Goal: Task Accomplishment & Management: Use online tool/utility

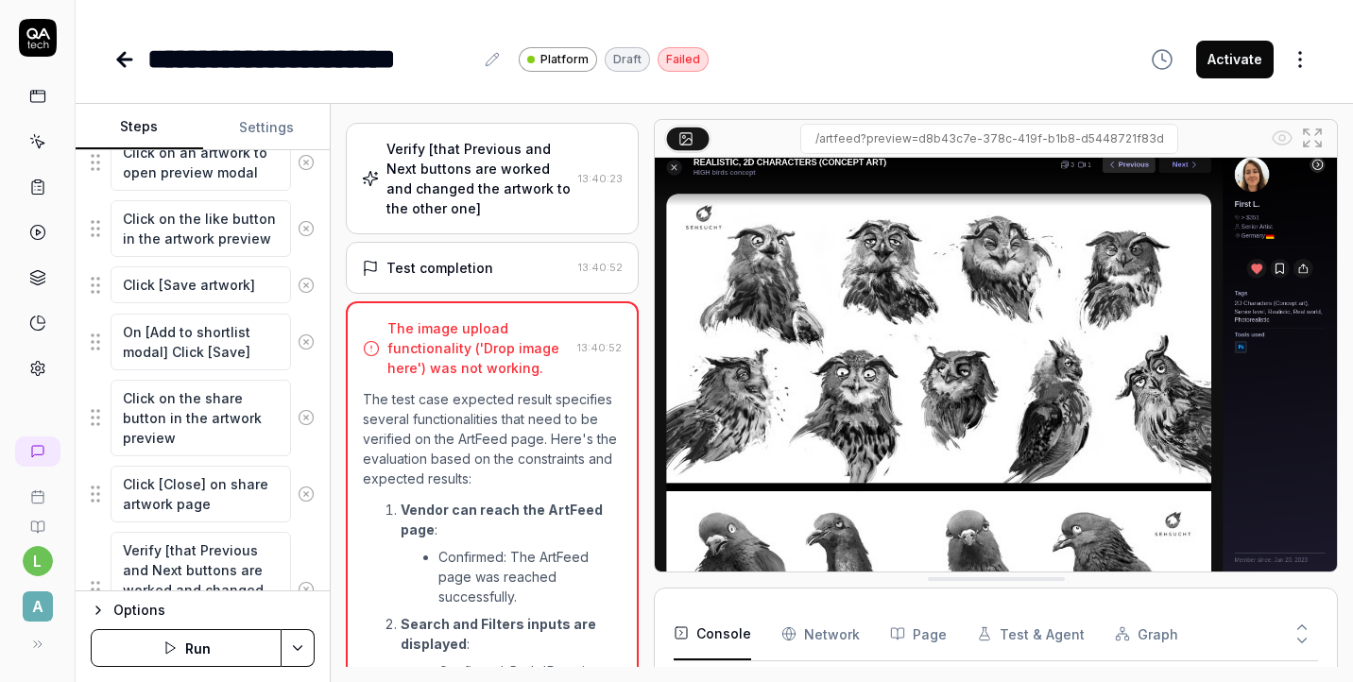
scroll to position [1612, 0]
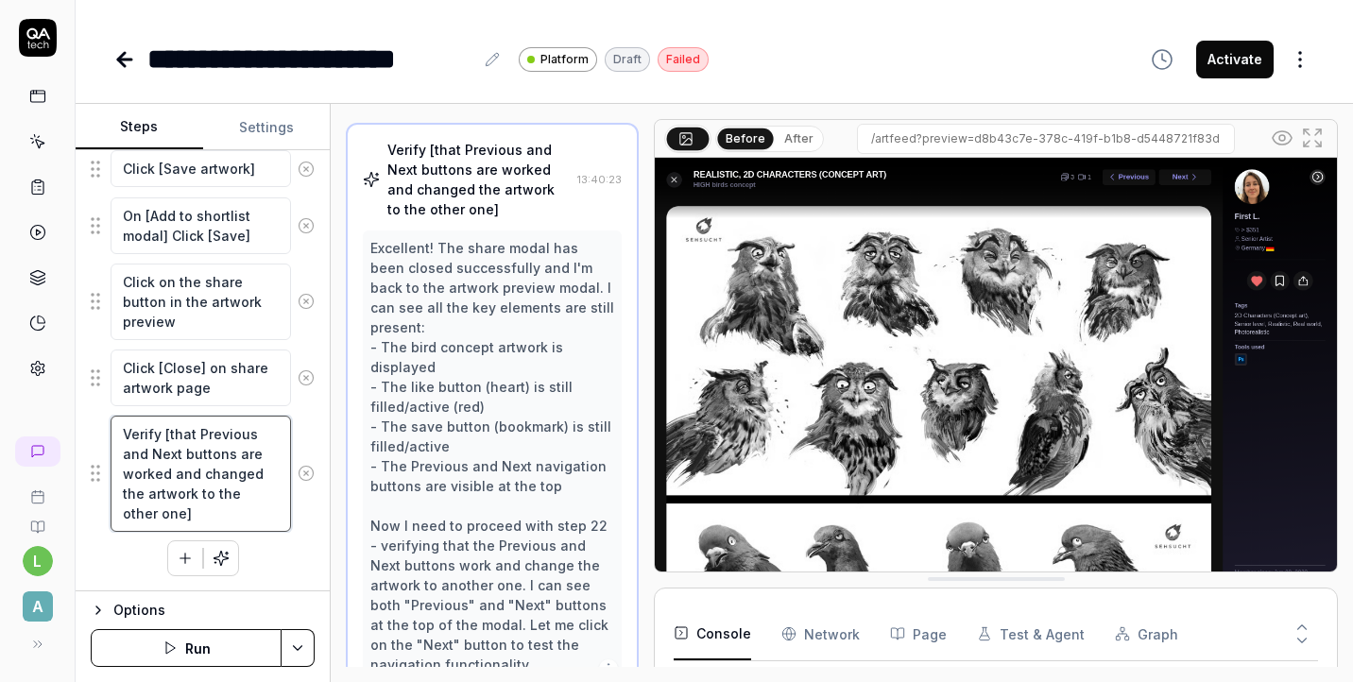
click at [166, 483] on textarea "Verify [that Previous and Next buttons are worked and changed the artwork to th…" at bounding box center [201, 474] width 180 height 116
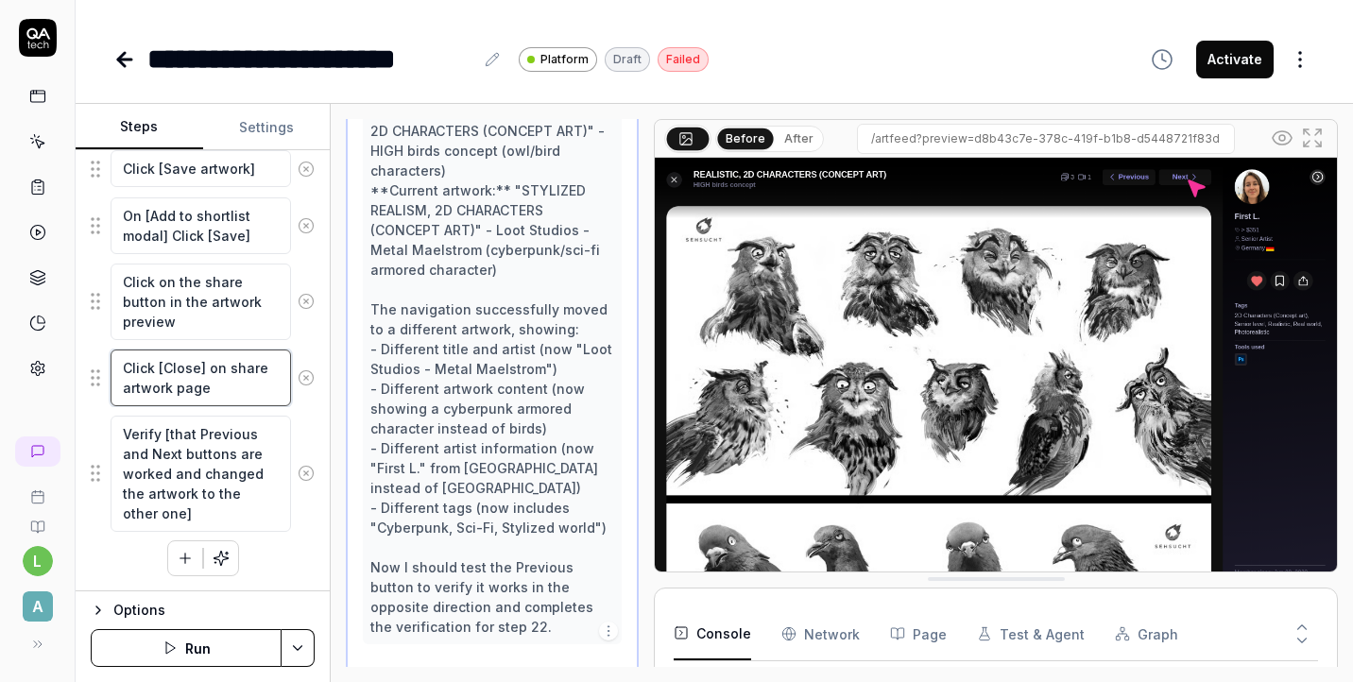
click at [196, 355] on textarea "Click [Close] on share artwork page" at bounding box center [201, 378] width 180 height 57
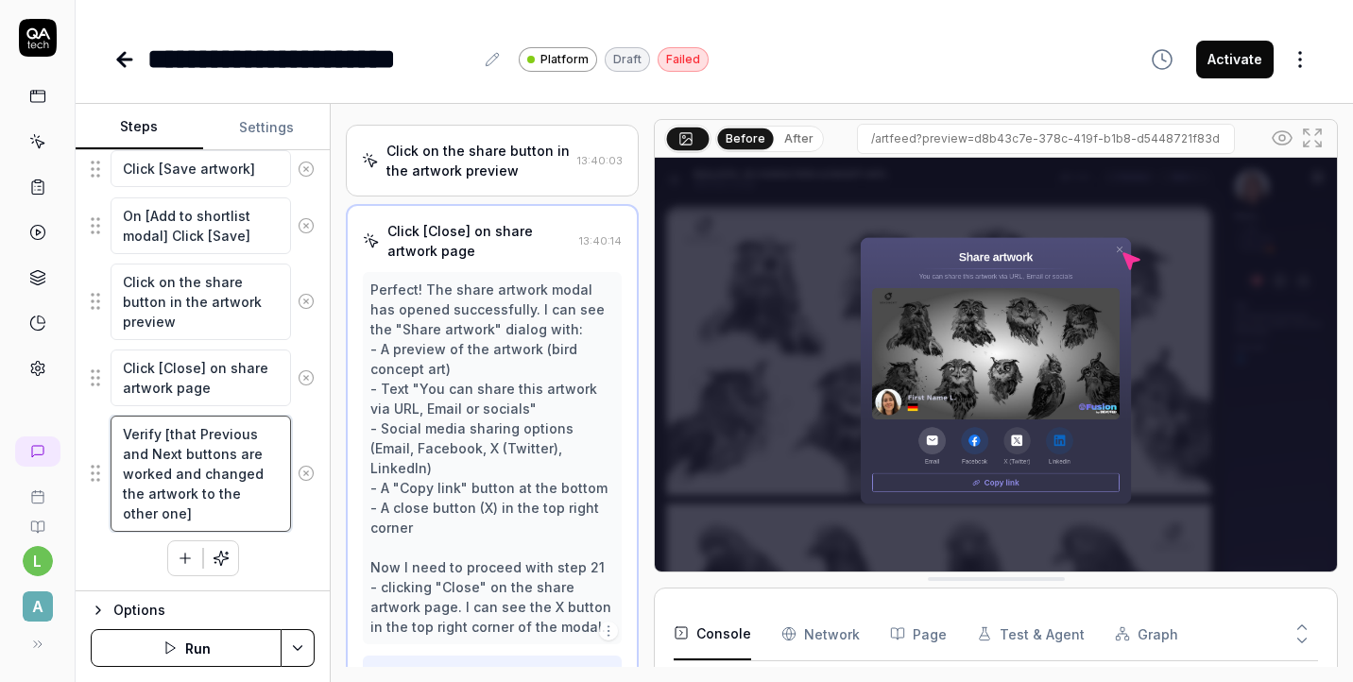
click at [198, 461] on textarea "Verify [that Previous and Next buttons are worked and changed the artwork to th…" at bounding box center [201, 474] width 180 height 116
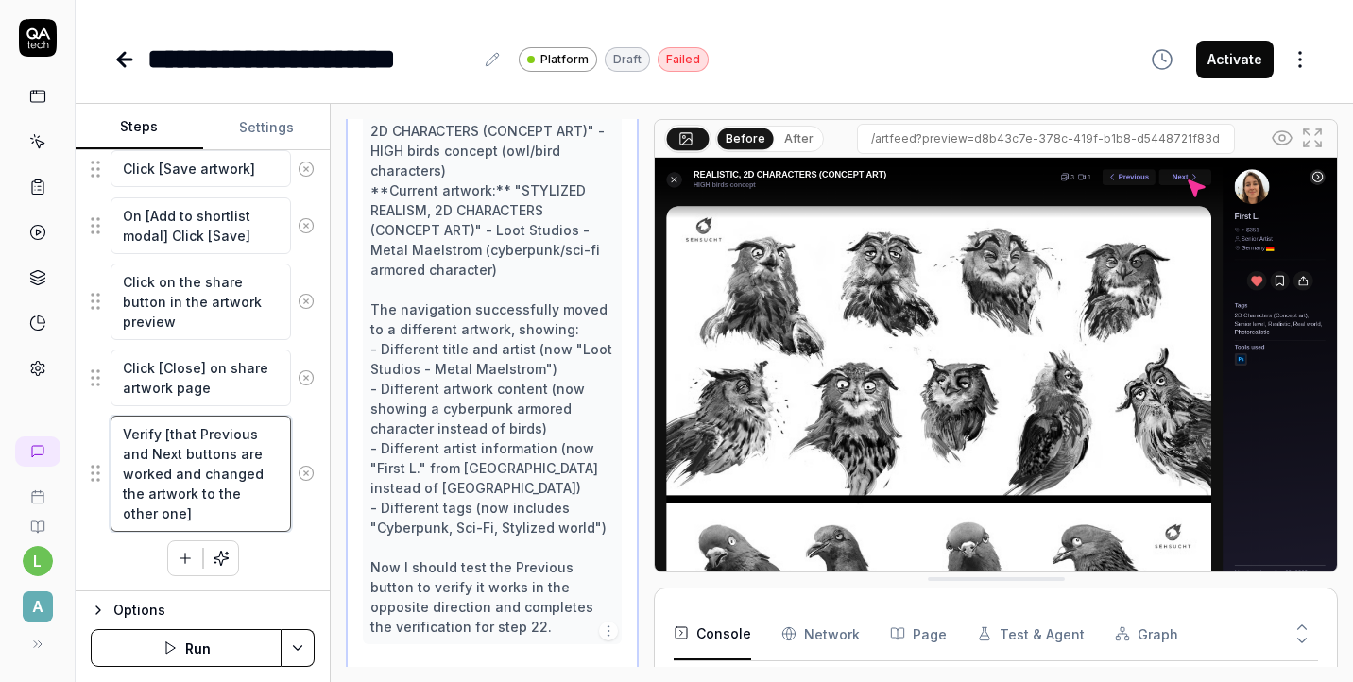
scroll to position [3210, 0]
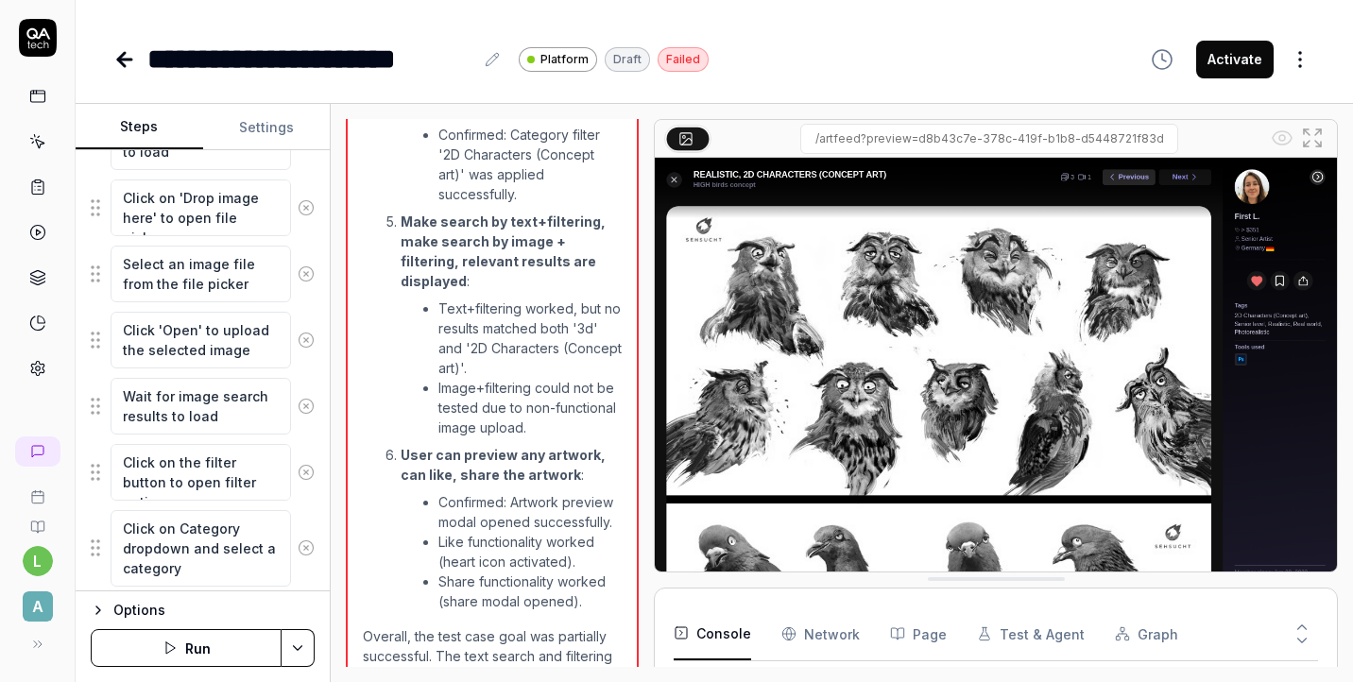
scroll to position [944, 0]
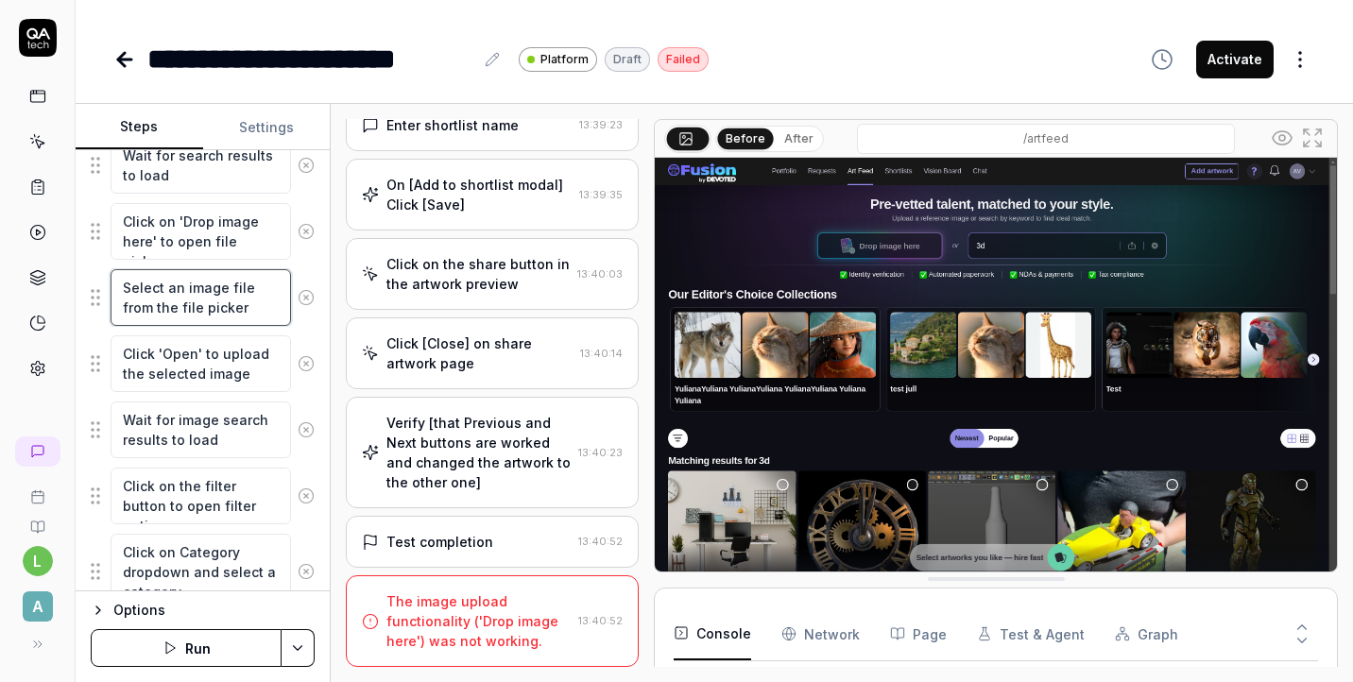
click at [179, 308] on textarea "Select an image file from the file picker" at bounding box center [201, 297] width 180 height 57
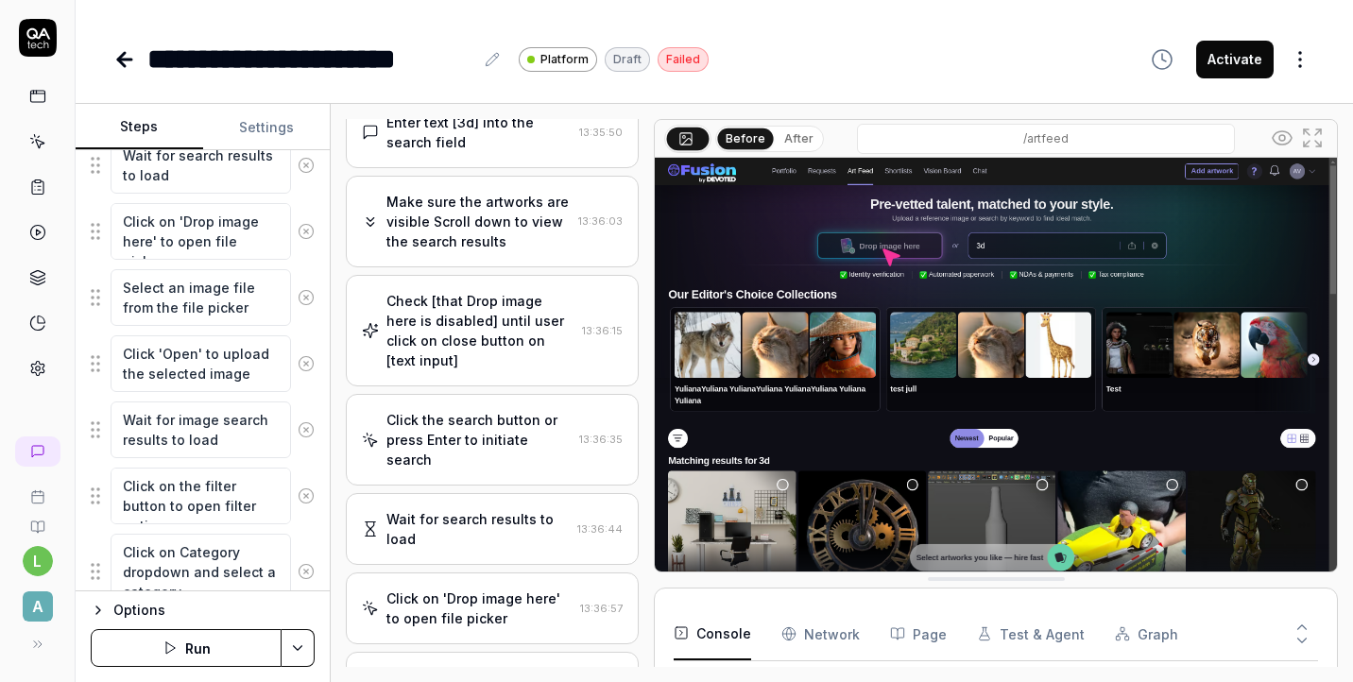
scroll to position [2305, 0]
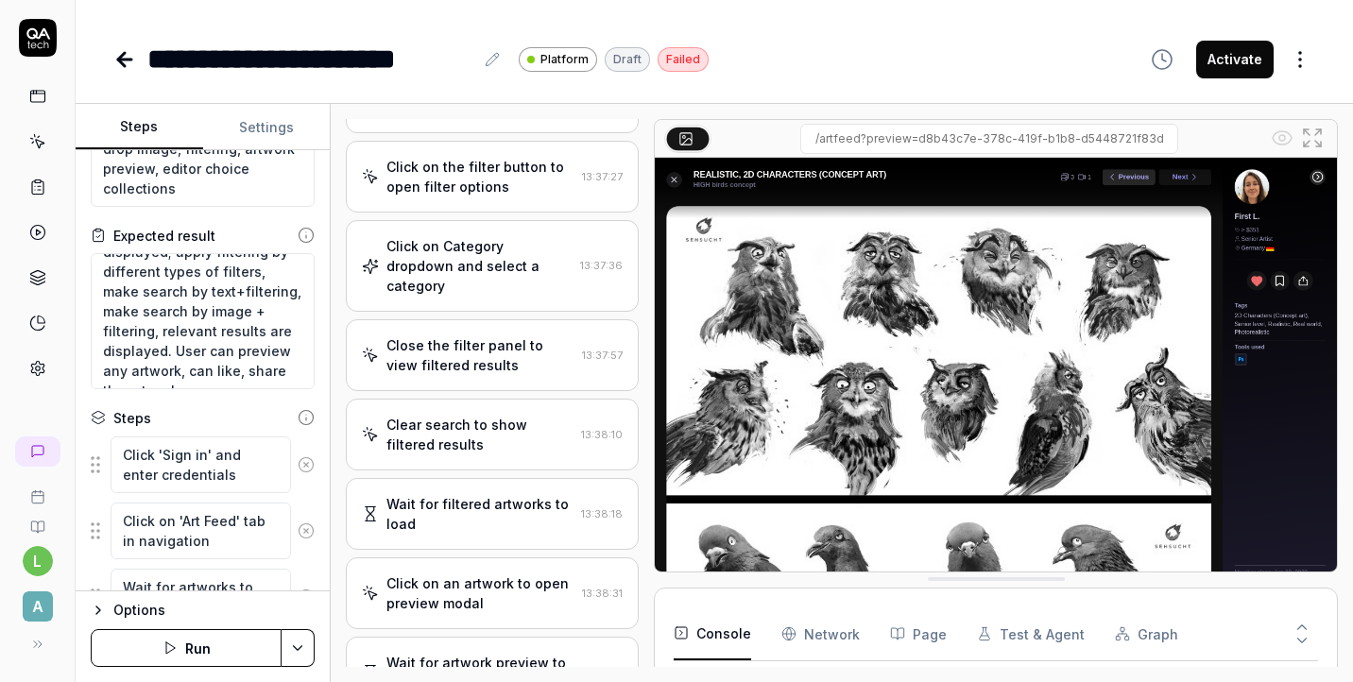
scroll to position [77, 0]
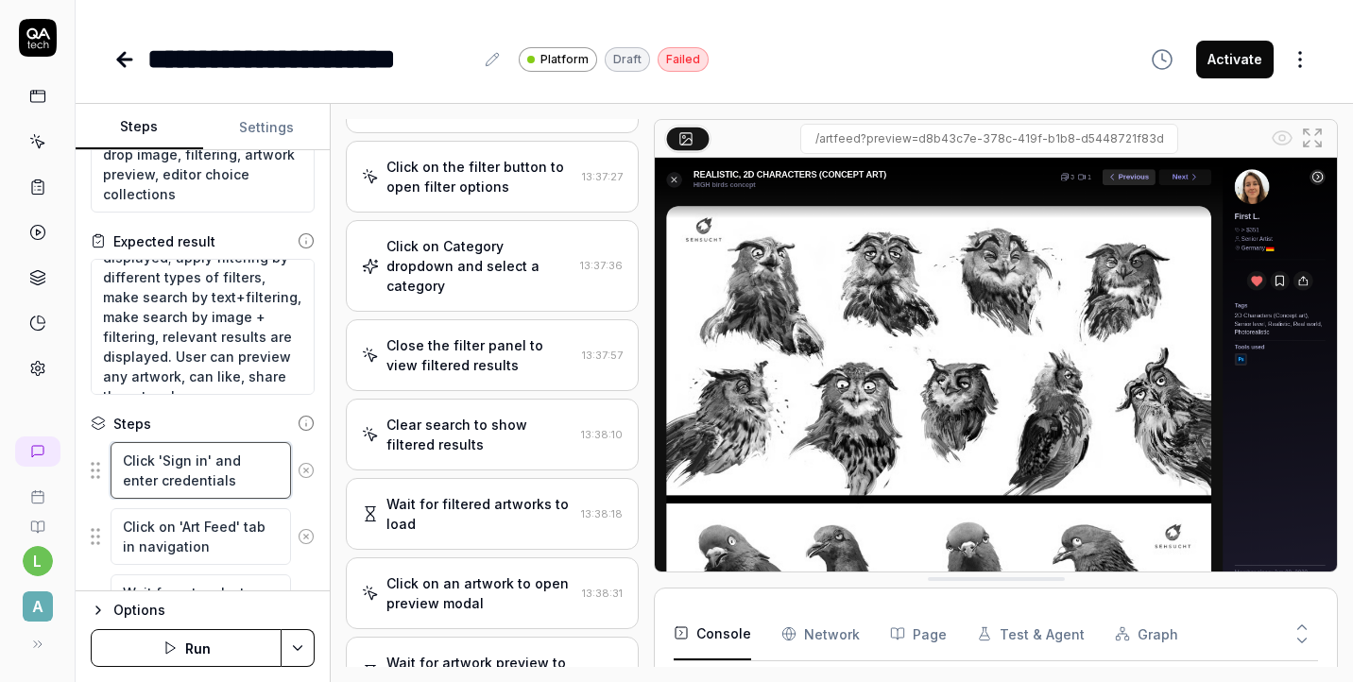
click at [197, 460] on textarea "Click 'Sign in' and enter credentials" at bounding box center [201, 470] width 180 height 57
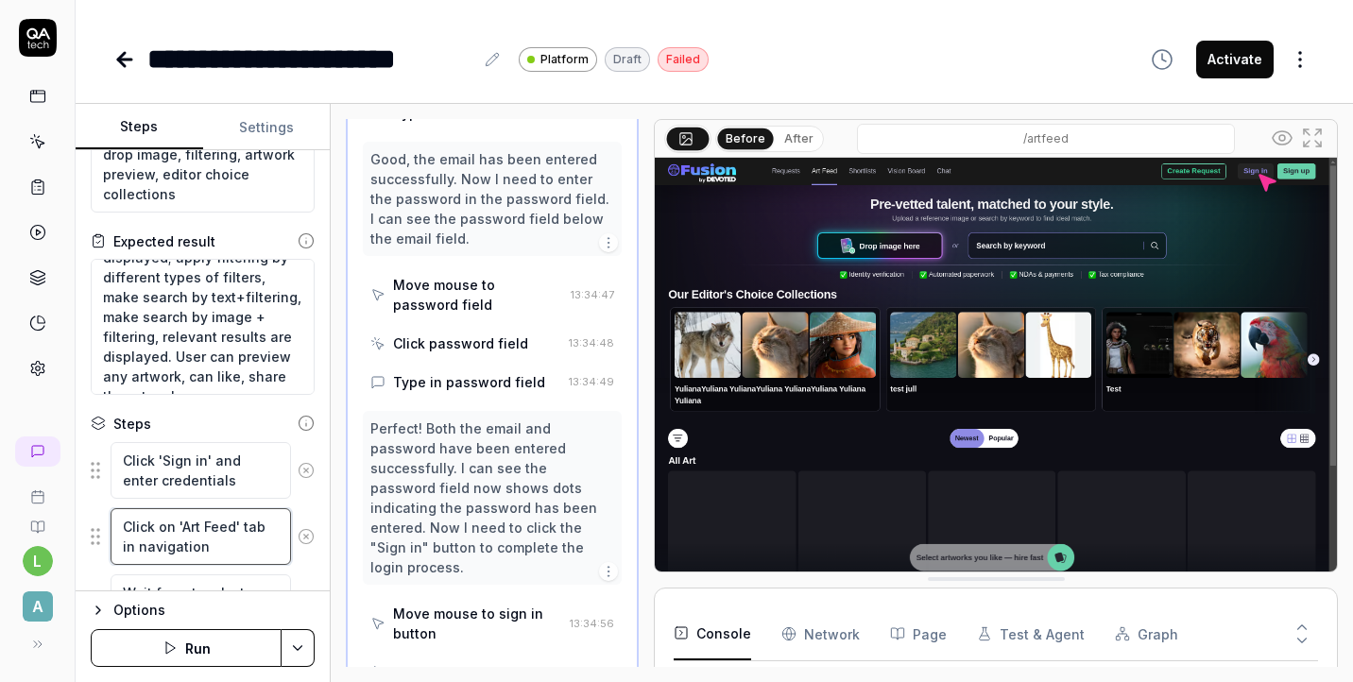
click at [190, 547] on textarea "Click on 'Art Feed' tab in navigation" at bounding box center [201, 536] width 180 height 57
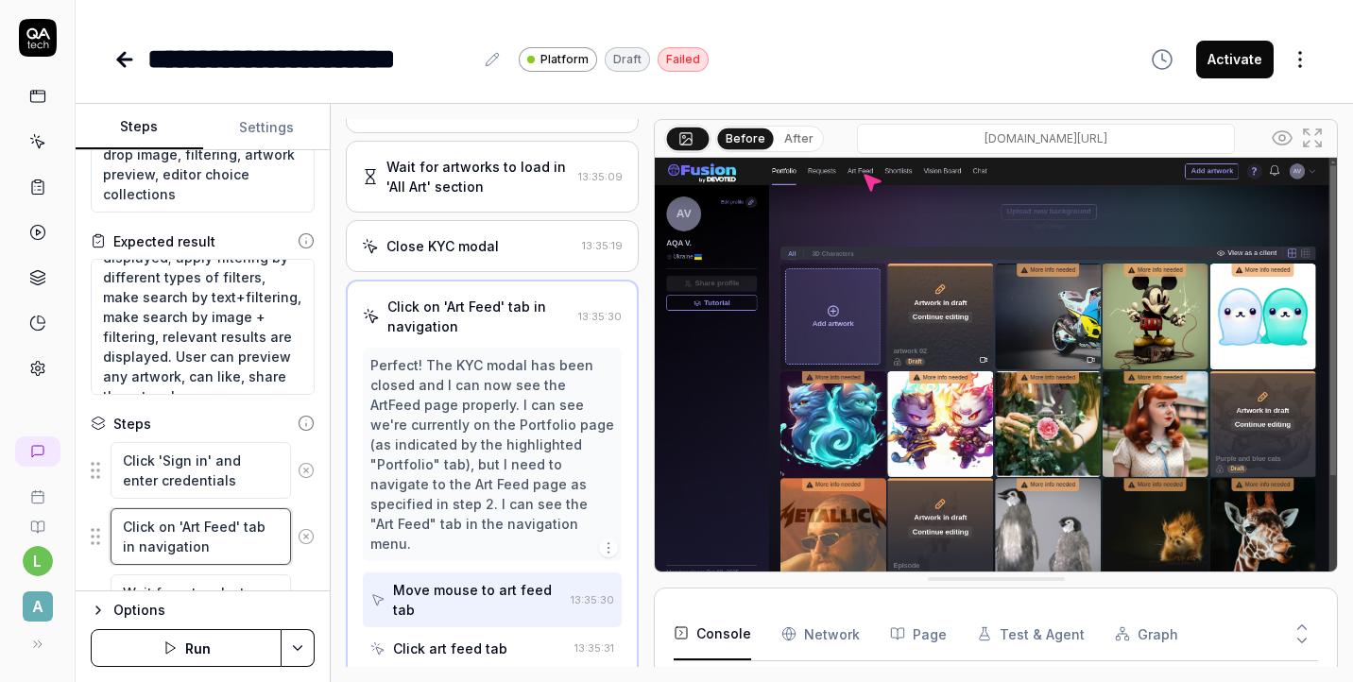
scroll to position [142, 0]
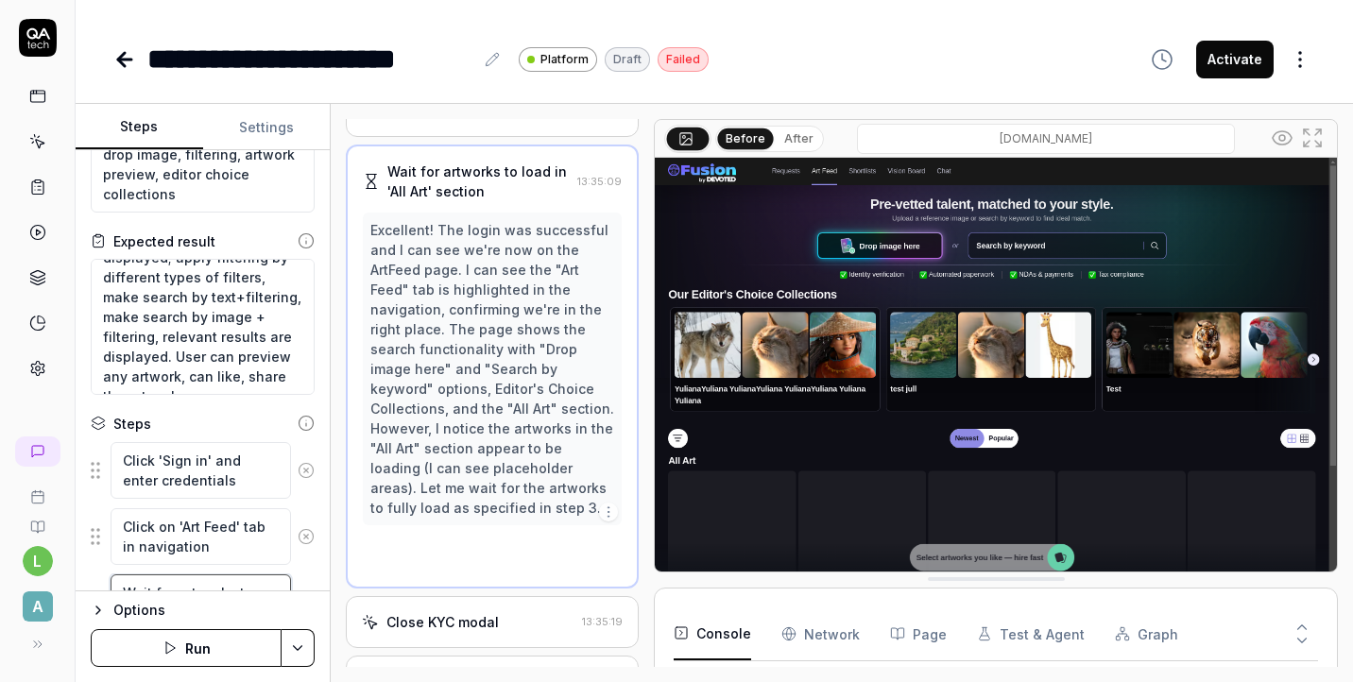
click at [192, 581] on textarea "Wait for artworks to load in 'All Art' section" at bounding box center [201, 602] width 180 height 57
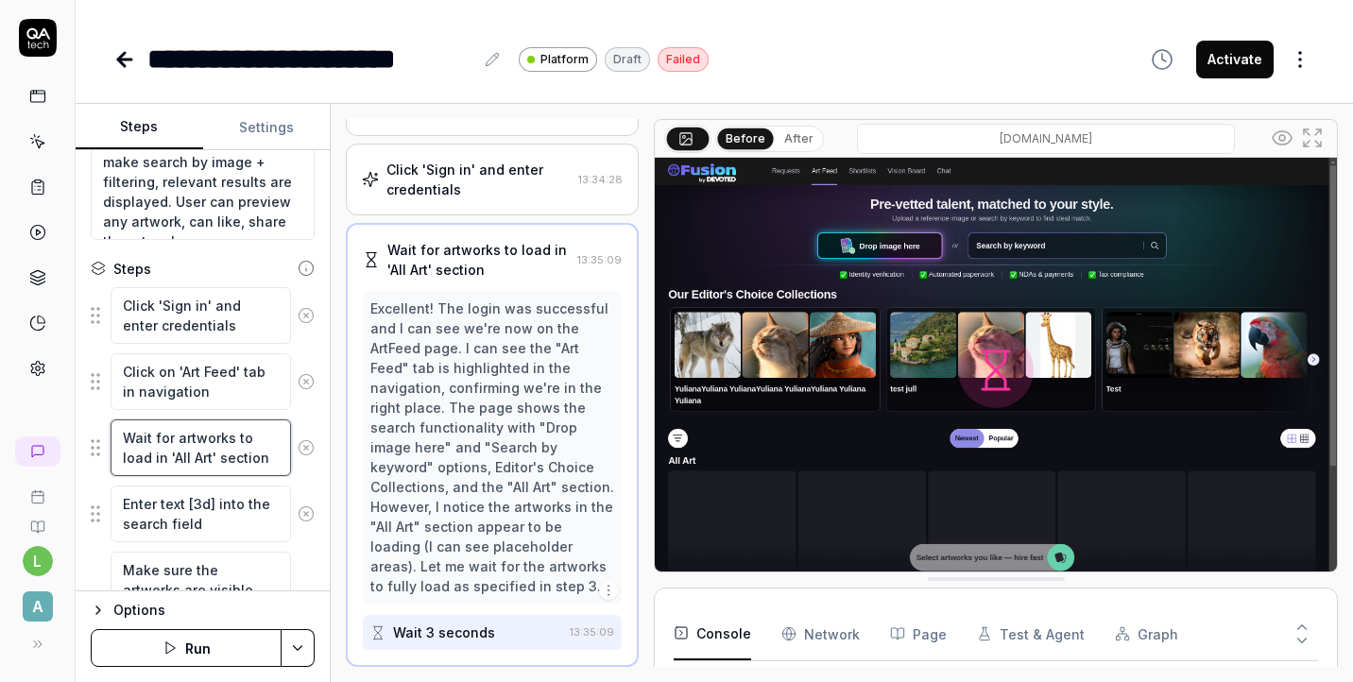
scroll to position [233, 0]
click at [230, 510] on textarea "Enter text [3d] into the search field" at bounding box center [201, 512] width 180 height 57
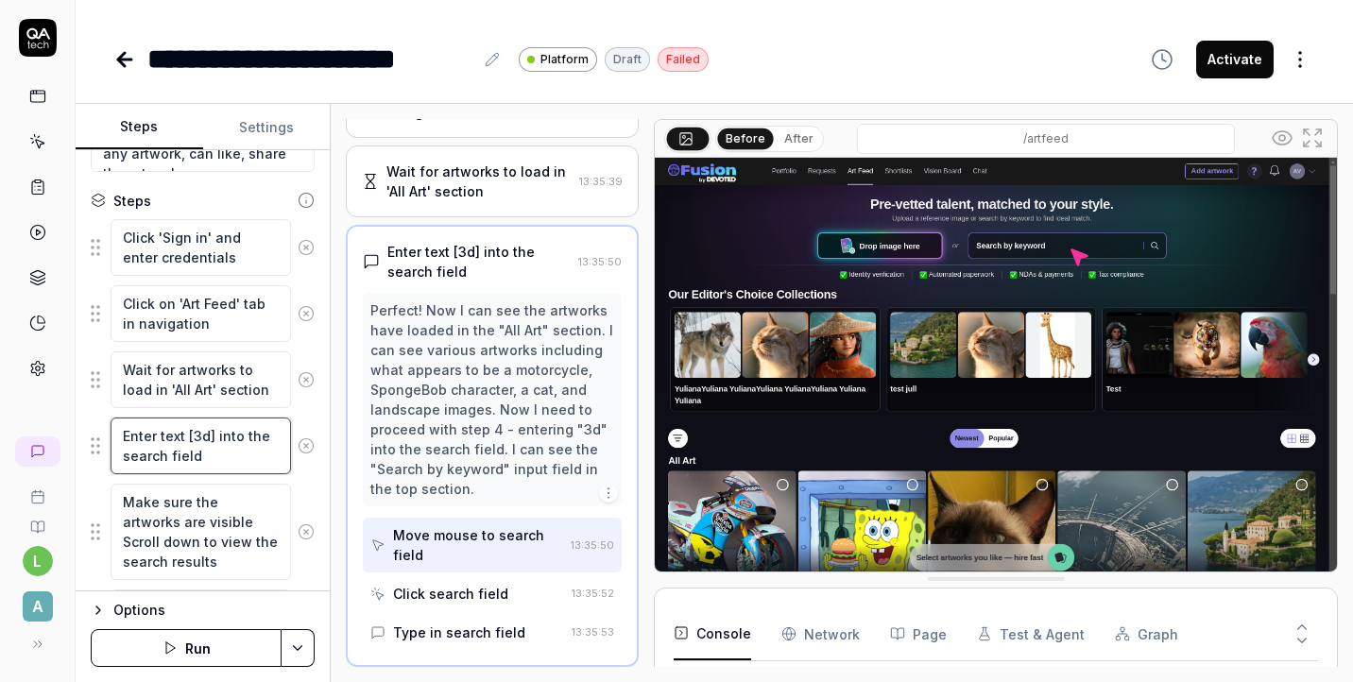
scroll to position [320, 0]
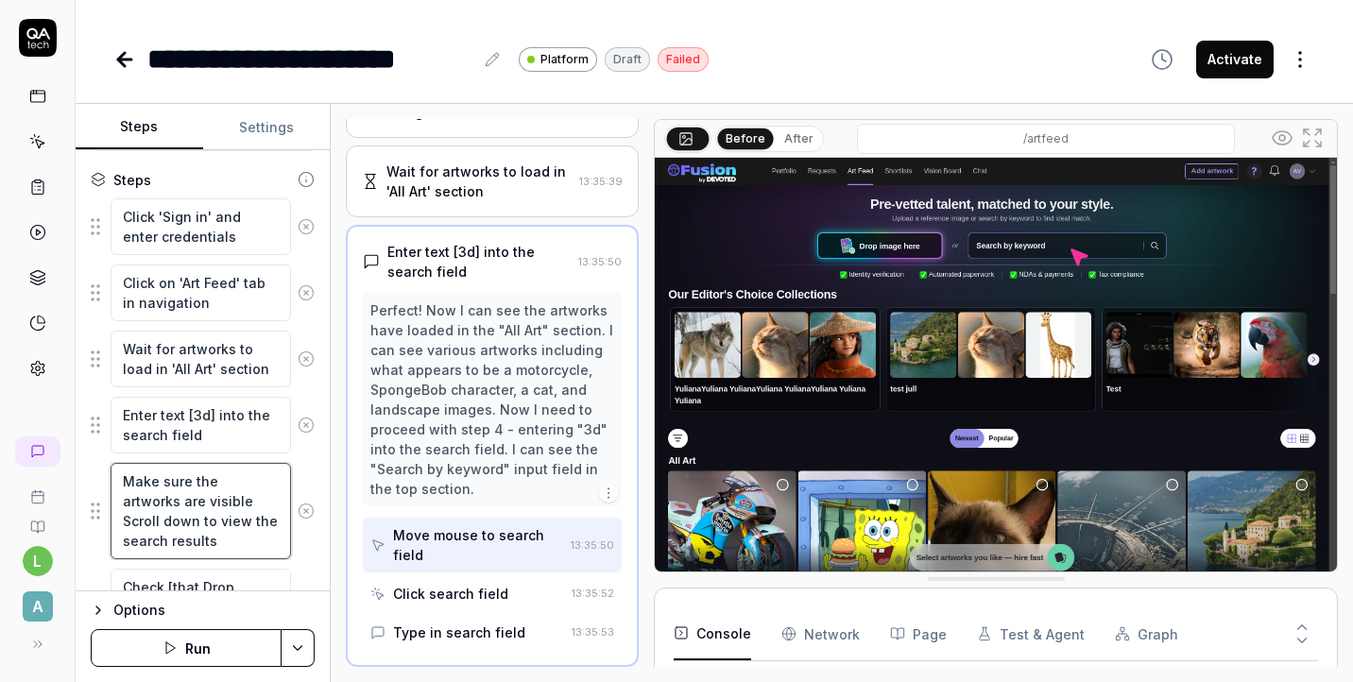
click at [230, 510] on textarea "Make sure the artworks are visible Scroll down to view the search results" at bounding box center [201, 511] width 180 height 96
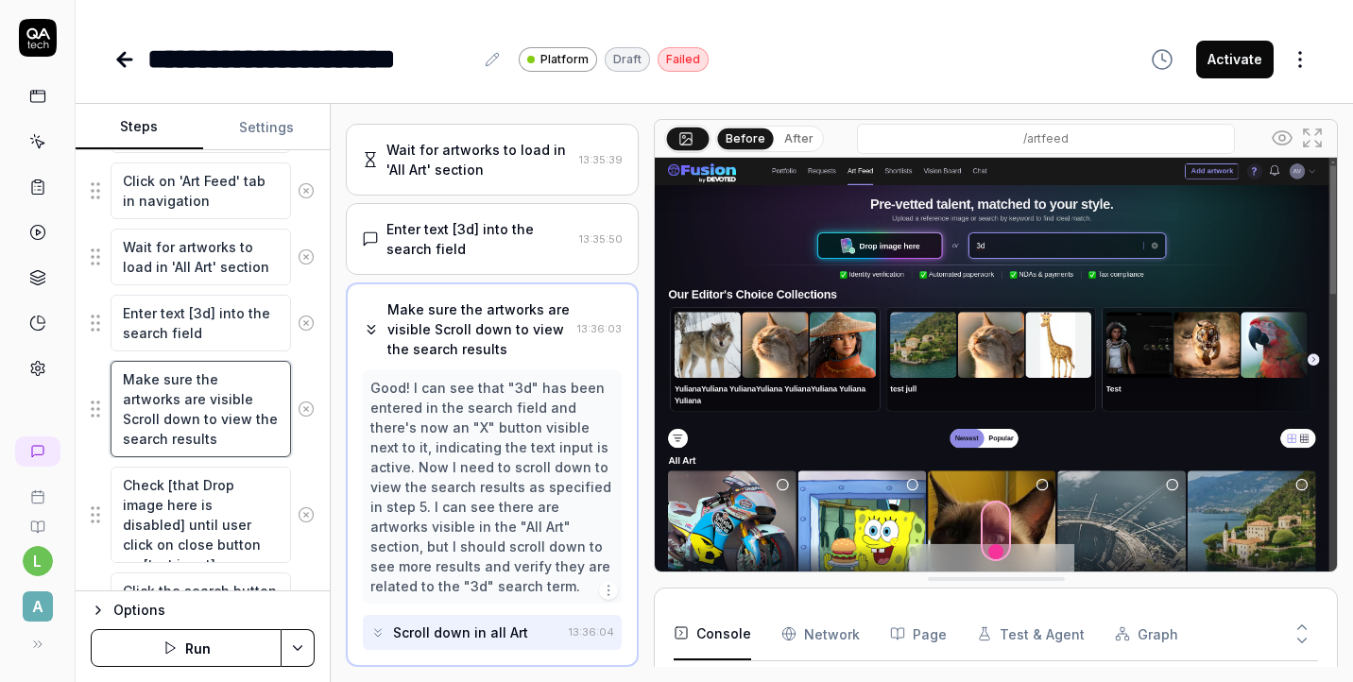
scroll to position [426, 0]
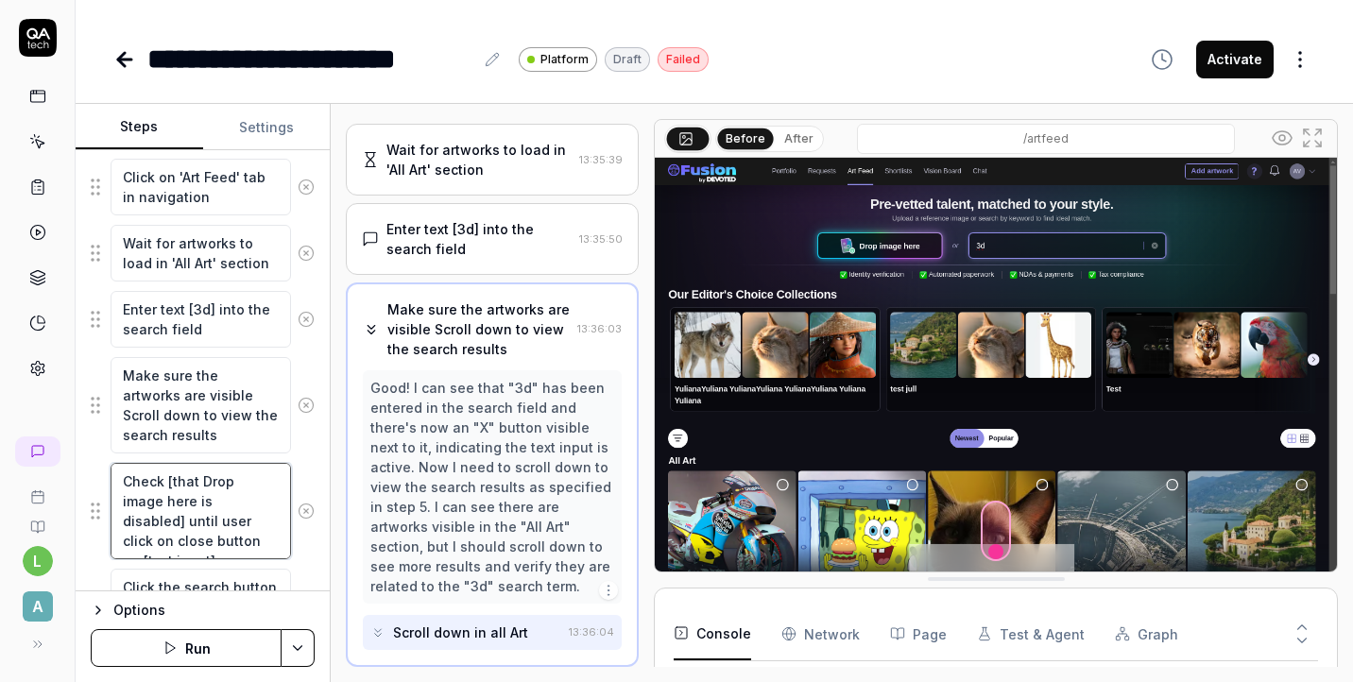
click at [230, 510] on textarea "Check [that Drop image here is disabled] until user click on close button on [t…" at bounding box center [201, 511] width 180 height 96
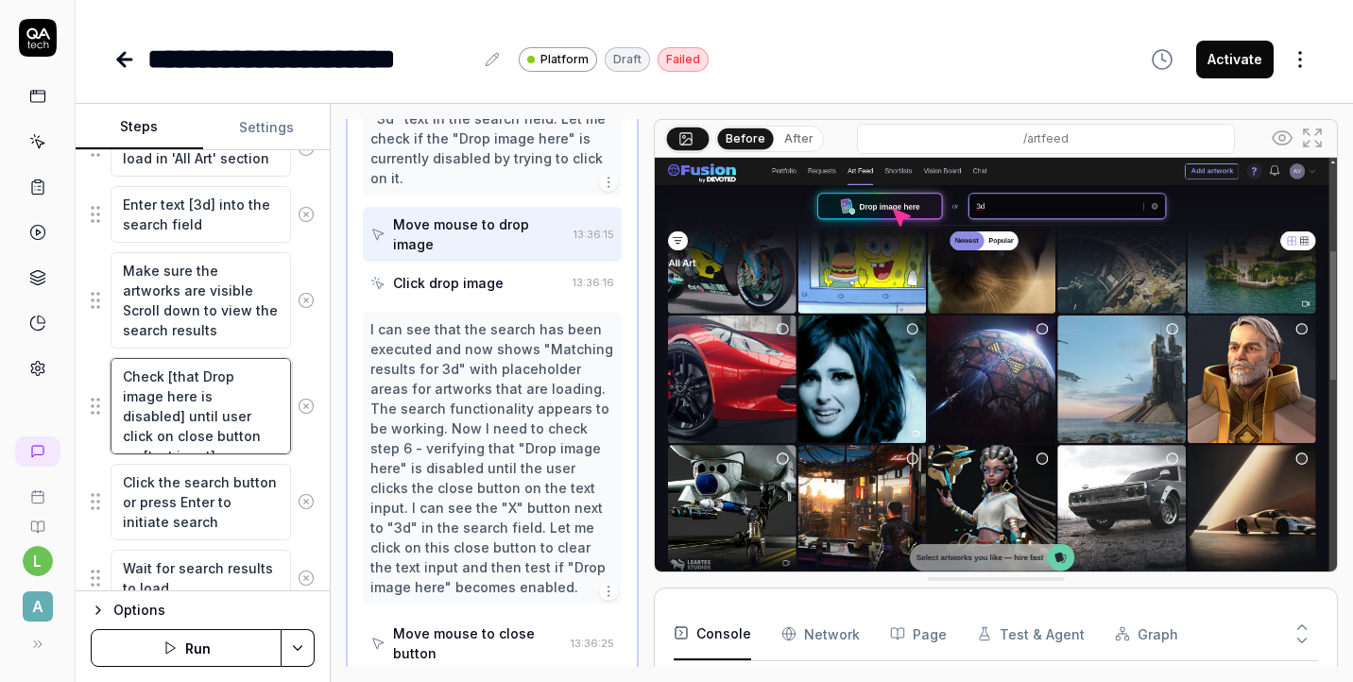
scroll to position [534, 0]
click at [230, 510] on textarea "Click the search button or press Enter to initiate search" at bounding box center [201, 499] width 180 height 77
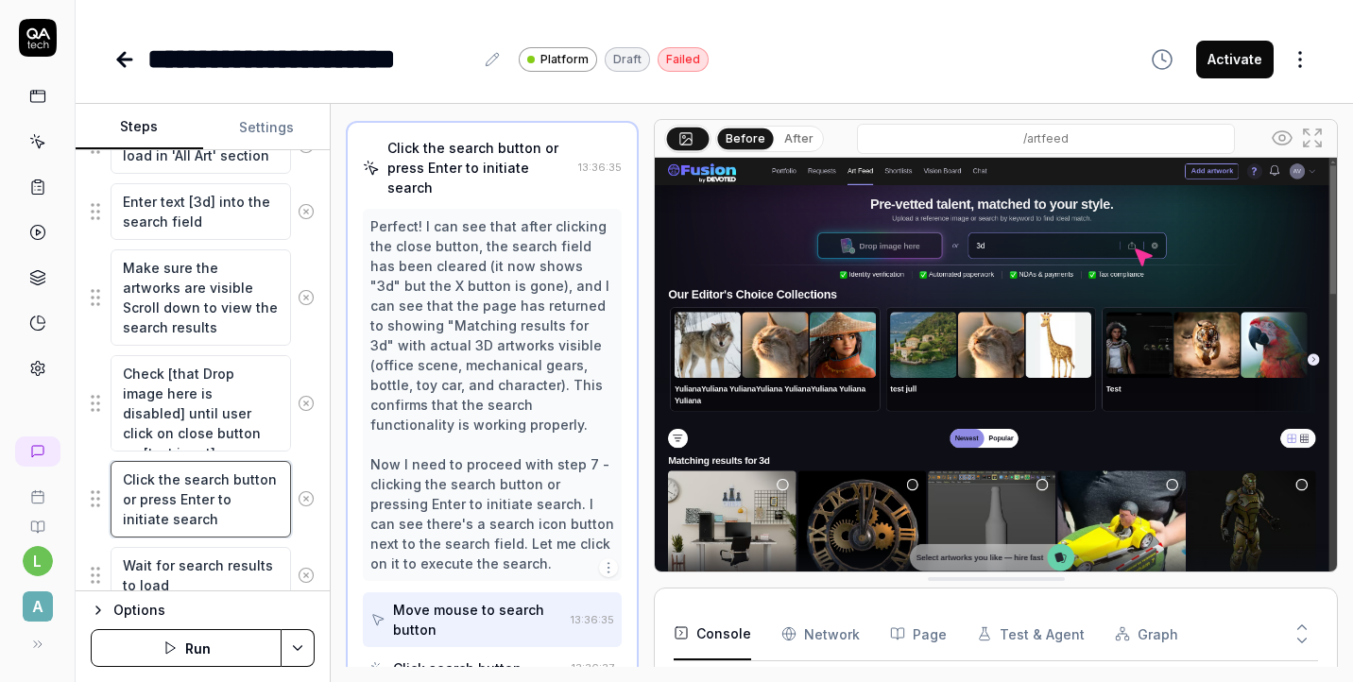
scroll to position [757, 0]
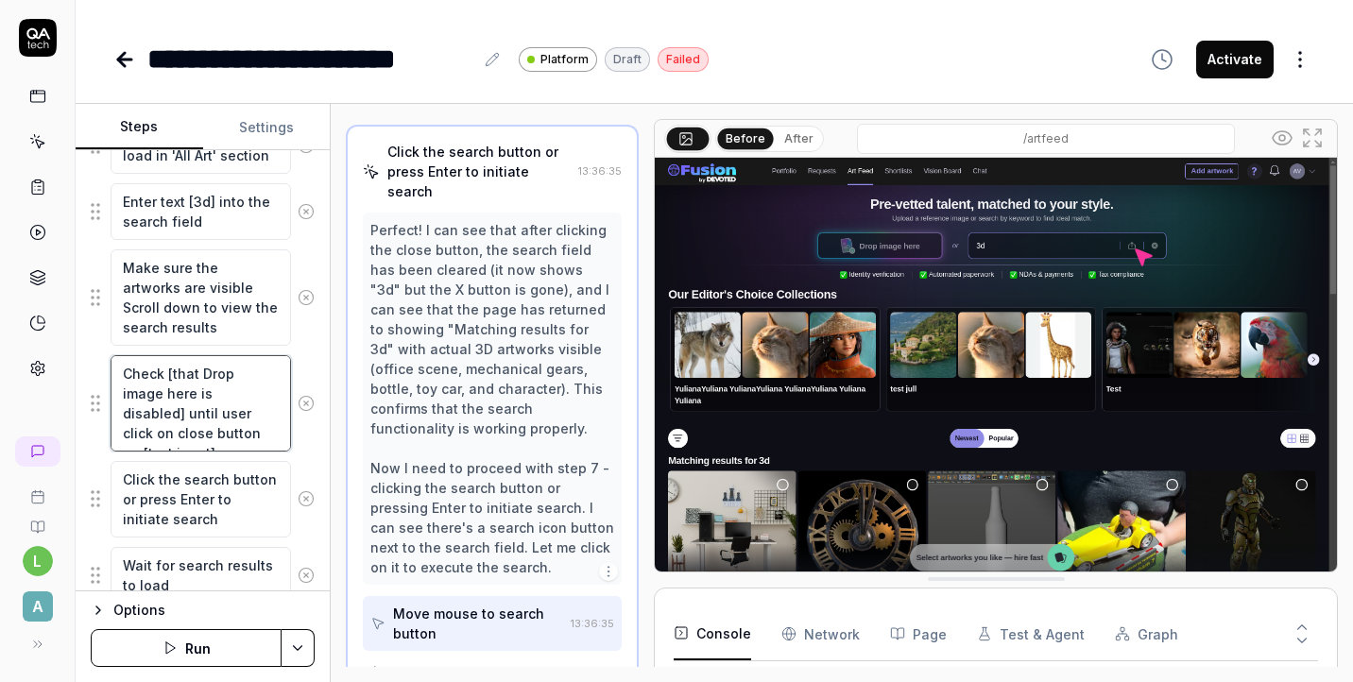
click at [225, 434] on textarea "Check [that Drop image here is disabled] until user click on close button on [t…" at bounding box center [201, 403] width 180 height 96
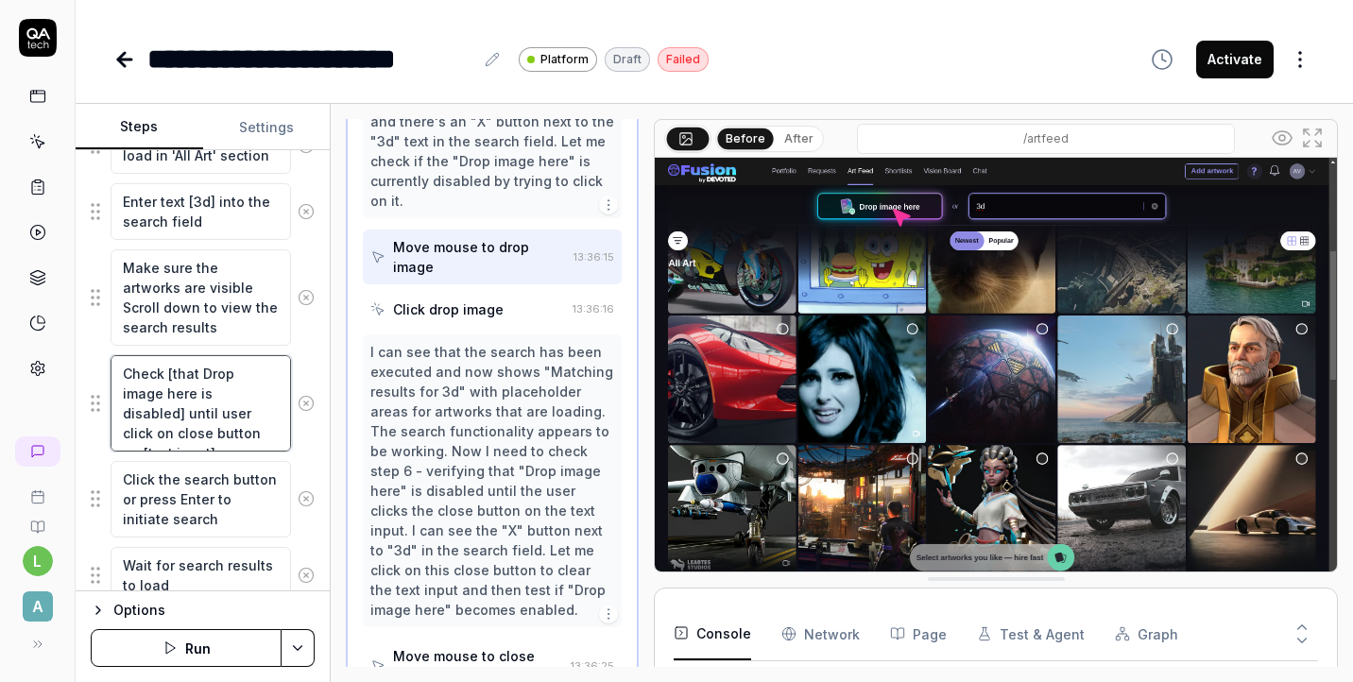
scroll to position [1027, 0]
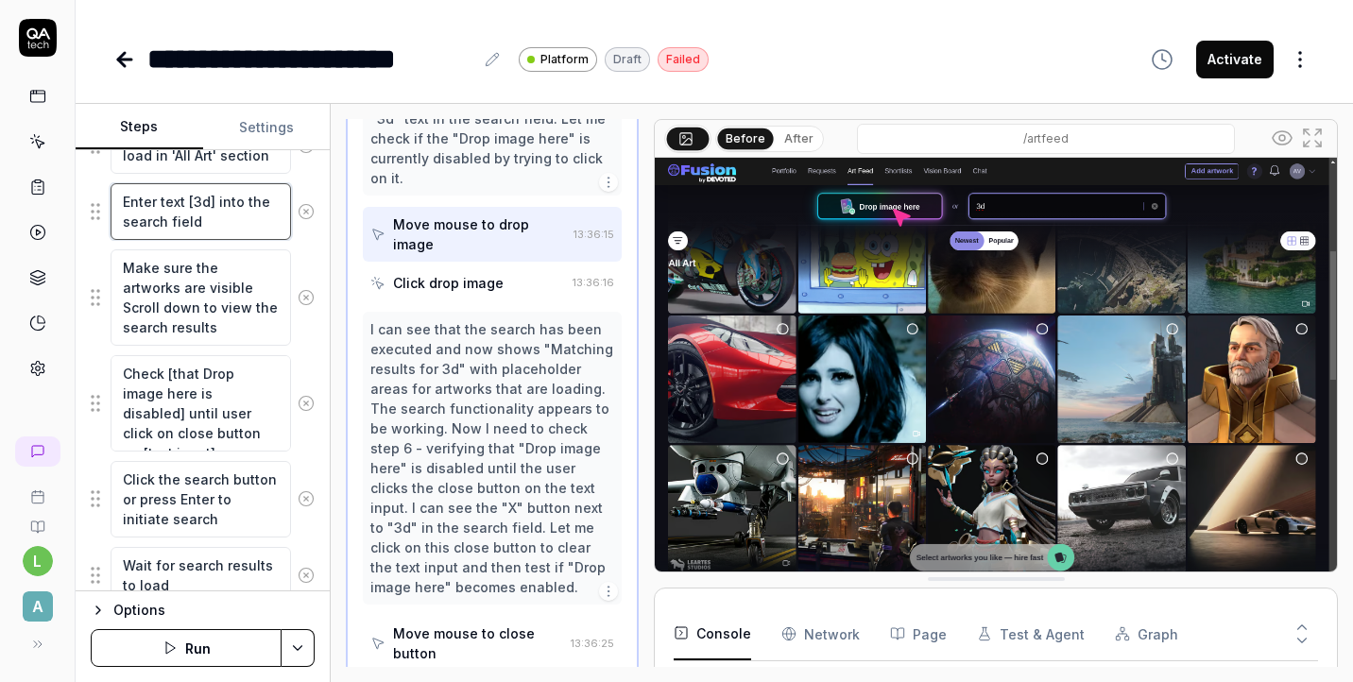
type textarea "*"
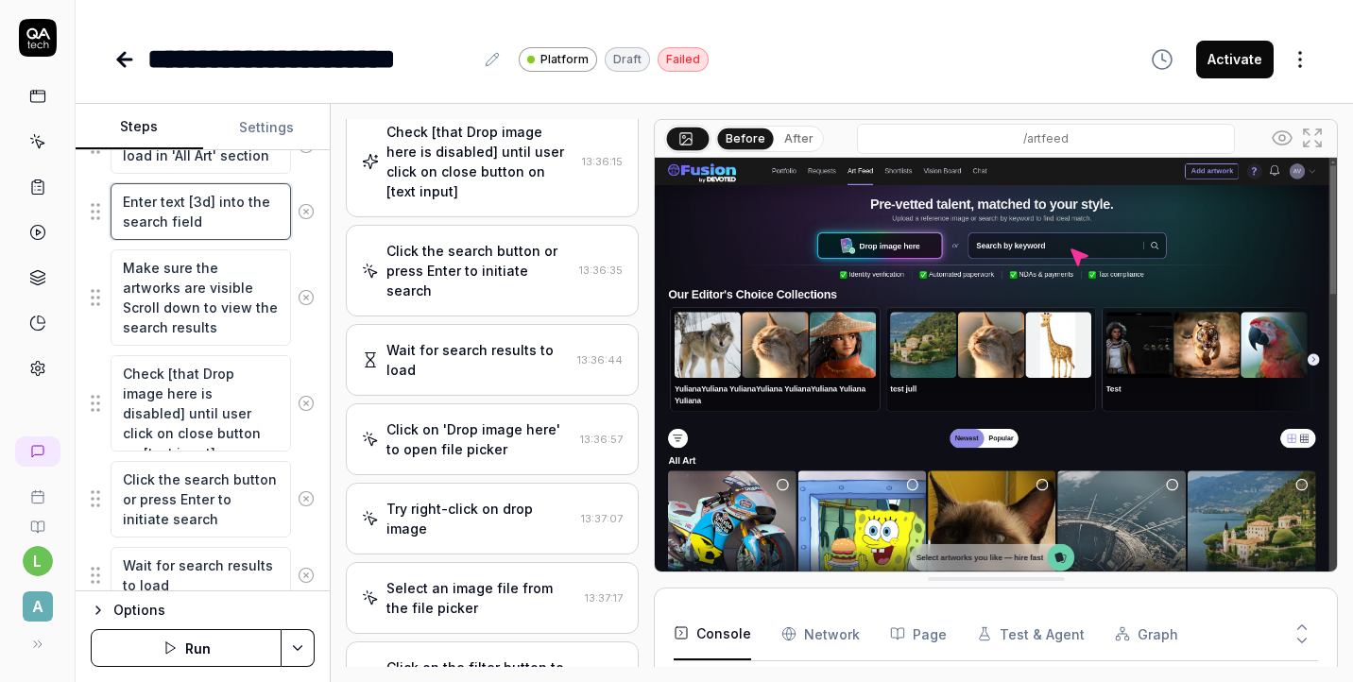
click at [263, 231] on textarea "Enter text [3d] into the search field" at bounding box center [201, 211] width 180 height 57
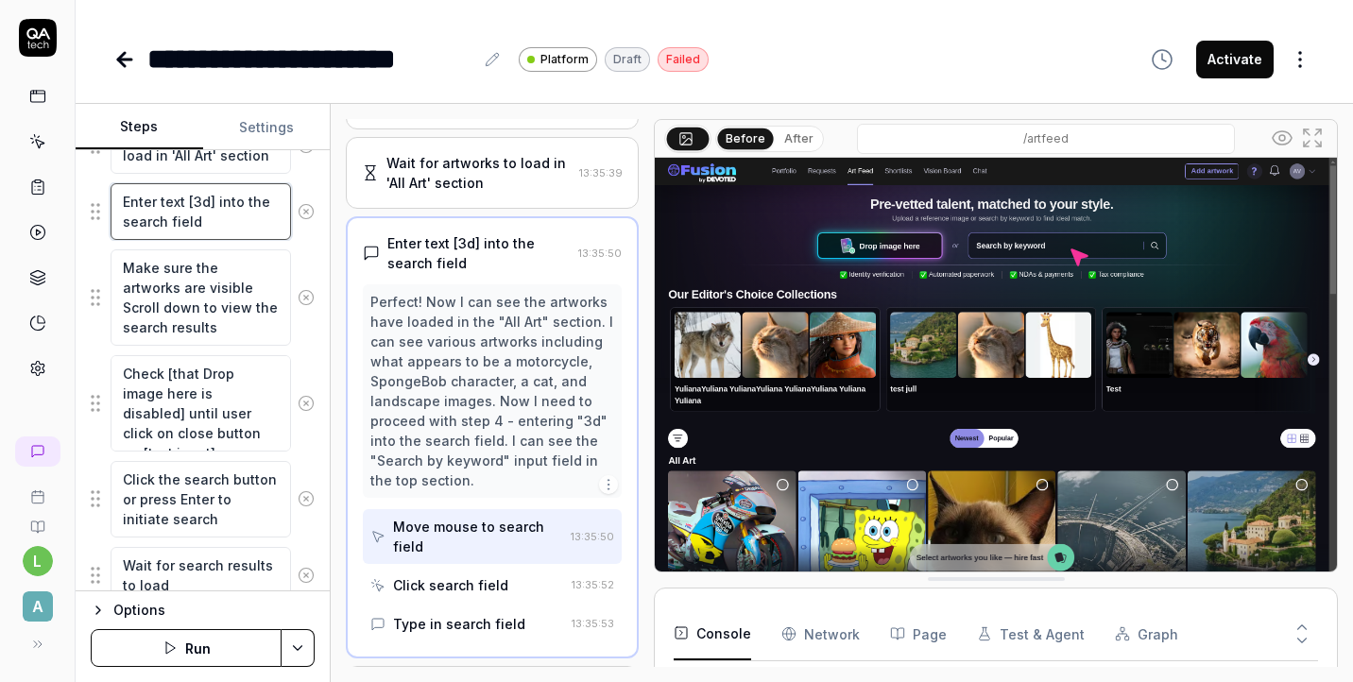
scroll to position [359, 0]
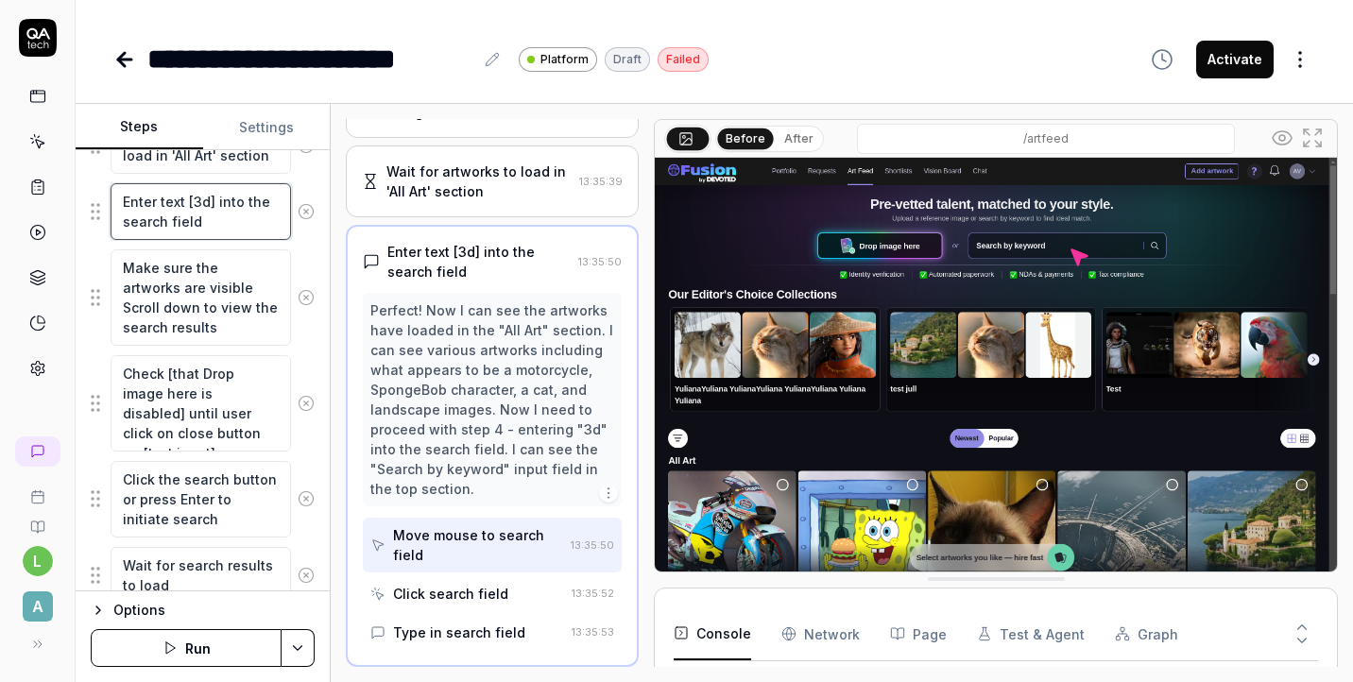
type textarea "Enter text [3d] into the search field"
type textarea "*"
type textarea "Enter text [3d] into the search field a"
type textarea "*"
type textarea "Enter text [3d] into the search field an"
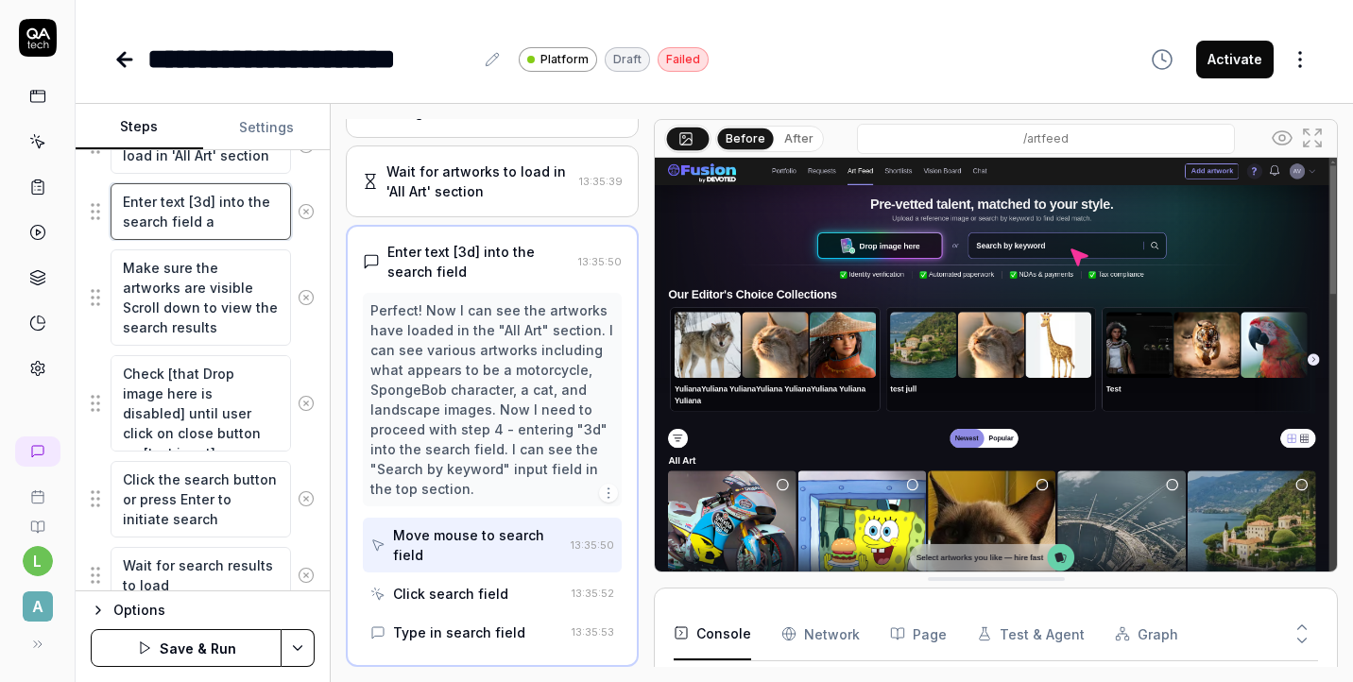
type textarea "*"
type textarea "Enter text [3d] into the search field and"
type textarea "*"
type textarea "Enter text [3d] into the search field and"
type textarea "*"
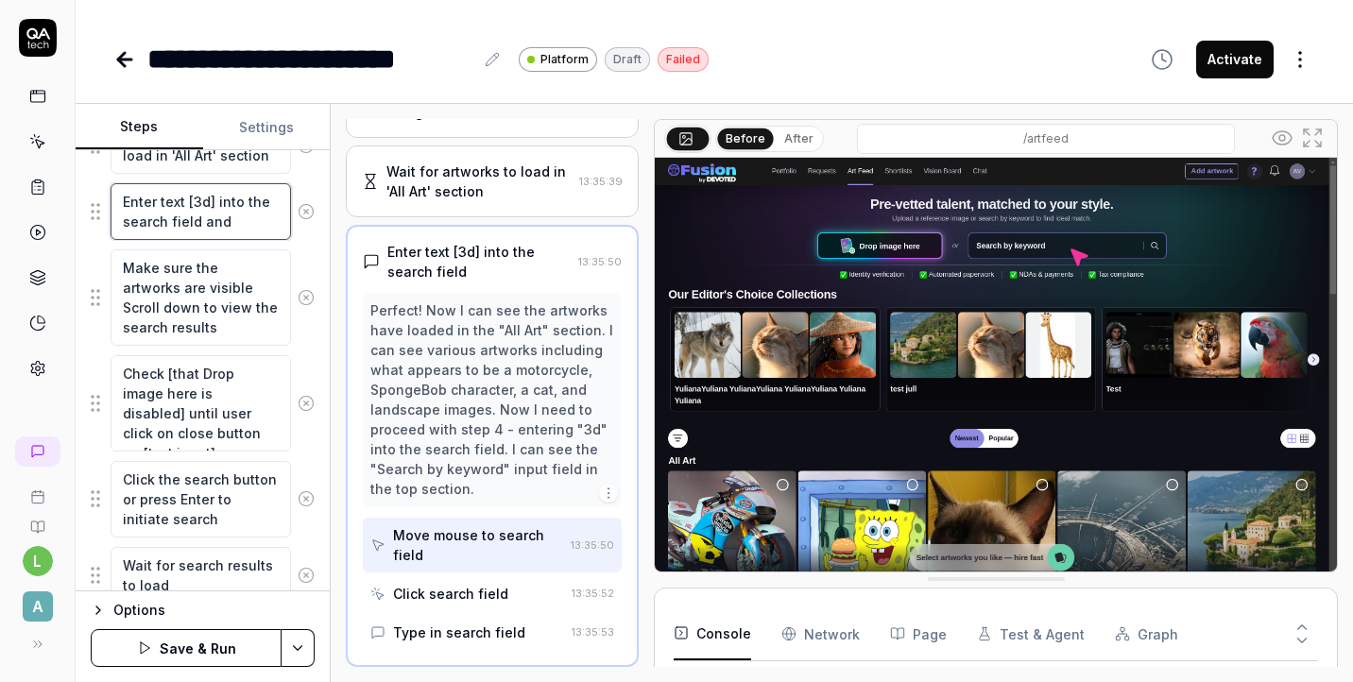
type textarea "Enter text [3d] into the search field and c"
type textarea "*"
type textarea "Enter text [3d] into the search field and cl"
type textarea "*"
type textarea "Enter text [3d] into the search field and cli"
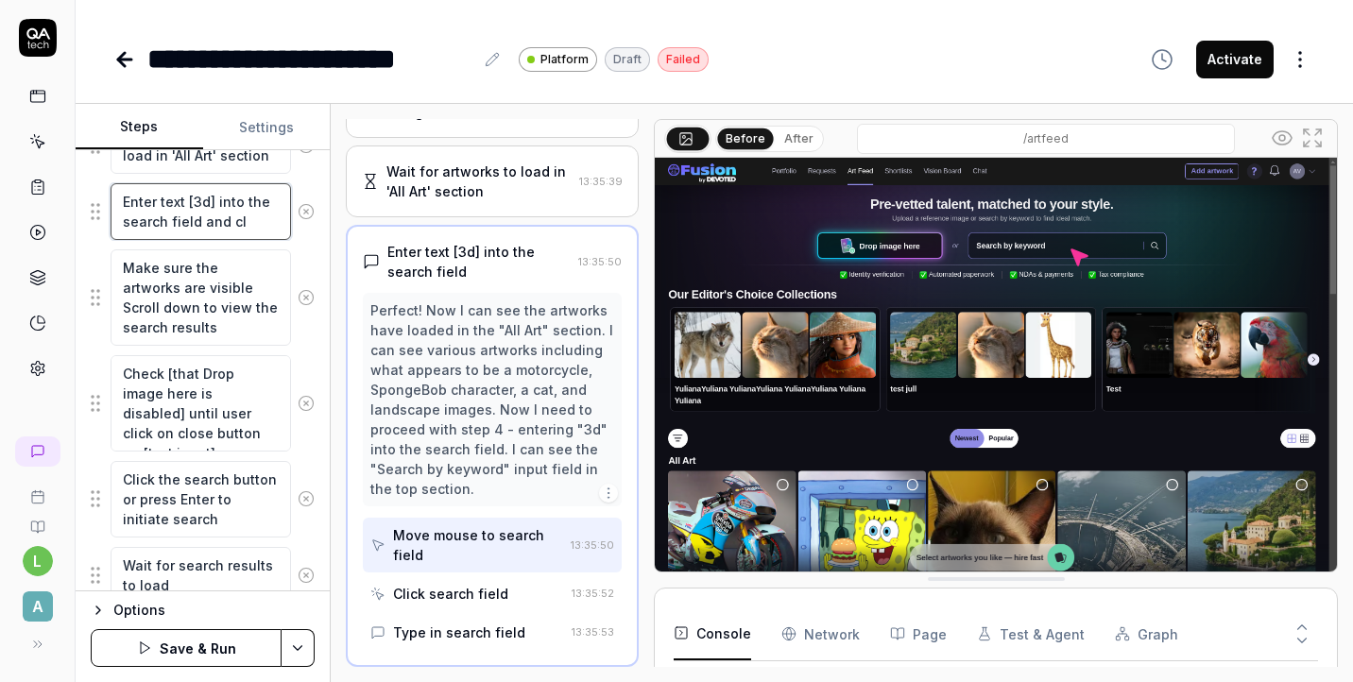
type textarea "*"
type textarea "Enter text [3d] into the search field and clic"
type textarea "*"
type textarea "Enter text [3d] into the search field and click"
type textarea "*"
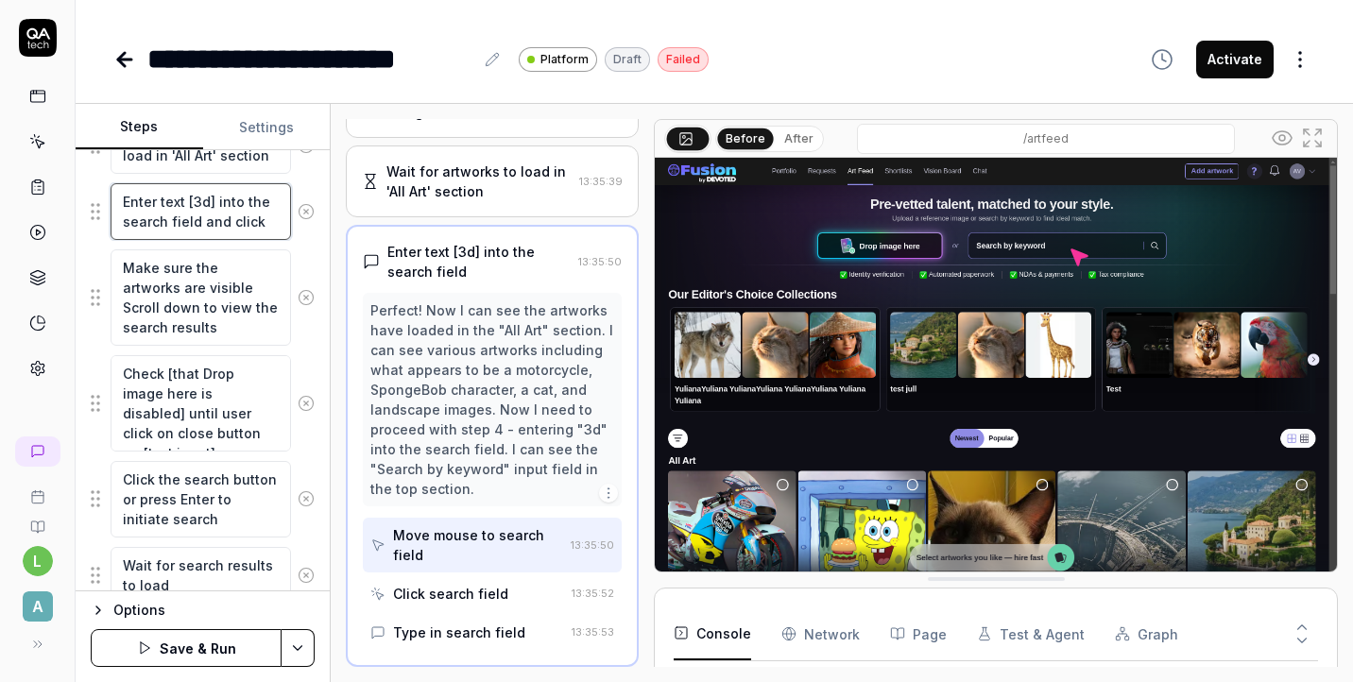
type textarea "Enter text [3d] into the search field and click"
type textarea "*"
type textarea "Enter text [3d] into the search field and click E"
type textarea "*"
type textarea "Enter text [3d] into the search field and click En"
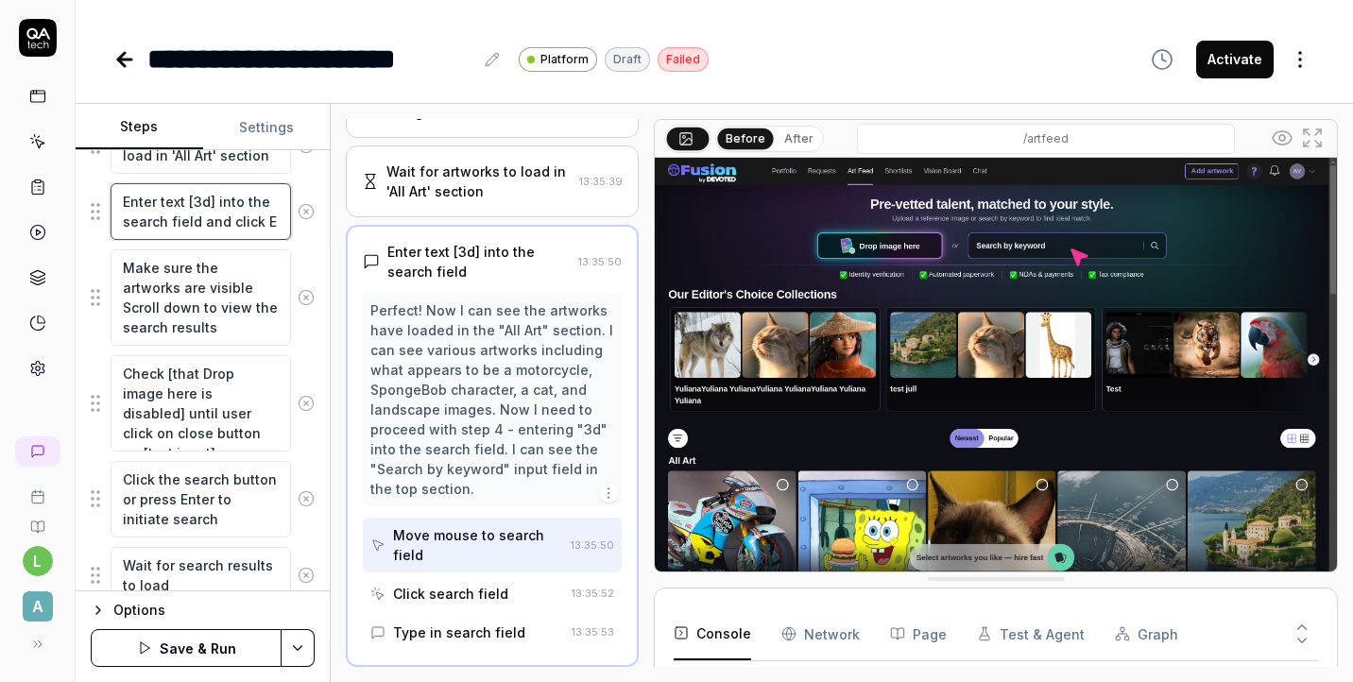
type textarea "*"
type textarea "Enter text [3d] into the search field and click Ent"
type textarea "*"
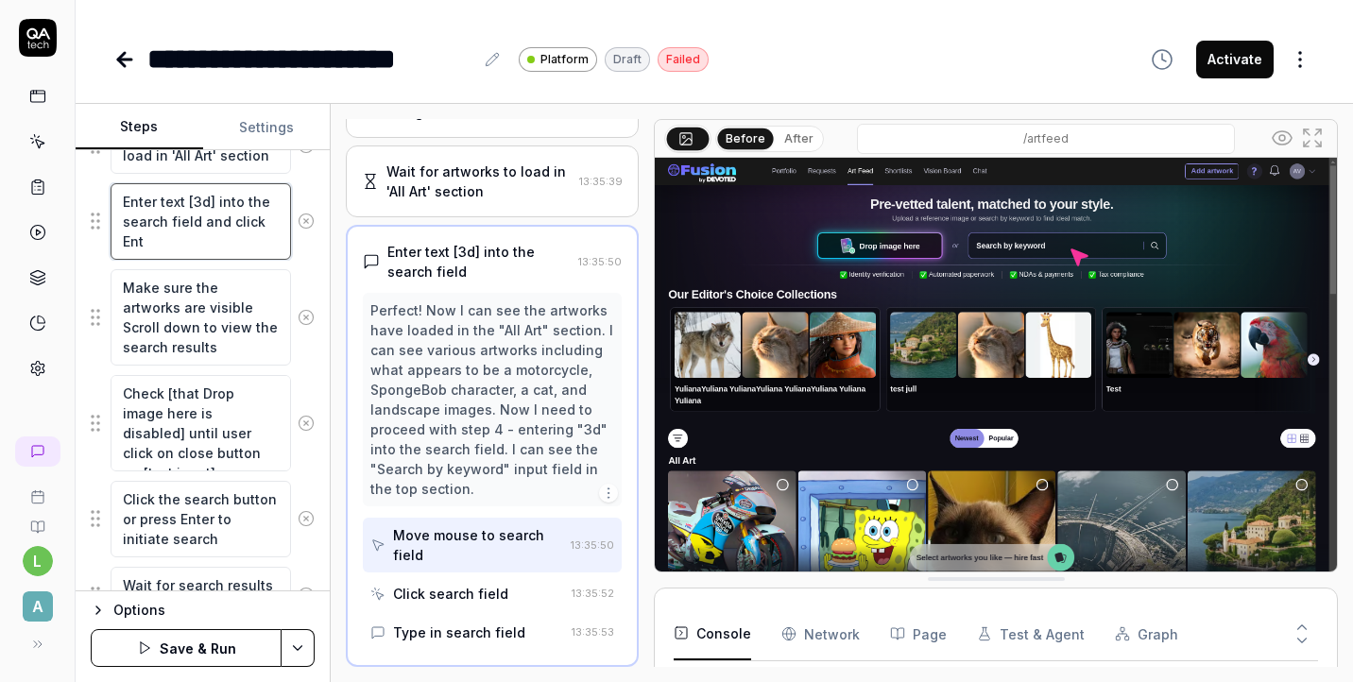
type textarea "Enter text [3d] into the search field and click Ente"
type textarea "*"
type textarea "Enter text [3d] into the search field and click Enter"
type textarea "*"
type textarea "Enter text [3d] into the search field and click Enter"
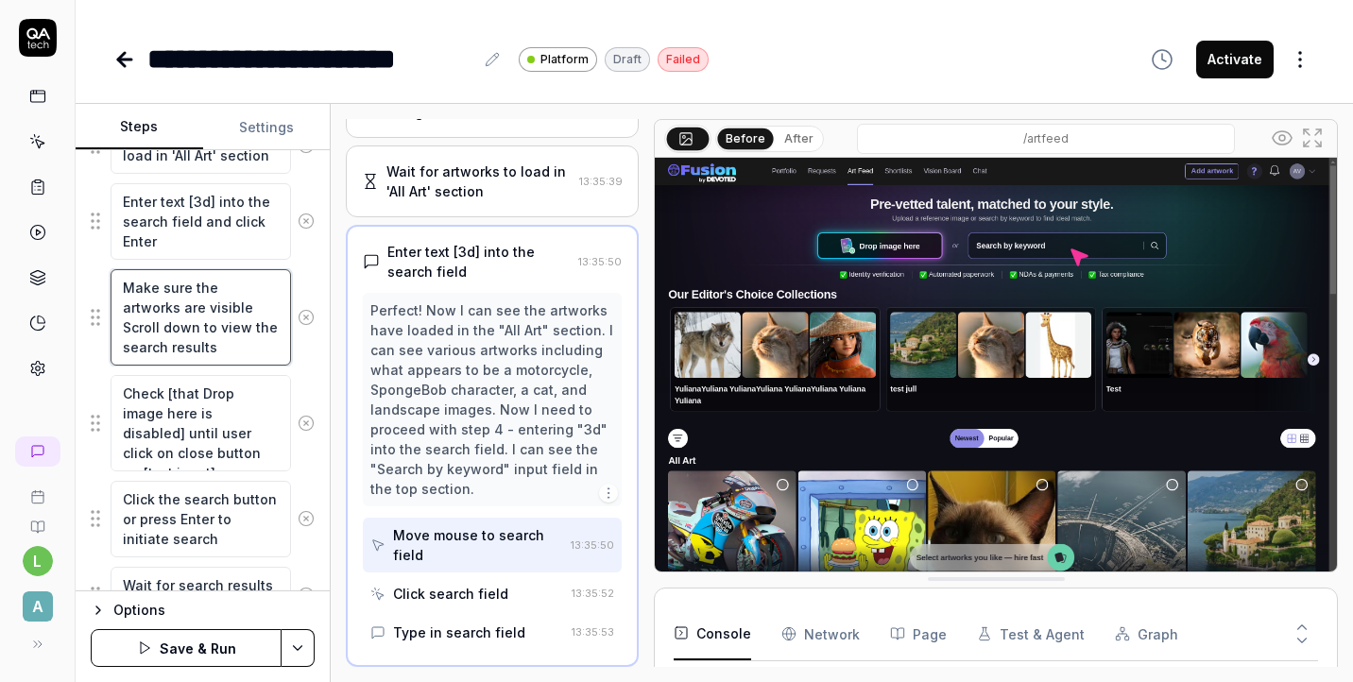
click at [219, 332] on textarea "Make sure the artworks are visible Scroll down to view the search results" at bounding box center [201, 317] width 180 height 96
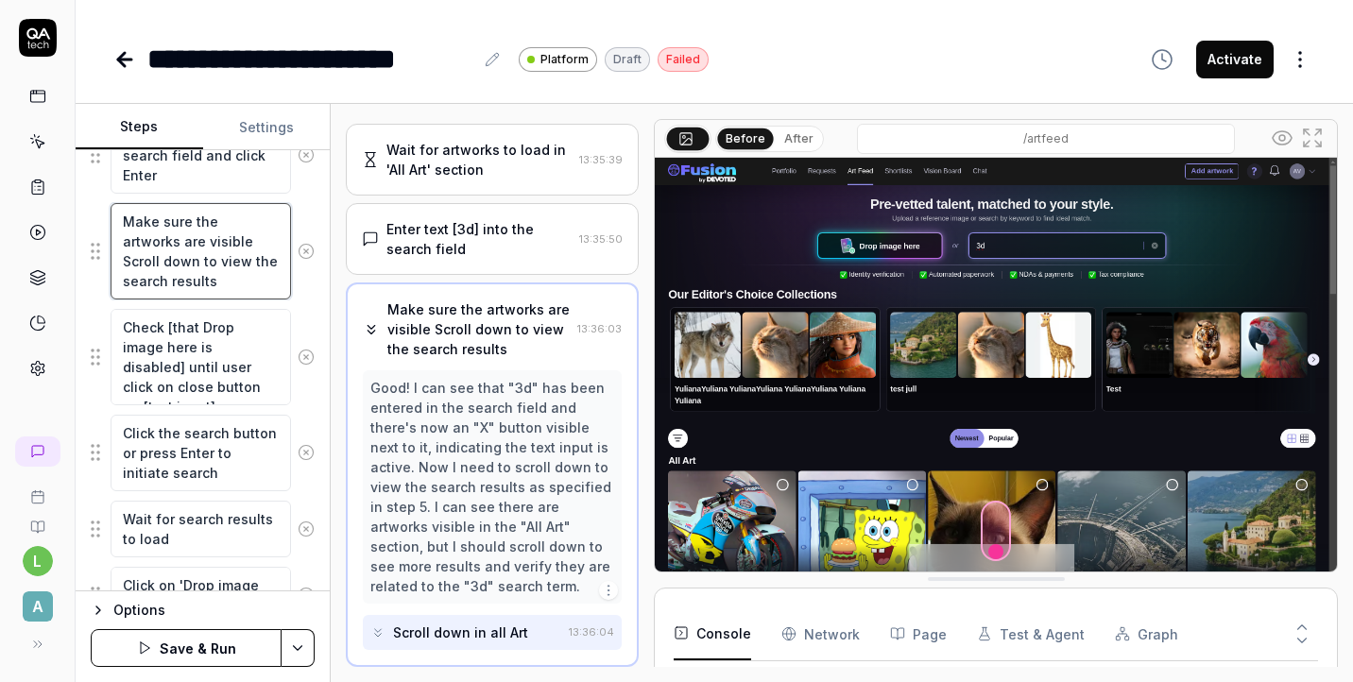
scroll to position [598, 0]
click at [213, 657] on button "Save & Run" at bounding box center [186, 648] width 191 height 38
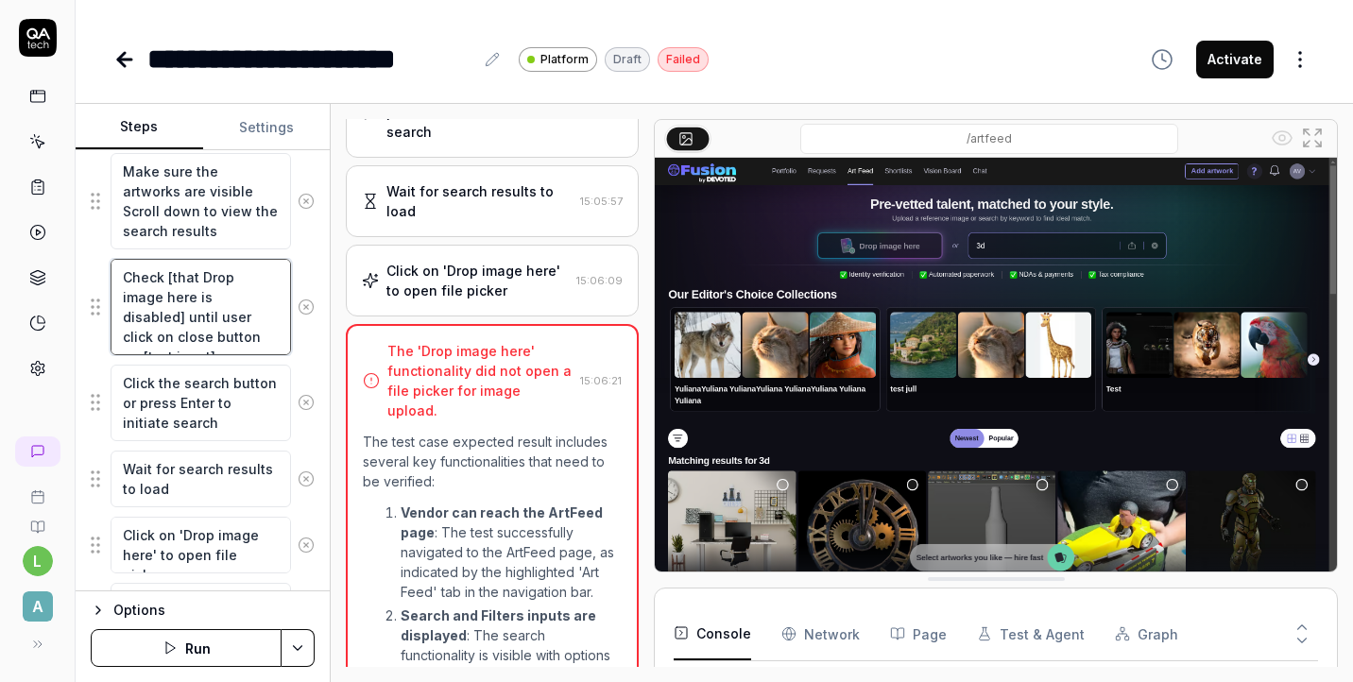
scroll to position [84, 0]
click at [190, 321] on textarea "Check [that Drop image here is disabled] until user click on close button on [t…" at bounding box center [201, 307] width 180 height 96
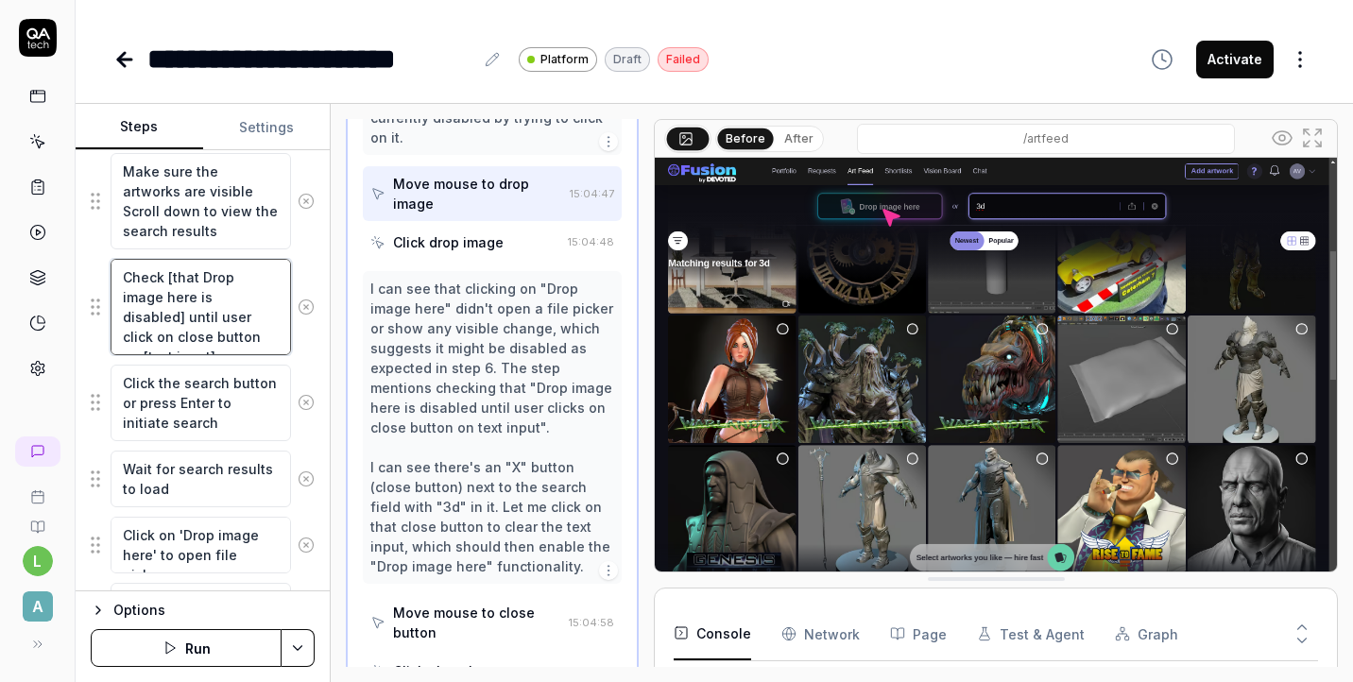
scroll to position [1087, 0]
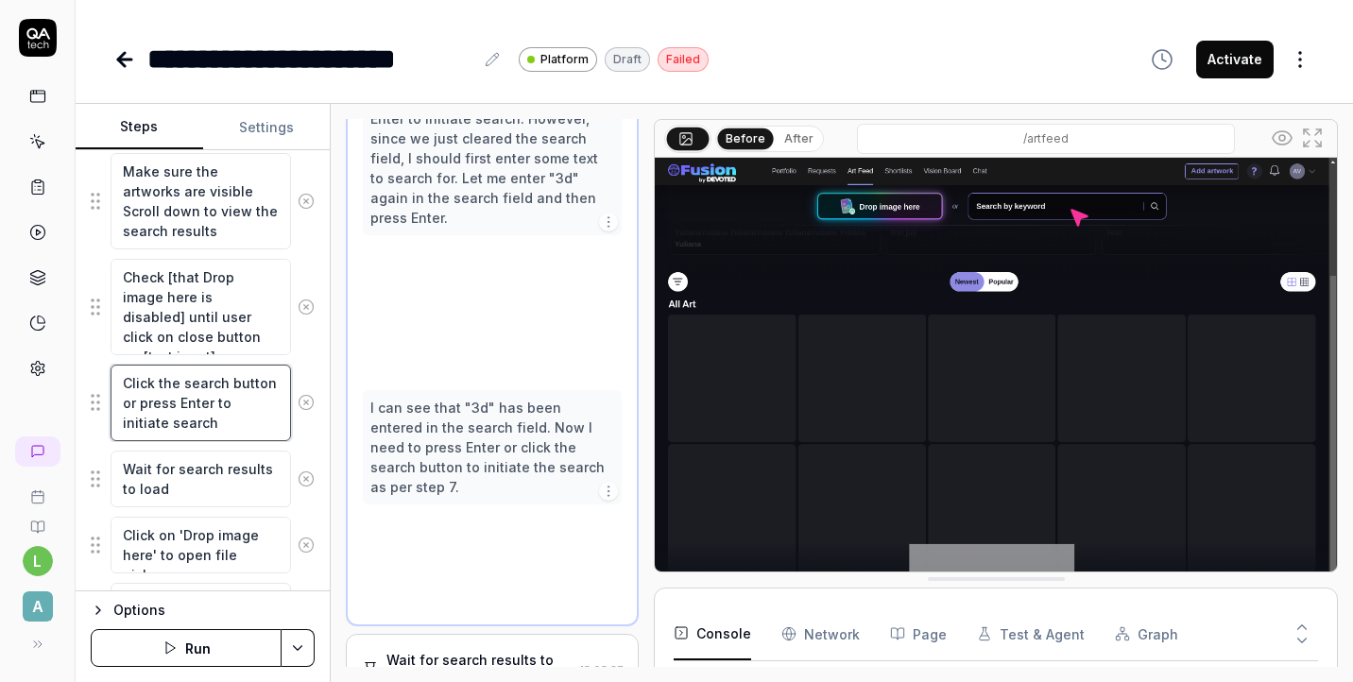
click at [190, 405] on textarea "Click the search button or press Enter to initiate search" at bounding box center [201, 403] width 180 height 77
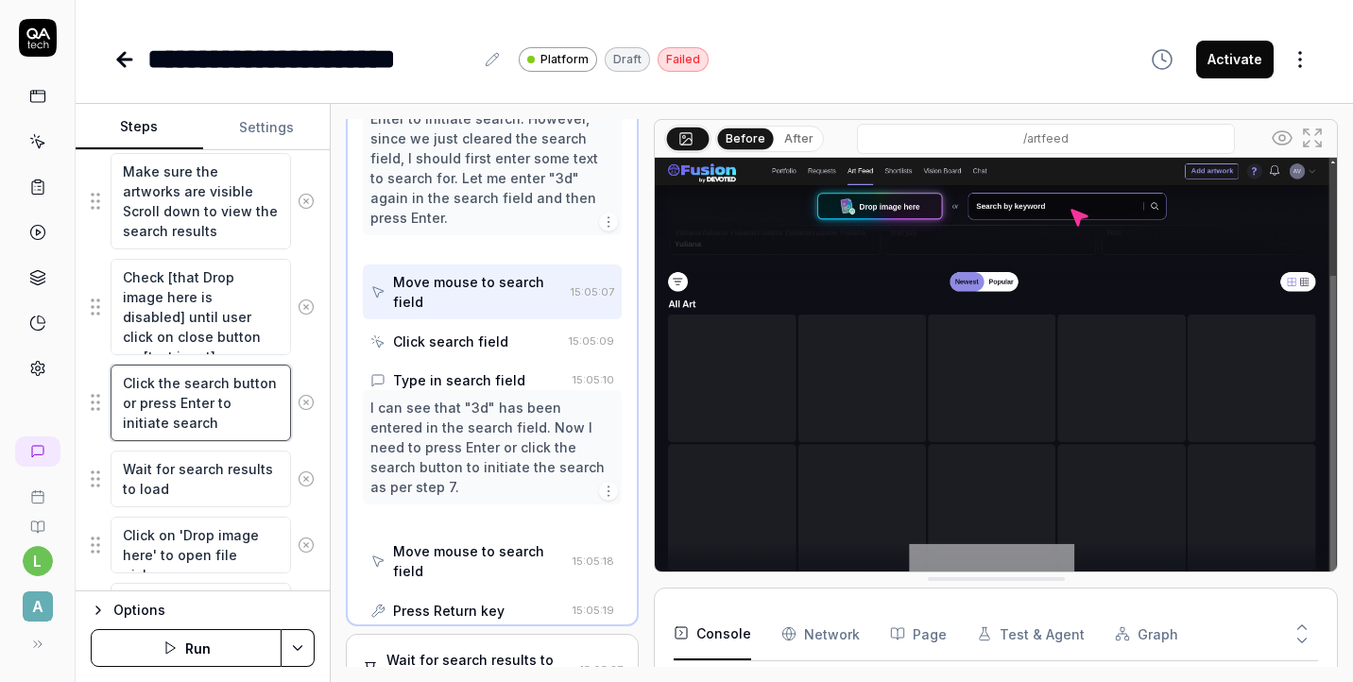
scroll to position [986, 0]
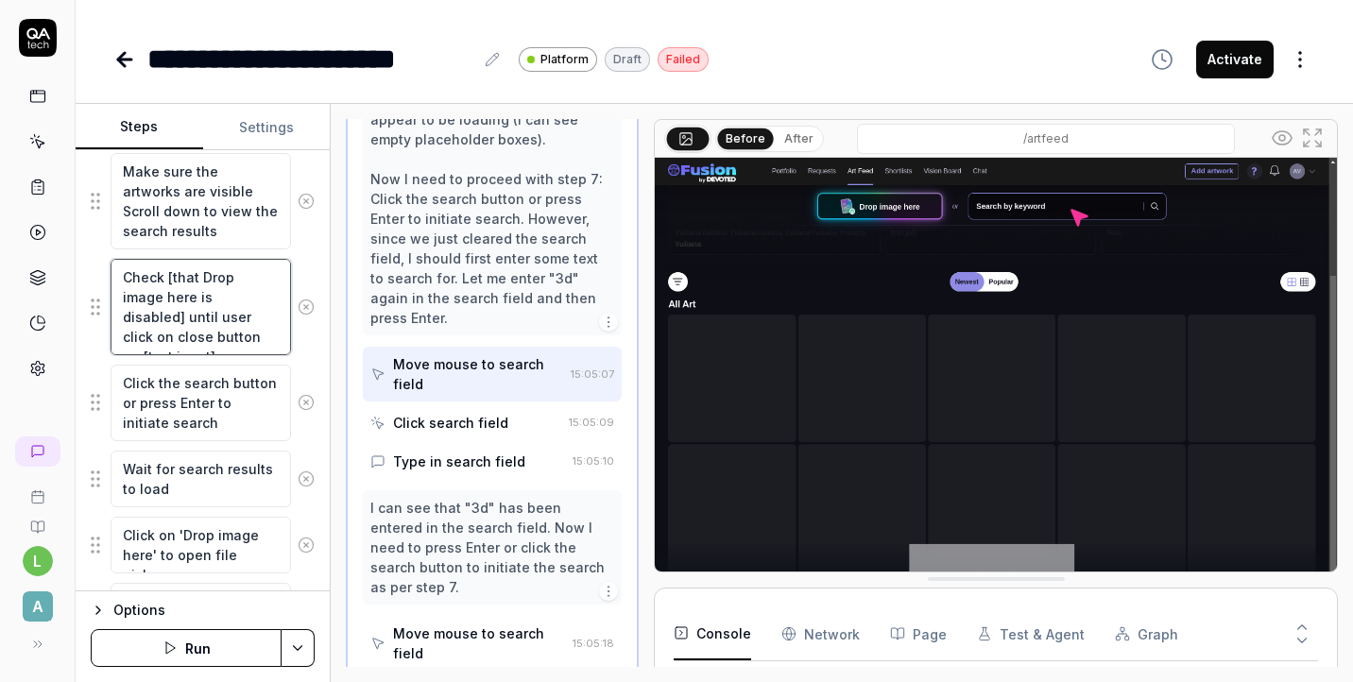
click at [169, 332] on textarea "Check [that Drop image here is disabled] until user click on close button on [t…" at bounding box center [201, 307] width 180 height 96
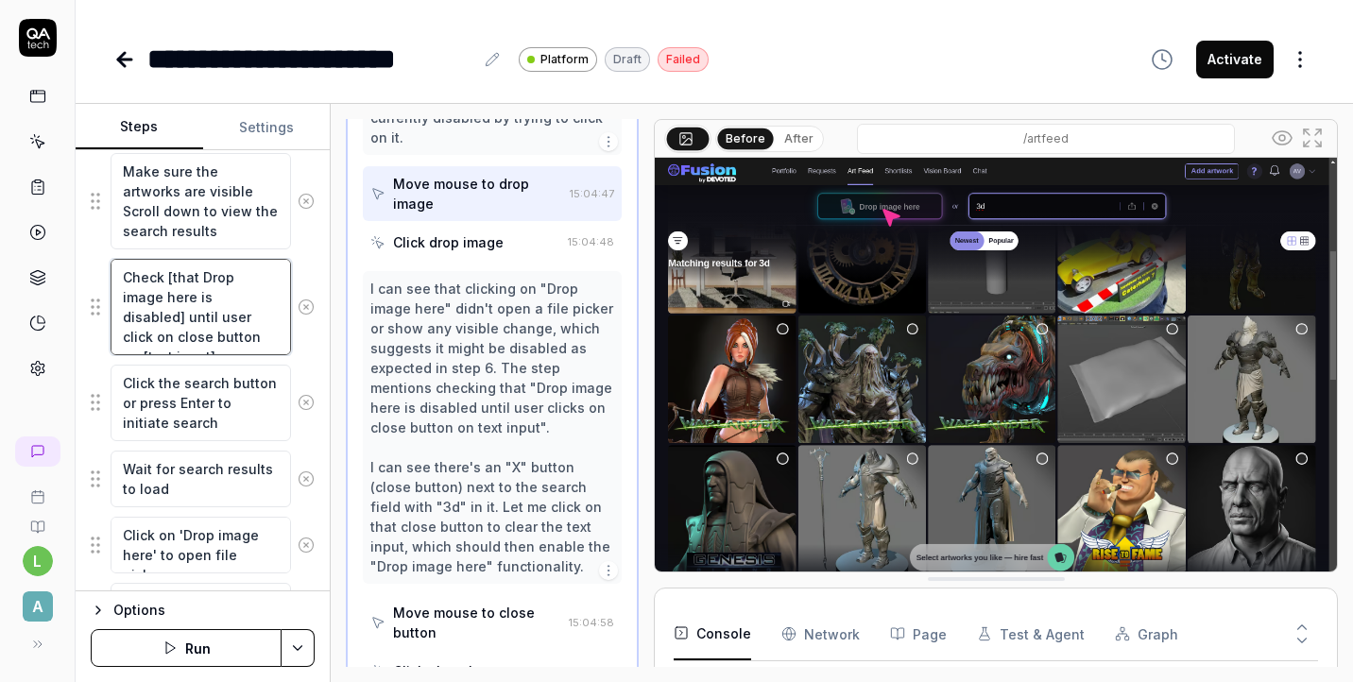
scroll to position [1087, 0]
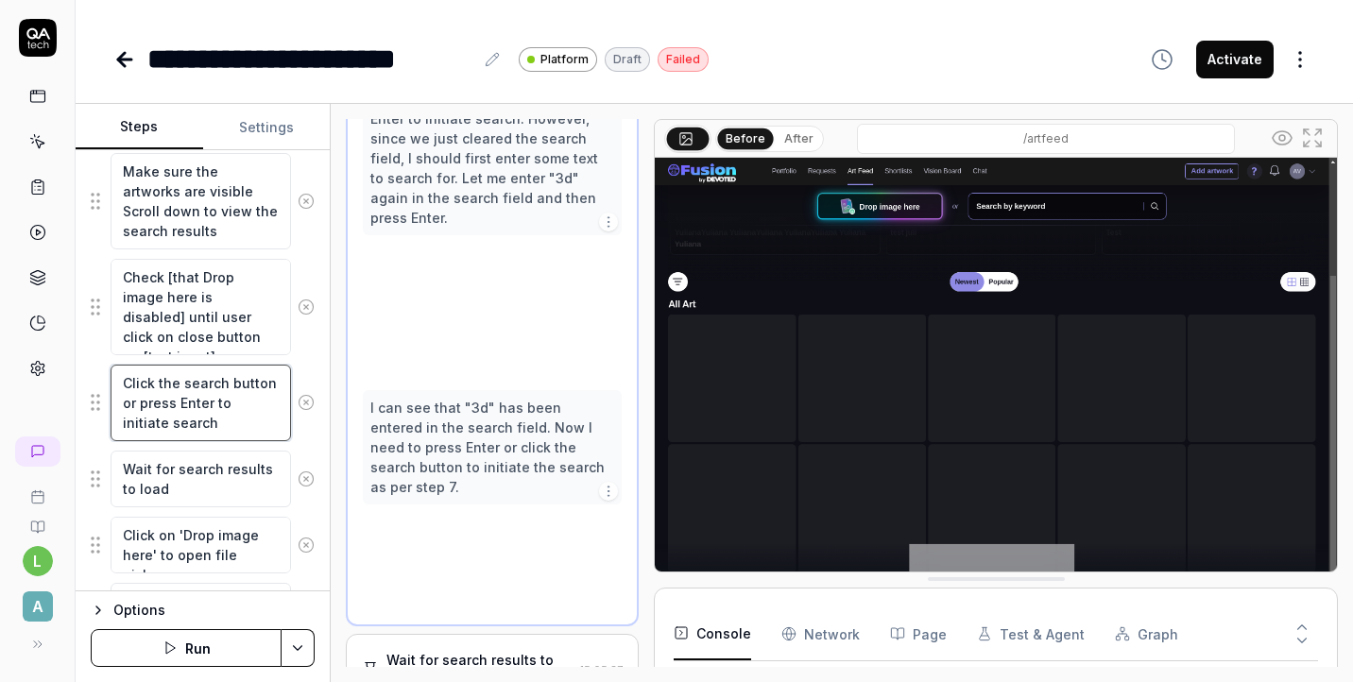
click at [190, 408] on textarea "Click the search button or press Enter to initiate search" at bounding box center [201, 403] width 180 height 77
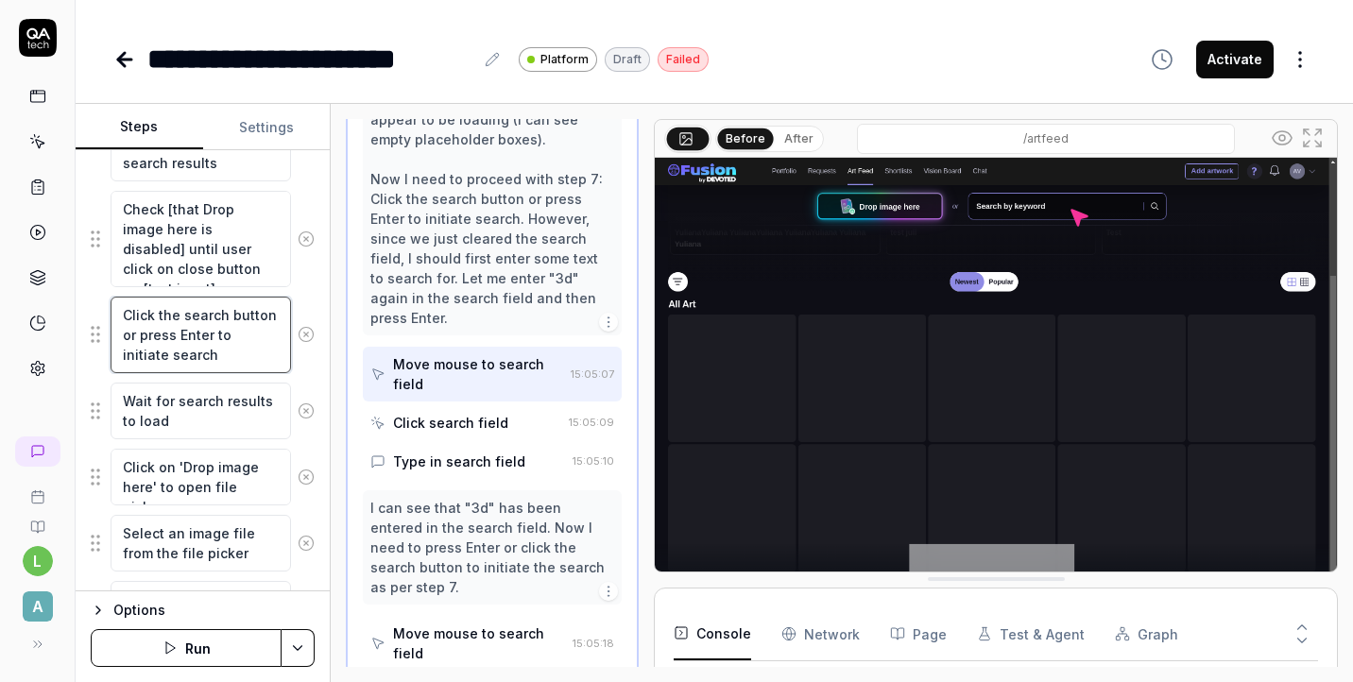
scroll to position [732, 0]
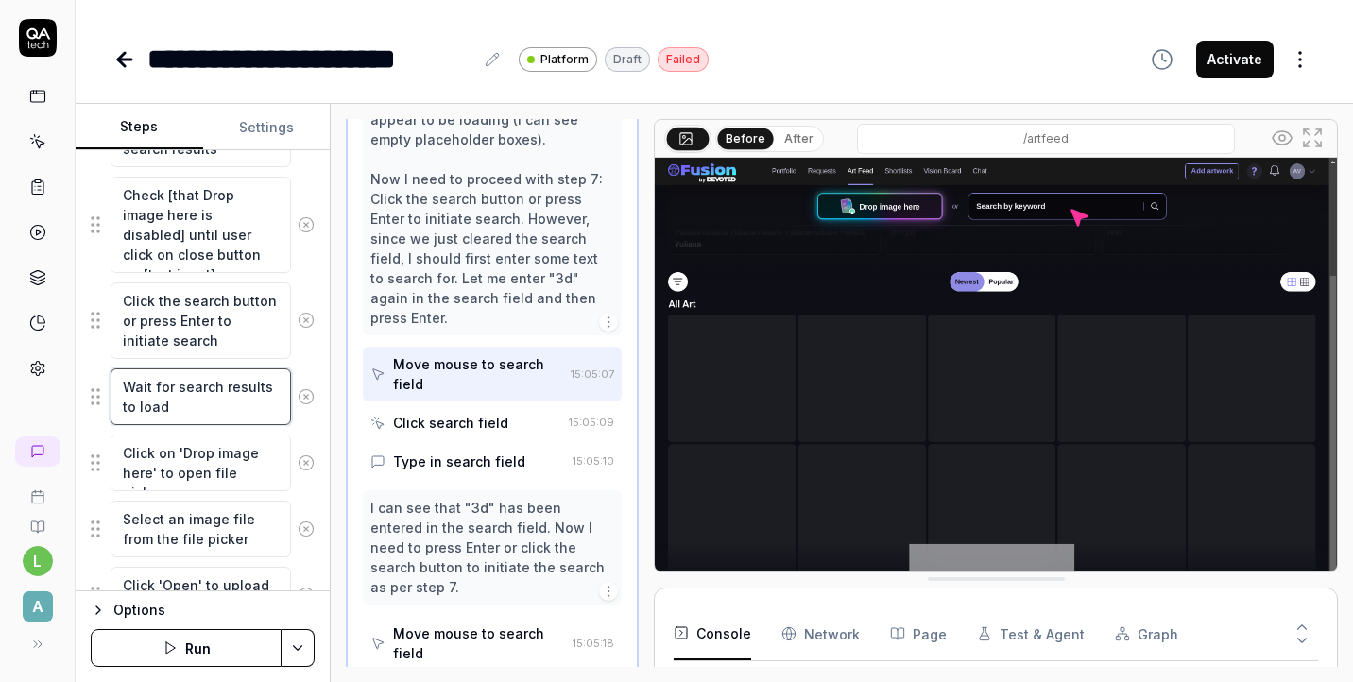
click at [190, 406] on textarea "Wait for search results to load" at bounding box center [201, 397] width 180 height 57
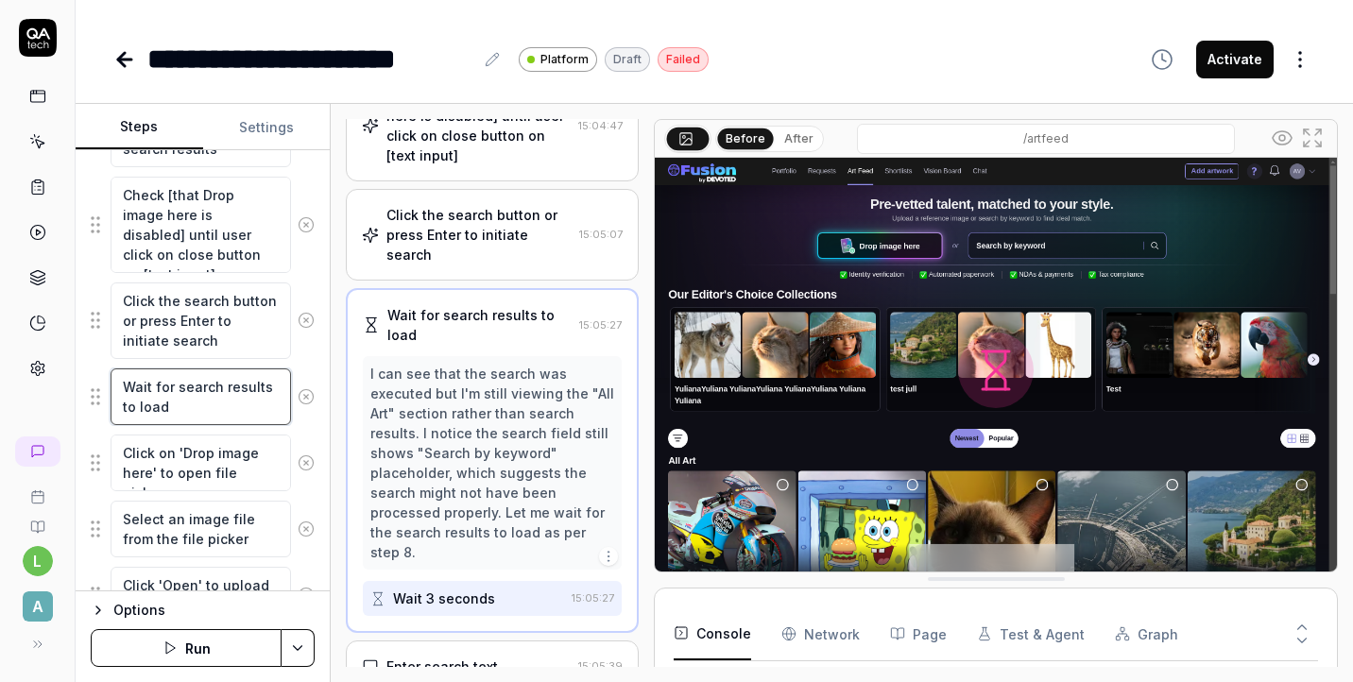
scroll to position [639, 0]
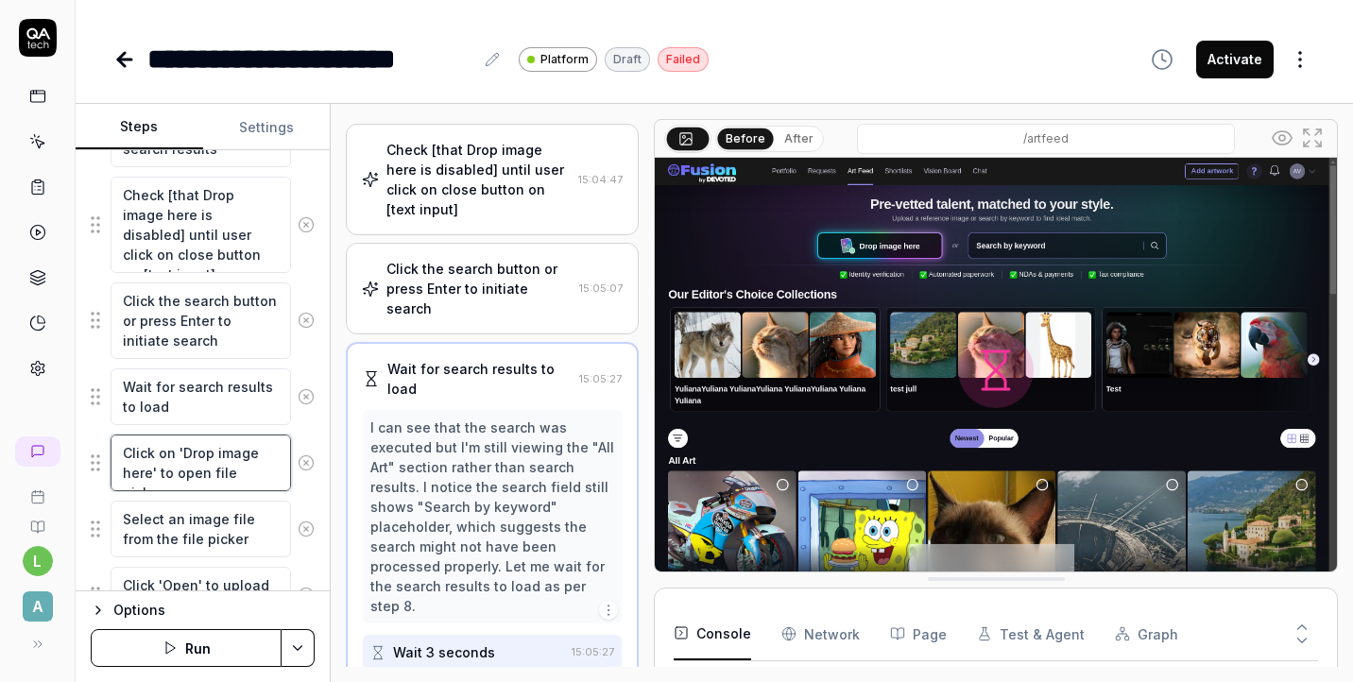
click at [209, 473] on textarea "Click on 'Drop image here' to open file picker" at bounding box center [201, 463] width 180 height 57
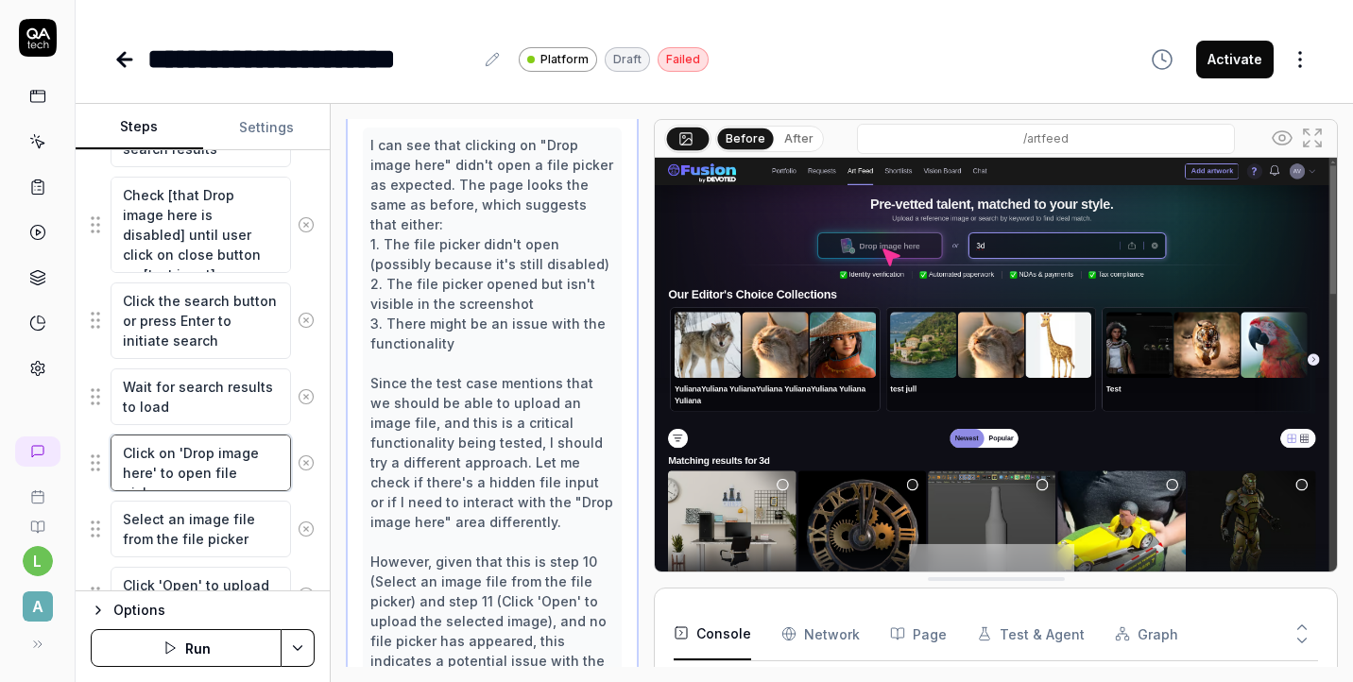
scroll to position [1723, 0]
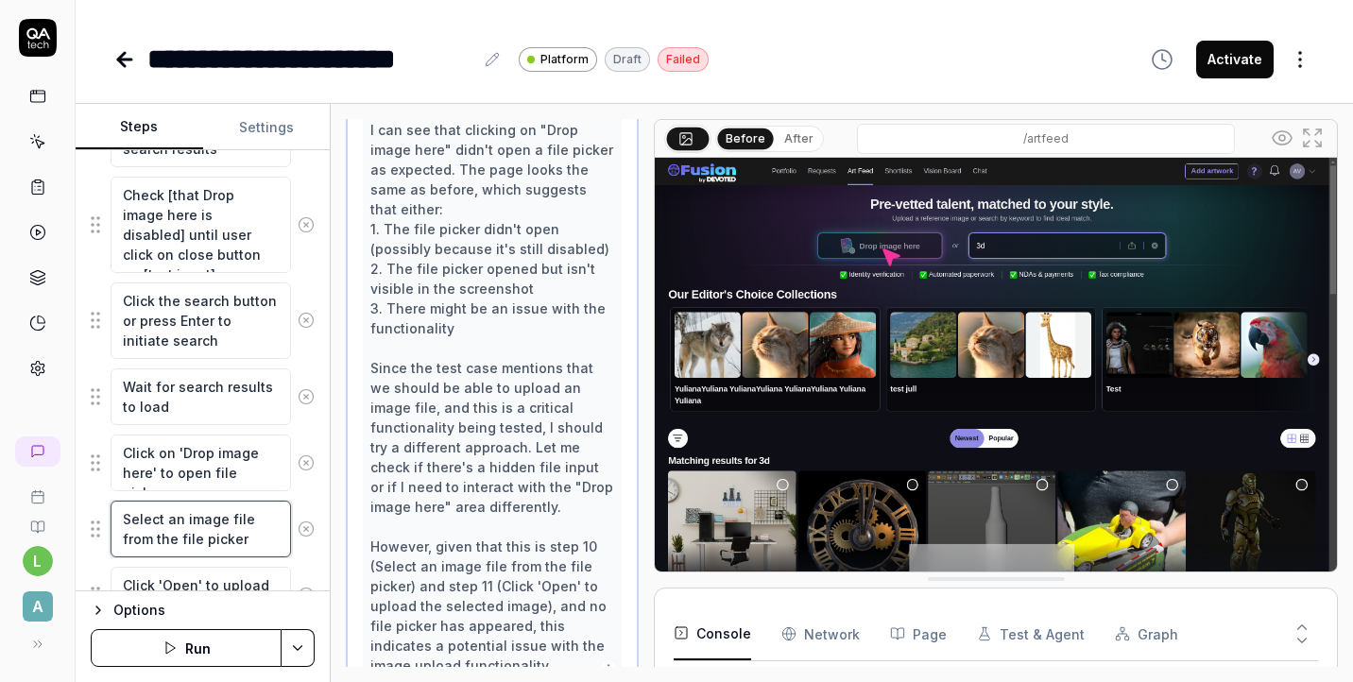
click at [221, 515] on textarea "Select an image file from the file picker" at bounding box center [201, 529] width 180 height 57
click at [228, 541] on textarea "Select an image file from the file picker" at bounding box center [201, 529] width 180 height 57
click at [224, 446] on textarea "Click on 'Drop image here' to open file picker" at bounding box center [201, 463] width 180 height 57
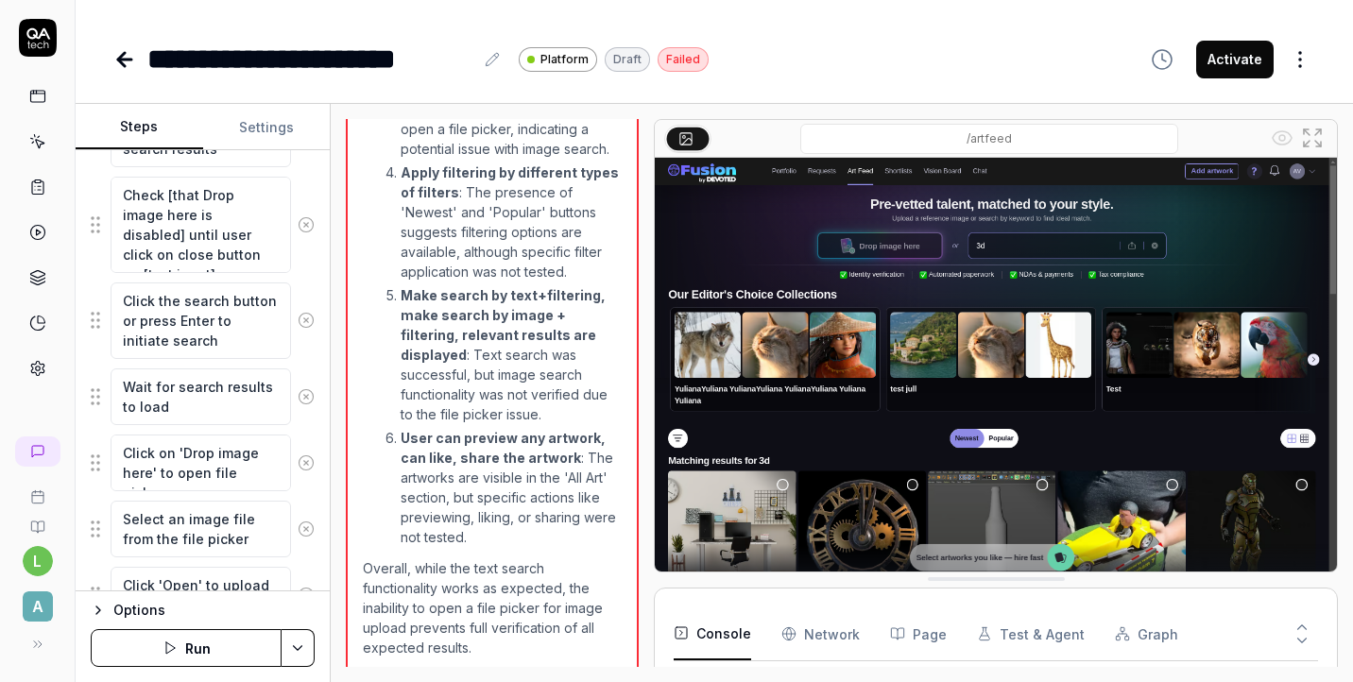
scroll to position [1754, 0]
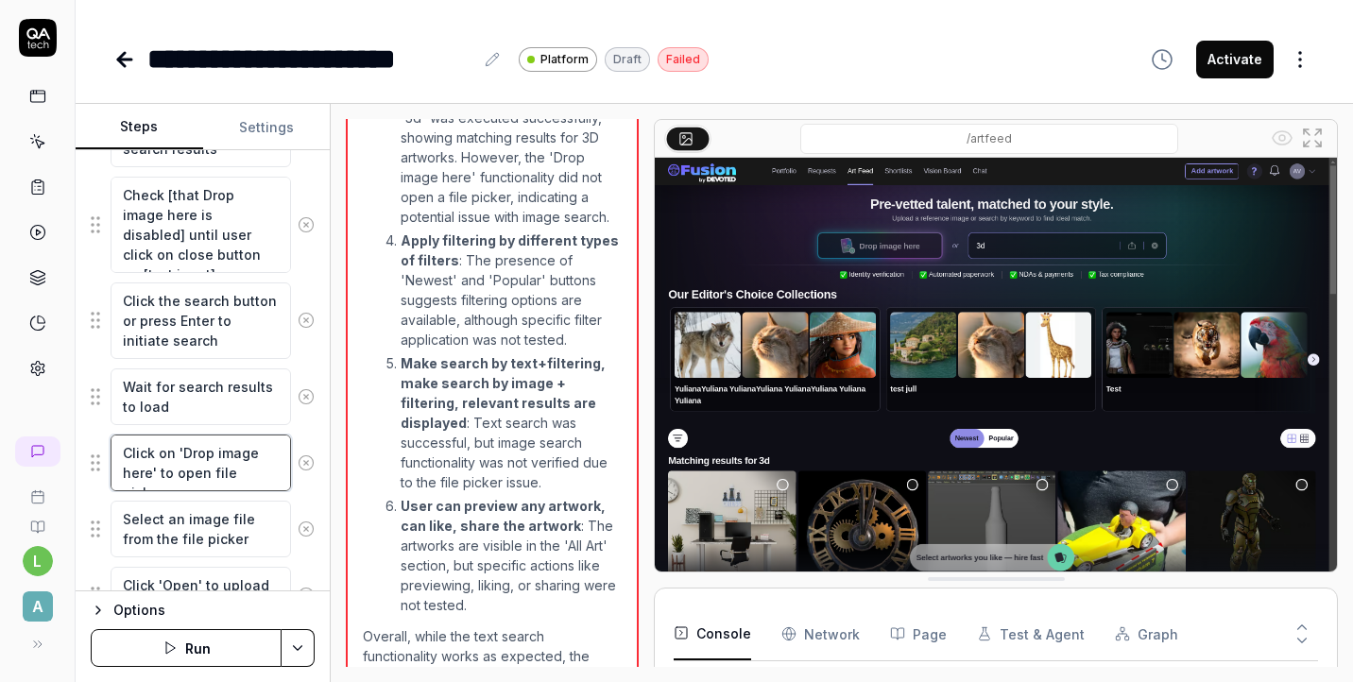
click at [214, 455] on textarea "Click on 'Drop image here' to open file picker" at bounding box center [201, 463] width 180 height 57
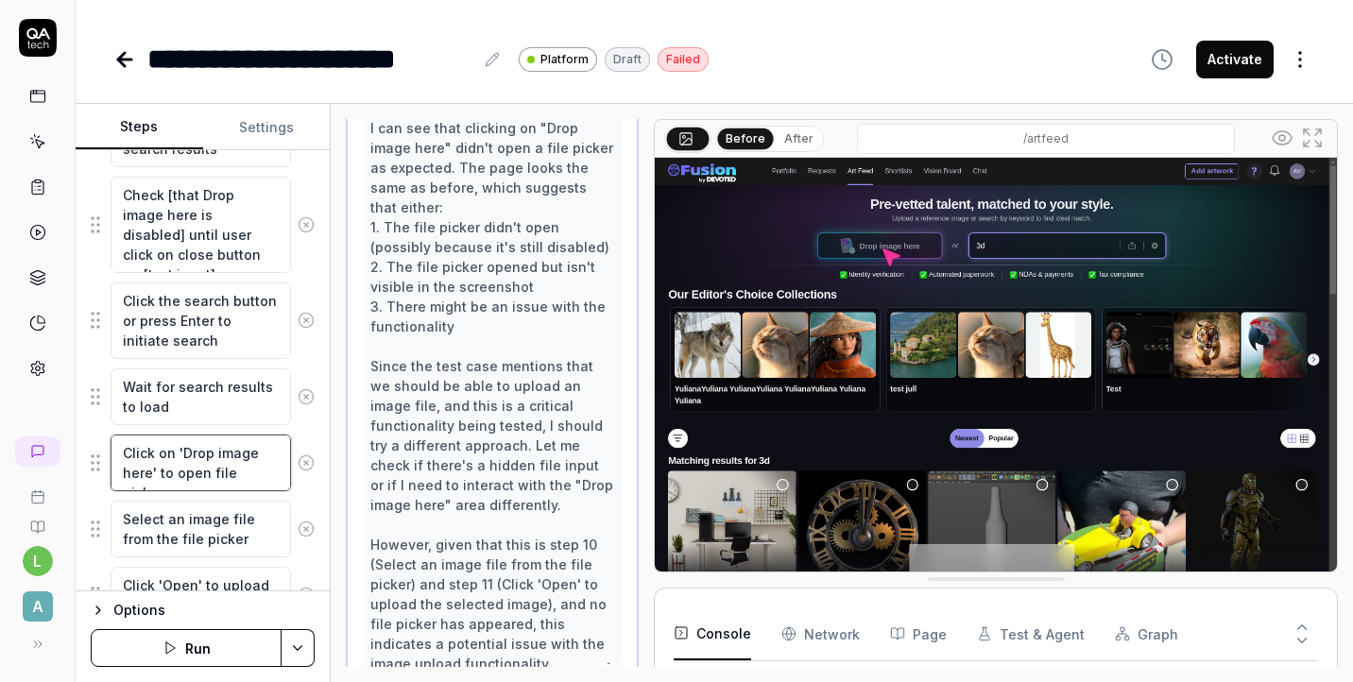
scroll to position [1723, 0]
click at [215, 539] on textarea "Select an image file from the file picker" at bounding box center [201, 529] width 180 height 57
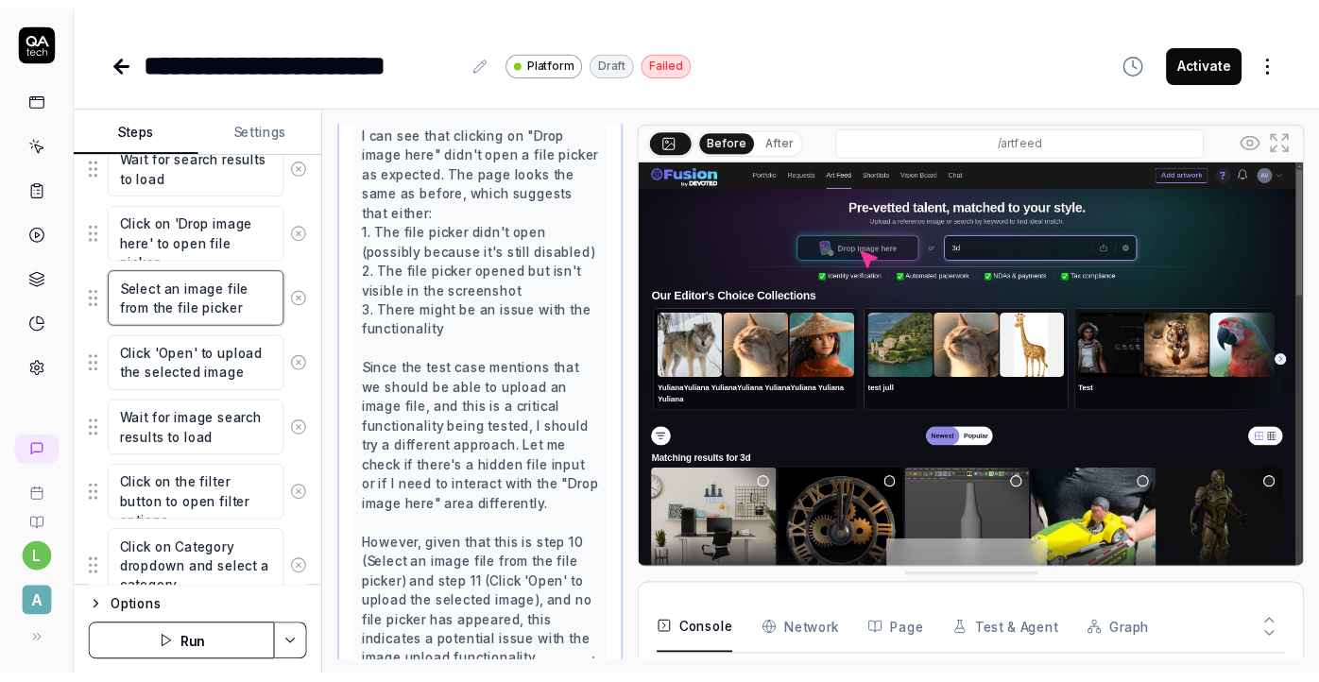
scroll to position [955, 0]
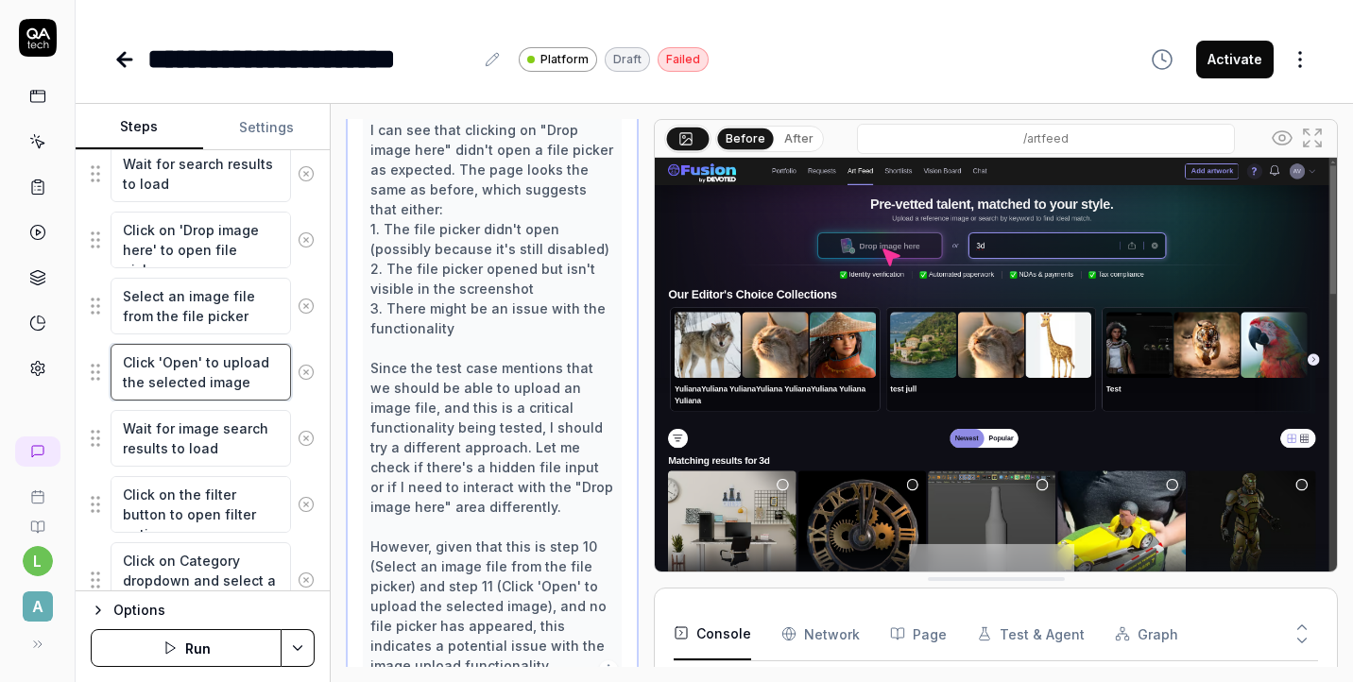
click at [226, 372] on textarea "Click 'Open' to upload the selected image" at bounding box center [201, 372] width 180 height 57
click at [205, 250] on textarea "Click on 'Drop image here' to open file picker" at bounding box center [201, 240] width 180 height 57
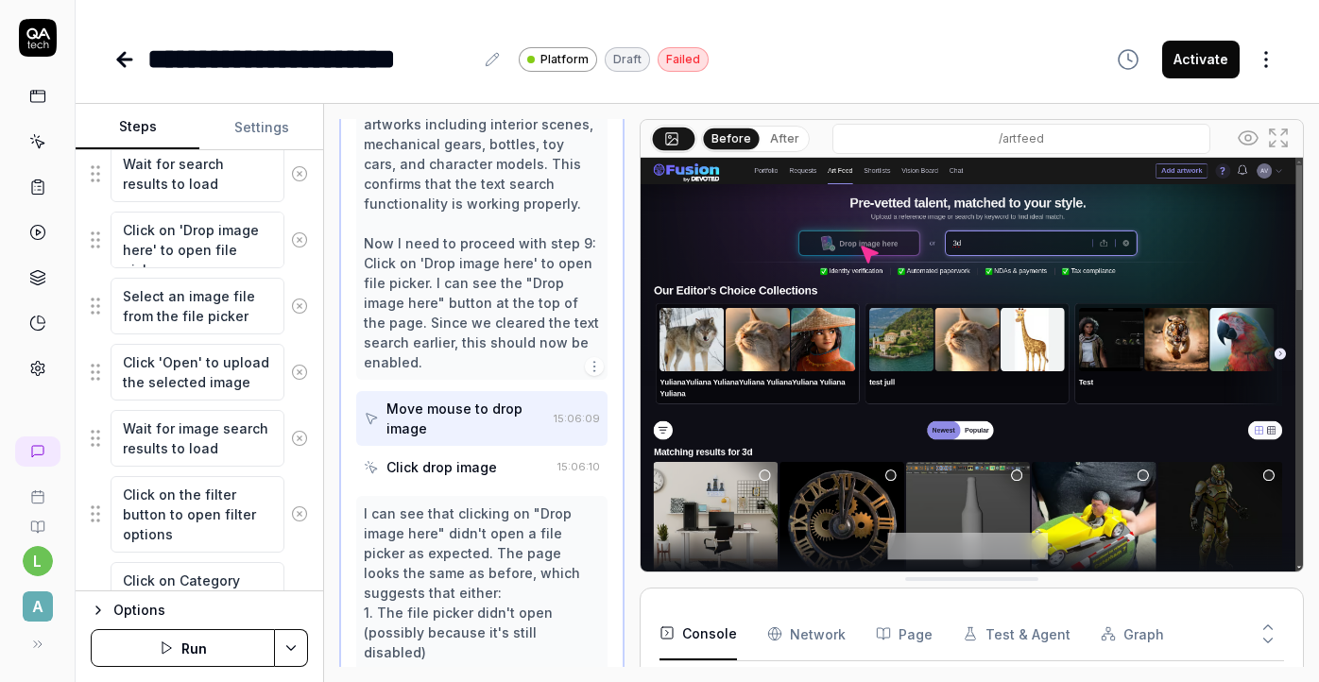
scroll to position [1881, 0]
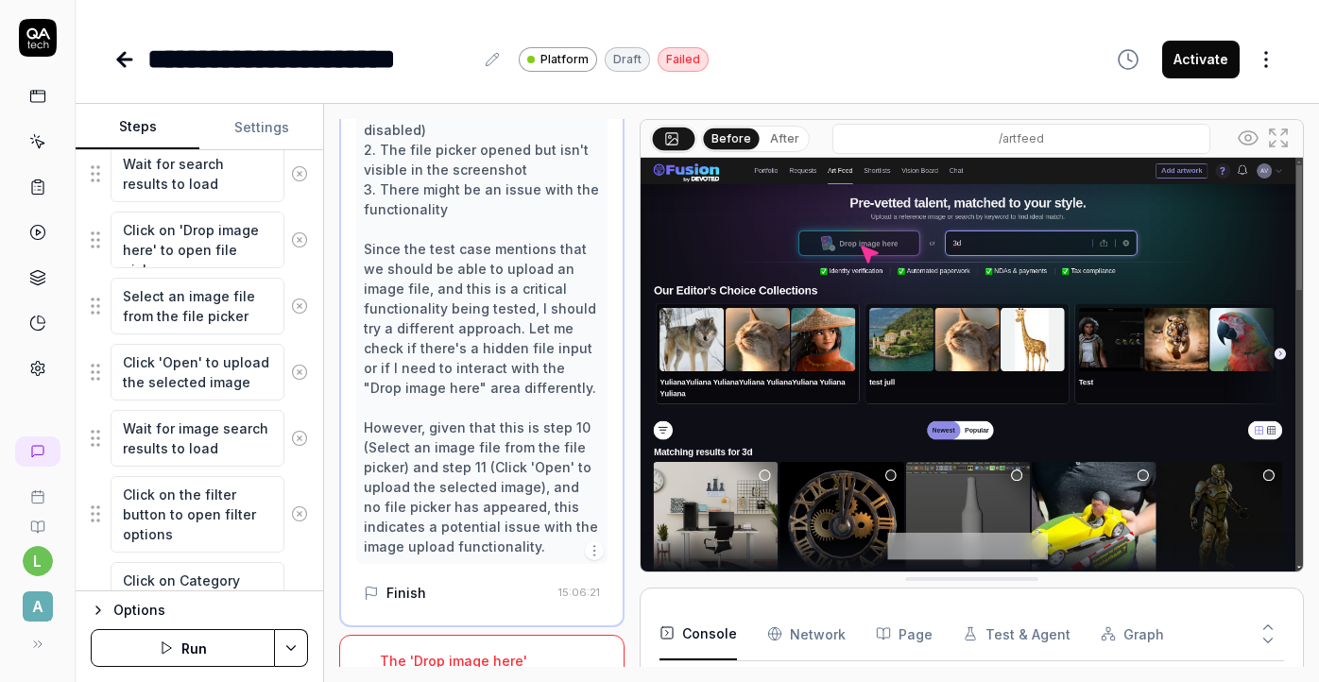
click at [473, 651] on div "The 'Drop image here' functionality did not open a file picker for image upload." at bounding box center [469, 690] width 179 height 79
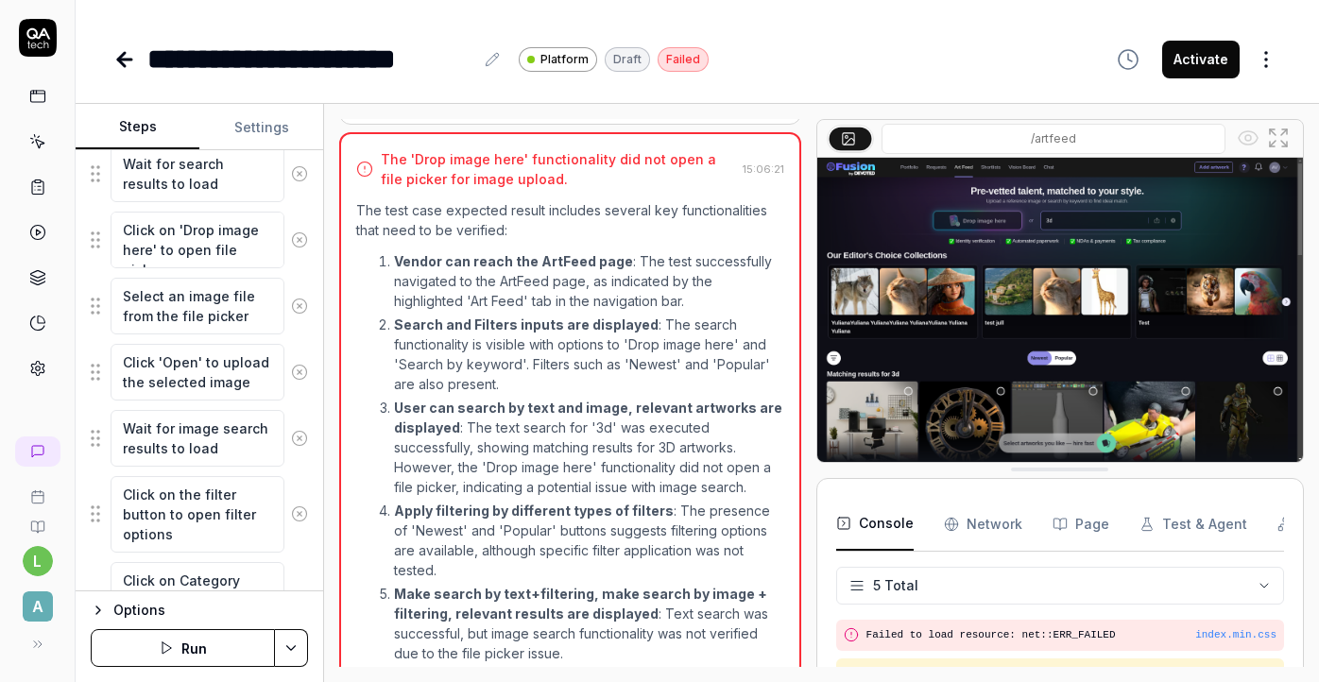
scroll to position [948, 0]
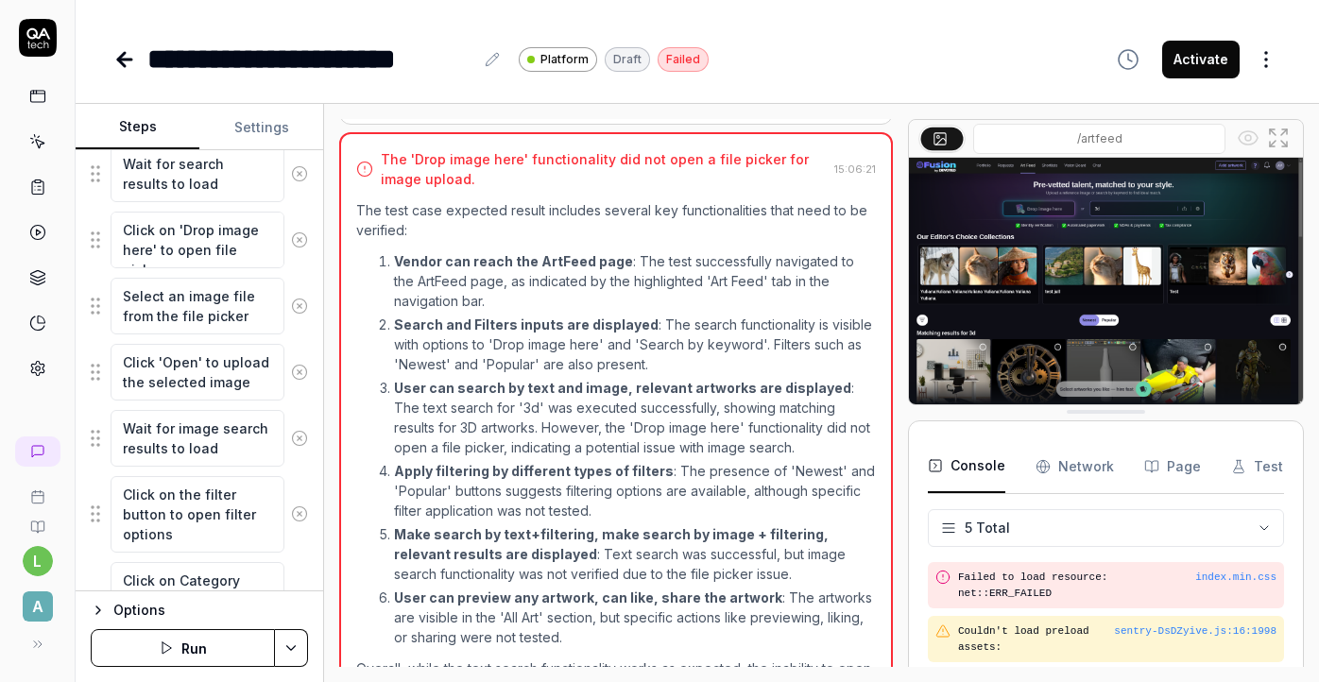
click at [912, 479] on div "Open browser 15:02:32 Stage https://app-stage.artlighter.com Click 'Sign in' an…" at bounding box center [821, 393] width 965 height 548
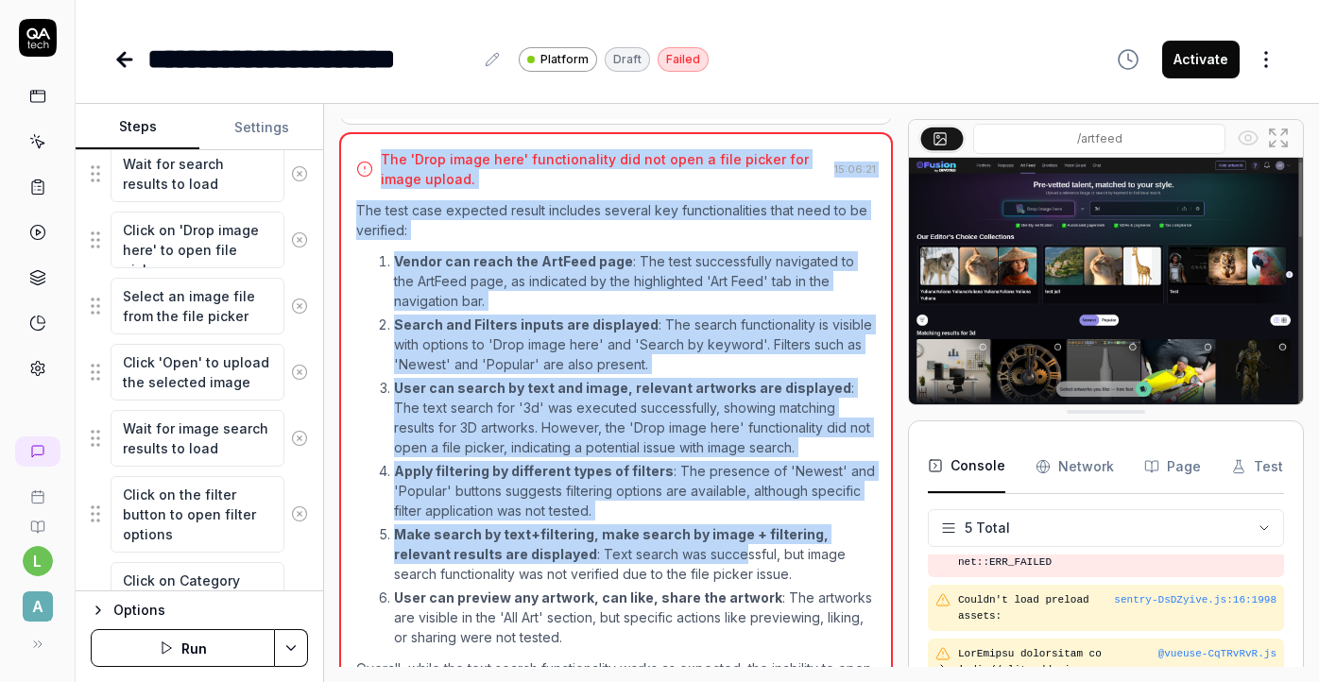
drag, startPoint x: 382, startPoint y: 156, endPoint x: 679, endPoint y: 545, distance: 490.0
click at [679, 545] on div "The 'Drop image here' functionality did not open a file picker for image upload…" at bounding box center [616, 425] width 554 height 587
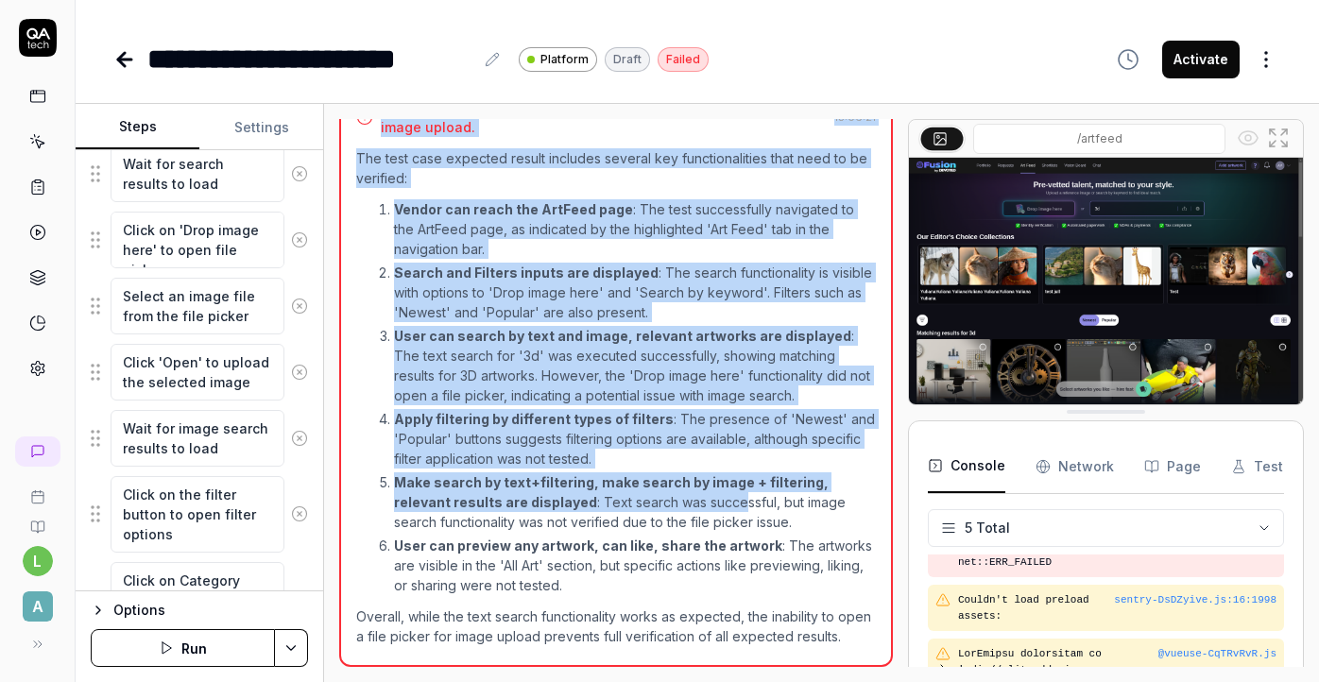
click at [520, 231] on p "Vendor can reach the ArtFeed page : The test successfully navigated to the ArtF…" at bounding box center [635, 229] width 482 height 60
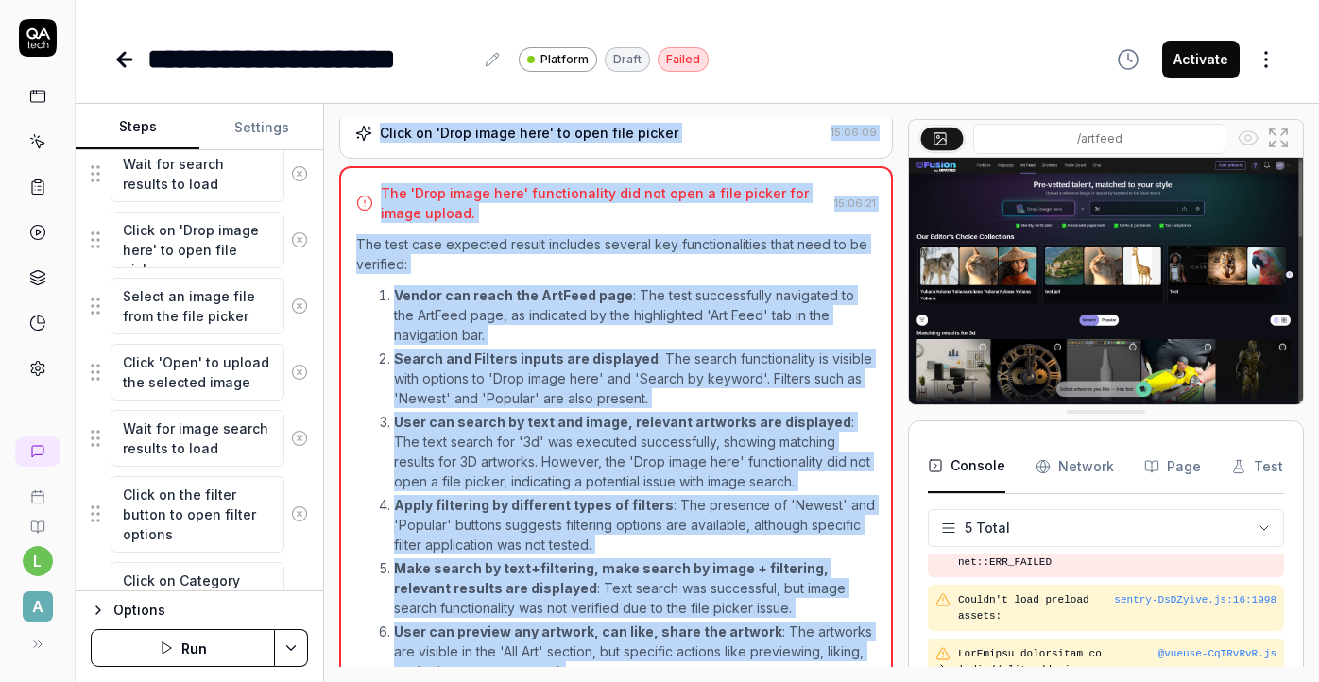
scroll to position [811, 0]
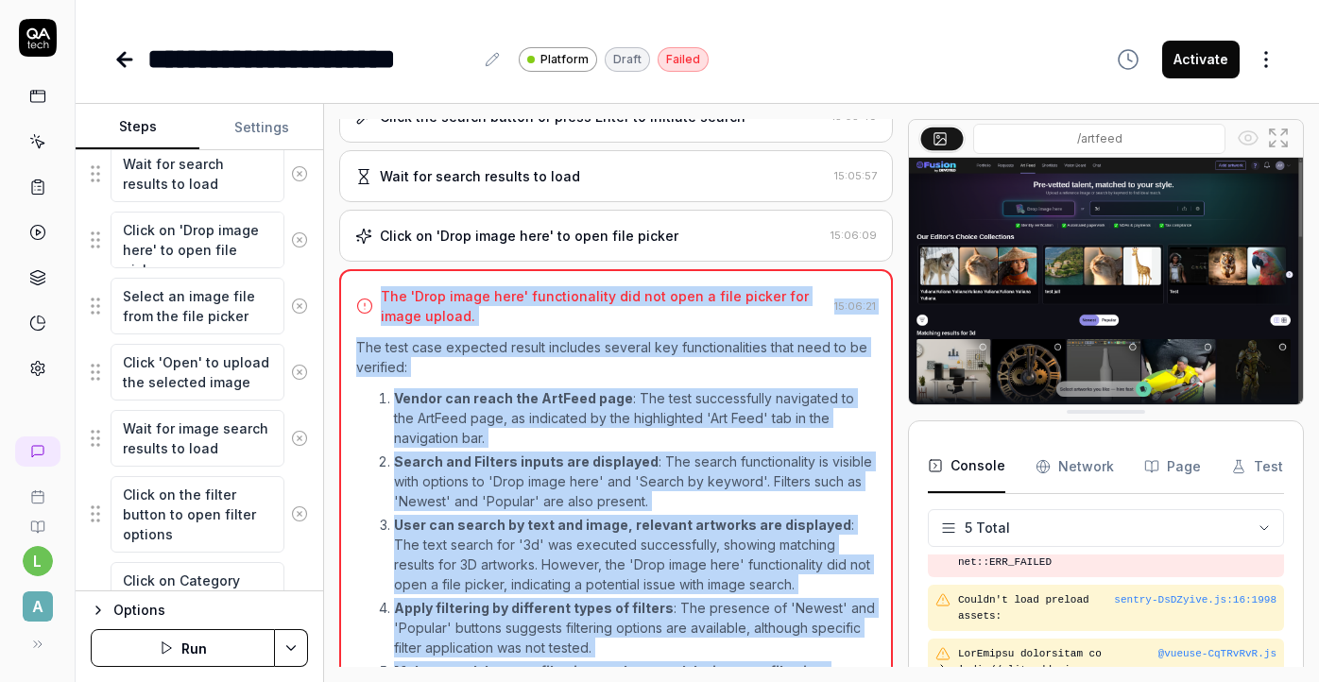
drag, startPoint x: 845, startPoint y: 638, endPoint x: 363, endPoint y: 291, distance: 593.7
click at [364, 291] on div "The 'Drop image here' functionality did not open a file picker for image upload…" at bounding box center [616, 562] width 554 height 587
copy div "The 'Drop image here' functionality did not open a file picker for image upload…"
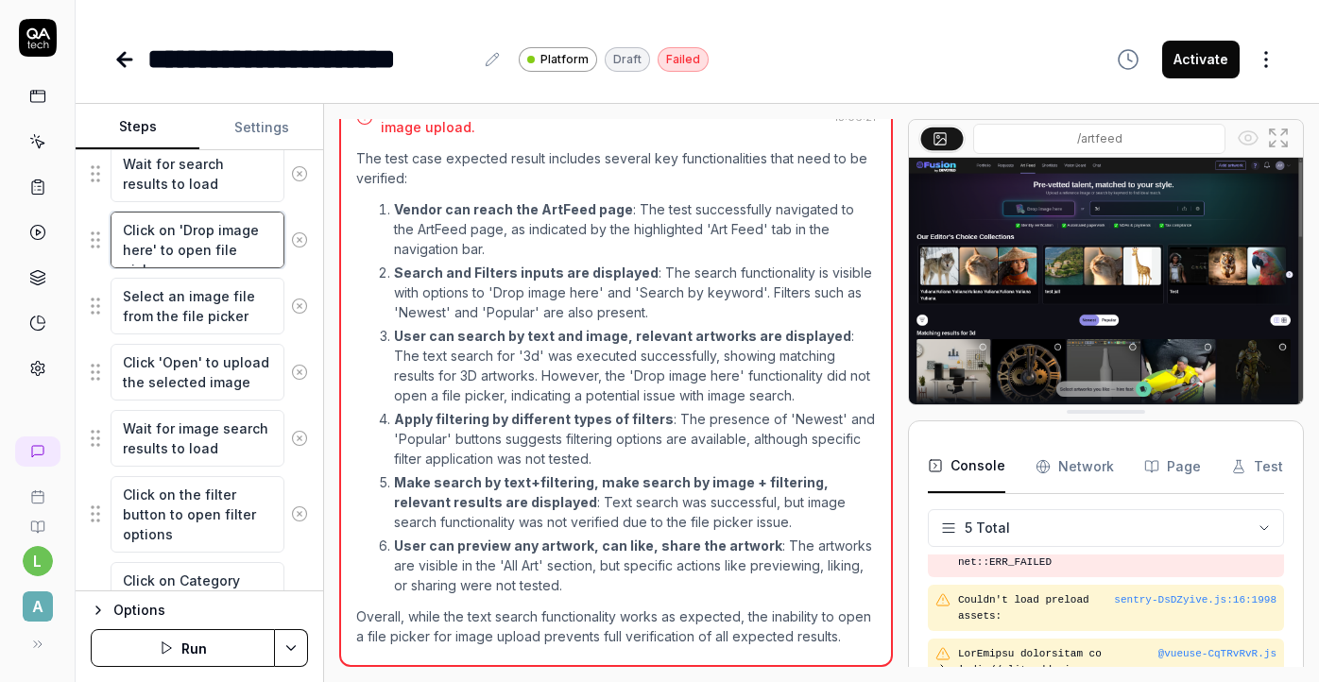
click at [216, 249] on textarea "Click on 'Drop image here' to open file picker" at bounding box center [198, 240] width 174 height 57
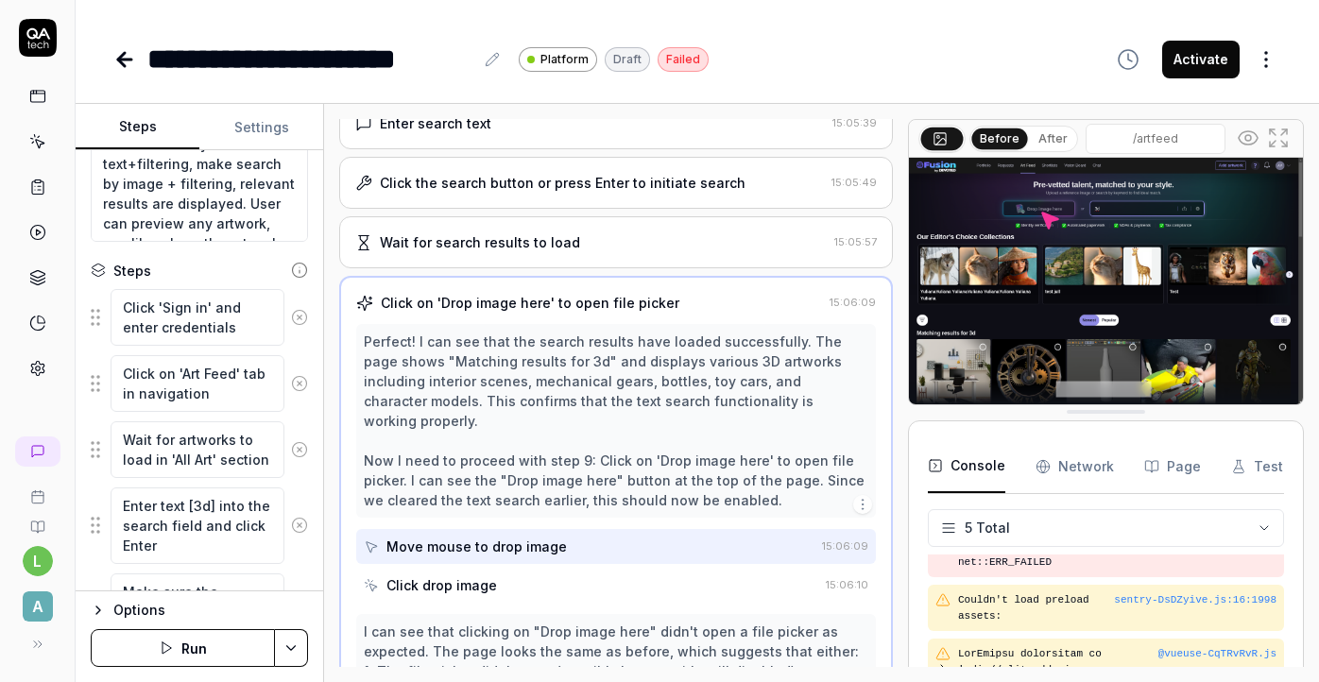
scroll to position [237, 0]
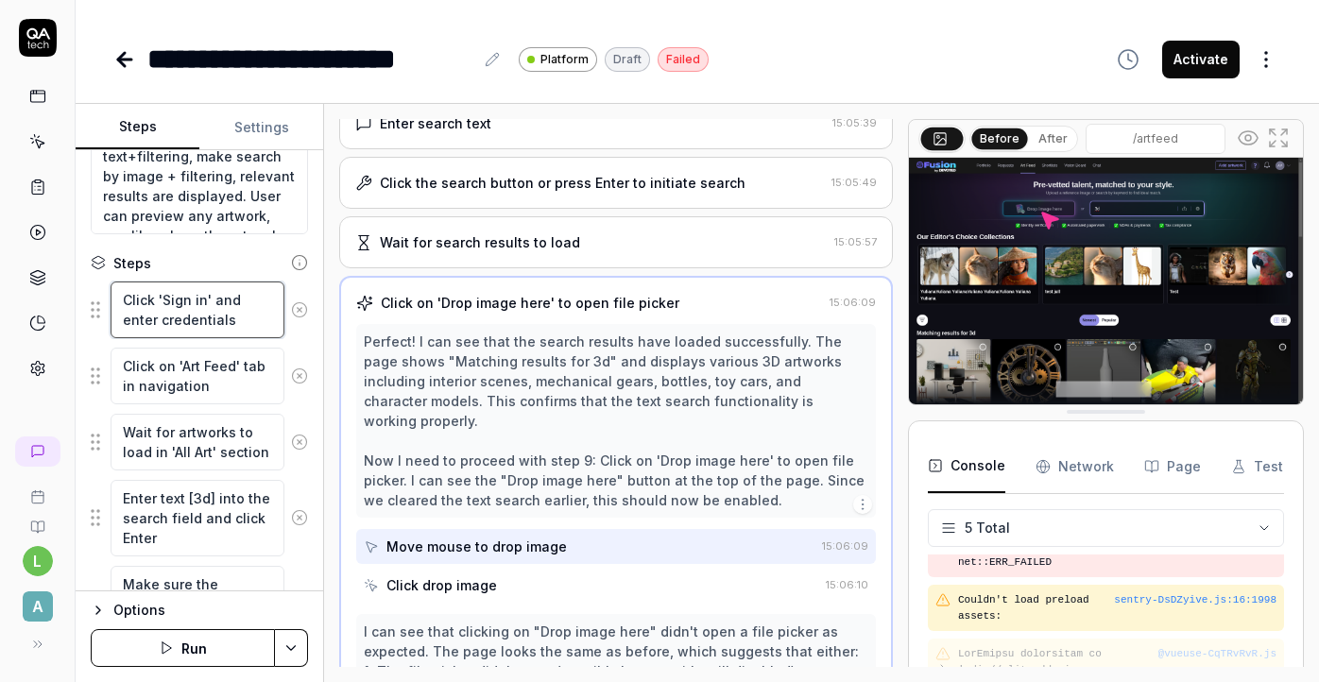
click at [180, 288] on textarea "Click 'Sign in' and enter credentials" at bounding box center [198, 310] width 174 height 57
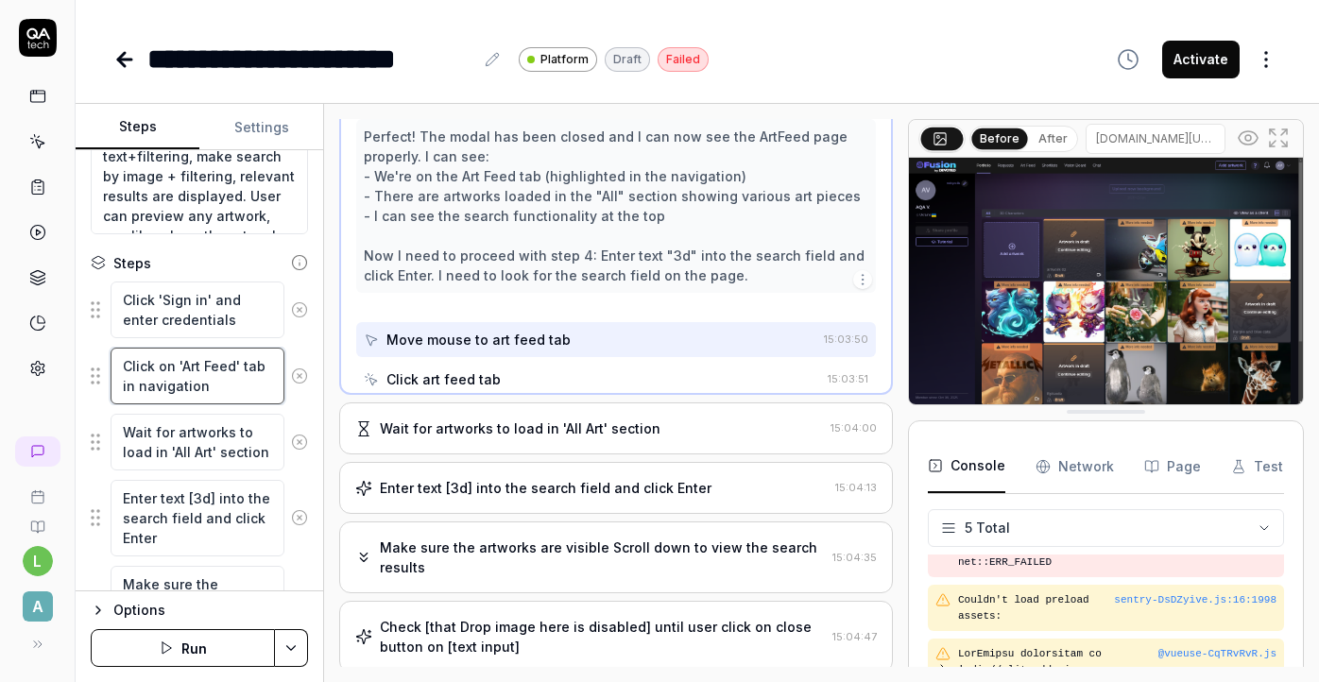
click at [193, 360] on textarea "Click on 'Art Feed' tab in navigation" at bounding box center [198, 376] width 174 height 57
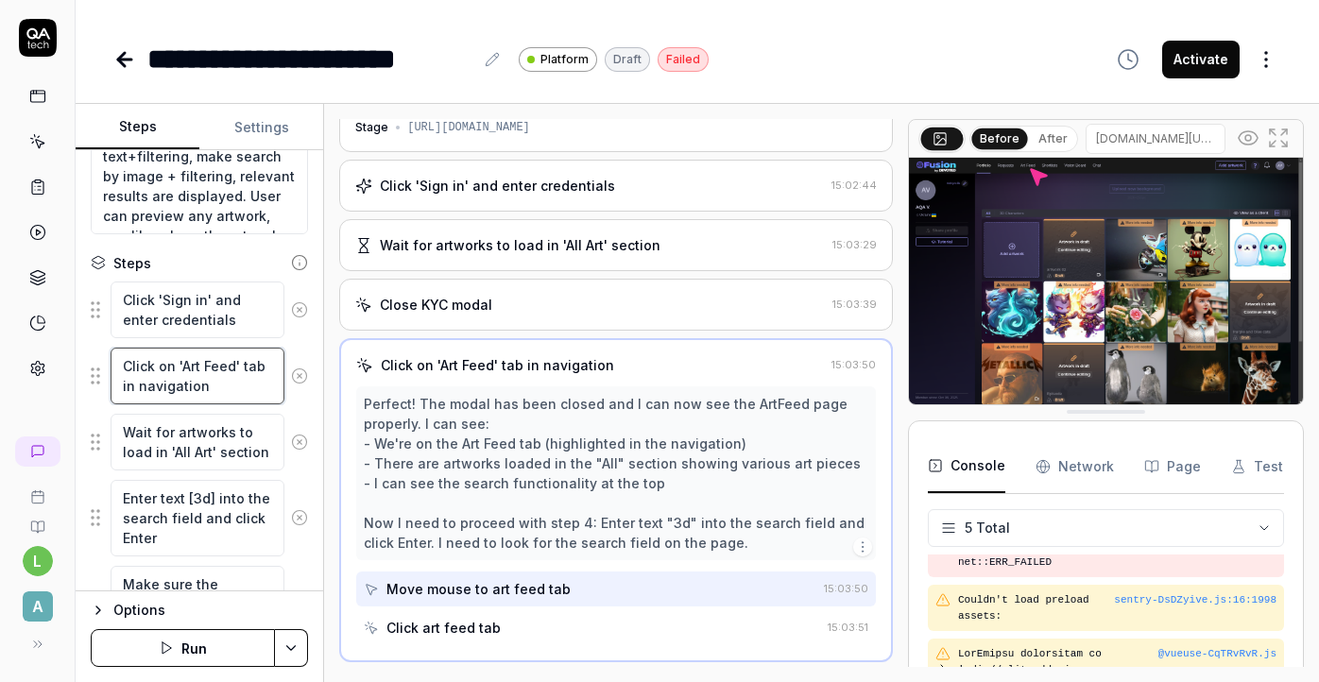
scroll to position [43, 0]
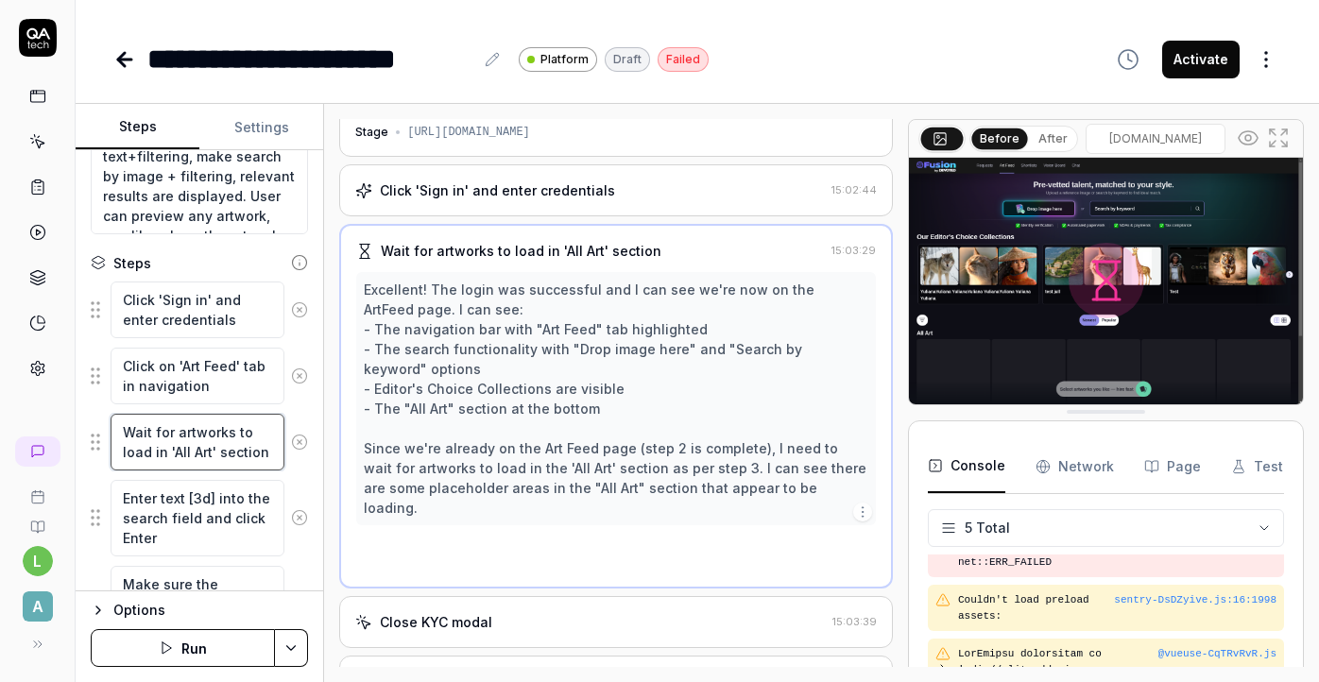
click at [197, 442] on textarea "Wait for artworks to load in 'All Art' section" at bounding box center [198, 442] width 174 height 57
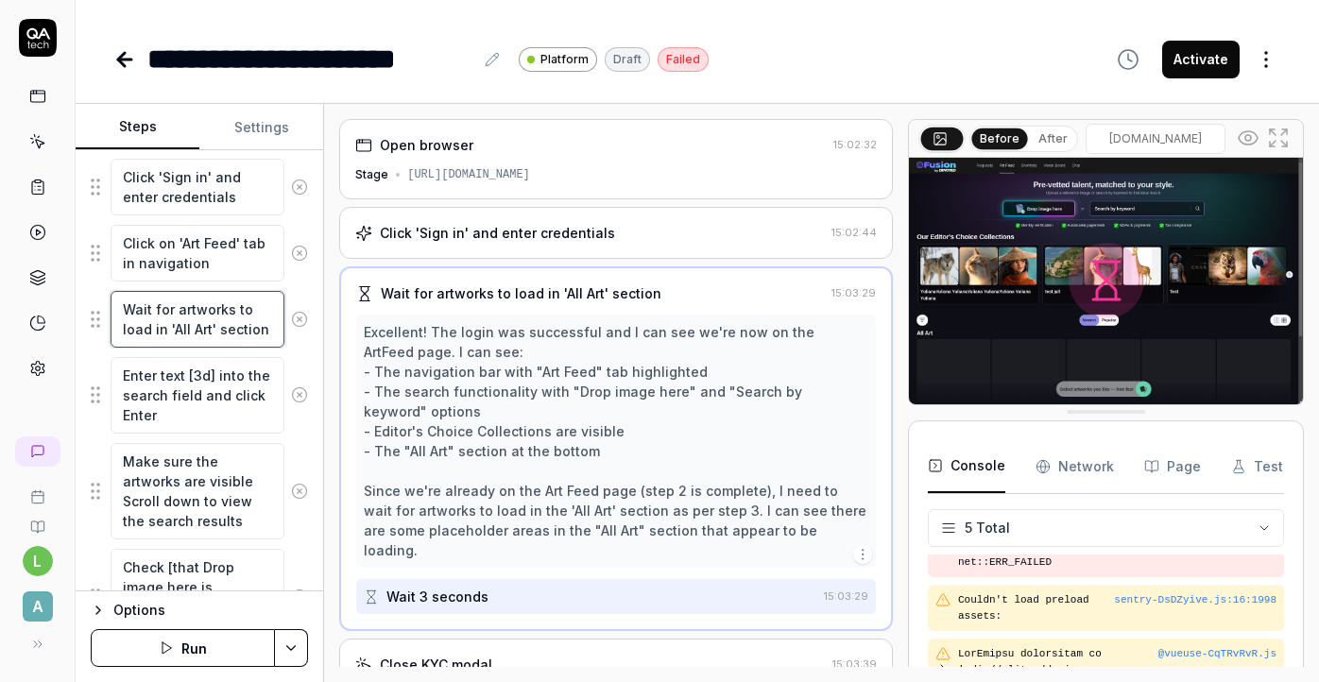
scroll to position [356, 0]
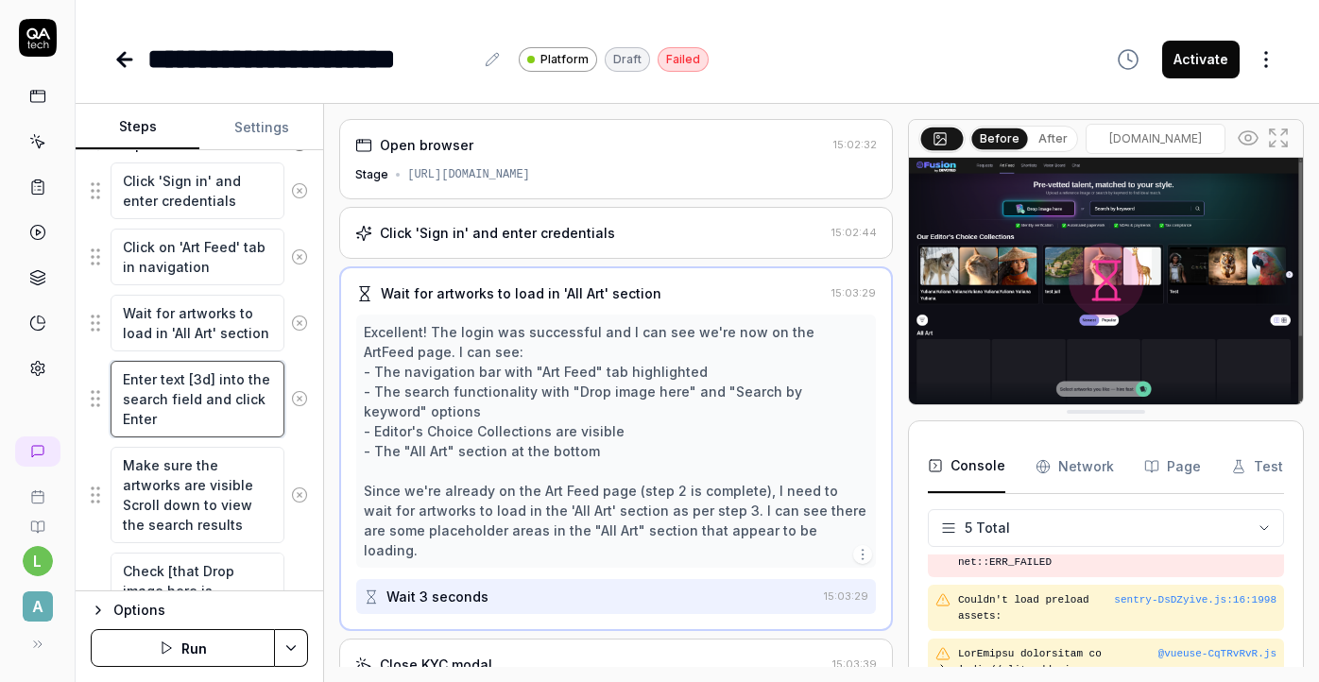
click at [195, 405] on textarea "Enter text [3d] into the search field and click Enter" at bounding box center [198, 399] width 174 height 77
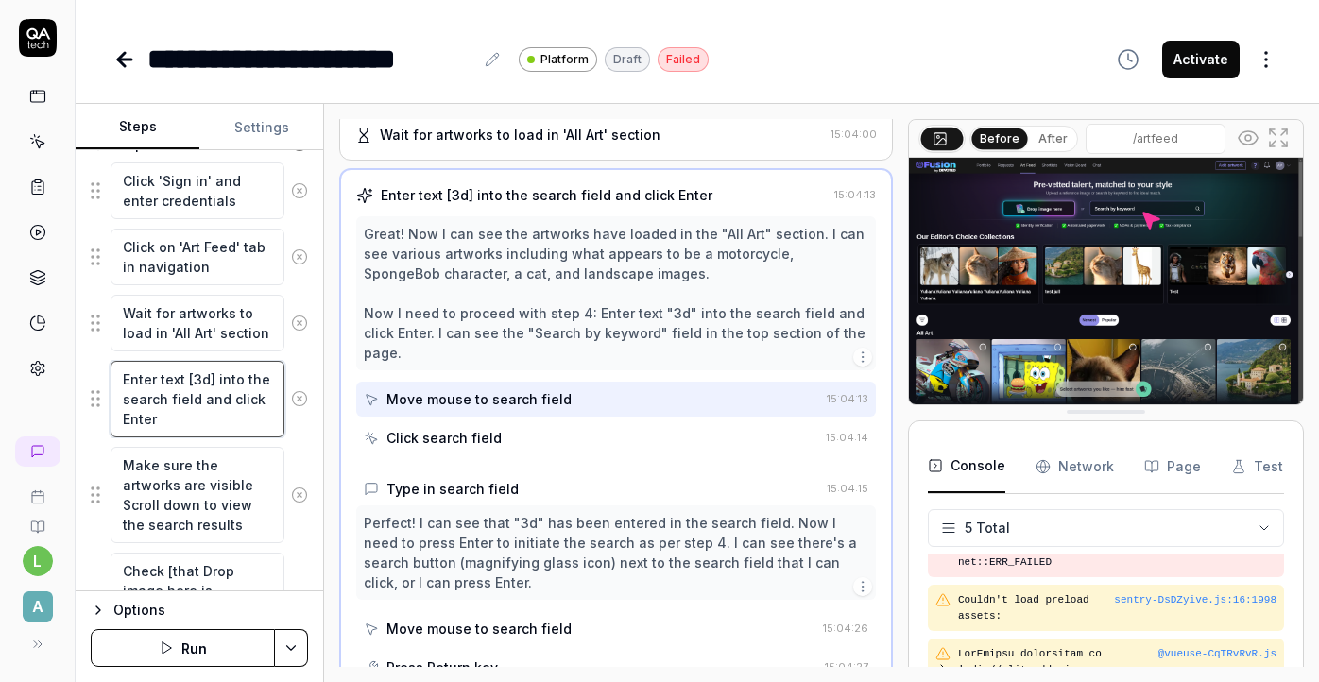
scroll to position [371, 0]
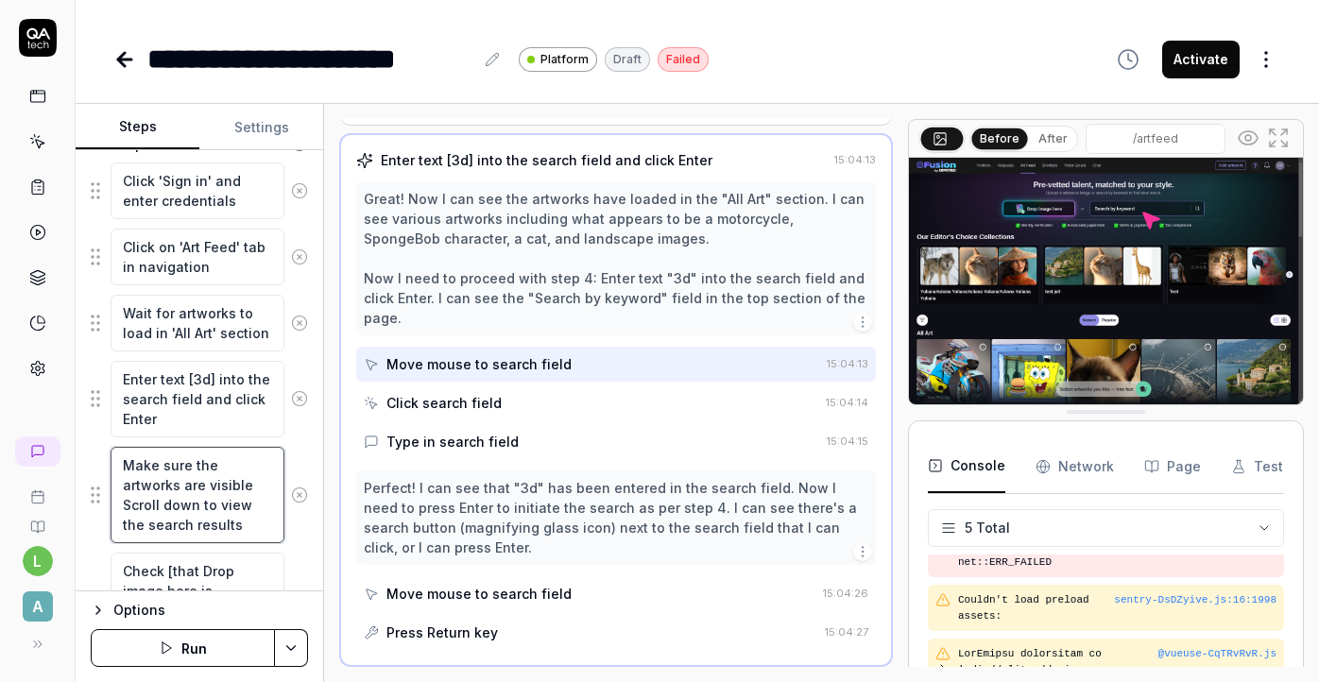
click at [210, 488] on textarea "Make sure the artworks are visible Scroll down to view the search results" at bounding box center [198, 495] width 174 height 96
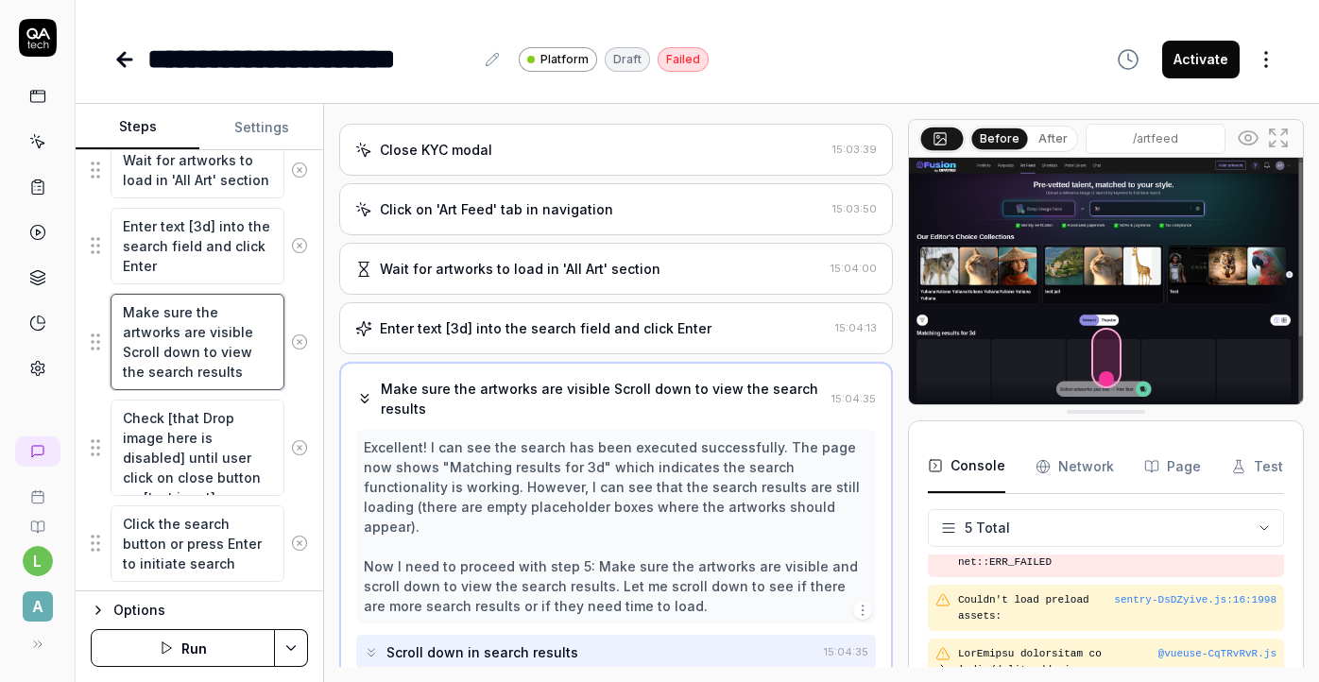
scroll to position [523, 0]
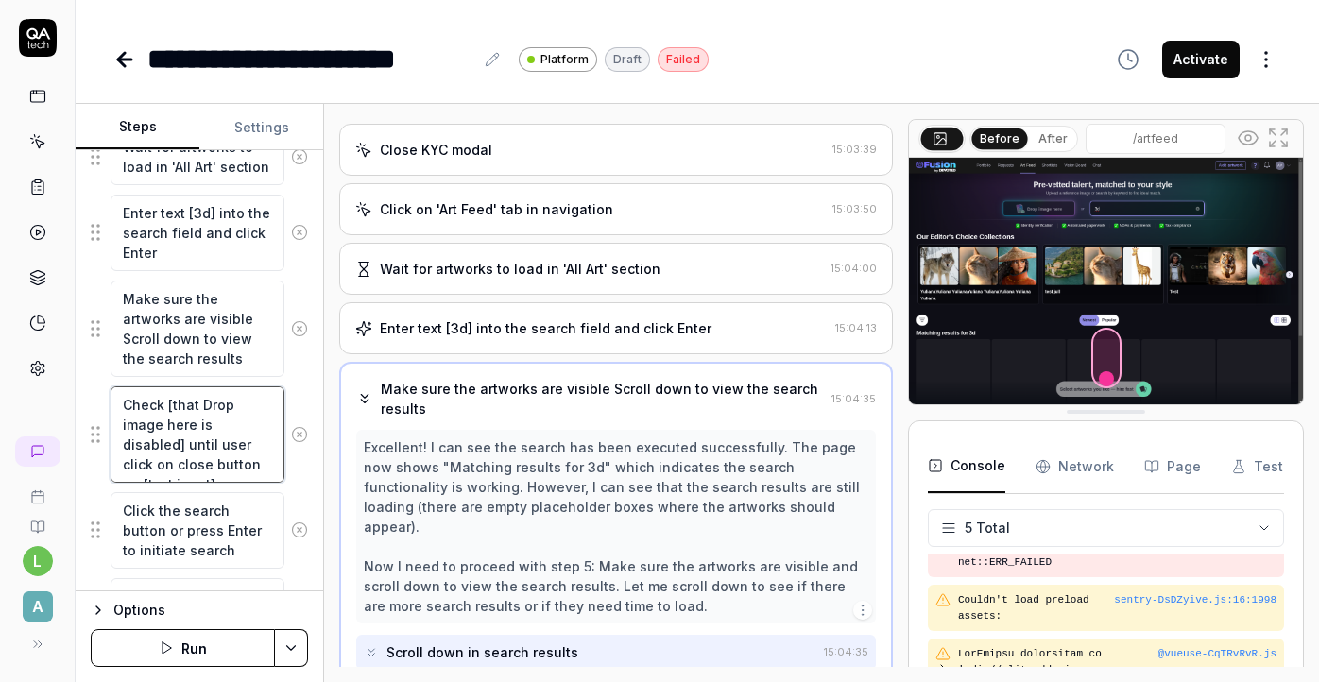
click at [204, 431] on textarea "Check [that Drop image here is disabled] until user click on close button on [t…" at bounding box center [198, 434] width 174 height 96
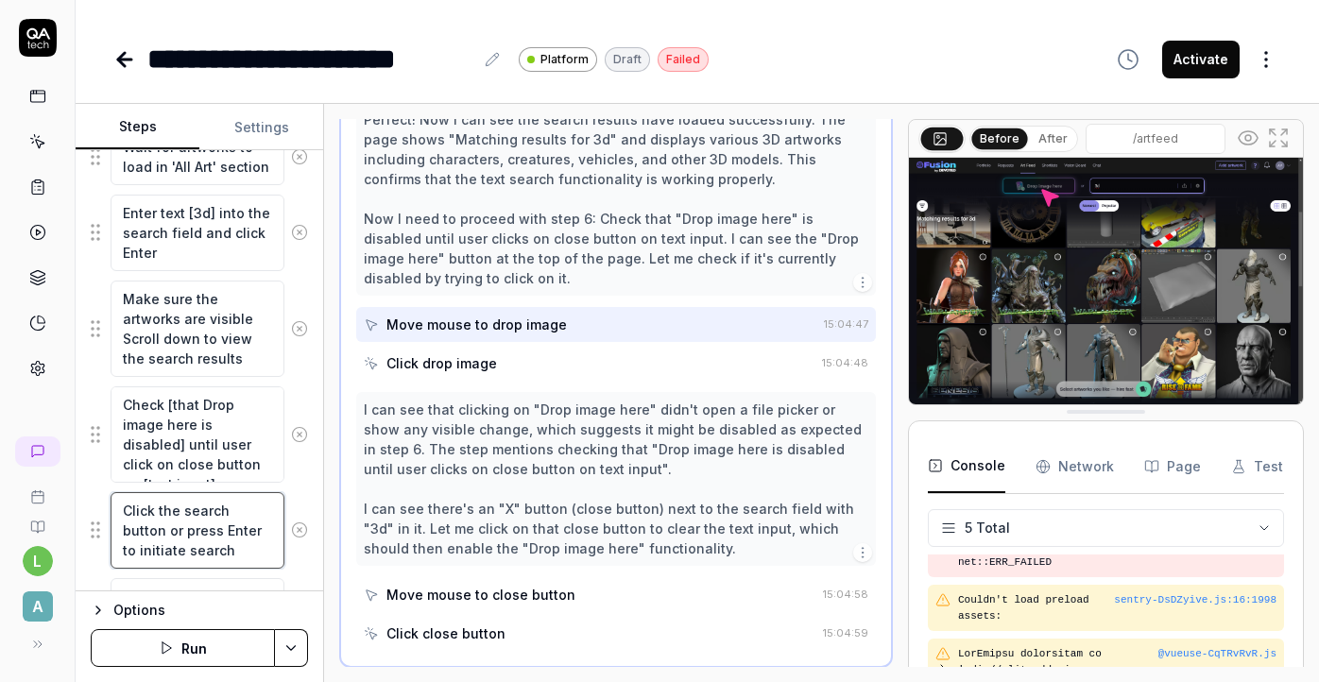
click at [220, 522] on textarea "Click the search button or press Enter to initiate search" at bounding box center [198, 530] width 174 height 77
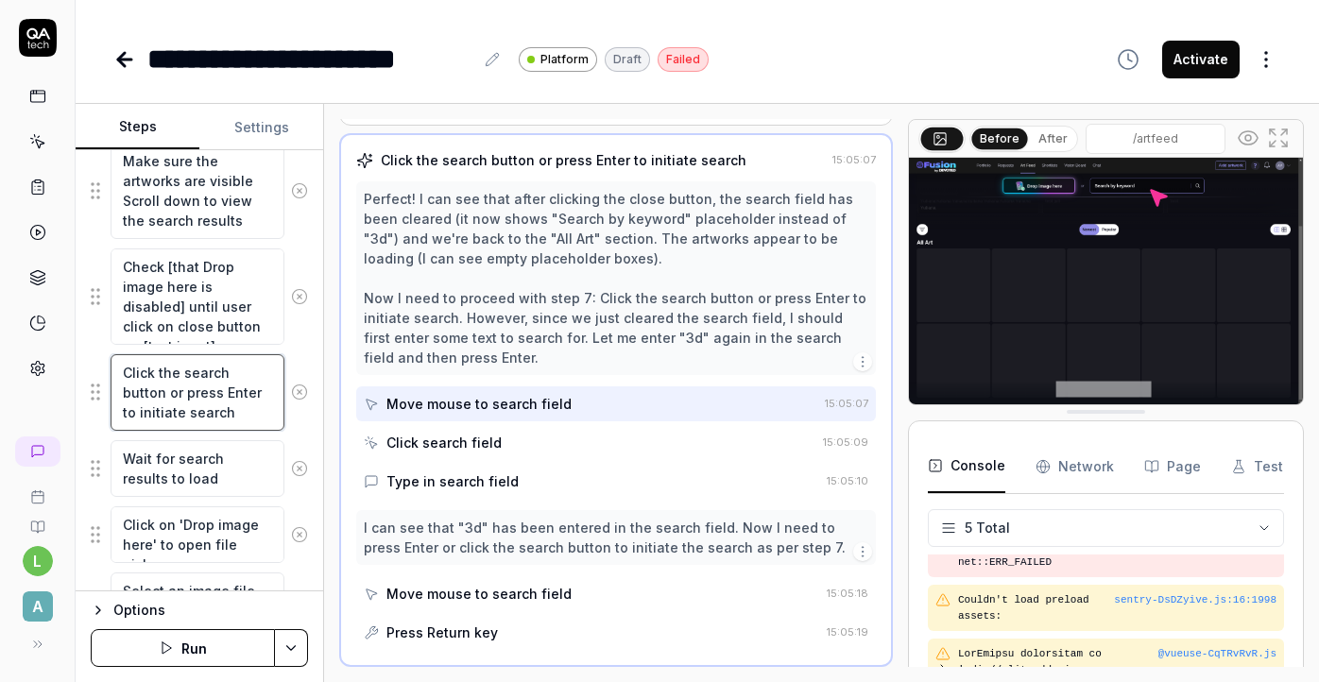
scroll to position [729, 0]
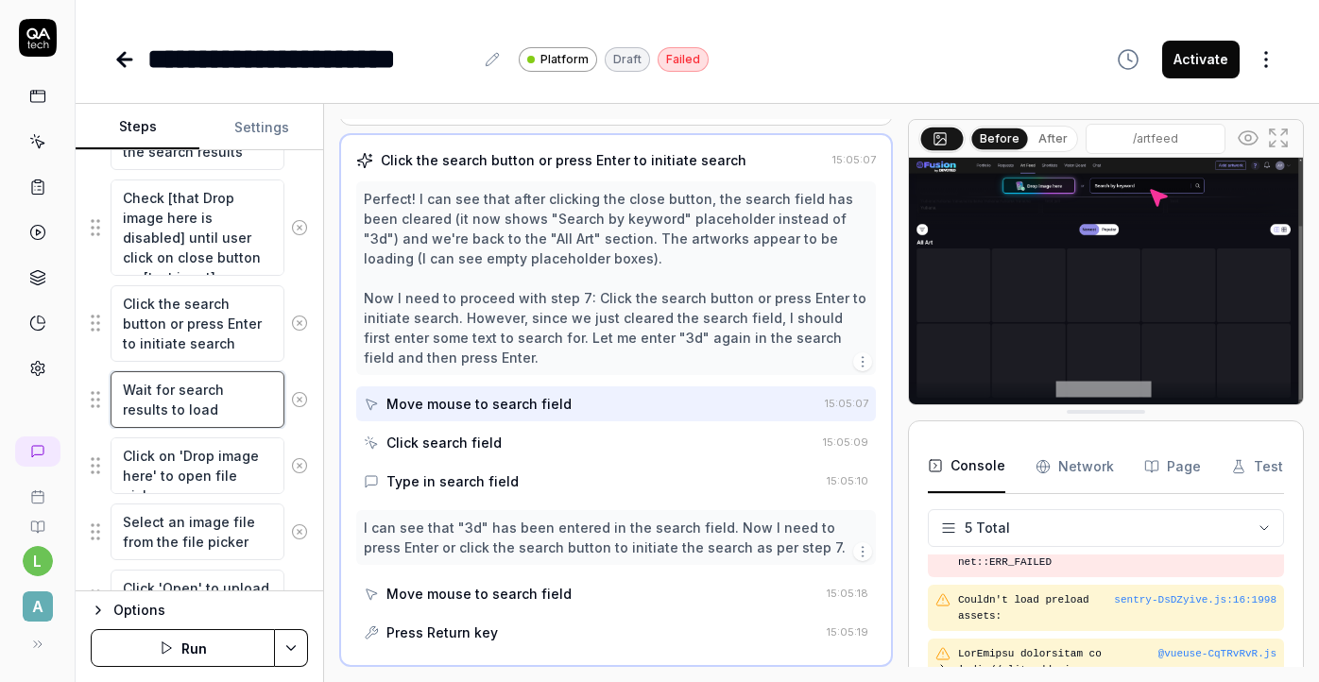
click at [218, 390] on textarea "Wait for search results to load" at bounding box center [198, 399] width 174 height 57
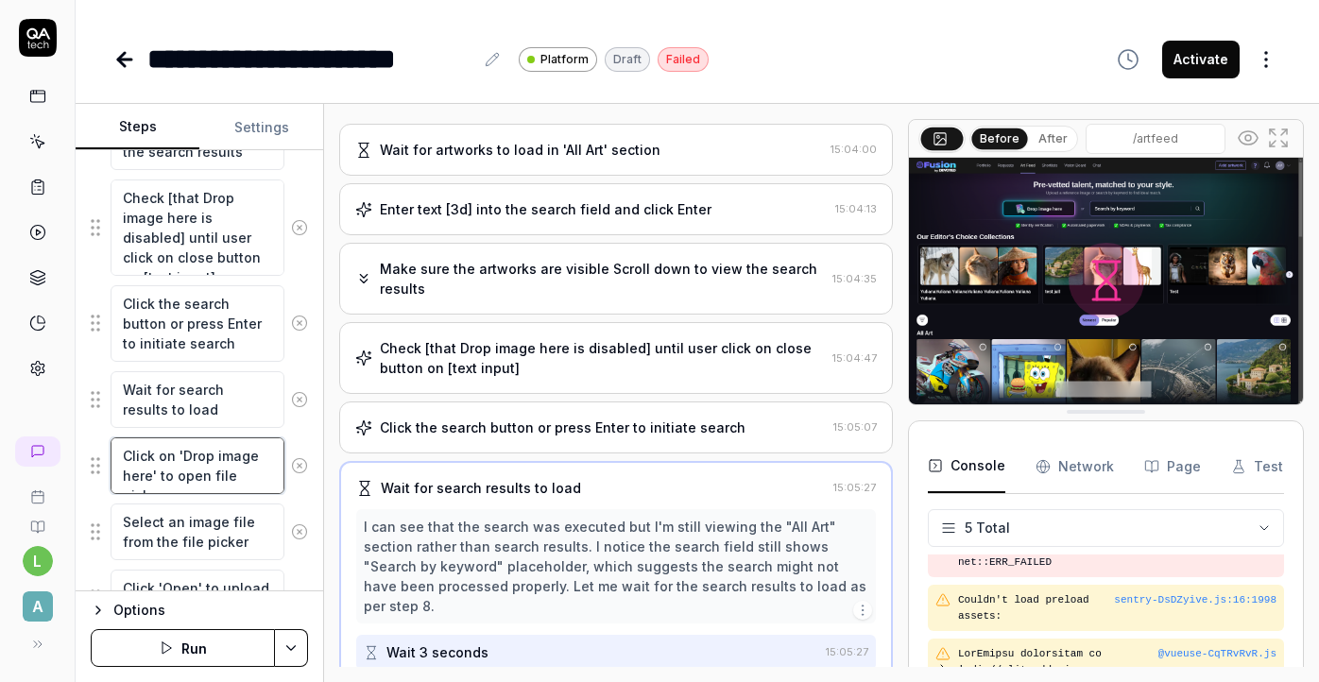
click at [226, 458] on textarea "Click on 'Drop image here' to open file picker" at bounding box center [198, 465] width 174 height 57
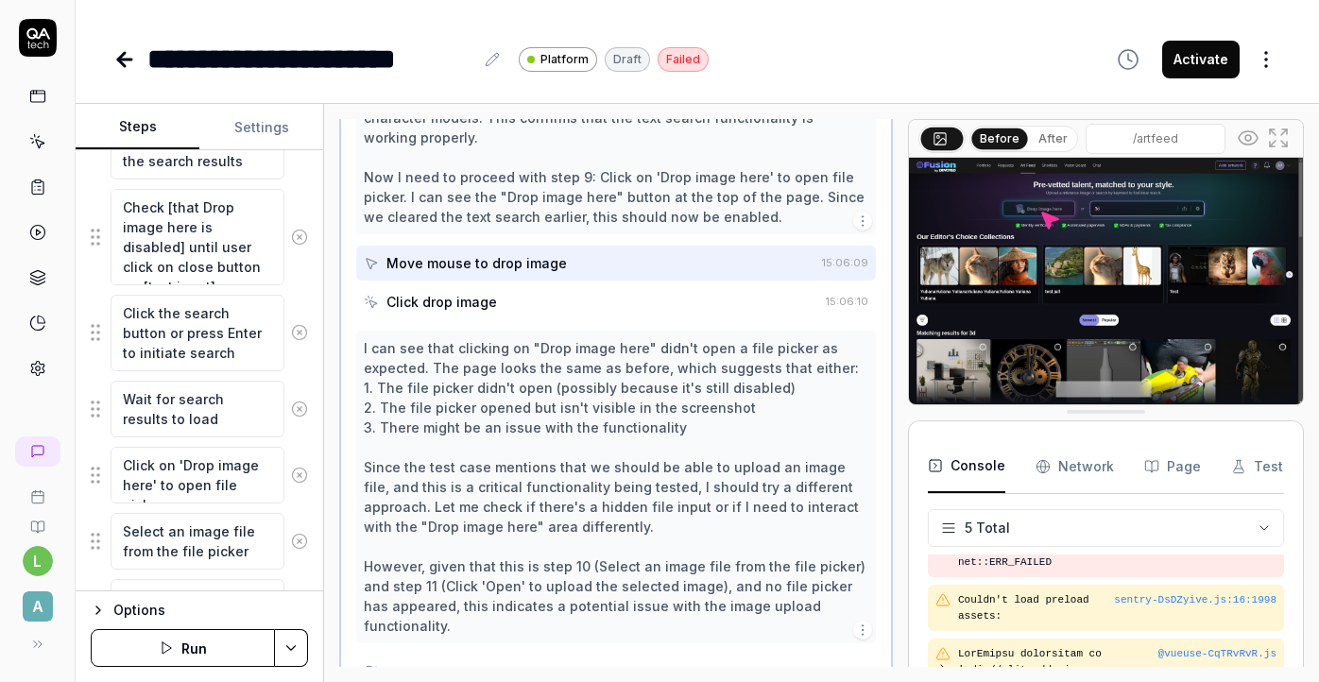
scroll to position [719, 0]
click at [1051, 563] on pre "Failed to load resource: net::ERR_FAILED" at bounding box center [1117, 554] width 318 height 31
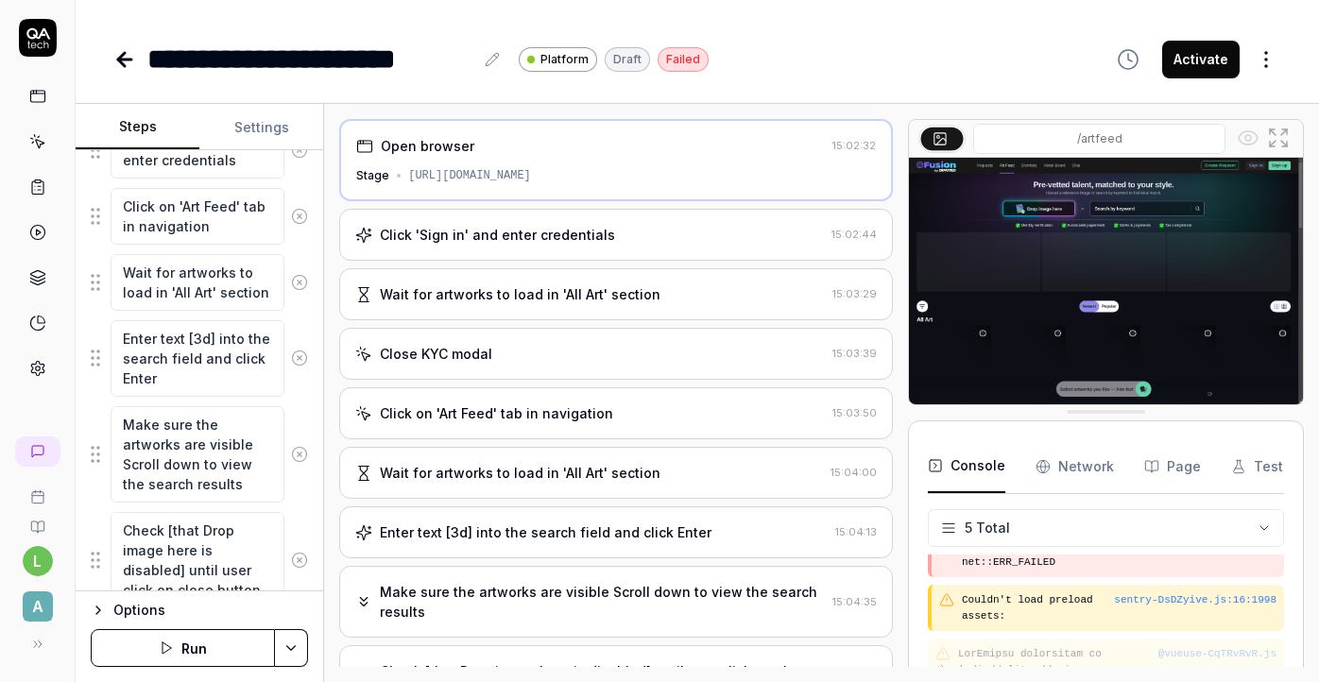
scroll to position [487, 0]
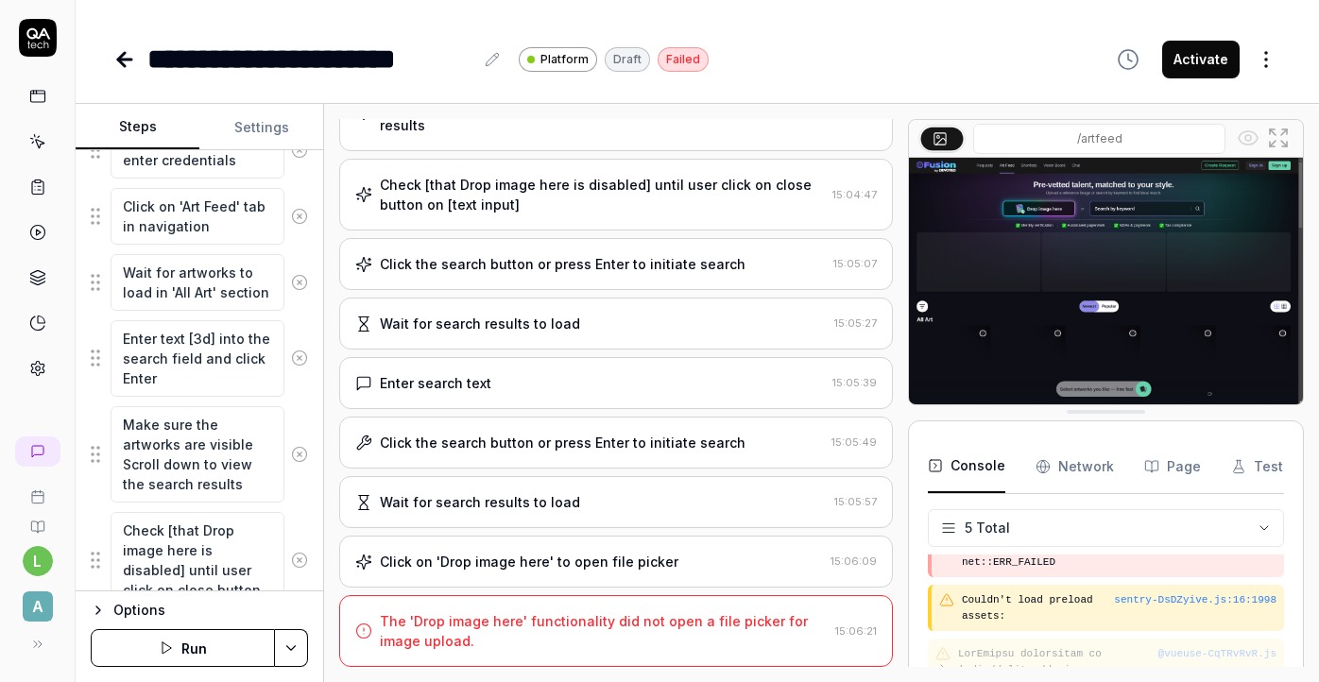
click at [515, 645] on div "The 'Drop image here' functionality did not open a file picker for image upload." at bounding box center [604, 631] width 448 height 40
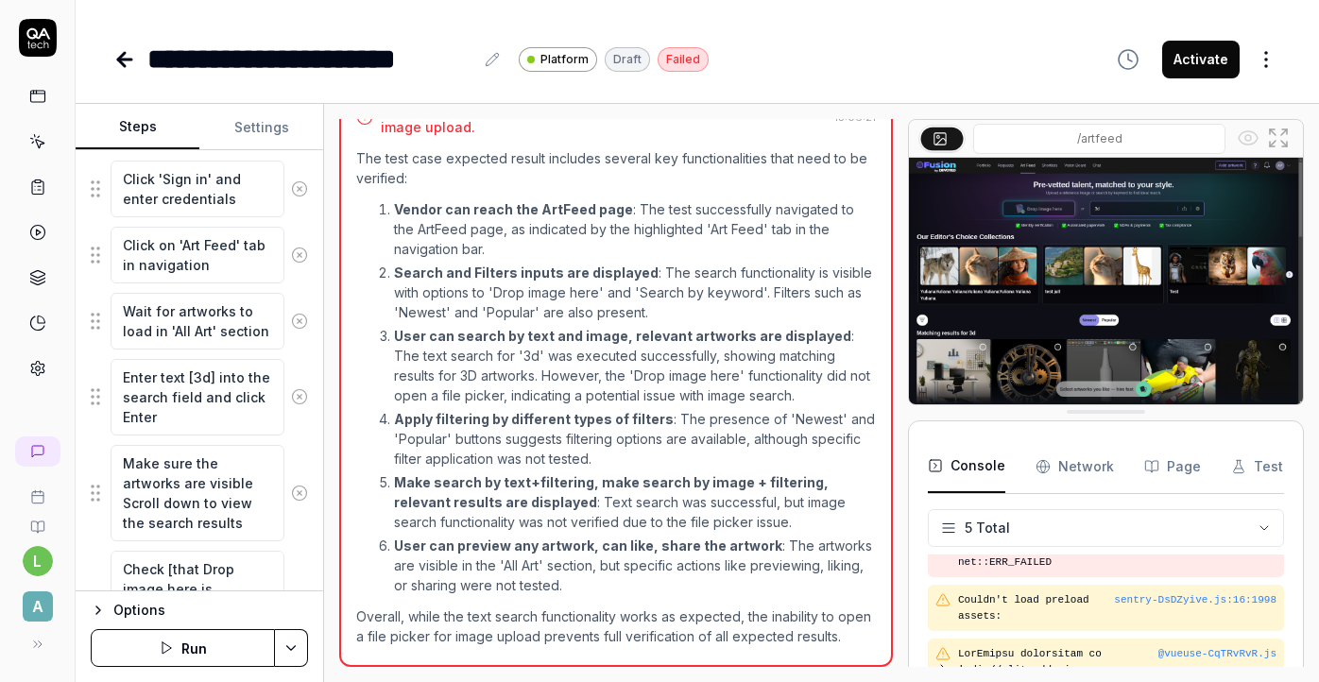
scroll to position [369, 0]
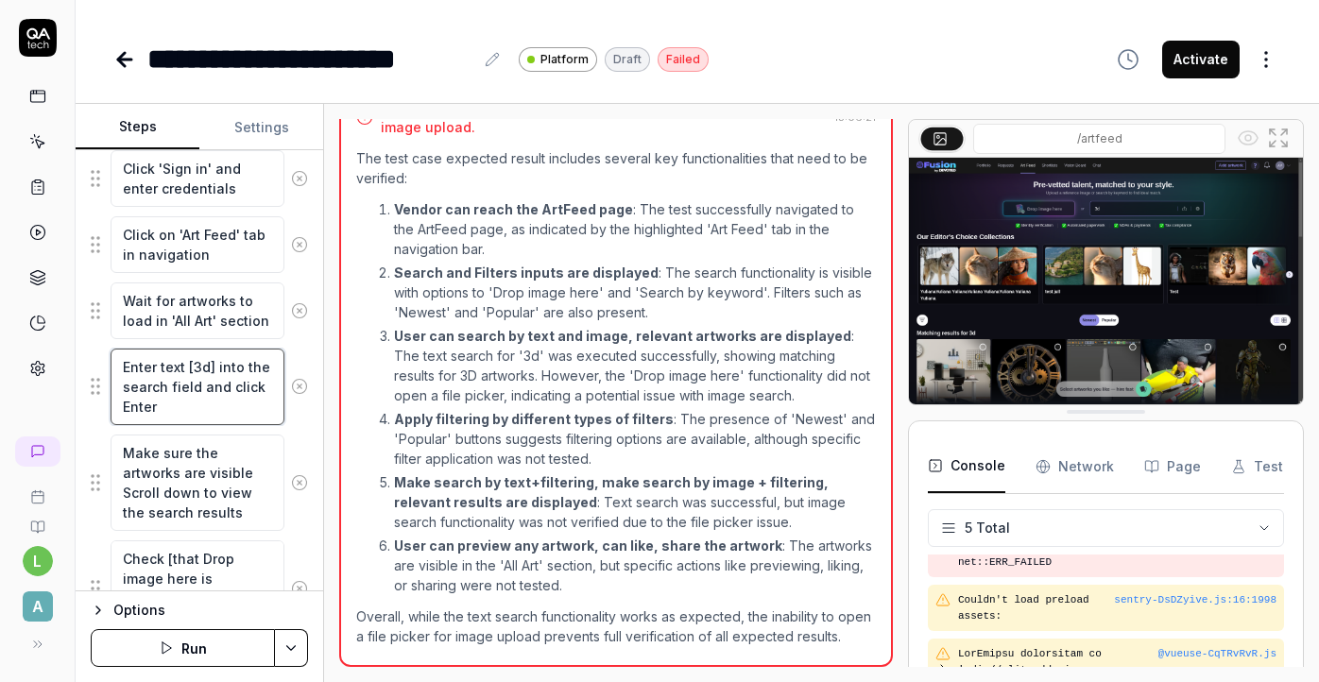
click at [199, 398] on textarea "Enter text [3d] into the search field and click Enter" at bounding box center [198, 387] width 174 height 77
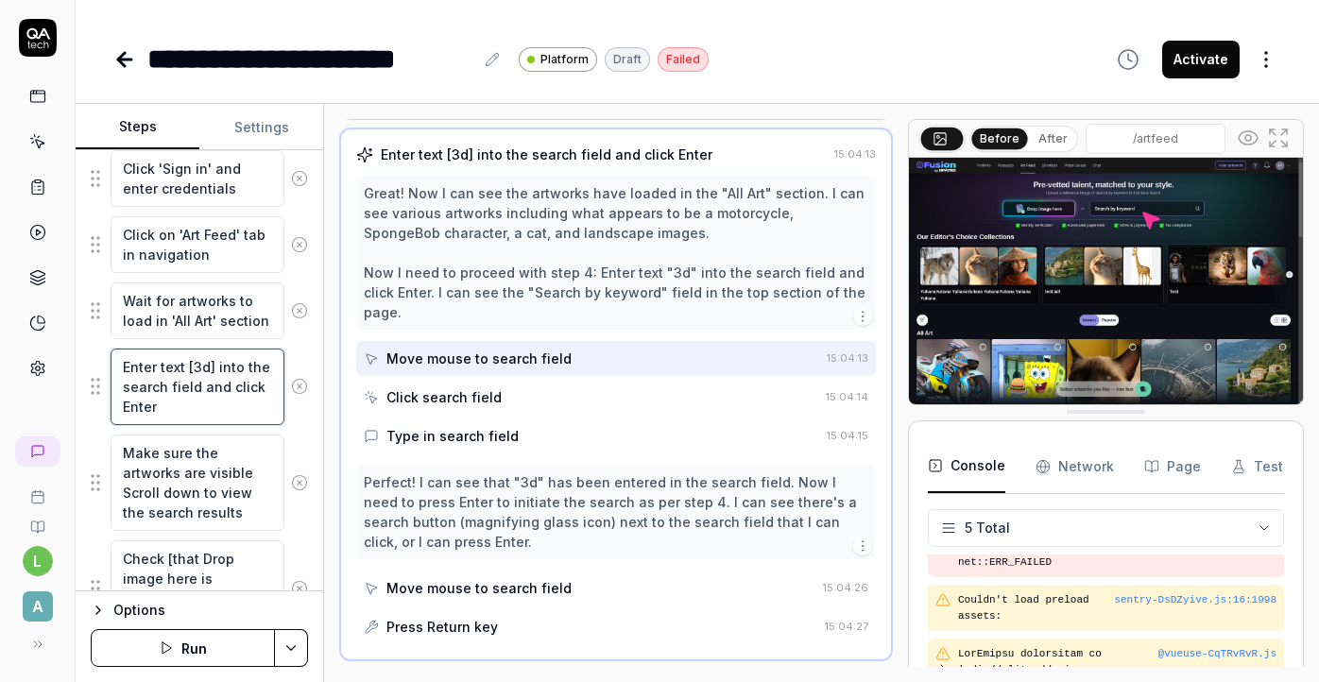
scroll to position [371, 0]
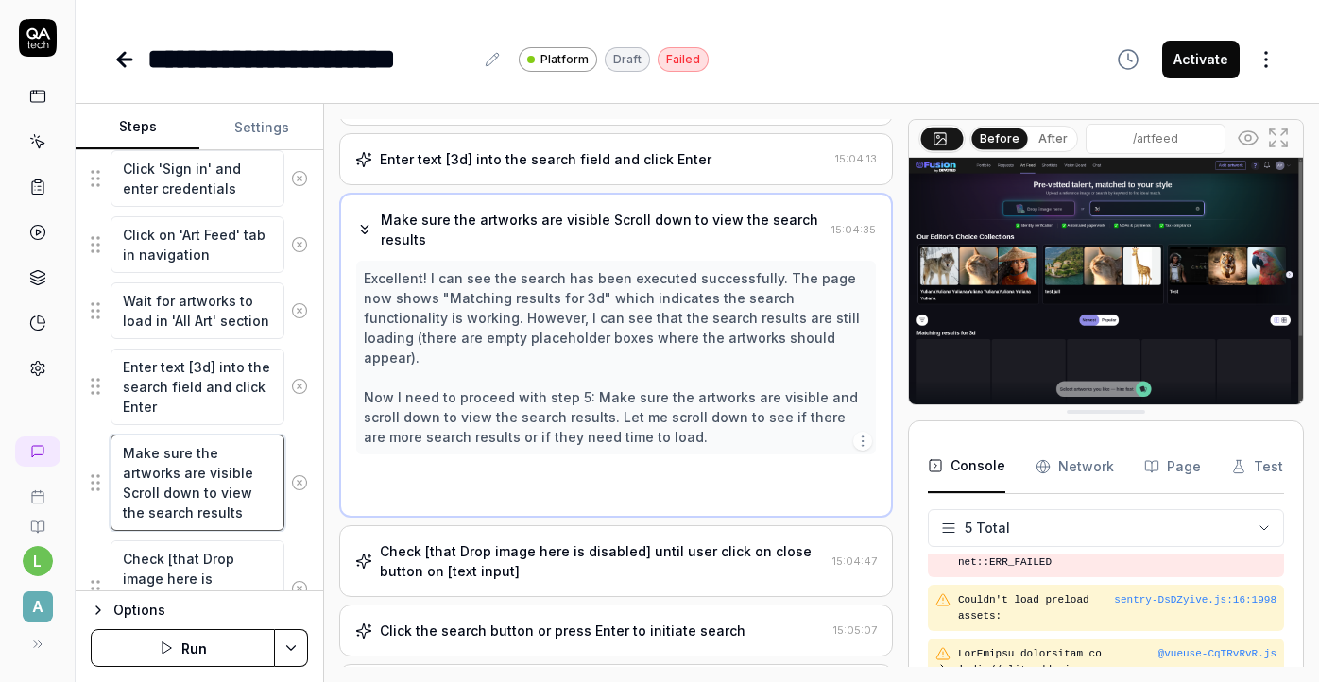
click at [188, 466] on textarea "Make sure the artworks are visible Scroll down to view the search results" at bounding box center [198, 483] width 174 height 96
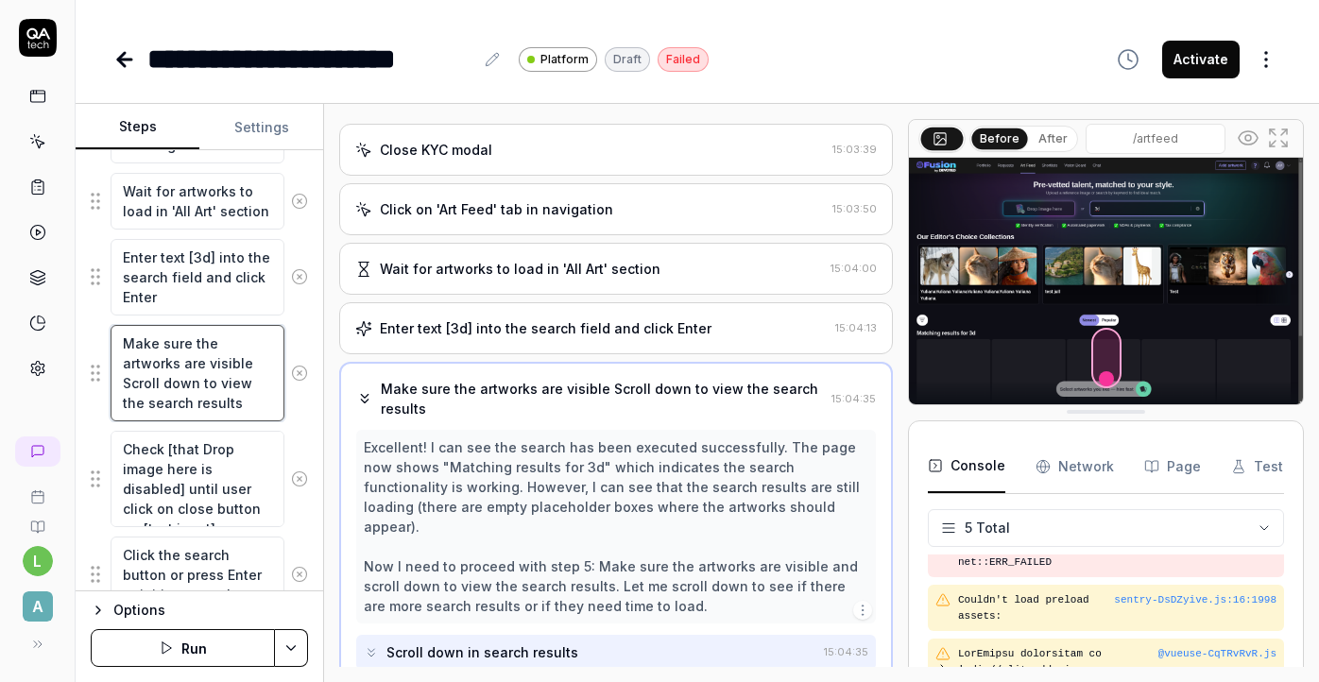
scroll to position [489, 0]
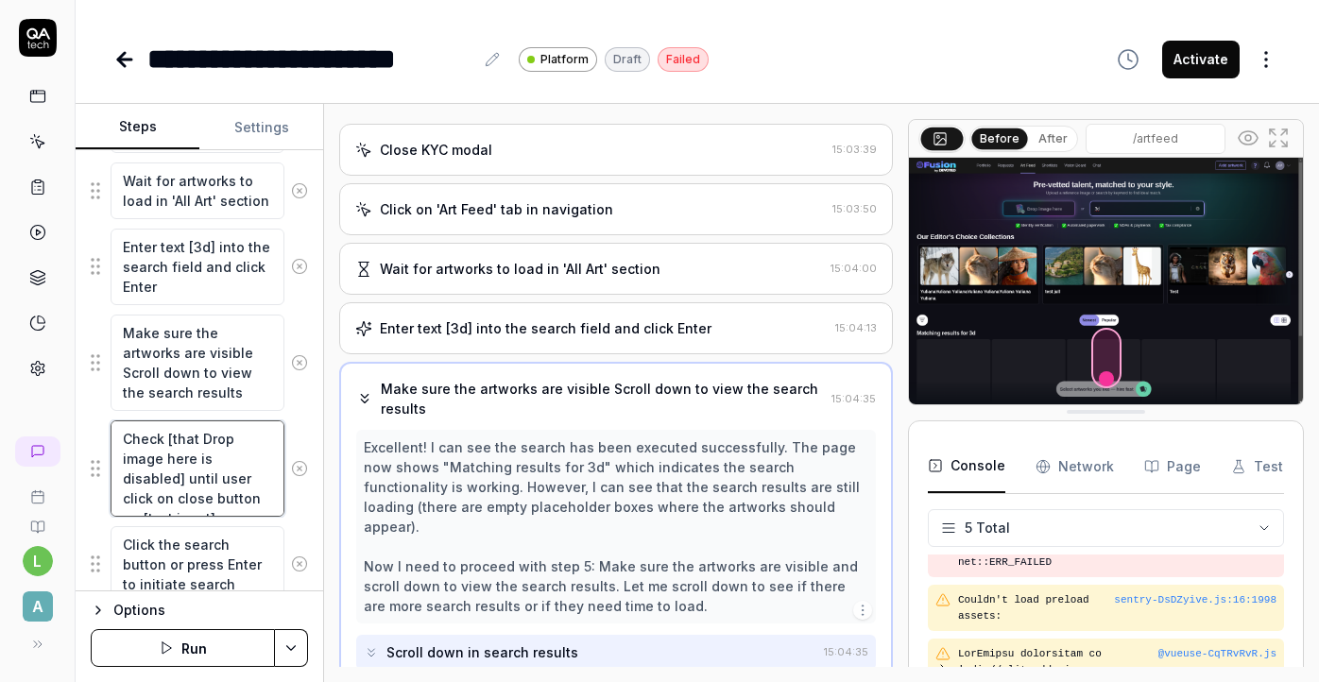
click at [195, 478] on textarea "Check [that Drop image here is disabled] until user click on close button on [t…" at bounding box center [198, 468] width 174 height 96
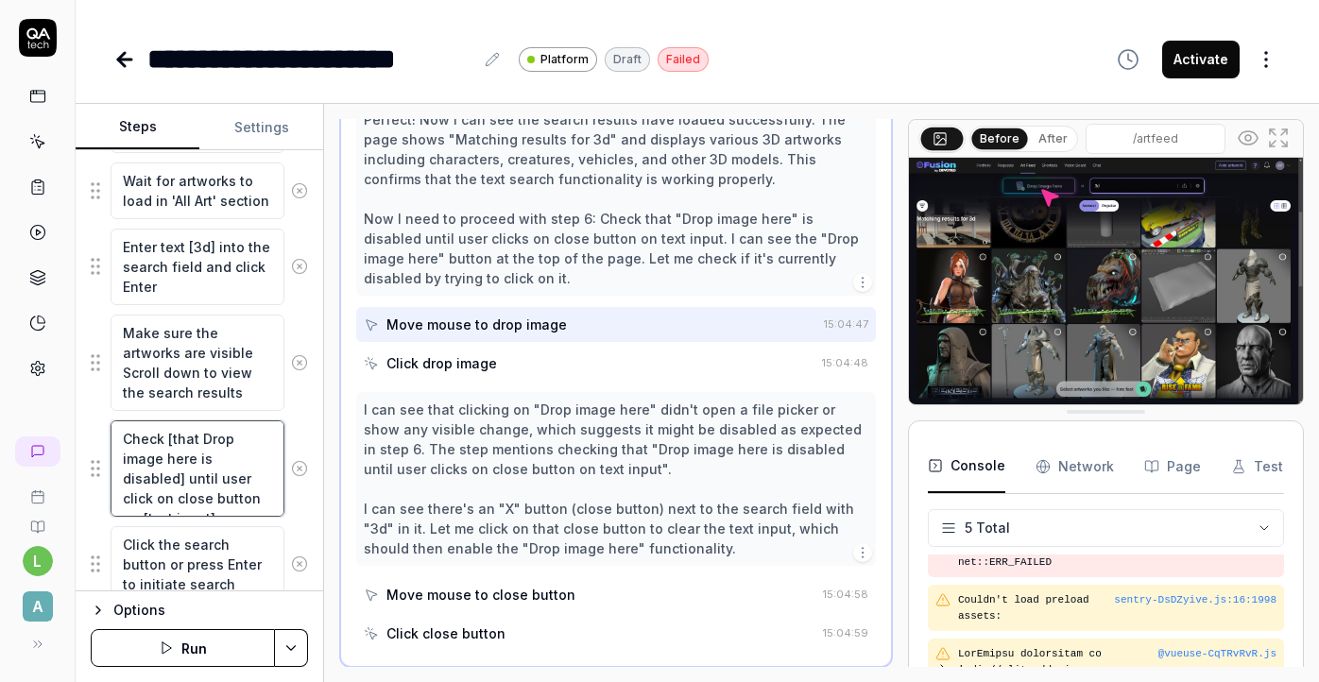
scroll to position [610, 0]
click at [212, 572] on textarea "Click the search button or press Enter to initiate search" at bounding box center [198, 564] width 174 height 77
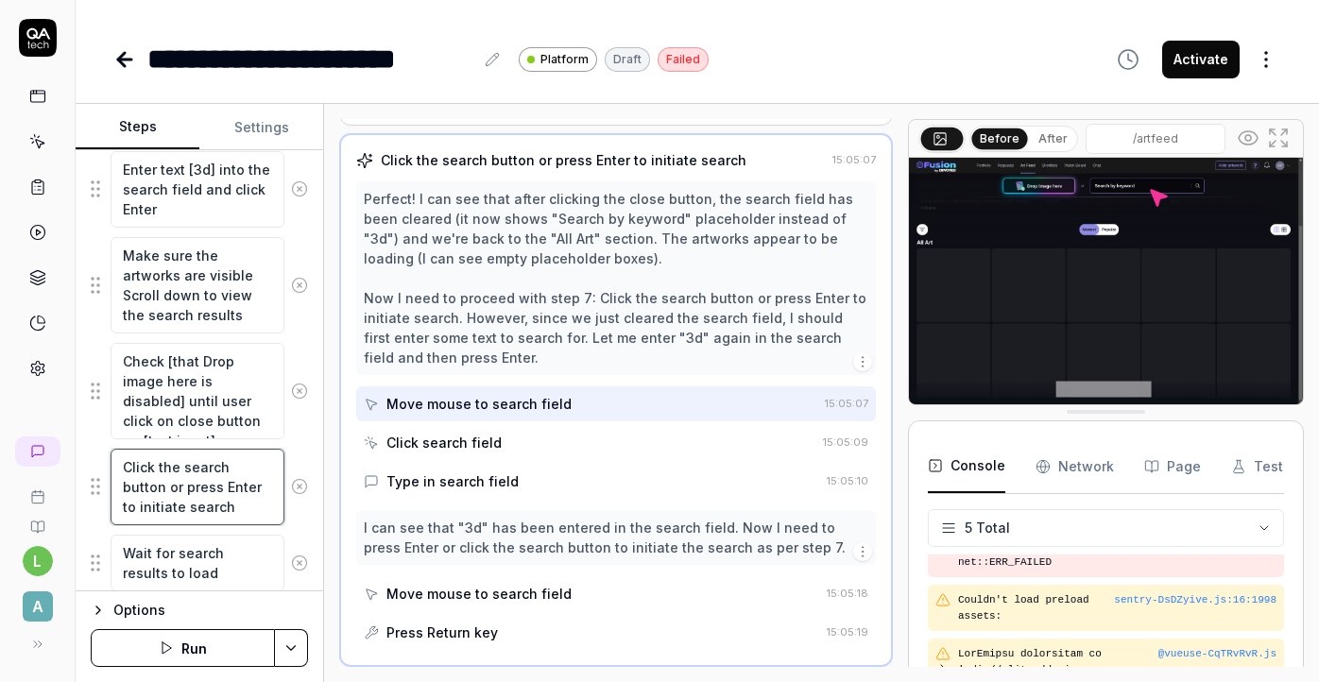
scroll to position [568, 0]
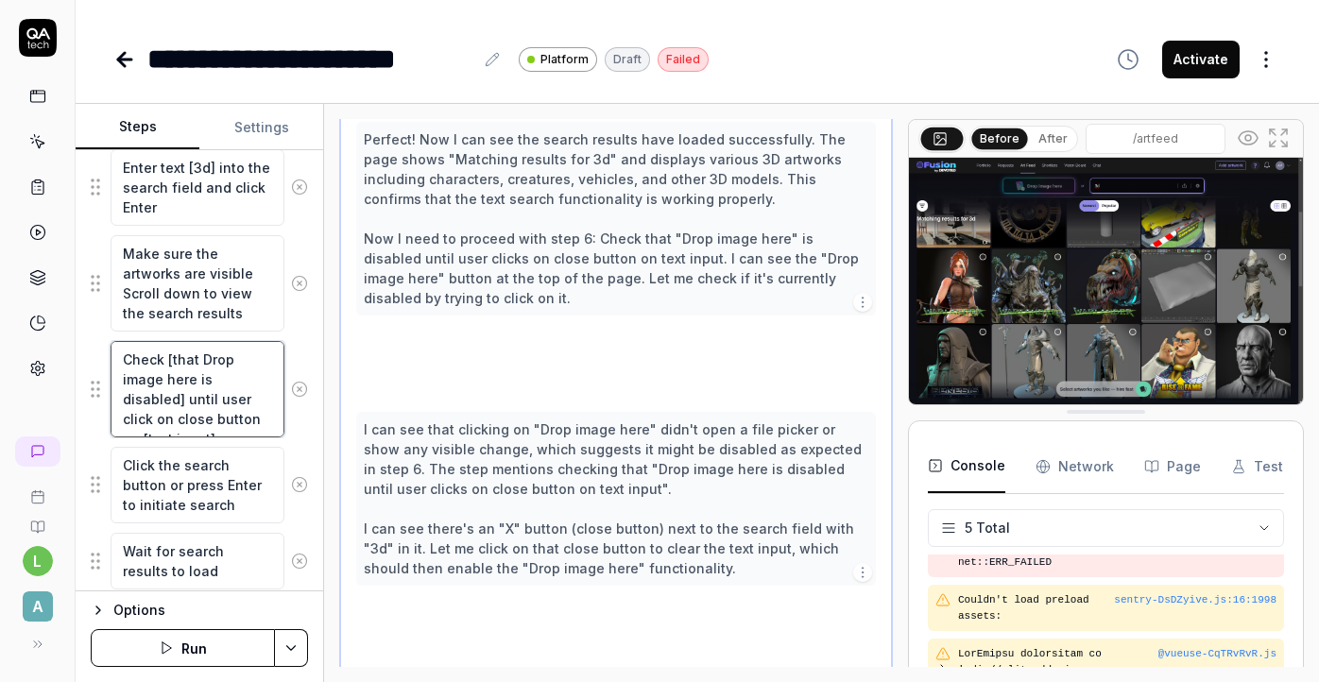
click at [164, 402] on textarea "Check [that Drop image here is disabled] until user click on close button on [t…" at bounding box center [198, 389] width 174 height 96
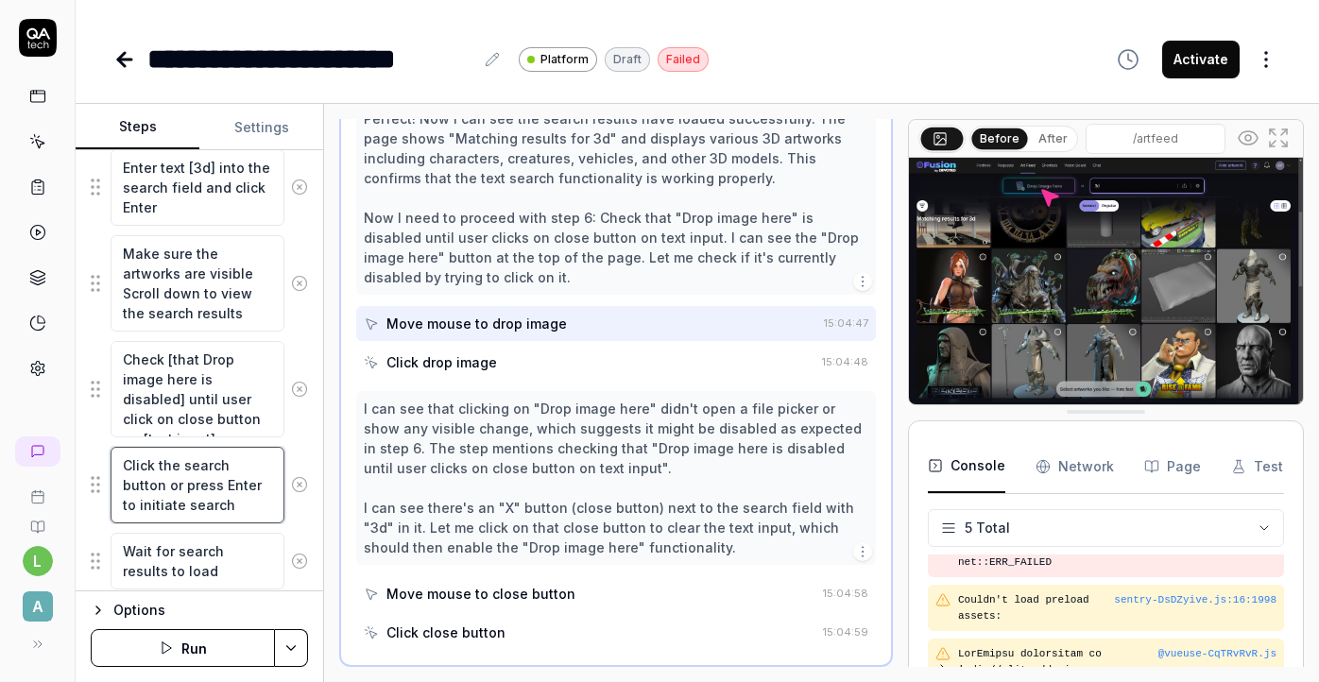
click at [180, 489] on textarea "Click the search button or press Enter to initiate search" at bounding box center [198, 485] width 174 height 77
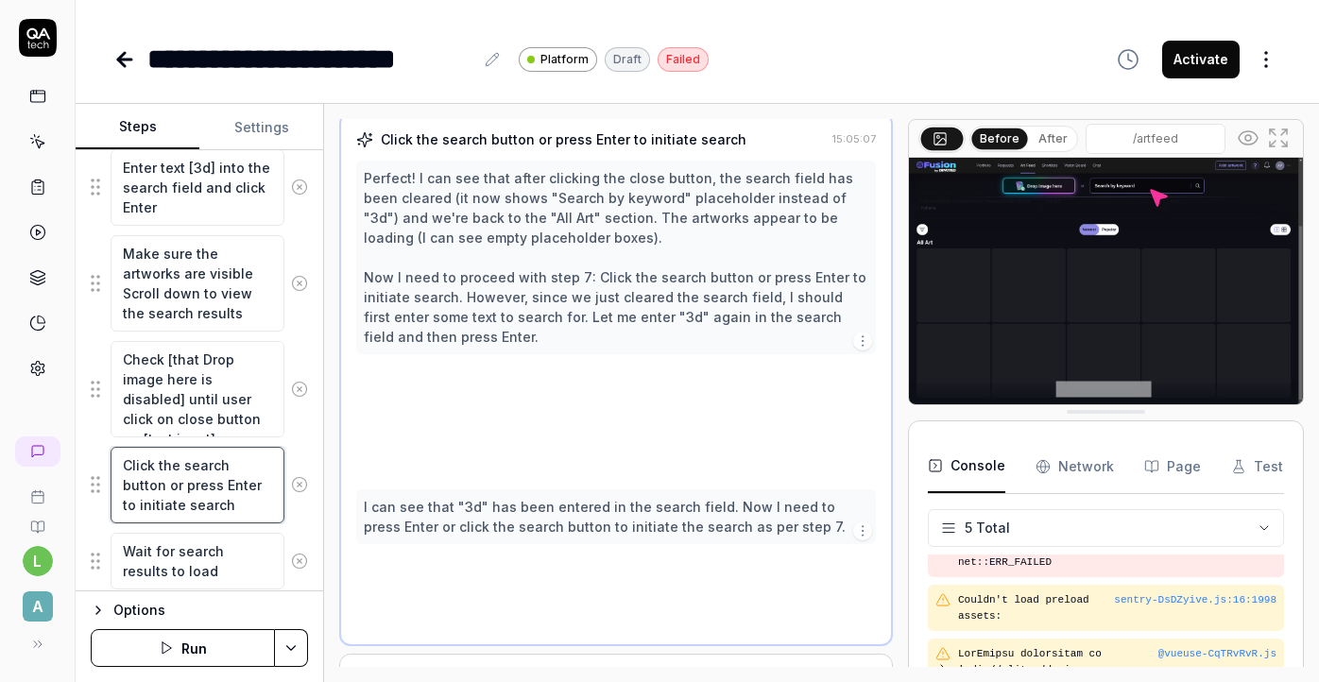
scroll to position [590, 0]
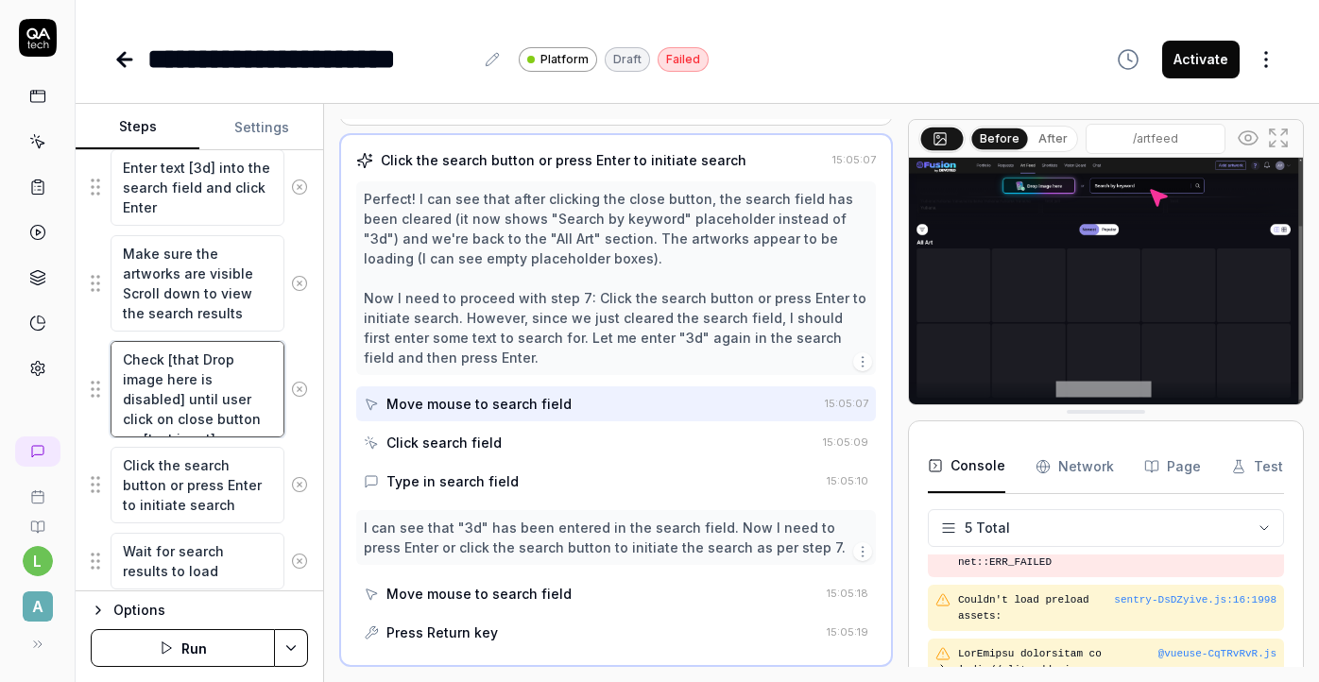
click at [216, 409] on textarea "Check [that Drop image here is disabled] until user click on close button on [t…" at bounding box center [198, 389] width 174 height 96
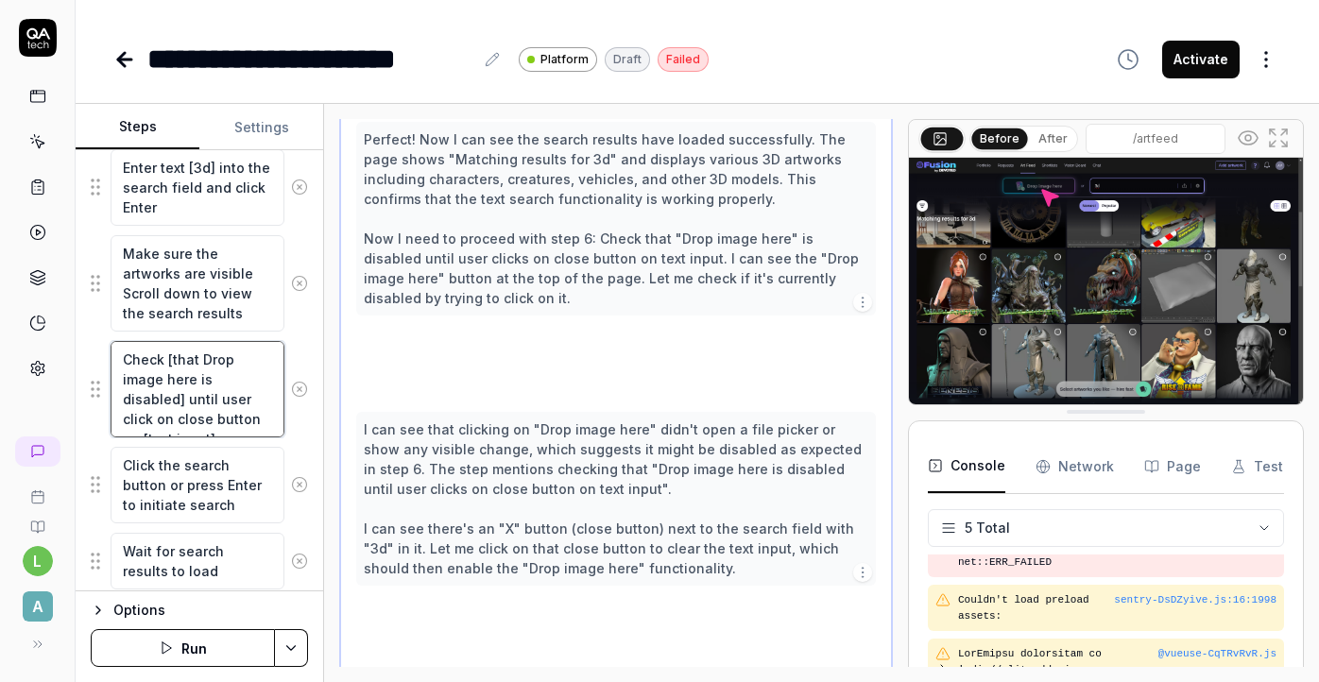
scroll to position [610, 0]
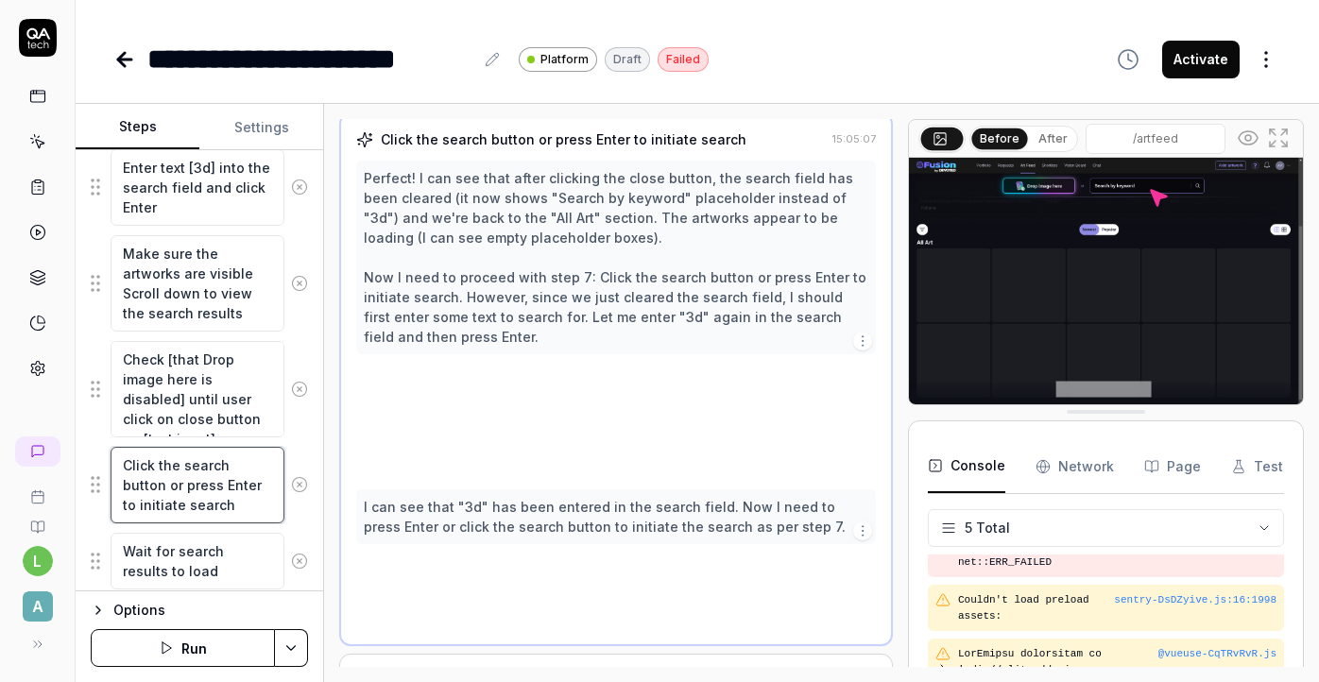
click at [218, 453] on textarea "Click the search button or press Enter to initiate search" at bounding box center [198, 485] width 174 height 77
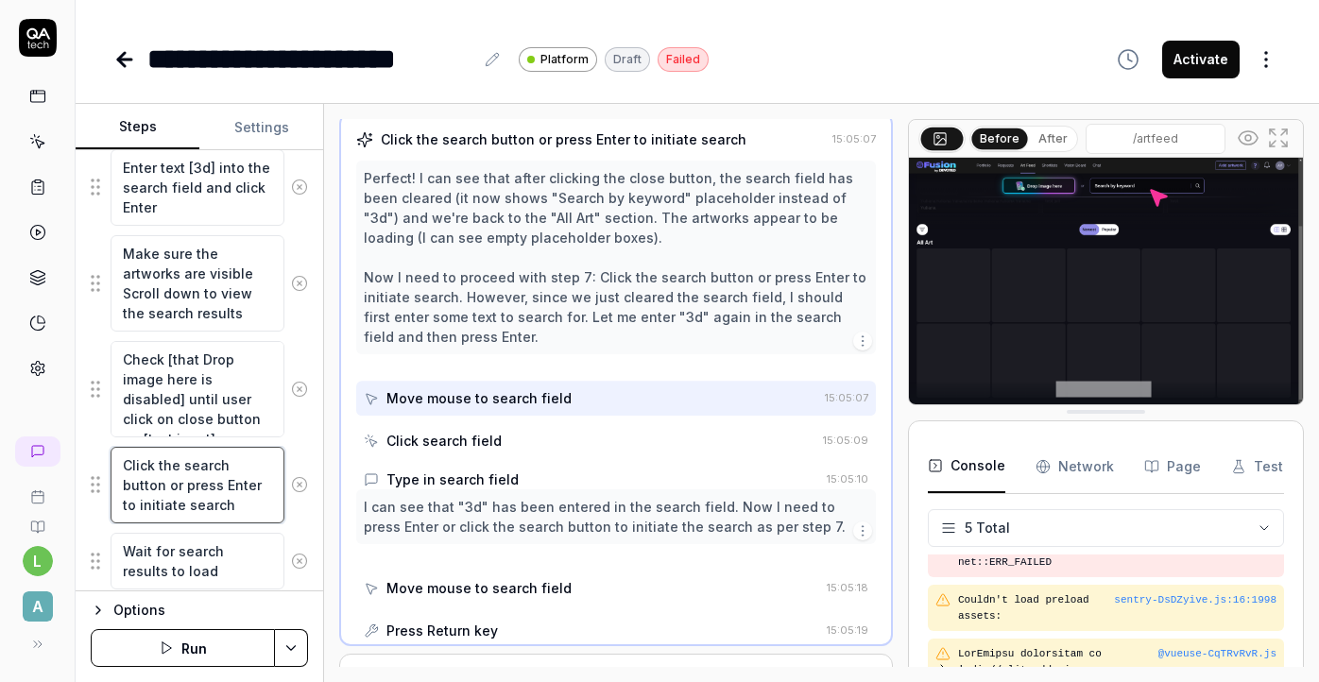
scroll to position [590, 0]
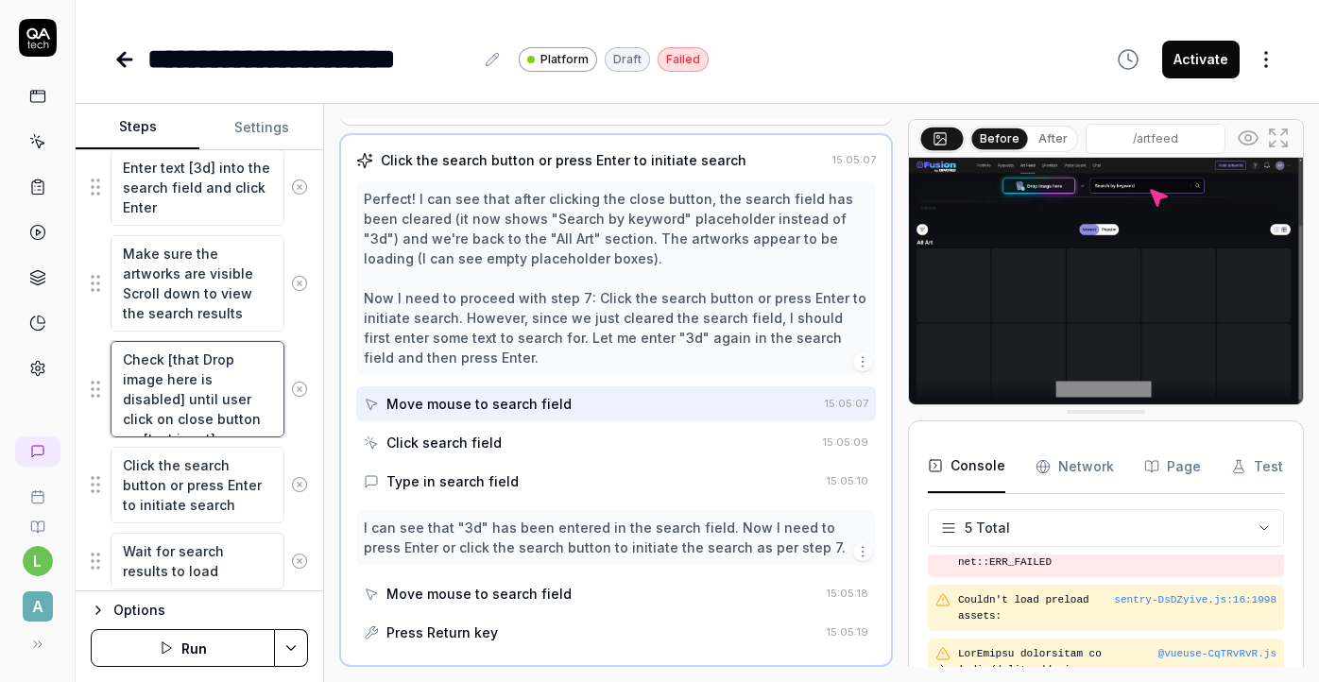
click at [217, 400] on textarea "Check [that Drop image here is disabled] until user click on close button on [t…" at bounding box center [198, 389] width 174 height 96
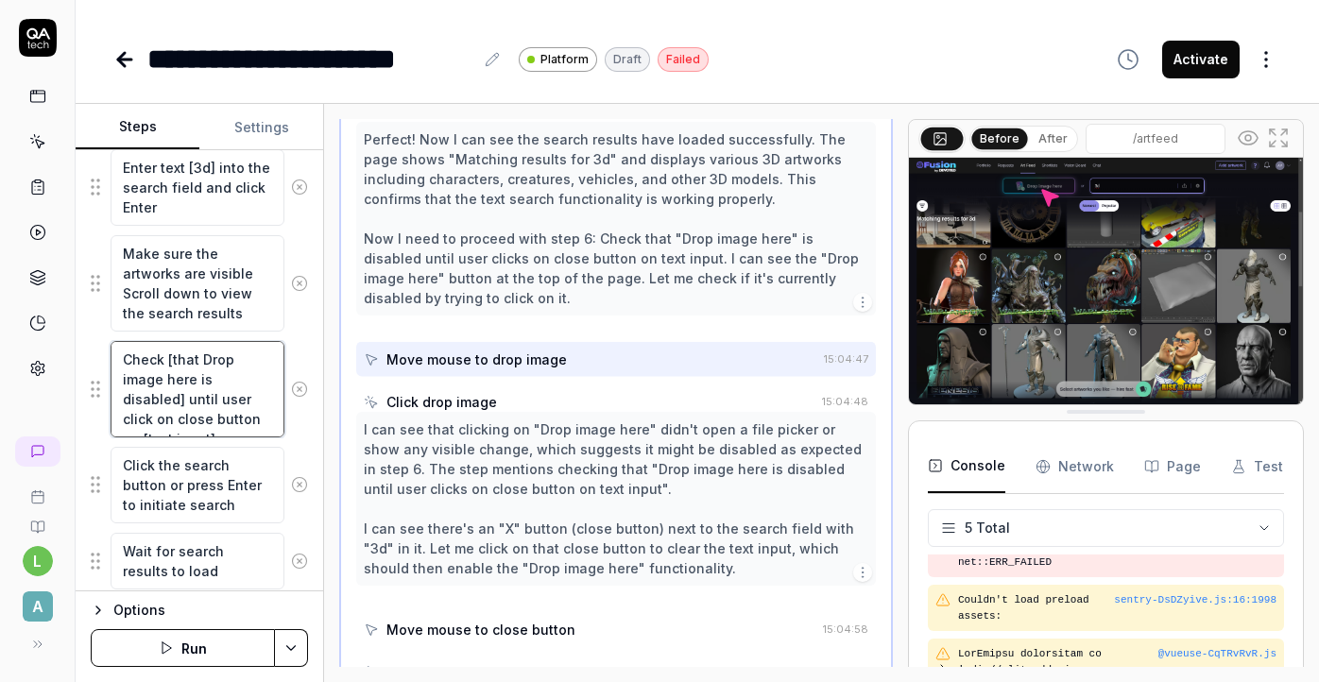
scroll to position [610, 0]
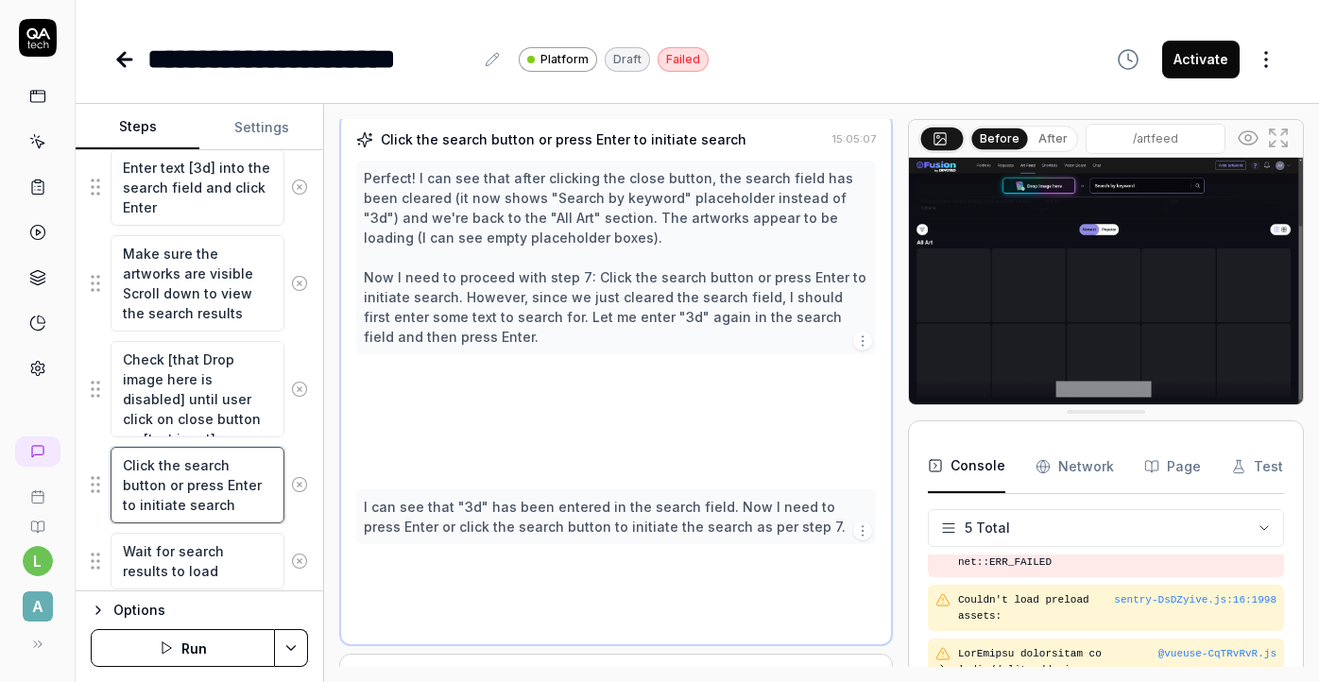
click at [212, 479] on textarea "Click the search button or press Enter to initiate search" at bounding box center [198, 485] width 174 height 77
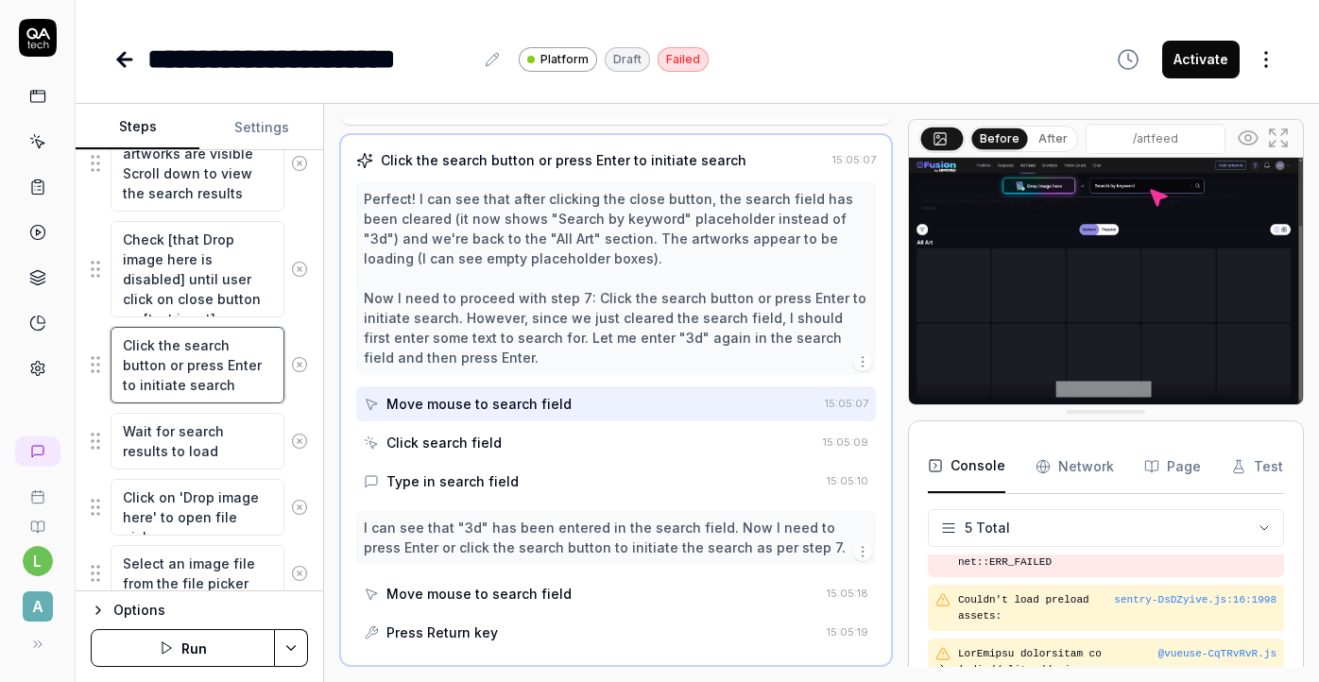
scroll to position [687, 0]
click at [223, 449] on textarea "Wait for search results to load" at bounding box center [198, 442] width 174 height 57
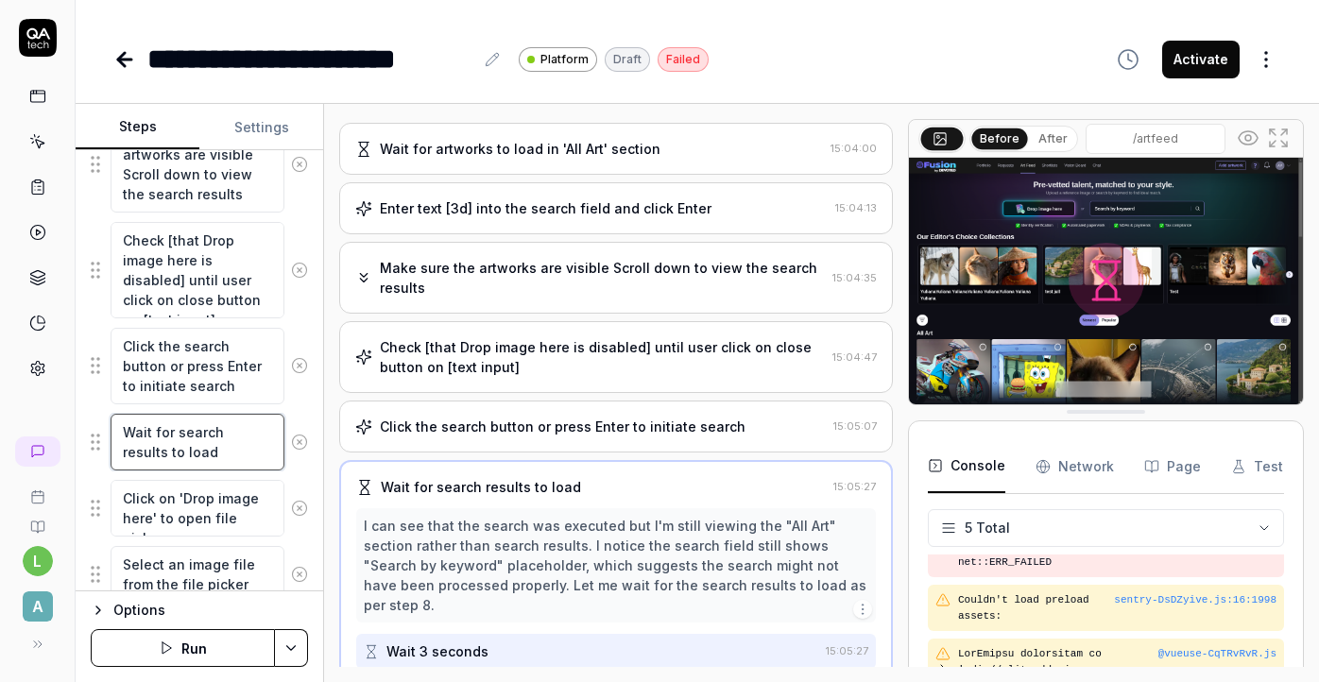
scroll to position [321, 0]
click at [202, 514] on textarea "Click on 'Drop image here' to open file picker" at bounding box center [198, 508] width 174 height 57
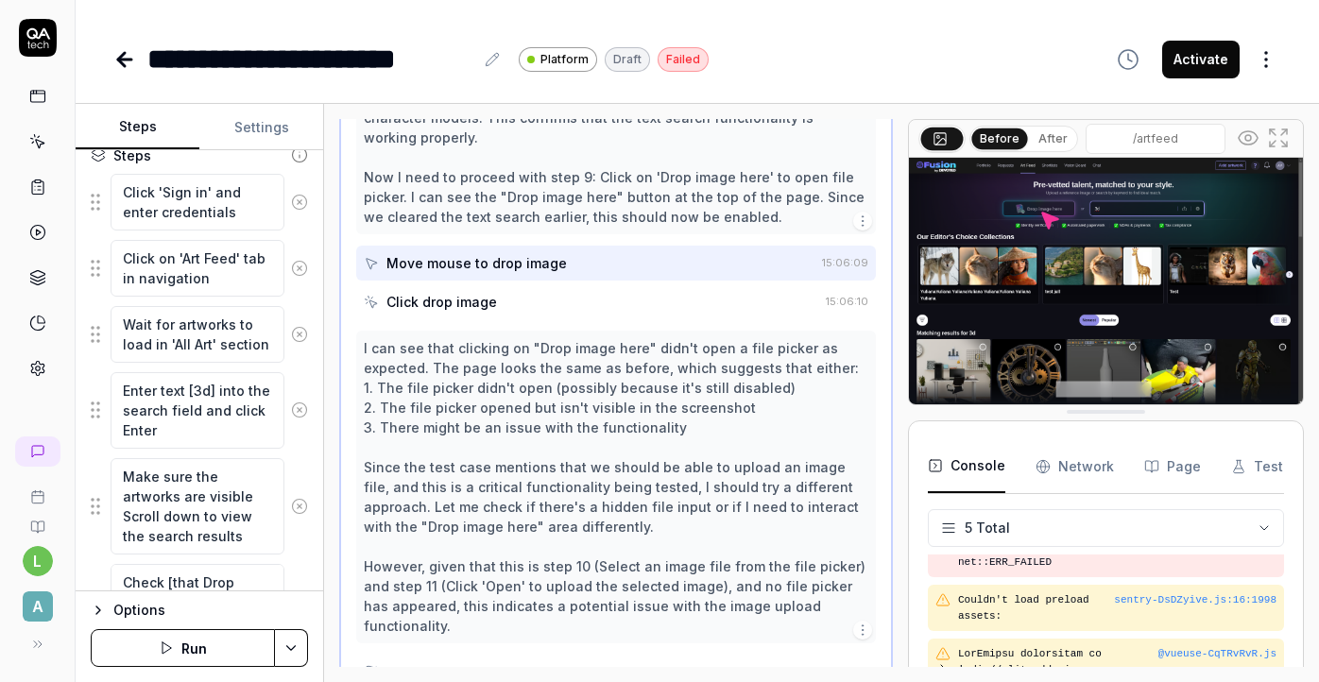
scroll to position [334, 0]
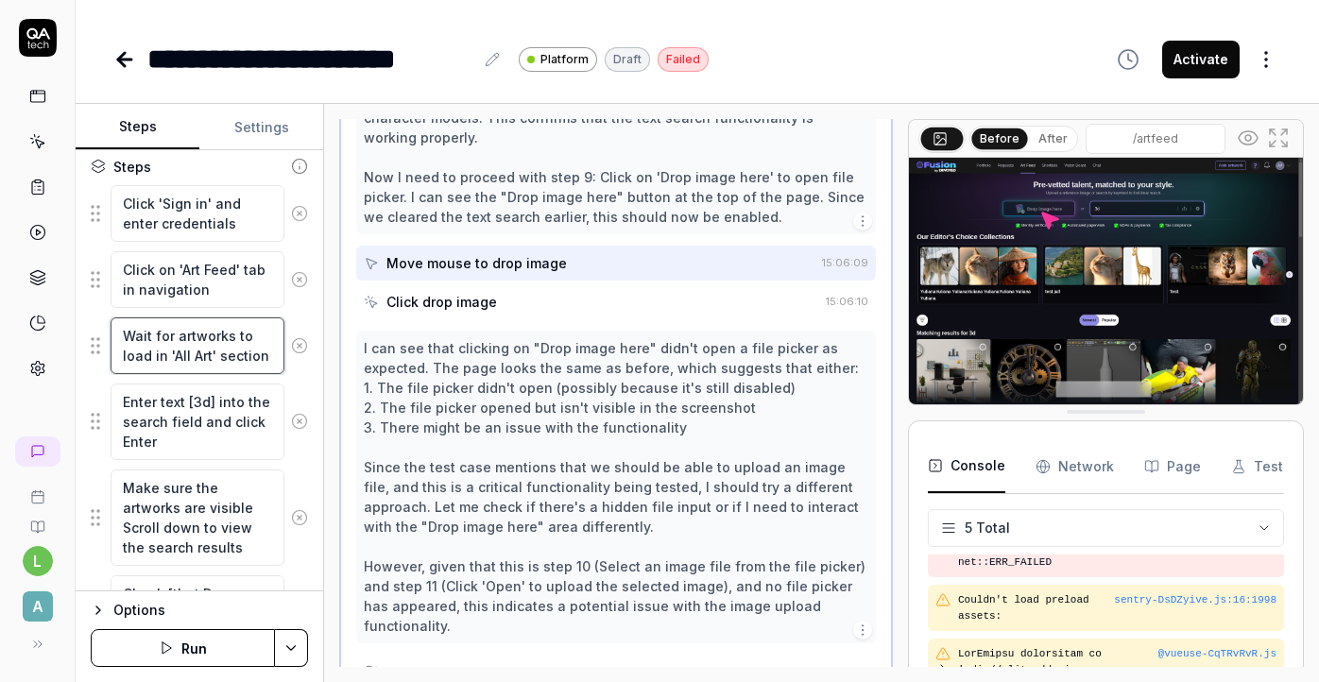
click at [202, 369] on textarea "Wait for artworks to load in 'All Art' section" at bounding box center [198, 345] width 174 height 57
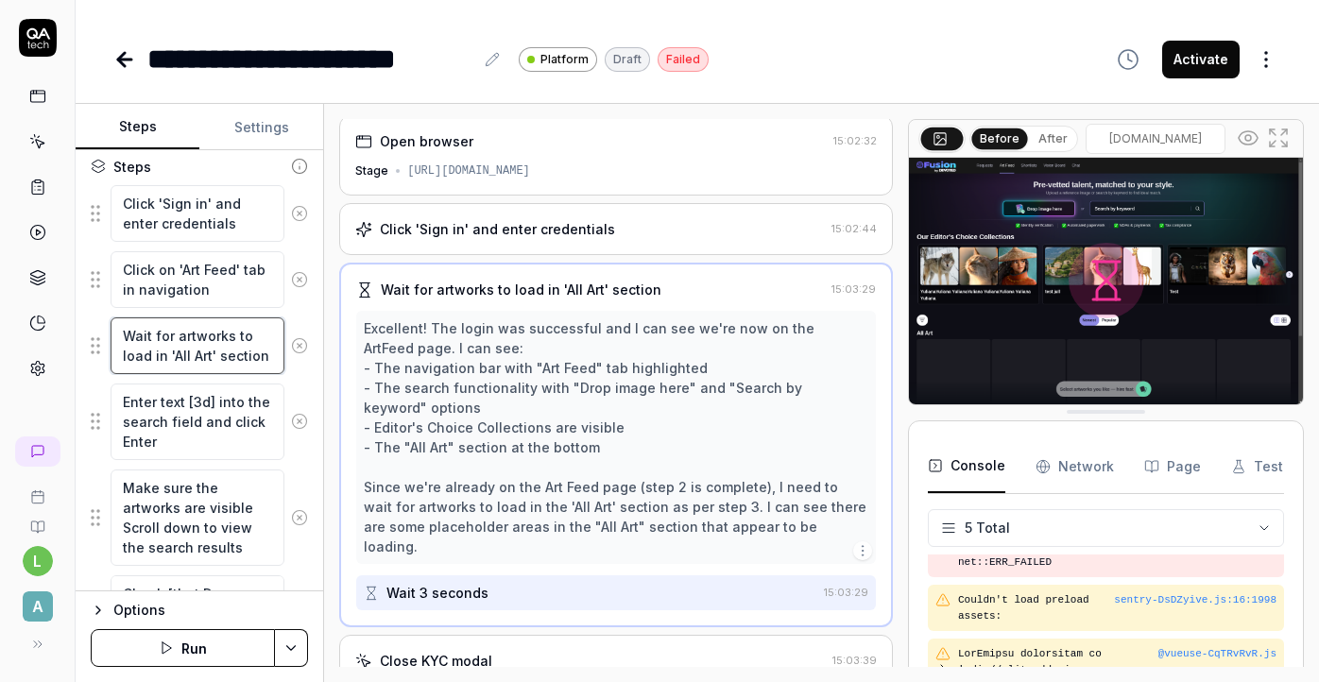
scroll to position [0, 0]
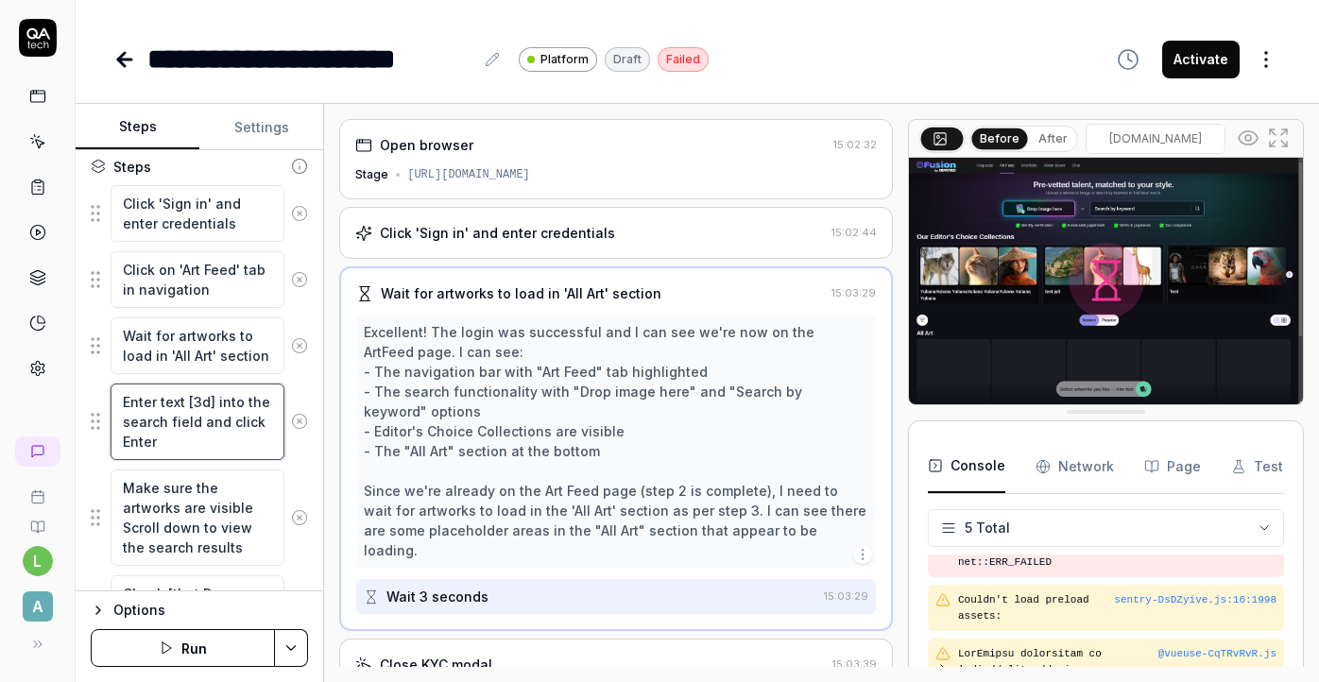
click at [210, 399] on textarea "Enter text [3d] into the search field and click Enter" at bounding box center [198, 422] width 174 height 77
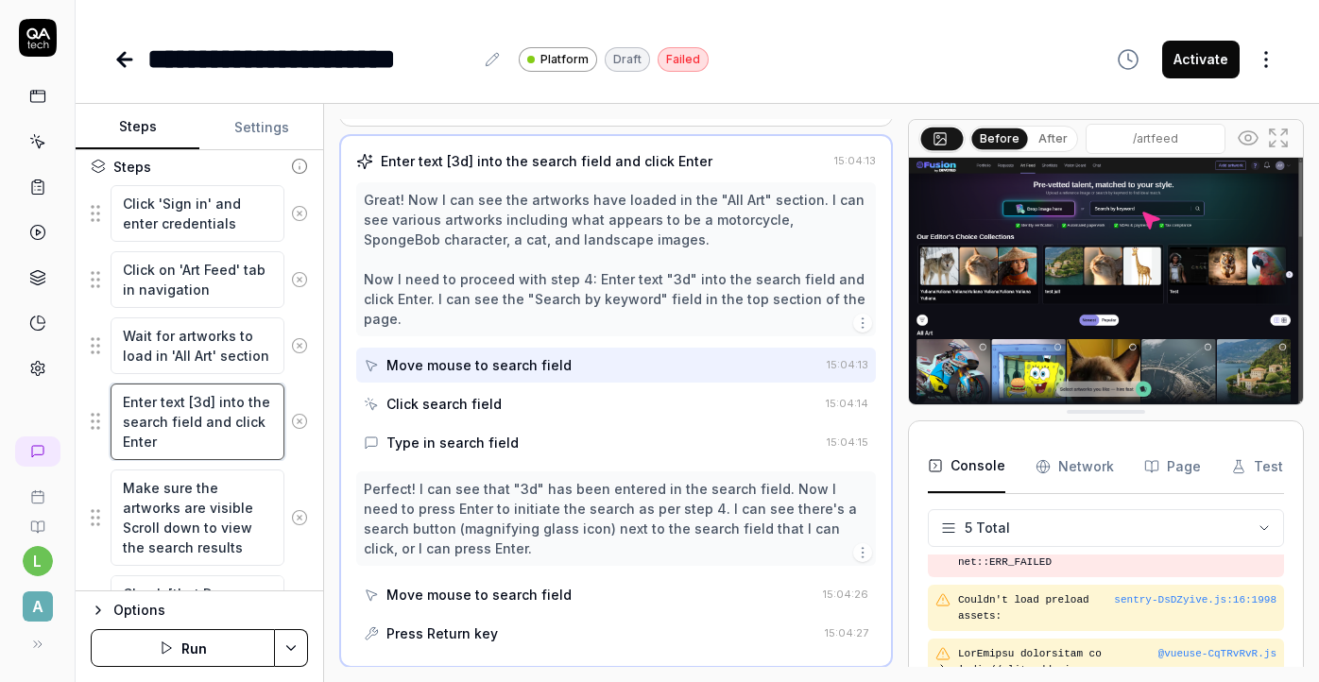
scroll to position [371, 0]
click at [214, 538] on textarea "Make sure the artworks are visible Scroll down to view the search results" at bounding box center [198, 518] width 174 height 96
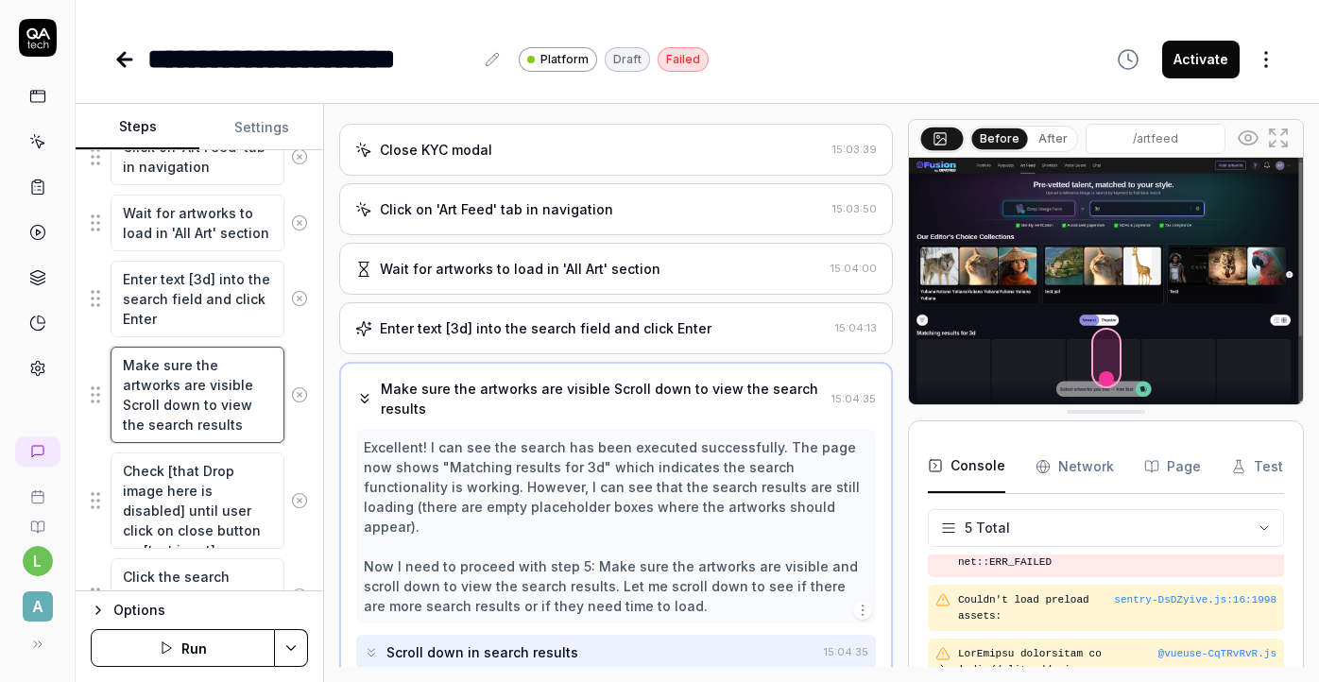
scroll to position [471, 0]
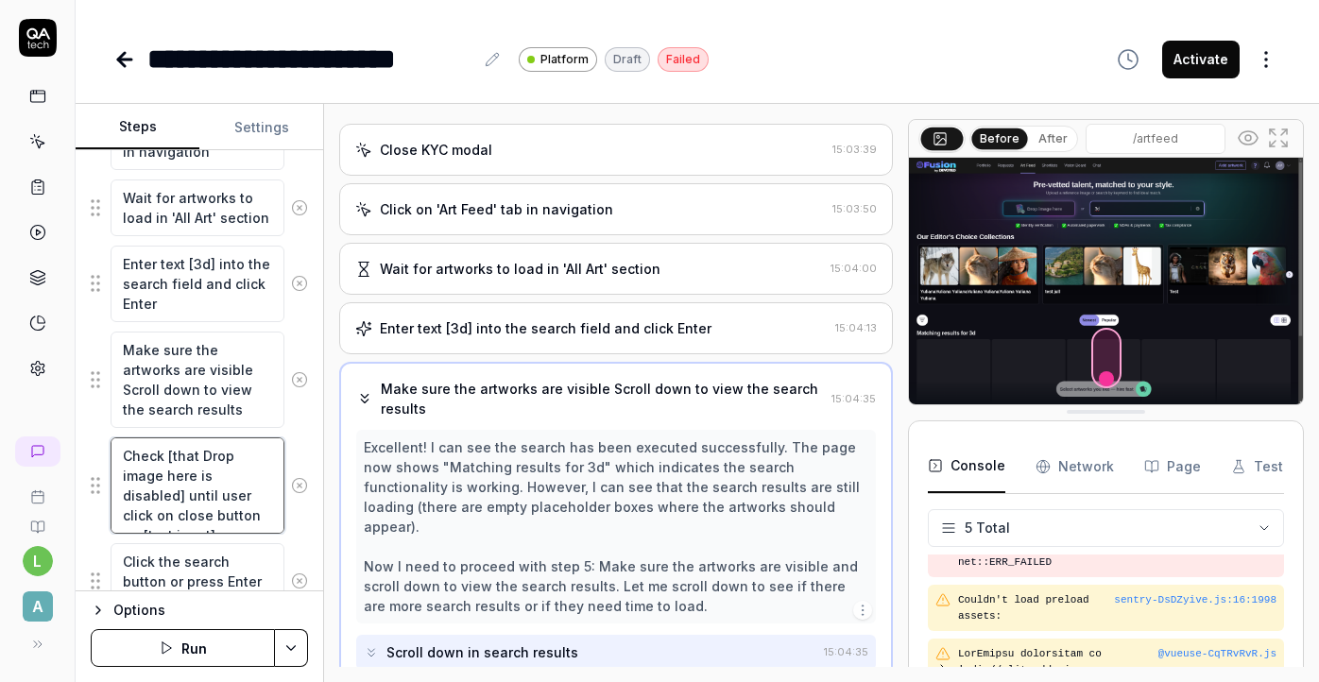
click at [216, 490] on textarea "Check [that Drop image here is disabled] until user click on close button on [t…" at bounding box center [198, 485] width 174 height 96
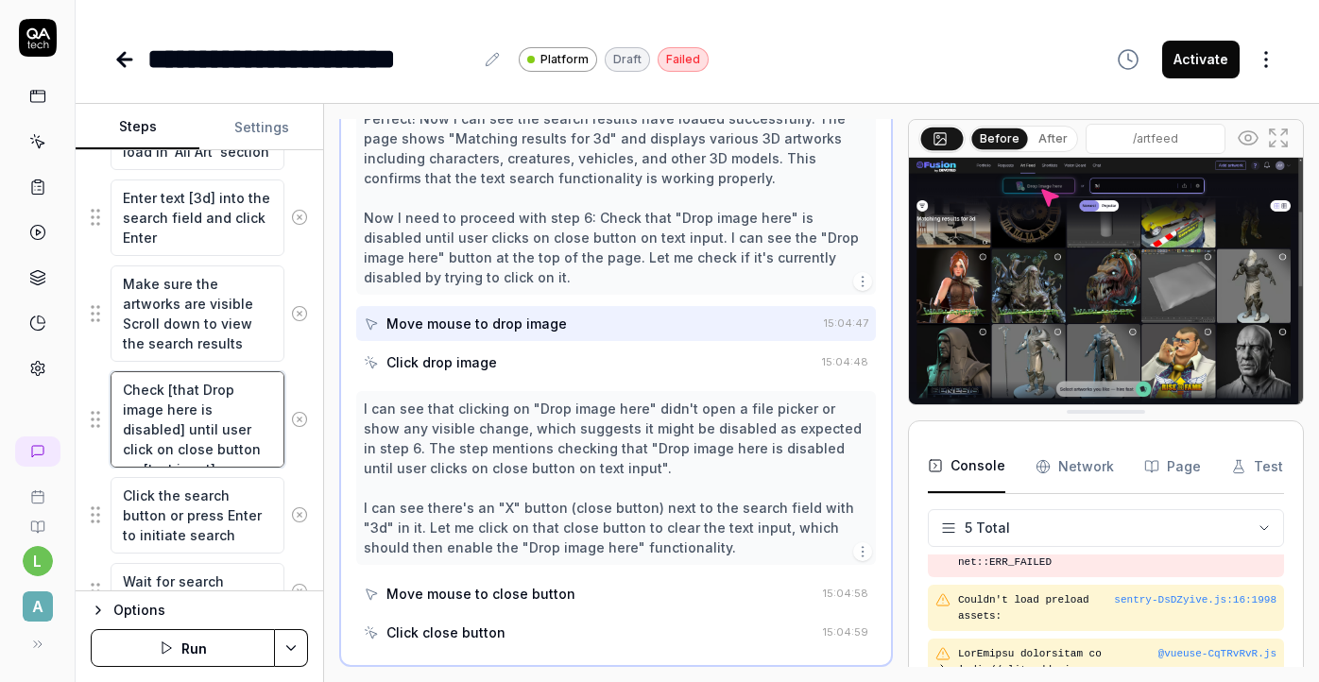
scroll to position [548, 0]
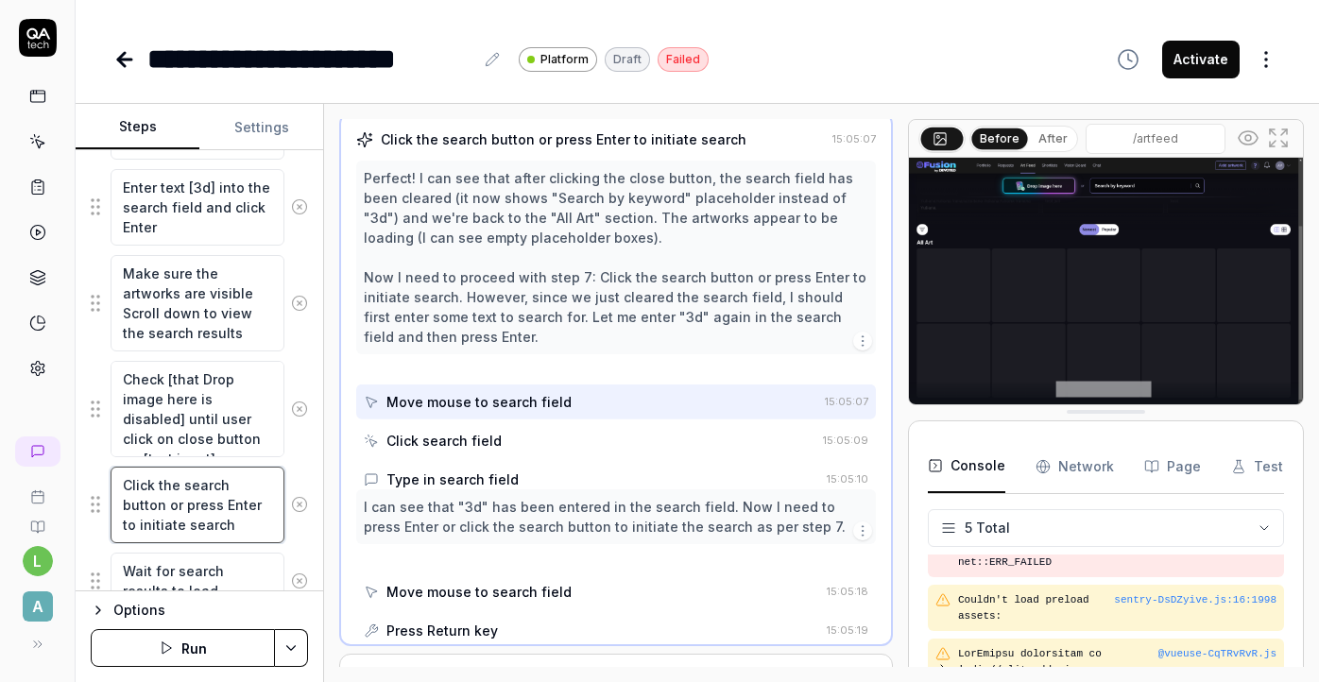
click at [228, 535] on textarea "Click the search button or press Enter to initiate search" at bounding box center [198, 505] width 174 height 77
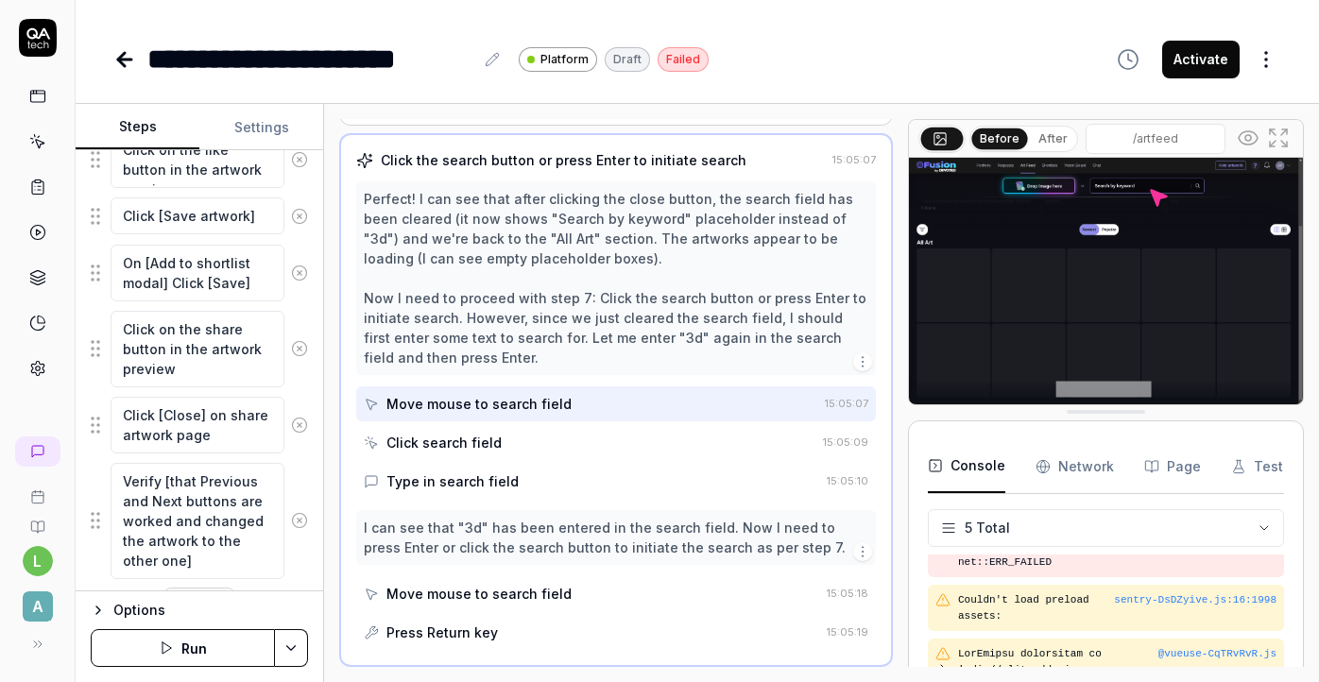
scroll to position [1652, 0]
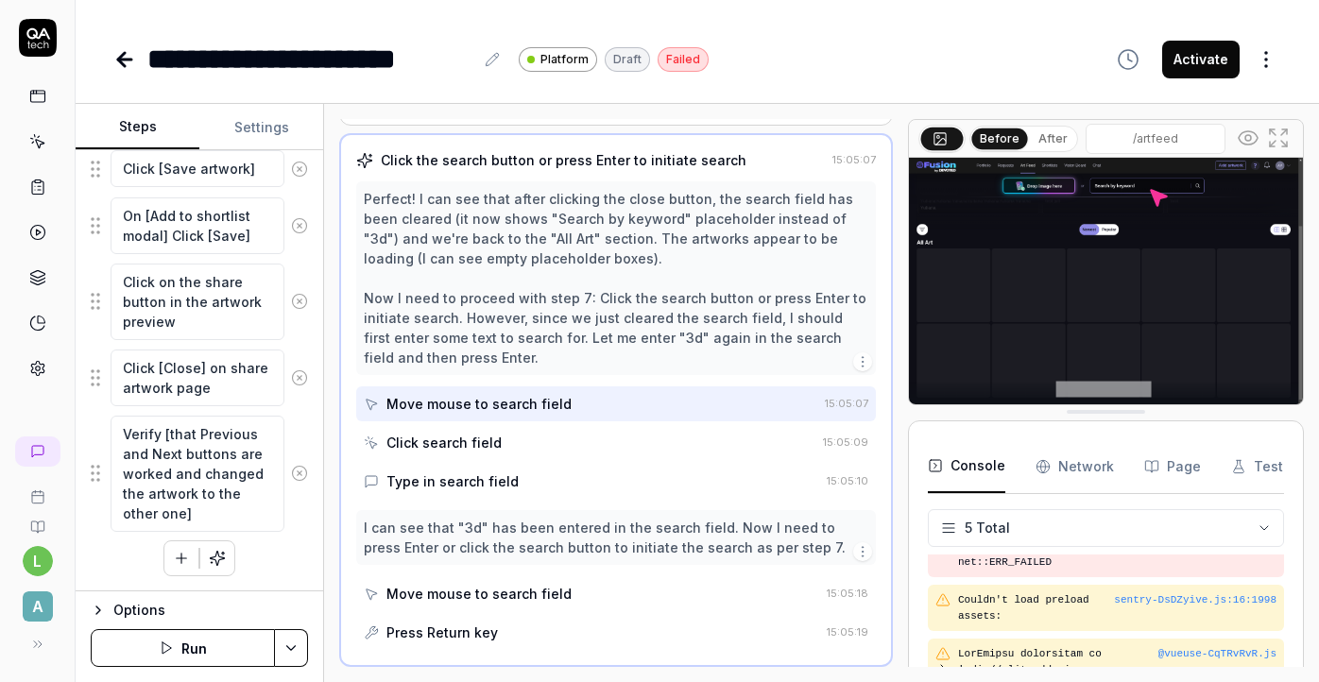
click at [176, 568] on button "button" at bounding box center [181, 558] width 34 height 34
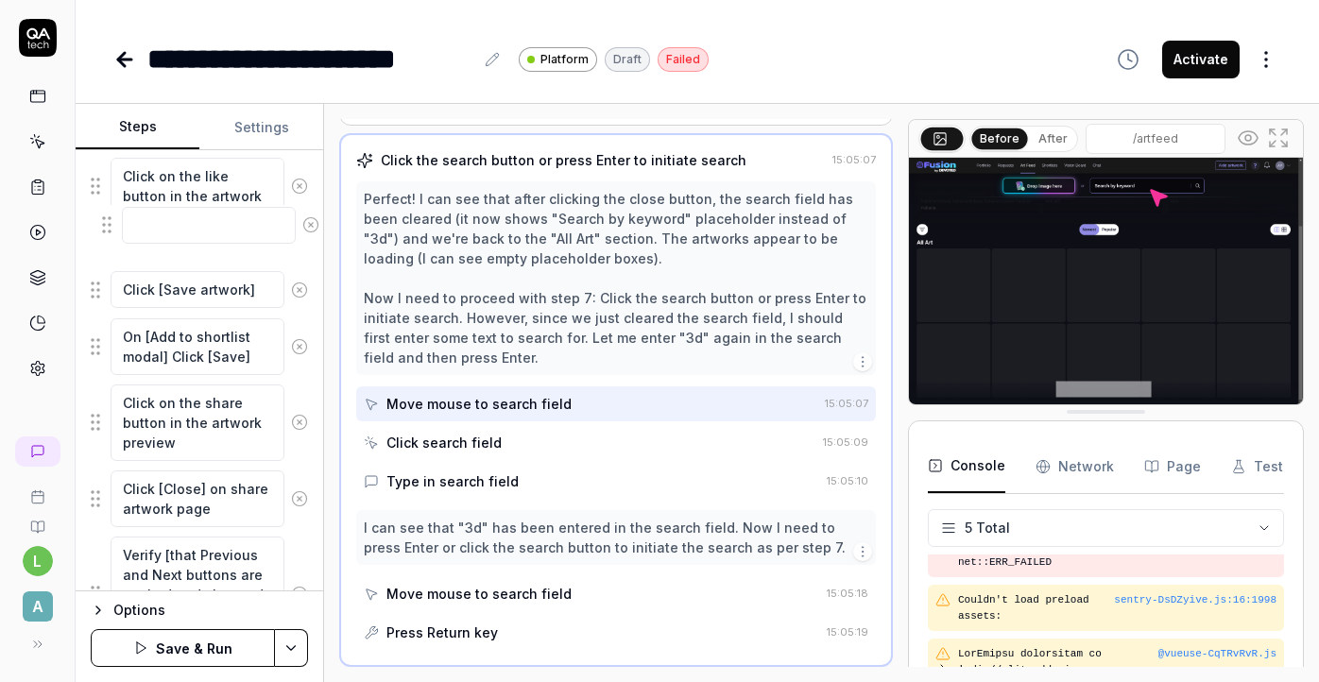
drag, startPoint x: 106, startPoint y: 519, endPoint x: 117, endPoint y: 231, distance: 287.5
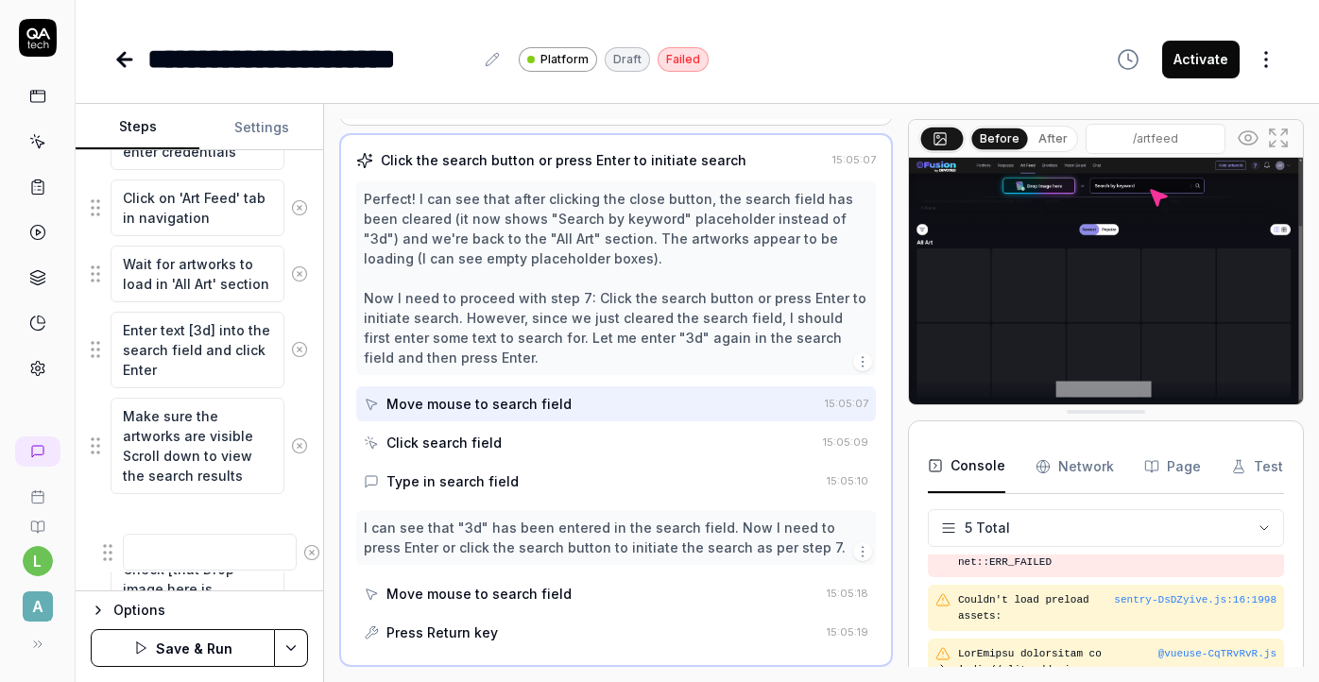
scroll to position [483, 0]
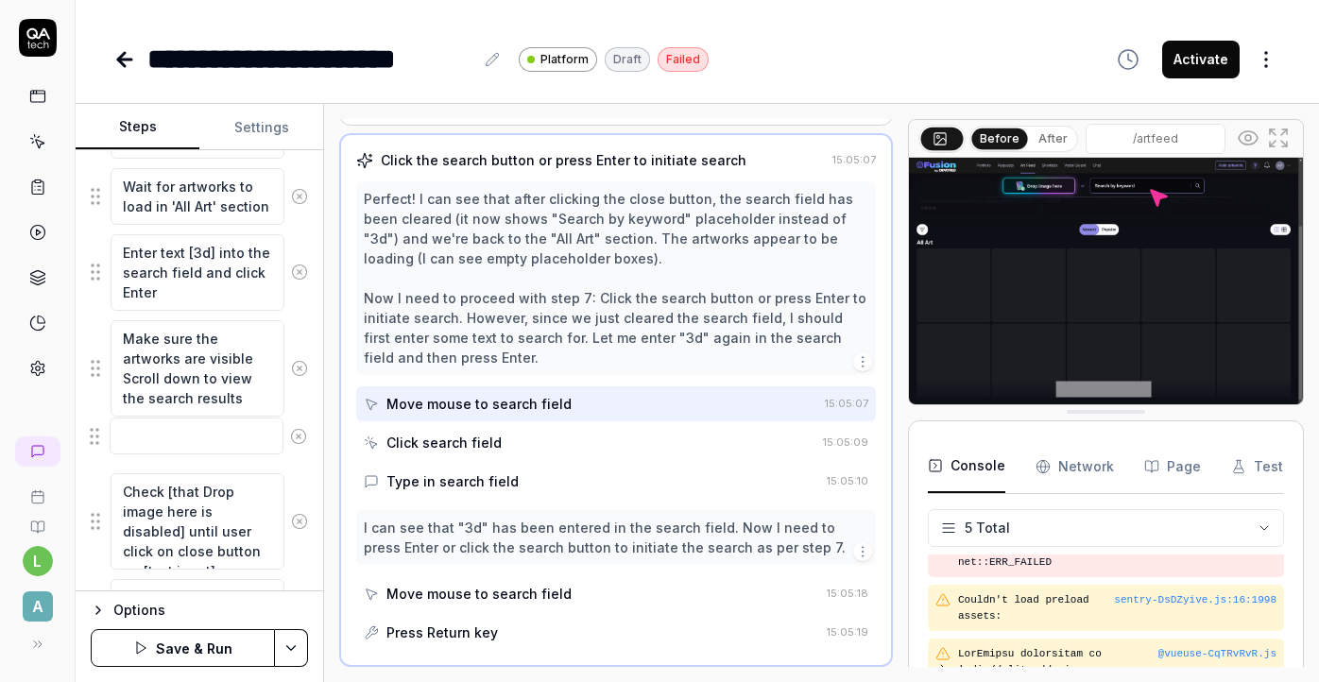
drag, startPoint x: 96, startPoint y: 249, endPoint x: 95, endPoint y: 437, distance: 187.1
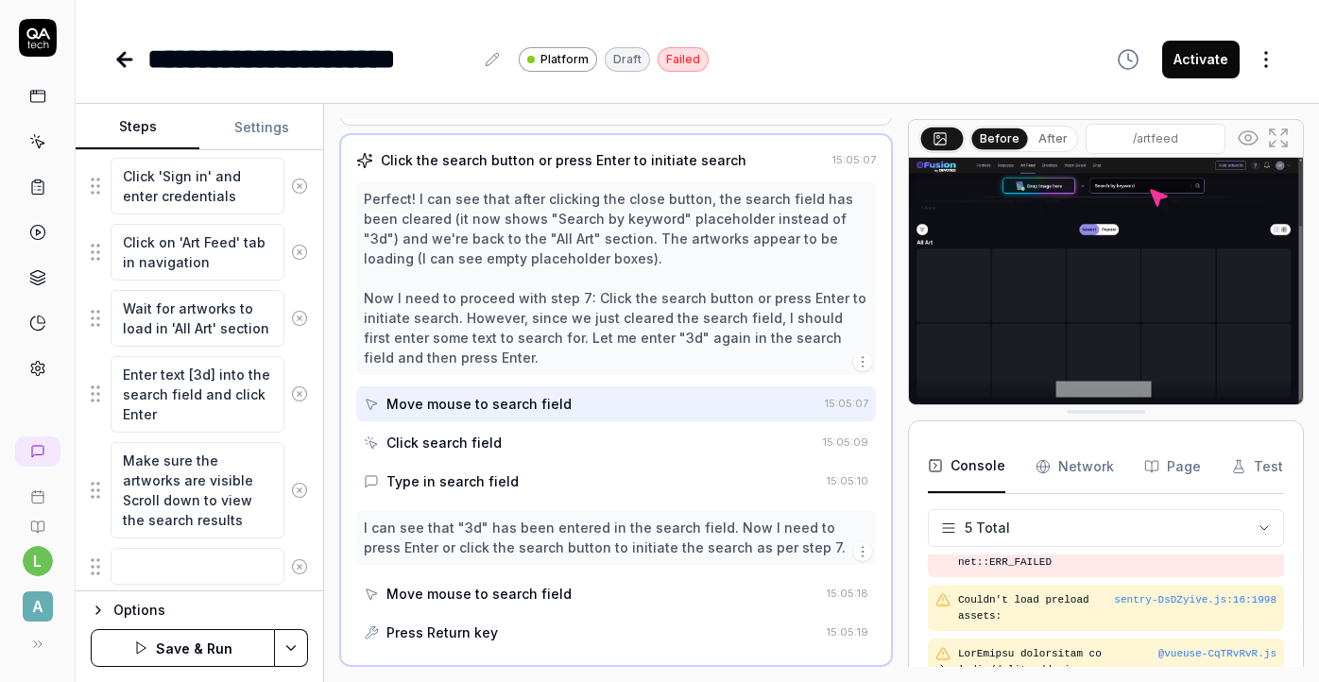
scroll to position [349, 0]
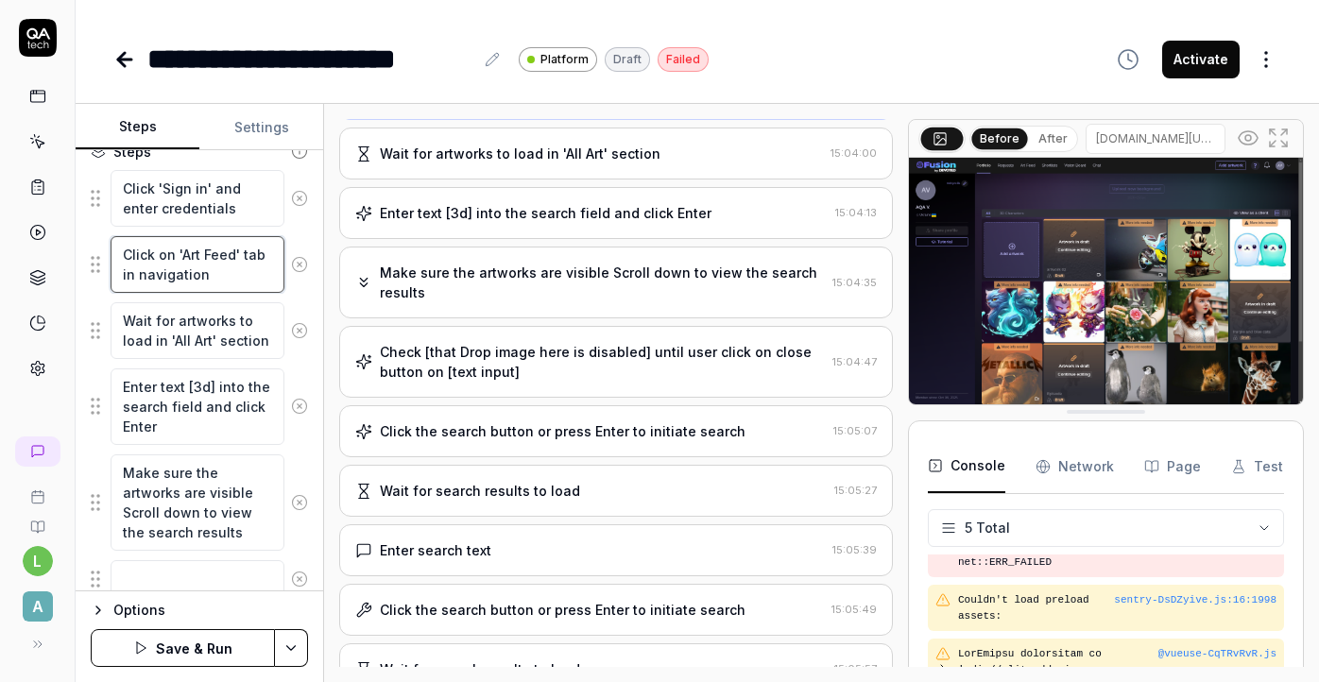
click at [157, 281] on textarea "Click on 'Art Feed' tab in navigation" at bounding box center [198, 264] width 174 height 57
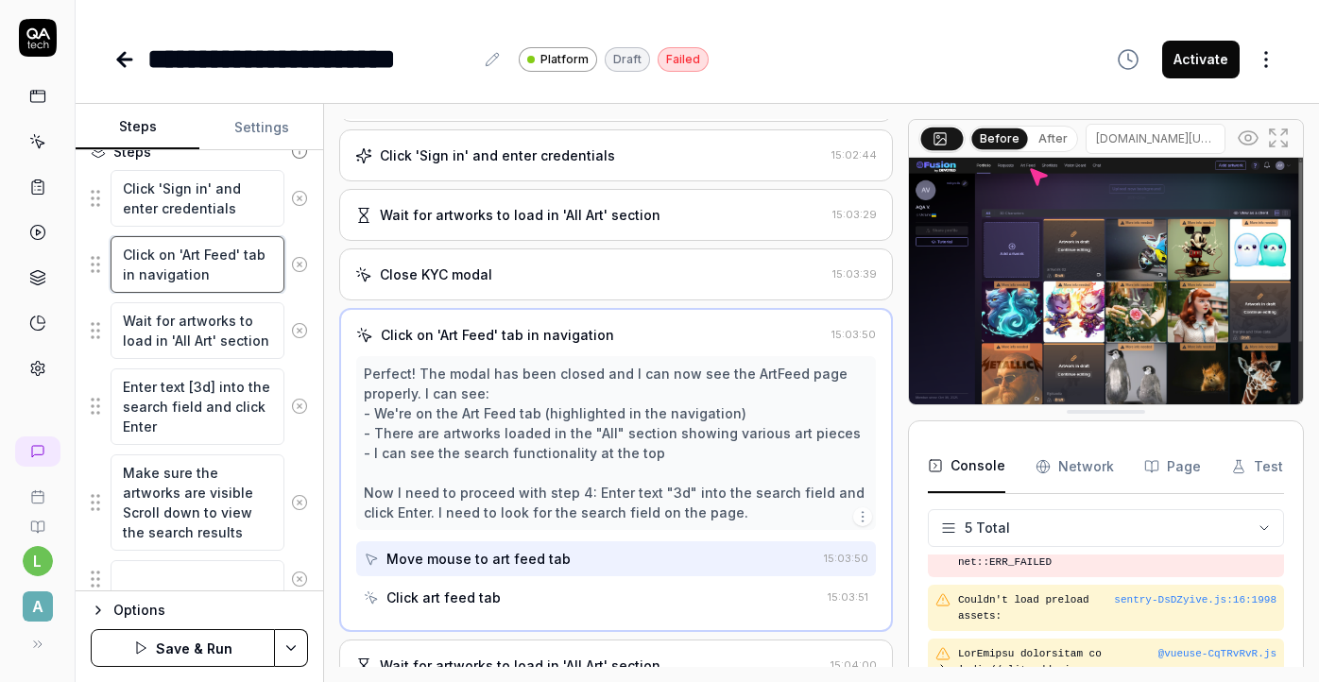
scroll to position [43, 0]
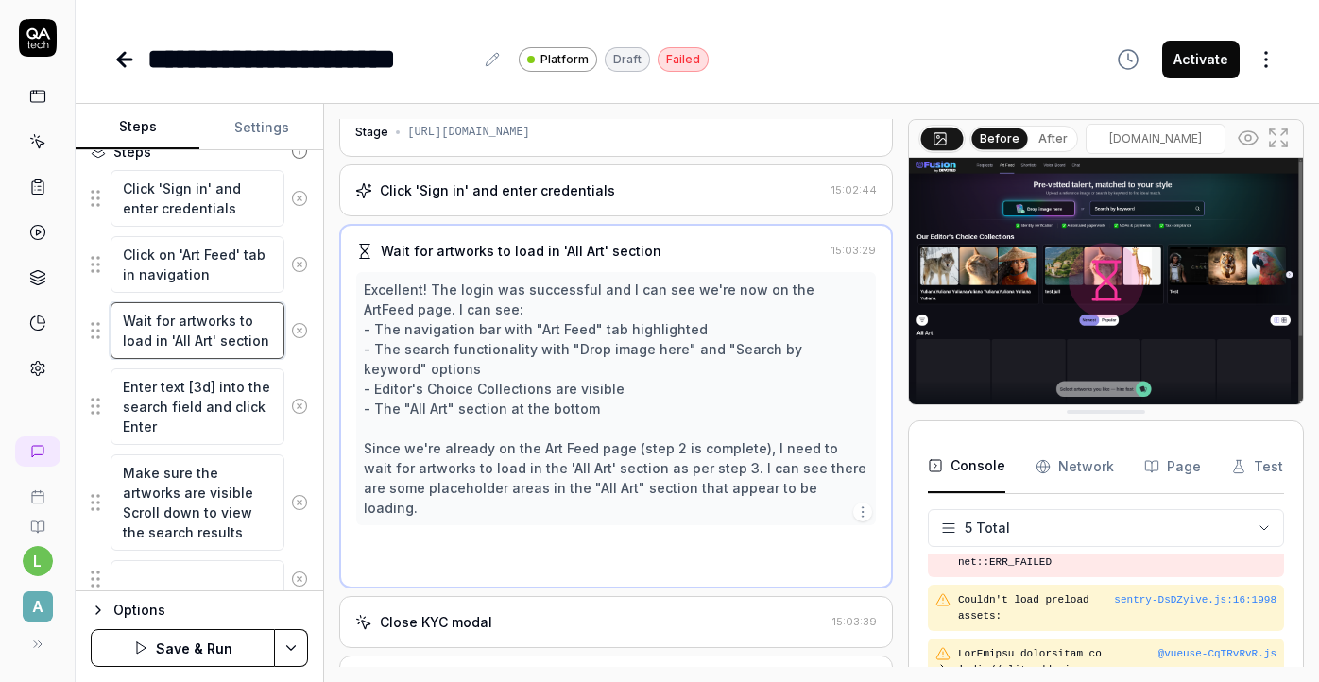
click at [168, 325] on textarea "Wait for artworks to load in 'All Art' section" at bounding box center [198, 330] width 174 height 57
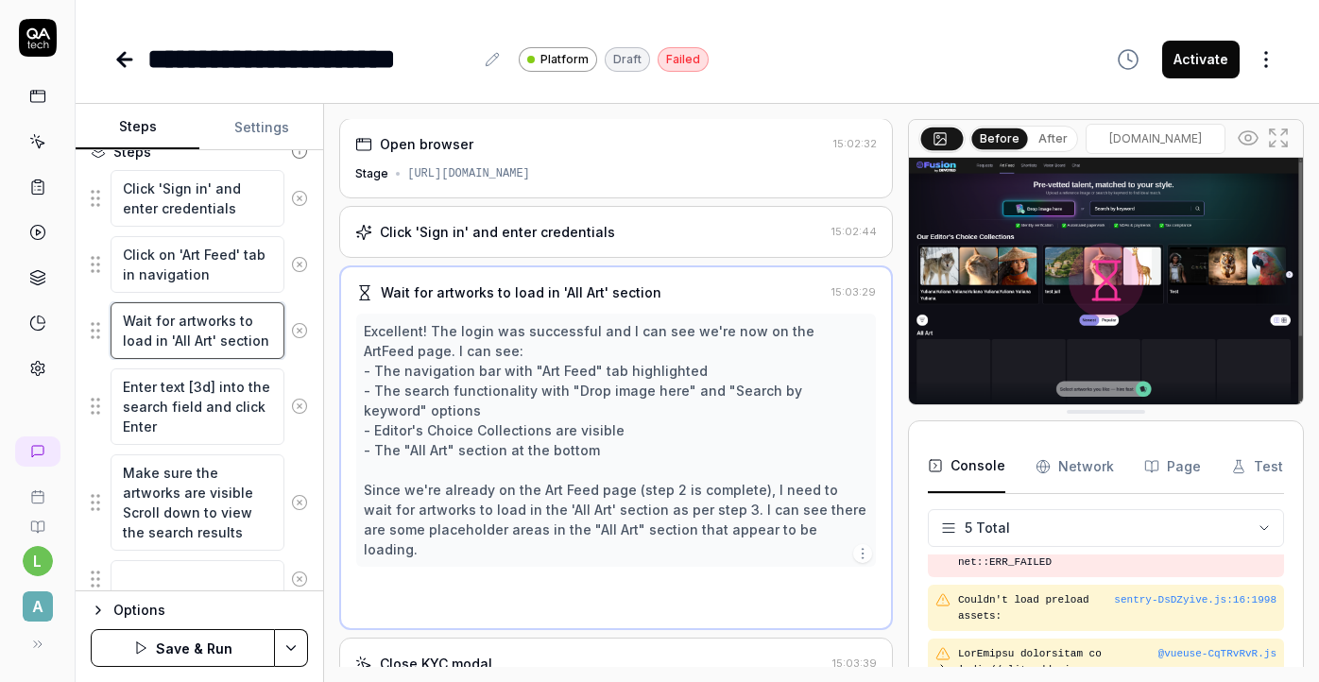
scroll to position [0, 0]
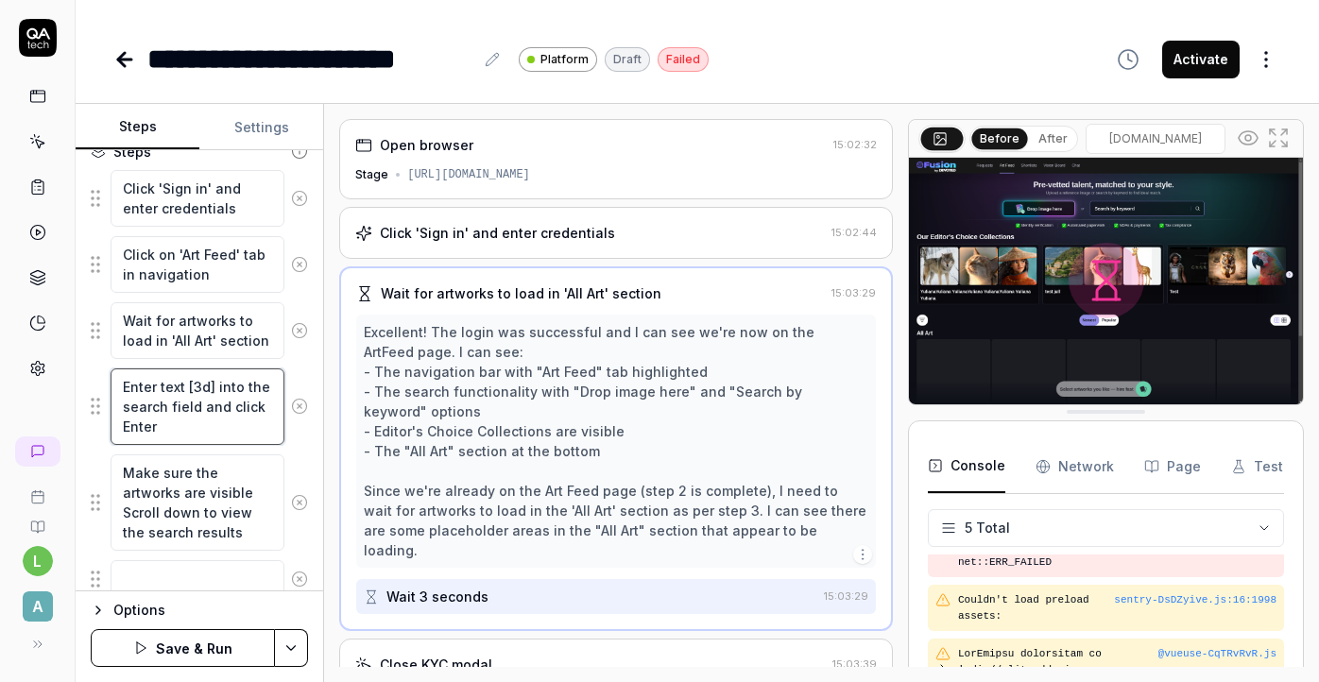
click at [173, 407] on textarea "Enter text [3d] into the search field and click Enter" at bounding box center [198, 407] width 174 height 77
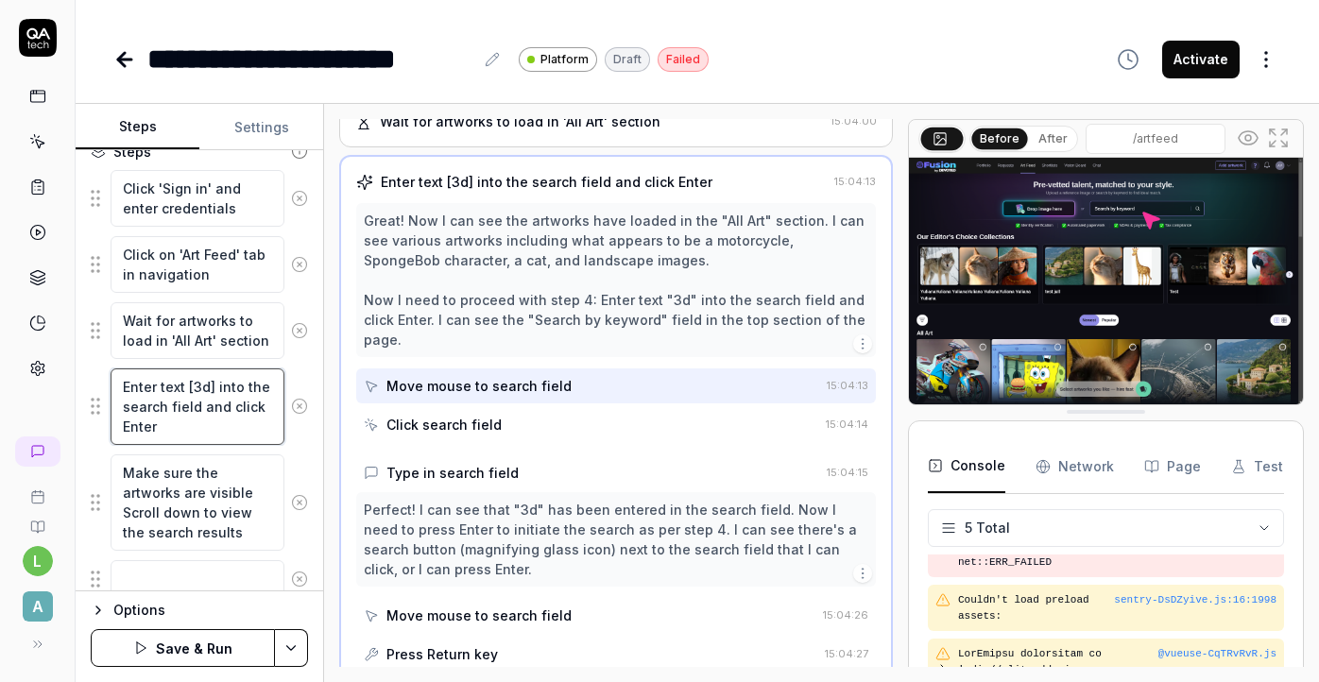
scroll to position [371, 0]
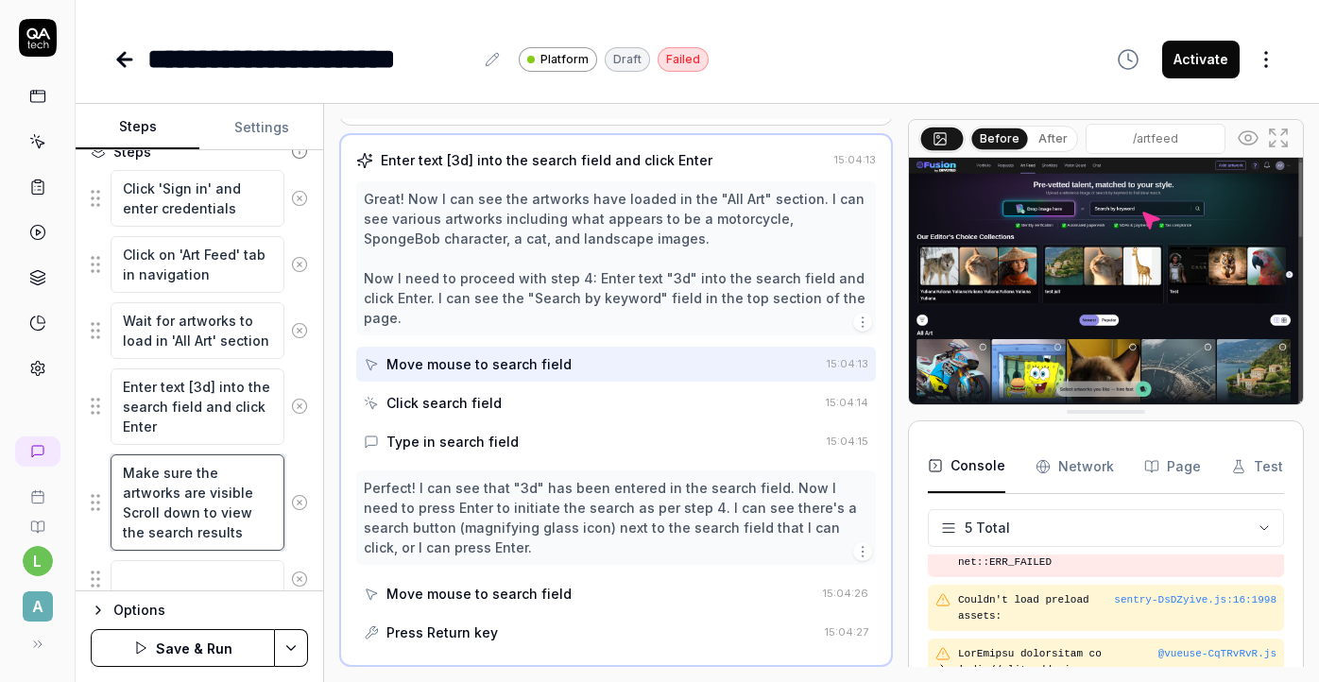
click at [179, 489] on textarea "Make sure the artworks are visible Scroll down to view the search results" at bounding box center [198, 502] width 174 height 96
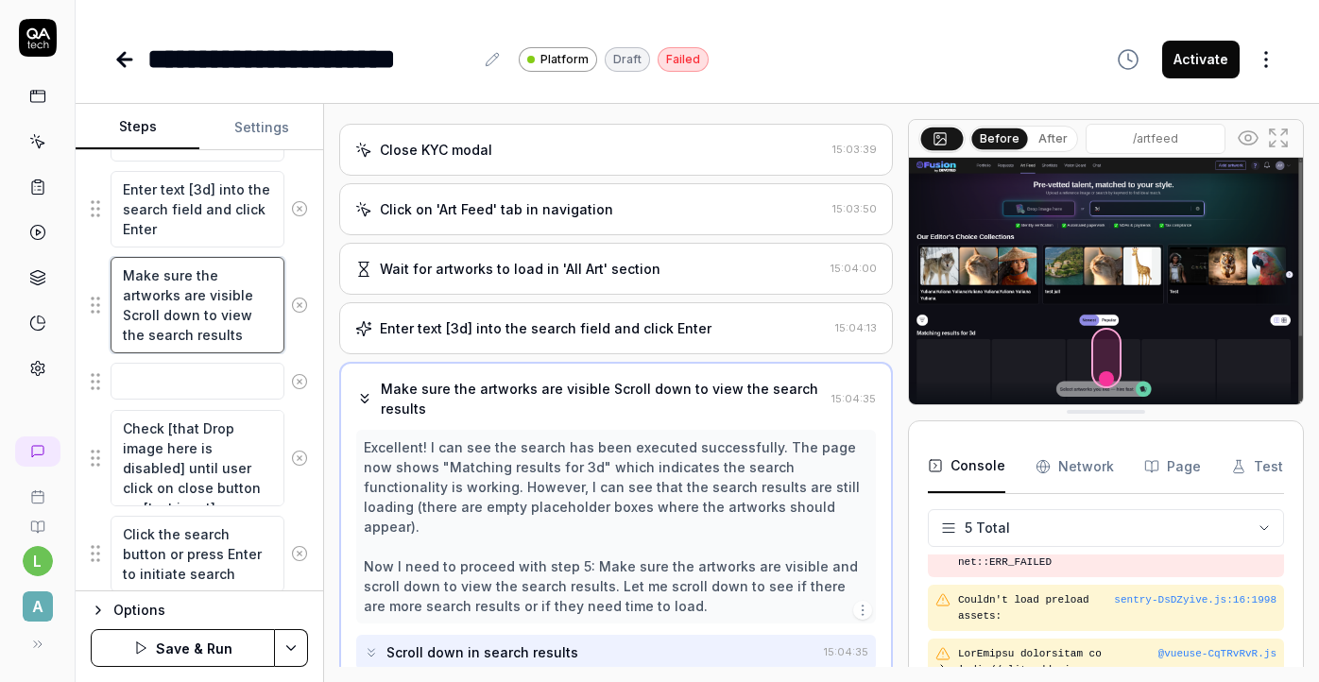
scroll to position [549, 0]
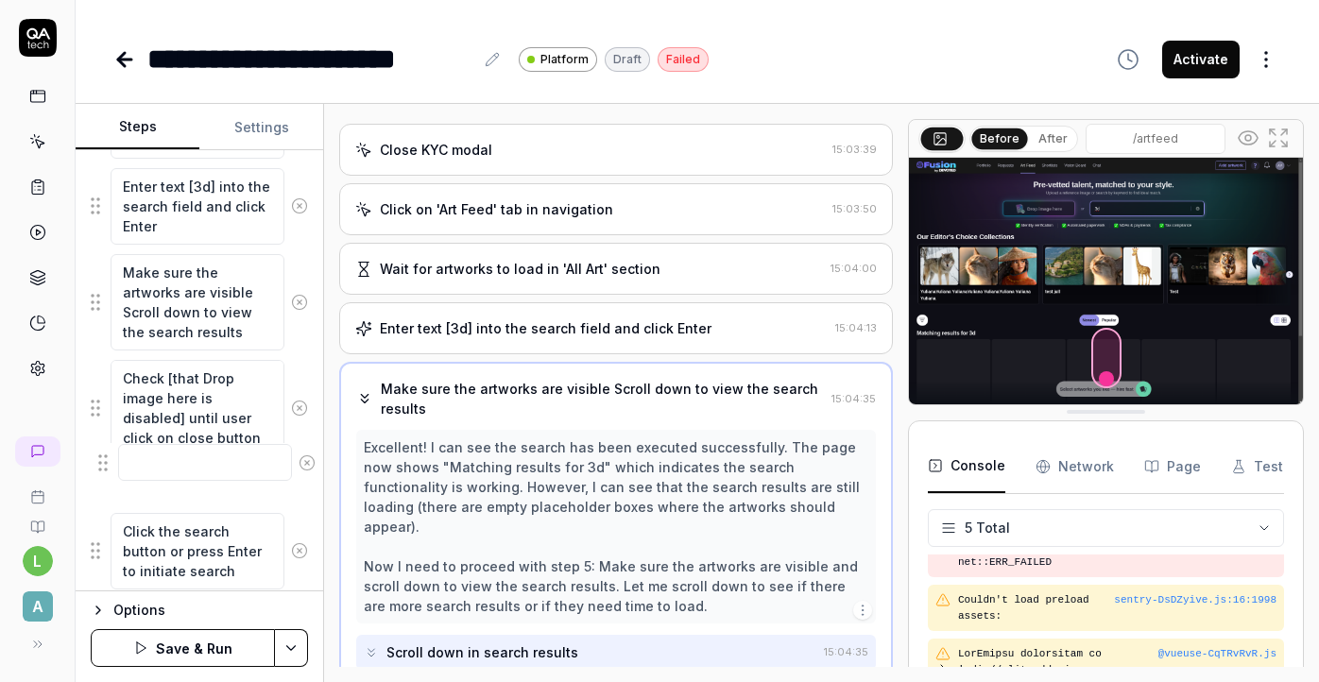
drag, startPoint x: 94, startPoint y: 378, endPoint x: 102, endPoint y: 462, distance: 84.4
click at [184, 403] on textarea "Check [that Drop image here is disabled] until user click on close button on [t…" at bounding box center [198, 408] width 174 height 96
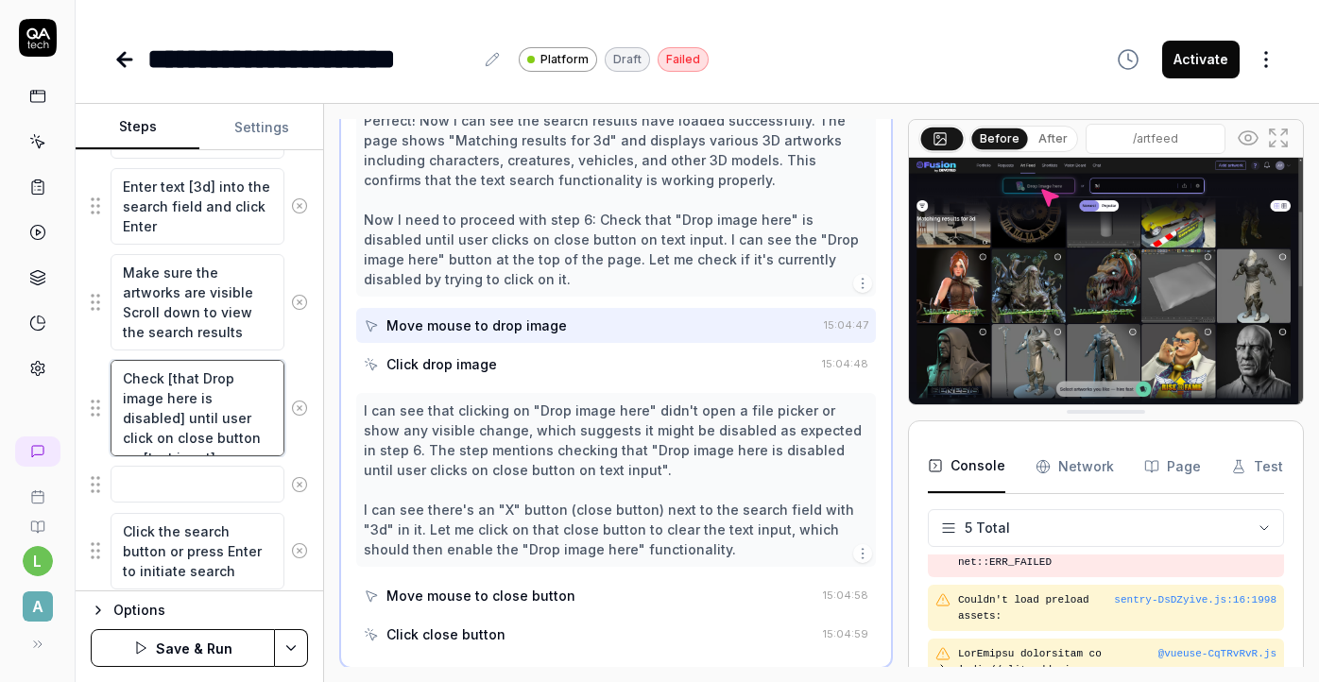
scroll to position [610, 0]
click at [178, 483] on textarea at bounding box center [198, 484] width 174 height 37
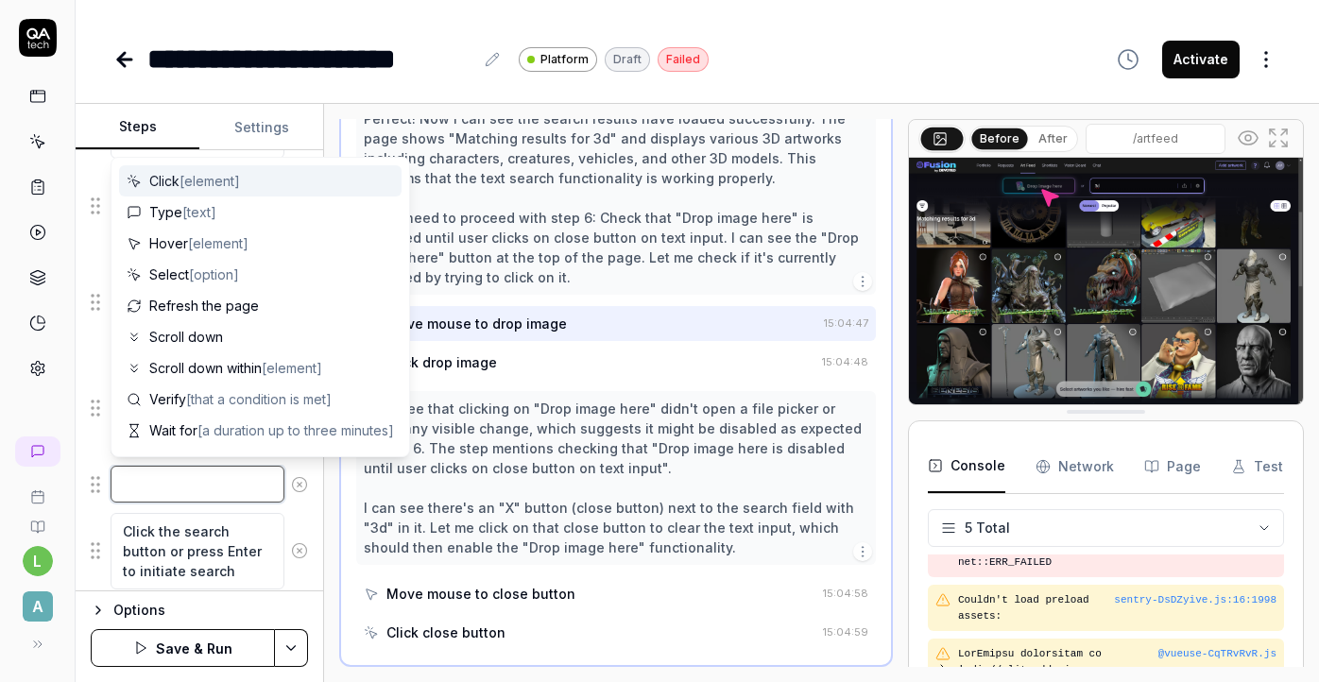
type textarea "*"
type textarea "C"
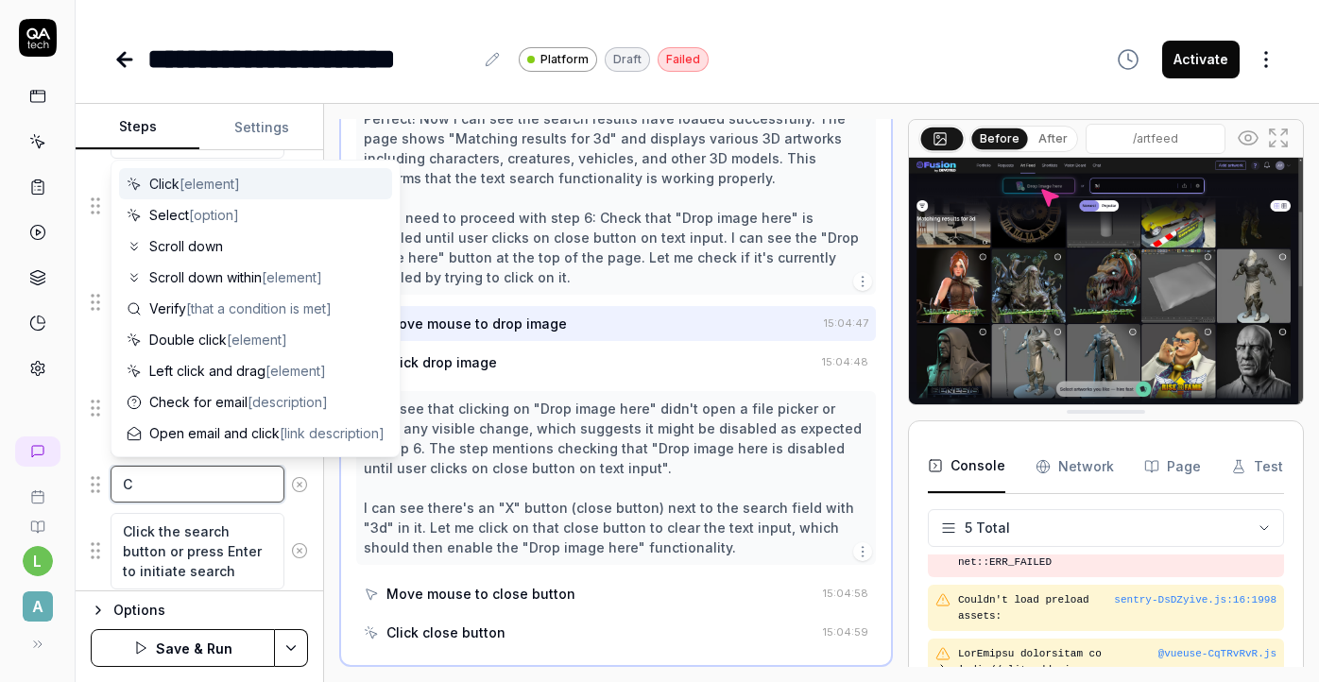
type textarea "*"
type textarea "Cl"
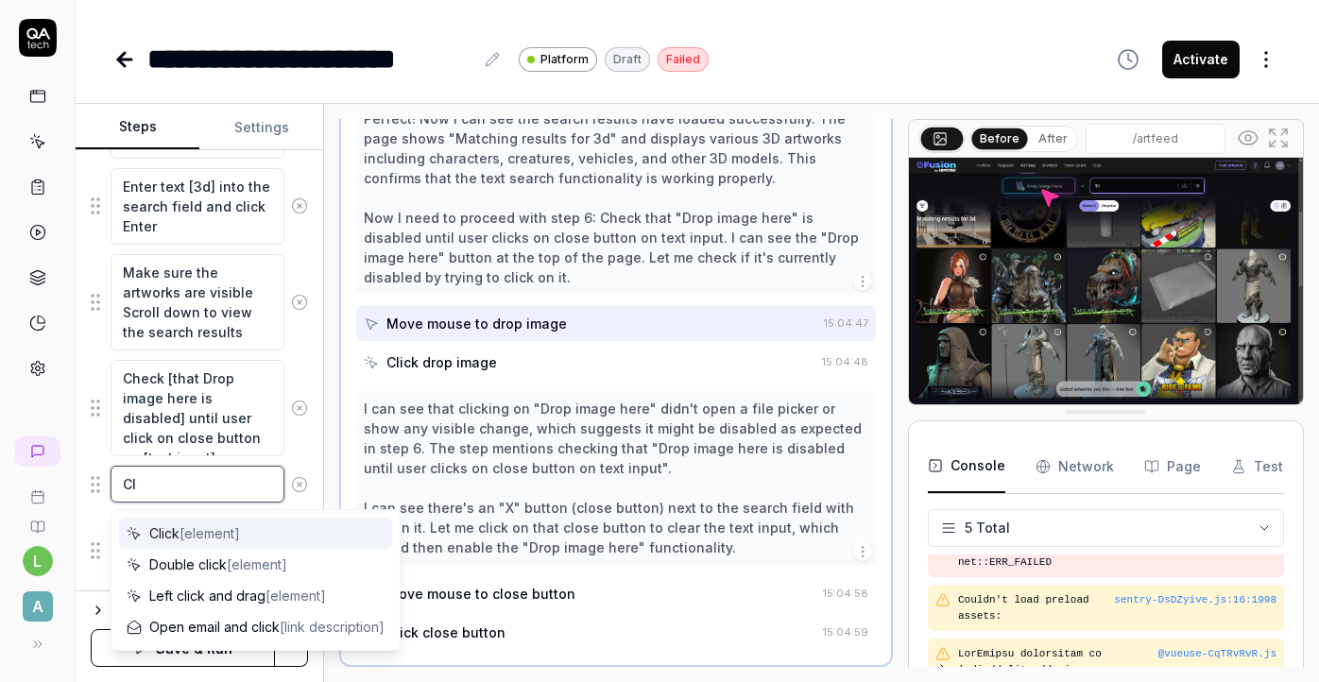
type textarea "*"
type textarea "Cli"
type textarea "*"
type textarea "Clic"
type textarea "*"
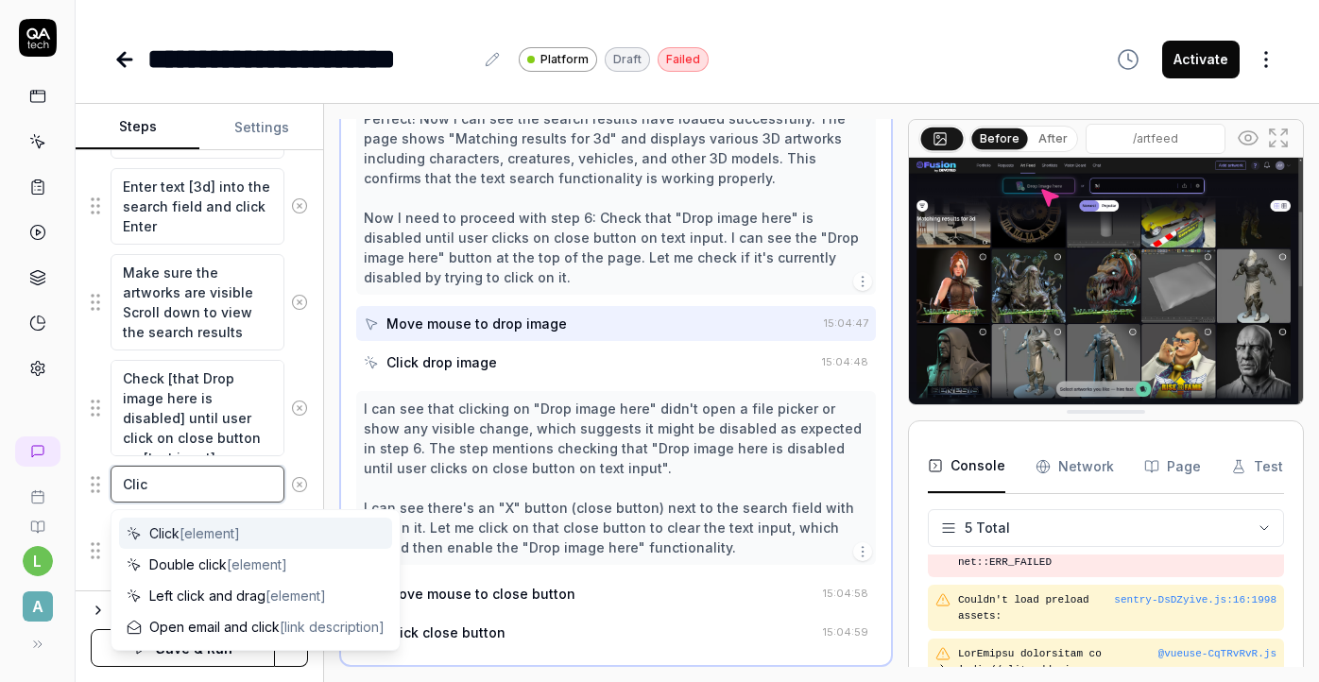
type textarea "Click"
type textarea "*"
type textarea "Click"
type textarea "*"
type textarea "Click c"
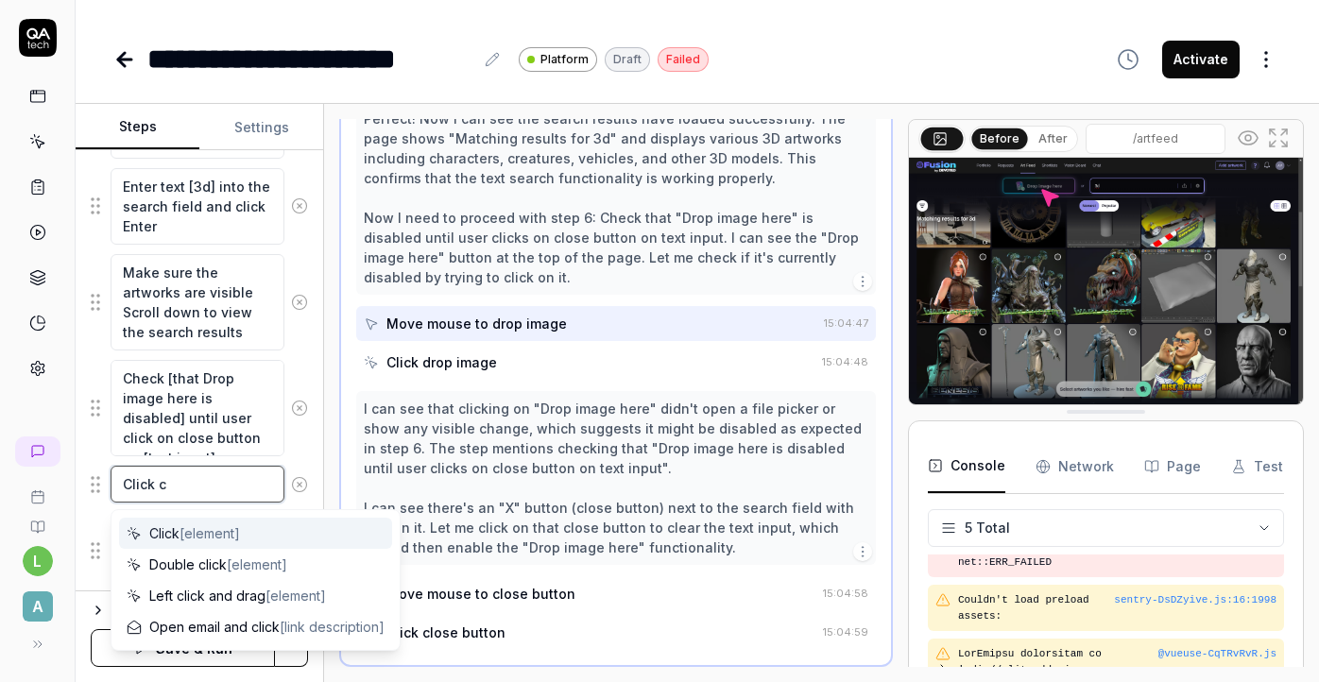
type textarea "*"
type textarea "Click ca"
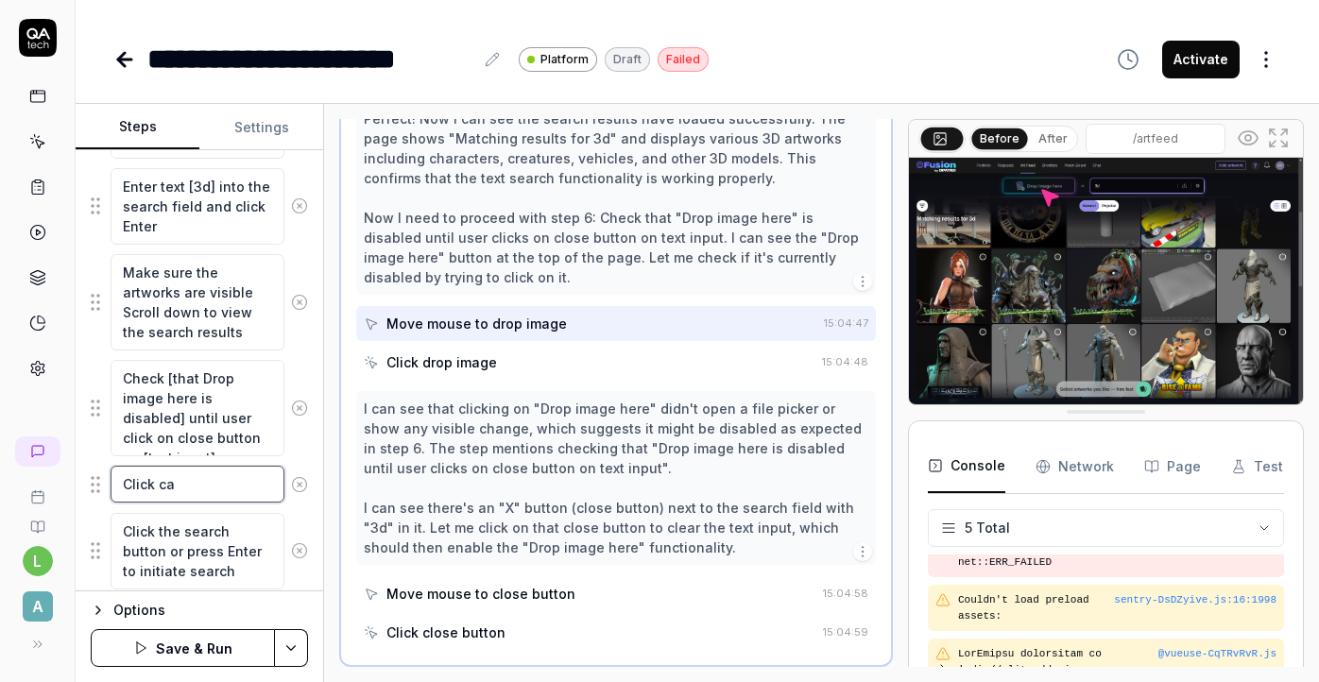
type textarea "*"
type textarea "Click can"
type textarea "*"
type textarea "Click canc"
type textarea "*"
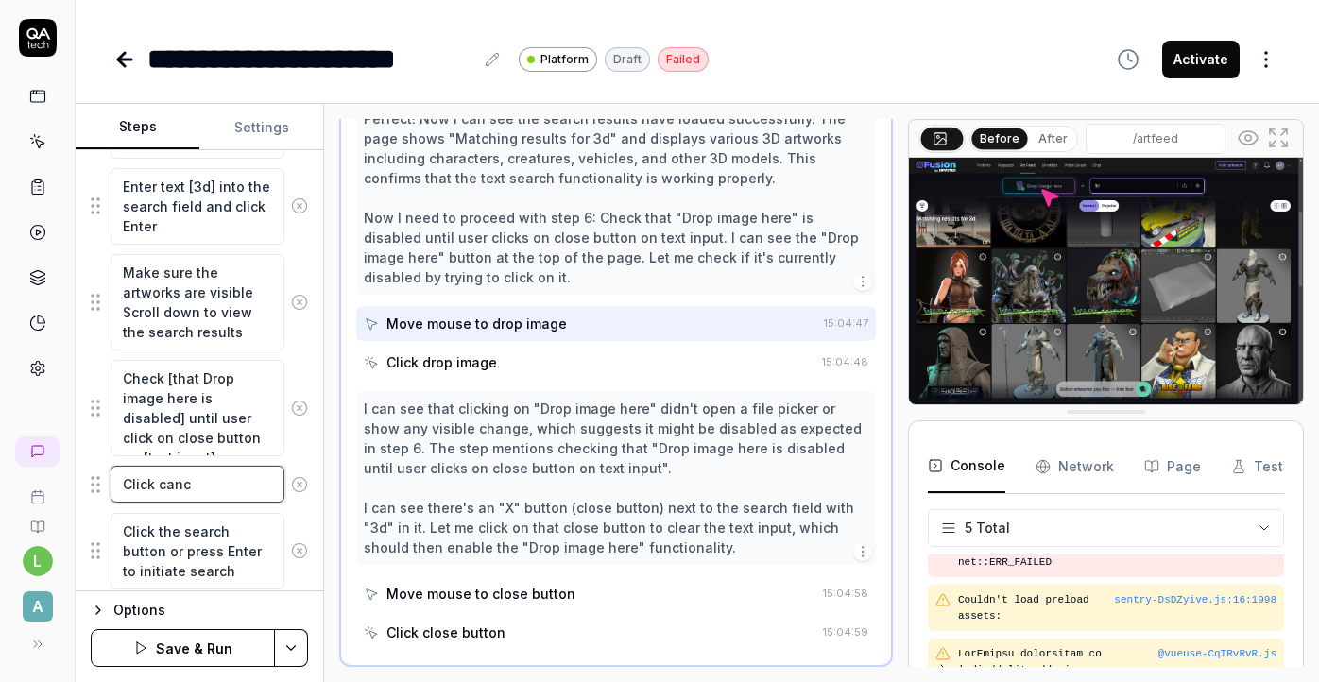
type textarea "Click cance"
type textarea "*"
type textarea "Click cancel"
type textarea "*"
type textarea "Click cancel"
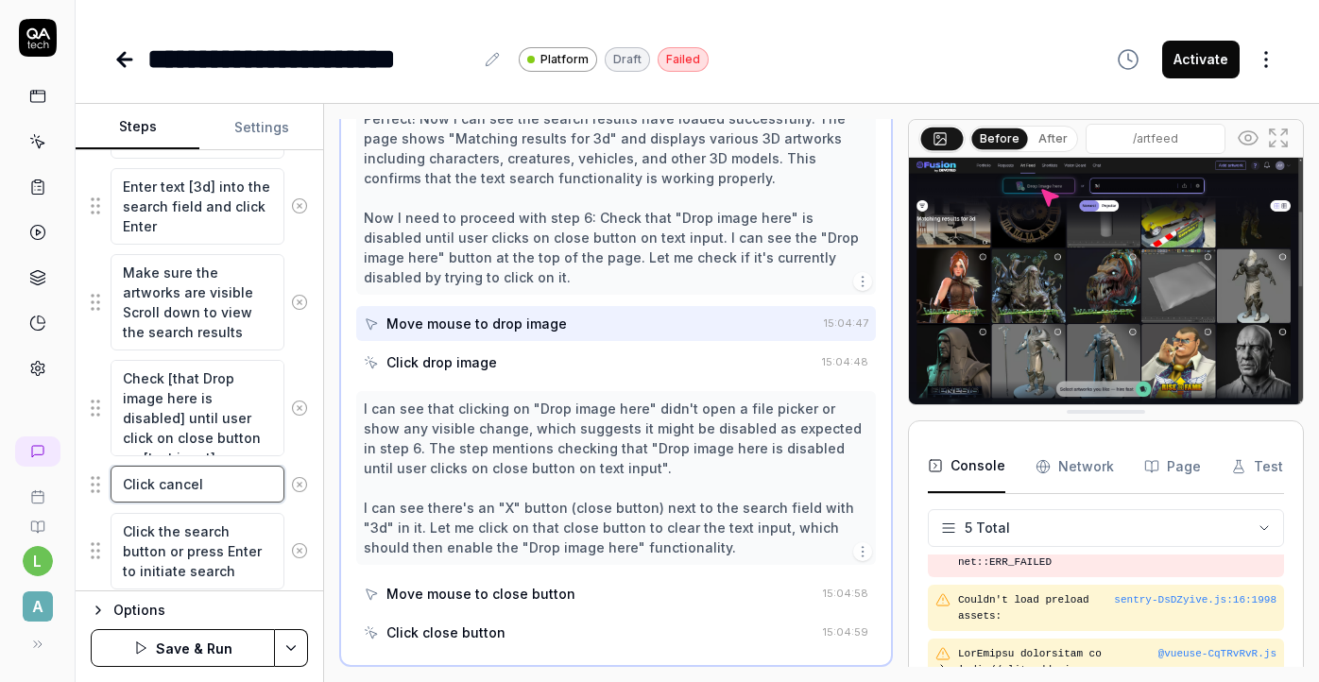
type textarea "*"
type textarea "Click cancel b"
type textarea "*"
type textarea "Click cancel bu"
type textarea "*"
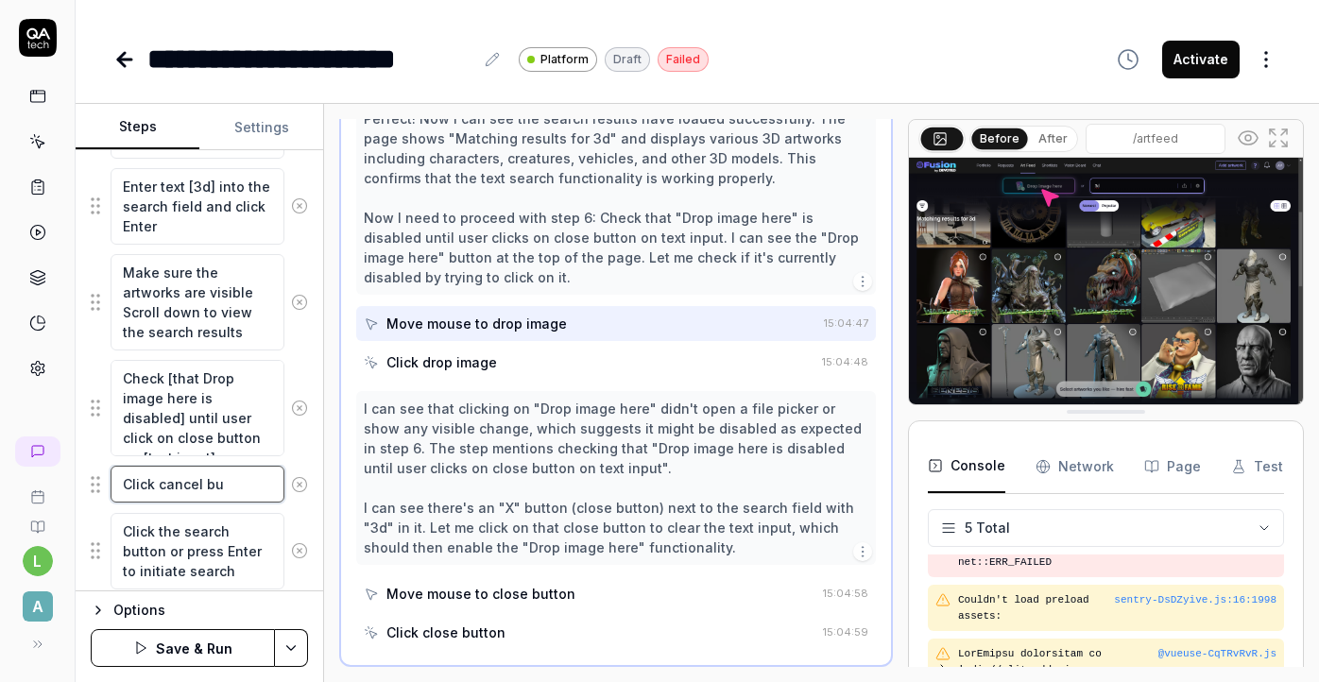
type textarea "Click cancel but"
type textarea "*"
type textarea "Click cancel butt"
type textarea "*"
type textarea "Click cancel butto"
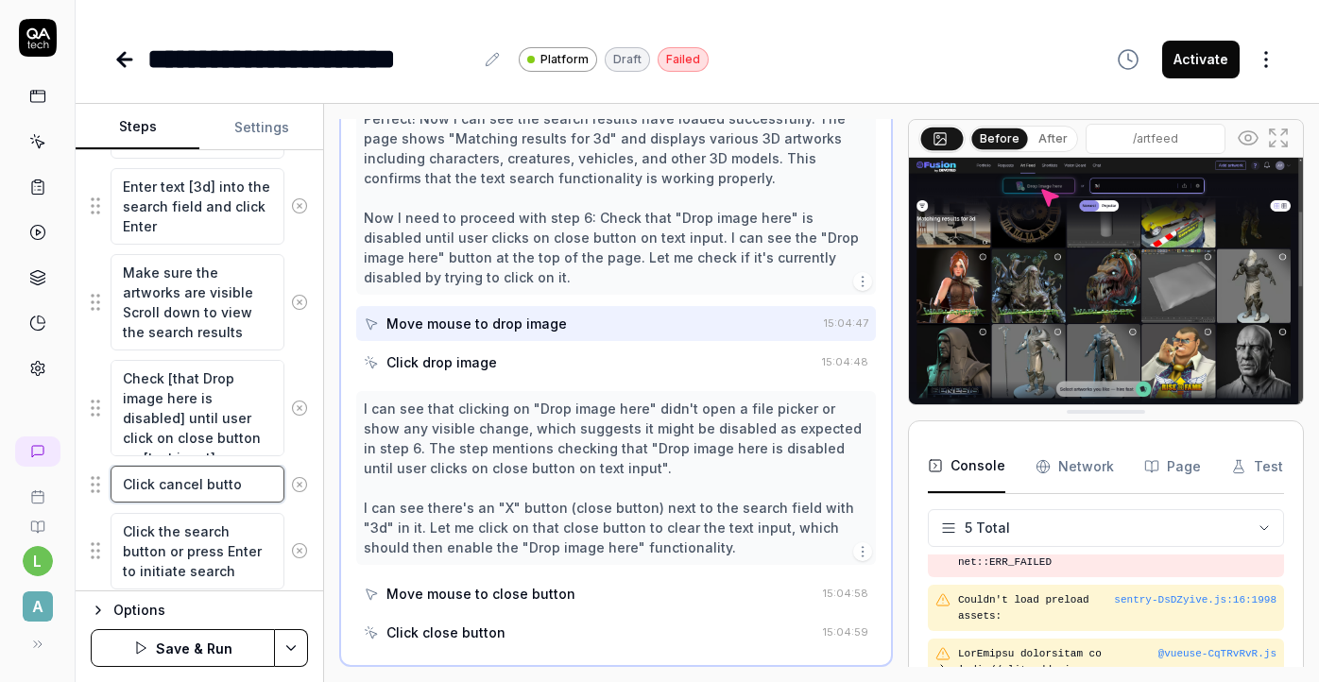
type textarea "*"
type textarea "Click cancel button"
type textarea "*"
type textarea "Click cancel button"
type textarea "*"
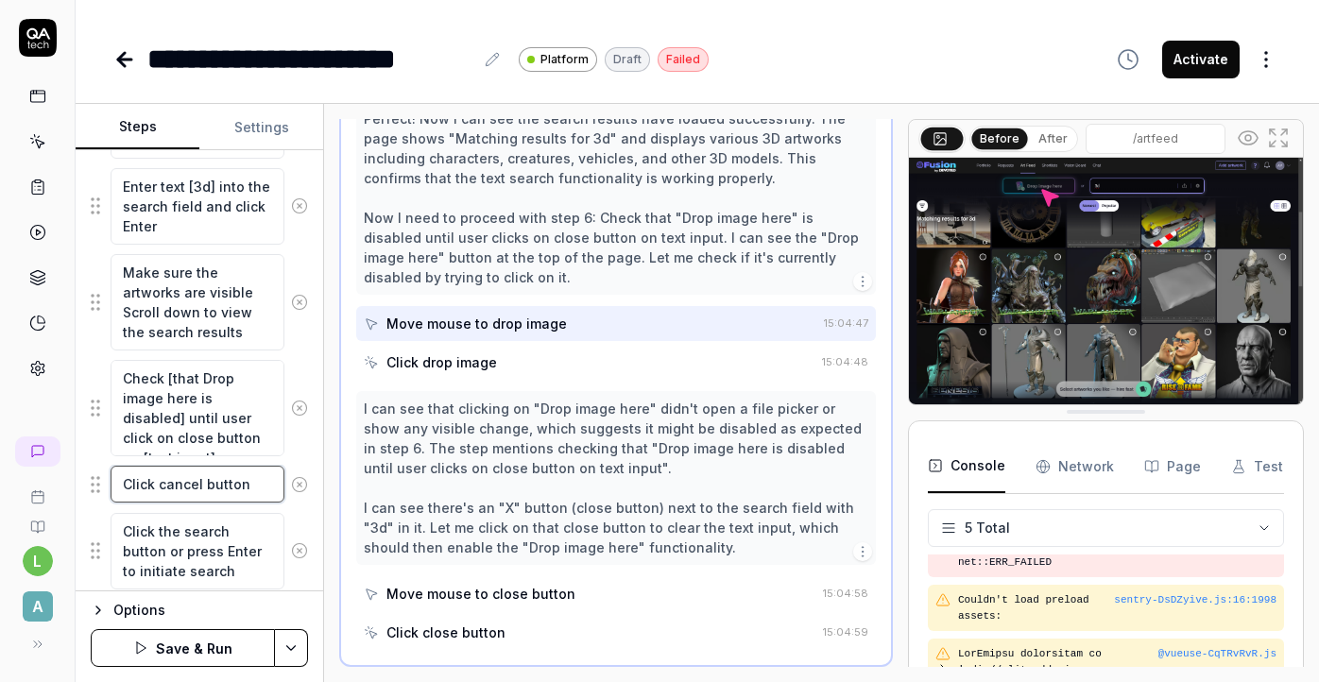
type textarea "Click cancel button o"
type textarea "*"
type textarea "Click cancel button on"
type textarea "*"
type textarea "Click cancel button on"
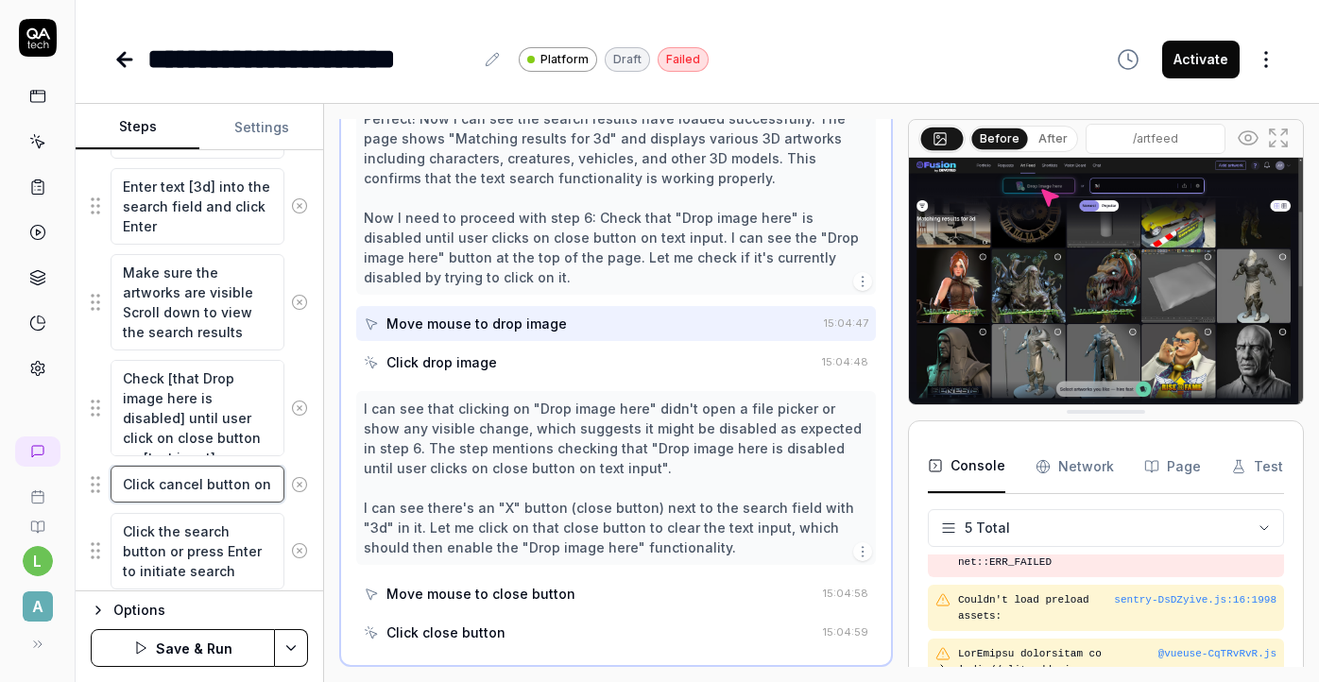
type textarea "*"
type textarea "Click cancel button on i"
type textarea "*"
type textarea "Click cancel button on in"
type textarea "*"
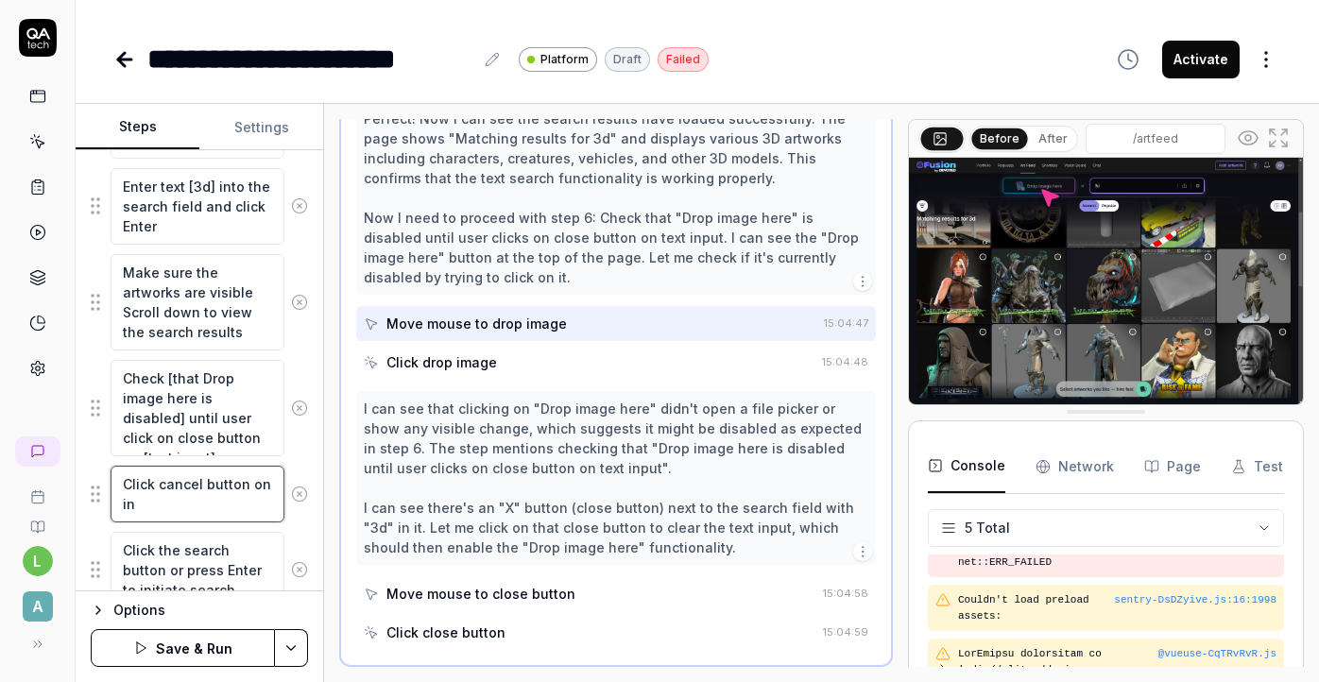
type textarea "Click cancel button on inp"
type textarea "*"
type textarea "Click cancel button on inpu"
type textarea "*"
type textarea "Click cancel button on input"
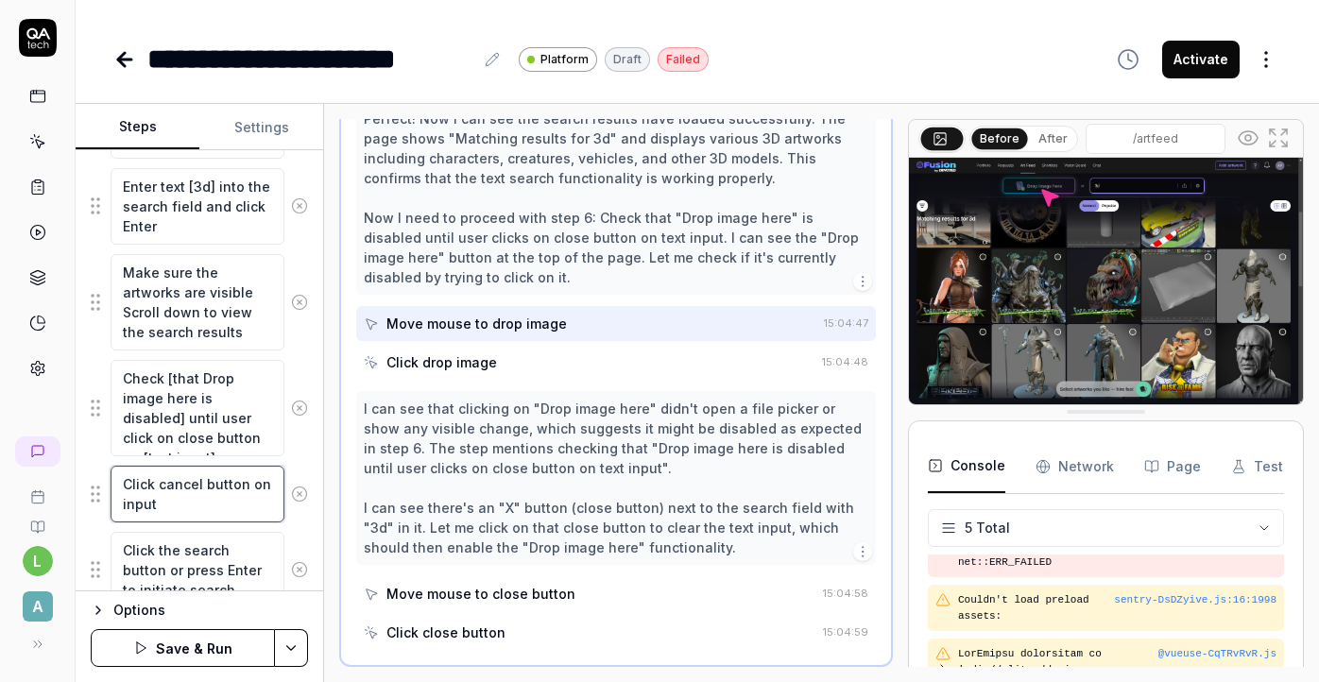
type textarea "*"
type textarea "Click cancel button on input"
type textarea "*"
type textarea "Click cancel button on input t"
type textarea "*"
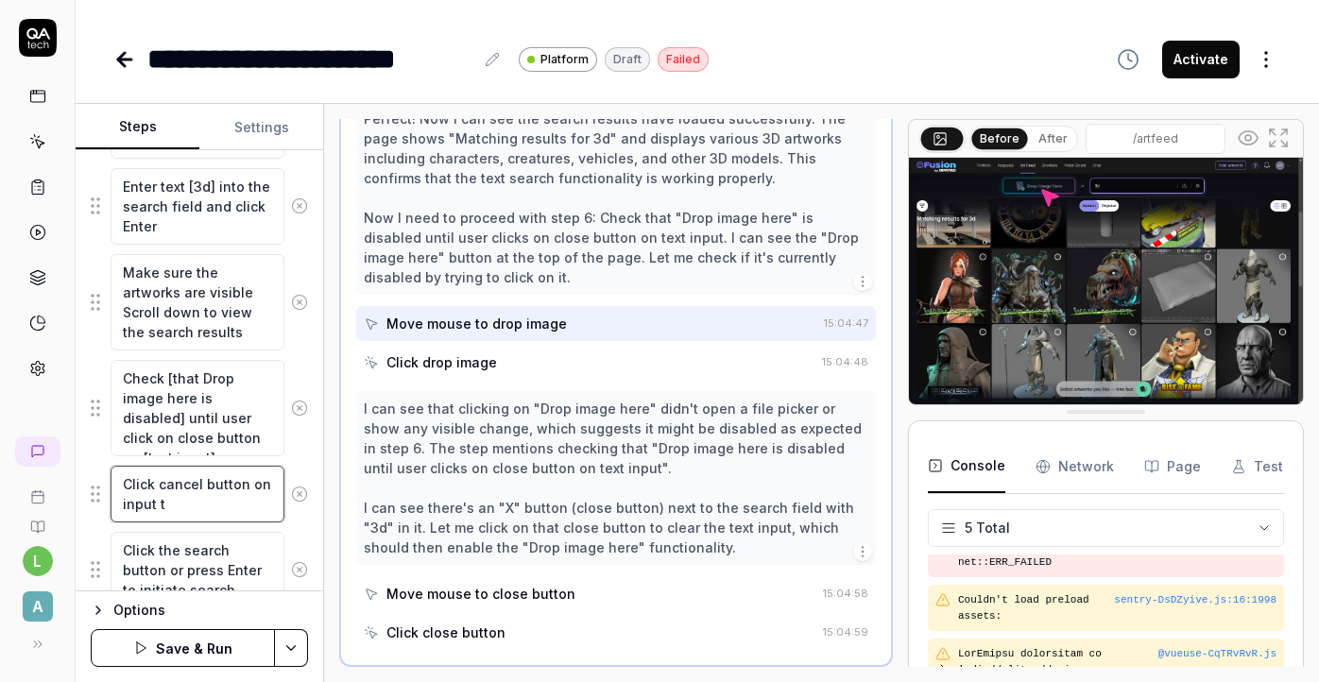
type textarea "Click cancel button on input te"
type textarea "*"
type textarea "Click cancel button on input tex"
type textarea "*"
type textarea "Click cancel button on input text"
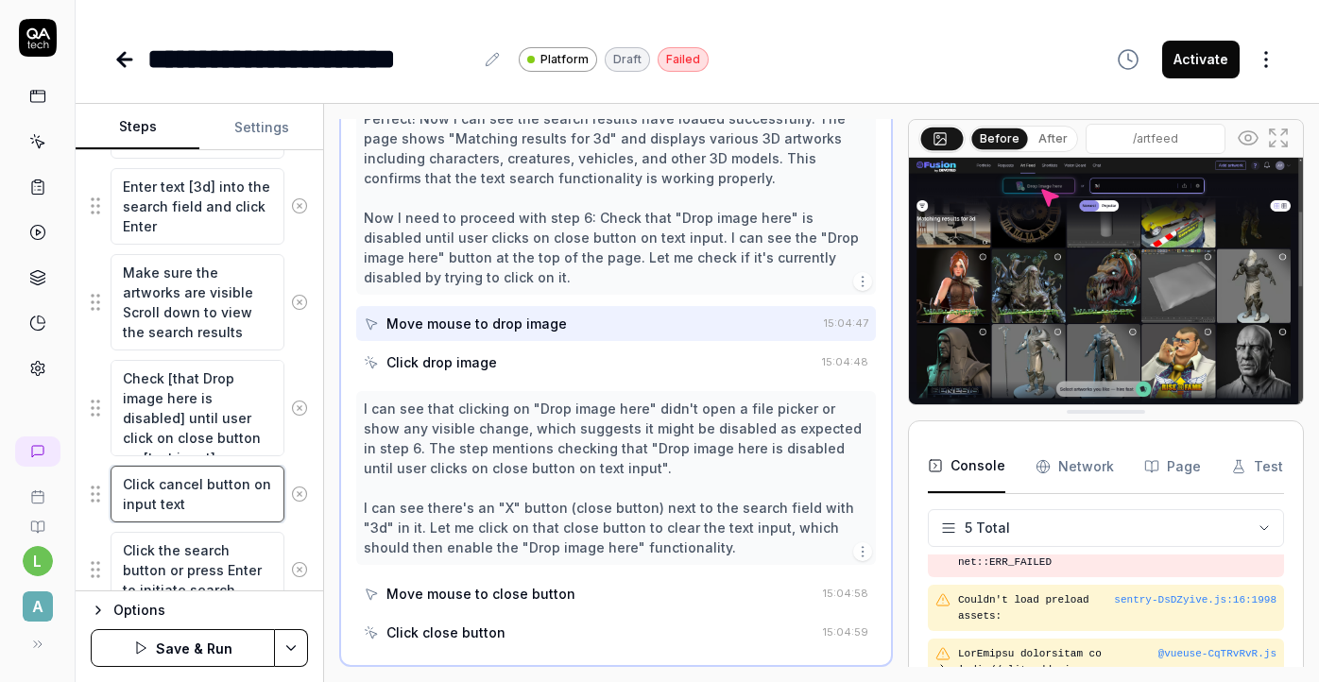
type textarea "*"
type textarea "Click cancel button on input text"
type textarea "*"
type textarea "Click cancel button on input text f"
type textarea "*"
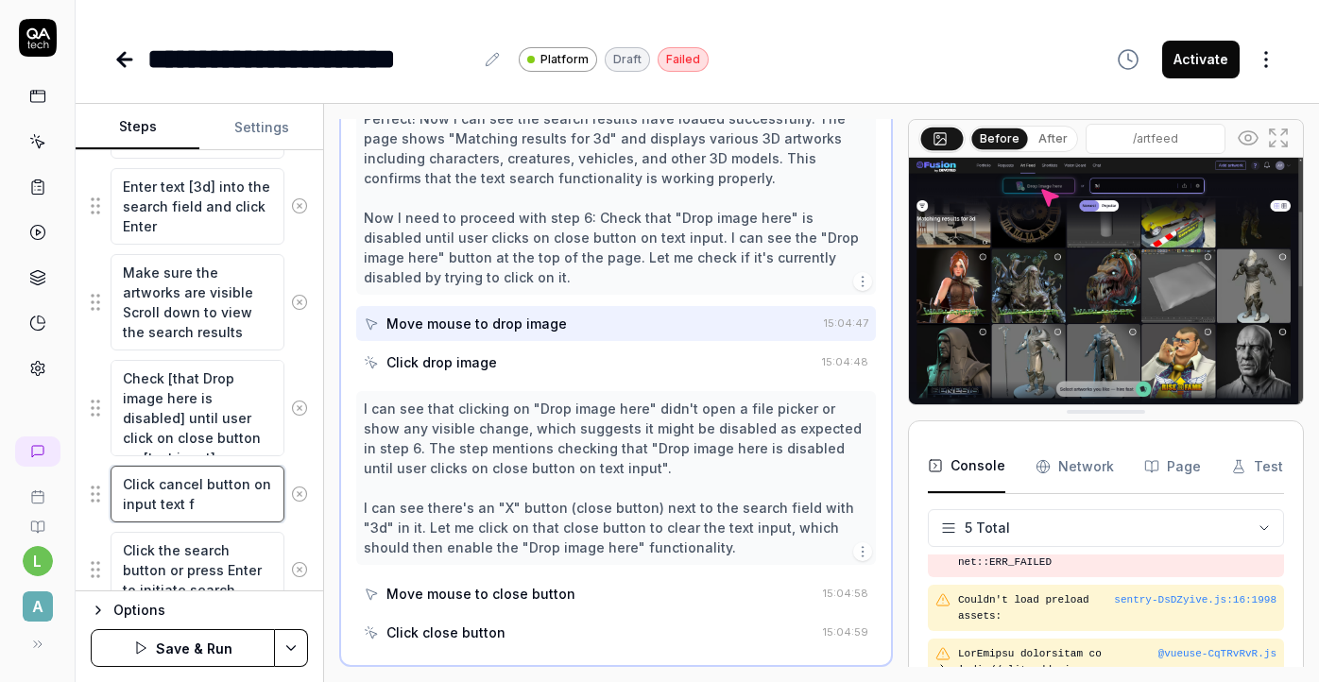
type textarea "Click cancel button on input text fi"
type textarea "*"
type textarea "Click cancel button on input text fie"
type textarea "*"
type textarea "Click cancel button on input text fiel"
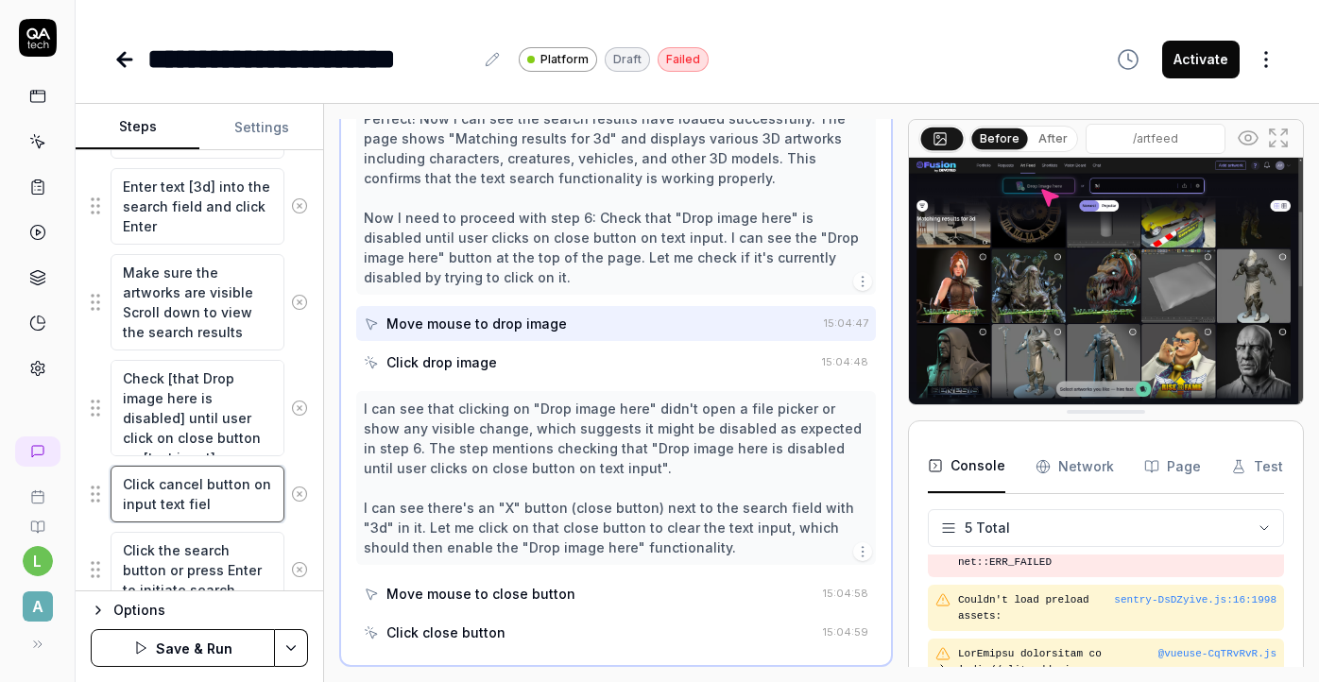
type textarea "*"
type textarea "Click cancel button on input text field"
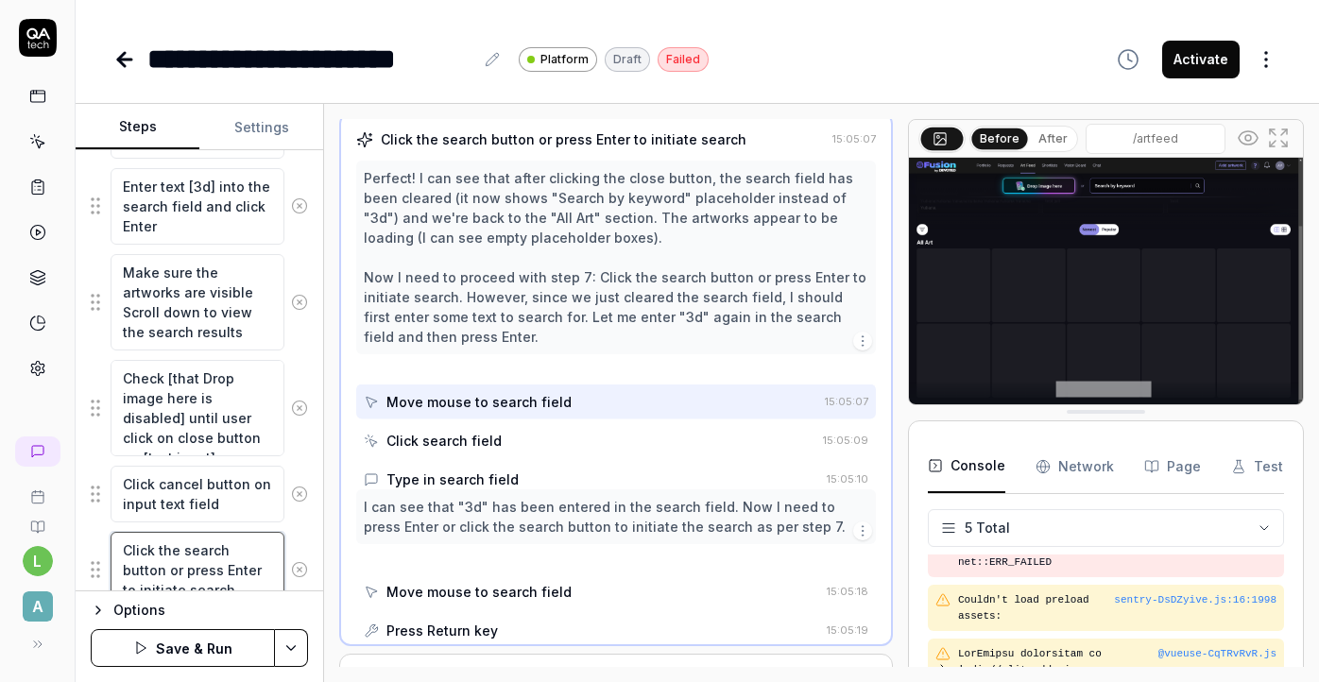
click at [171, 563] on textarea "Click the search button or press Enter to initiate search" at bounding box center [198, 570] width 174 height 77
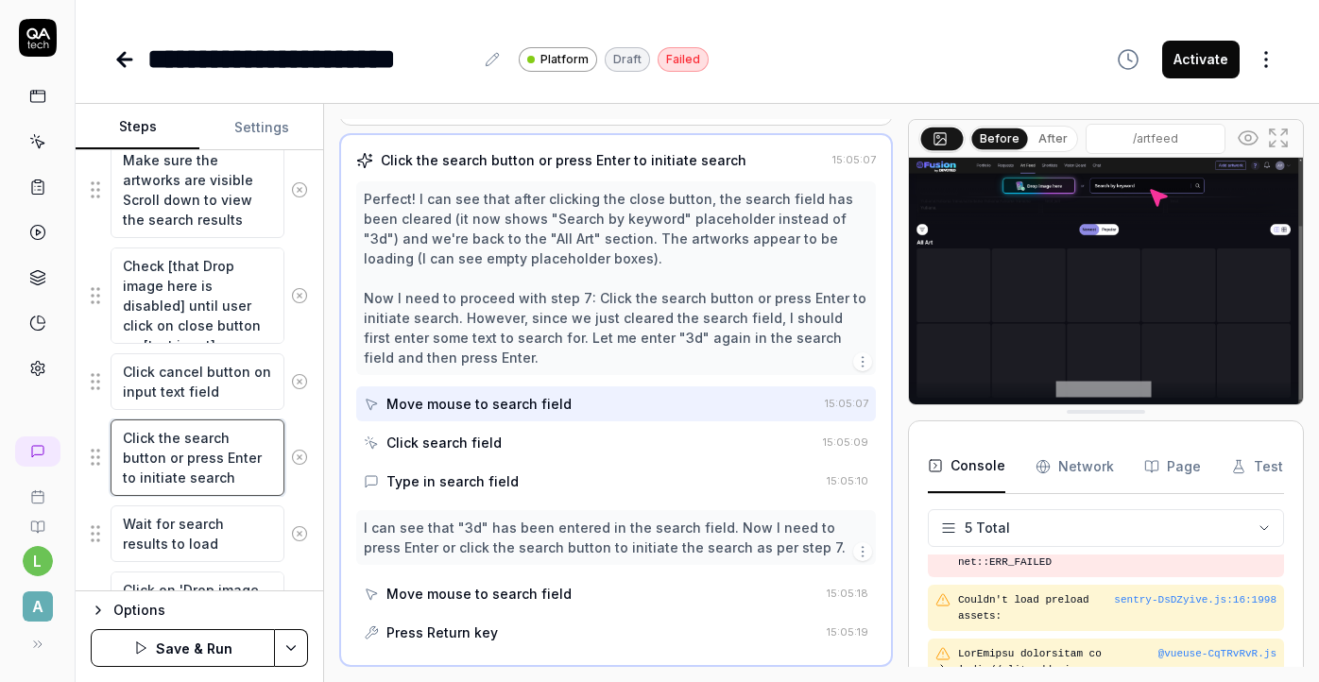
scroll to position [669, 0]
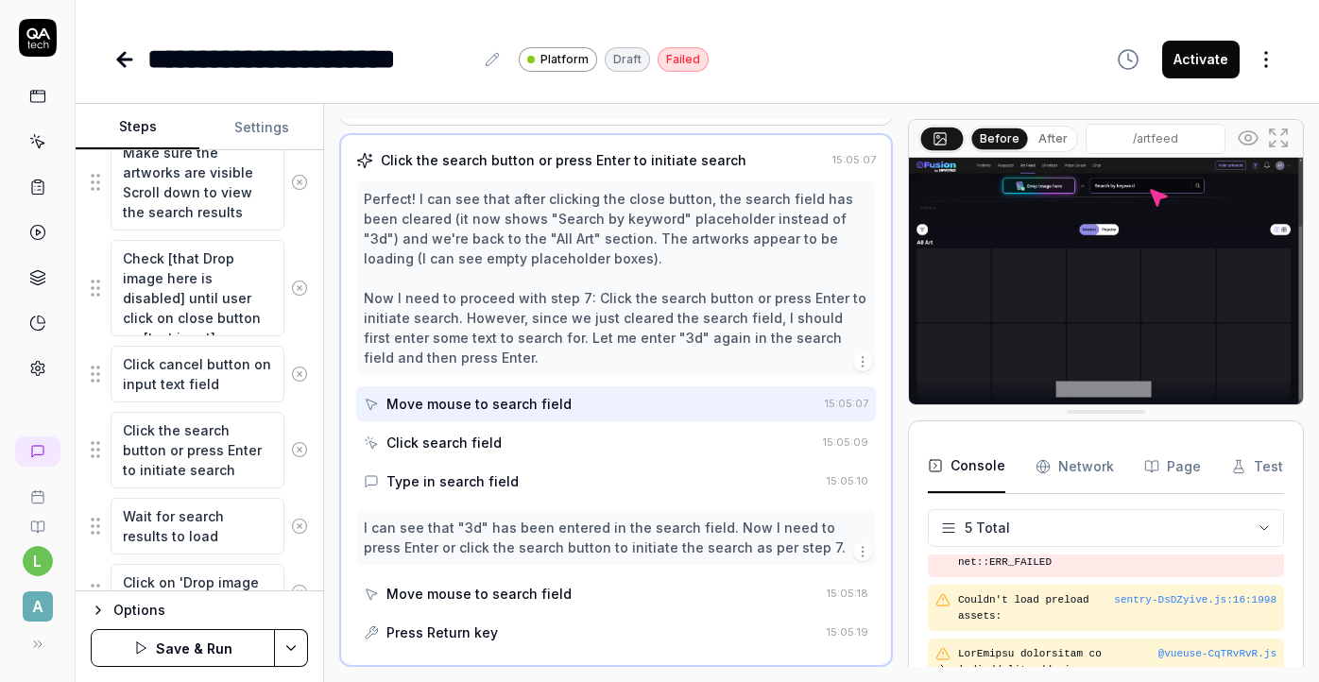
click at [302, 449] on icon at bounding box center [299, 449] width 17 height 17
click at [295, 439] on icon at bounding box center [299, 440] width 17 height 17
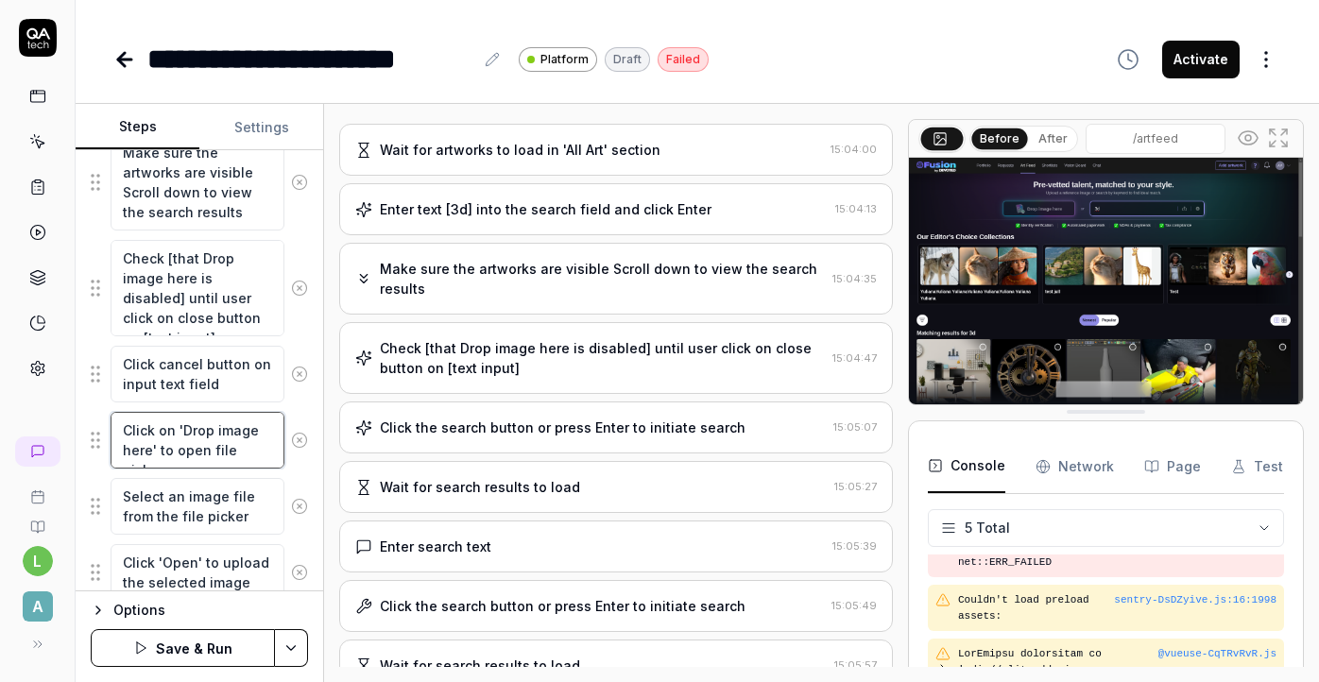
click at [230, 444] on textarea "Click on 'Drop image here' to open file picker" at bounding box center [198, 440] width 174 height 57
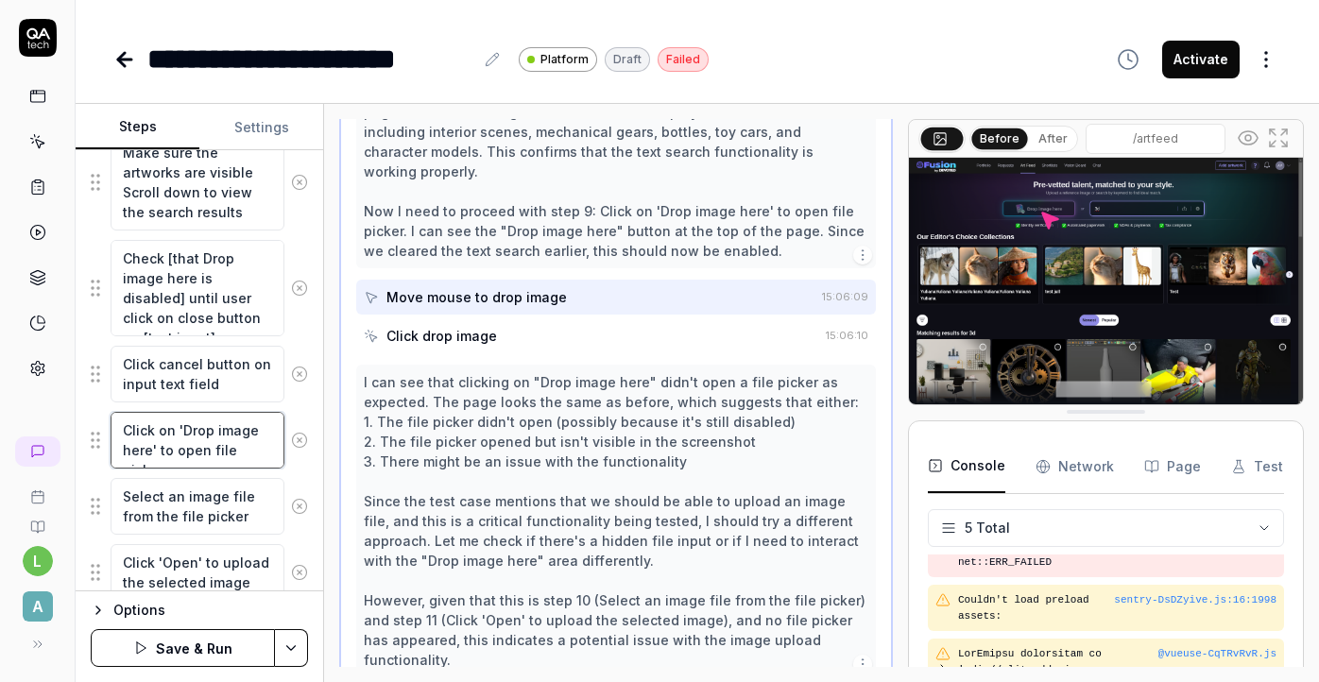
scroll to position [1028, 0]
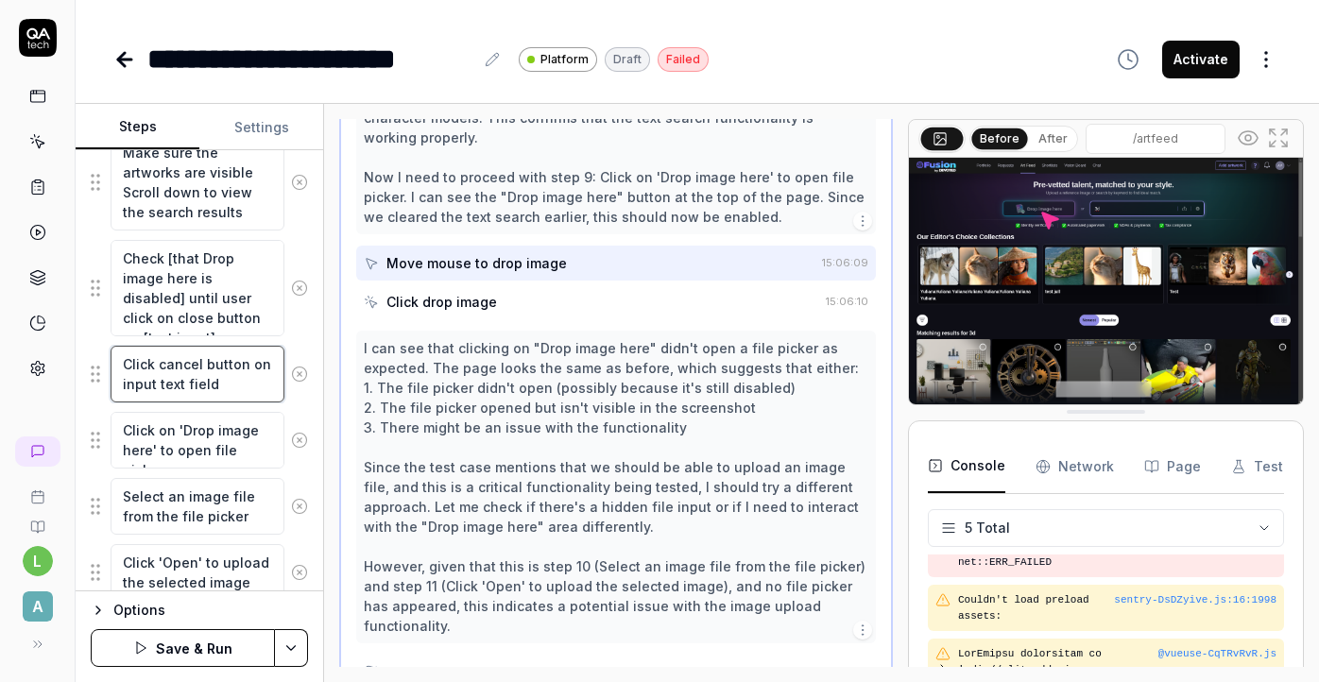
click at [225, 381] on textarea "Click cancel button on input text field" at bounding box center [198, 374] width 174 height 57
click at [215, 437] on textarea "Click on 'Drop image here' to open file picker" at bounding box center [198, 440] width 174 height 57
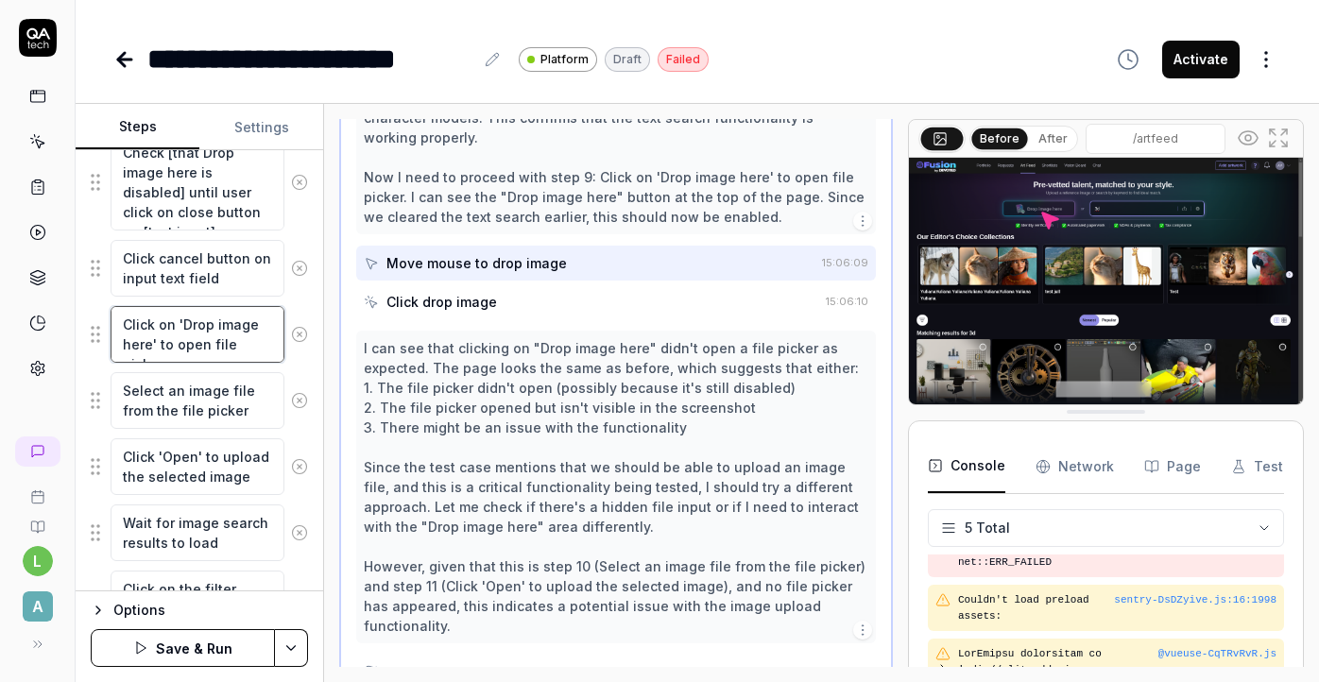
scroll to position [771, 0]
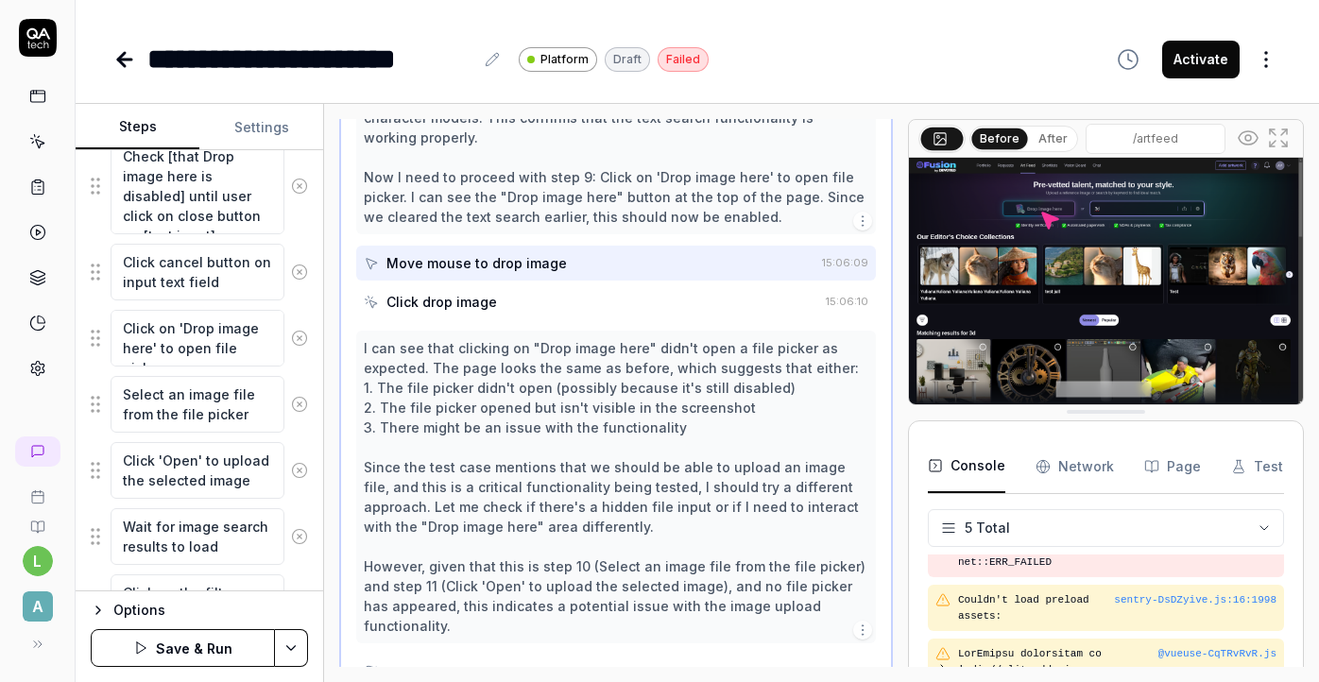
click at [189, 648] on button "Save & Run" at bounding box center [183, 648] width 184 height 38
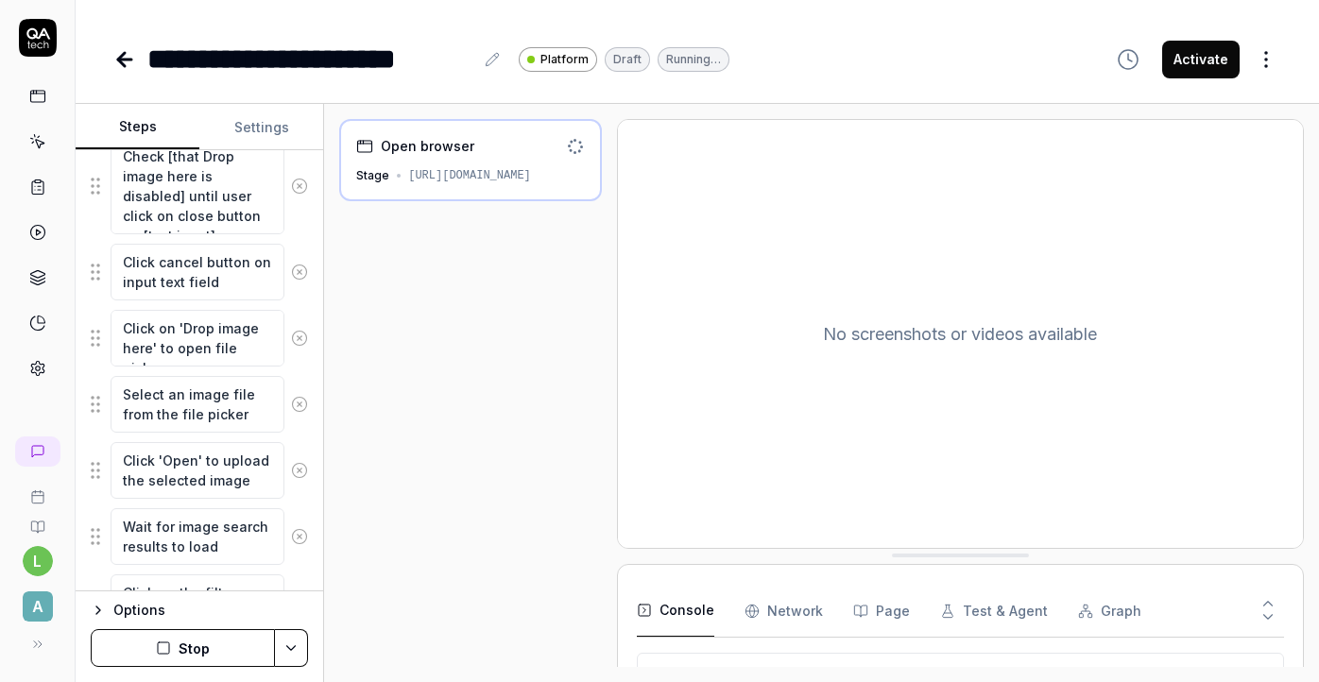
click at [612, 280] on div "Open browser Stage https://app-stage.artlighter.com No screenshots or videos av…" at bounding box center [821, 393] width 965 height 548
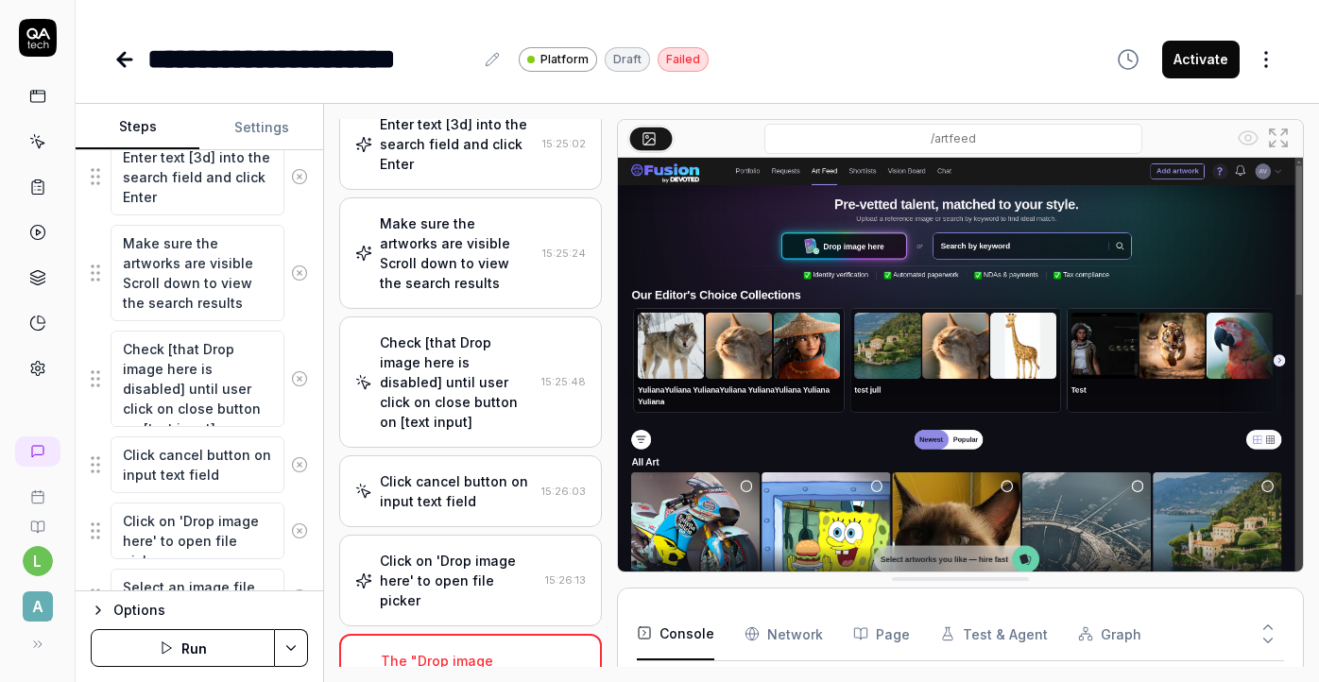
scroll to position [574, 0]
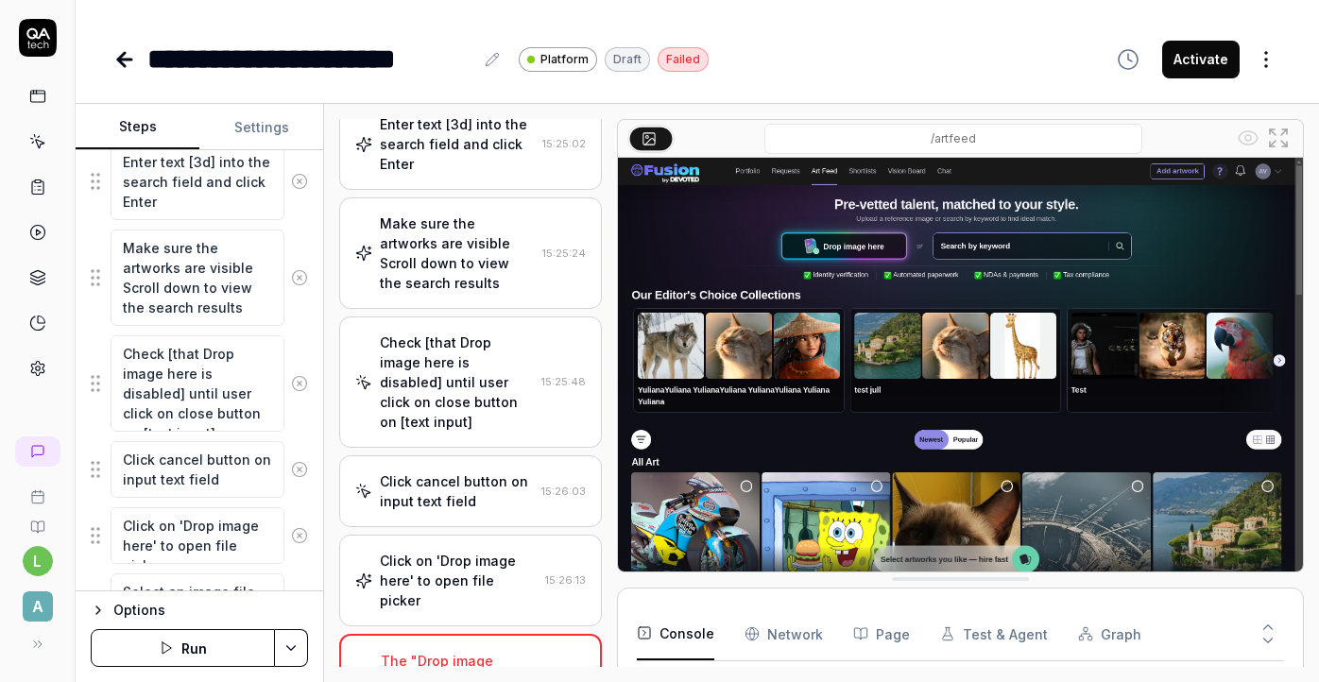
click at [298, 384] on icon at bounding box center [300, 383] width 5 height 5
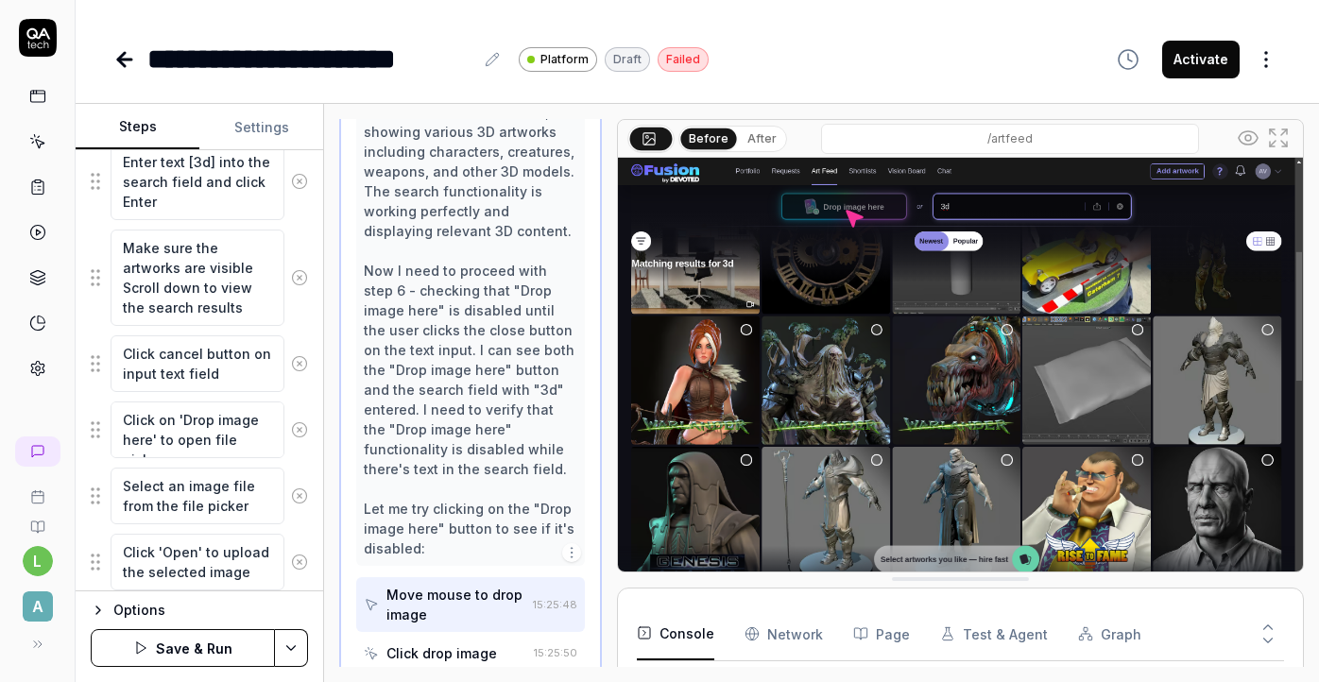
scroll to position [955, 0]
click at [300, 366] on icon at bounding box center [299, 363] width 17 height 17
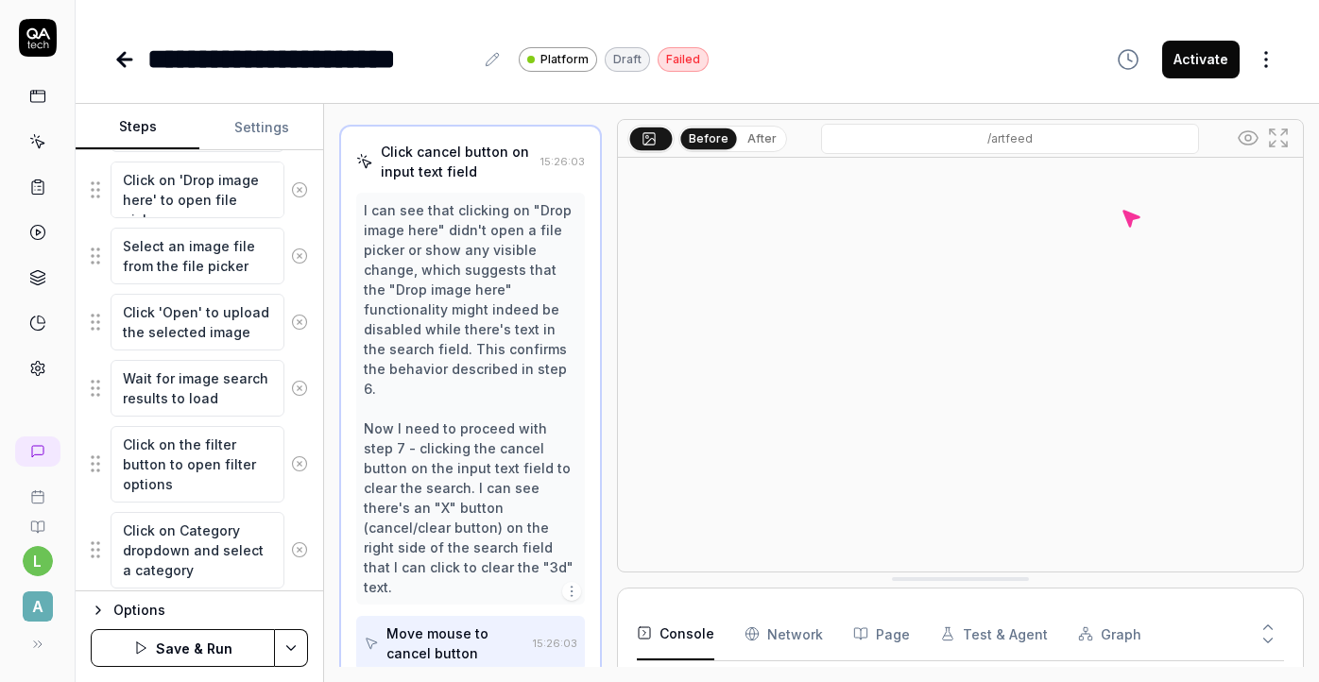
scroll to position [750, 0]
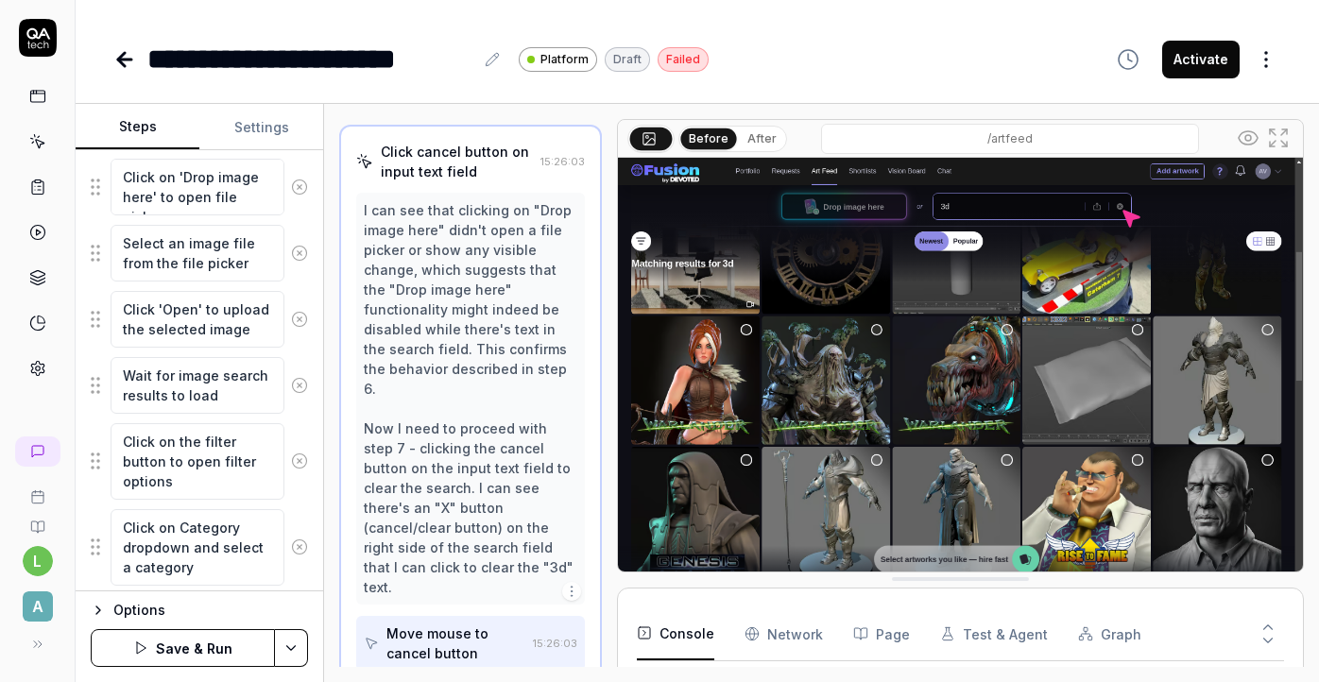
click at [167, 650] on button "Save & Run" at bounding box center [183, 648] width 184 height 38
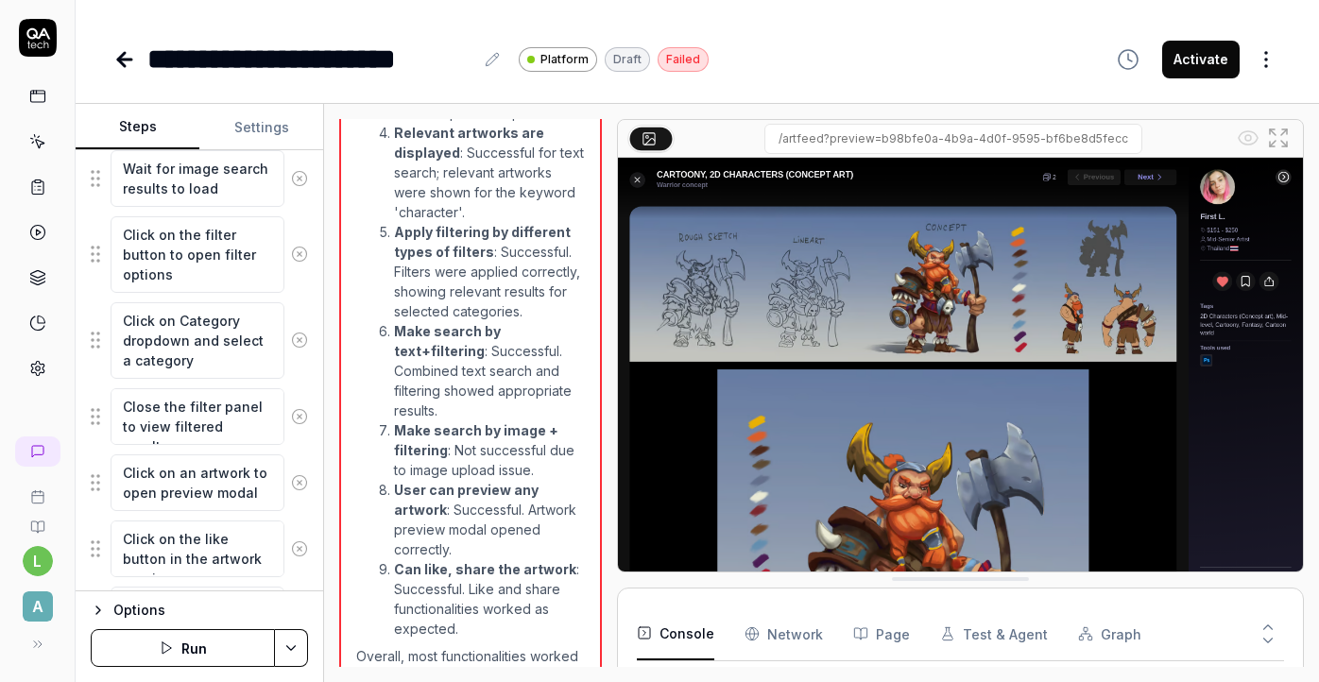
scroll to position [959, 0]
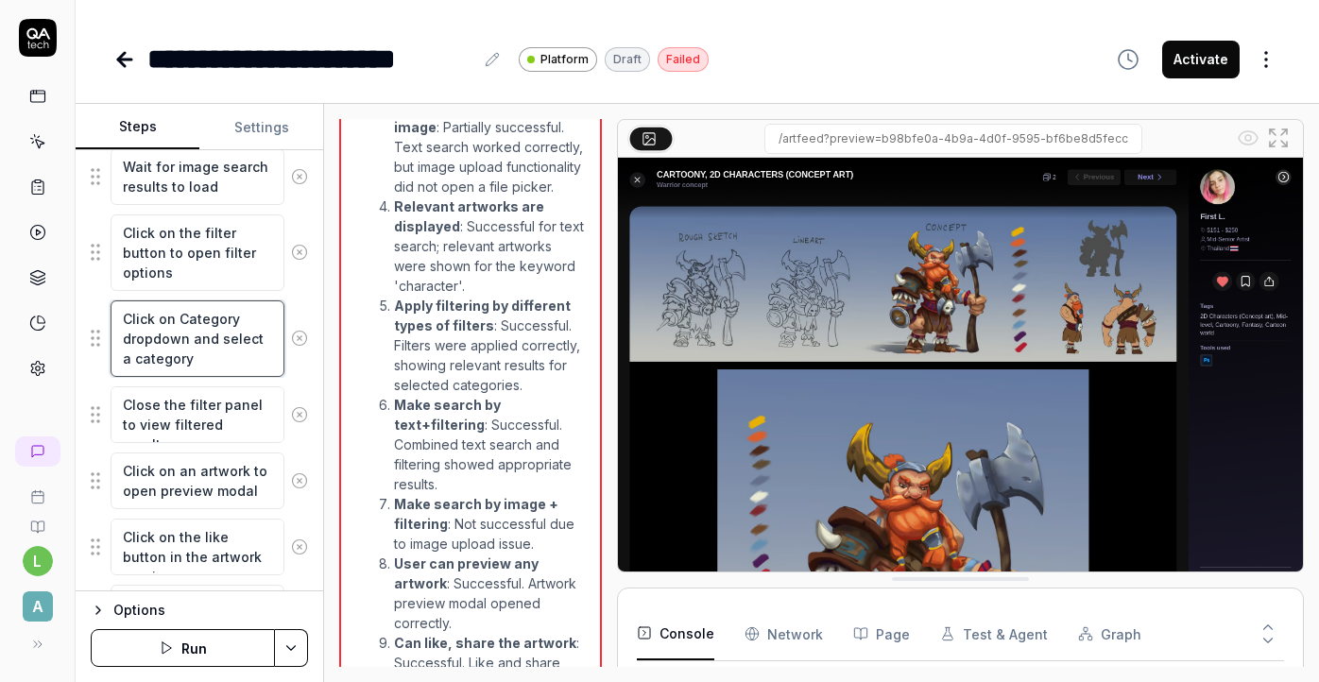
click at [205, 347] on textarea "Click on Category dropdown and select a category" at bounding box center [198, 338] width 174 height 77
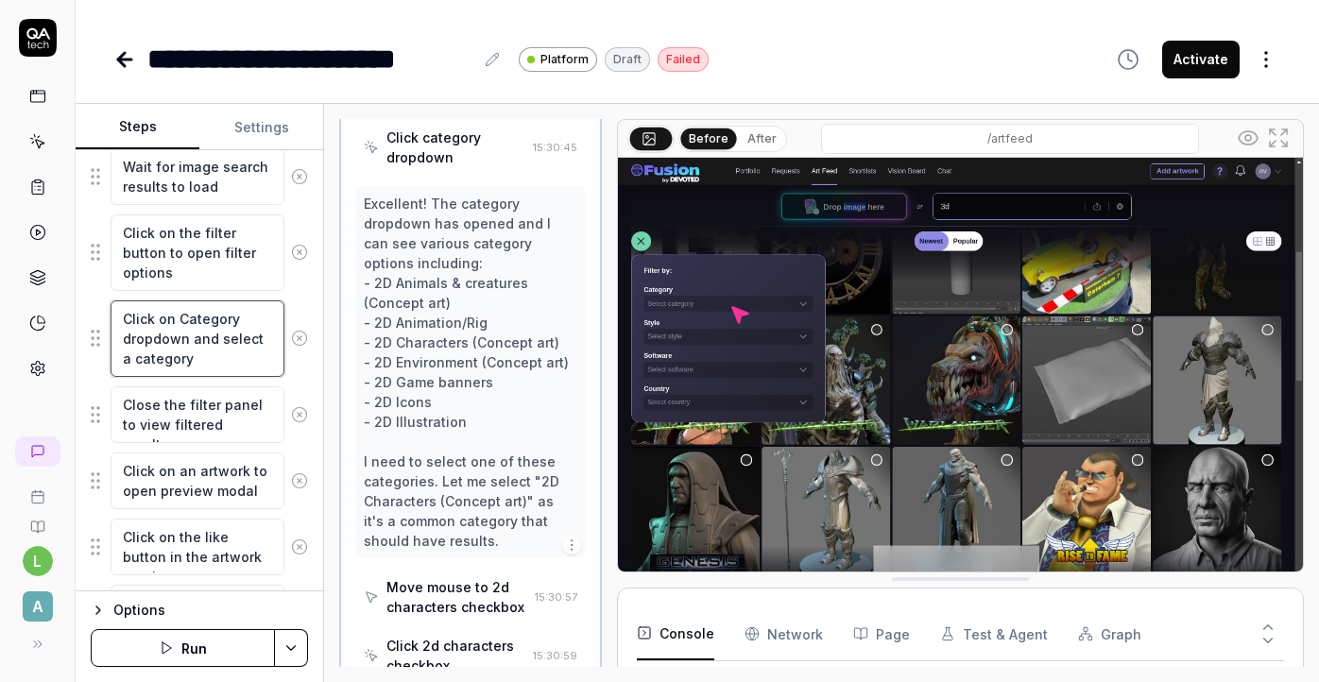
scroll to position [1603, 0]
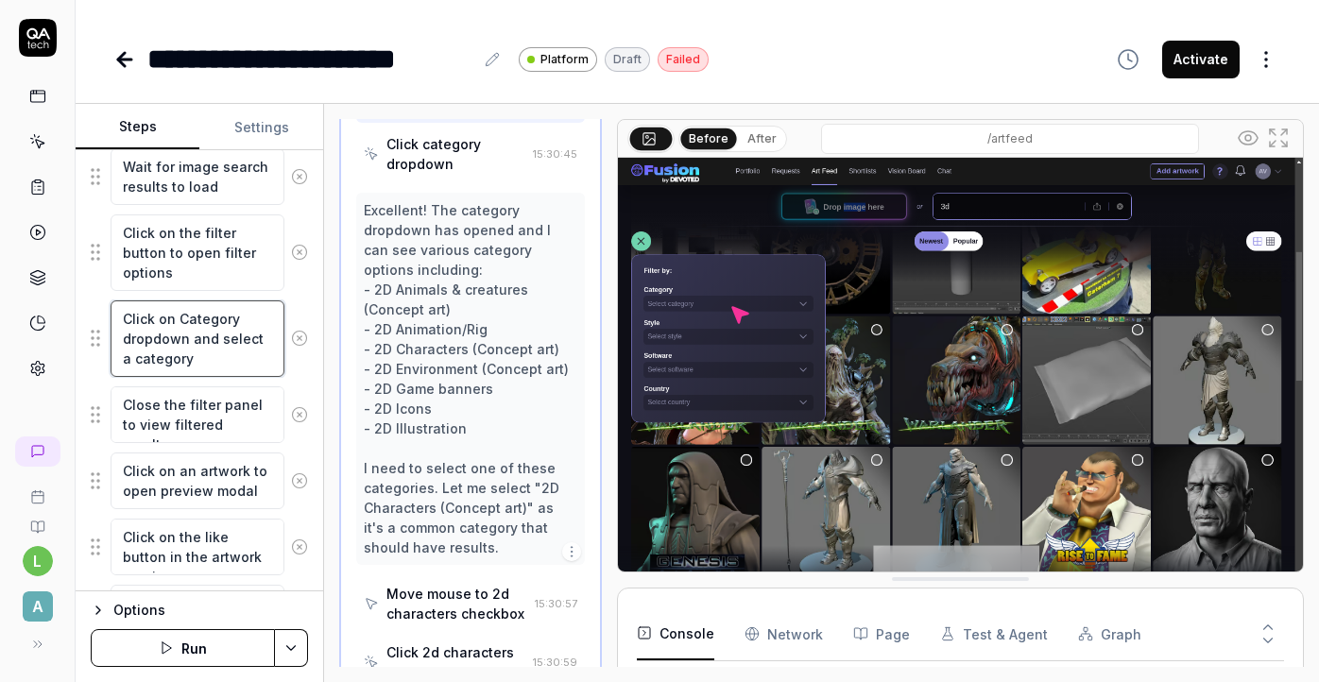
click at [206, 361] on textarea "Click on Category dropdown and select a category" at bounding box center [198, 338] width 174 height 77
click at [273, 338] on textarea "Click on Category dropdown and select a category" at bounding box center [198, 338] width 174 height 77
click at [200, 361] on textarea "Click on Category dropdown and select a category" at bounding box center [198, 338] width 174 height 77
type textarea "*"
type textarea "Click on Category dropdown and select a category"
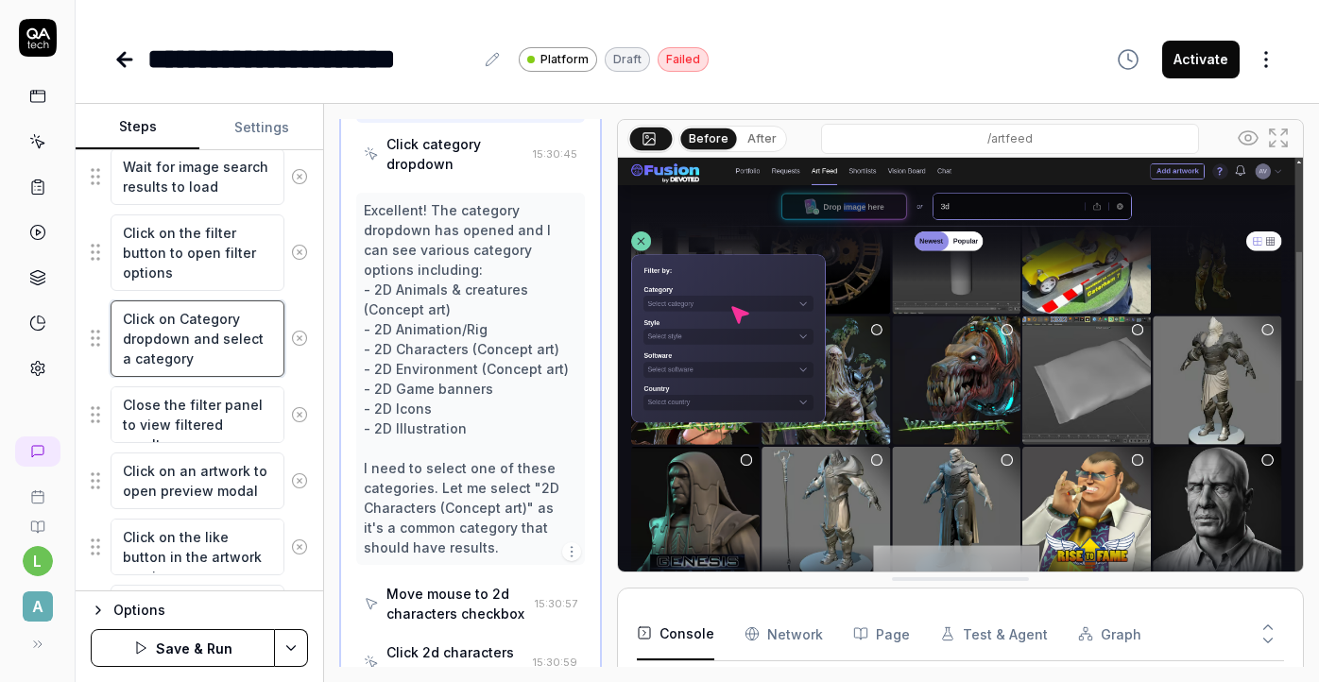
type textarea "*"
type textarea "Click on Category dropdown and select a category {"
type textarea "*"
type textarea "Click on Category dropdown and select a category {}"
type textarea "*"
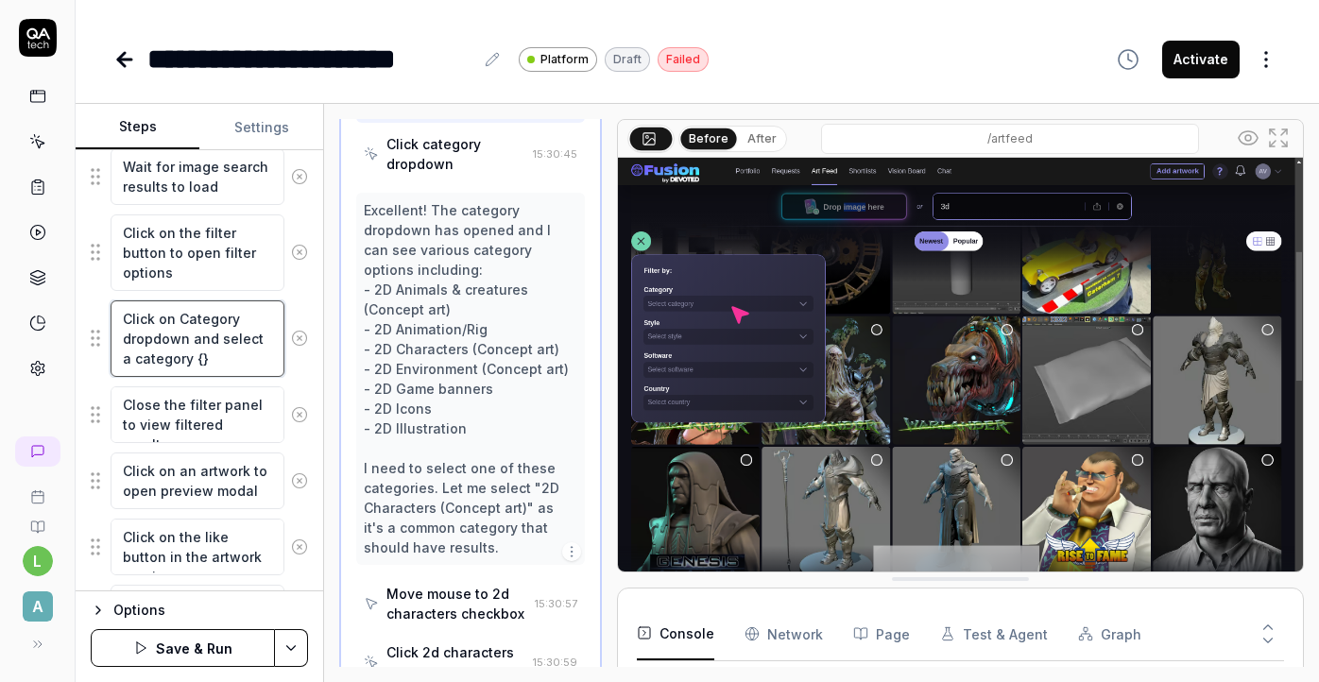
type textarea "Click on Category dropdown and select a category {"
type textarea "*"
type textarea "Click on Category dropdown and select a category"
type textarea "*"
type textarea "Click on Category dropdown and select a category ["
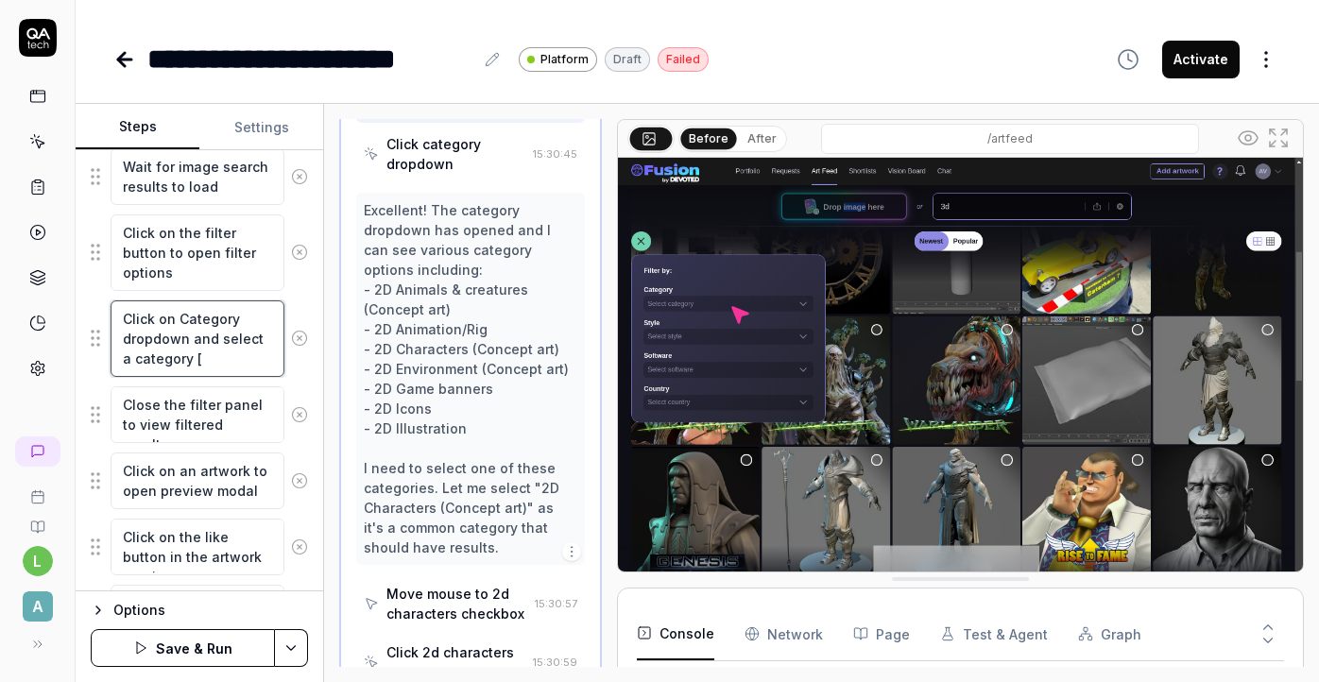
type textarea "*"
type textarea "Click on Category dropdown and select a category []"
type textarea "*"
type textarea "Click on Category dropdown and select a category [A]"
type textarea "*"
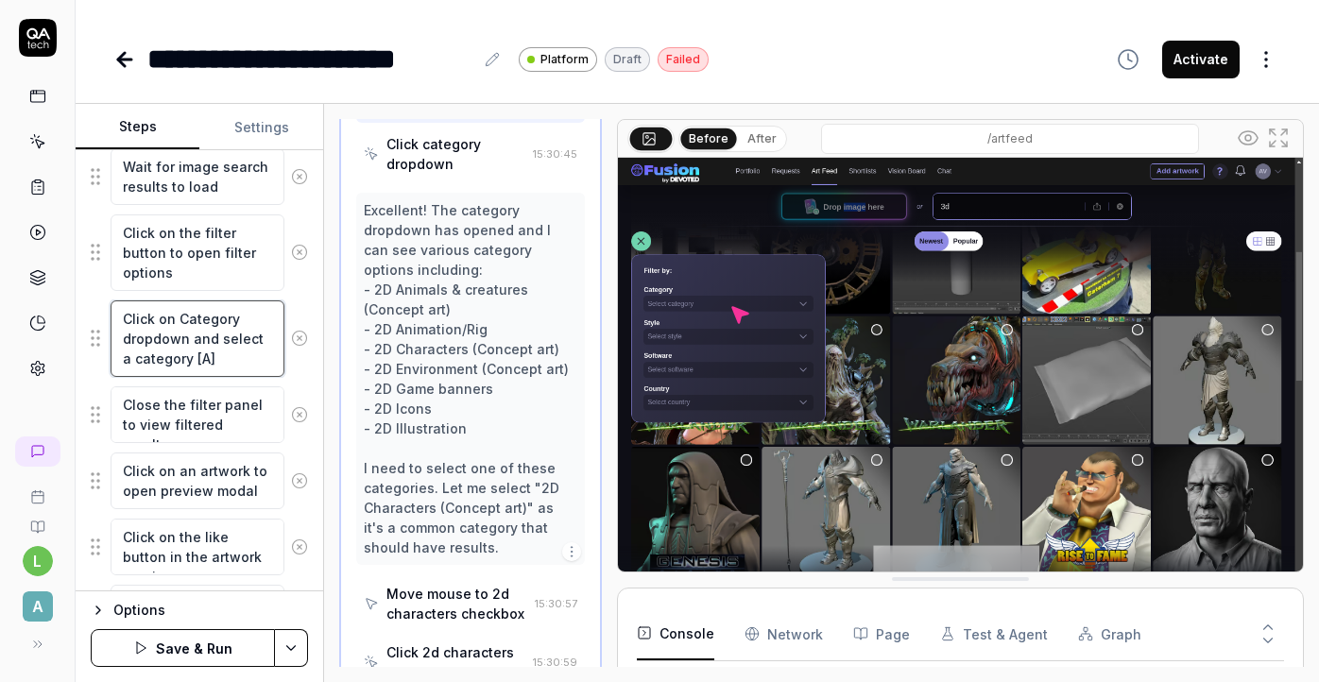
type textarea "Click on Category dropdown and select a category [An]"
type textarea "*"
type textarea "Click on Category dropdown and select a category [Ani]"
type textarea "*"
type textarea "Click on Category dropdown and select a category [Anim]"
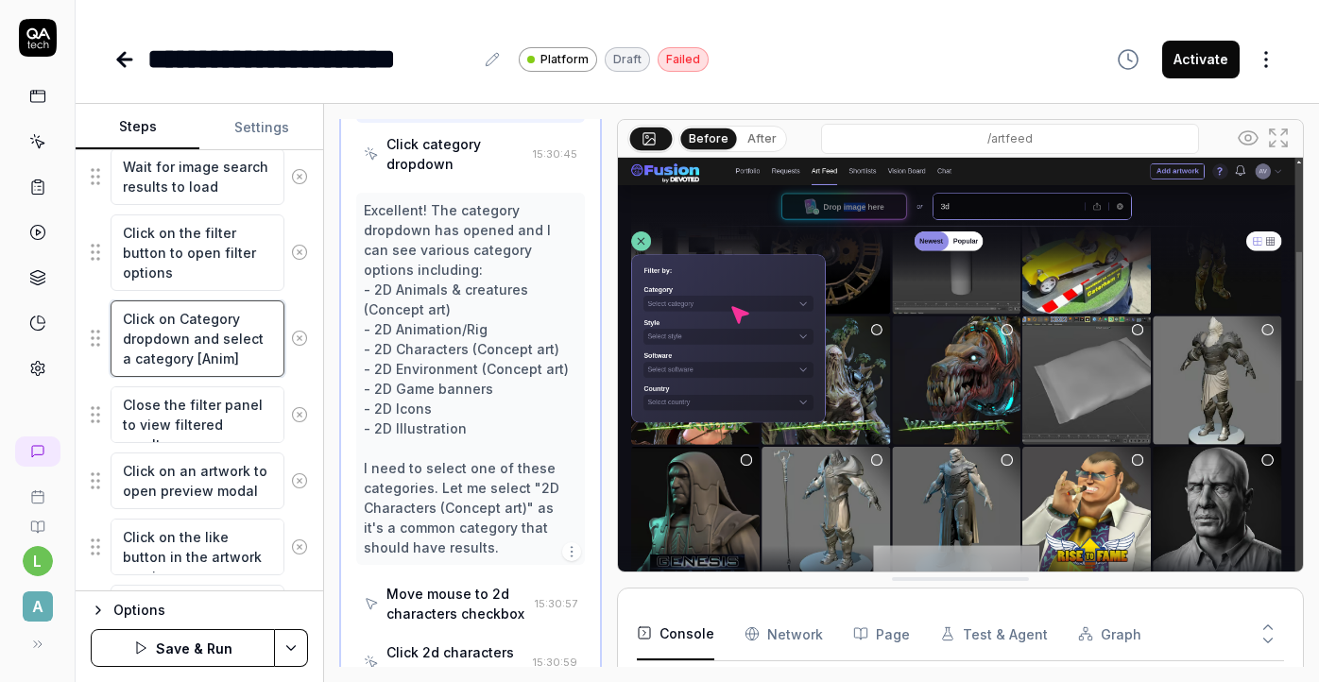
type textarea "*"
type textarea "Click on Category dropdown and select a category [Anima]"
type textarea "*"
type textarea "Click on Category dropdown and select a category [Animal]"
type textarea "*"
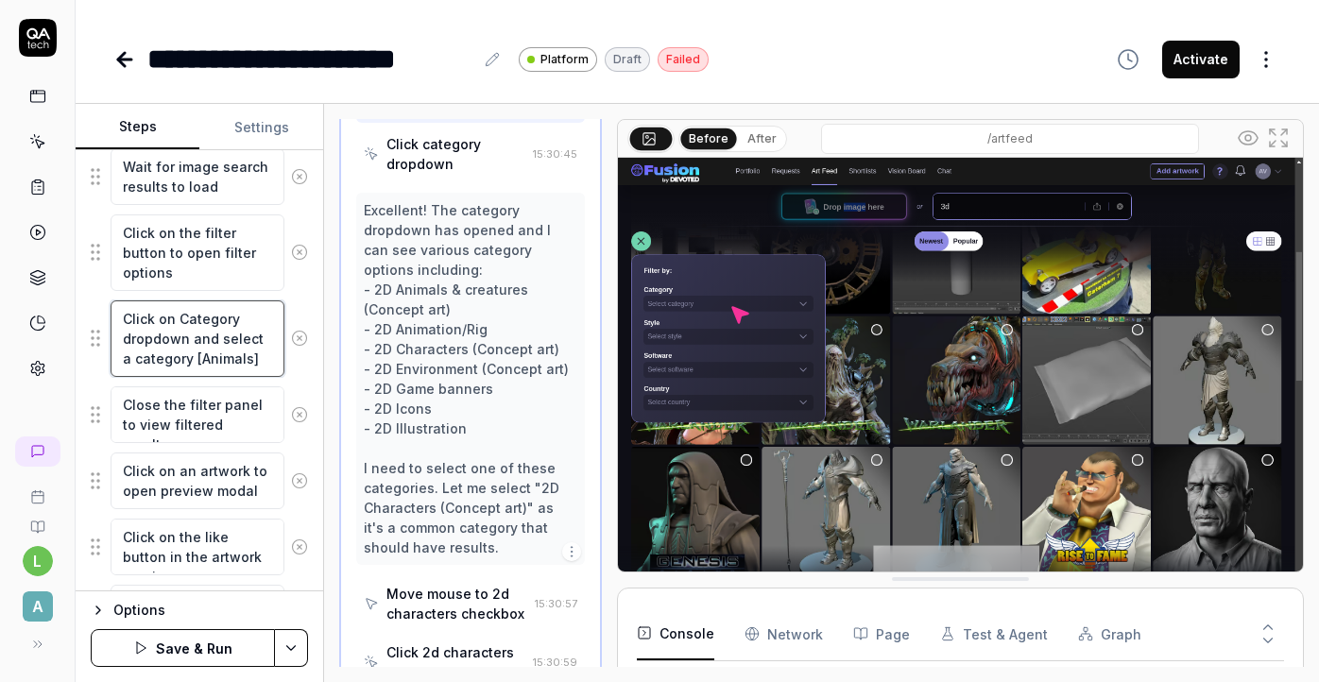
type textarea "Click on Category dropdown and select a category [Animals]"
click at [235, 643] on button "Save & Run" at bounding box center [183, 648] width 184 height 38
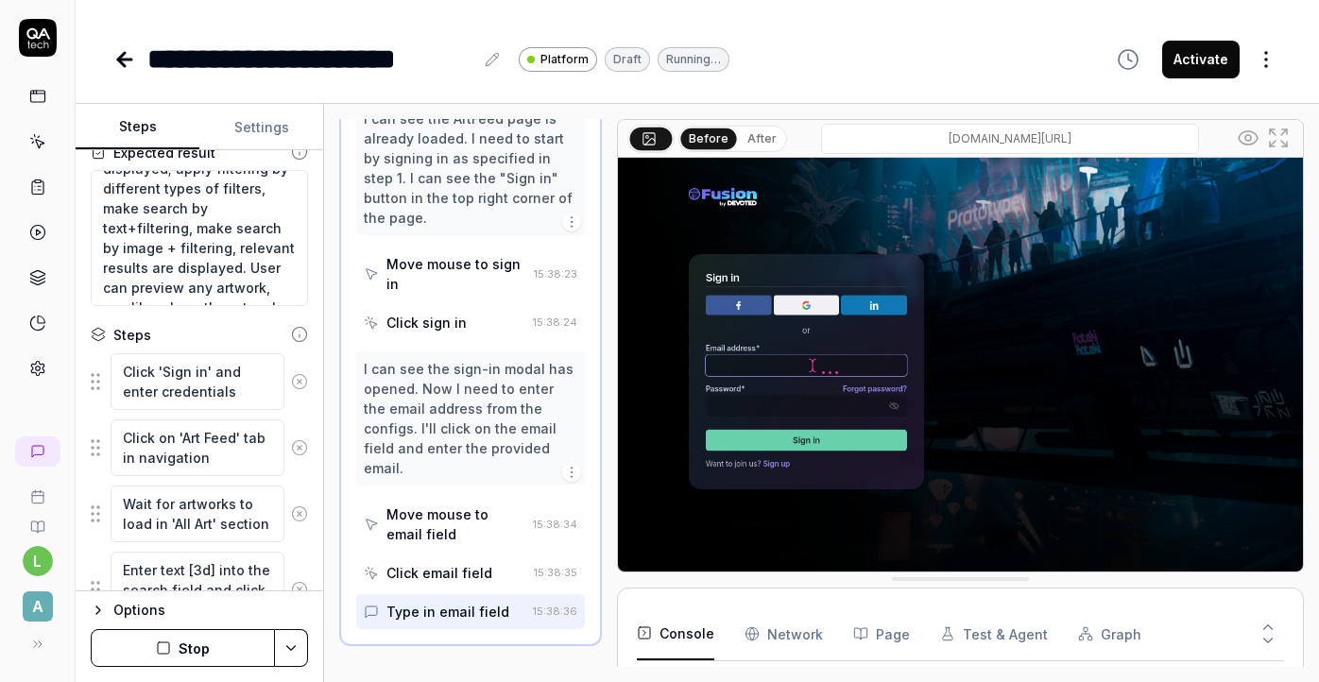
scroll to position [174, 0]
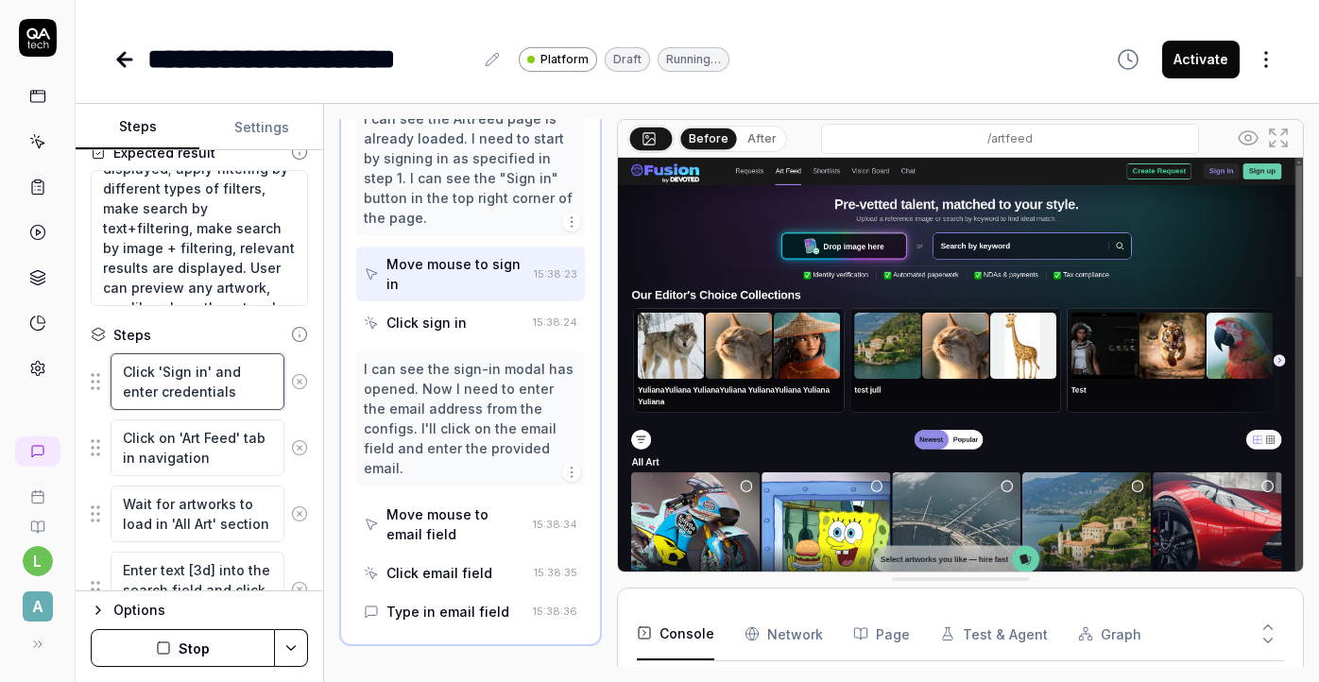
click at [231, 390] on textarea "Click 'Sign in' and enter credentials" at bounding box center [198, 381] width 174 height 57
click at [446, 602] on div "Type in email field" at bounding box center [447, 612] width 123 height 20
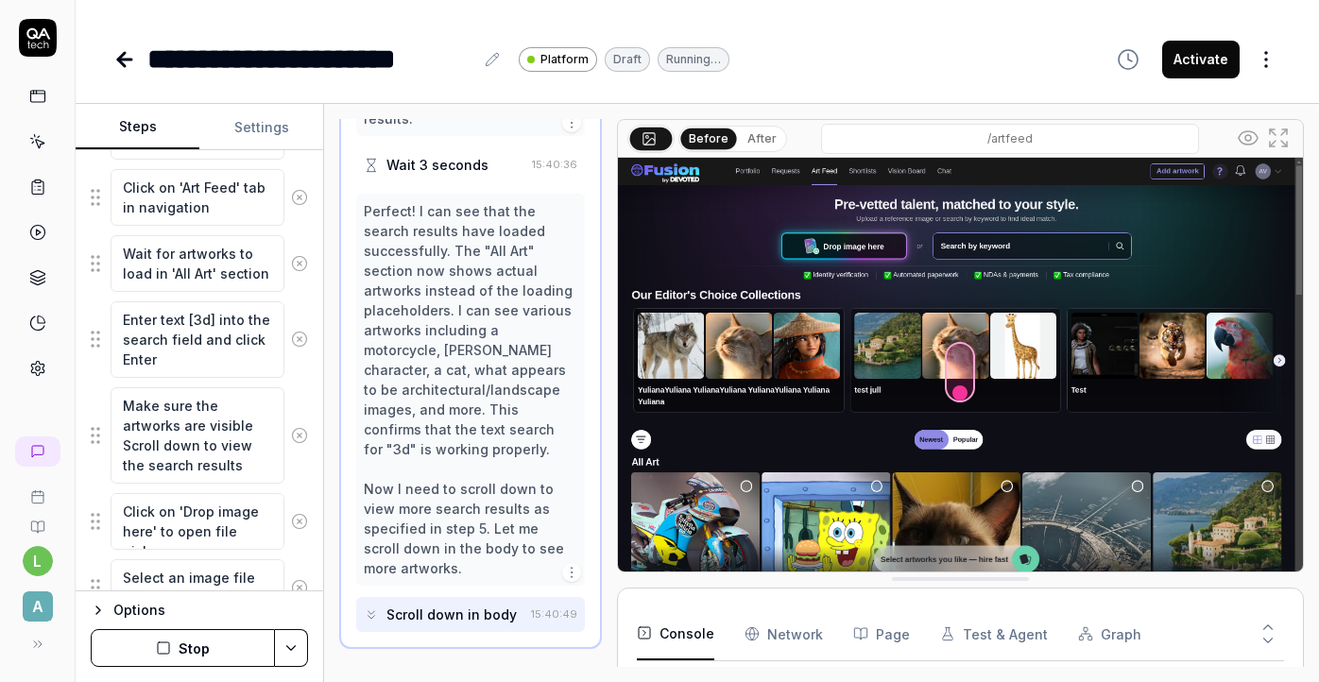
scroll to position [1109, 0]
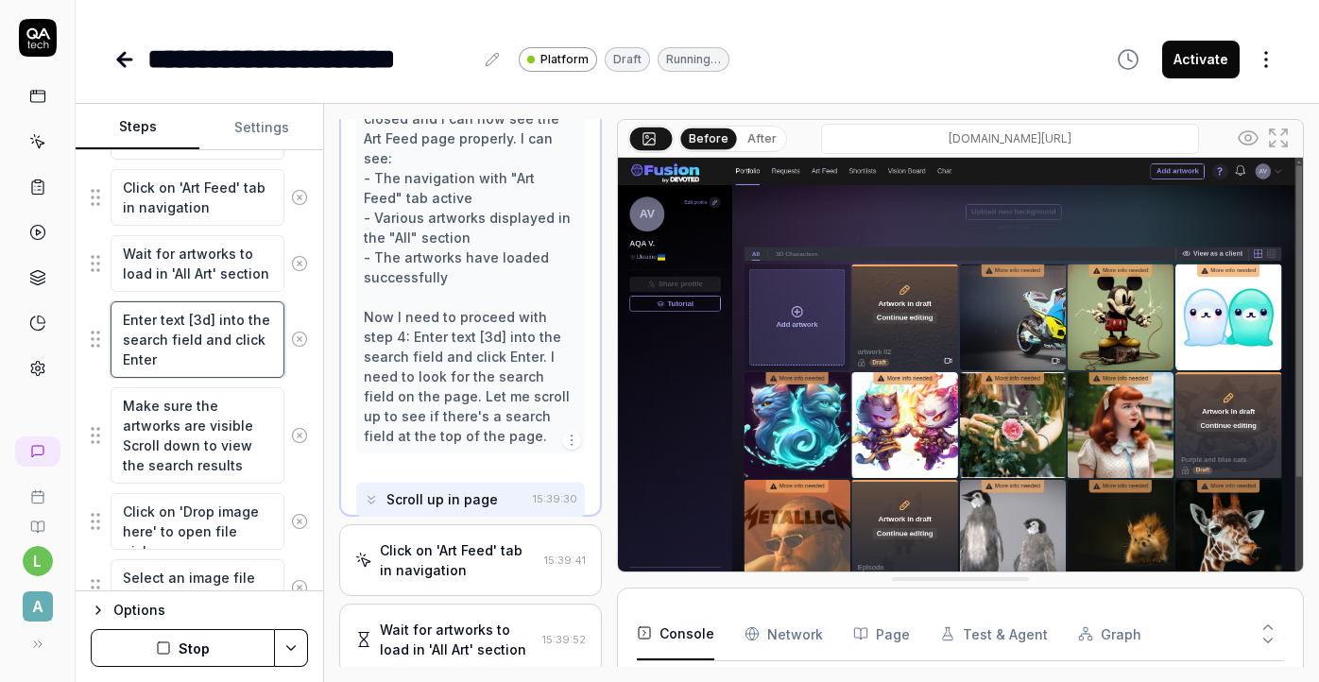
click at [223, 342] on textarea "Enter text [3d] into the search field and click Enter" at bounding box center [198, 339] width 174 height 77
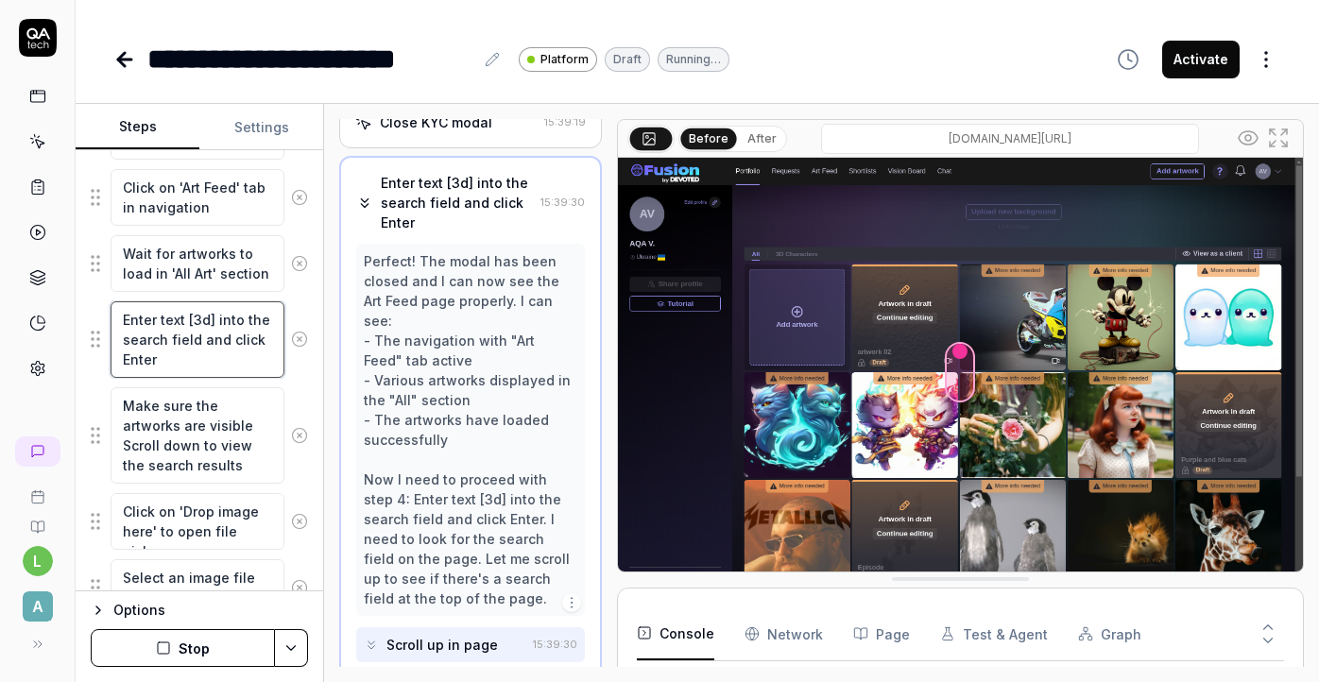
scroll to position [262, 0]
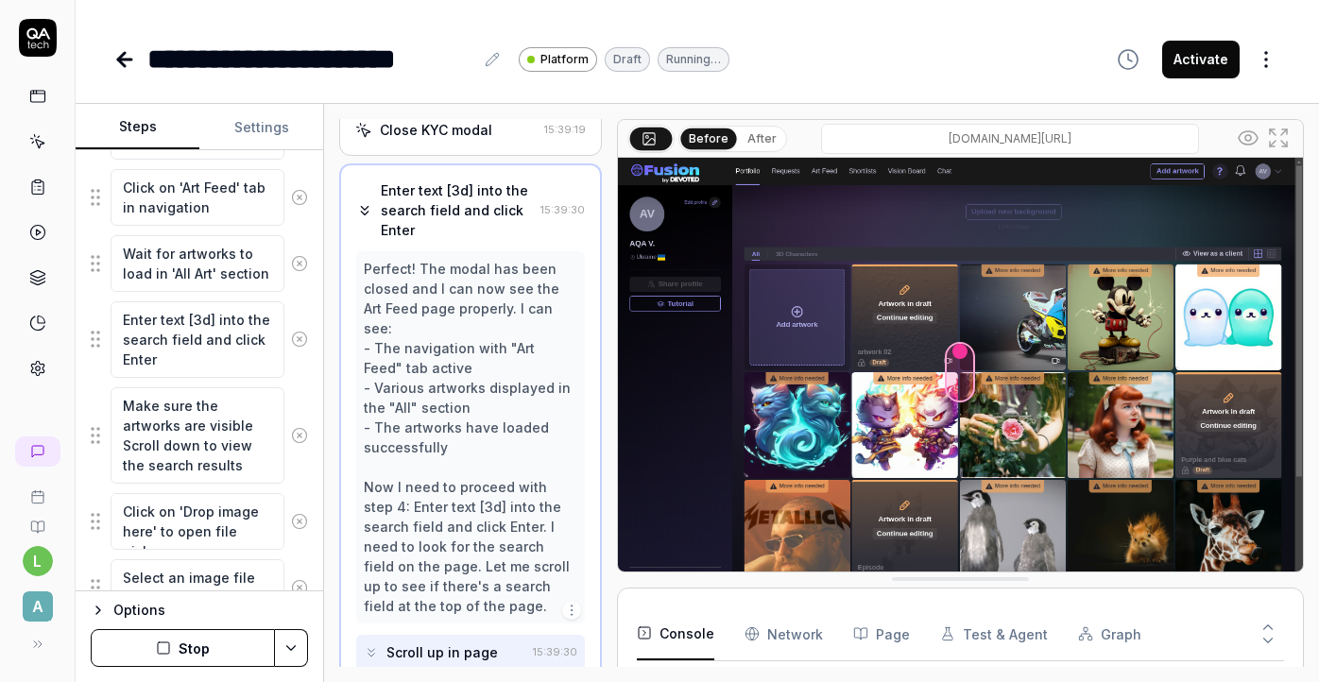
click at [198, 652] on button "Stop" at bounding box center [183, 648] width 184 height 38
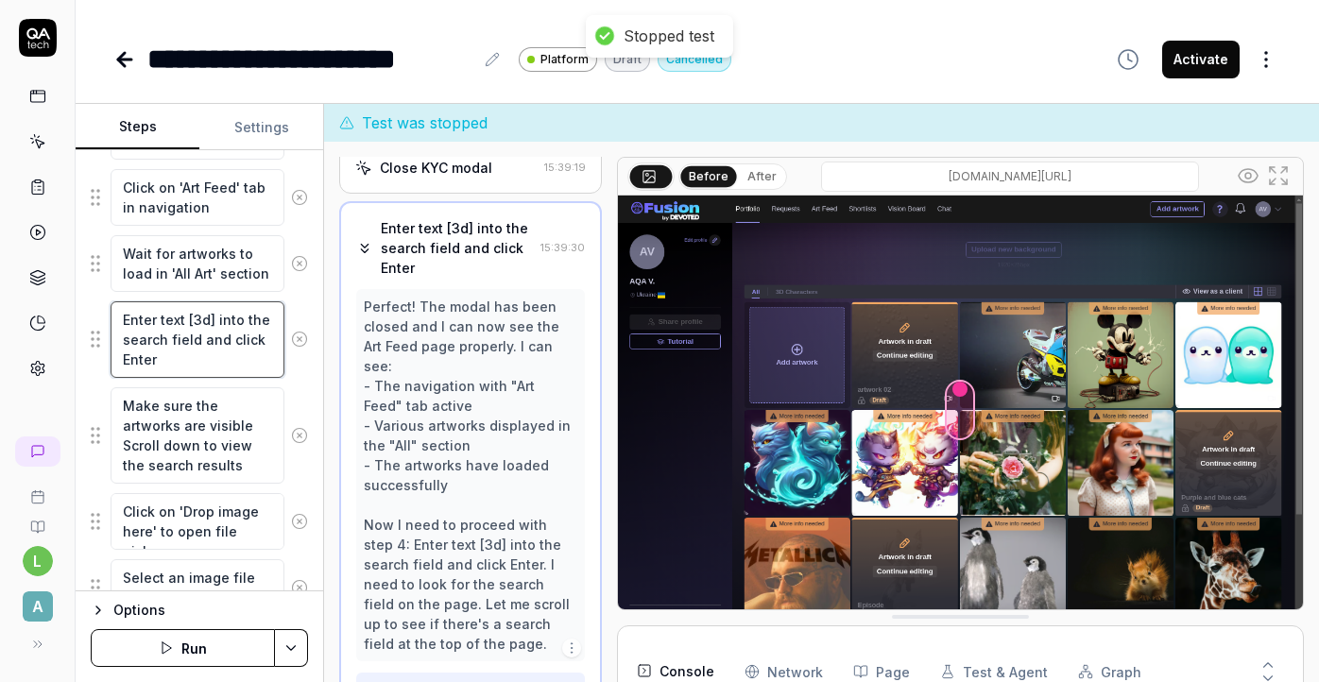
drag, startPoint x: 226, startPoint y: 341, endPoint x: 202, endPoint y: 341, distance: 23.6
click at [201, 341] on textarea "Enter text [3d] into the search field and click Enter" at bounding box center [198, 339] width 174 height 77
type textarea "*"
type textarea "Enter text [3d] into the search field click Enter"
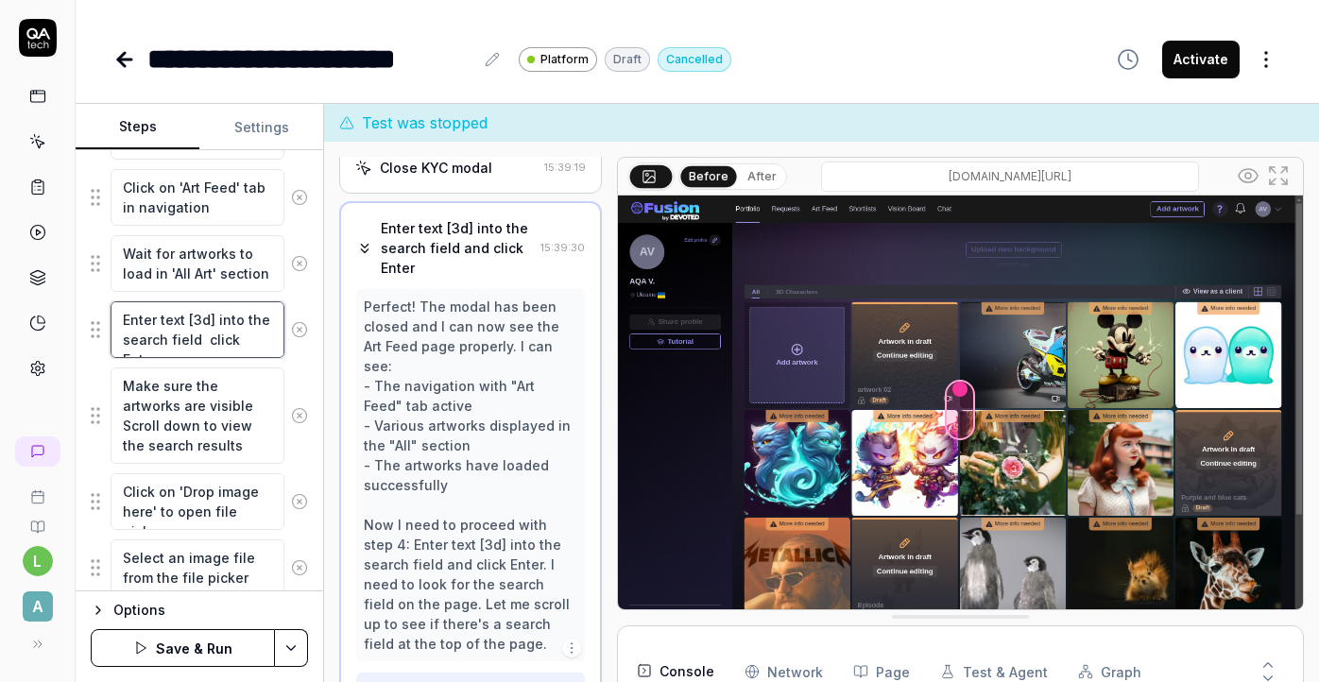
type textarea "*"
type textarea "Enter text [3d] into the search field click Enter"
drag, startPoint x: 268, startPoint y: 337, endPoint x: 201, endPoint y: 338, distance: 67.1
click at [200, 338] on textarea "Enter text [3d] into the search field click Enter" at bounding box center [198, 329] width 174 height 57
type textarea "*"
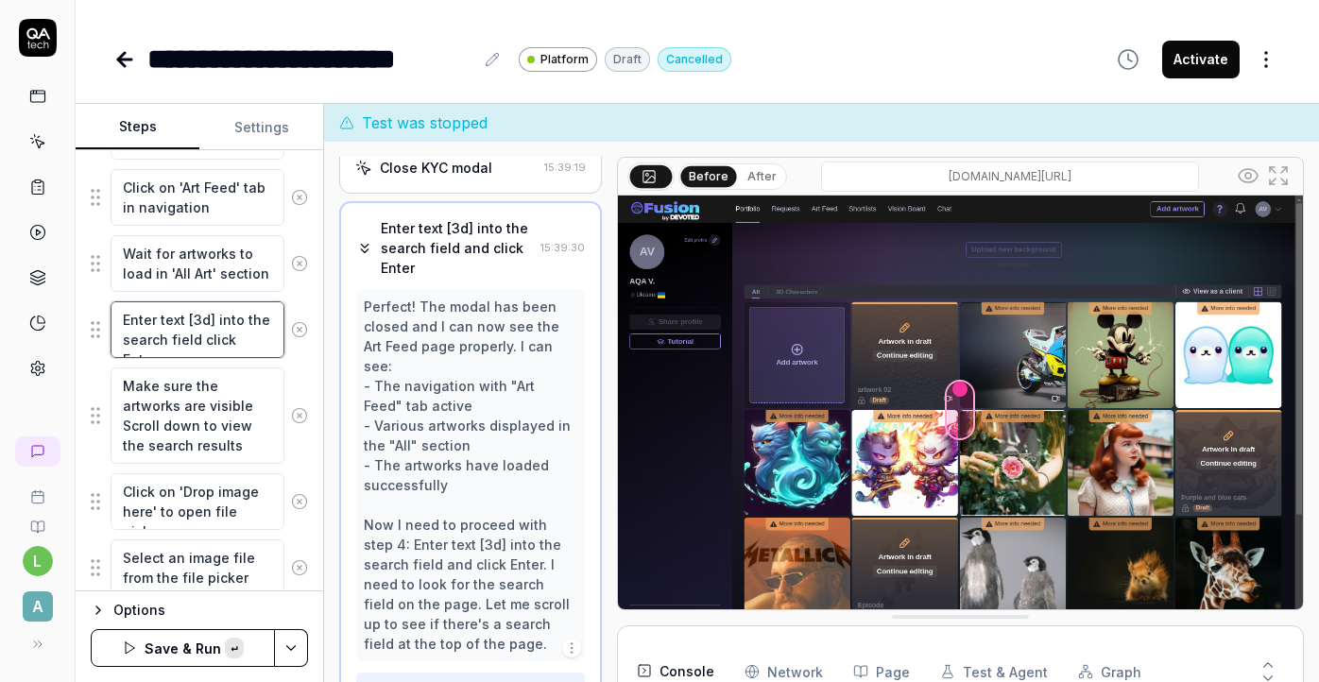
type textarea "Enter text [3d] into the search field"
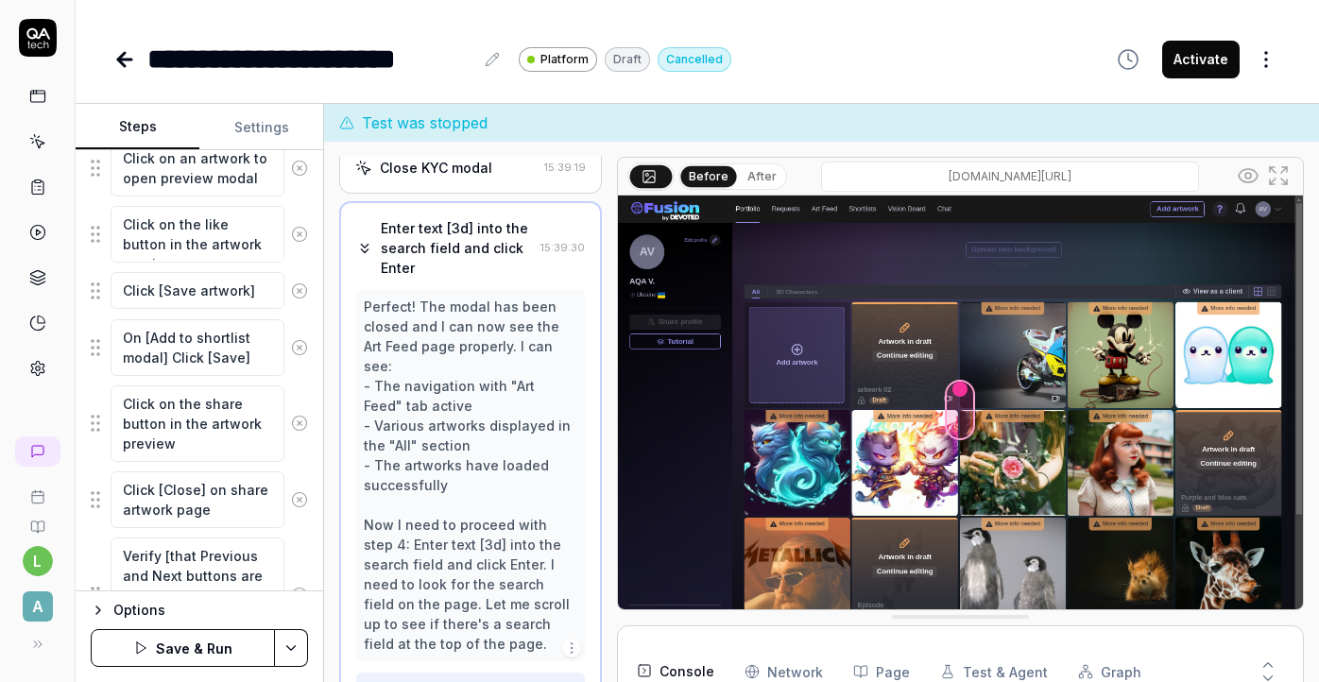
scroll to position [1286, 0]
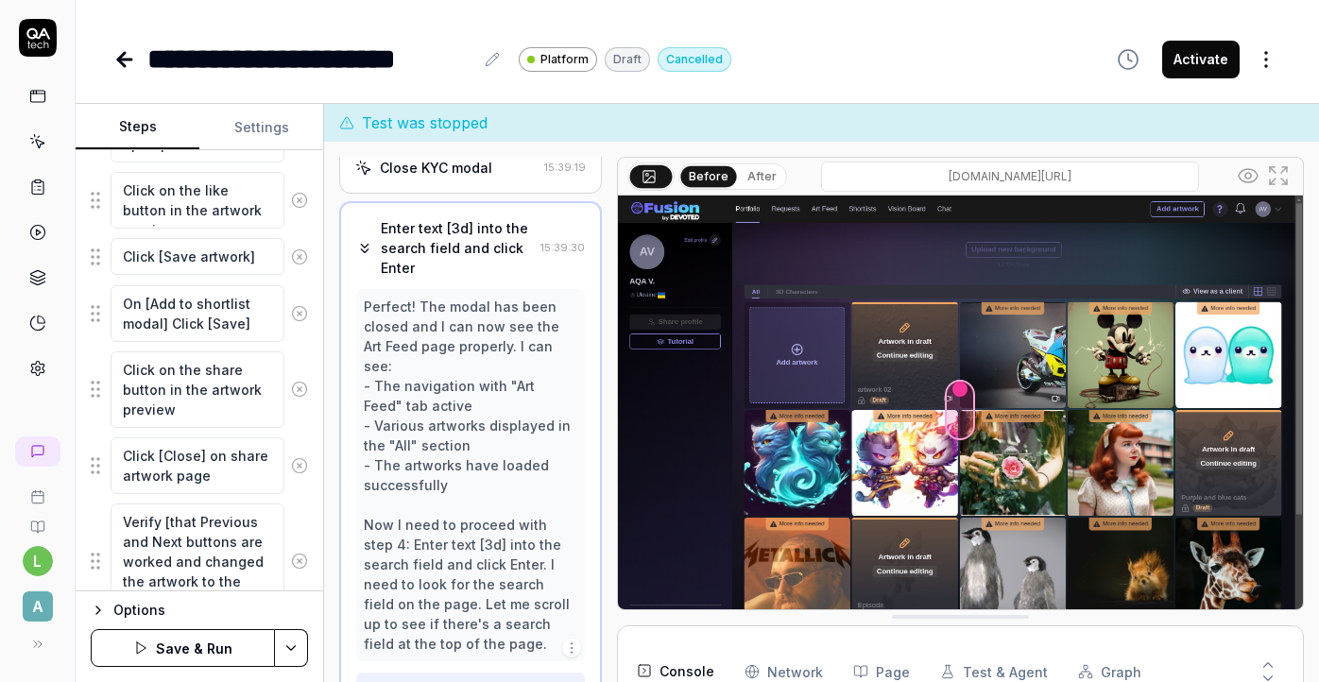
type textarea "*"
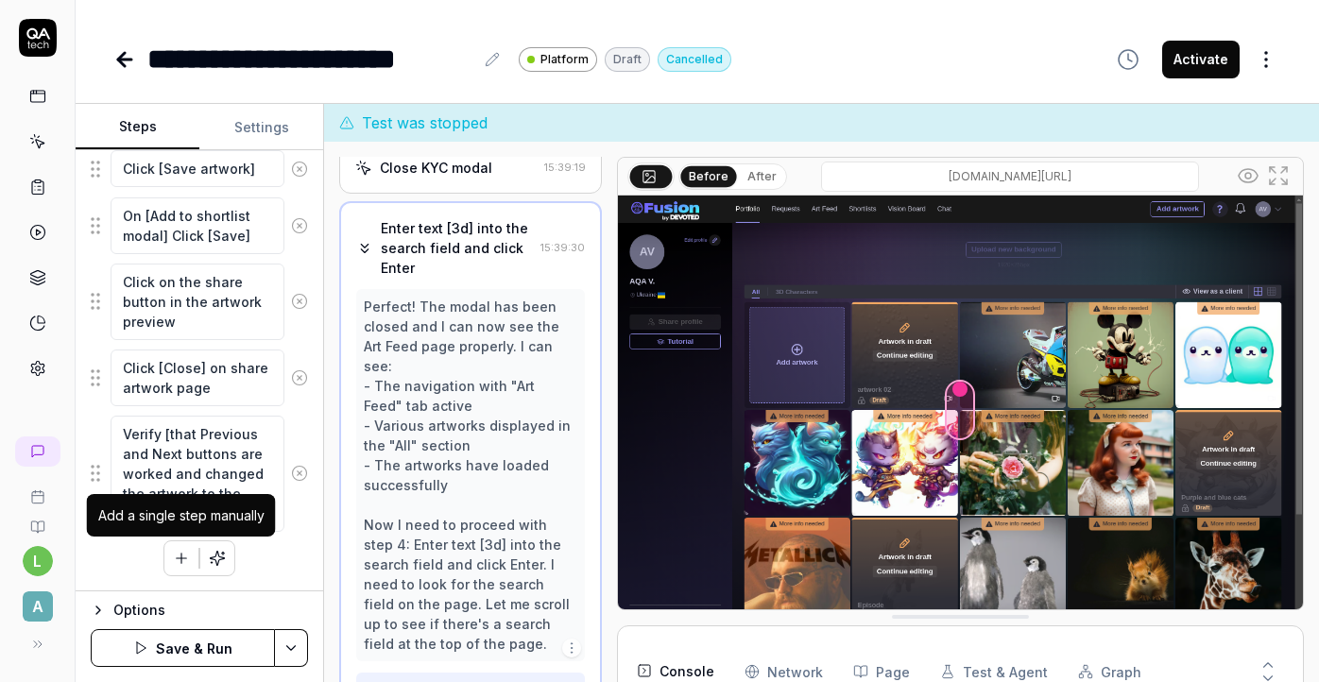
type textarea "Enter text [3d] into the search field"
click at [186, 561] on icon "button" at bounding box center [181, 558] width 17 height 17
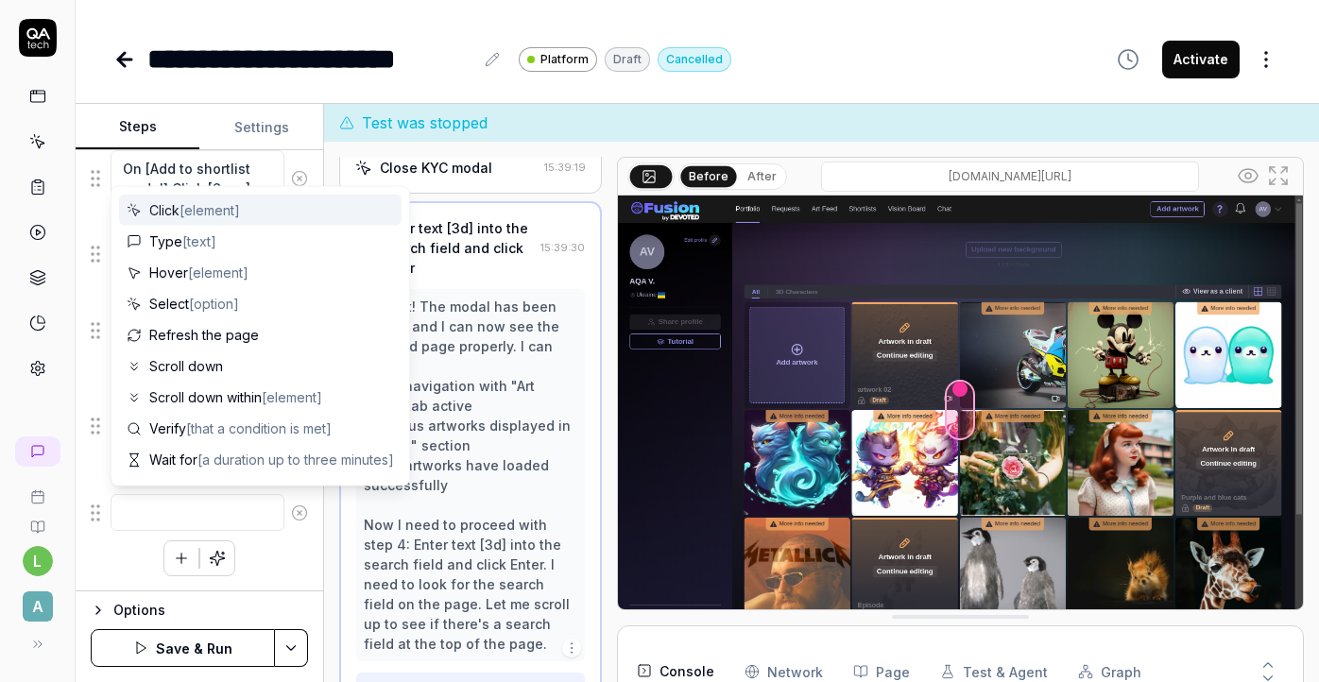
click at [181, 516] on textarea at bounding box center [198, 512] width 174 height 37
type textarea "*"
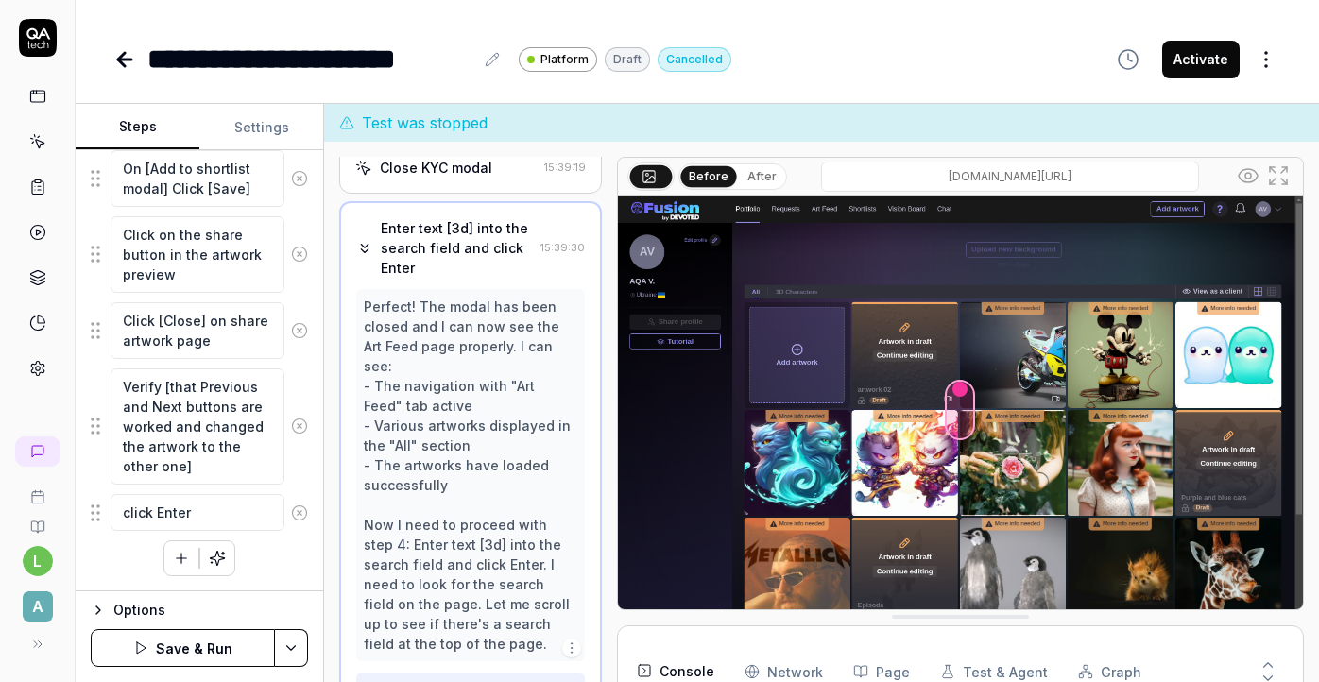
type textarea "click Enter"
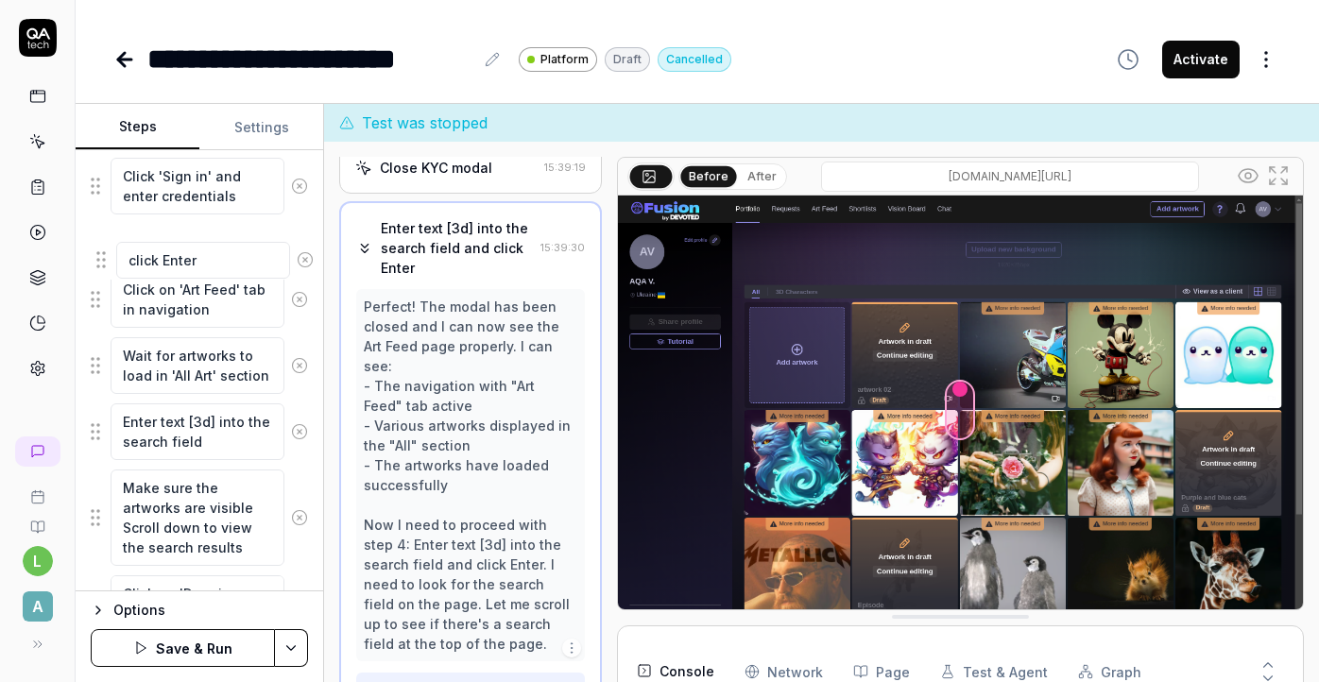
scroll to position [358, 0]
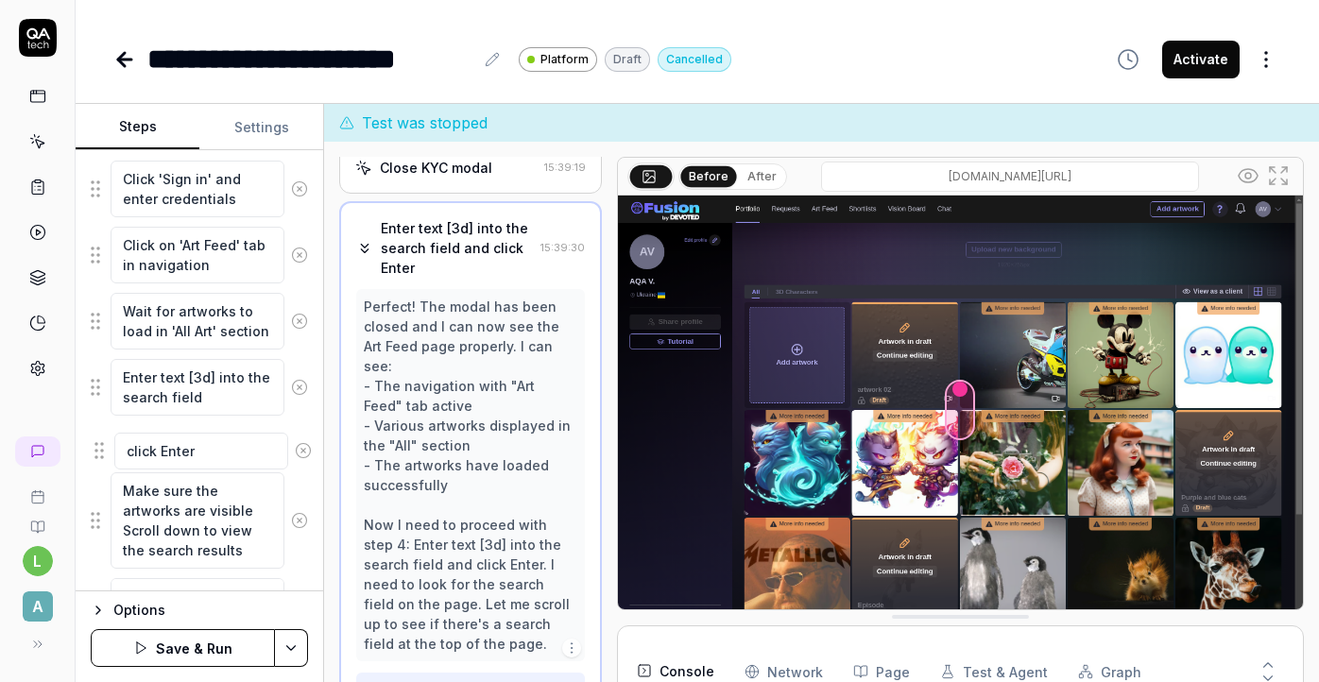
drag, startPoint x: 96, startPoint y: 513, endPoint x: 99, endPoint y: 451, distance: 62.4
click at [223, 441] on textarea "click Enter" at bounding box center [198, 443] width 174 height 37
click at [238, 643] on button "Save & Run" at bounding box center [183, 648] width 184 height 38
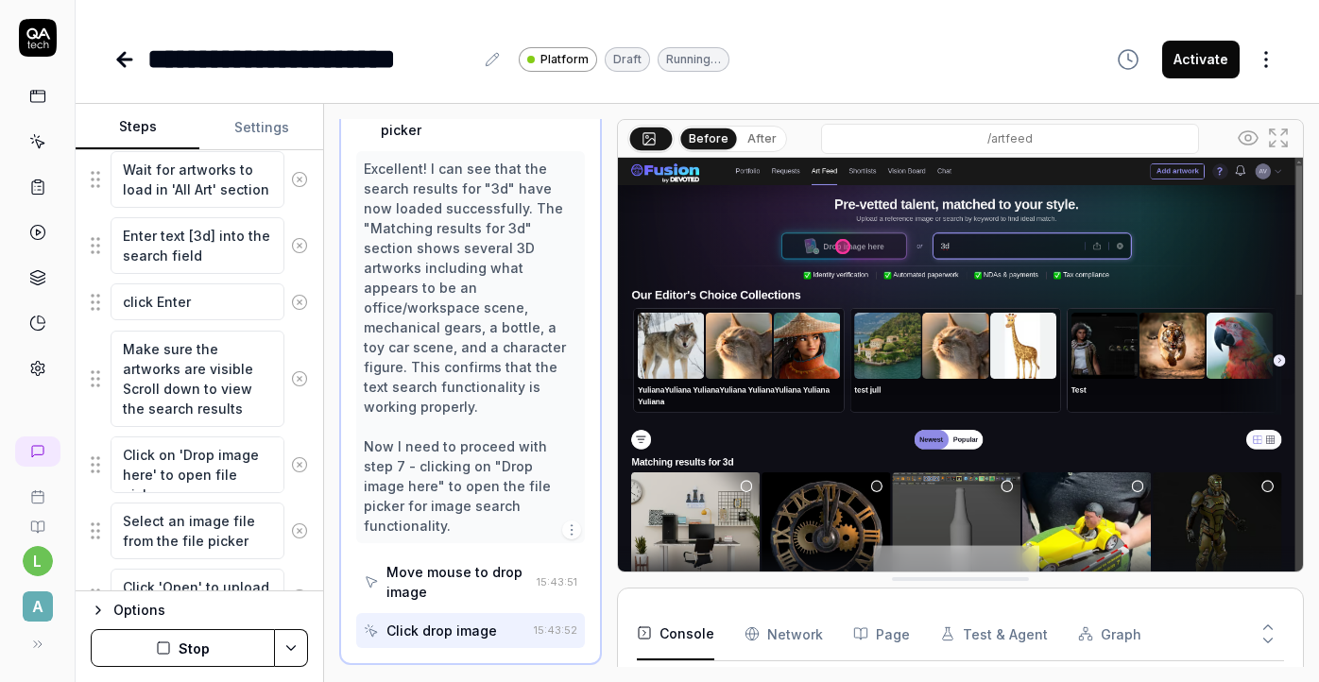
scroll to position [778, 0]
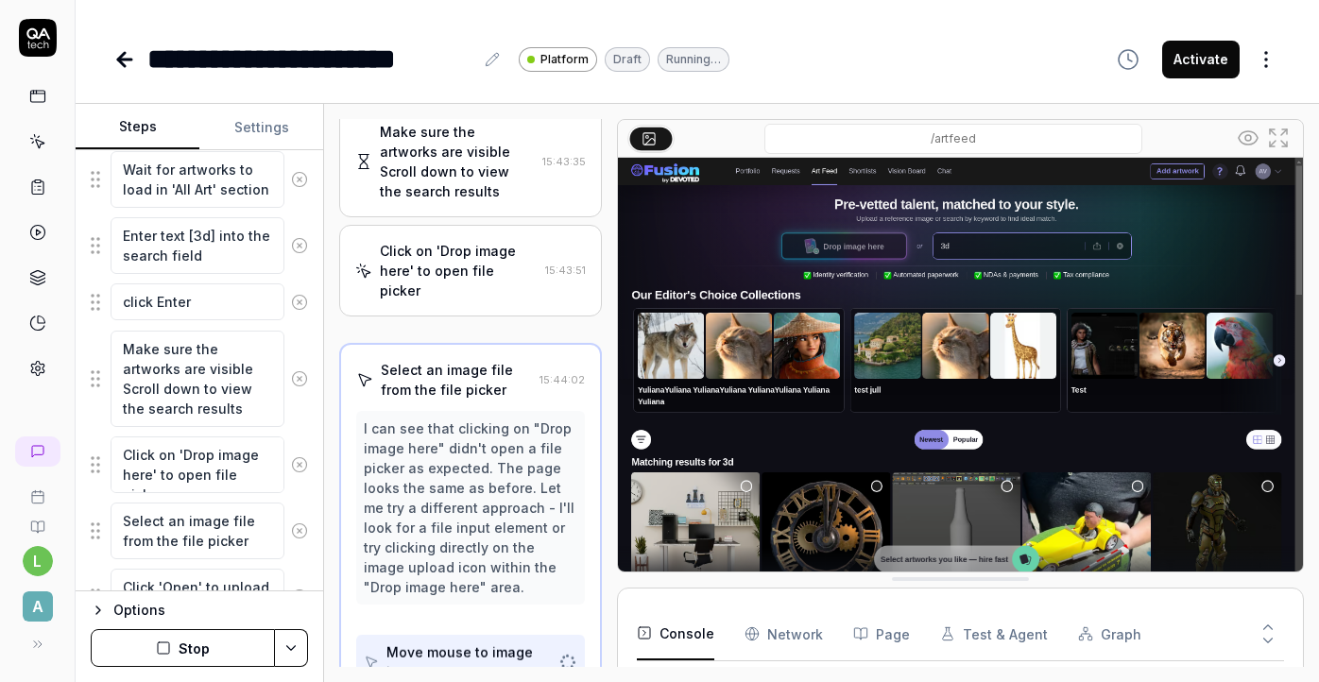
click at [246, 642] on button "Stop" at bounding box center [183, 648] width 184 height 38
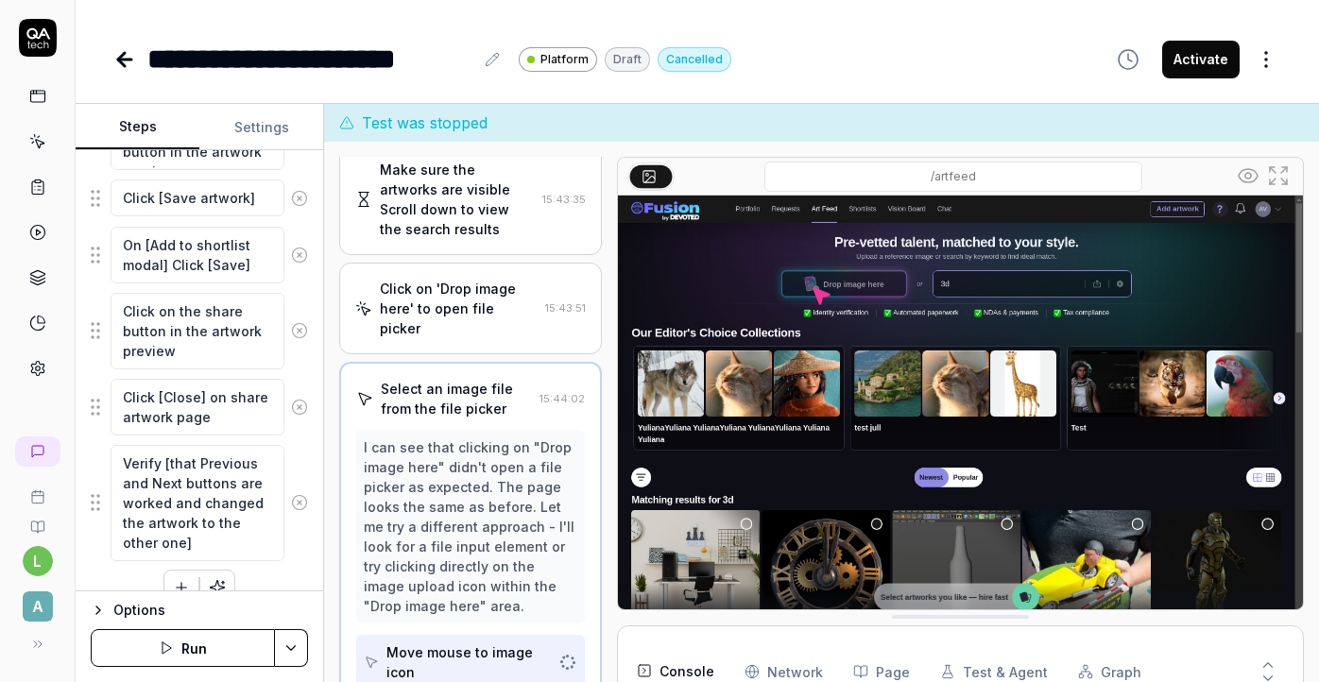
scroll to position [1400, 0]
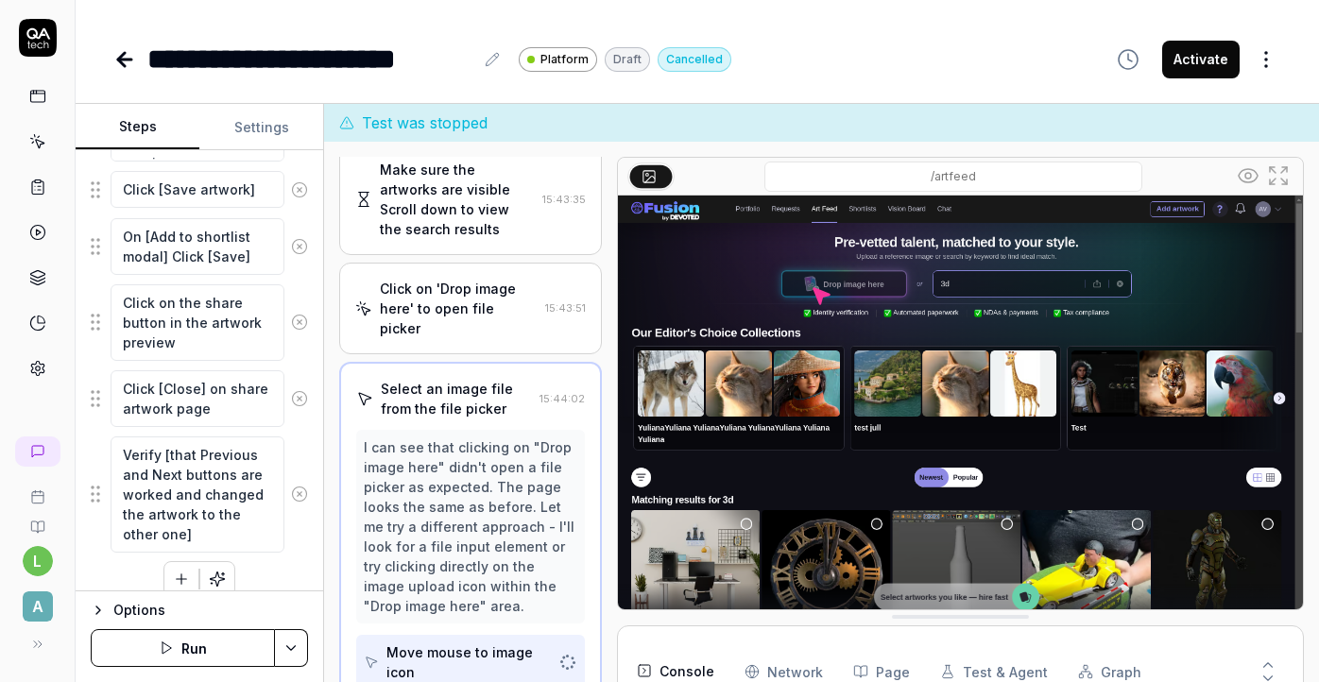
click at [182, 580] on icon "button" at bounding box center [181, 579] width 17 height 17
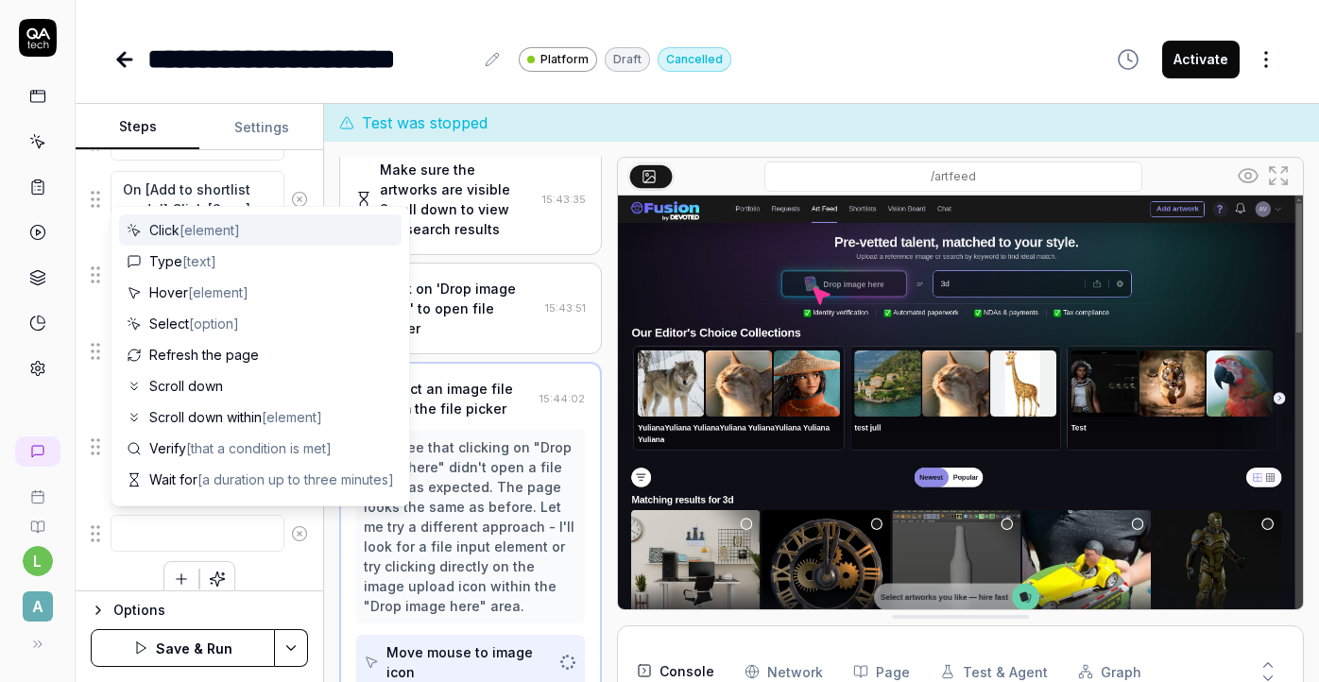
click at [182, 239] on span "Click [element]" at bounding box center [194, 230] width 91 height 20
type textarea "*"
type textarea "Click"
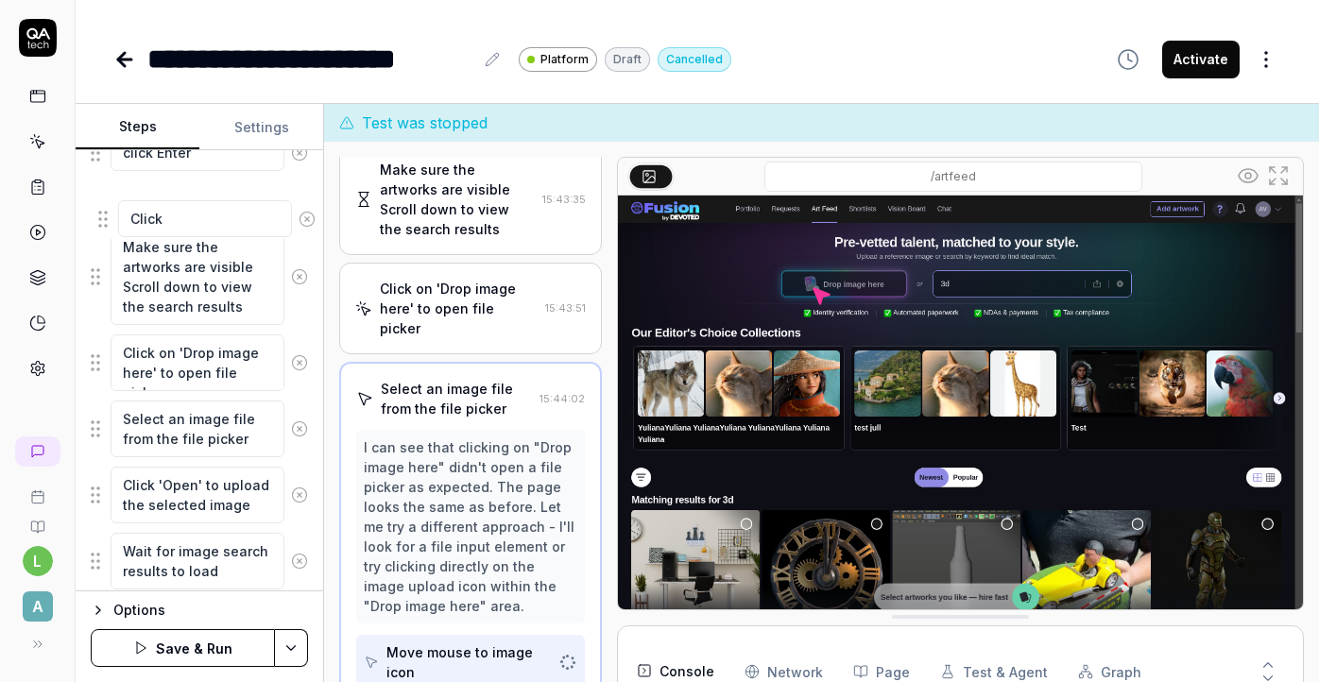
scroll to position [648, 0]
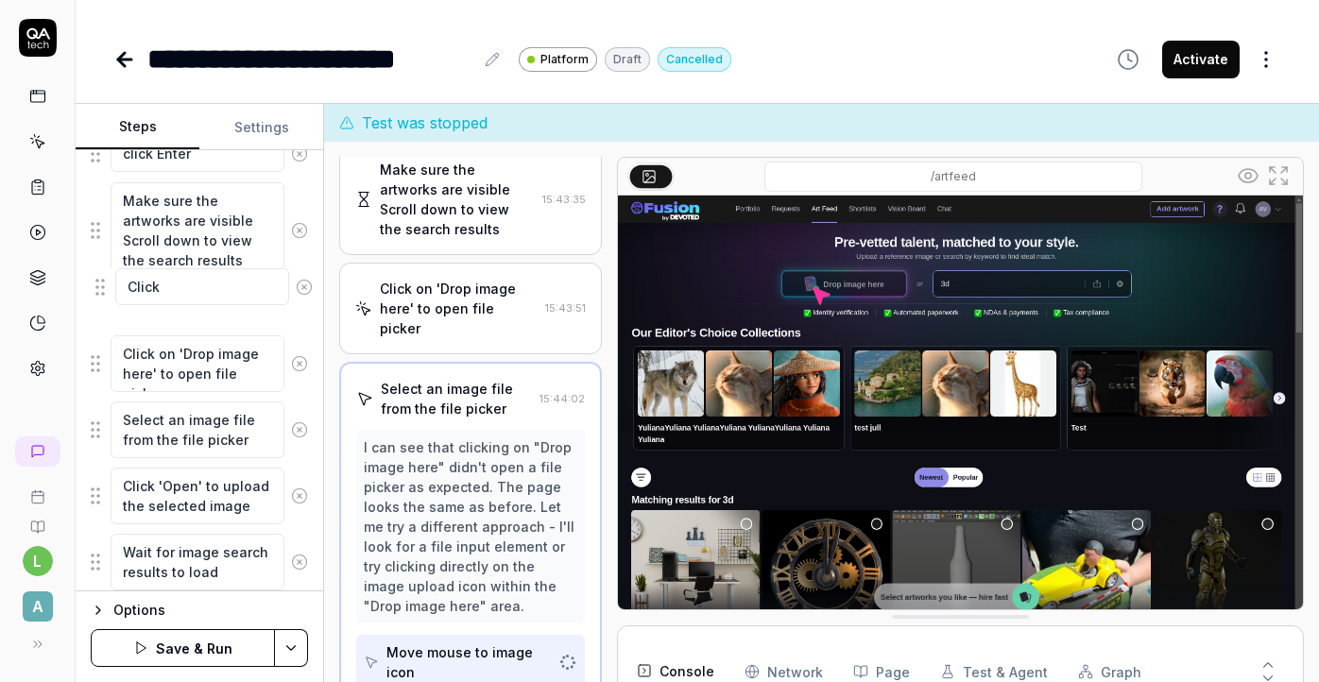
drag, startPoint x: 95, startPoint y: 540, endPoint x: 100, endPoint y: 295, distance: 245.7
click at [100, 295] on fieldset "Click 'Sign in' and enter credentials Click on 'Art Feed' tab in navigation Wai…" at bounding box center [199, 611] width 217 height 1483
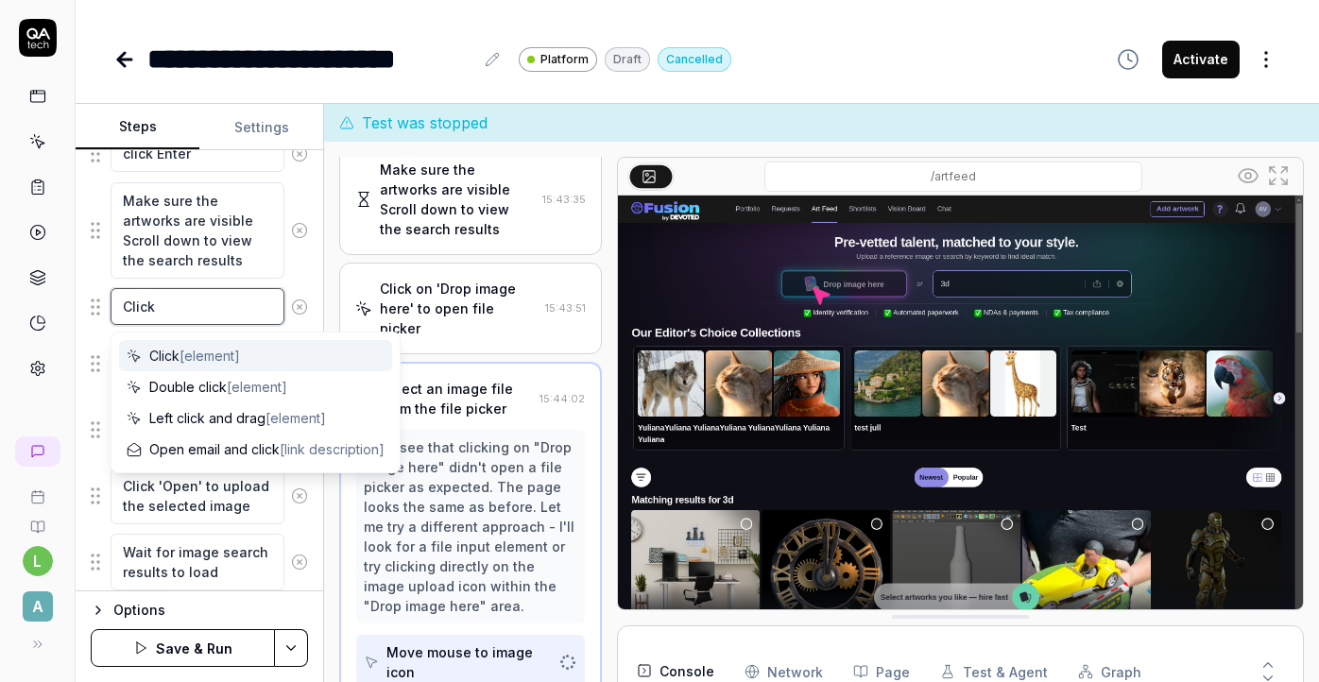
click at [199, 313] on textarea "Click" at bounding box center [198, 306] width 174 height 37
click at [240, 290] on textarea "Click" at bounding box center [198, 306] width 174 height 37
click at [234, 240] on textarea "Make sure the artworks are visible Scroll down to view the search results" at bounding box center [198, 230] width 174 height 96
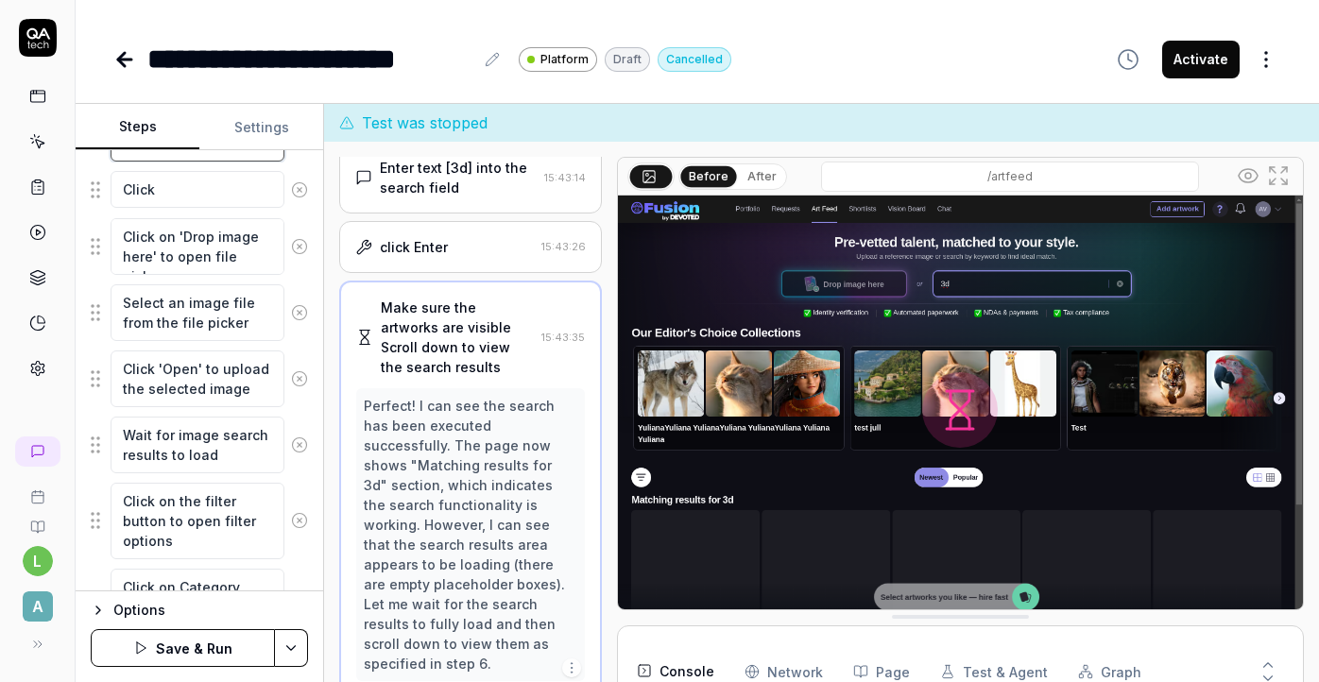
scroll to position [702, 0]
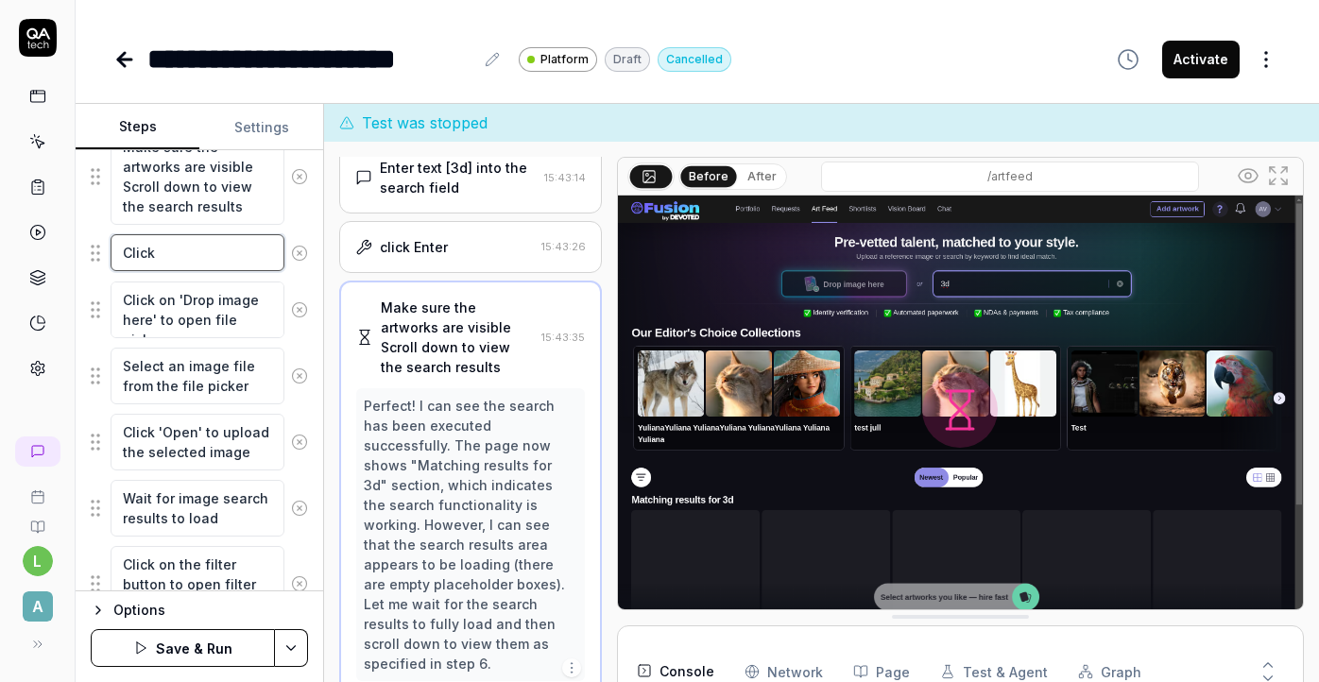
click at [206, 254] on textarea "Click" at bounding box center [198, 252] width 174 height 37
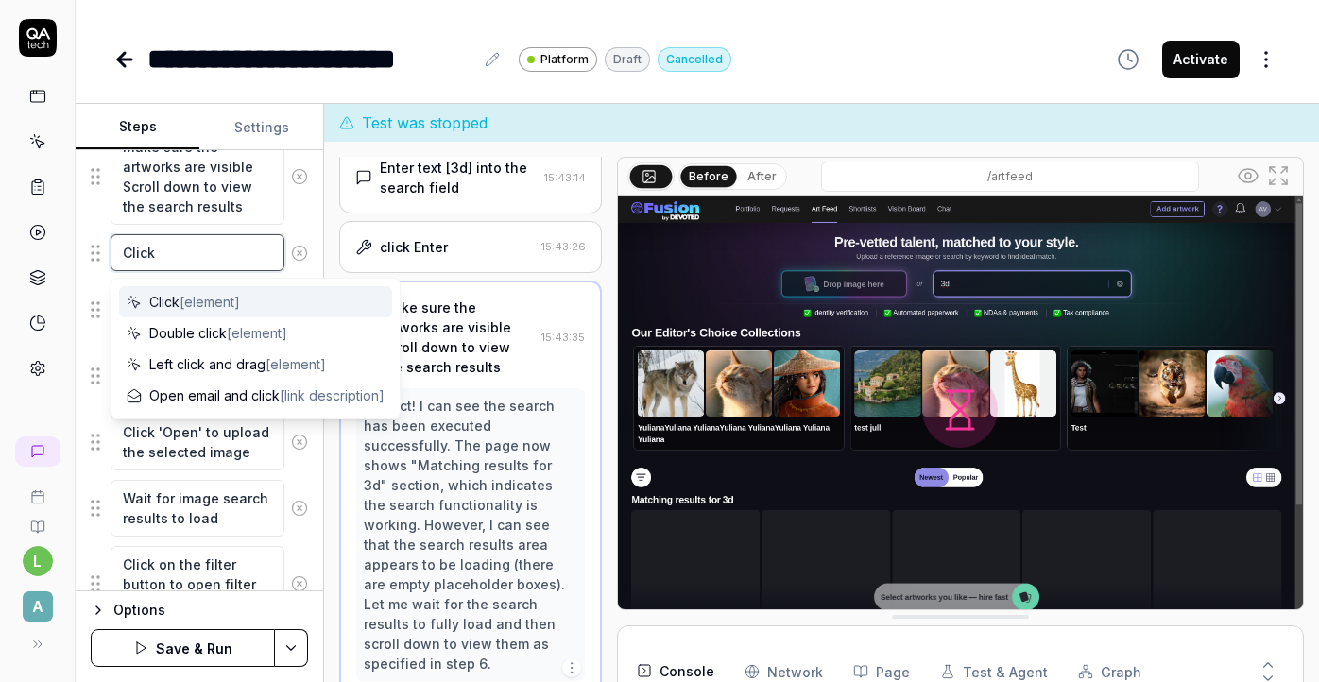
type textarea "*"
type textarea "Click c"
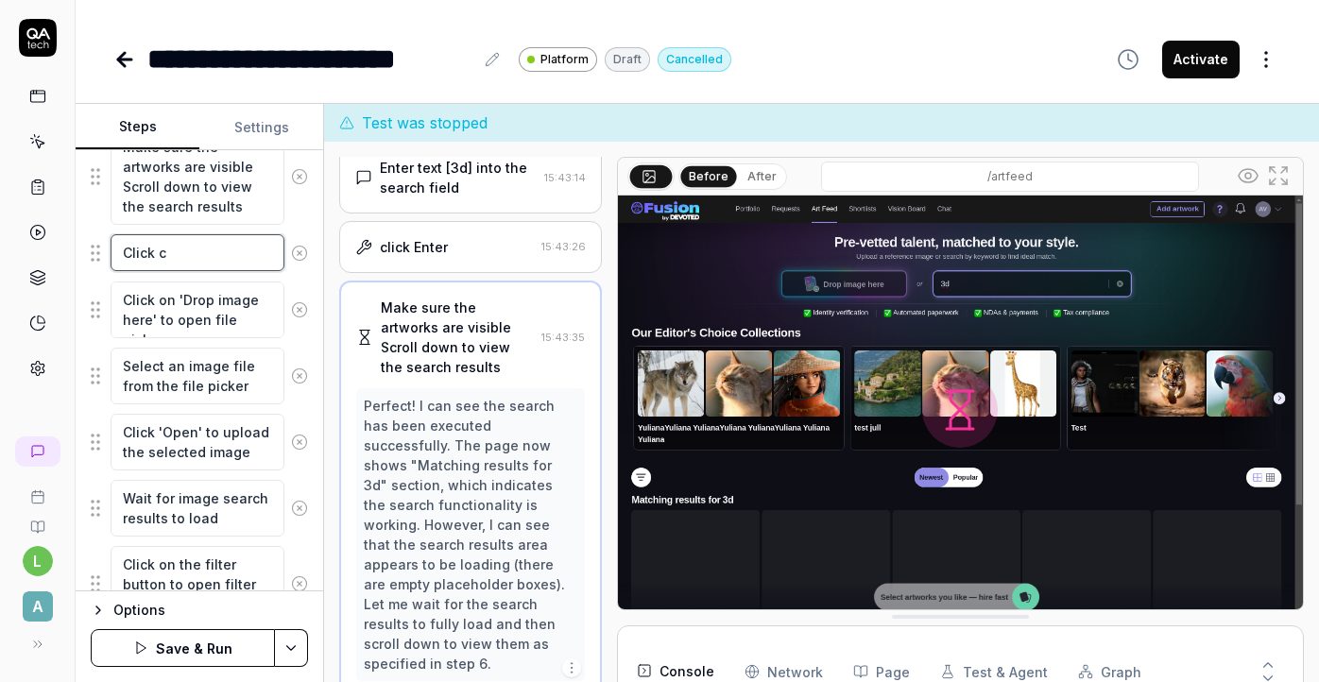
type textarea "*"
type textarea "Click cl"
type textarea "*"
type textarea "Click clo"
type textarea "*"
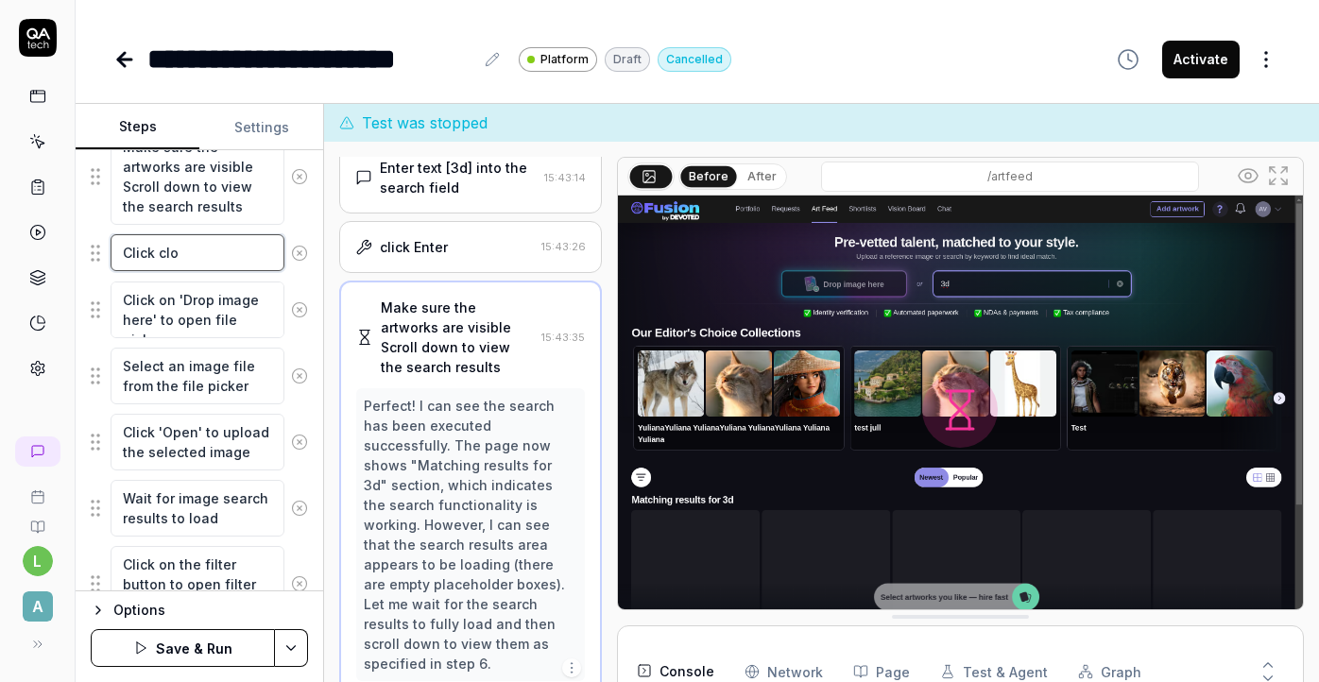
type textarea "Click clos"
type textarea "*"
type textarea "Click close"
type textarea "*"
type textarea "Click close"
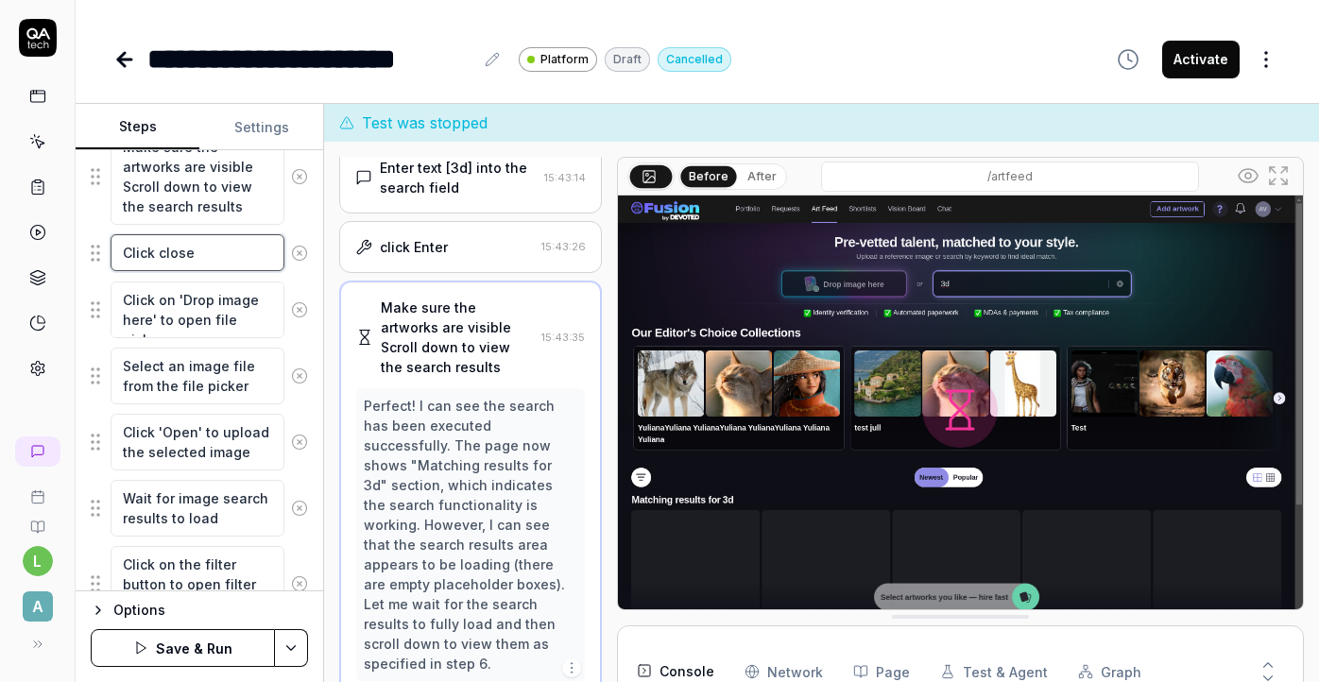
type textarea "*"
type textarea "Click close"
type textarea "*"
type textarea "Click clos"
type textarea "*"
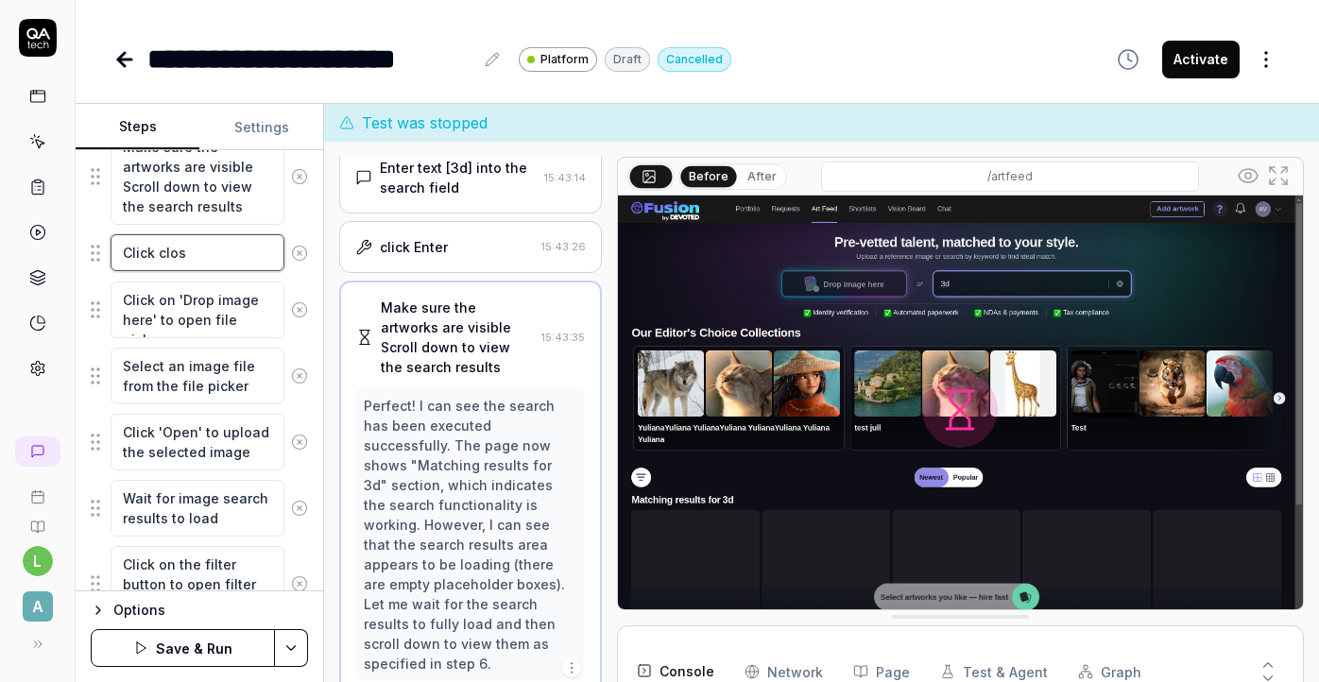
type textarea "Click clo"
type textarea "*"
type textarea "Click cl"
type textarea "*"
type textarea "Click c"
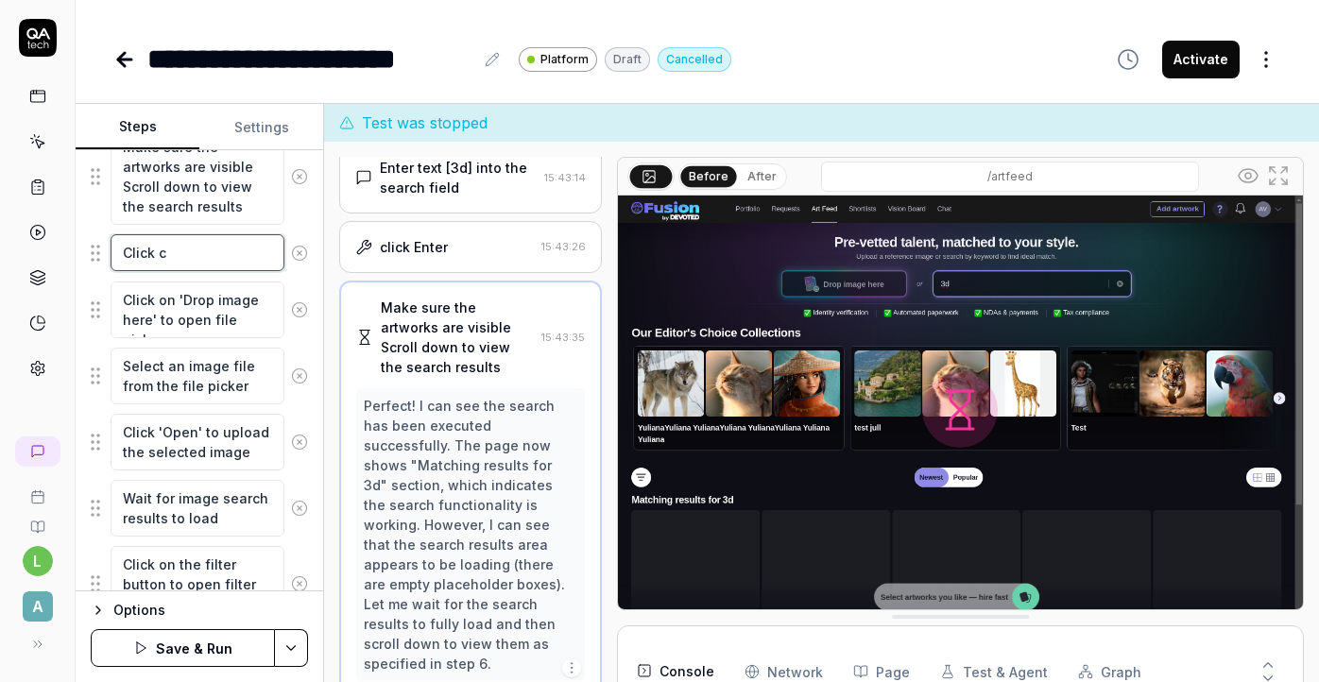
type textarea "*"
type textarea "Click"
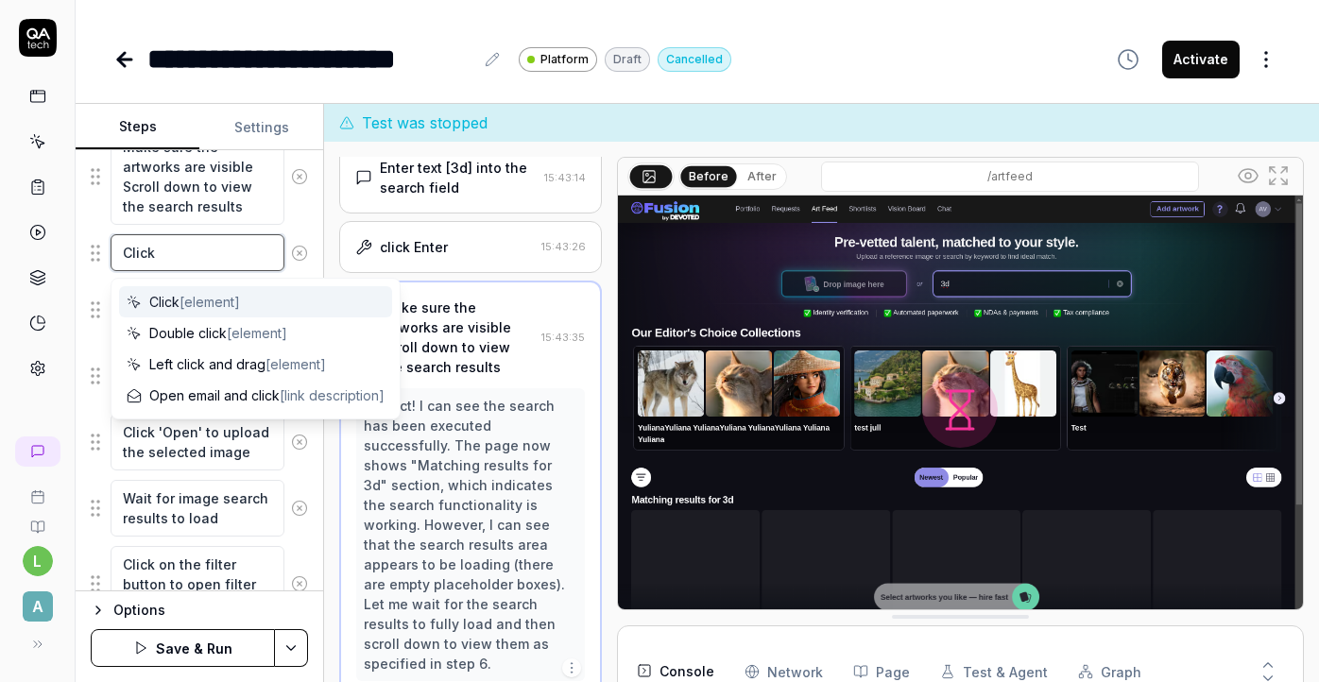
type textarea "*"
type textarea "Click ["
type textarea "*"
type textarea "Click []"
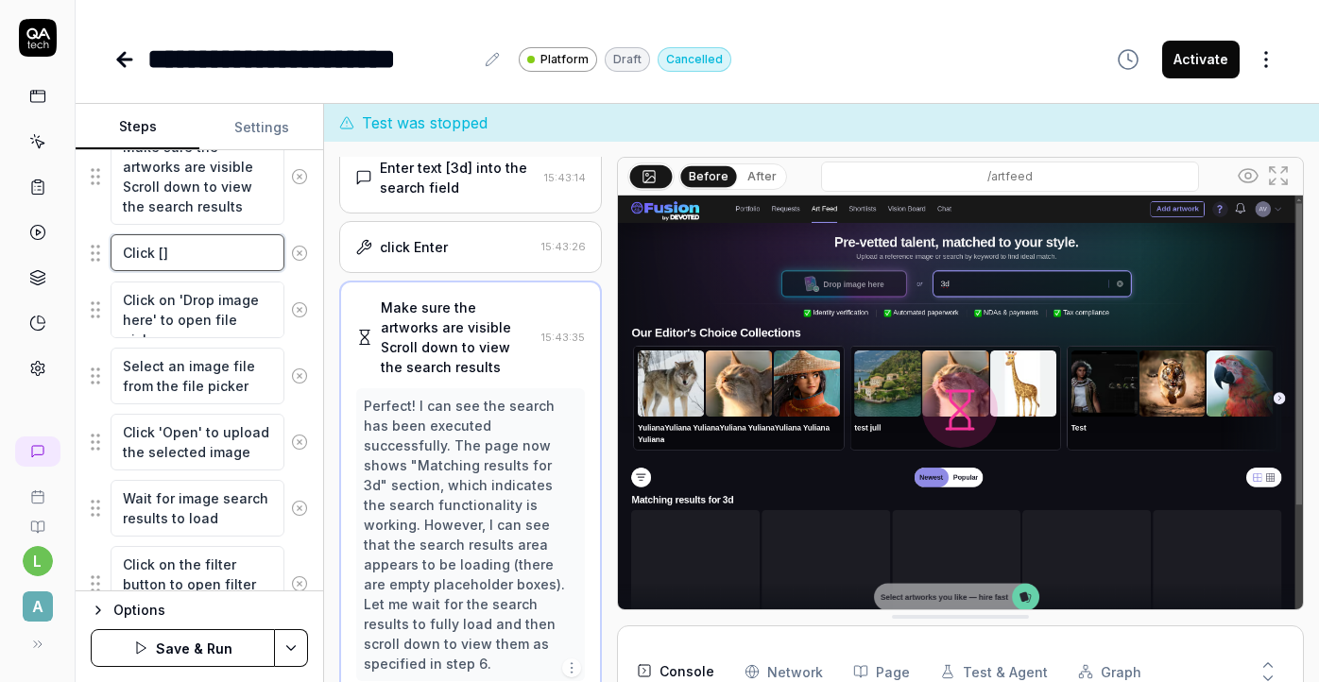
type textarea "*"
type textarea "Click [C]"
type textarea "*"
type textarea "Click [Cl]"
type textarea "*"
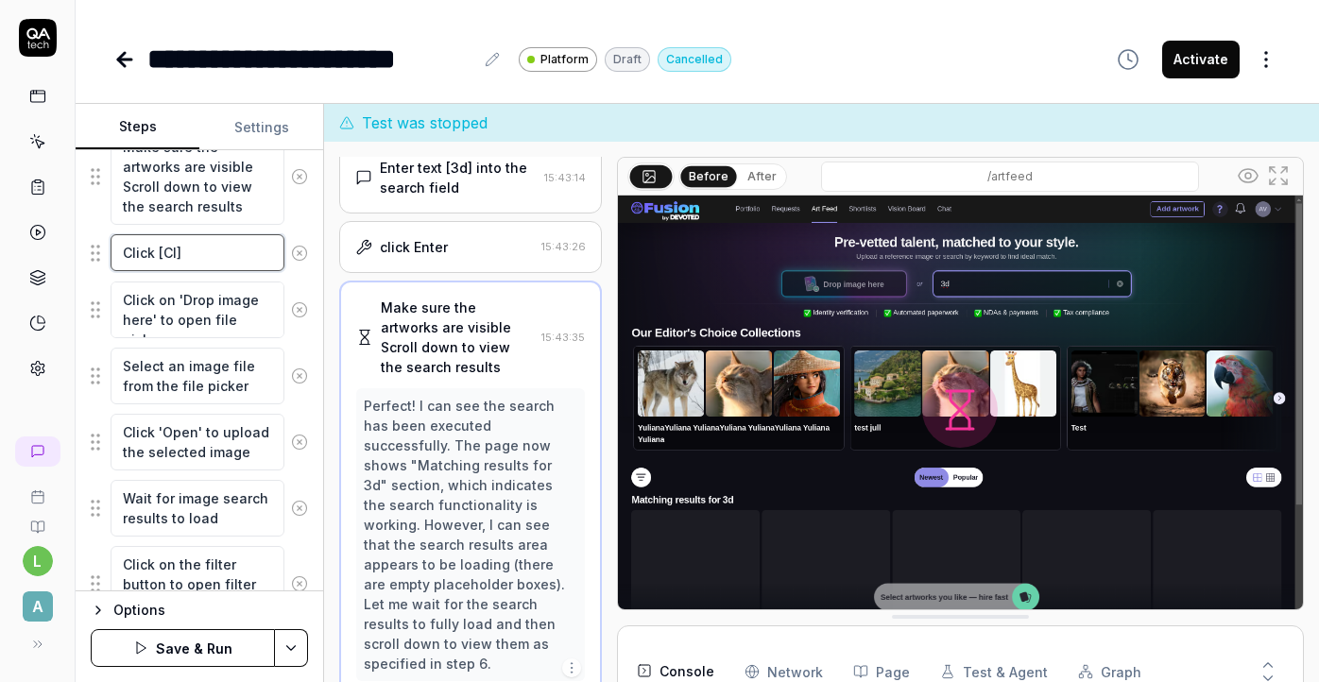
type textarea "Click [Clo]"
type textarea "*"
type textarea "Click [Clos]"
type textarea "*"
type textarea "Click [Close]"
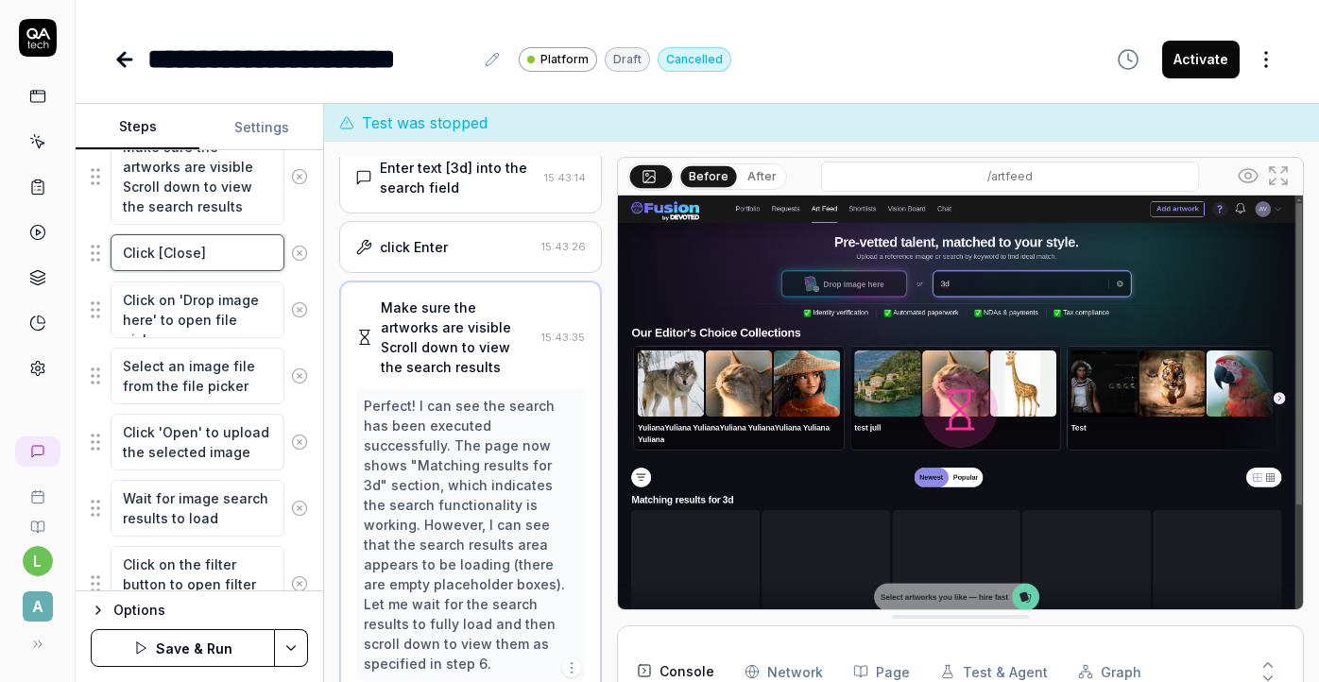
type textarea "*"
type textarea "Click [Close]"
type textarea "*"
type textarea "Click [Close] b"
type textarea "*"
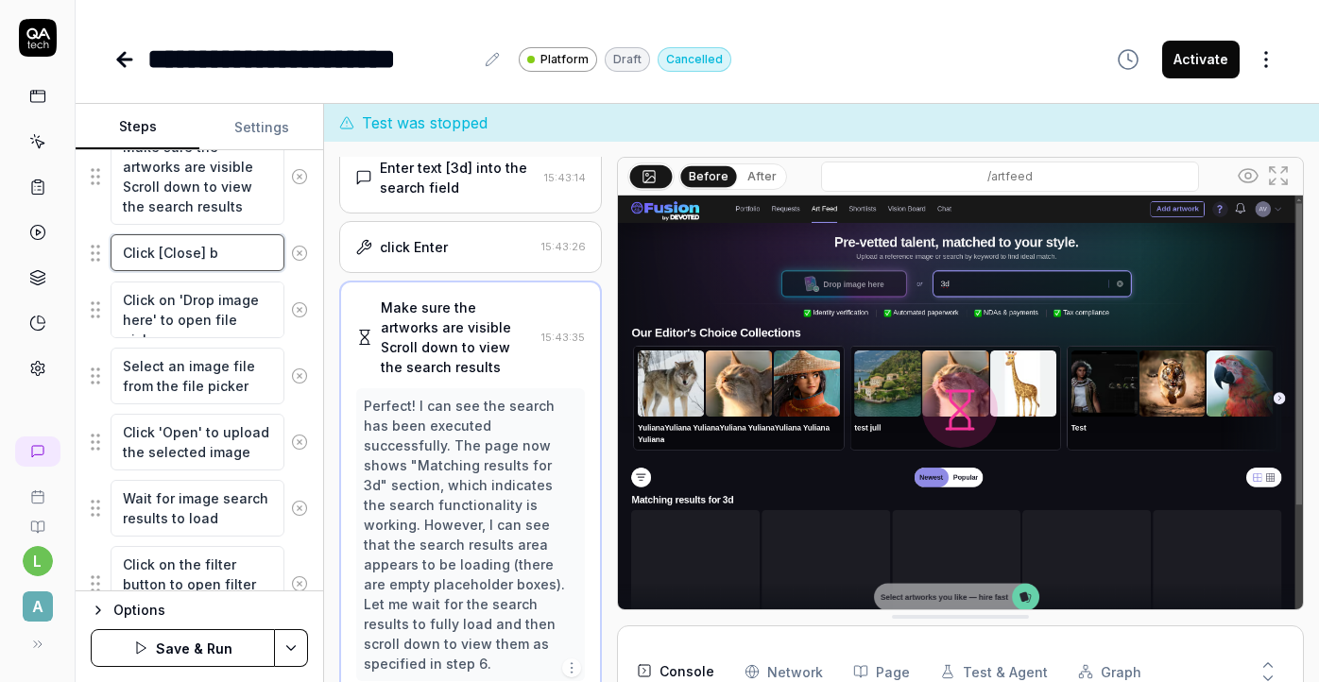
type textarea "Click [Close] bu"
type textarea "*"
type textarea "Click [Close] but"
type textarea "*"
type textarea "Click [Close] butt"
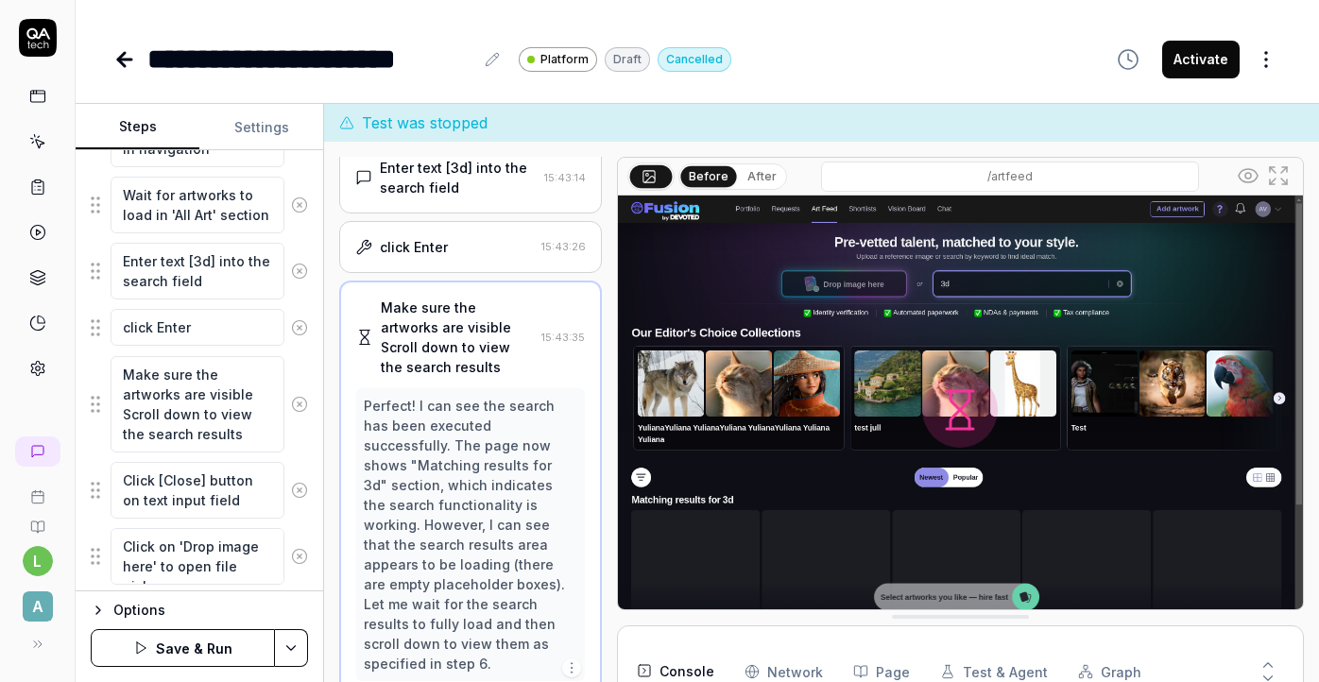
scroll to position [0, 0]
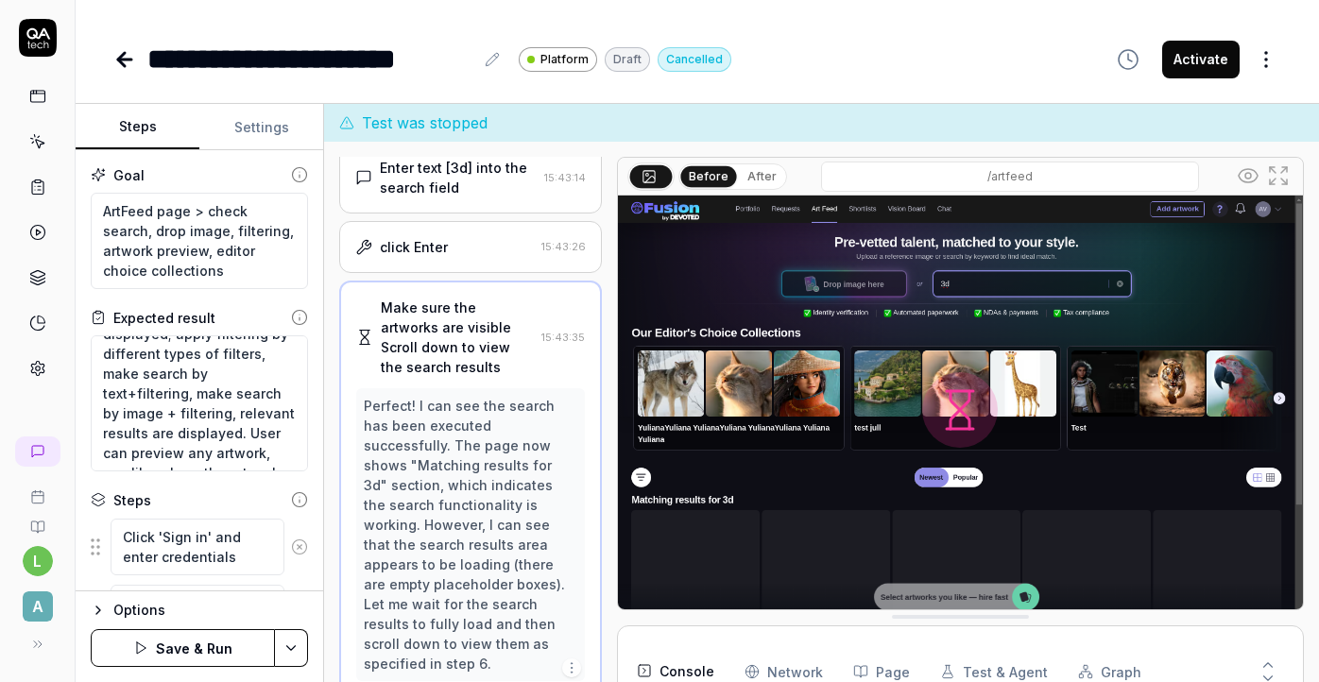
click at [192, 645] on button "Save & Run" at bounding box center [183, 648] width 184 height 38
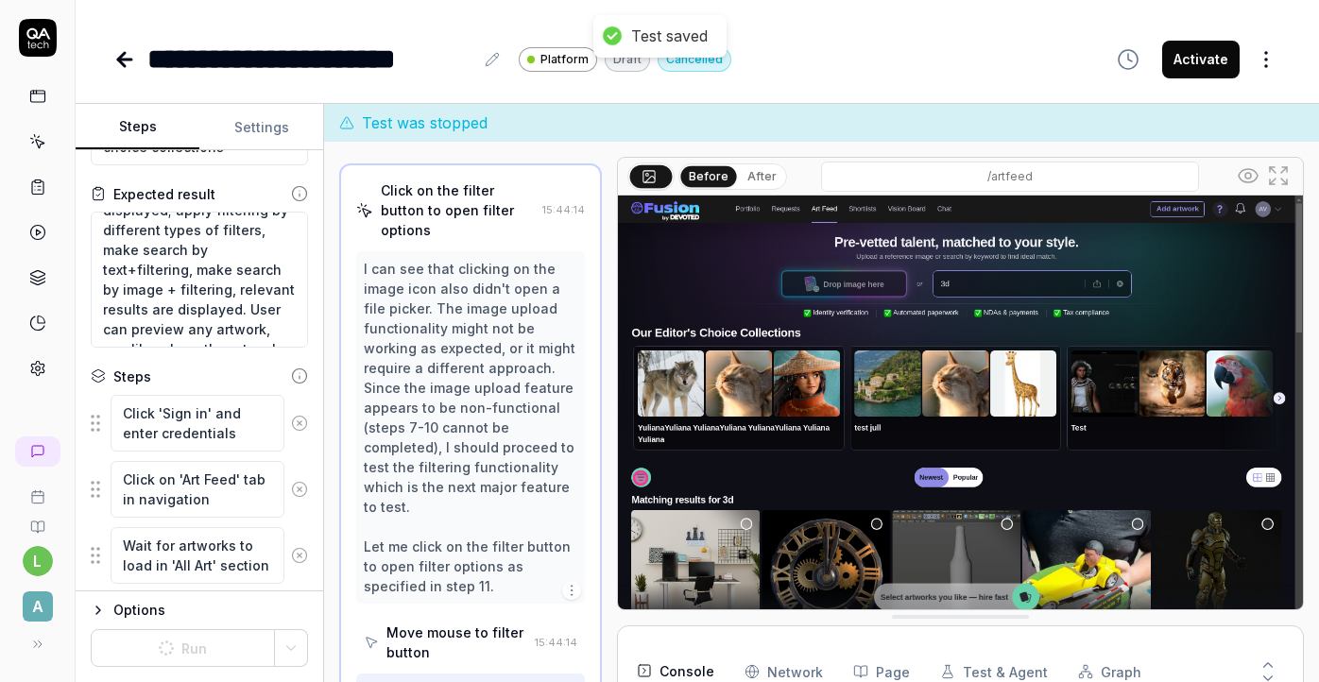
scroll to position [163, 0]
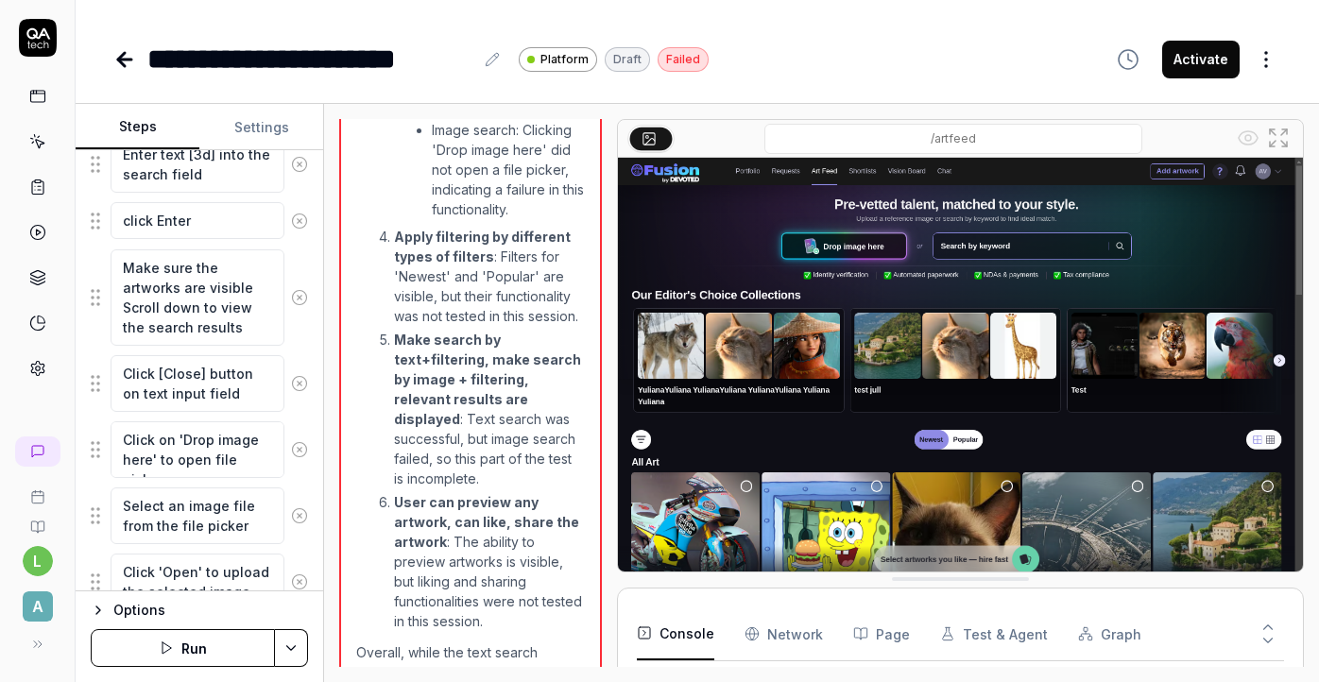
scroll to position [566, 0]
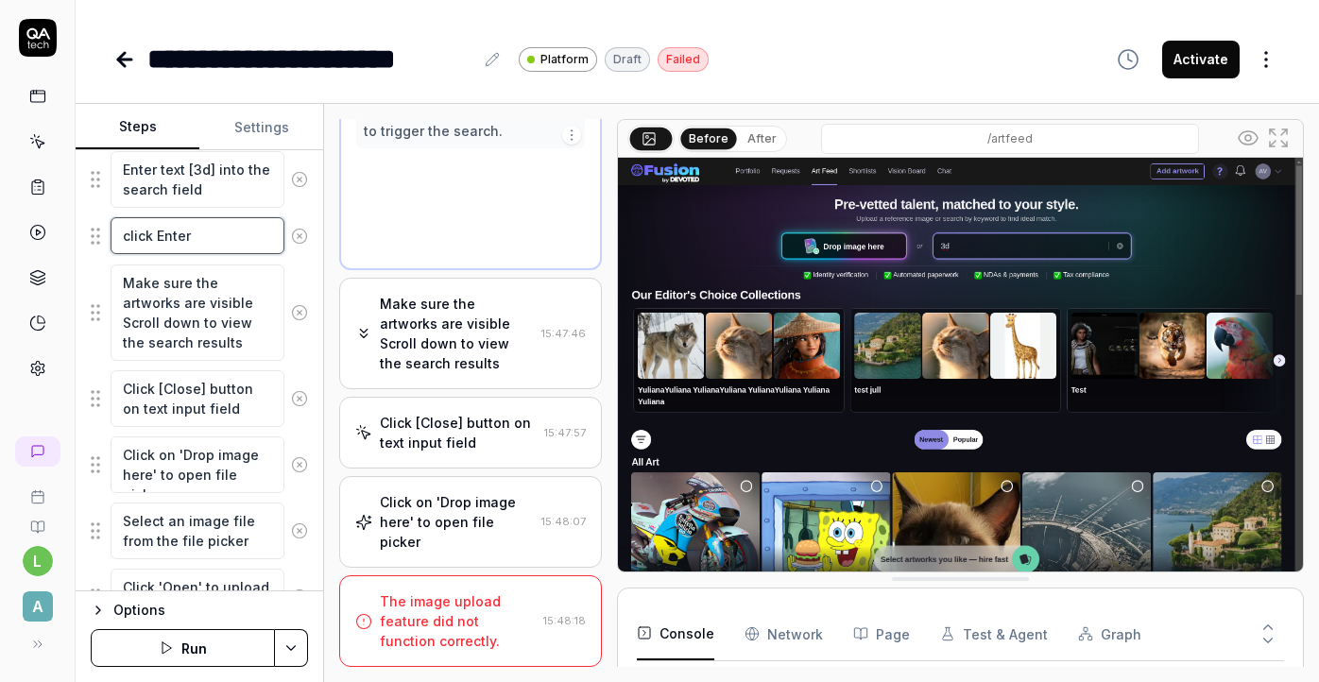
click at [200, 247] on textarea "click Enter" at bounding box center [198, 235] width 174 height 37
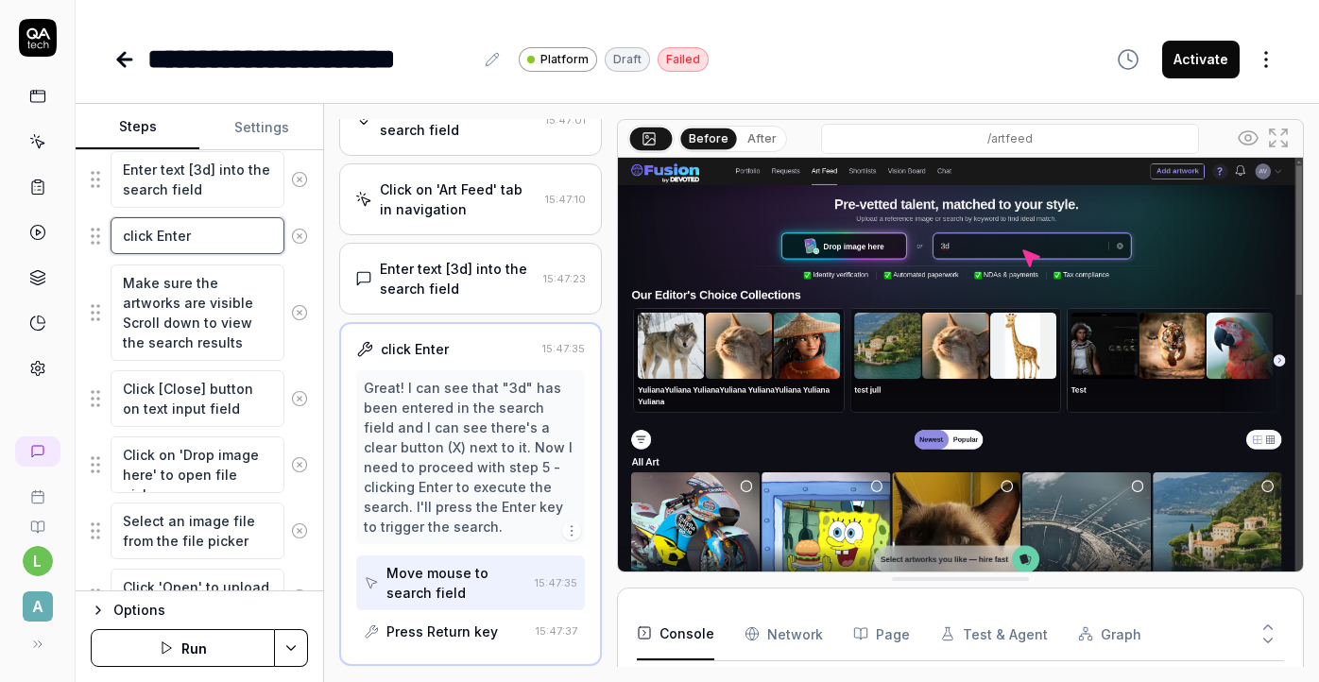
scroll to position [340, 0]
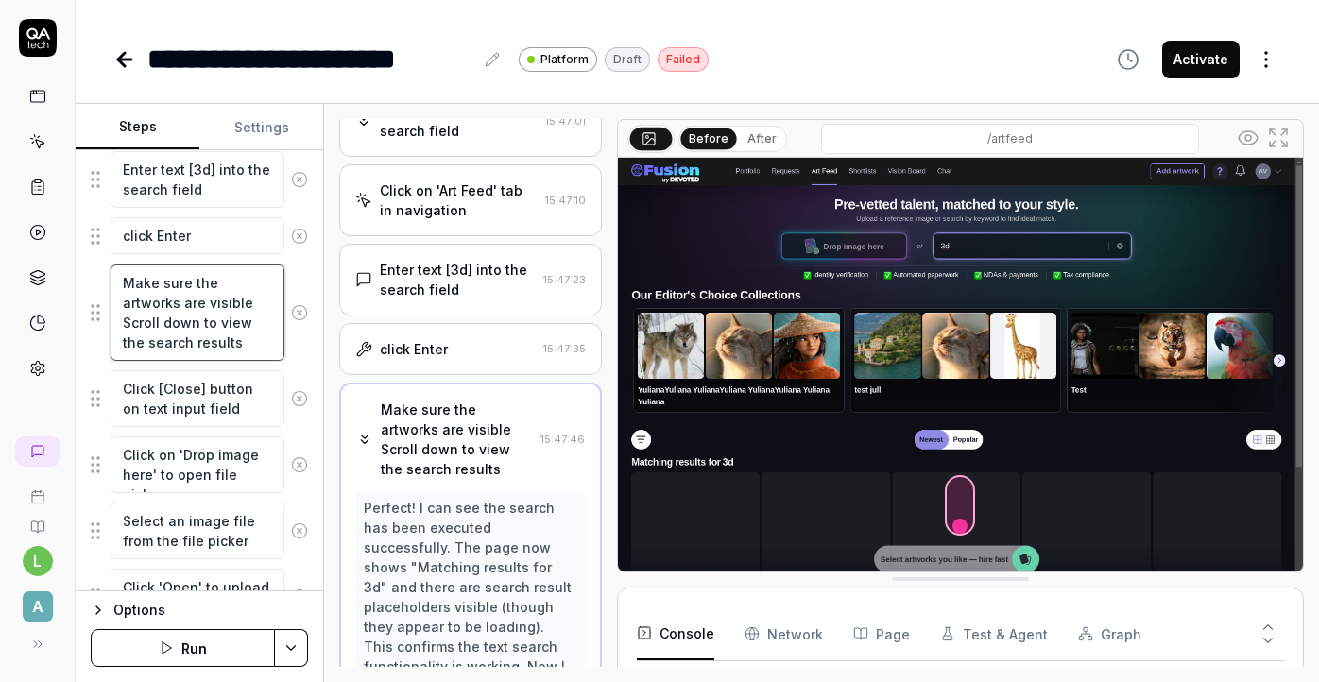
click at [214, 296] on textarea "Make sure the artworks are visible Scroll down to view the search results" at bounding box center [198, 313] width 174 height 96
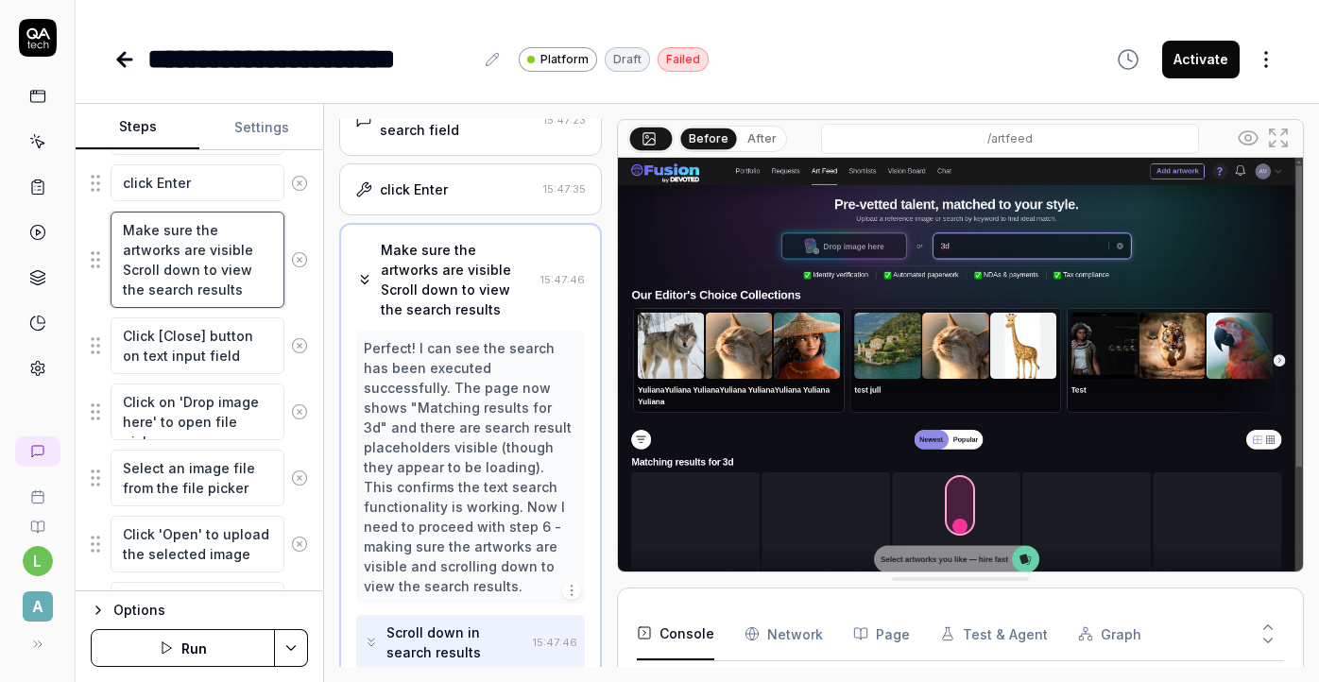
scroll to position [631, 0]
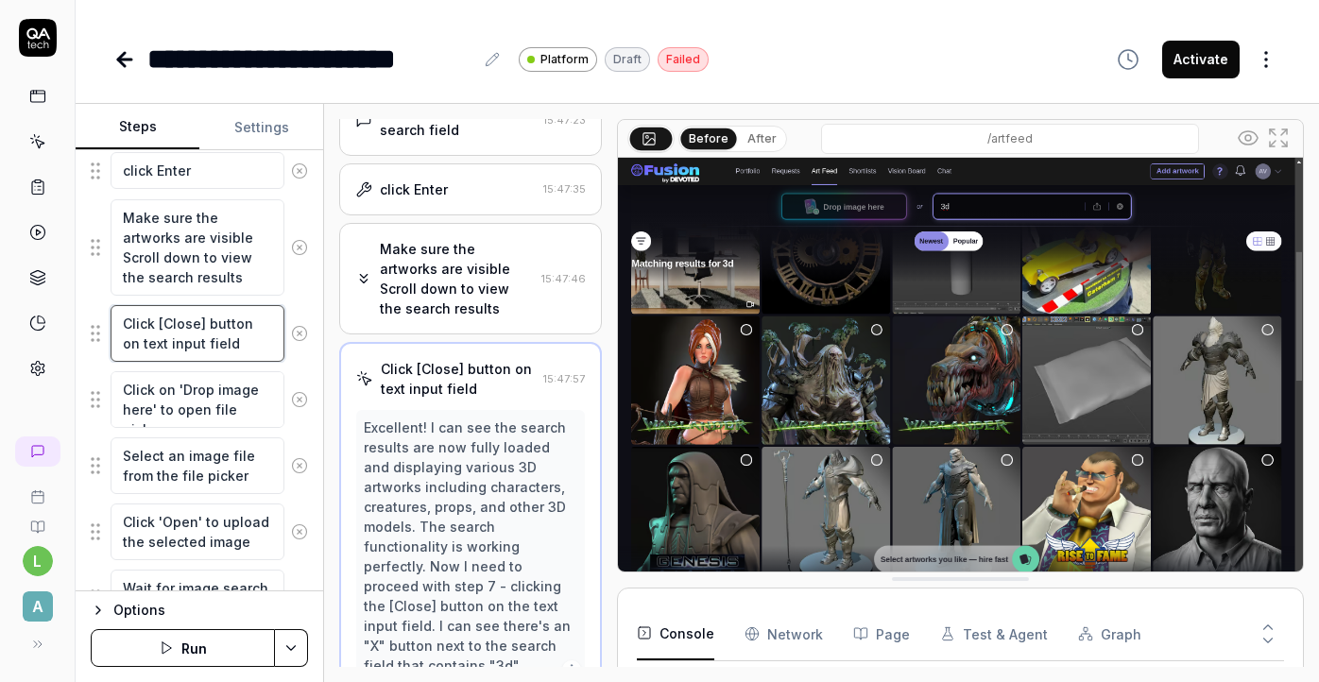
click at [218, 320] on textarea "Click [Close] button on text input field" at bounding box center [198, 333] width 174 height 57
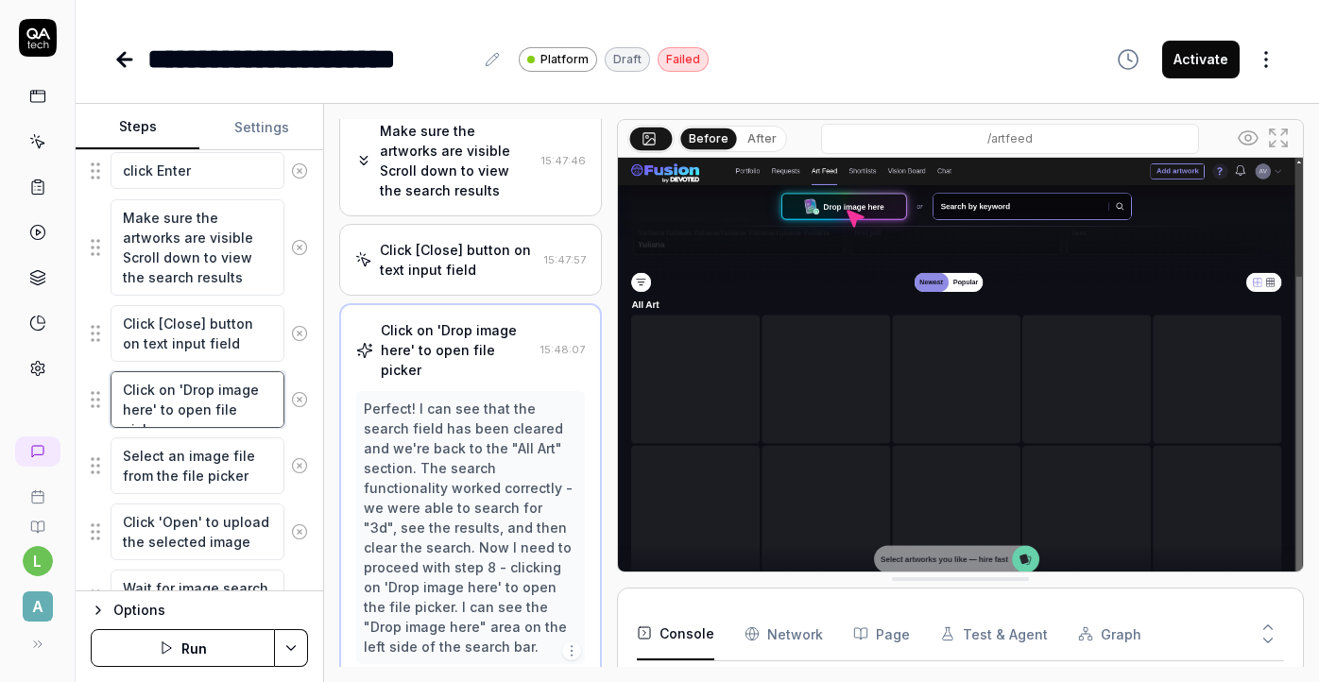
click at [224, 377] on textarea "Click on 'Drop image here' to open file picker" at bounding box center [198, 399] width 174 height 57
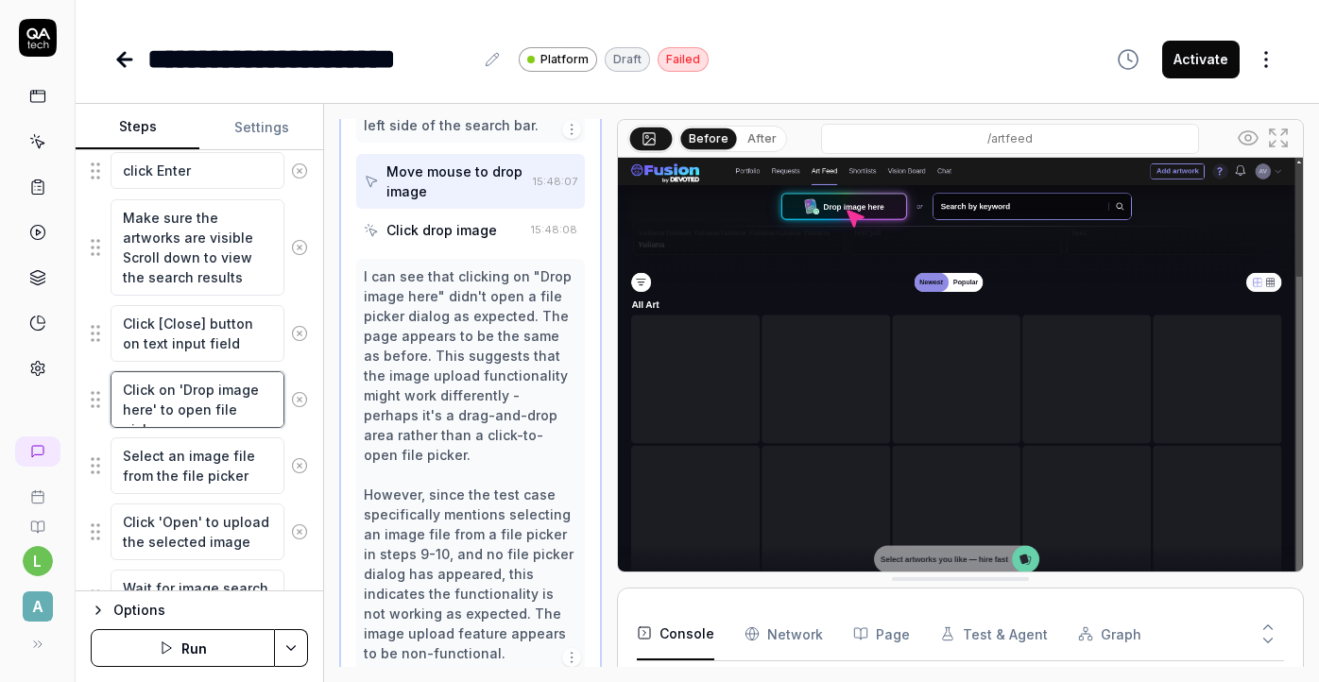
scroll to position [1147, 0]
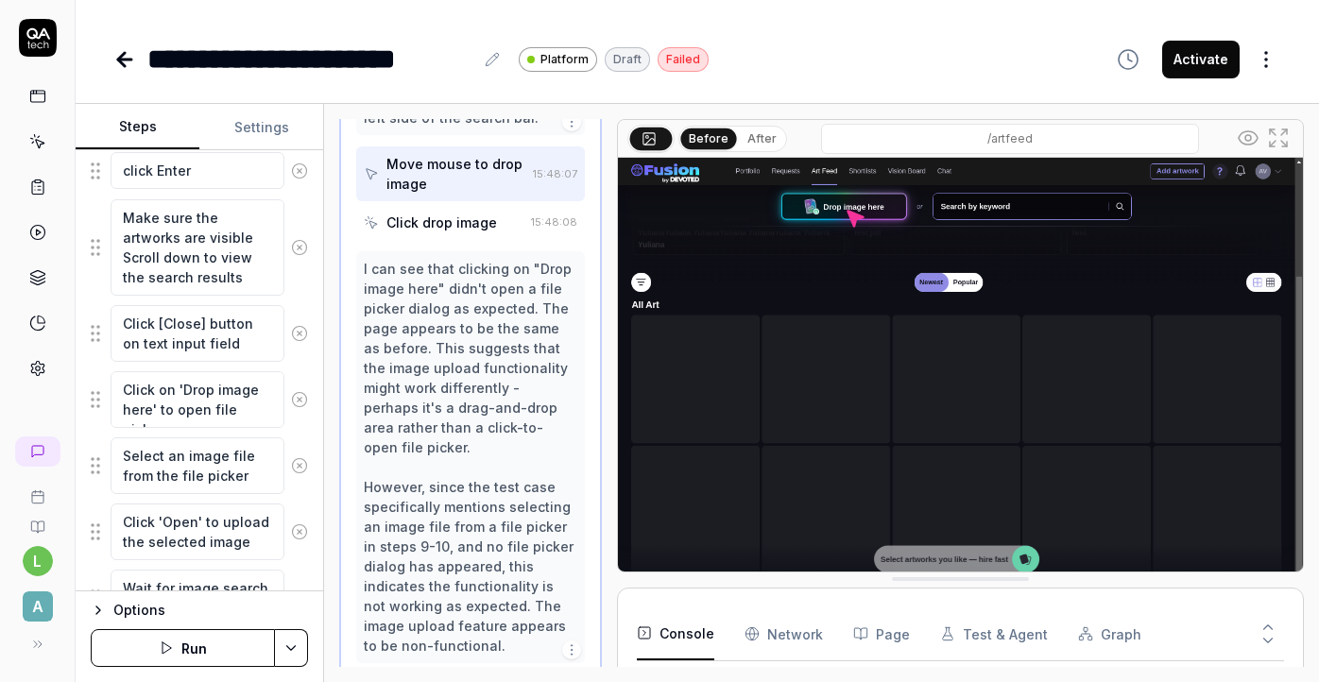
click at [266, 127] on button "Settings" at bounding box center [261, 127] width 124 height 45
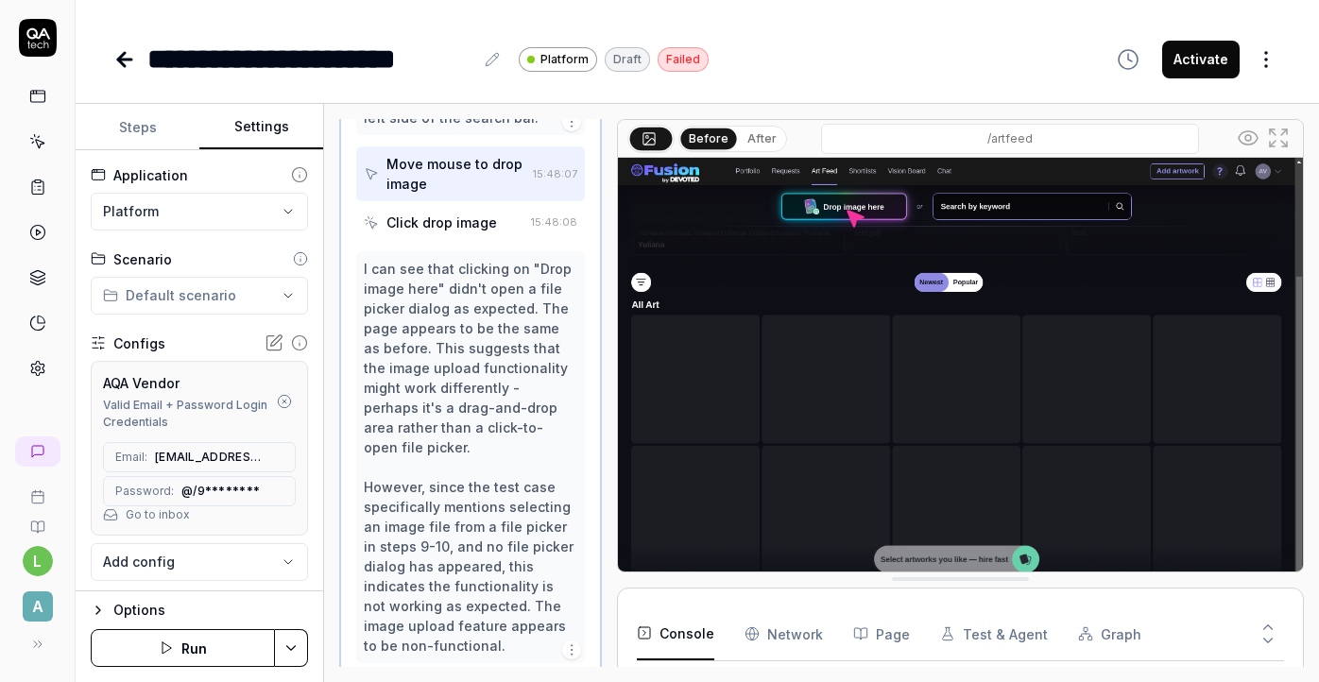
scroll to position [84, 0]
click at [164, 564] on body "**********" at bounding box center [659, 341] width 1319 height 682
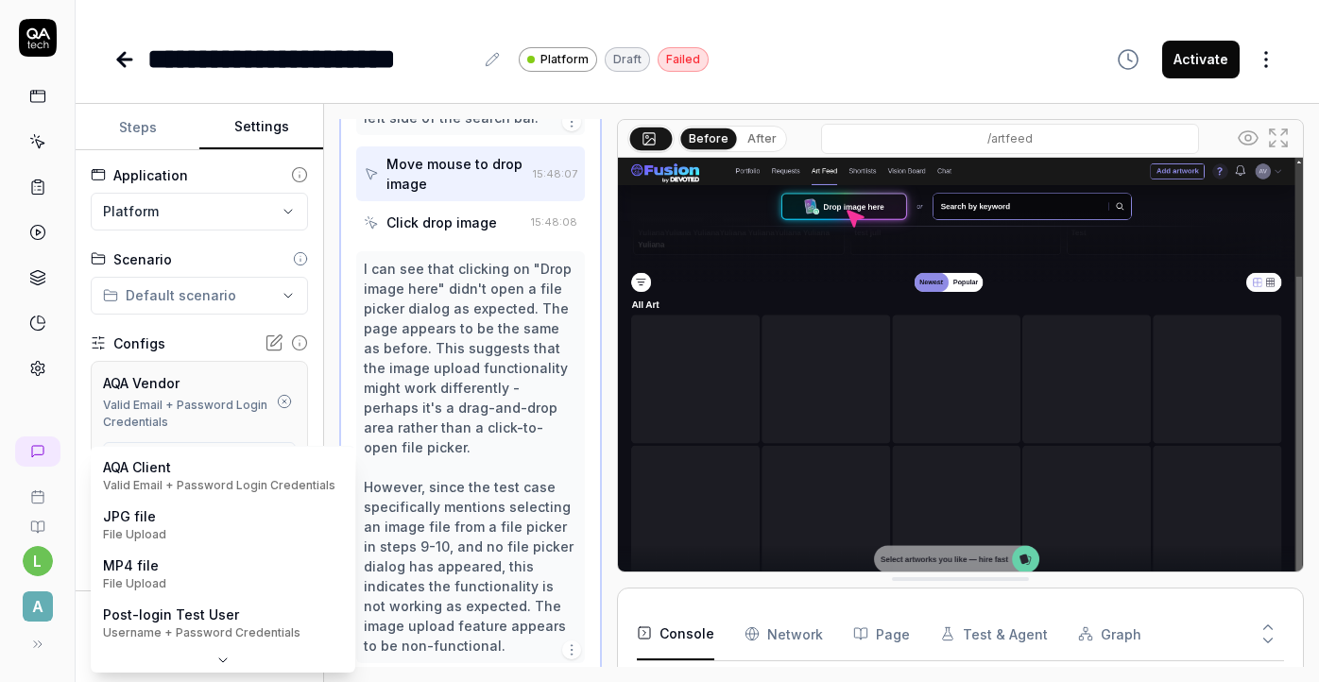
click at [280, 559] on body "**********" at bounding box center [659, 341] width 1319 height 682
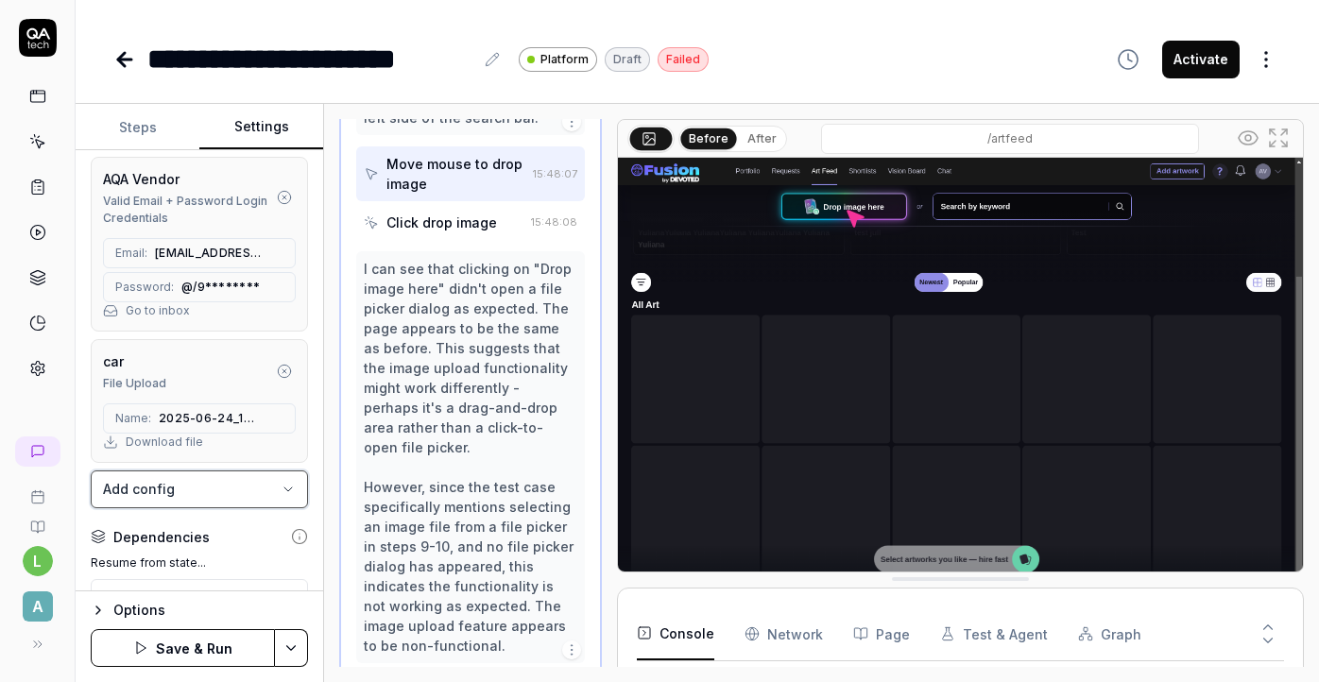
scroll to position [208, 0]
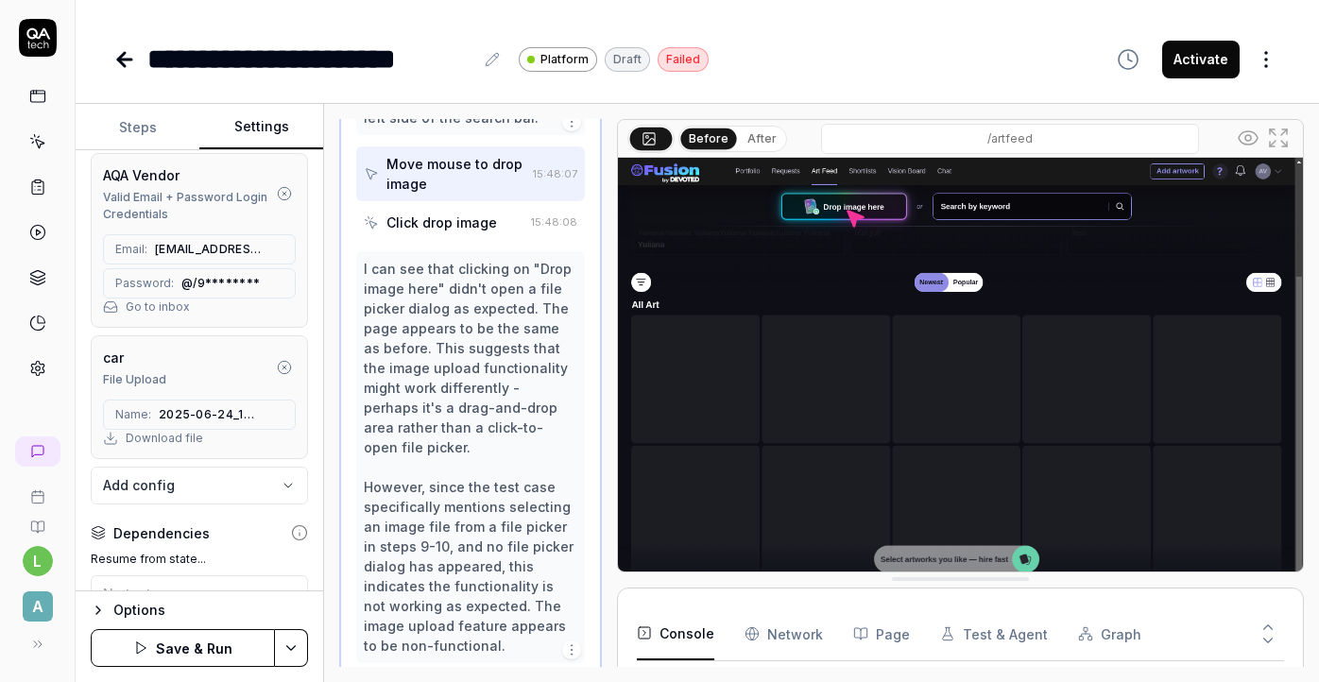
click at [145, 128] on button "Steps" at bounding box center [138, 127] width 124 height 45
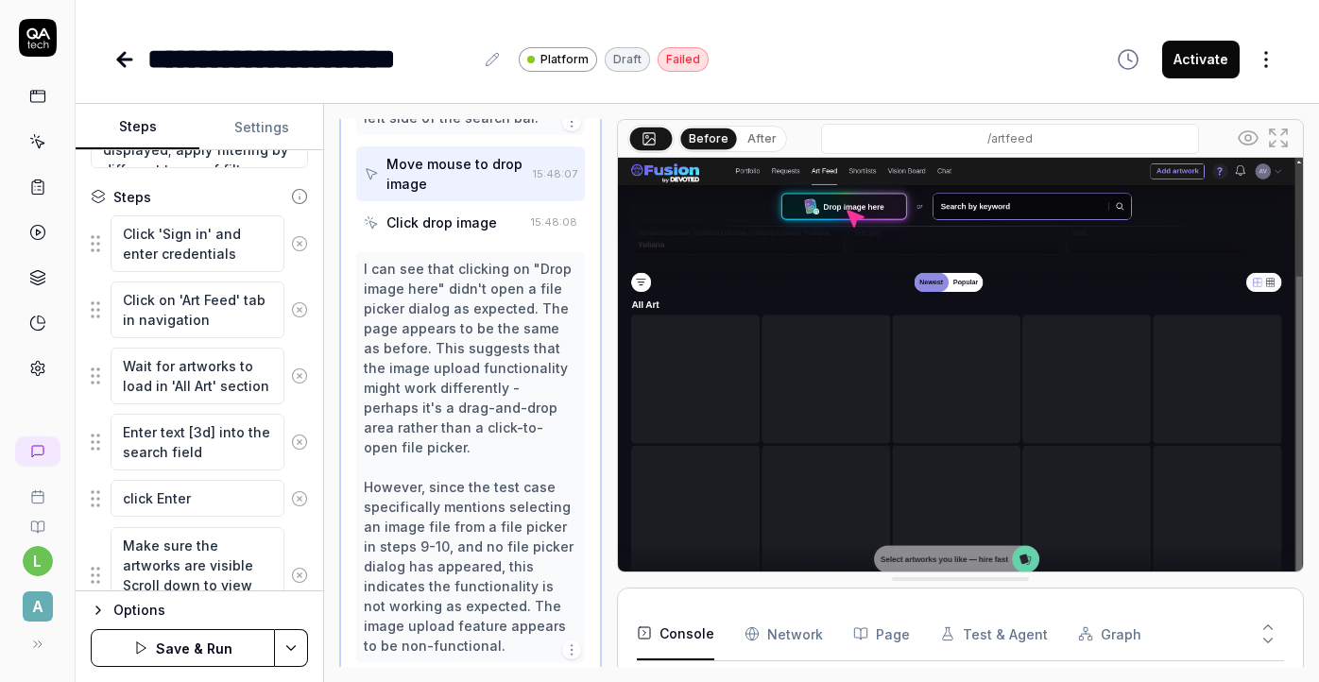
scroll to position [298, 0]
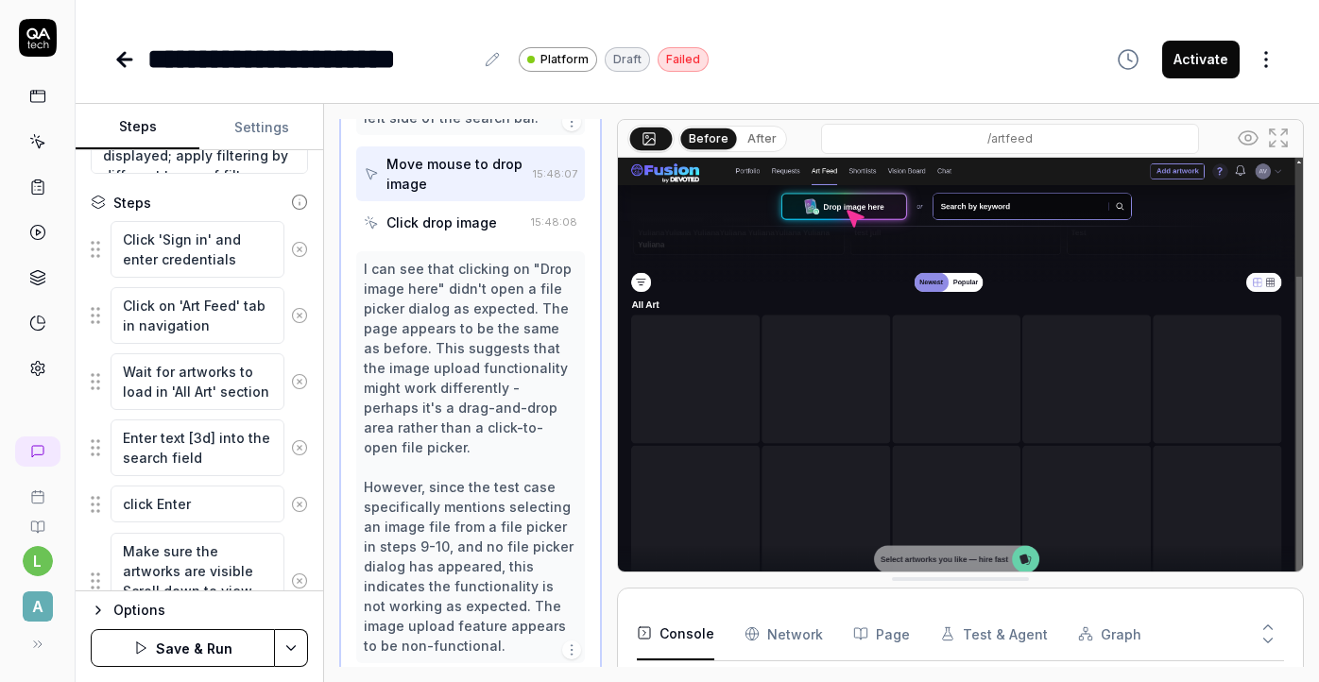
click at [299, 383] on icon at bounding box center [299, 381] width 17 height 17
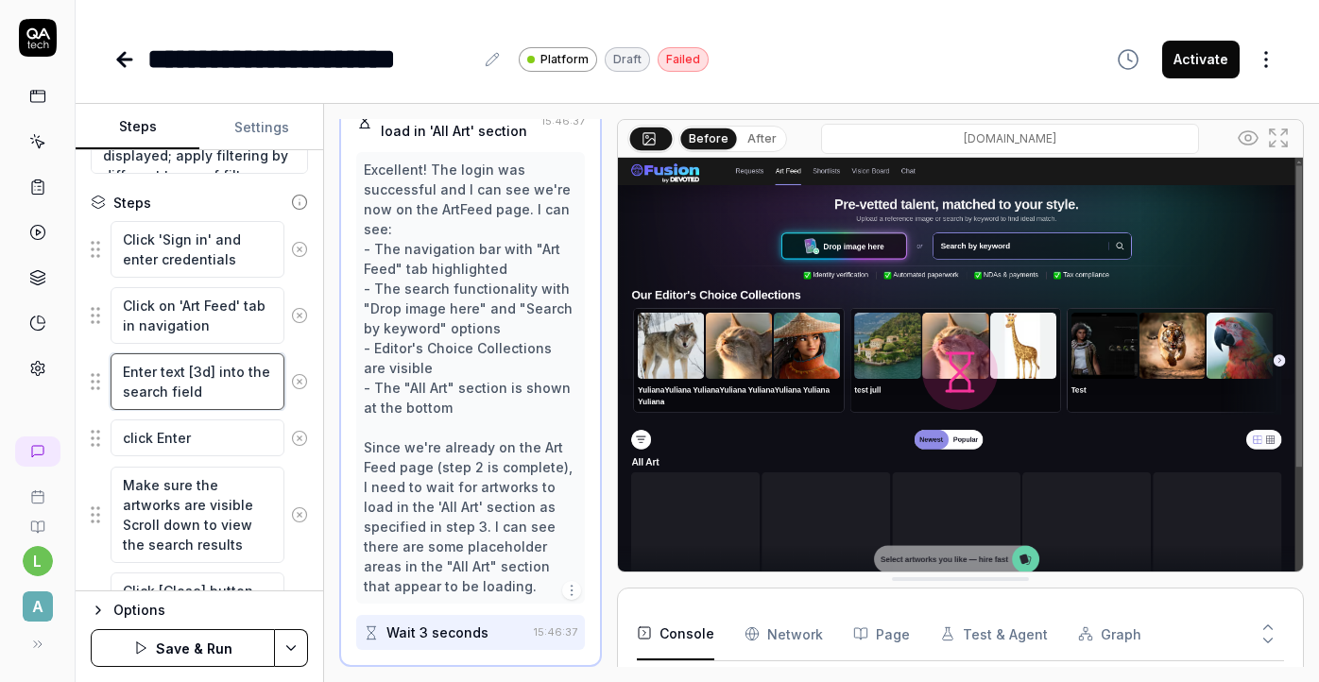
click at [240, 389] on textarea "Enter text [3d] into the search field" at bounding box center [198, 381] width 174 height 57
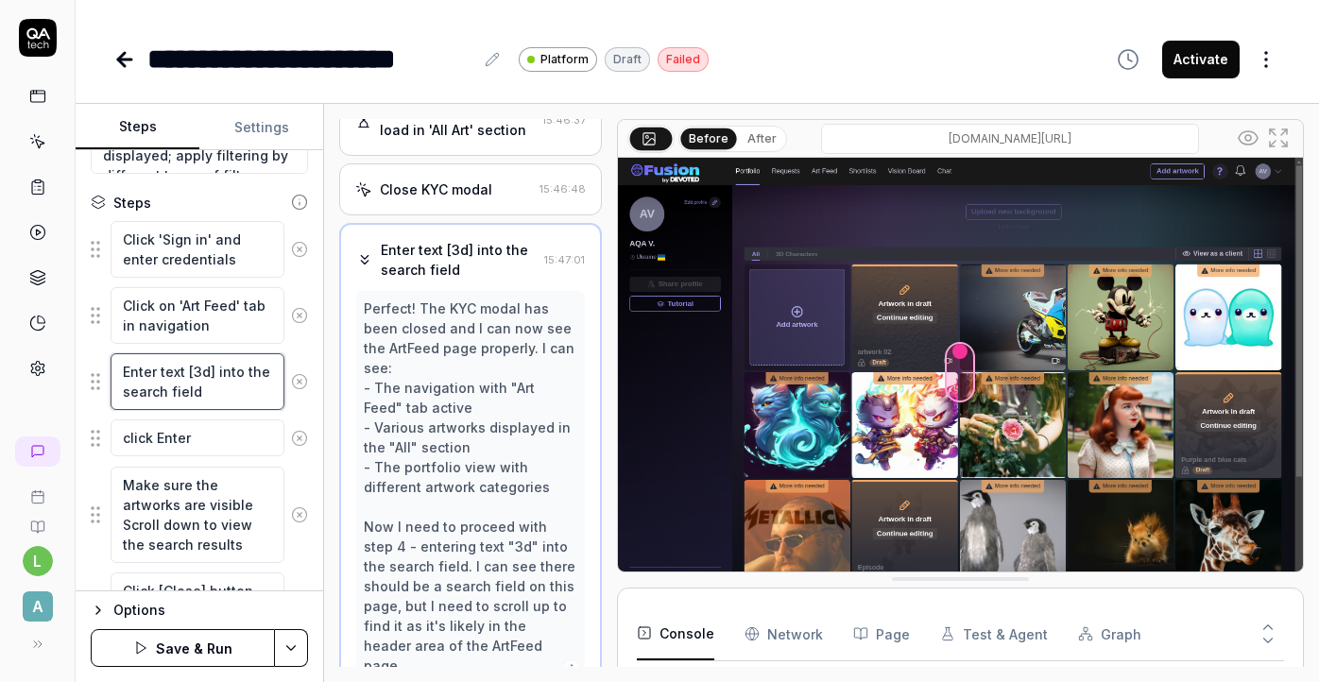
scroll to position [242, 0]
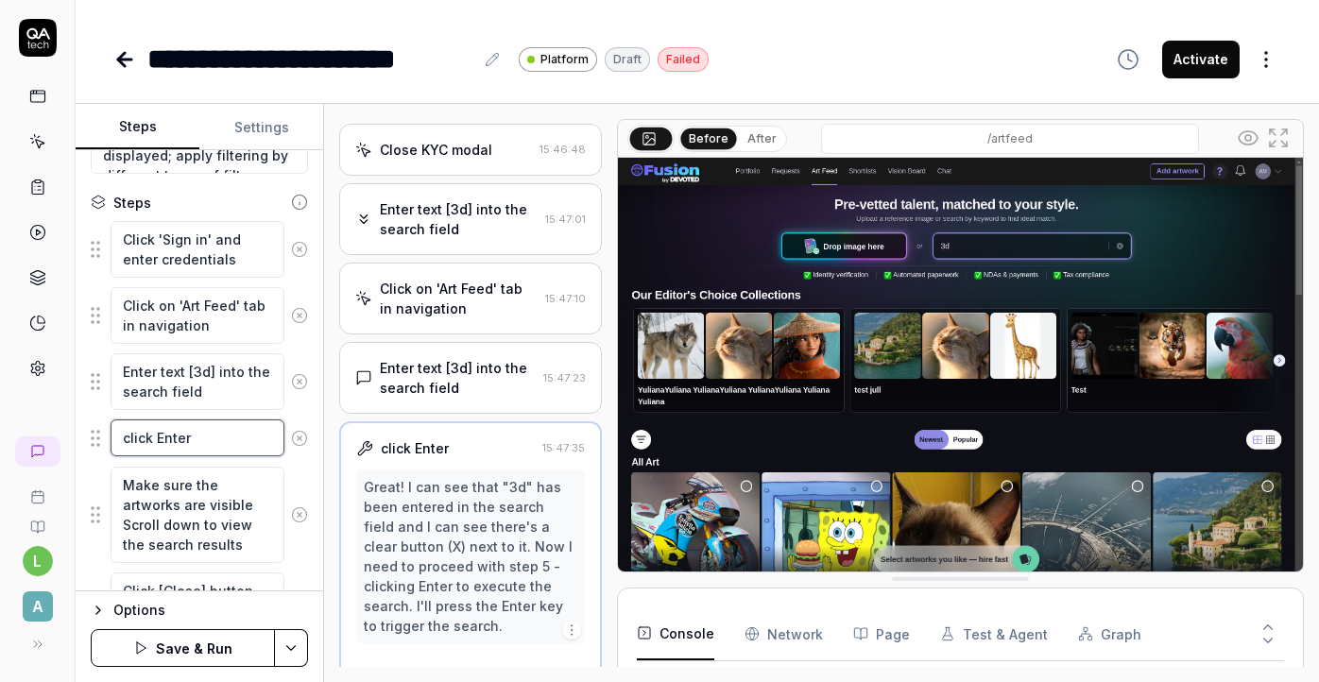
click at [240, 437] on textarea "click Enter" at bounding box center [198, 438] width 174 height 37
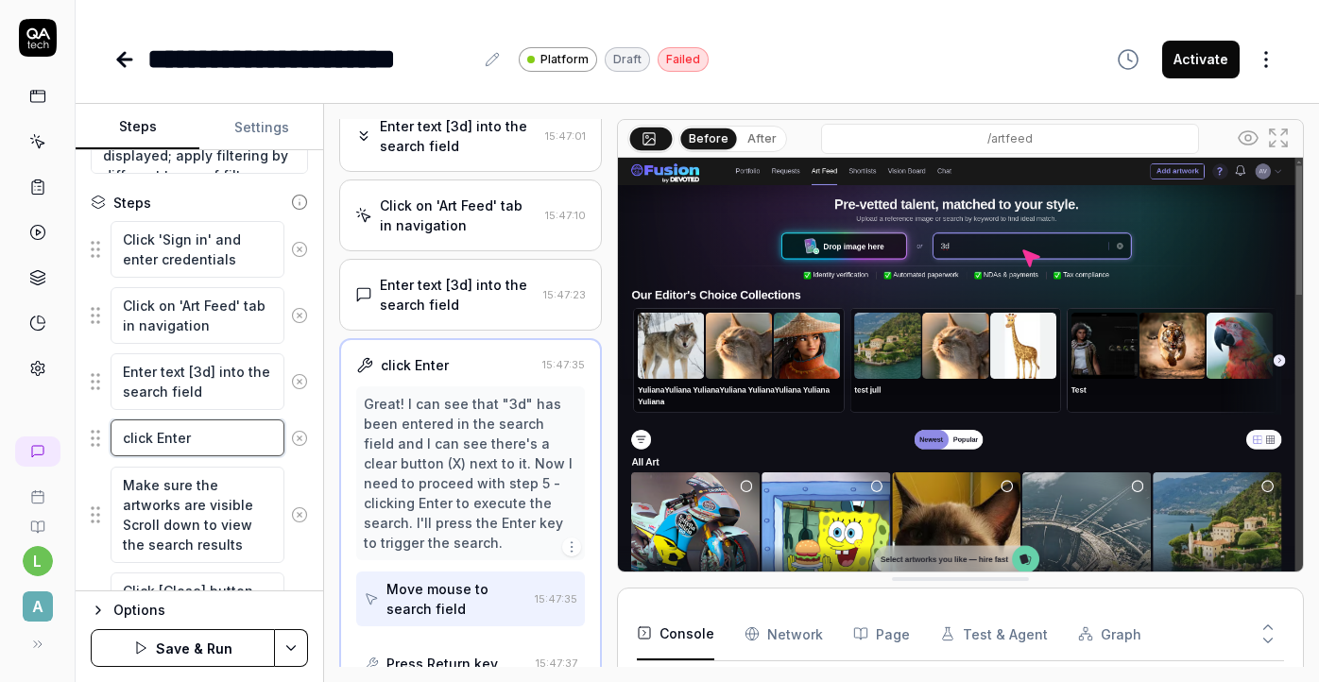
scroll to position [340, 0]
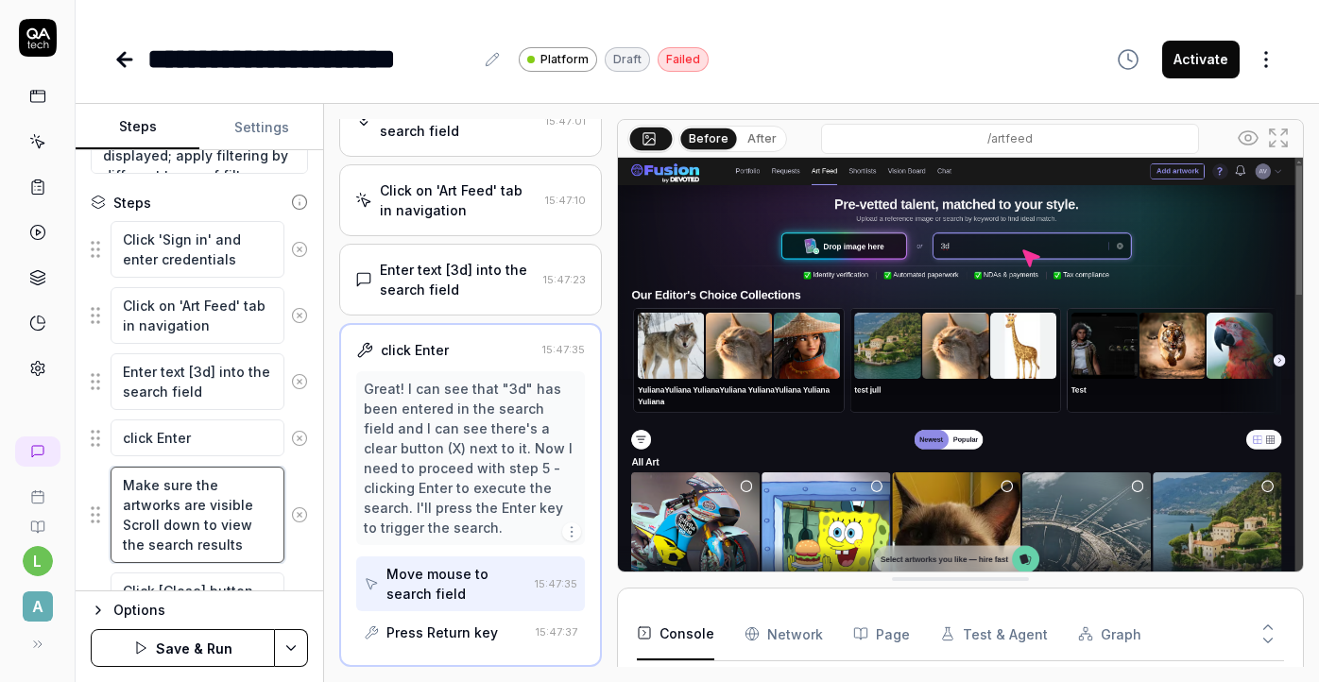
click at [224, 549] on textarea "Make sure the artworks are visible Scroll down to view the search results" at bounding box center [198, 515] width 174 height 96
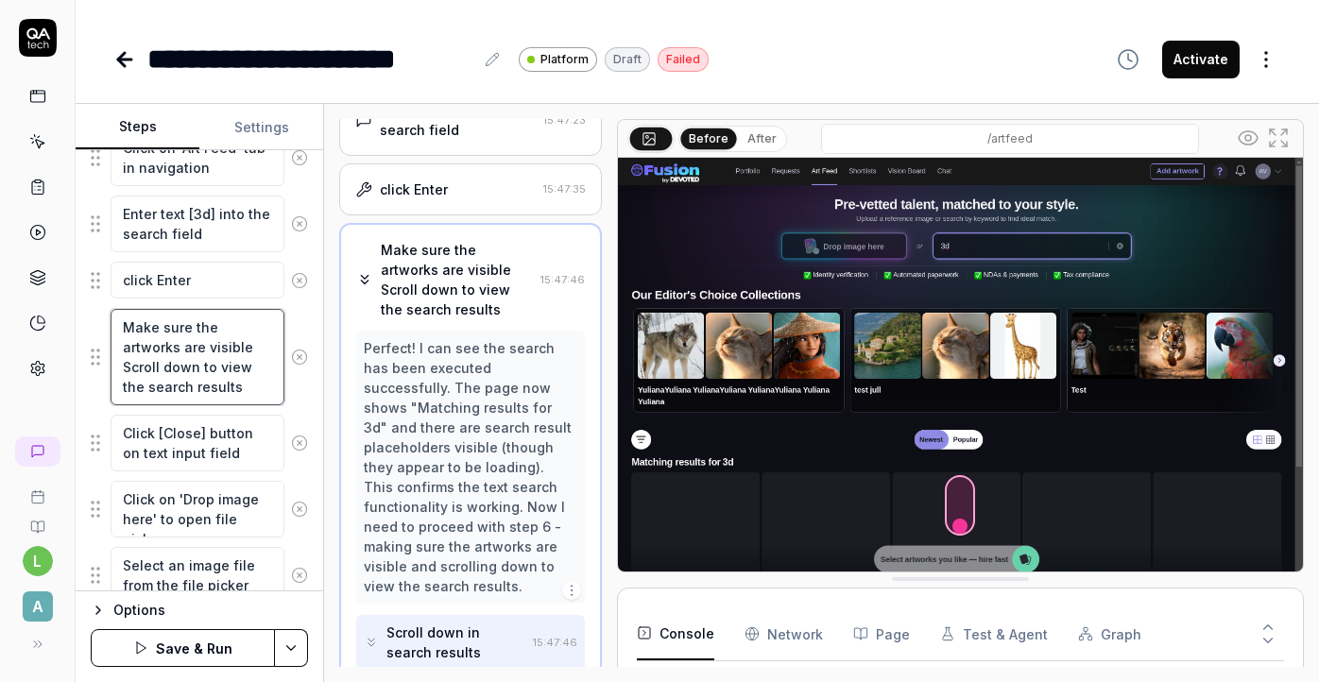
scroll to position [467, 0]
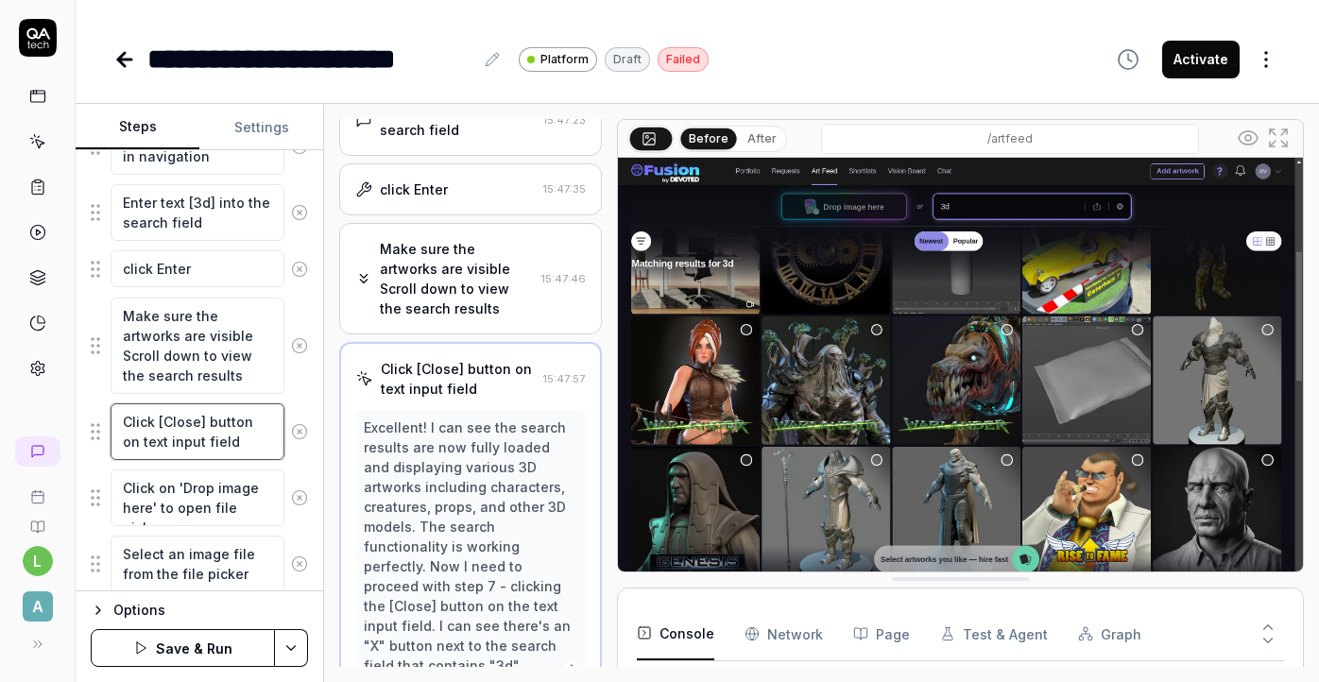
click at [238, 450] on textarea "Click [Close] button on text input field" at bounding box center [198, 431] width 174 height 57
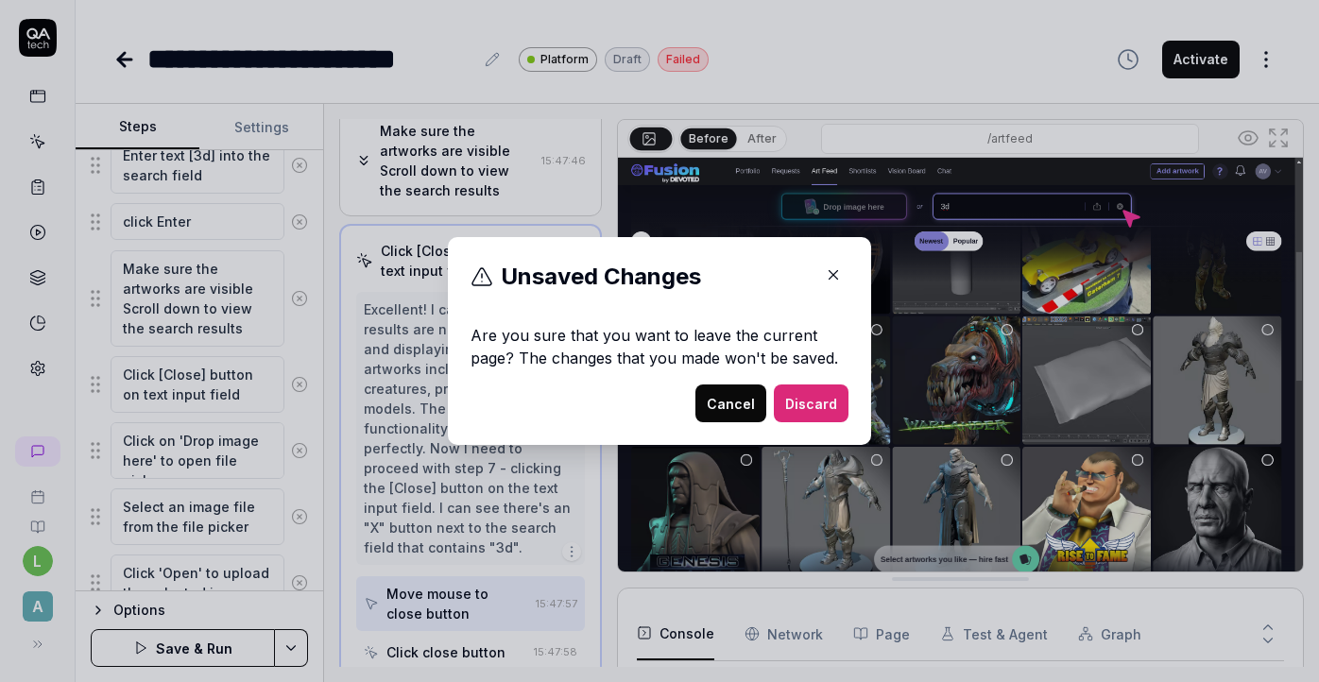
scroll to position [508, 0]
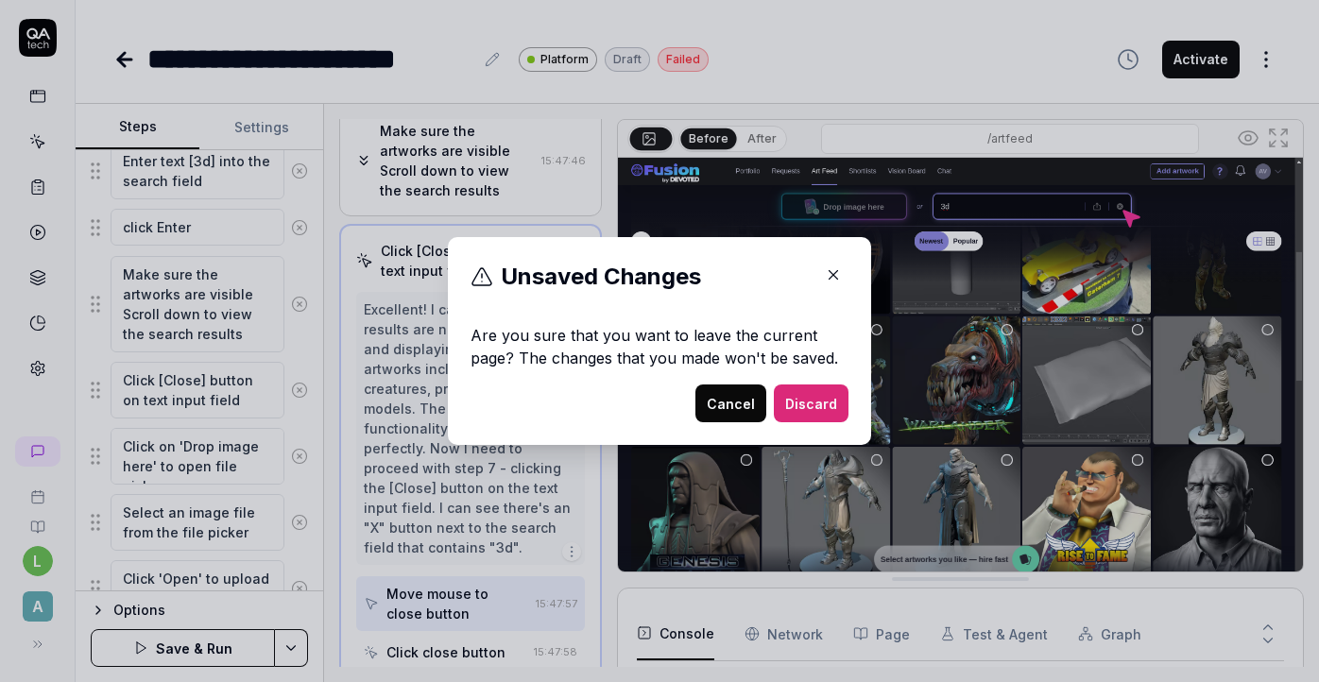
click at [754, 404] on button "Cancel" at bounding box center [730, 404] width 71 height 38
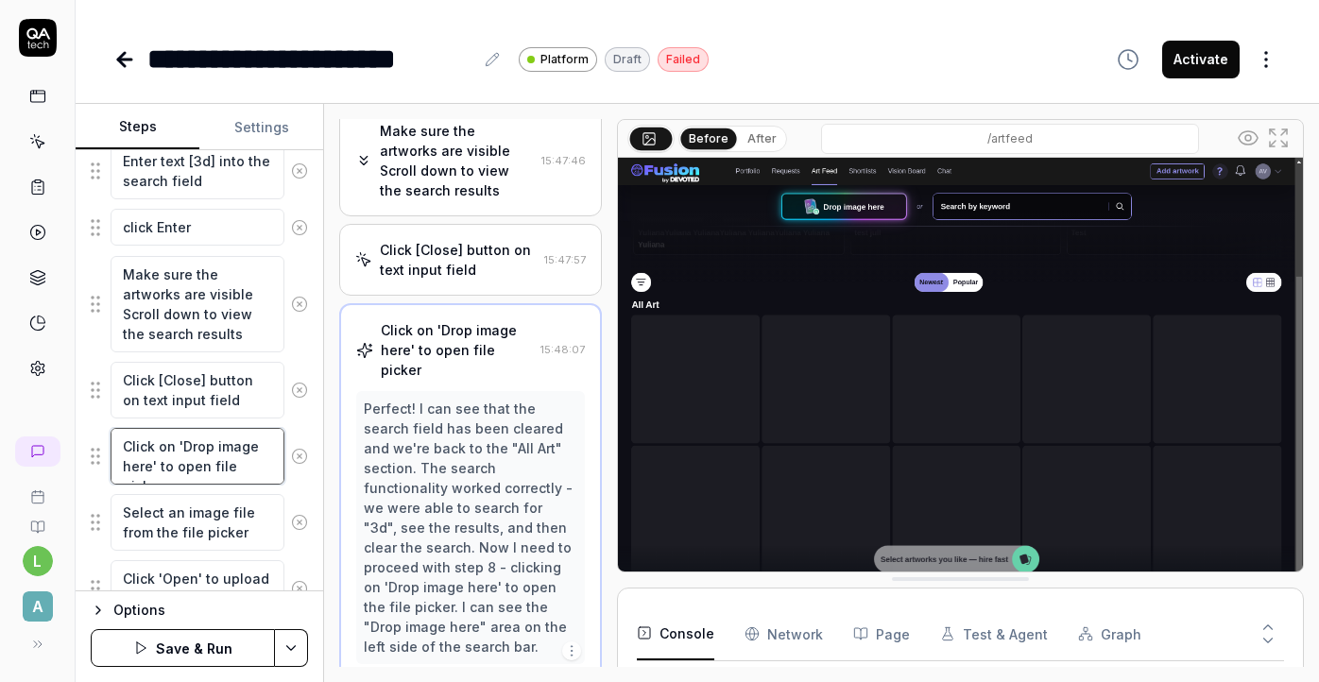
click at [185, 454] on textarea "Click on 'Drop image here' to open file picker" at bounding box center [198, 456] width 174 height 57
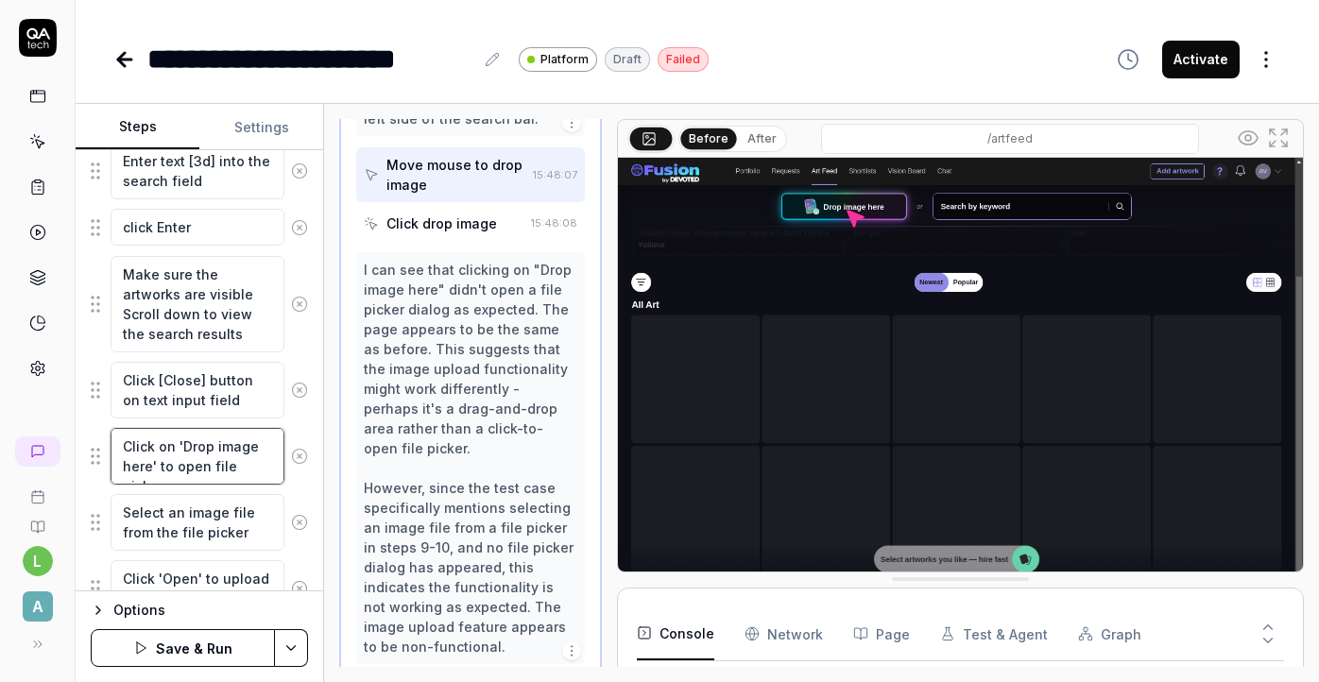
scroll to position [1147, 0]
click at [172, 445] on textarea "Click on 'Drop image here' to open file picker" at bounding box center [198, 456] width 174 height 57
drag, startPoint x: 182, startPoint y: 444, endPoint x: 163, endPoint y: 448, distance: 20.2
click at [162, 448] on textarea "Click on 'Drop image here' to open file picker" at bounding box center [198, 456] width 174 height 57
click at [268, 444] on textarea "Click [Drop image here' to open file picker" at bounding box center [198, 456] width 174 height 57
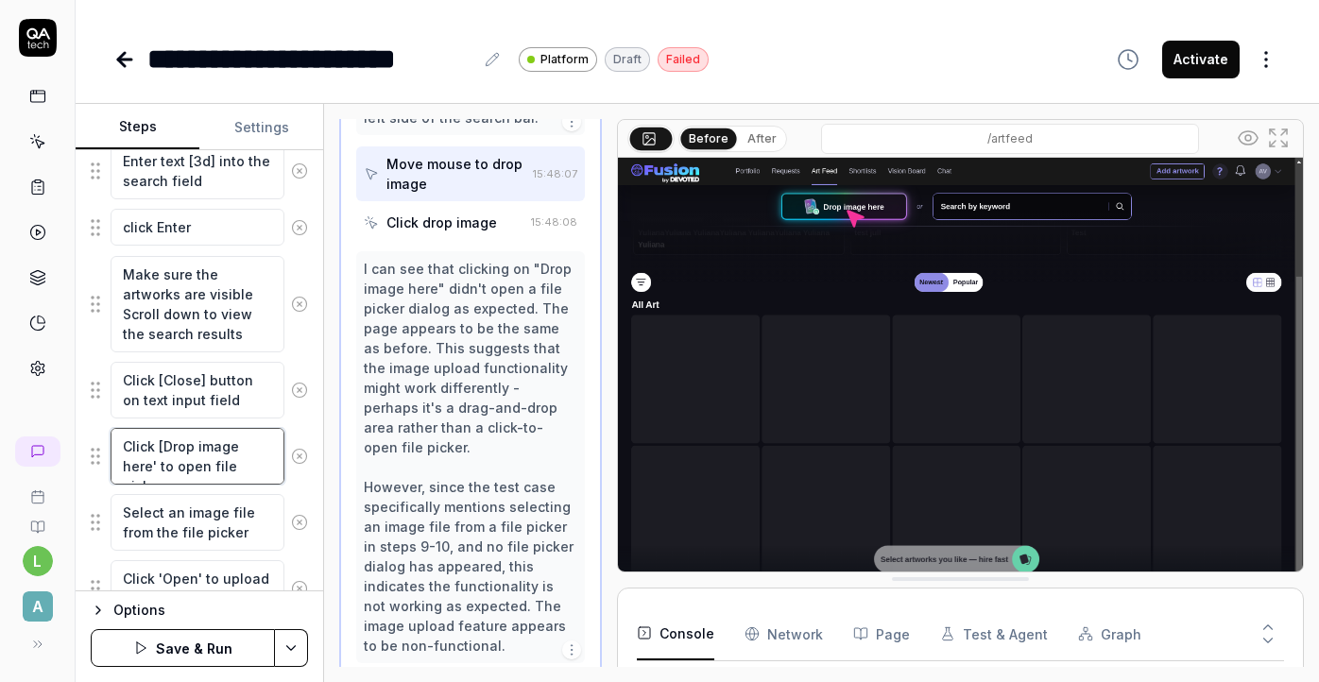
click at [269, 444] on textarea "Click [Drop image here' to open file picker" at bounding box center [198, 456] width 174 height 57
drag, startPoint x: 246, startPoint y: 533, endPoint x: 120, endPoint y: 505, distance: 128.8
click at [120, 505] on textarea "Select an image file from the file picker" at bounding box center [198, 522] width 174 height 57
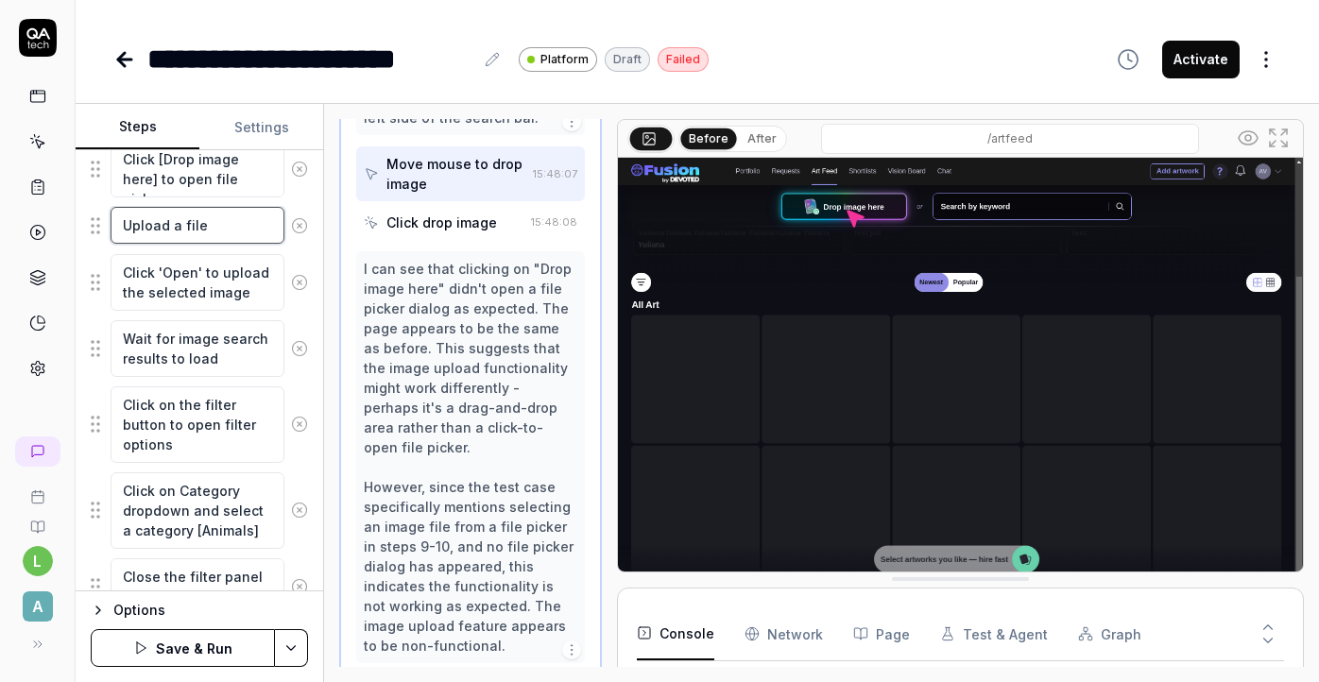
scroll to position [792, 0]
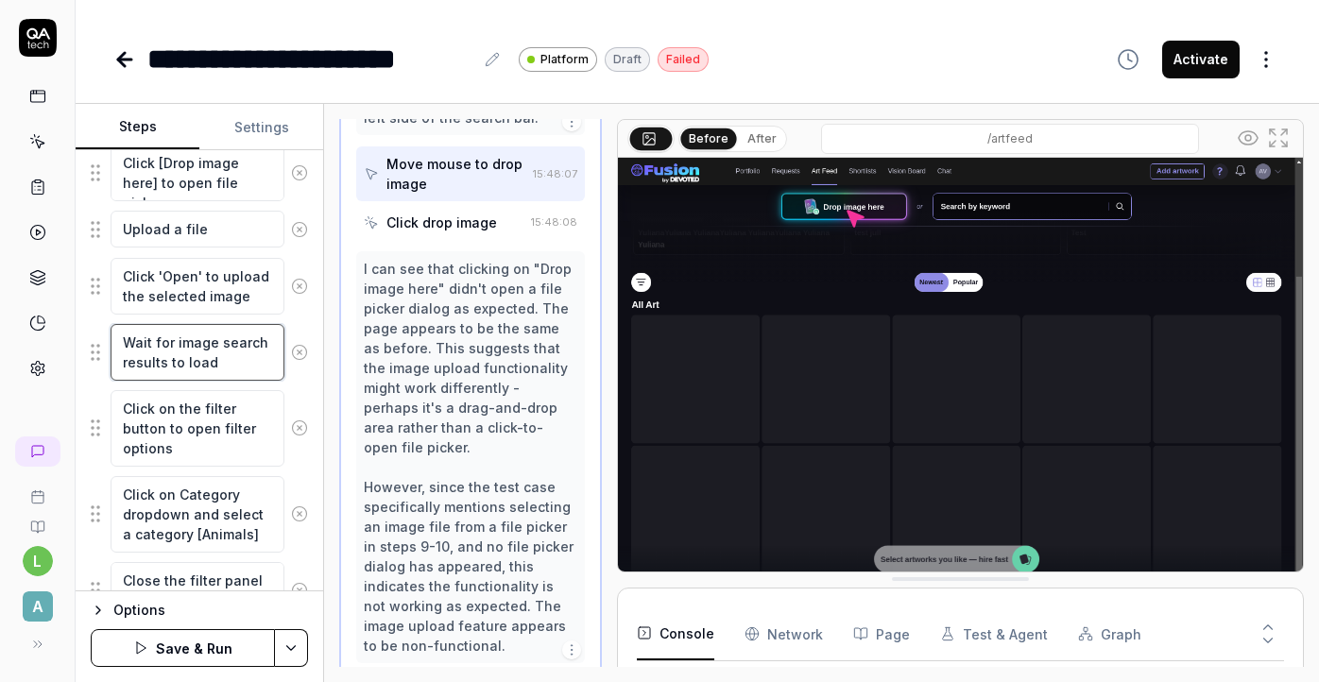
click at [213, 374] on textarea "Wait for image search results to load" at bounding box center [198, 352] width 174 height 57
click at [289, 653] on html "**********" at bounding box center [659, 341] width 1319 height 682
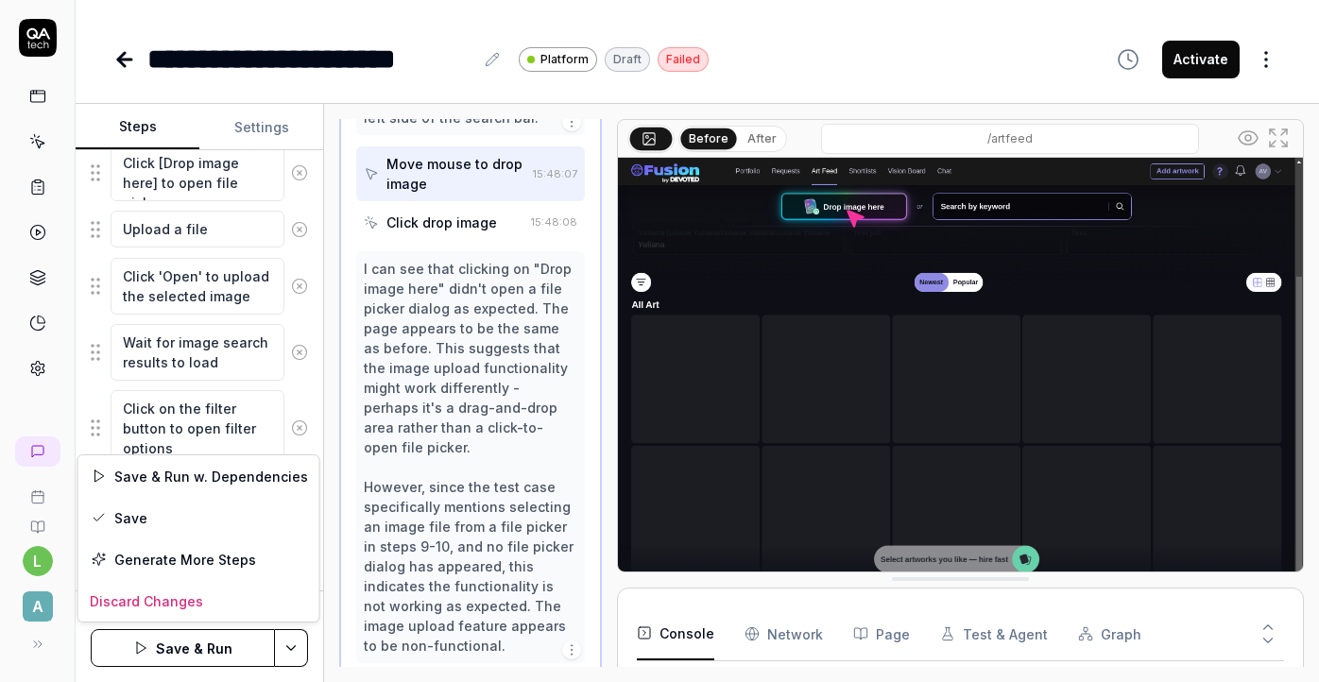
click at [297, 648] on html "**********" at bounding box center [659, 341] width 1319 height 682
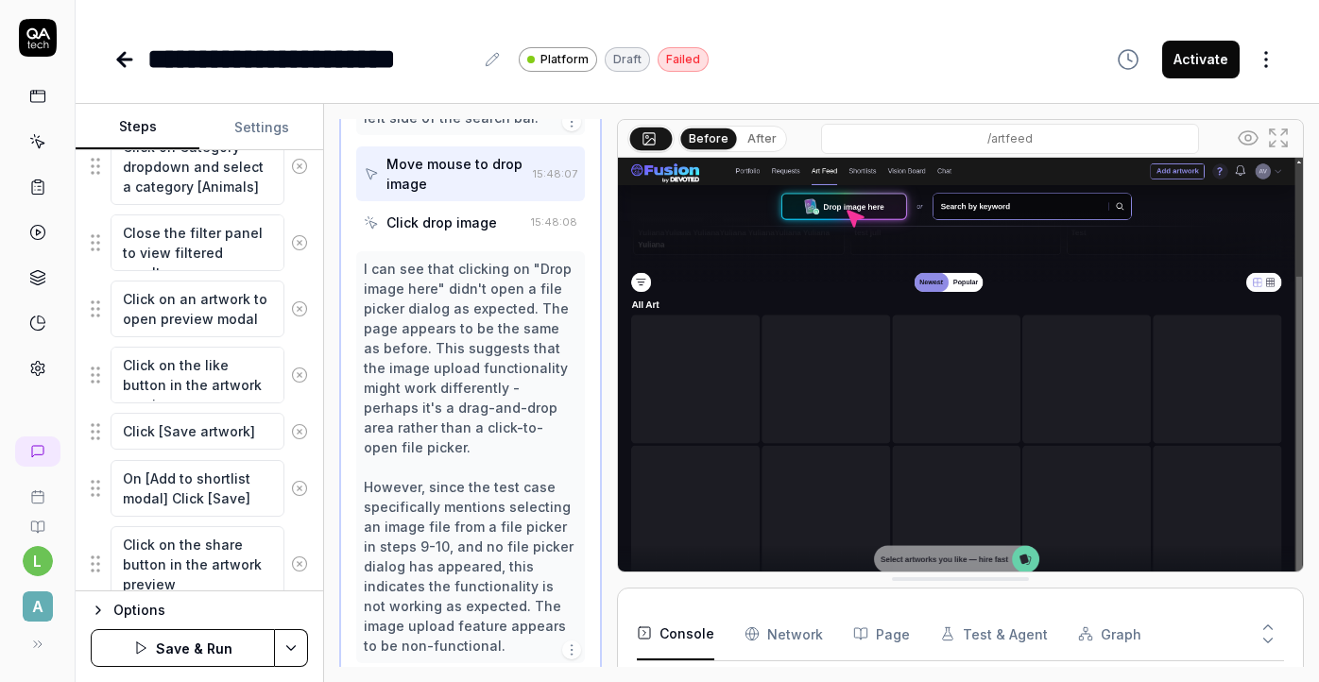
scroll to position [1402, 0]
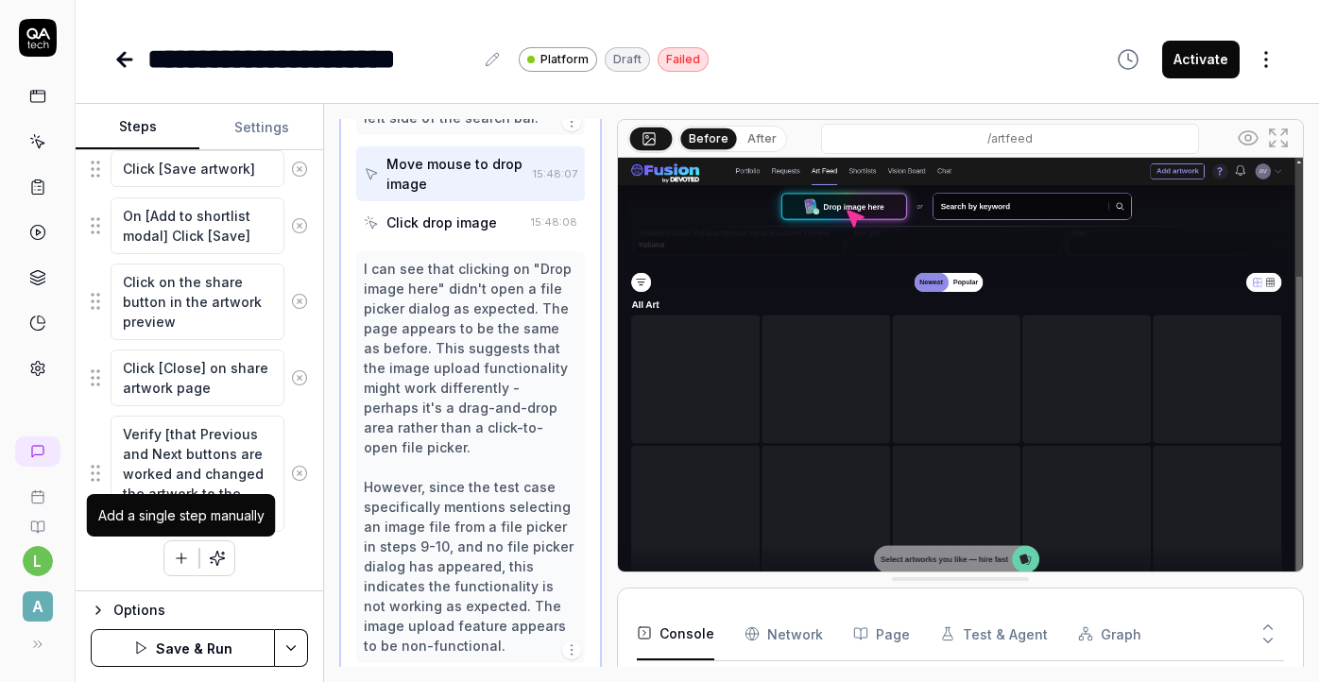
click at [179, 558] on icon "button" at bounding box center [181, 558] width 17 height 17
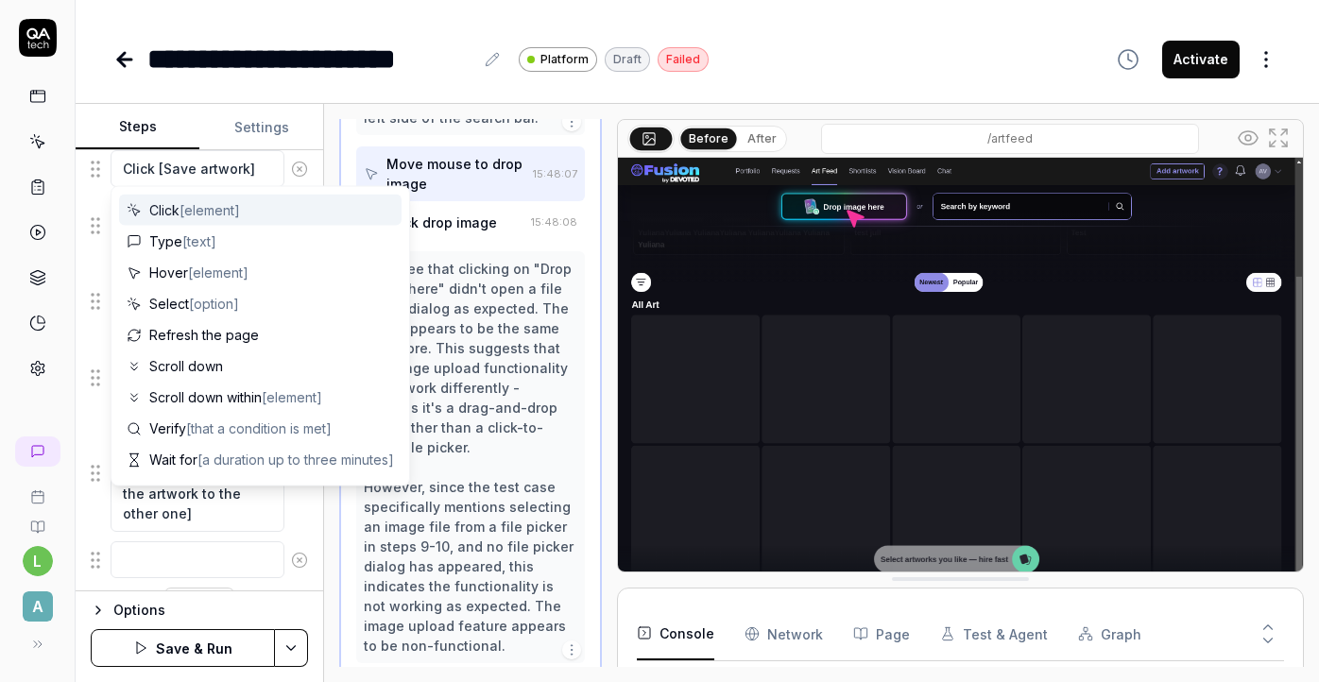
scroll to position [1449, 0]
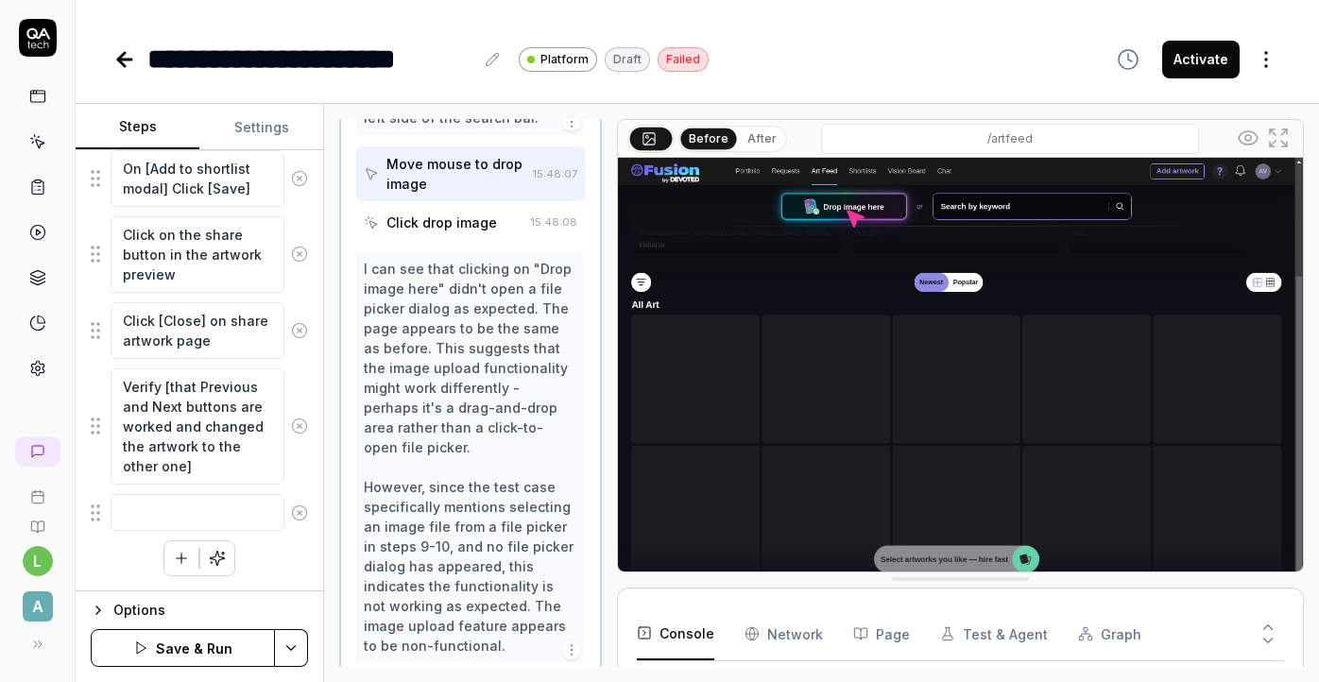
click at [88, 540] on div "Goal ArtFeed page > check search, drop image, filtering, artwork preview, edito…" at bounding box center [200, 370] width 248 height 441
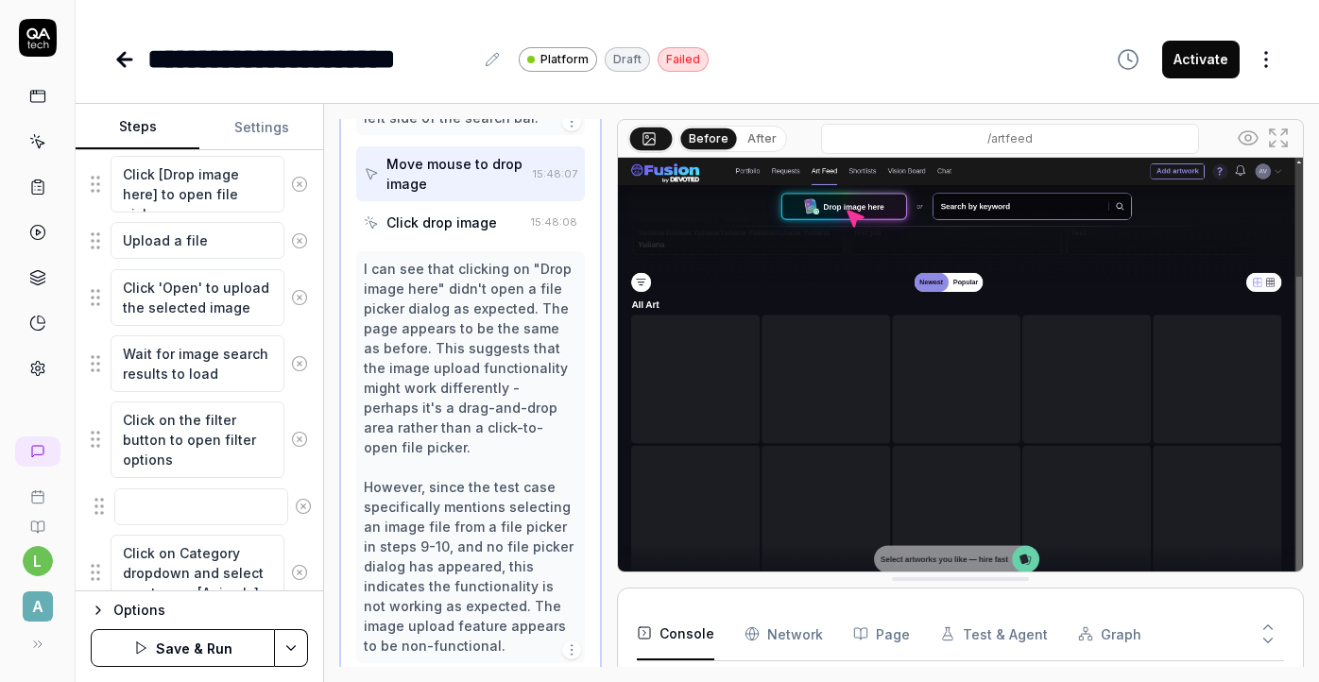
scroll to position [781, 0]
drag, startPoint x: 97, startPoint y: 520, endPoint x: 88, endPoint y: 434, distance: 86.5
click at [91, 434] on fieldset "Click 'Sign in' and enter credentials Click on 'Art Feed' tab in navigation Ent…" at bounding box center [199, 468] width 217 height 1465
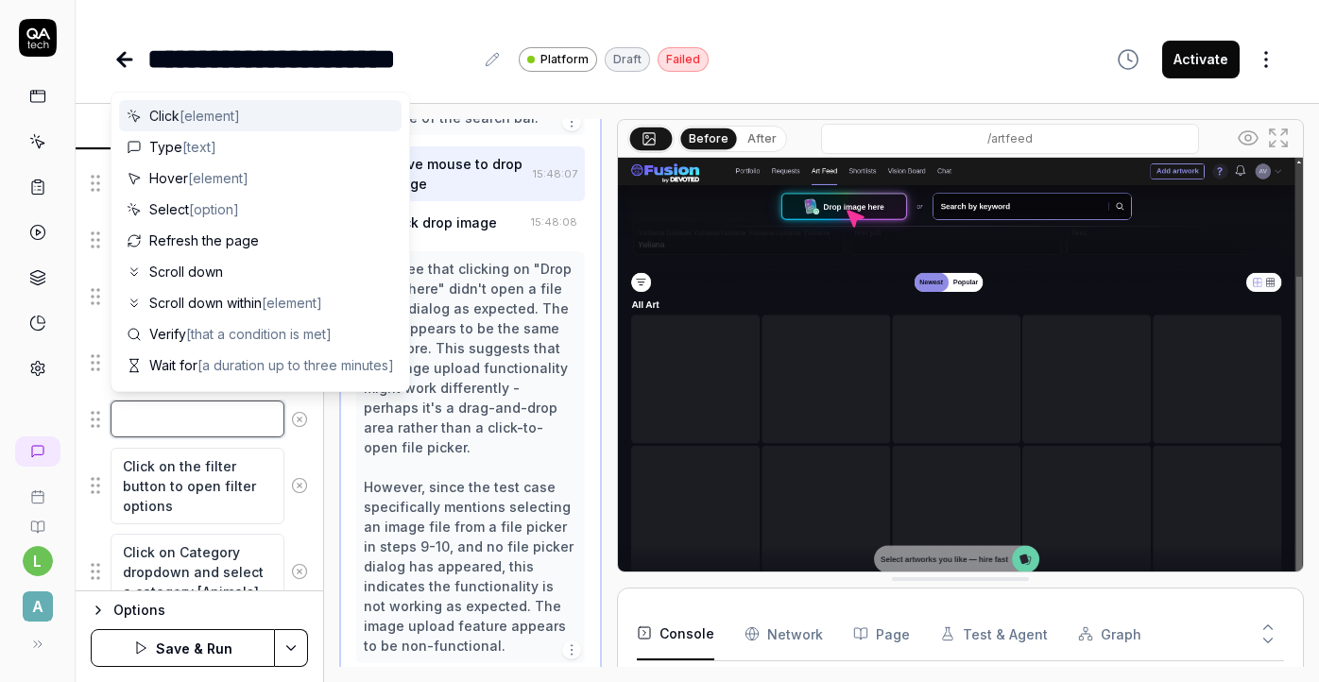
click at [165, 425] on textarea at bounding box center [198, 419] width 174 height 37
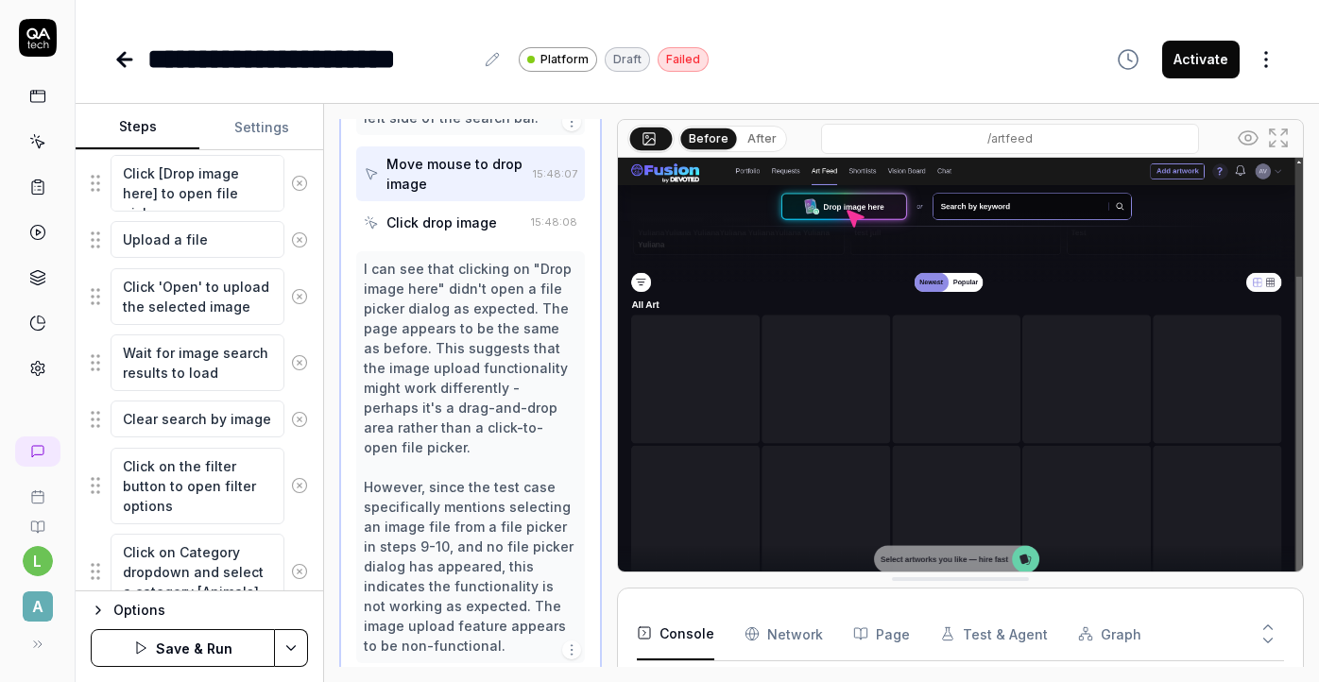
click at [197, 653] on button "Save & Run" at bounding box center [183, 648] width 184 height 38
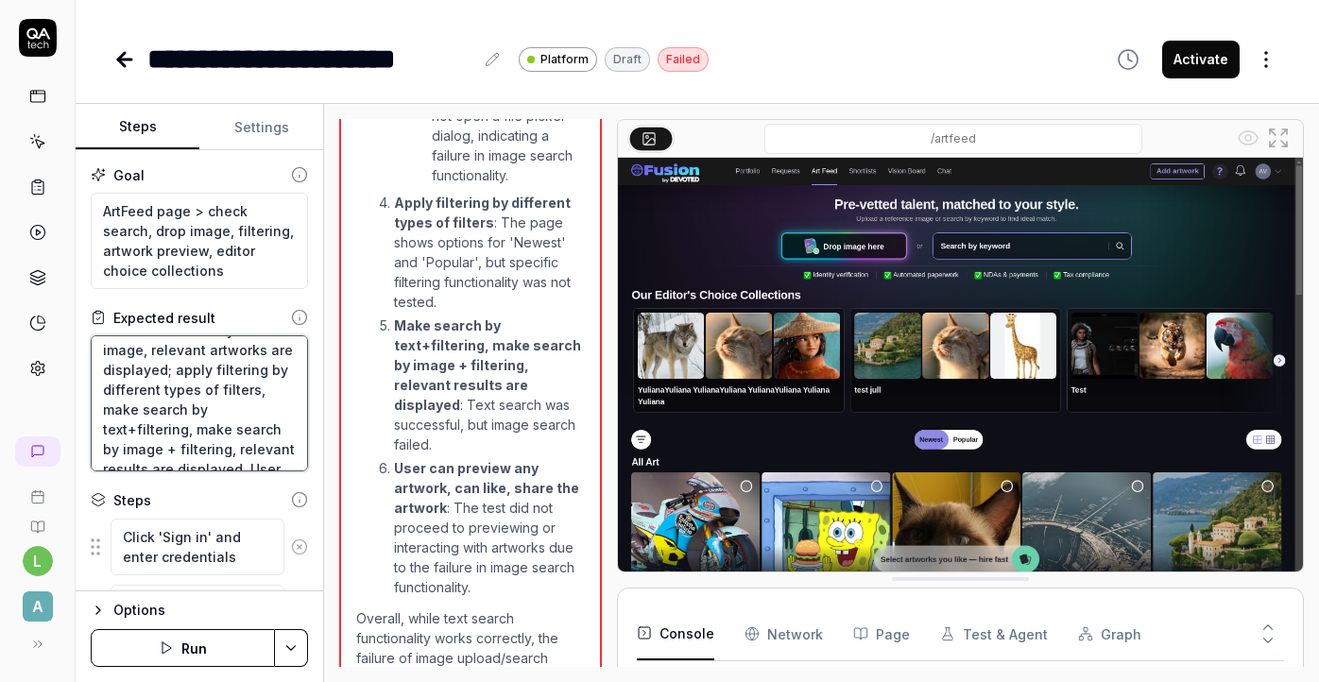
scroll to position [91, 0]
drag, startPoint x: 272, startPoint y: 446, endPoint x: 96, endPoint y: 418, distance: 178.0
click at [95, 418] on textarea "Vendor can reach the ArtFeed page, Search and Filters inputs are displayed. Use…" at bounding box center [199, 403] width 217 height 136
click at [114, 421] on textarea "Vendor can reach the ArtFeed page, Search and Filters inputs are displayed. Use…" at bounding box center [199, 403] width 217 height 136
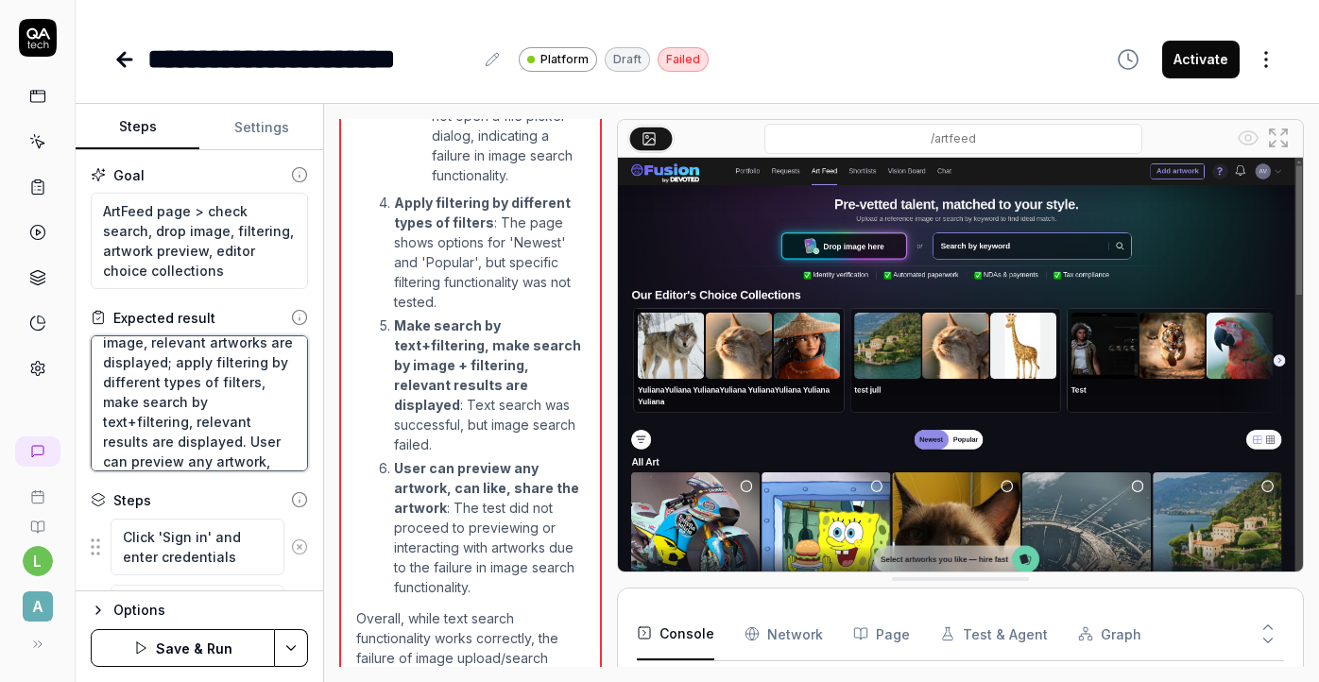
scroll to position [99, 0]
click at [283, 453] on textarea "Vendor can reach the ArtFeed page, Search and Filters inputs are displayed. Use…" at bounding box center [199, 403] width 217 height 136
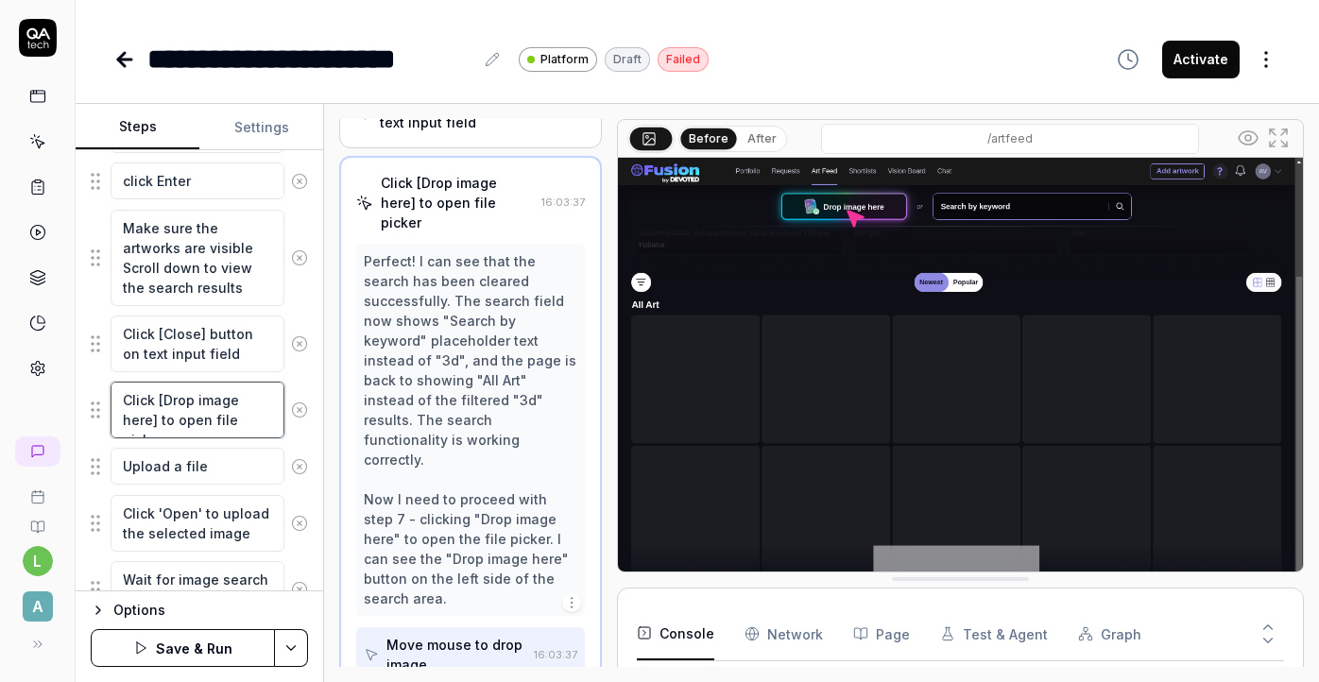
scroll to position [757, 0]
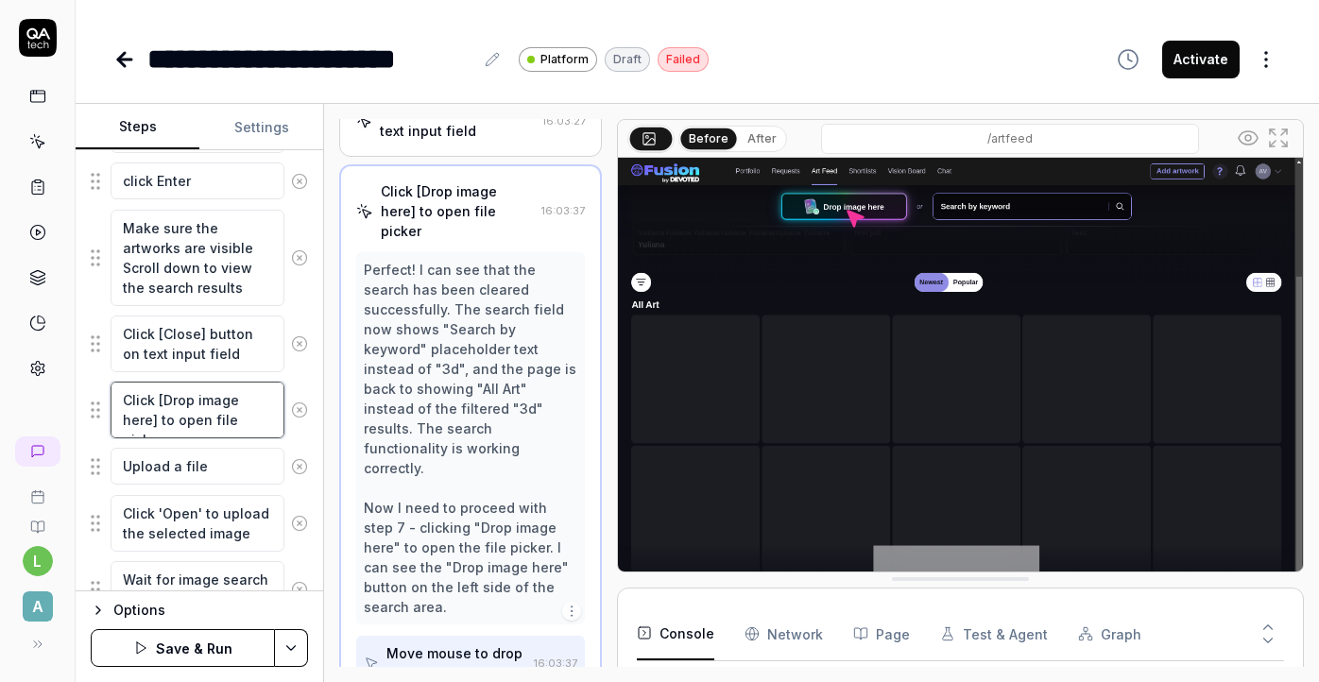
drag, startPoint x: 239, startPoint y: 423, endPoint x: 129, endPoint y: 422, distance: 109.6
click at [129, 422] on textarea "Click [Drop image here] to open file picker" at bounding box center [198, 410] width 174 height 57
click at [446, 643] on div "Move mouse to drop image" at bounding box center [455, 663] width 139 height 40
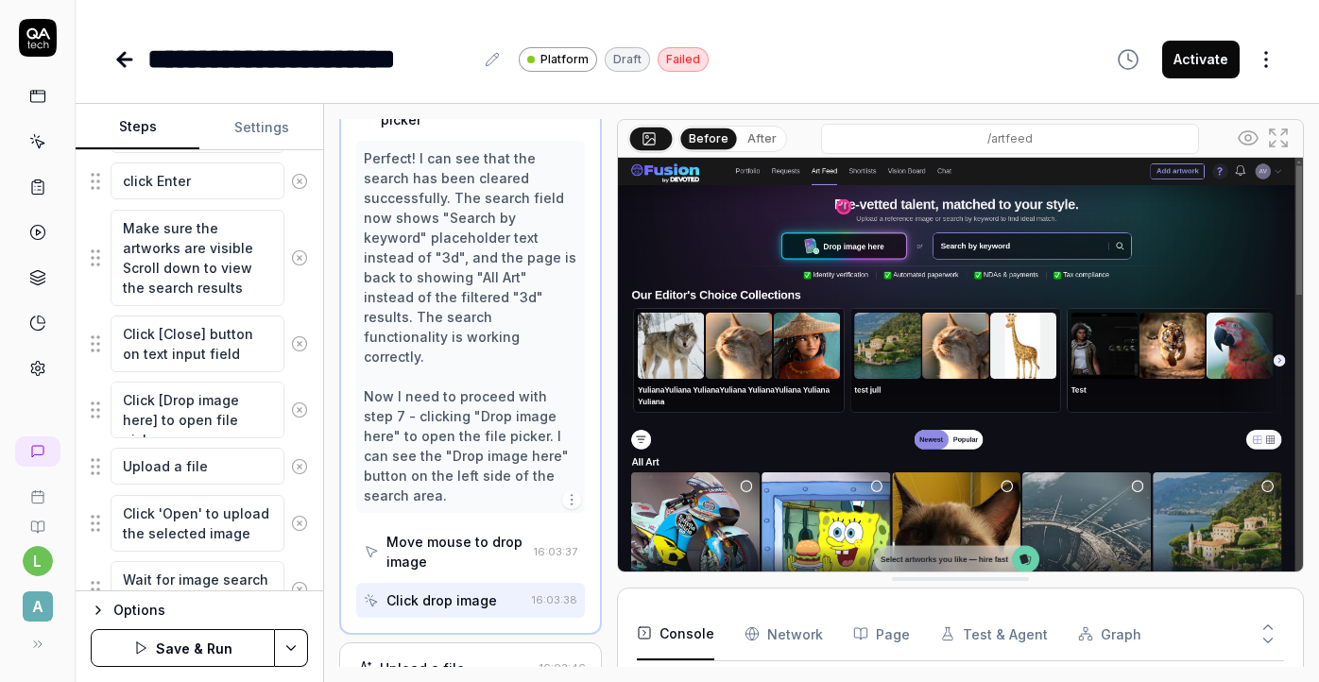
click at [437, 643] on div "Upload a file 16:03:46" at bounding box center [470, 669] width 262 height 52
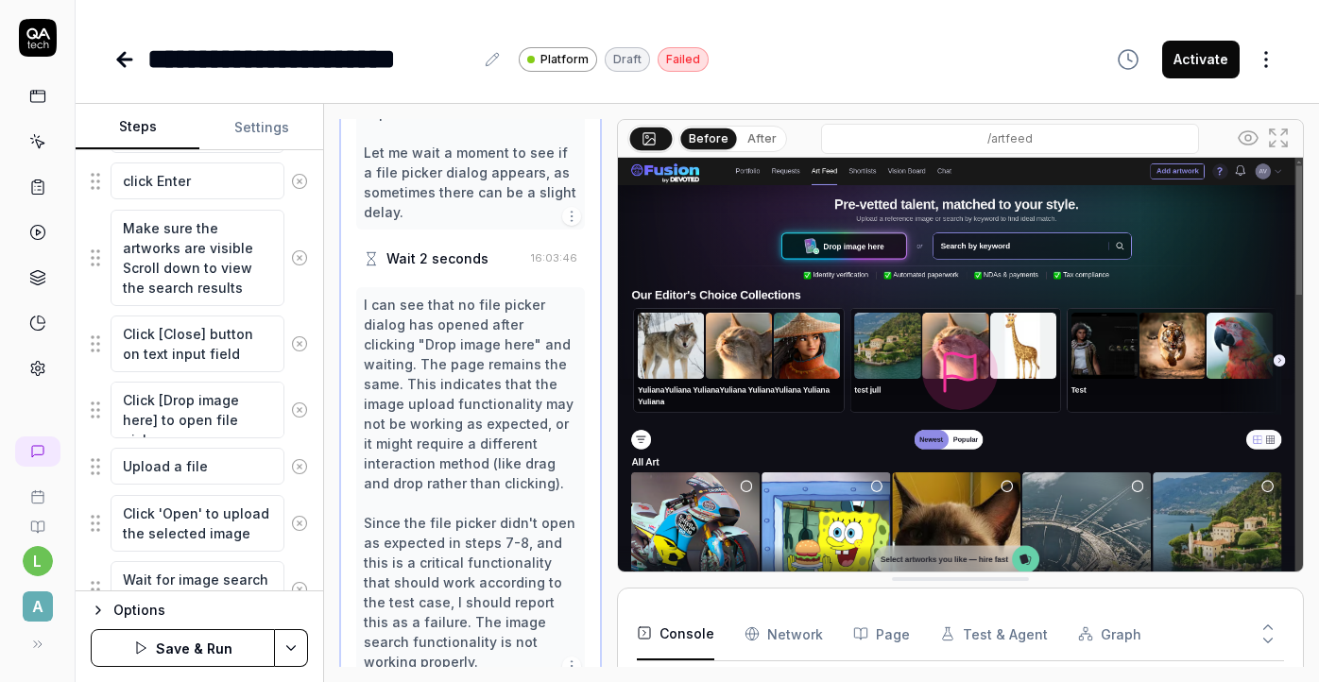
scroll to position [1188, 0]
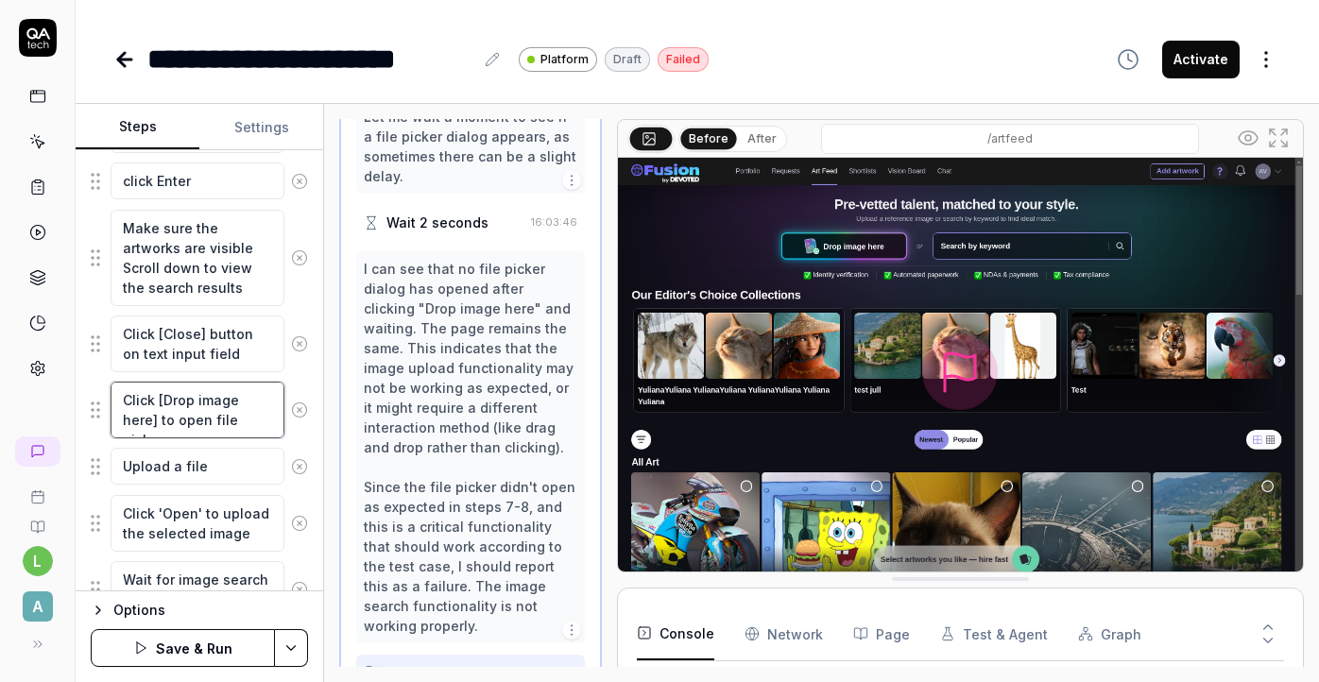
click at [239, 425] on textarea "Click [Drop image here] to open file picker" at bounding box center [198, 410] width 174 height 57
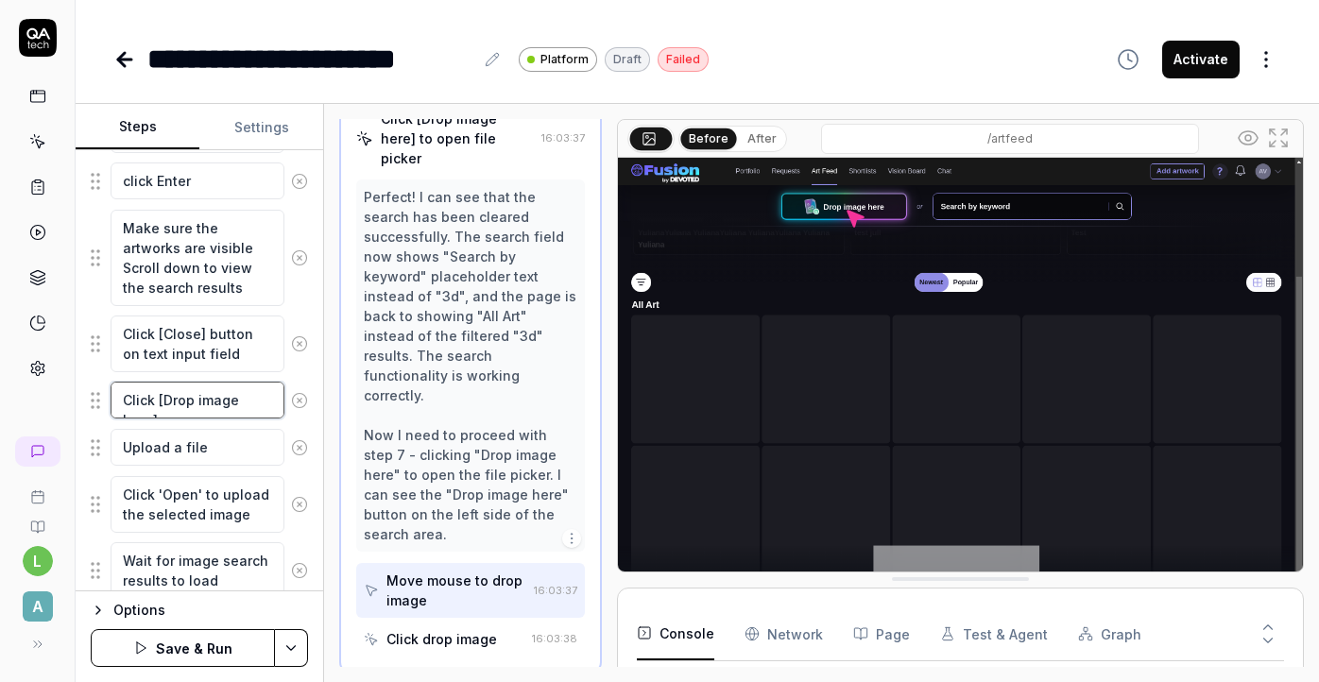
scroll to position [837, 0]
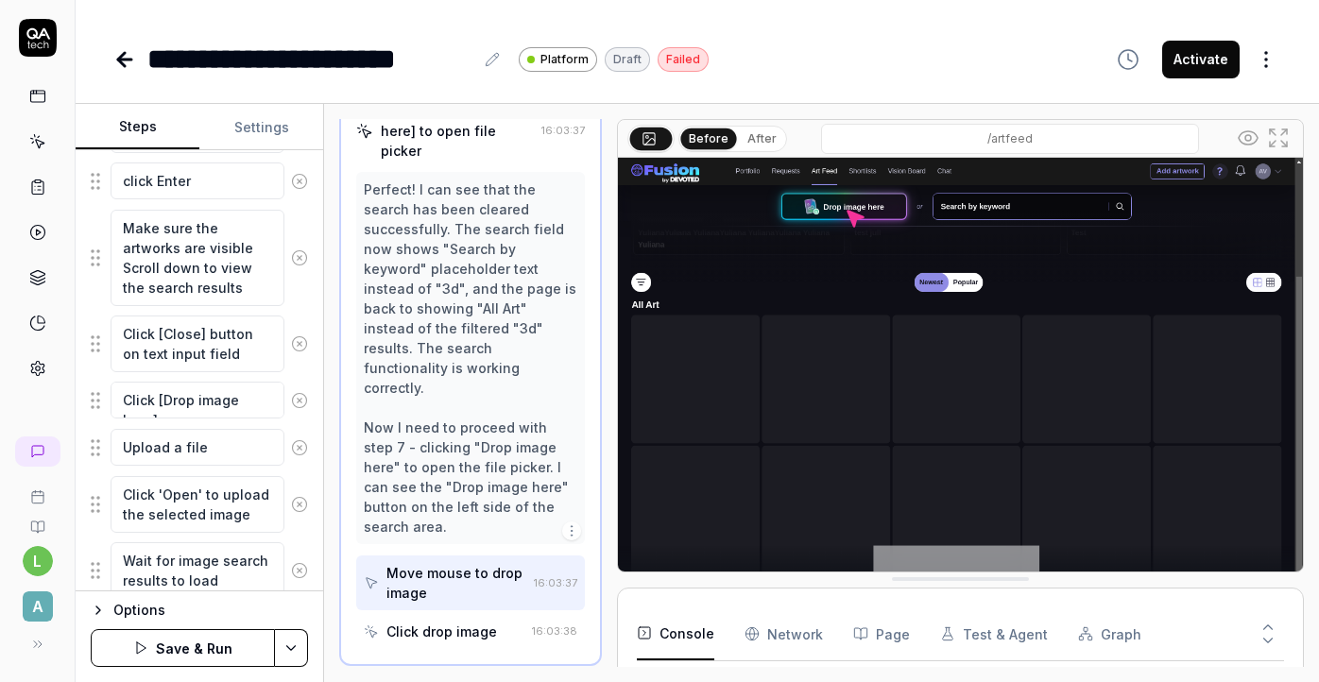
click at [485, 563] on div "Move mouse to drop image" at bounding box center [455, 583] width 139 height 40
click at [457, 622] on div "Click drop image" at bounding box center [441, 632] width 111 height 20
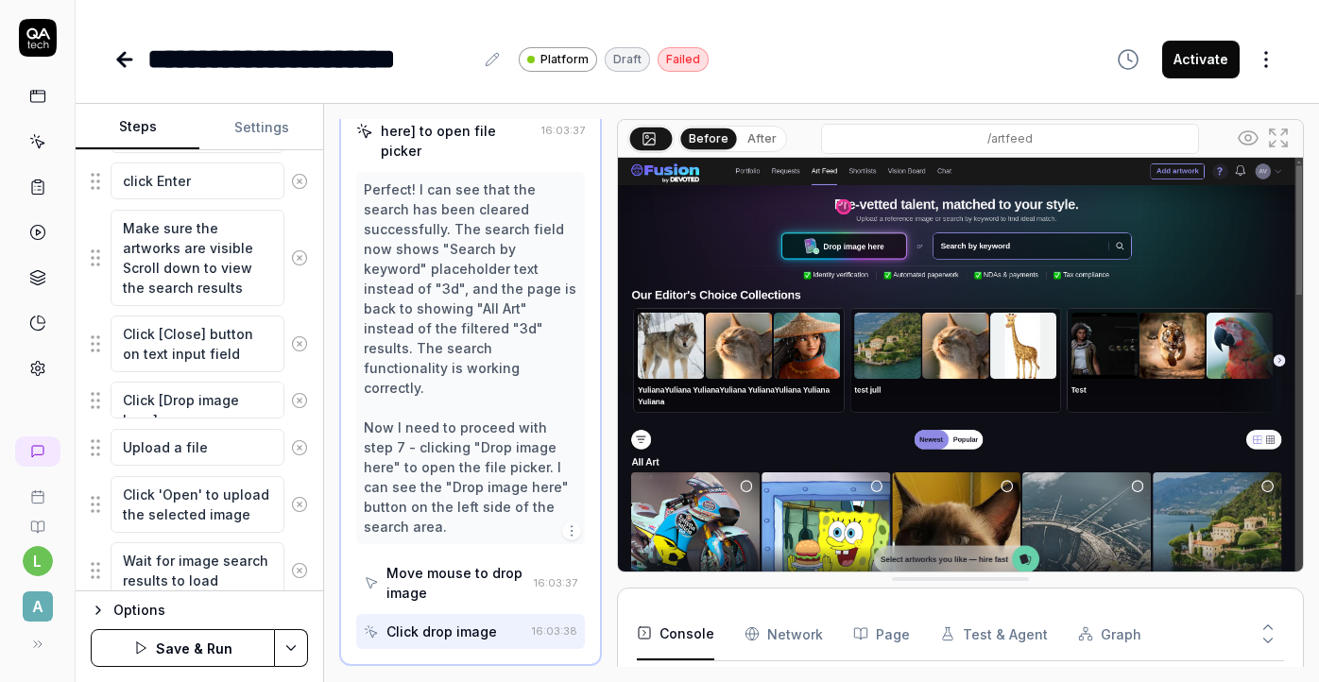
click at [495, 614] on div "Click drop image" at bounding box center [444, 631] width 160 height 35
click at [199, 651] on button "Save & Run" at bounding box center [183, 648] width 184 height 38
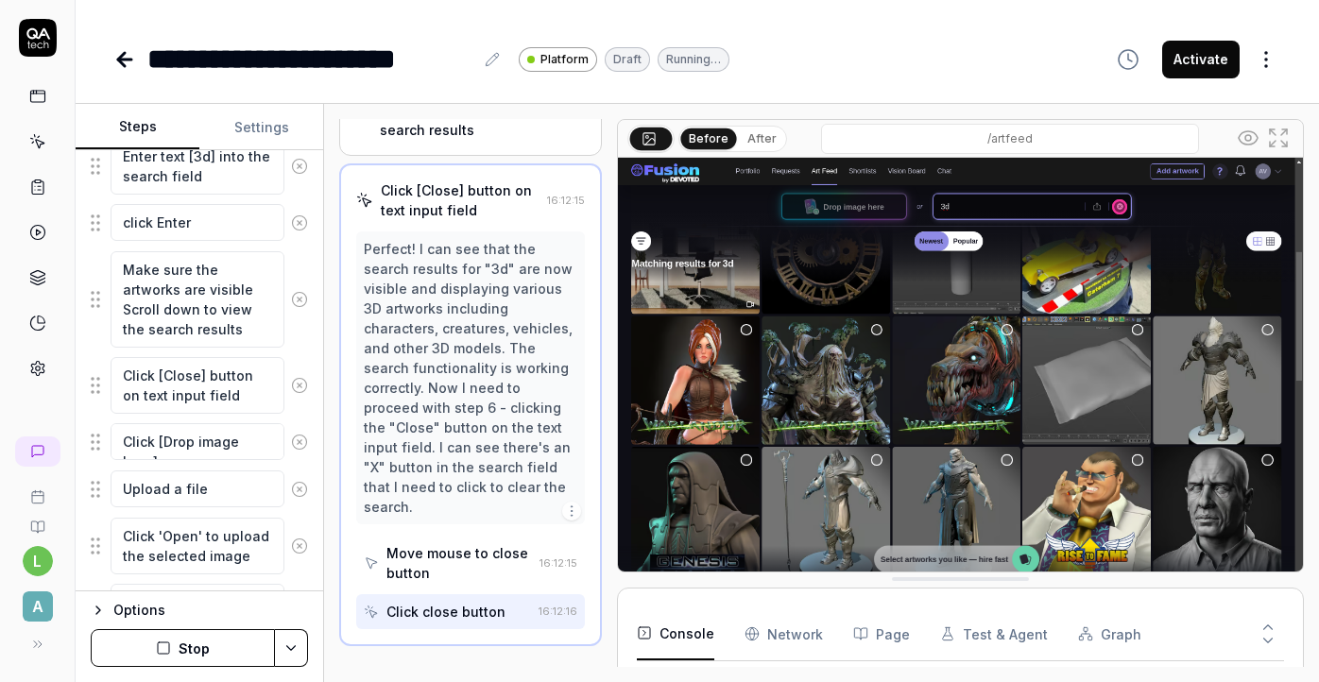
scroll to position [520, 0]
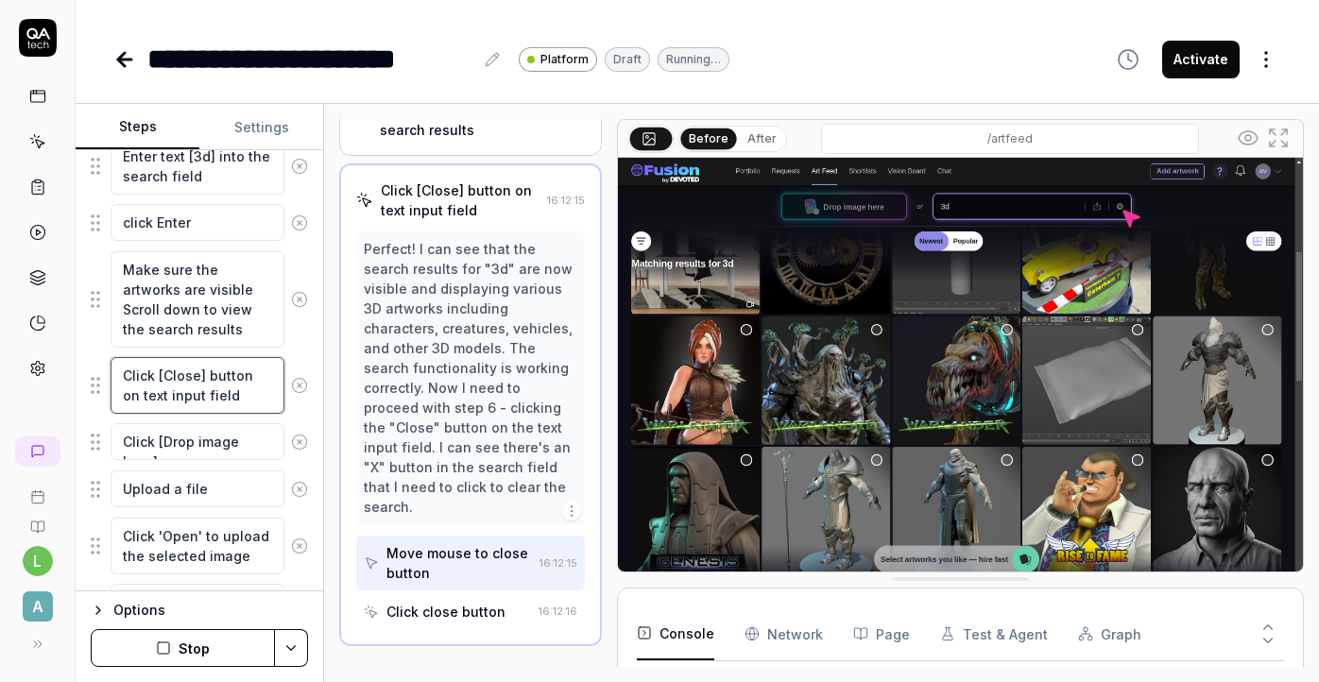
click at [256, 394] on textarea "Click [Close] button on text input field" at bounding box center [198, 385] width 174 height 57
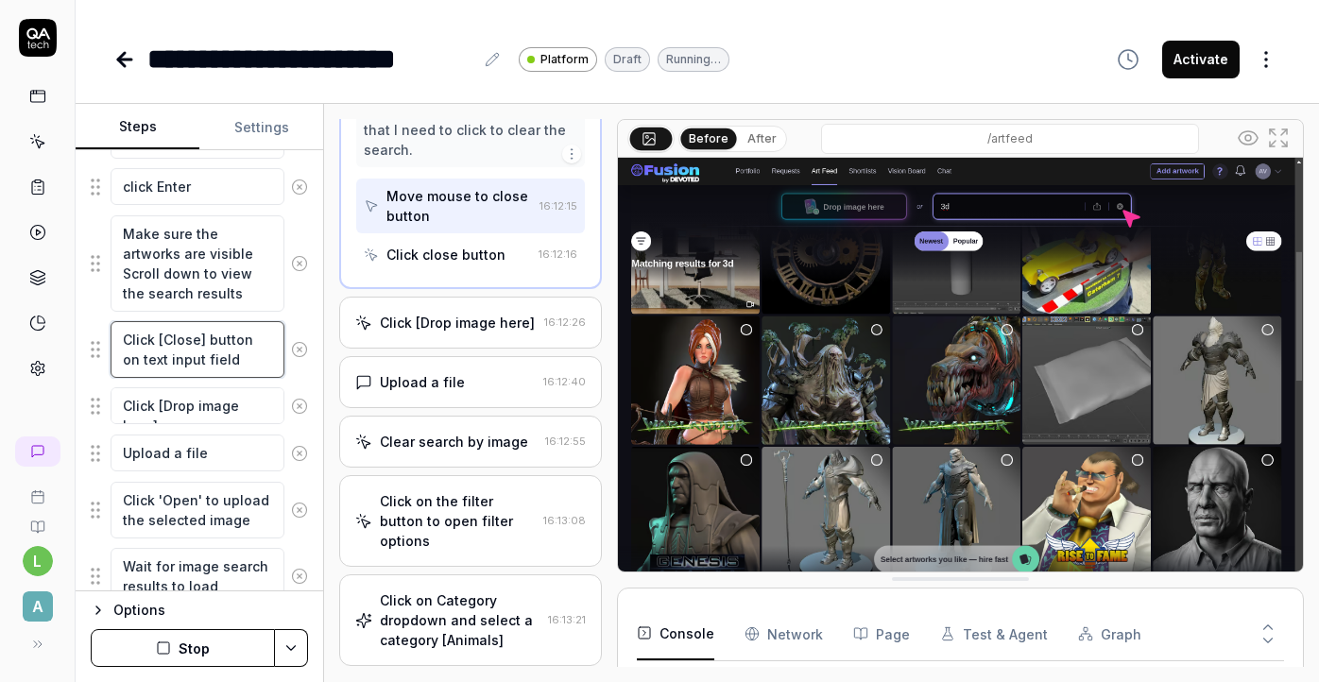
scroll to position [877, 0]
click at [467, 297] on div "Click [Drop image here] 16:12:26" at bounding box center [470, 323] width 262 height 52
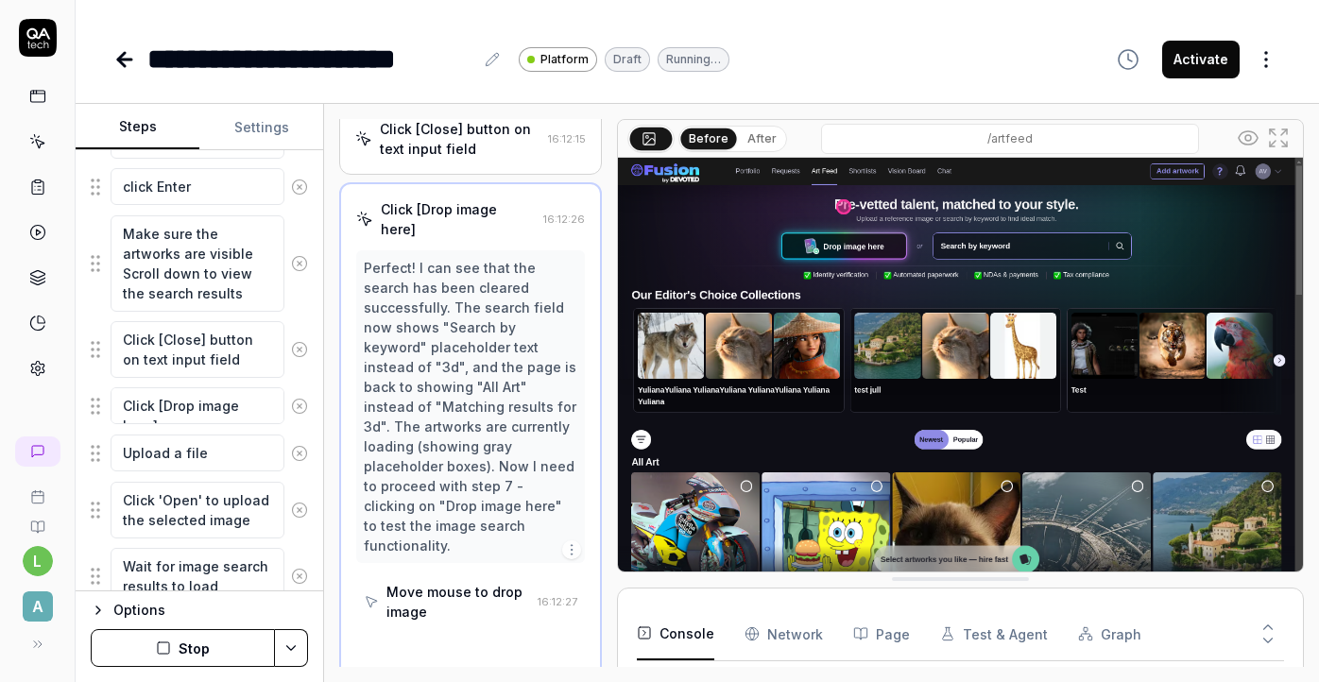
scroll to position [539, 0]
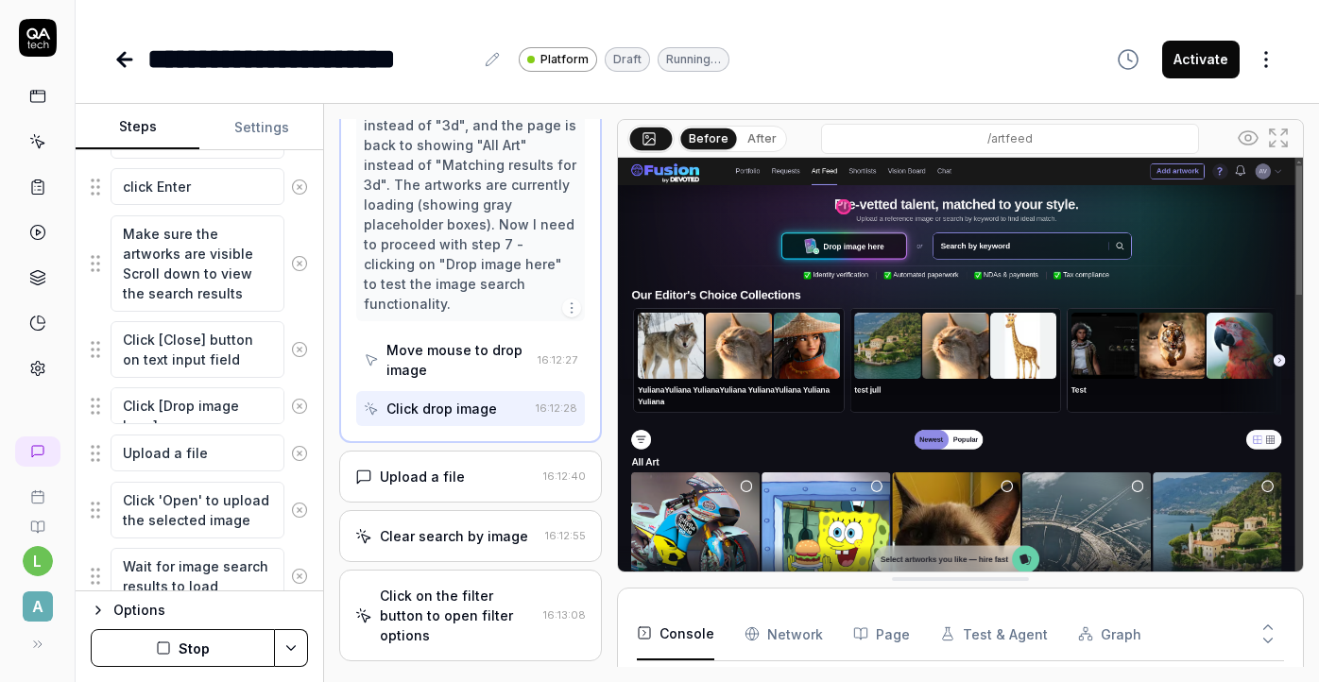
click at [475, 467] on div "Upload a file" at bounding box center [445, 477] width 180 height 20
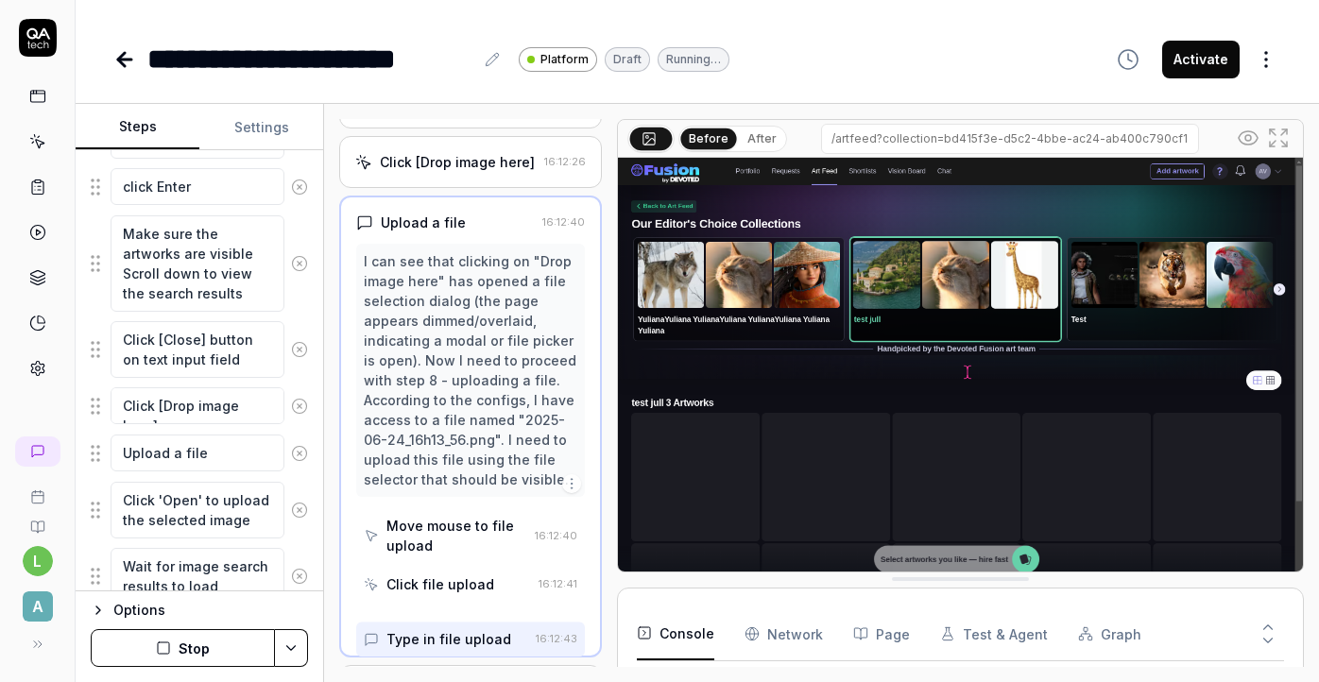
scroll to position [617, 0]
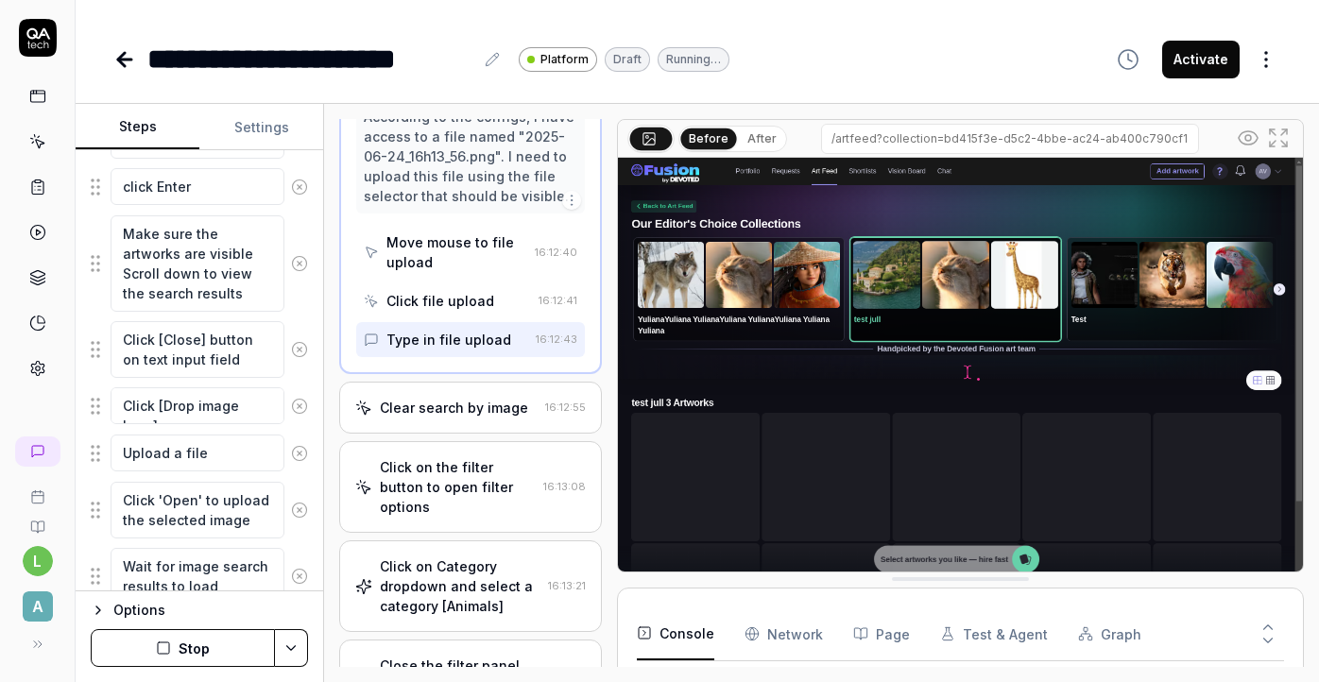
click at [475, 413] on div "Clear search by image" at bounding box center [454, 408] width 148 height 20
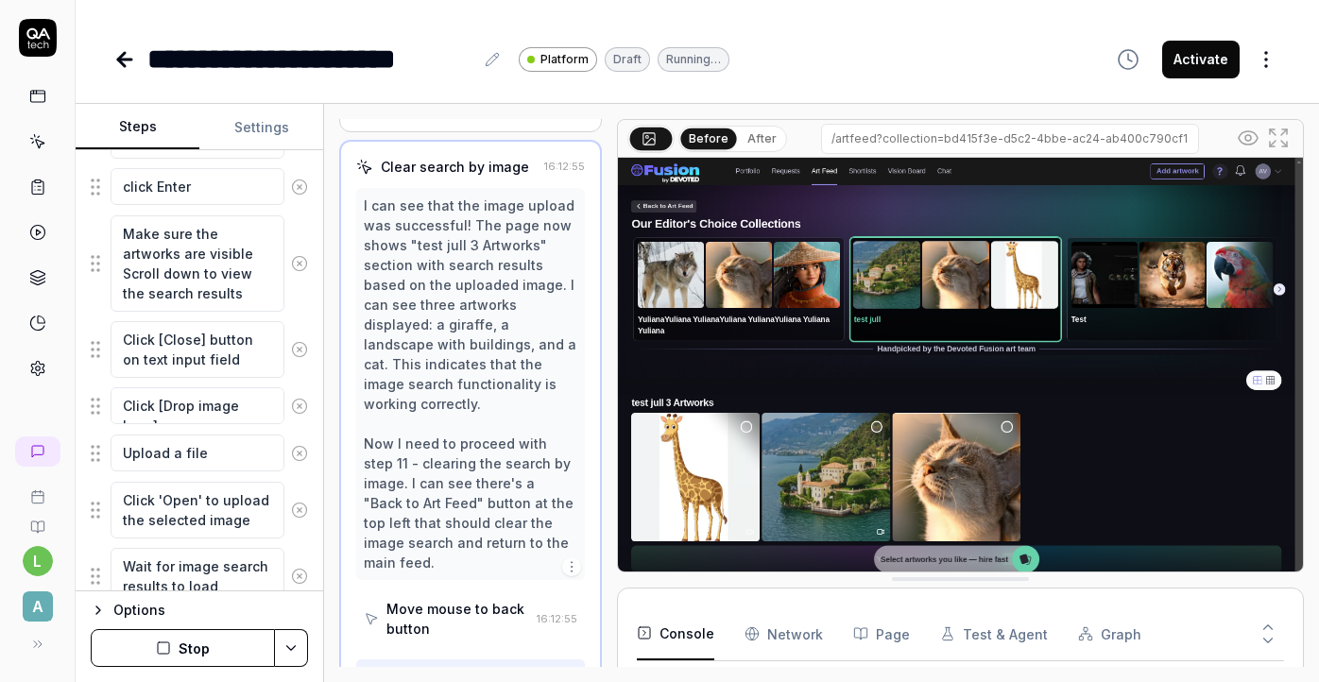
scroll to position [737, 0]
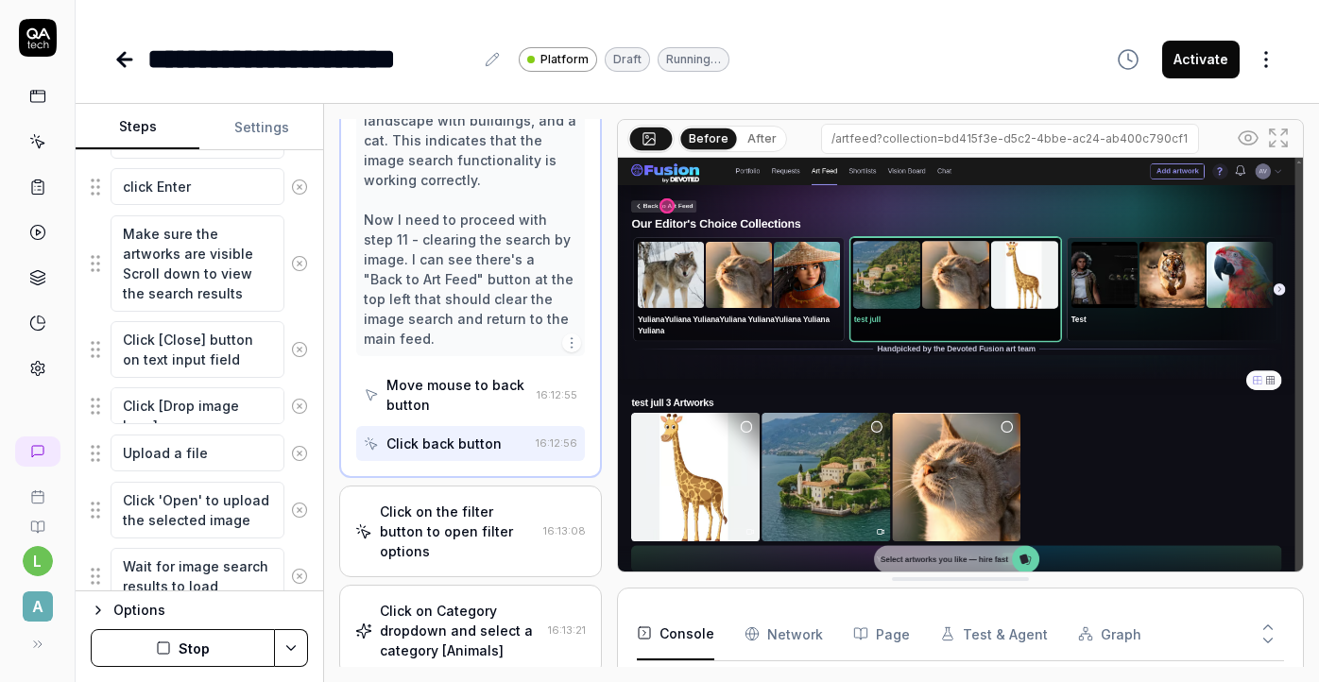
click at [481, 502] on div "Click on the filter button to open filter options" at bounding box center [457, 532] width 155 height 60
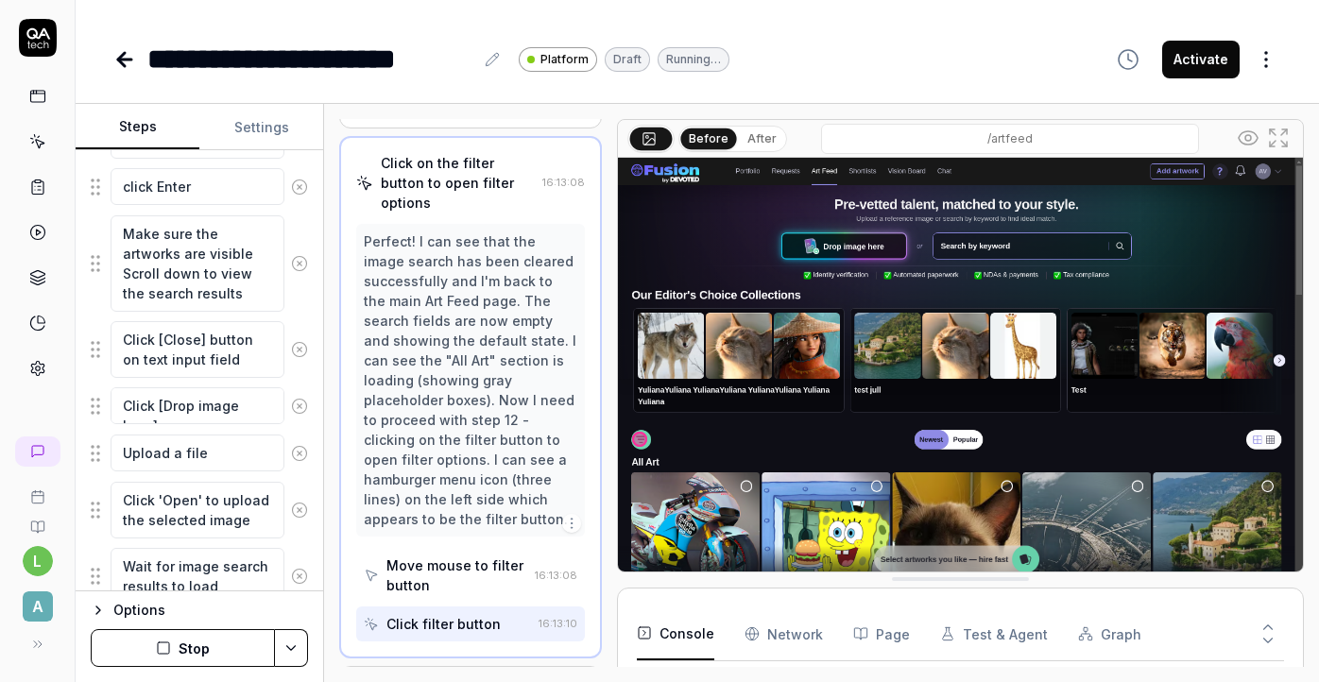
scroll to position [1035, 0]
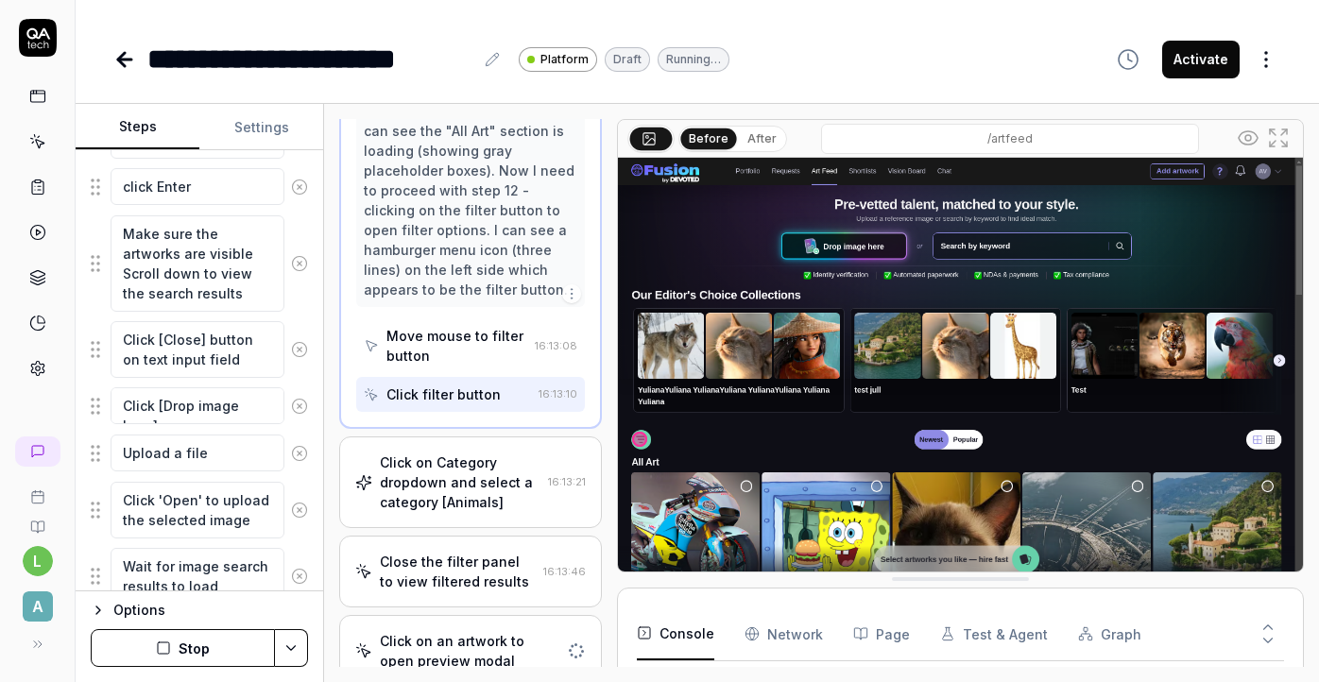
click at [471, 478] on div "Click on Category dropdown and select a category [Animals]" at bounding box center [460, 483] width 160 height 60
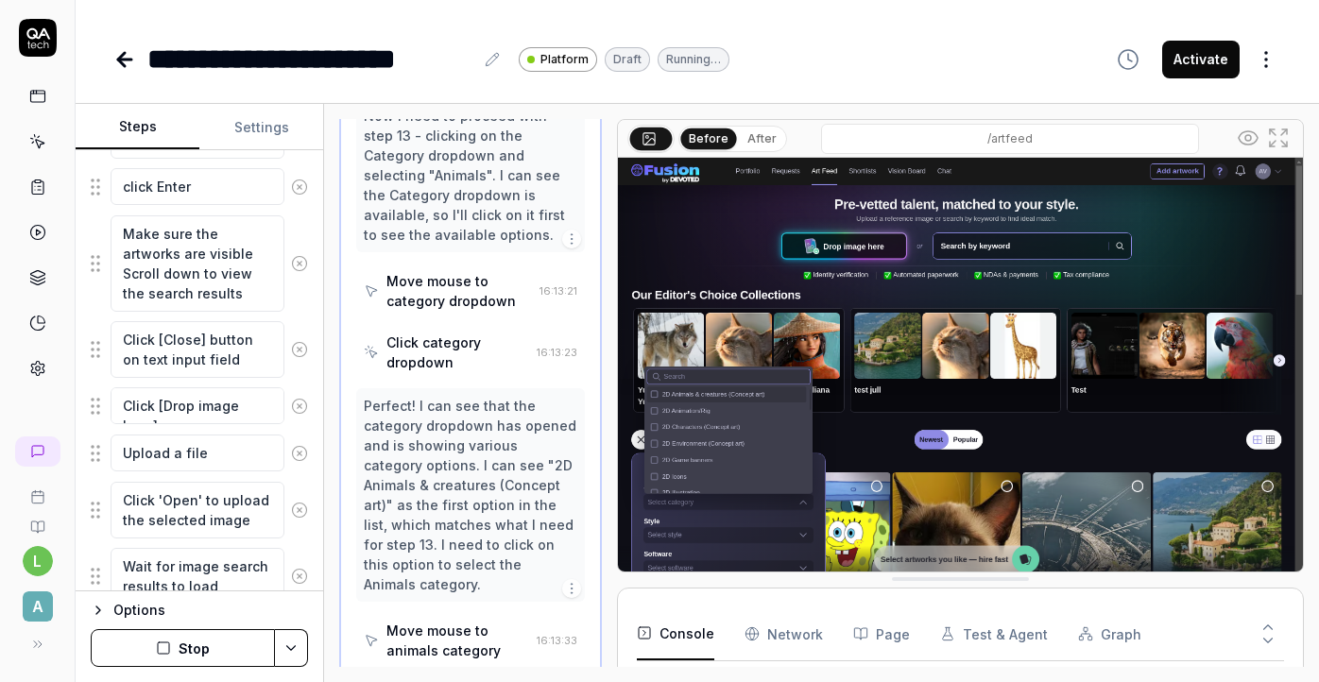
scroll to position [1305, 0]
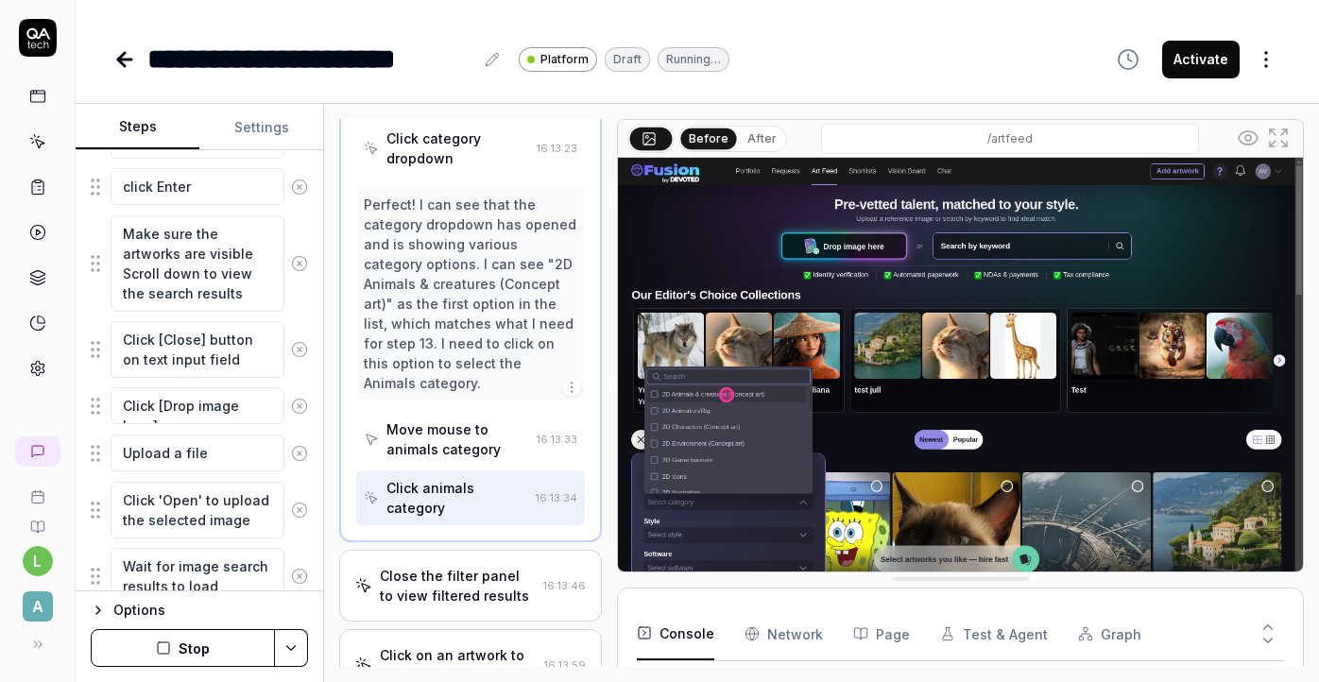
click at [477, 566] on div "Close the filter panel to view filtered results" at bounding box center [457, 586] width 155 height 40
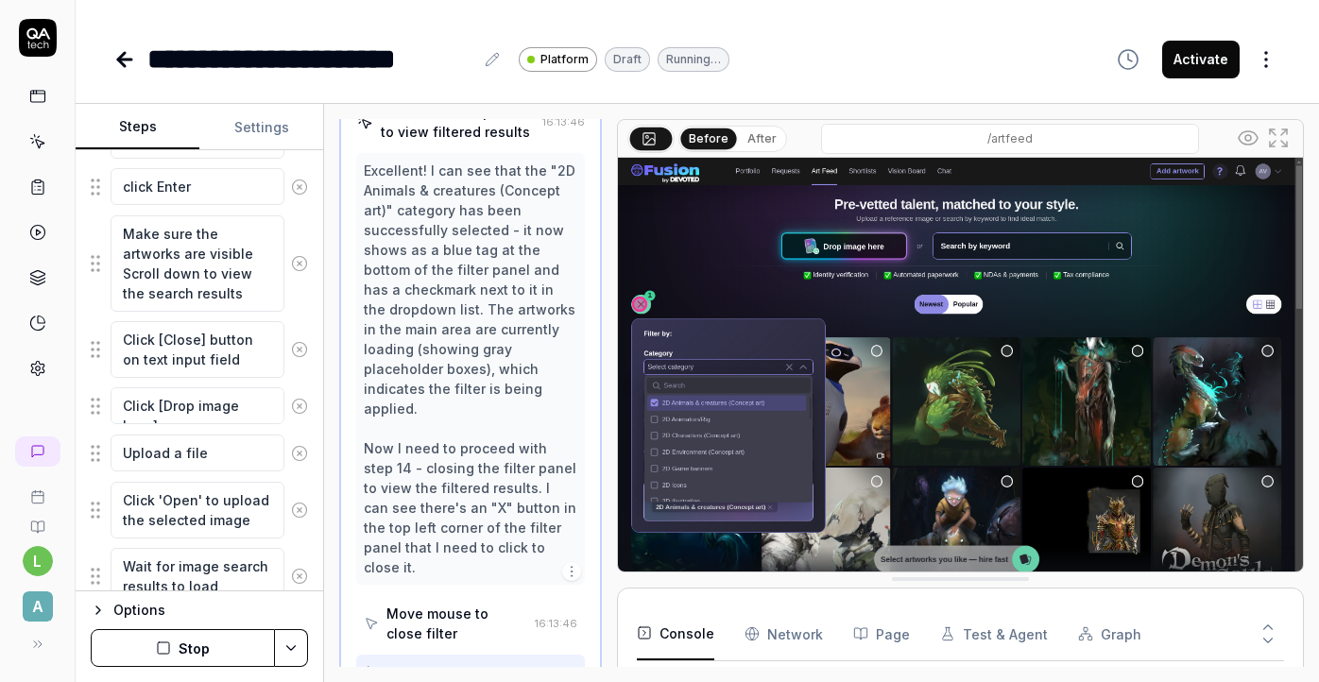
scroll to position [1194, 0]
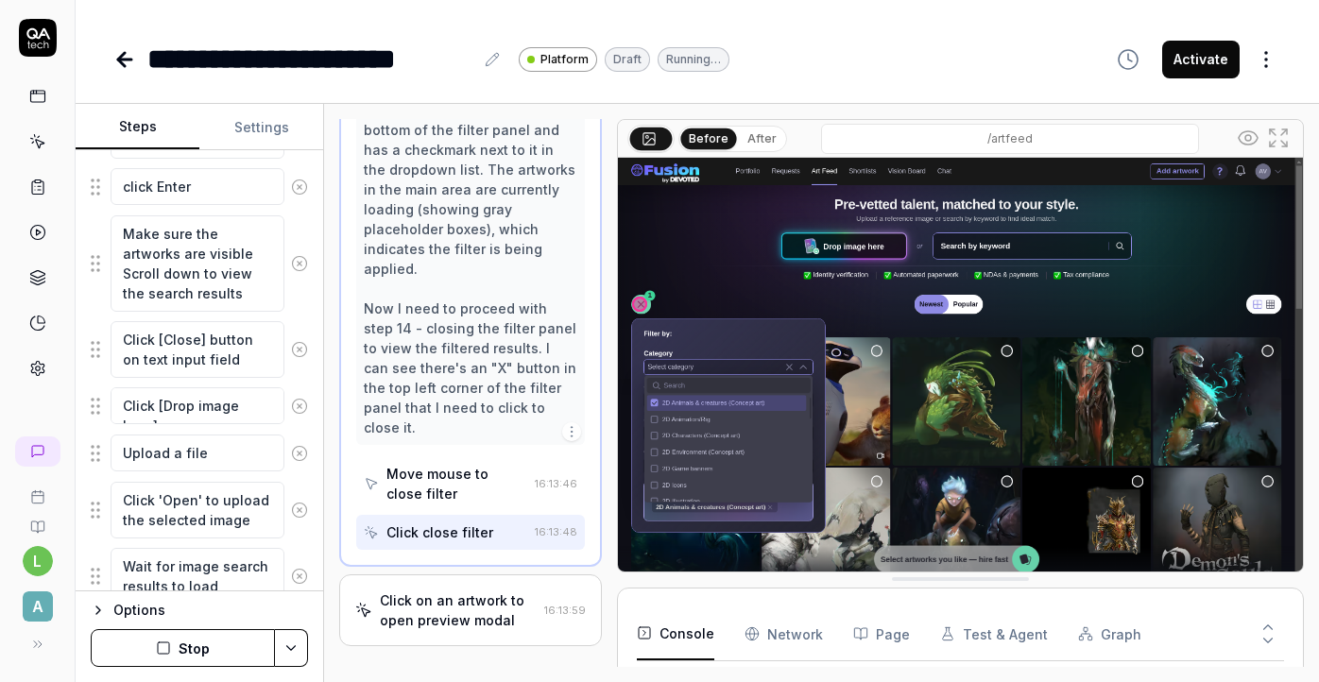
click at [485, 591] on div "Click on an artwork to open preview modal" at bounding box center [458, 611] width 156 height 40
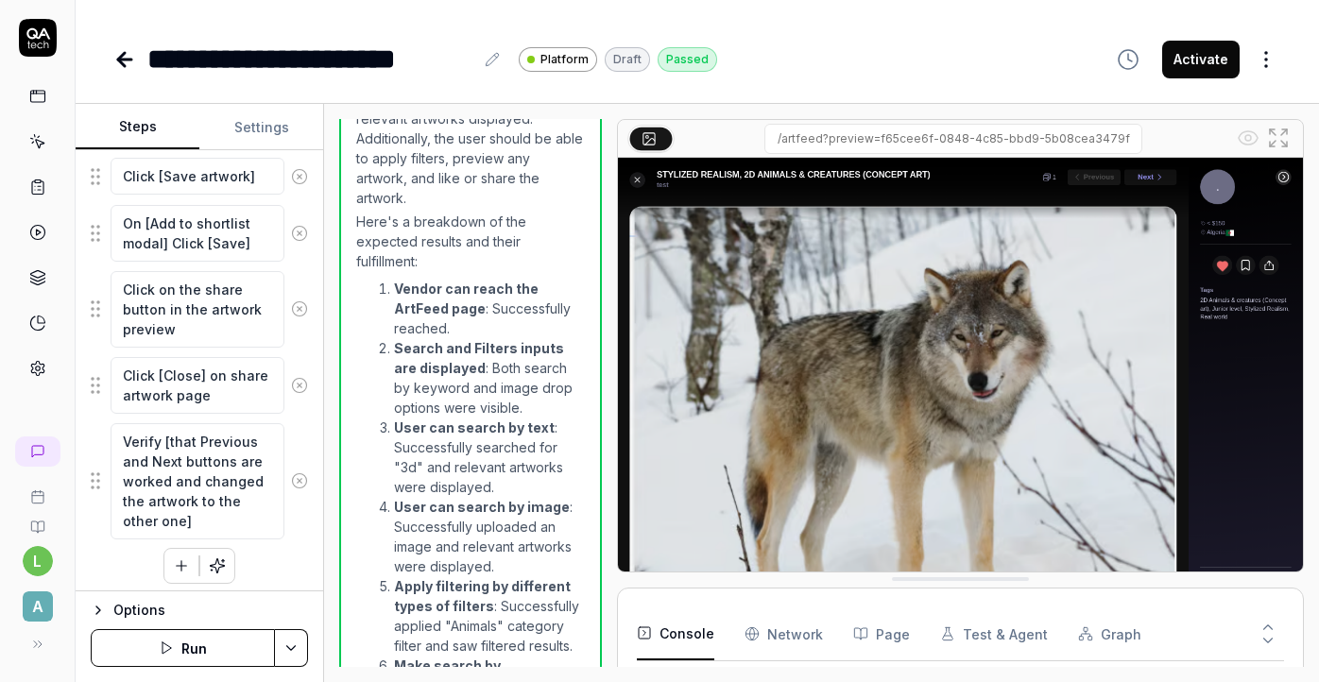
scroll to position [3143, 0]
click at [189, 650] on button "Run" at bounding box center [183, 648] width 184 height 38
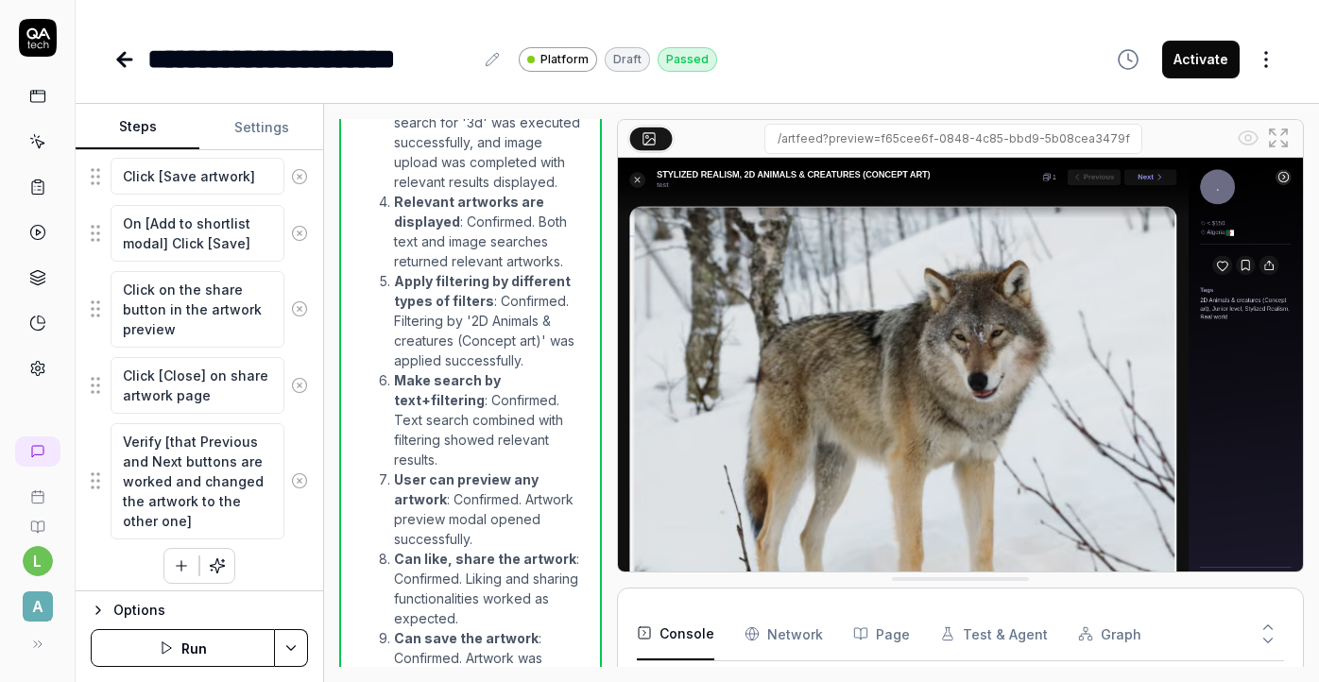
scroll to position [2803, 0]
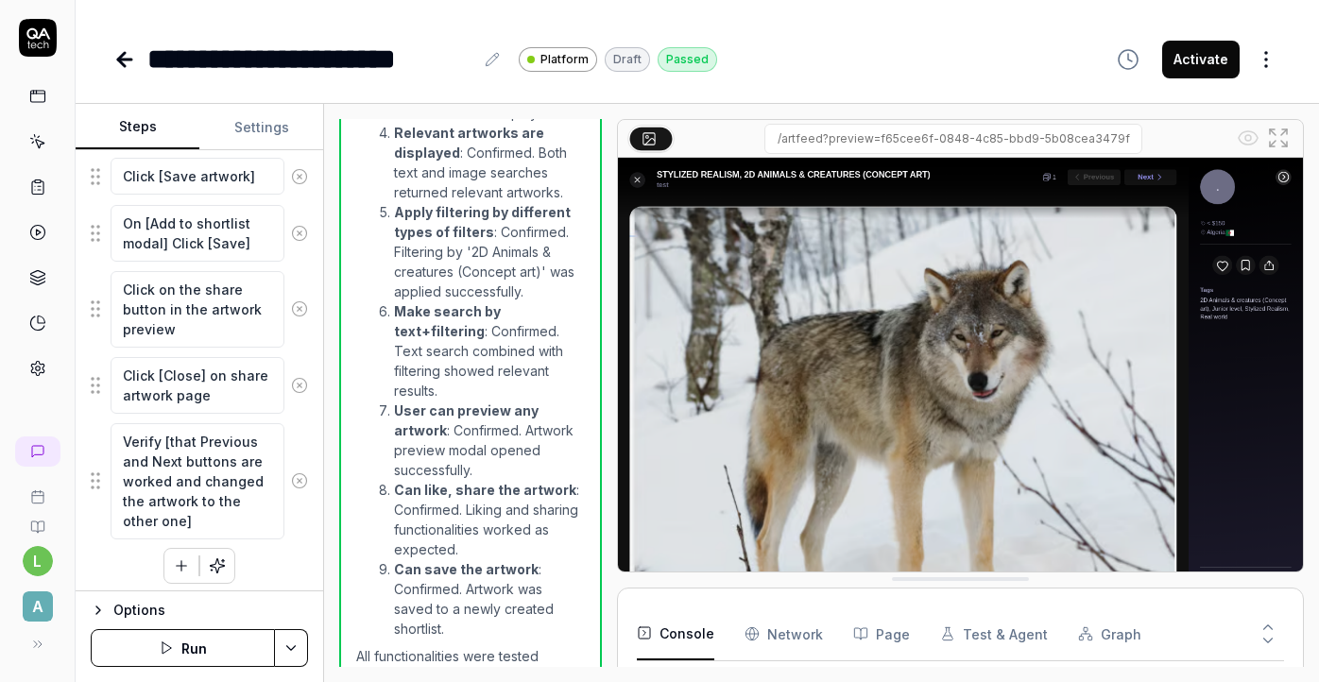
click at [1192, 64] on button "Activate" at bounding box center [1200, 60] width 77 height 38
click at [253, 125] on button "Settings" at bounding box center [261, 127] width 124 height 45
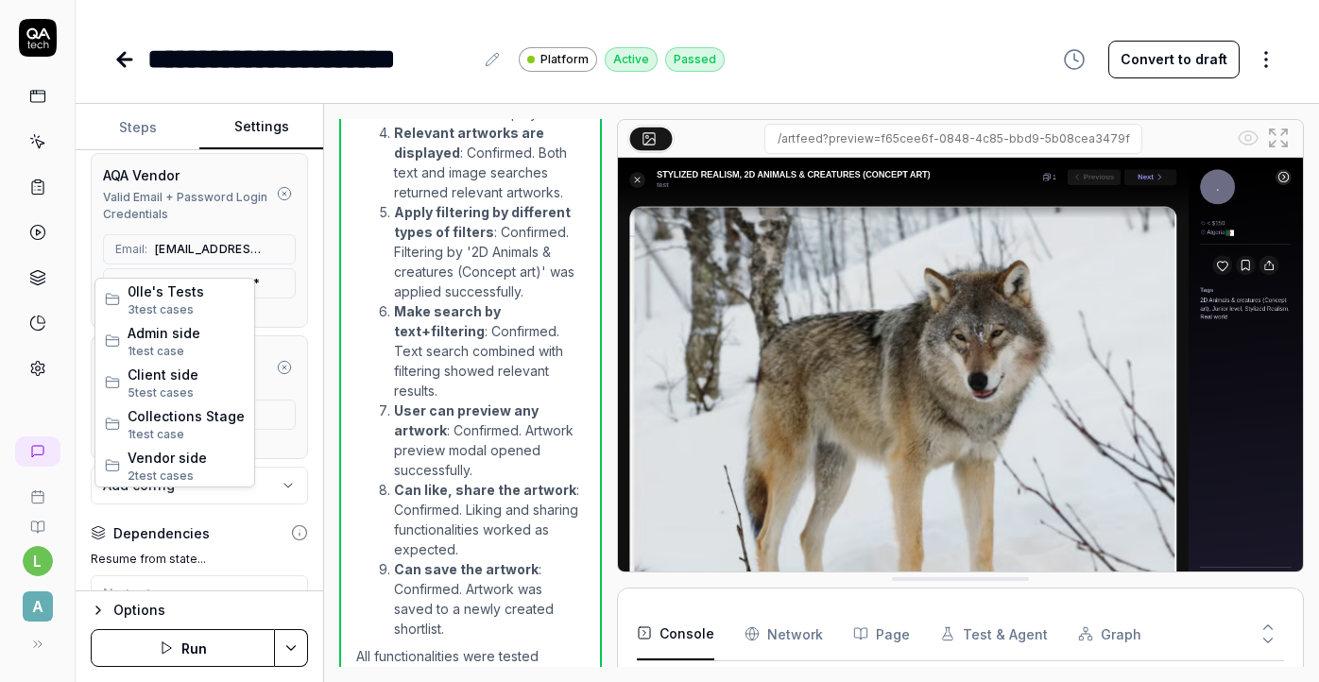
click at [293, 249] on html "**********" at bounding box center [659, 341] width 1319 height 682
click at [189, 463] on span "Vendor side" at bounding box center [186, 458] width 117 height 20
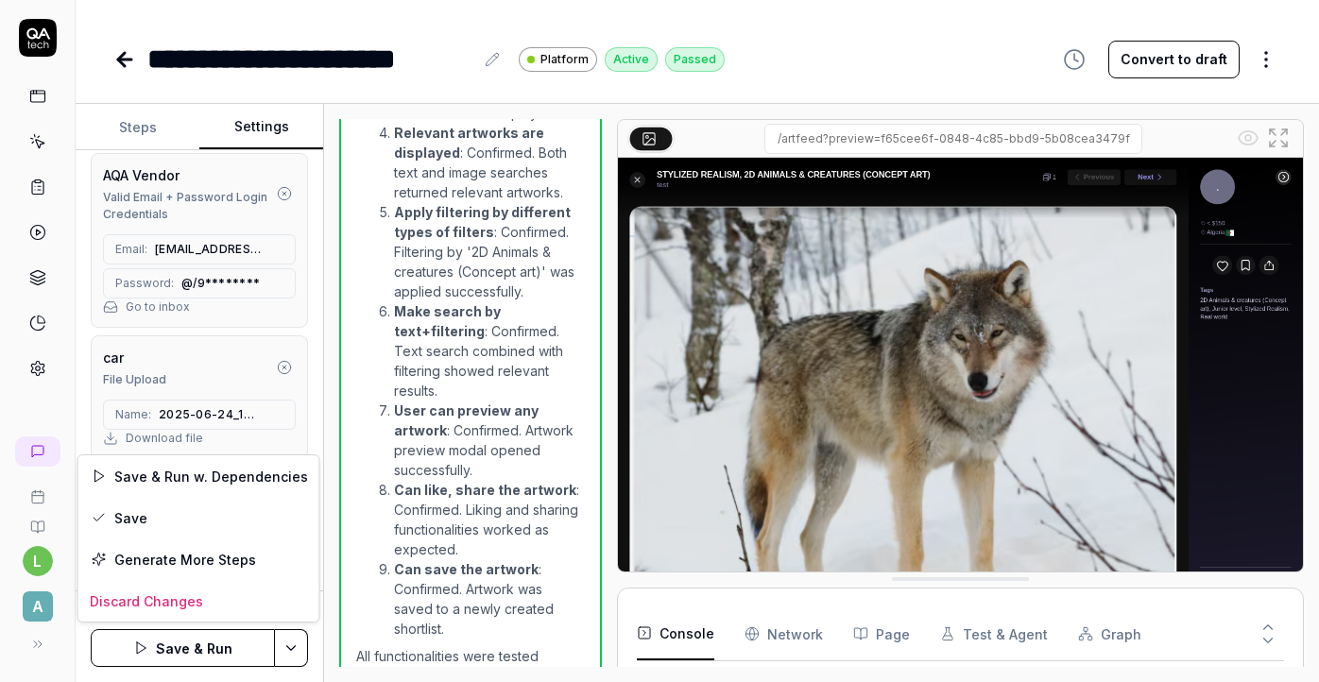
click at [294, 639] on html "**********" at bounding box center [659, 341] width 1319 height 682
click at [233, 518] on div "Save" at bounding box center [198, 518] width 241 height 42
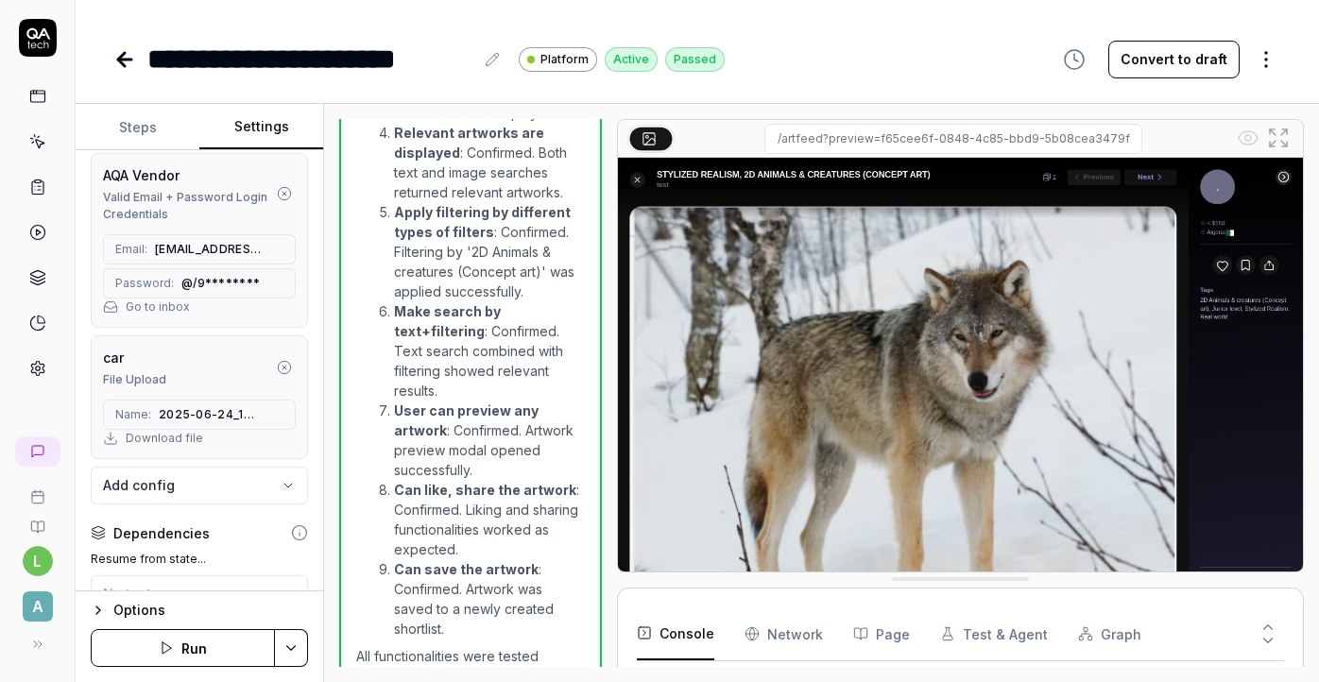
click at [123, 60] on icon at bounding box center [124, 60] width 13 height 0
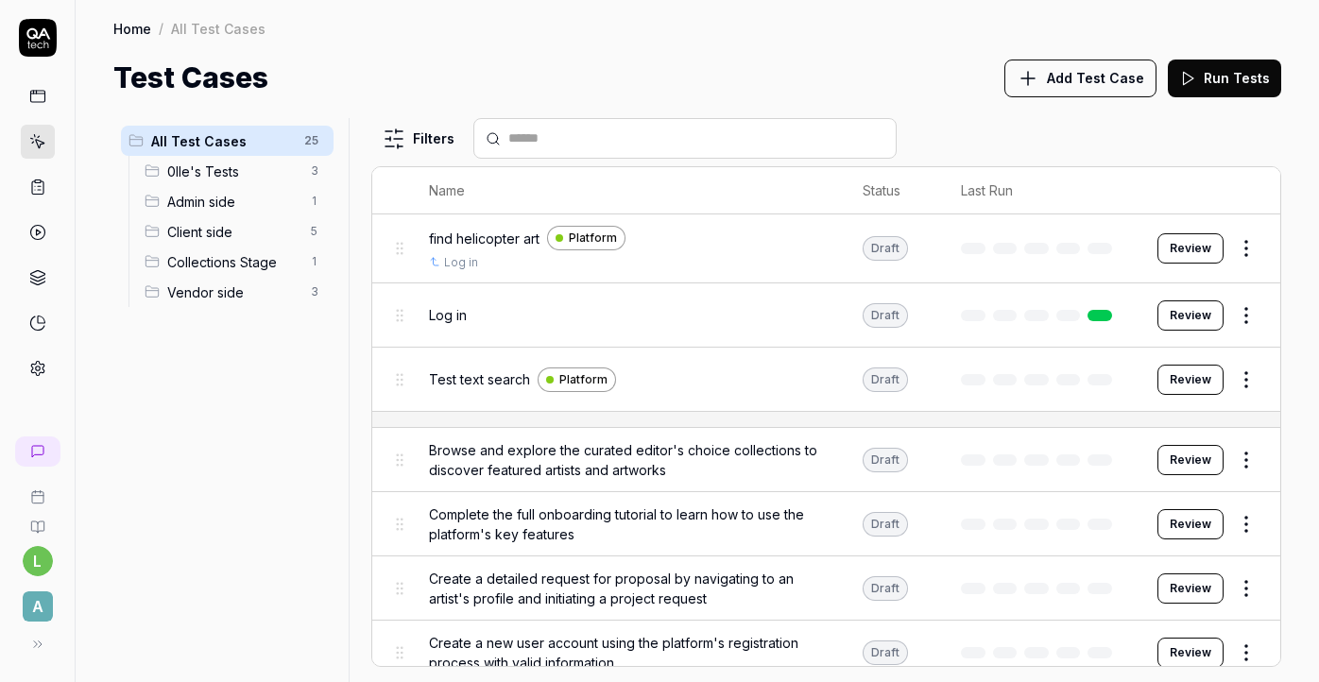
click at [193, 281] on div "Vendor side 3" at bounding box center [235, 292] width 197 height 30
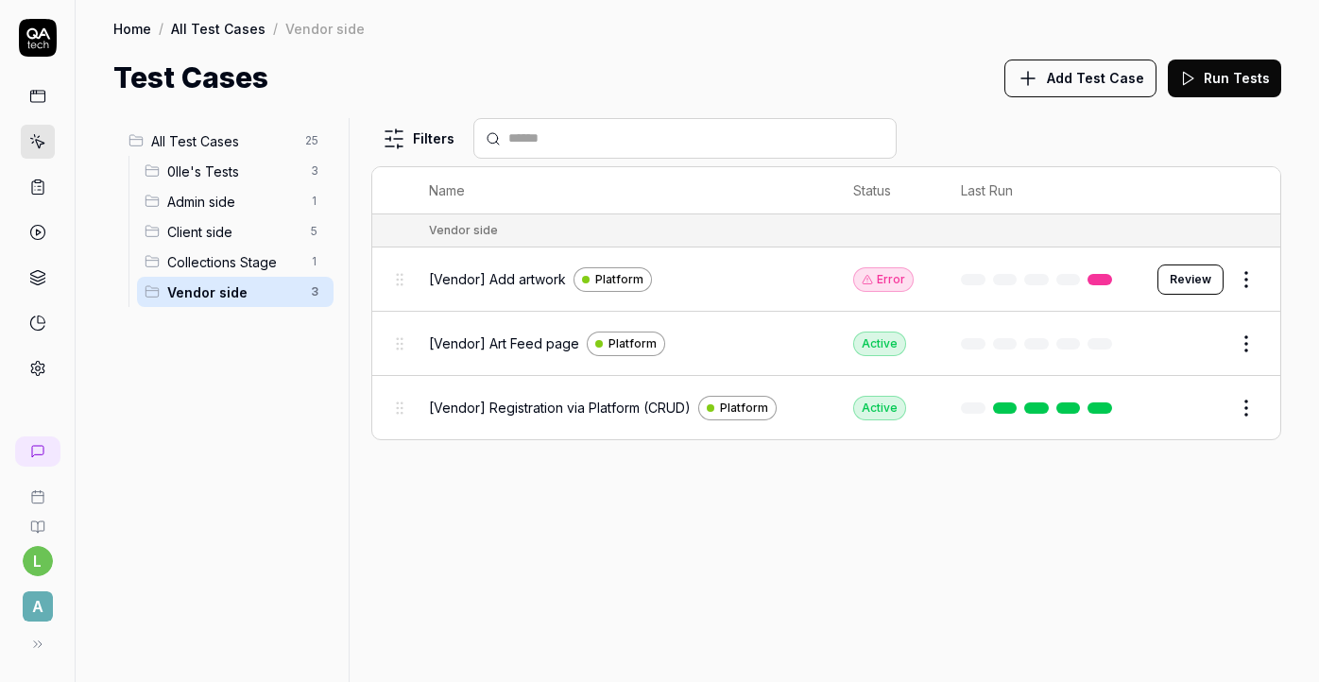
click at [720, 283] on div "[Vendor] Add artwork Platform" at bounding box center [622, 279] width 386 height 25
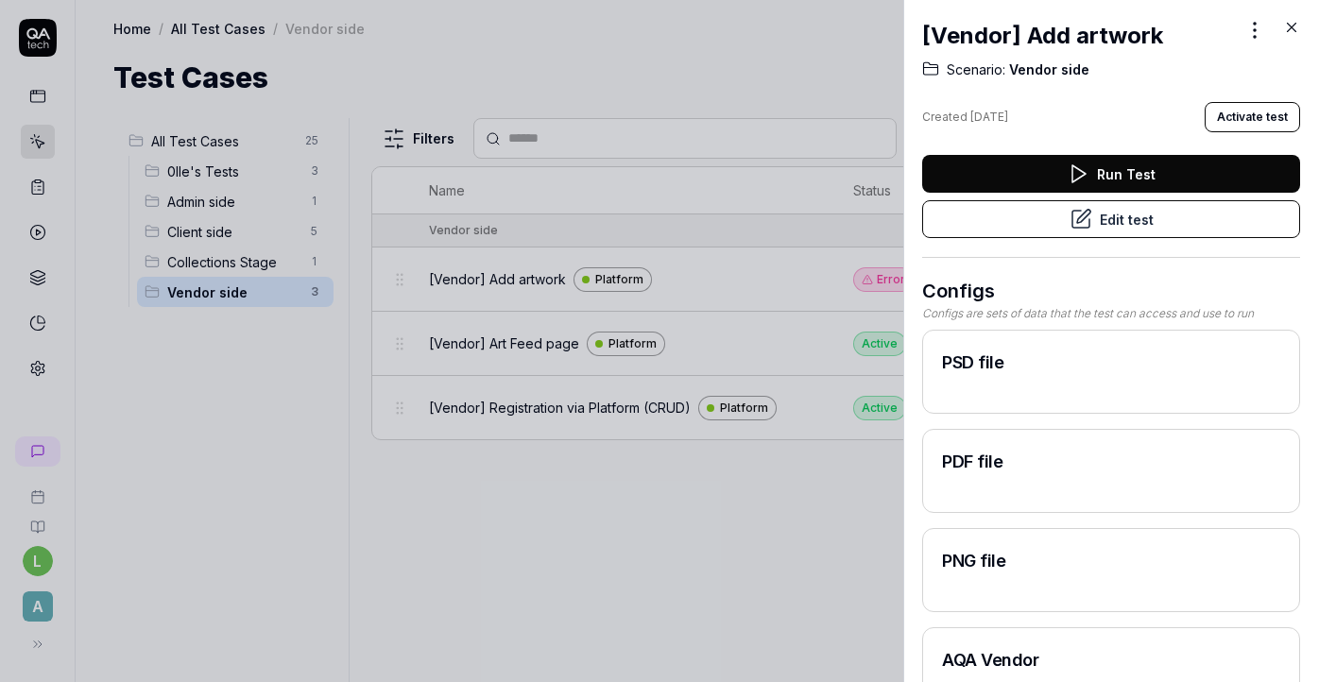
click at [1089, 173] on icon at bounding box center [1078, 174] width 23 height 23
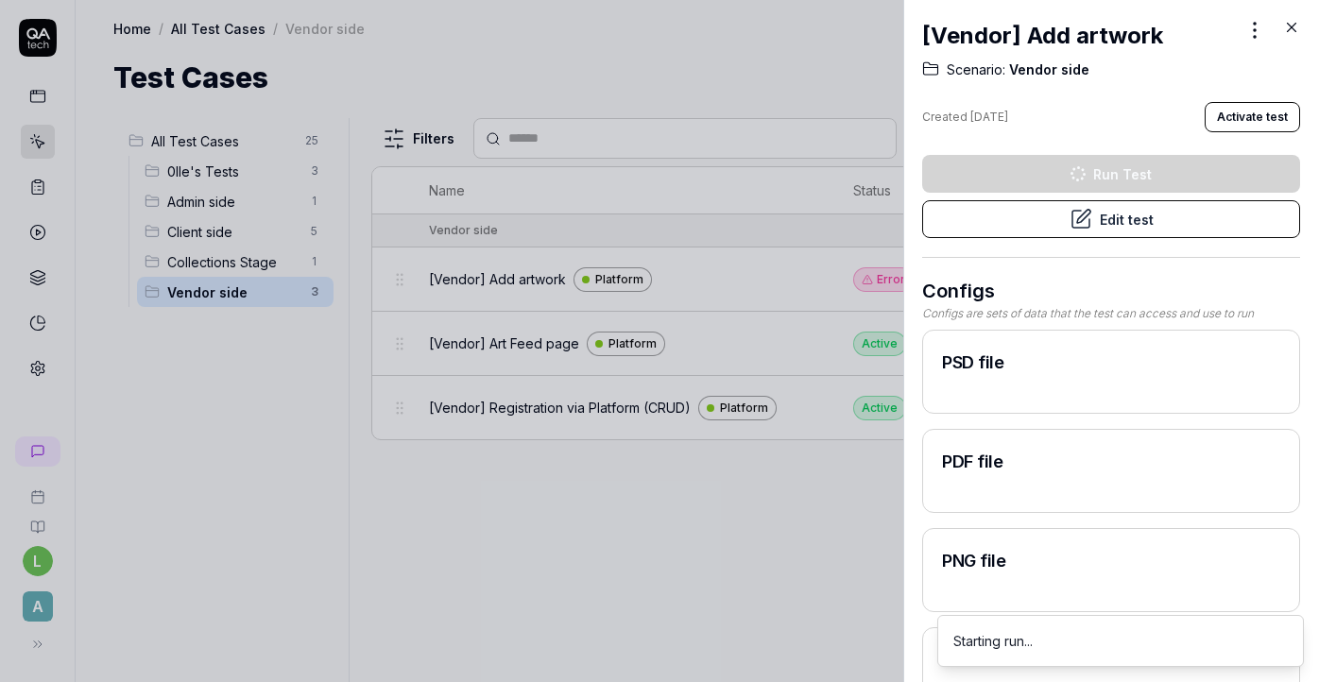
click at [1104, 227] on button "Edit test" at bounding box center [1111, 219] width 378 height 38
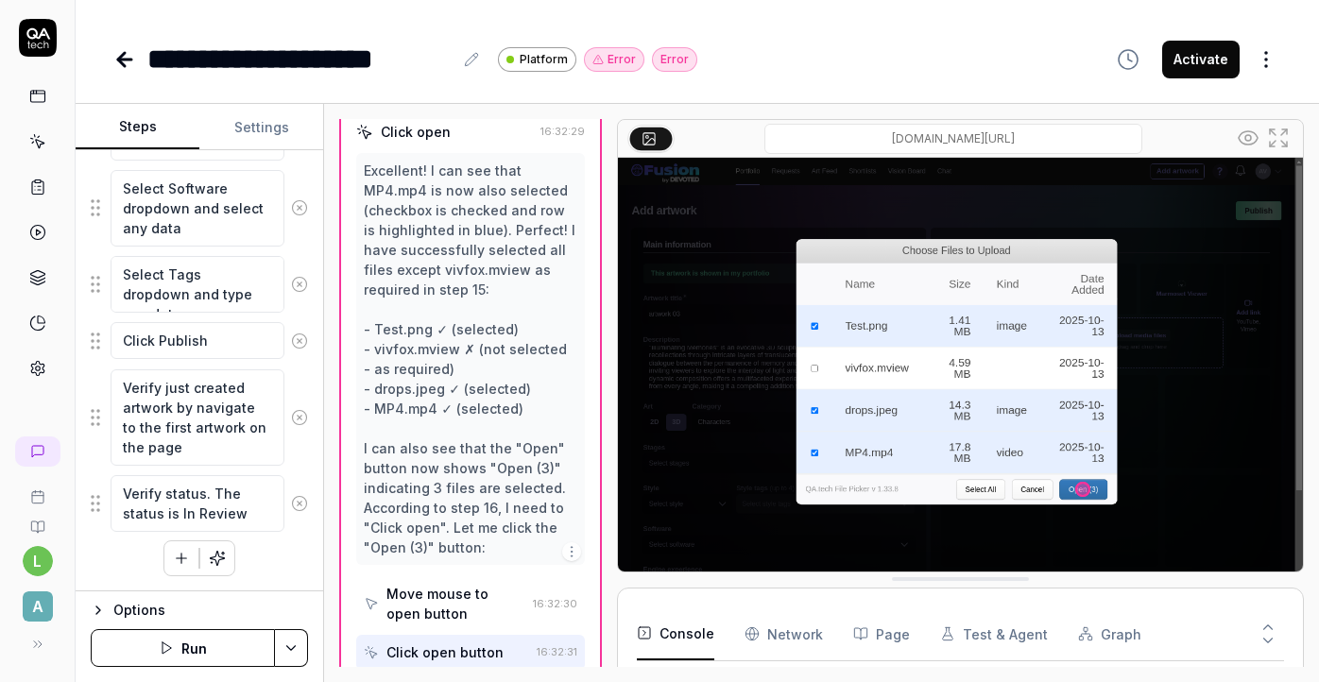
scroll to position [246, 0]
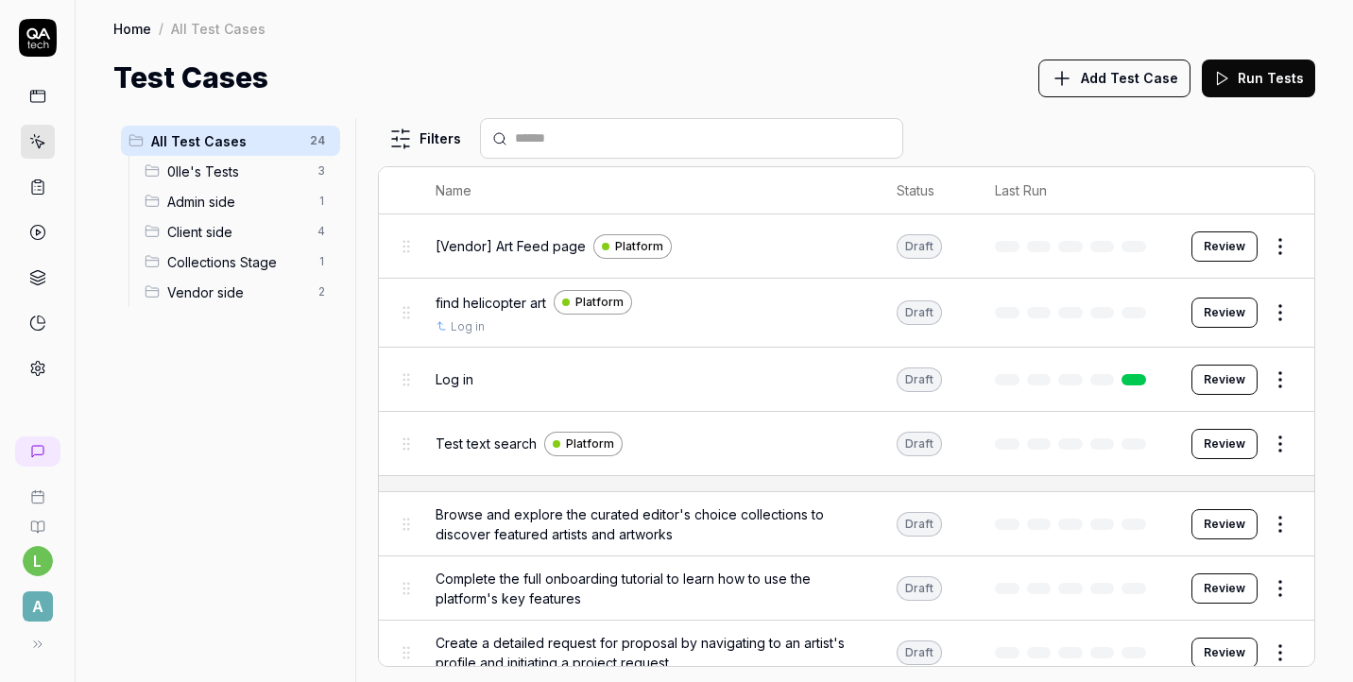
click at [205, 224] on span "Client side" at bounding box center [236, 232] width 139 height 20
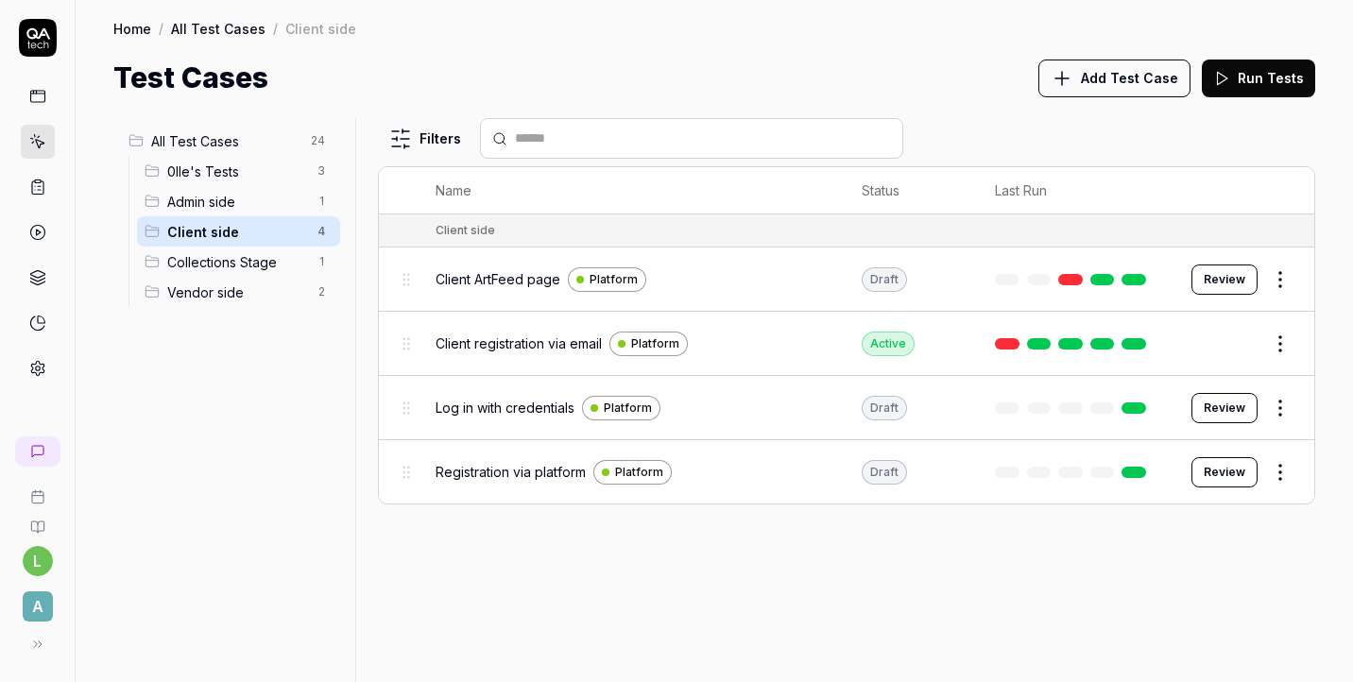
click at [1277, 269] on html "l A Home / All Test Cases / Client side Home / All Test Cases / Client side Tes…" at bounding box center [676, 341] width 1353 height 682
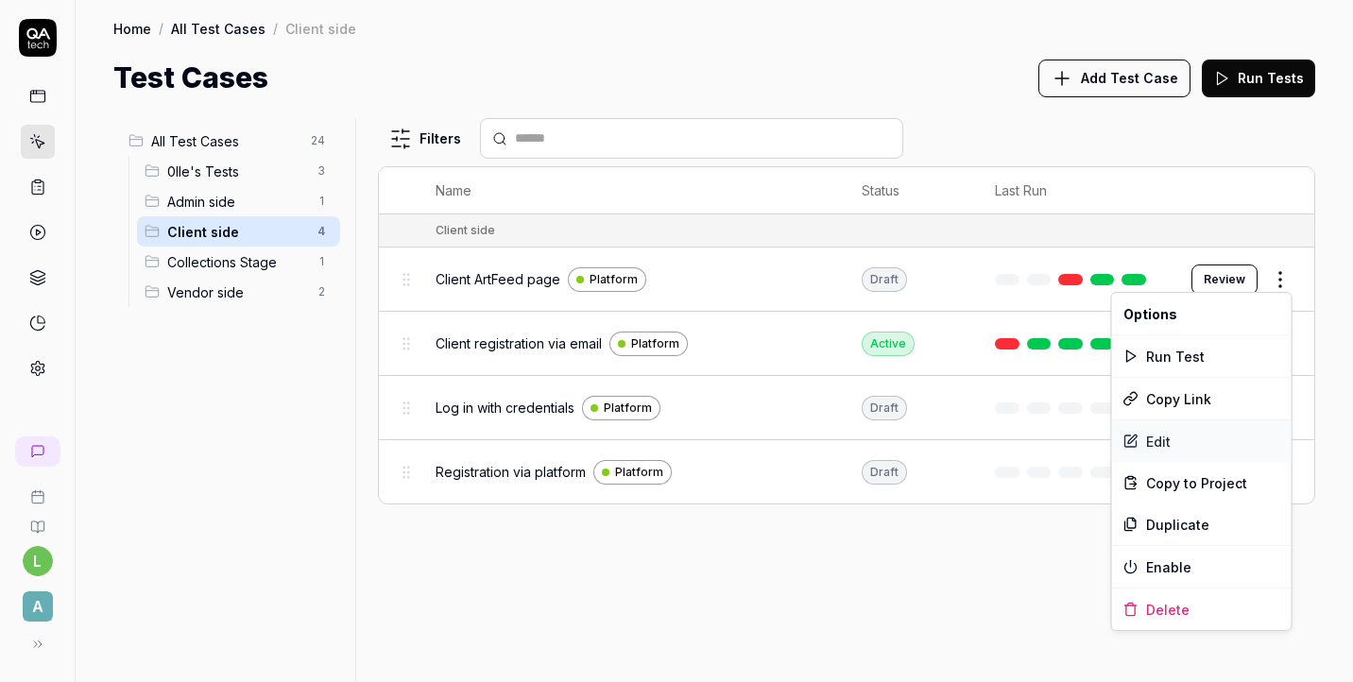
click at [1157, 444] on div "Edit" at bounding box center [1202, 441] width 180 height 42
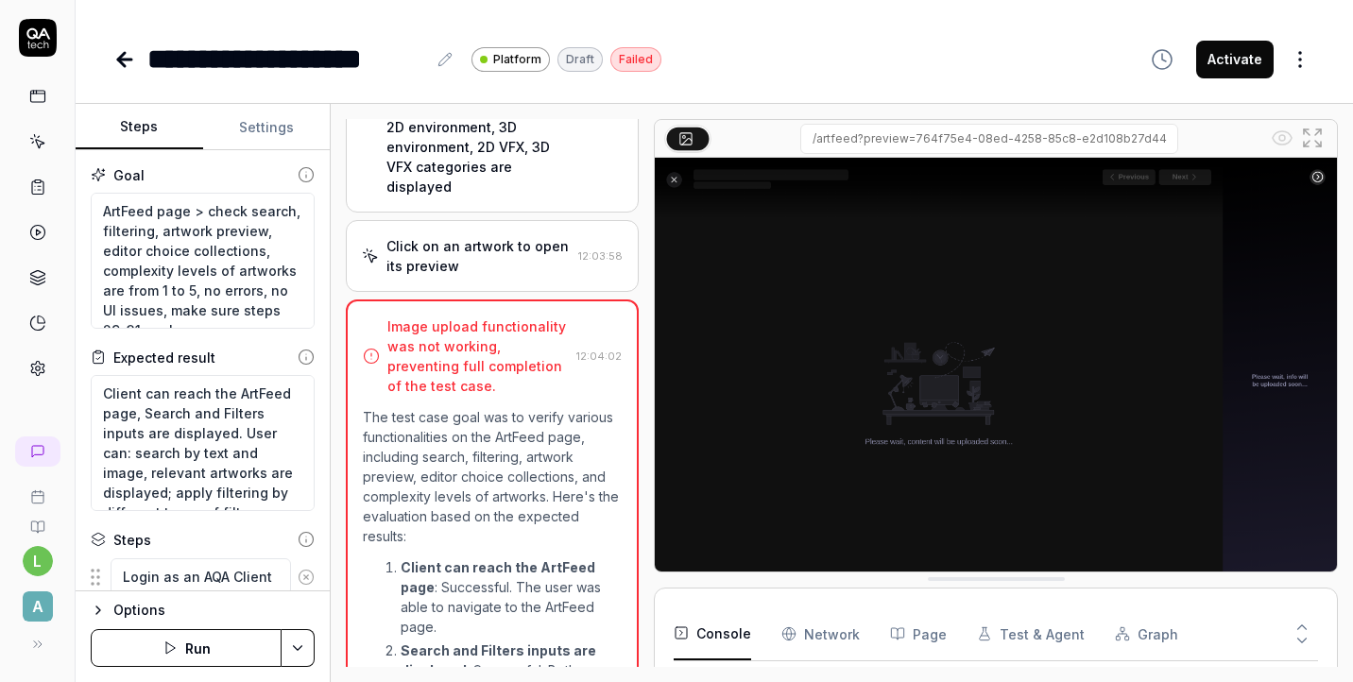
scroll to position [1871, 0]
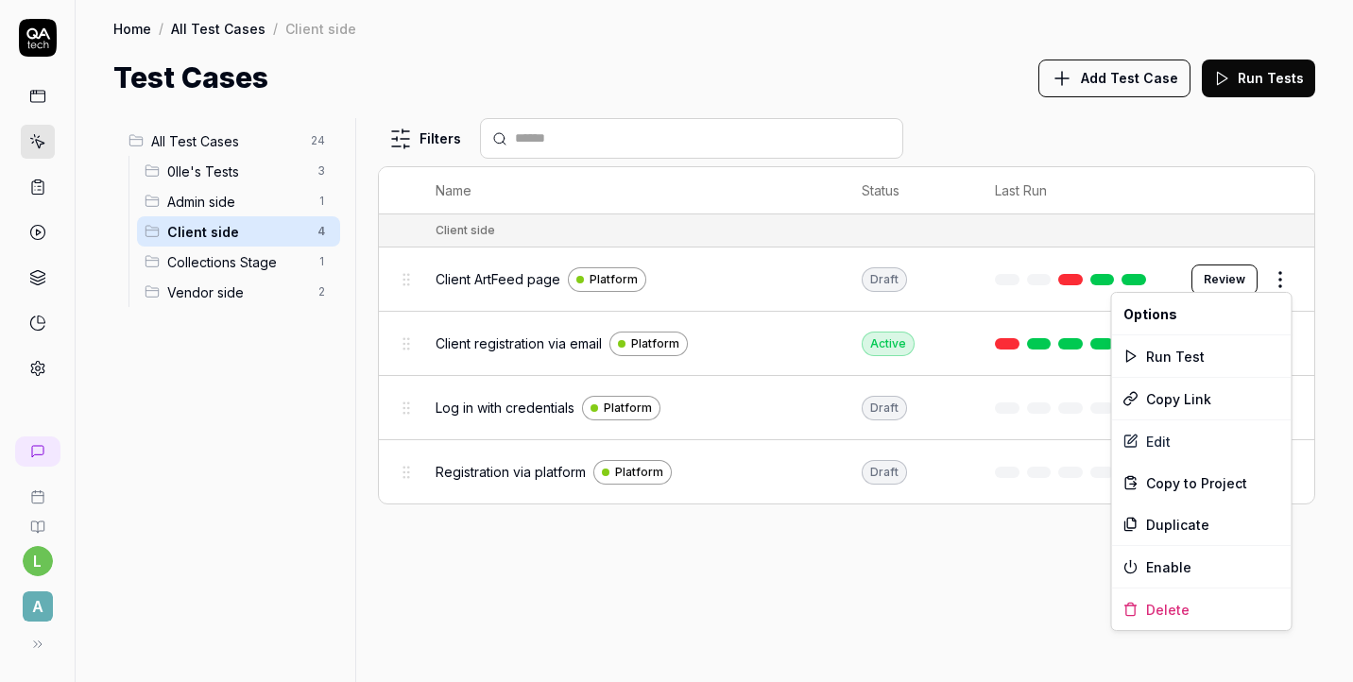
click at [1285, 279] on html "l A Home / All Test Cases / Client side Home / All Test Cases / Client side Tes…" at bounding box center [676, 341] width 1353 height 682
click at [1181, 442] on div "Edit" at bounding box center [1202, 441] width 180 height 42
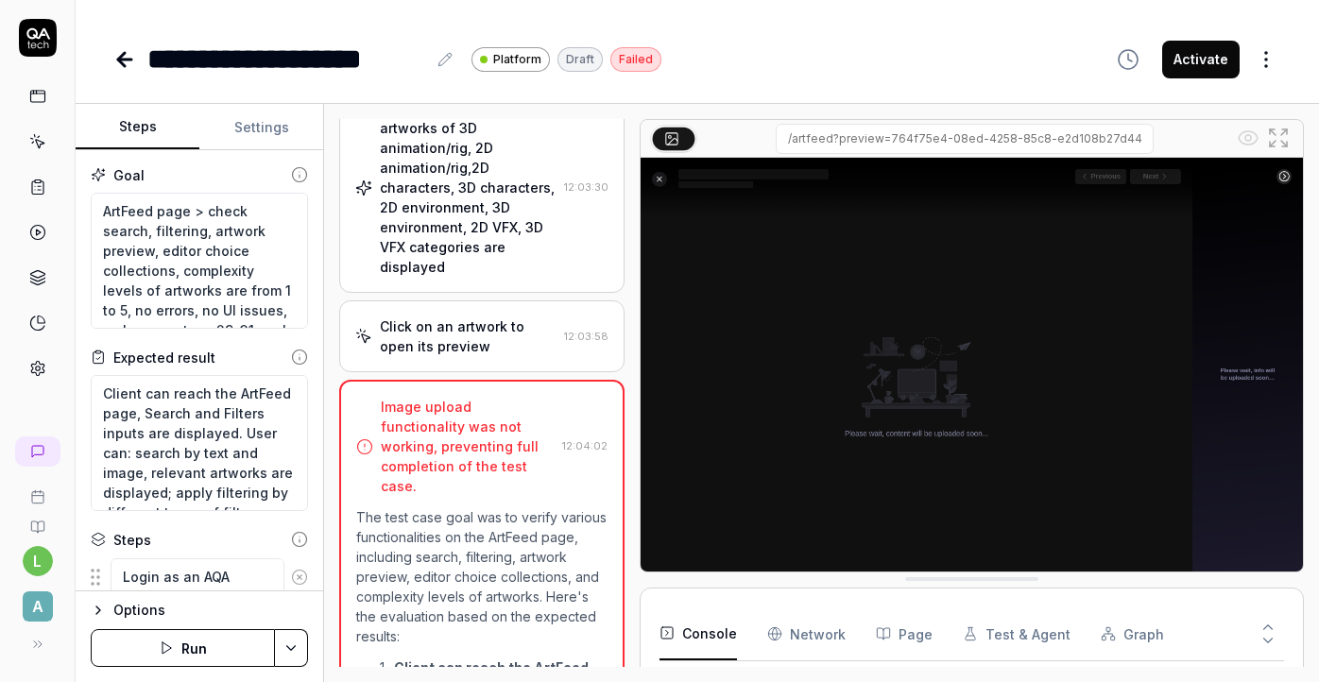
scroll to position [1851, 0]
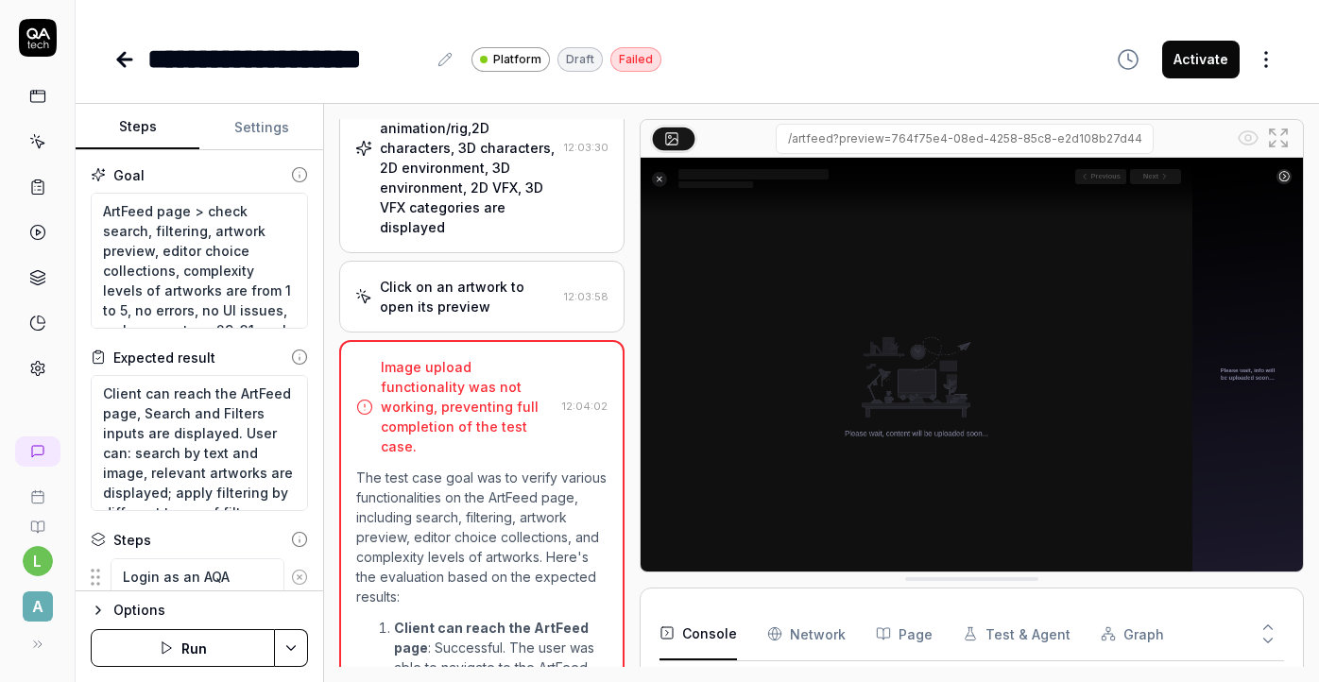
type textarea "*"
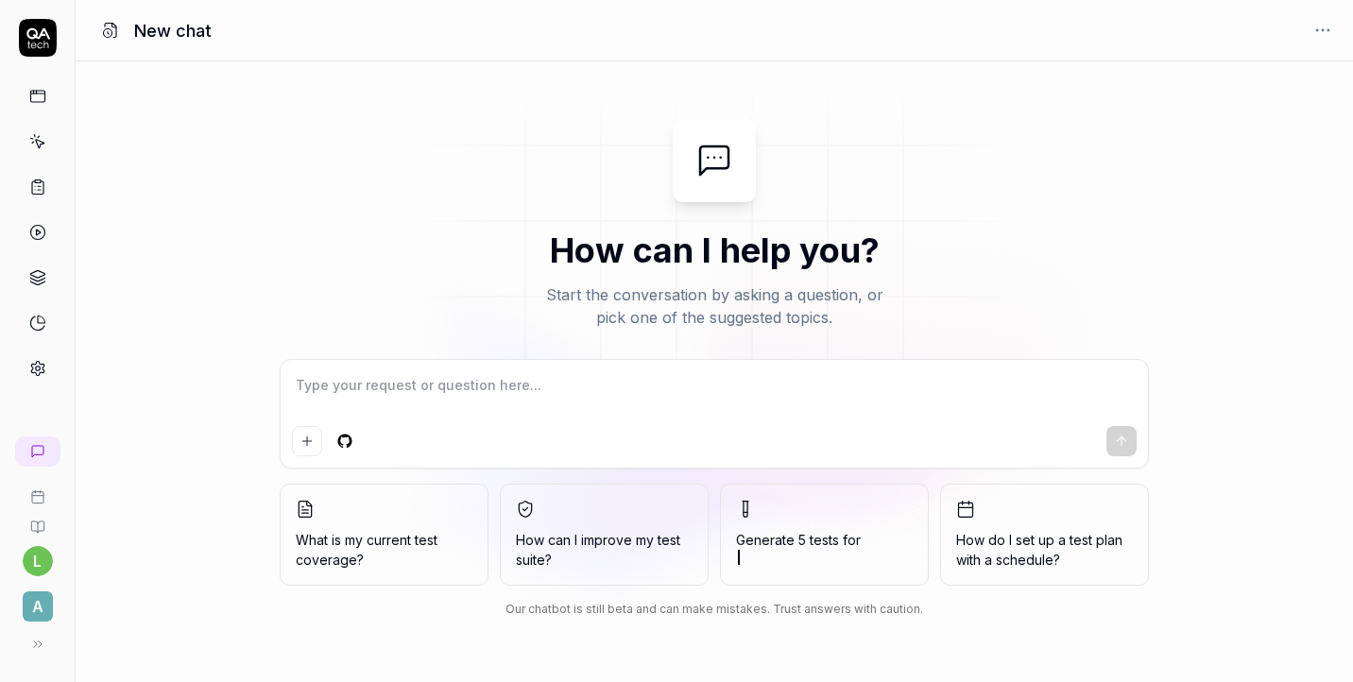
click at [560, 386] on textarea at bounding box center [714, 394] width 845 height 47
type textarea "[URL][DOMAIN_NAME]"
type textarea "*"
click at [295, 376] on textarea "[URL][DOMAIN_NAME]" at bounding box center [714, 394] width 845 height 47
type textarea "[URL][DOMAIN_NAME]"
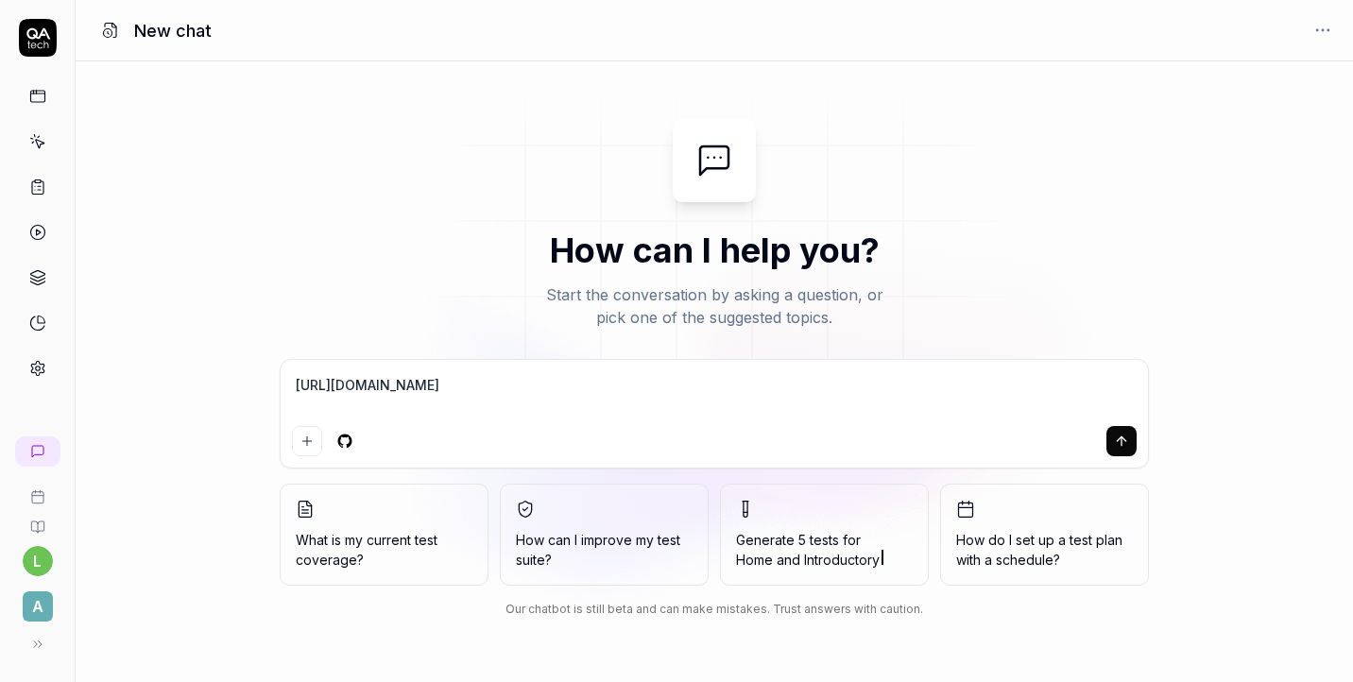
type textarea "*"
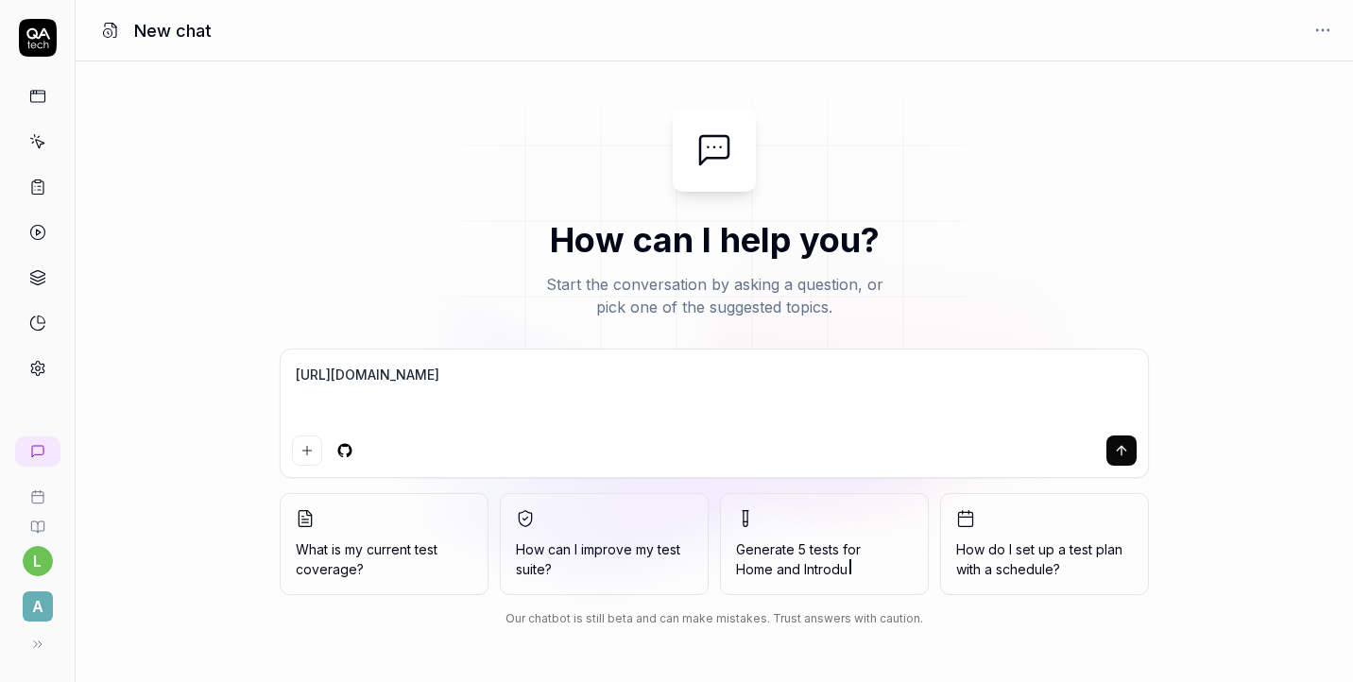
type textarea "P [URL][DOMAIN_NAME]"
type textarea "*"
type textarea "Pl [URL][DOMAIN_NAME]"
type textarea "*"
type textarea "Ple [URL][DOMAIN_NAME]"
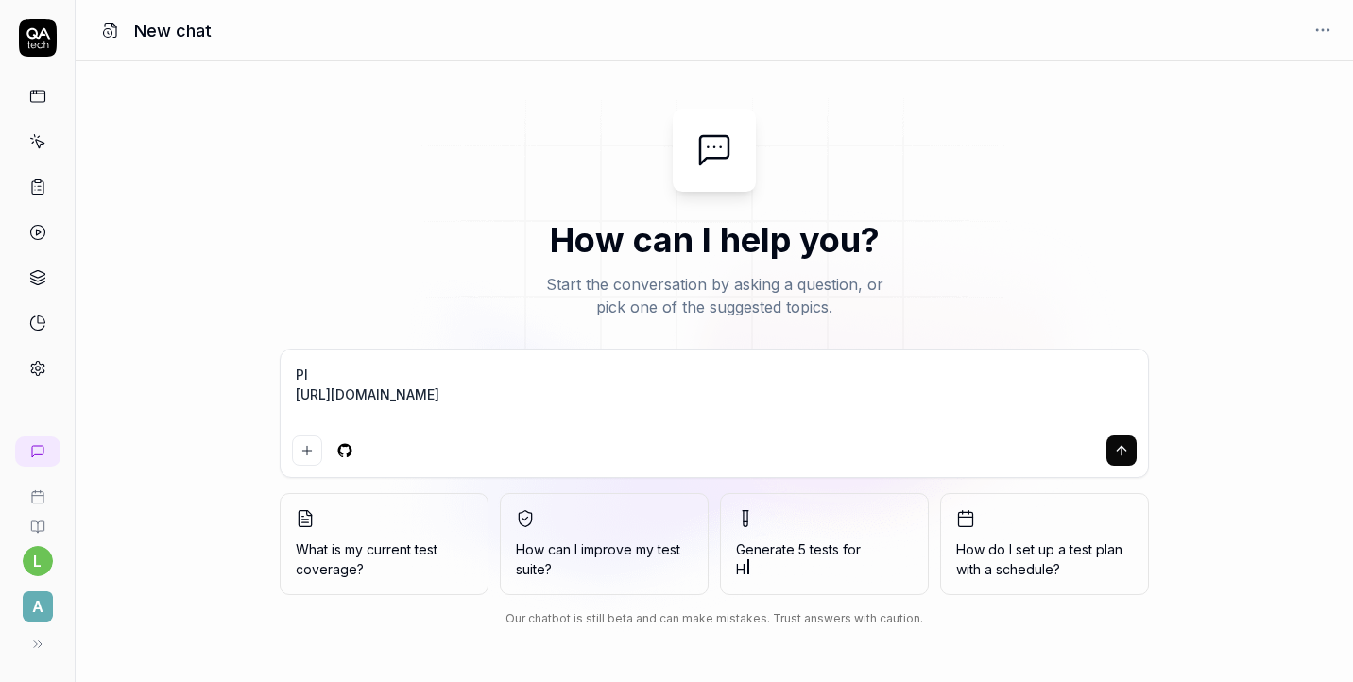
type textarea "*"
type textarea "Plea [URL][DOMAIN_NAME]"
type textarea "*"
type textarea "Pleae [URL][DOMAIN_NAME]"
type textarea "*"
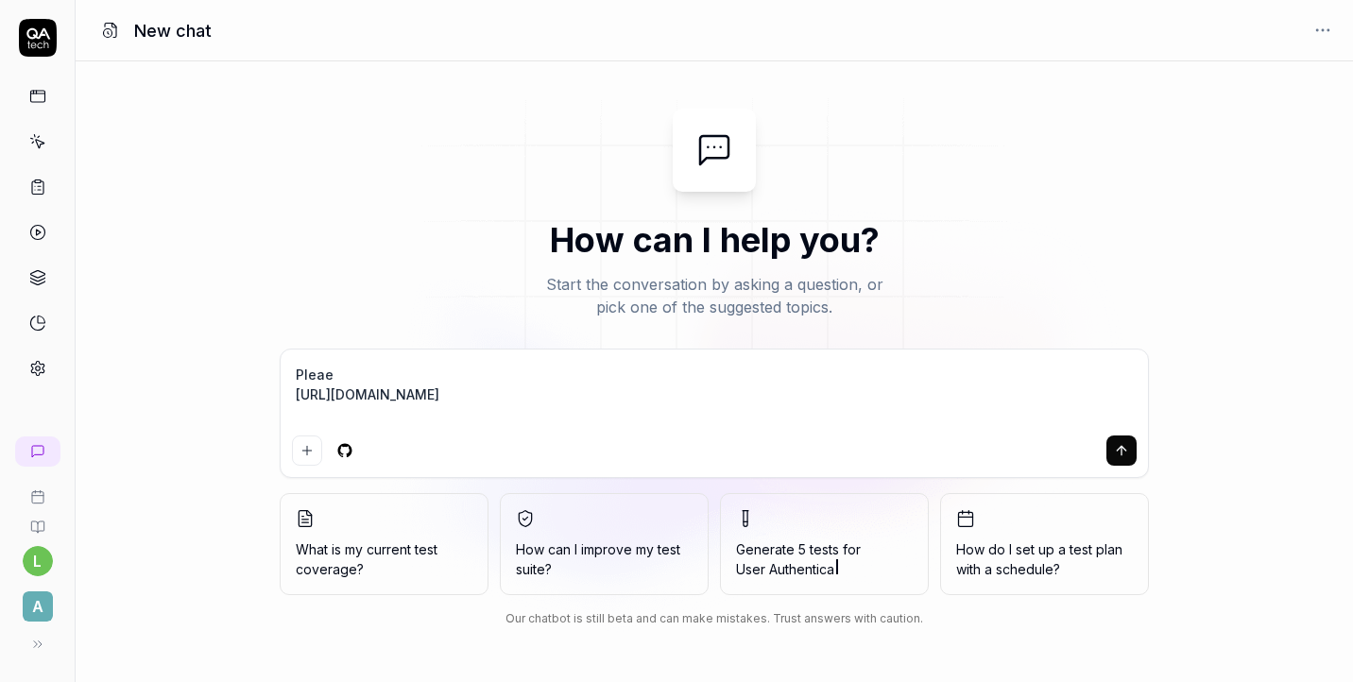
type textarea "Plea https://app.qa.tech/dashboard/p/fusion_N147/test-cases/41e19360-450b-4c56-…"
type textarea "*"
type textarea "Pleas https://app.qa.tech/dashboard/p/fusion_N147/test-cases/41e19360-450b-4c56…"
type textarea "*"
type textarea "Please https://app.qa.tech/dashboard/p/fusion_N147/test-cases/41e19360-450b-4c5…"
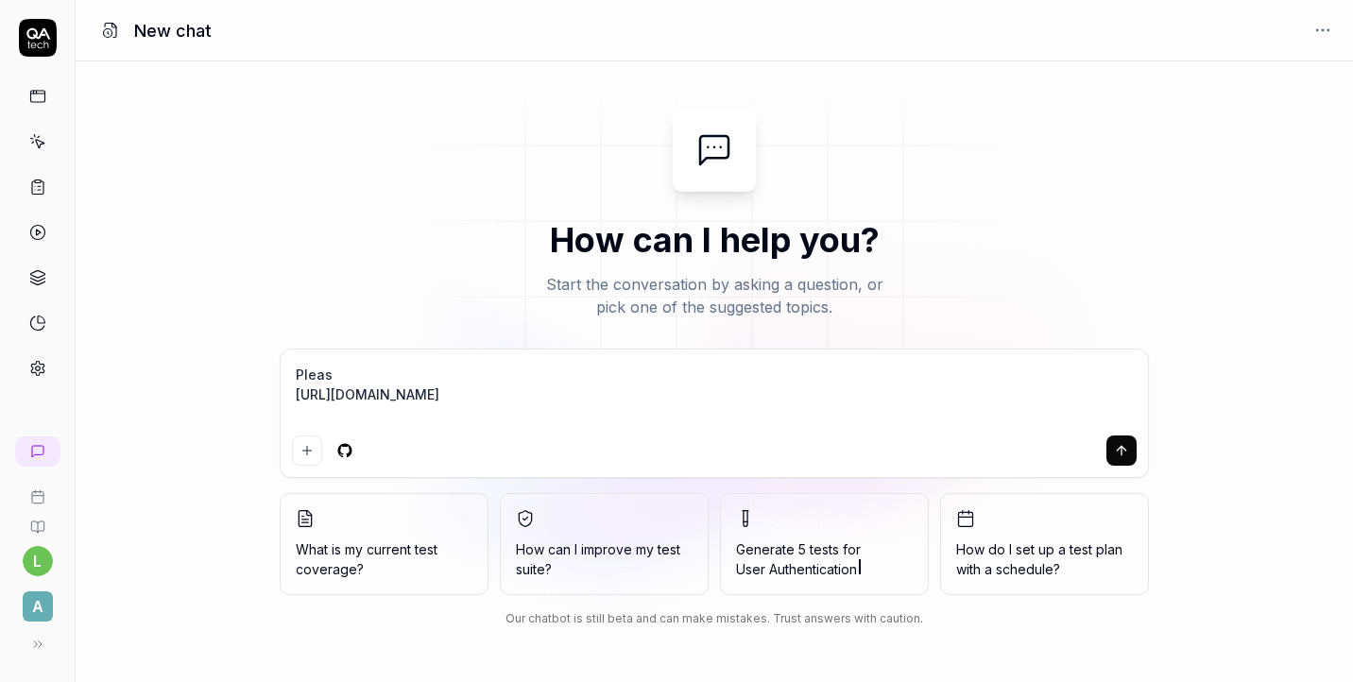
type textarea "*"
type textarea "Please https://app.qa.tech/dashboard/p/fusion_N147/test-cases/41e19360-450b-4c5…"
type textarea "*"
type textarea "Please h https://app.qa.tech/dashboard/p/fusion_N147/test-cases/41e19360-450b-4…"
type textarea "*"
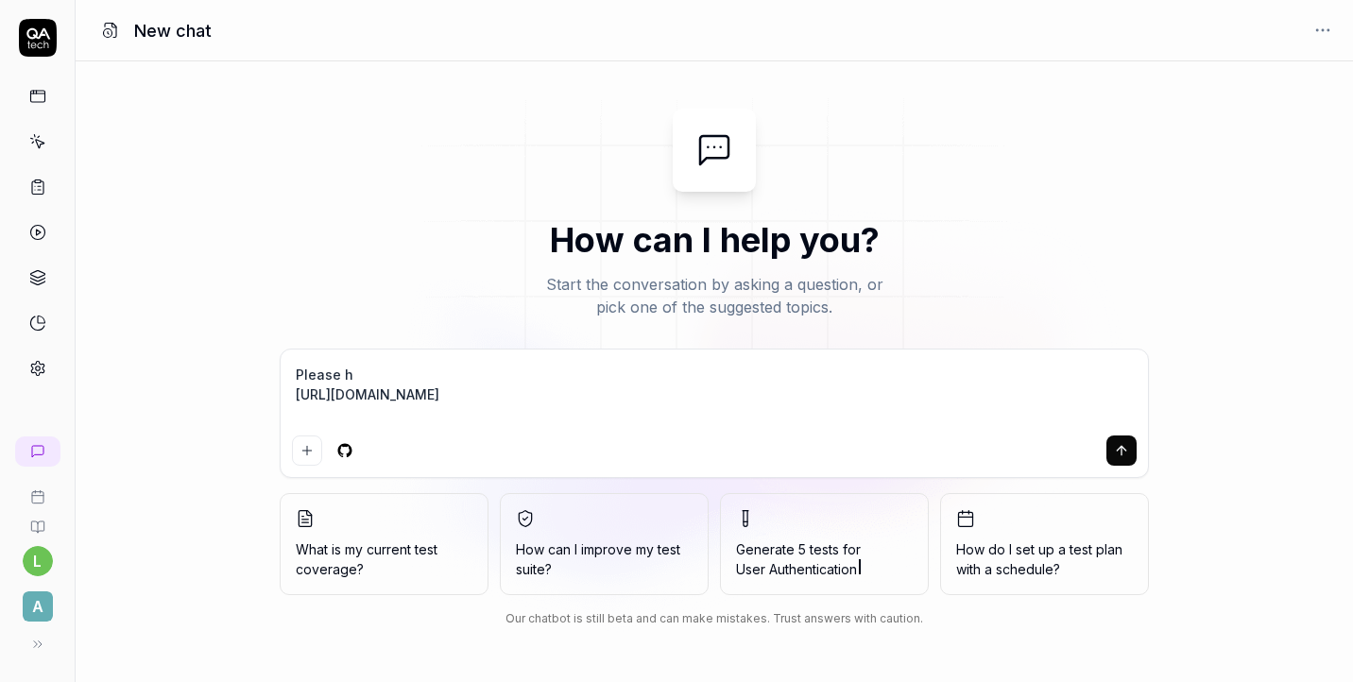
type textarea "Please he https://app.qa.tech/dashboard/p/fusion_N147/test-cases/41e19360-450b-…"
type textarea "*"
type textarea "Please hel https://app.qa.tech/dashboard/p/fusion_N147/test-cases/41e19360-450b…"
type textarea "*"
type textarea "Please help https://app.qa.tech/dashboard/p/fusion_N147/test-cases/41e19360-450…"
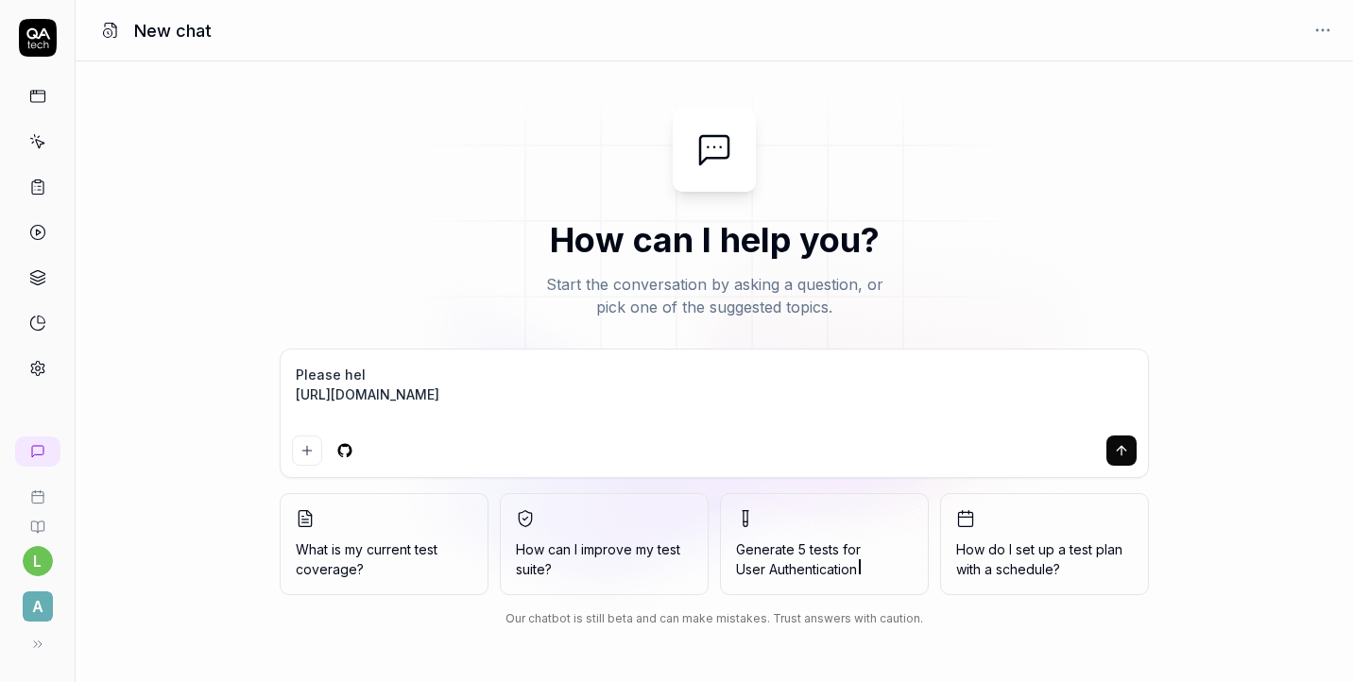
type textarea "*"
type textarea "Please help https://app.qa.tech/dashboard/p/fusion_N147/test-cases/41e19360-450…"
type textarea "*"
type textarea "Please help m https://app.qa.tech/dashboard/p/fusion_N147/test-cases/41e19360-4…"
type textarea "*"
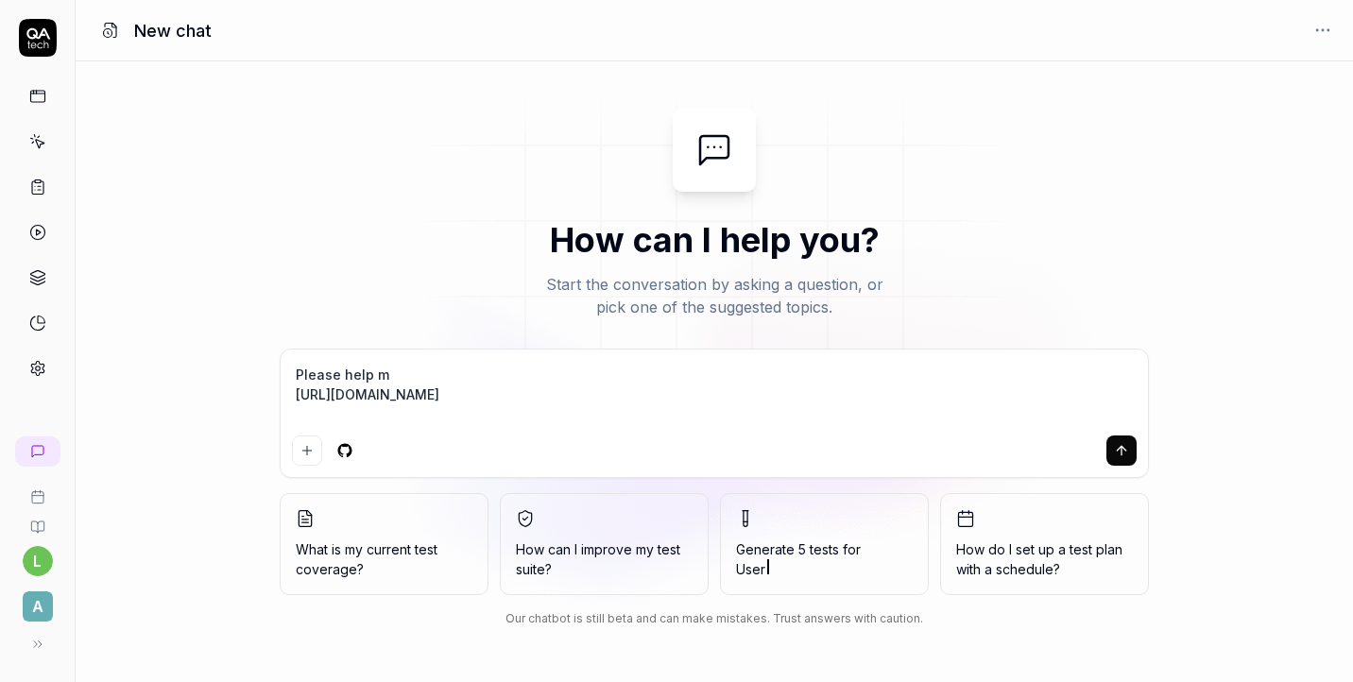
type textarea "Please help me https://app.qa.tech/dashboard/p/fusion_N147/test-cases/41e19360-…"
type textarea "*"
type textarea "Please help me https://app.qa.tech/dashboard/p/fusion_N147/test-cases/41e19360-…"
type textarea "*"
type textarea "Please help me t https://app.qa.tech/dashboard/p/fusion_N147/test-cases/41e1936…"
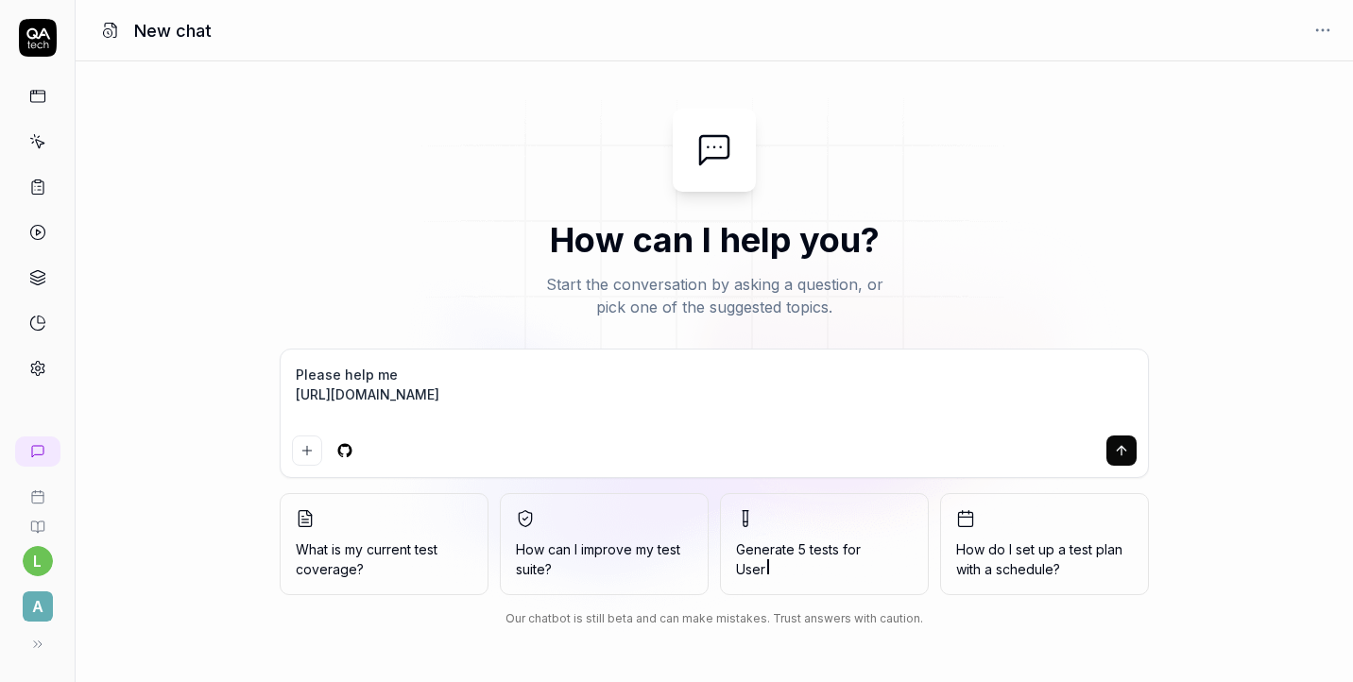
type textarea "*"
type textarea "Please help me to https://app.qa.tech/dashboard/p/fusion_N147/test-cases/41e193…"
type textarea "*"
type textarea "Please help me to https://app.qa.tech/dashboard/p/fusion_N147/test-cases/41e193…"
type textarea "*"
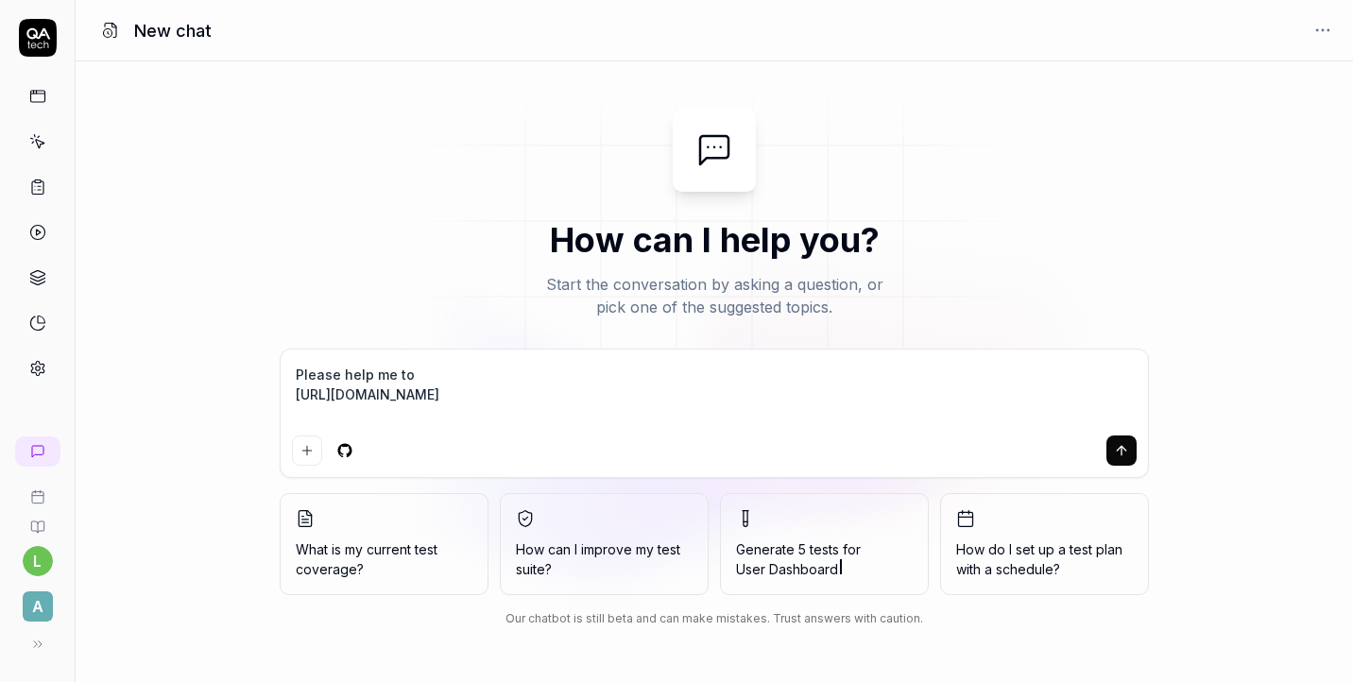
type textarea "Please help me to r https://app.qa.tech/dashboard/p/fusion_N147/test-cases/41e1…"
type textarea "*"
type textarea "Please help me to re https://app.qa.tech/dashboard/p/fusion_N147/test-cases/41e…"
type textarea "*"
type textarea "Please help me to res https://app.qa.tech/dashboard/p/fusion_N147/test-cases/41…"
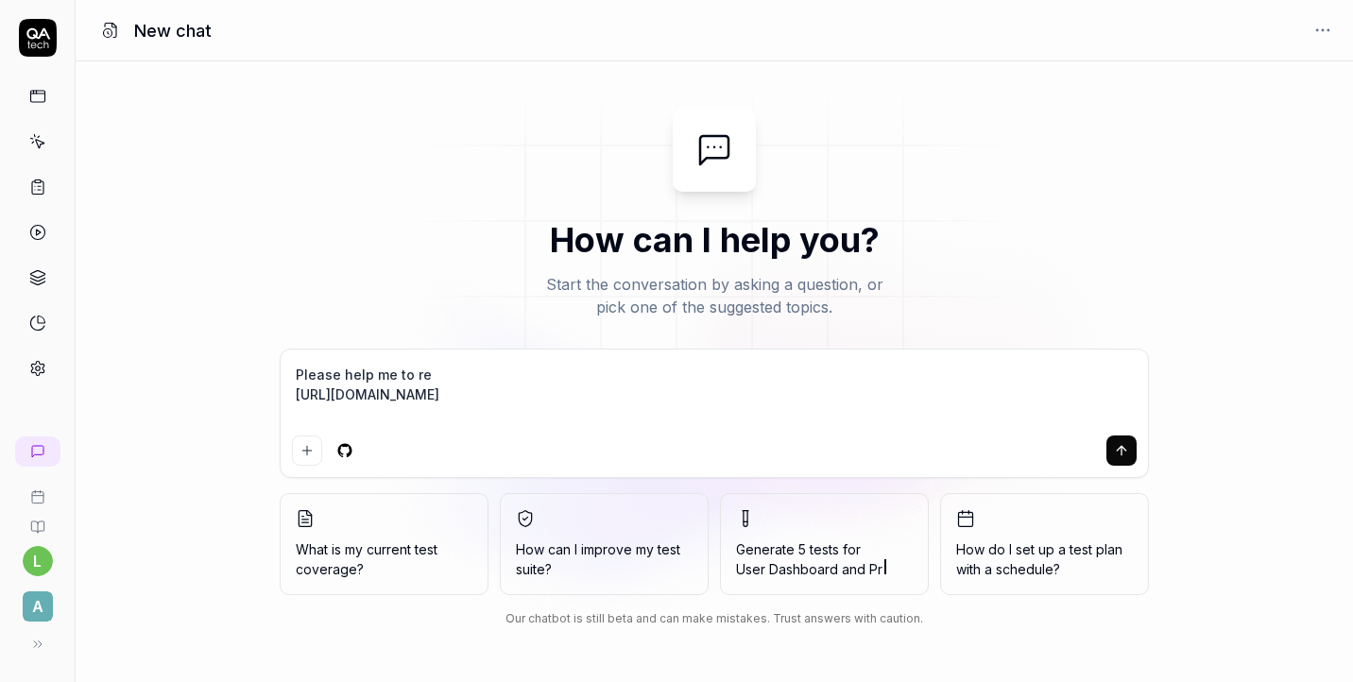
type textarea "*"
type textarea "Please help me to reso https://app.qa.tech/dashboard/p/fusion_N147/test-cases/4…"
type textarea "*"
type textarea "Please help me to resol https://app.qa.tech/dashboard/p/fusion_N147/test-cases/…"
type textarea "*"
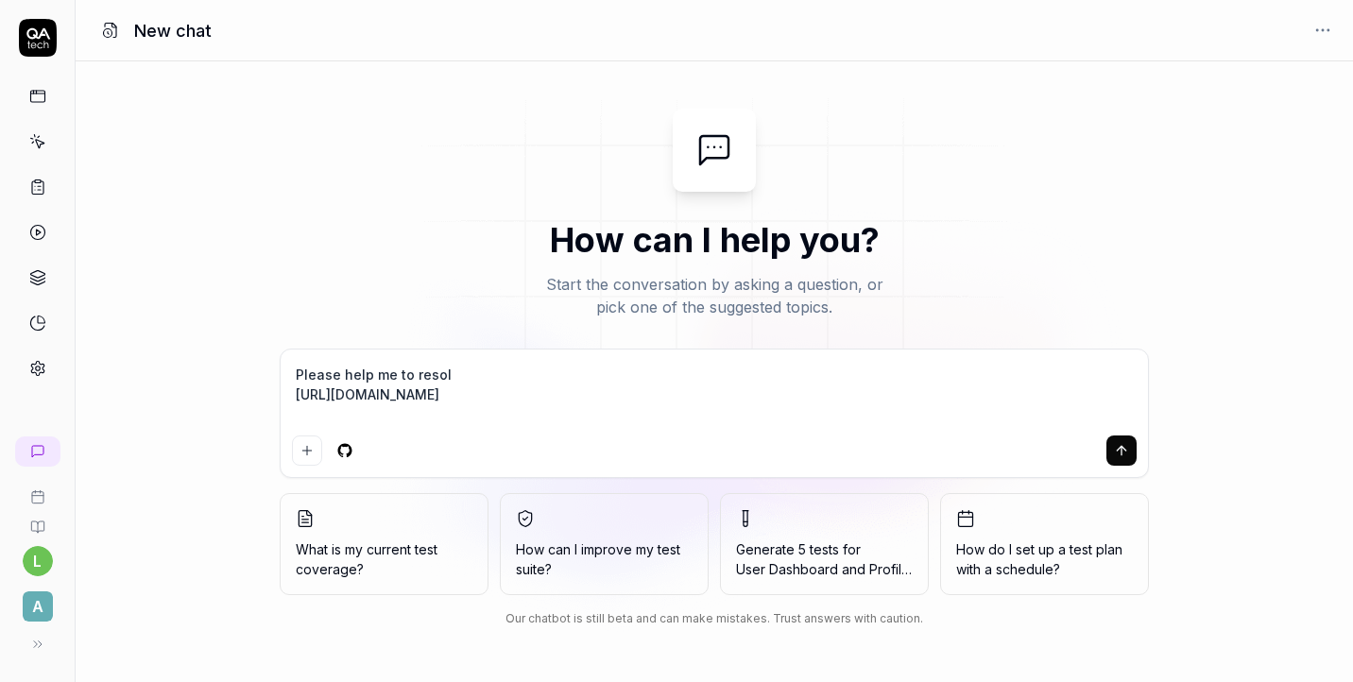
type textarea "Please help me to resolv https://app.qa.tech/dashboard/p/fusion_N147/test-cases…"
type textarea "*"
type textarea "Please help me to resolve https://app.qa.tech/dashboard/p/fusion_N147/test-case…"
type textarea "*"
type textarea "Please help me to resolve https://app.qa.tech/dashboard/p/fusion_N147/test-case…"
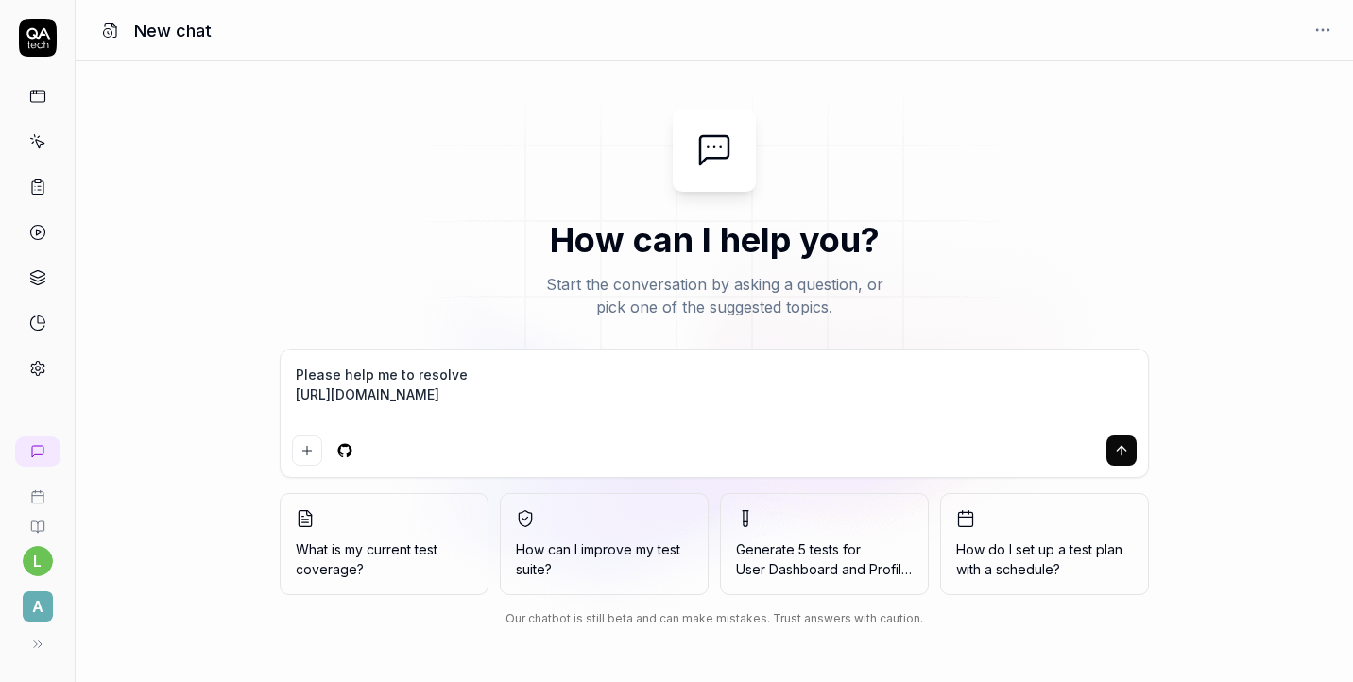
type textarea "*"
type textarea "Please help me to resolve t https://app.qa.tech/dashboard/p/fusion_N147/test-ca…"
type textarea "*"
type textarea "Please help me to resolve th https://app.qa.tech/dashboard/p/fusion_N147/test-c…"
type textarea "*"
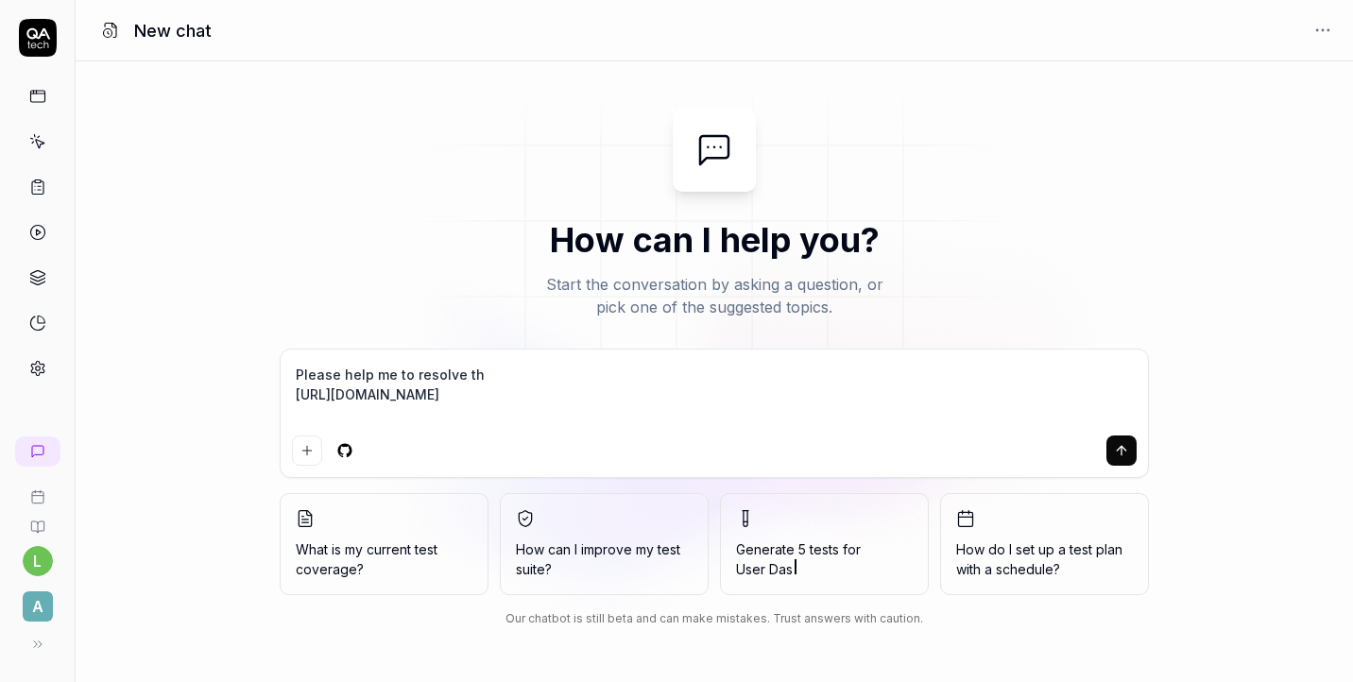
type textarea "Please help me to resolve thi https://app.qa.tech/dashboard/p/fusion_N147/test-…"
type textarea "*"
type textarea "Please help me to resolve this https://app.qa.tech/dashboard/p/fusion_N147/test…"
type textarea "*"
type textarea "Please help me to resolve this https://app.qa.tech/dashboard/p/fusion_N147/test…"
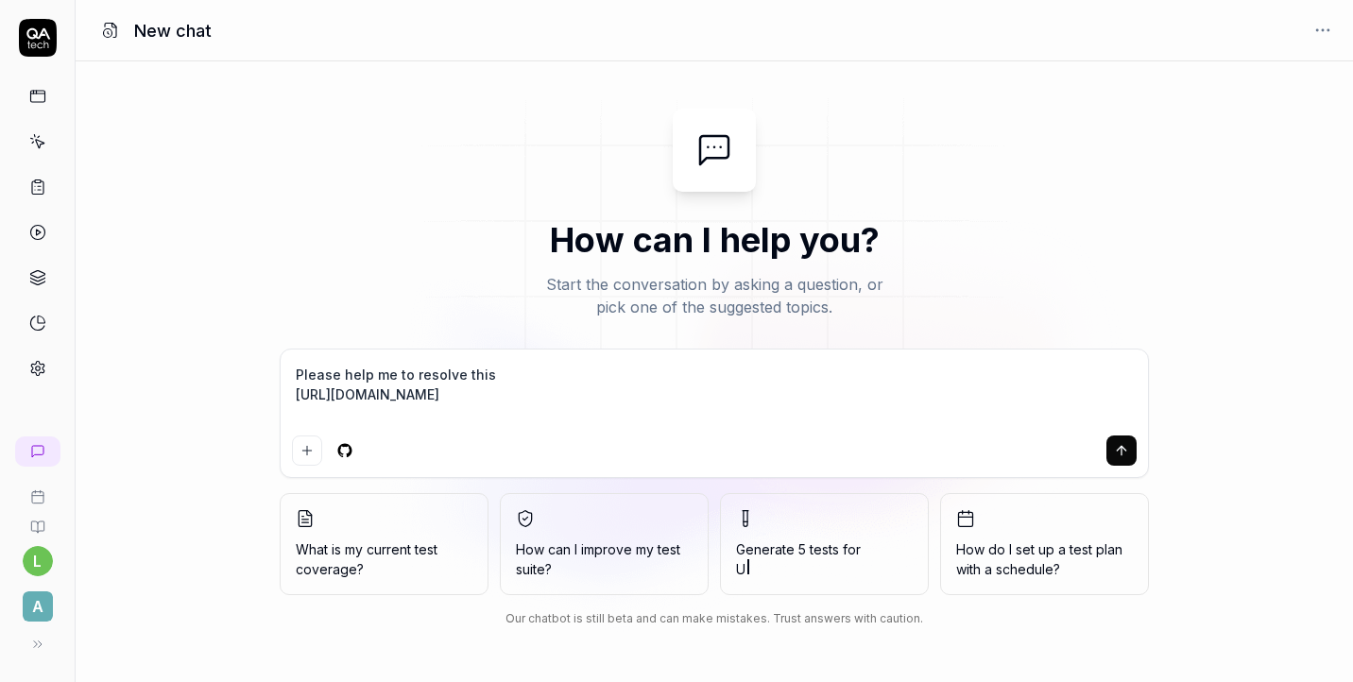
type textarea "*"
type textarea "Please help me to resolve this f https://app.qa.tech/dashboard/p/fusion_N147/te…"
type textarea "*"
type textarea "Please help me to resolve this fa https://app.qa.tech/dashboard/p/fusion_N147/t…"
type textarea "*"
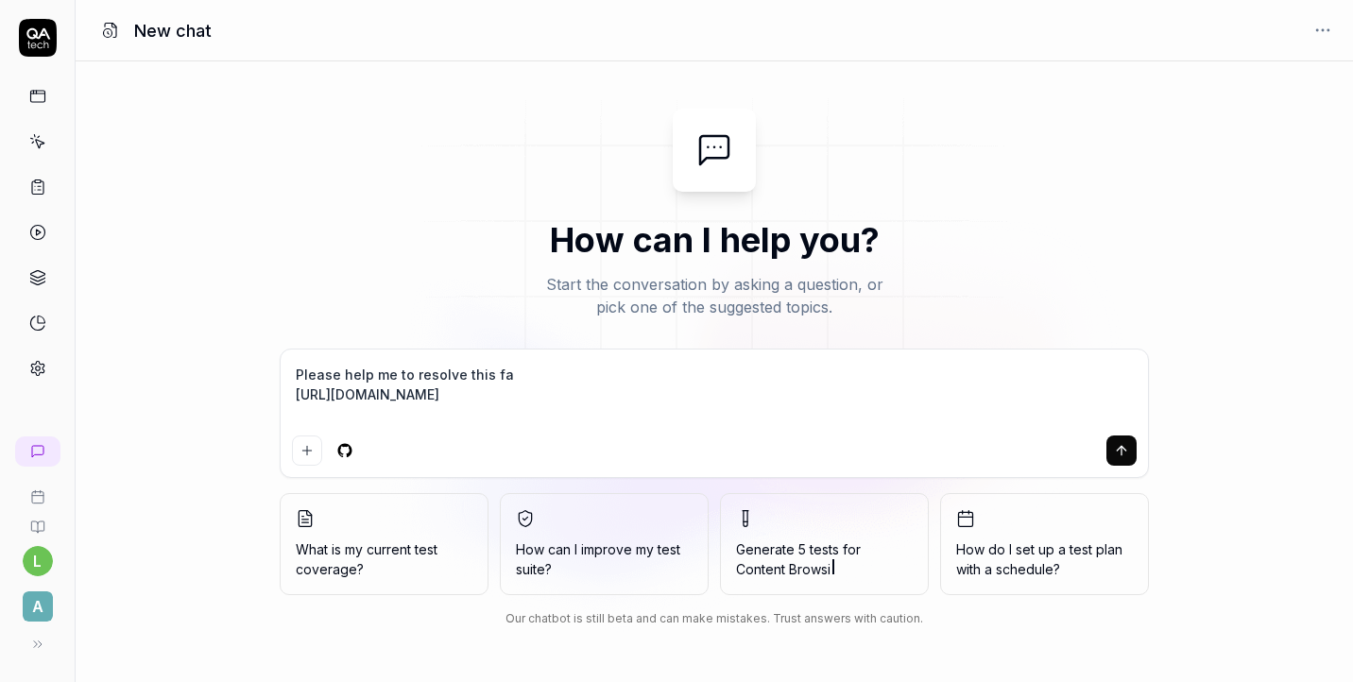
type textarea "Please help me to resolve this fai https://app.qa.tech/dashboard/p/fusion_N147/…"
type textarea "*"
type textarea "Please help me to resolve this fail https://app.qa.tech/dashboard/p/fusion_N147…"
type textarea "*"
type textarea "Please help me to resolve this faile https://app.qa.tech/dashboard/p/fusion_N14…"
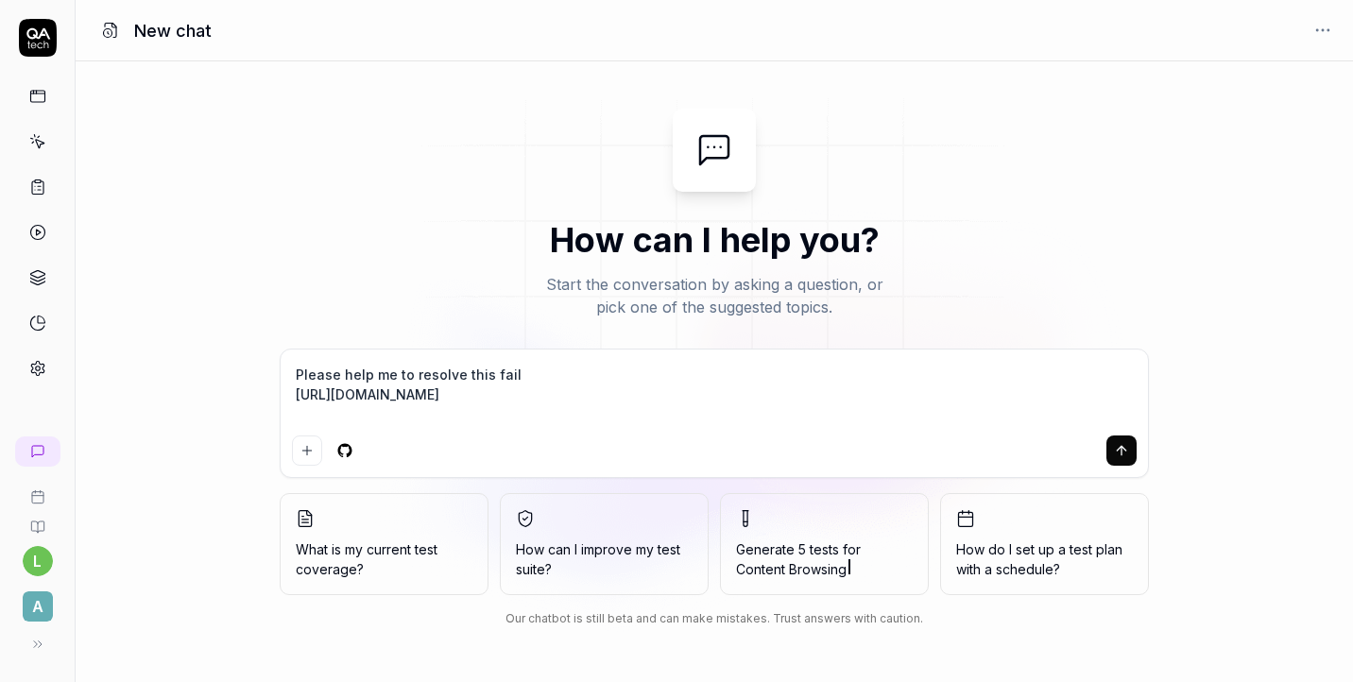
type textarea "*"
type textarea "Please help me to resolve this failed https://app.qa.tech/dashboard/p/fusion_N1…"
type textarea "*"
type textarea "Please help me to resolve this failed https://app.qa.tech/dashboard/p/fusion_N1…"
type textarea "*"
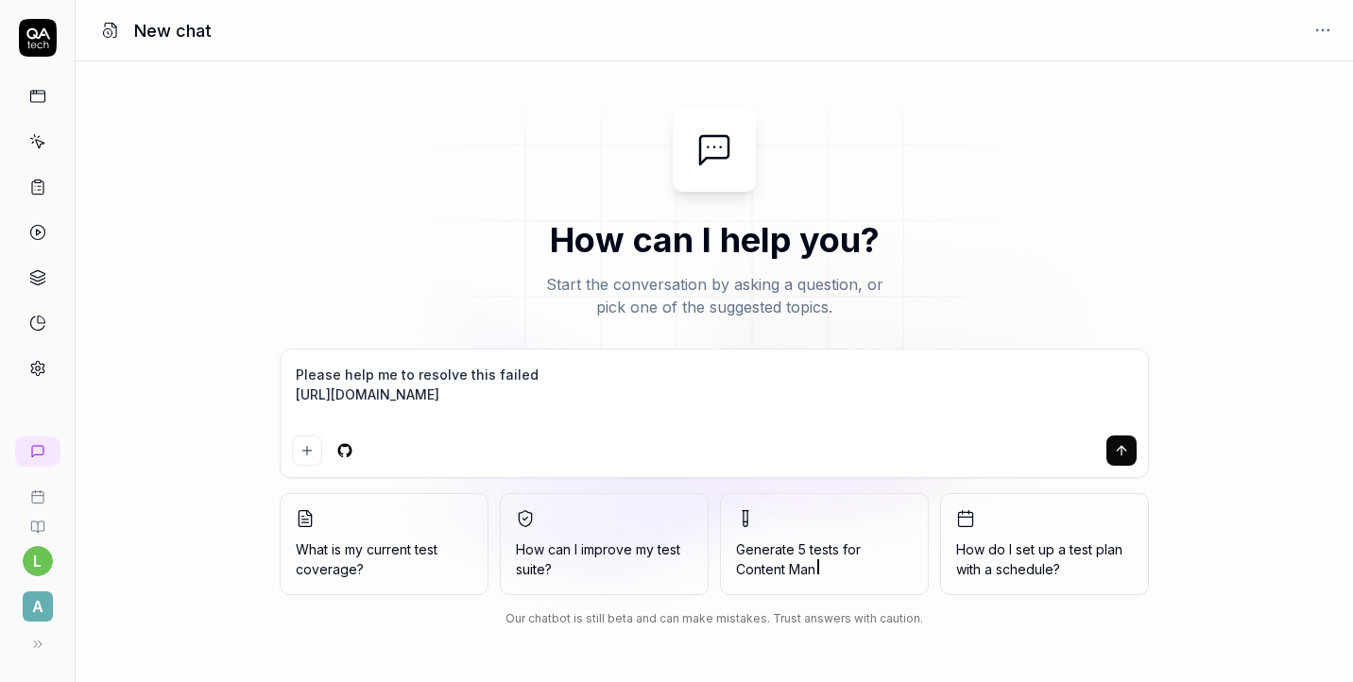
type textarea "Please help me to resolve this failed s https://app.qa.tech/dashboard/p/fusion_…"
type textarea "*"
type textarea "Please help me to resolve this failed st https://app.qa.tech/dashboard/p/fusion…"
type textarea "*"
type textarea "Please help me to resolve this failed ste https://app.qa.tech/dashboard/p/fusio…"
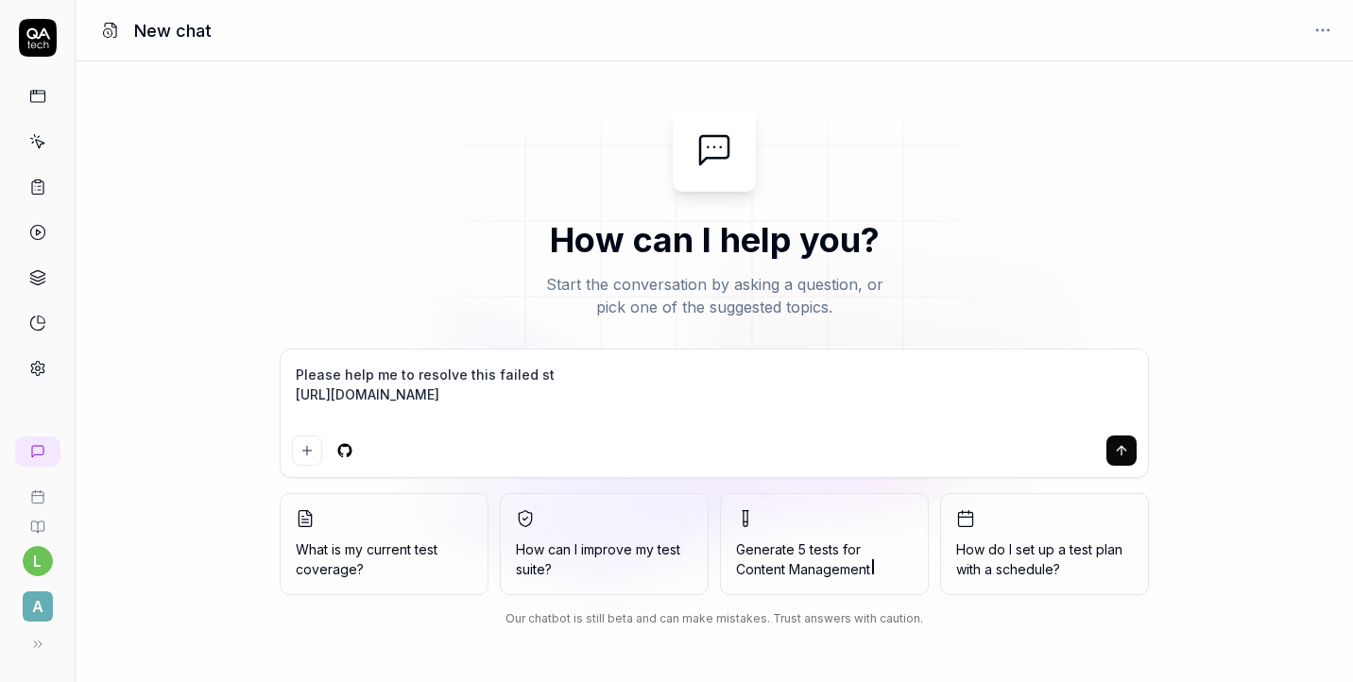
type textarea "*"
type textarea "Please help me to resolve this failed step https://app.qa.tech/dashboard/p/fusi…"
type textarea "*"
type textarea "Please help me to resolve this failed step, https://app.qa.tech/dashboard/p/fus…"
type textarea "*"
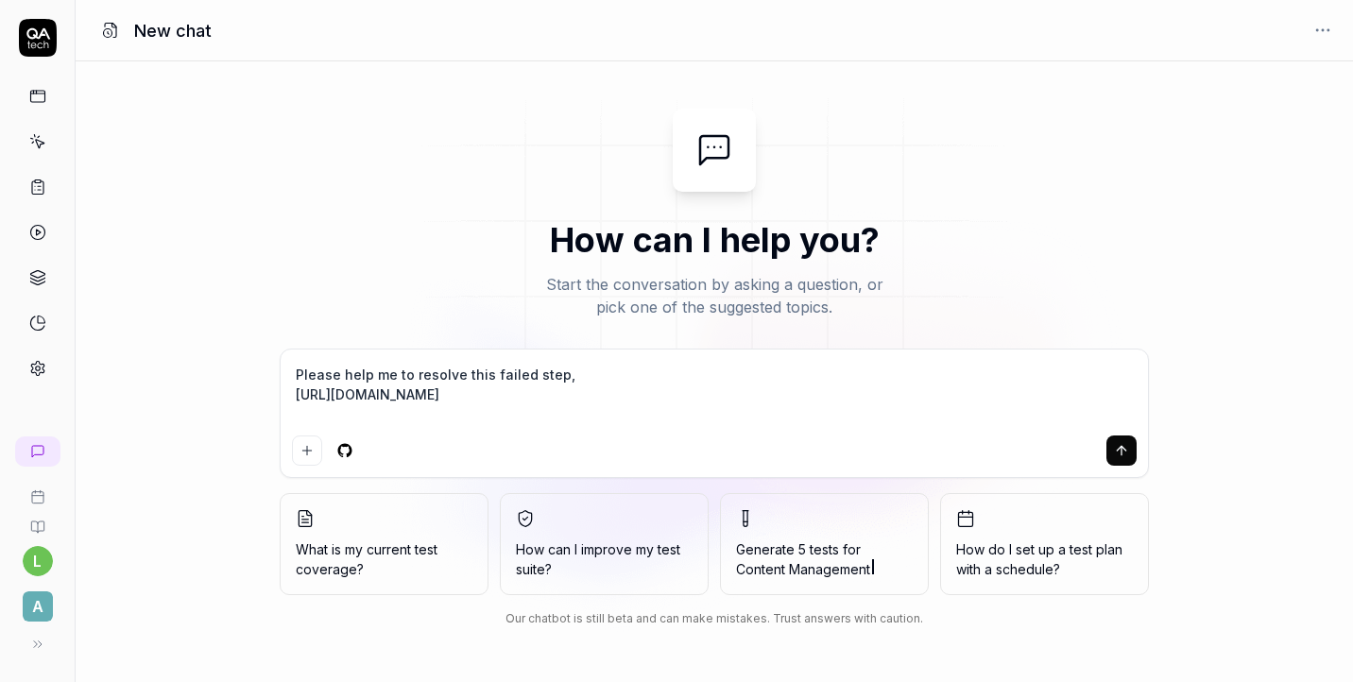
type textarea "Please help me to resolve this failed step, https://app.qa.tech/dashboard/p/fus…"
type textarea "*"
type textarea "Please help me to resolve this failed step, w https://app.qa.tech/dashboard/p/f…"
type textarea "*"
type textarea "Please help me to resolve this failed step, wh https://app.qa.tech/dashboard/p/…"
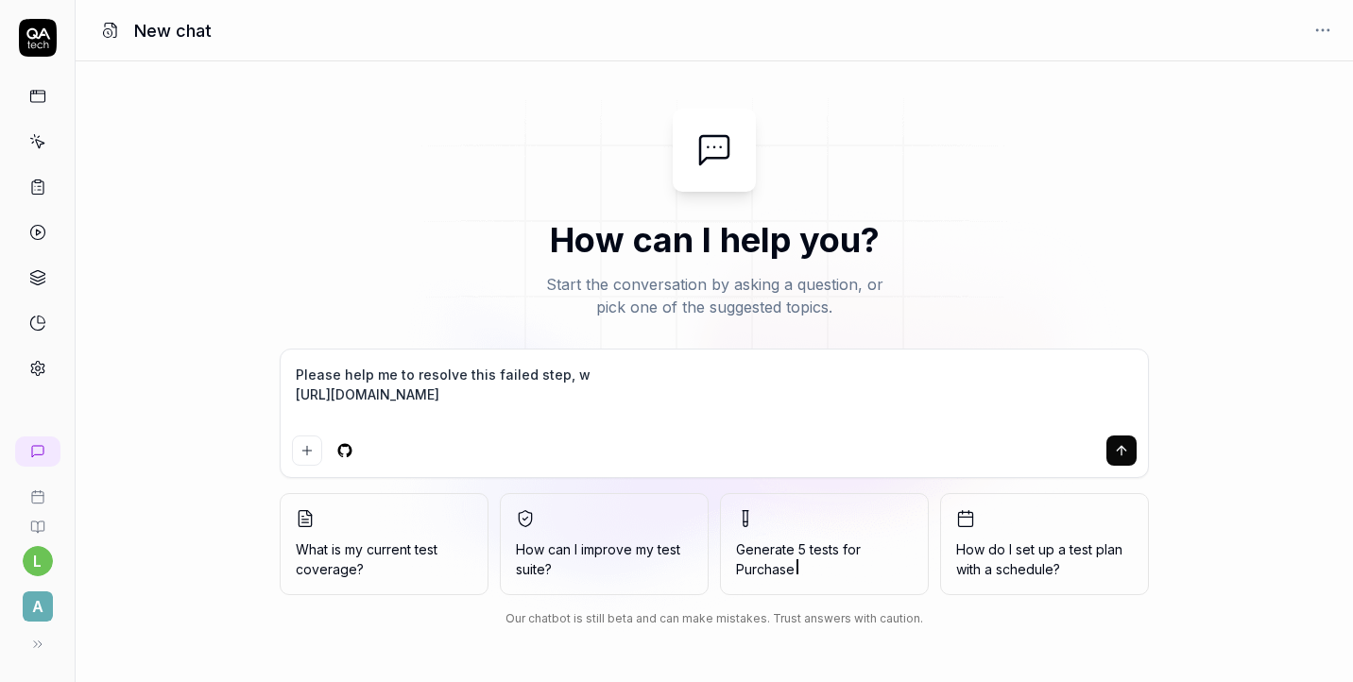
type textarea "*"
type textarea "Please help me to resolve this failed step, wha https://app.qa.tech/dashboard/p…"
type textarea "*"
type textarea "Please help me to resolve this failed step, what https://app.qa.tech/dashboard/…"
type textarea "*"
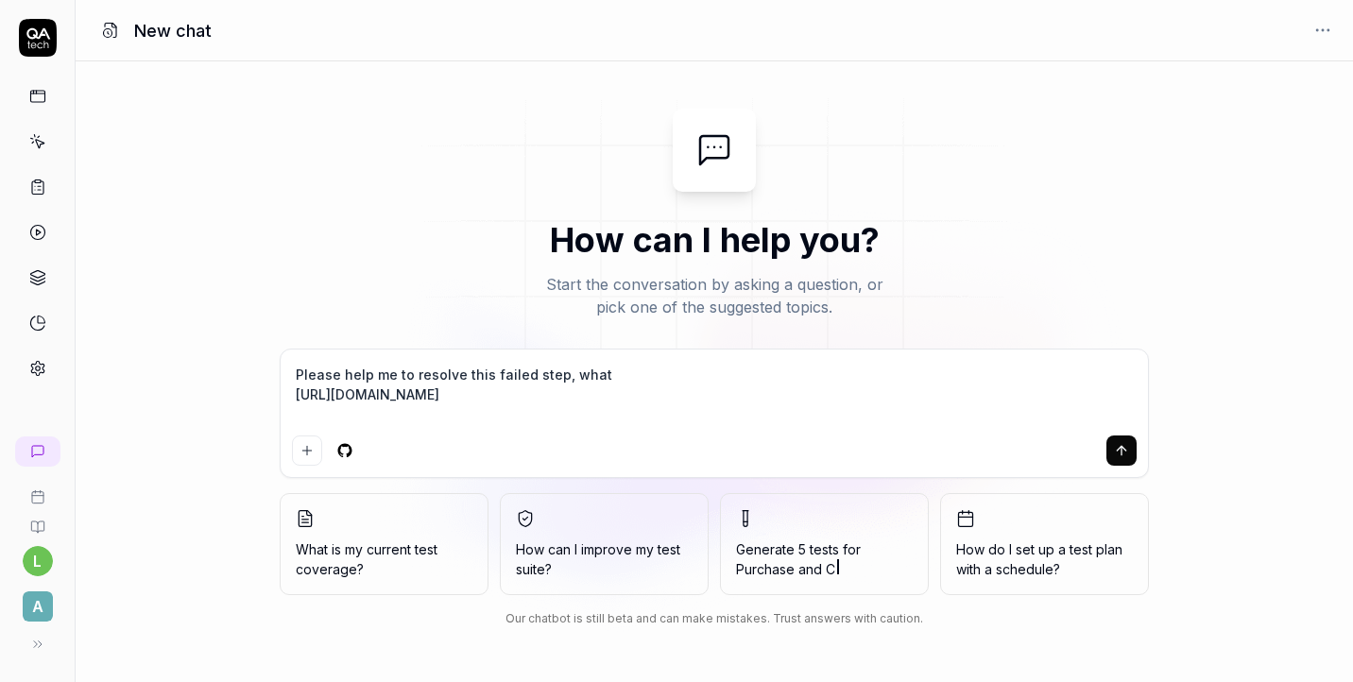
type textarea "Please help me to resolve this failed step, what https://app.qa.tech/dashboard/…"
type textarea "*"
type textarea "Please help me to resolve this failed step, what s https://app.qa.tech/dashboar…"
type textarea "*"
type textarea "Please help me to resolve this failed step, what sj https://app.qa.tech/dashboa…"
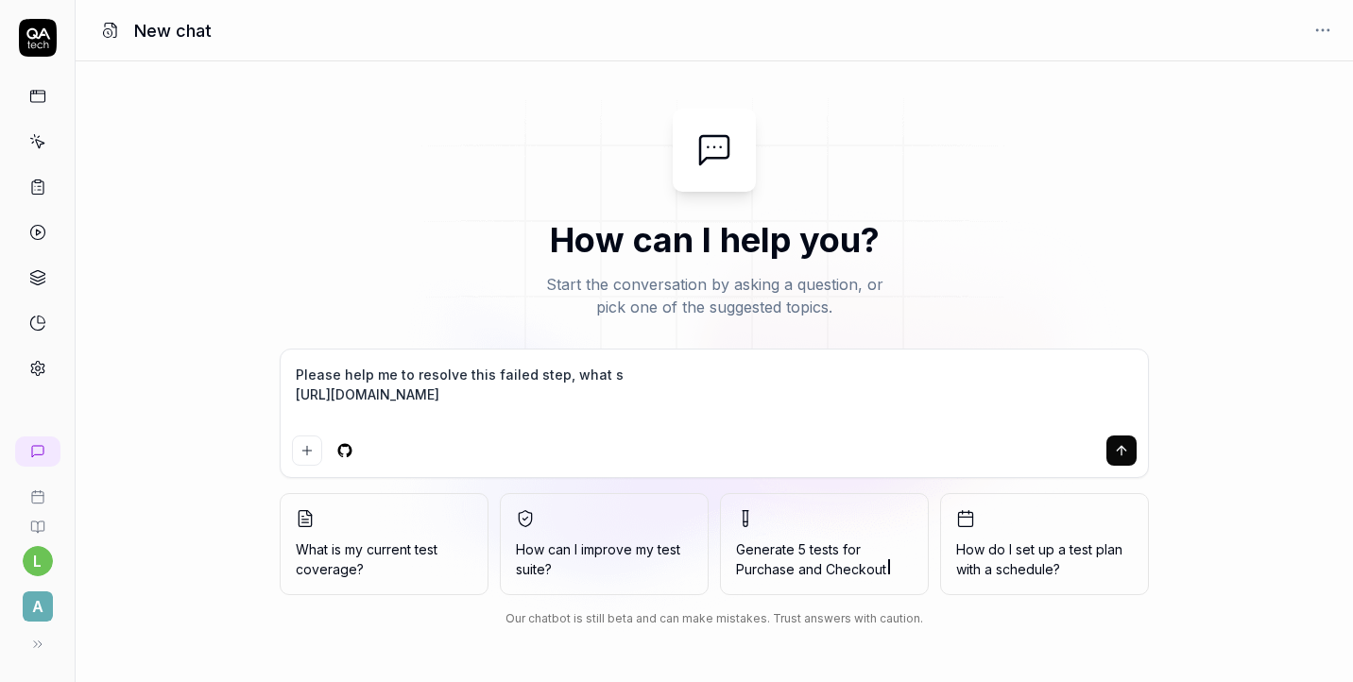
type textarea "*"
type textarea "Please help me to resolve this failed step, what s https://app.qa.tech/dashboar…"
type textarea "*"
type textarea "Please help me to resolve this failed step, what sh https://app.qa.tech/dashboa…"
type textarea "*"
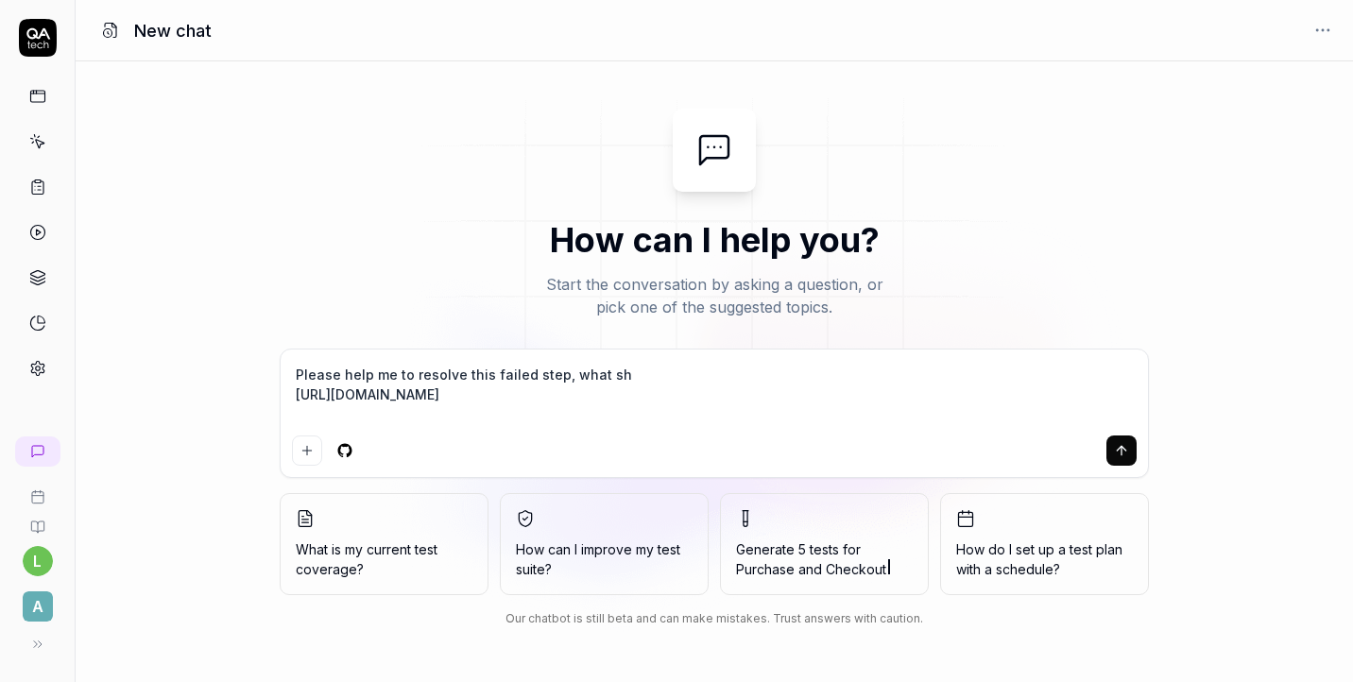
type textarea "Please help me to resolve this failed step, what sho https://app.qa.tech/dashbo…"
type textarea "*"
type textarea "Please help me to resolve this failed step, what shou https://app.qa.tech/dashb…"
type textarea "*"
type textarea "Please help me to resolve this failed step, what shoul https://app.qa.tech/dash…"
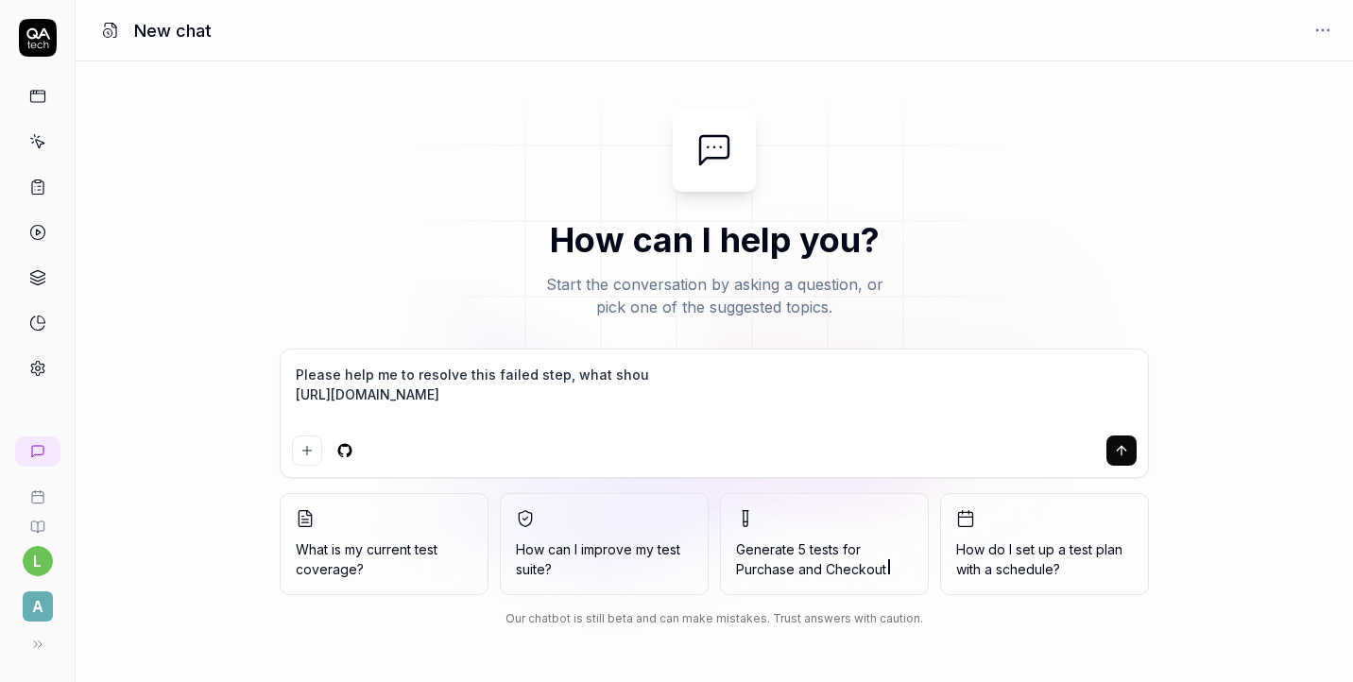
type textarea "*"
type textarea "Please help me to resolve this failed step, what should https://app.qa.tech/das…"
type textarea "*"
type textarea "Please help me to resolve this failed step, what should https://app.qa.tech/das…"
type textarea "*"
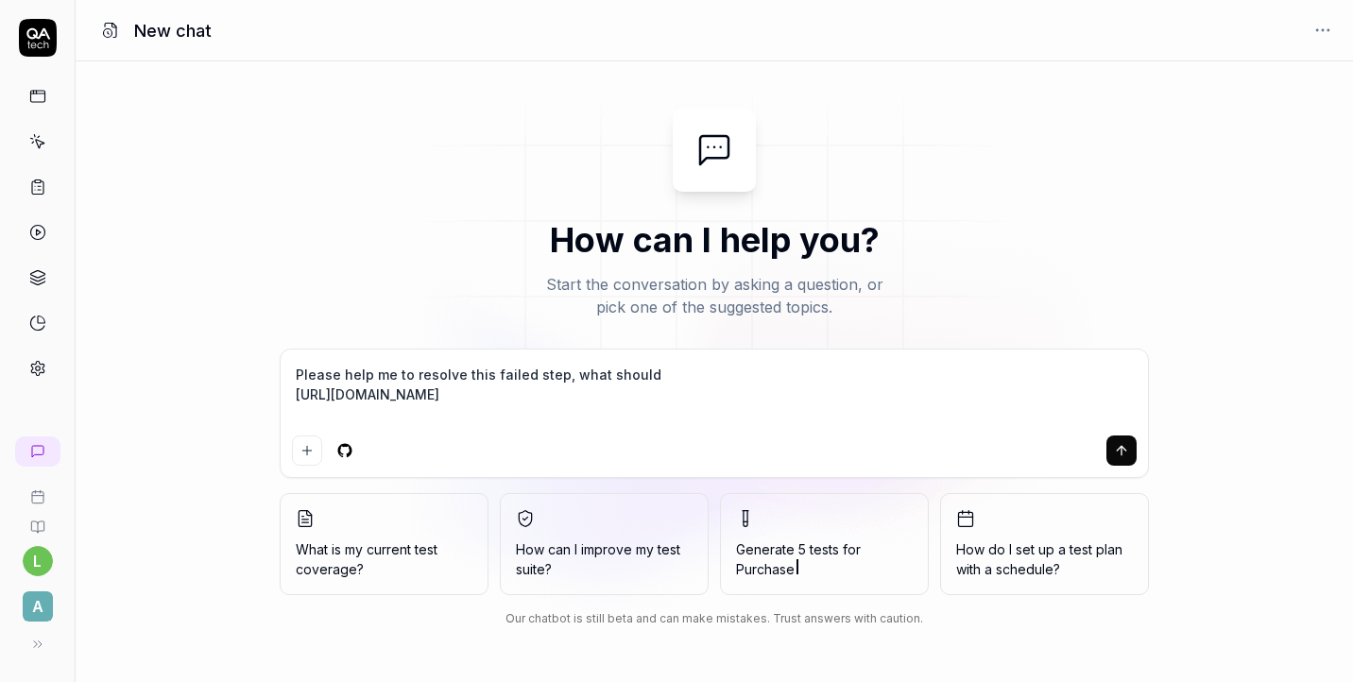
type textarea "Please help me to resolve this failed step, what should b https://app.qa.tech/d…"
type textarea "*"
type textarea "Please help me to resolve this failed step, what should be https://app.qa.tech/…"
type textarea "*"
type textarea "Please help me to resolve this failed step, what should be https://app.qa.tech/…"
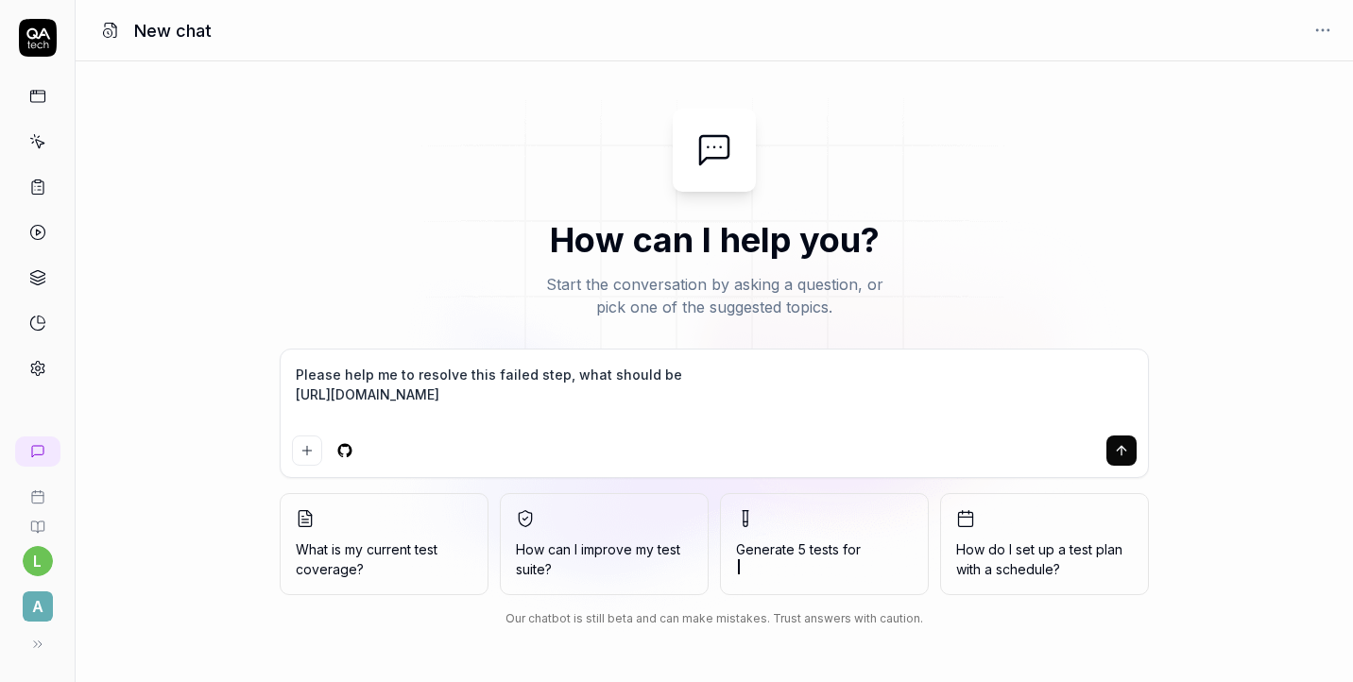
type textarea "*"
type textarea "Please help me to resolve this failed step, what should be u https://app.qa.tec…"
type textarea "*"
type textarea "Please help me to resolve this failed step, what should be up https://app.qa.te…"
type textarea "*"
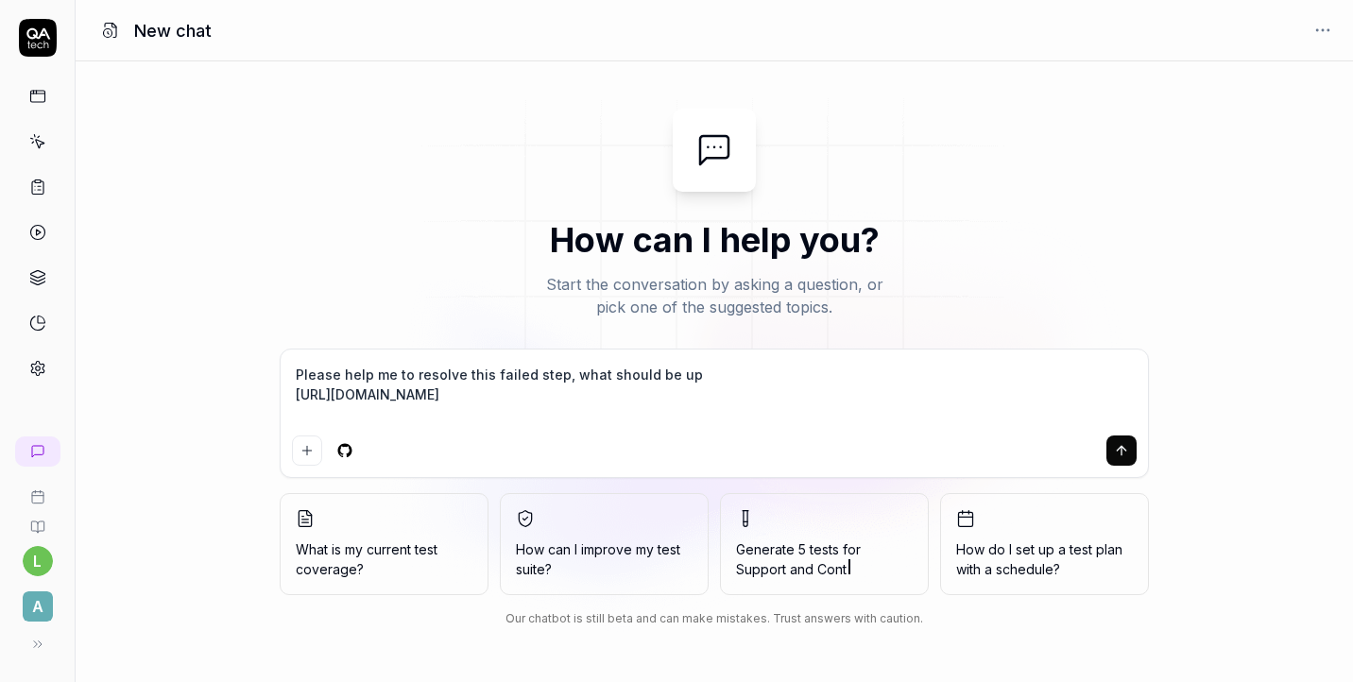
type textarea "Please help me to resolve this failed step, what should be upd https://app.qa.t…"
type textarea "*"
type textarea "Please help me to resolve this failed step, what should be upda https://app.qa.…"
type textarea "*"
type textarea "Please help me to resolve this failed step, what should be updat https://app.qa…"
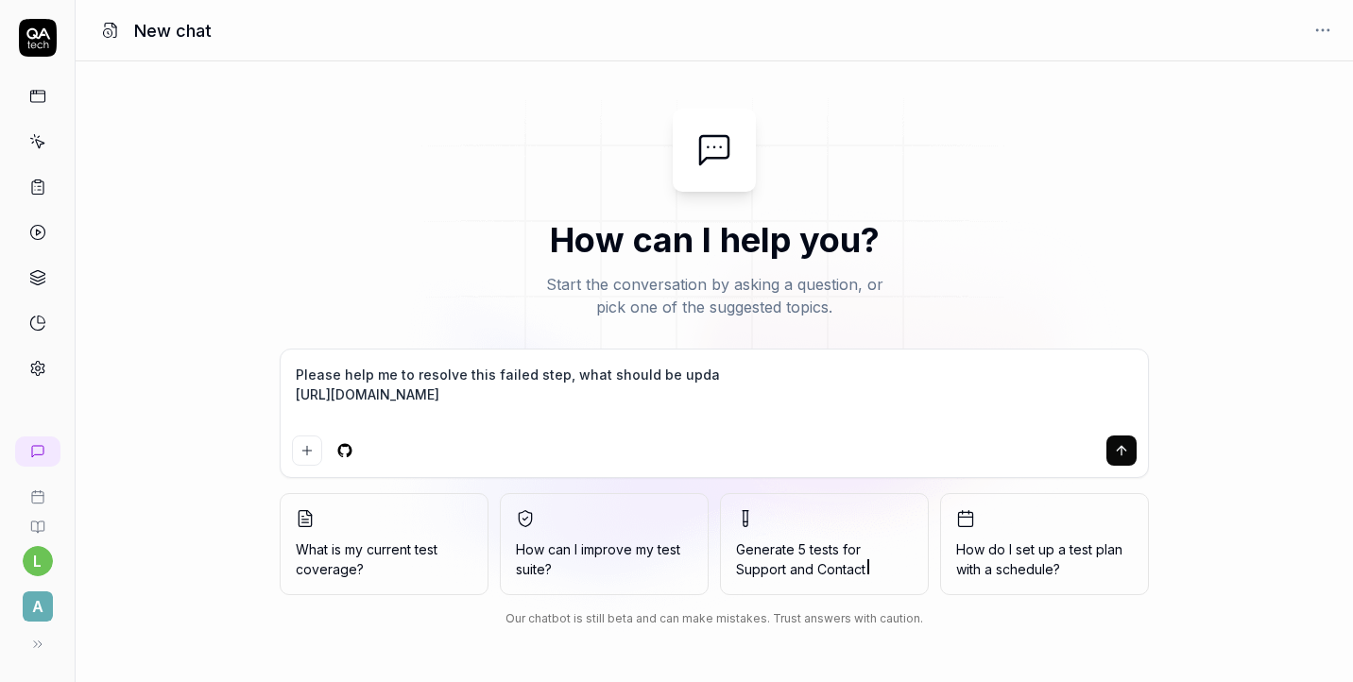
type textarea "*"
type textarea "Please help me to resolve this failed step, what should be update https://app.q…"
type textarea "*"
type textarea "Please help me to resolve this failed step, what should be updated https://app.…"
type textarea "*"
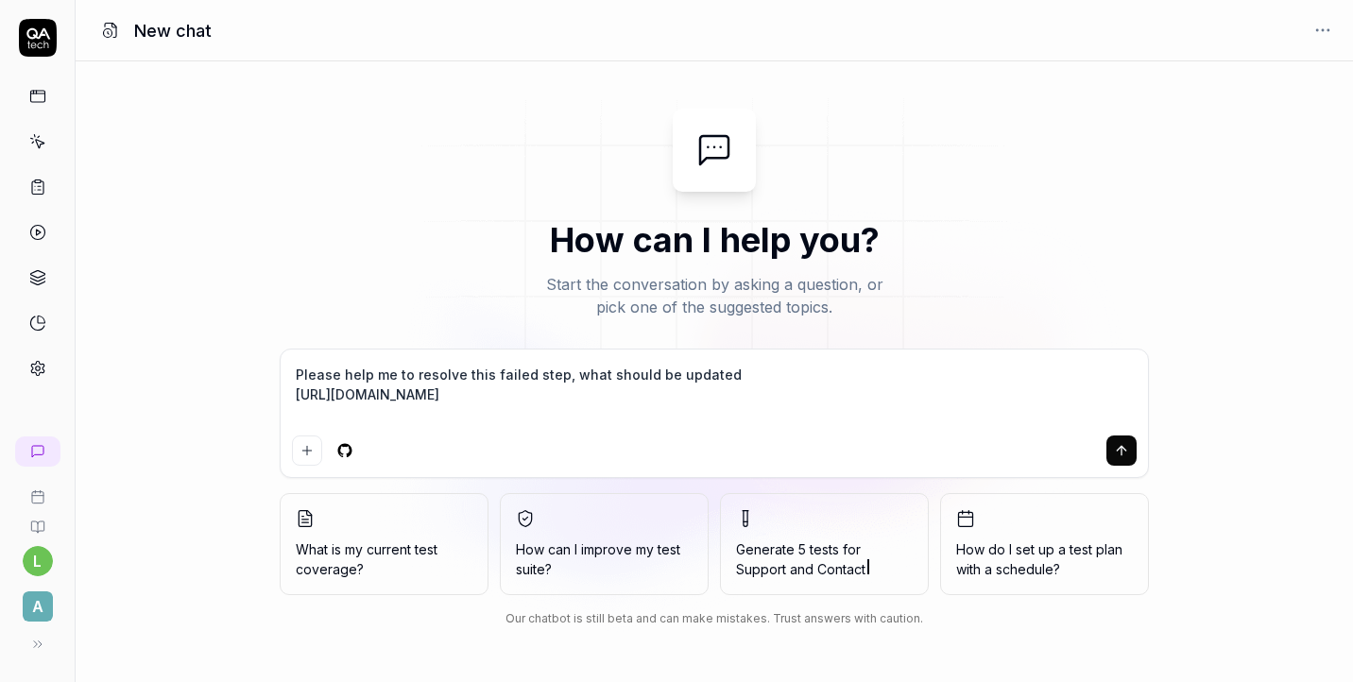
type textarea "Please help me to resolve this failed step, what should be updated https://app.…"
type textarea "*"
type textarea "Please help me to resolve this failed step, what should be updated h https://ap…"
type textarea "*"
type textarea "Please help me to resolve this failed step, what should be updated he https://a…"
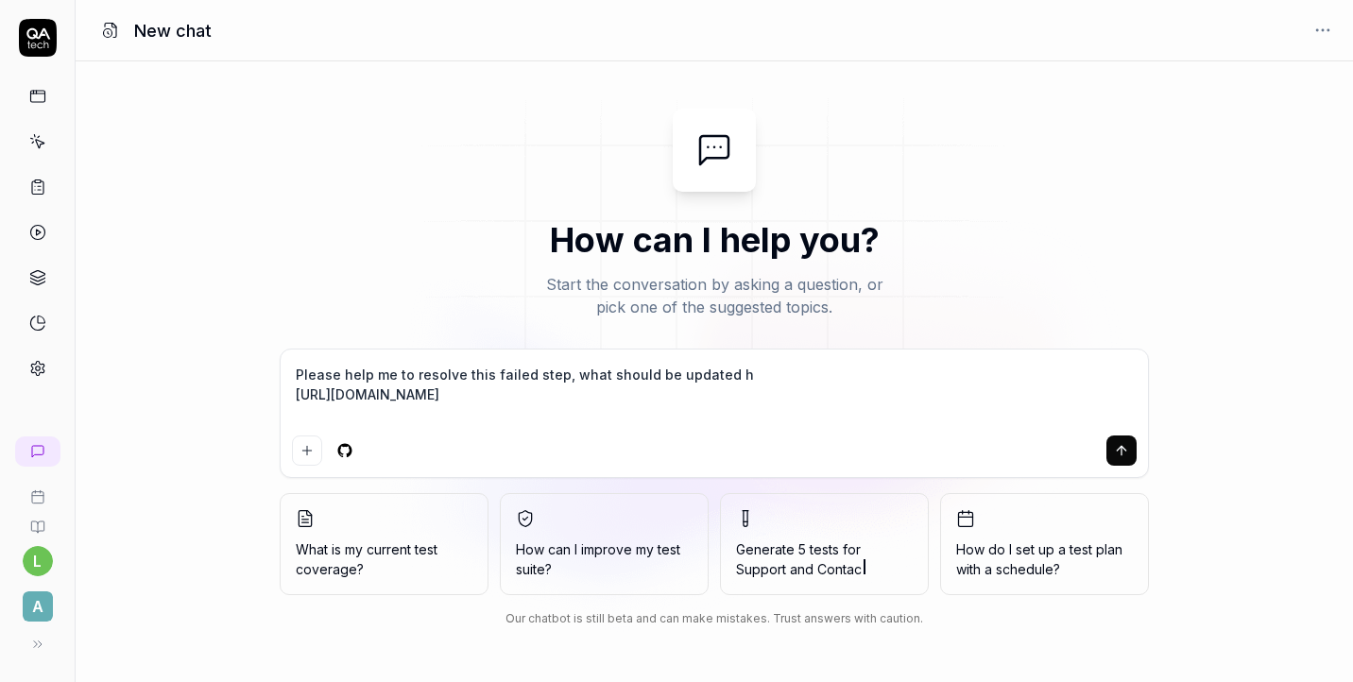
type textarea "*"
type textarea "Please help me to resolve this failed step, what should be updated her https://…"
type textarea "*"
type textarea "Please help me to resolve this failed step, what should be updated here https:/…"
type textarea "*"
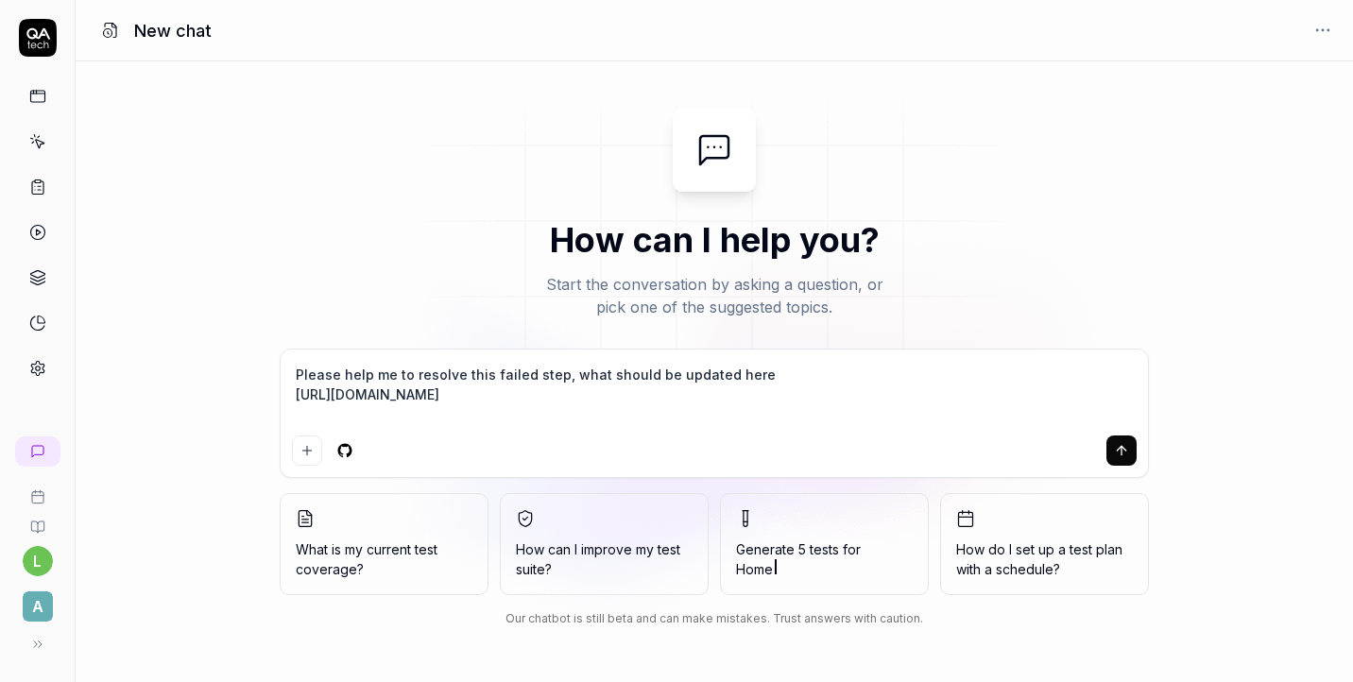
type textarea "Please help me to resolve this failed step, what should be updated here? https:…"
type textarea "*"
type textarea "Please help me to resolve this failed step, what should be updated here? https:…"
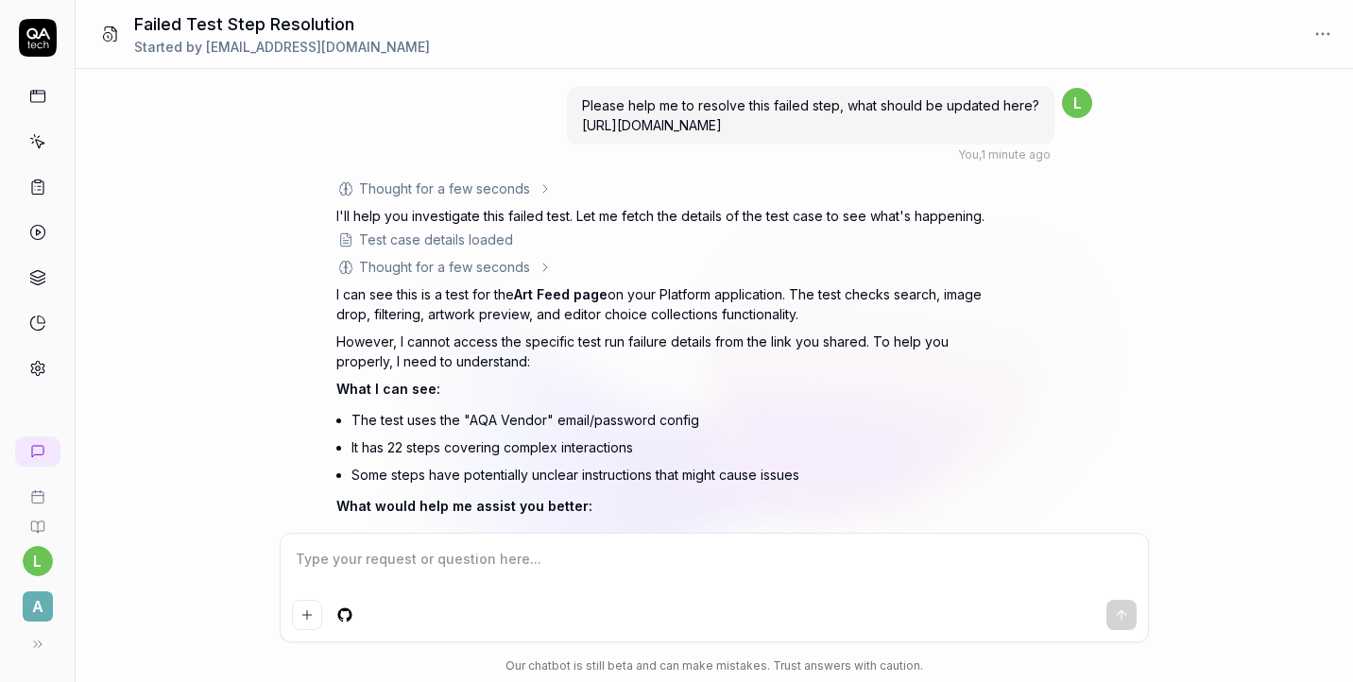
scroll to position [342, 0]
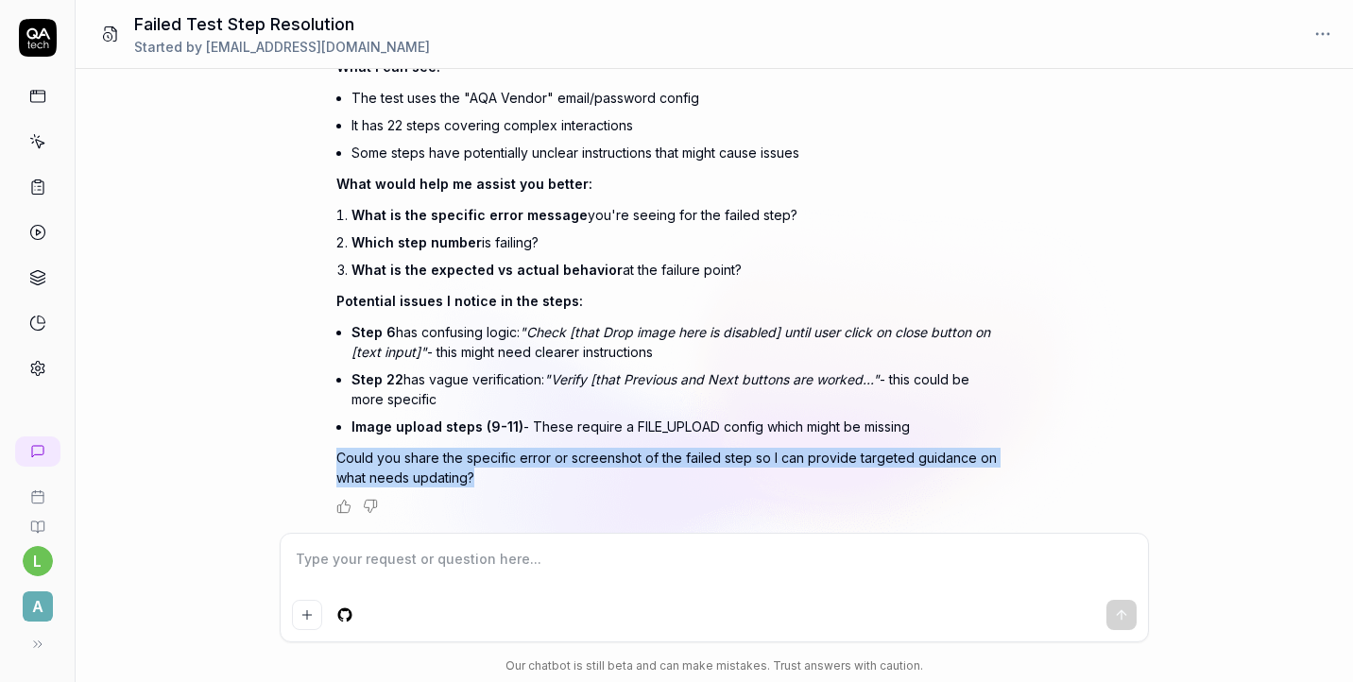
click at [505, 482] on div "Please help me to resolve this failed step, what should be updated here? https:…" at bounding box center [714, 301] width 1277 height 464
copy p "Could you share the specific error or screenshot of the failed step so I can pr…"
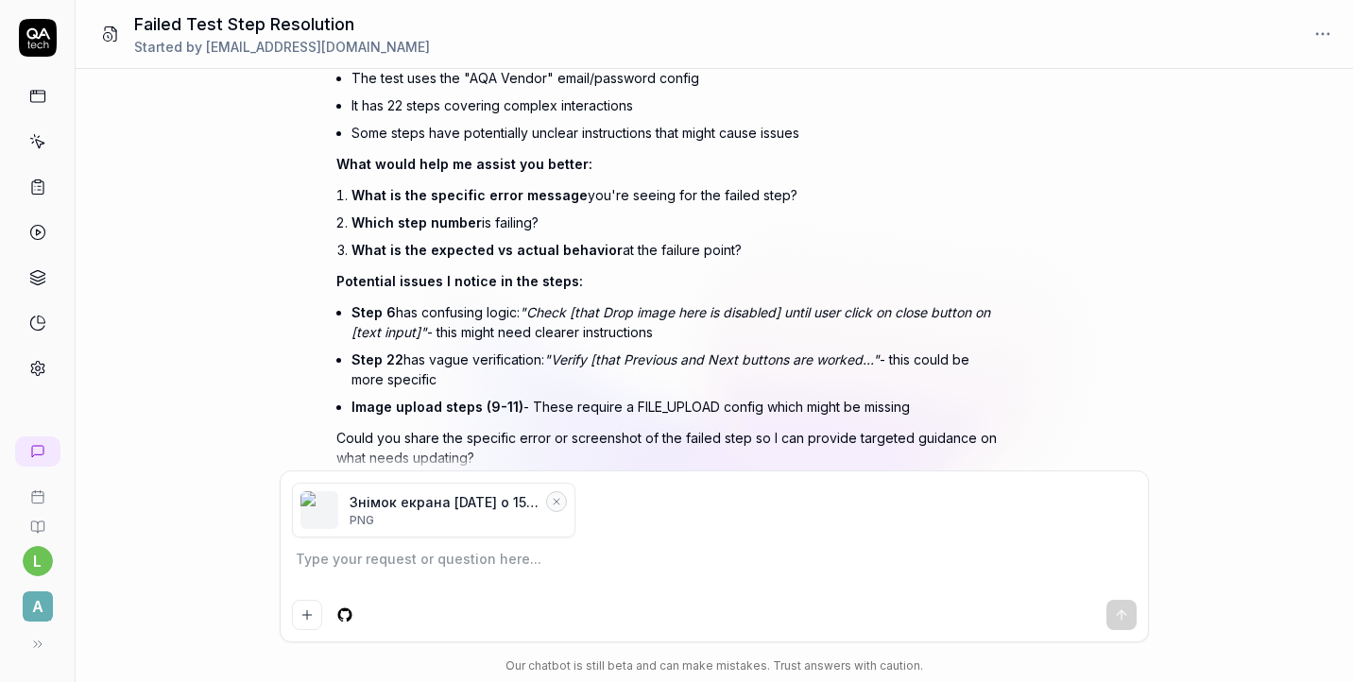
click at [683, 567] on textarea at bounding box center [714, 568] width 845 height 47
type textarea "*"
type textarea "h"
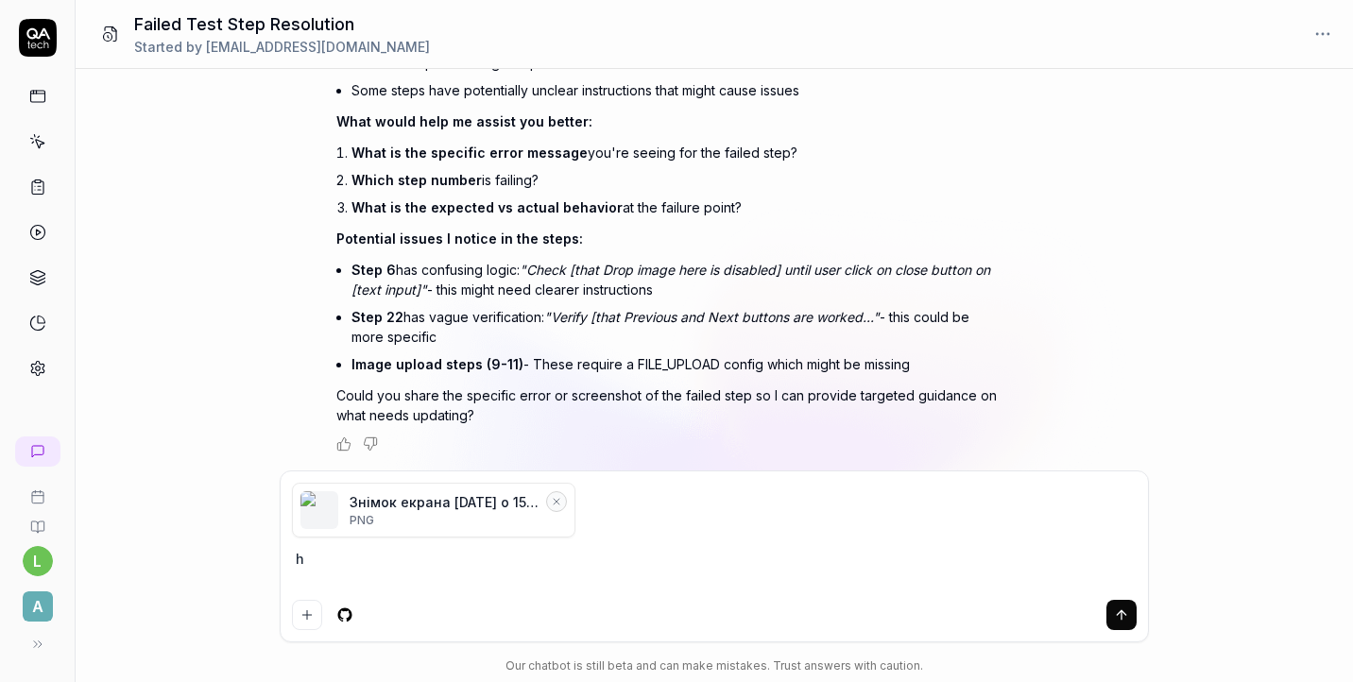
type textarea "*"
type textarea "he"
type textarea "*"
type textarea "her"
type textarea "*"
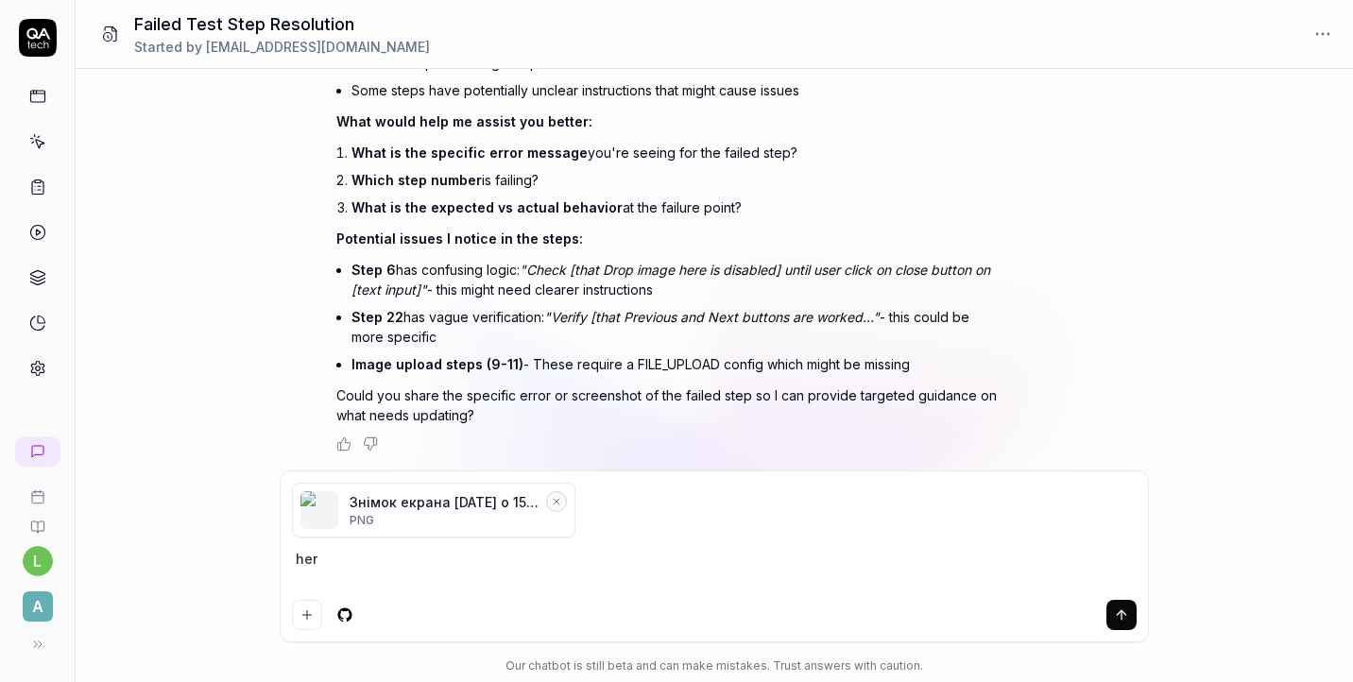
type textarea "here"
type textarea "*"
type textarea "here"
type textarea "*"
type textarea "here i"
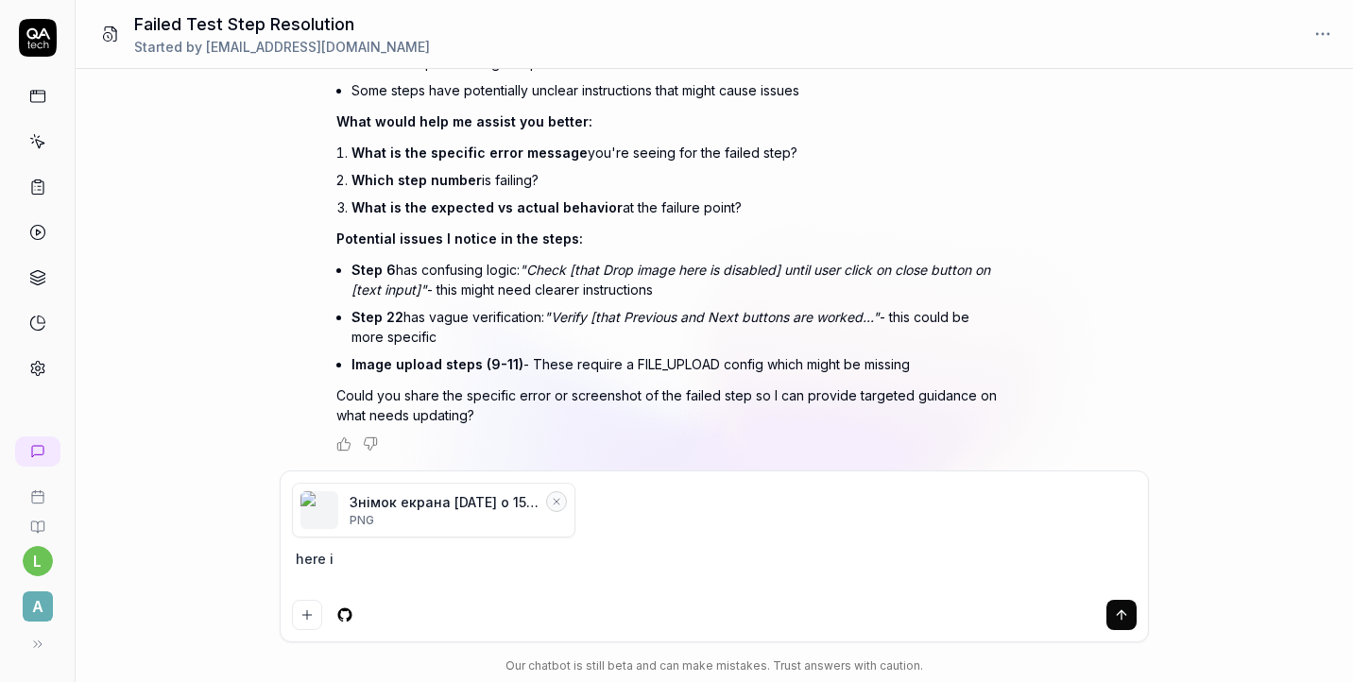
type textarea "*"
type textarea "here it"
type textarea "*"
type textarea "here it"
type textarea "*"
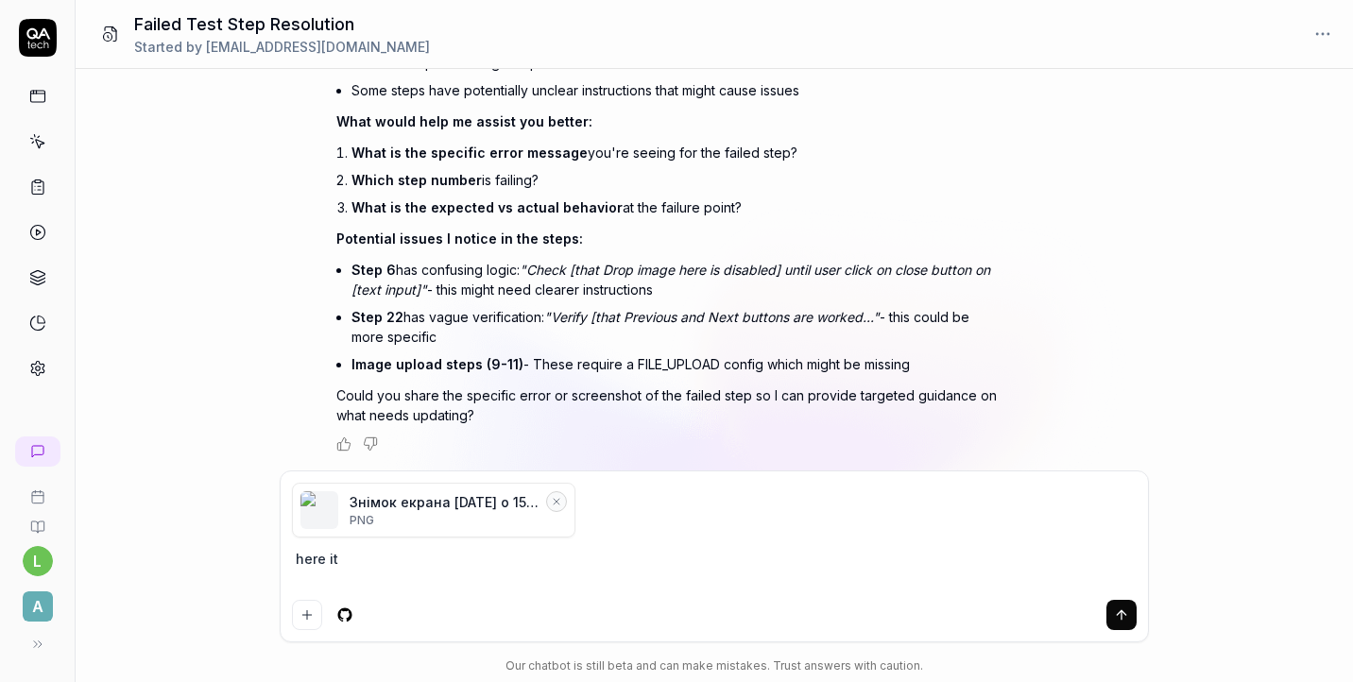
type textarea "here it i"
type textarea "*"
type textarea "here it id"
type textarea "*"
type textarea "here it i"
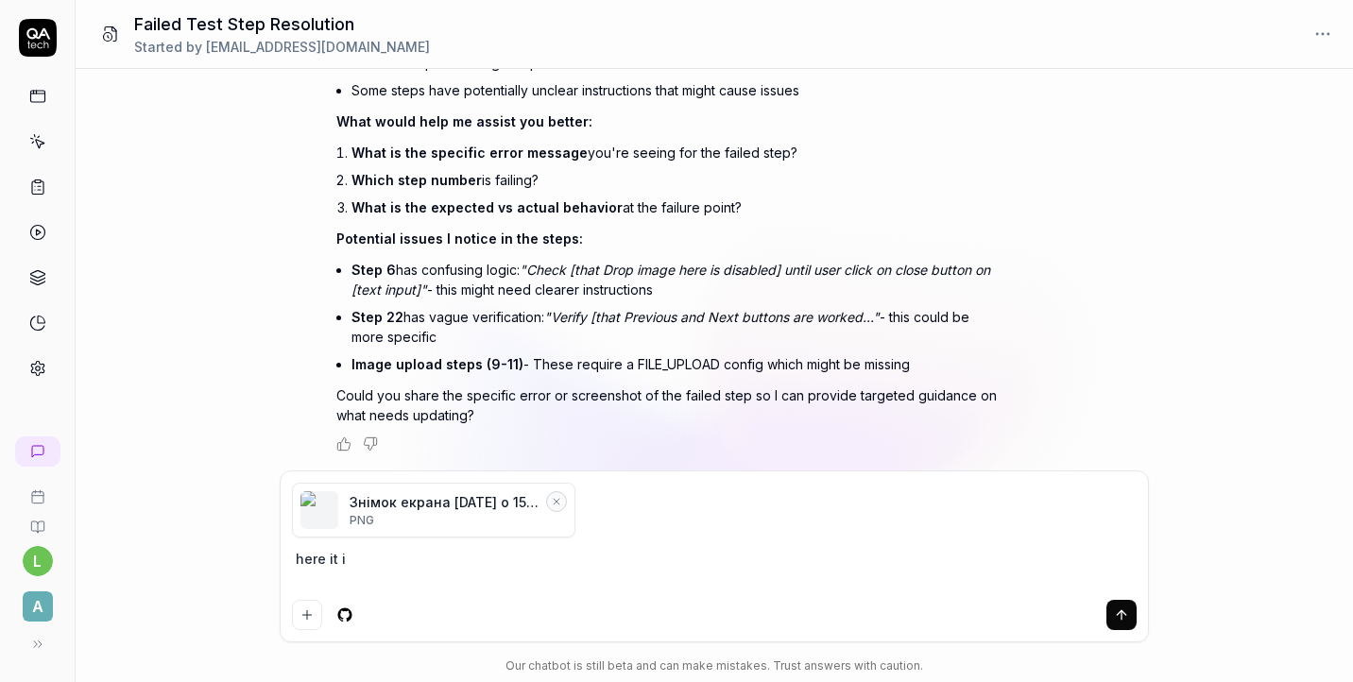
type textarea "*"
type textarea "here it is"
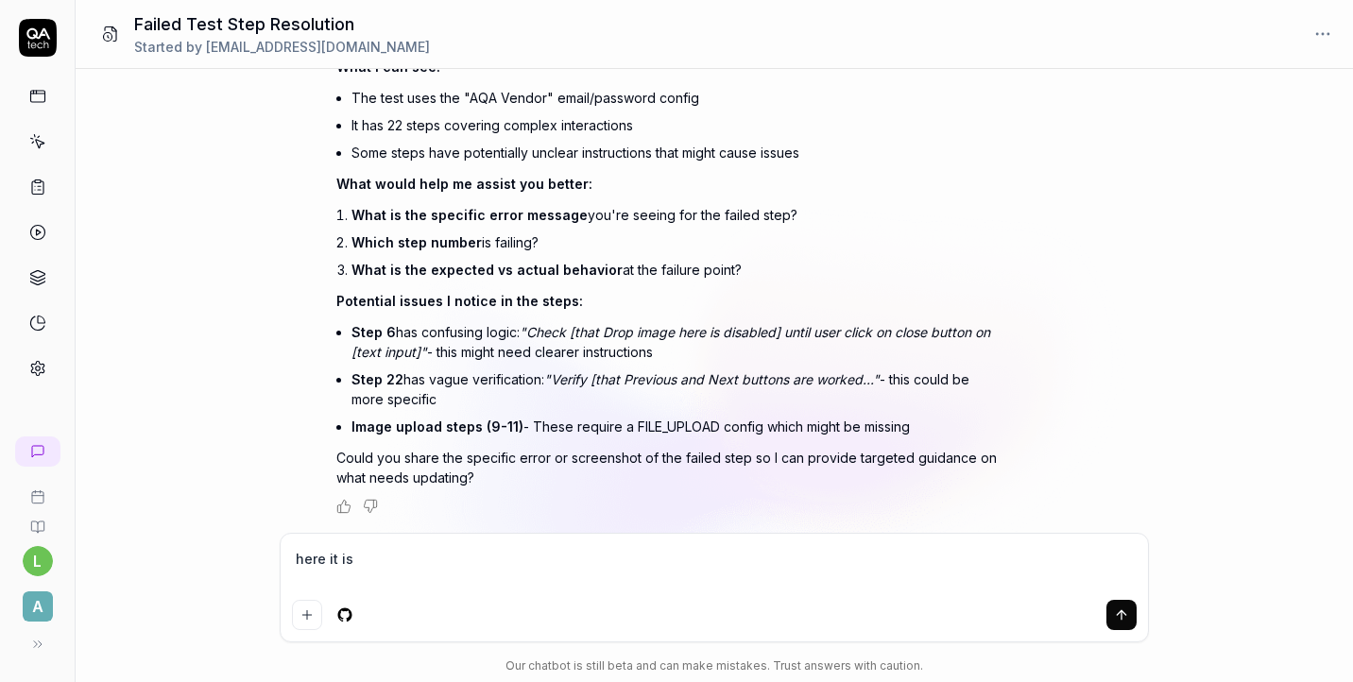
type textarea "*"
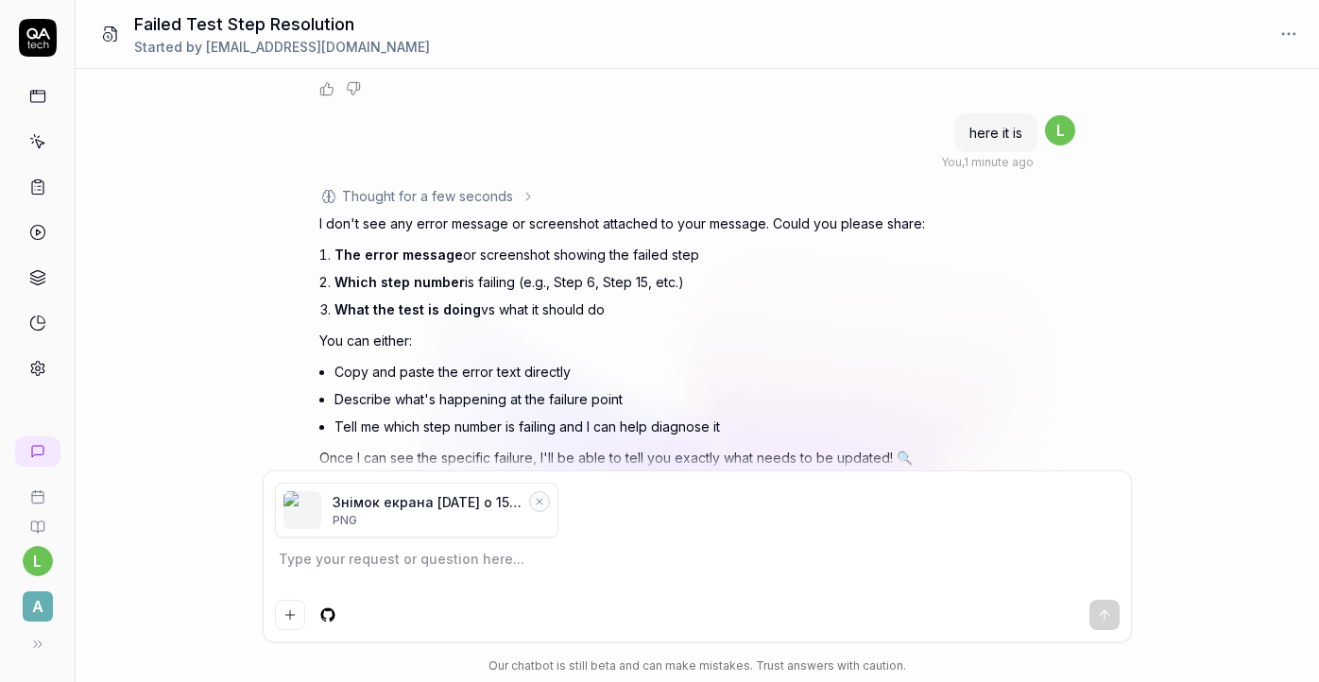
scroll to position [802, 0]
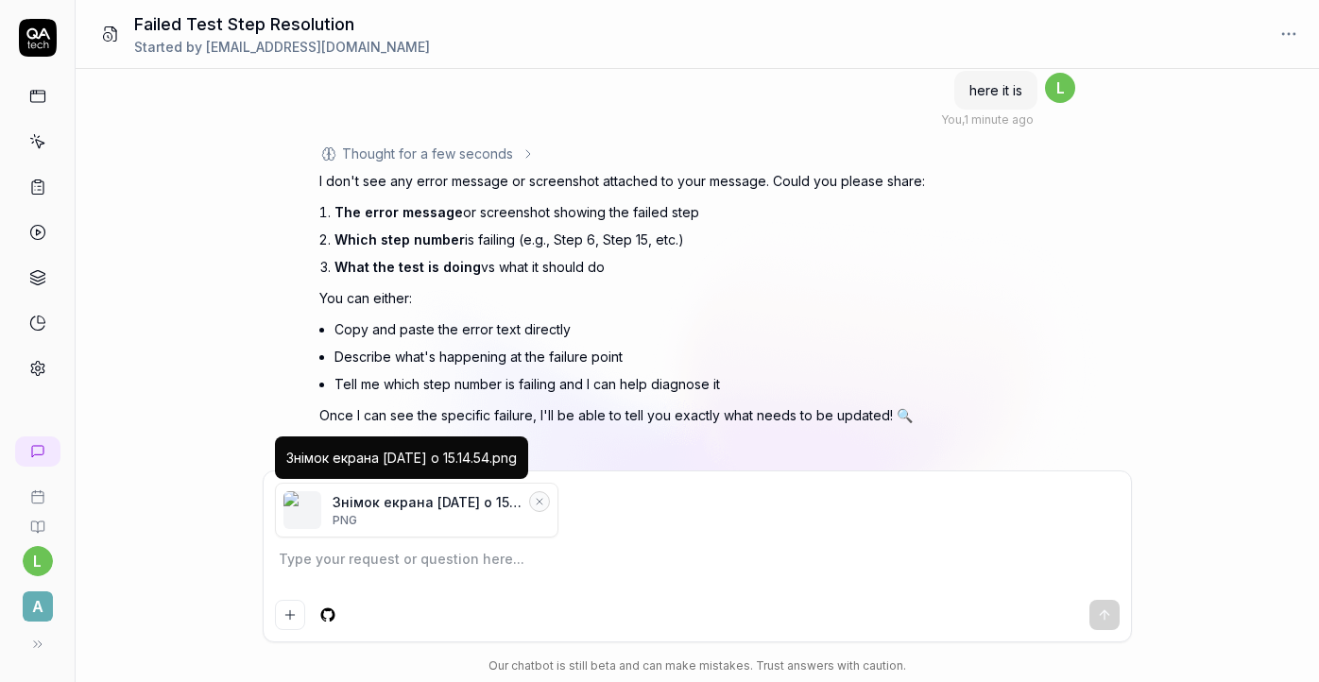
click at [542, 505] on icon "Remove file" at bounding box center [539, 501] width 11 height 11
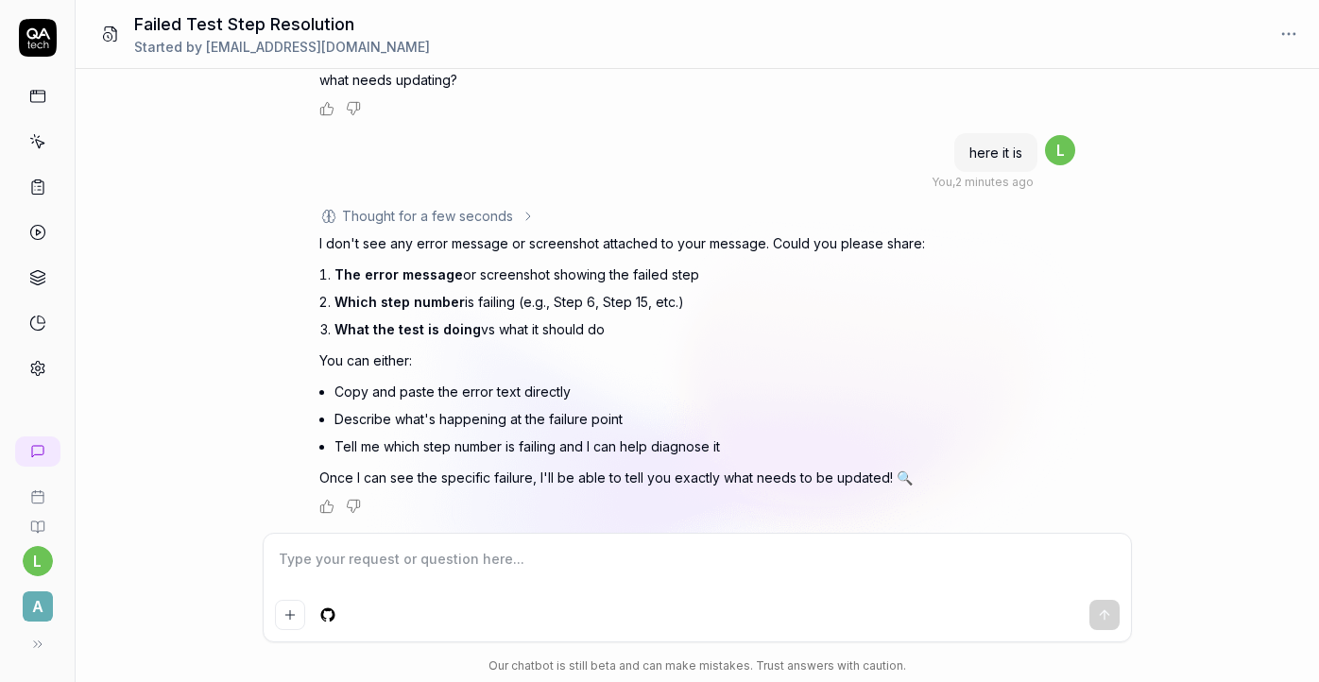
scroll to position [740, 0]
click at [280, 609] on button "Add attachment" at bounding box center [290, 615] width 30 height 30
type textarea "*"
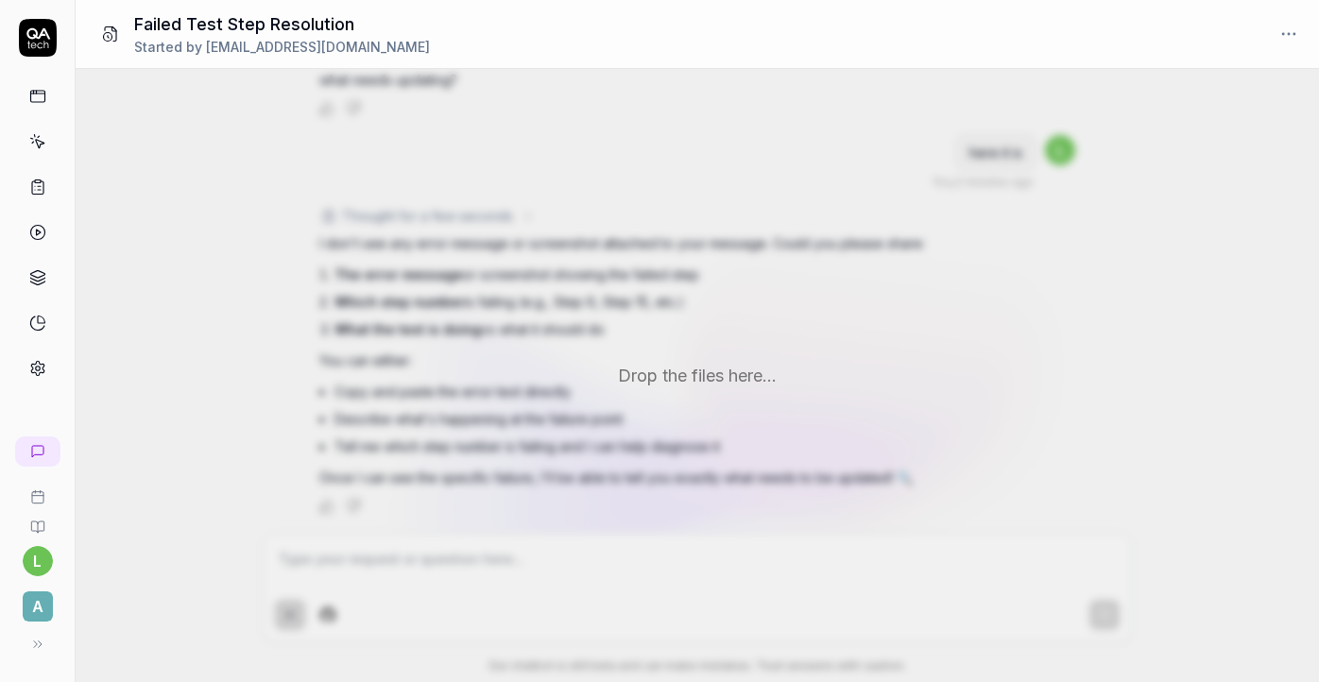
scroll to position [802, 0]
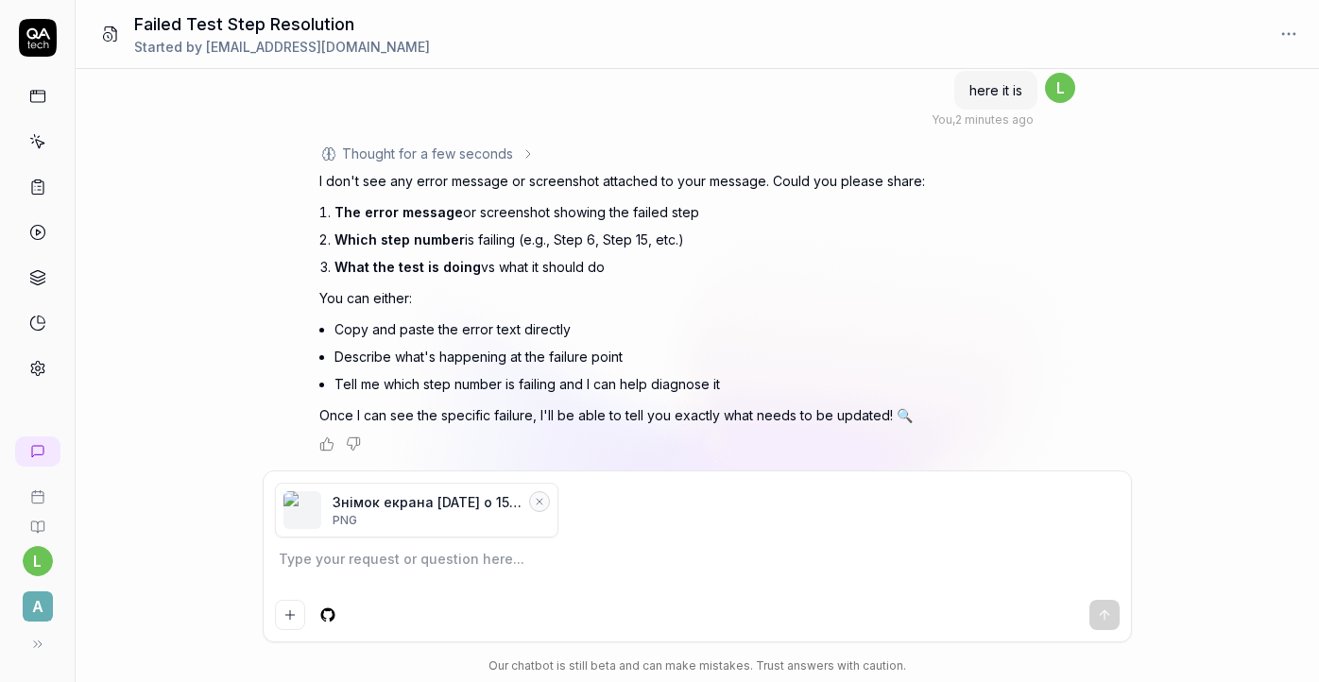
click at [1034, 600] on div at bounding box center [697, 615] width 845 height 30
click at [1026, 583] on textarea at bounding box center [697, 568] width 845 height 47
click at [1178, 487] on div "Please help me to resolve this failed step, what should be updated here? https:…" at bounding box center [697, 375] width 1243 height 613
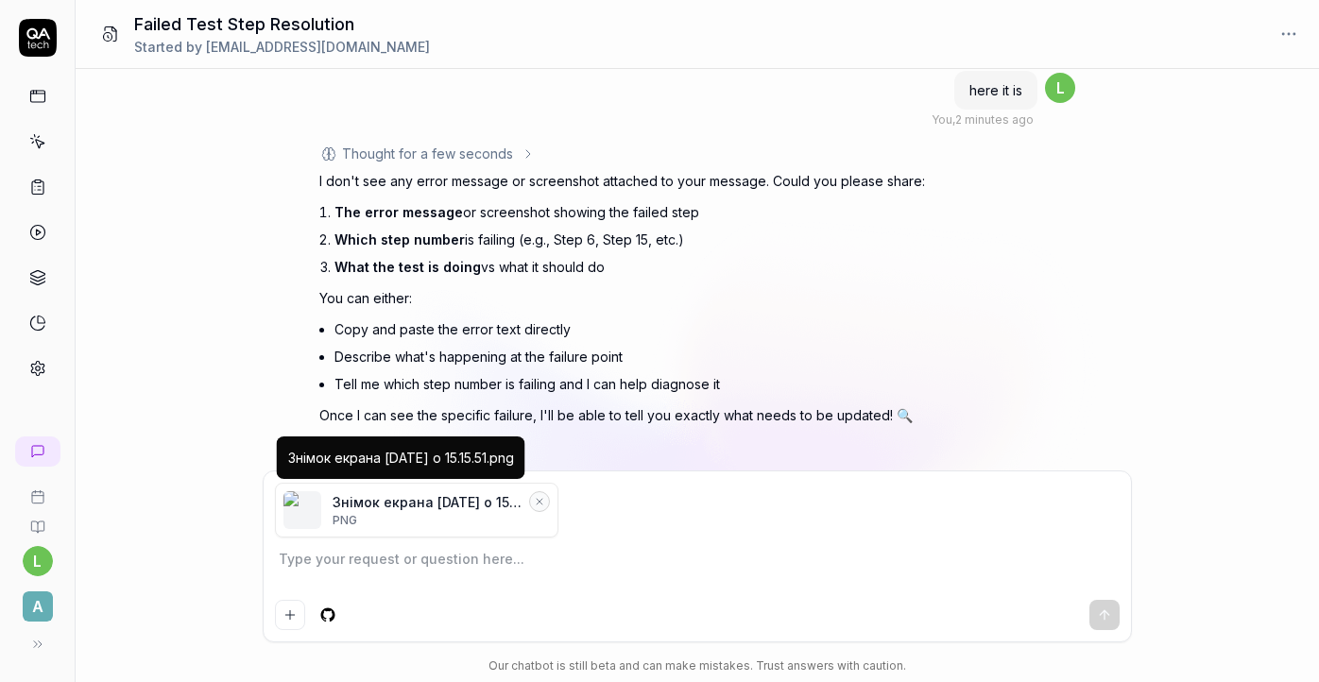
click at [542, 503] on icon "Remove file" at bounding box center [539, 501] width 11 height 11
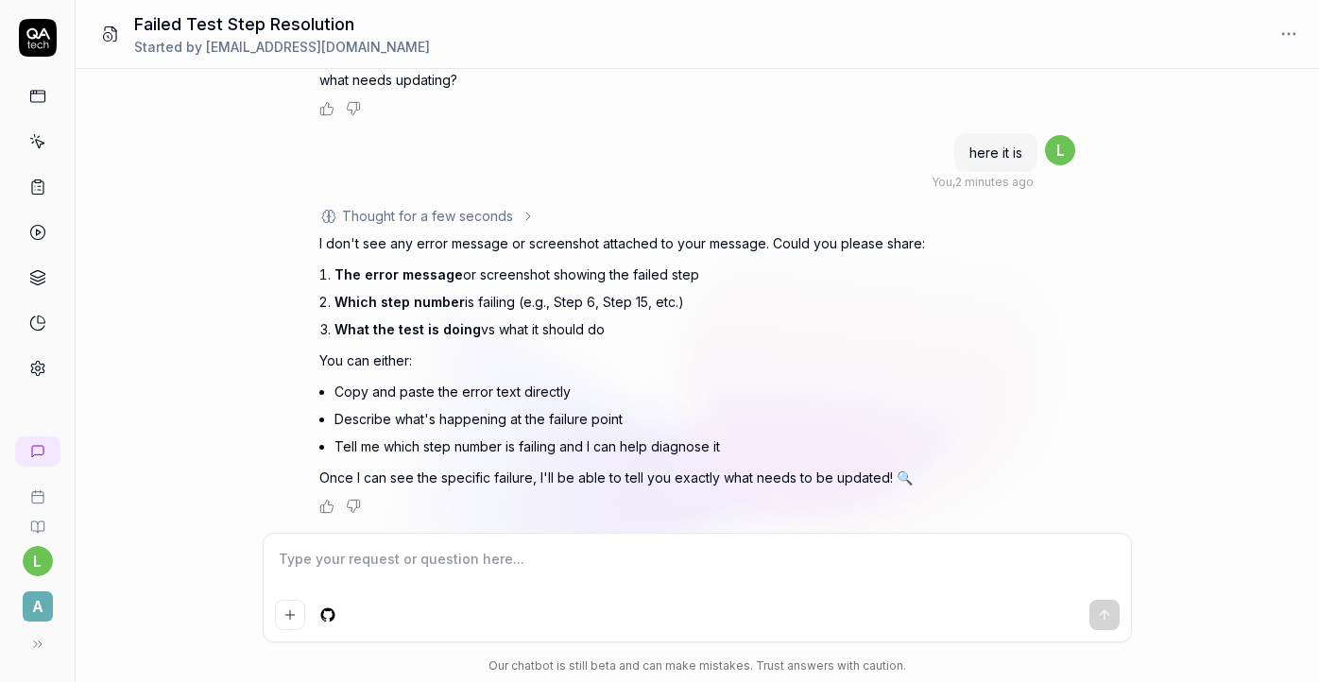
scroll to position [740, 0]
click at [284, 613] on icon "Add attachment" at bounding box center [290, 615] width 15 height 15
type textarea "*"
type input "**********"
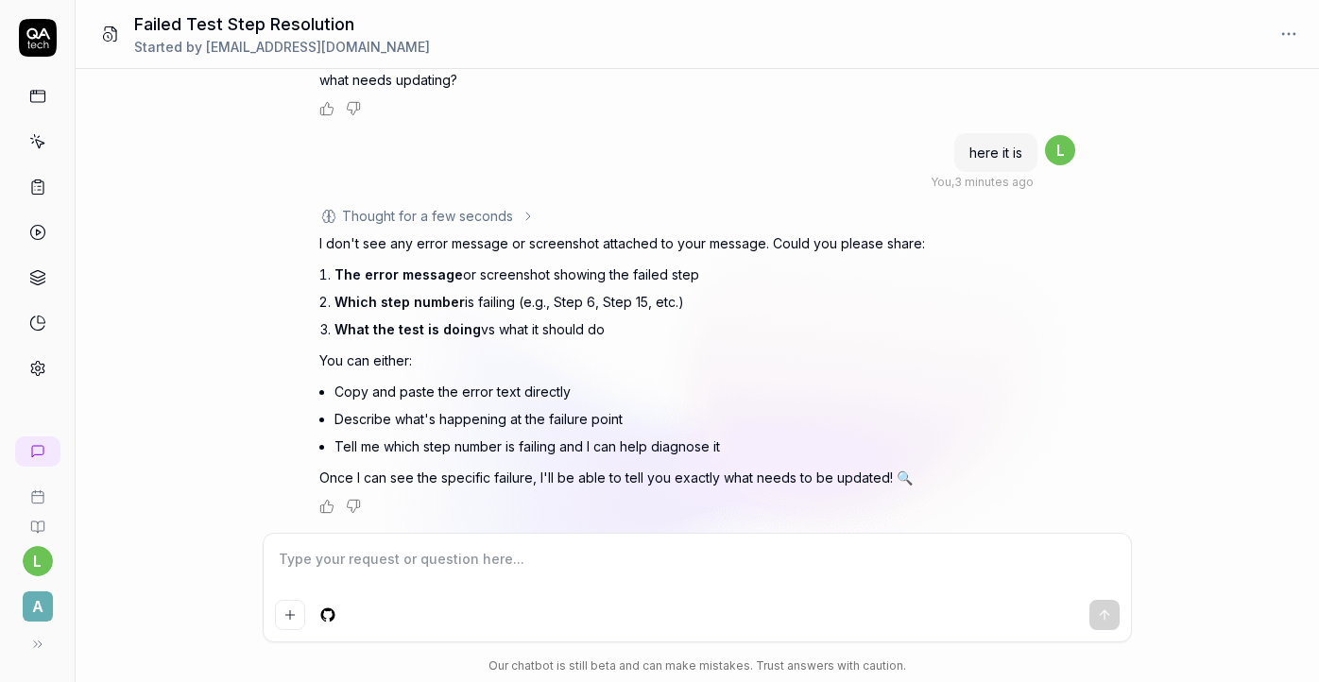
scroll to position [802, 0]
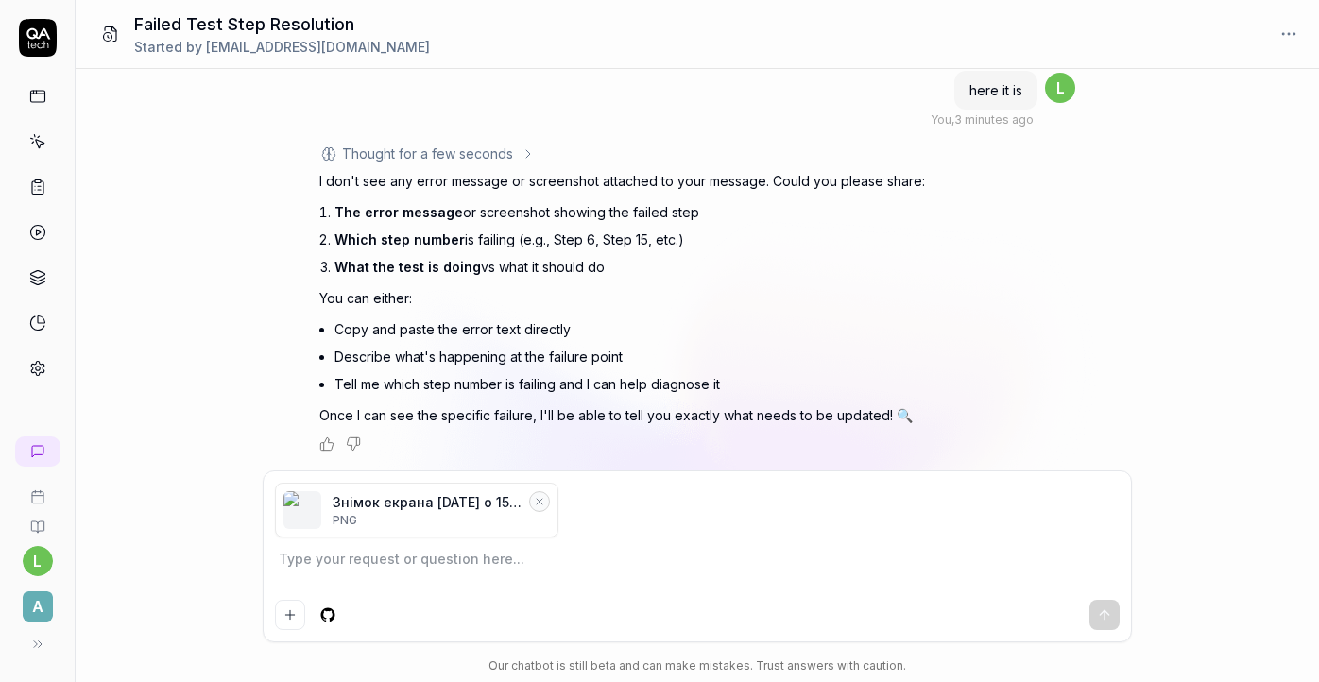
click at [831, 577] on textarea at bounding box center [697, 568] width 845 height 47
type textarea "*"
type textarea "h"
type textarea "*"
type textarea "he"
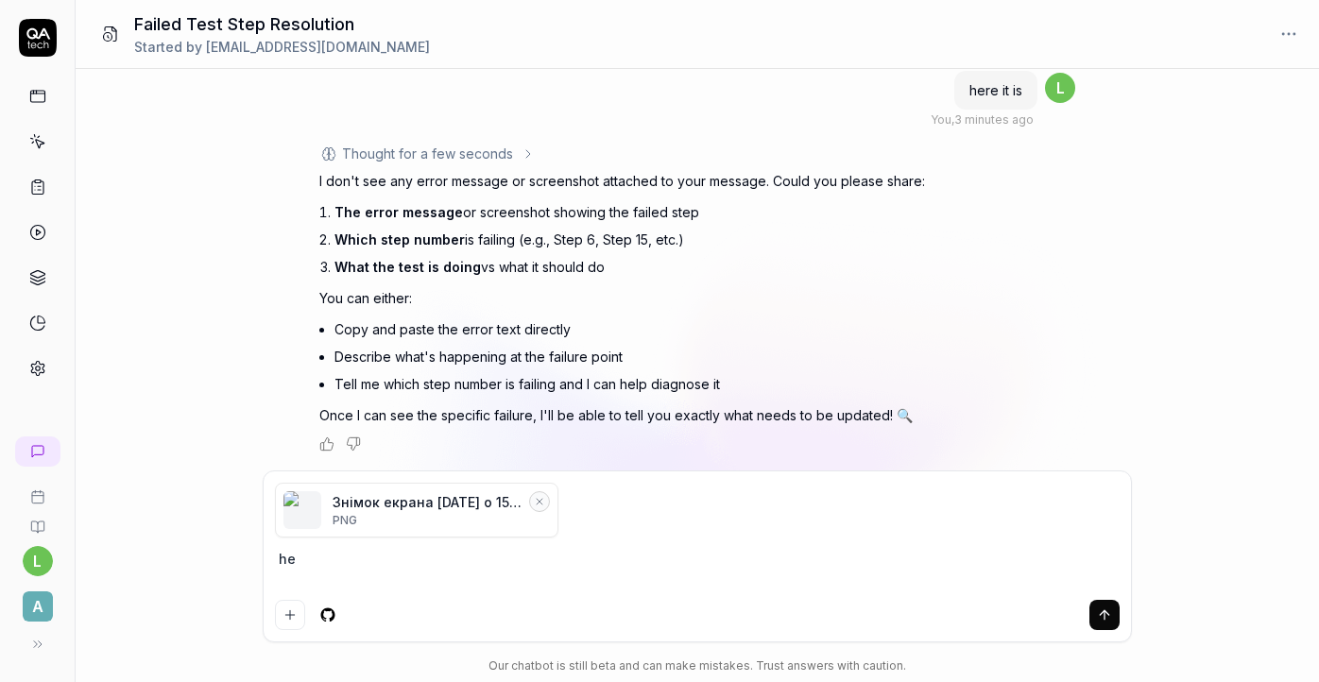
type textarea "*"
type textarea "her"
type textarea "*"
type textarea "here"
click at [1106, 612] on icon "submit" at bounding box center [1104, 612] width 9 height 5
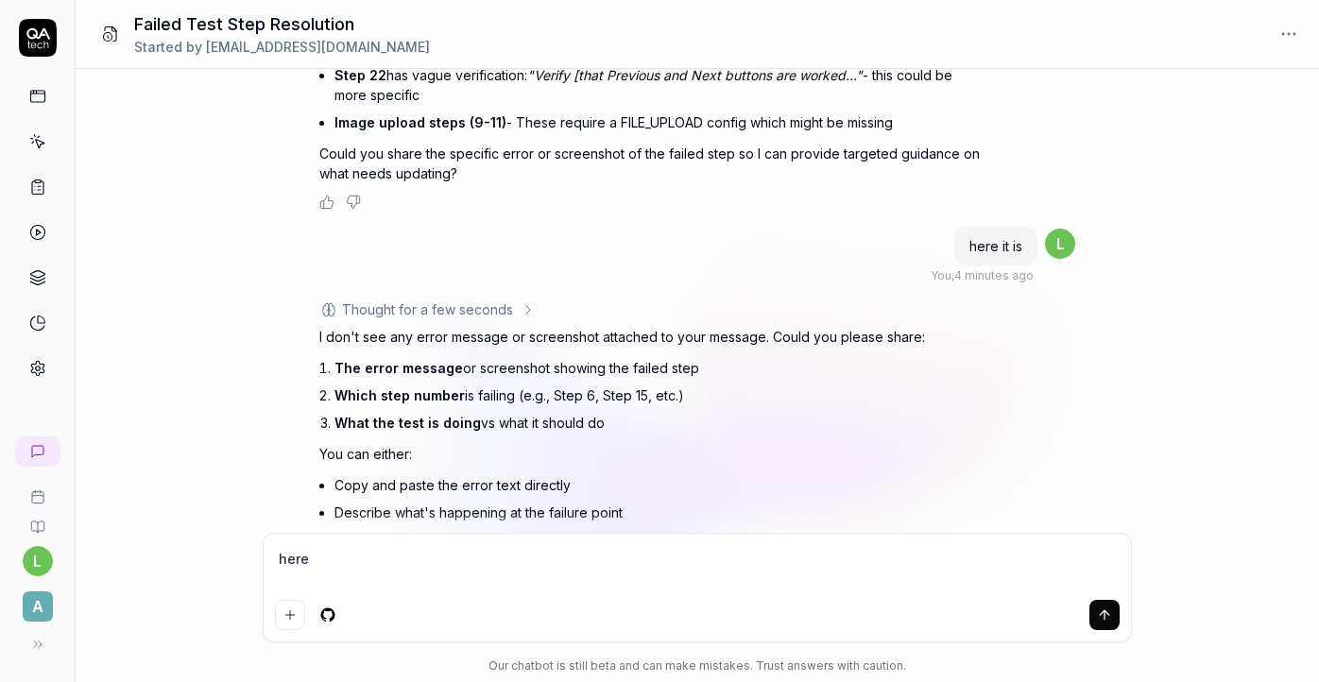
scroll to position [740, 0]
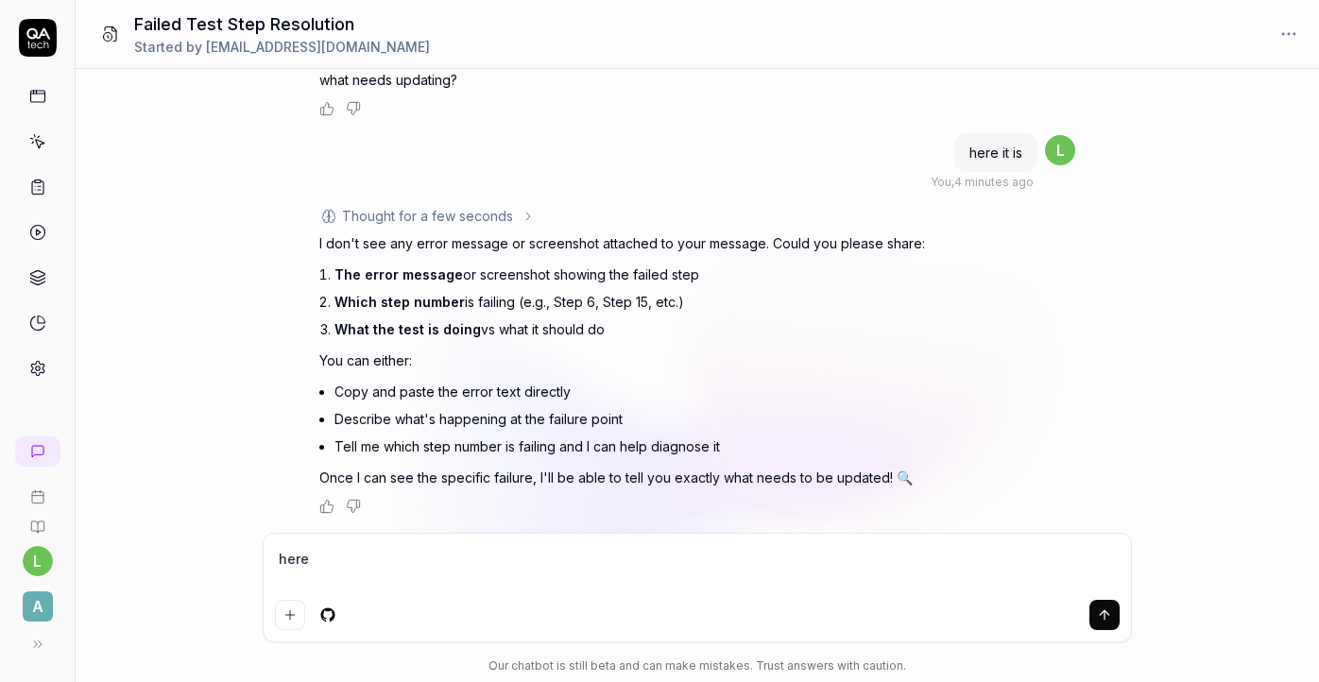
drag, startPoint x: 324, startPoint y: 560, endPoint x: 264, endPoint y: 557, distance: 60.5
click at [263, 557] on form "here" at bounding box center [697, 588] width 869 height 110
type textarea "*"
click at [500, 590] on textarea at bounding box center [697, 568] width 845 height 47
paste textarea "The 'Drop image here' functionality did not open a file picker for image upload…"
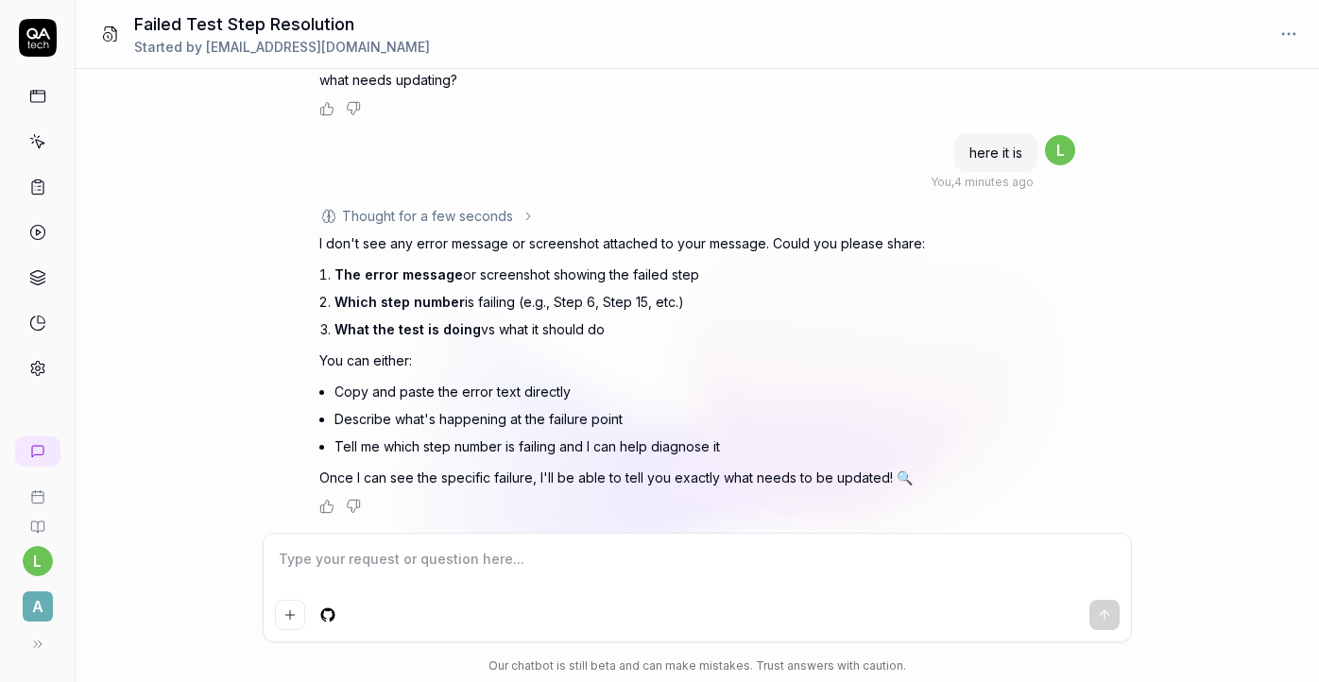
type textarea "*"
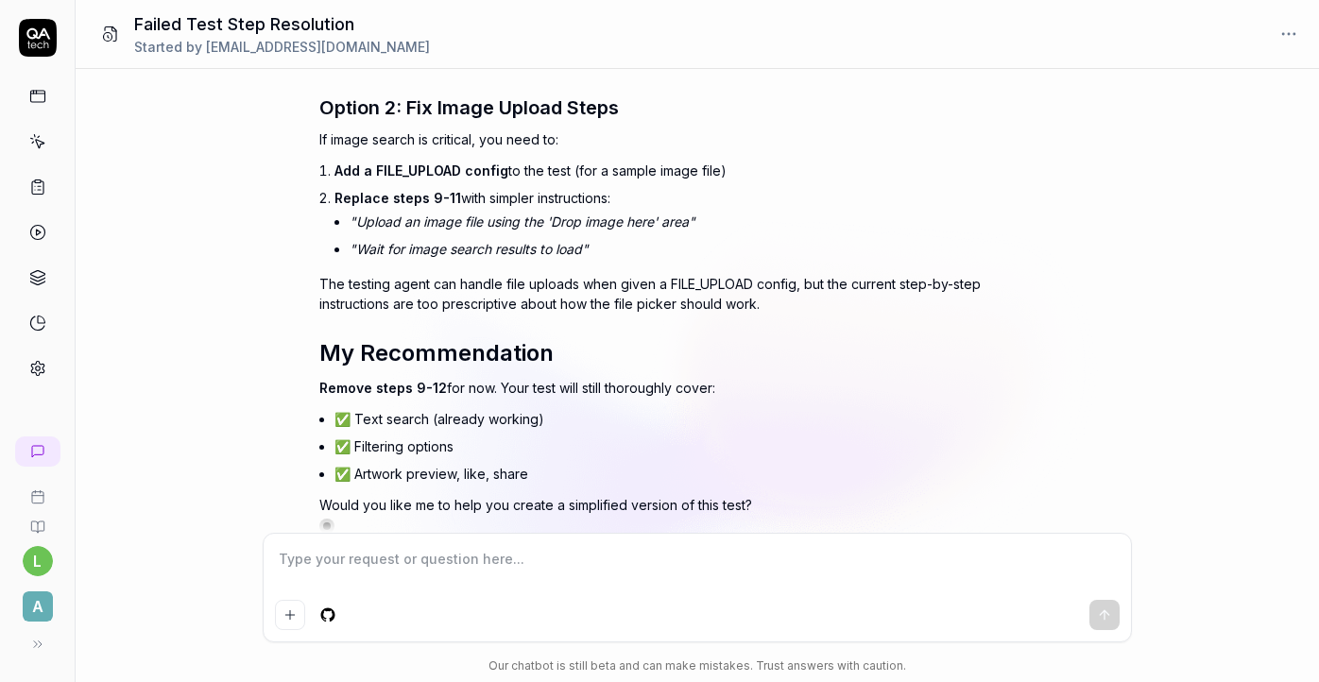
scroll to position [2267, 0]
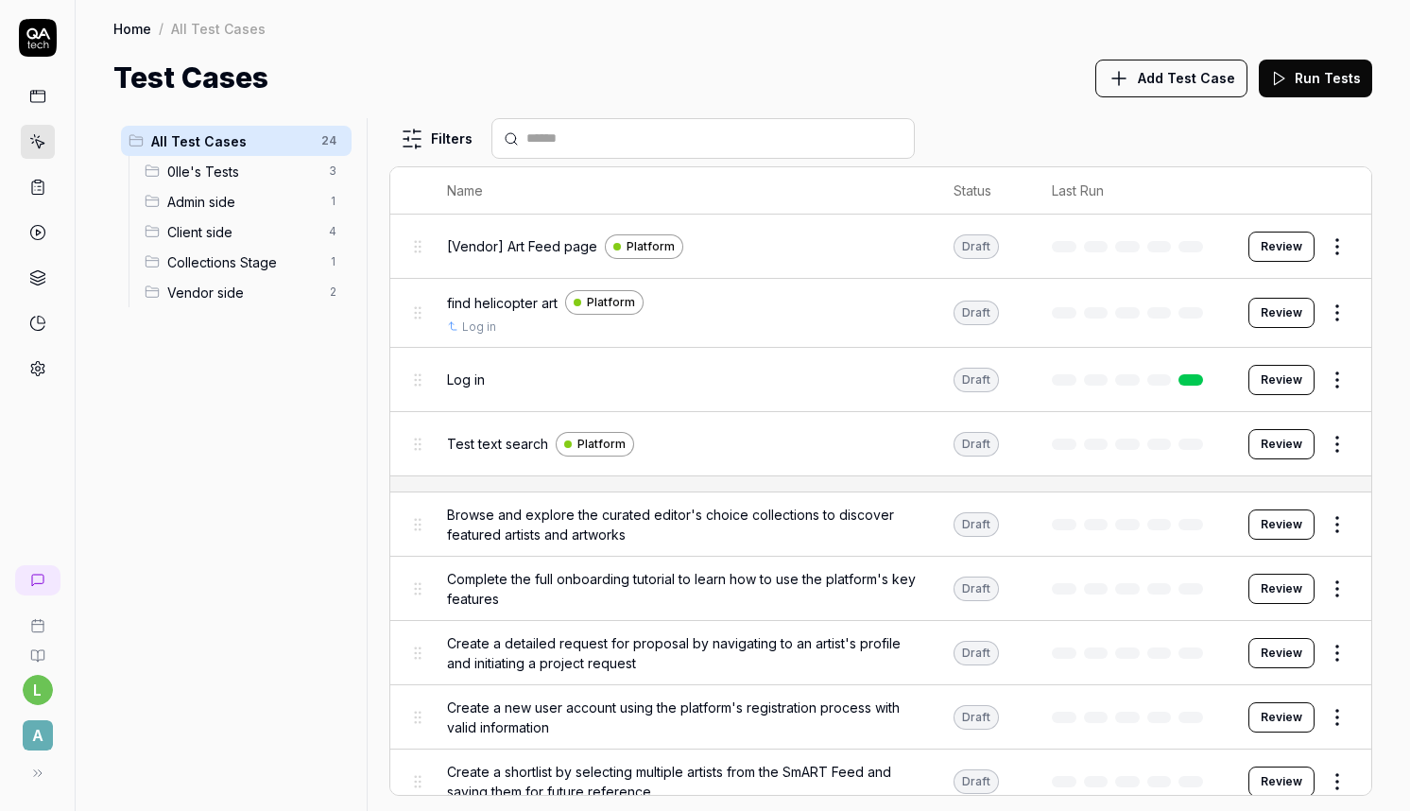
click at [233, 225] on span "Client side" at bounding box center [242, 232] width 150 height 20
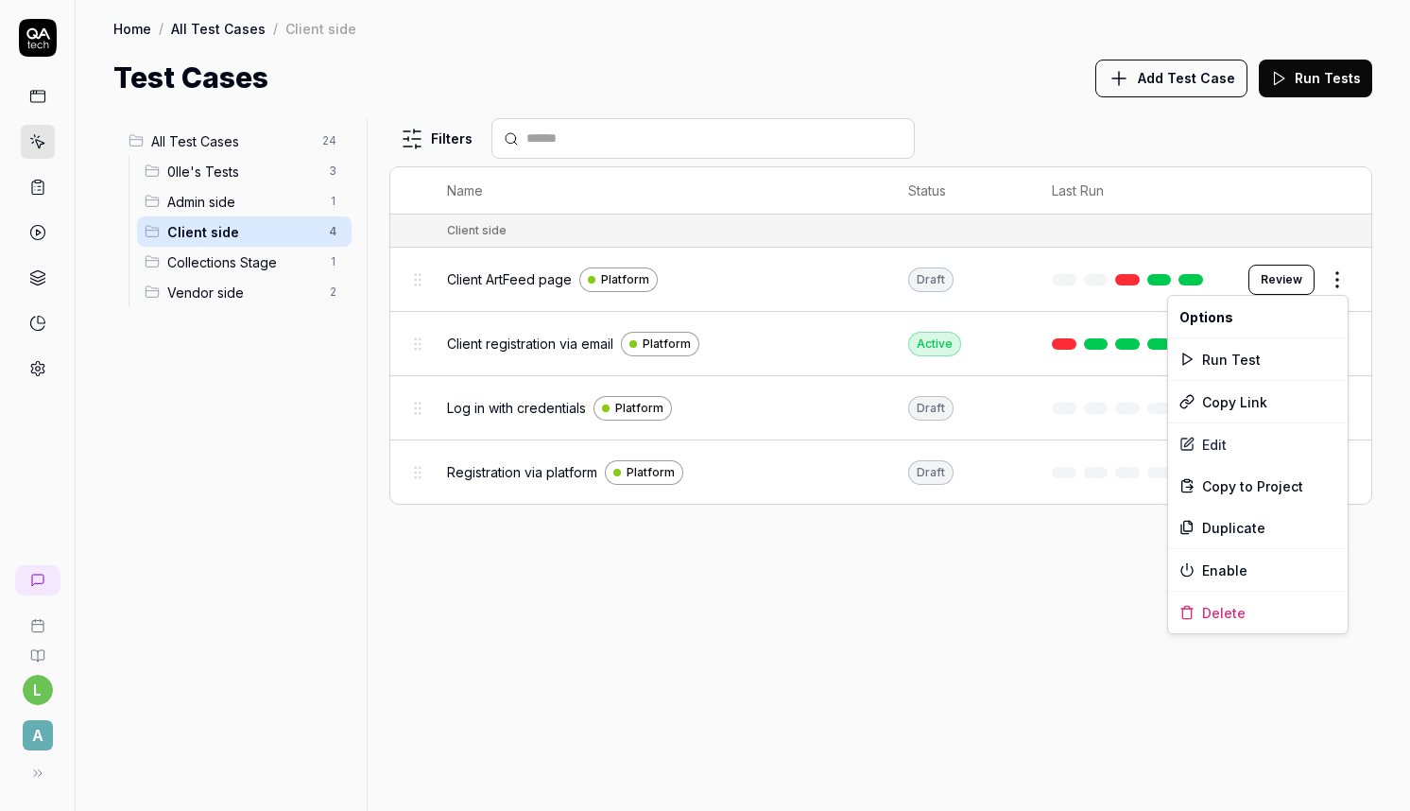
click at [1318, 281] on html "l A Home / All Test Cases / Client side Home / All Test Cases / Client side Tes…" at bounding box center [705, 405] width 1410 height 811
click at [1259, 446] on div "Edit" at bounding box center [1258, 444] width 180 height 42
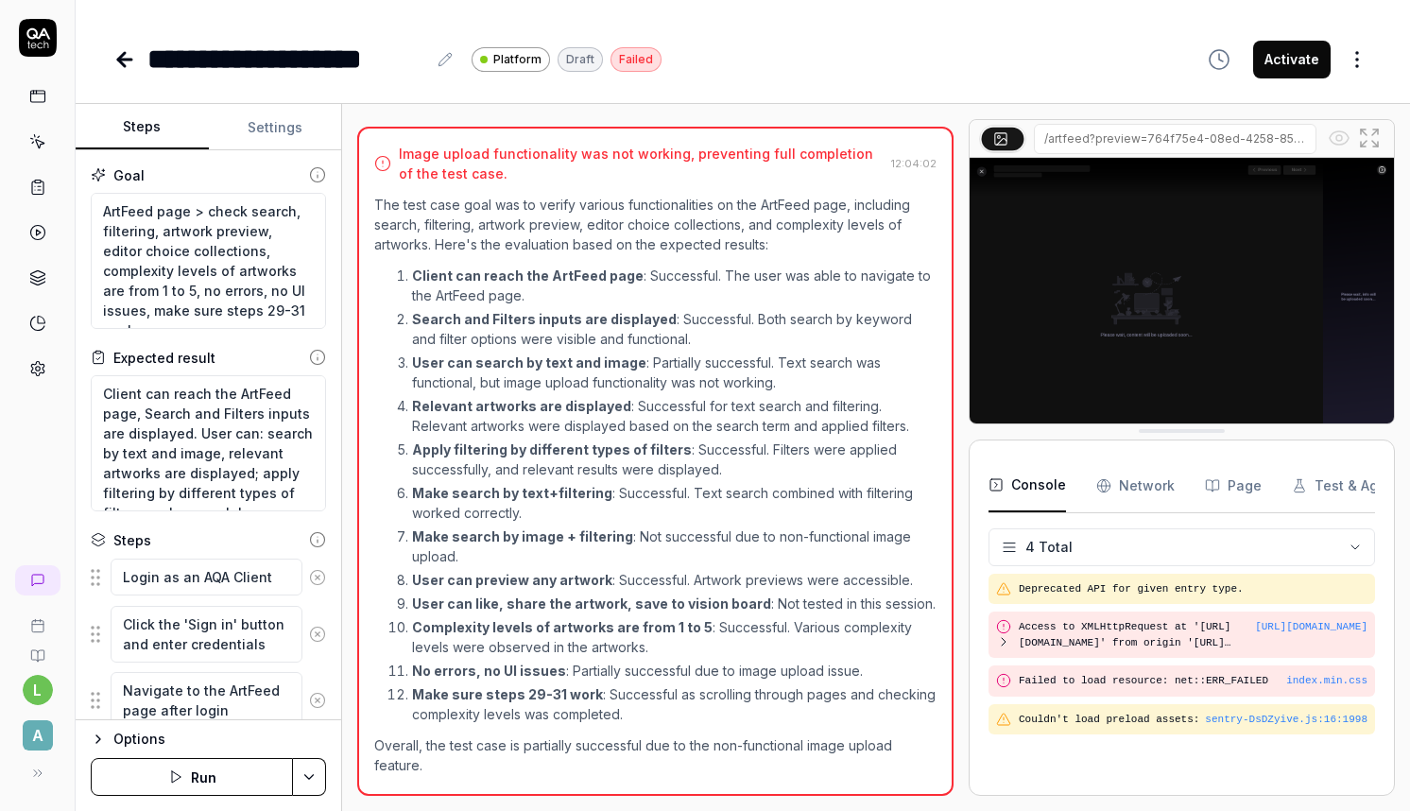
scroll to position [1469, 0]
type textarea "*"
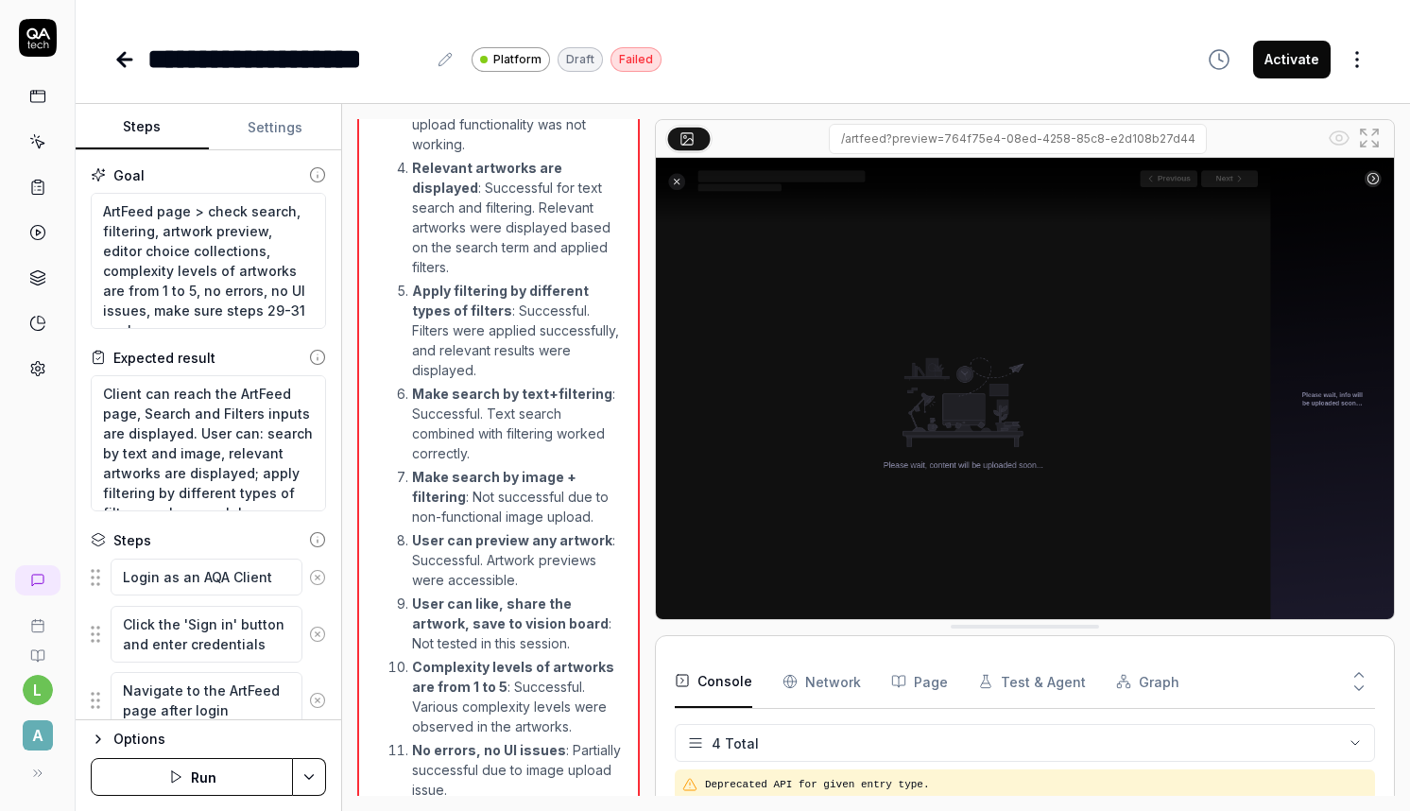
scroll to position [32, 0]
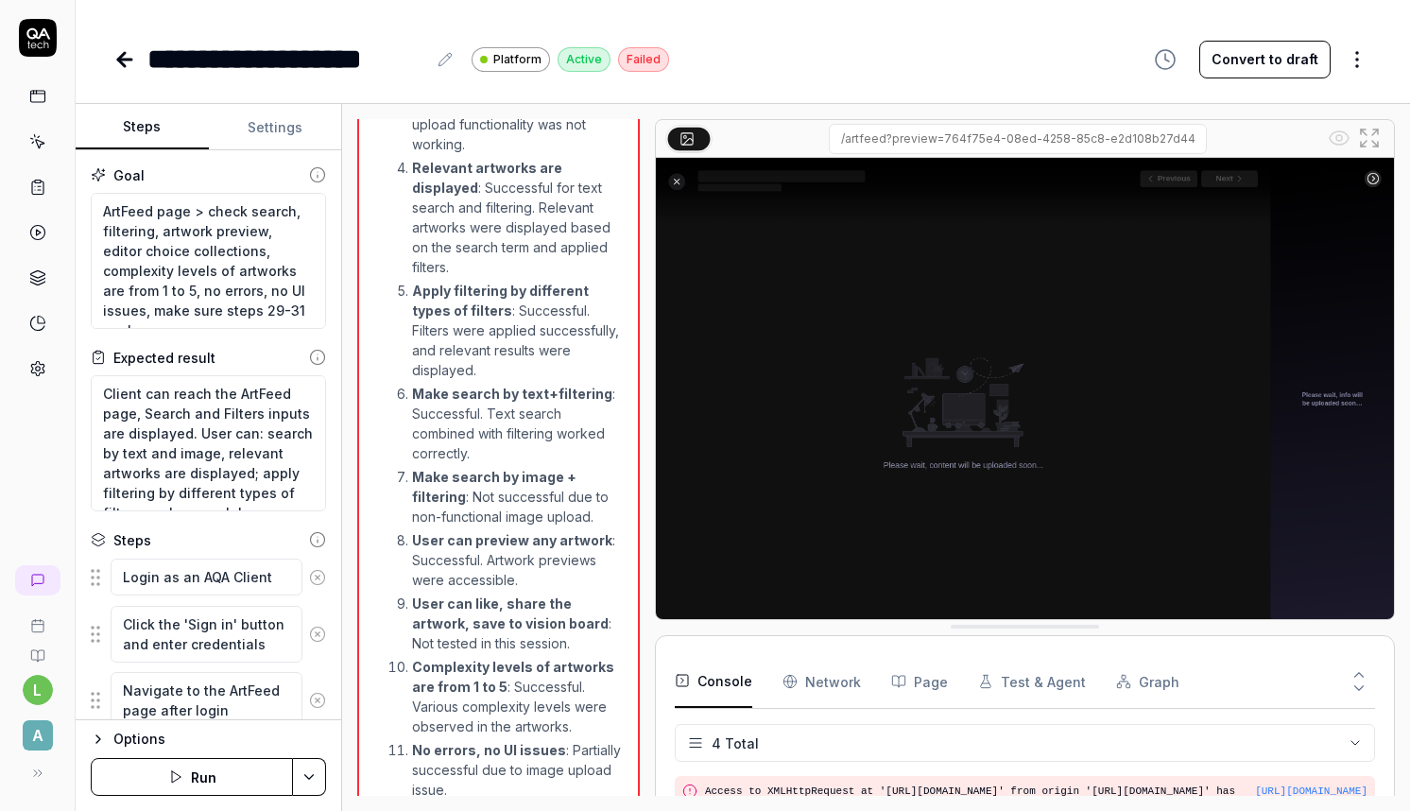
type textarea "*"
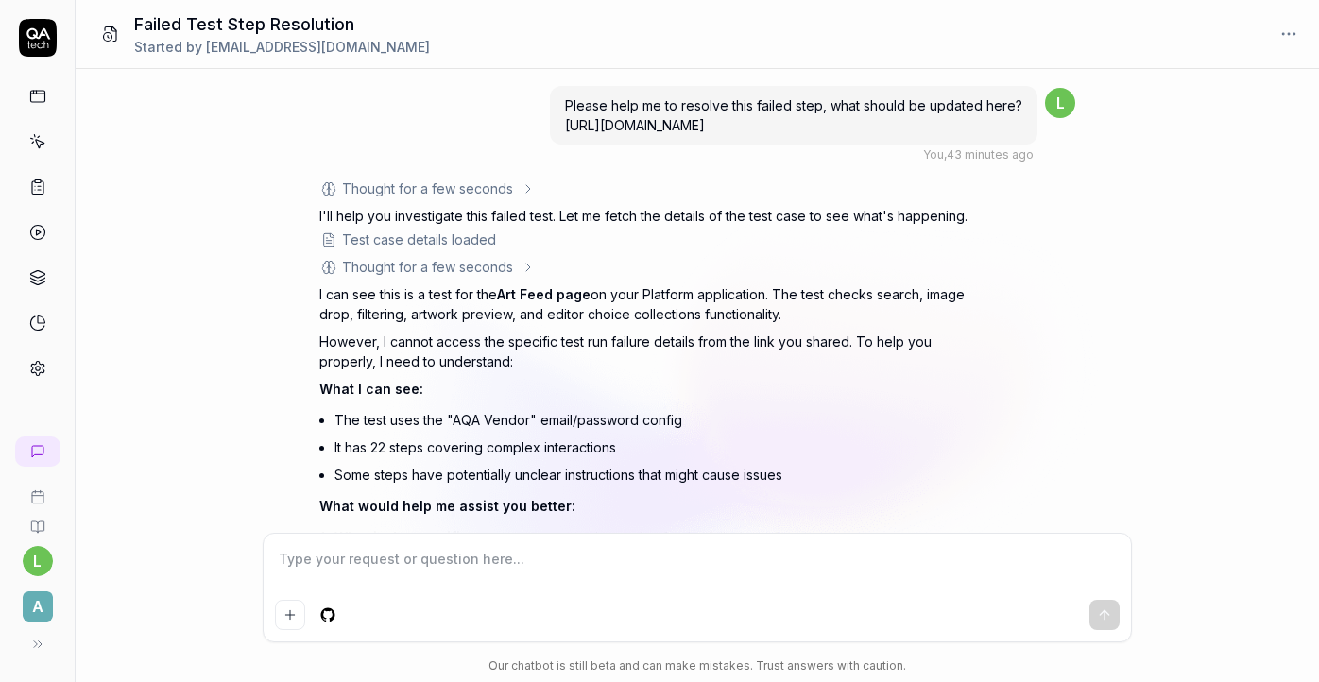
scroll to position [2267, 0]
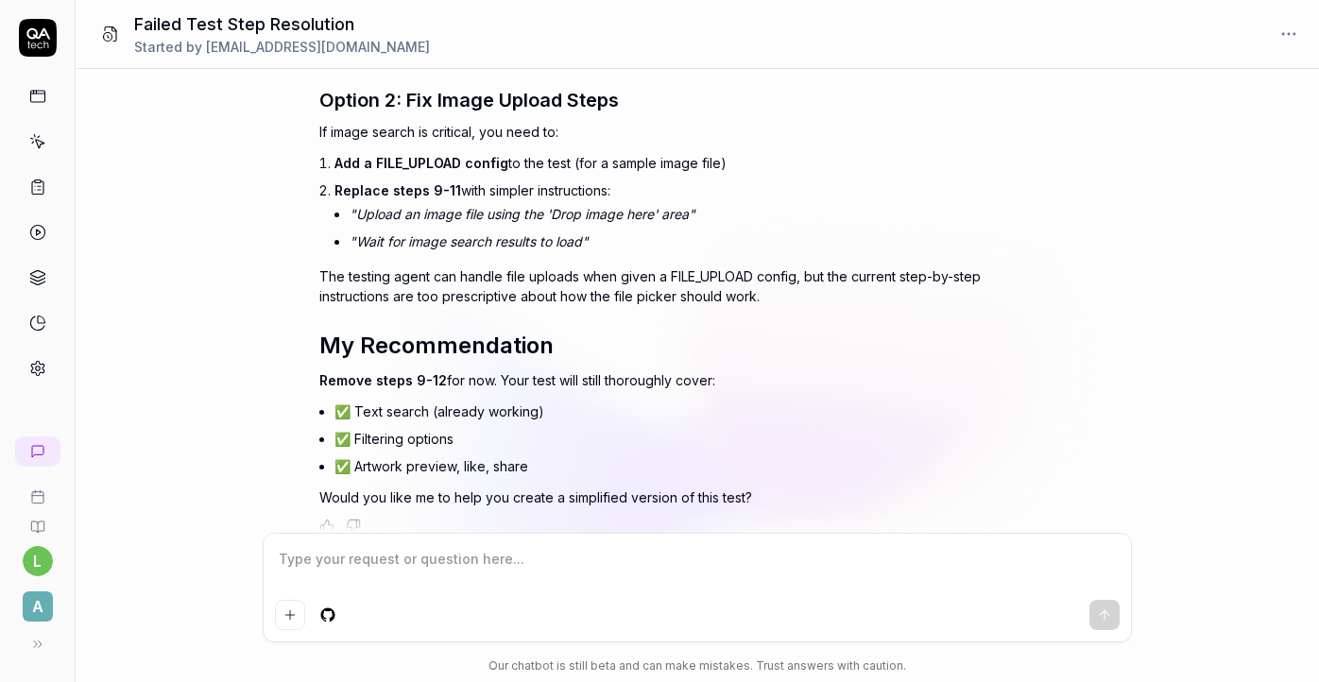
type textarea "*"
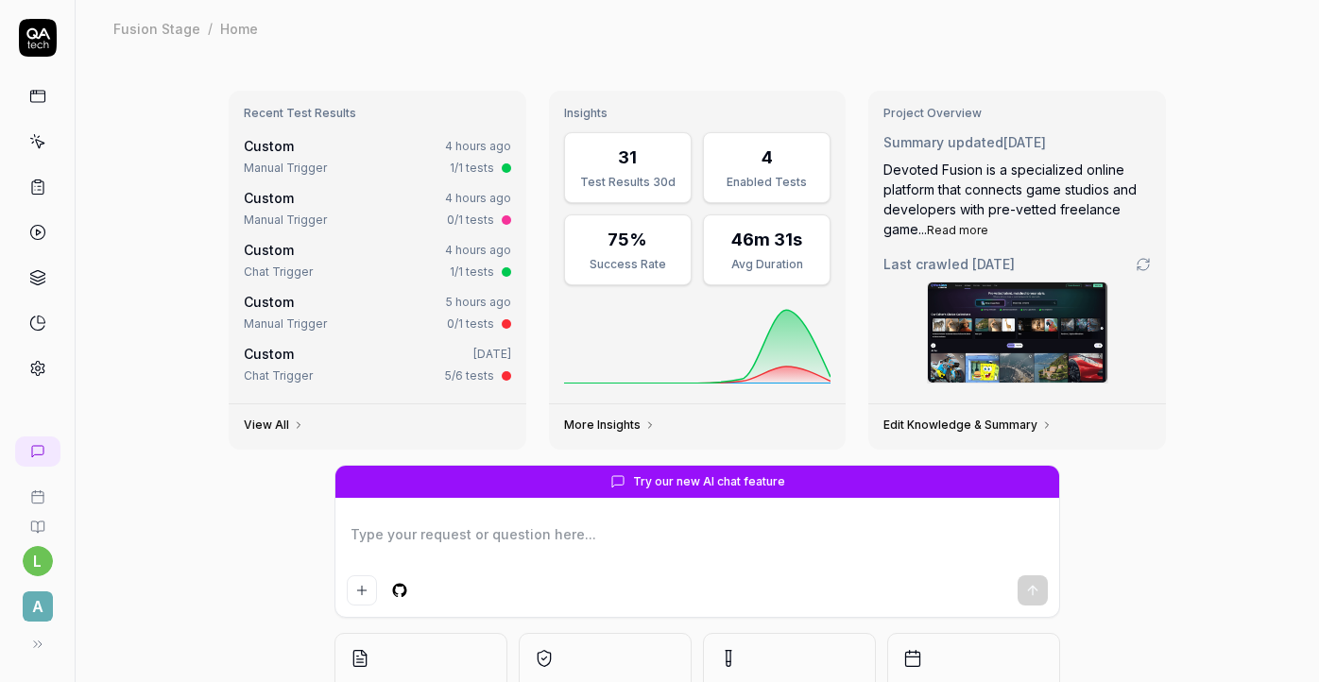
click at [38, 144] on icon at bounding box center [37, 141] width 17 height 17
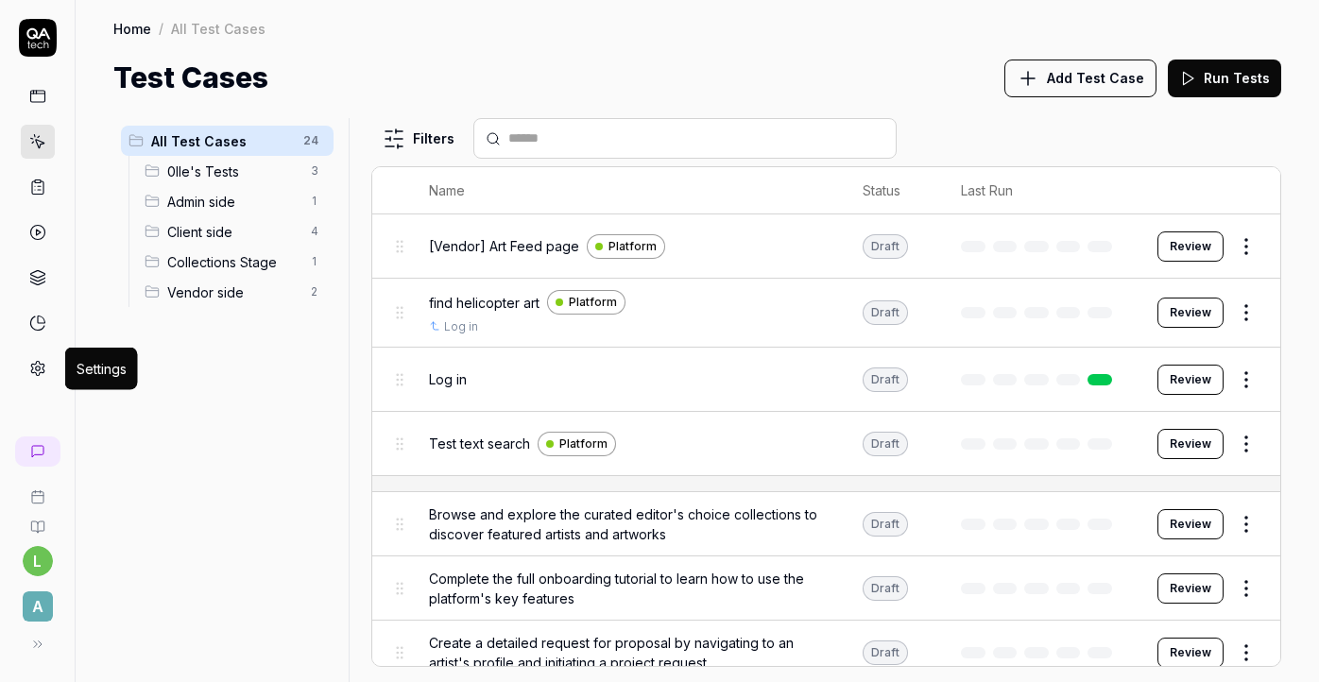
click at [40, 373] on icon at bounding box center [37, 368] width 17 height 17
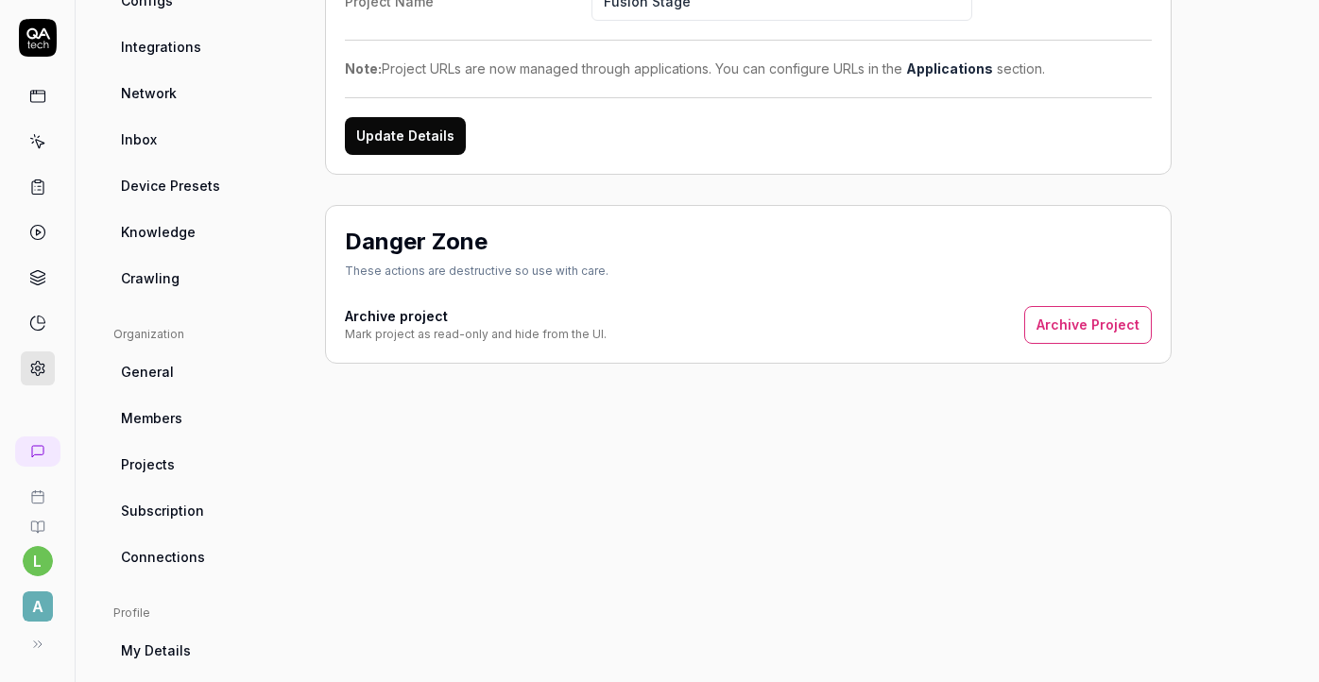
scroll to position [437, 0]
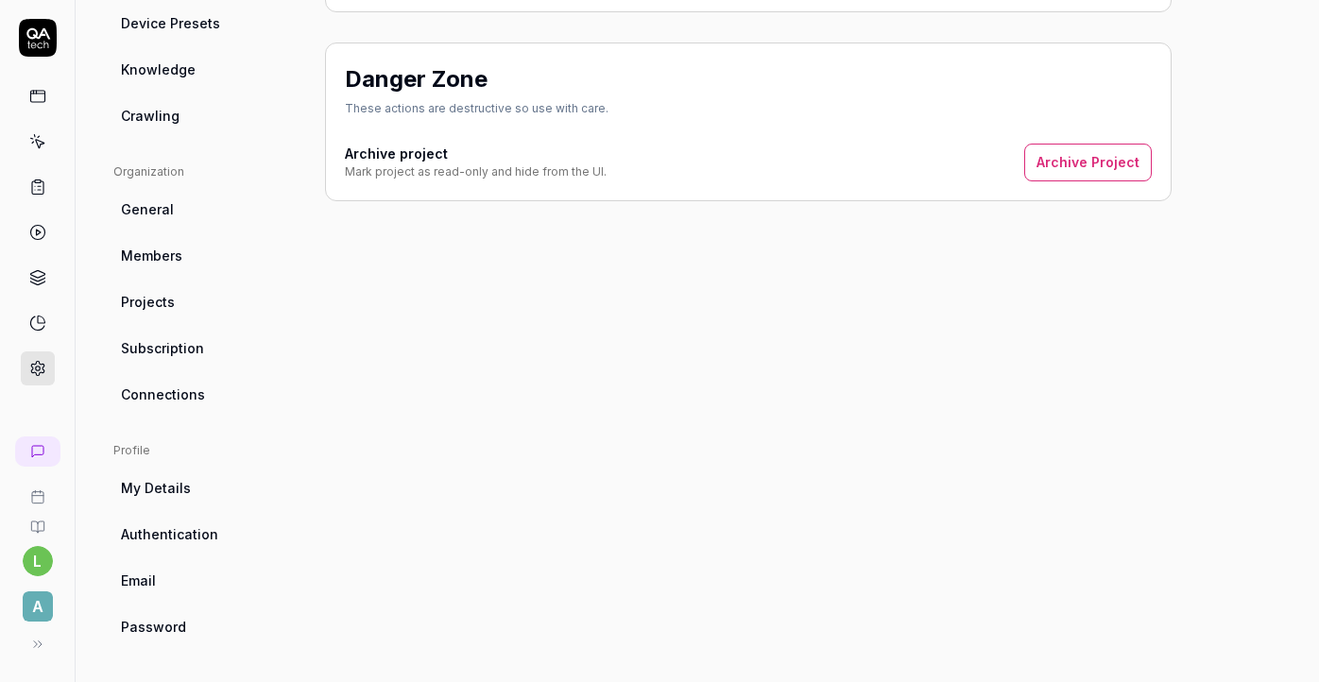
click at [187, 121] on link "Crawling" at bounding box center [203, 115] width 181 height 35
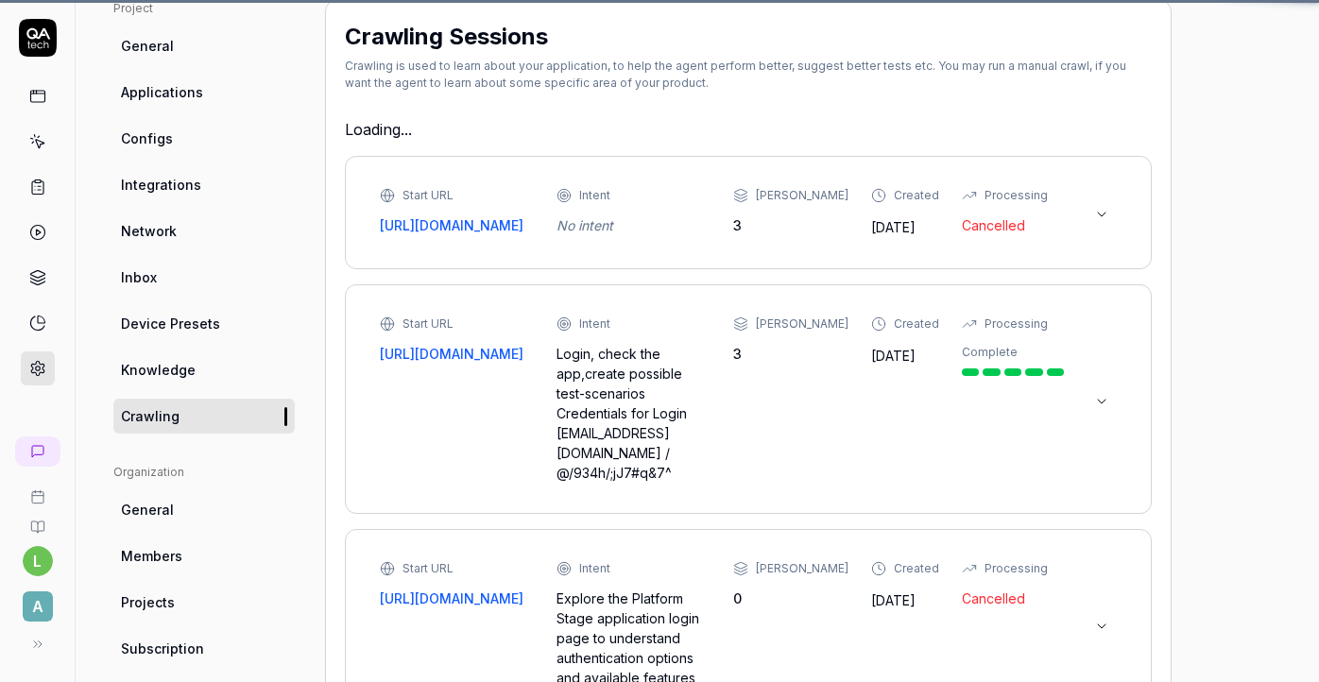
type textarea "*"
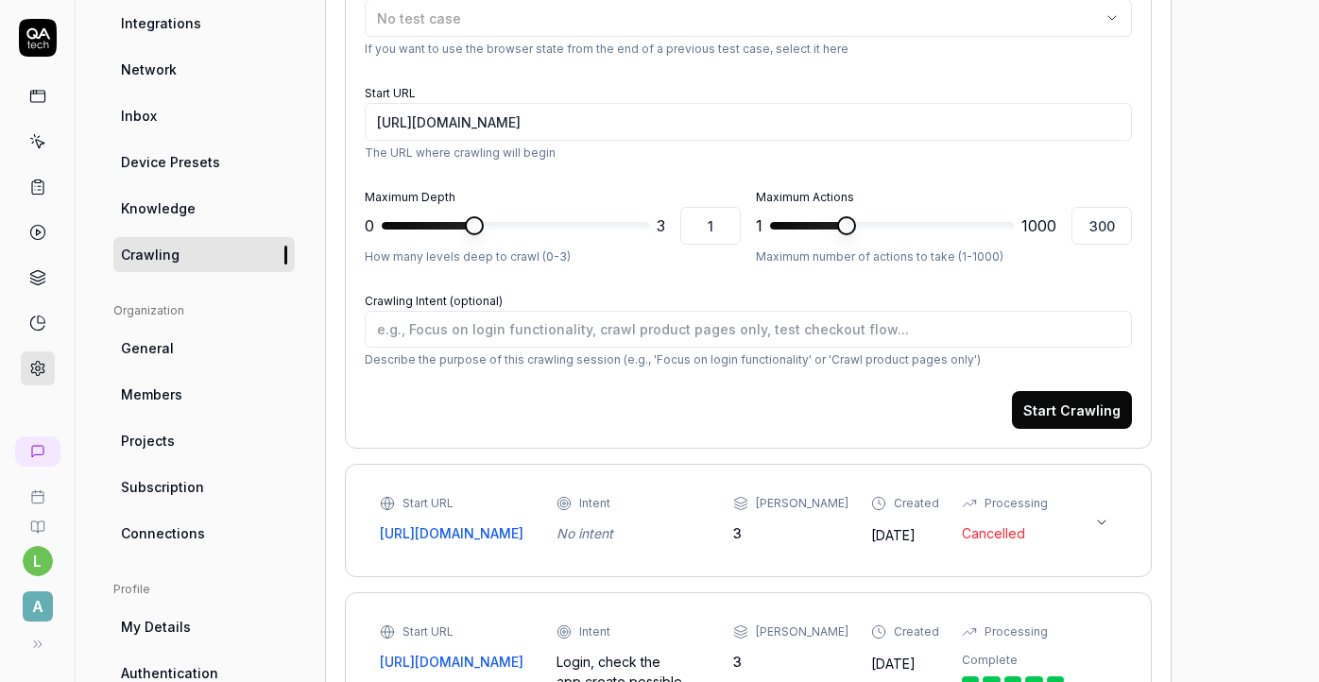
scroll to position [295, 0]
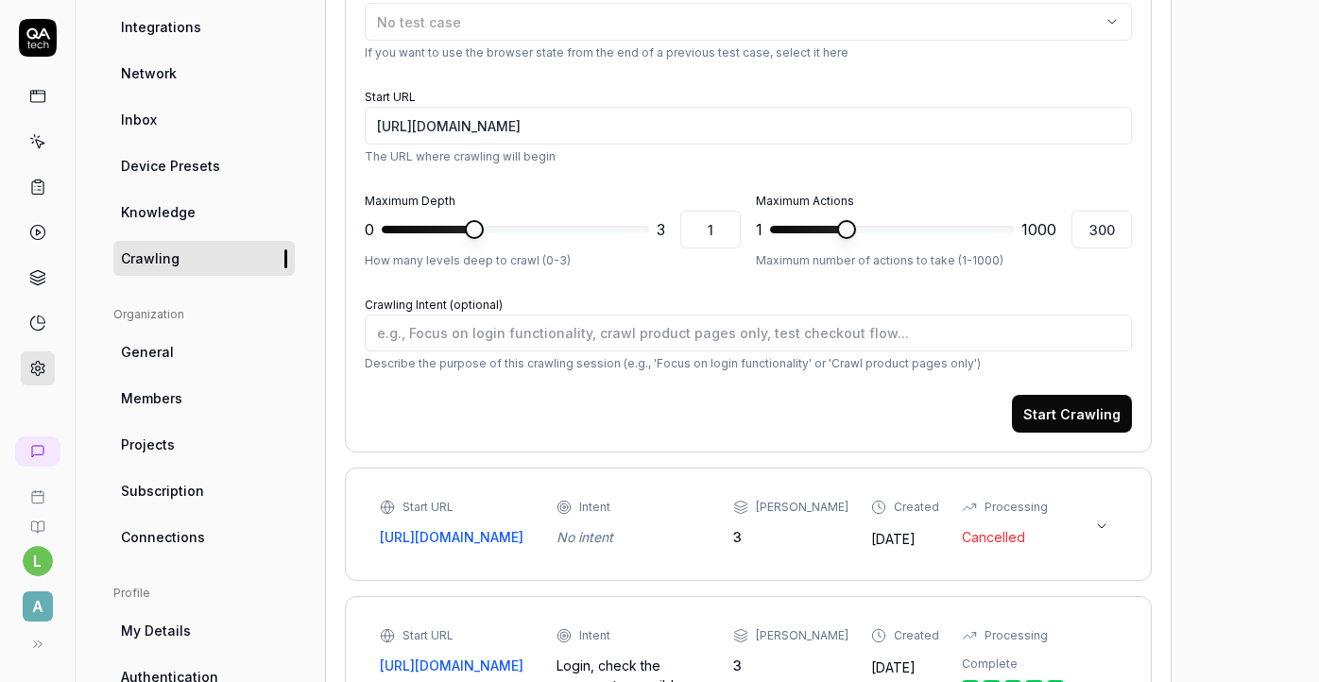
click at [158, 135] on link "Inbox" at bounding box center [203, 119] width 181 height 35
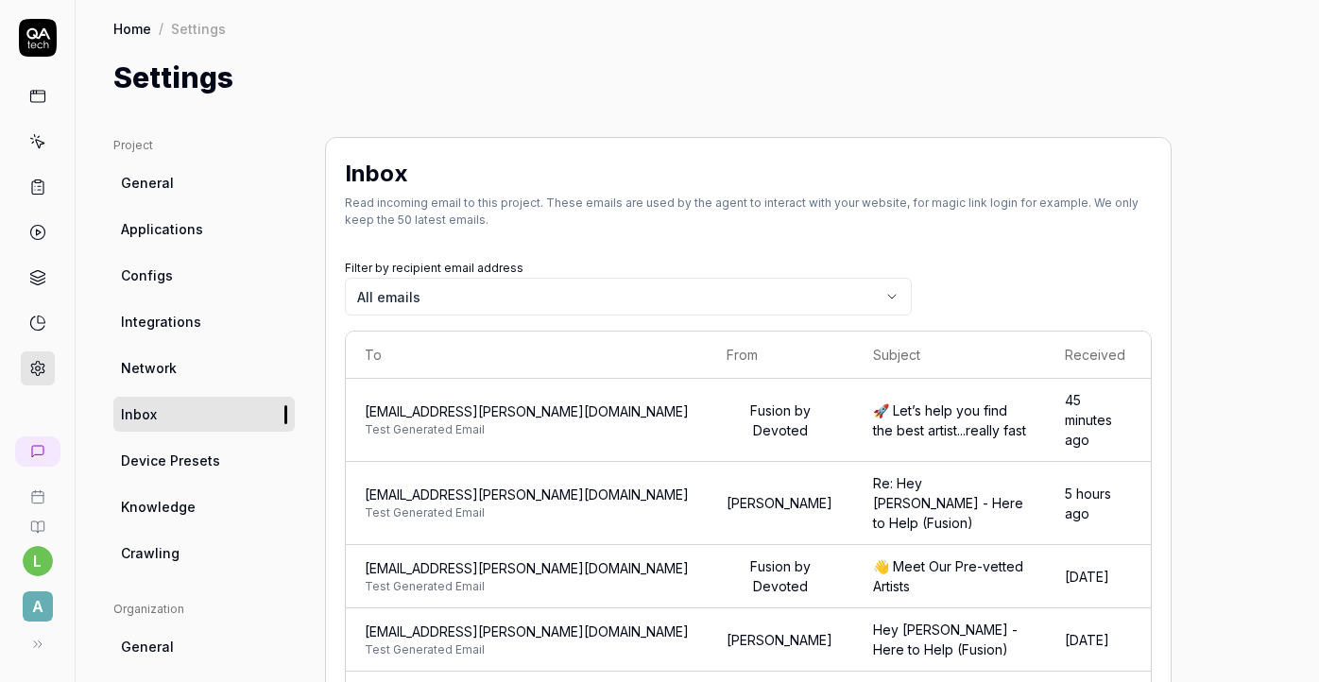
click at [188, 272] on link "Configs" at bounding box center [203, 275] width 181 height 35
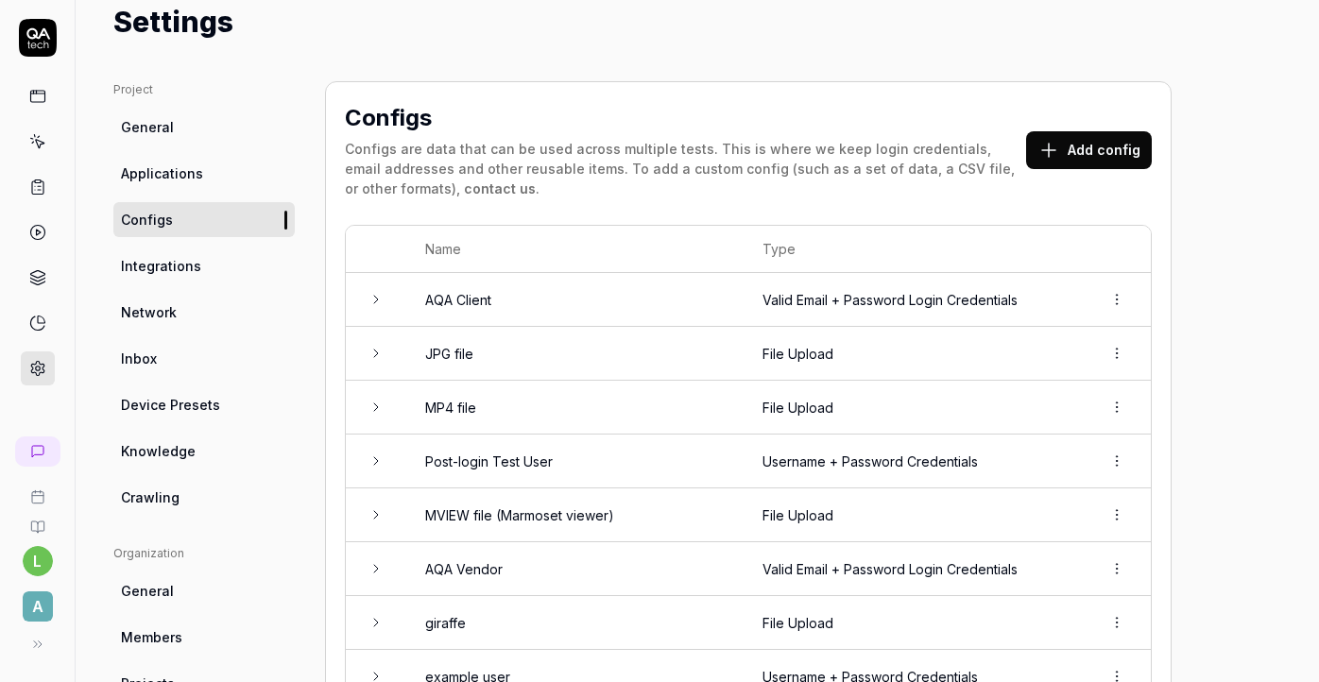
scroll to position [112, 0]
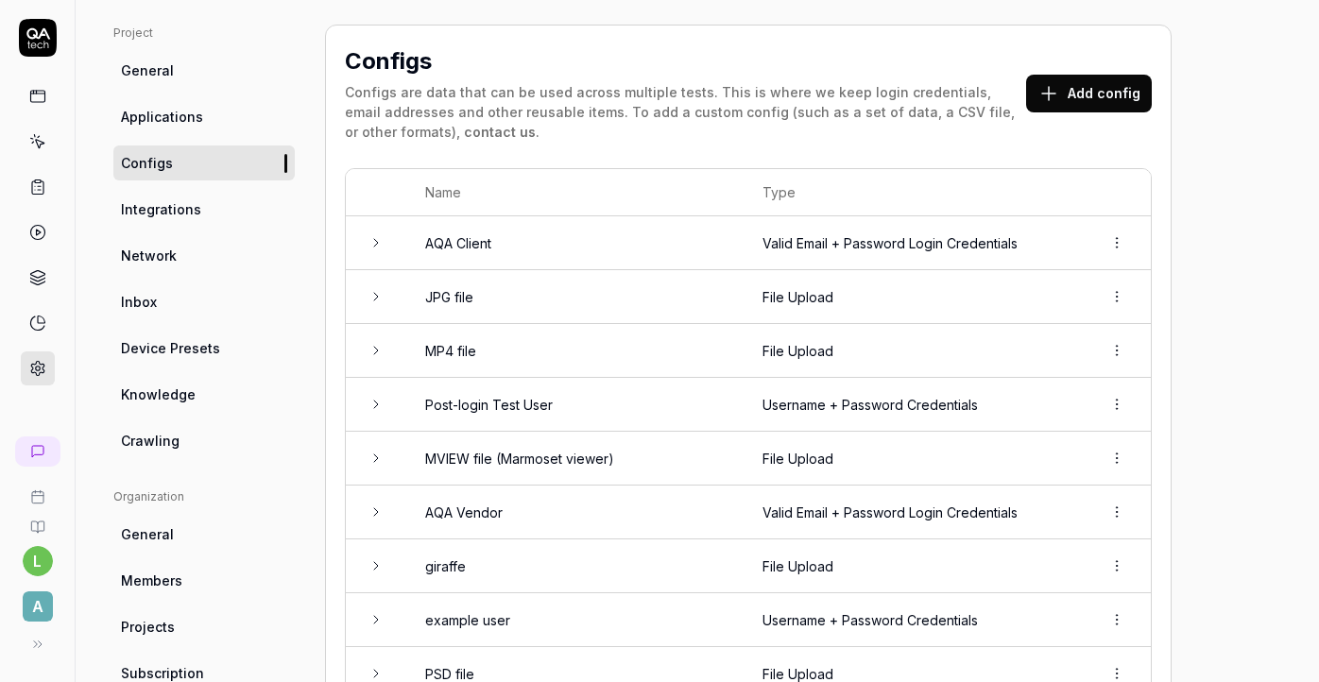
click at [592, 301] on td "JPG file" at bounding box center [574, 297] width 337 height 54
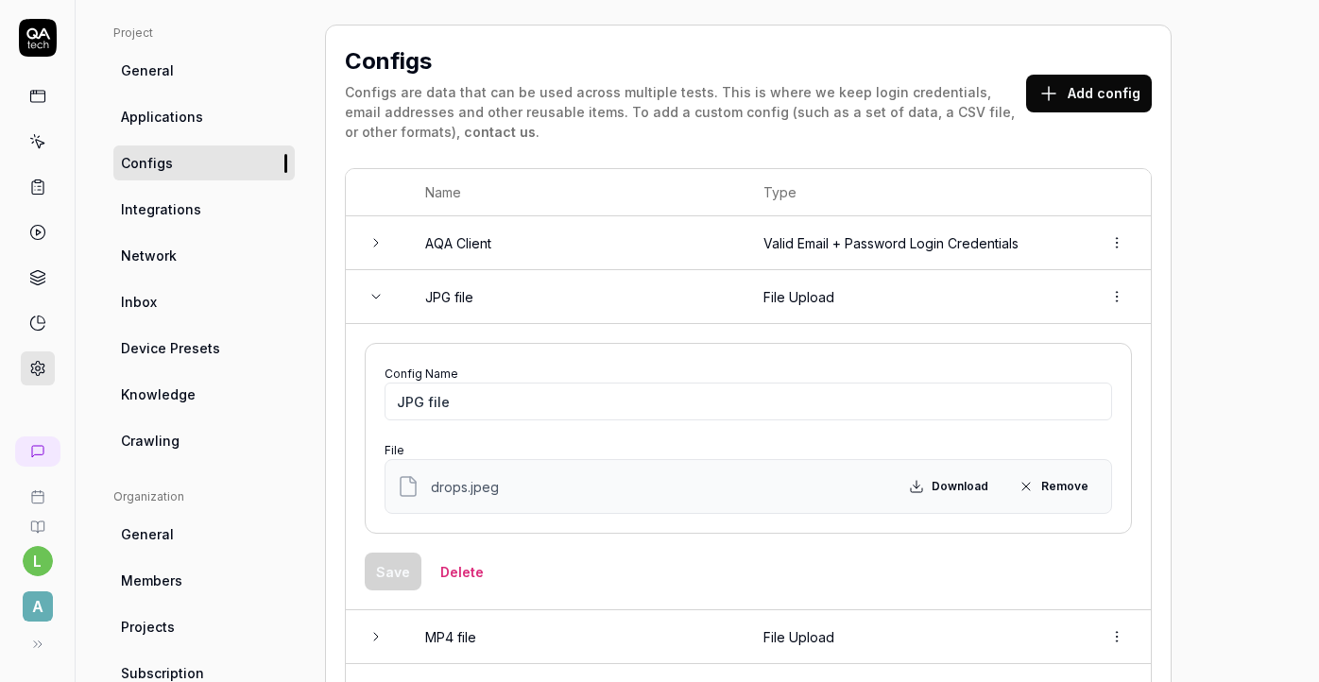
click at [592, 301] on td "JPG file" at bounding box center [575, 297] width 338 height 54
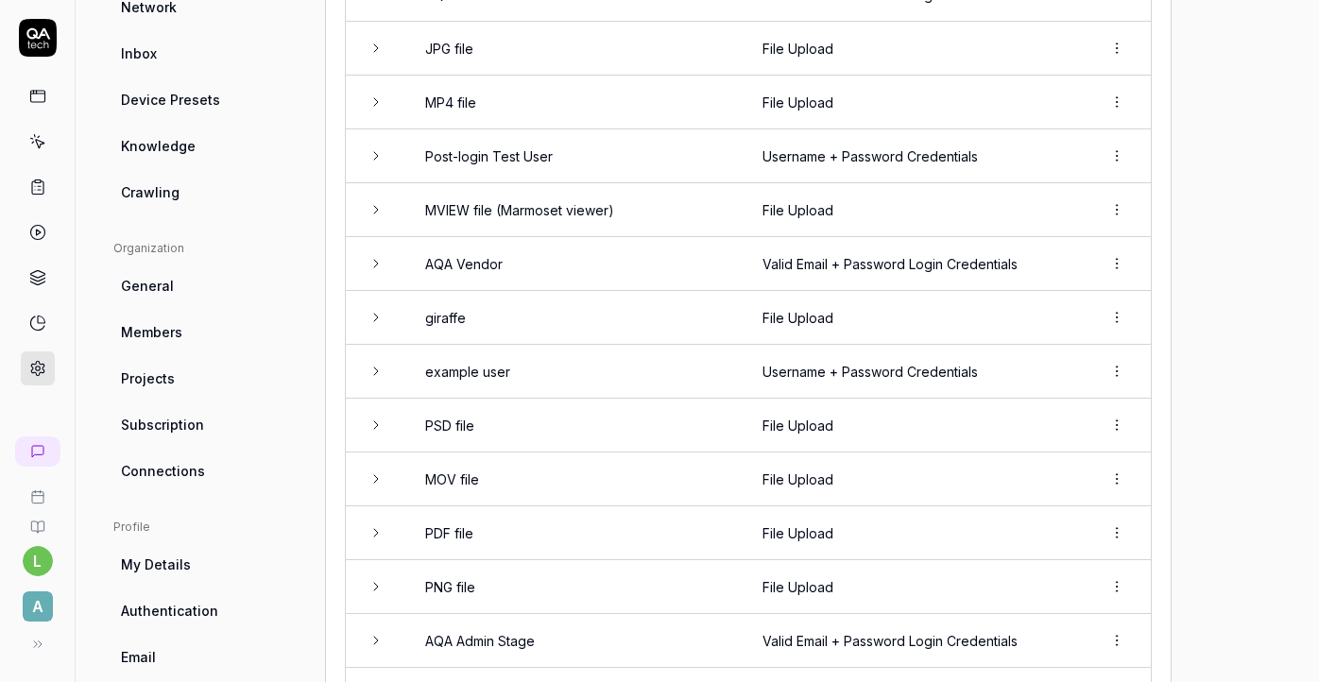
scroll to position [369, 0]
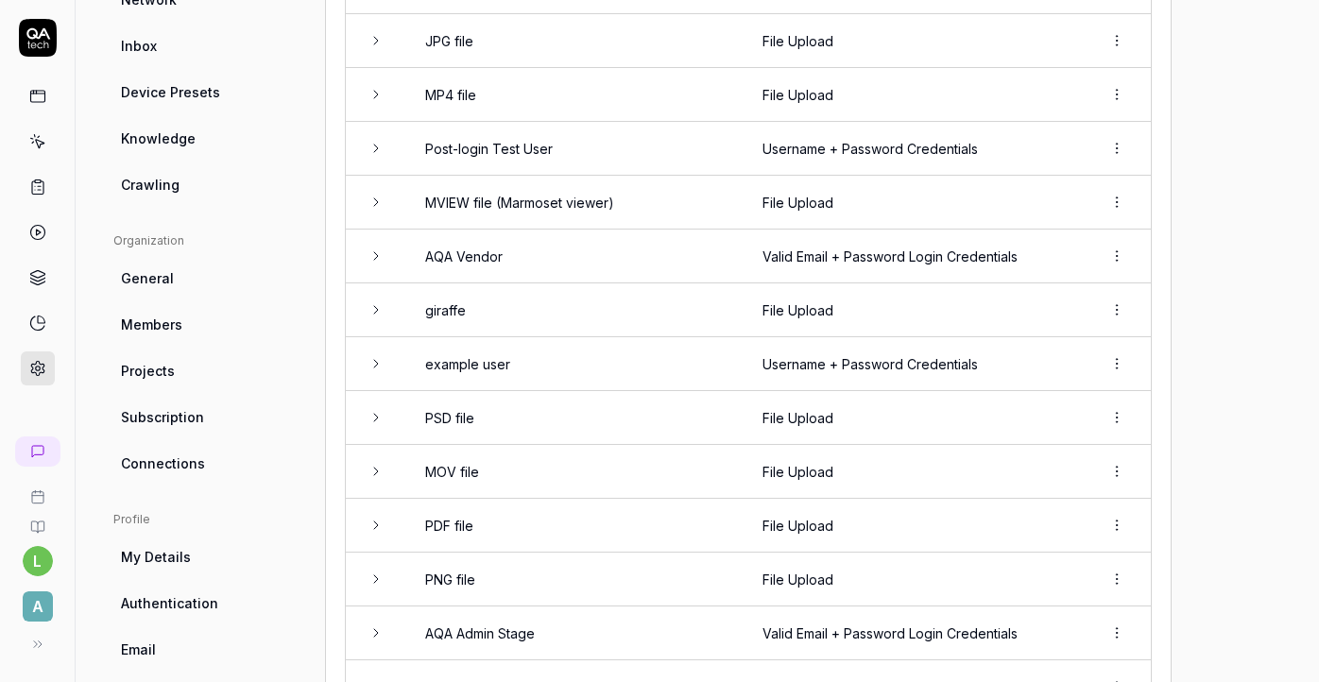
click at [544, 394] on td "PSD file" at bounding box center [574, 418] width 337 height 54
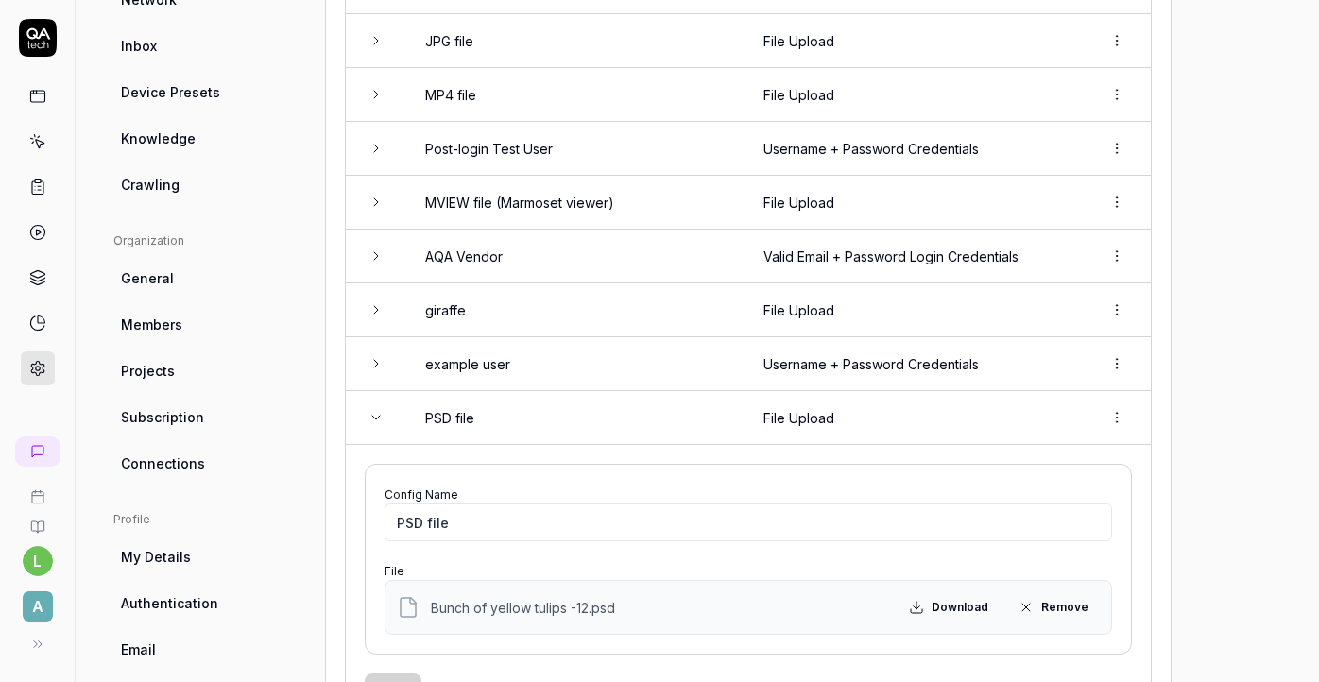
click at [544, 394] on td "PSD file" at bounding box center [575, 418] width 338 height 54
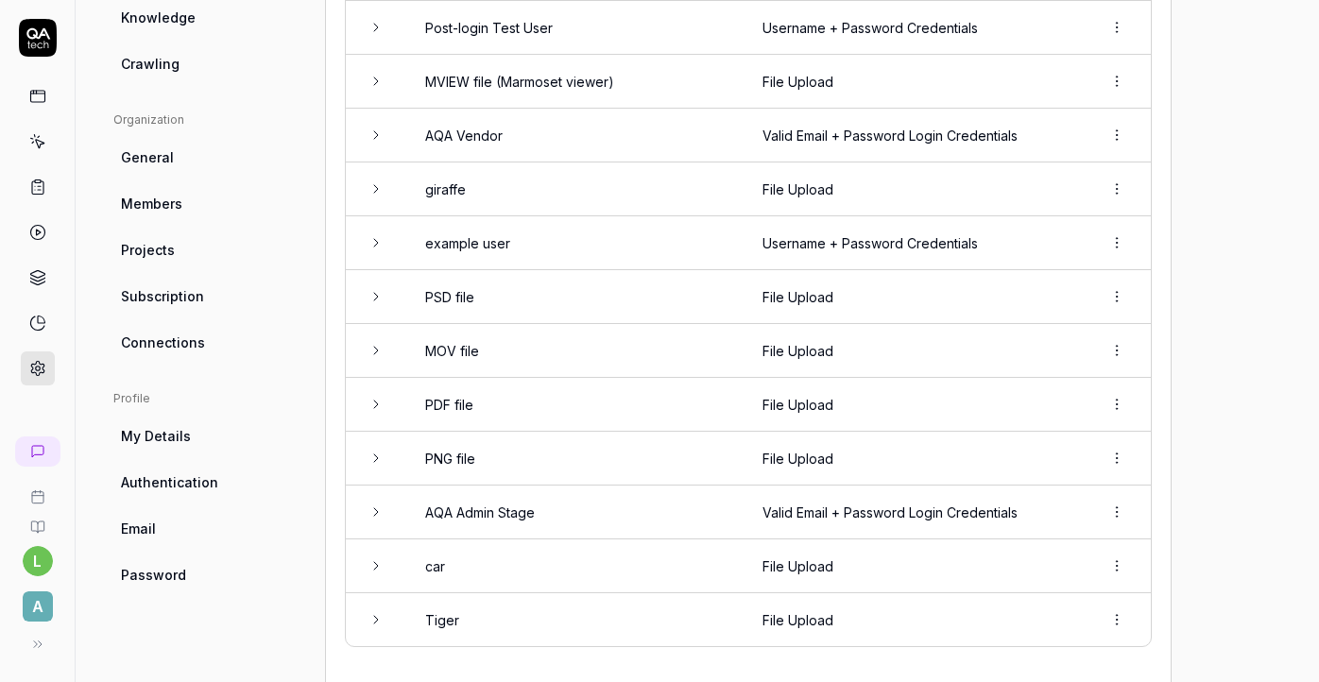
scroll to position [491, 0]
click at [544, 394] on td "PDF file" at bounding box center [574, 403] width 337 height 54
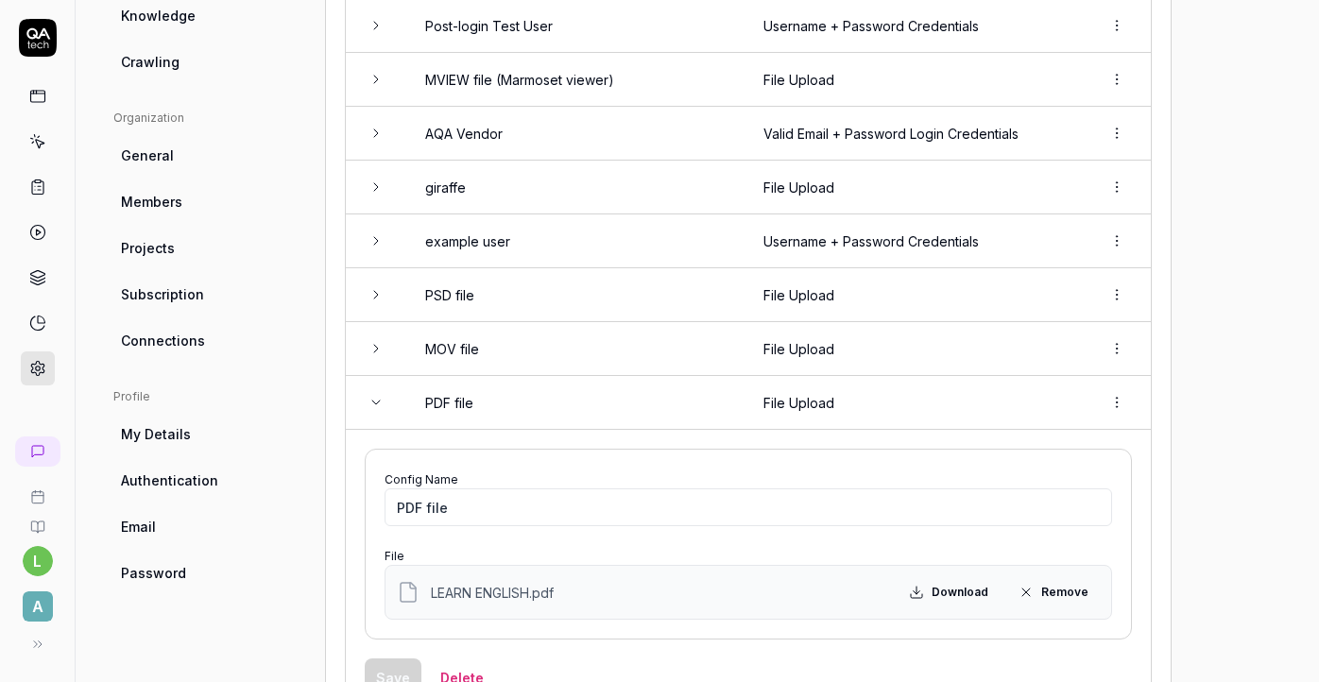
click at [544, 394] on td "PDF file" at bounding box center [575, 403] width 338 height 54
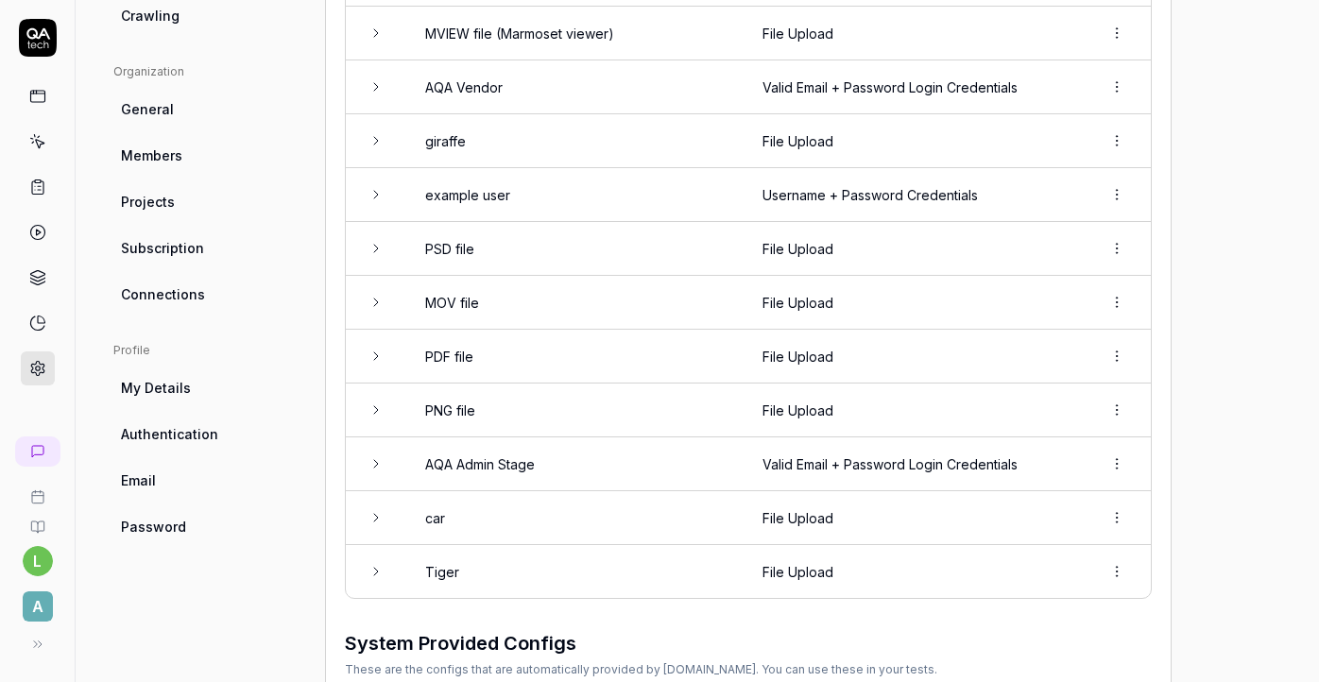
scroll to position [563, 0]
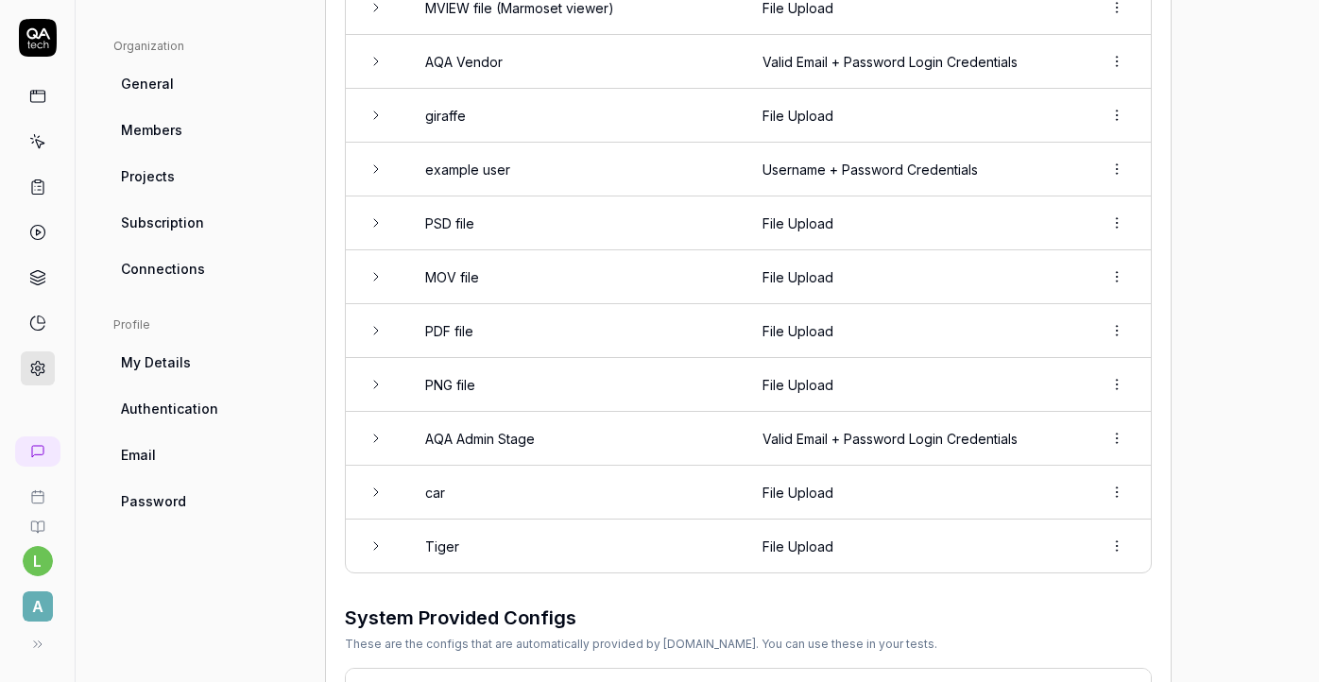
click at [528, 342] on td "PDF file" at bounding box center [574, 331] width 337 height 54
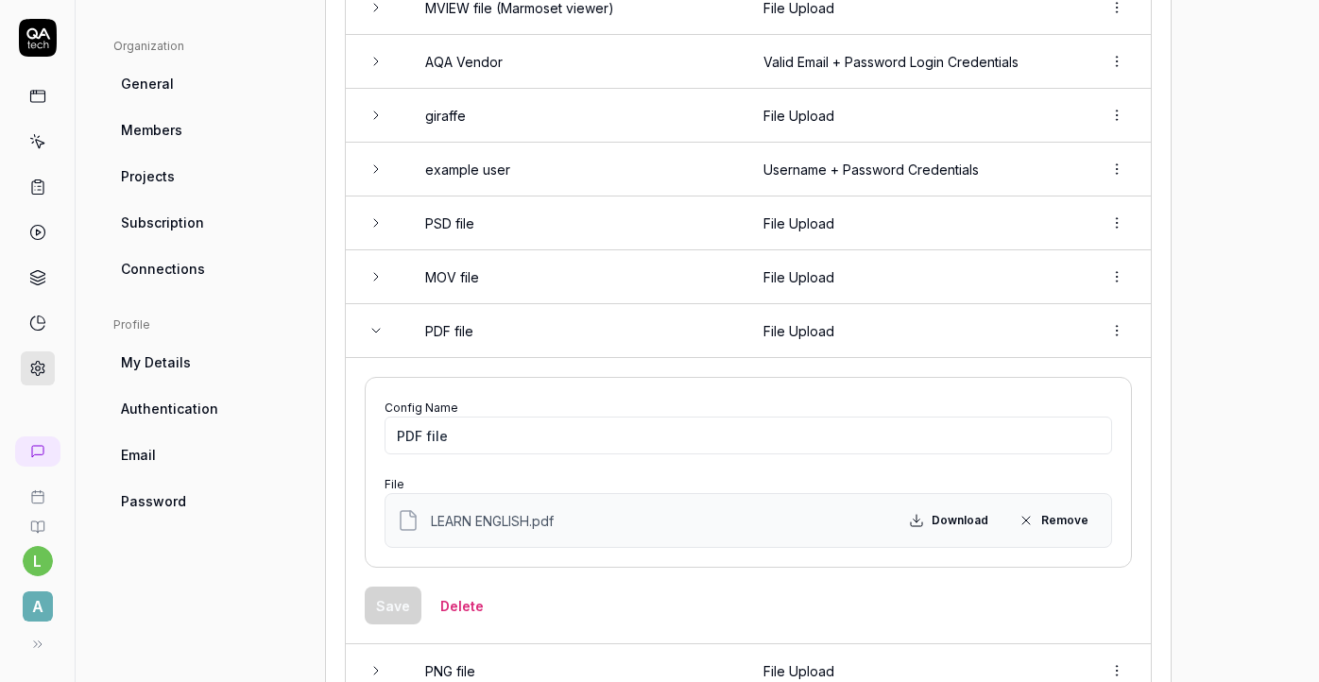
click at [528, 342] on td "PDF file" at bounding box center [575, 331] width 338 height 54
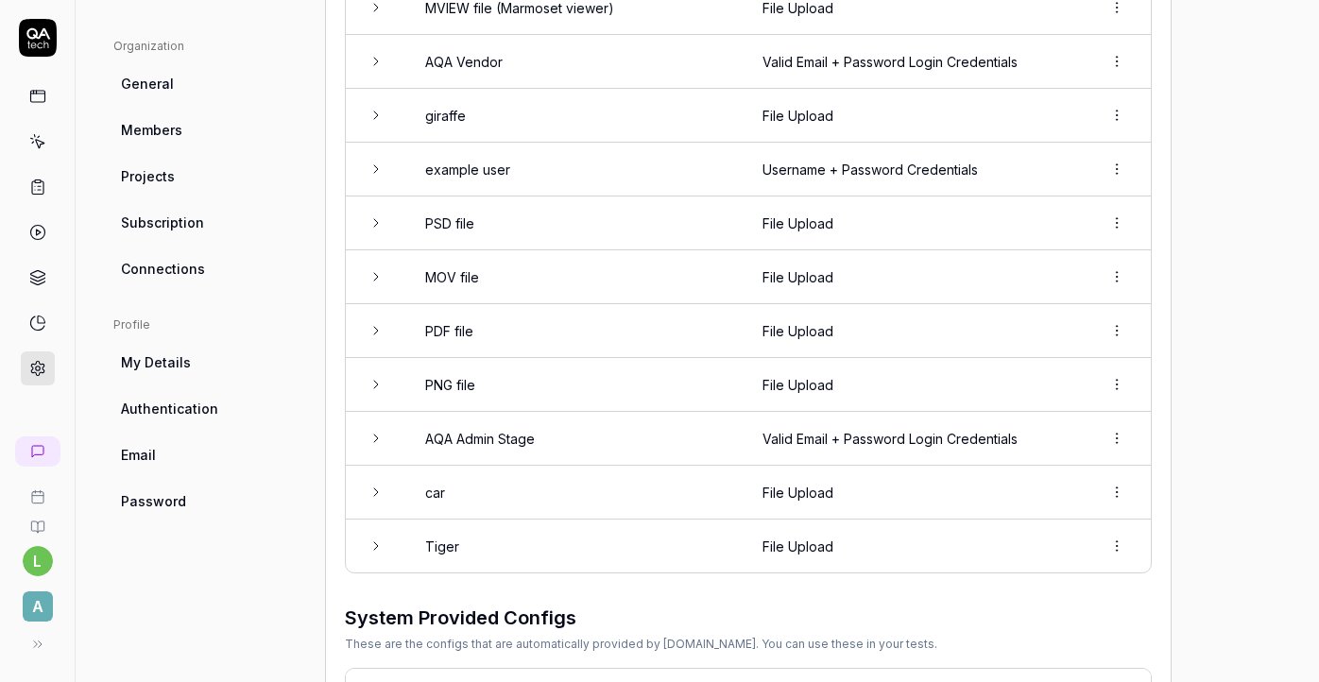
click at [528, 386] on td "PNG file" at bounding box center [574, 385] width 337 height 54
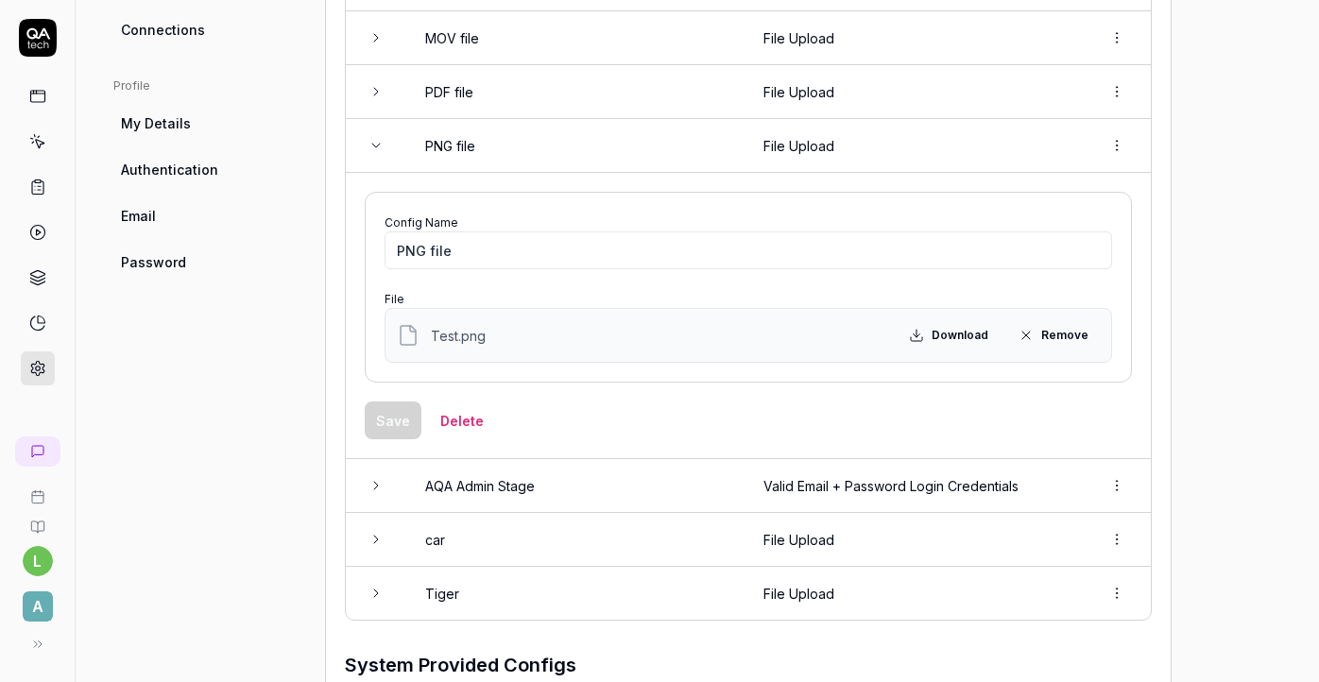
scroll to position [804, 0]
click at [566, 138] on td "PNG file" at bounding box center [575, 144] width 338 height 54
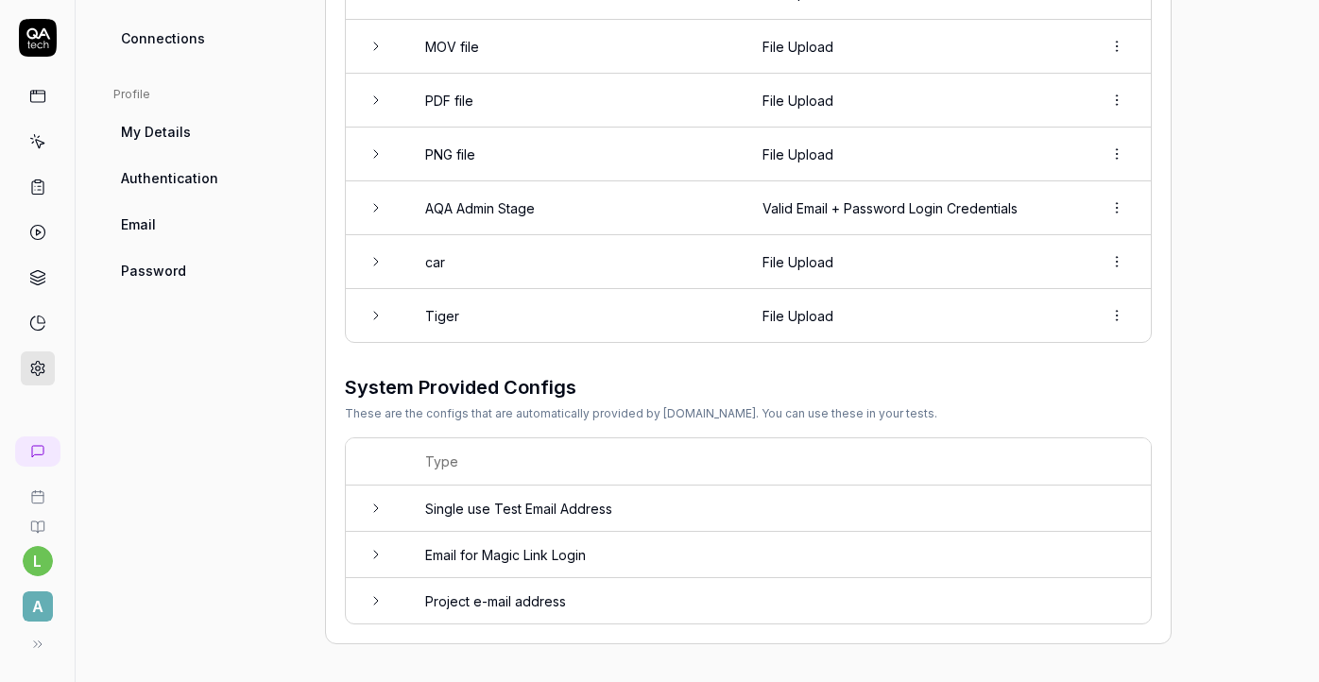
scroll to position [782, 0]
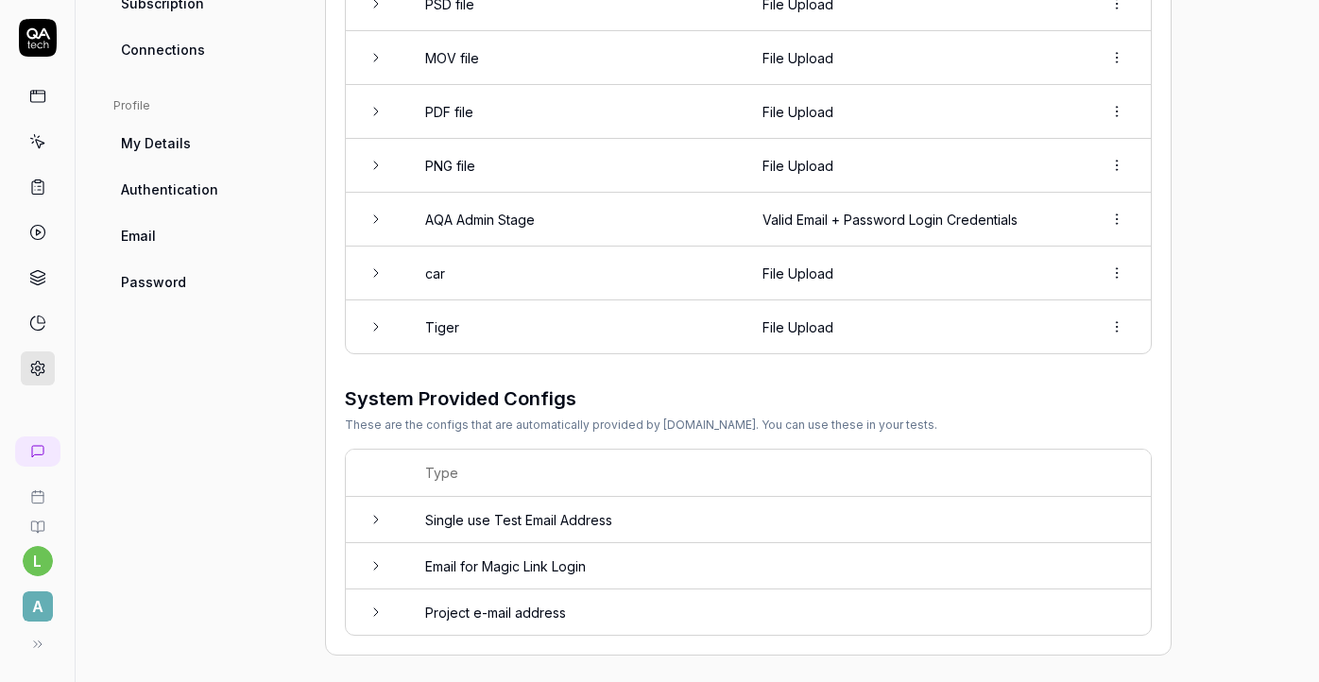
click at [597, 269] on td "car" at bounding box center [574, 274] width 337 height 54
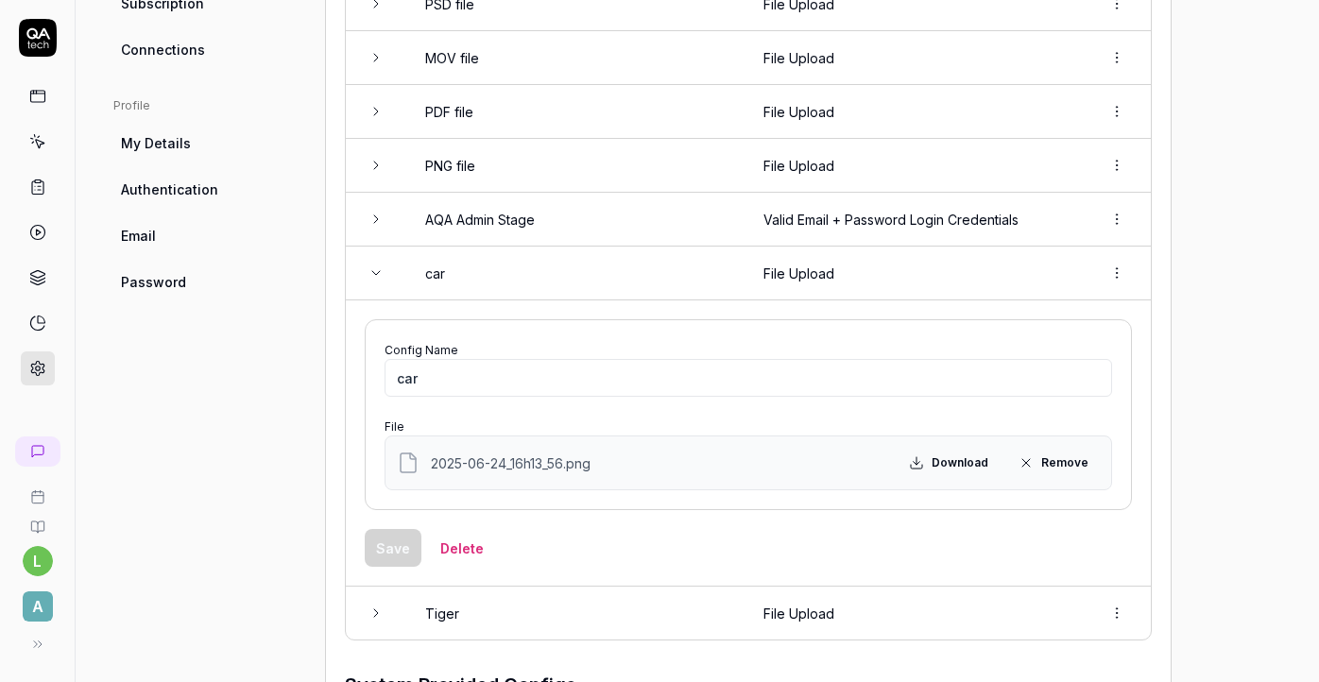
scroll to position [804, 0]
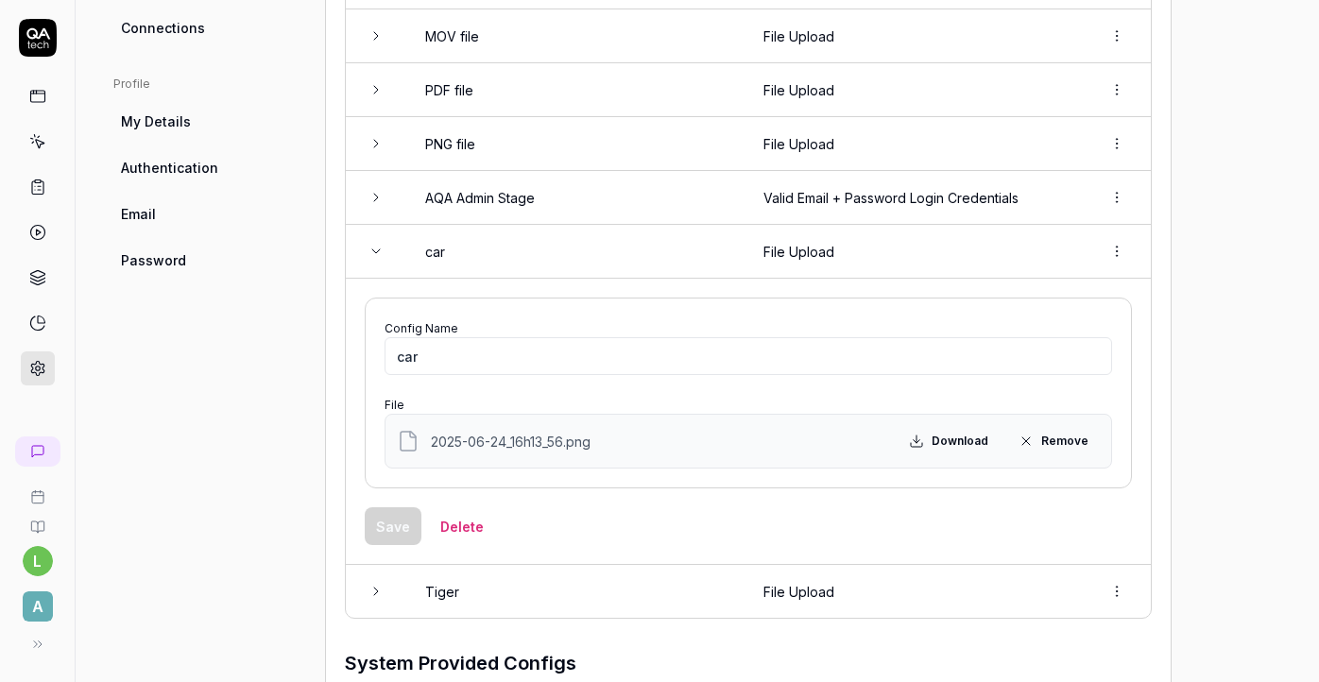
click at [537, 239] on td "car" at bounding box center [575, 252] width 338 height 54
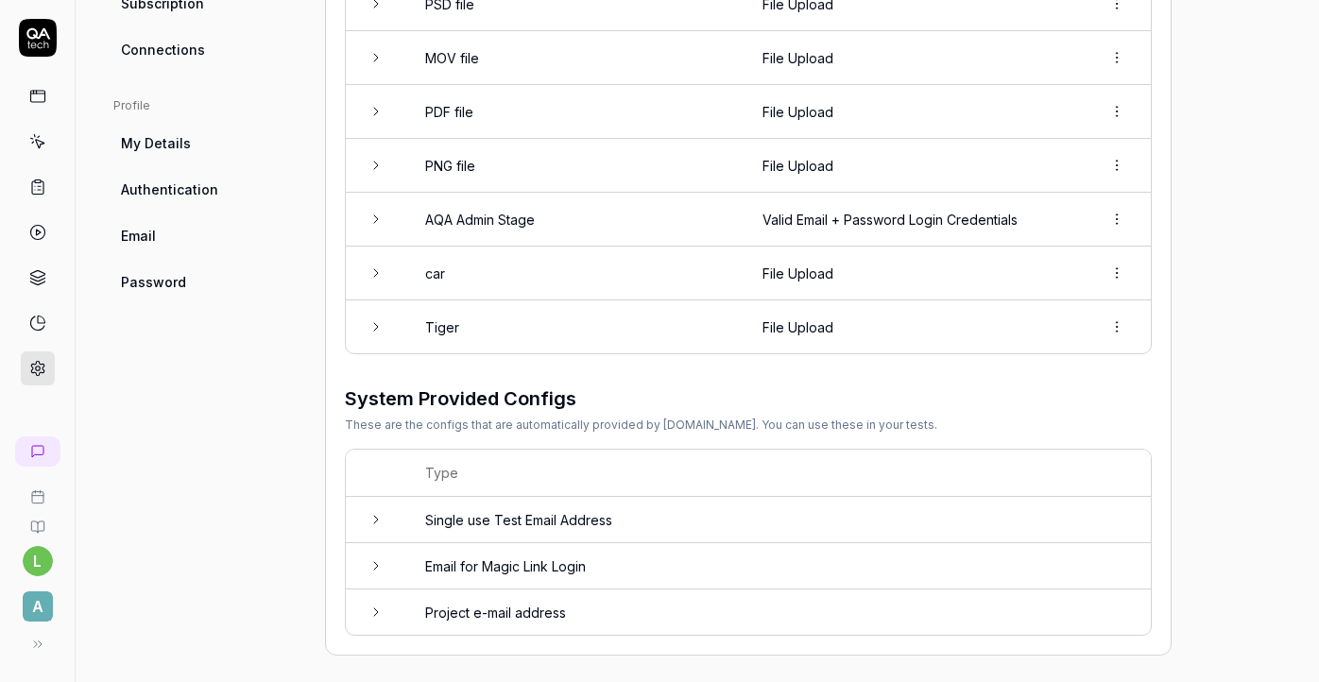
click at [515, 310] on td "Tiger" at bounding box center [574, 326] width 337 height 53
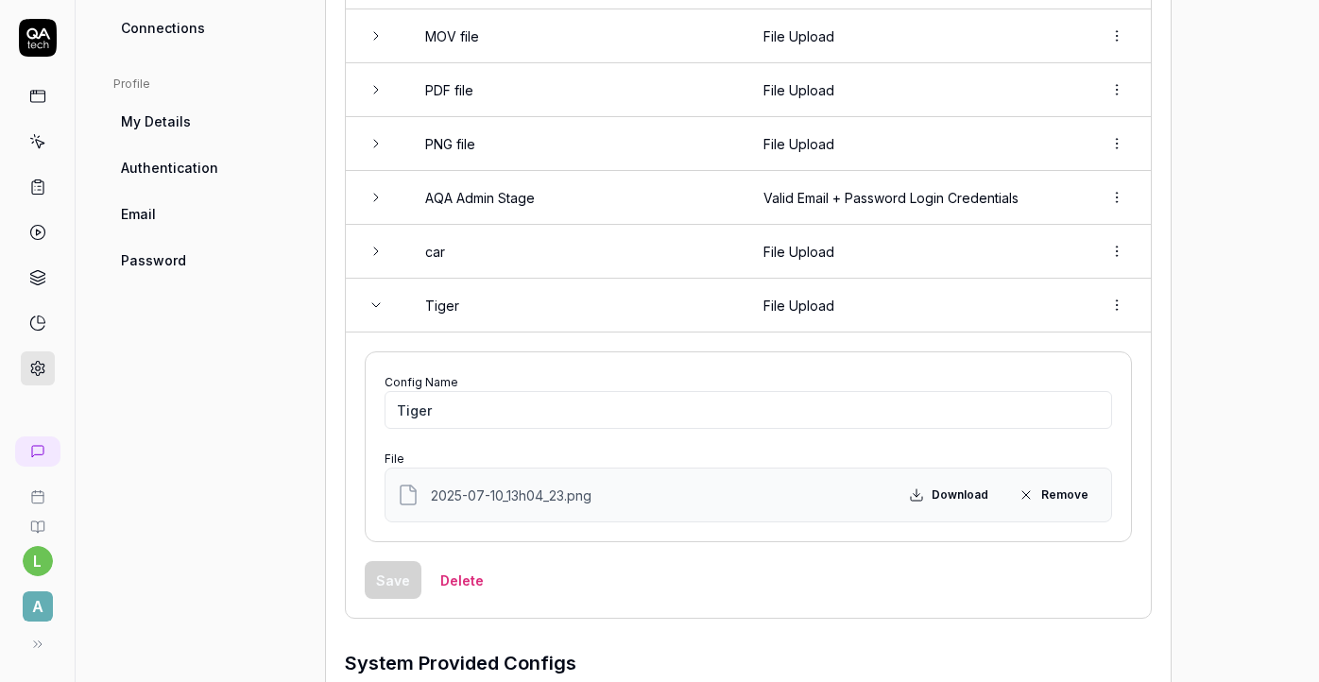
click at [515, 307] on td "Tiger" at bounding box center [575, 306] width 338 height 54
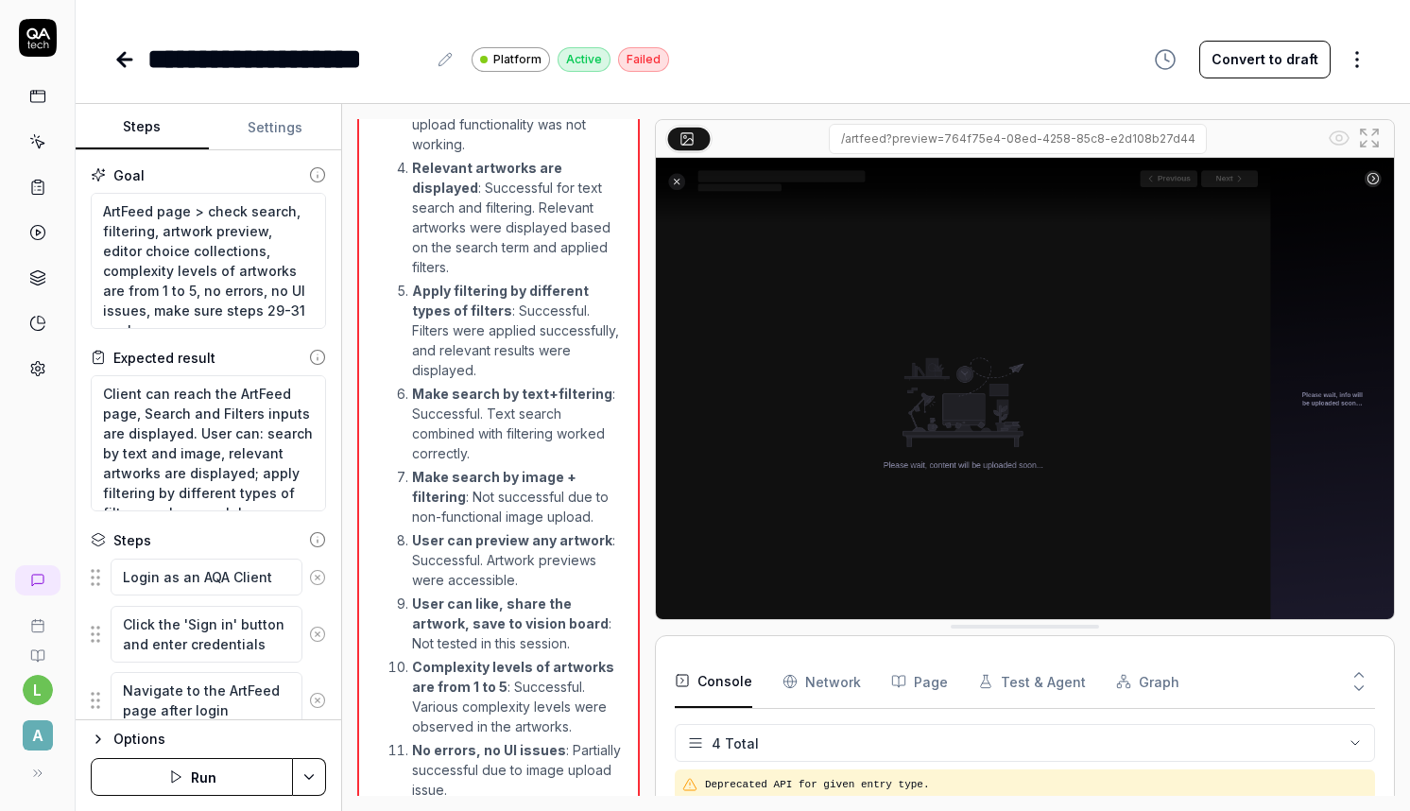
scroll to position [32, 0]
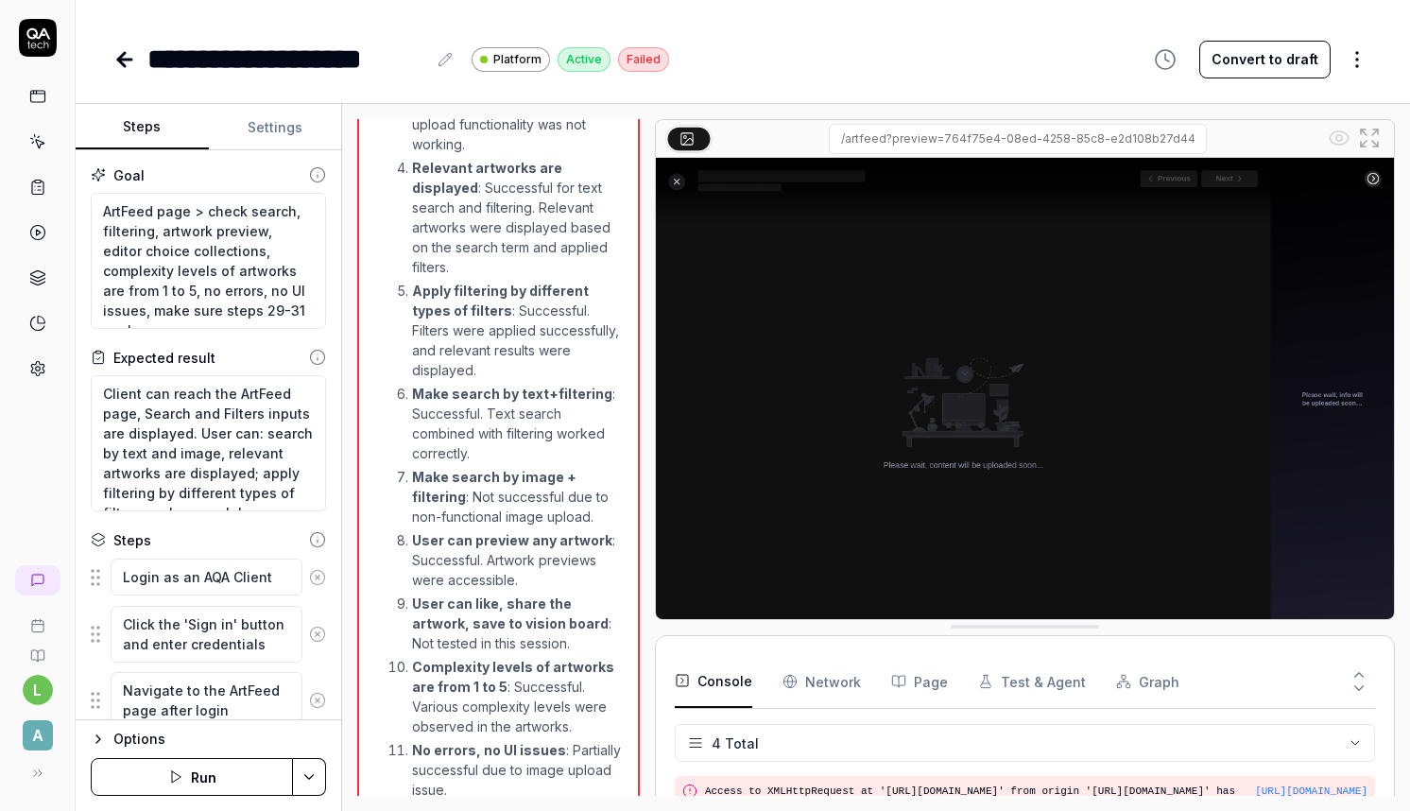
click at [138, 71] on link at bounding box center [126, 60] width 26 height 38
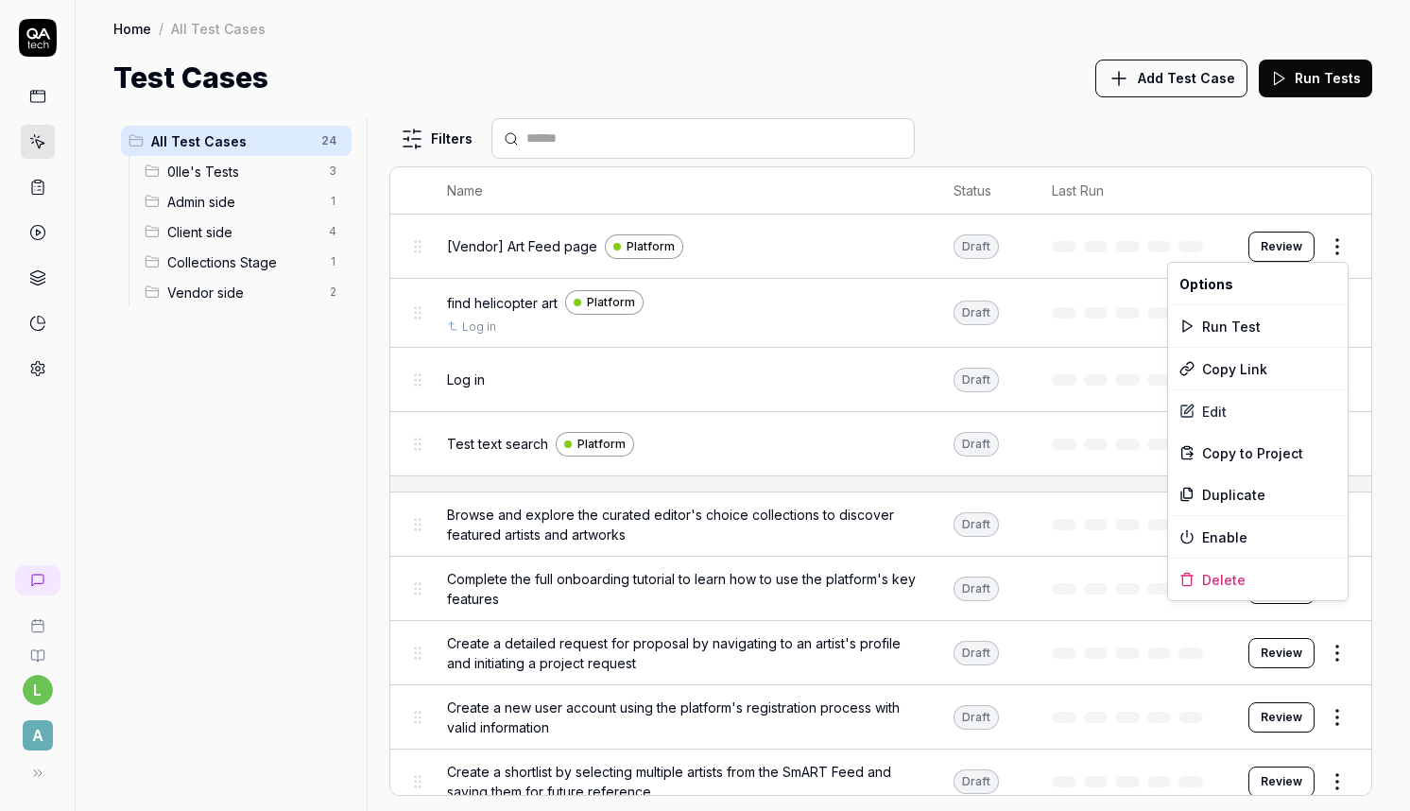
click at [1330, 252] on html "l A Home / All Test Cases Home / All Test Cases Test Cases Add Test Case Run Te…" at bounding box center [705, 405] width 1410 height 811
click at [1226, 418] on div "Edit" at bounding box center [1258, 411] width 180 height 42
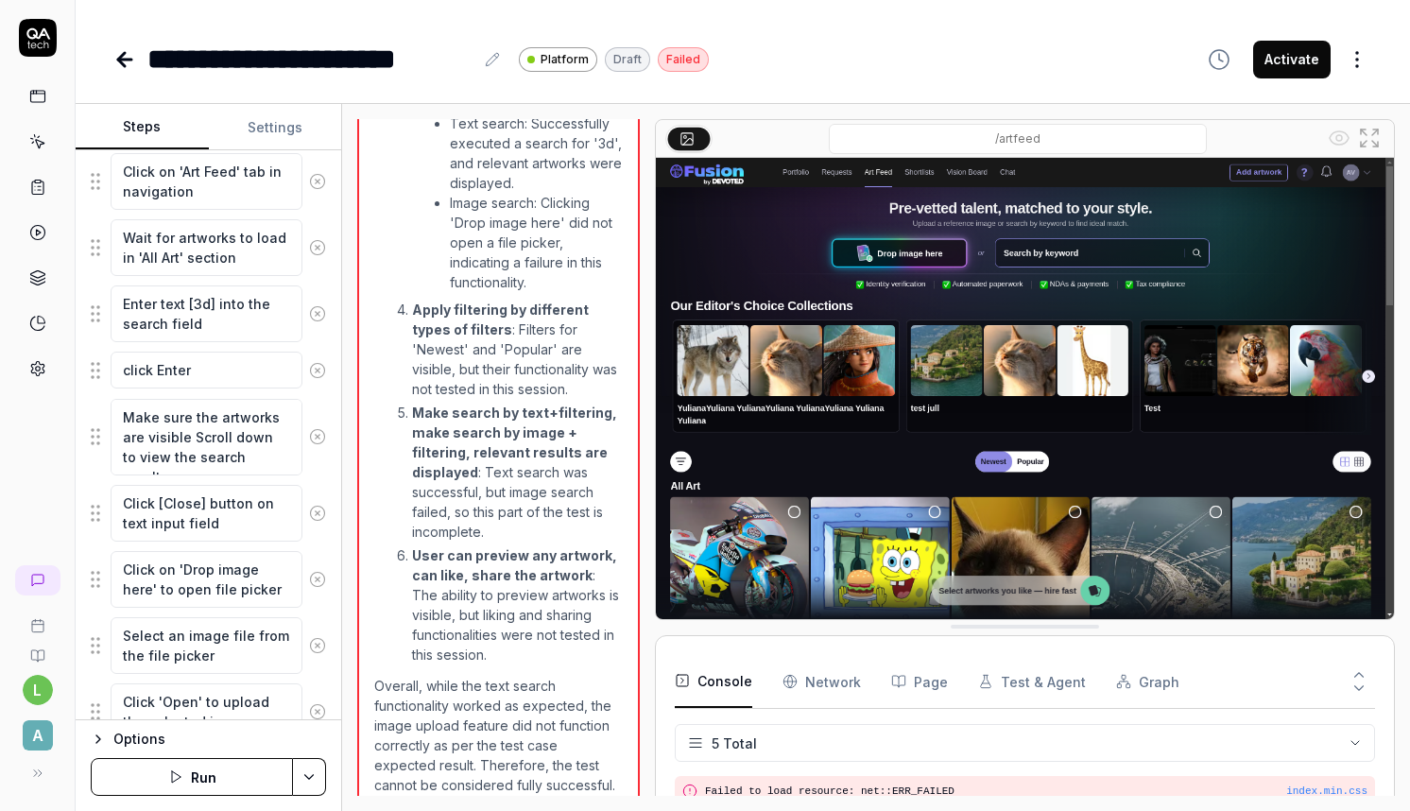
scroll to position [439, 0]
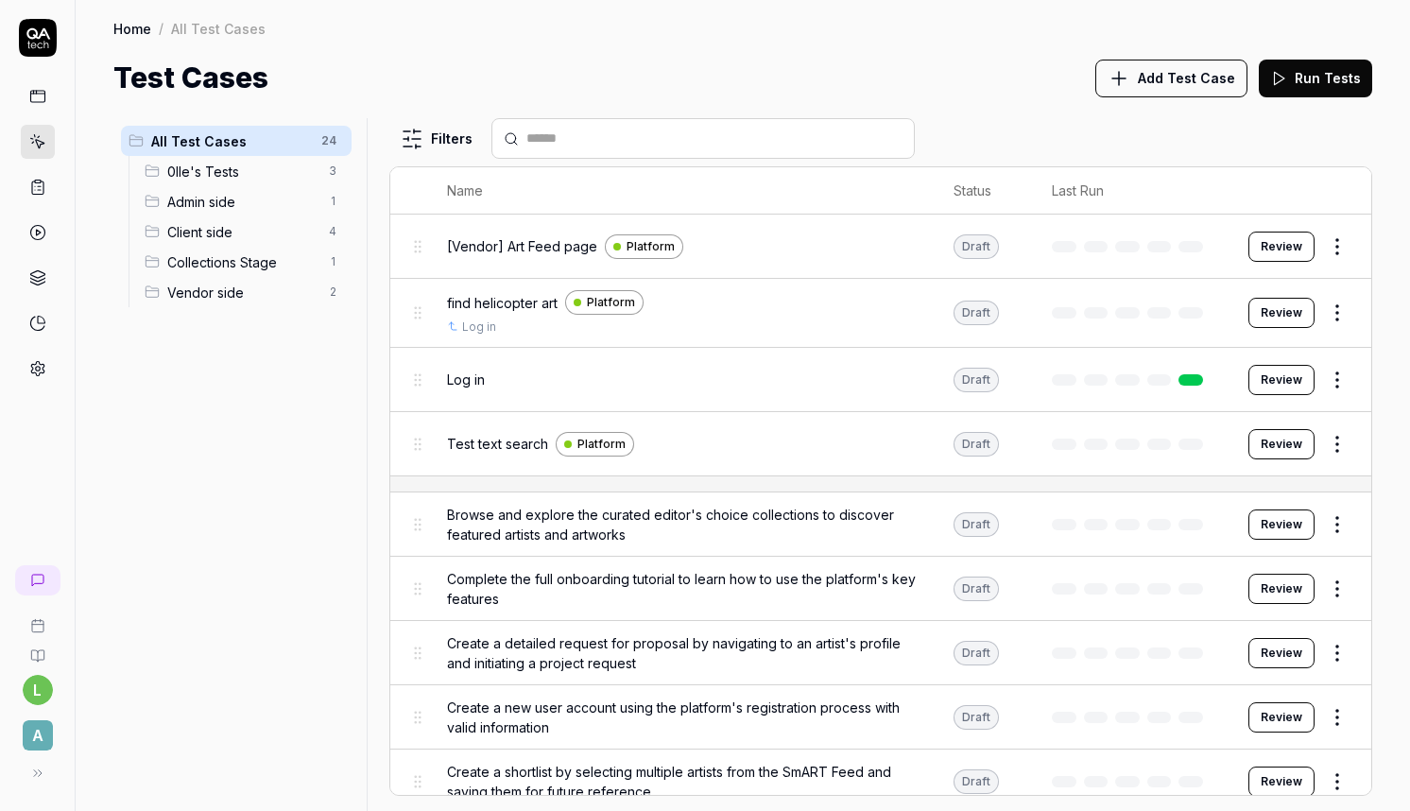
click at [229, 228] on span "Client side" at bounding box center [242, 232] width 150 height 20
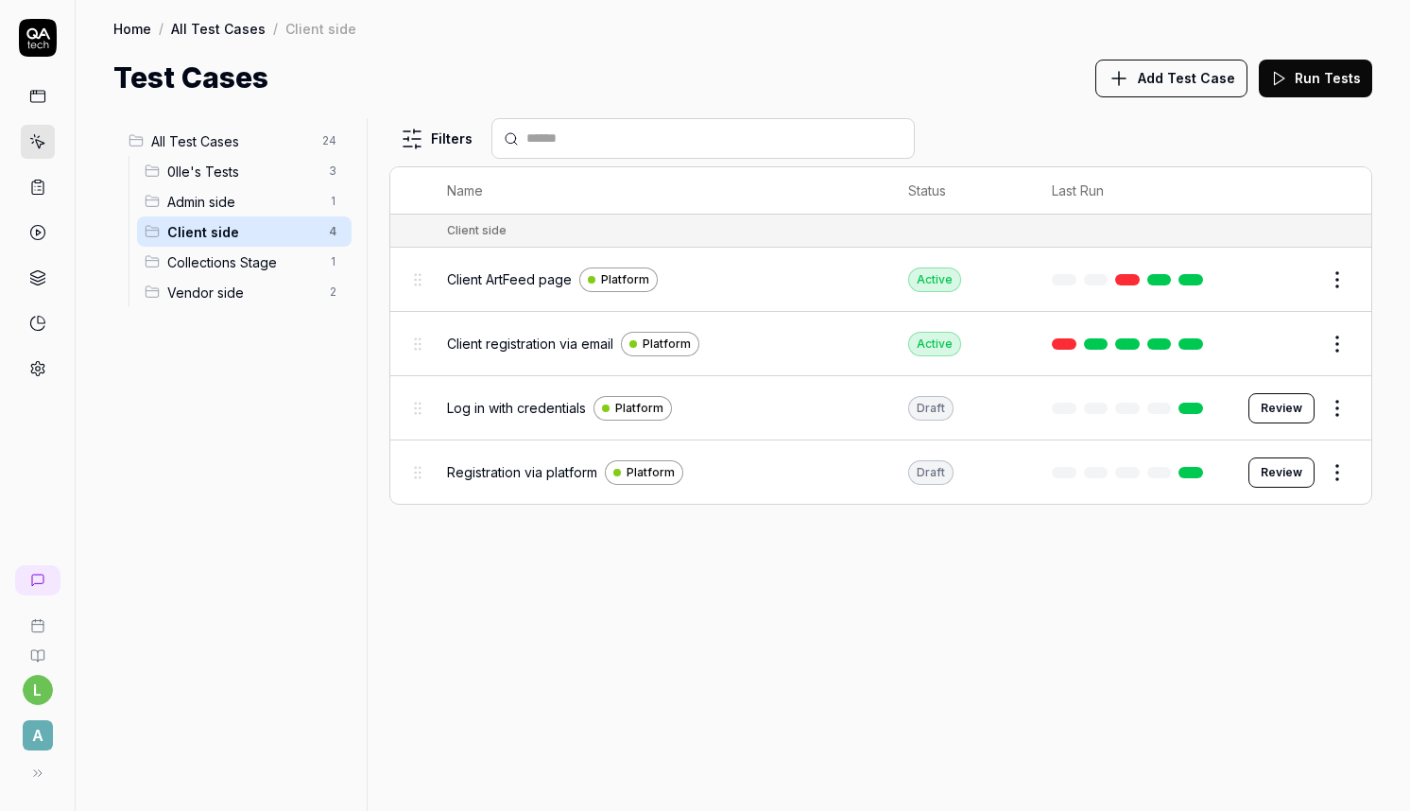
click at [1279, 280] on button "Edit" at bounding box center [1291, 280] width 45 height 30
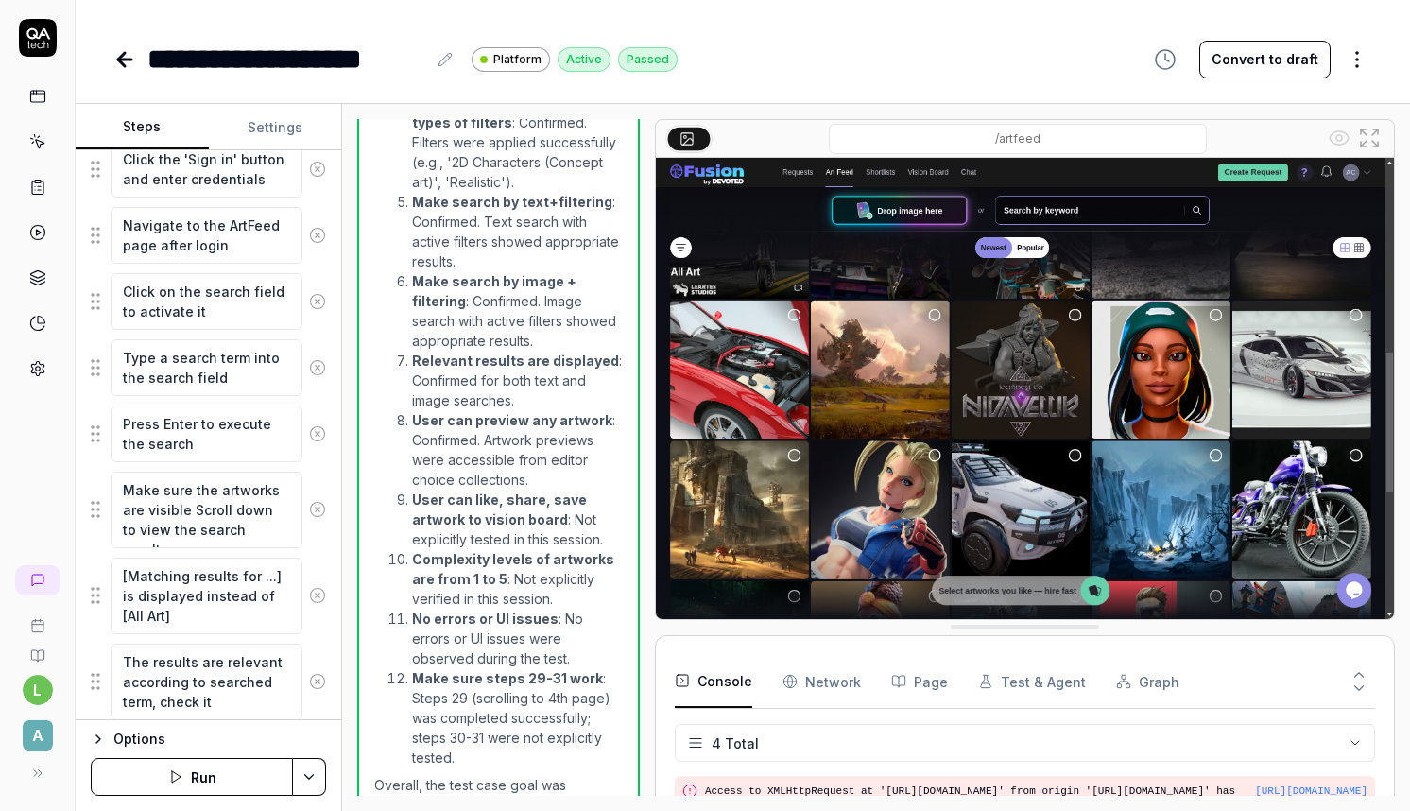
scroll to position [485, 0]
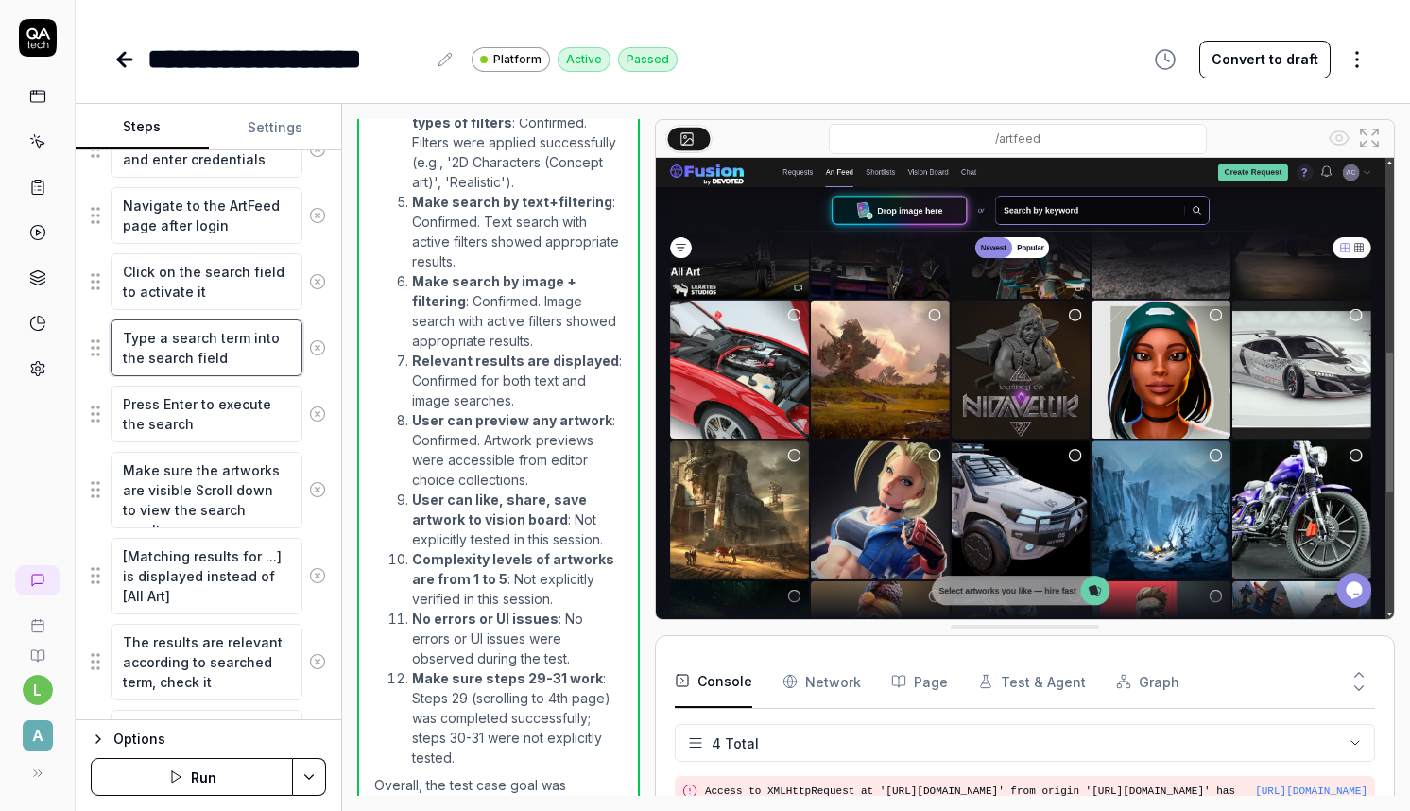
click at [221, 360] on textarea "Type a search term into the search field" at bounding box center [207, 347] width 192 height 57
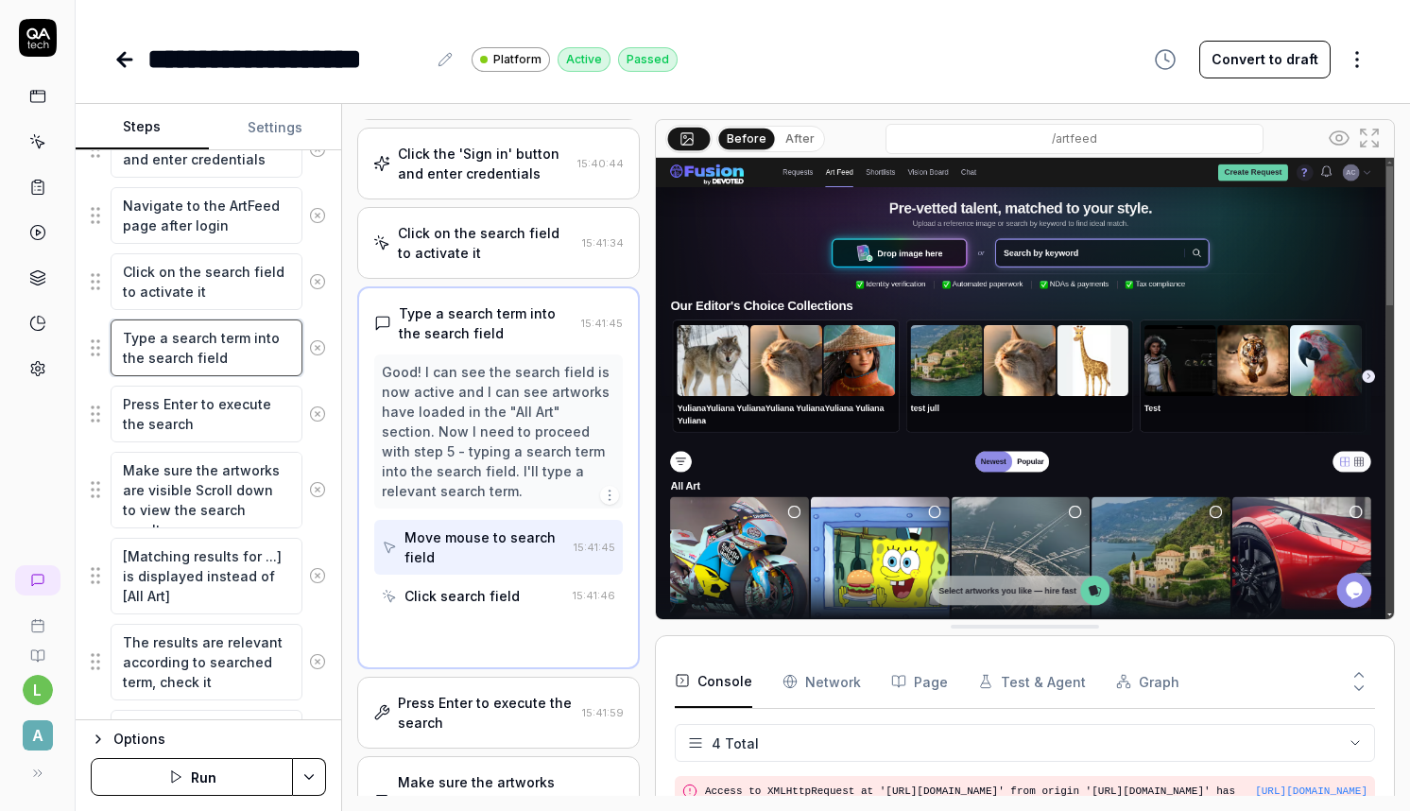
scroll to position [0, 0]
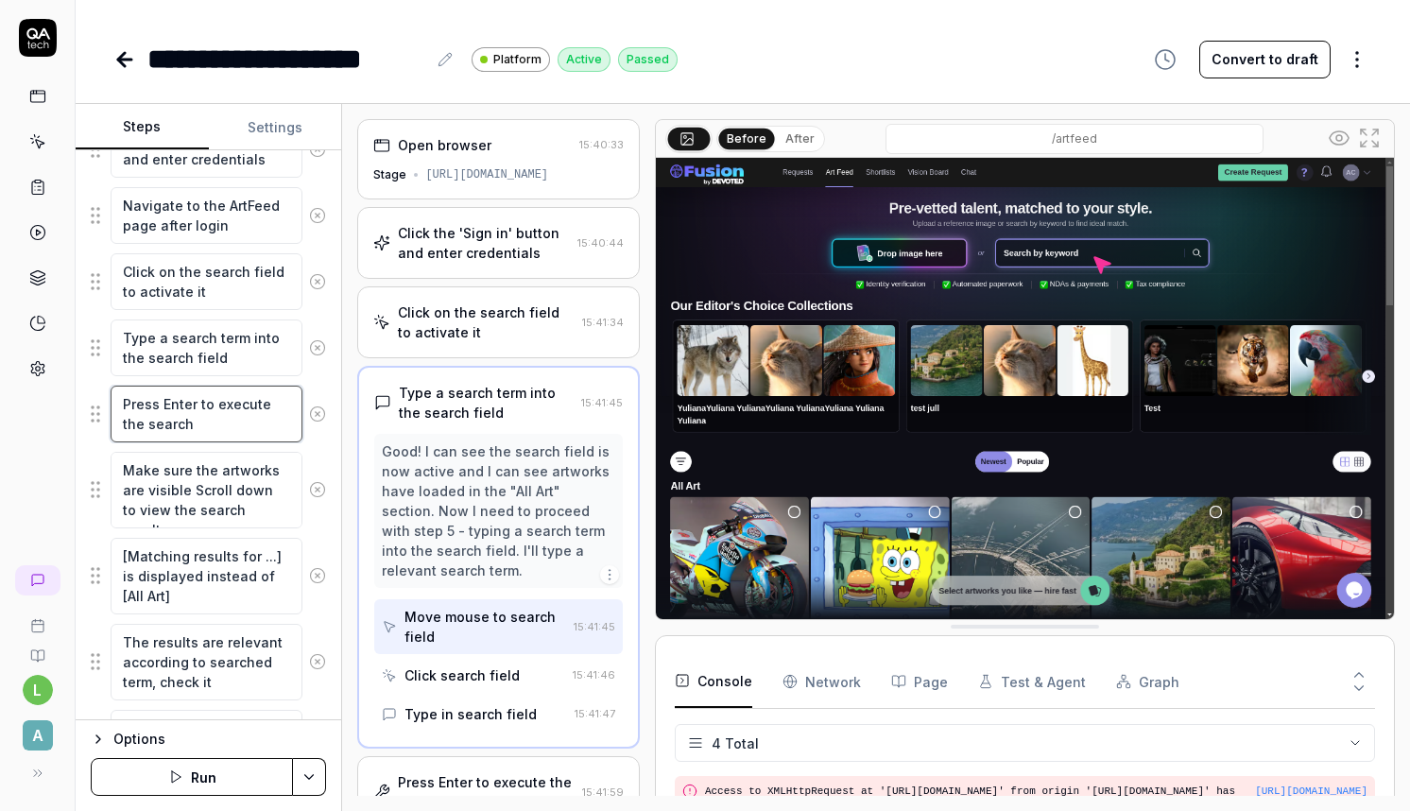
click at [226, 427] on textarea "Press Enter to execute the search" at bounding box center [207, 414] width 192 height 57
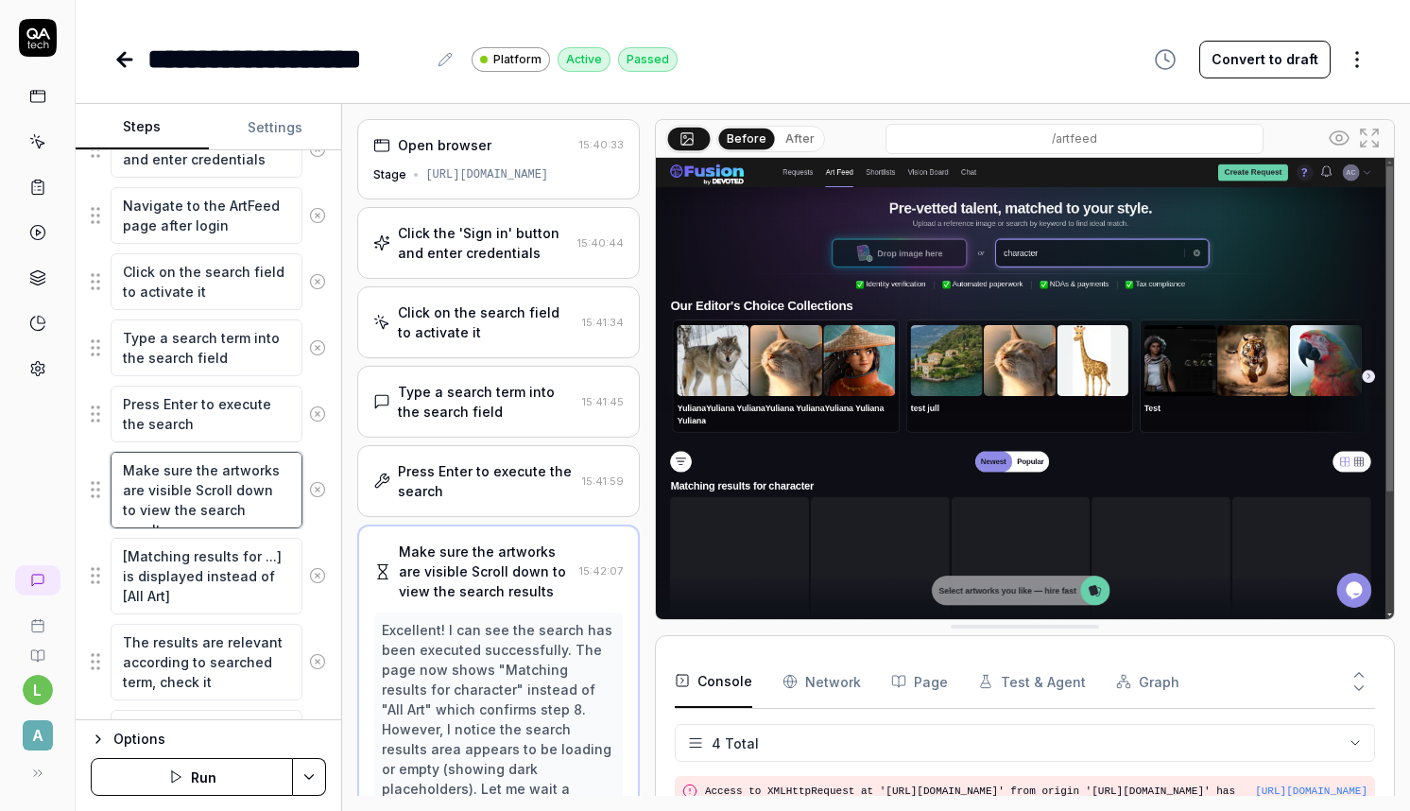
click at [233, 498] on textarea "Make sure the artworks are visible Scroll down to view the search results" at bounding box center [207, 490] width 192 height 77
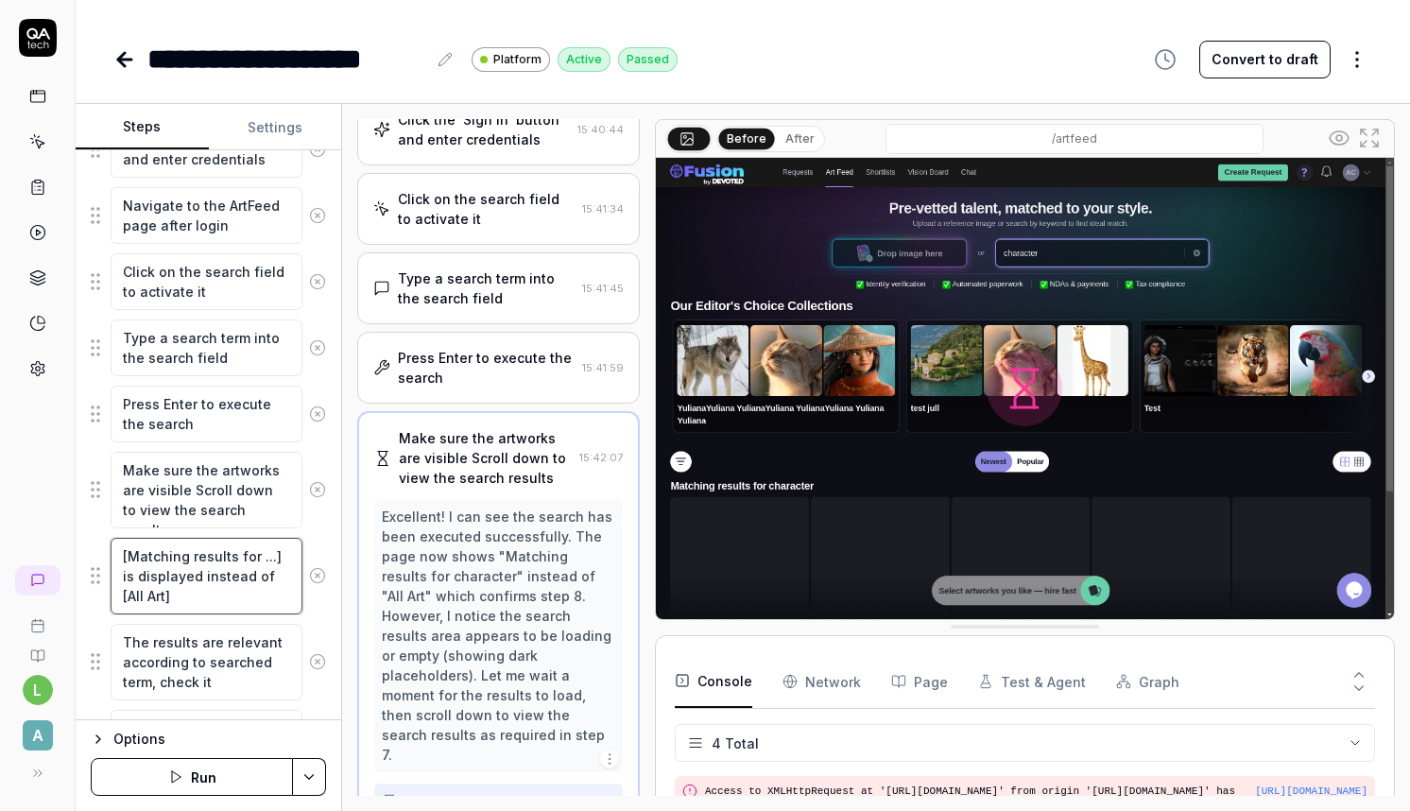
click at [235, 583] on textarea "[Matching results for ...] is displayed instead of [All Art]" at bounding box center [207, 576] width 192 height 77
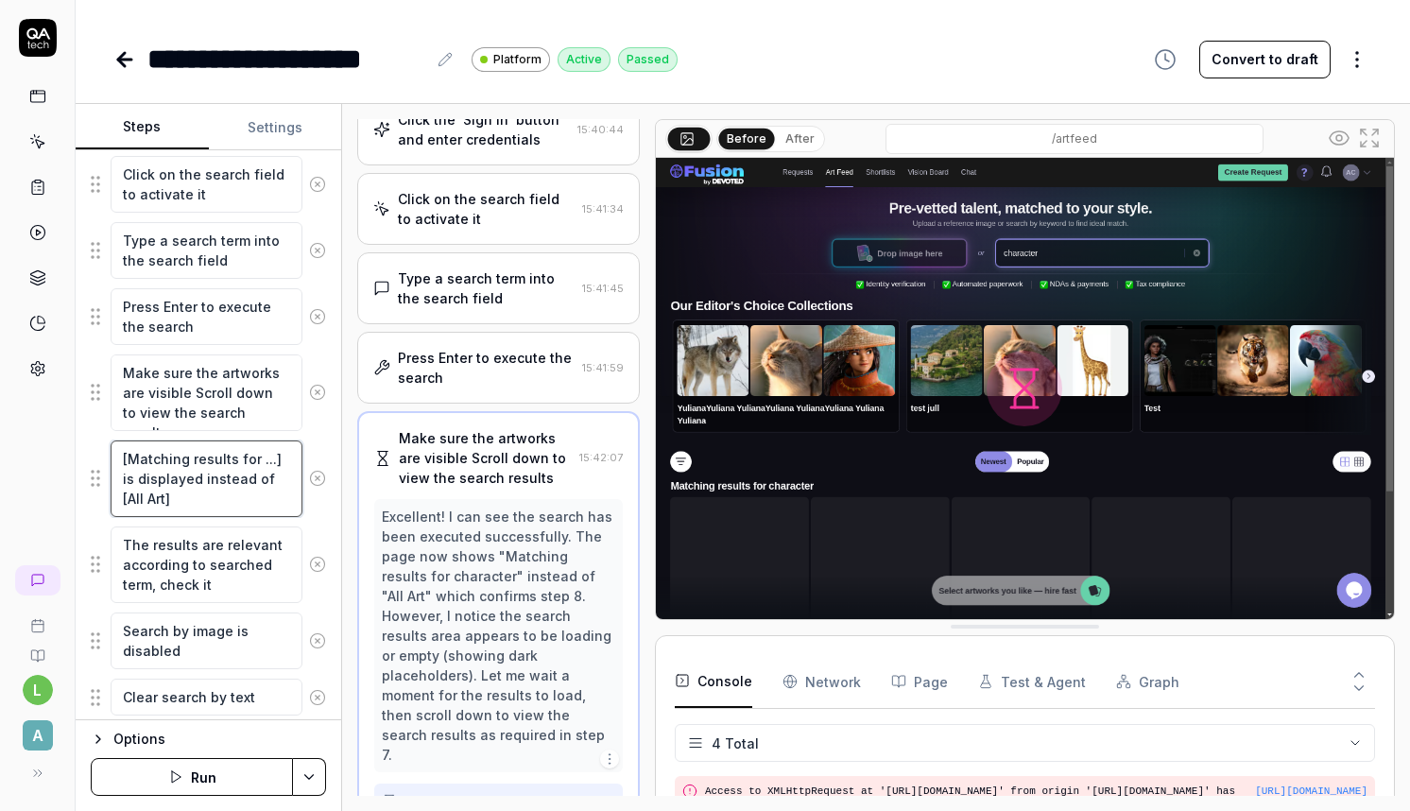
scroll to position [591, 0]
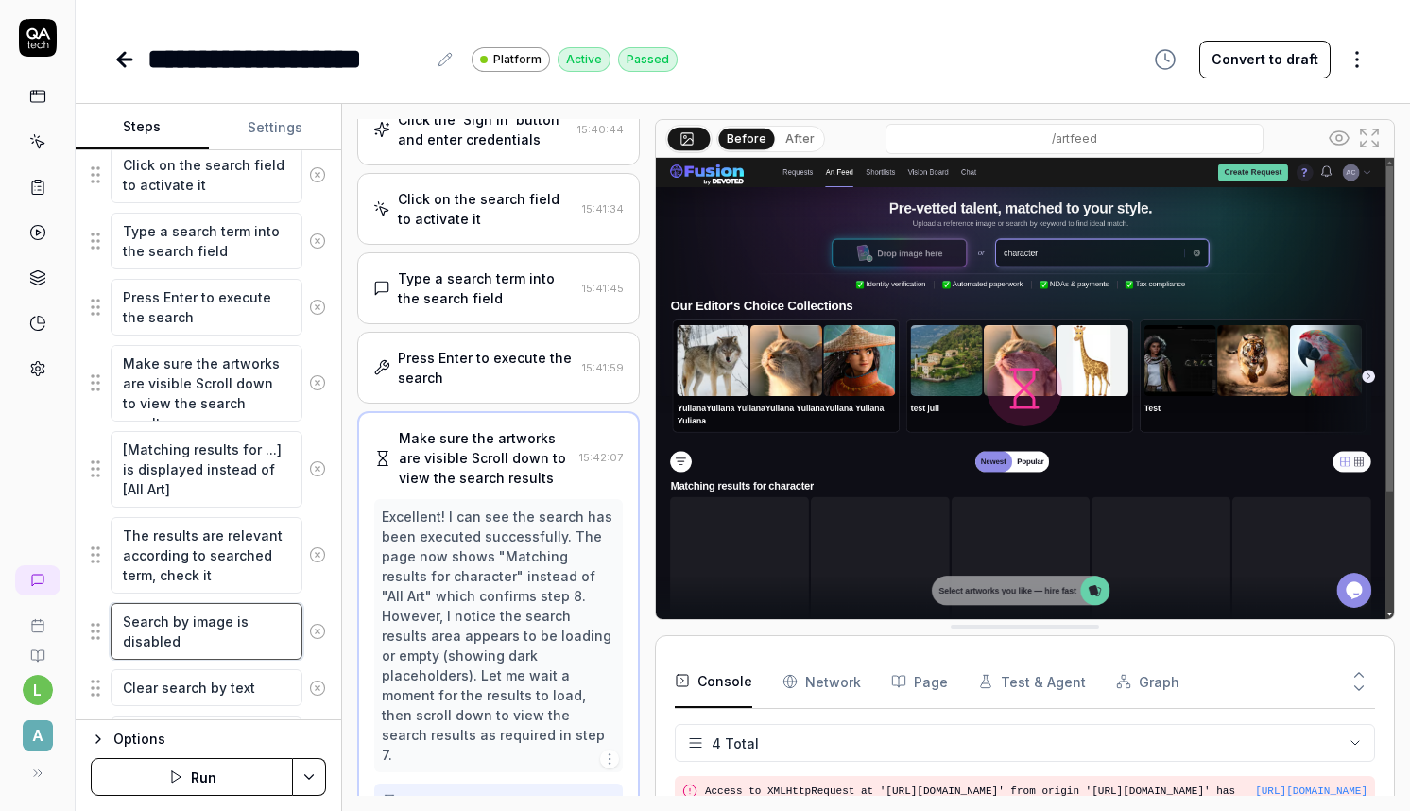
click at [224, 631] on textarea "Search by image is disabled" at bounding box center [207, 631] width 192 height 57
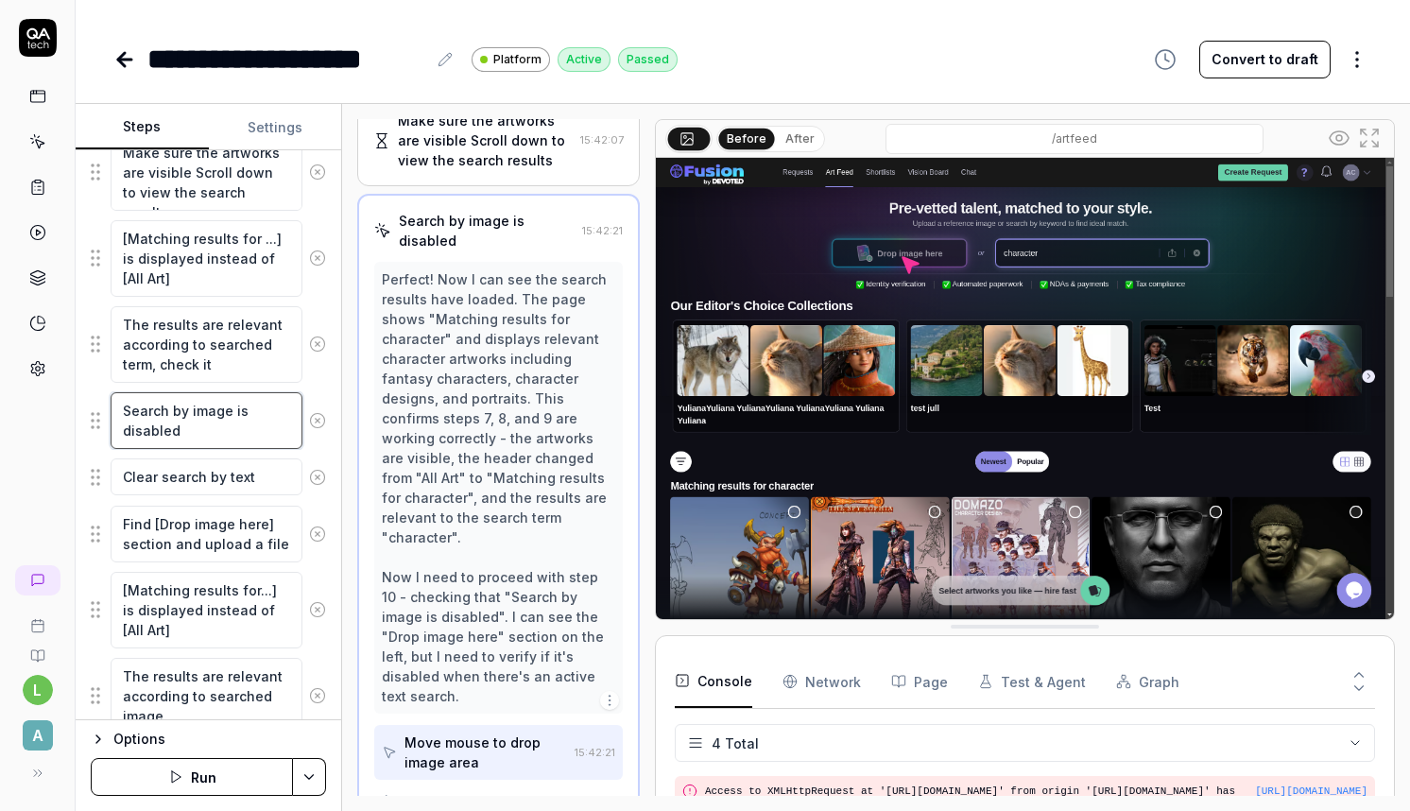
scroll to position [817, 0]
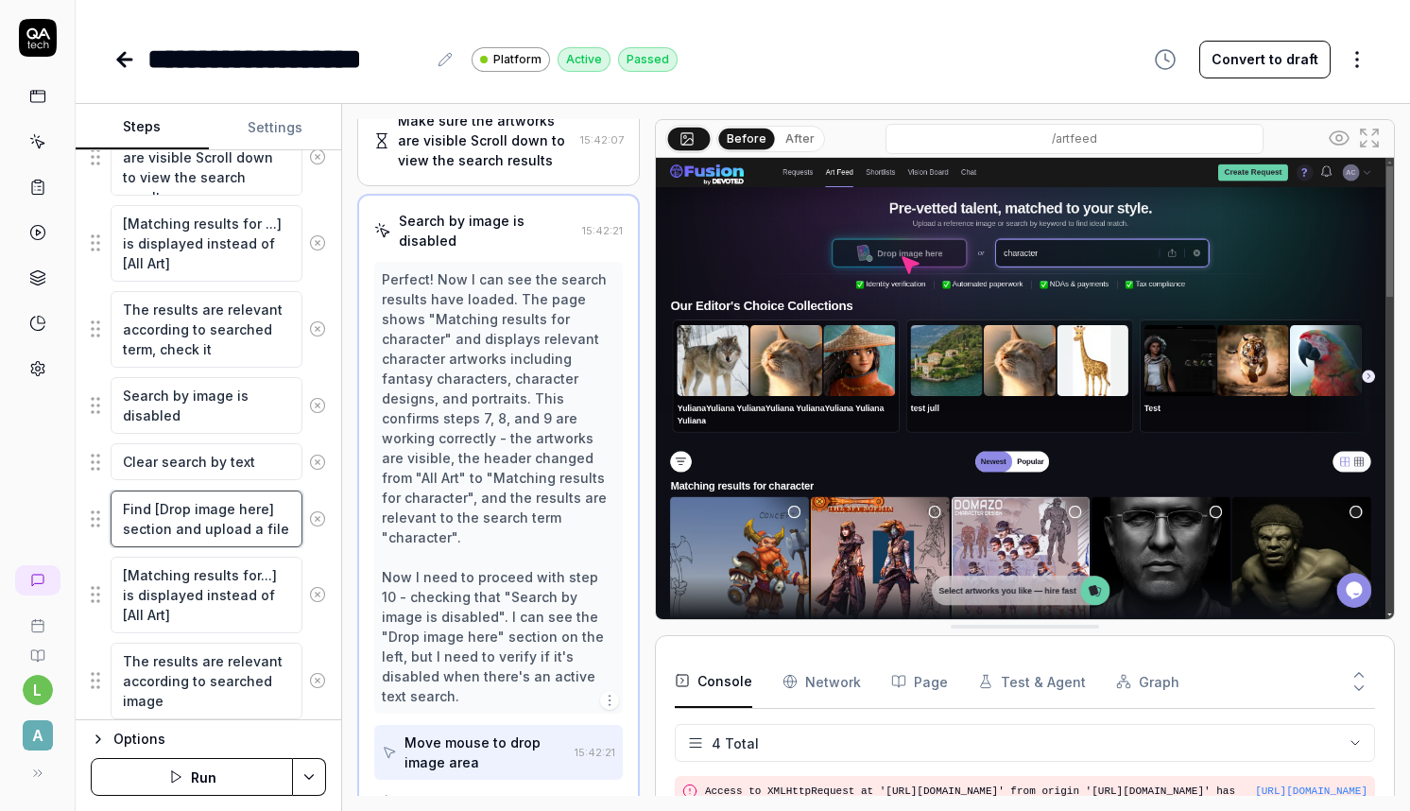
click at [217, 540] on textarea "Find [Drop image here] section and upload a file" at bounding box center [207, 518] width 192 height 57
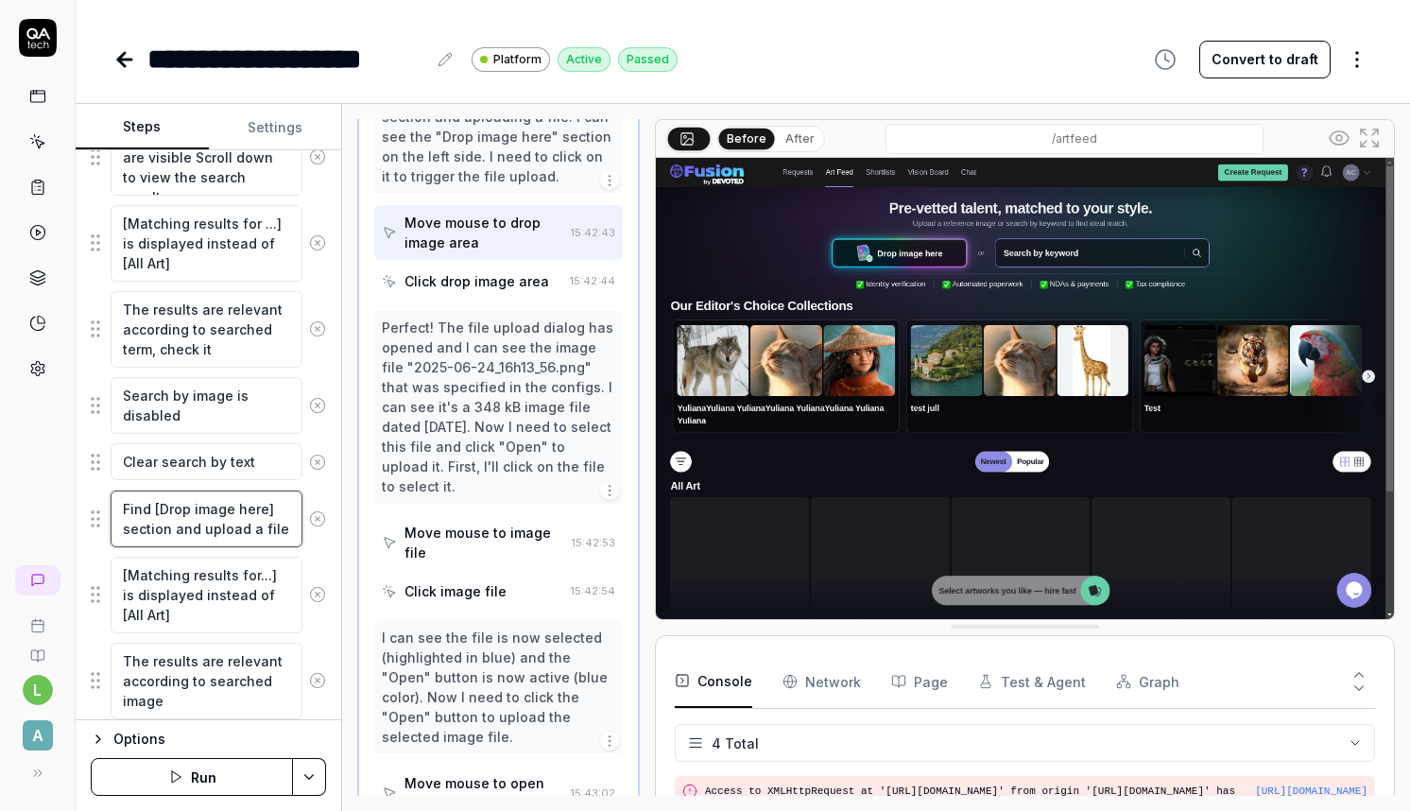
scroll to position [1030, 0]
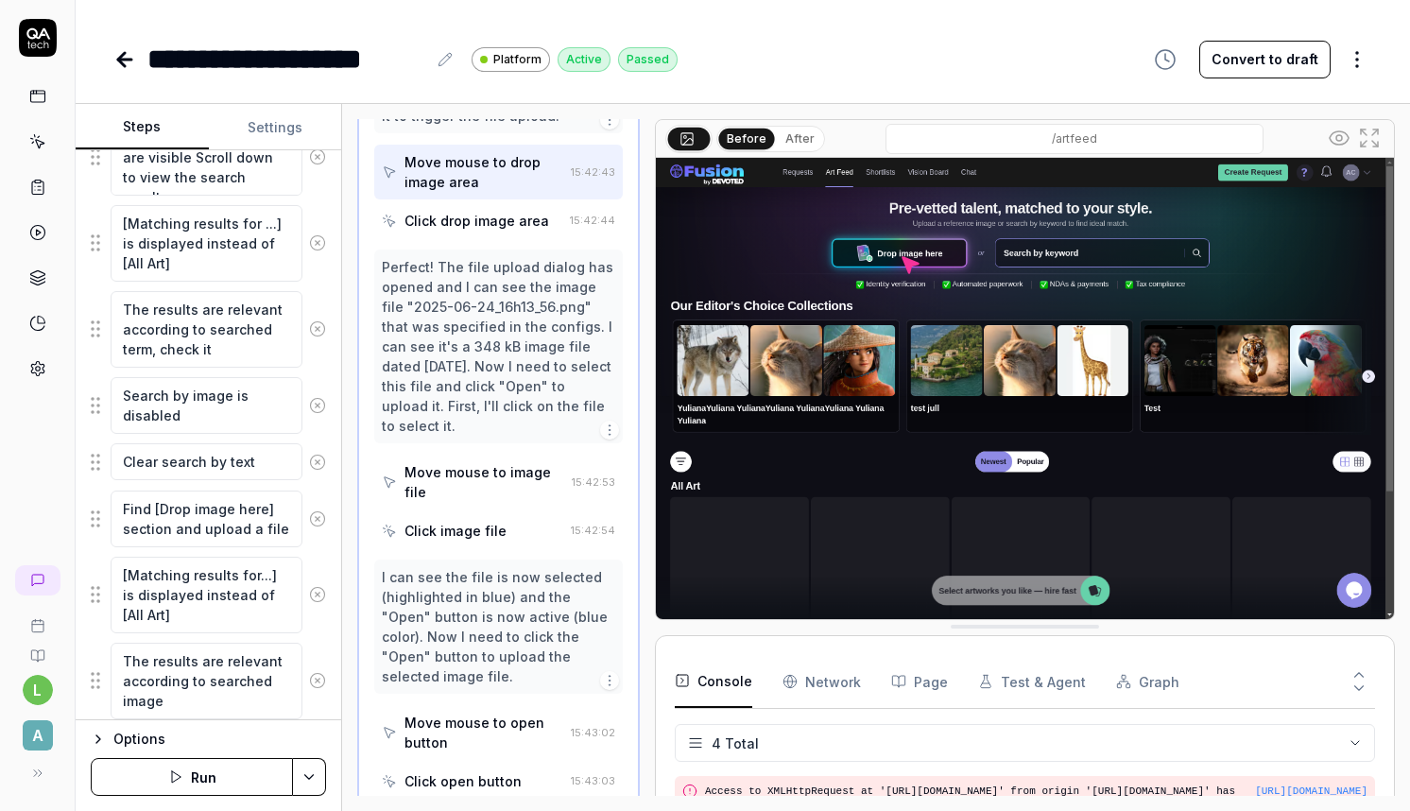
click at [478, 211] on div "Click drop image area" at bounding box center [476, 221] width 145 height 20
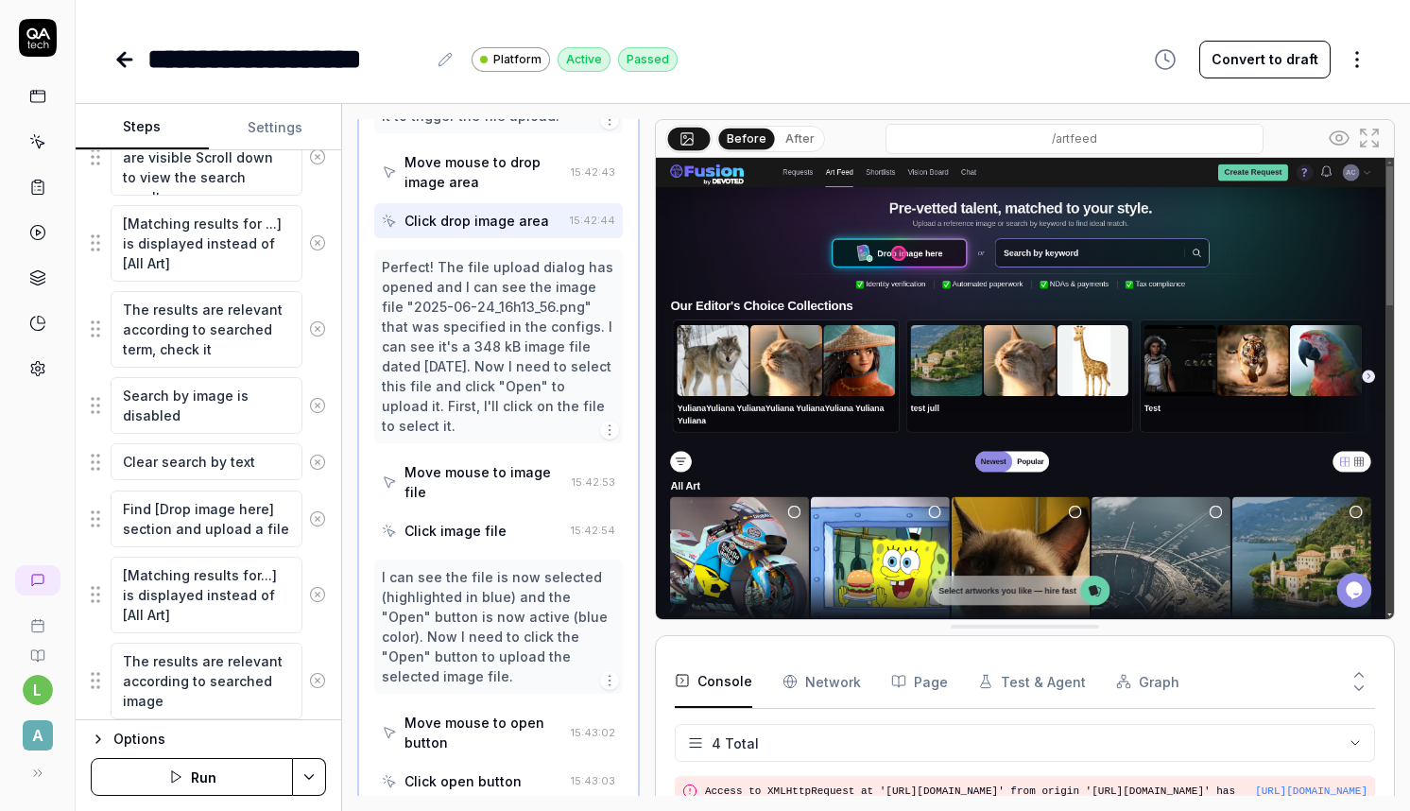
click at [489, 462] on div "Move mouse to image file" at bounding box center [484, 482] width 160 height 40
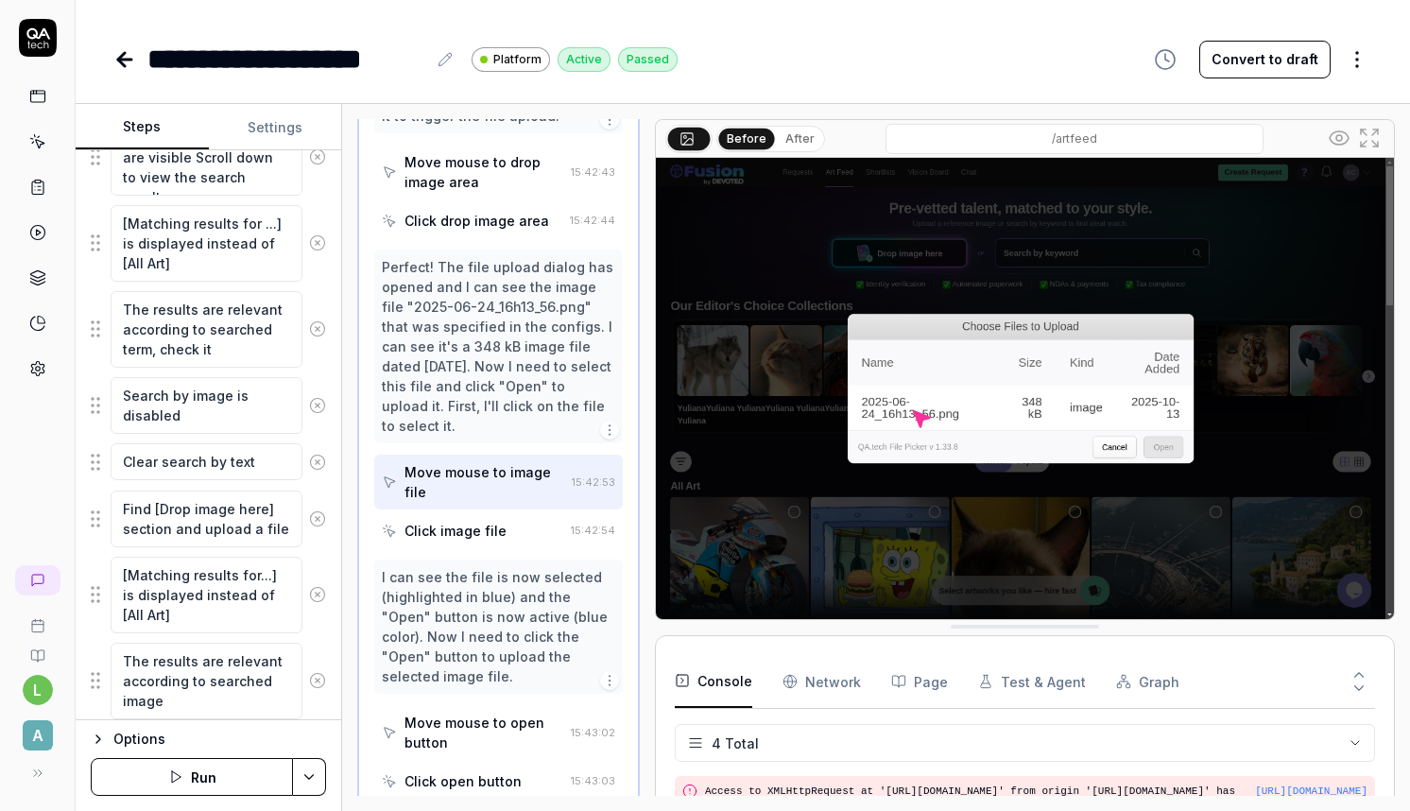
click at [472, 211] on div "Click drop image area" at bounding box center [476, 221] width 145 height 20
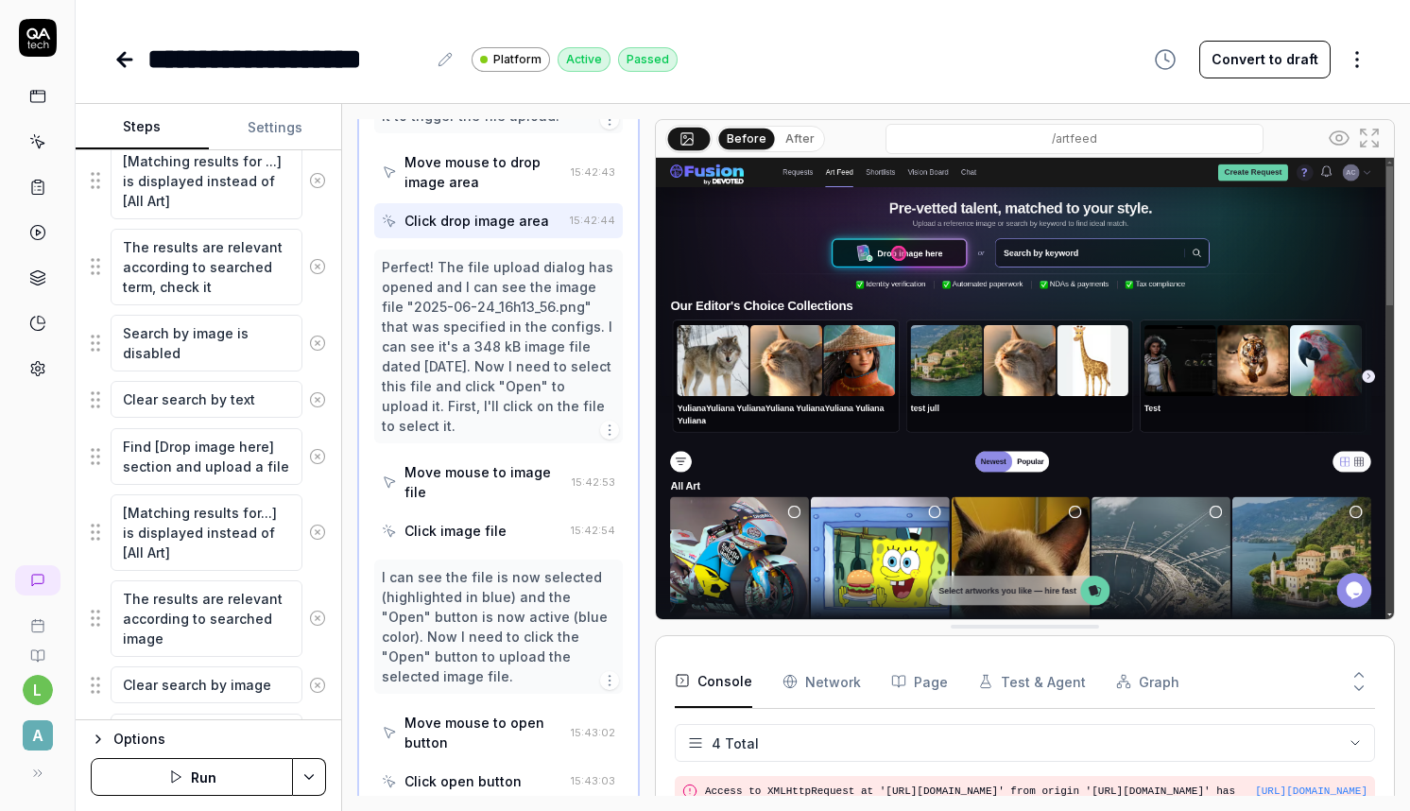
scroll to position [888, 0]
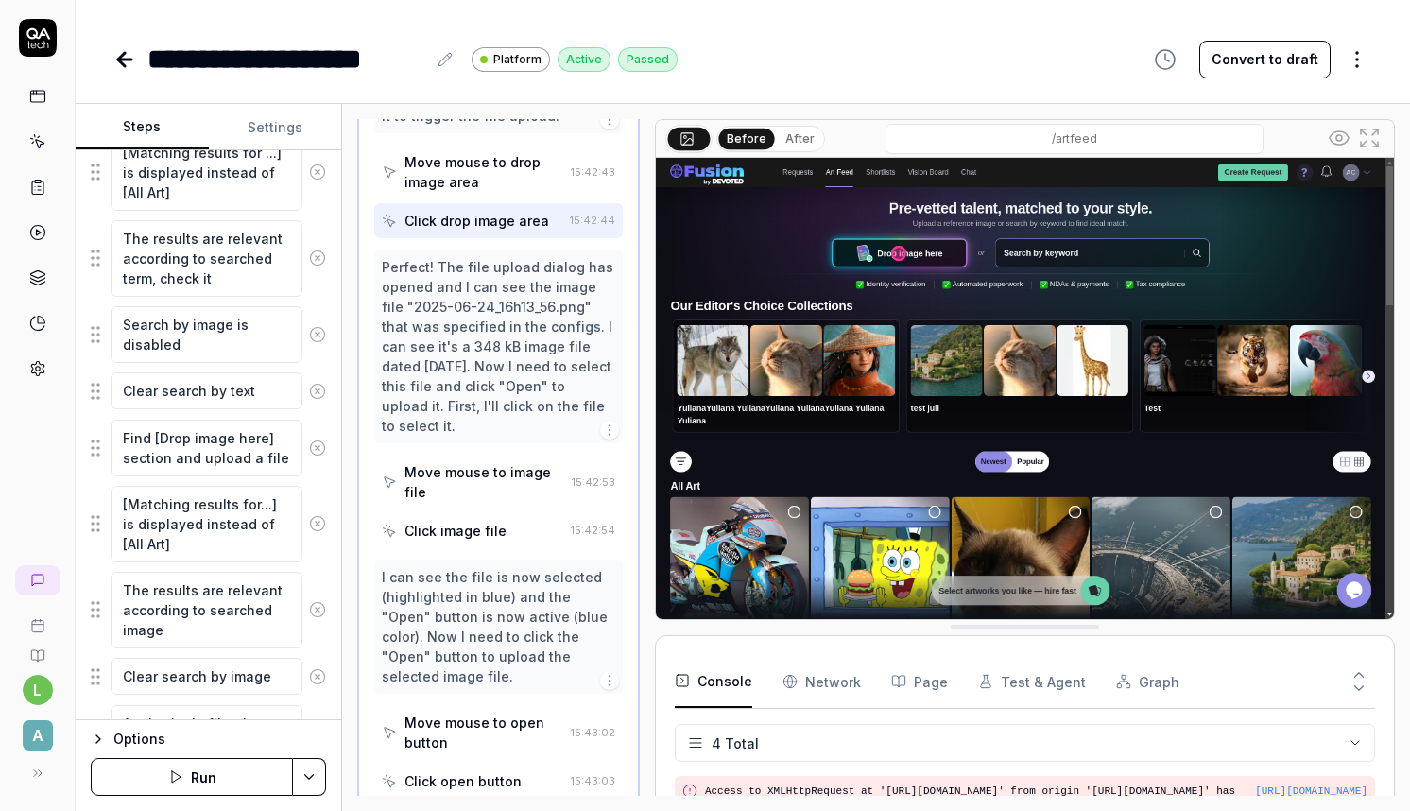
click at [118, 60] on icon at bounding box center [124, 60] width 13 height 0
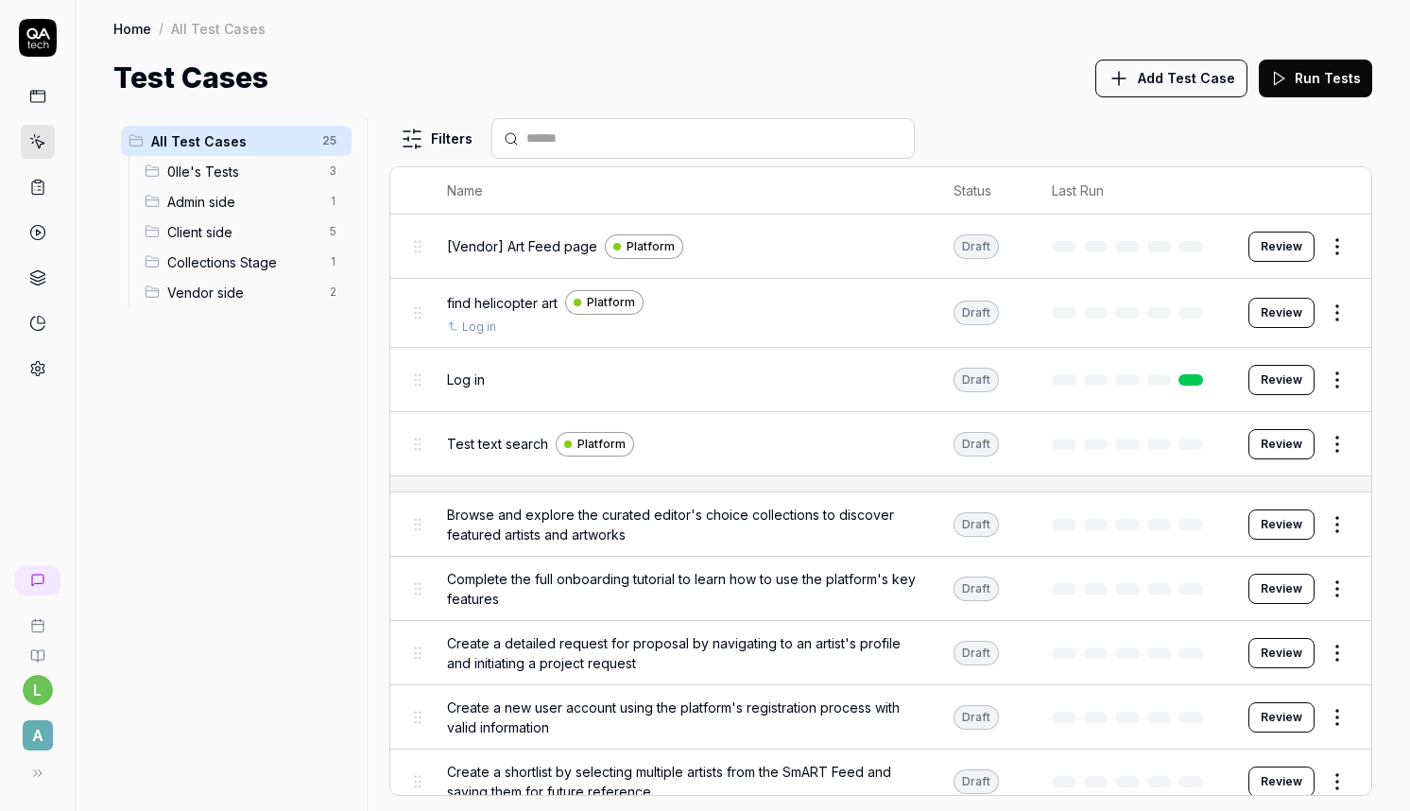
click at [192, 231] on span "Client side" at bounding box center [242, 232] width 150 height 20
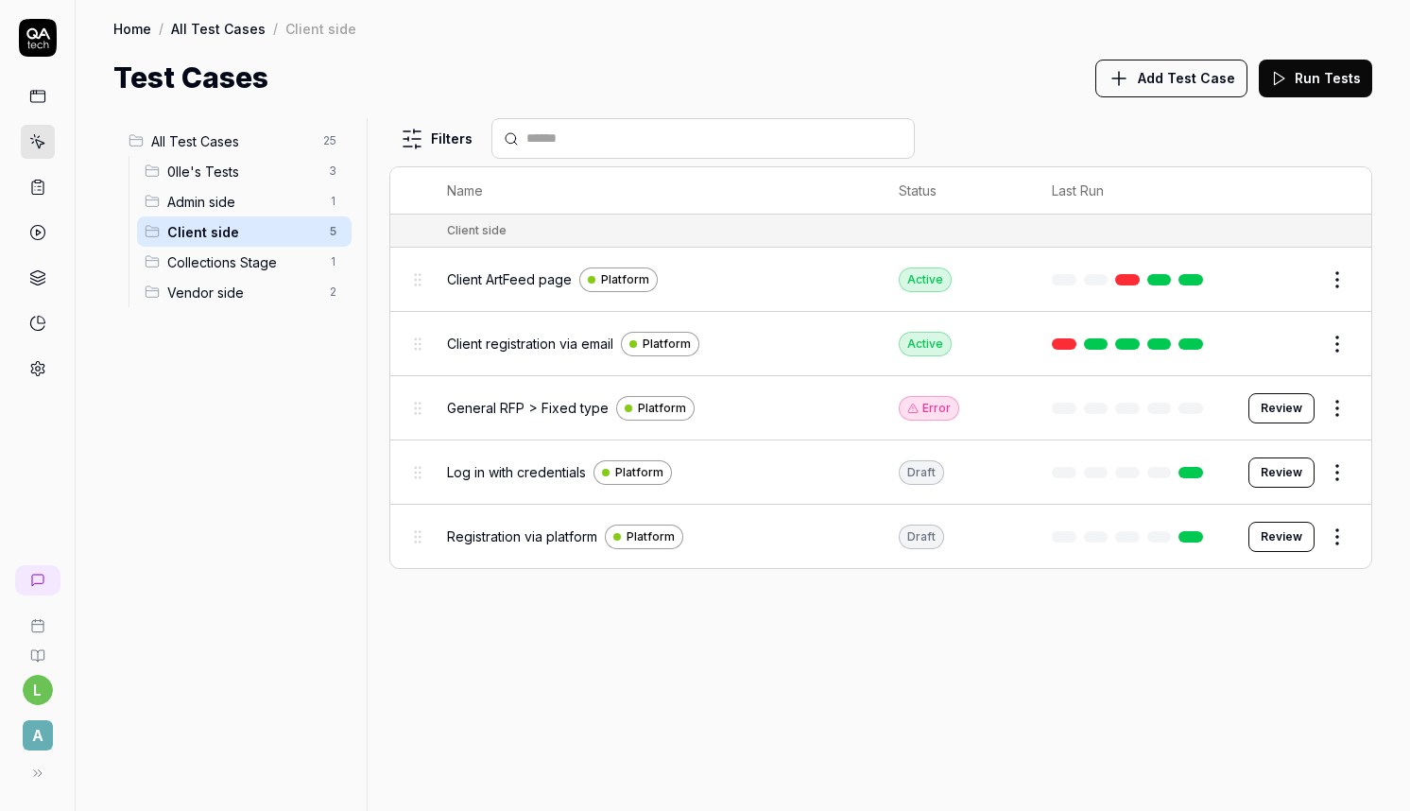
click at [206, 291] on span "Vendor side" at bounding box center [242, 293] width 150 height 20
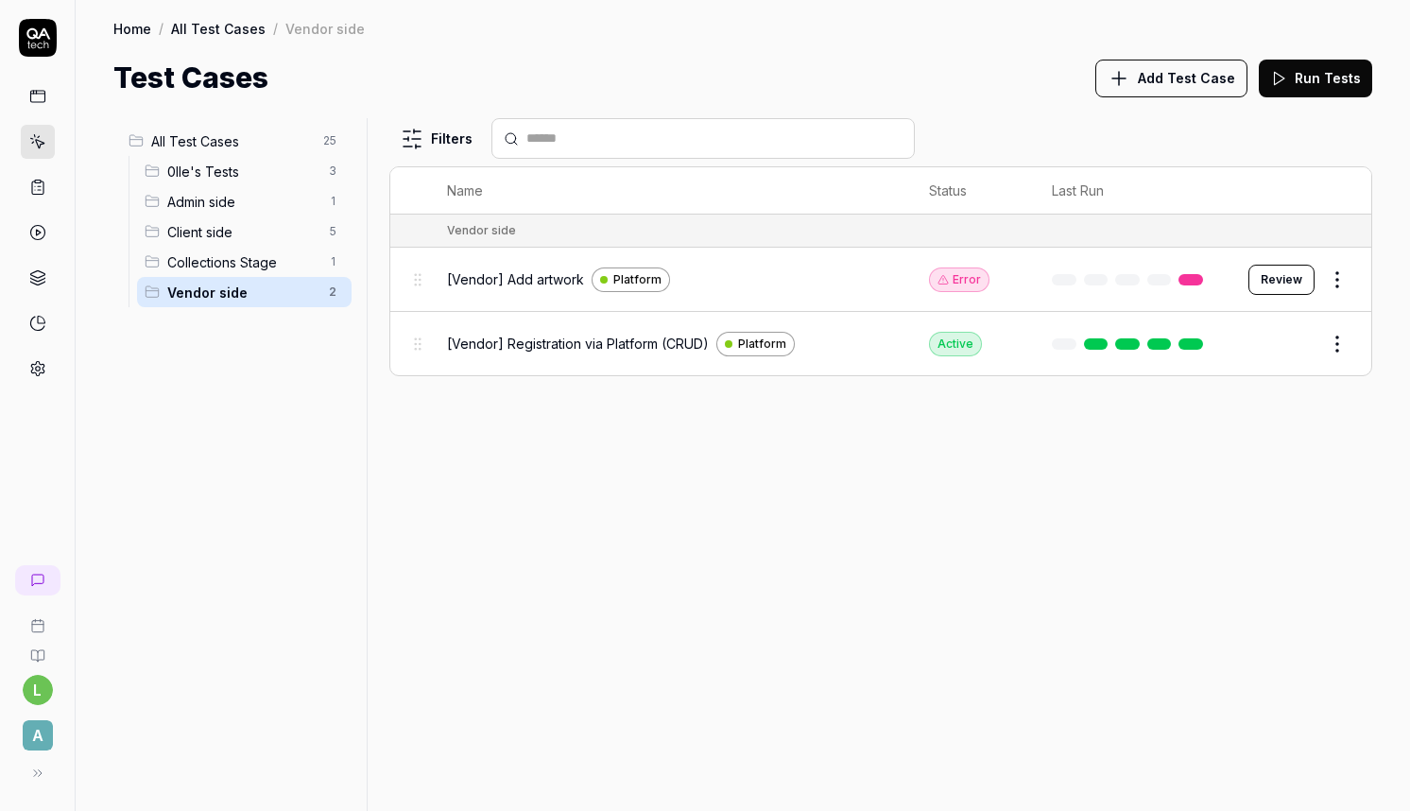
click at [207, 262] on span "Collections Stage" at bounding box center [242, 262] width 150 height 20
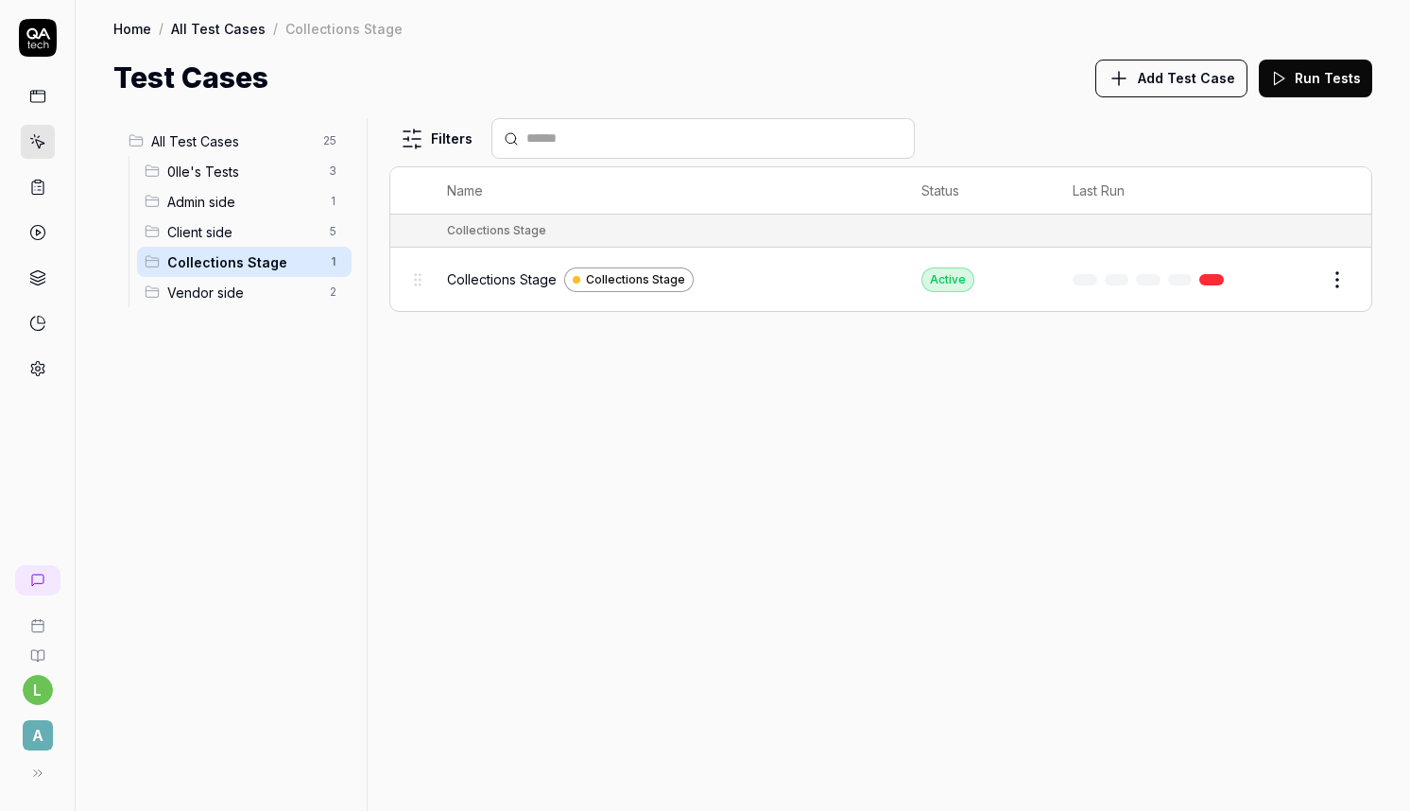
click at [193, 216] on div "Client side 5" at bounding box center [244, 231] width 214 height 30
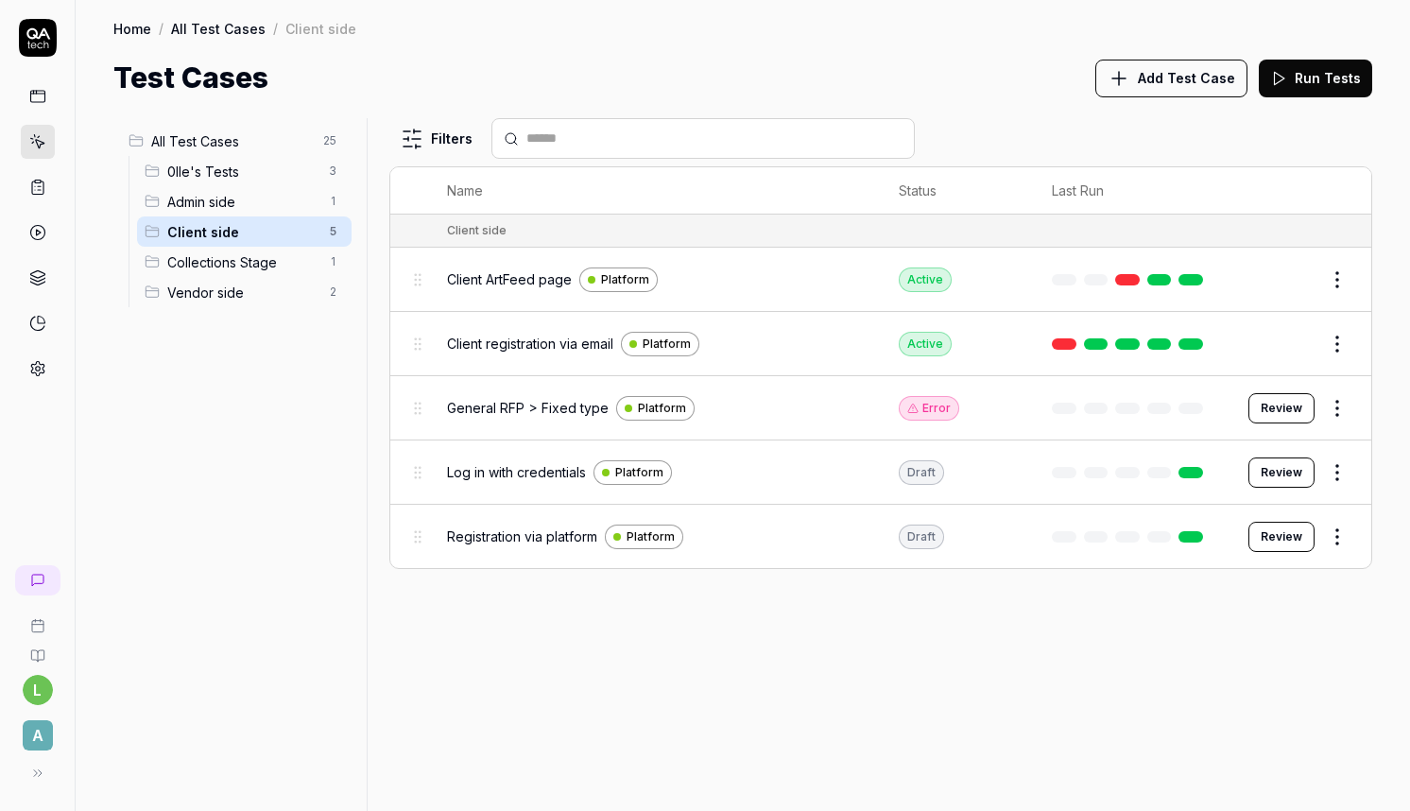
click at [195, 146] on span "All Test Cases" at bounding box center [231, 141] width 161 height 20
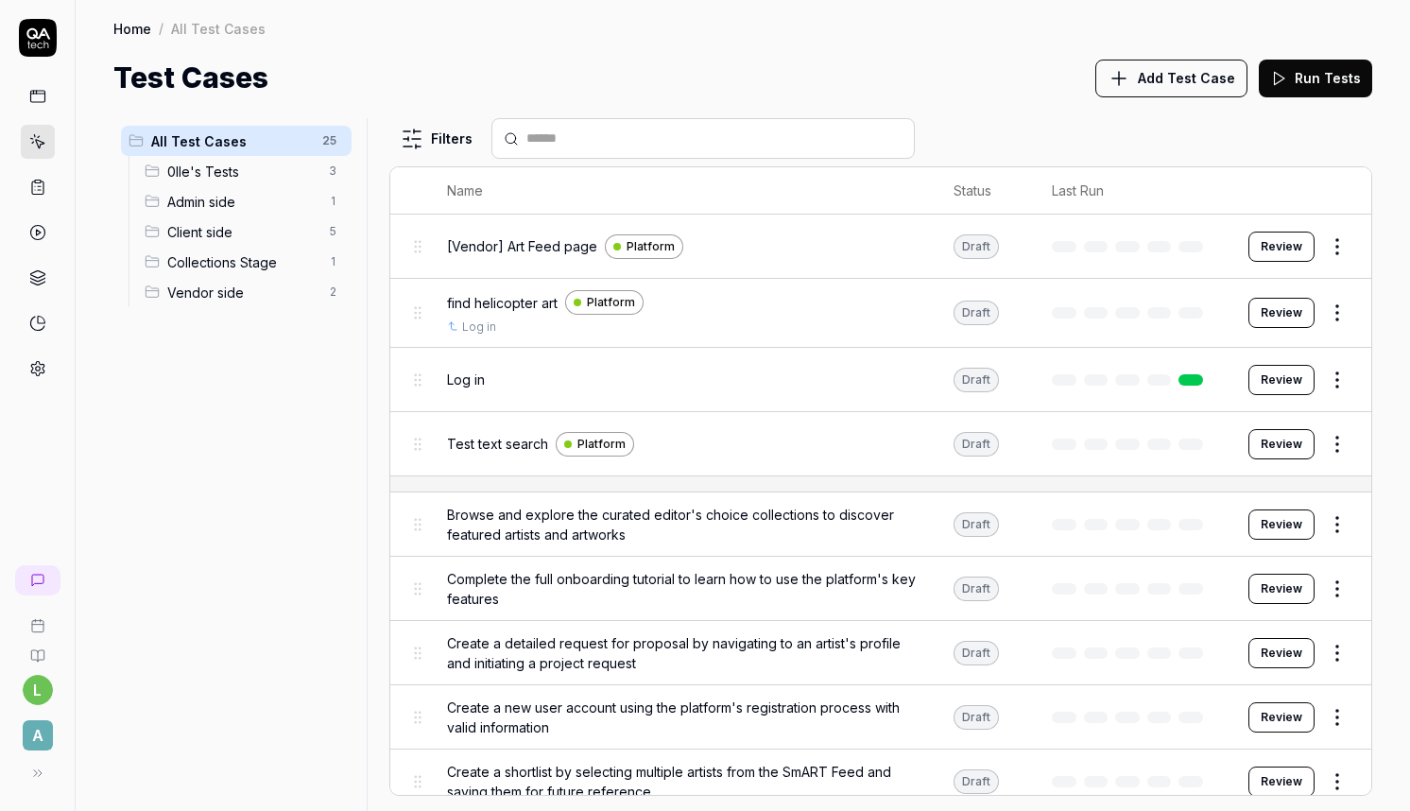
click at [530, 253] on span "[Vendor] Art Feed page" at bounding box center [522, 246] width 150 height 20
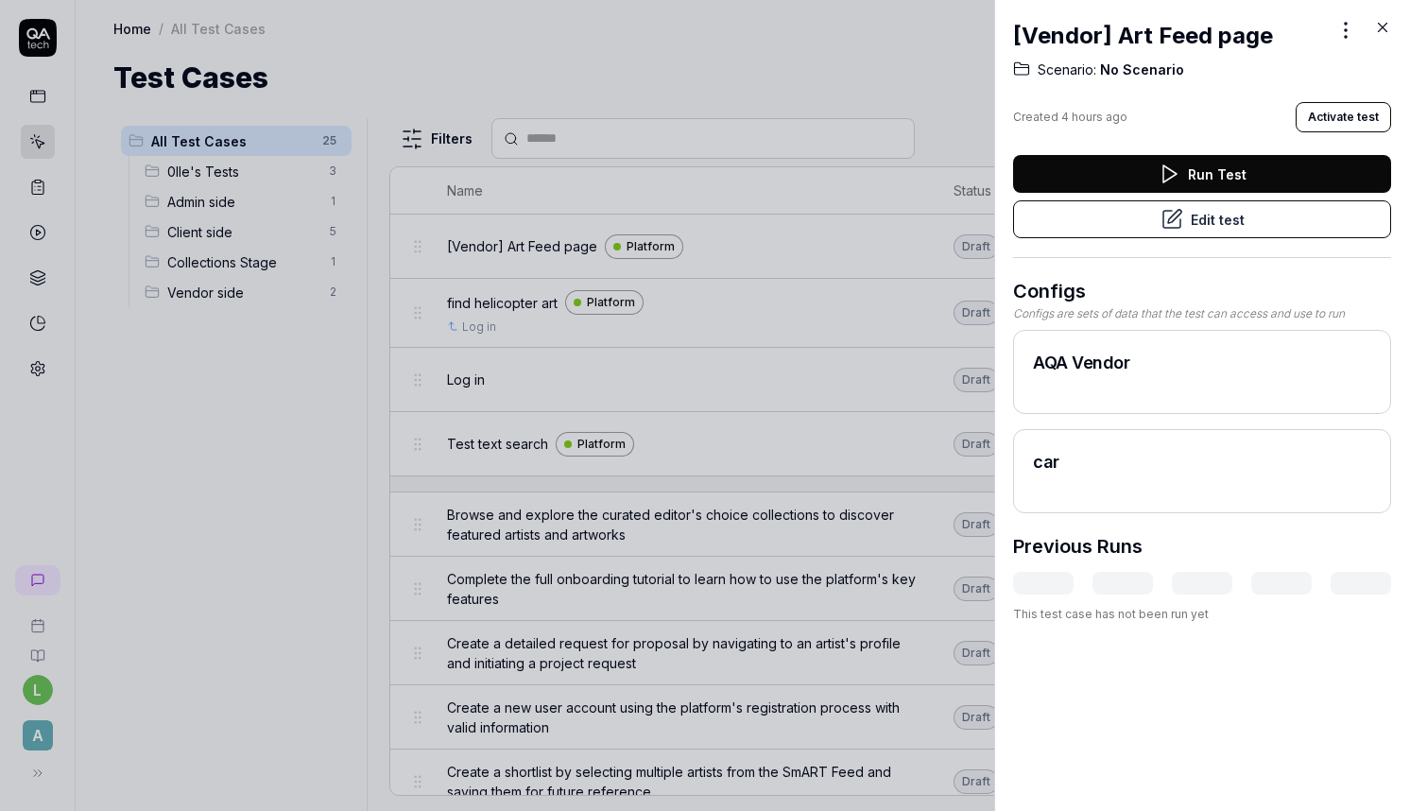
click at [1213, 225] on button "Edit test" at bounding box center [1202, 219] width 378 height 38
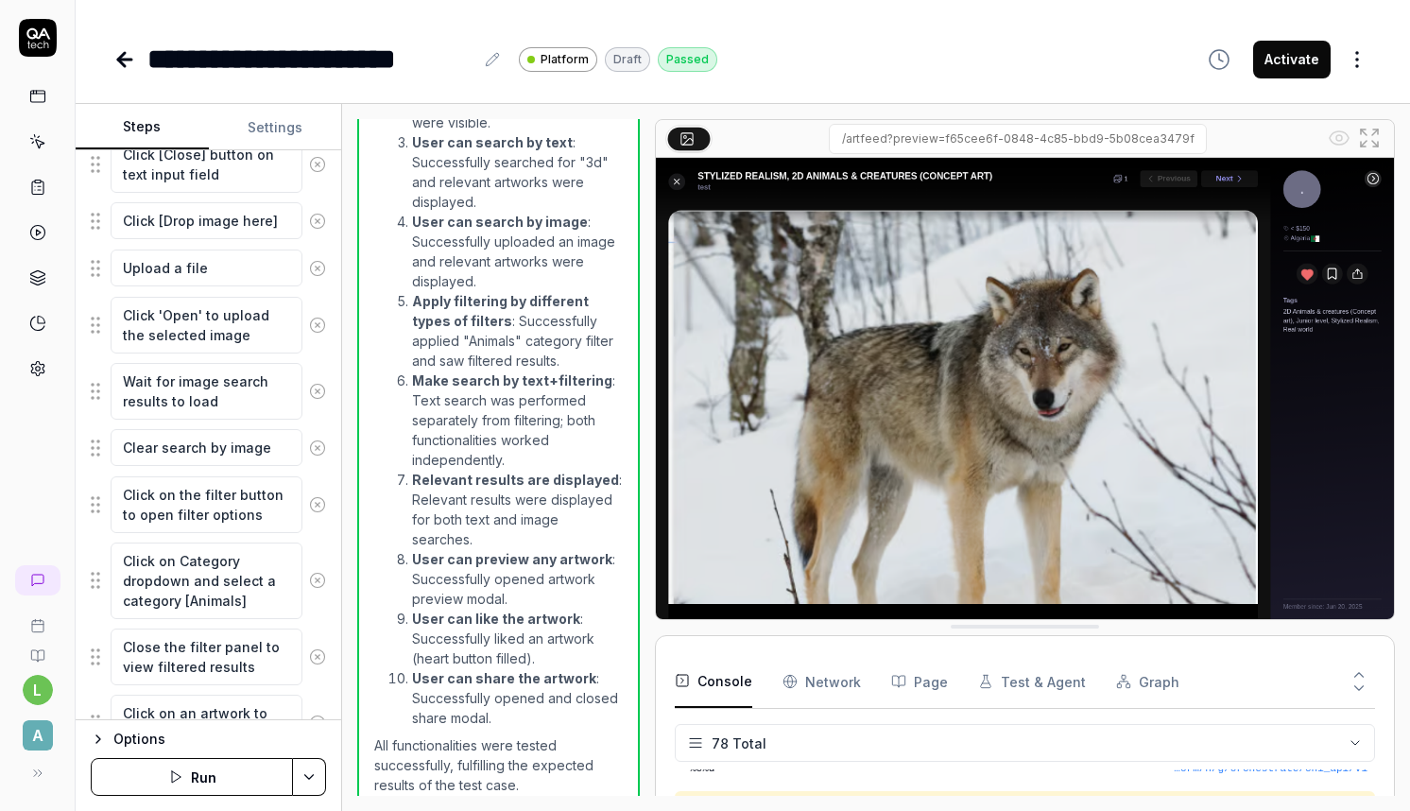
scroll to position [731, 0]
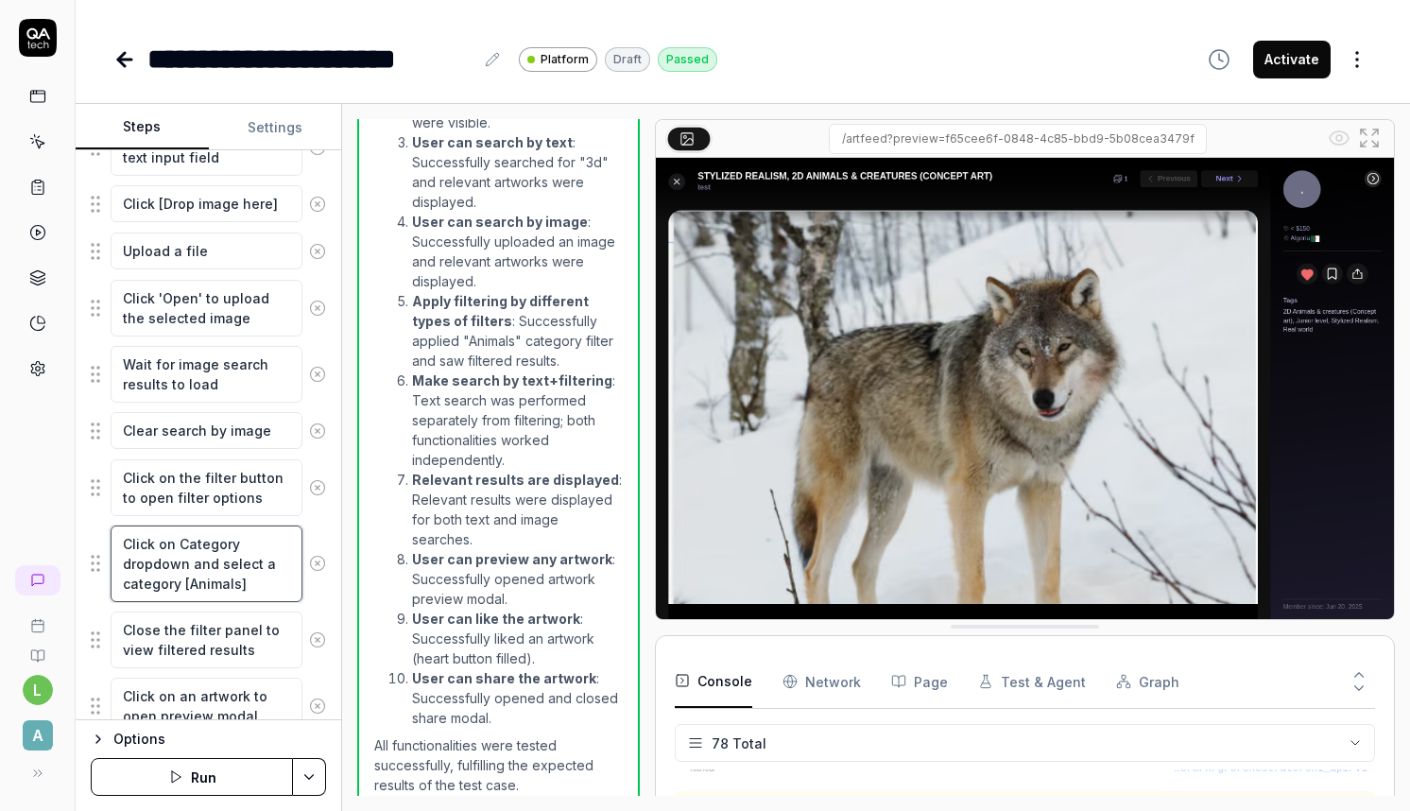
click at [223, 540] on textarea "Click on Category dropdown and select a category [Animals]" at bounding box center [207, 563] width 192 height 77
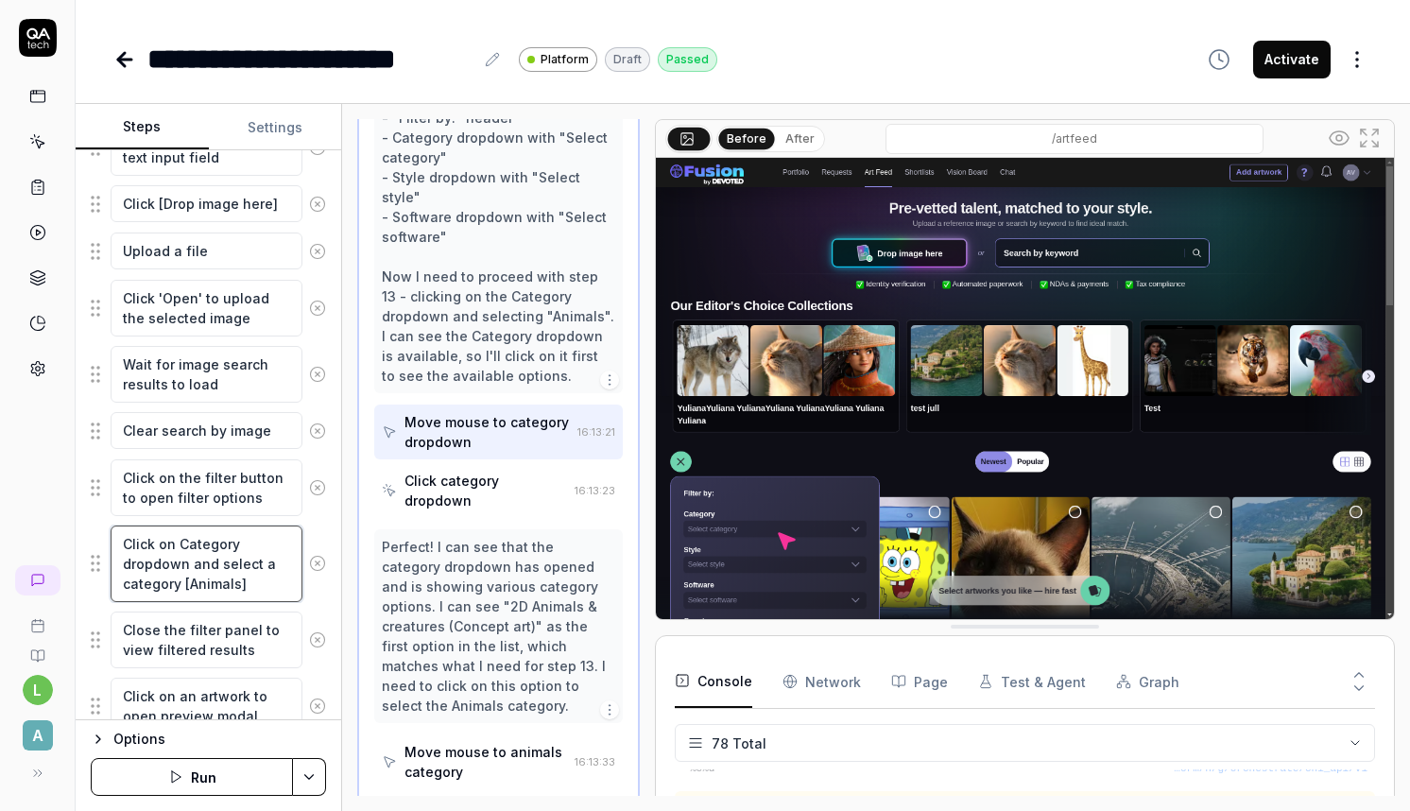
scroll to position [1057, 0]
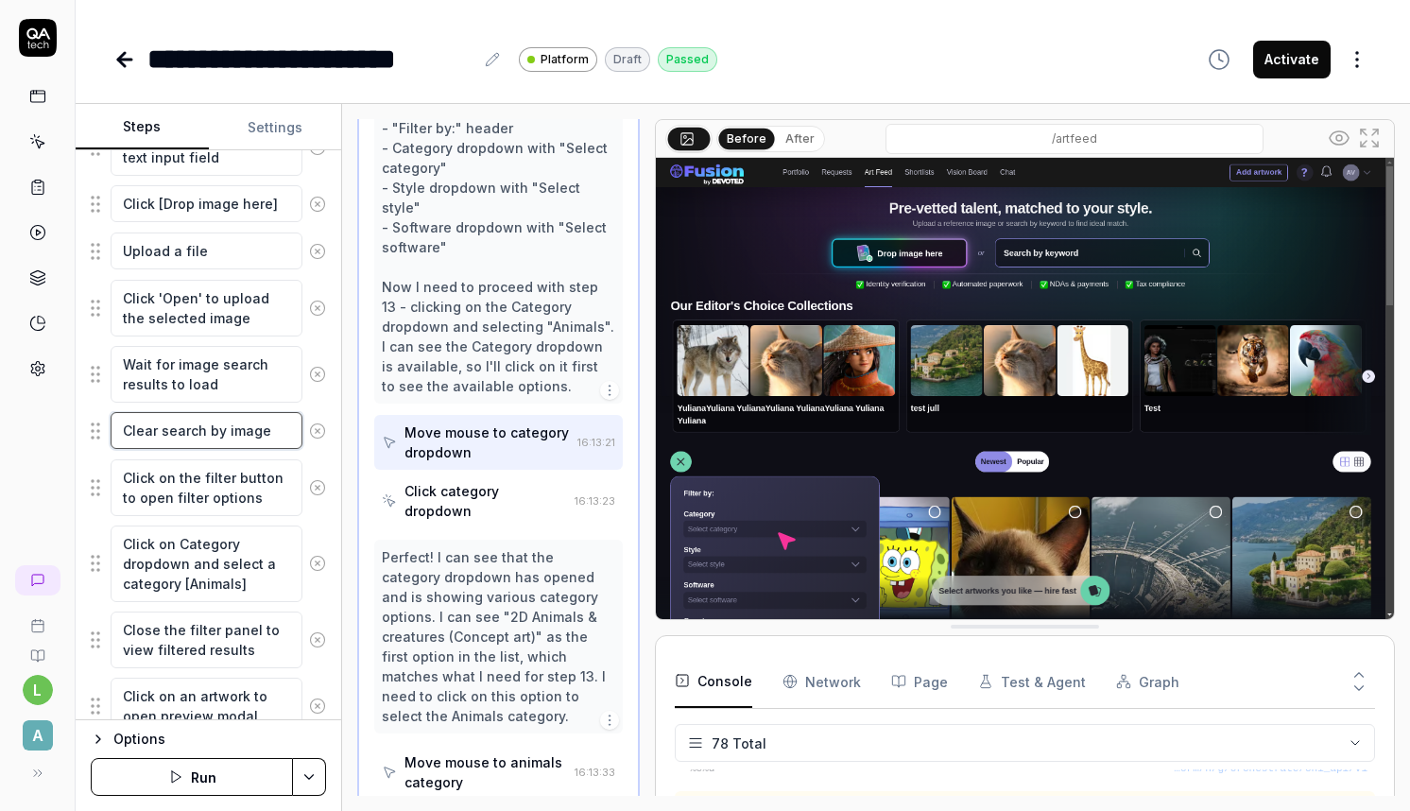
click at [229, 431] on textarea "Clear search by image" at bounding box center [207, 430] width 192 height 37
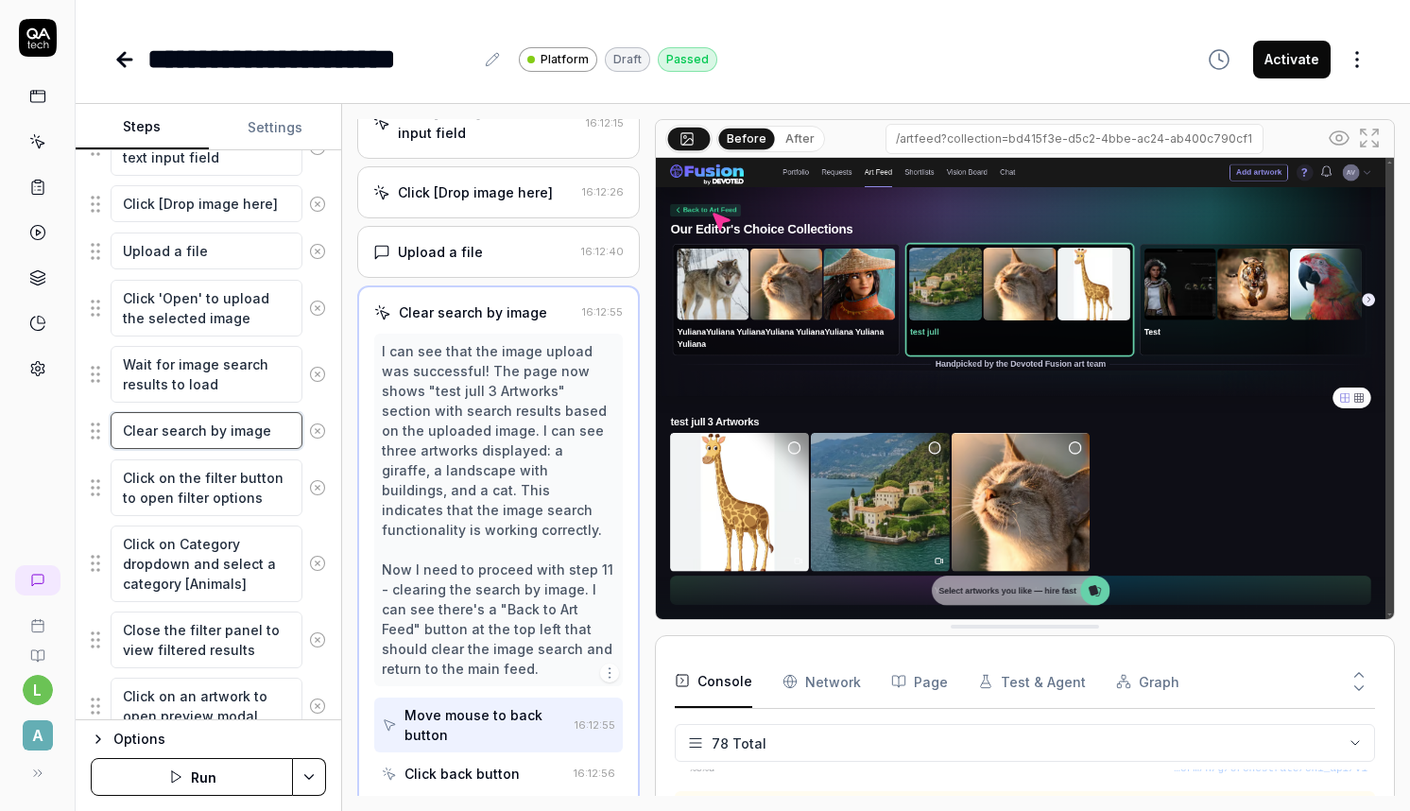
scroll to position [569, 0]
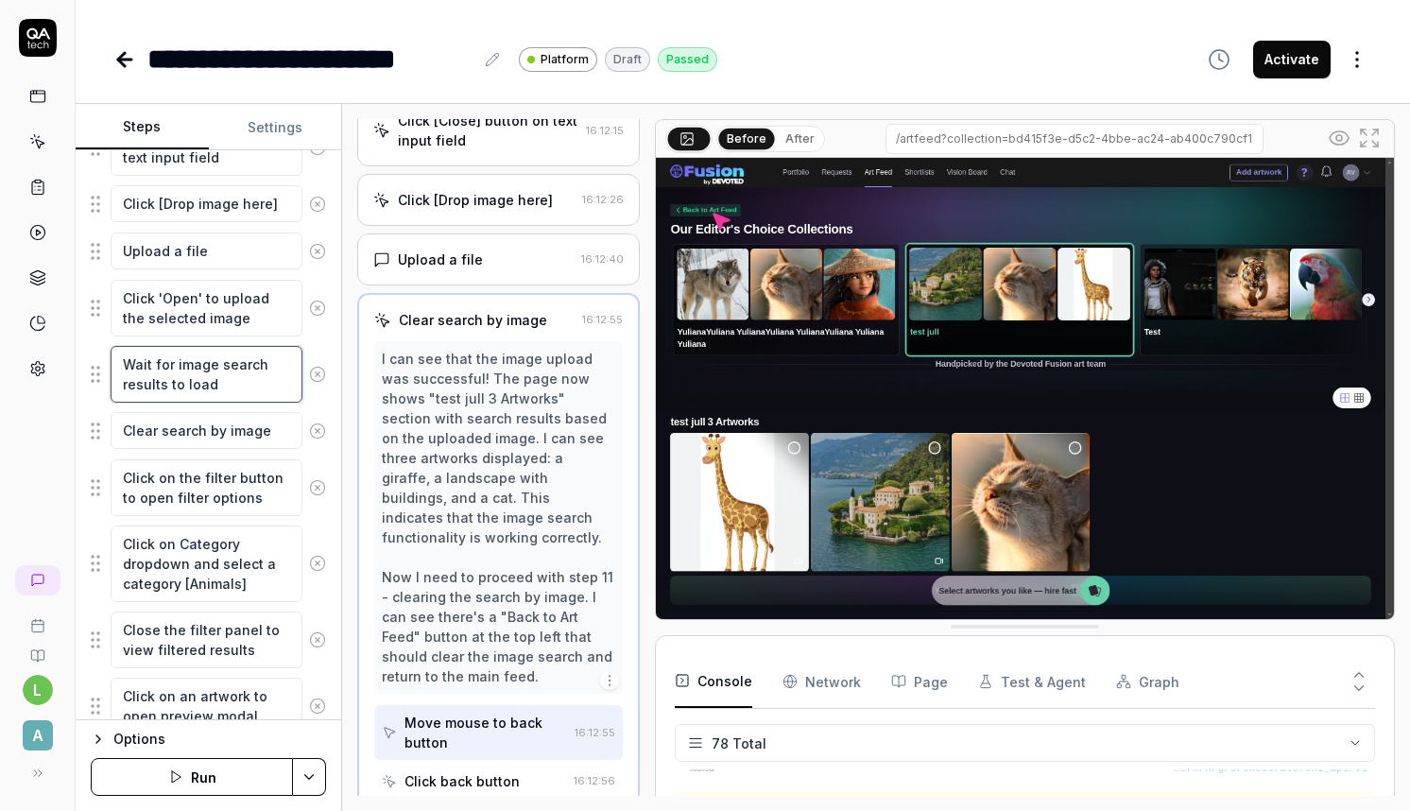
click at [248, 367] on textarea "Wait for image search results to load" at bounding box center [207, 374] width 192 height 57
click at [226, 290] on textarea "Click 'Open' to upload the selected image" at bounding box center [207, 308] width 192 height 57
click at [214, 260] on textarea "Upload a file" at bounding box center [207, 250] width 192 height 37
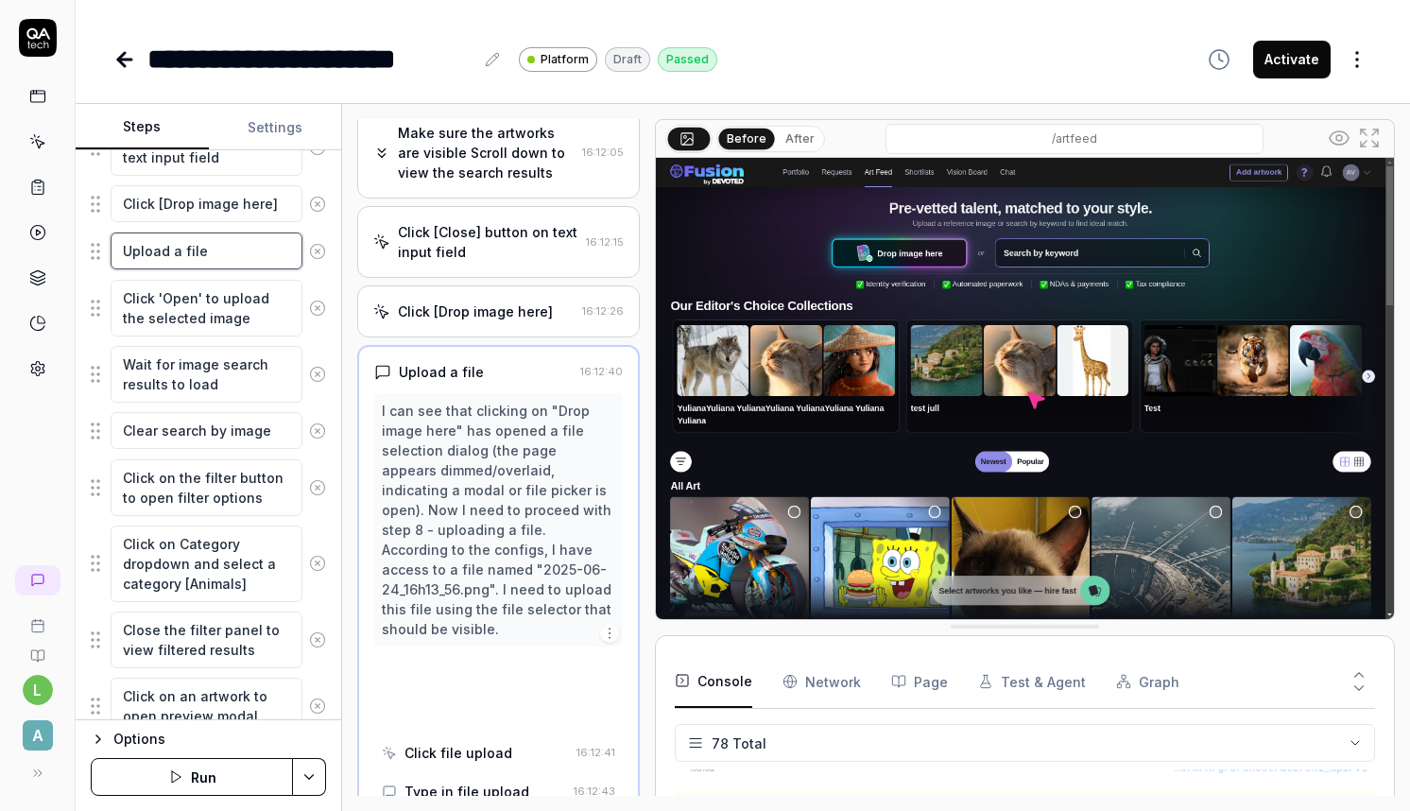
scroll to position [449, 0]
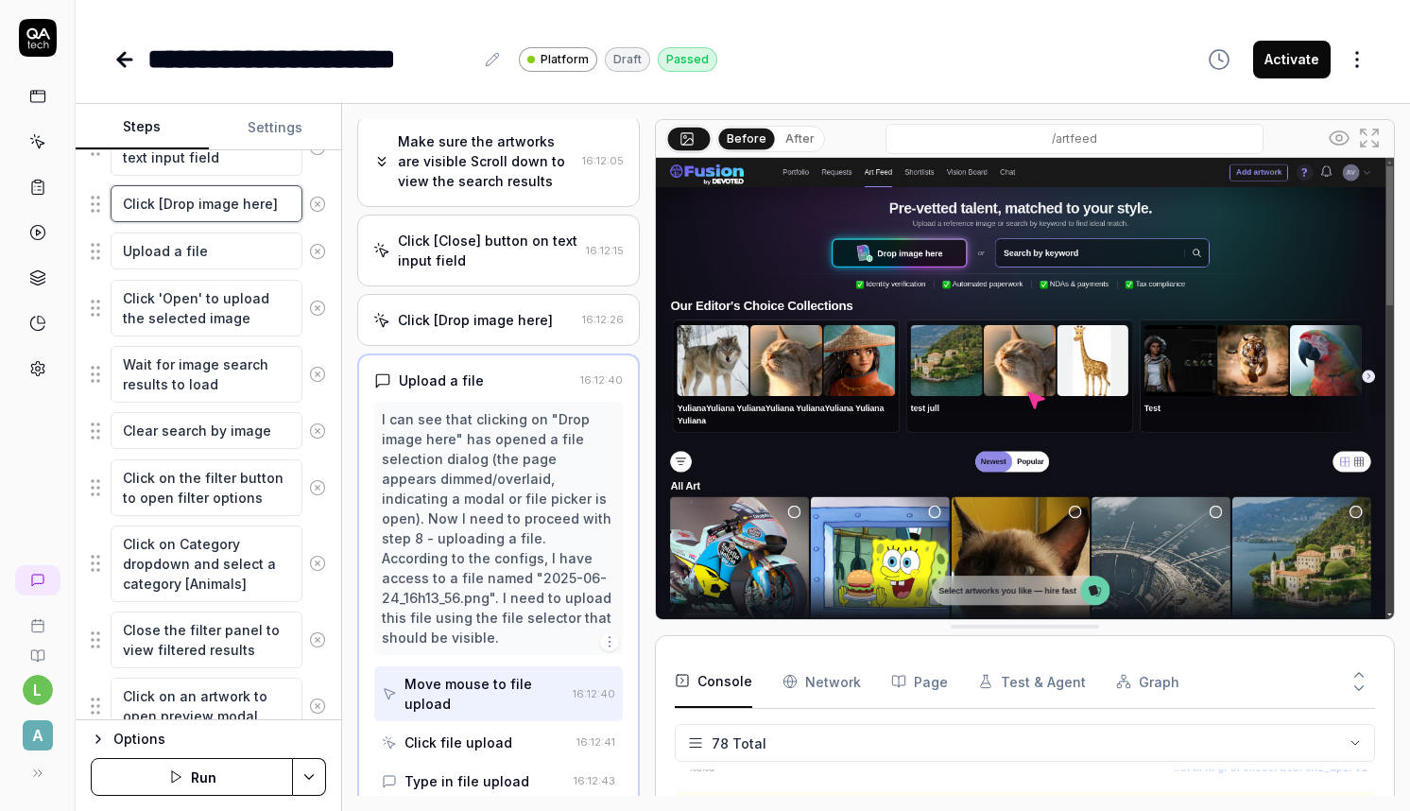
click at [194, 199] on textarea "Click [Drop image here]" at bounding box center [207, 203] width 192 height 37
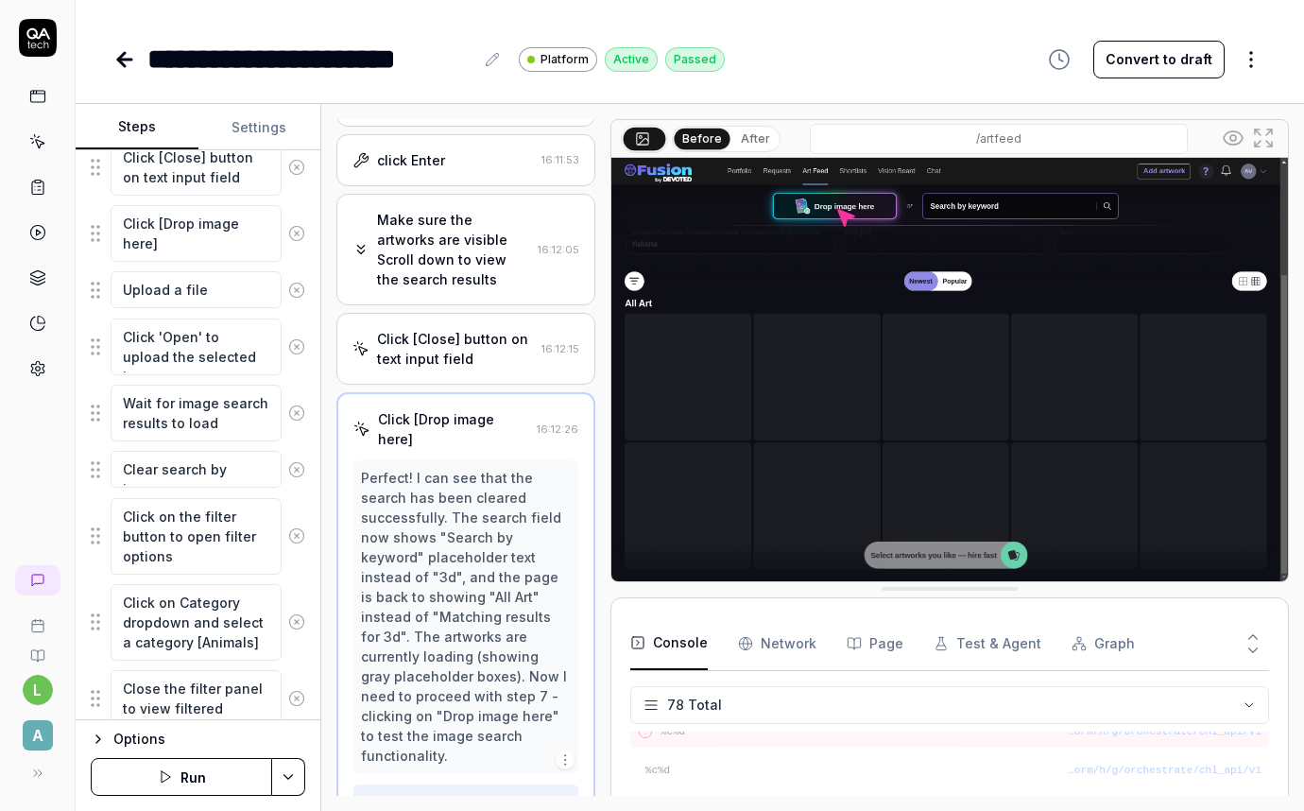
scroll to position [3145, 0]
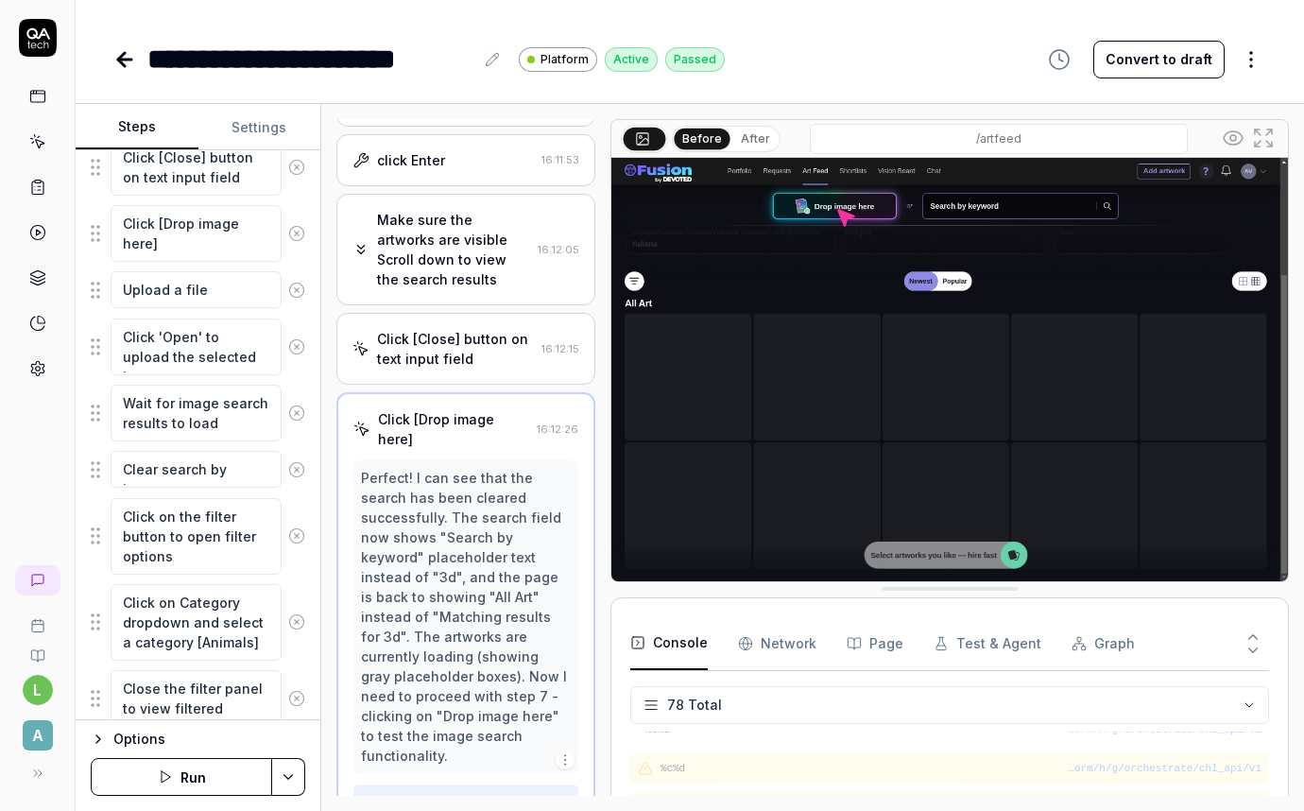
type textarea "*"
click at [39, 192] on icon at bounding box center [37, 187] width 17 height 17
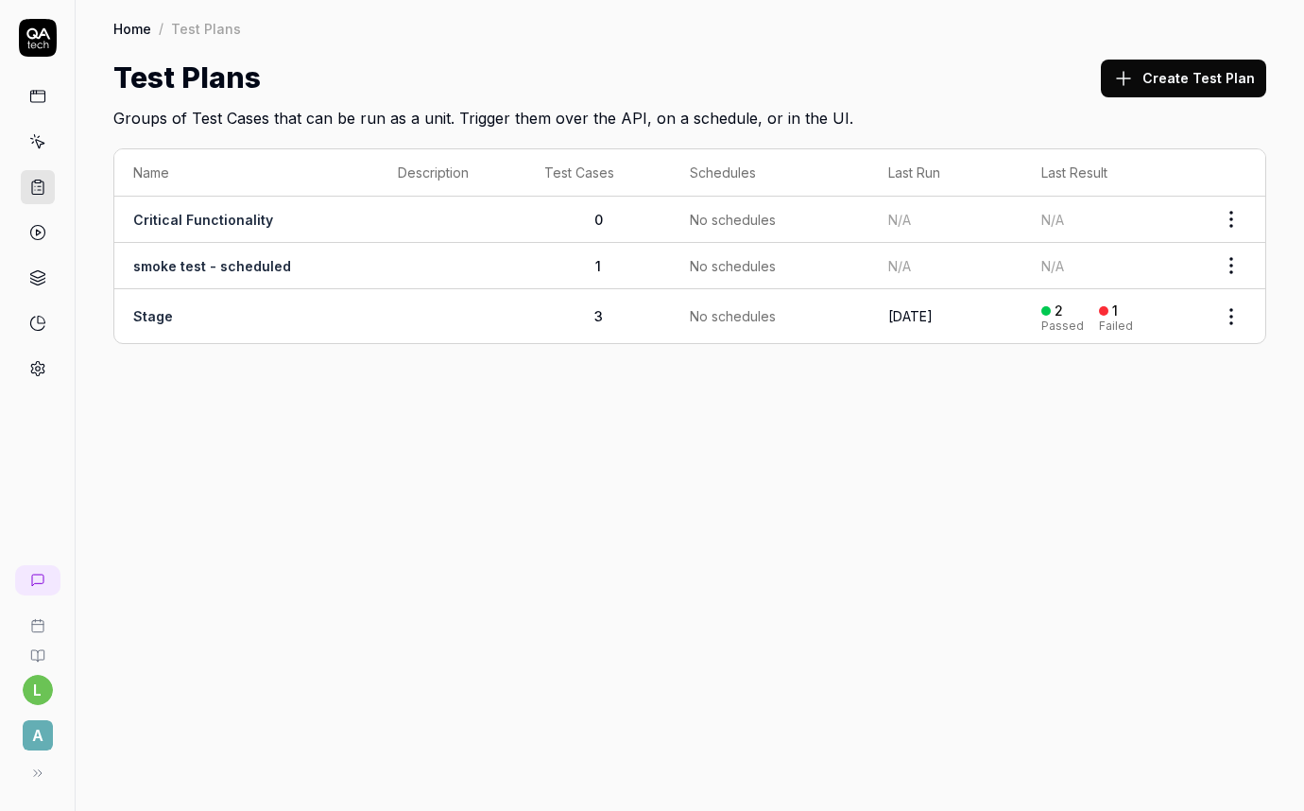
click at [179, 322] on td "Stage" at bounding box center [246, 316] width 265 height 54
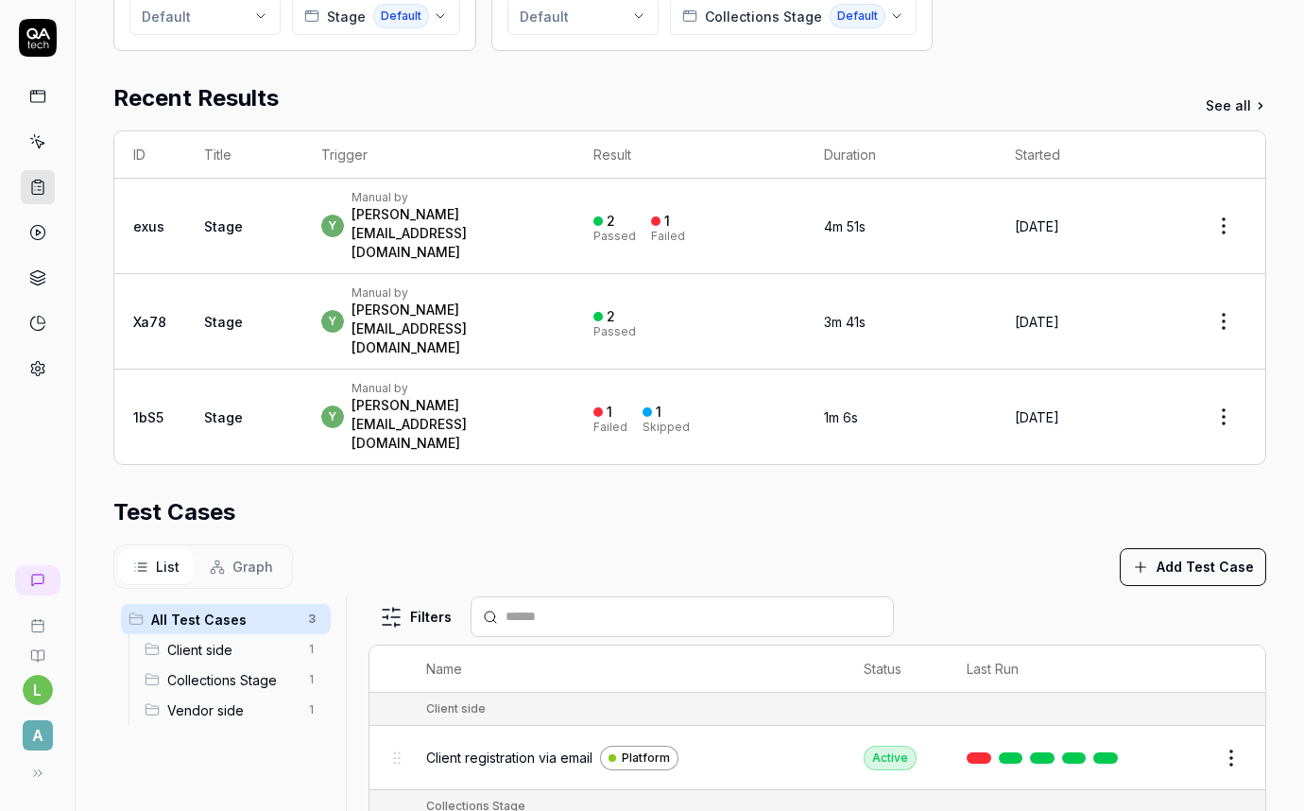
scroll to position [487, 0]
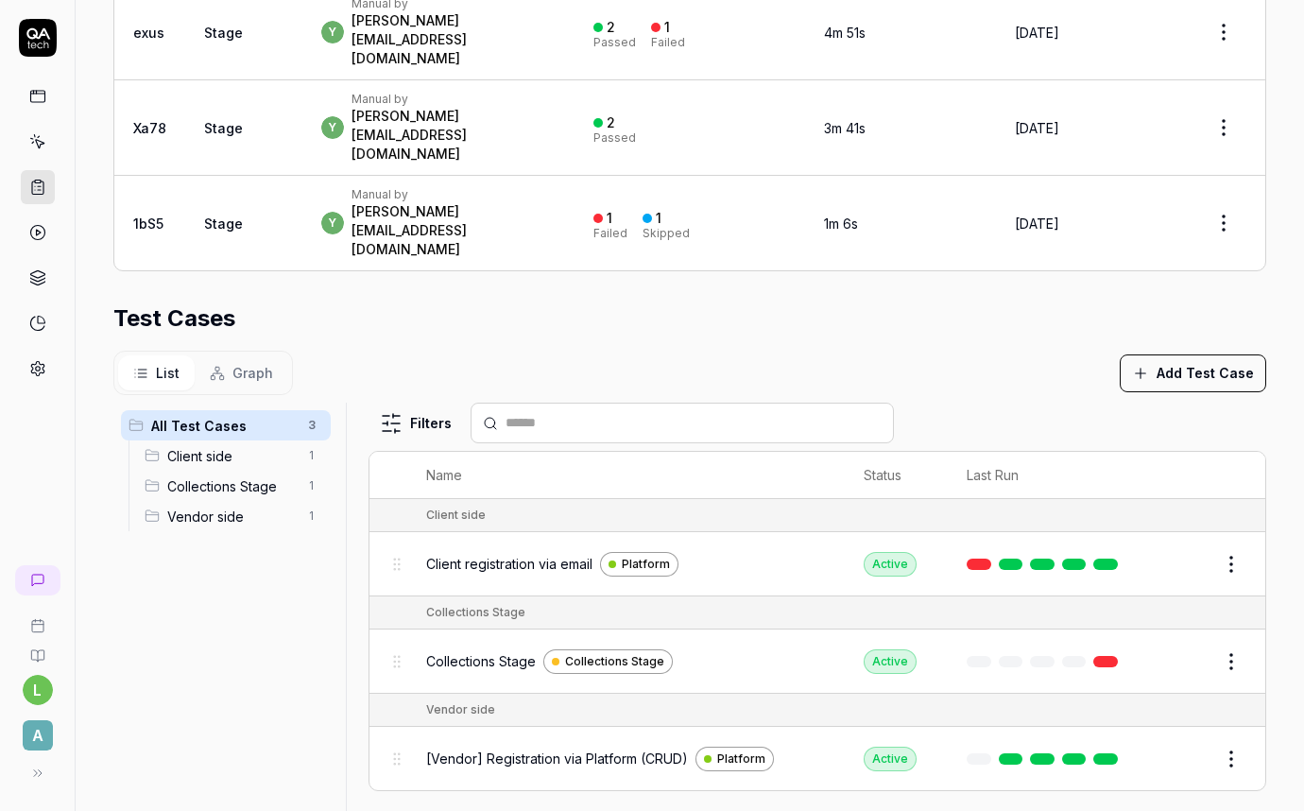
click at [237, 506] on span "Vendor side" at bounding box center [231, 516] width 129 height 20
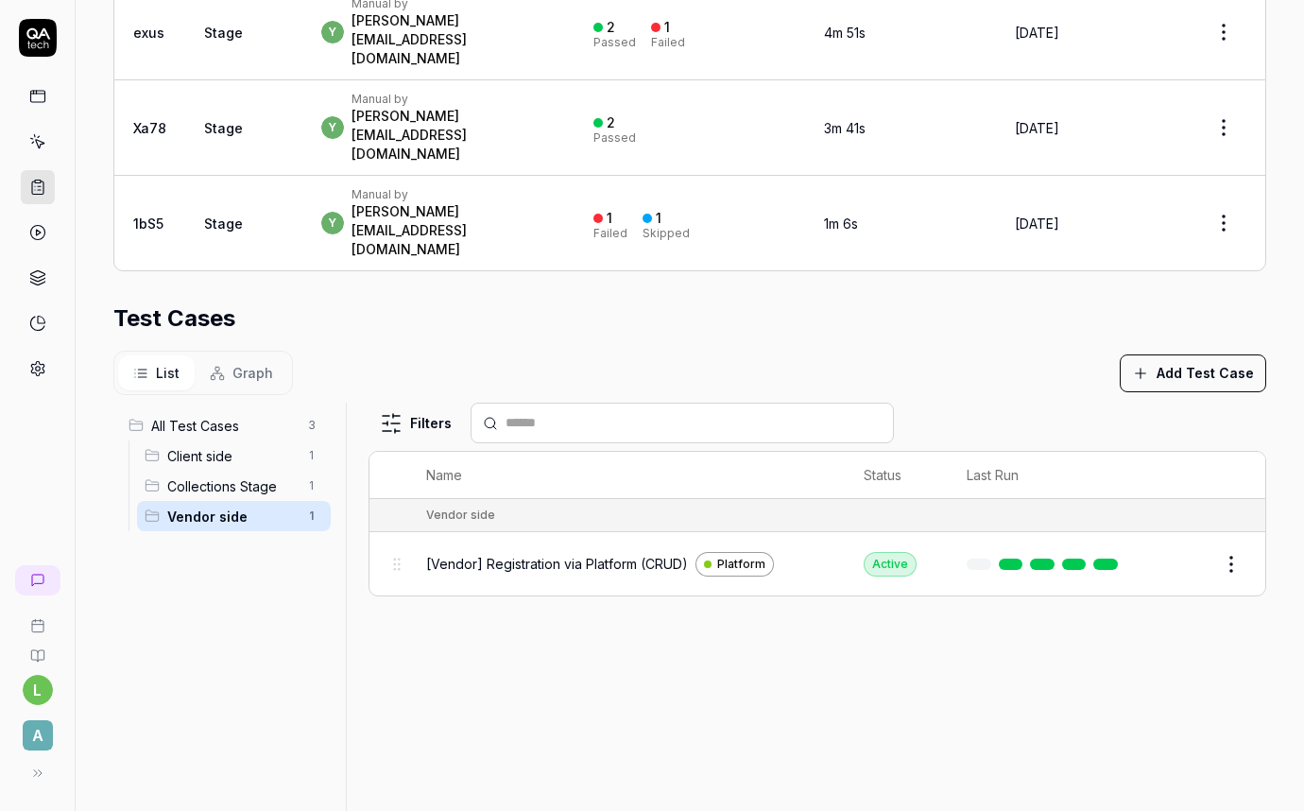
click at [530, 413] on input "text" at bounding box center [694, 423] width 376 height 20
click at [1177, 354] on button "Add Test Case" at bounding box center [1193, 373] width 146 height 38
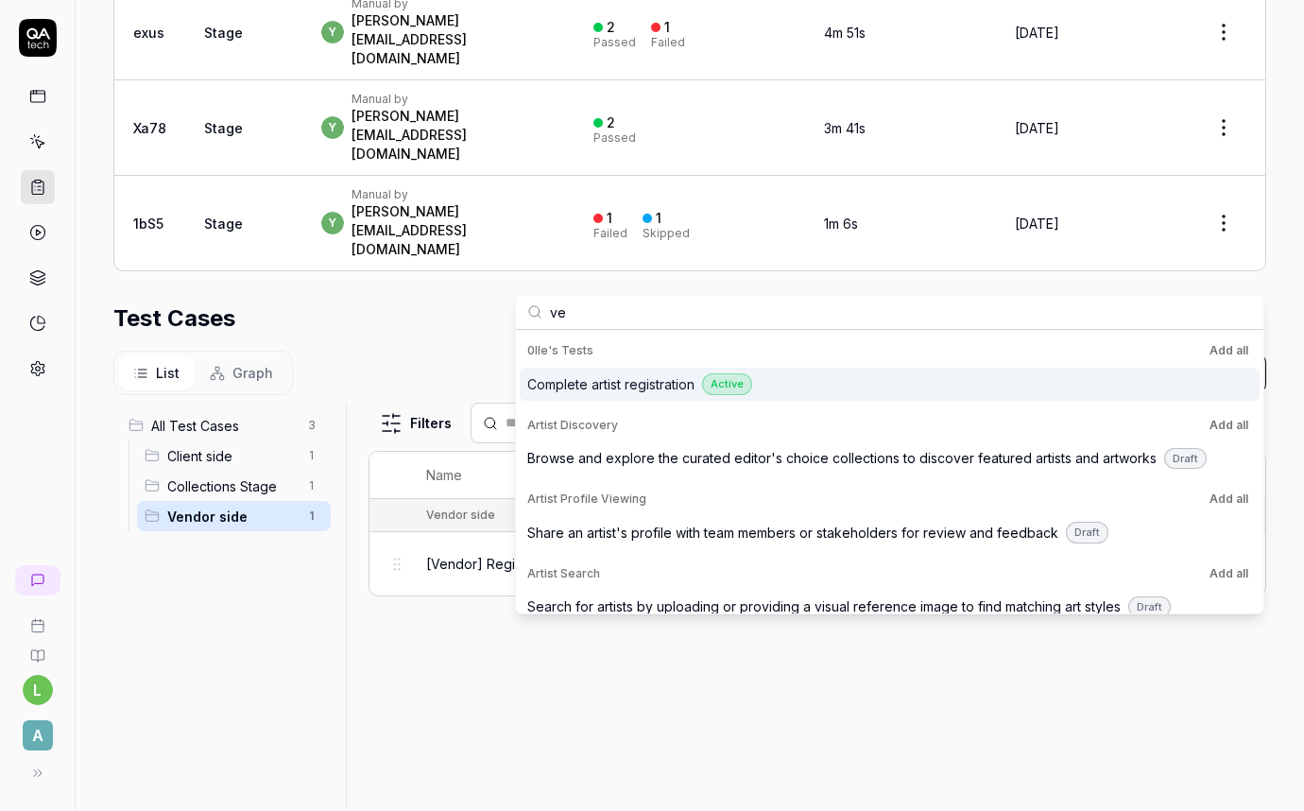
type input "v"
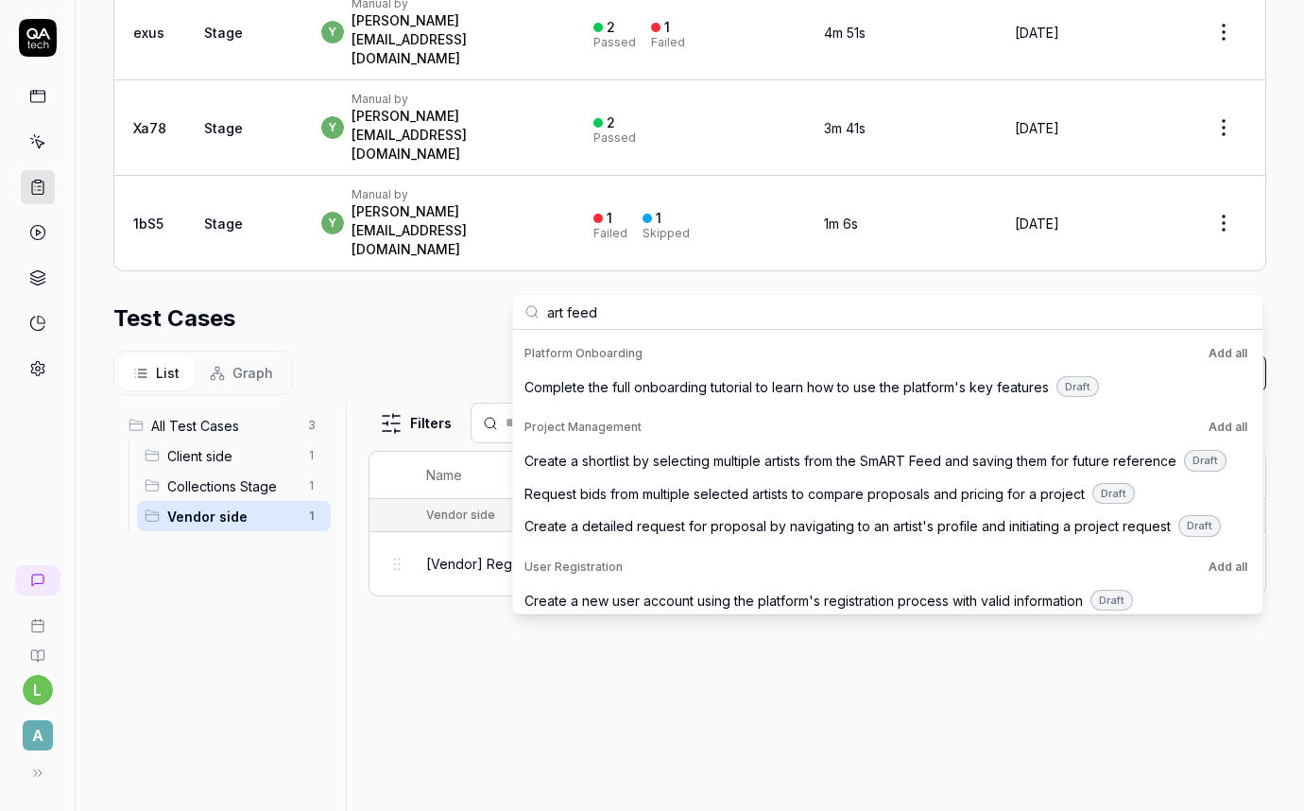
scroll to position [698, 0]
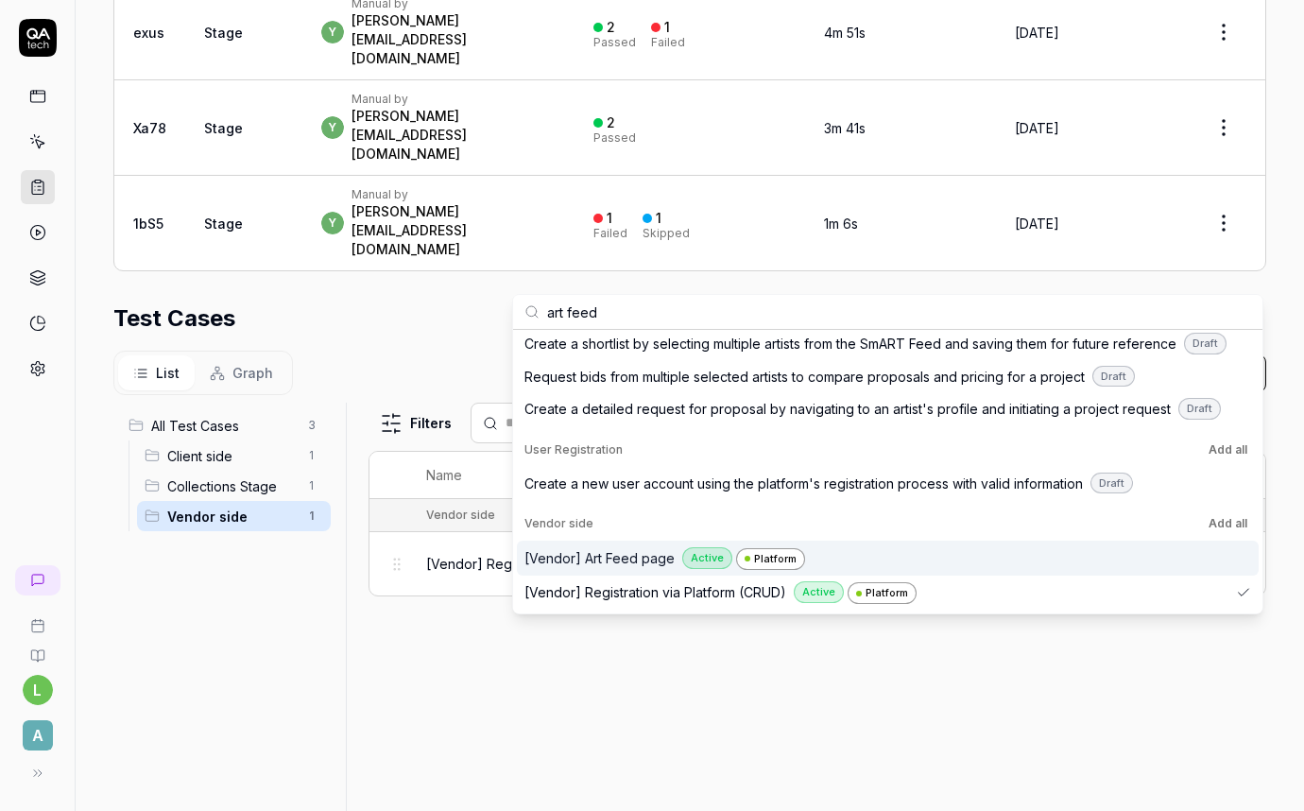
type input "art feed"
click at [638, 562] on span "[Vendor] Art Feed page" at bounding box center [599, 558] width 150 height 20
click at [624, 561] on span "[Vendor] Art Feed page" at bounding box center [599, 558] width 150 height 20
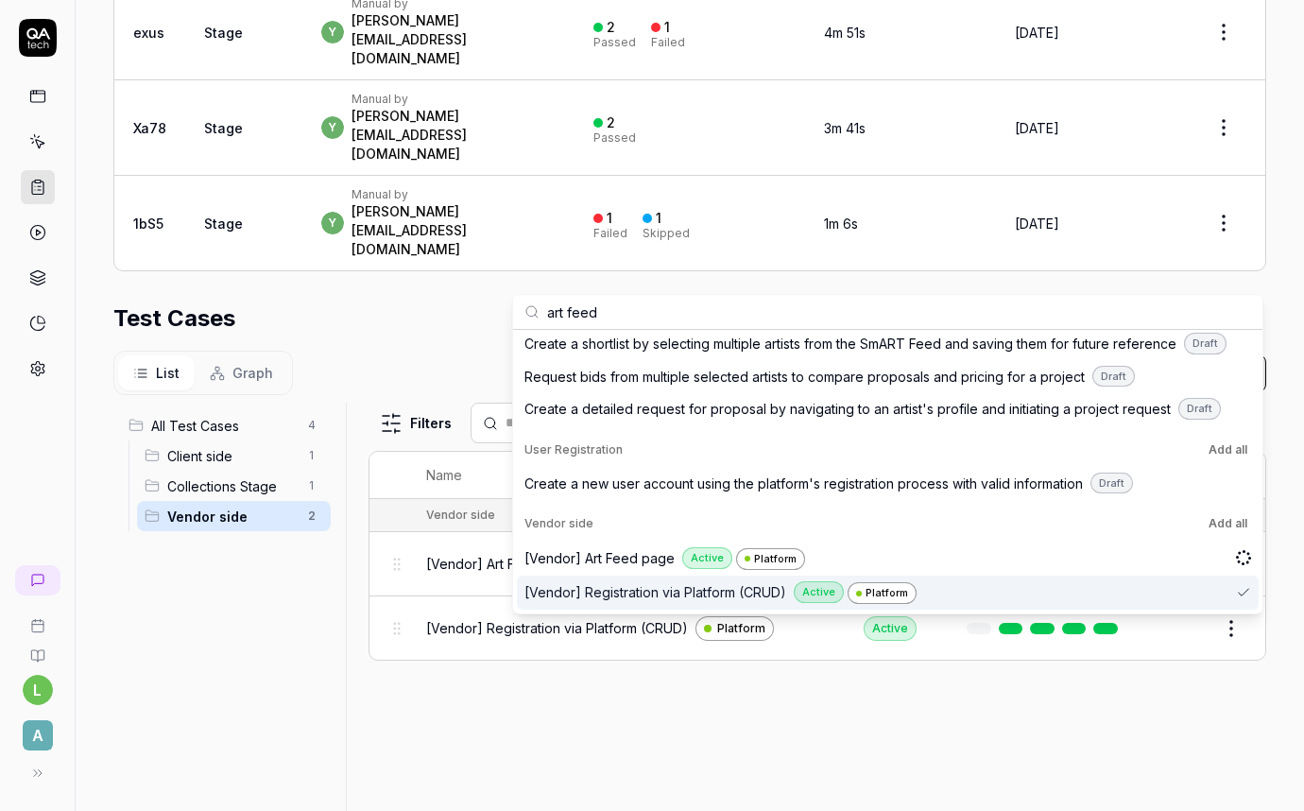
click at [452, 671] on div "Filters Name Status Last Run Vendor side [Vendor] Art Feed page Platform Active…" at bounding box center [818, 639] width 898 height 472
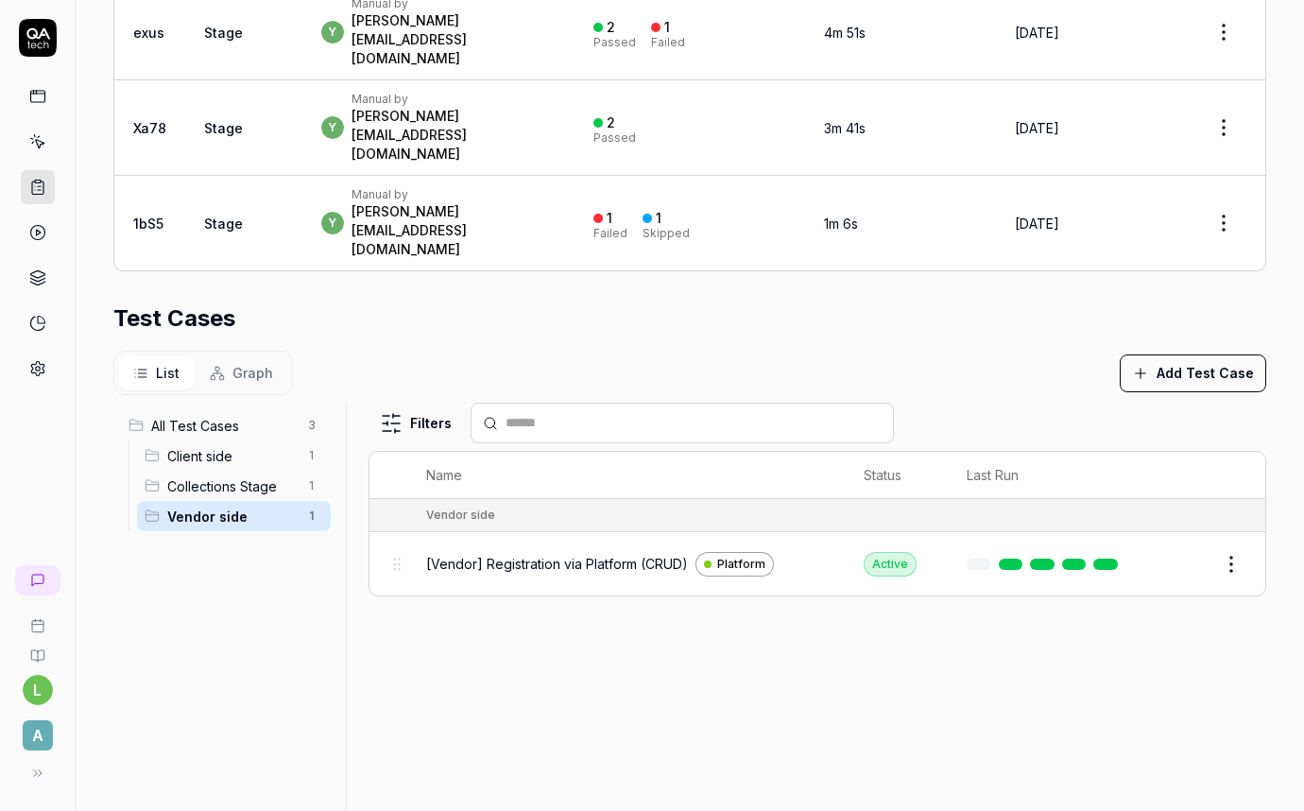
click at [712, 403] on div at bounding box center [682, 423] width 423 height 41
click at [695, 413] on input "text" at bounding box center [694, 423] width 376 height 20
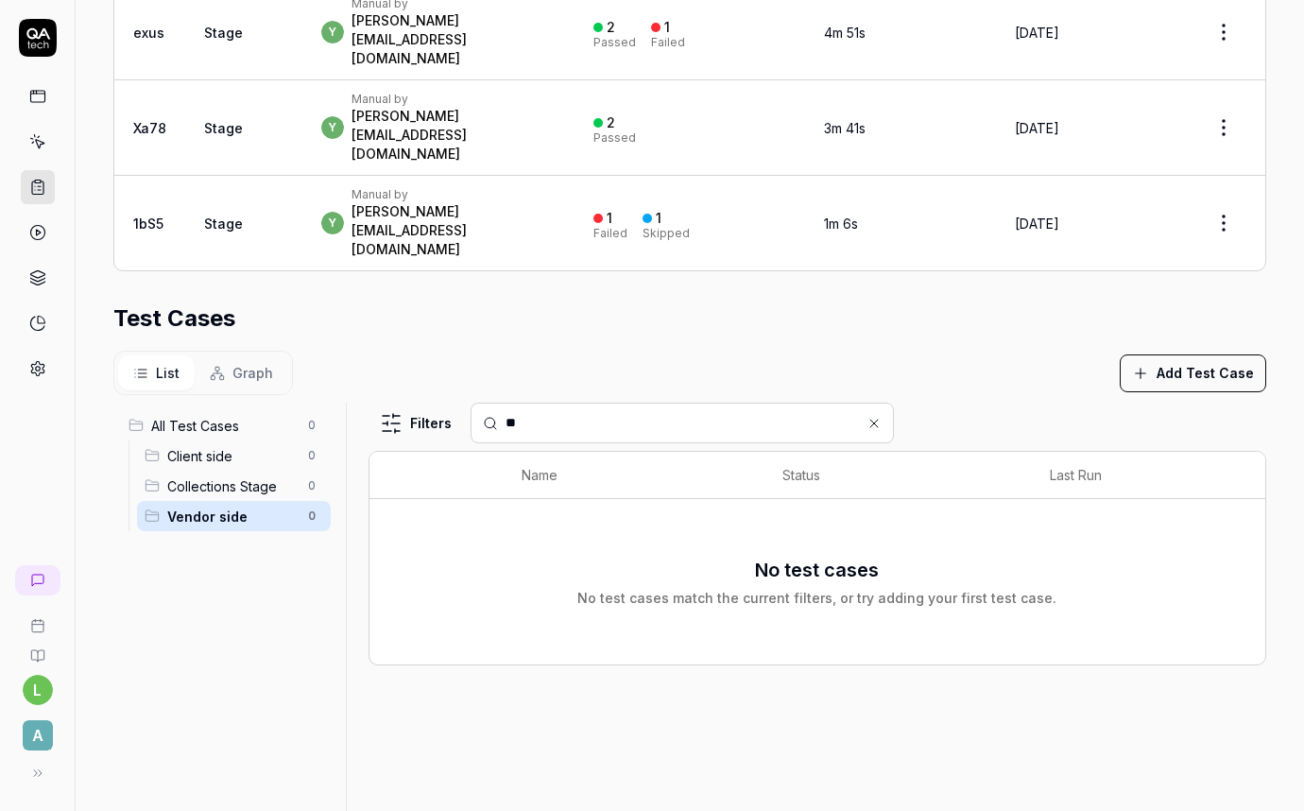
type input "*"
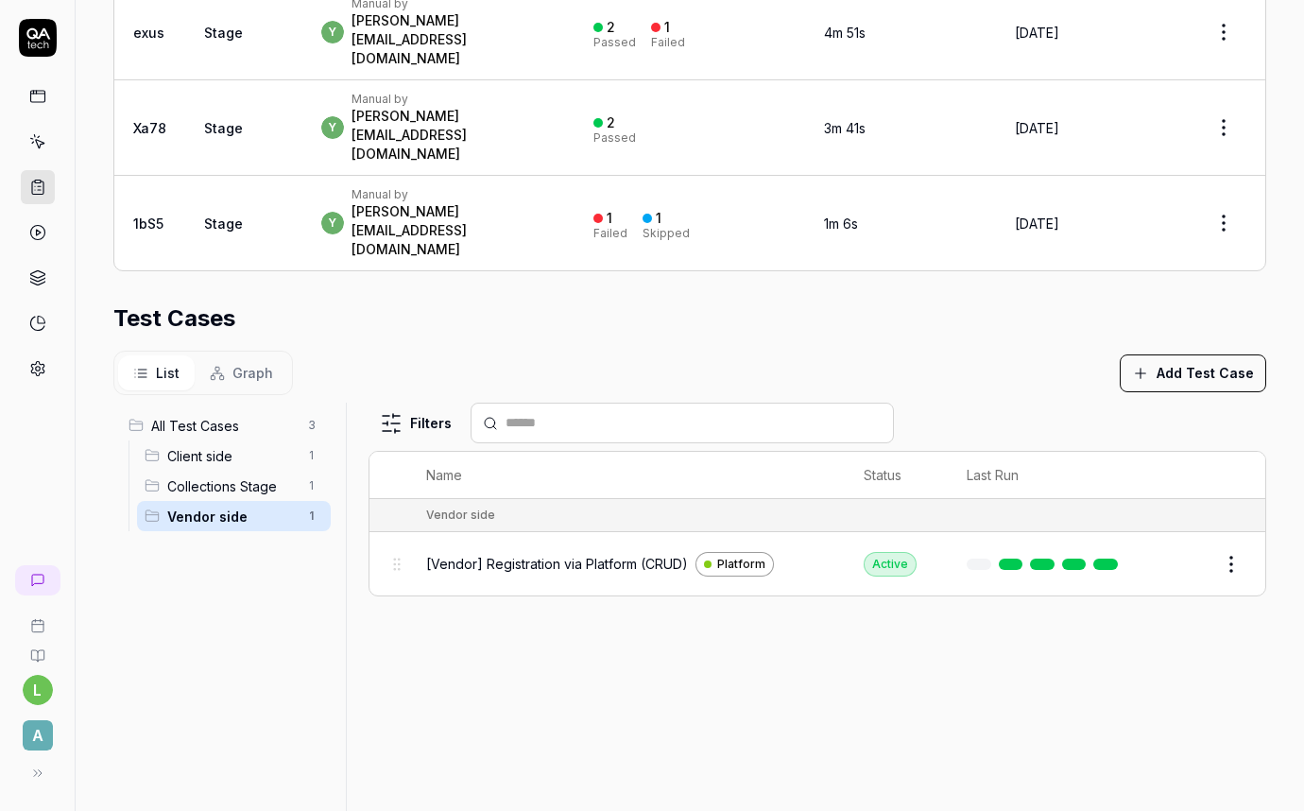
click at [1144, 354] on button "Add Test Case" at bounding box center [1193, 373] width 146 height 38
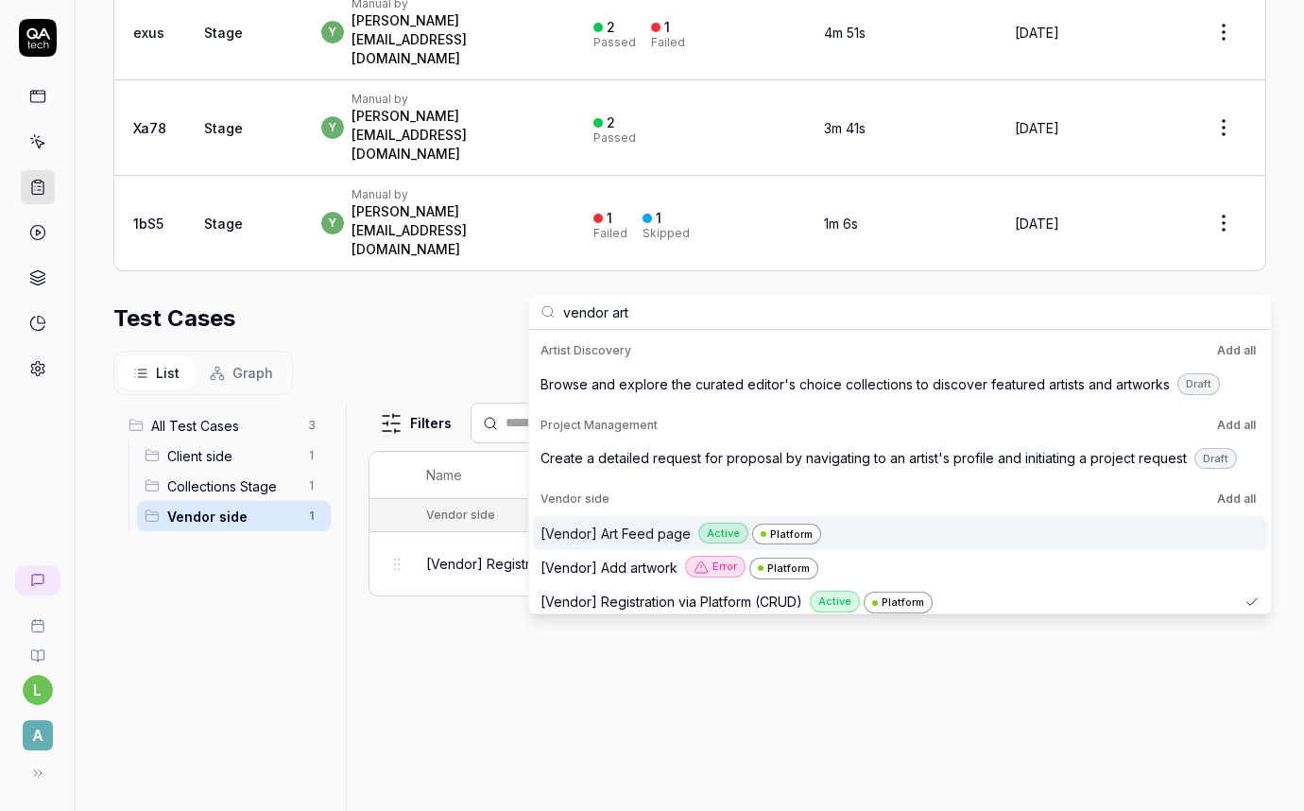
type input "vendor art"
click at [912, 536] on div "[Vendor] Art Feed page Active Platform" at bounding box center [888, 533] width 696 height 23
click at [452, 643] on div "Filters Name Status Last Run Vendor side [Vendor] Art Feed page Platform Active…" at bounding box center [818, 639] width 898 height 472
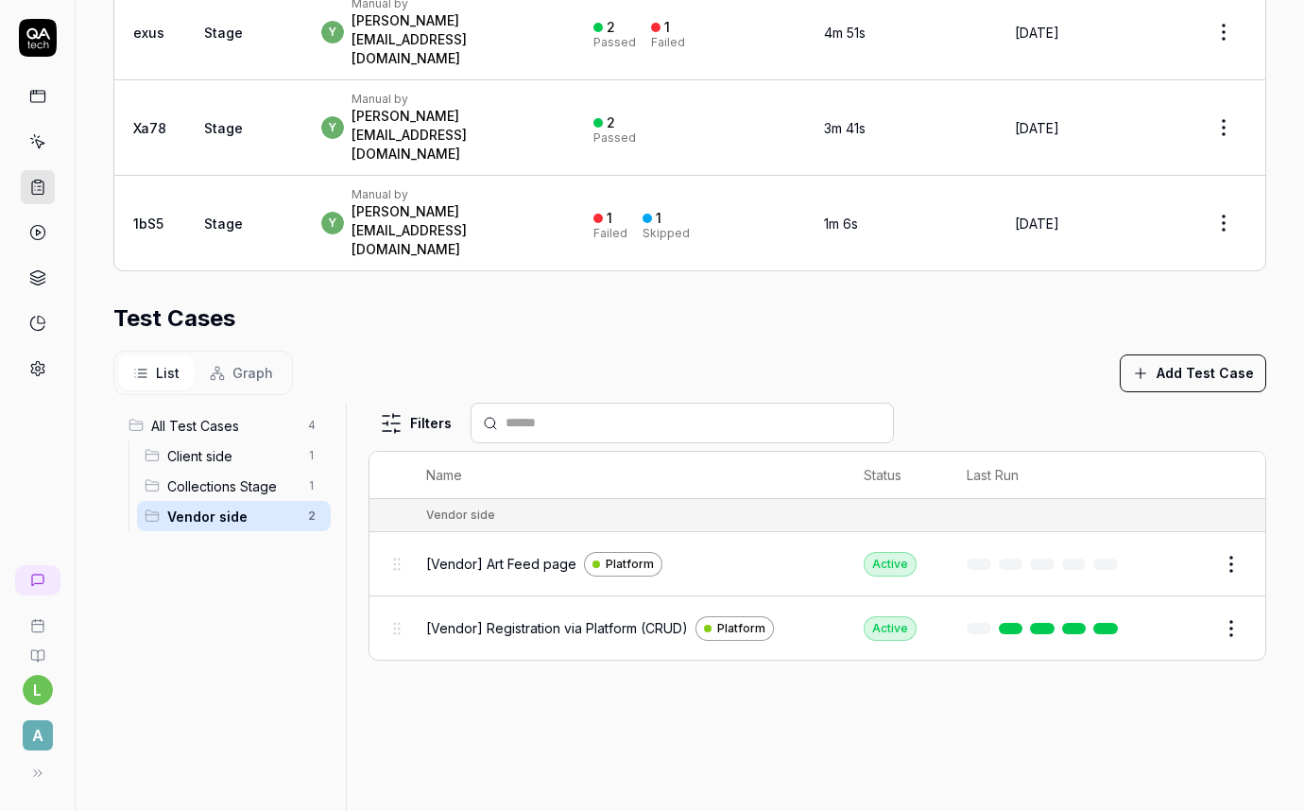
click at [202, 476] on span "Collections Stage" at bounding box center [231, 486] width 129 height 20
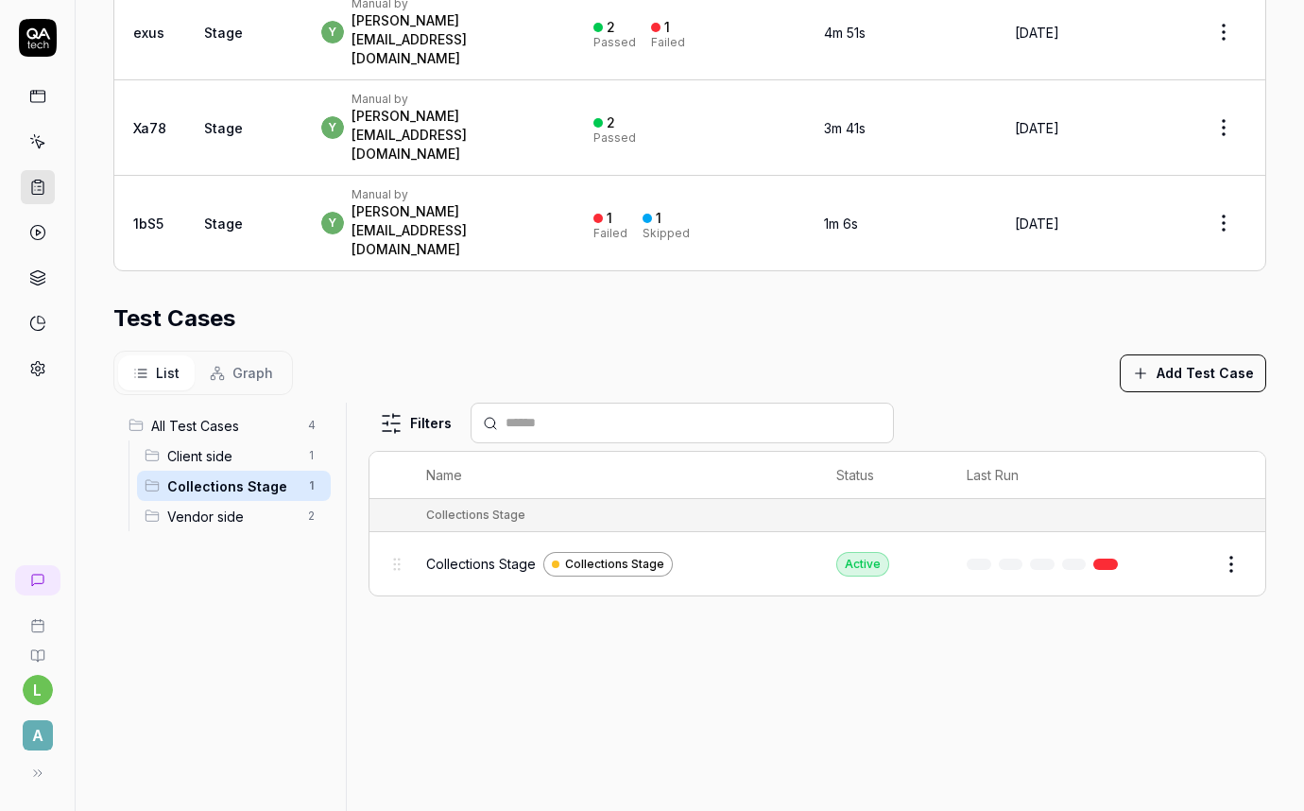
click at [190, 440] on div "Client side 1" at bounding box center [234, 455] width 194 height 30
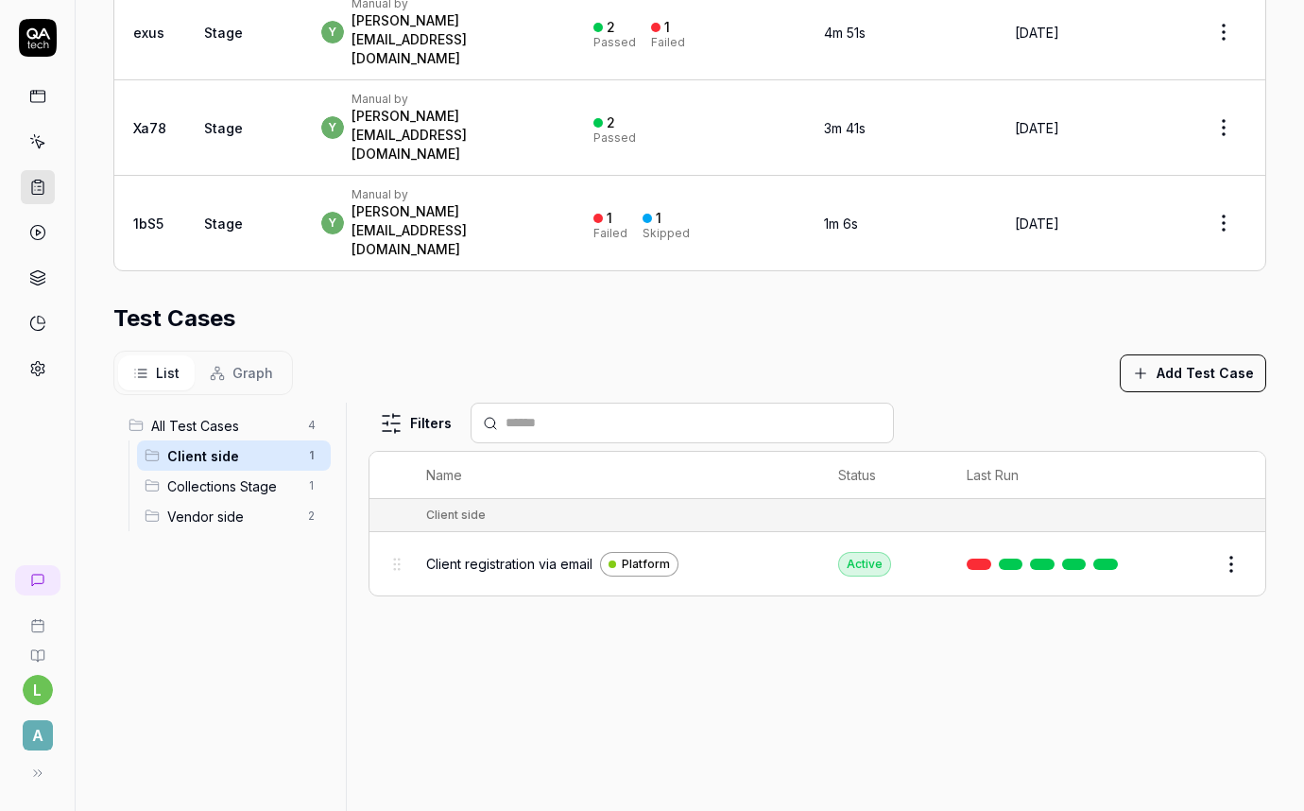
click at [198, 506] on span "Vendor side" at bounding box center [231, 516] width 129 height 20
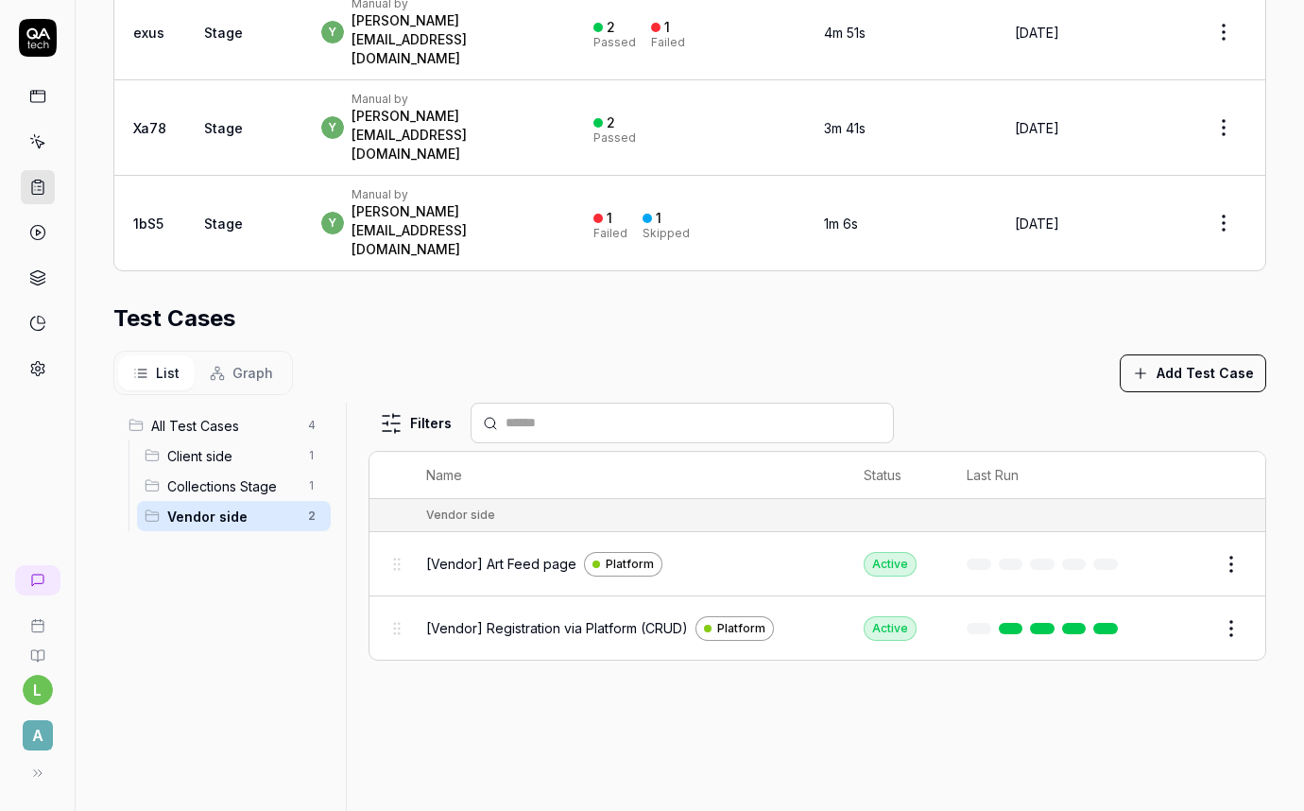
click at [186, 440] on div "Client side 1" at bounding box center [234, 455] width 194 height 30
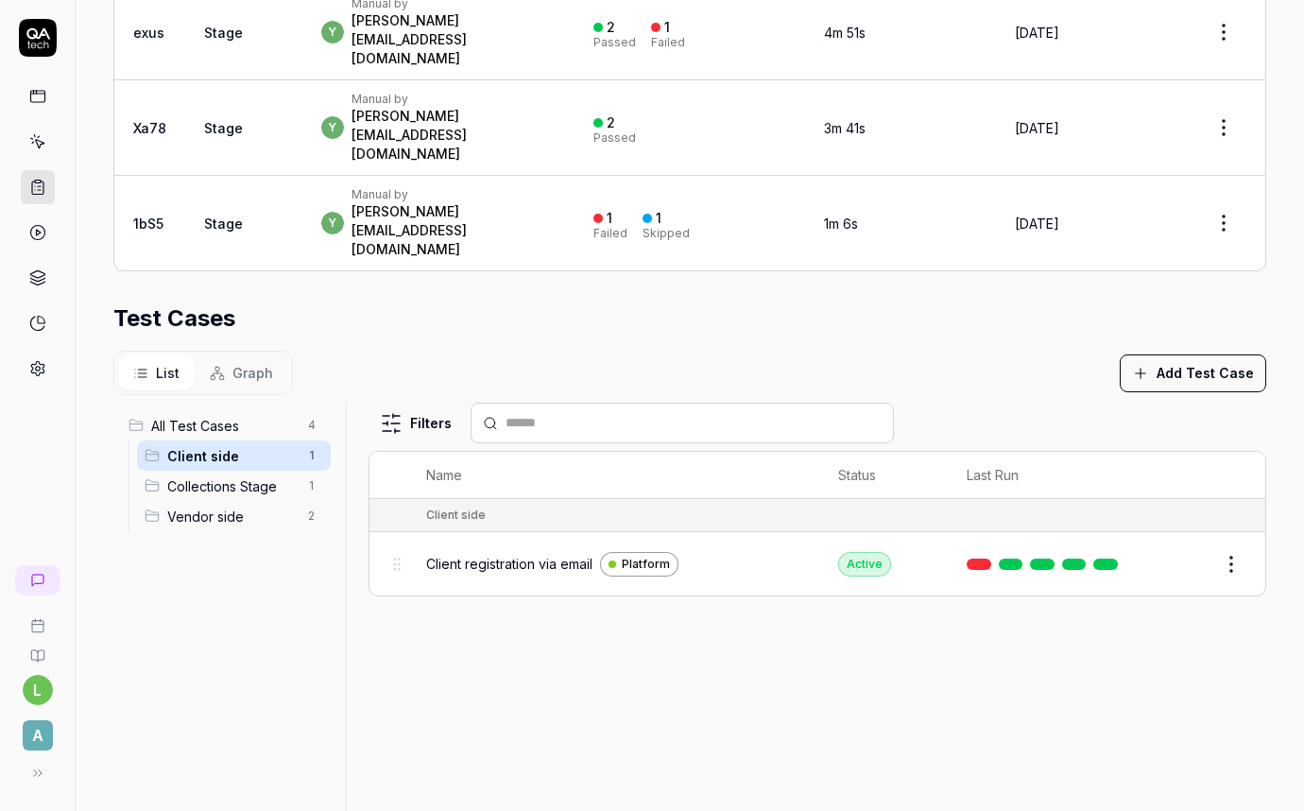
click at [197, 506] on span "Vendor side" at bounding box center [231, 516] width 129 height 20
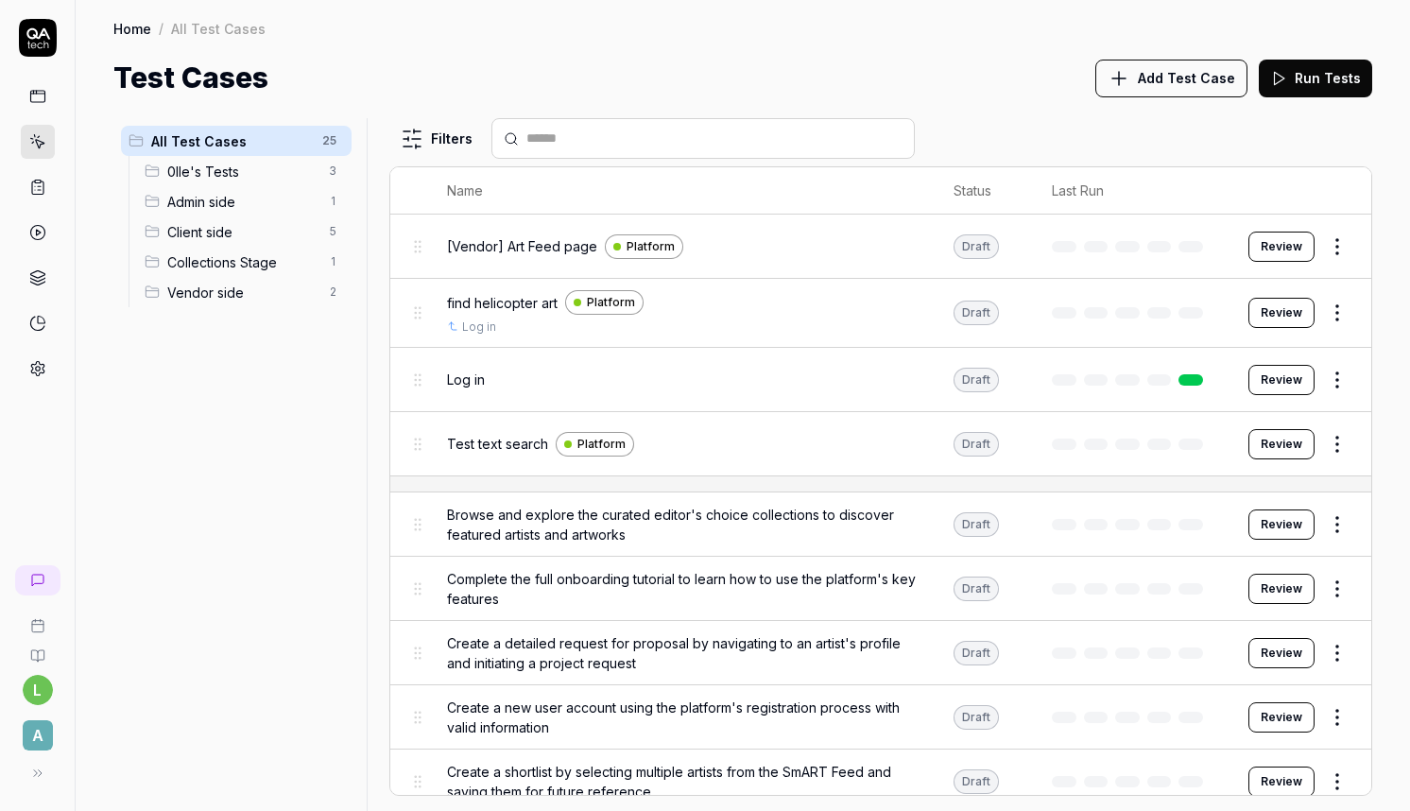
click at [204, 238] on span "Client side" at bounding box center [242, 232] width 150 height 20
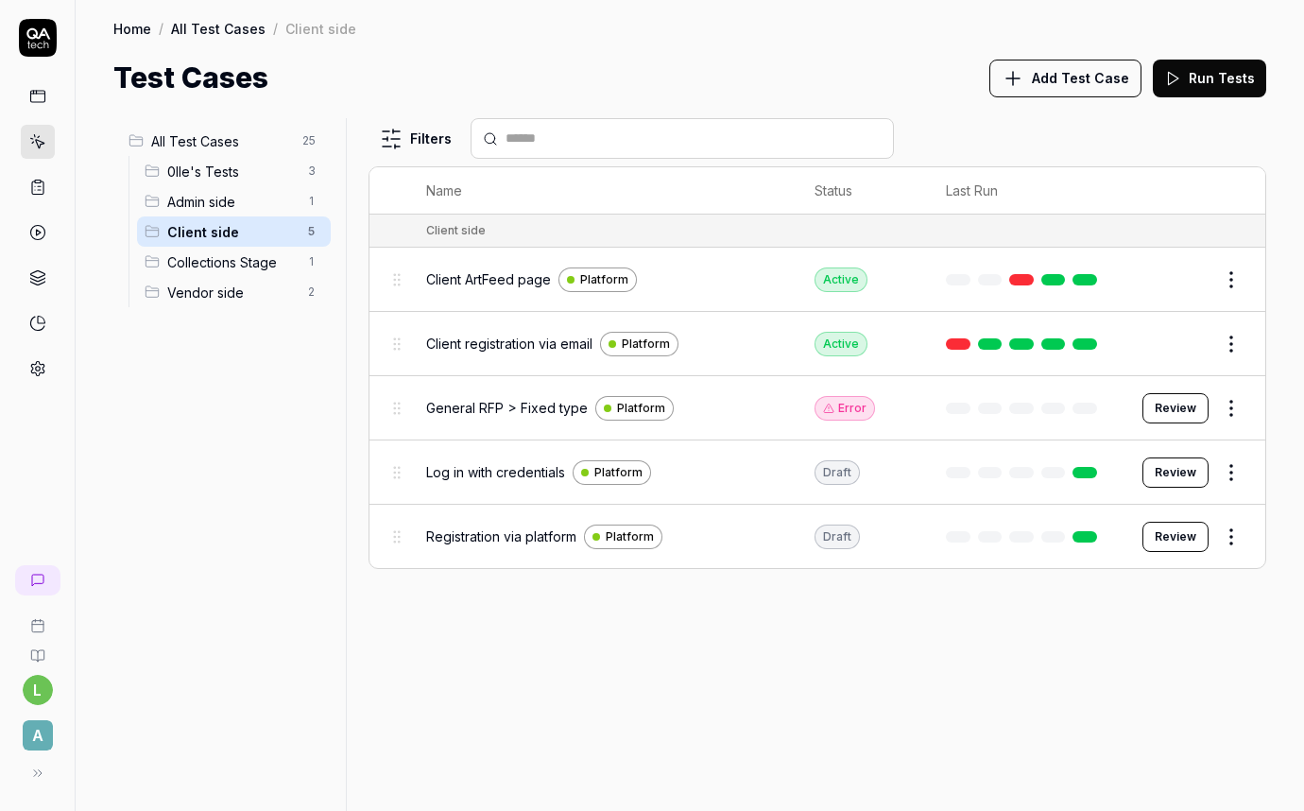
click at [231, 291] on span "Vendor side" at bounding box center [231, 293] width 129 height 20
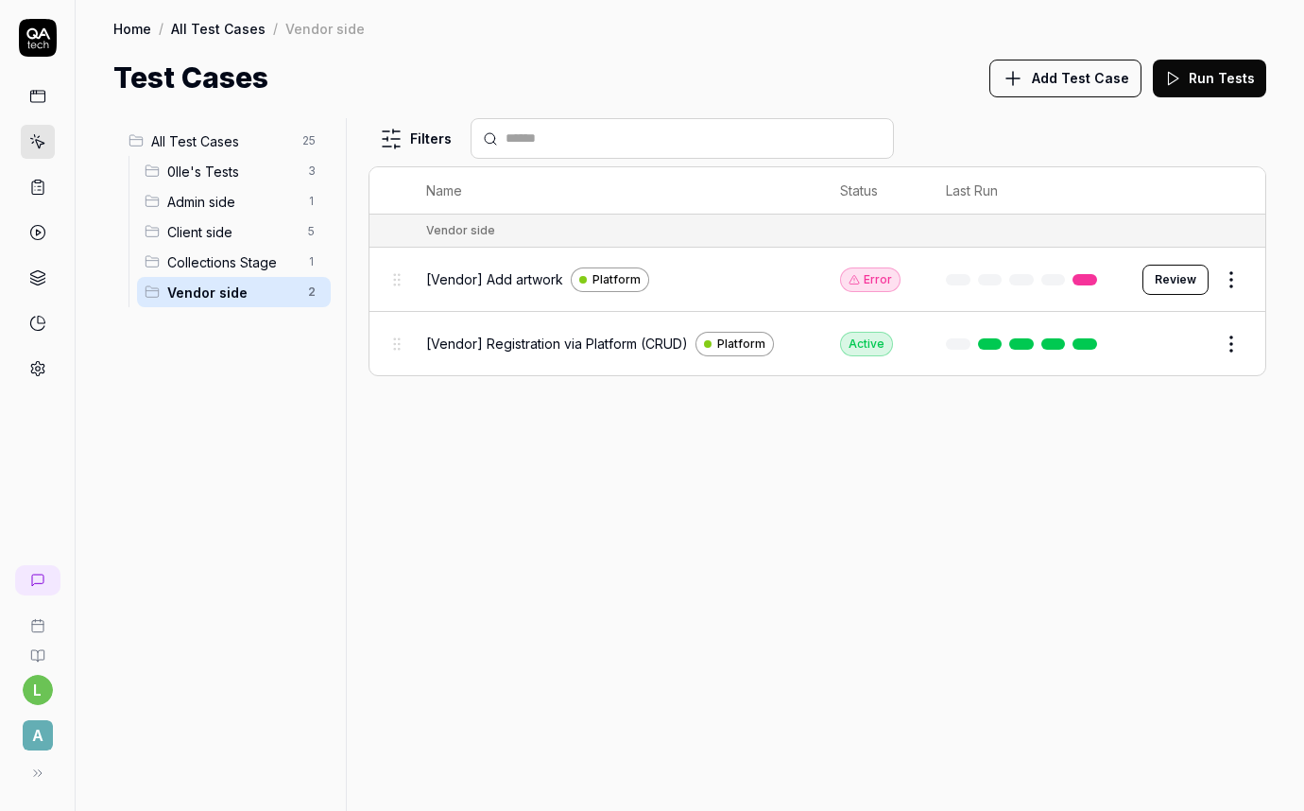
click at [1065, 84] on span "Add Test Case" at bounding box center [1080, 78] width 97 height 20
click at [660, 137] on input "text" at bounding box center [694, 139] width 376 height 20
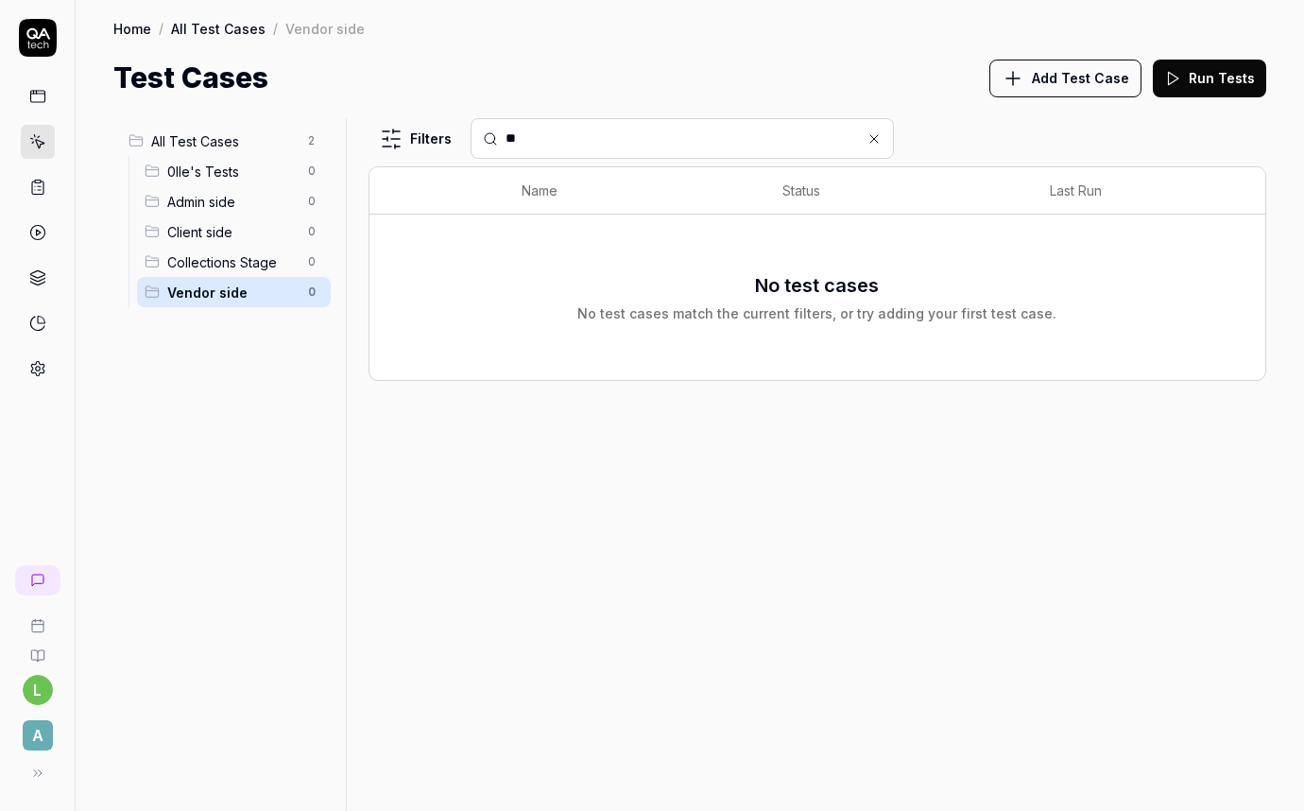
type input "*"
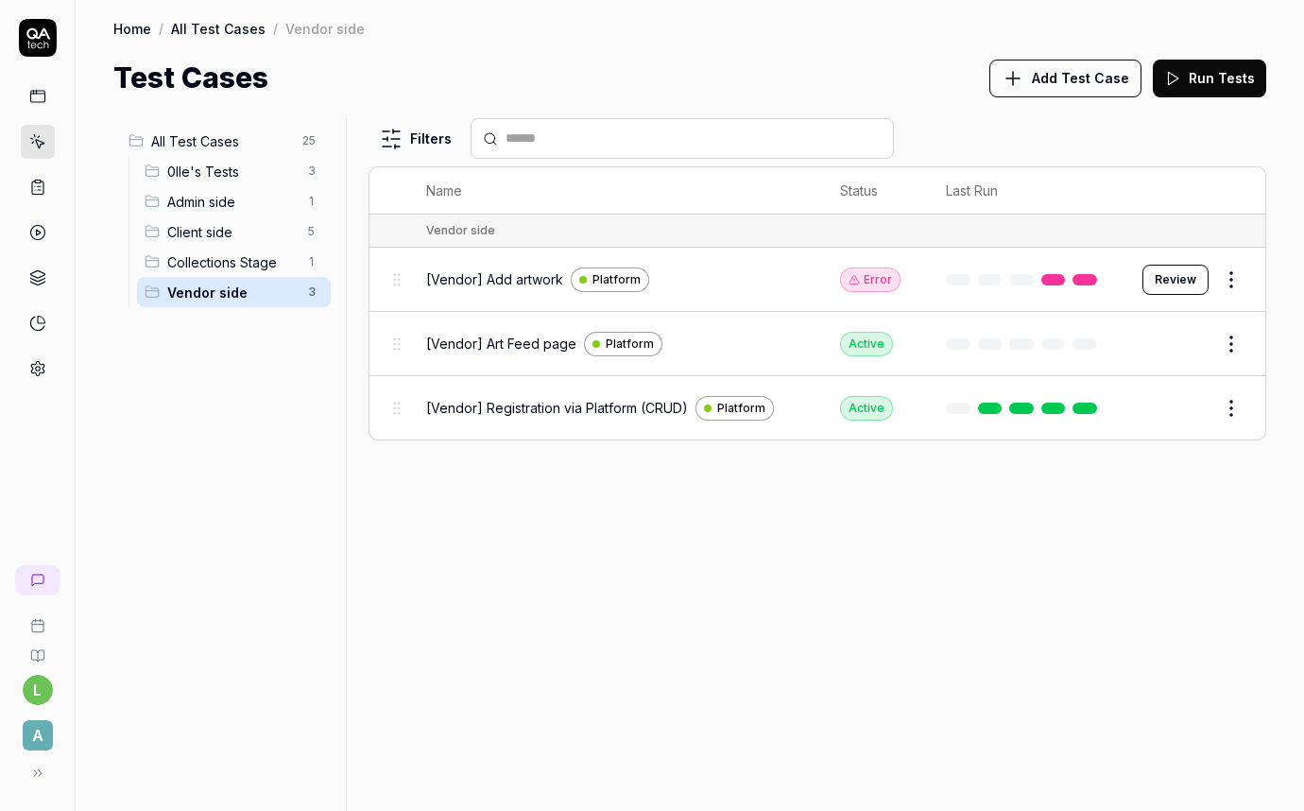
click at [201, 237] on span "Client side" at bounding box center [231, 232] width 129 height 20
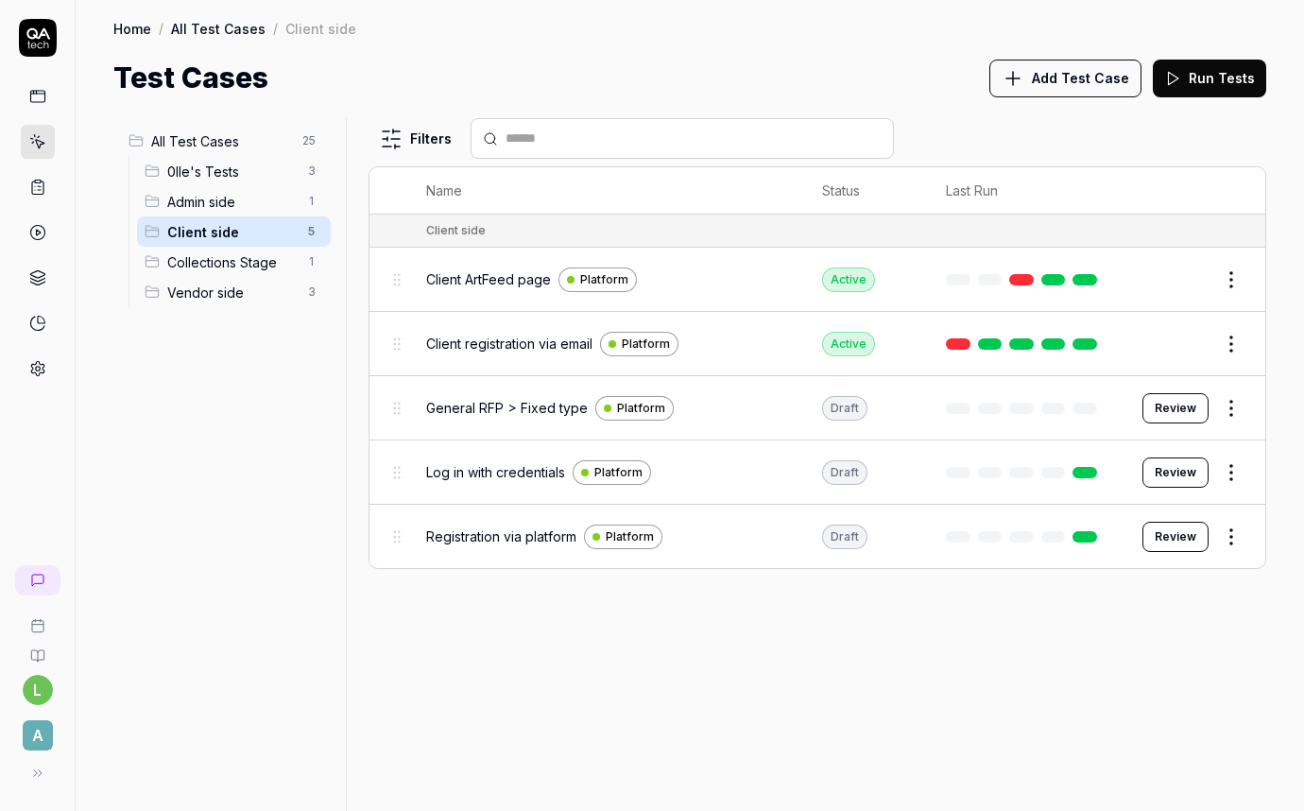
click at [202, 298] on span "Vendor side" at bounding box center [231, 293] width 129 height 20
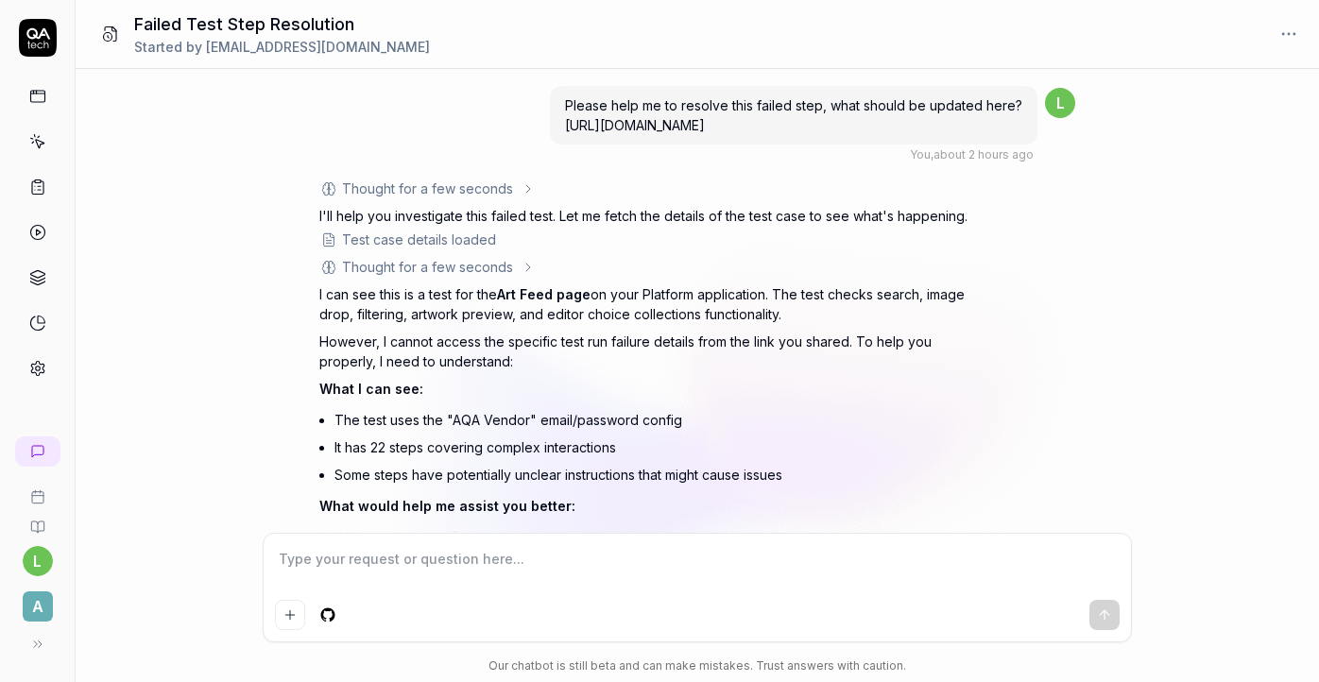
scroll to position [2267, 0]
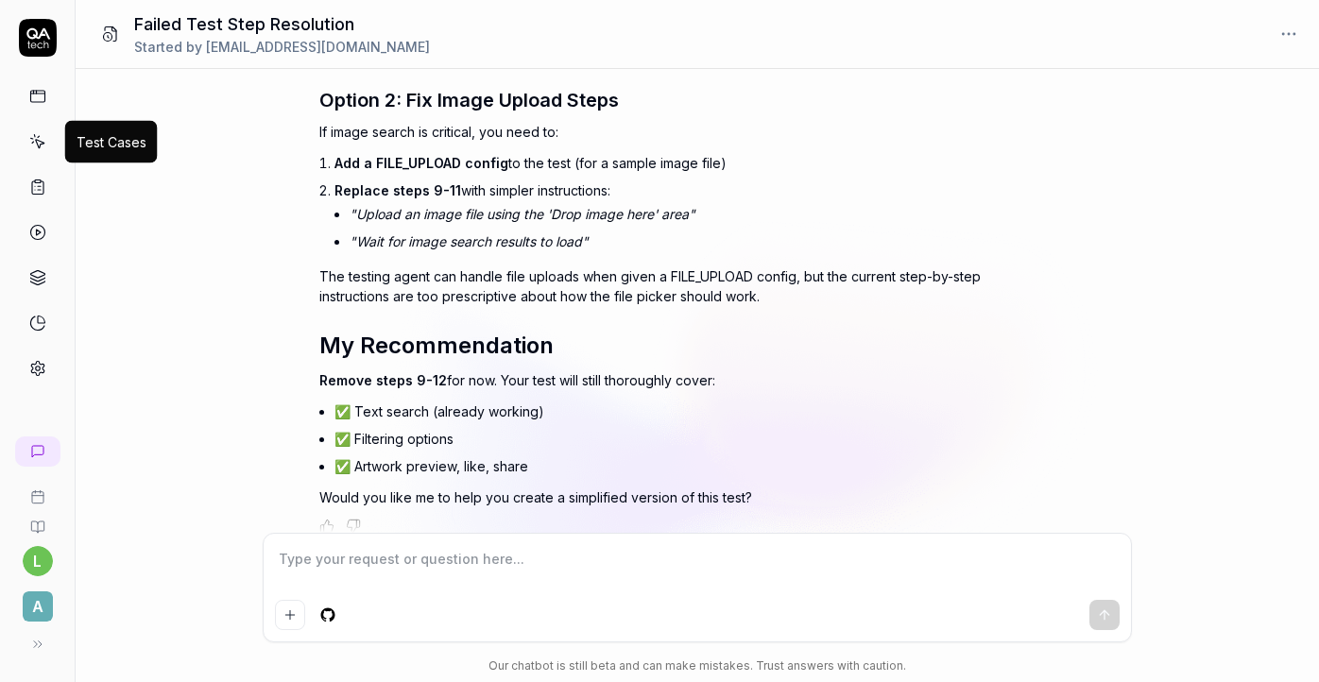
click at [41, 137] on icon at bounding box center [37, 141] width 17 height 17
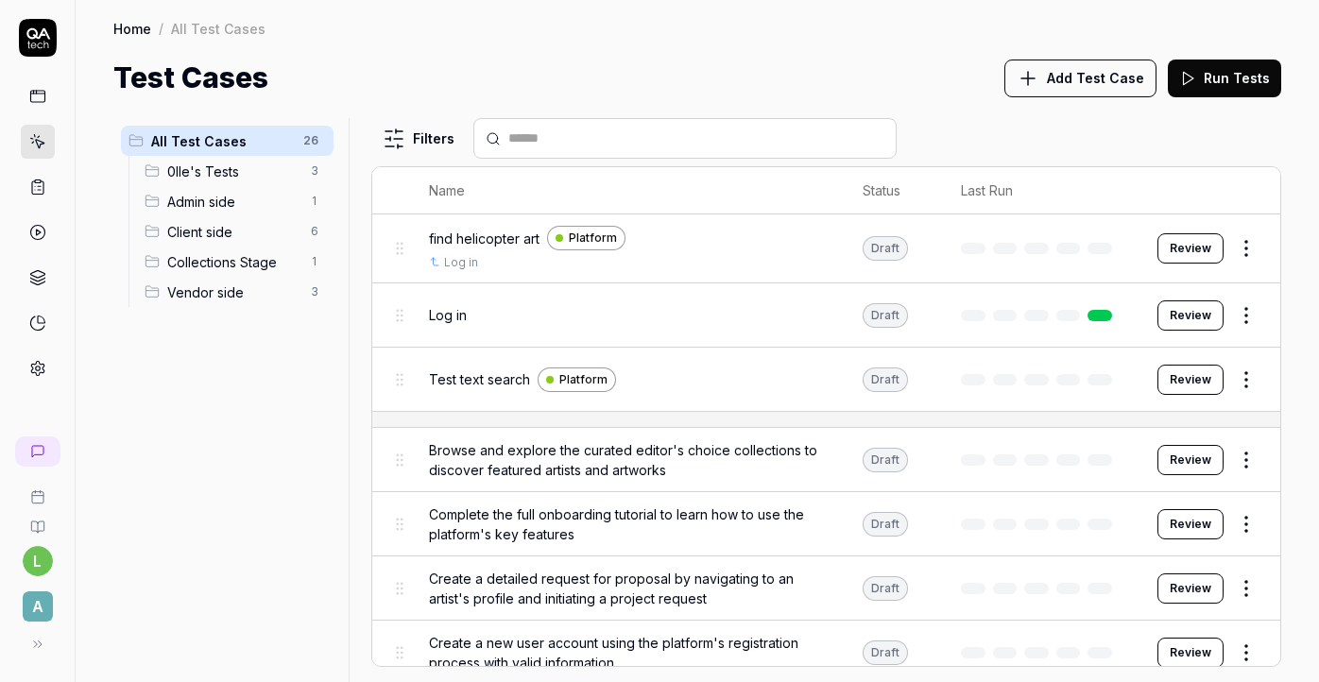
click at [224, 240] on span "Client side" at bounding box center [233, 232] width 132 height 20
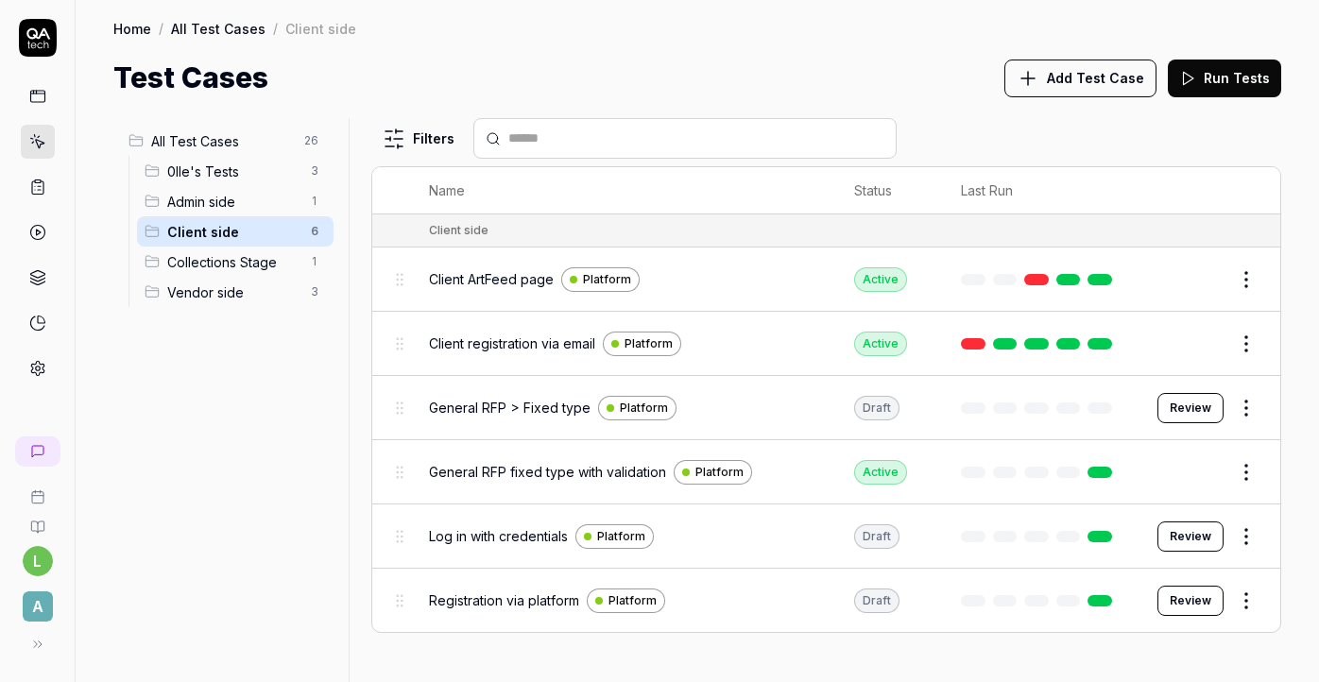
click at [206, 291] on span "Vendor side" at bounding box center [233, 293] width 132 height 20
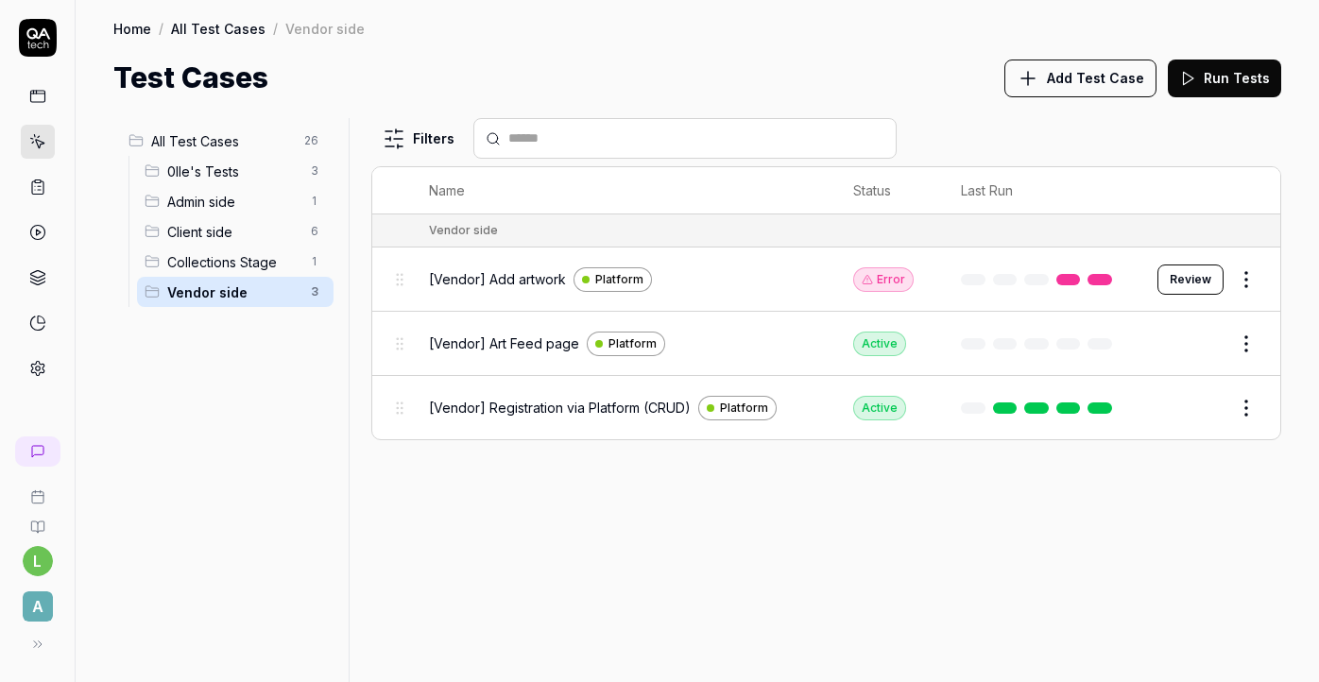
click at [541, 334] on span "[Vendor] Art Feed page" at bounding box center [504, 344] width 150 height 20
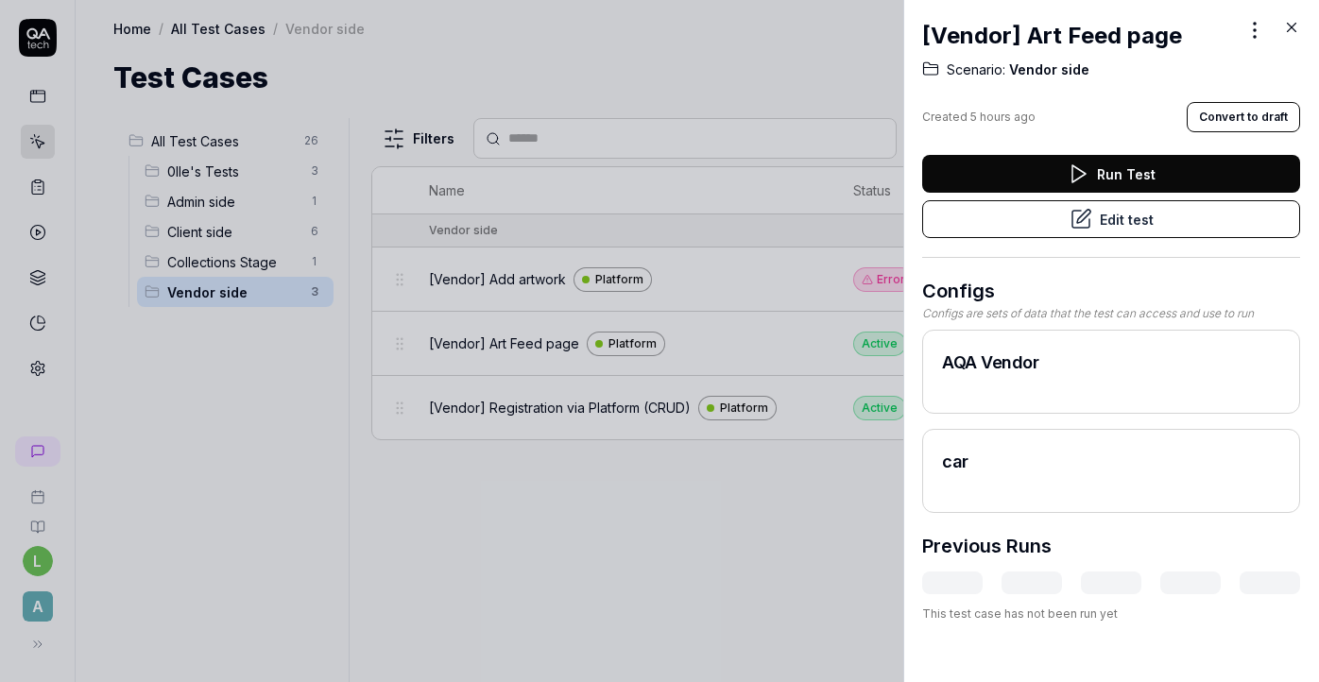
click at [1024, 216] on button "Edit test" at bounding box center [1111, 219] width 378 height 38
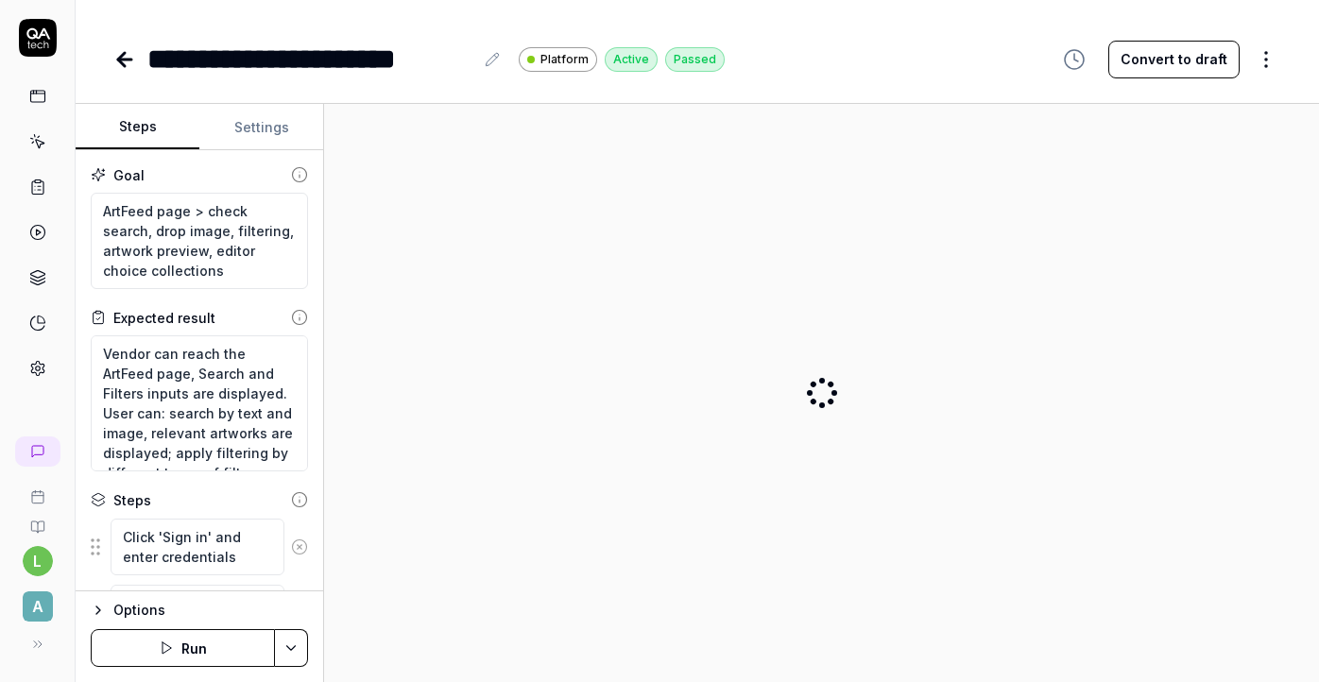
type textarea "*"
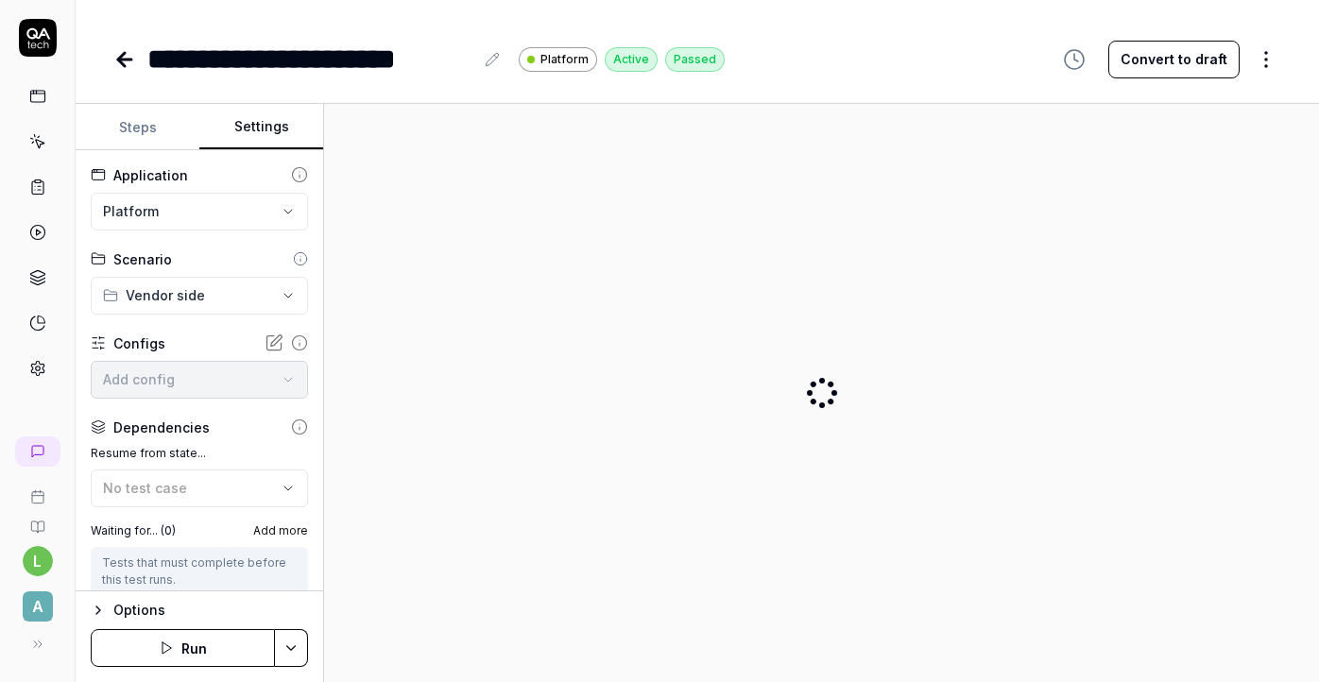
click at [264, 129] on button "Settings" at bounding box center [261, 127] width 124 height 45
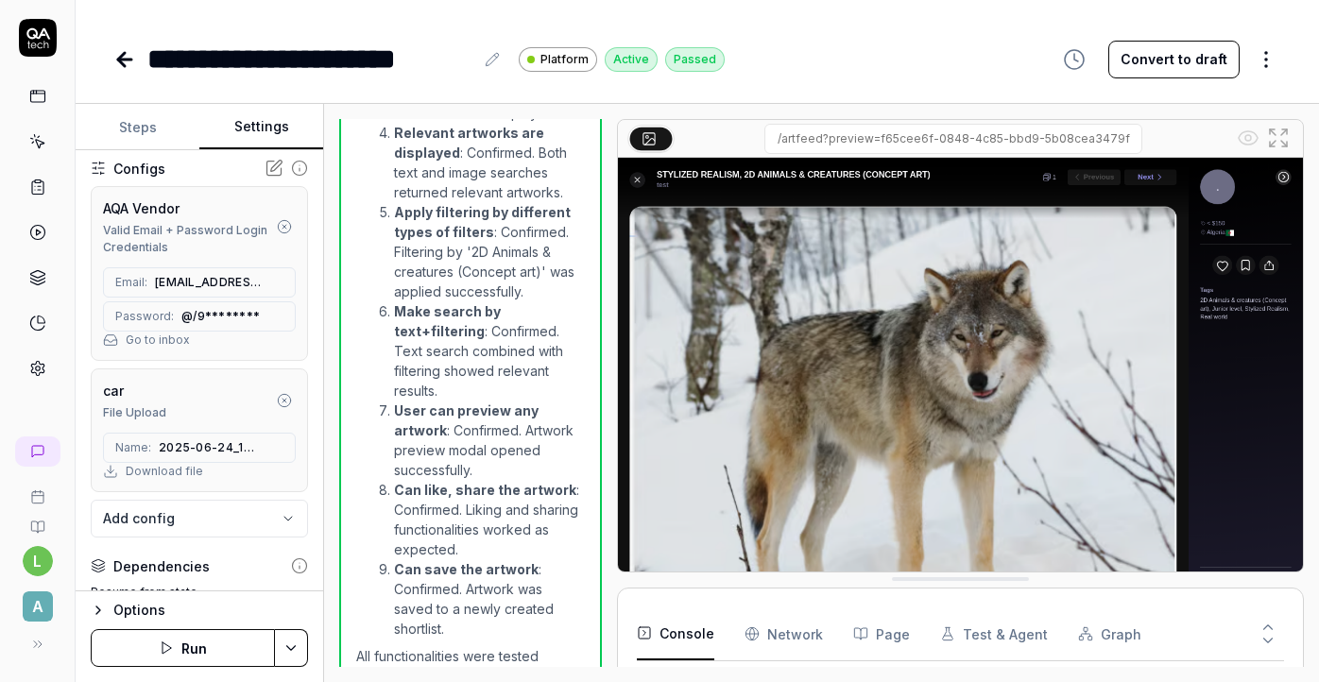
scroll to position [185, 0]
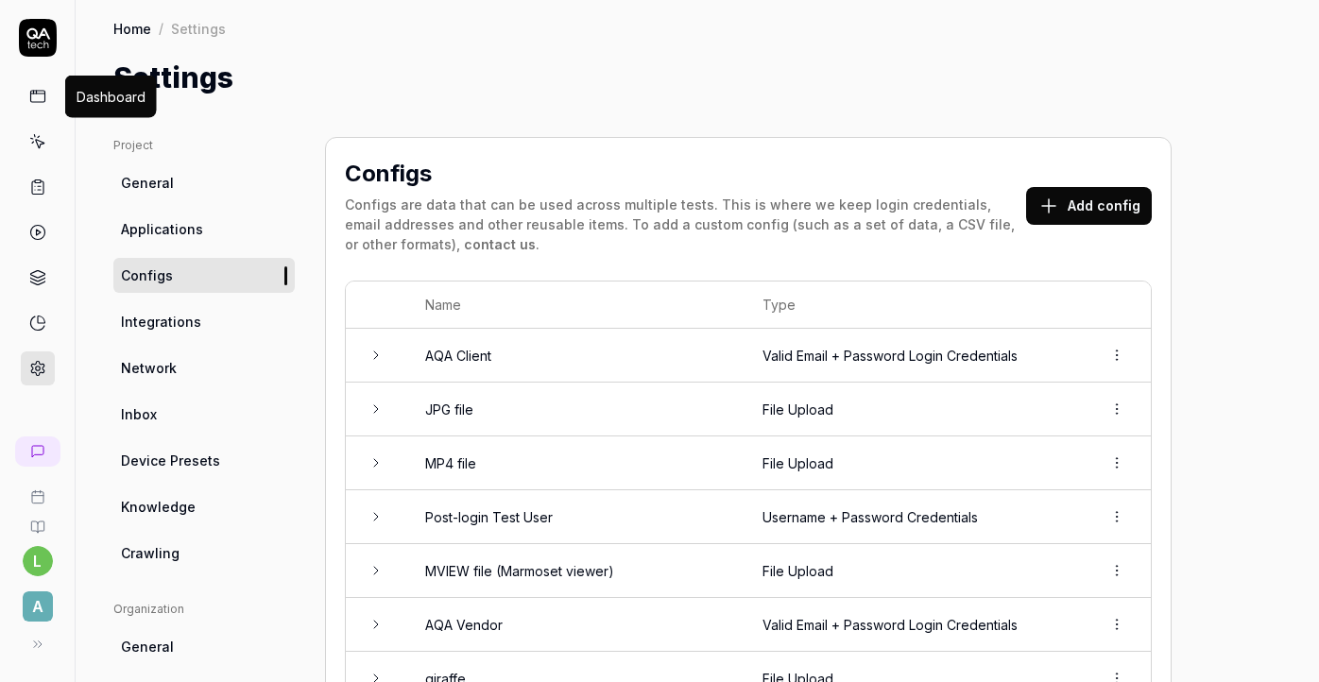
click at [42, 91] on rect at bounding box center [37, 96] width 14 height 11
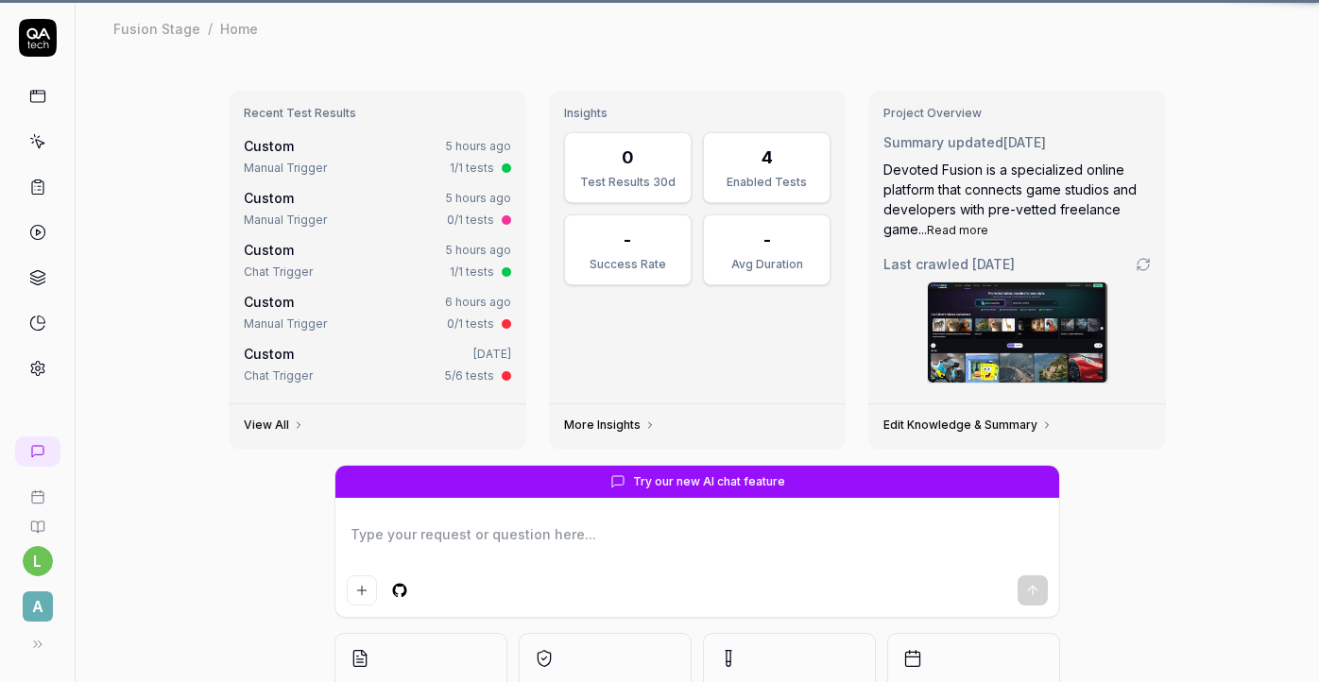
type textarea "*"
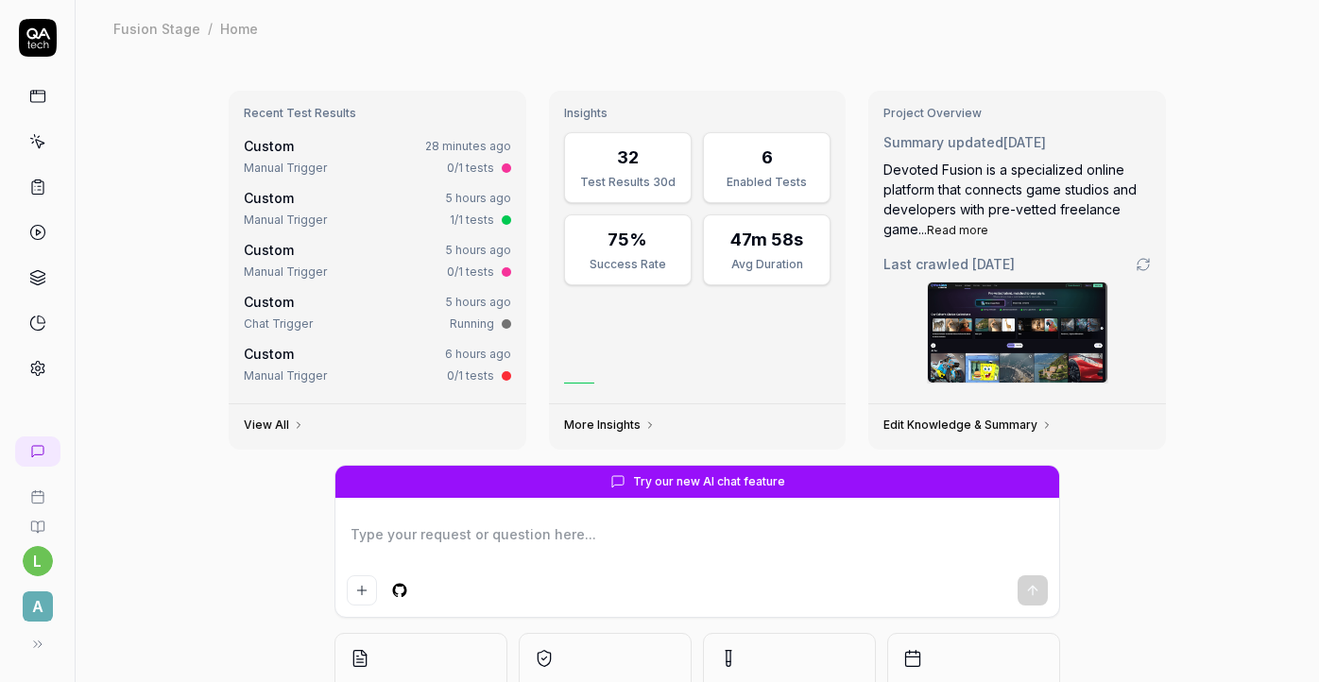
click at [33, 153] on link at bounding box center [38, 142] width 34 height 34
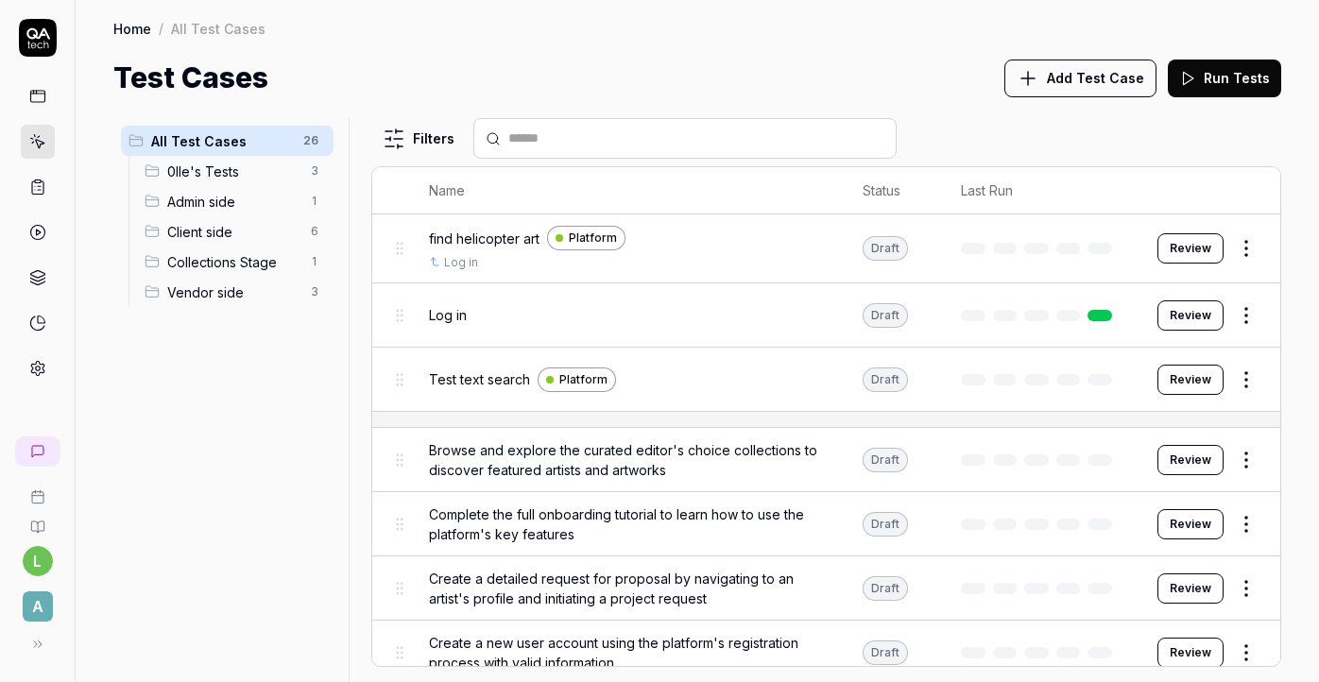
click at [228, 293] on span "Vendor side" at bounding box center [233, 293] width 132 height 20
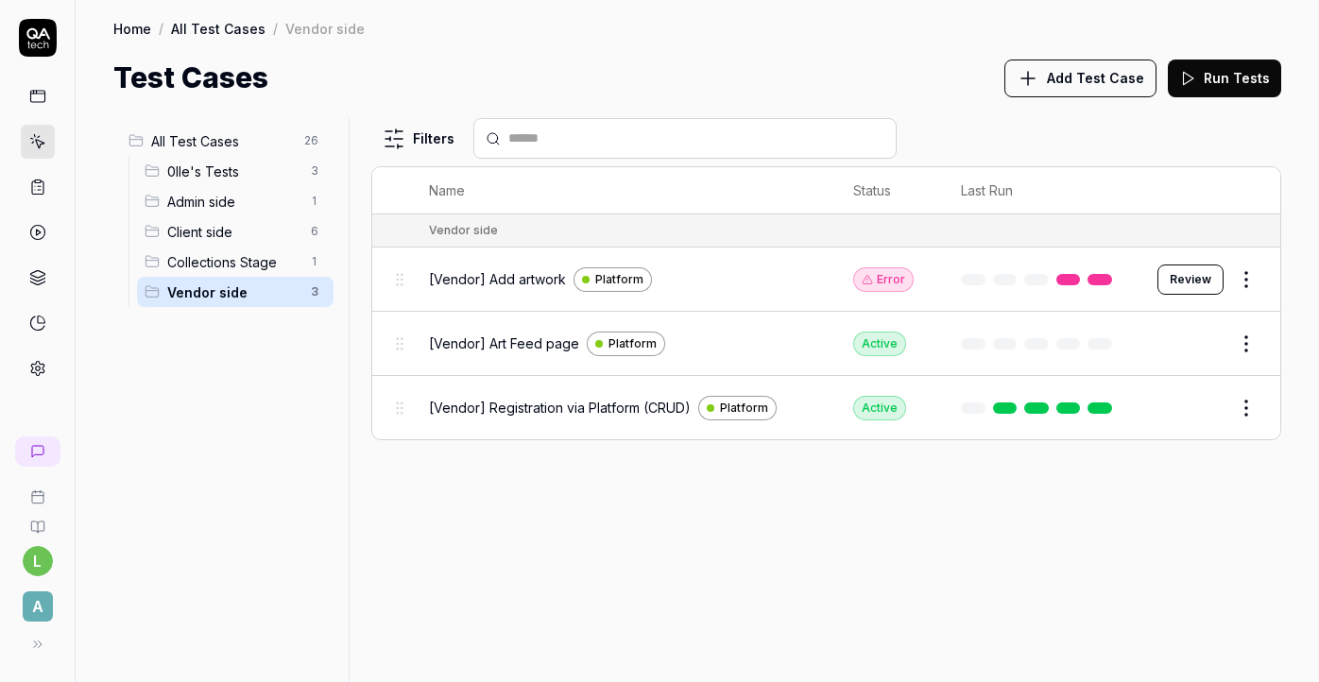
click at [1098, 81] on span "Add Test Case" at bounding box center [1095, 78] width 97 height 20
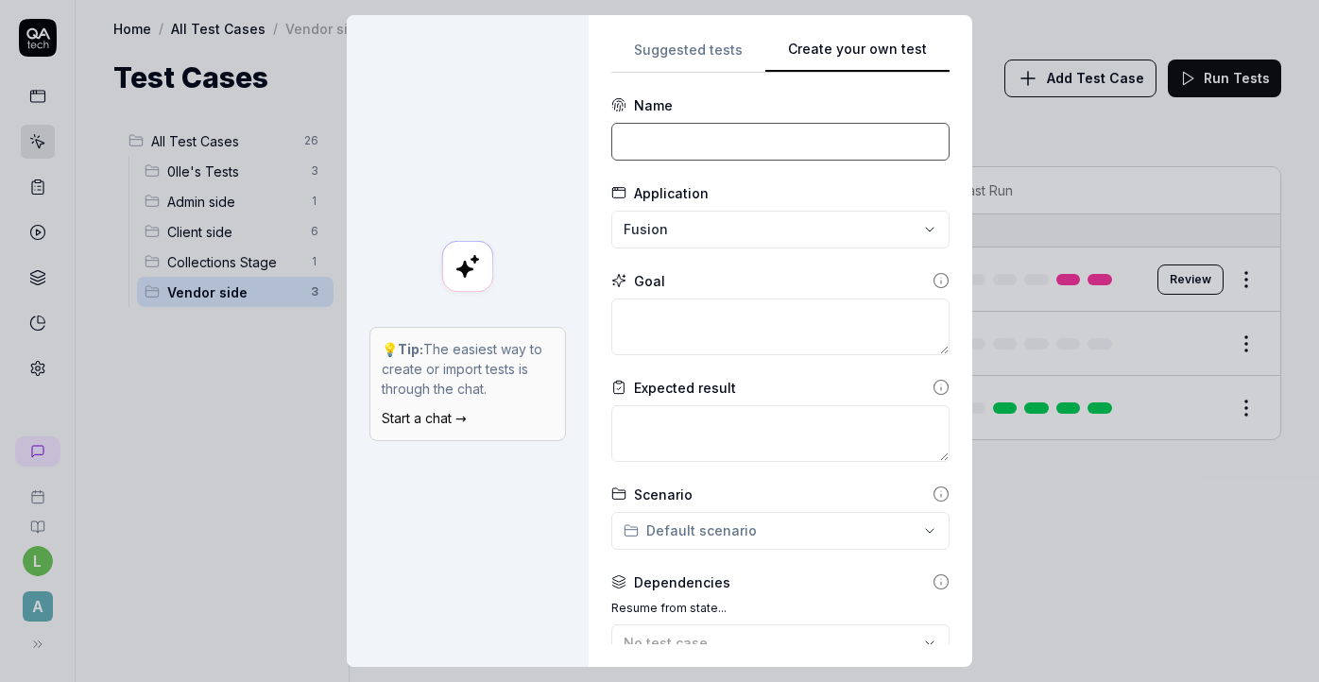
click at [702, 128] on input at bounding box center [780, 142] width 338 height 38
type input "[Vendor] Shortlists_Portfolio call"
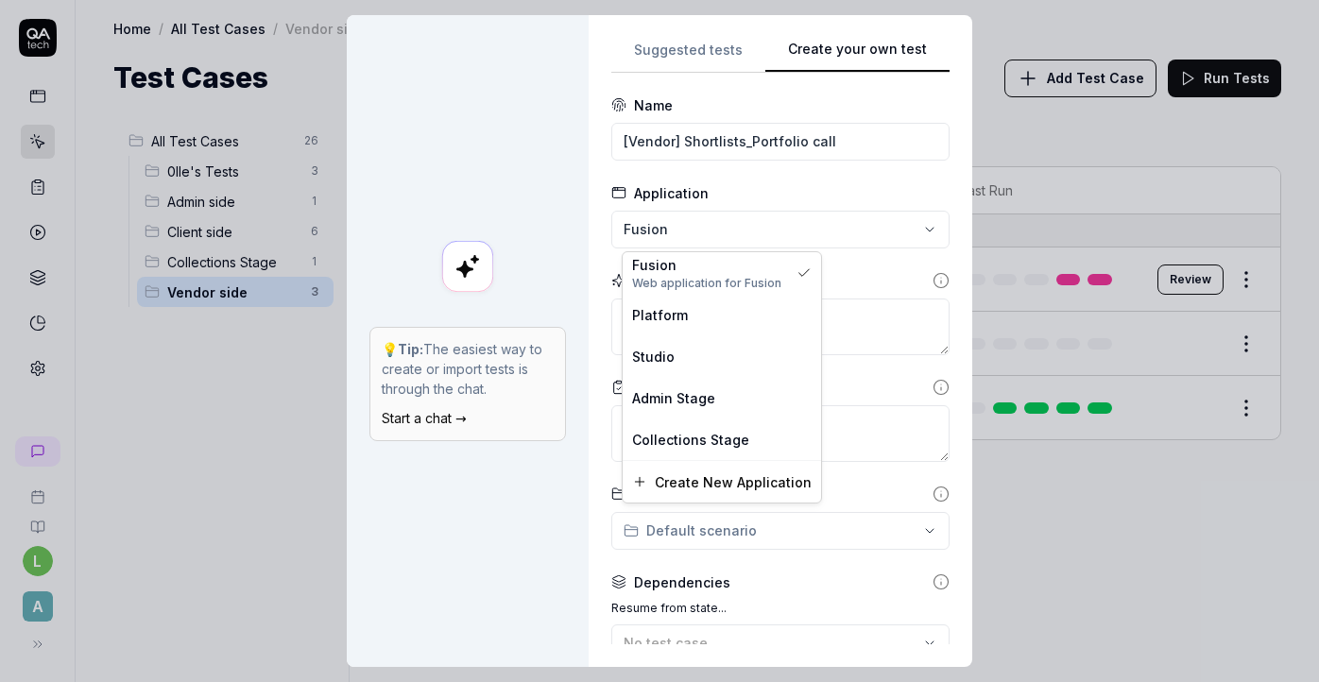
click at [825, 225] on div "**********" at bounding box center [659, 341] width 1319 height 682
click at [714, 315] on div "Platform" at bounding box center [722, 315] width 180 height 20
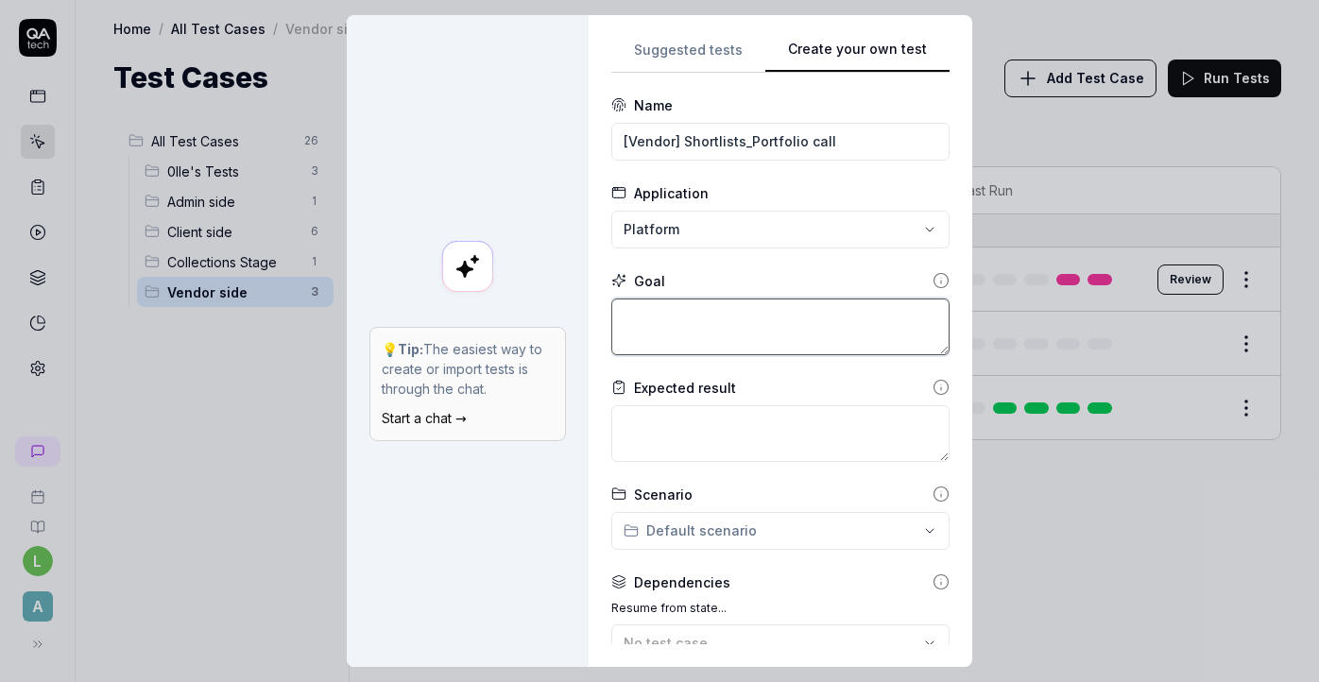
click at [724, 322] on textarea at bounding box center [780, 327] width 338 height 57
type textarea "*"
type textarea "T"
type textarea "*"
type textarea "To"
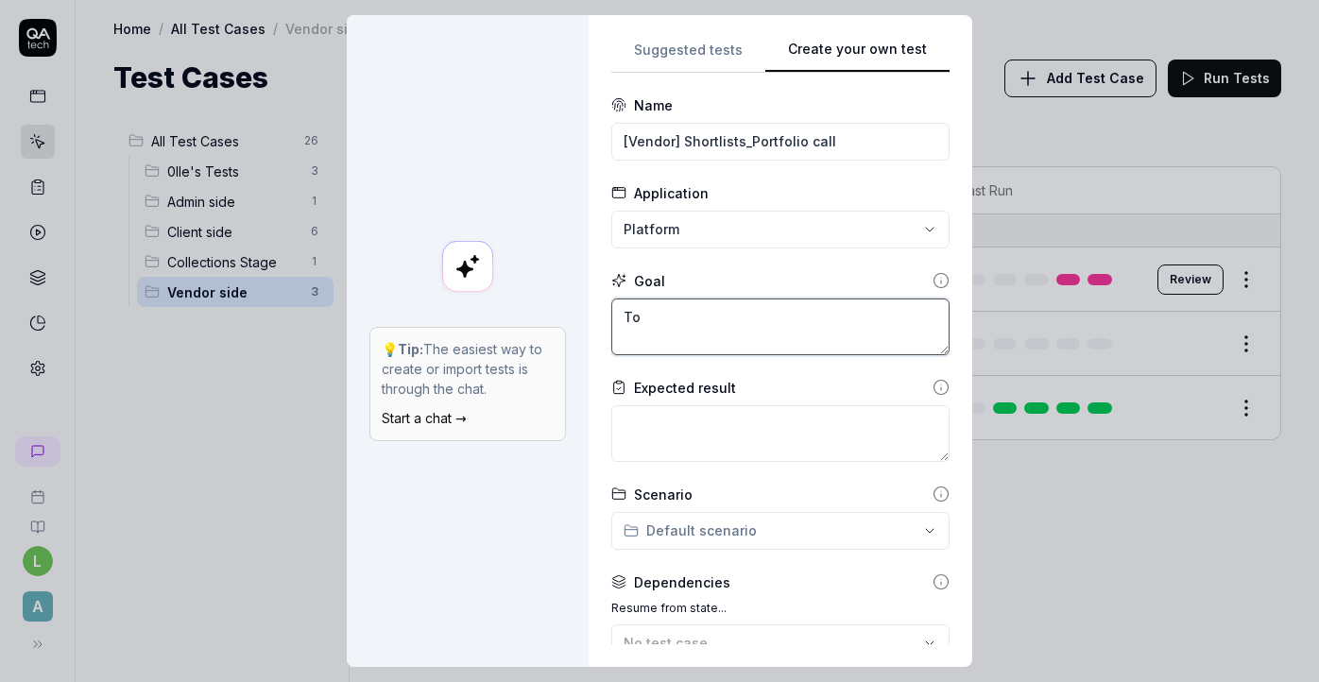
type textarea "*"
type textarea "To"
type textarea "*"
type textarea "To c"
type textarea "*"
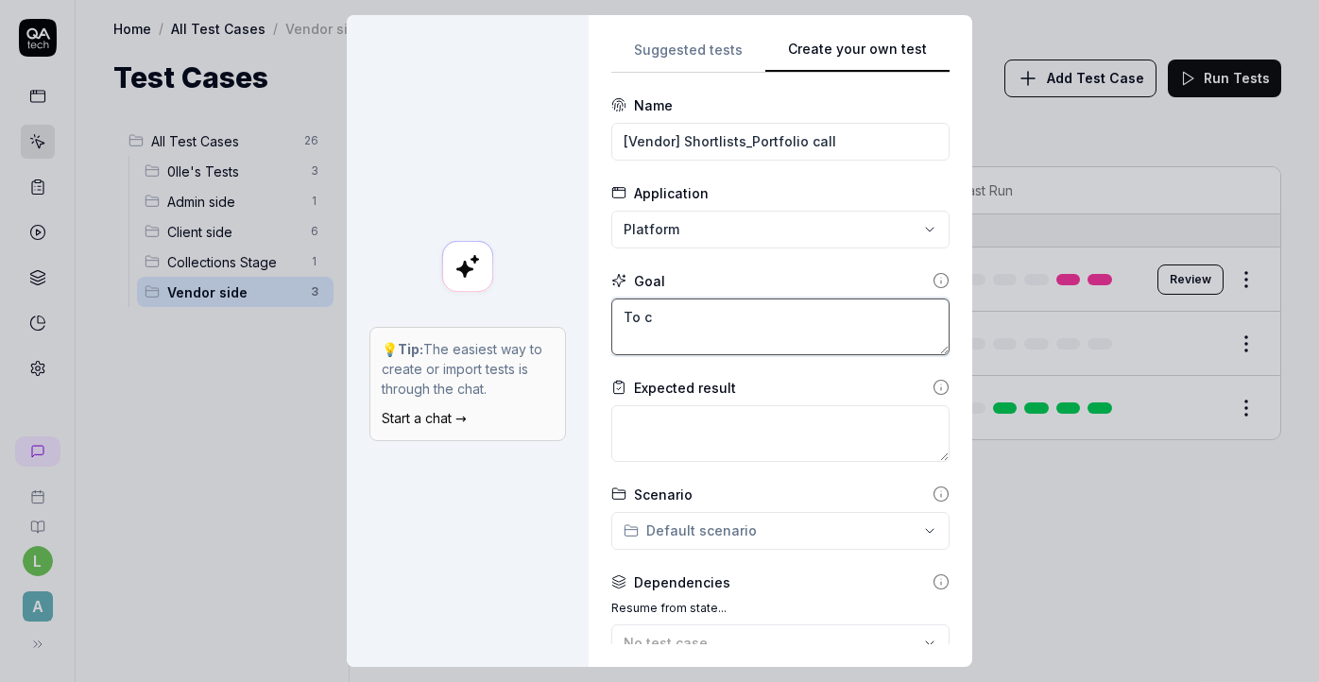
type textarea "To cr"
type textarea "*"
type textarea "To cre"
type textarea "*"
type textarea "To crea"
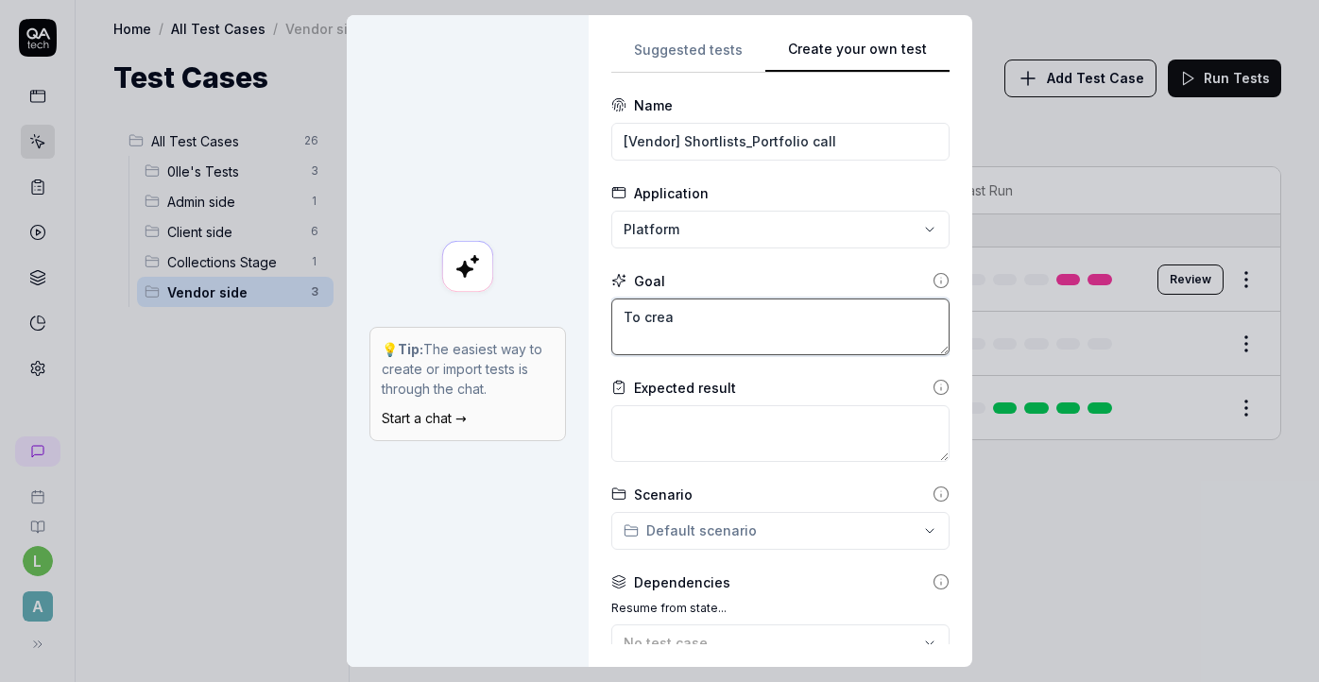
type textarea "*"
type textarea "To creat"
type textarea "*"
type textarea "To create"
type textarea "*"
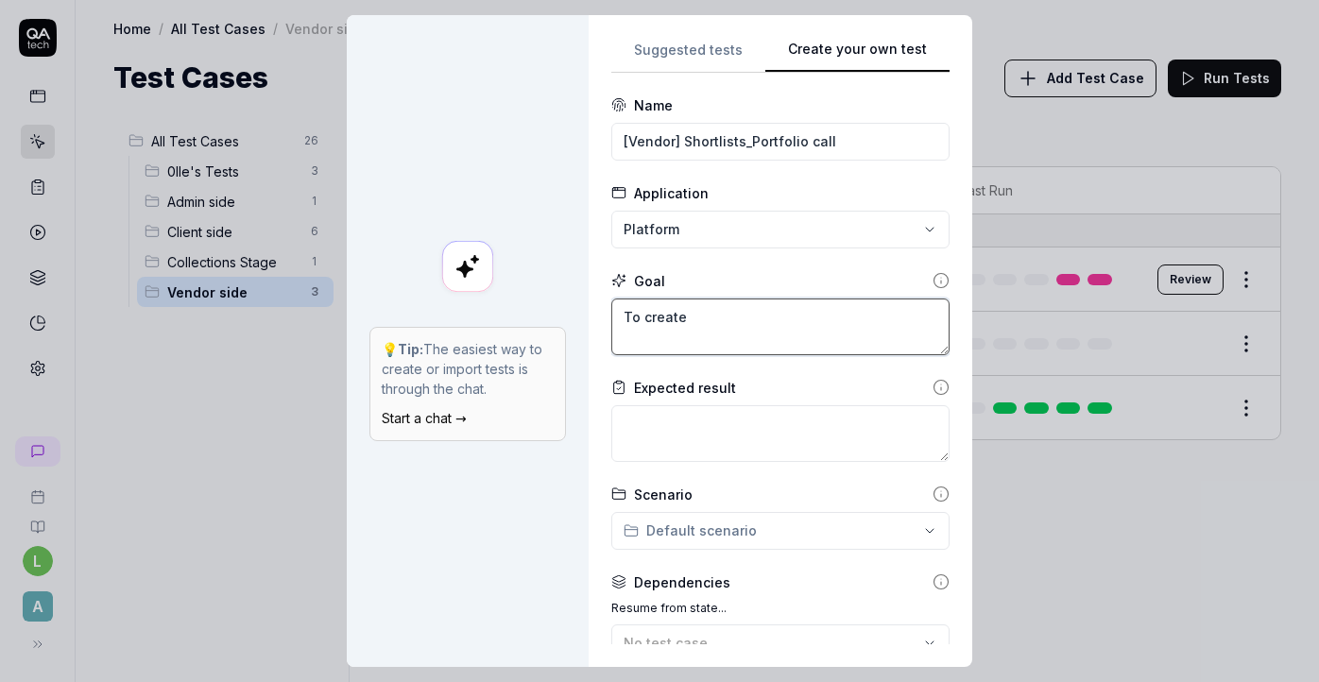
type textarea "To create"
type textarea "*"
type textarea "To create P"
type textarea "*"
type textarea "To create Po"
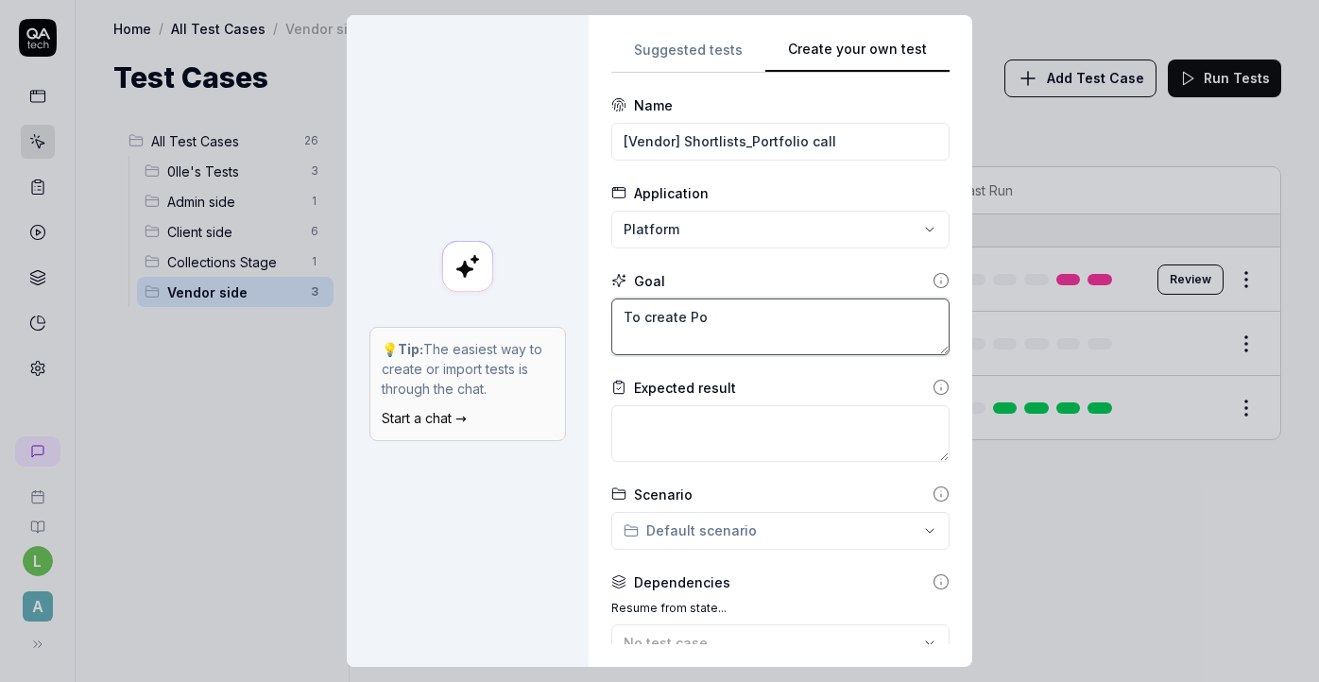
type textarea "*"
type textarea "To create Por"
type textarea "*"
type textarea "To create Port"
type textarea "*"
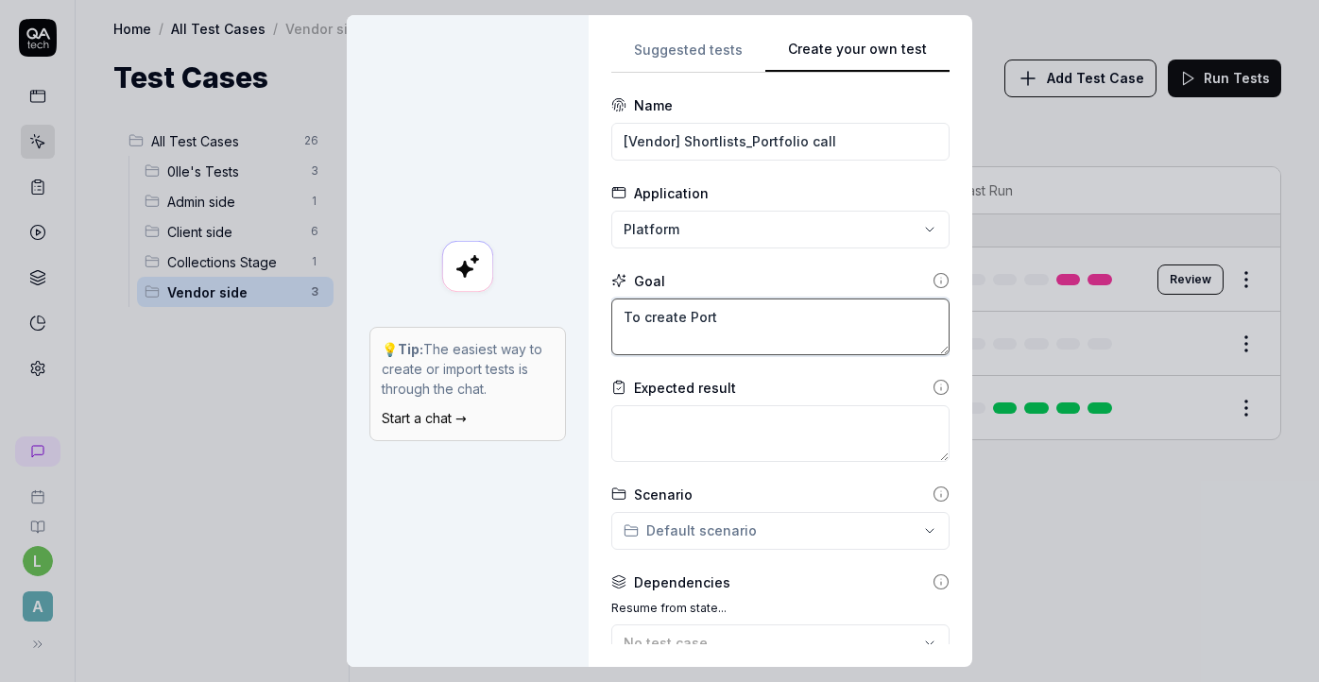
type textarea "To create Portf"
type textarea "*"
type textarea "To create Portfo"
type textarea "*"
type textarea "To create Portfol"
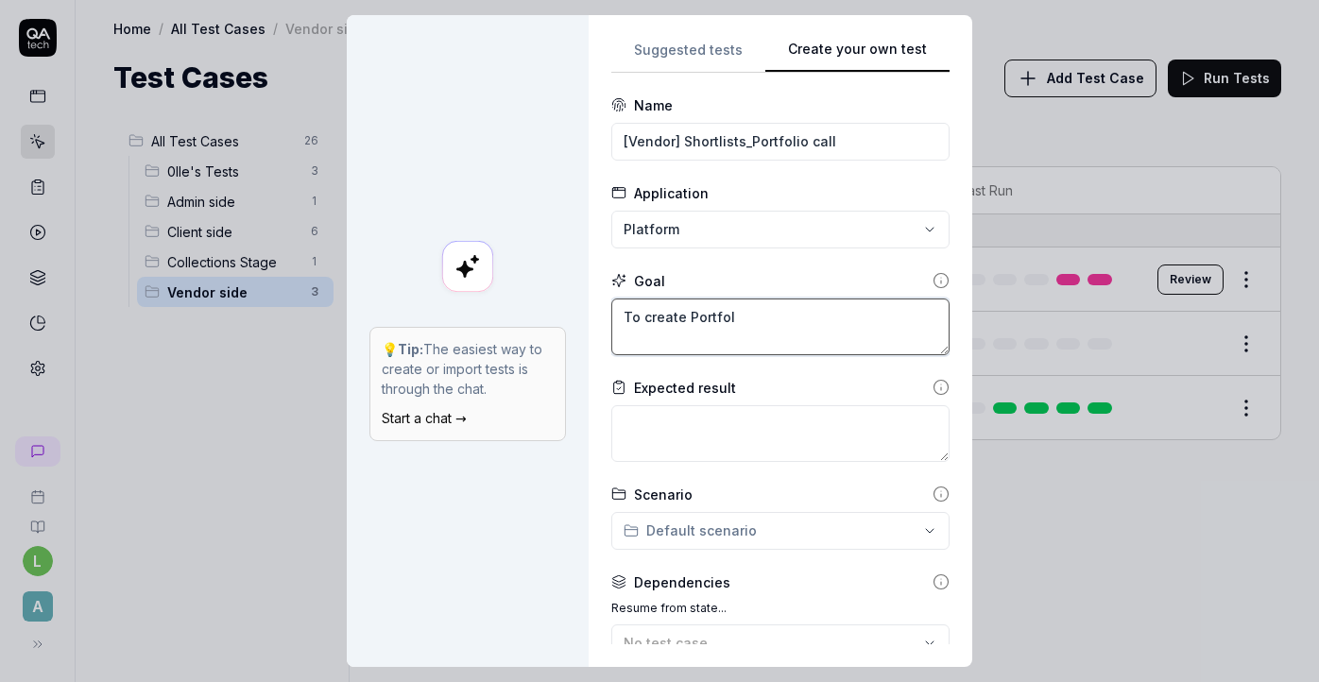
type textarea "*"
type textarea "To create Portfoli"
type textarea "*"
type textarea "To create Portfolio"
type textarea "*"
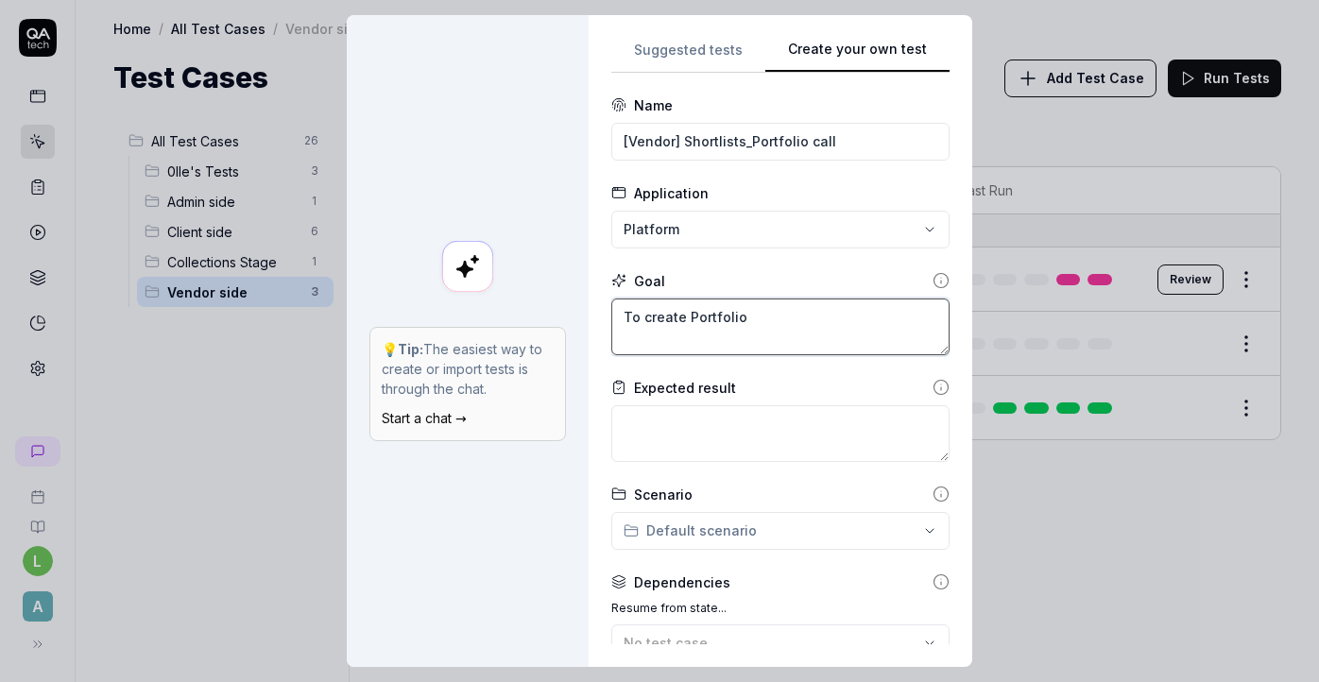
type textarea "To create Portfolio"
type textarea "*"
type textarea "To create Portfolio c"
type textarea "*"
type textarea "To create Portfolio ca"
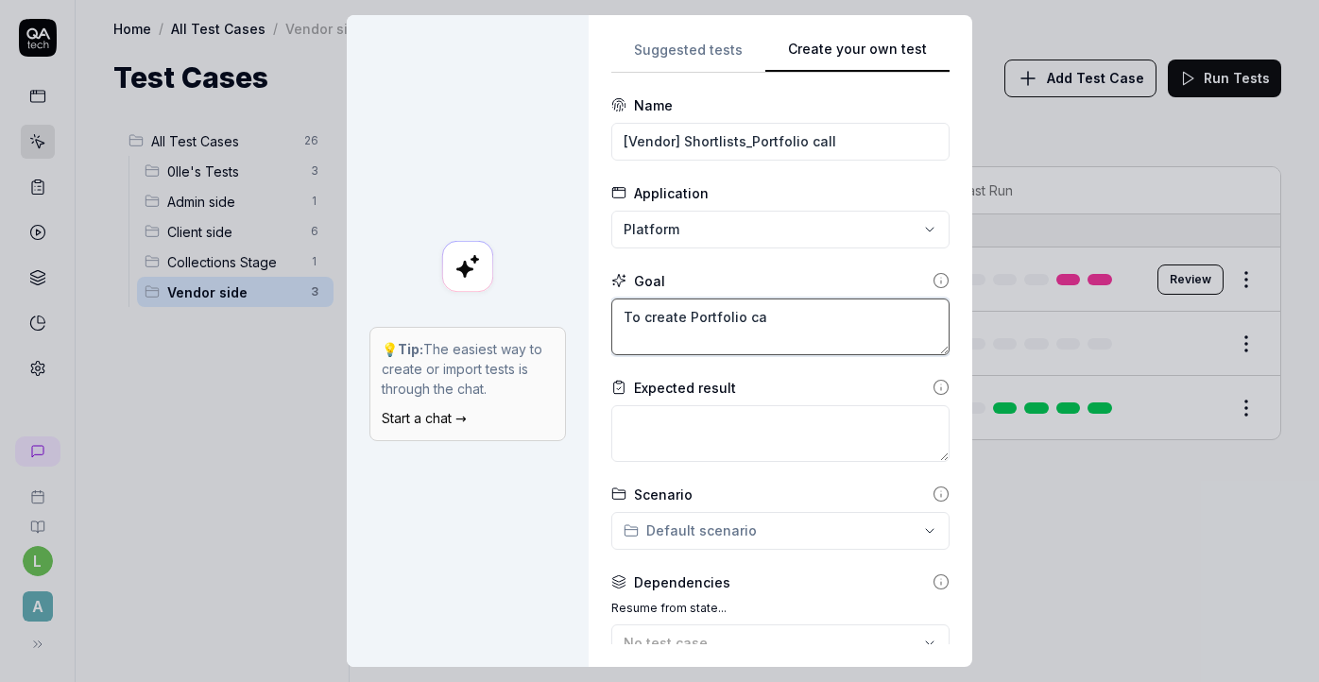
type textarea "*"
type textarea "To create Portfolio cal"
type textarea "*"
type textarea "To create Portfolio call"
type textarea "*"
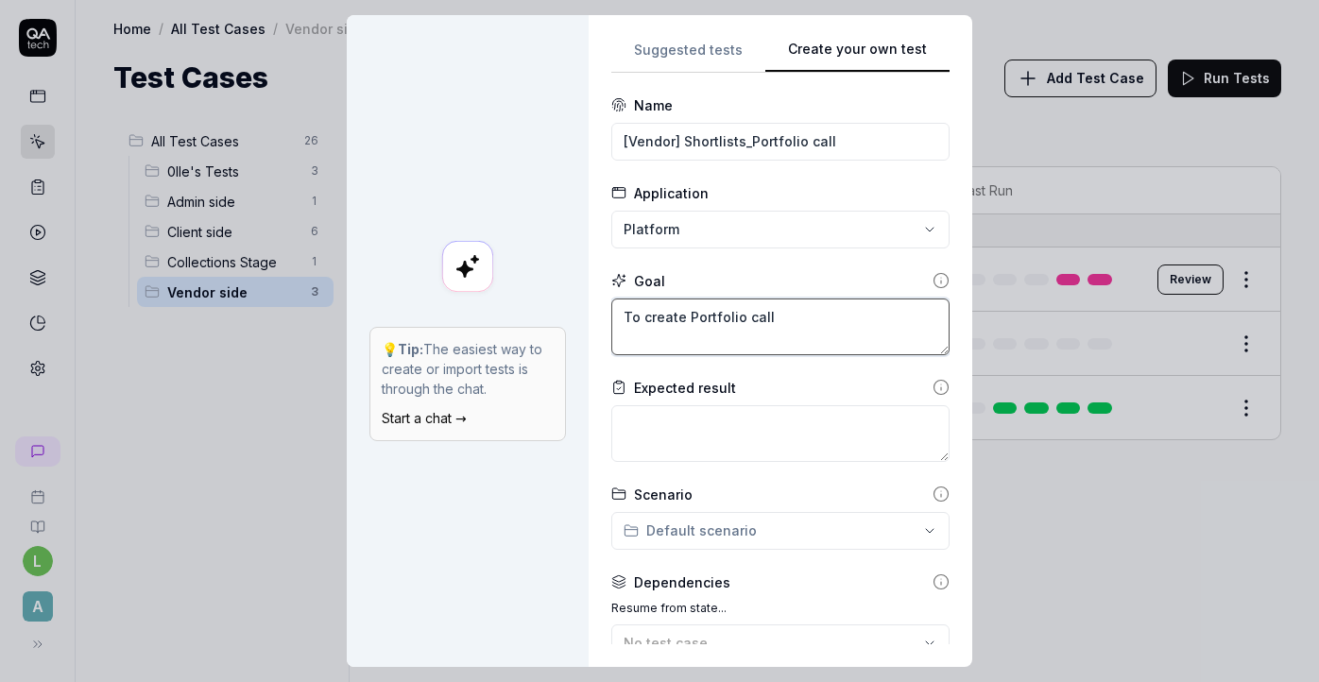
type textarea "To create Portfolio call"
type textarea "*"
type textarea "To create Portfolio call w"
type textarea "*"
type textarea "To create Portfolio call wi"
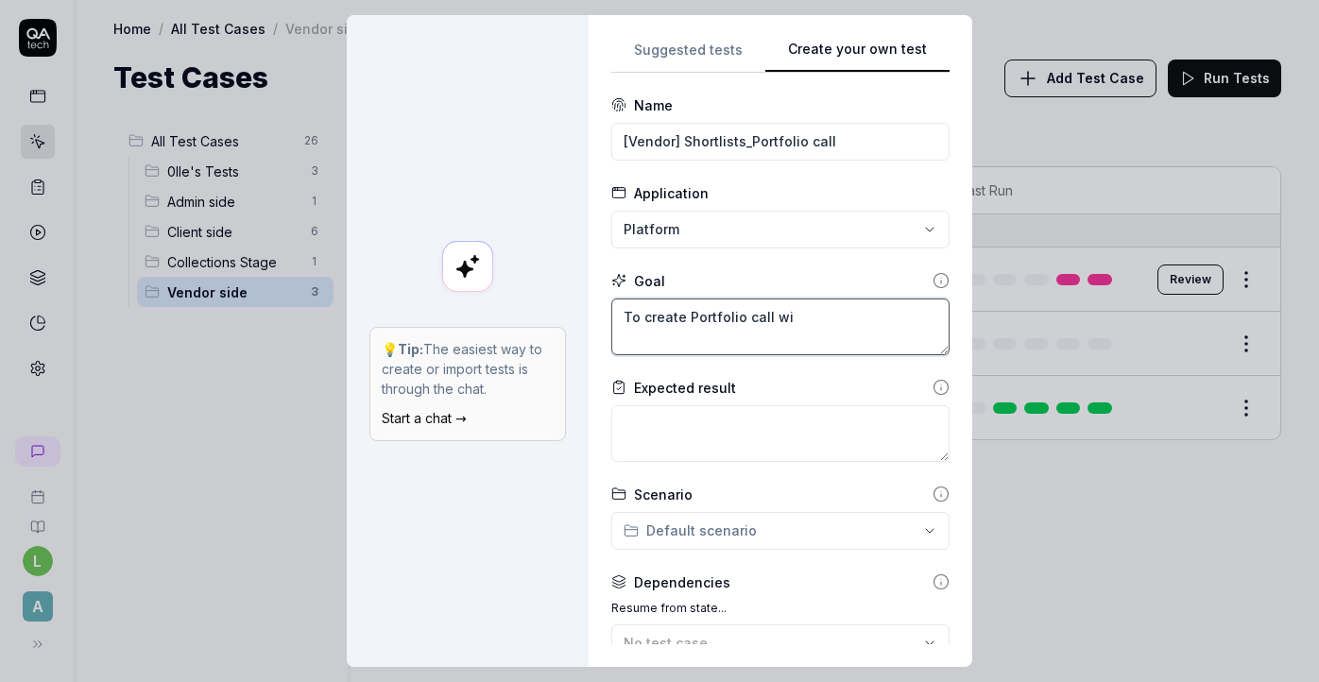
type textarea "*"
type textarea "To create Portfolio call wit"
type textarea "*"
type textarea "To create Portfolio call with"
type textarea "*"
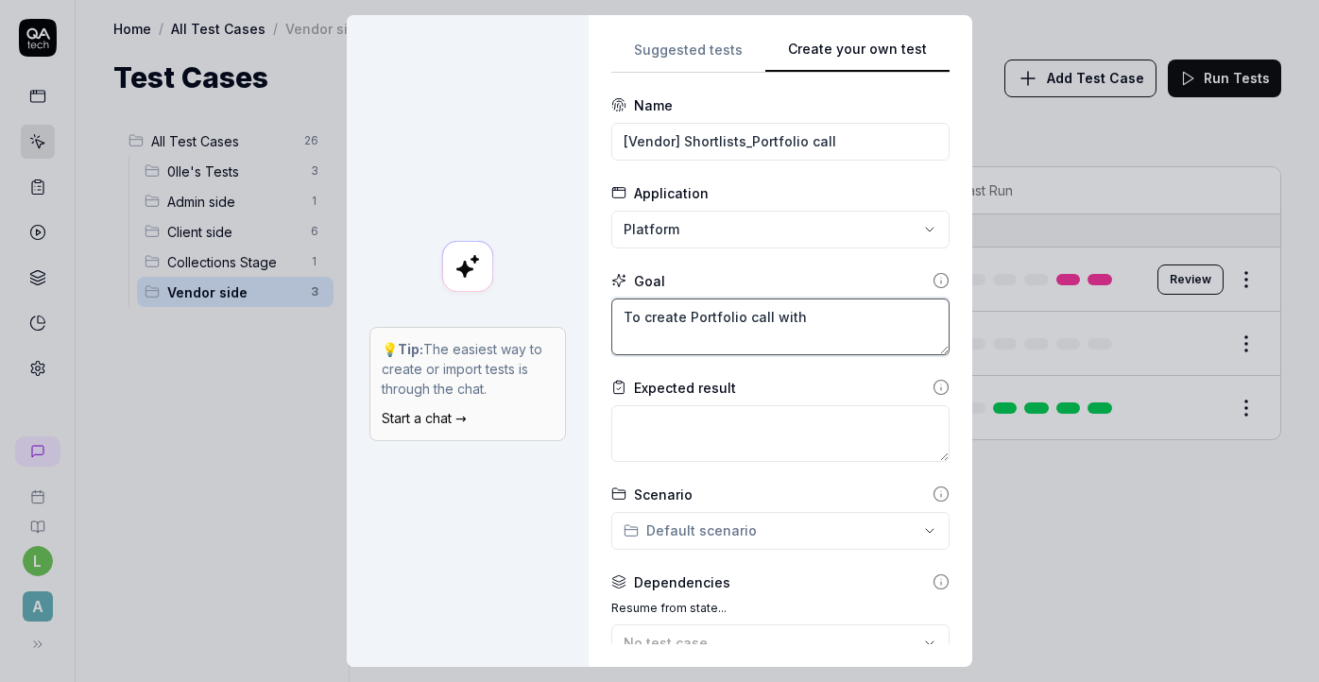
type textarea "To create Portfolio call with"
type textarea "*"
type textarea "To create Portfolio call with s"
type textarea "*"
type textarea "To create Portfolio call with st"
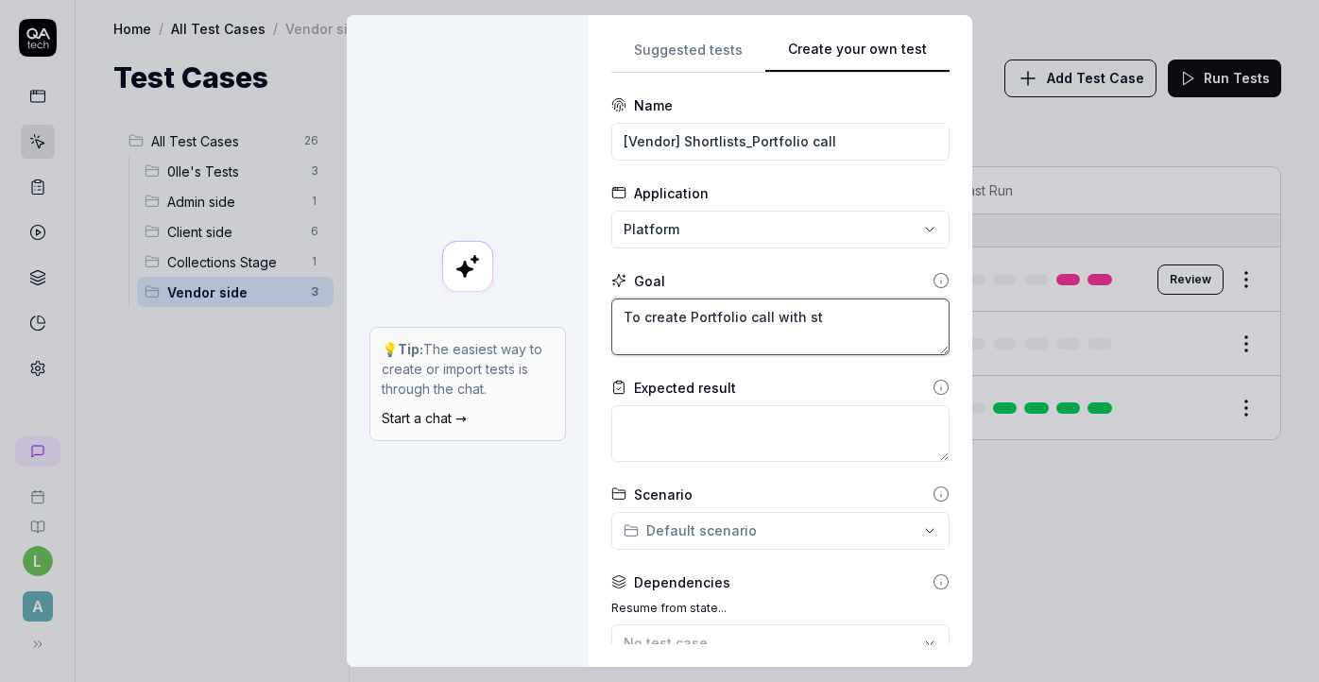
type textarea "*"
type textarea "To create Portfolio call with sta"
type textarea "*"
type textarea "To create Portfolio call with stat"
type textarea "*"
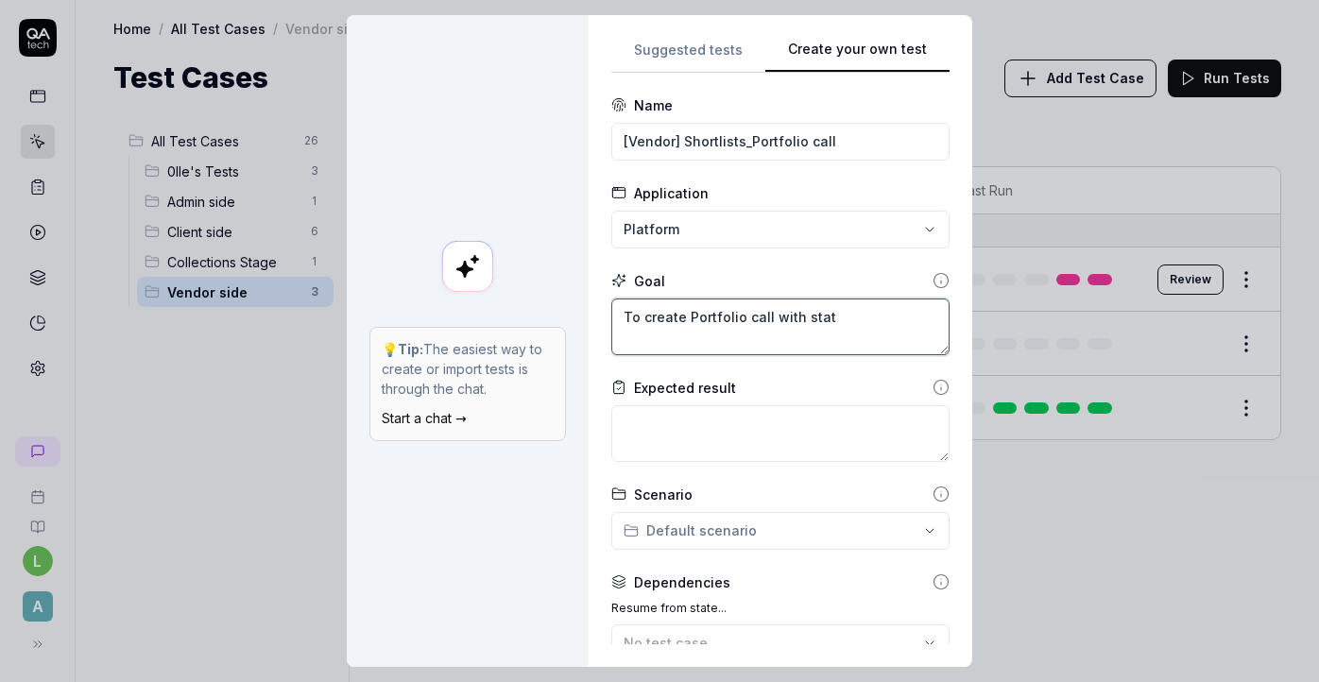
type textarea "To create Portfolio call with stati"
type textarea "*"
type textarea "To create Portfolio call with stat"
type textarea "*"
type textarea "To create Portfolio call with statu"
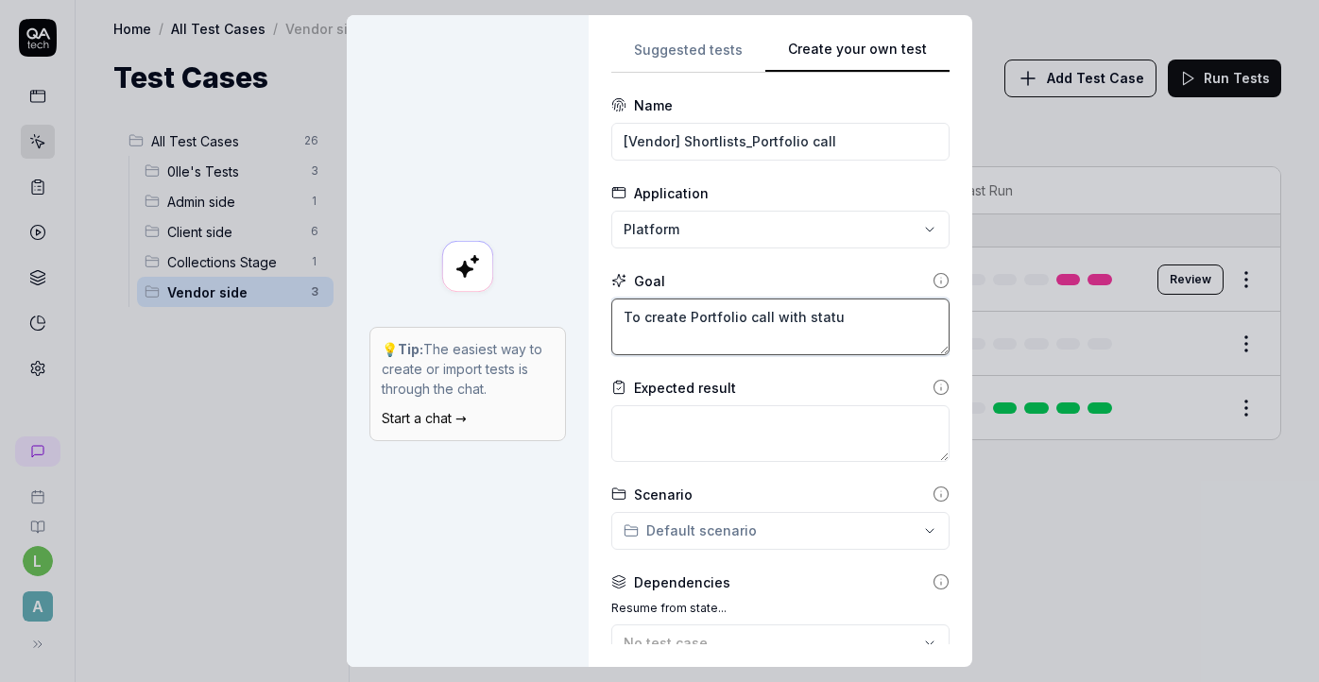
type textarea "*"
type textarea "To create Portfolio call with status"
type textarea "*"
type textarea "To create Portfolio call with status"
type textarea "*"
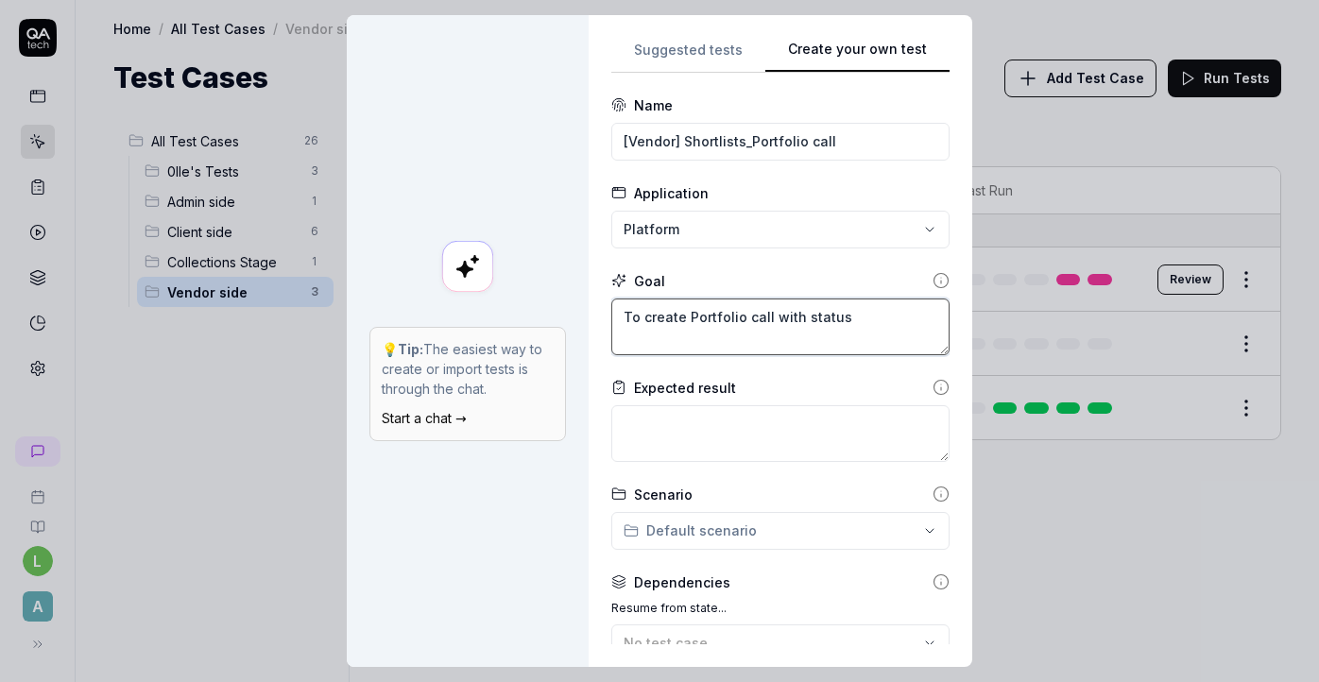
type textarea "To create Portfolio call with status S"
type textarea "*"
type textarea "To create Portfolio call with status Su"
type textarea "*"
type textarea "To create Portfolio call with status Sub"
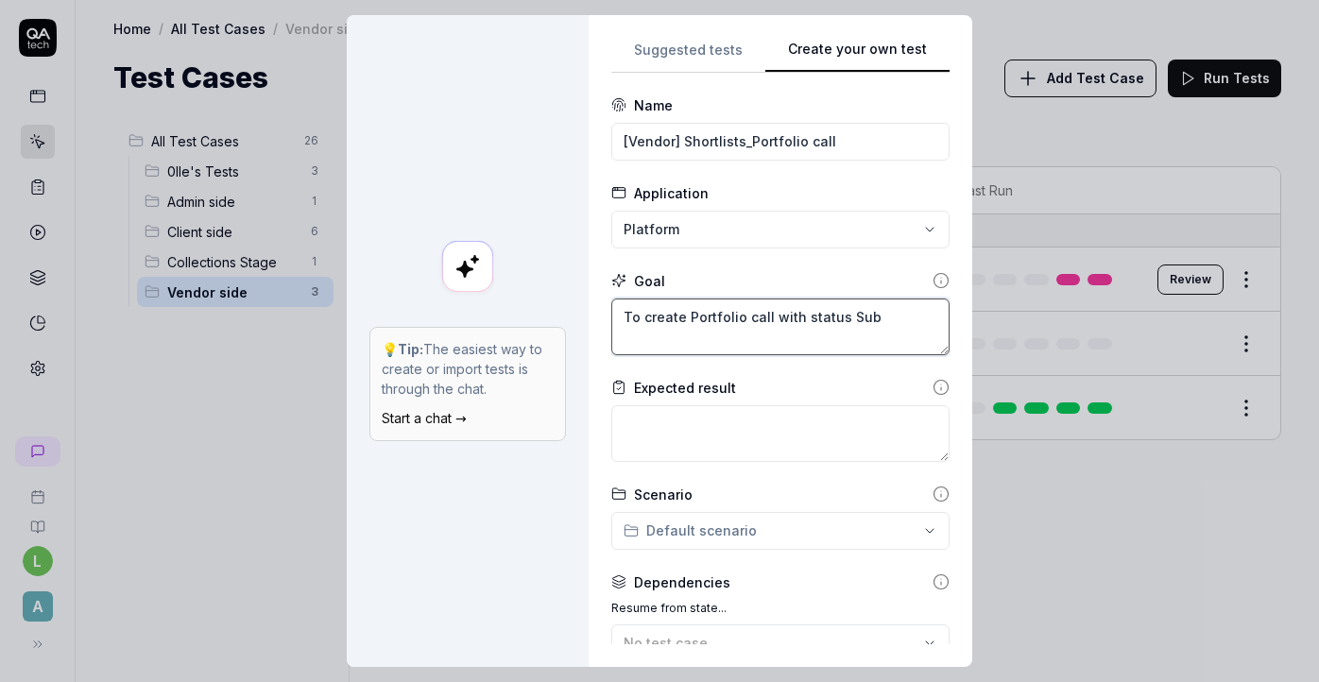
type textarea "*"
type textarea "To create Portfolio call with status Subm"
type textarea "*"
type textarea "To create Portfolio call with status Submi"
type textarea "*"
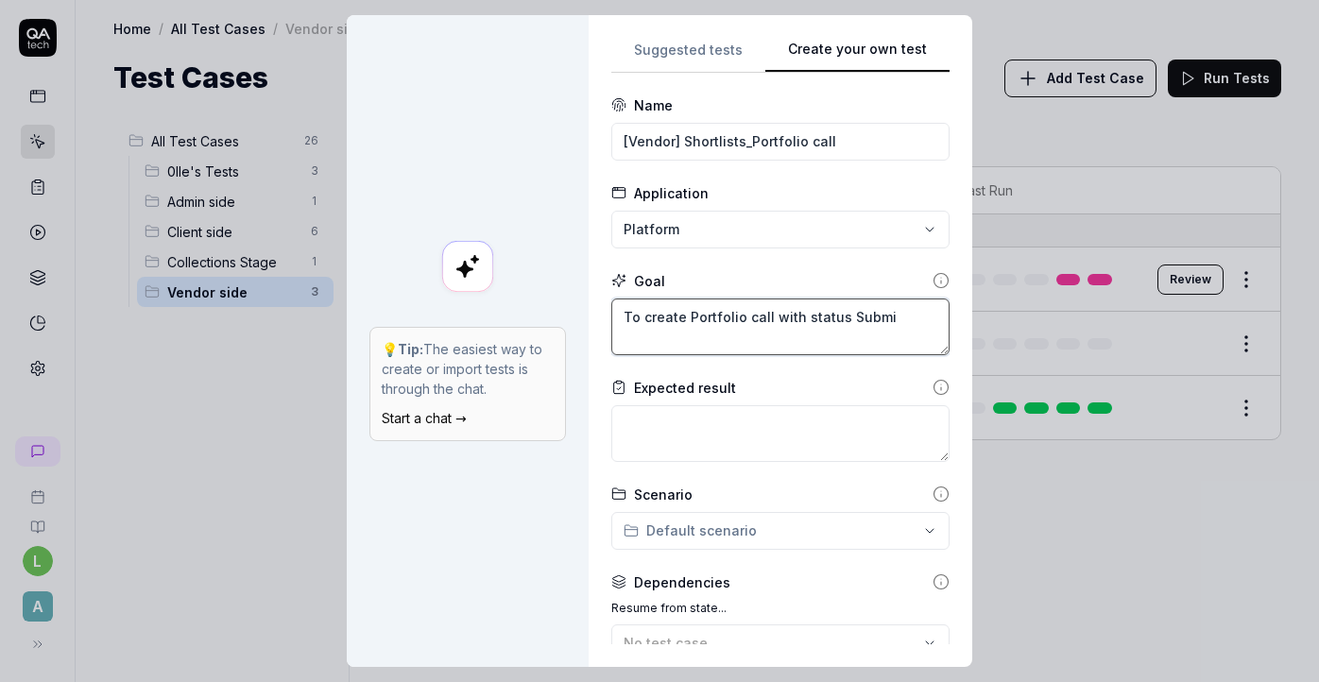
type textarea "To create Portfolio call with status Submit"
type textarea "*"
type textarea "To create Portfolio call with status Submitt"
type textarea "*"
type textarea "To create Portfolio call with status Submitte"
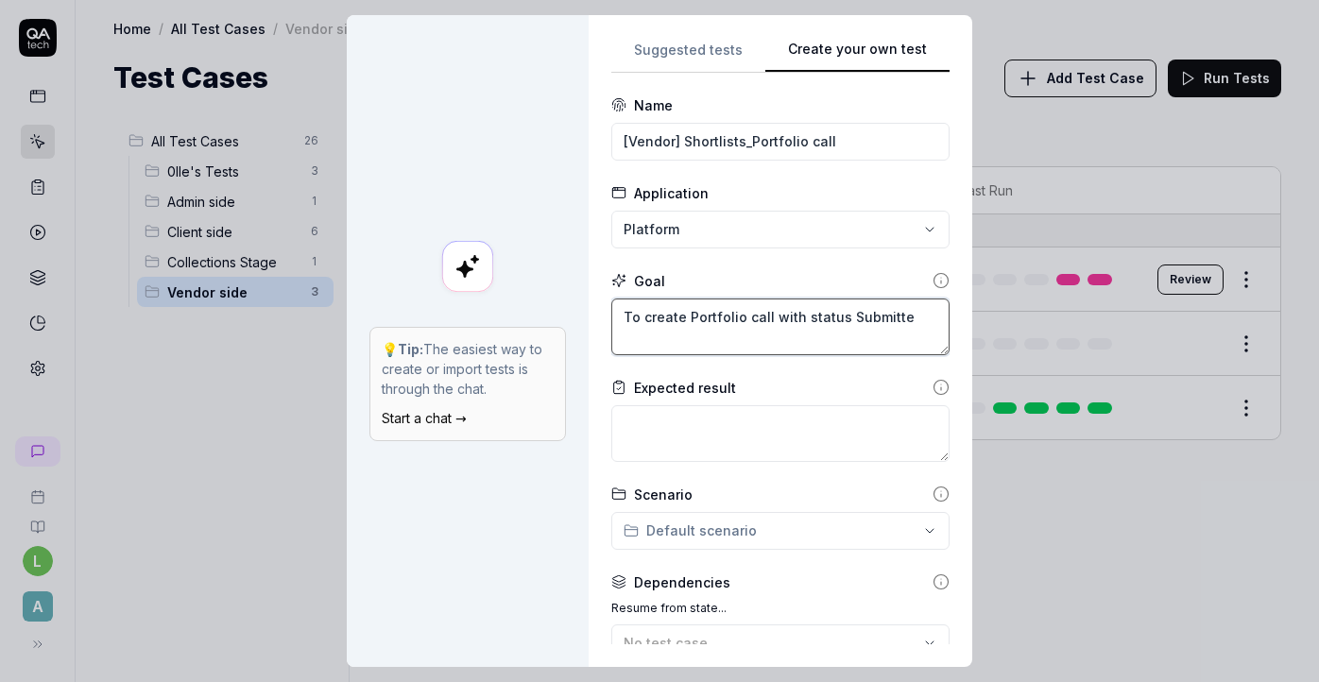
type textarea "*"
type textarea "To create Portfolio call with status Submitted"
type textarea "*"
type textarea "To create Portfolio call with status Submitted"
type textarea "*"
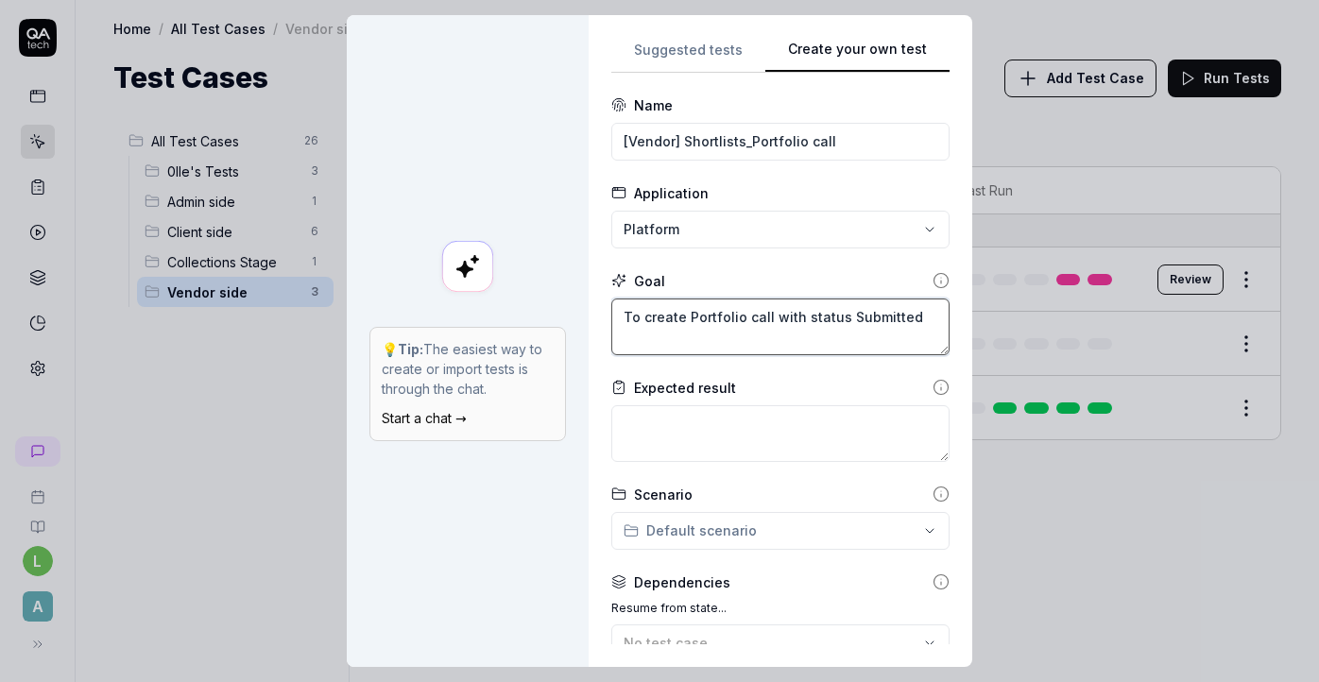
type textarea "To create Portfolio call with status Submitted f"
type textarea "*"
type textarea "To create Portfolio call with status Submitted fo"
type textarea "*"
type textarea "To create Portfolio call with status Submitted for"
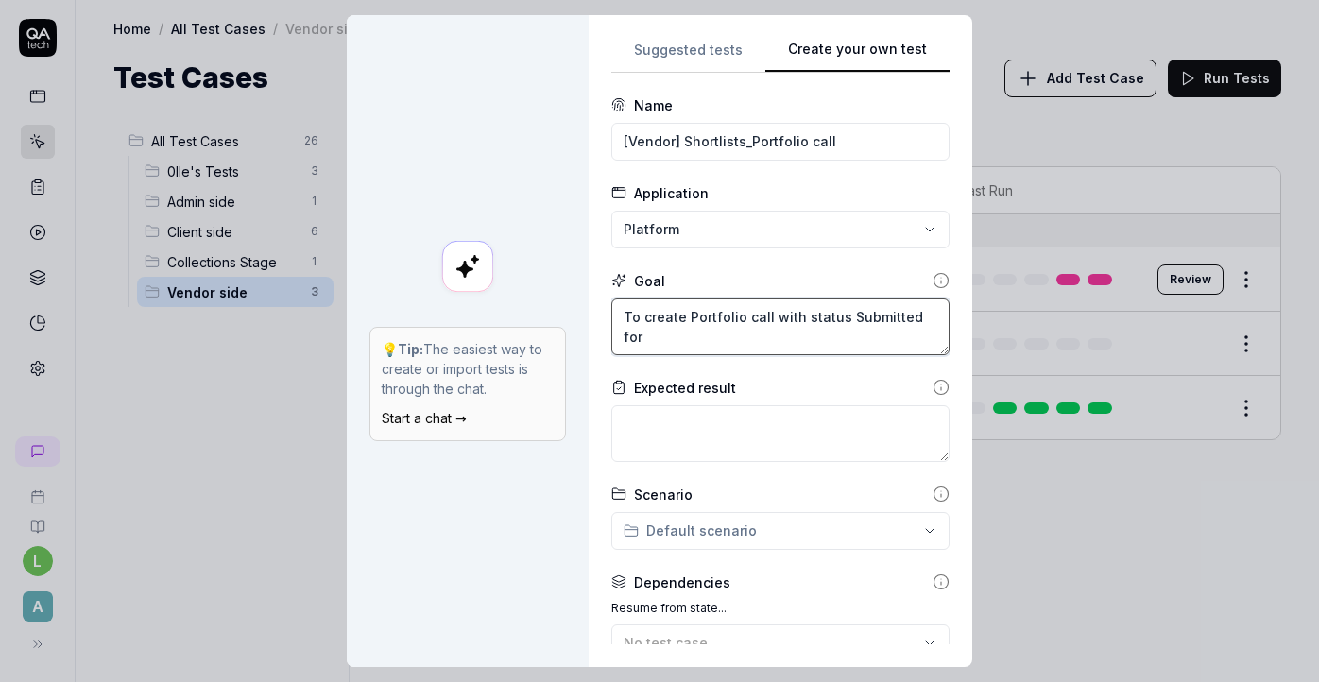
type textarea "*"
type textarea "To create Portfolio call with status Submitted for"
type textarea "*"
type textarea "To create Portfolio call with status Submitted for N"
type textarea "*"
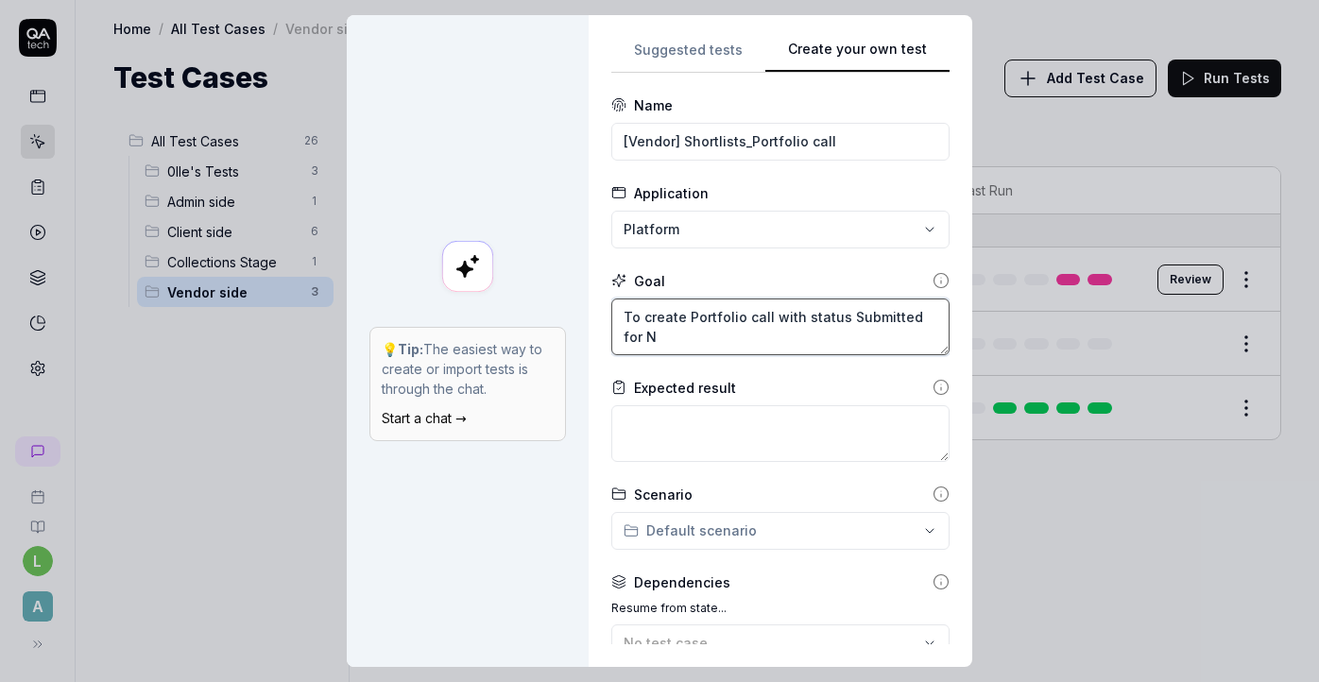
type textarea "To create Portfolio call with status Submitted for N="
type textarea "*"
type textarea "To create Portfolio call with status Submitted for N"
type textarea "*"
type textarea "To create Portfolio call with status Submitted for"
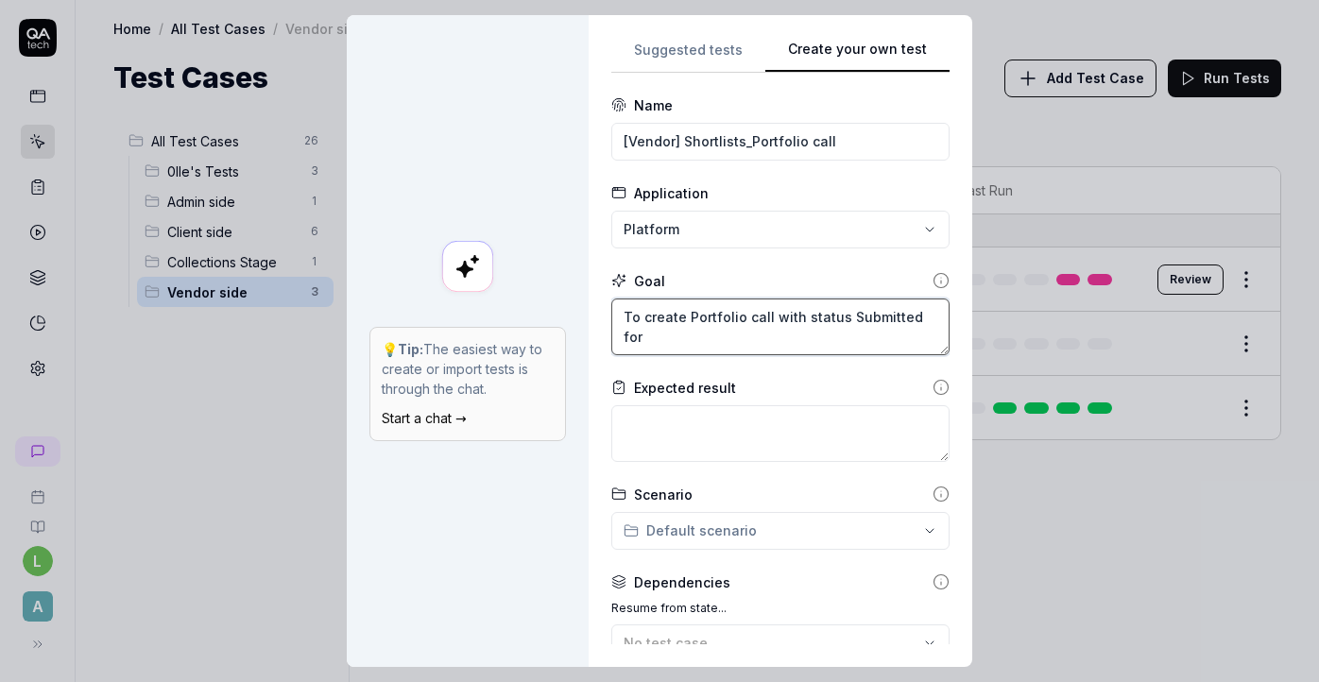
type textarea "*"
type textarea "To create Portfolio call with status Submitted for M"
type textarea "*"
type textarea "To create Portfolio call with status Submitted for Ma"
type textarea "*"
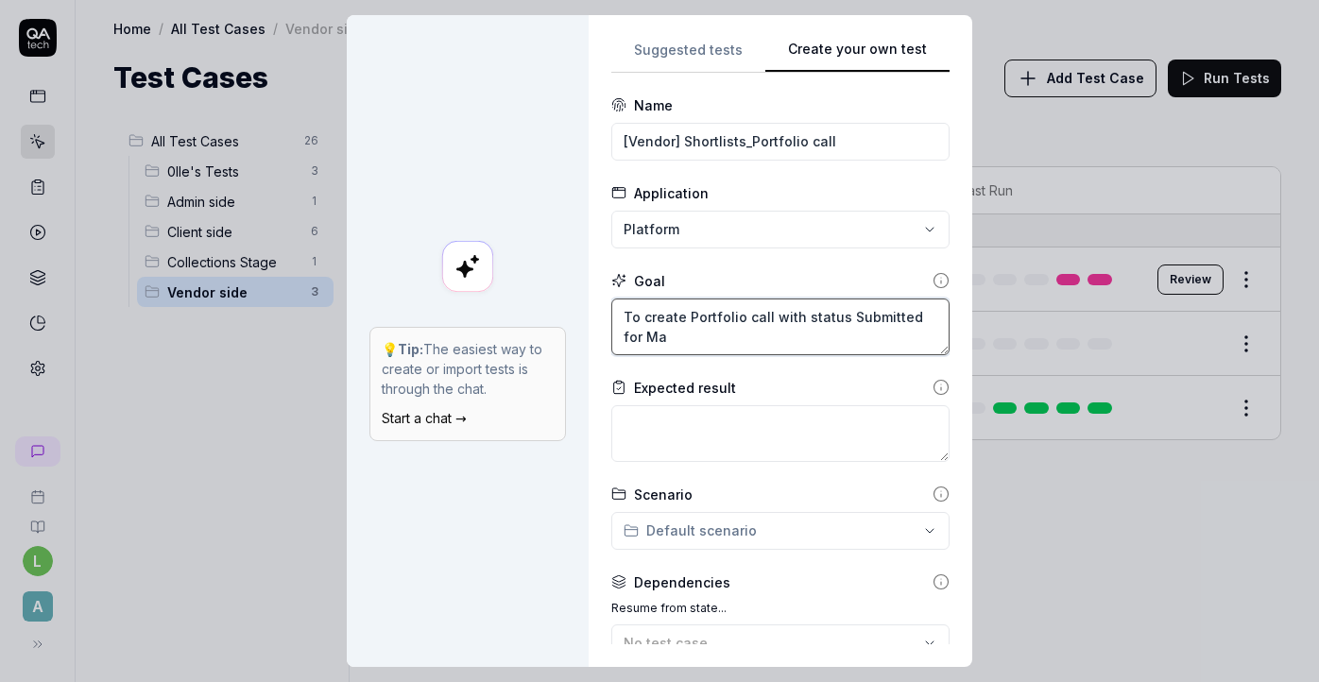
type textarea "To create Portfolio call with status Submitted for Mat"
type textarea "*"
type textarea "To create Portfolio call with status Submitted for Matc"
type textarea "*"
type textarea "To create Portfolio call with status Submitted for Match"
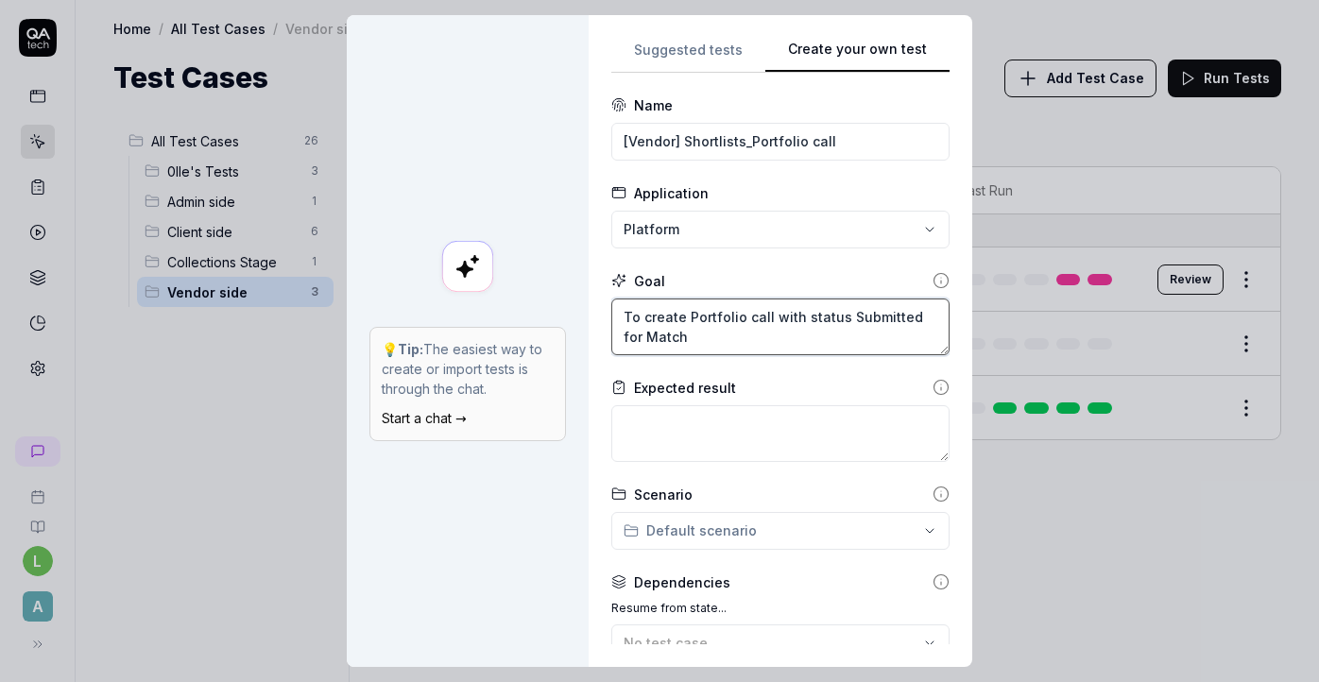
type textarea "*"
type textarea "To create Portfolio call with status Submitted for Matche"
type textarea "*"
type textarea "To create Portfolio call with status Submitted for Matched"
type textarea "*"
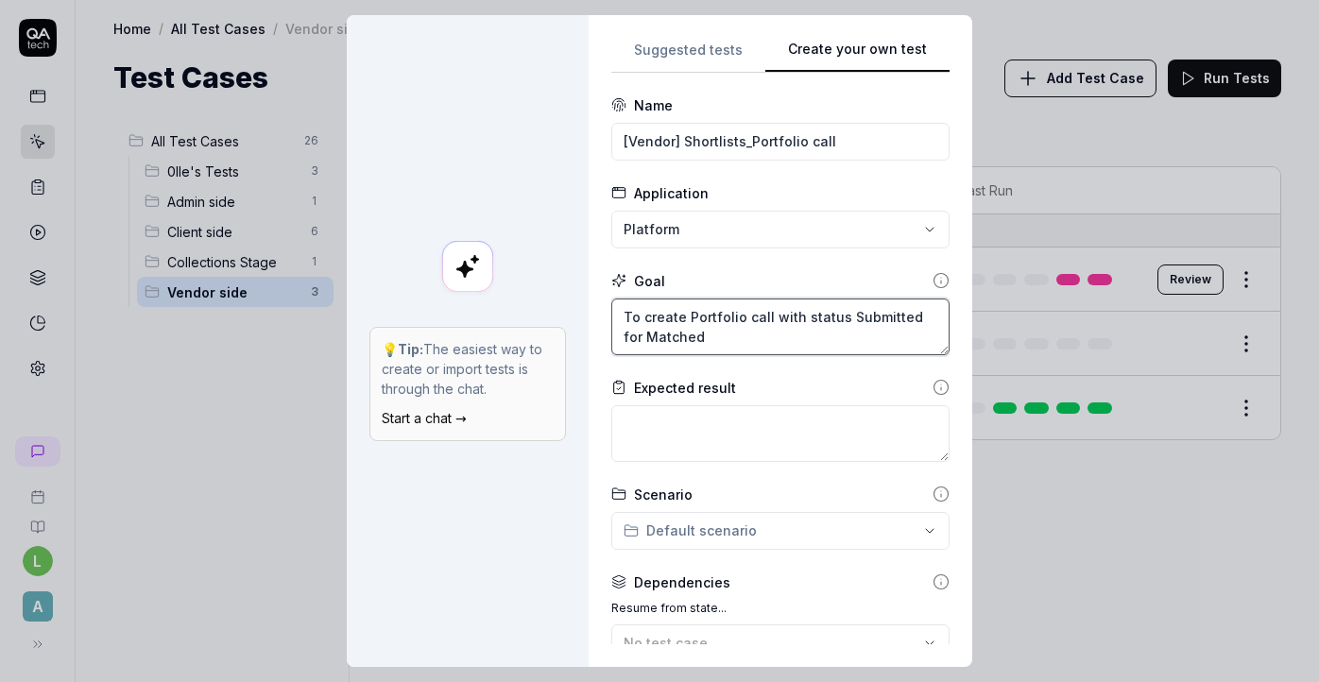
type textarea "To create Portfolio call with status Submitted for Matched"
type textarea "*"
type textarea "To create Portfolio call with status Submitted for Matched r"
type textarea "*"
type textarea "To create Portfolio call with status Submitted for Matched re"
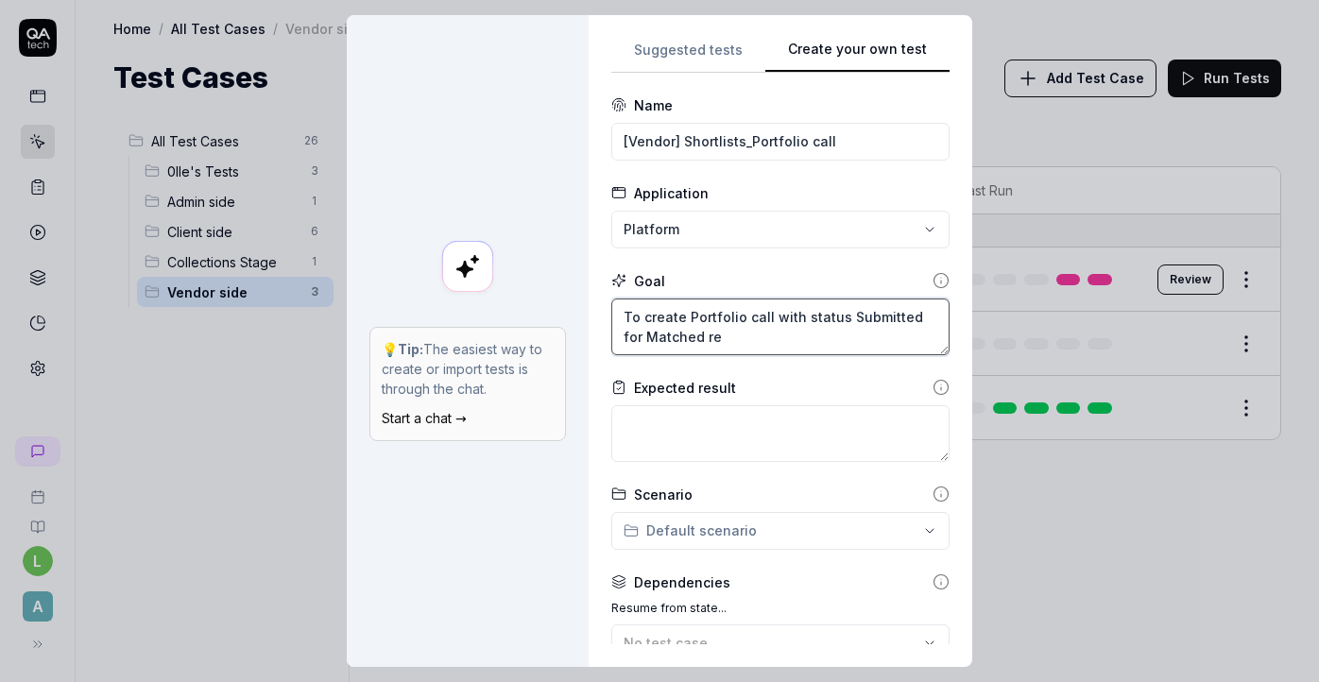
type textarea "*"
type textarea "To create Portfolio call with status Submitted for Matched req"
type textarea "*"
type textarea "To create Portfolio call with status Submitted for Matched requ"
type textarea "*"
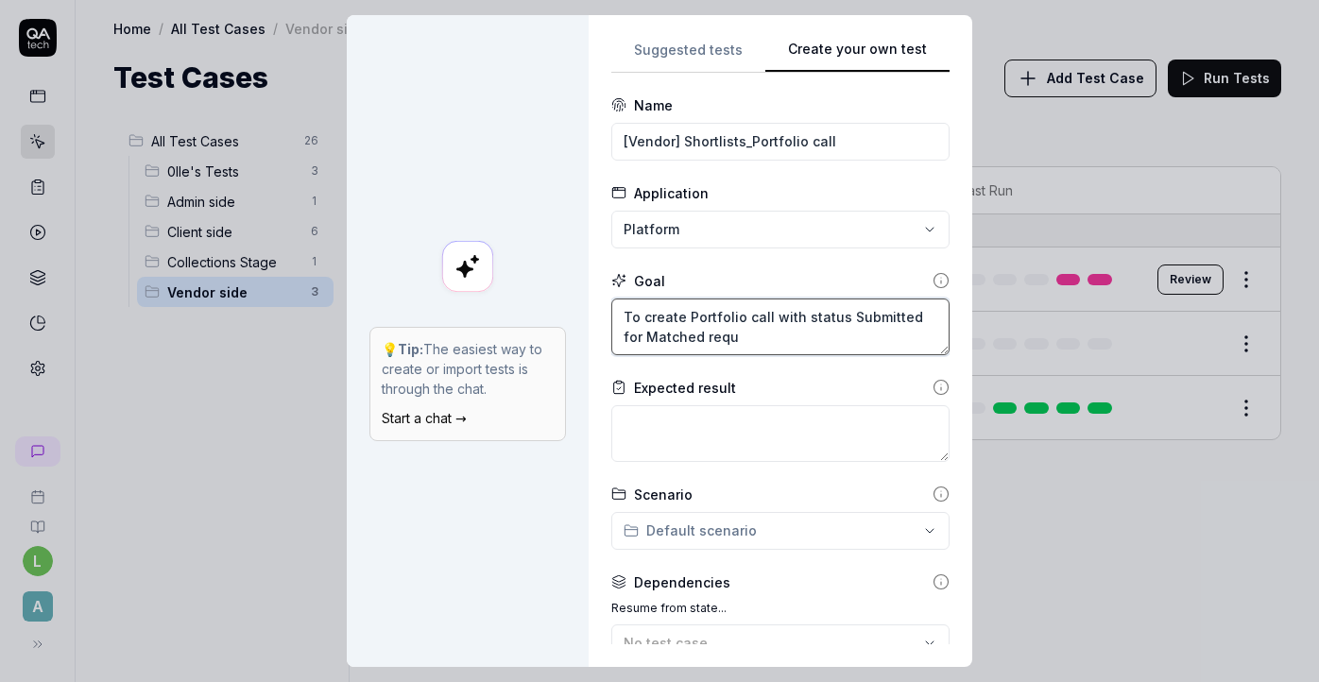
type textarea "To create Portfolio call with status Submitted for Matched reque"
type textarea "*"
type textarea "To create Portfolio call with status Submitted for Matched reques"
type textarea "*"
type textarea "To create Portfolio call with status Submitted for Matched requesd"
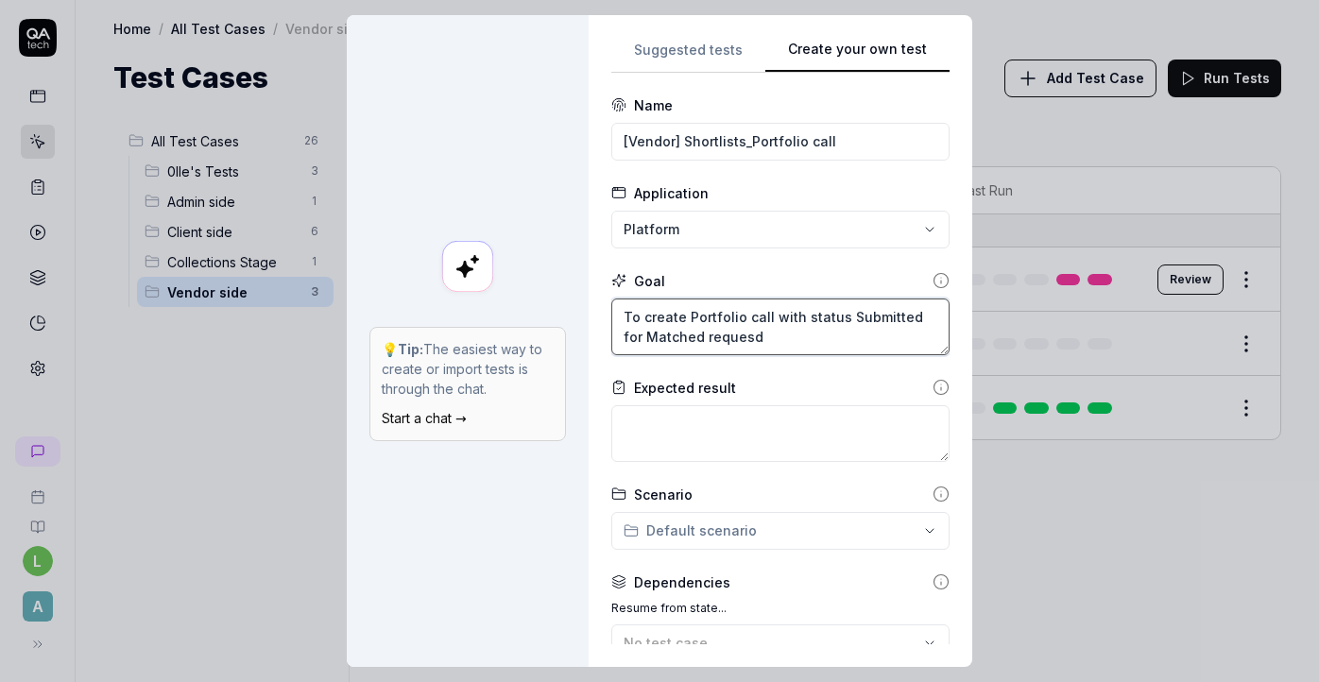
type textarea "*"
type textarea "To create Portfolio call with status Submitted for Matched reques"
type textarea "*"
type textarea "To create Portfolio call with status Submitted for Matched requess"
type textarea "*"
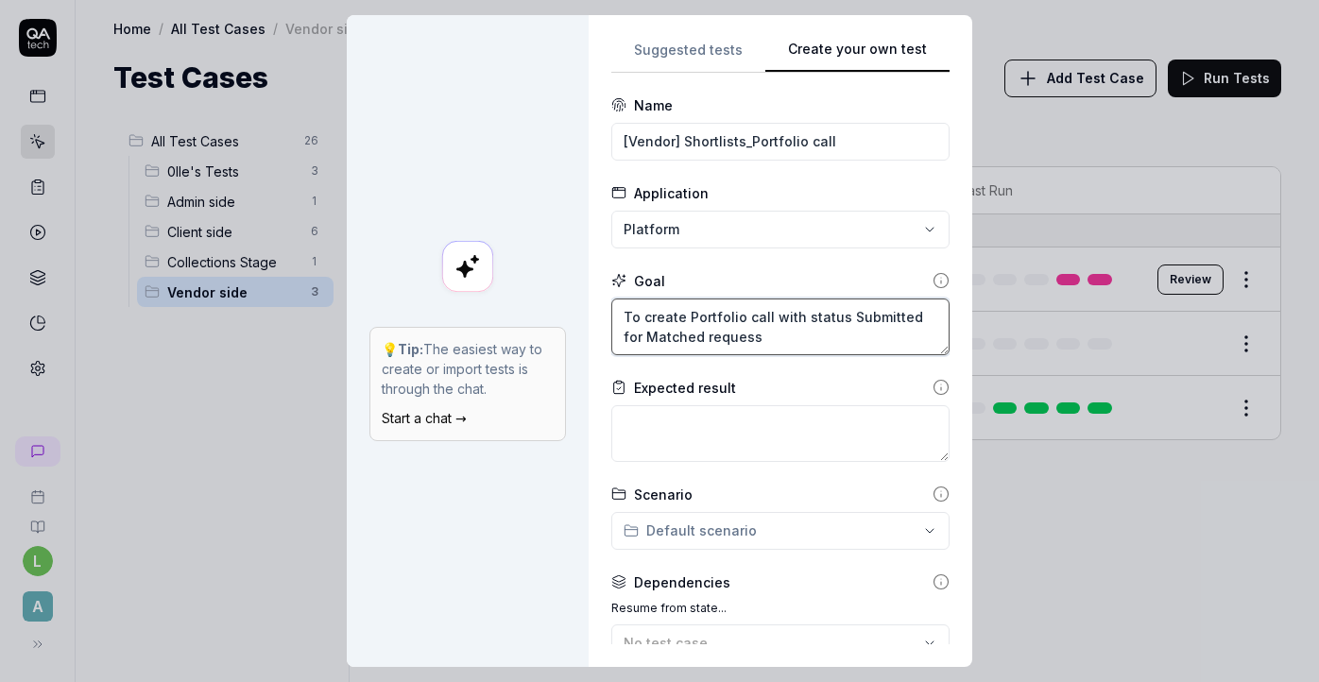
type textarea "To create Portfolio call with status Submitted for Matched requesst"
type textarea "*"
type textarea "To create Portfolio call with status Submitted for Matched requessts"
type textarea "*"
type textarea "To create Portfolio call with status Submitted for Matched requesst"
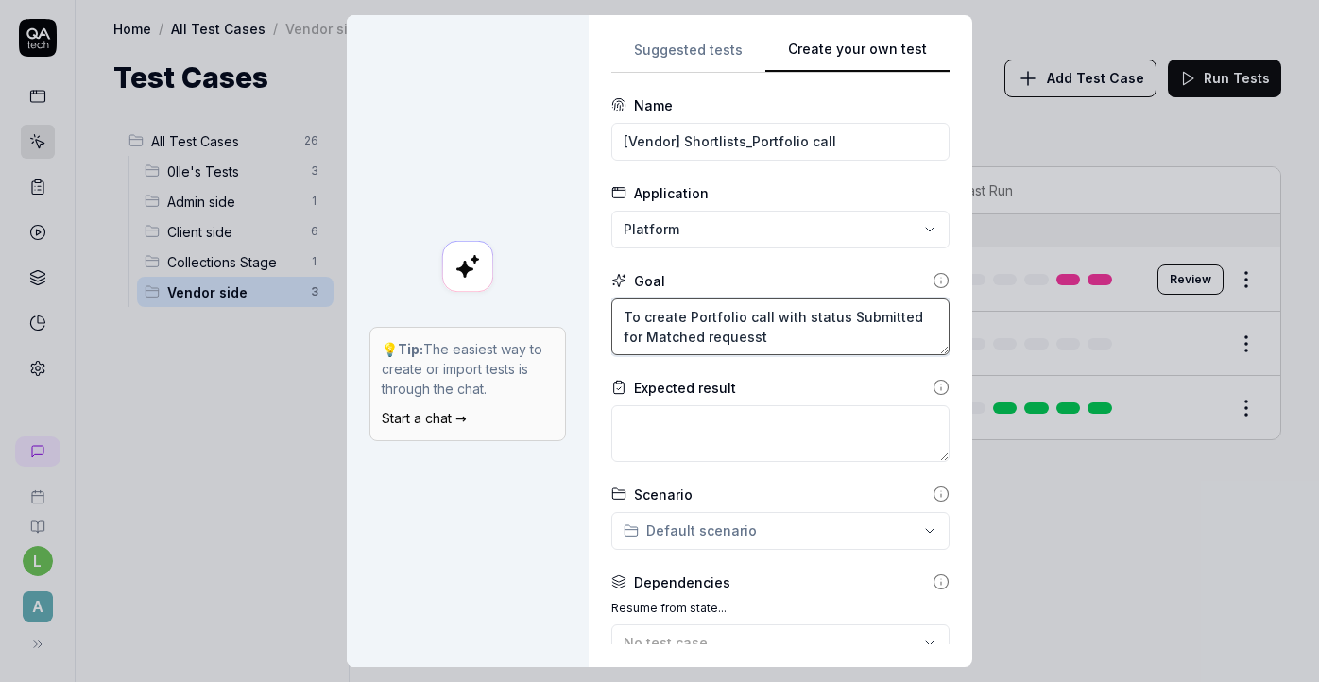
type textarea "*"
type textarea "To create Portfolio call with status Submitted for Matched requess"
type textarea "*"
type textarea "To create Portfolio call with status Submitted for Matched reques"
type textarea "*"
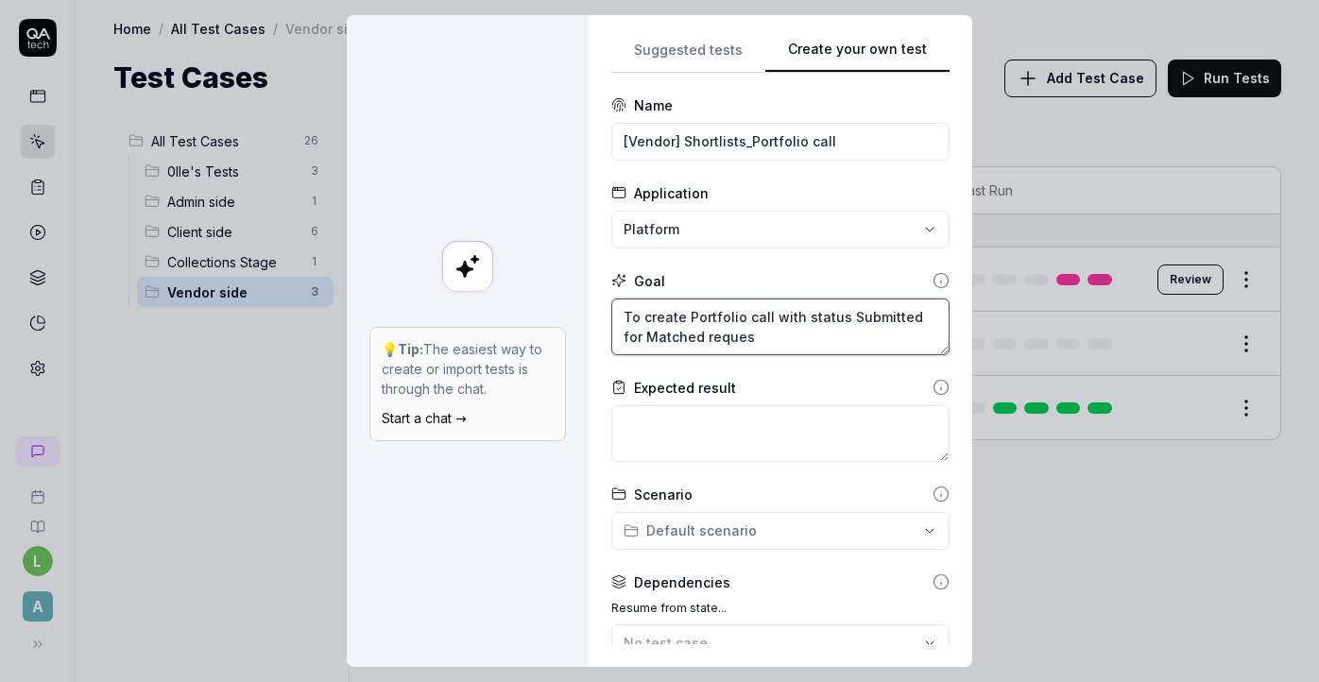
type textarea "To create Portfolio call with status Submitted for Matched request"
type textarea "*"
type textarea "To create Portfolio call with status Submitted for Matched requests"
click at [724, 440] on textarea at bounding box center [780, 433] width 338 height 57
type textarea "*"
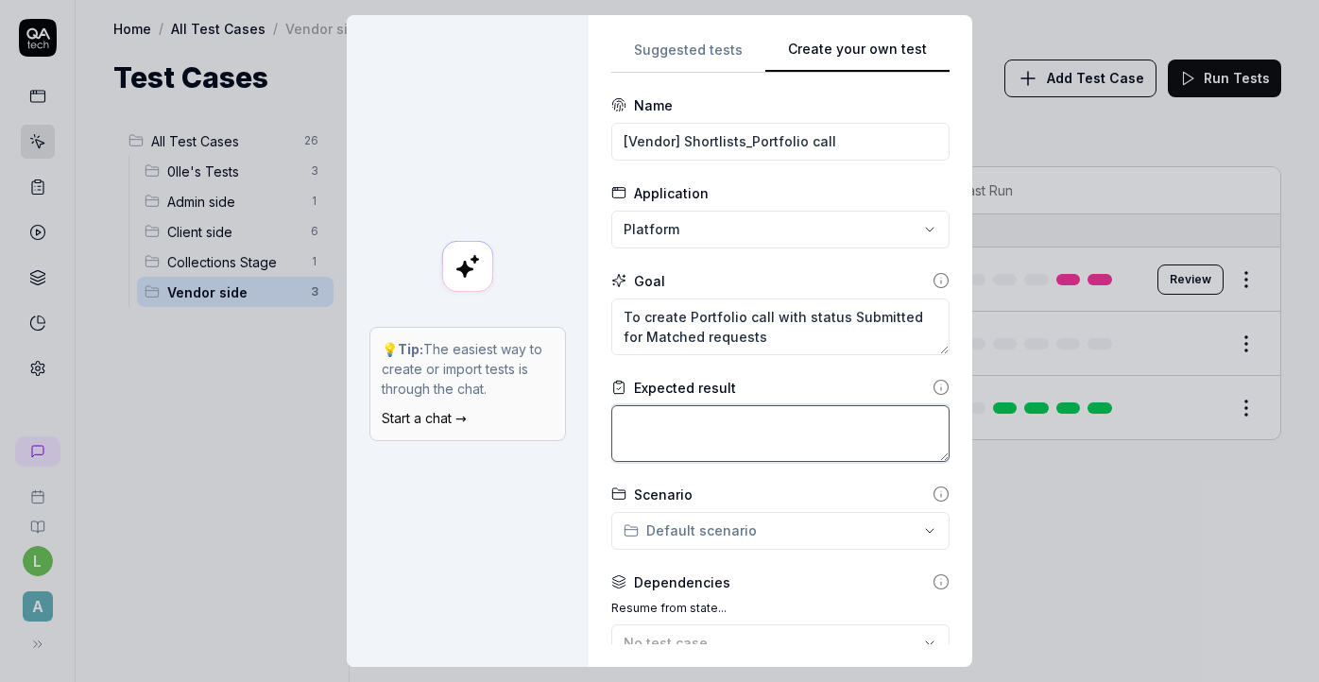
type textarea "I"
type textarea "*"
type textarea "If"
type textarea "*"
type textarea "If"
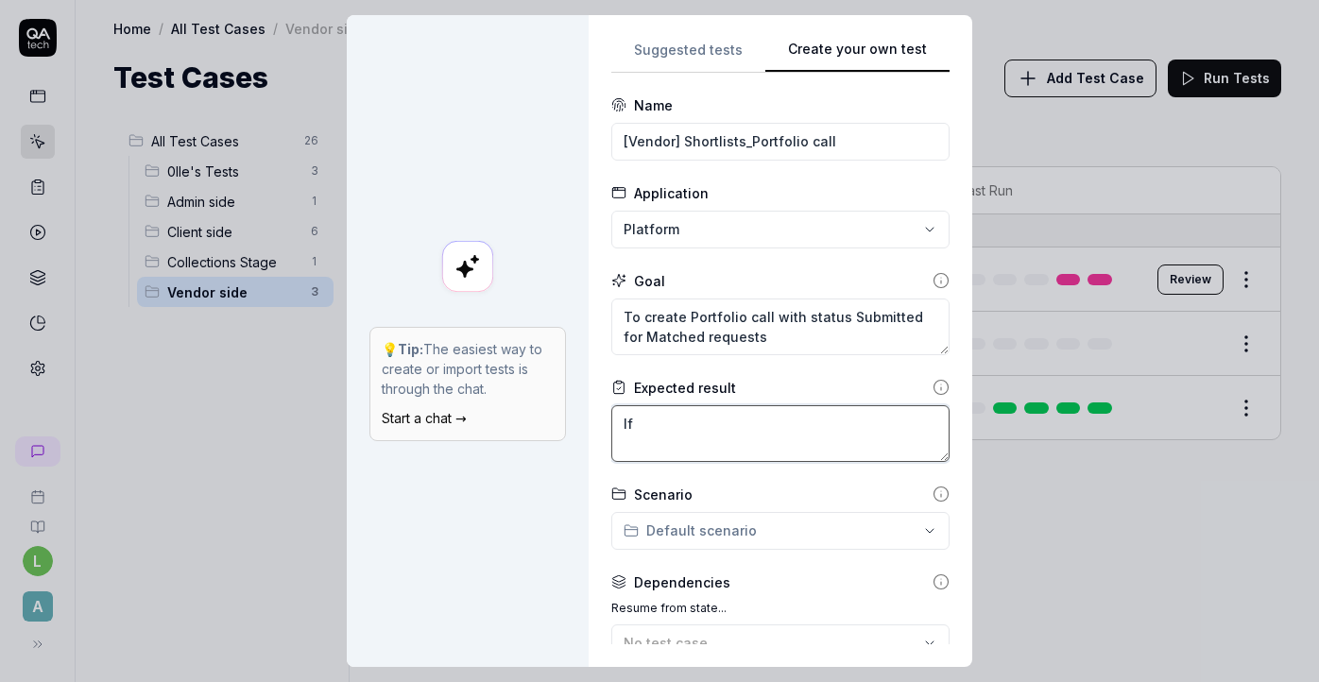
type textarea "*"
type textarea "If V"
type textarea "*"
type textarea "If Ve"
type textarea "*"
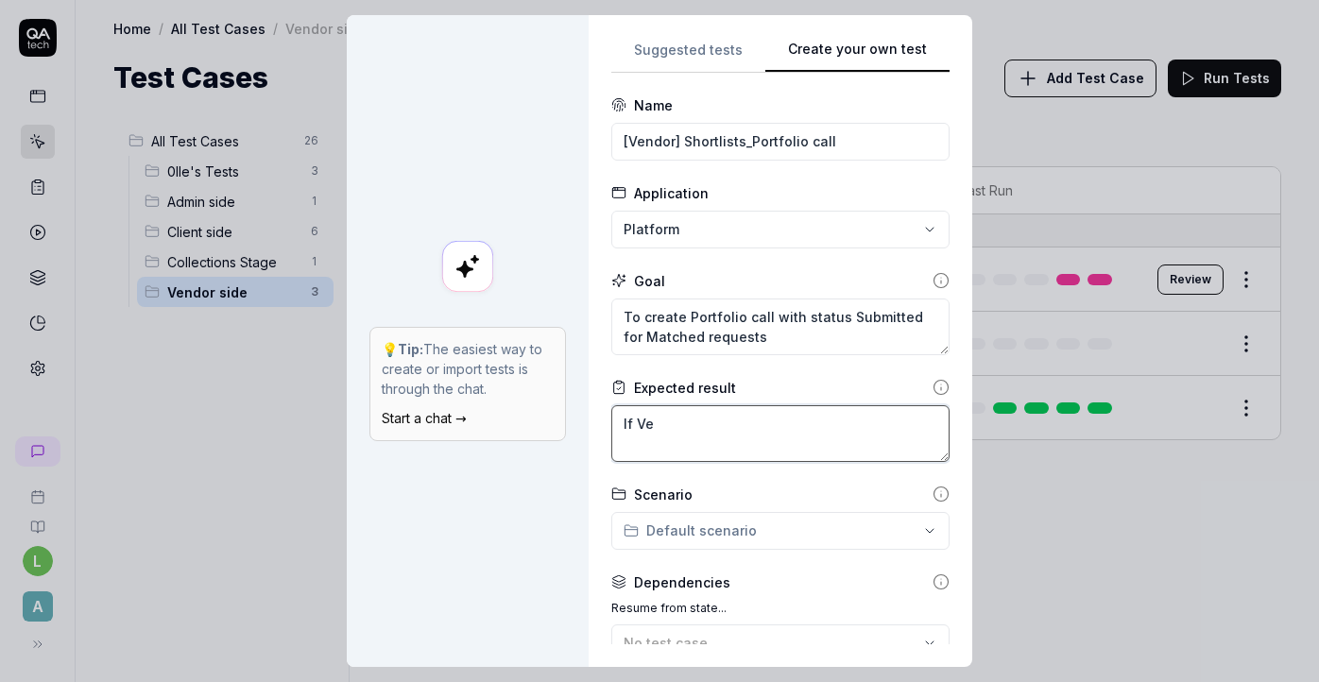
type textarea "If Ven"
type textarea "*"
type textarea "If Vend"
type textarea "*"
type textarea "If Vendo"
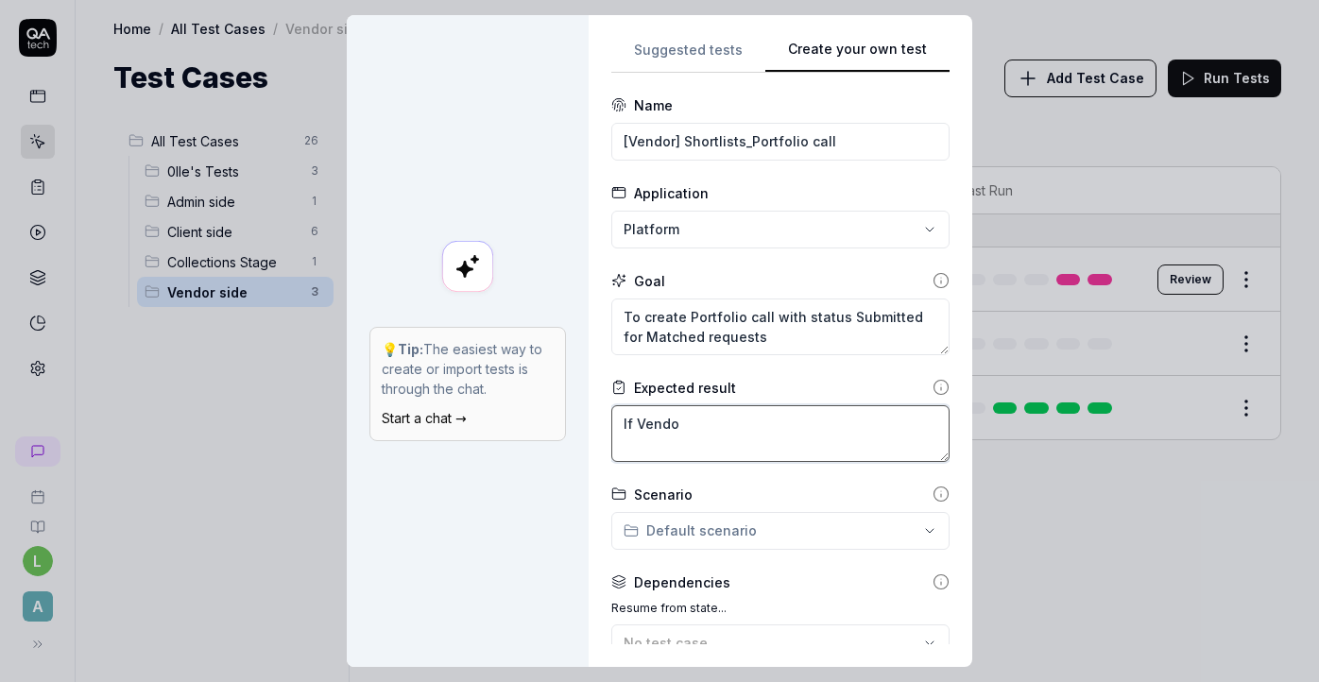
type textarea "*"
type textarea "If Vendor"
type textarea "*"
type textarea "If Vendor"
type textarea "*"
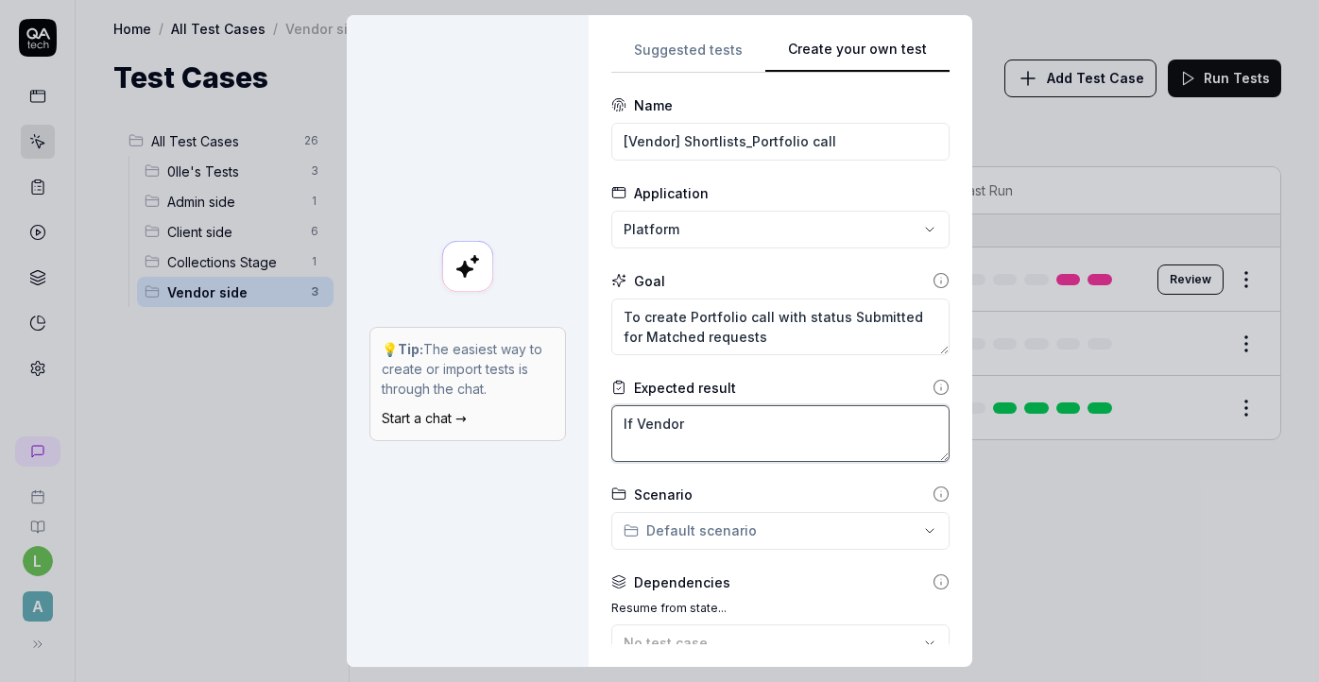
type textarea "If Vendor g"
type textarea "*"
type textarea "If Vendor"
type textarea "*"
type textarea "If Vendor h"
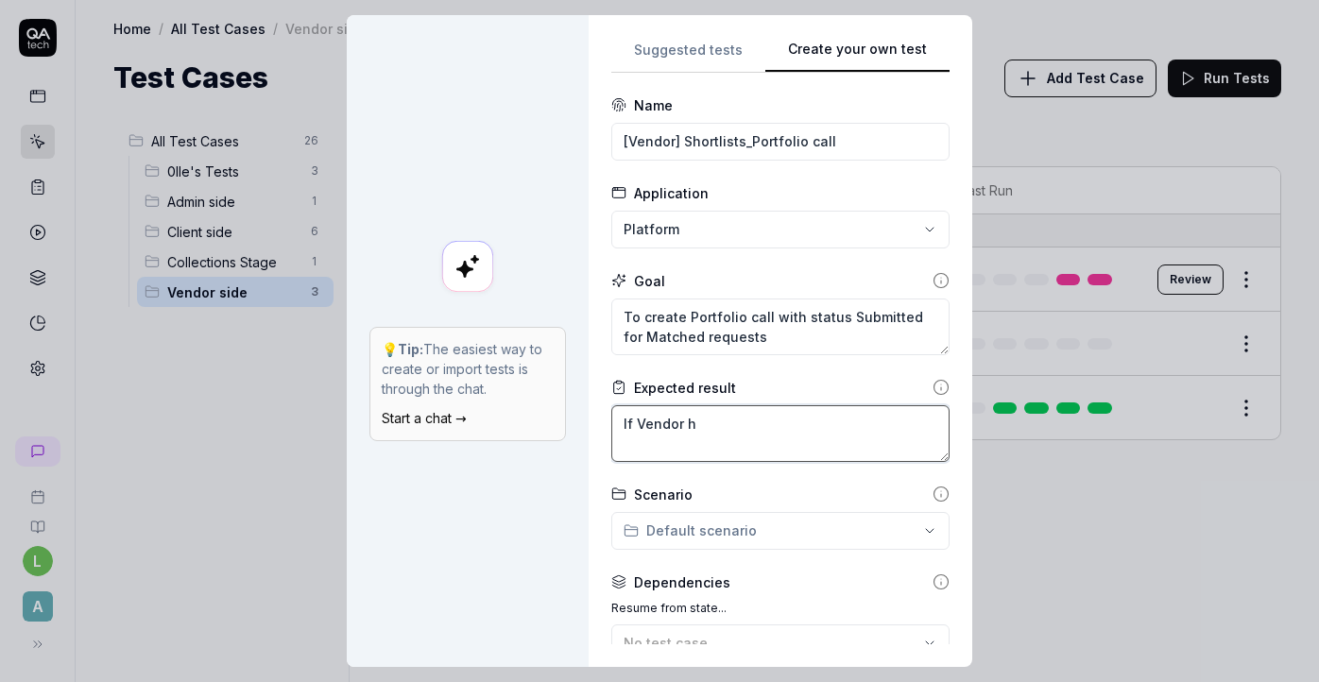
type textarea "*"
type textarea "If Vendor ha"
type textarea "*"
type textarea "If Vendor has"
type textarea "*"
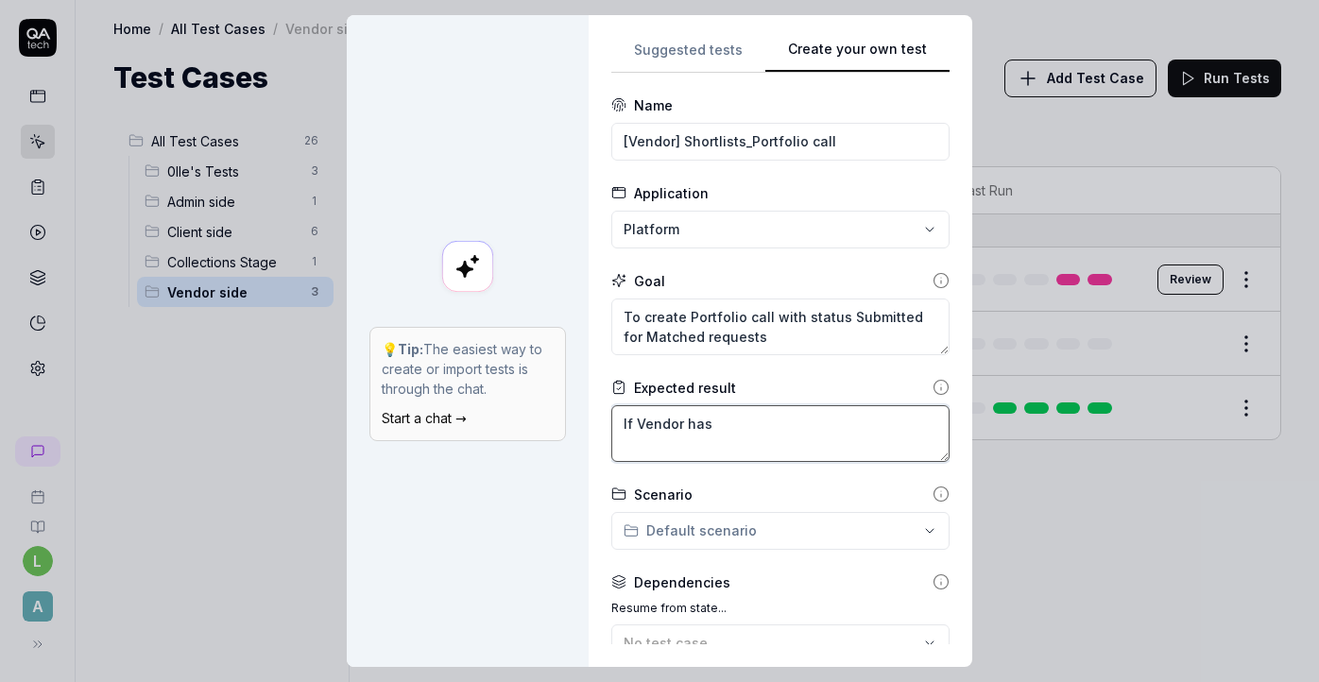
type textarea "If Vendor has"
type textarea "*"
type textarea "If Vendor has M"
type textarea "*"
type textarea "If Vendor has Ma"
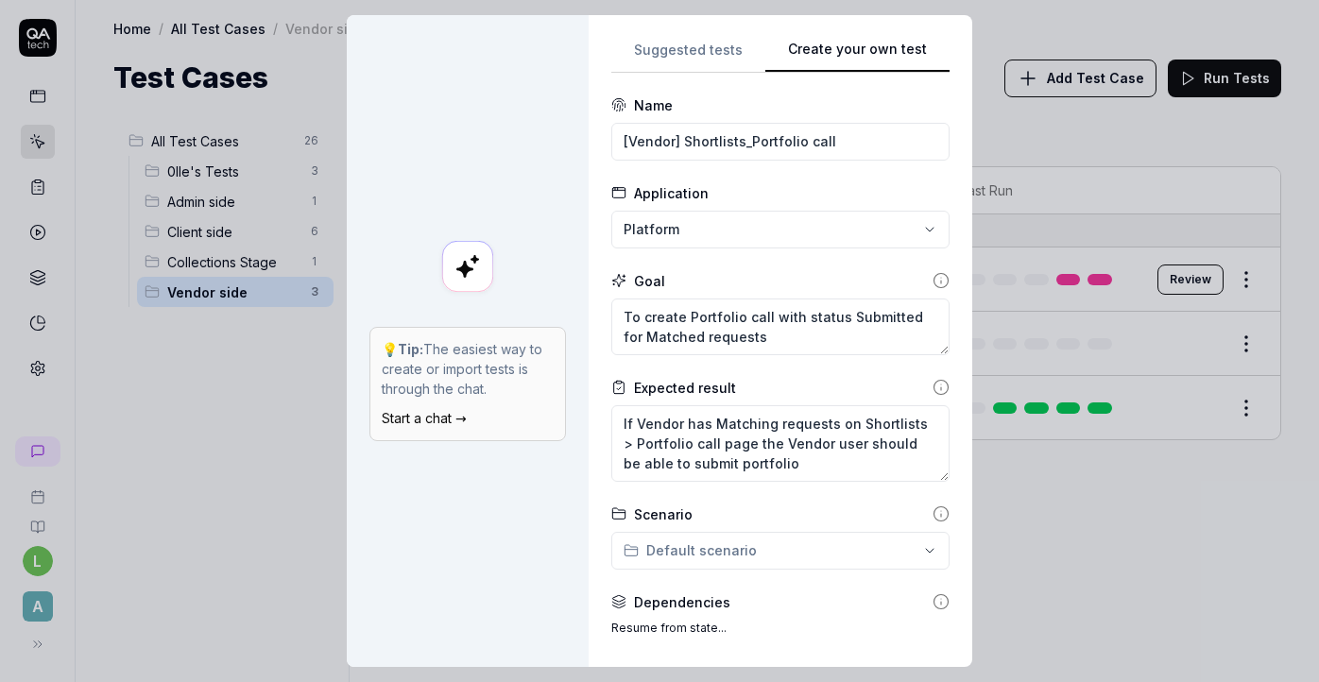
click at [745, 553] on div "**********" at bounding box center [659, 341] width 1319 height 682
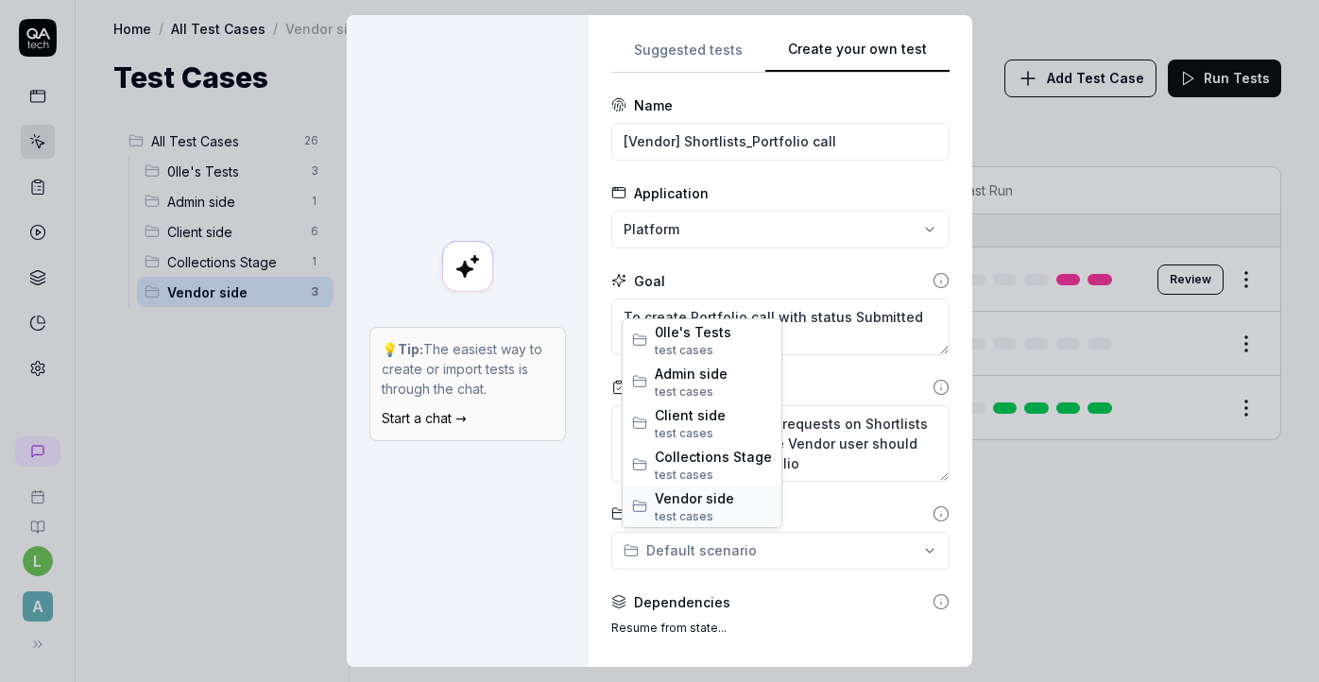
click at [714, 505] on span "Vendor side" at bounding box center [713, 499] width 117 height 20
click at [732, 551] on div "**********" at bounding box center [659, 341] width 1319 height 682
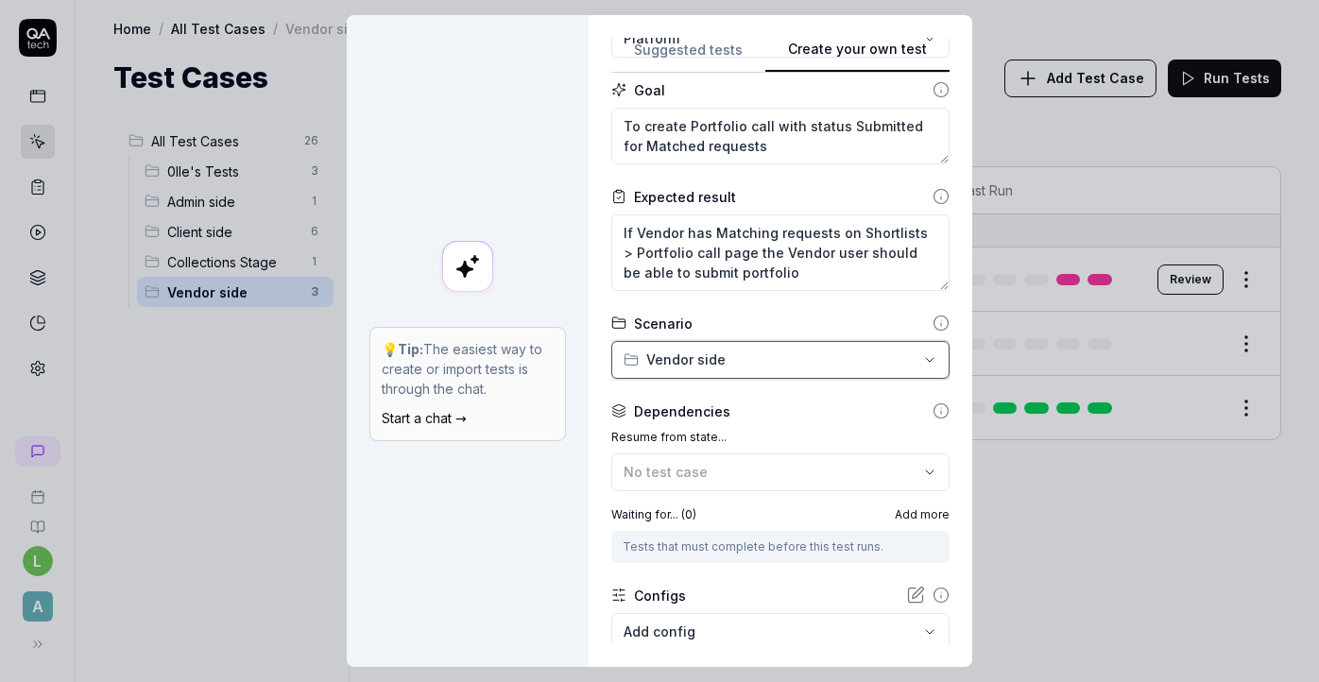
scroll to position [302, 0]
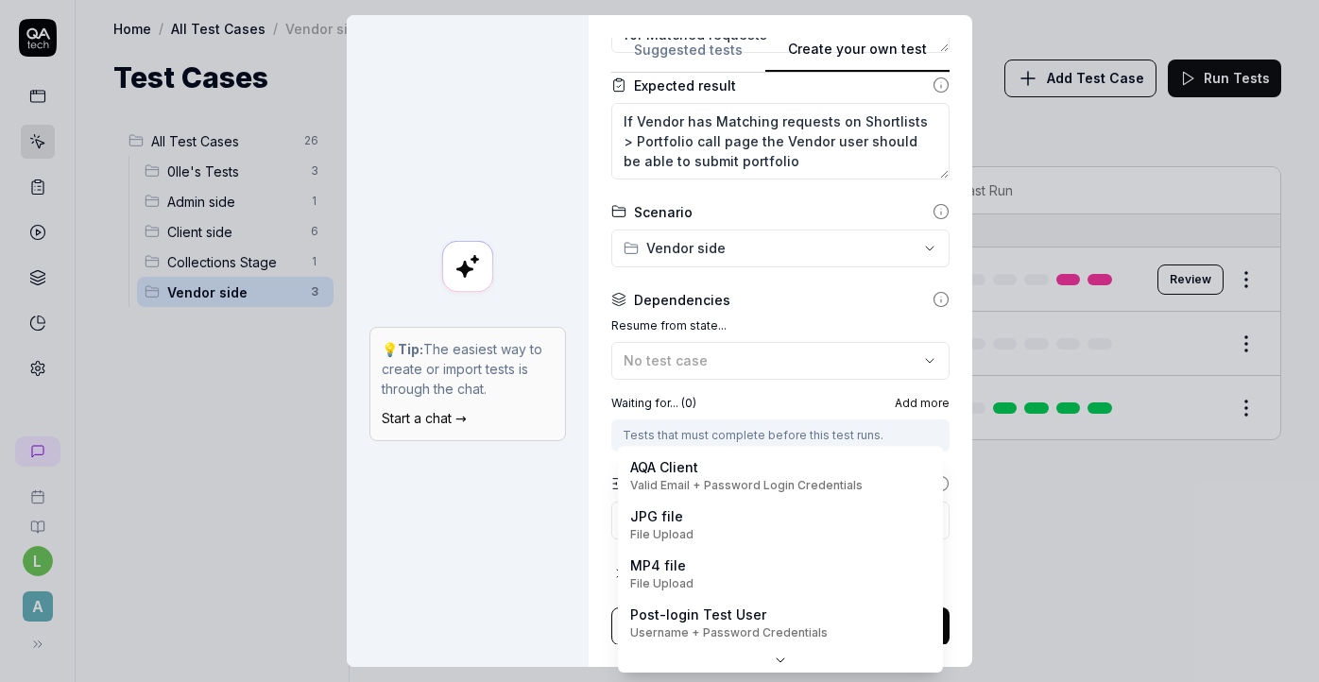
click at [732, 517] on body "l A Home / All Test Cases / Vendor side Home / All Test Cases / Vendor side Tes…" at bounding box center [659, 341] width 1319 height 682
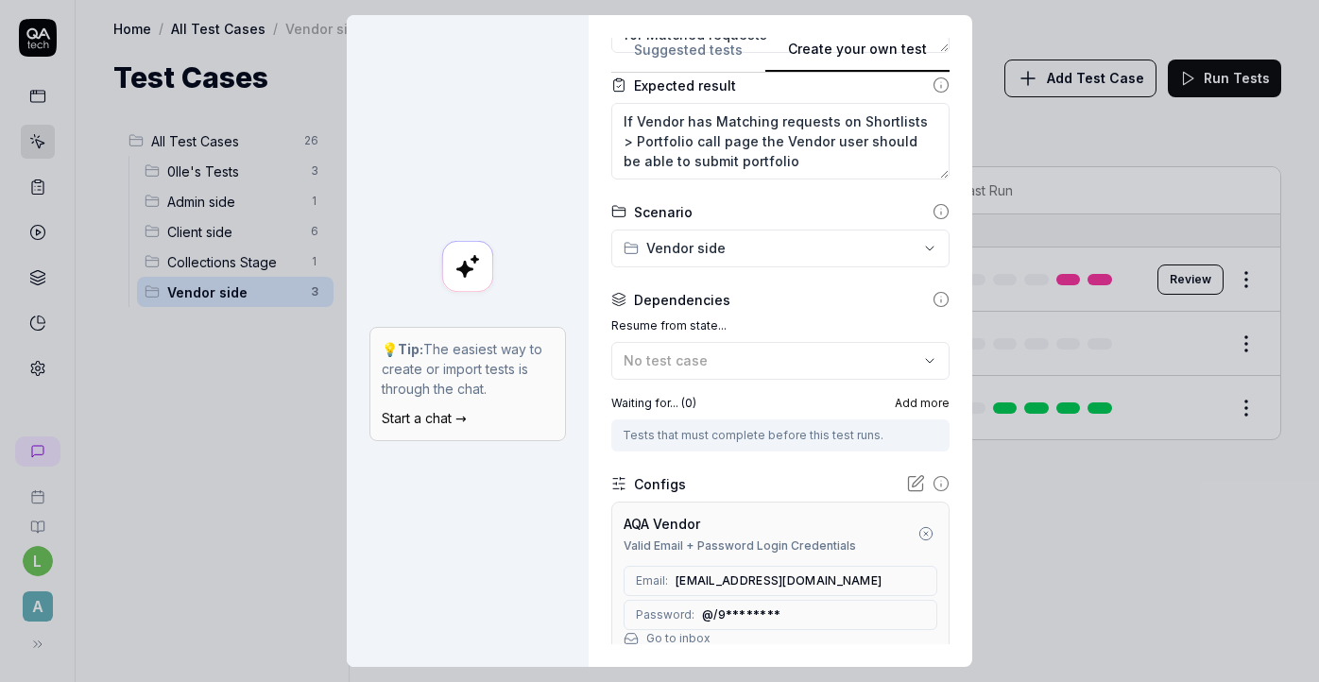
scroll to position [468, 0]
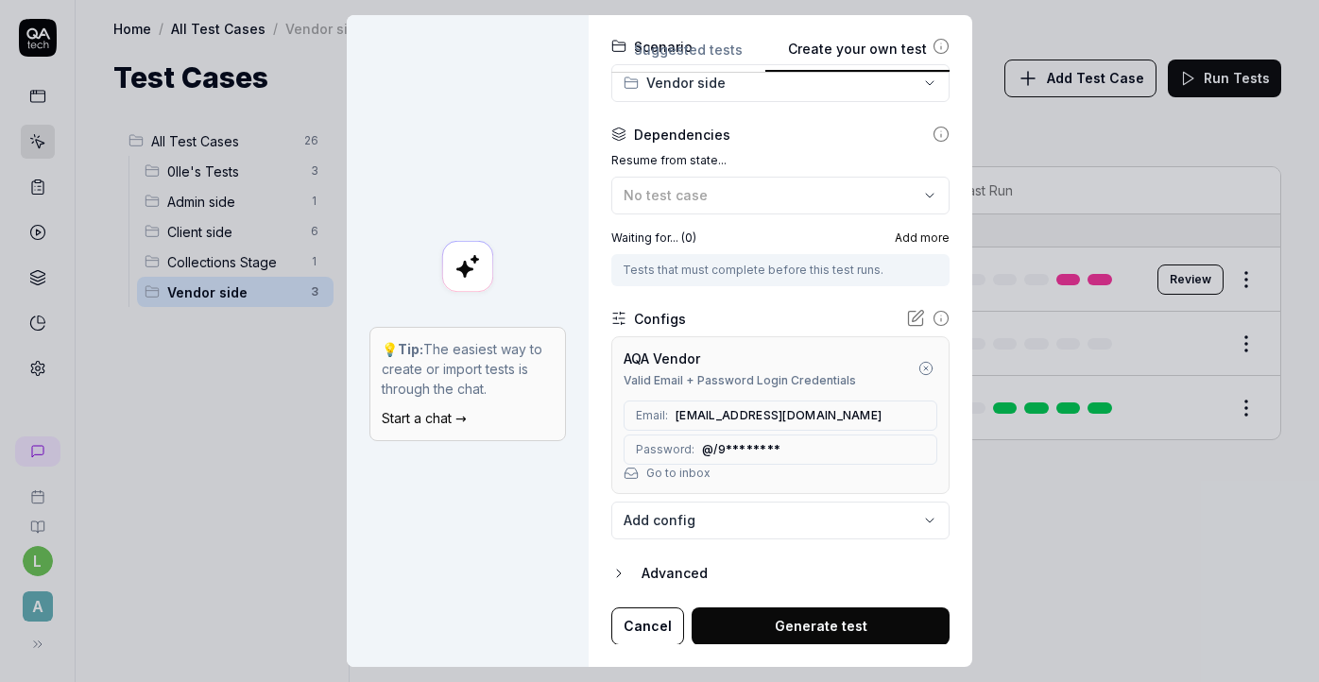
click at [865, 628] on button "Generate test" at bounding box center [821, 627] width 258 height 38
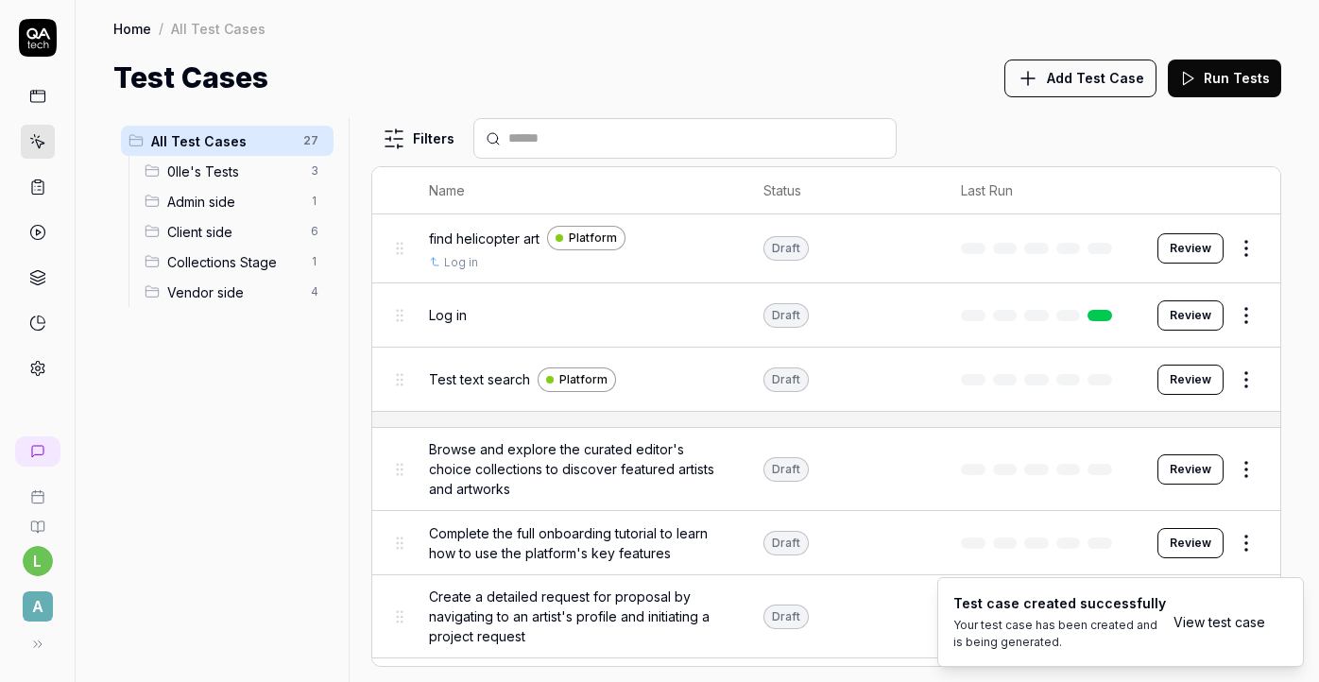
click at [1230, 624] on link "View test case" at bounding box center [1220, 622] width 92 height 20
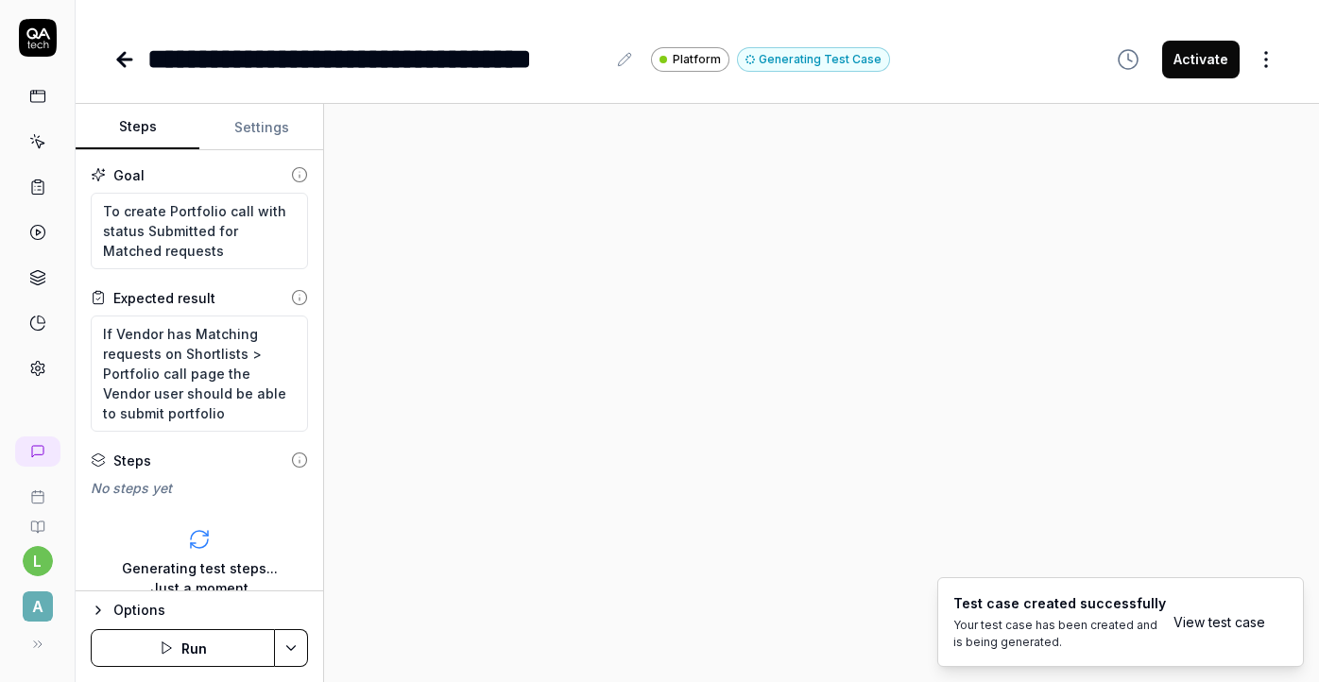
click at [295, 650] on html "**********" at bounding box center [659, 341] width 1319 height 682
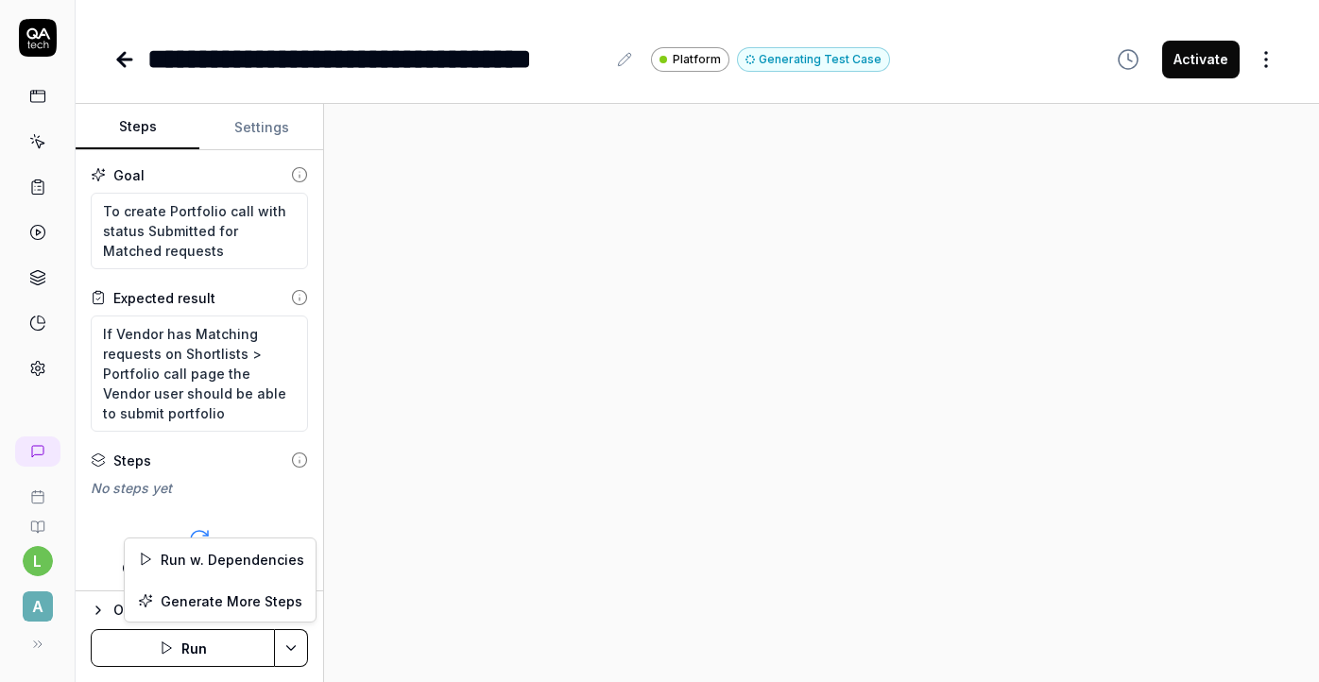
click at [1267, 63] on html "**********" at bounding box center [659, 341] width 1319 height 682
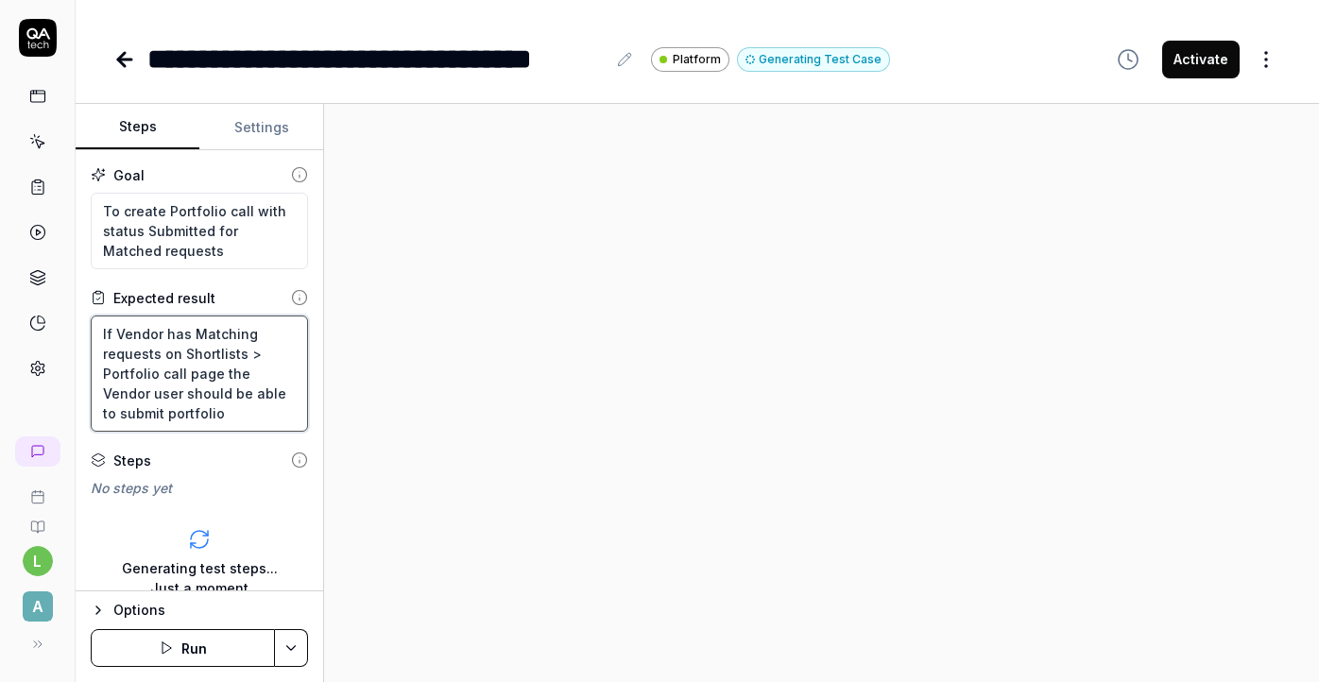
click at [189, 411] on html "**********" at bounding box center [659, 341] width 1319 height 682
drag, startPoint x: 189, startPoint y: 412, endPoint x: 77, endPoint y: 328, distance: 140.4
click at [77, 328] on div "Goal To create Portfolio call with status Submitted for Matched requests Expect…" at bounding box center [200, 370] width 248 height 441
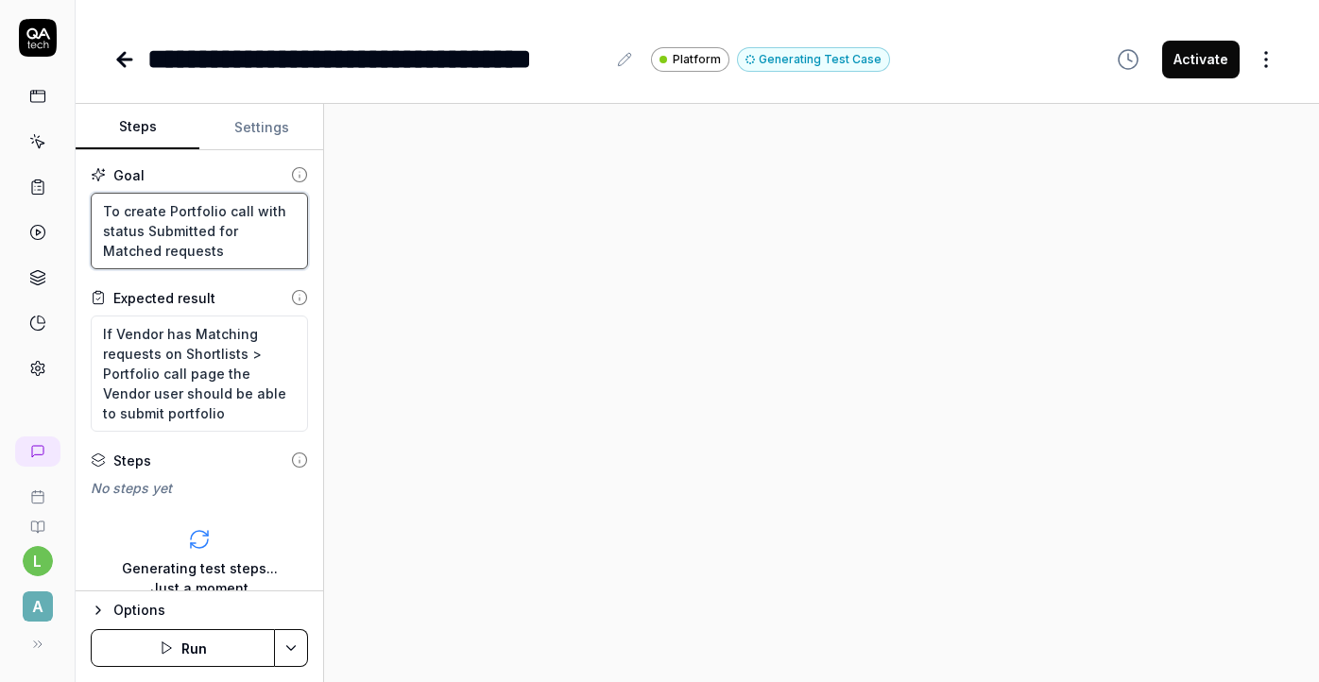
drag, startPoint x: 184, startPoint y: 253, endPoint x: 64, endPoint y: 200, distance: 131.1
click at [64, 200] on div "**********" at bounding box center [659, 341] width 1319 height 682
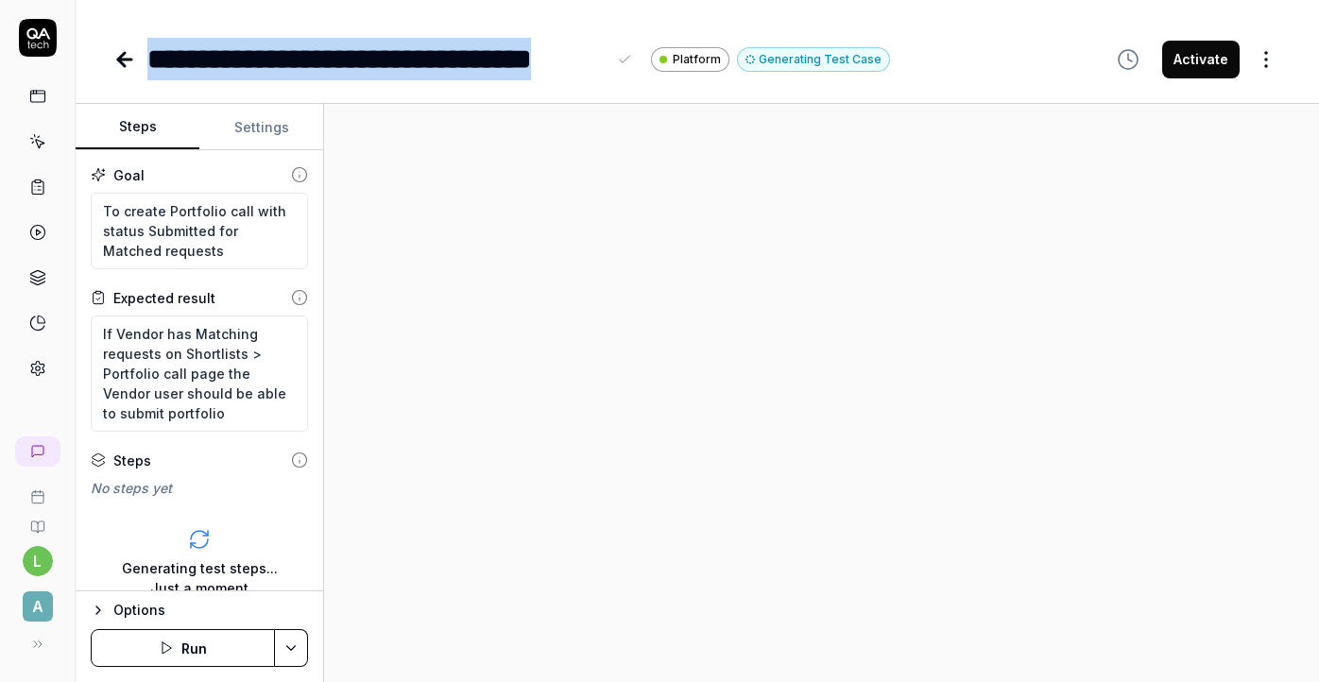
drag, startPoint x: 150, startPoint y: 48, endPoint x: 606, endPoint y: 65, distance: 455.8
click at [606, 65] on div "**********" at bounding box center [391, 59] width 489 height 43
copy div "**********"
click at [1264, 56] on html "**********" at bounding box center [659, 341] width 1319 height 682
click at [1169, 314] on div "Delete" at bounding box center [1187, 309] width 180 height 42
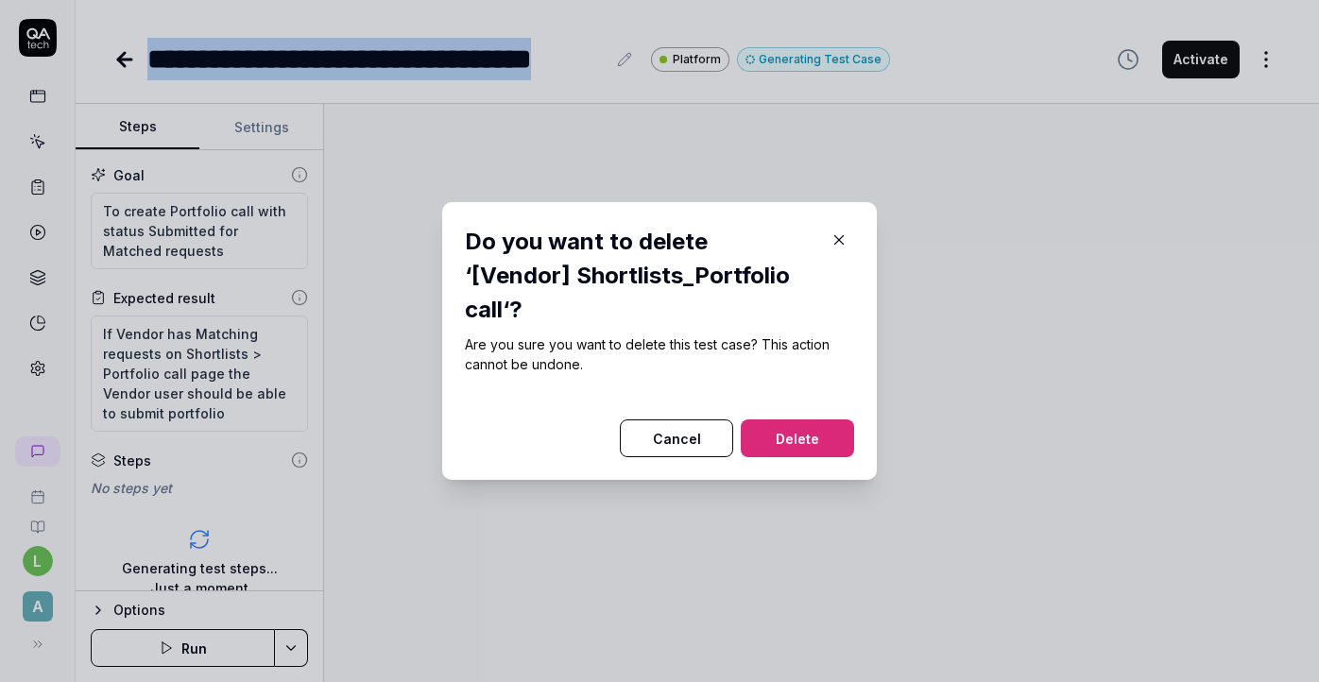
click at [792, 428] on button "Delete" at bounding box center [797, 439] width 113 height 38
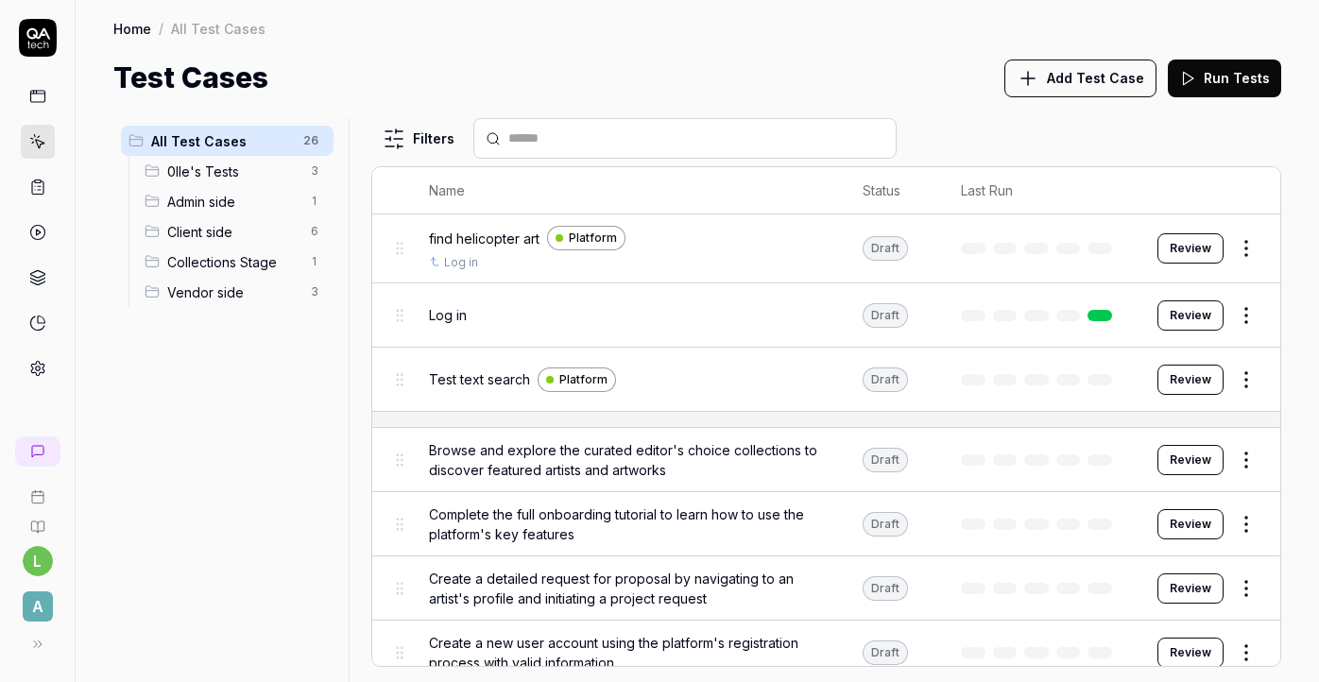
click at [203, 296] on span "Vendor side" at bounding box center [233, 293] width 132 height 20
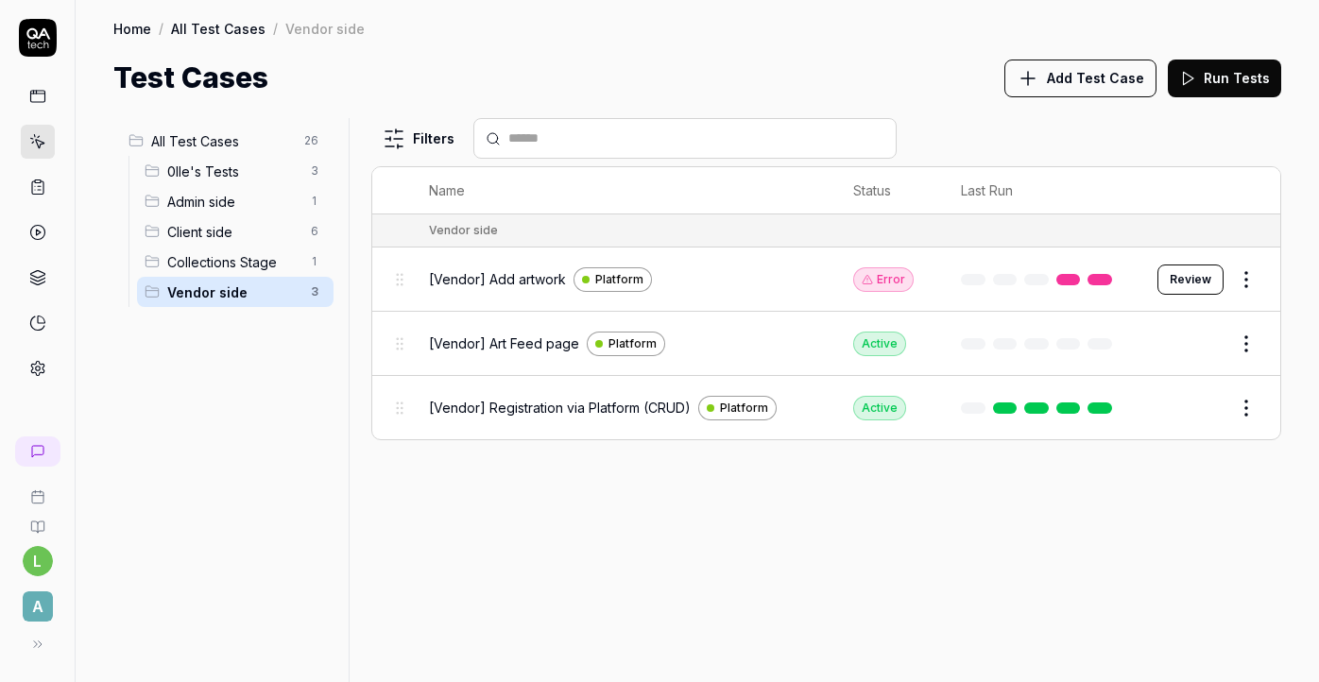
click at [1106, 85] on span "Add Test Case" at bounding box center [1095, 78] width 97 height 20
click at [1104, 85] on span "Add Test Case" at bounding box center [1095, 78] width 97 height 20
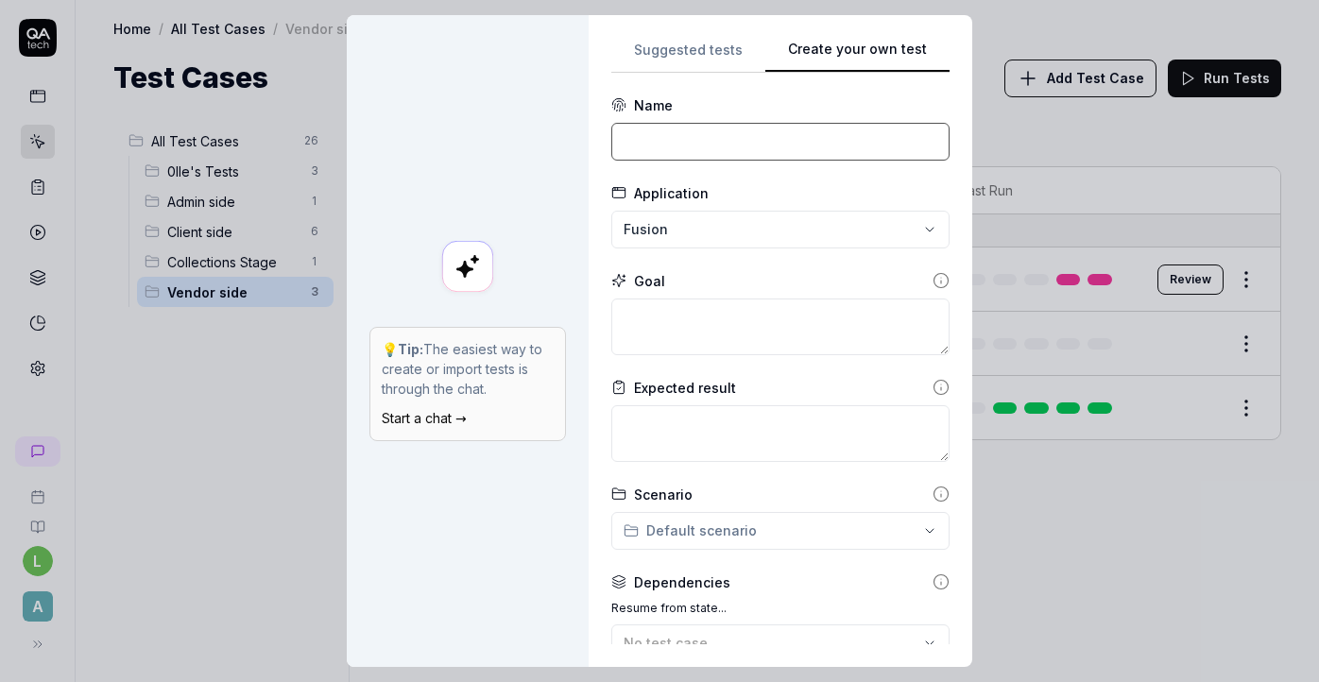
click at [723, 134] on input at bounding box center [780, 142] width 338 height 38
paste input "[Vendor] Shortlists_Portfolio call"
click at [766, 317] on textarea at bounding box center [780, 327] width 338 height 57
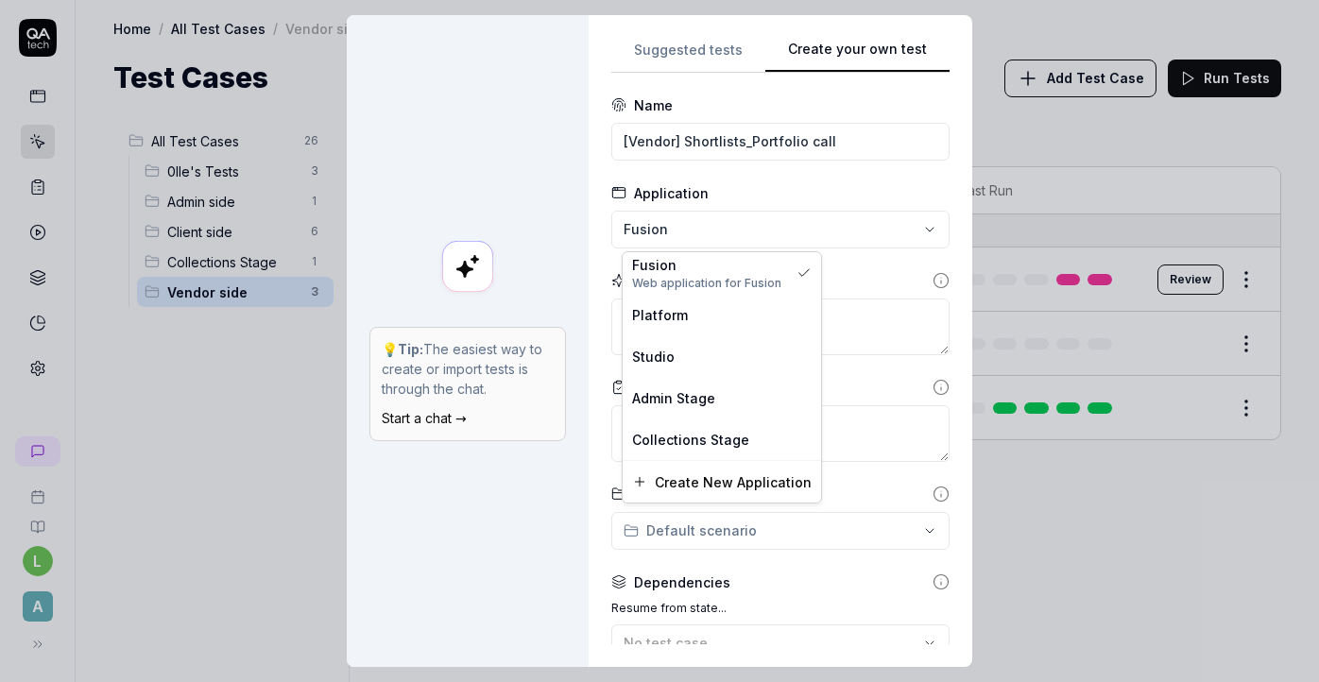
click at [750, 243] on div "**********" at bounding box center [659, 341] width 1319 height 682
click at [722, 318] on div "Platform" at bounding box center [722, 315] width 180 height 20
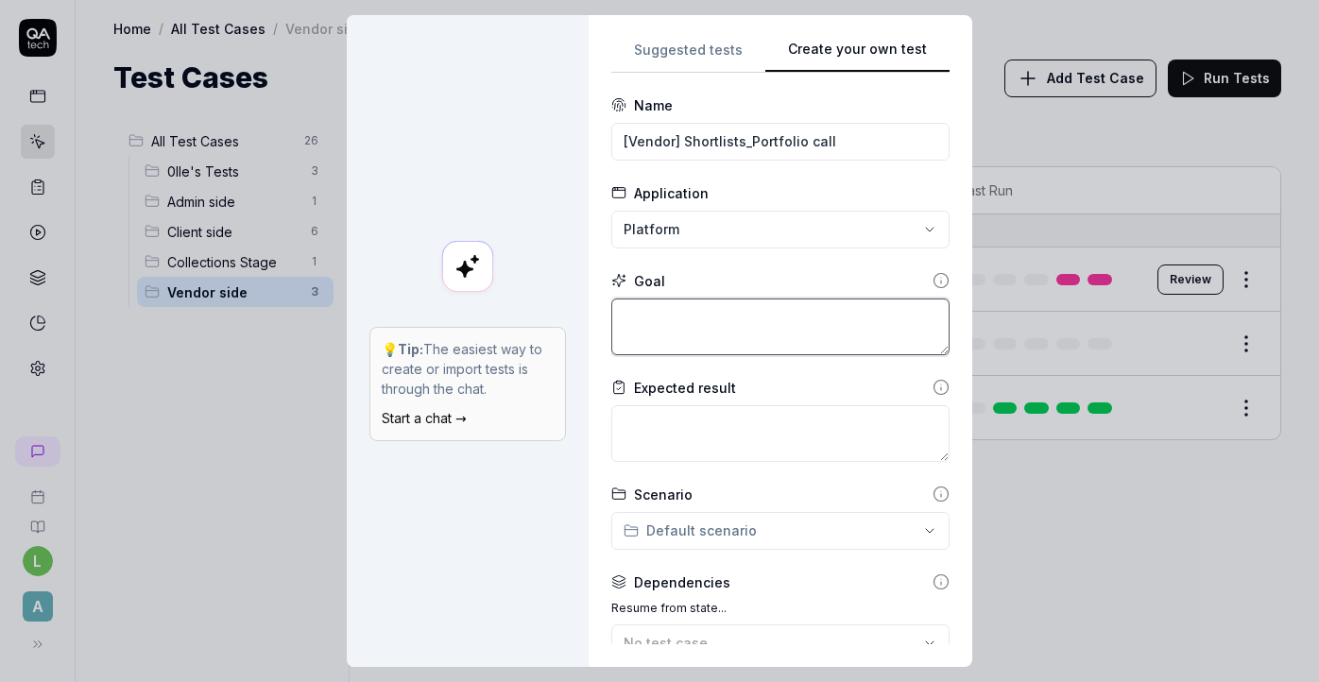
click at [751, 339] on textarea at bounding box center [780, 327] width 338 height 57
paste textarea "To create Portfolio call with status Submitted for Matched requests"
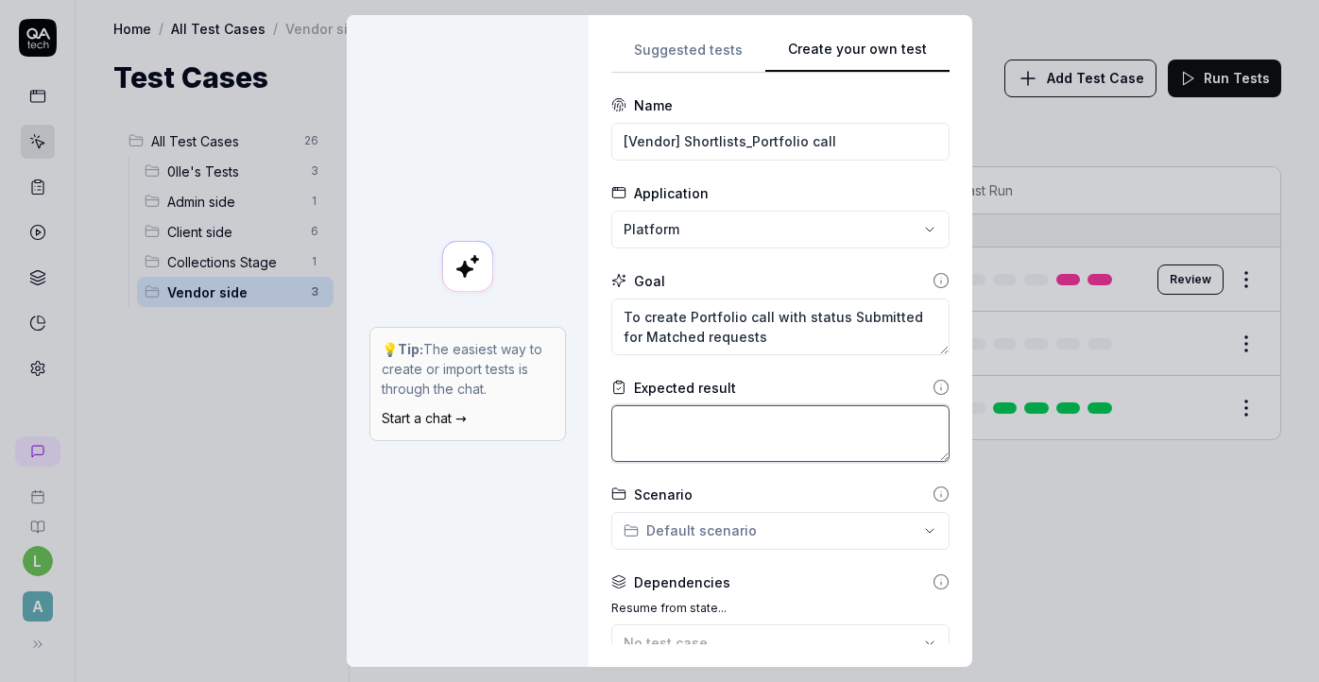
click at [773, 437] on textarea at bounding box center [780, 433] width 338 height 57
click at [809, 426] on textarea at bounding box center [780, 433] width 338 height 57
paste textarea "If Vendor has Matching requests on Shortlists > Portfolio call page the Vendor …"
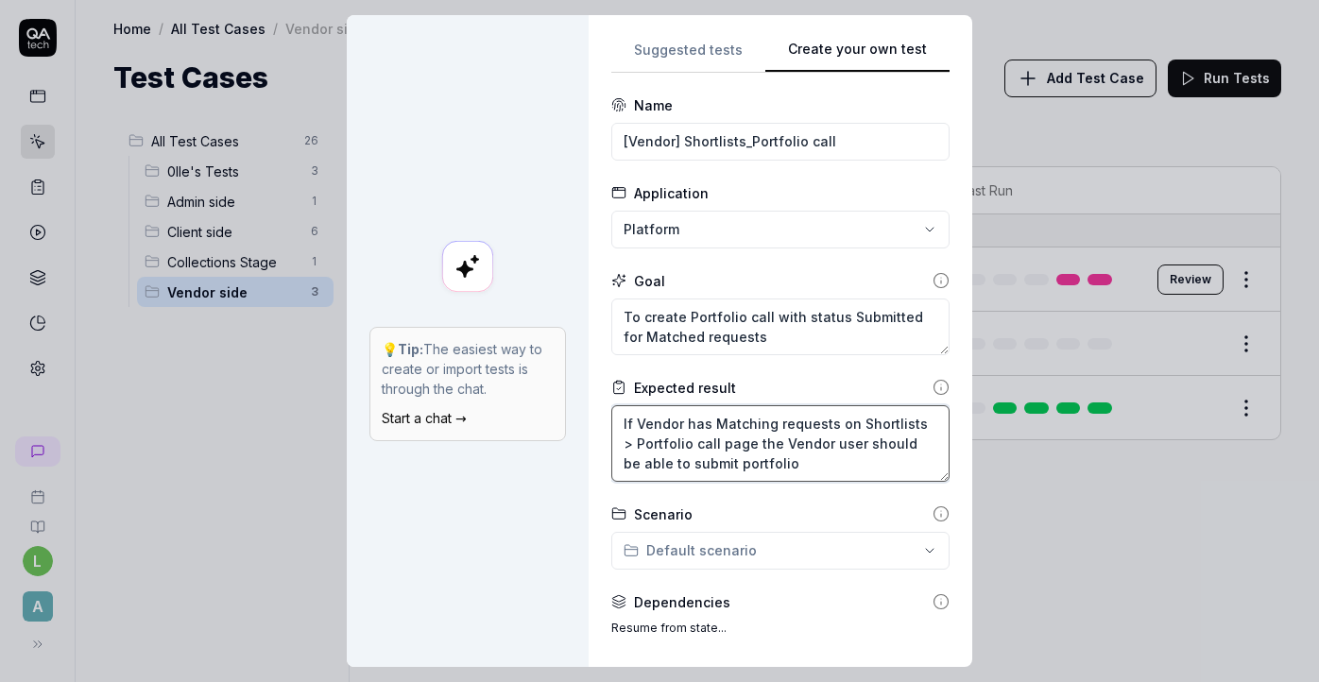
click at [774, 442] on textarea "If Vendor has Matching requests on Shortlists > Portfolio call page the Vendor …" at bounding box center [780, 443] width 338 height 77
click at [690, 425] on textarea "If Vendor has Matching requests on Shortlists > Portfolio call page than Vendor…" at bounding box center [780, 443] width 338 height 77
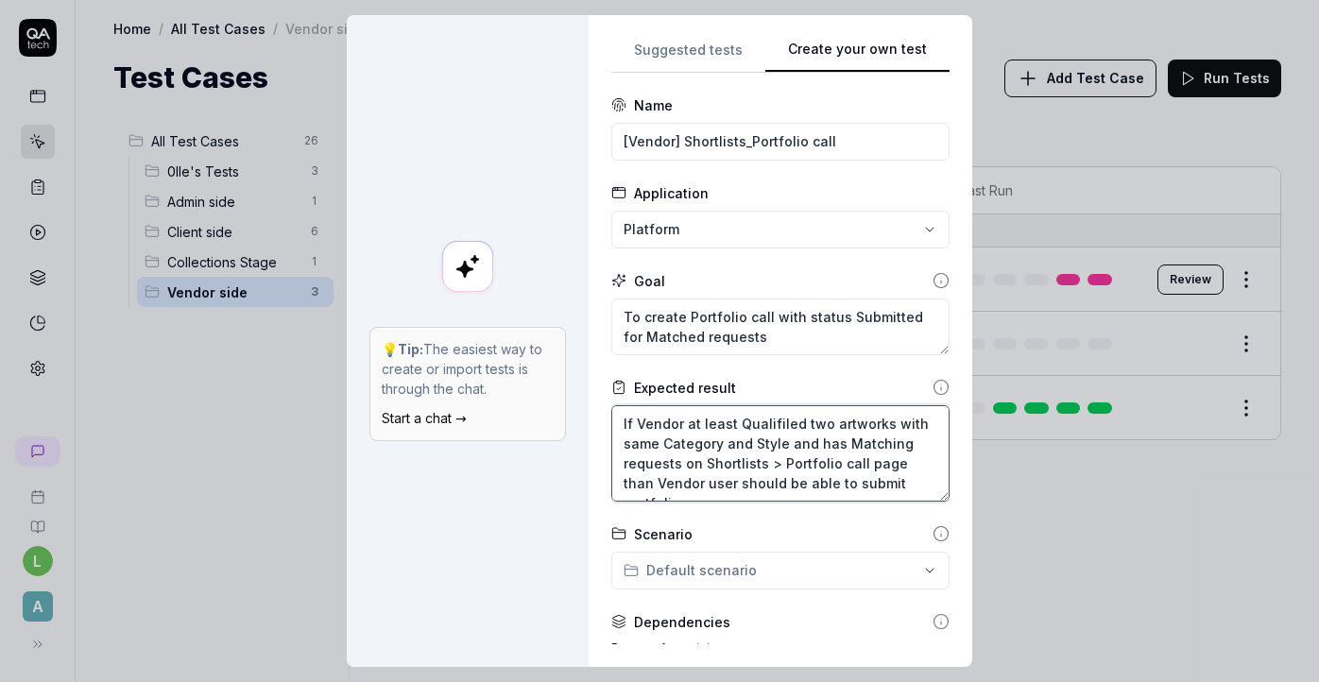
click at [694, 426] on textarea "If Vendor at least Qualifiled two artworks with same Category and Style and has…" at bounding box center [780, 453] width 338 height 96
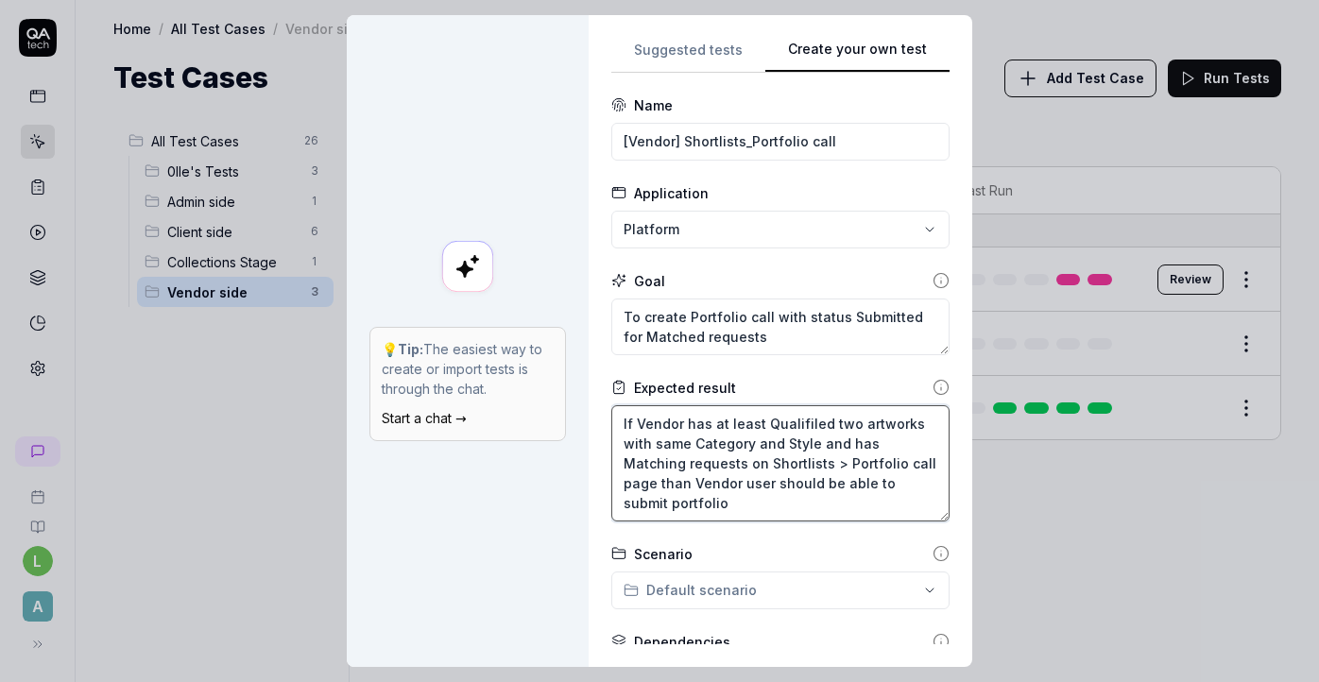
click at [760, 441] on textarea "If Vendor has at least Qualifiled two artworks with same Category and Style and…" at bounding box center [780, 463] width 338 height 116
drag, startPoint x: 869, startPoint y: 441, endPoint x: 761, endPoint y: 443, distance: 108.7
click at [761, 443] on textarea "If Vendor has at least Qualifiled two artworks with same Category on Portfolio …" at bounding box center [780, 463] width 338 height 116
click at [822, 444] on textarea "If Vendor has at least Qualifiled two artworks with same Category and Style and…" at bounding box center [780, 463] width 338 height 116
paste textarea "on Portfolio page"
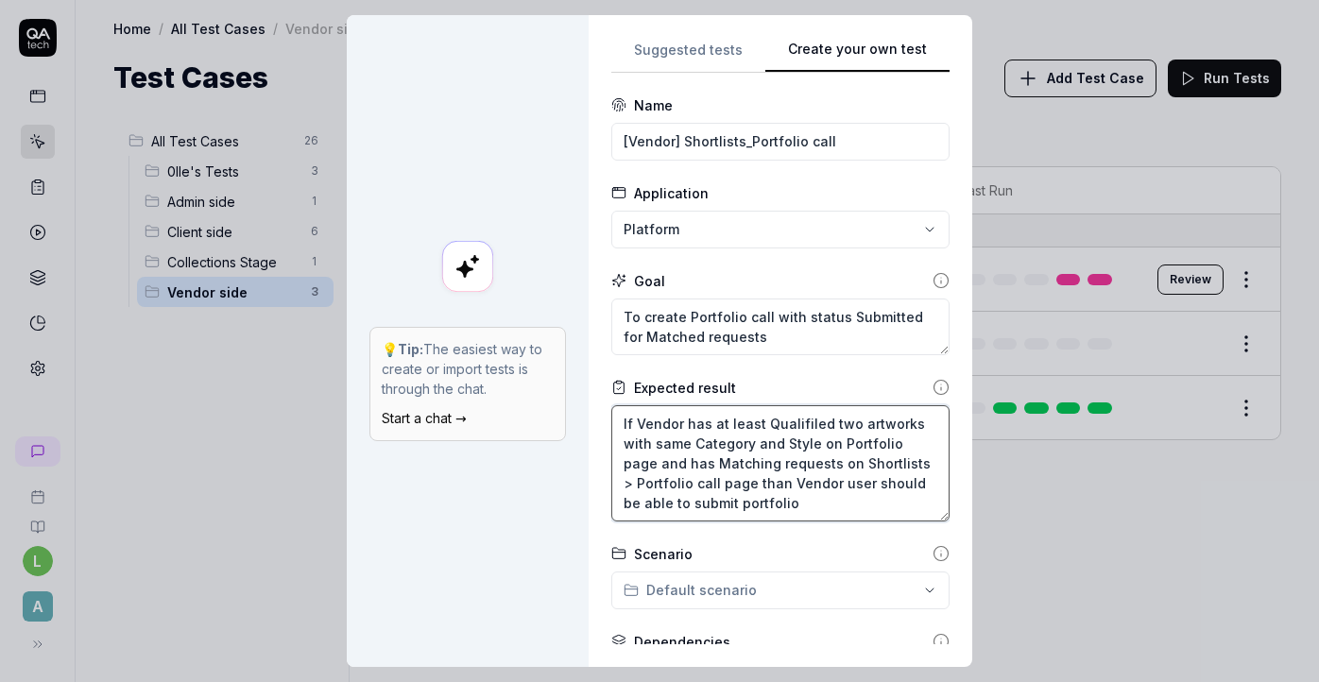
click at [923, 465] on textarea "If Vendor has at least Qualifiled two artworks with same Category and Style on …" at bounding box center [780, 463] width 338 height 116
click at [829, 507] on textarea "If Vendor has at least Qualifiled two artworks with same Category and Style on …" at bounding box center [780, 463] width 338 height 116
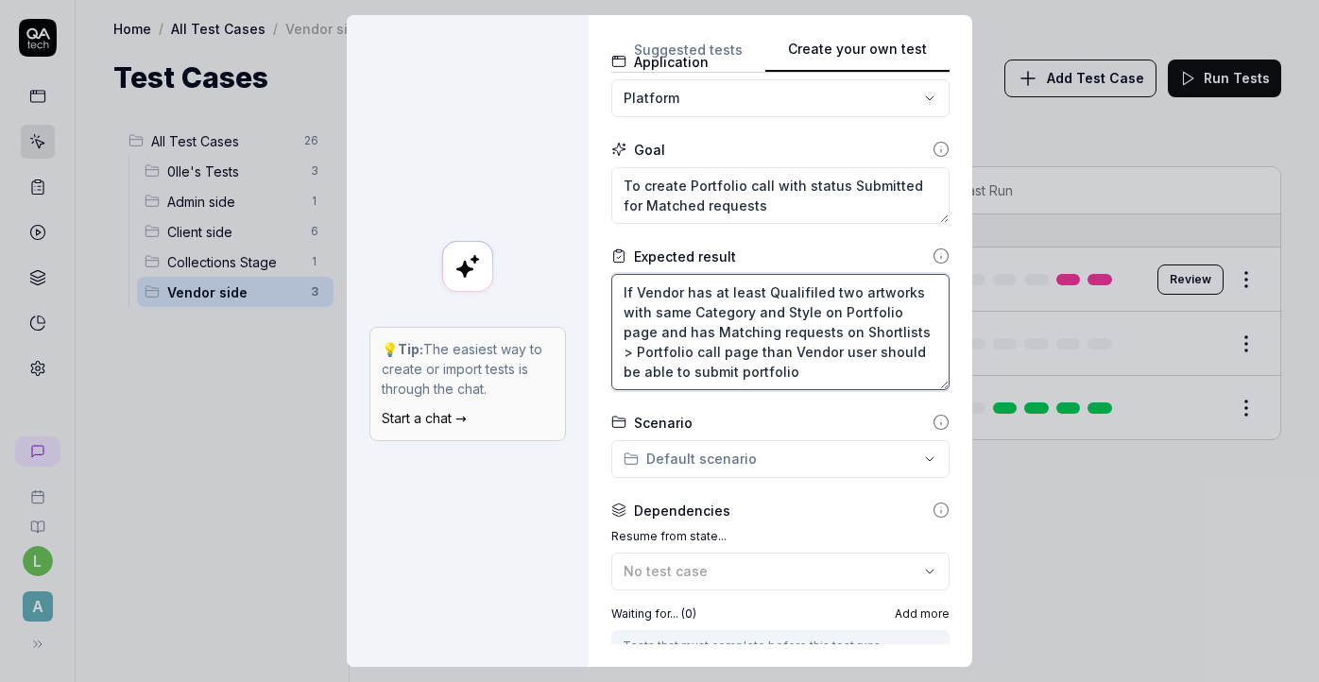
scroll to position [197, 0]
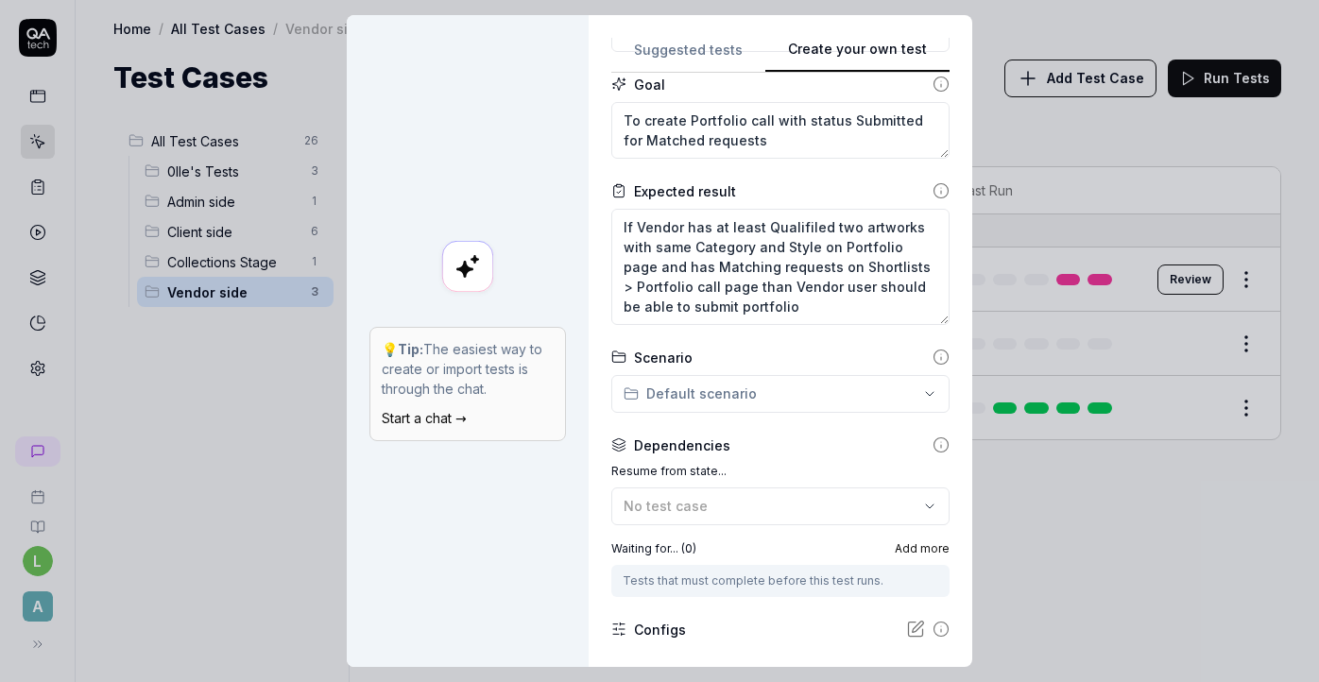
click at [814, 389] on div "**********" at bounding box center [659, 341] width 1319 height 682
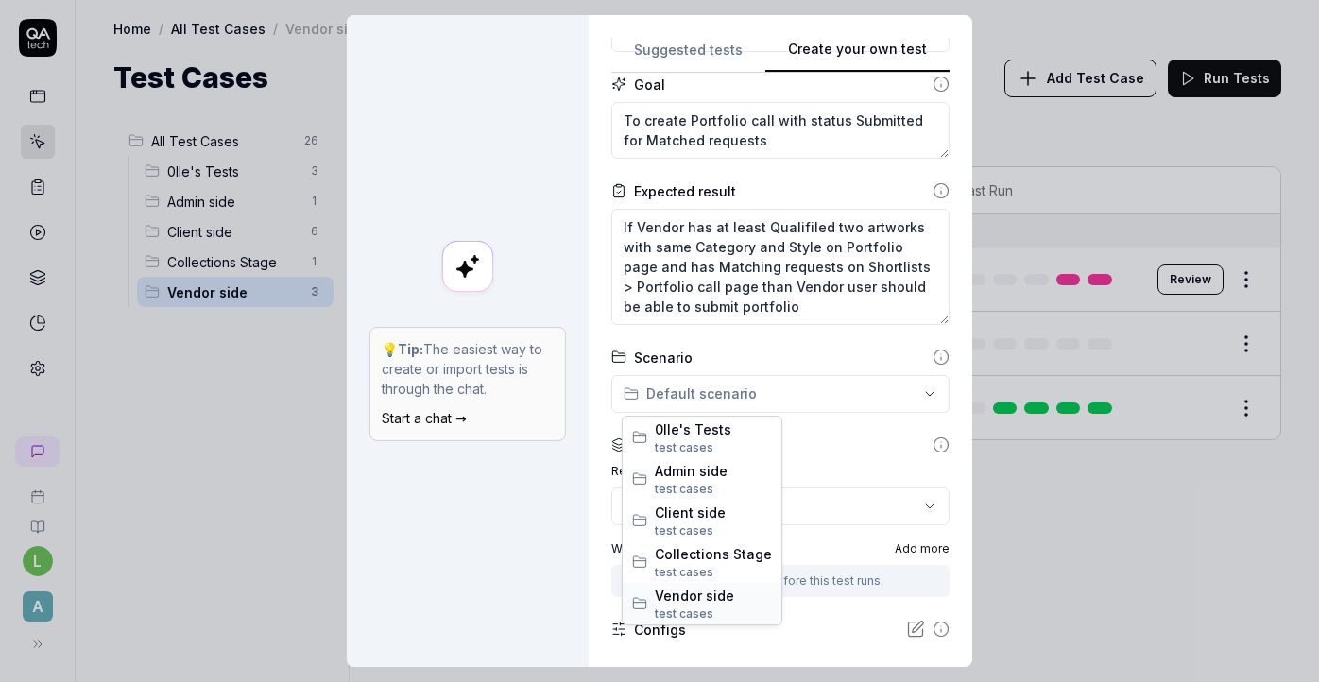
click at [723, 610] on span "test case s" at bounding box center [713, 614] width 117 height 17
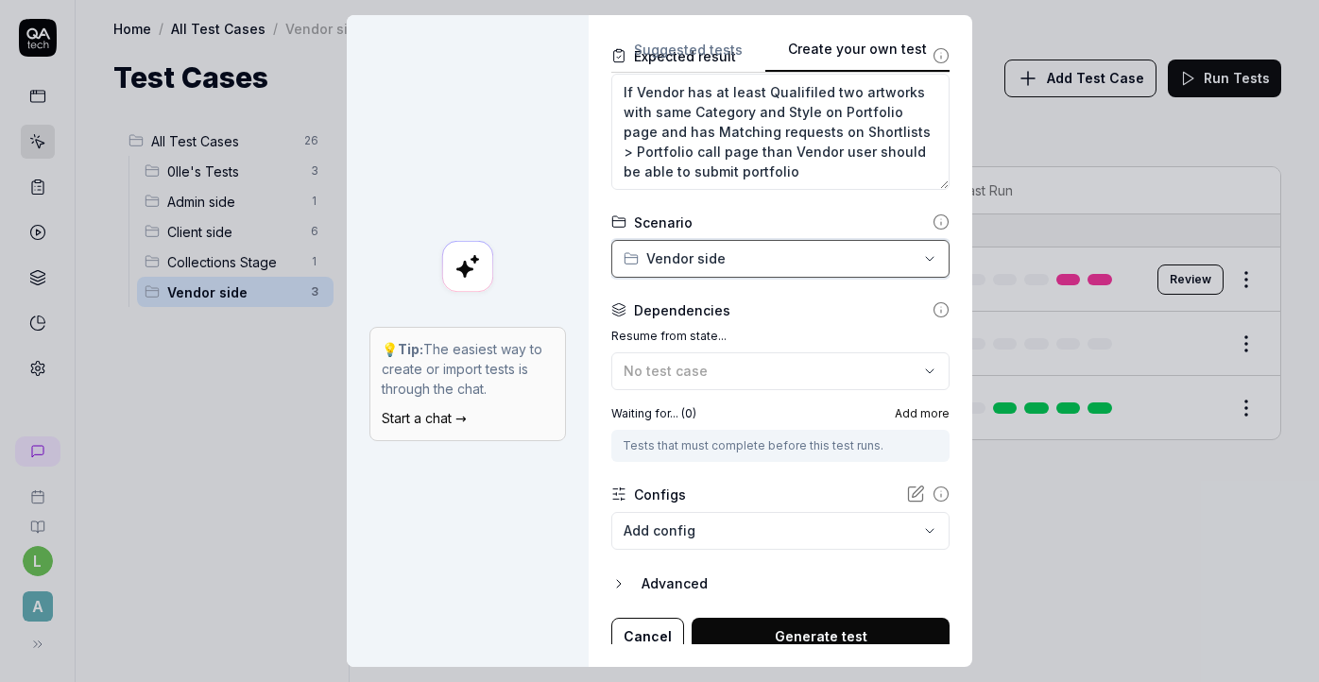
scroll to position [342, 0]
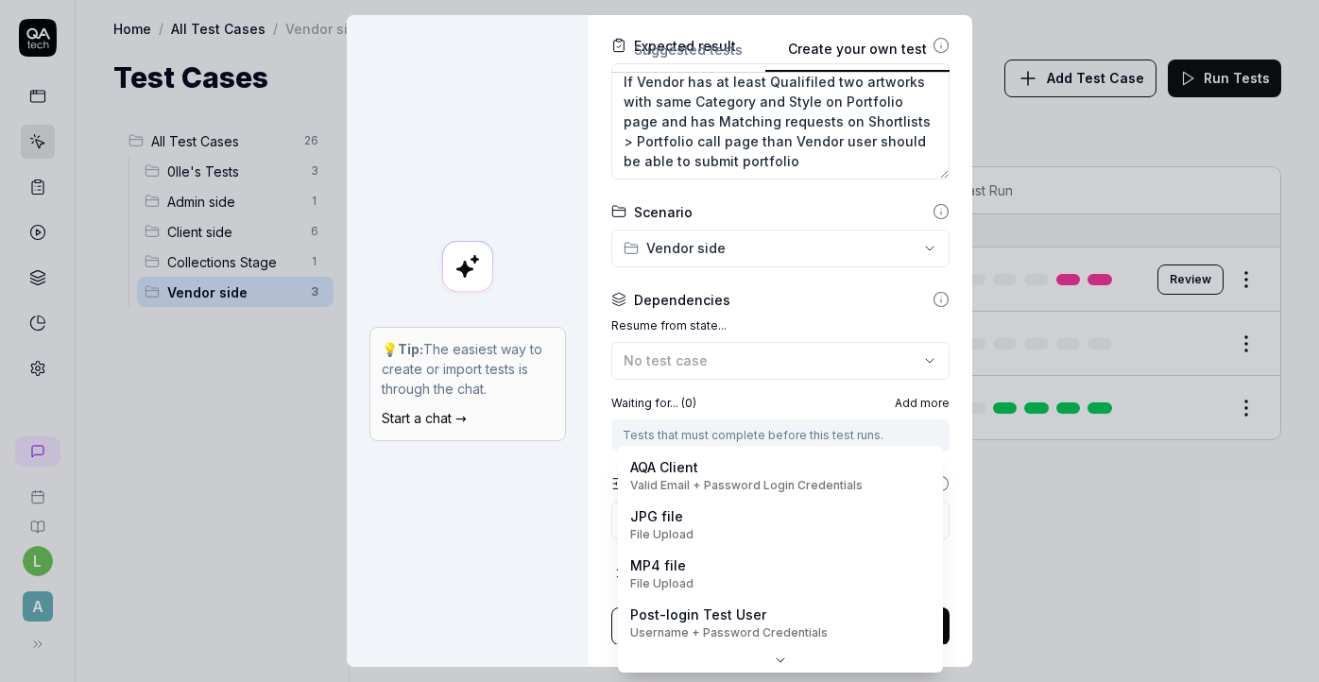
click at [798, 518] on body "l A Home / All Test Cases / Vendor side Home / All Test Cases / Vendor side Tes…" at bounding box center [659, 341] width 1319 height 682
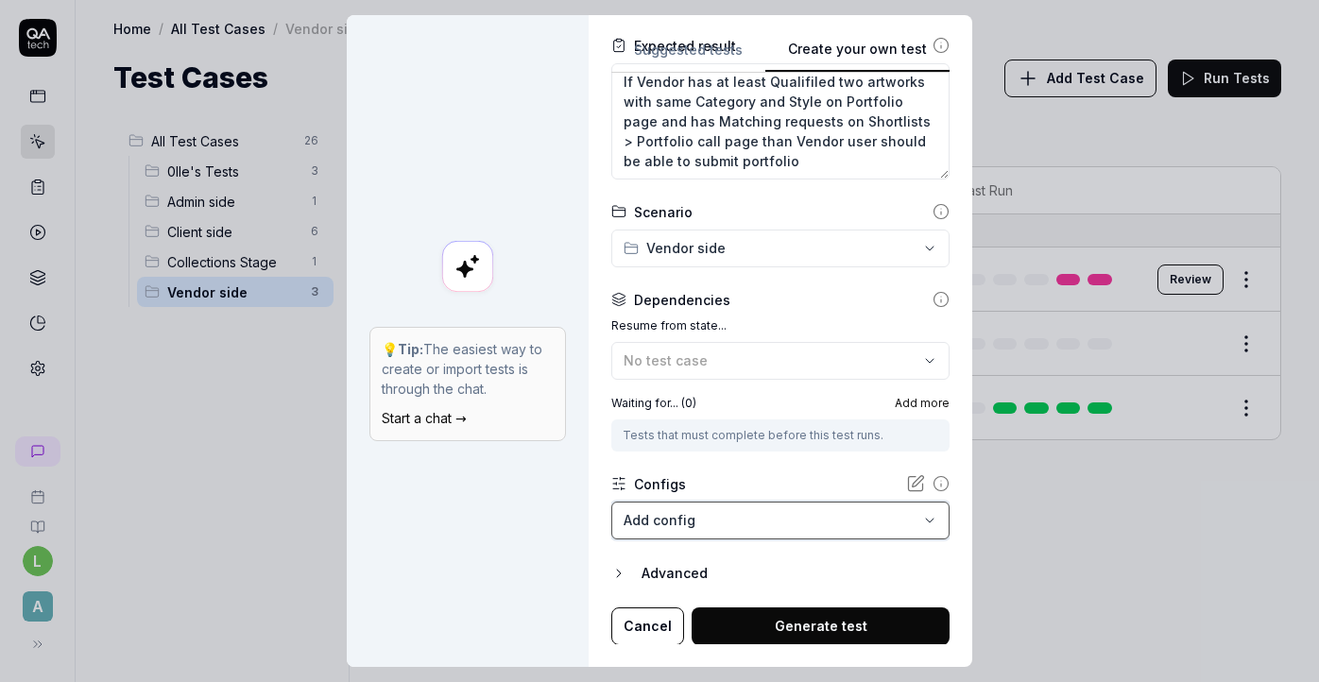
click at [504, 546] on div "**********" at bounding box center [659, 341] width 1319 height 682
click at [832, 624] on button "Generate test" at bounding box center [821, 627] width 258 height 38
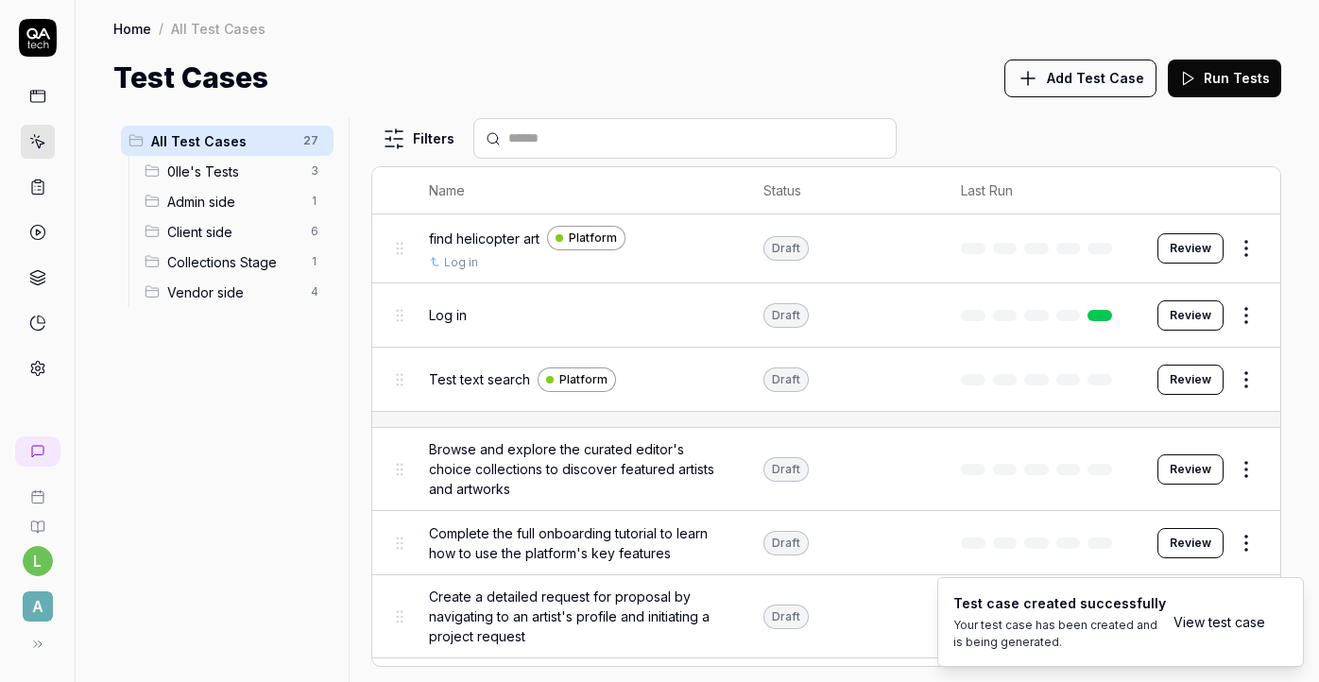
click at [1214, 623] on link "View test case" at bounding box center [1220, 622] width 92 height 20
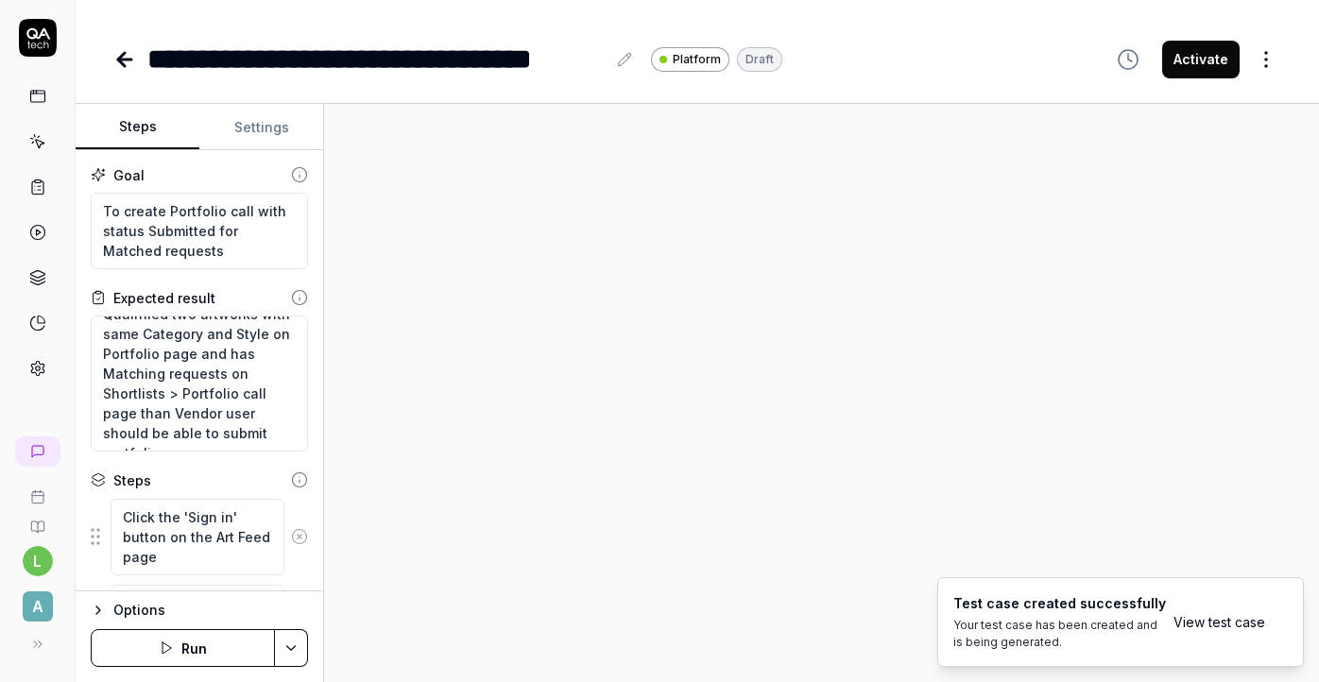
scroll to position [282, 0]
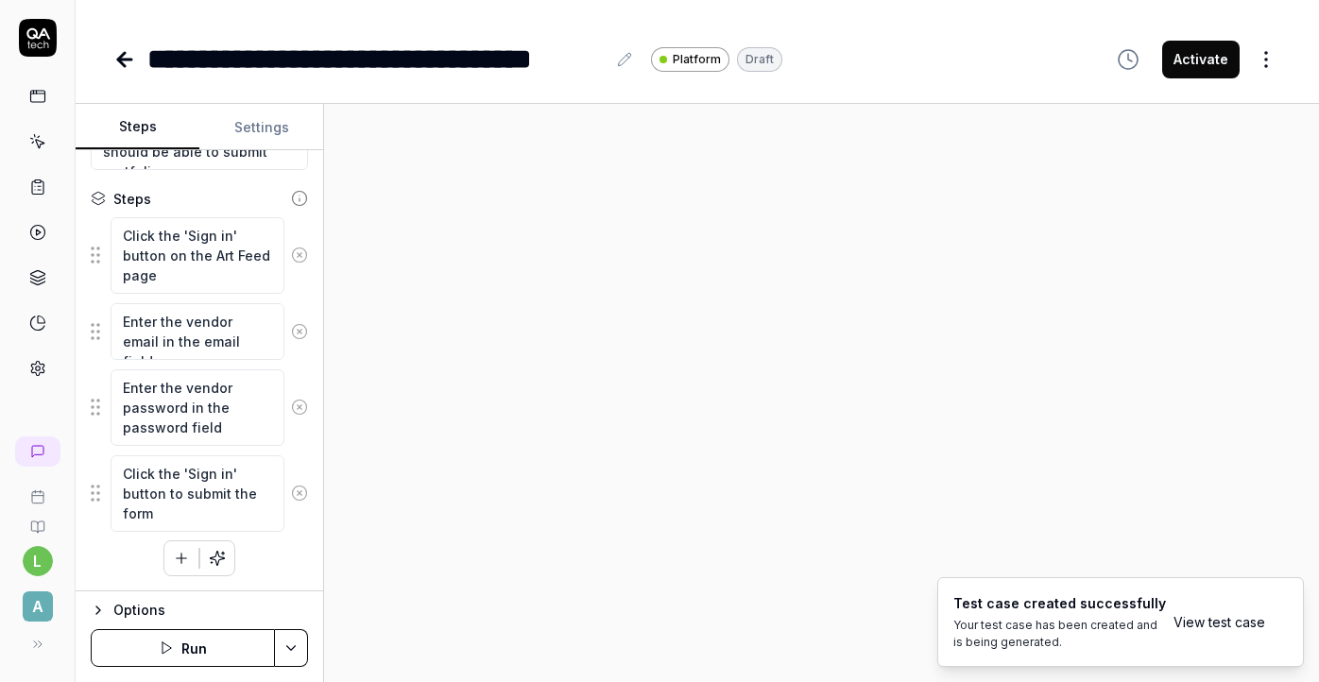
click at [1240, 627] on link "View test case" at bounding box center [1220, 622] width 92 height 20
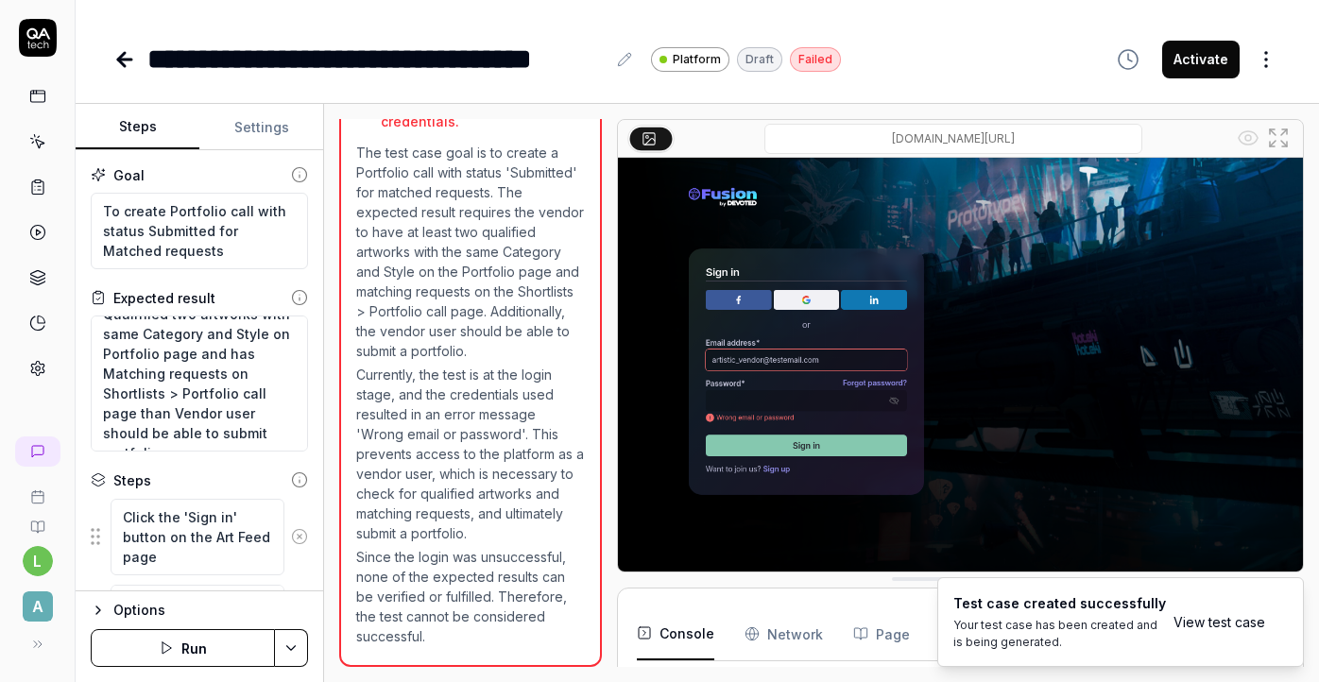
click at [250, 96] on div "**********" at bounding box center [697, 341] width 1243 height 682
click at [255, 117] on button "Settings" at bounding box center [261, 127] width 124 height 45
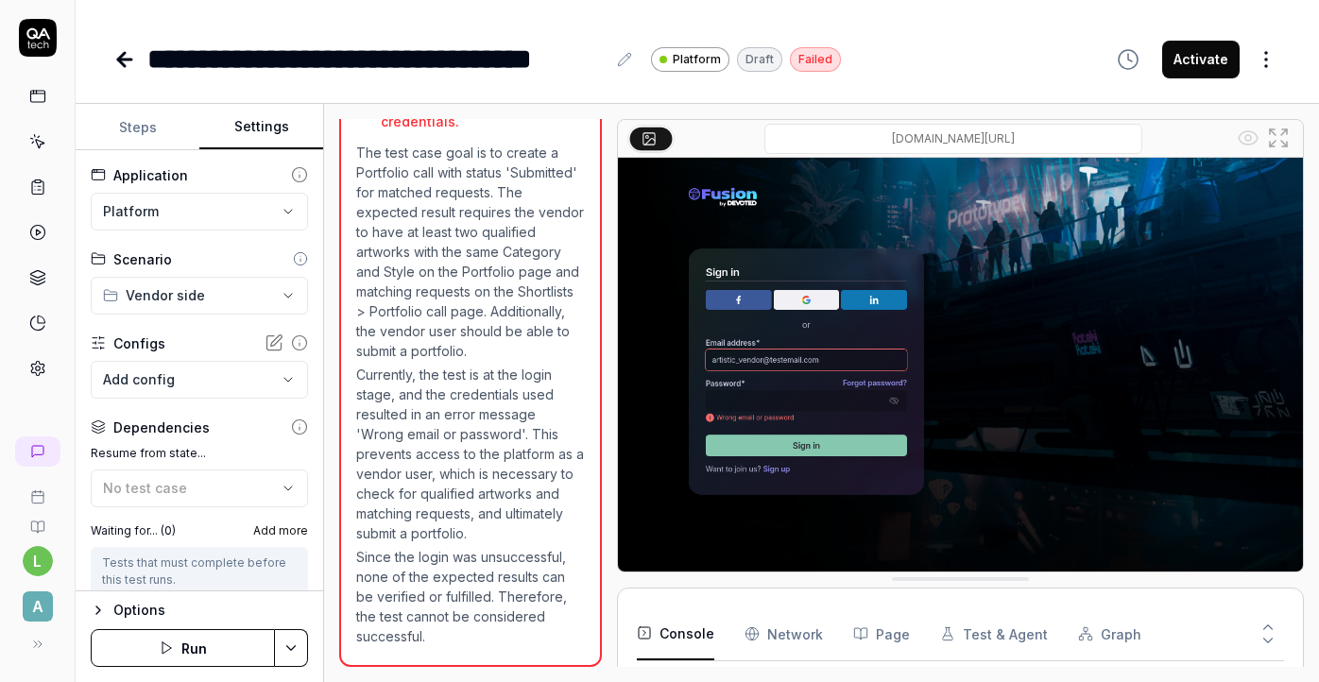
click at [240, 382] on body "**********" at bounding box center [659, 341] width 1319 height 682
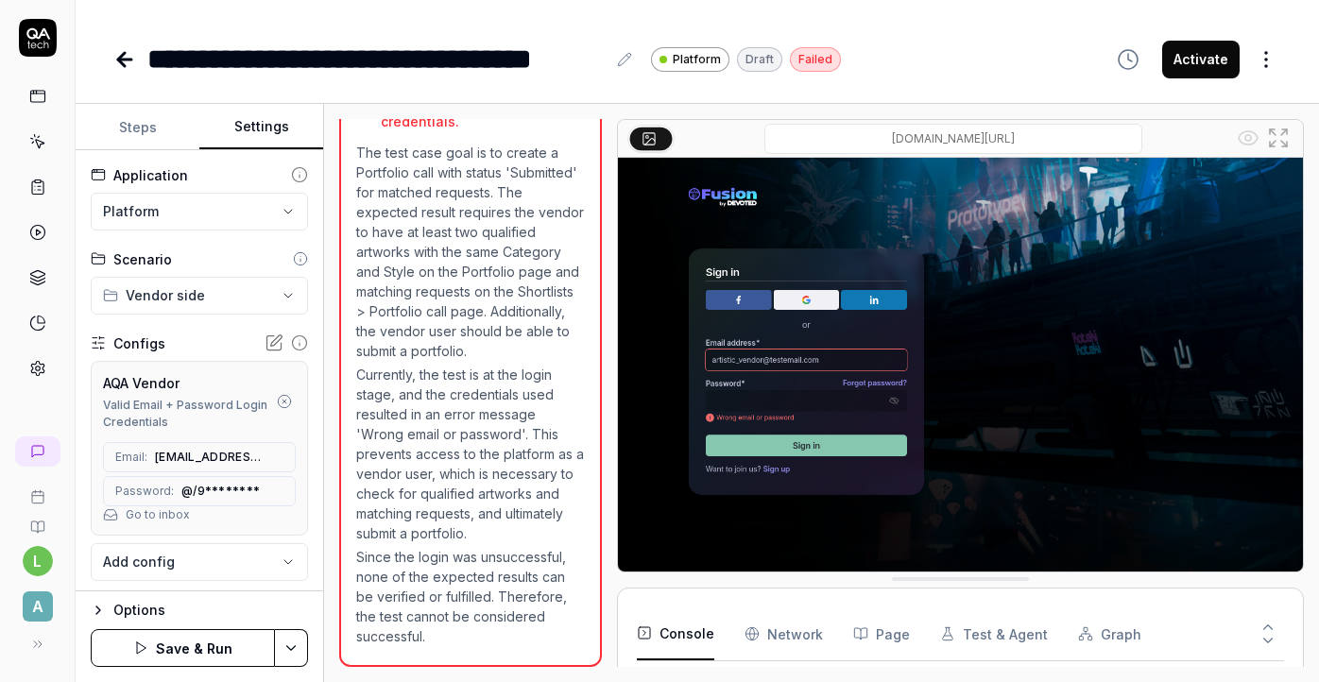
click at [217, 649] on button "Save & Run" at bounding box center [183, 648] width 184 height 38
click at [150, 132] on button "Steps" at bounding box center [138, 127] width 124 height 45
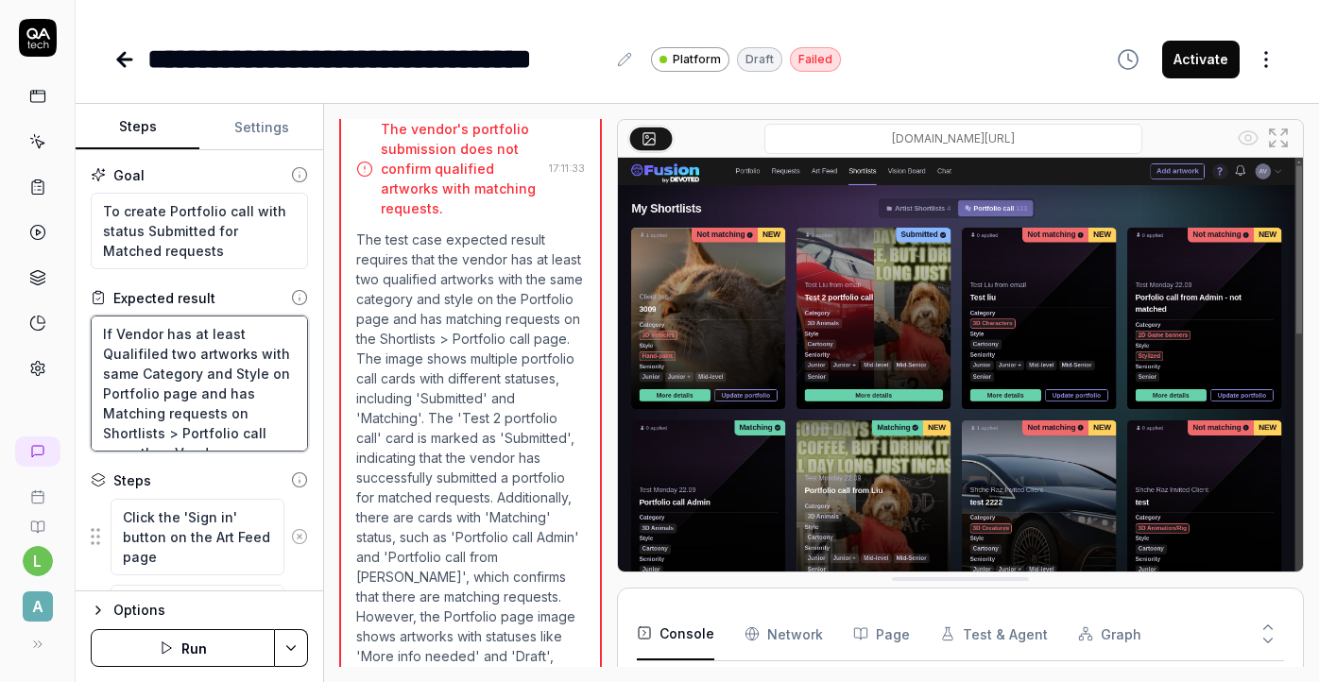
drag, startPoint x: 269, startPoint y: 434, endPoint x: 89, endPoint y: 318, distance: 214.1
click at [89, 318] on div "Goal To create Portfolio call with status Submitted for Matched requests Expect…" at bounding box center [200, 370] width 248 height 441
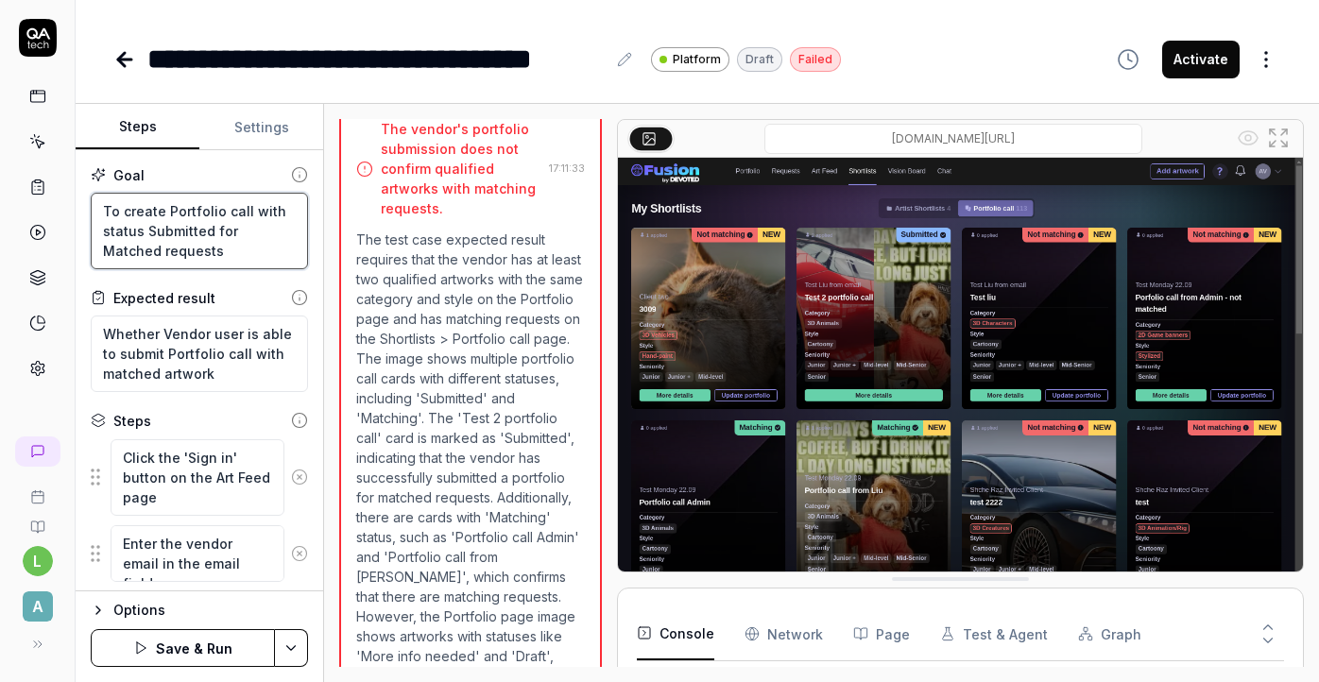
click at [208, 254] on textarea "To create Portfolio call with status Submitted for Matched requests" at bounding box center [199, 231] width 217 height 77
click at [257, 373] on textarea "Whether Vendor user is able to submit Portfolio call with matched artwork" at bounding box center [199, 354] width 217 height 77
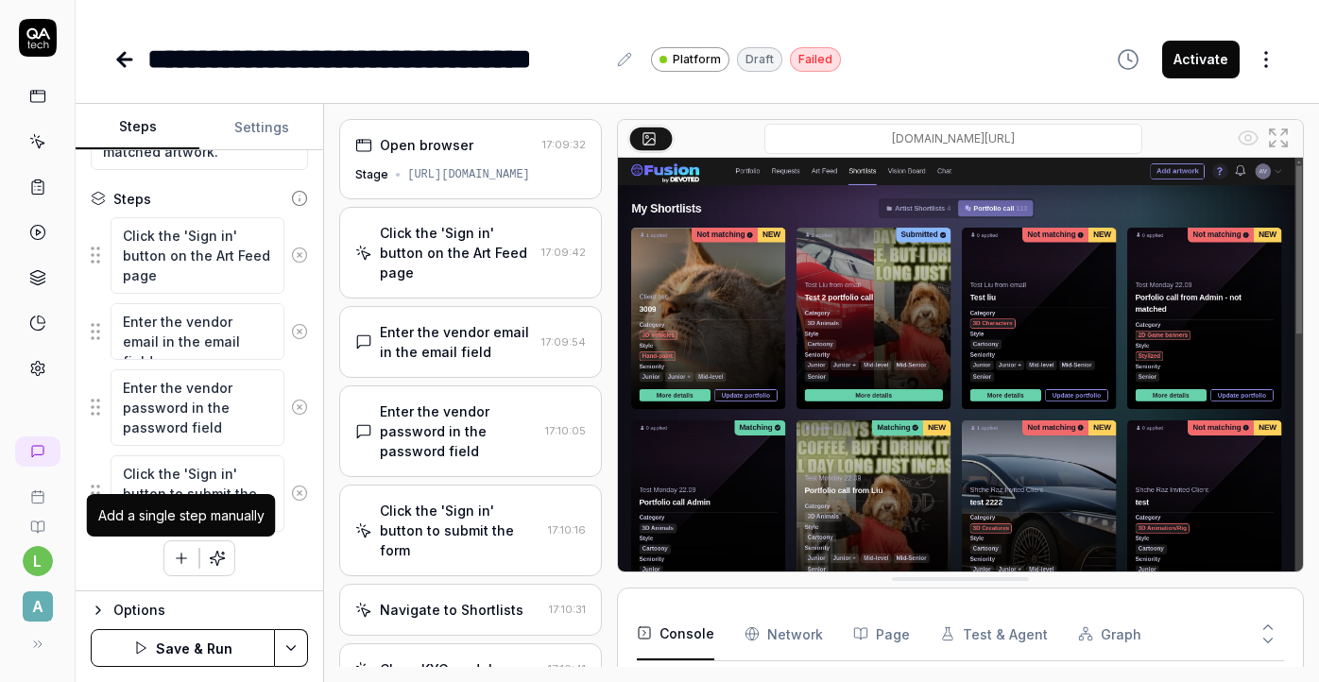
click at [187, 567] on button "button" at bounding box center [181, 558] width 34 height 34
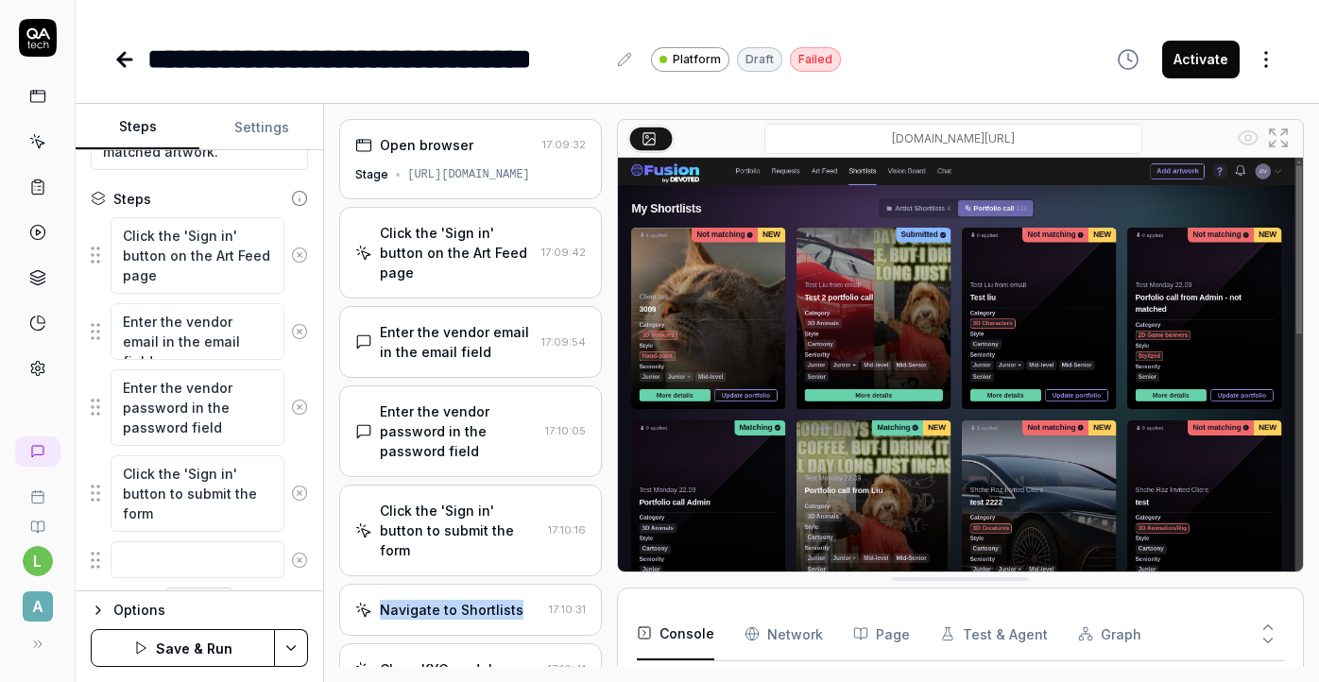
drag, startPoint x: 524, startPoint y: 570, endPoint x: 367, endPoint y: 562, distance: 158.0
click at [367, 600] on div "Navigate to Shortlists" at bounding box center [447, 610] width 185 height 20
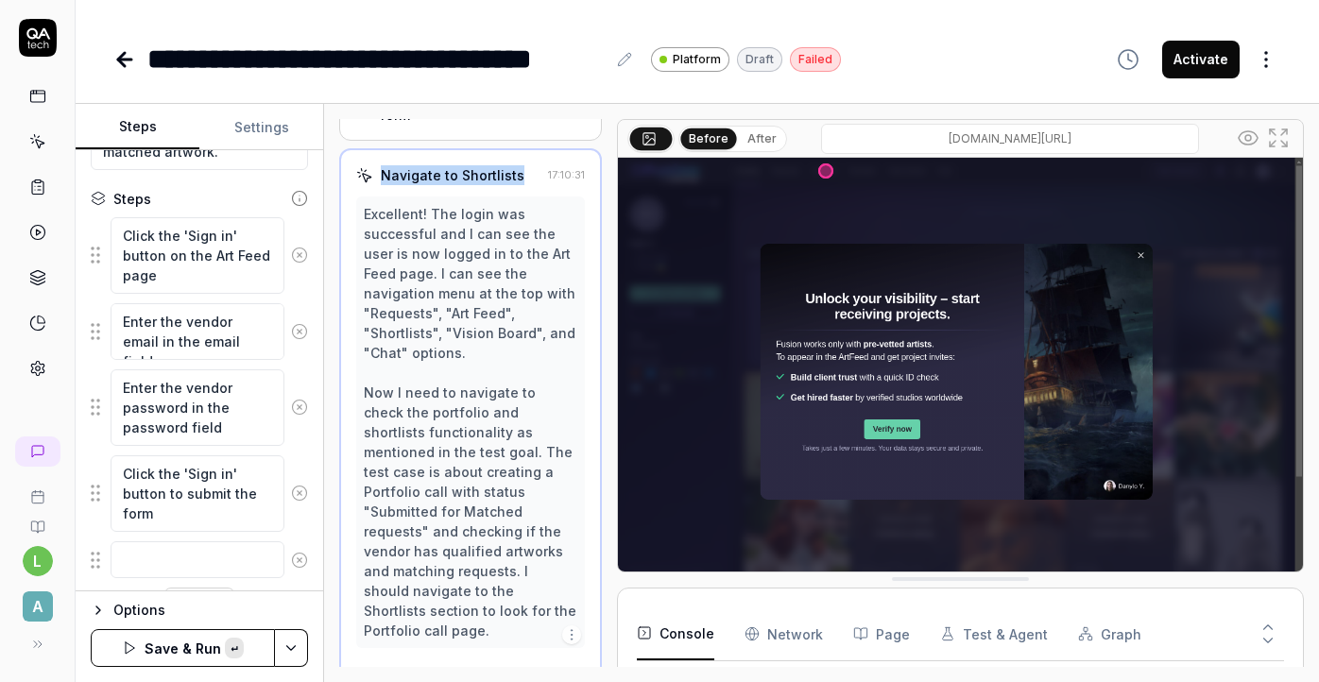
scroll to position [439, 0]
copy div "Navigate to Shortlists"
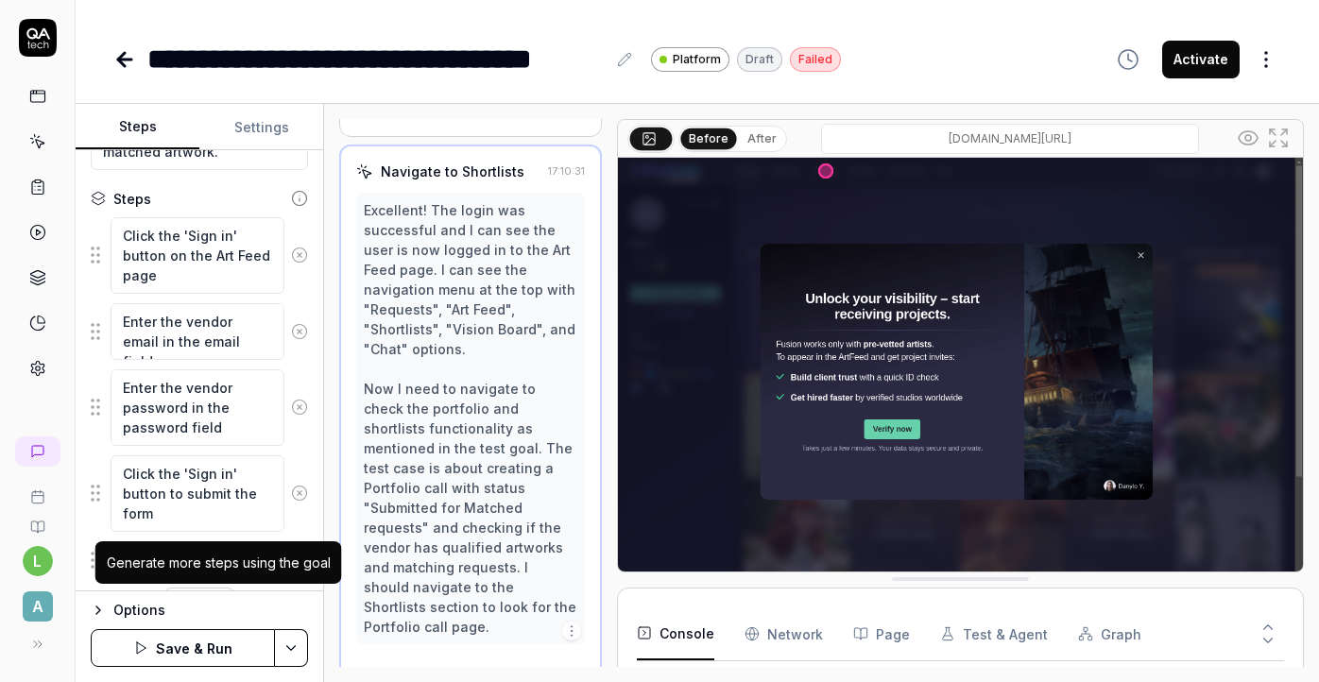
click at [206, 558] on div "Generate more steps using the goal" at bounding box center [219, 563] width 224 height 20
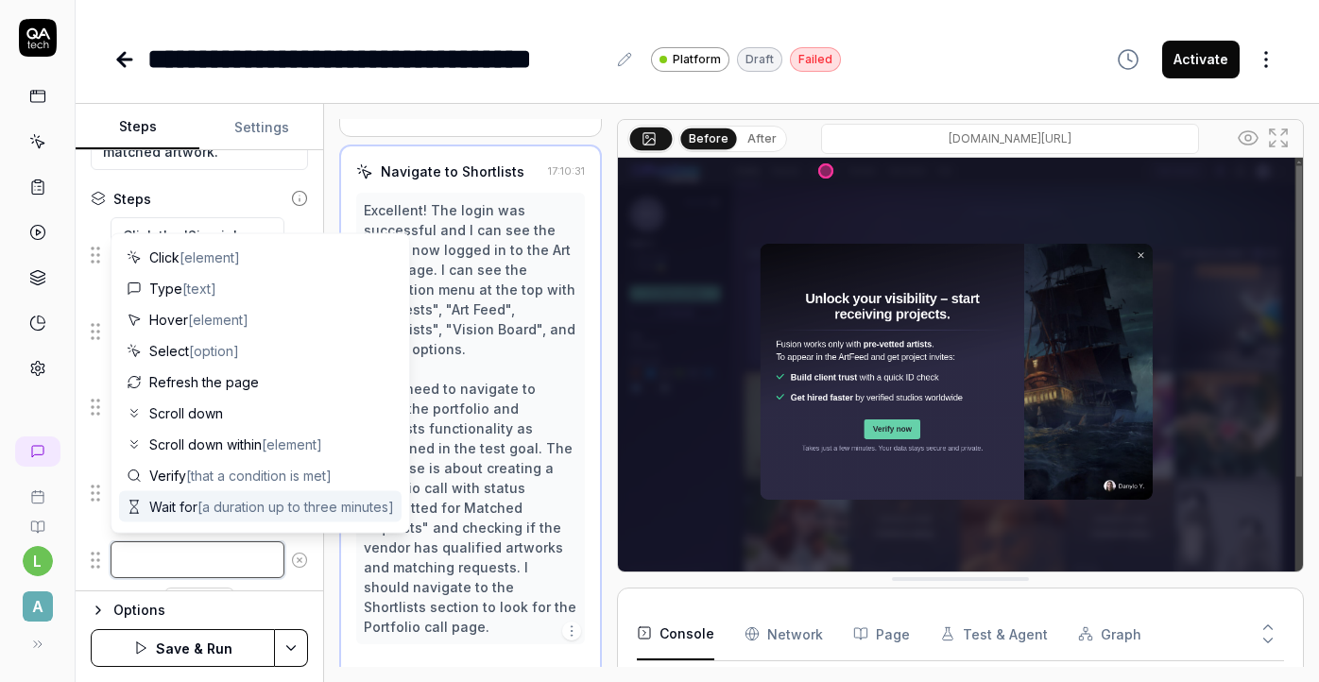
click at [229, 564] on textarea at bounding box center [198, 559] width 174 height 37
paste textarea "Navigate to Shortlists"
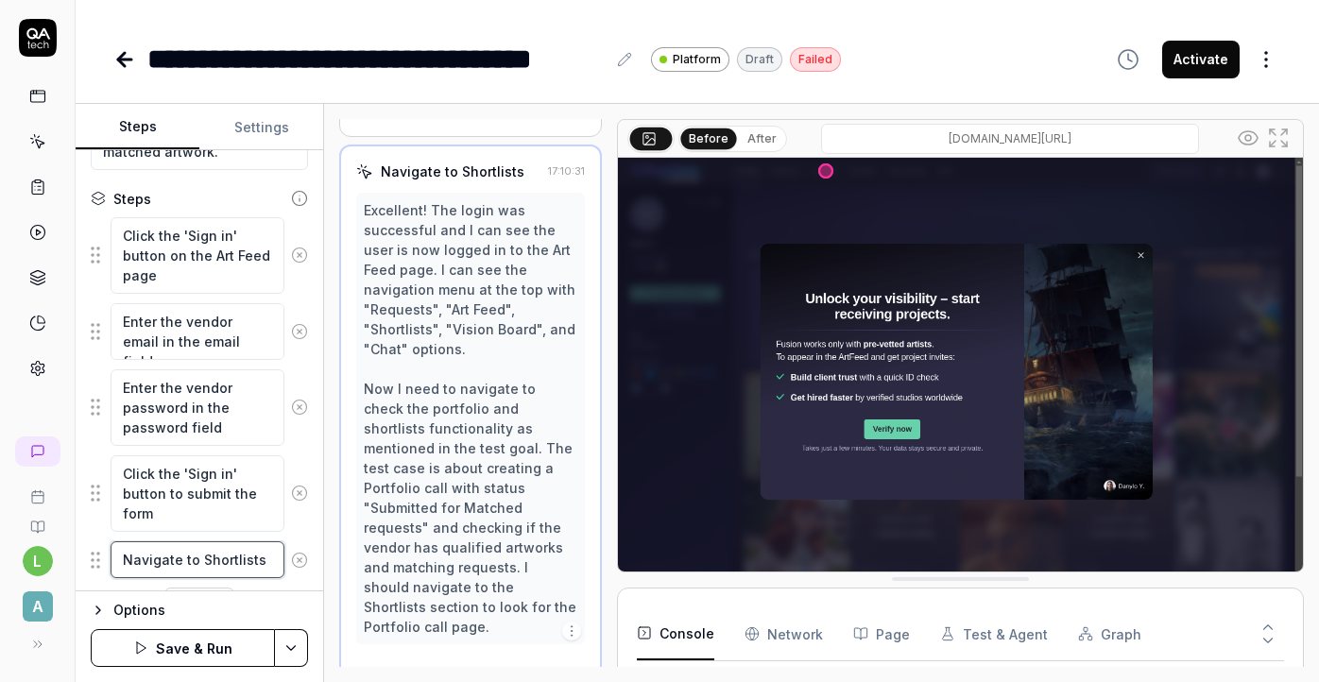
scroll to position [269, 0]
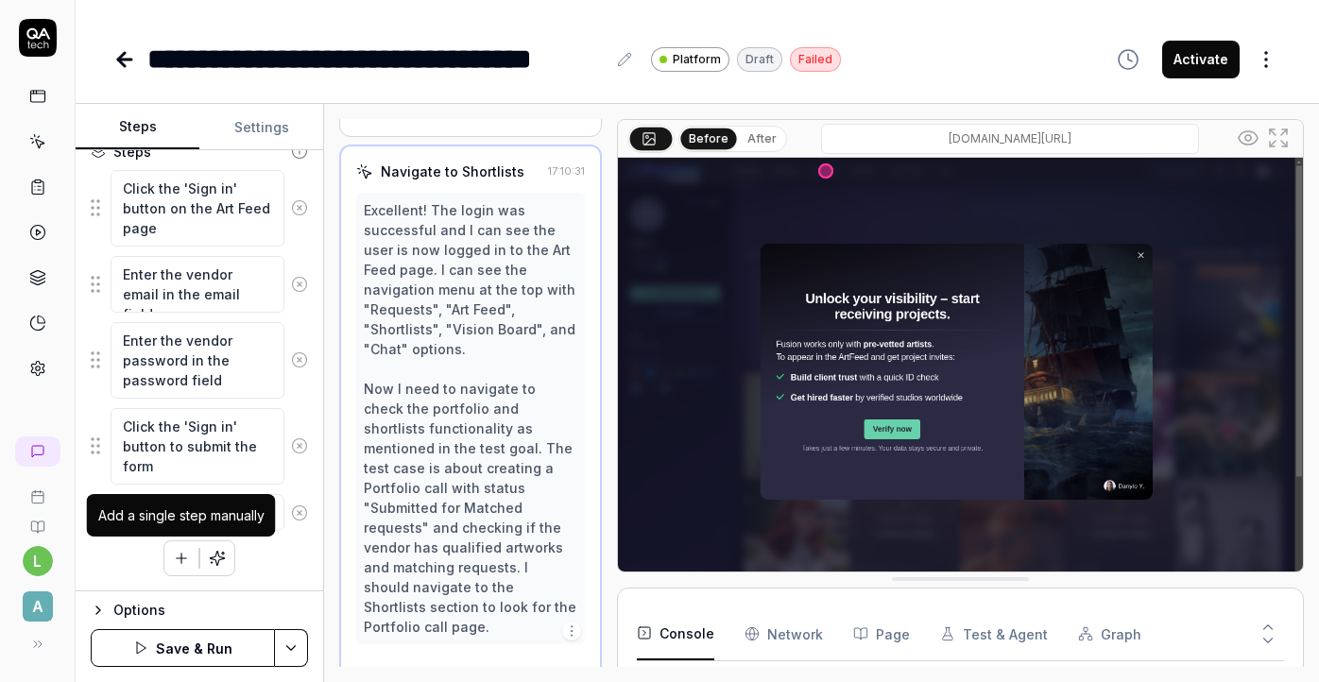
click at [188, 559] on icon "button" at bounding box center [181, 558] width 17 height 17
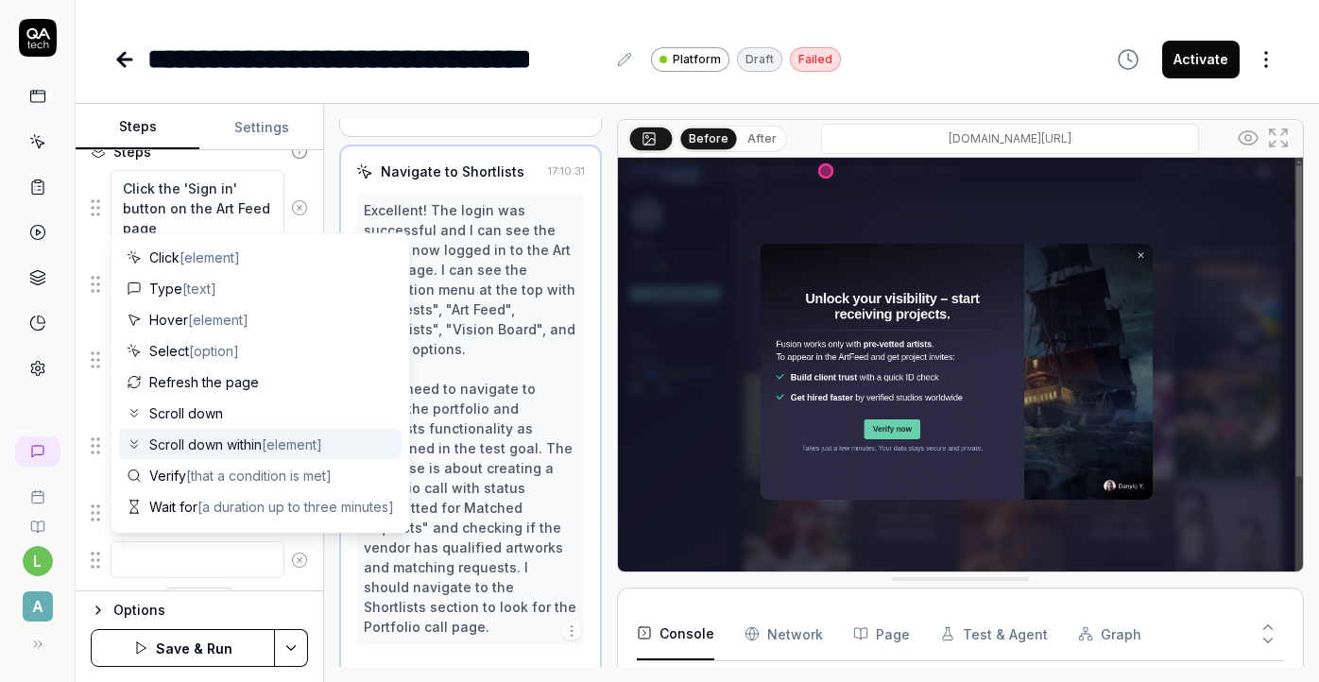
click at [520, 343] on div "Excellent! The login was successful and I can see the user is now logged in to …" at bounding box center [470, 418] width 213 height 437
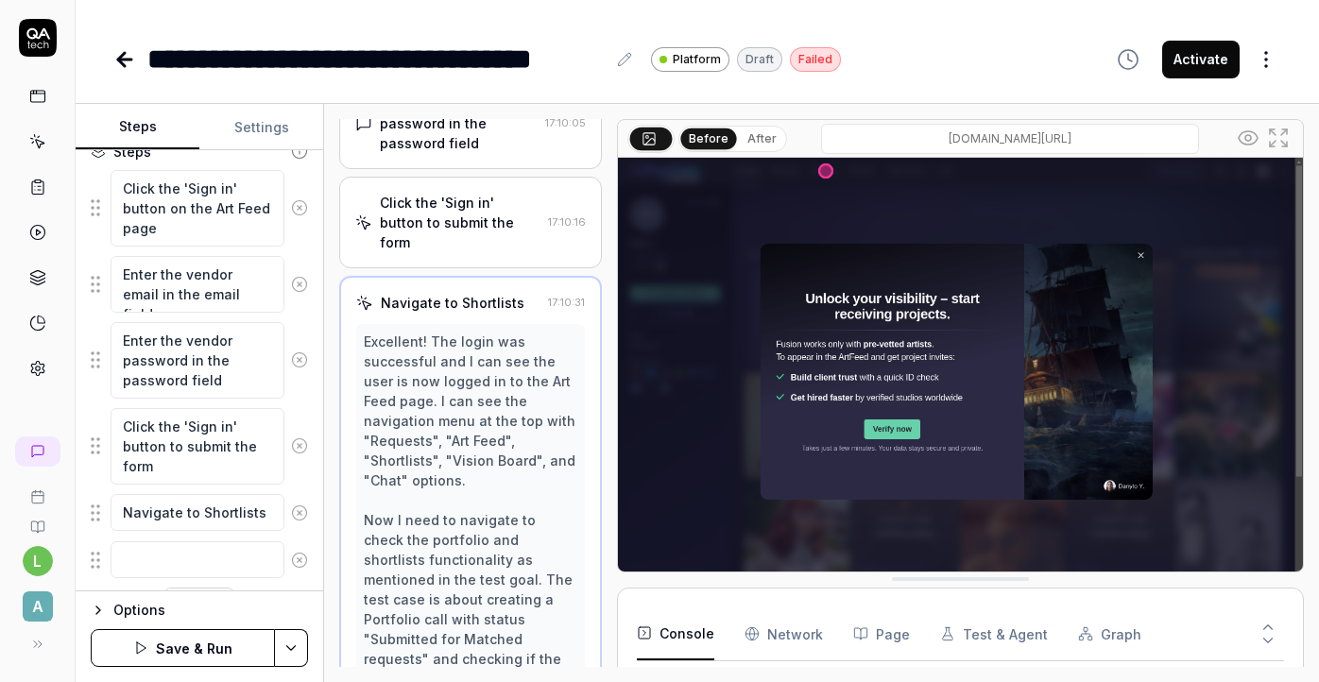
scroll to position [216, 0]
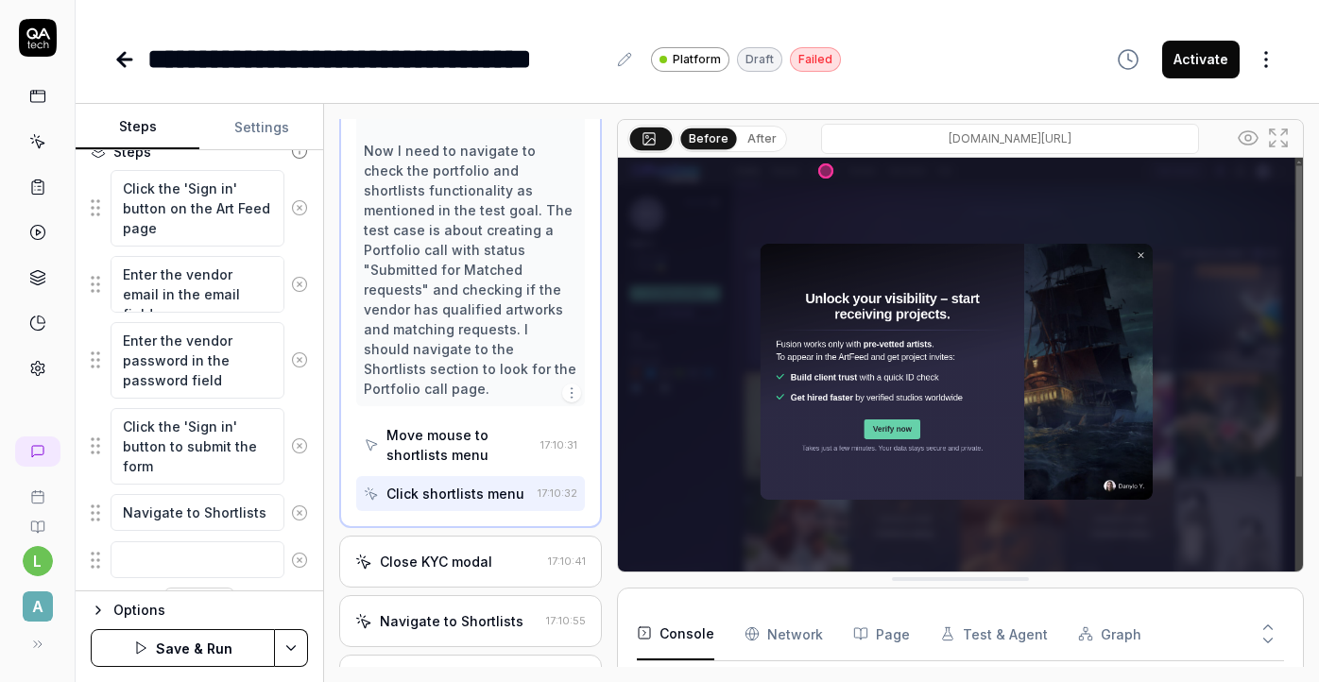
click at [491, 552] on div "Close KYC modal" at bounding box center [447, 562] width 184 height 20
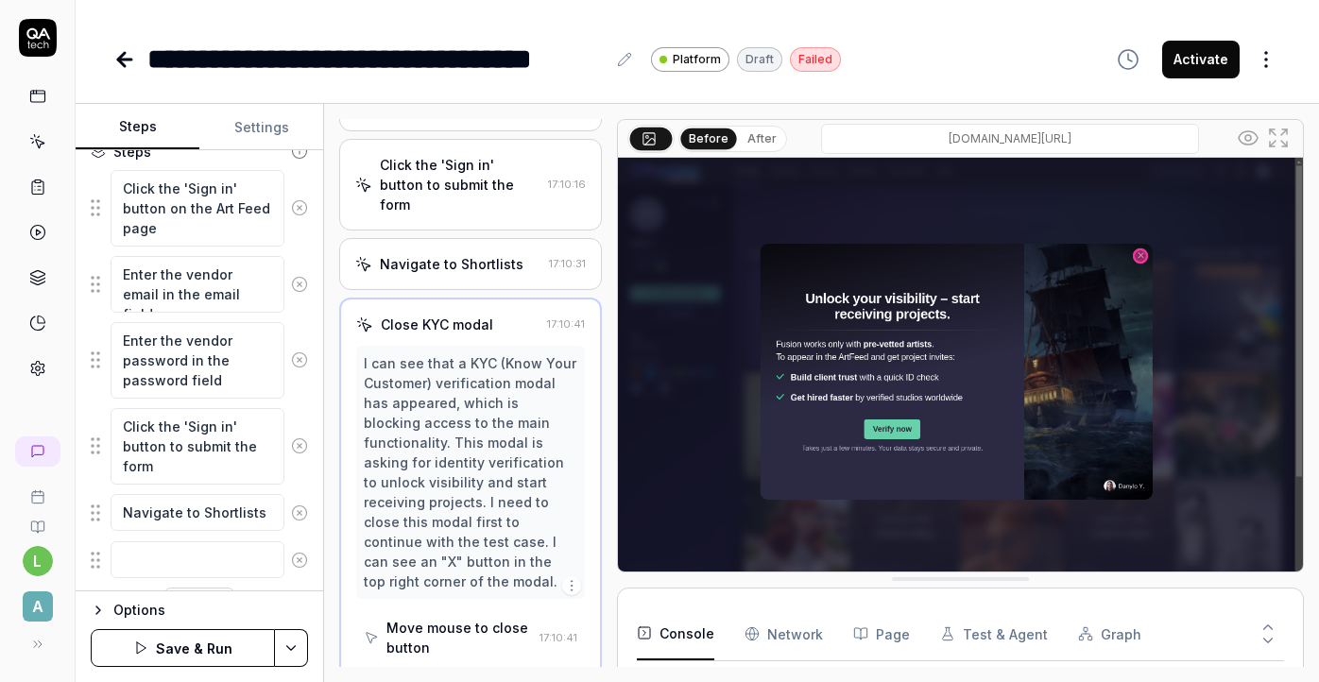
scroll to position [340, 0]
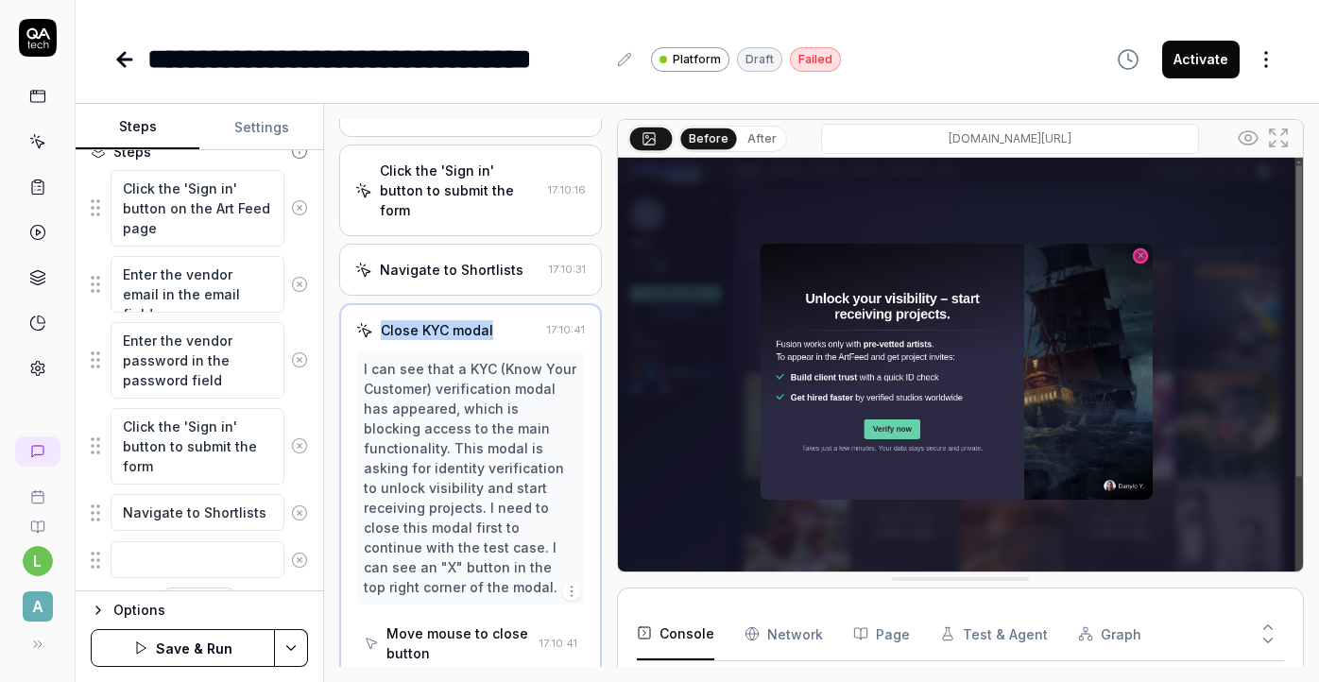
drag, startPoint x: 513, startPoint y: 288, endPoint x: 370, endPoint y: 293, distance: 142.8
click at [370, 320] on div "Close KYC modal" at bounding box center [447, 330] width 182 height 20
copy div "Close KYC modal"
click at [177, 559] on textarea at bounding box center [198, 559] width 174 height 37
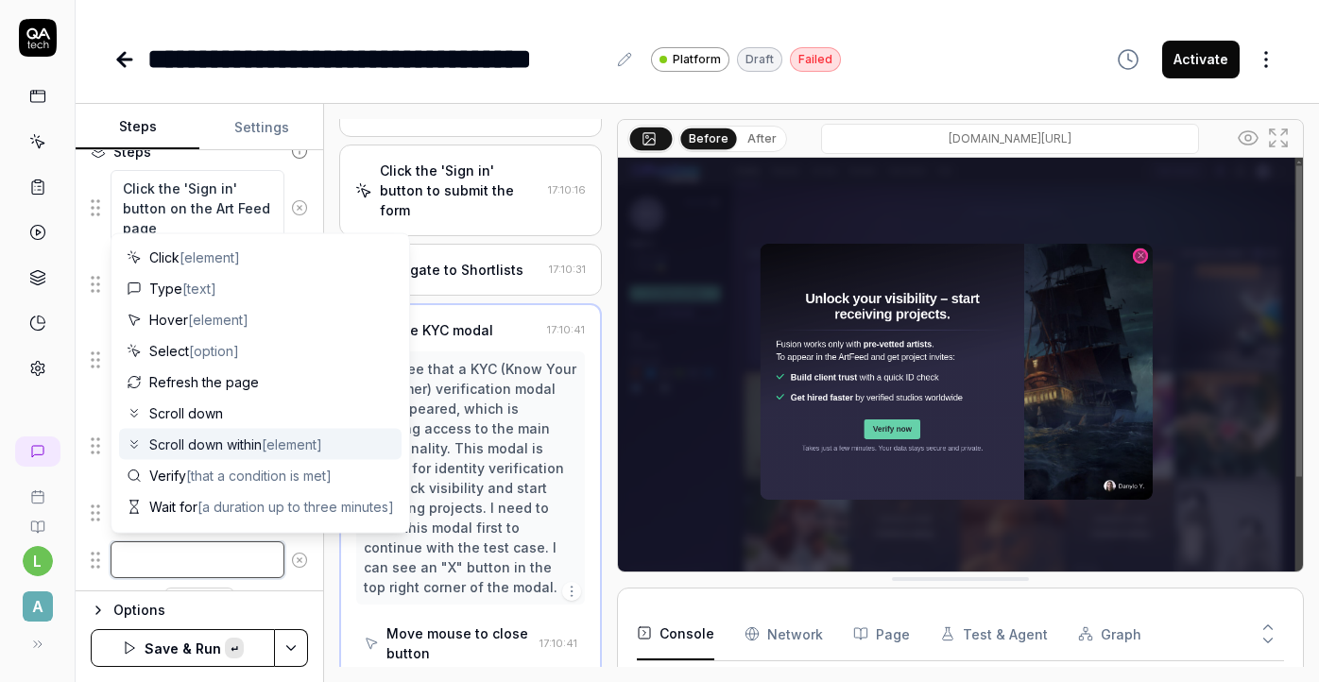
paste textarea "Close KYC modal"
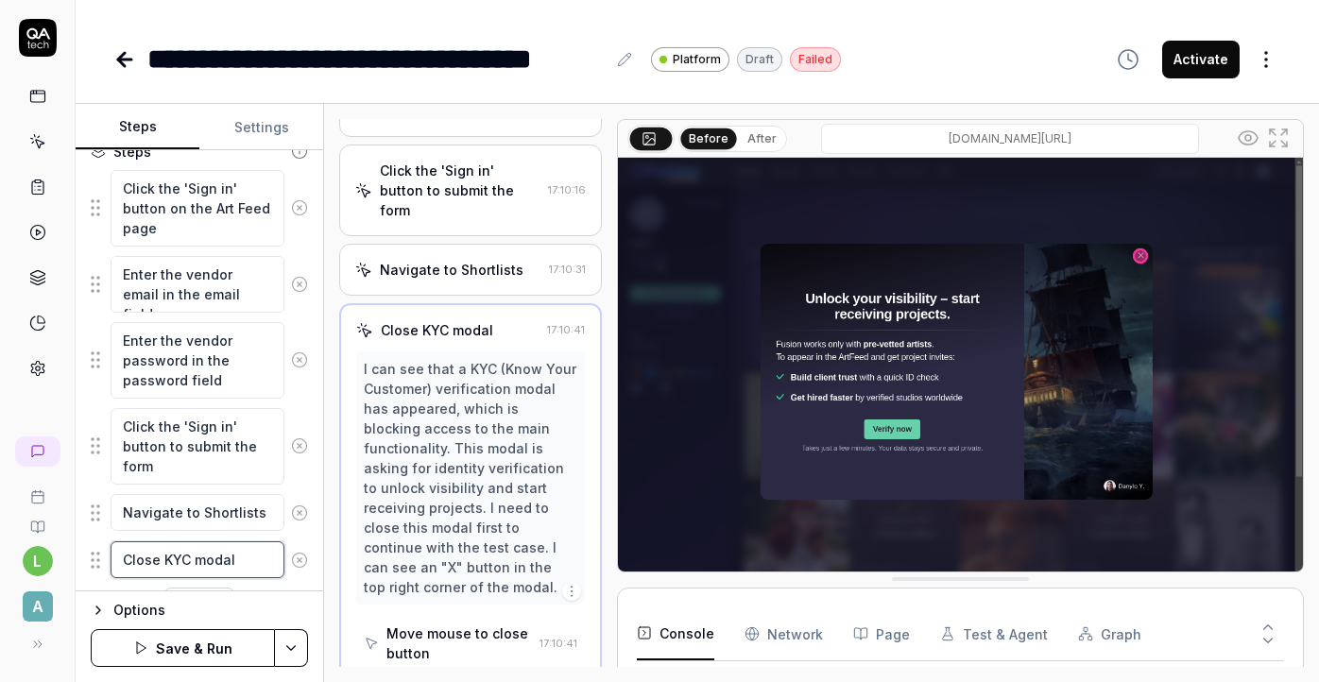
scroll to position [317, 0]
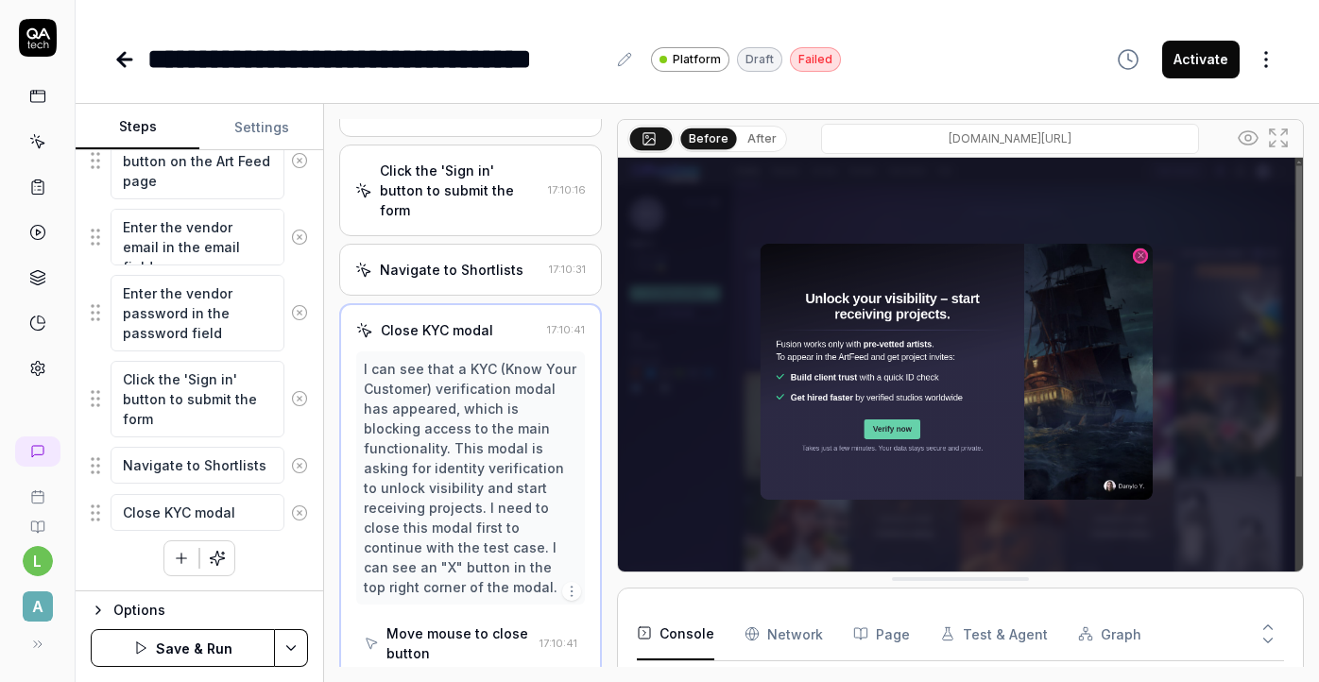
click at [181, 557] on icon "button" at bounding box center [181, 558] width 0 height 10
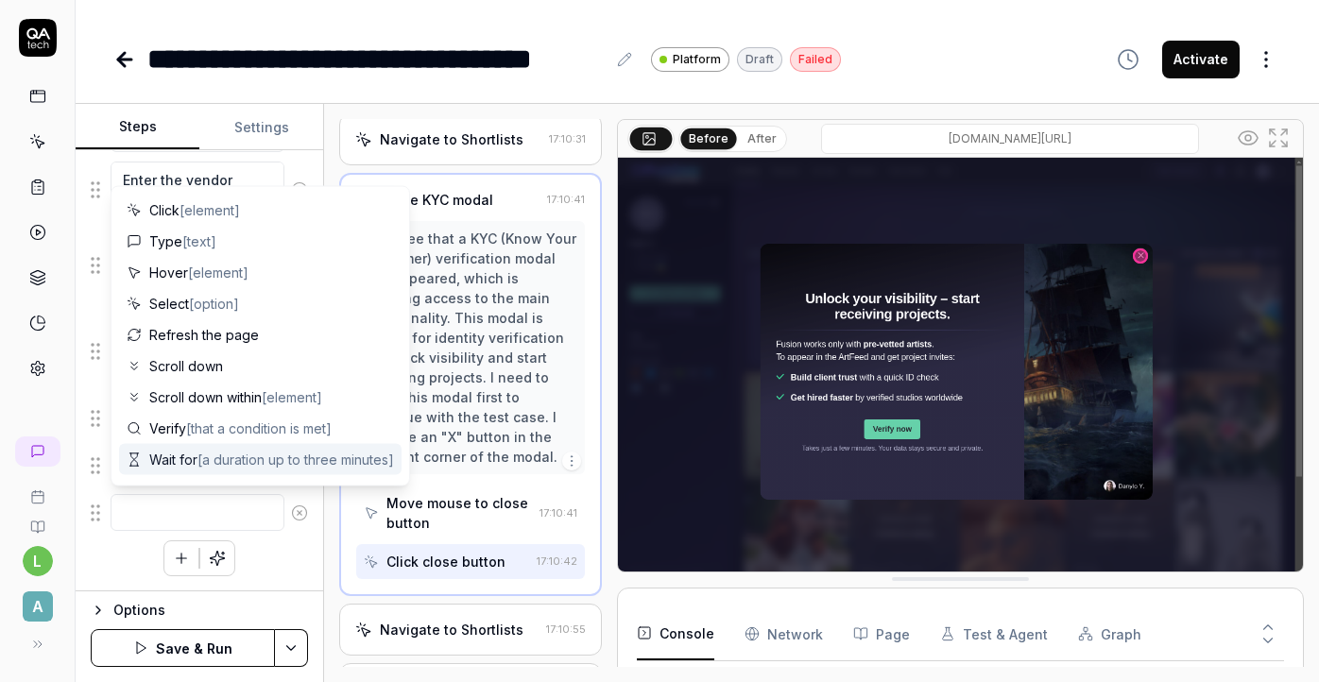
scroll to position [523, 0]
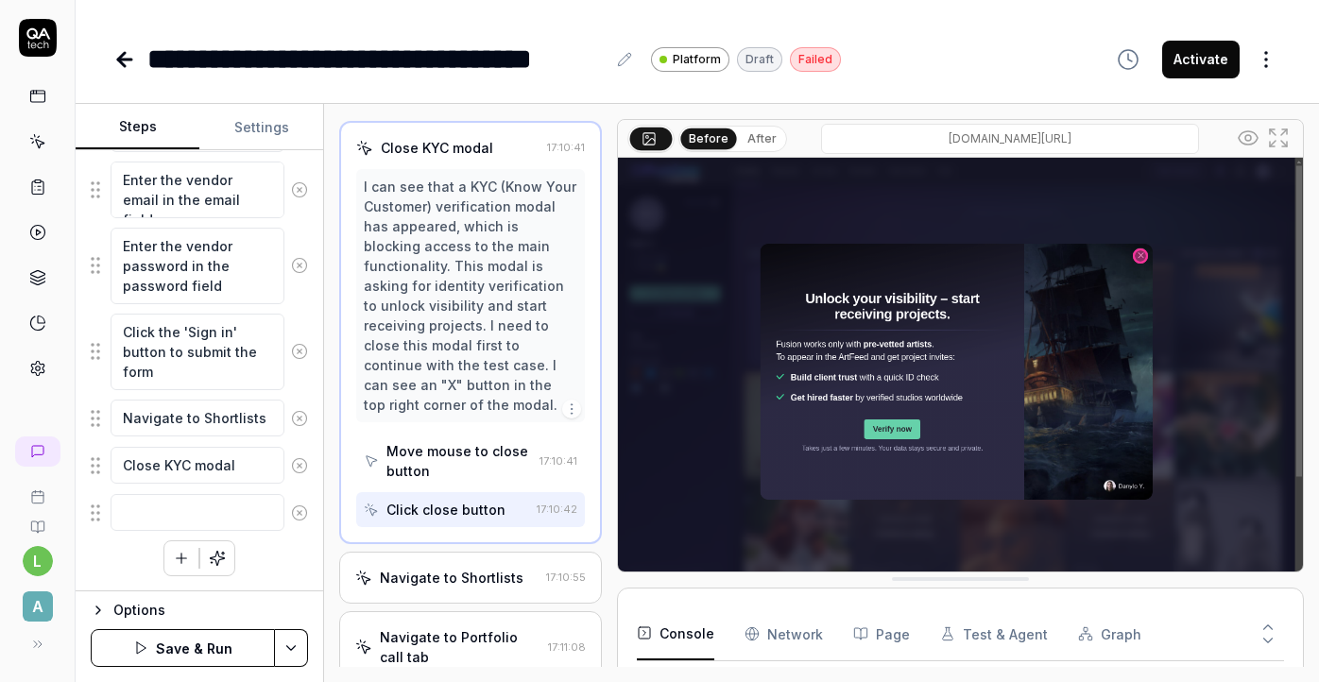
click at [522, 568] on div "Navigate to Shortlists" at bounding box center [446, 578] width 182 height 20
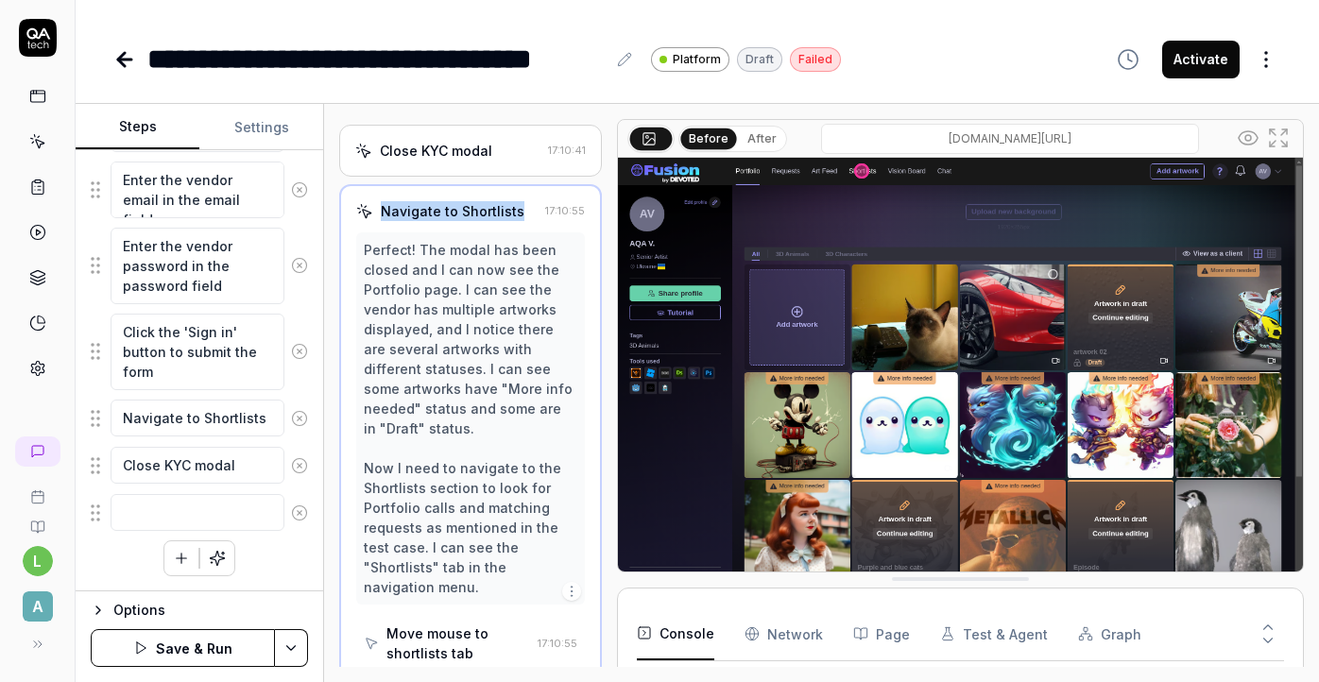
drag, startPoint x: 517, startPoint y: 167, endPoint x: 355, endPoint y: 161, distance: 161.7
click at [355, 184] on div "Navigate to Shortlists 17:10:55 Perfect! The modal has been closed and I can no…" at bounding box center [470, 455] width 262 height 542
copy div "Navigate to Shortlists"
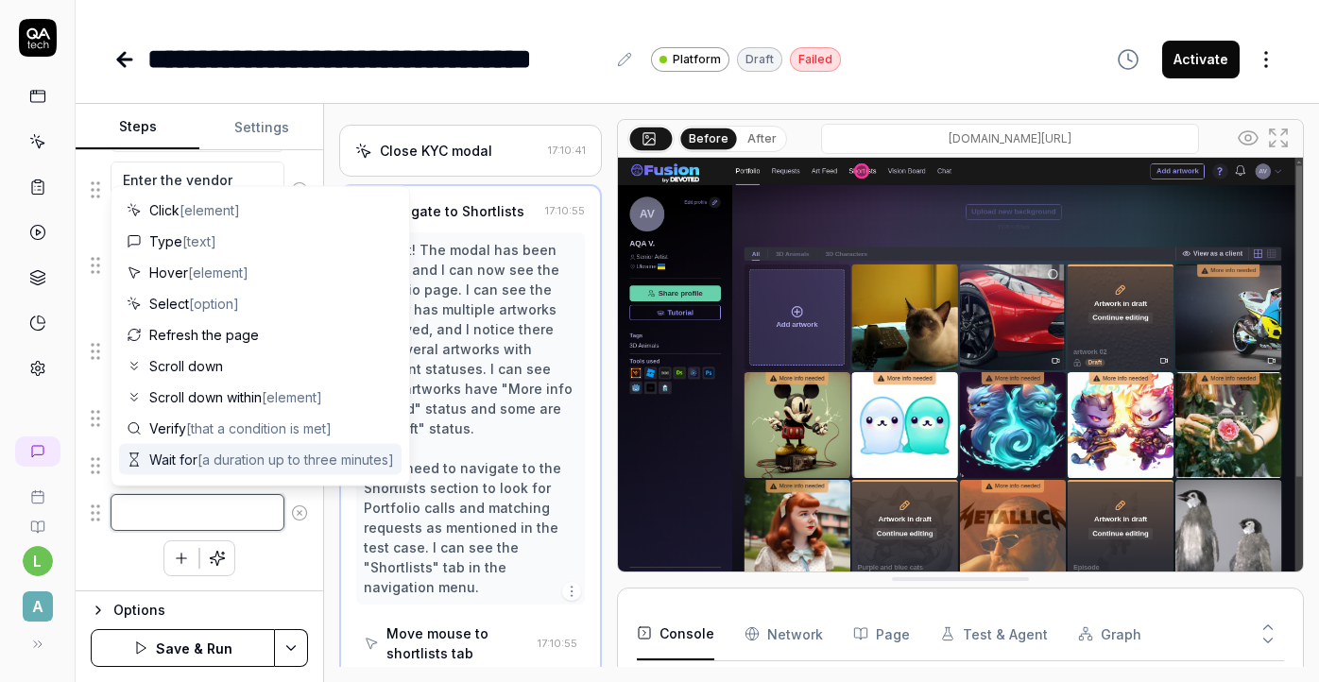
click at [234, 495] on textarea at bounding box center [198, 512] width 174 height 37
paste textarea "Navigate to Shortlists"
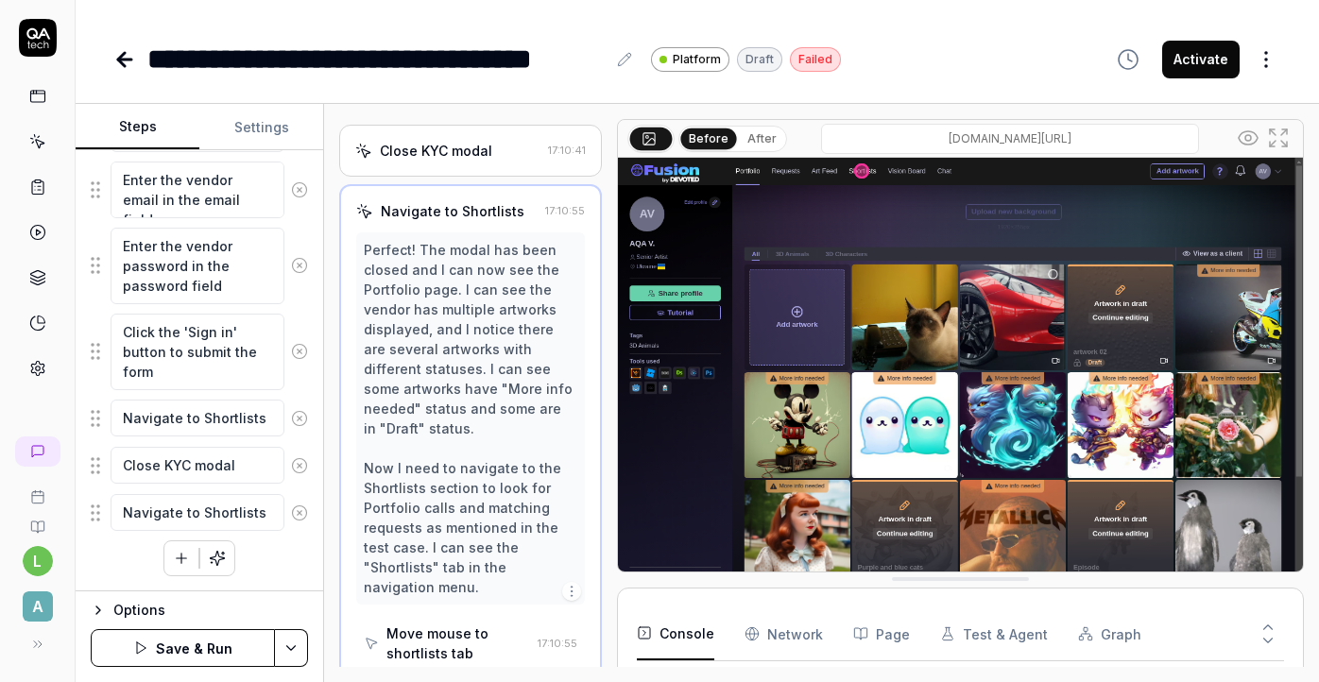
click at [183, 559] on icon "button" at bounding box center [181, 558] width 17 height 17
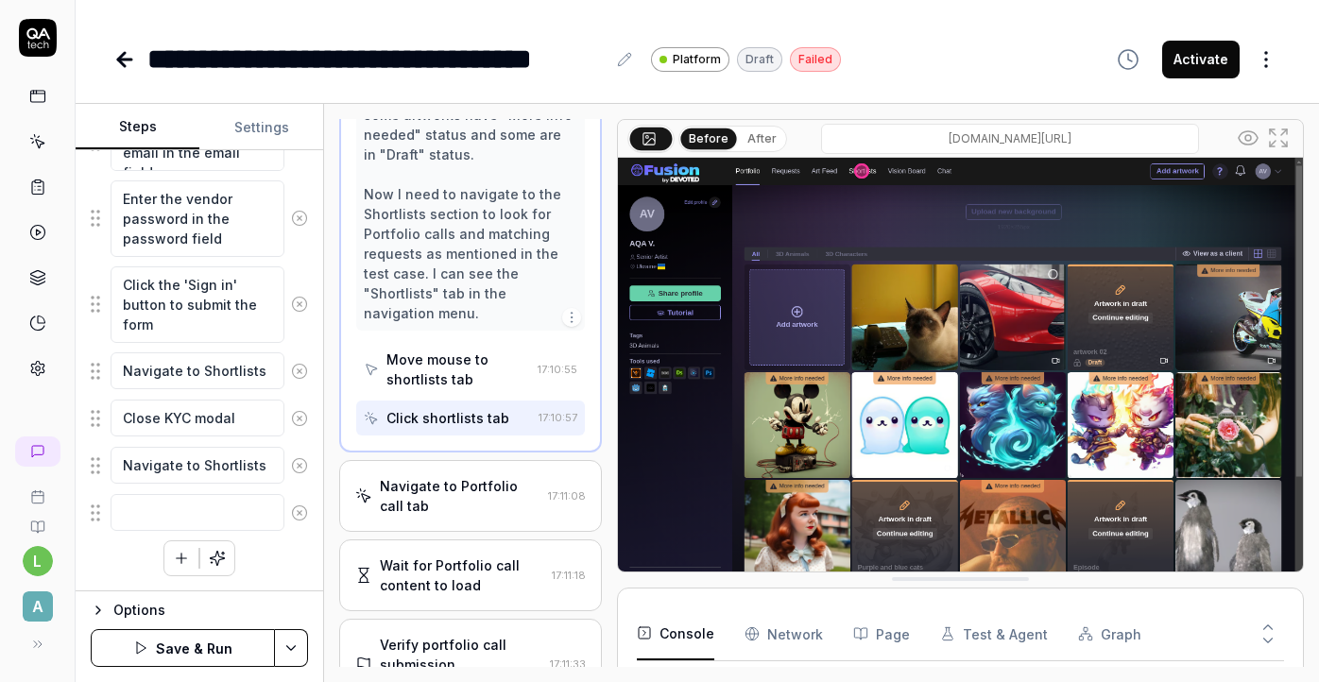
click at [510, 476] on div "Navigate to Portfolio call tab" at bounding box center [460, 496] width 160 height 40
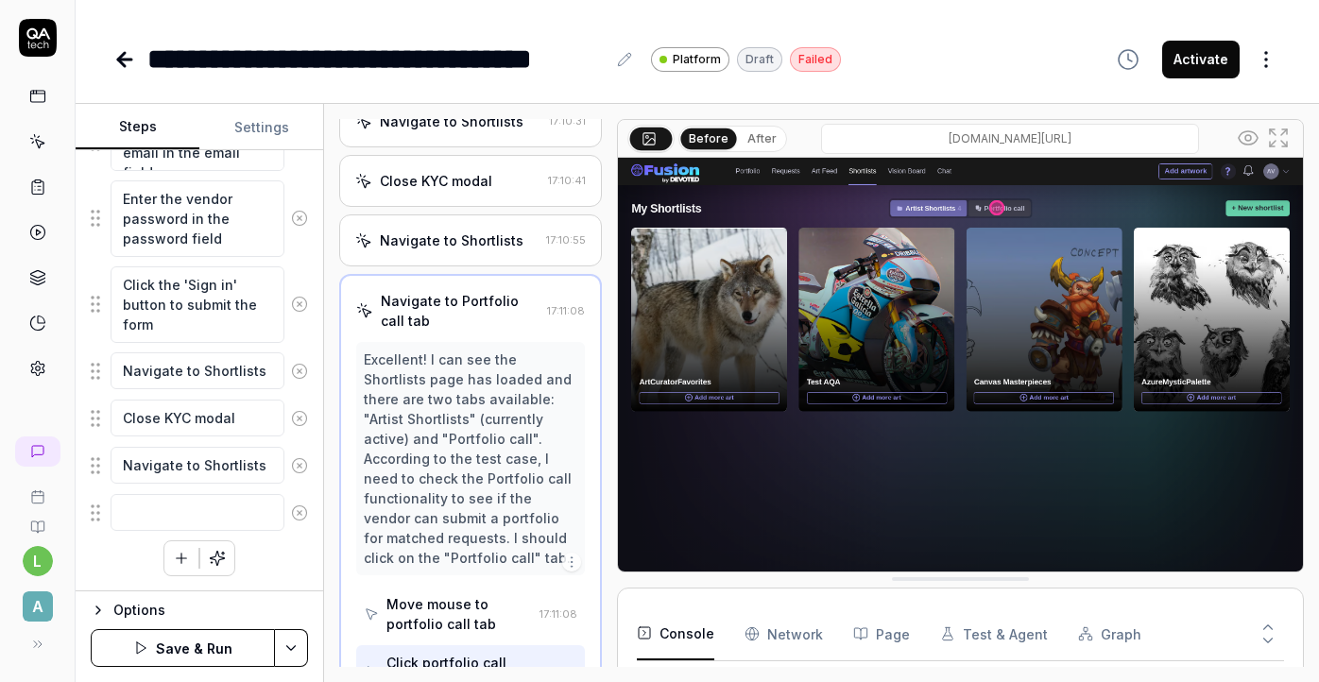
scroll to position [479, 0]
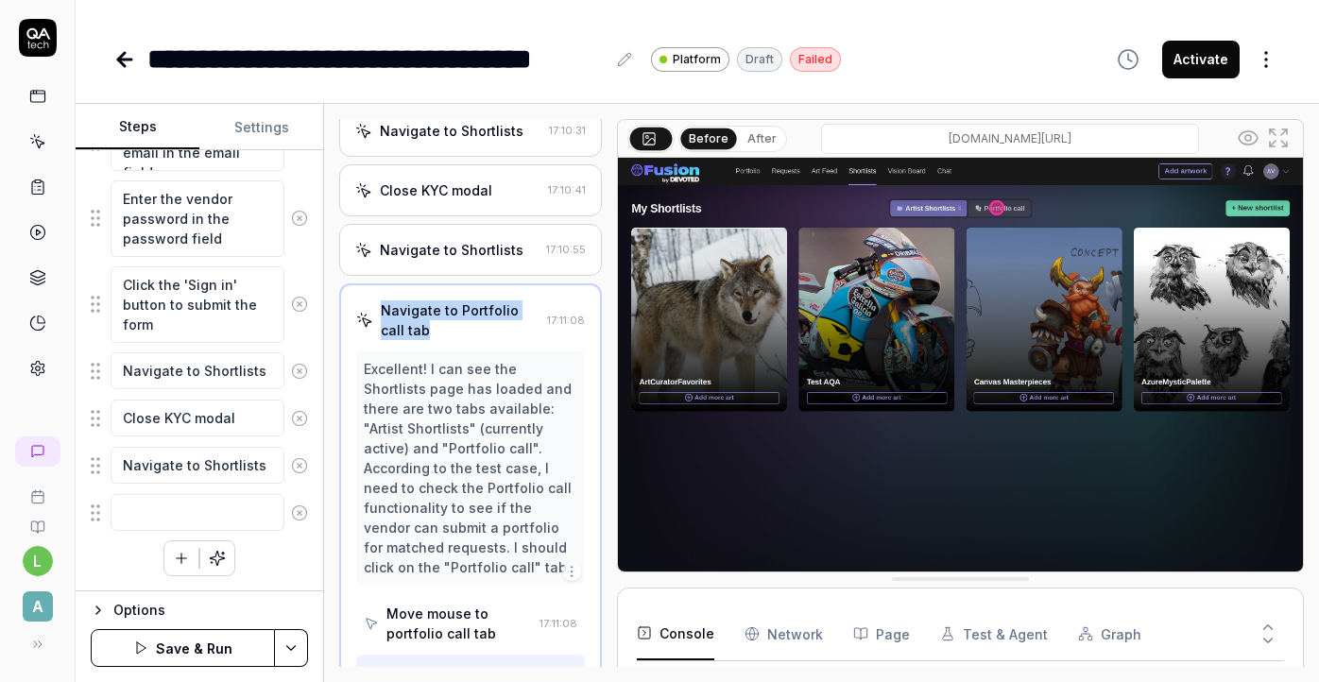
drag, startPoint x: 413, startPoint y: 297, endPoint x: 379, endPoint y: 272, distance: 42.0
click at [379, 300] on div "Navigate to Portfolio call tab" at bounding box center [447, 320] width 182 height 40
copy div "Navigate to Portfolio call tab"
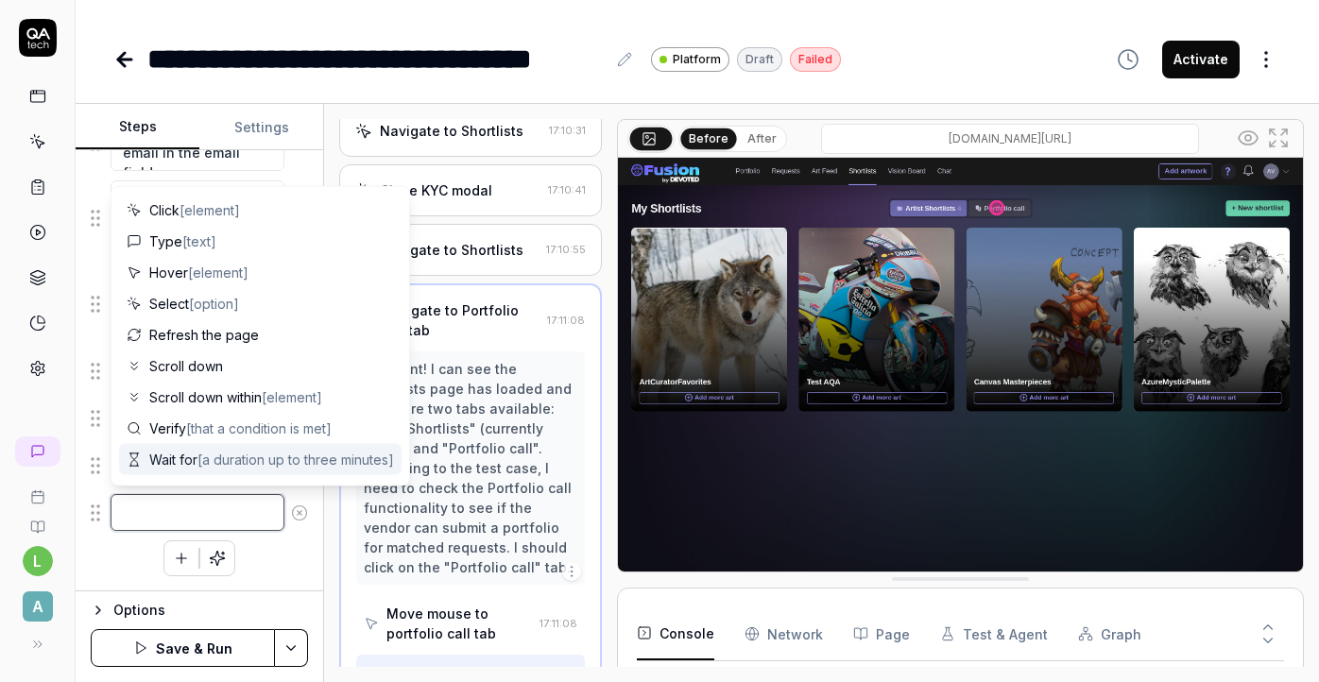
click at [247, 500] on textarea at bounding box center [198, 512] width 174 height 37
paste textarea "Navigate to Portfolio call tab"
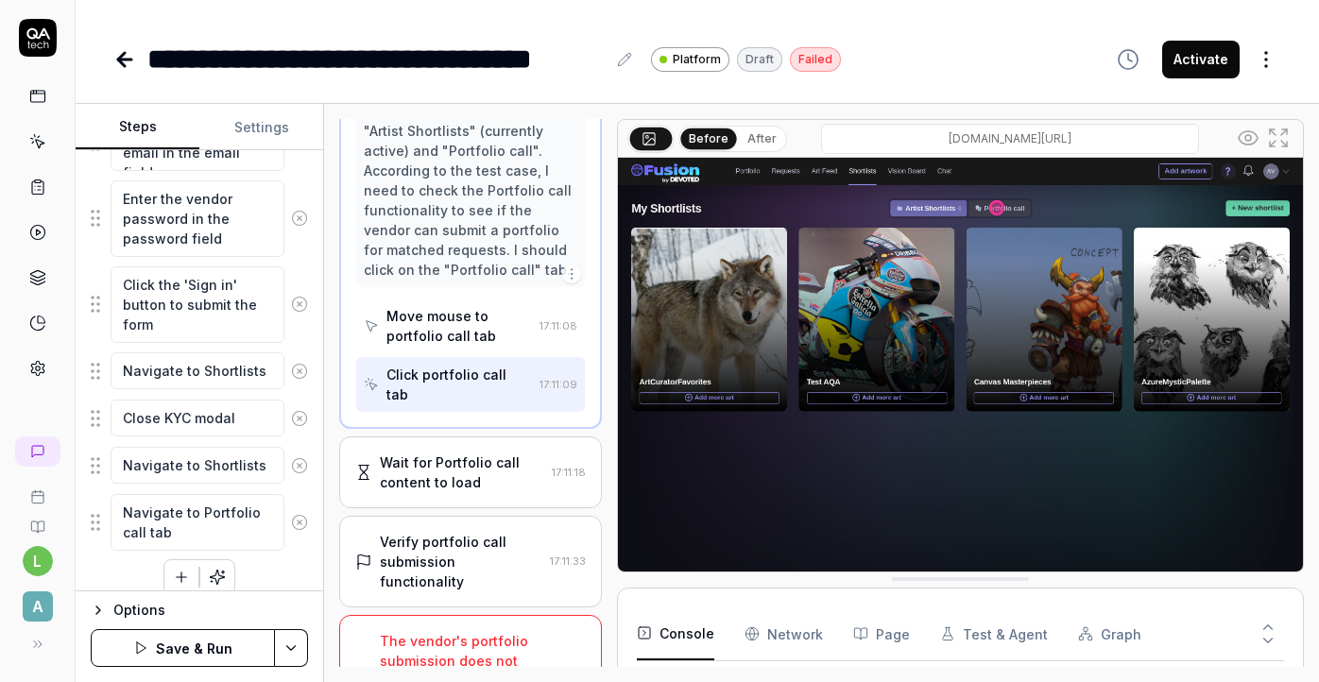
click at [465, 453] on div "Wait for Portfolio call content to load" at bounding box center [461, 473] width 163 height 40
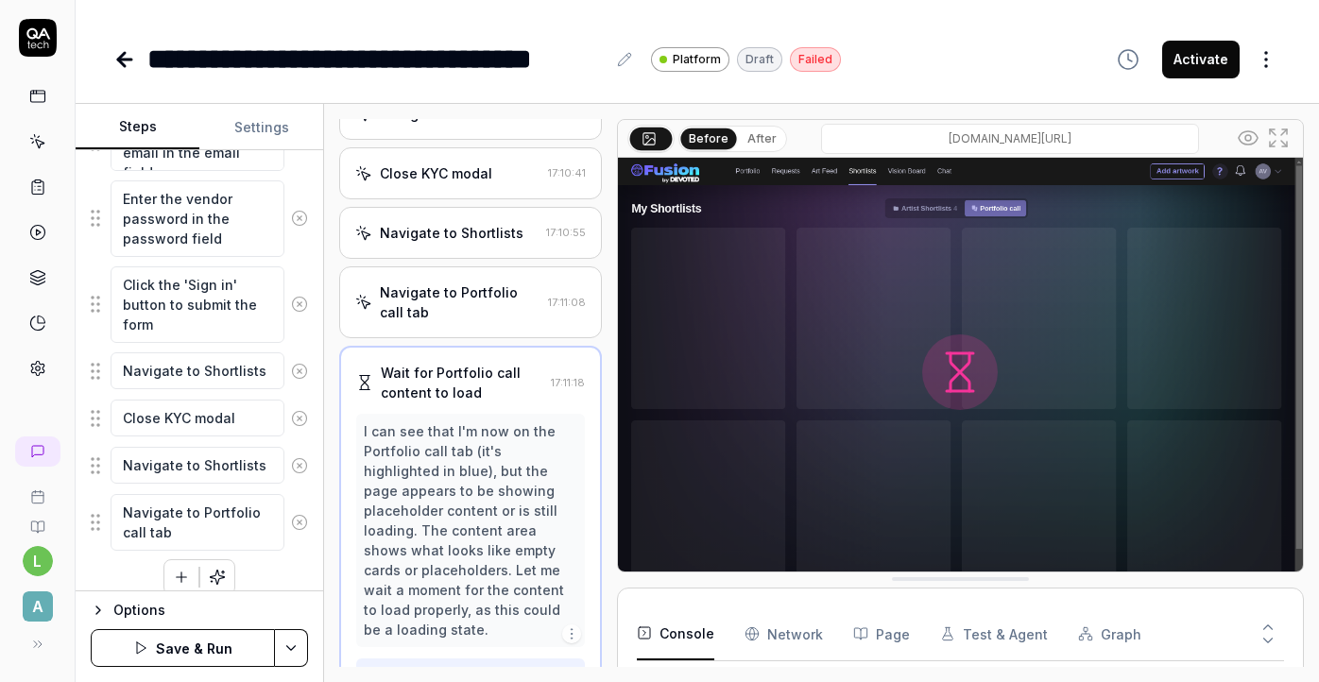
scroll to position [480, 0]
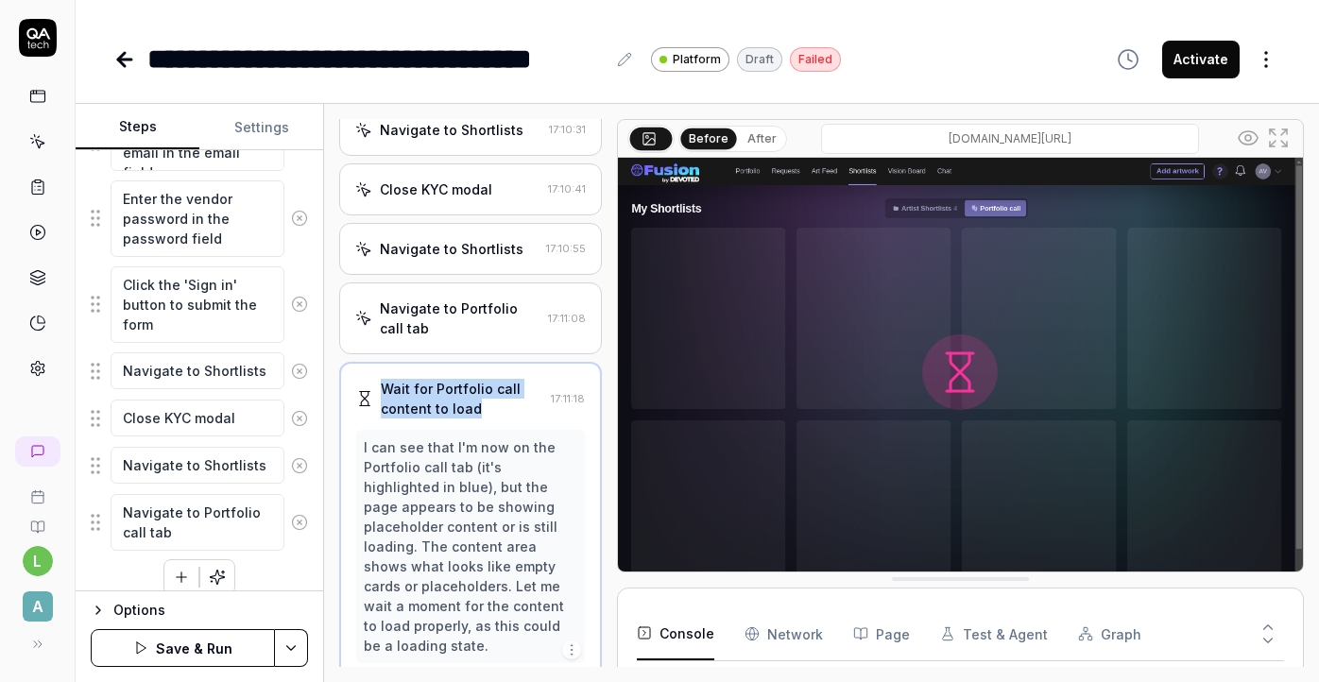
drag, startPoint x: 497, startPoint y: 364, endPoint x: 379, endPoint y: 342, distance: 120.1
click at [378, 379] on div "Wait for Portfolio call content to load" at bounding box center [449, 399] width 186 height 40
copy div "Wait for Portfolio call content to load"
click at [178, 579] on icon "button" at bounding box center [181, 577] width 17 height 17
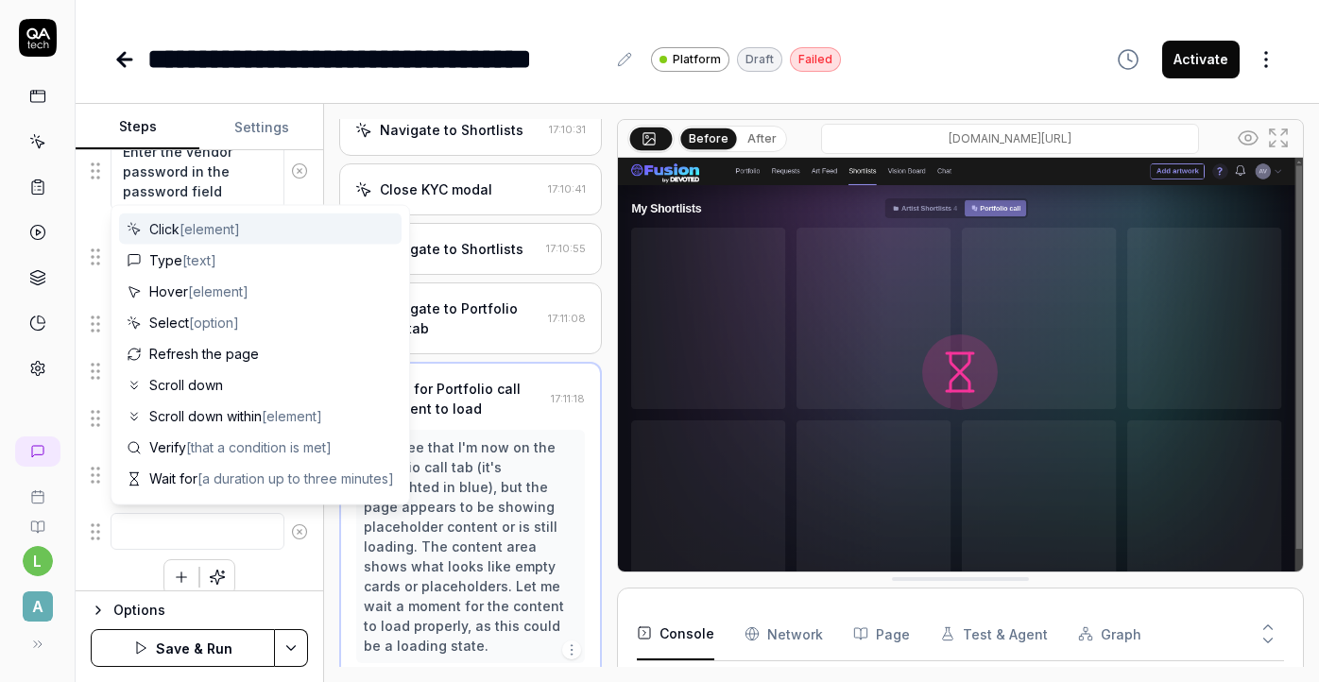
click at [173, 541] on textarea at bounding box center [198, 531] width 174 height 37
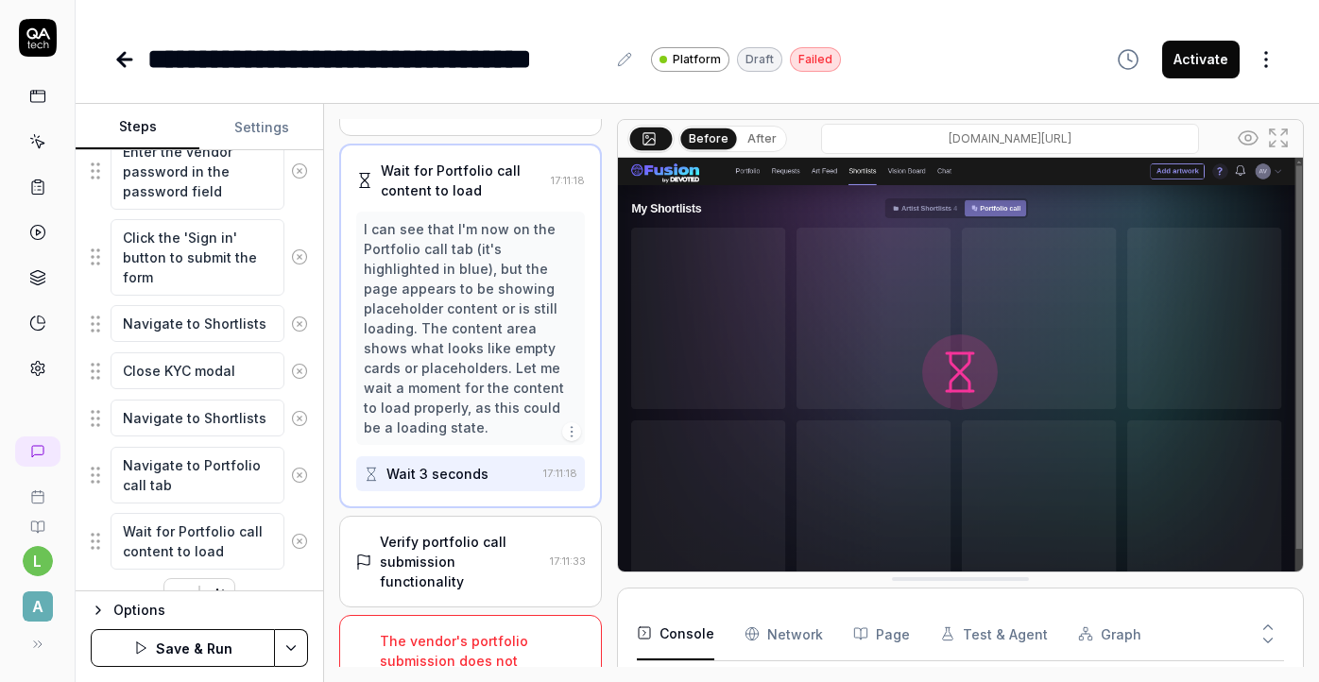
click at [483, 516] on div "Verify portfolio call submission functionality 17:11:33" at bounding box center [470, 562] width 262 height 92
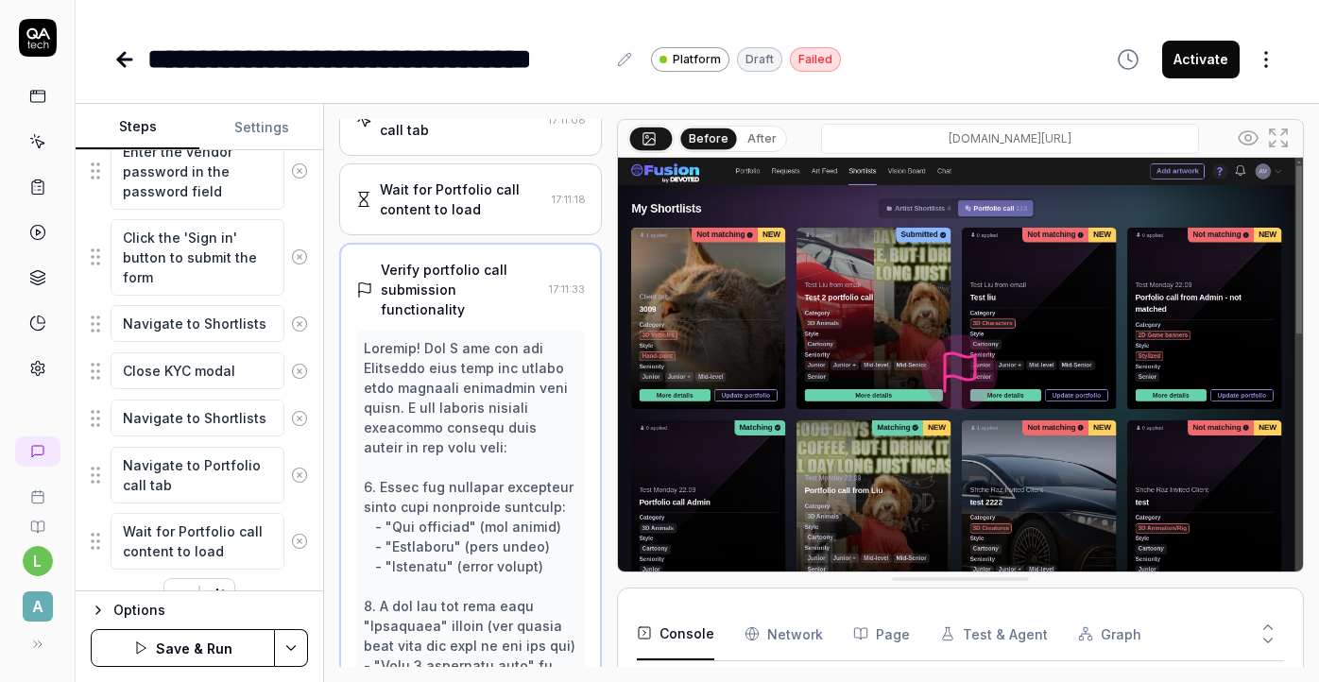
scroll to position [685, 0]
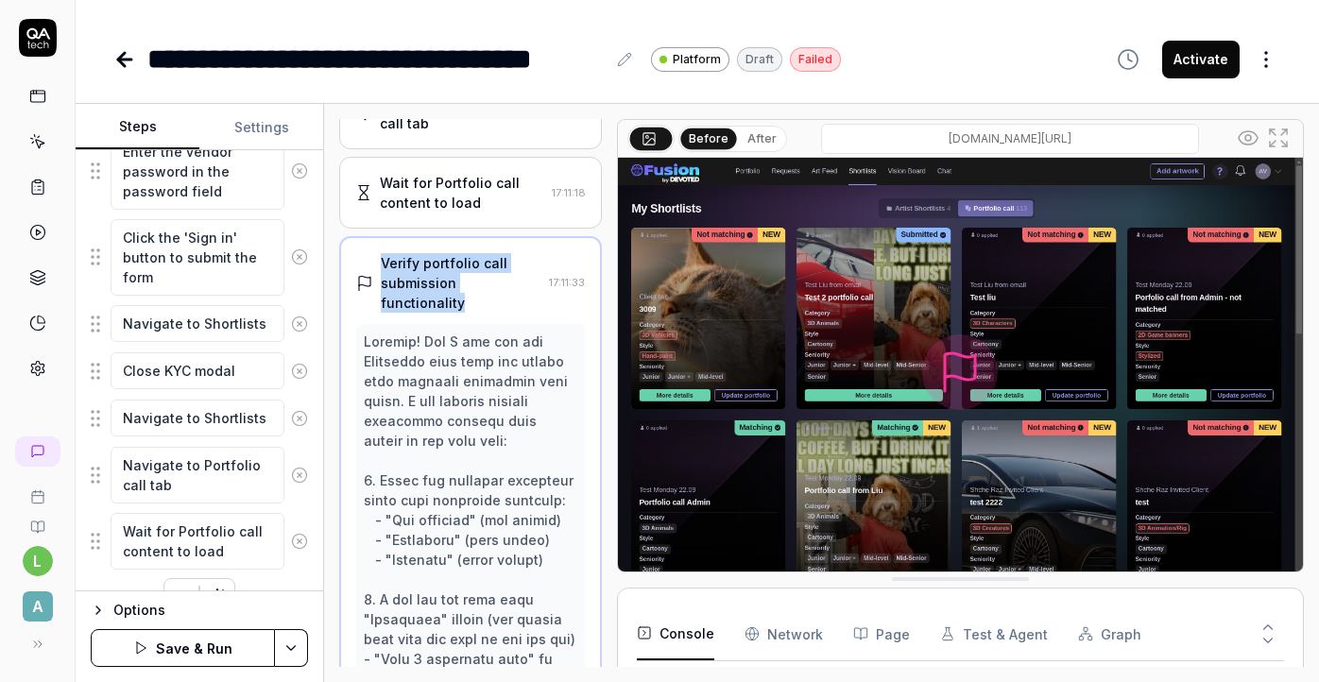
drag, startPoint x: 531, startPoint y: 242, endPoint x: 367, endPoint y: 222, distance: 165.6
click at [366, 253] on div "Verify portfolio call submission functionality" at bounding box center [448, 283] width 184 height 60
copy div "Verify portfolio call submission functionality"
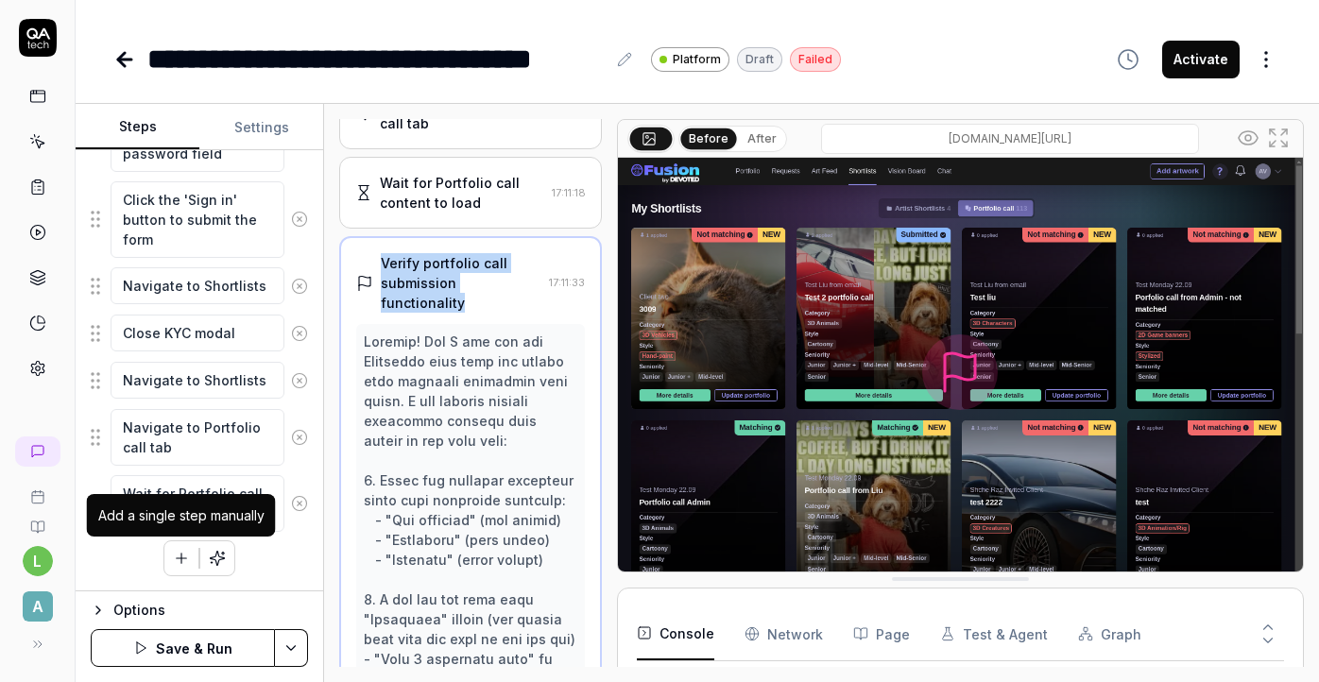
click at [183, 561] on icon "button" at bounding box center [181, 558] width 17 height 17
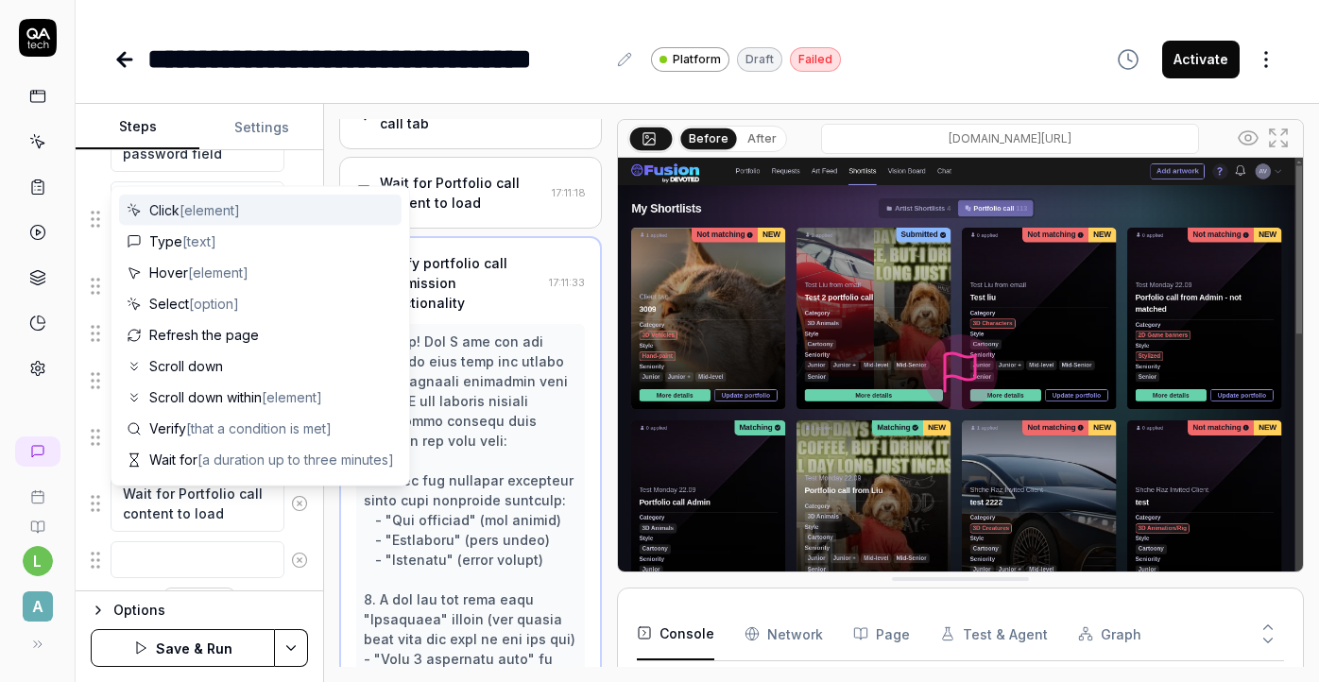
scroll to position [543, 0]
click at [181, 490] on fieldset "Click the 'Sign in' button on the Art Feed page Enter the vendor email in the e…" at bounding box center [199, 214] width 217 height 638
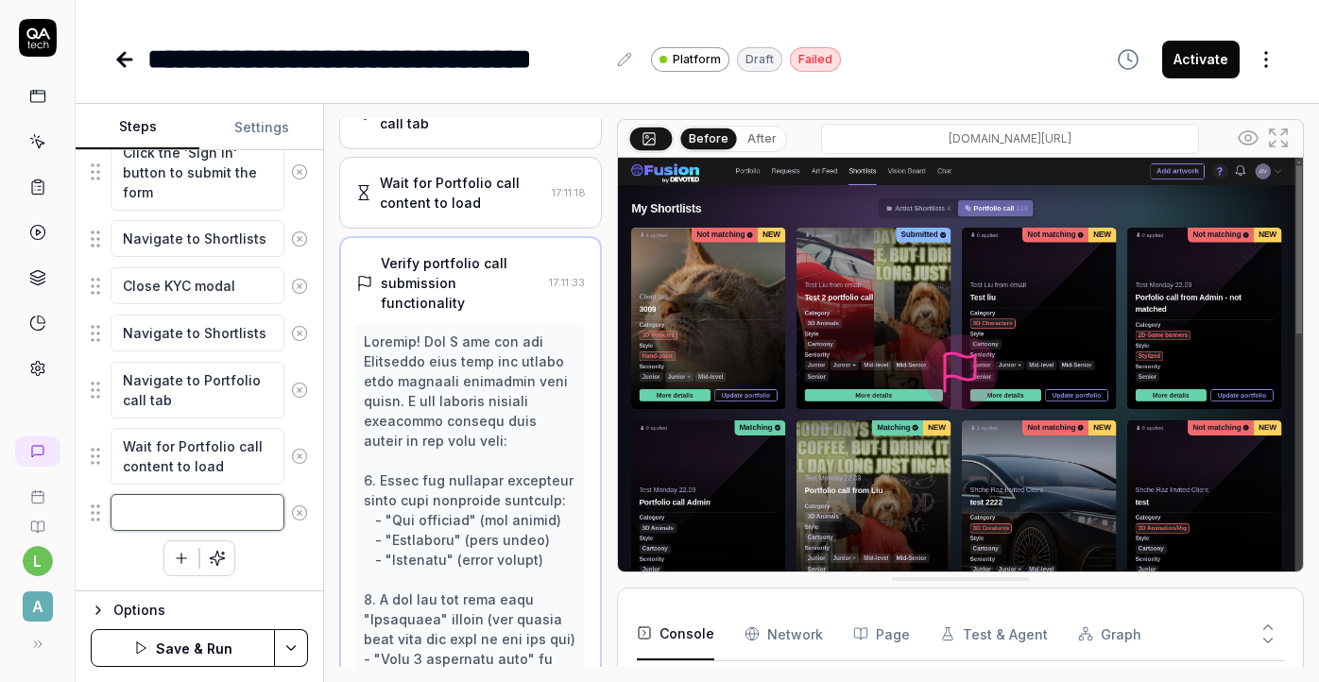
click at [182, 501] on textarea at bounding box center [198, 512] width 174 height 37
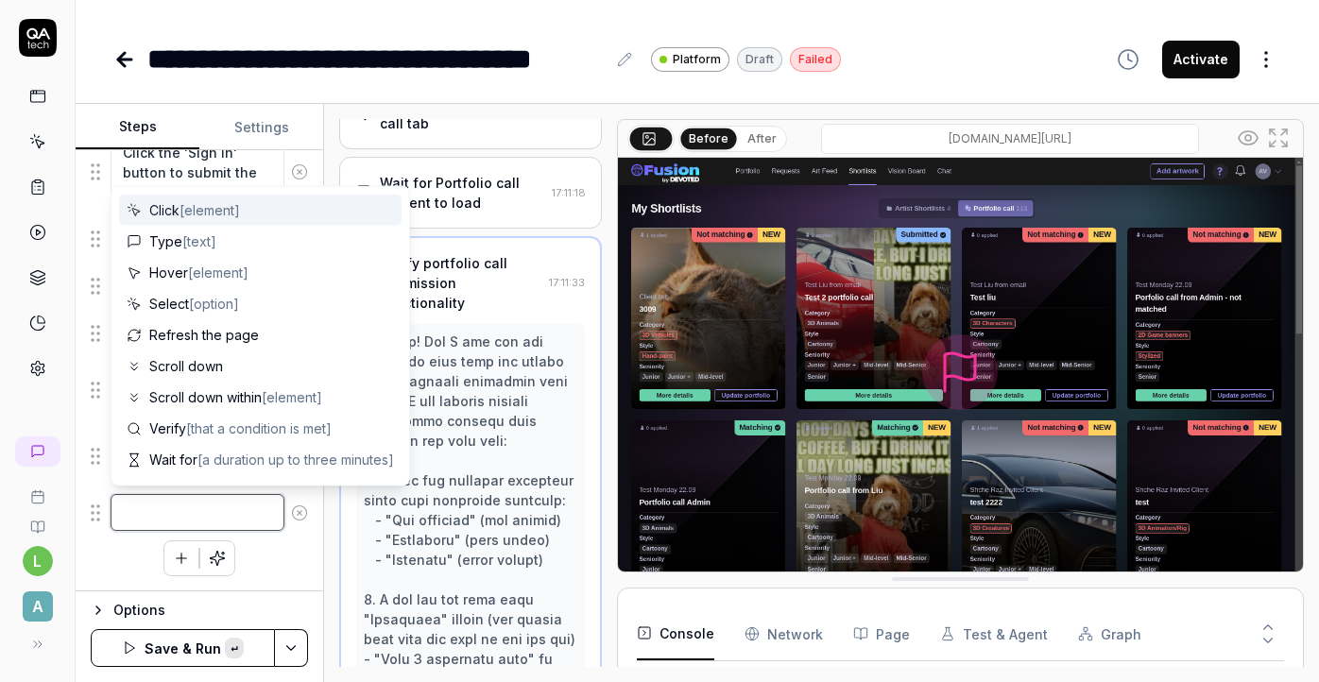
paste textarea "Verify portfolio call submission functionality"
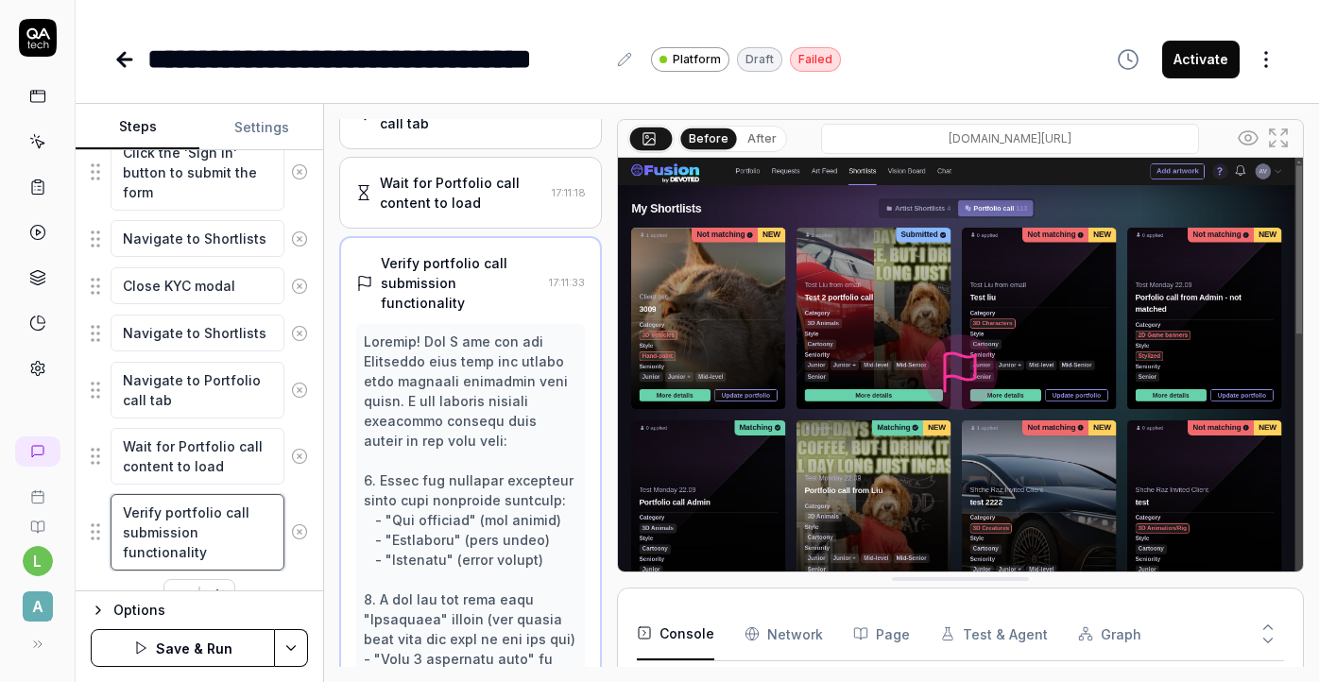
scroll to position [582, 0]
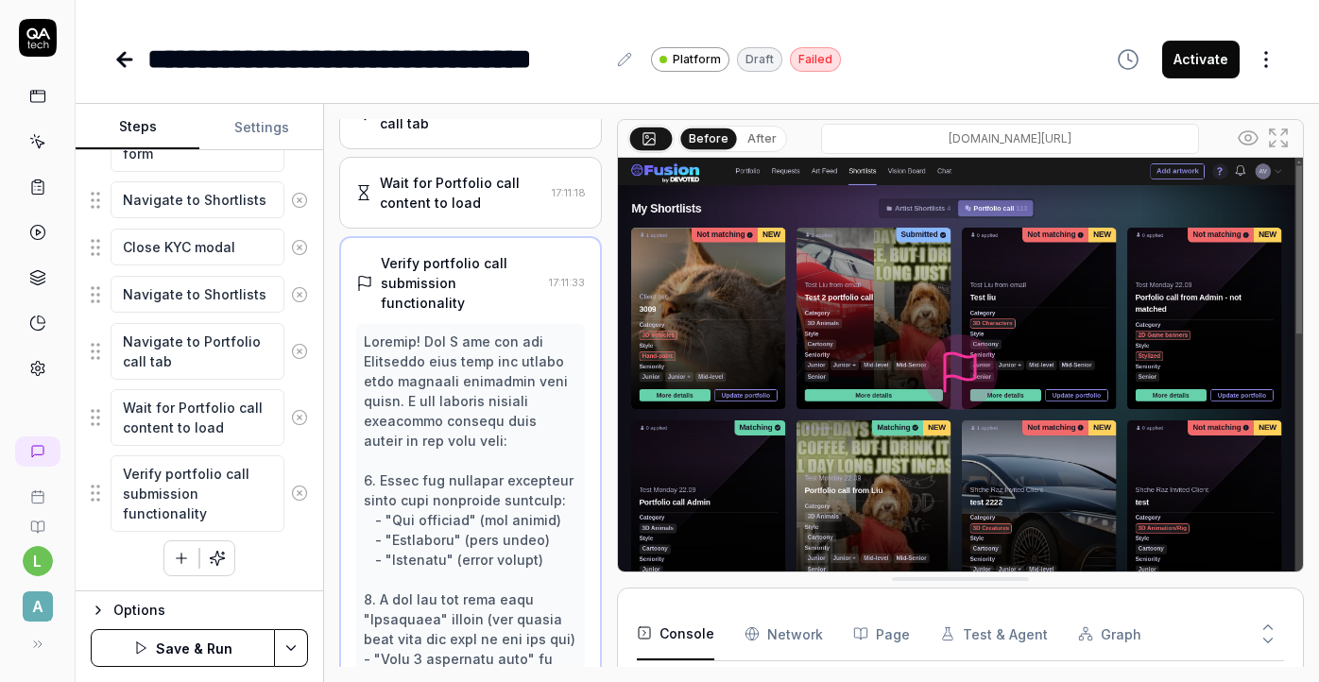
click at [186, 568] on button "button" at bounding box center [181, 558] width 34 height 34
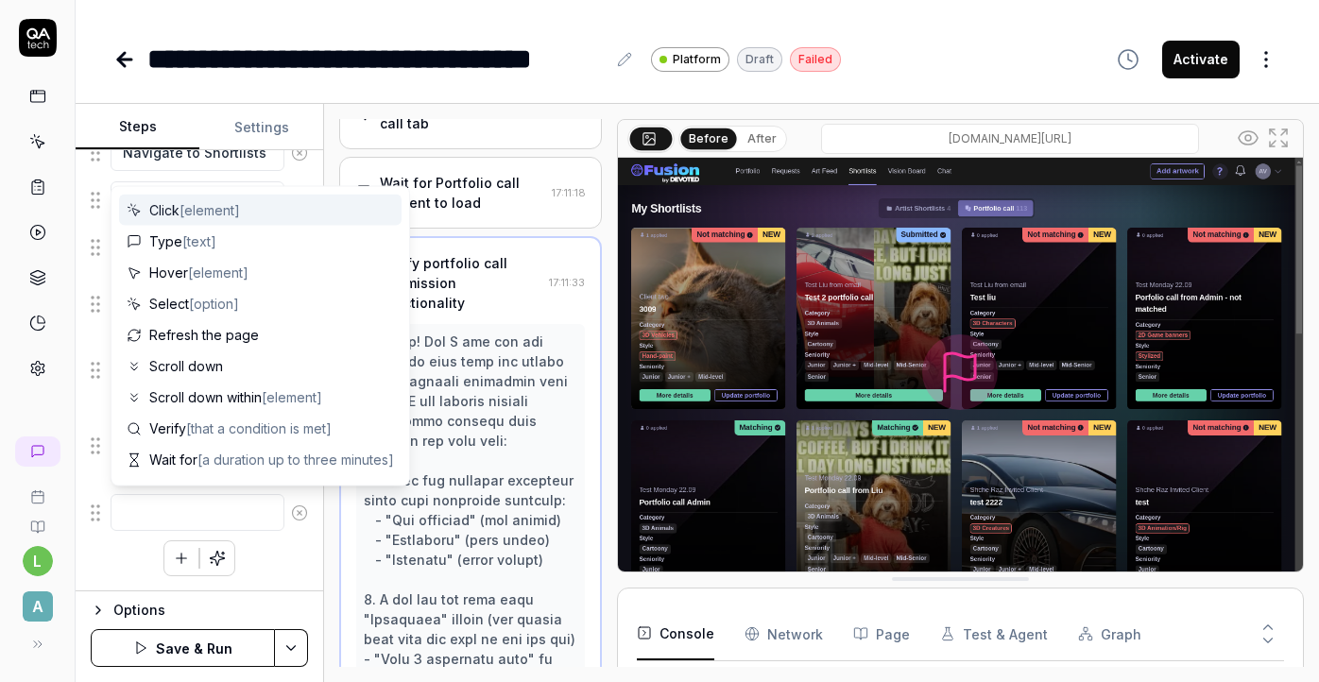
click at [240, 517] on textarea at bounding box center [198, 512] width 174 height 37
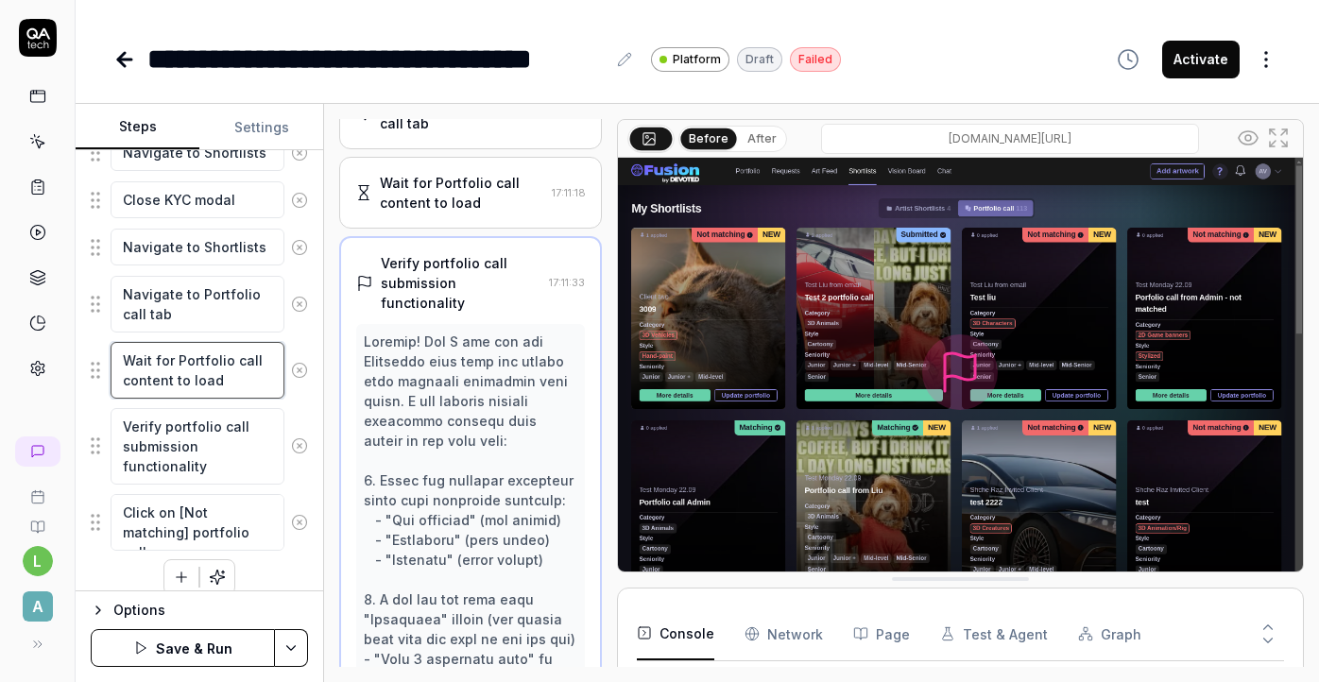
click at [166, 377] on textarea "Wait for Portfolio call content to load" at bounding box center [198, 370] width 174 height 57
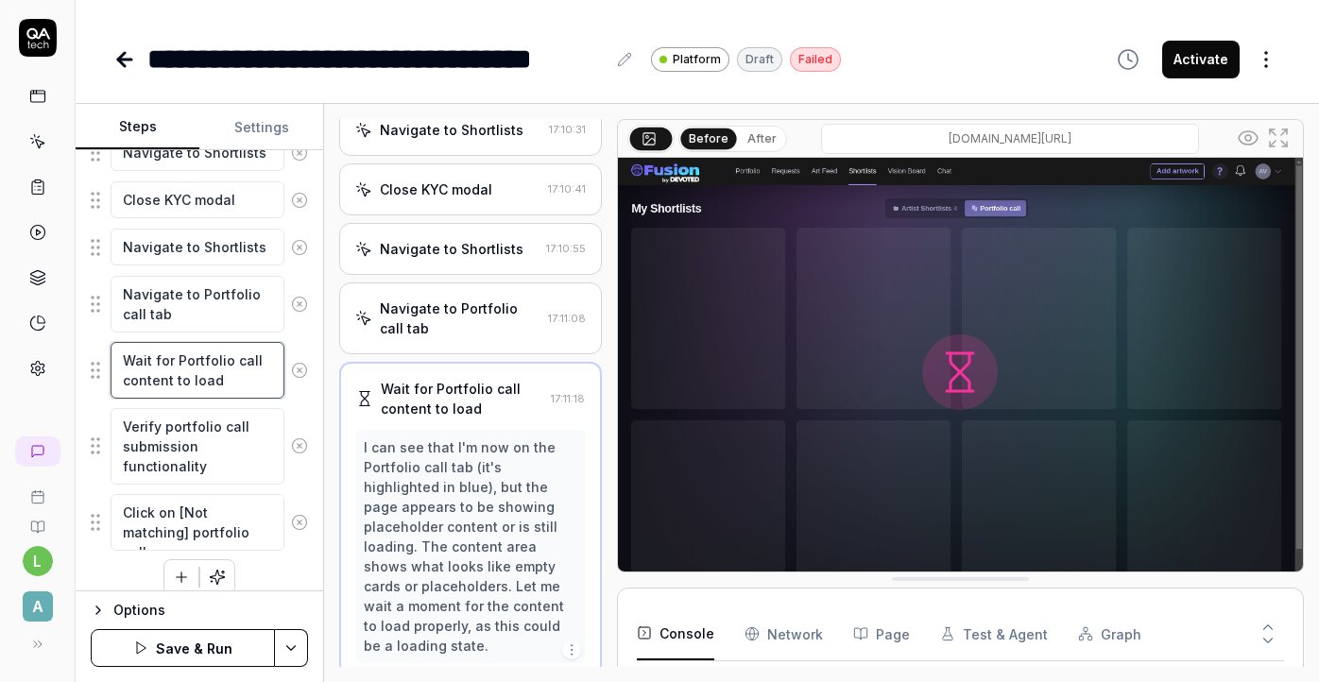
scroll to position [480, 0]
drag, startPoint x: 90, startPoint y: 528, endPoint x: 92, endPoint y: 512, distance: 16.2
click at [92, 512] on div "Goal To create Portfolio call with status Submitted for Matched requests Expect…" at bounding box center [200, 370] width 248 height 441
drag, startPoint x: 94, startPoint y: 526, endPoint x: 95, endPoint y: 430, distance: 96.4
click at [95, 430] on fieldset "Click the 'Sign in' button on the Art Feed page Enter the vendor email in the e…" at bounding box center [199, 180] width 217 height 743
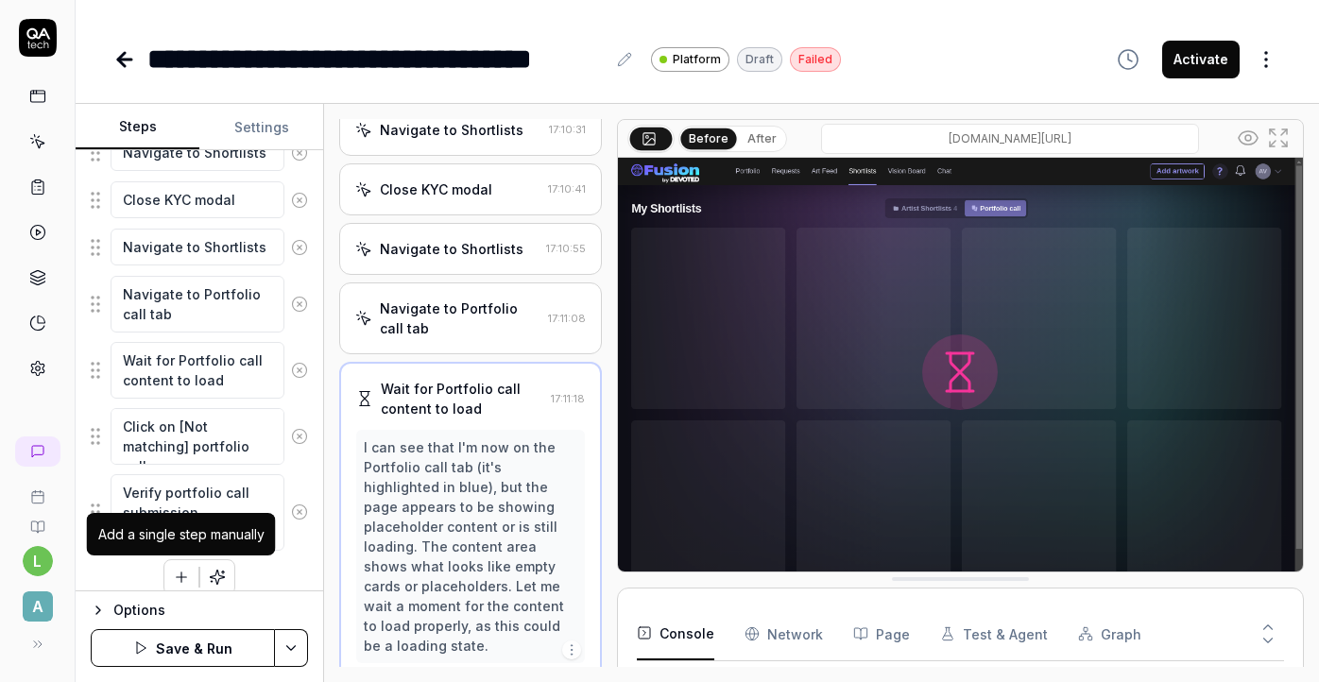
click at [183, 577] on icon "button" at bounding box center [182, 577] width 10 height 0
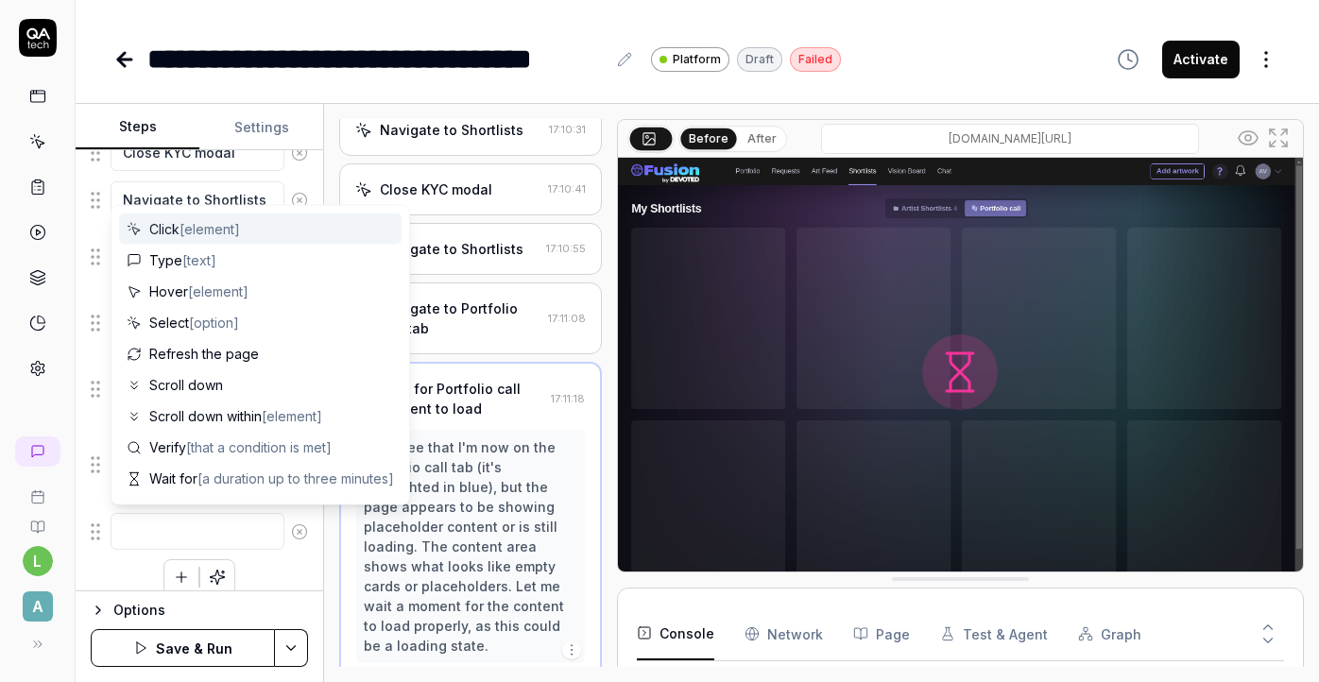
click at [206, 538] on textarea at bounding box center [198, 531] width 174 height 37
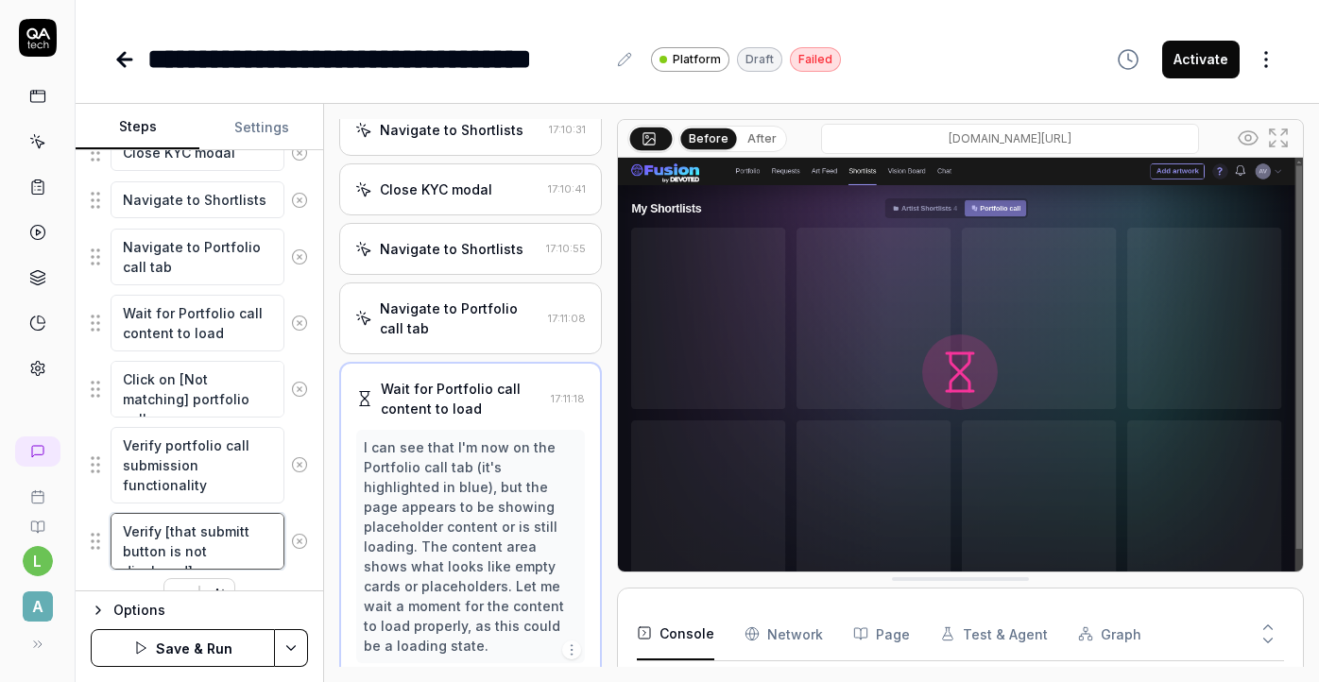
click at [245, 529] on textarea "Verify [that submitt button is not displayed]" at bounding box center [198, 541] width 174 height 57
click at [199, 527] on textarea "Verify [that submit button is not displayed]" at bounding box center [198, 541] width 174 height 57
click at [204, 530] on textarea "Verify [that submit button is not displayed]" at bounding box center [198, 541] width 174 height 57
click at [261, 527] on textarea "Verify [that Submit button is not displayed]" at bounding box center [198, 541] width 174 height 57
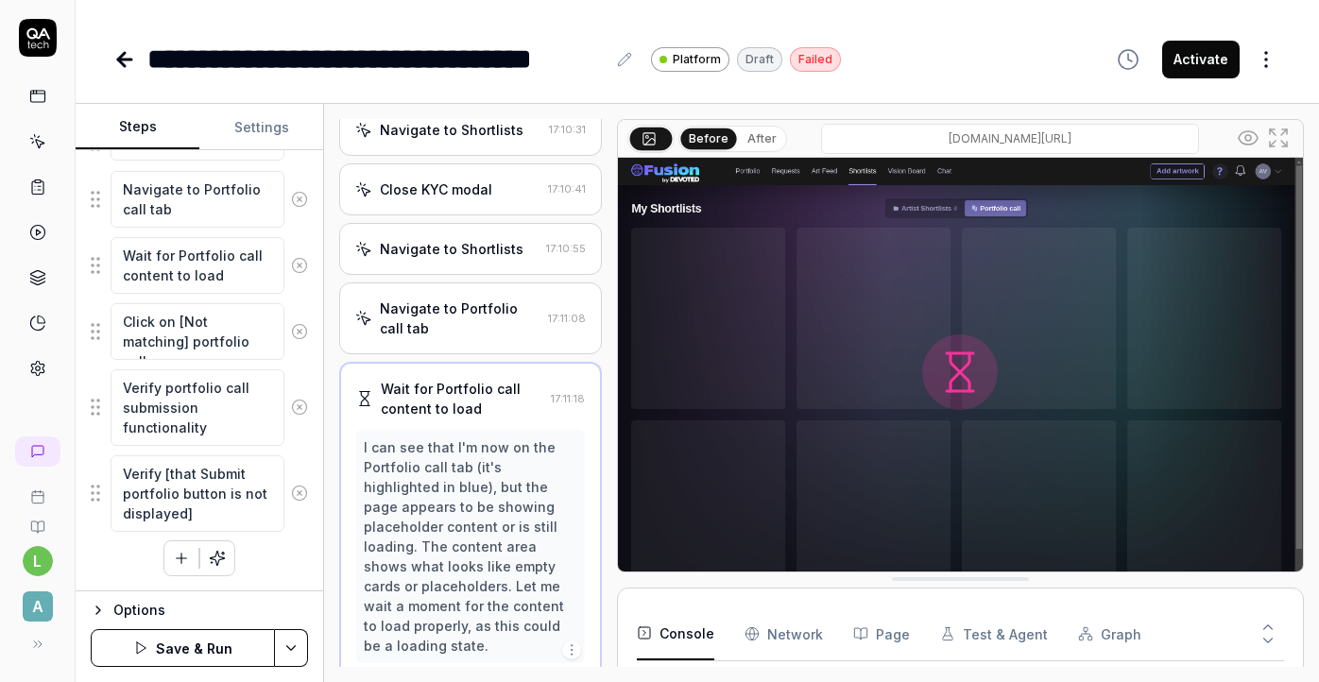
scroll to position [733, 0]
drag, startPoint x: 97, startPoint y: 495, endPoint x: 103, endPoint y: 401, distance: 94.7
click at [103, 401] on fieldset "Click the 'Sign in' button on the Art Feed page Enter the vendor email in the e…" at bounding box center [199, 119] width 217 height 829
click at [298, 491] on icon at bounding box center [299, 494] width 17 height 17
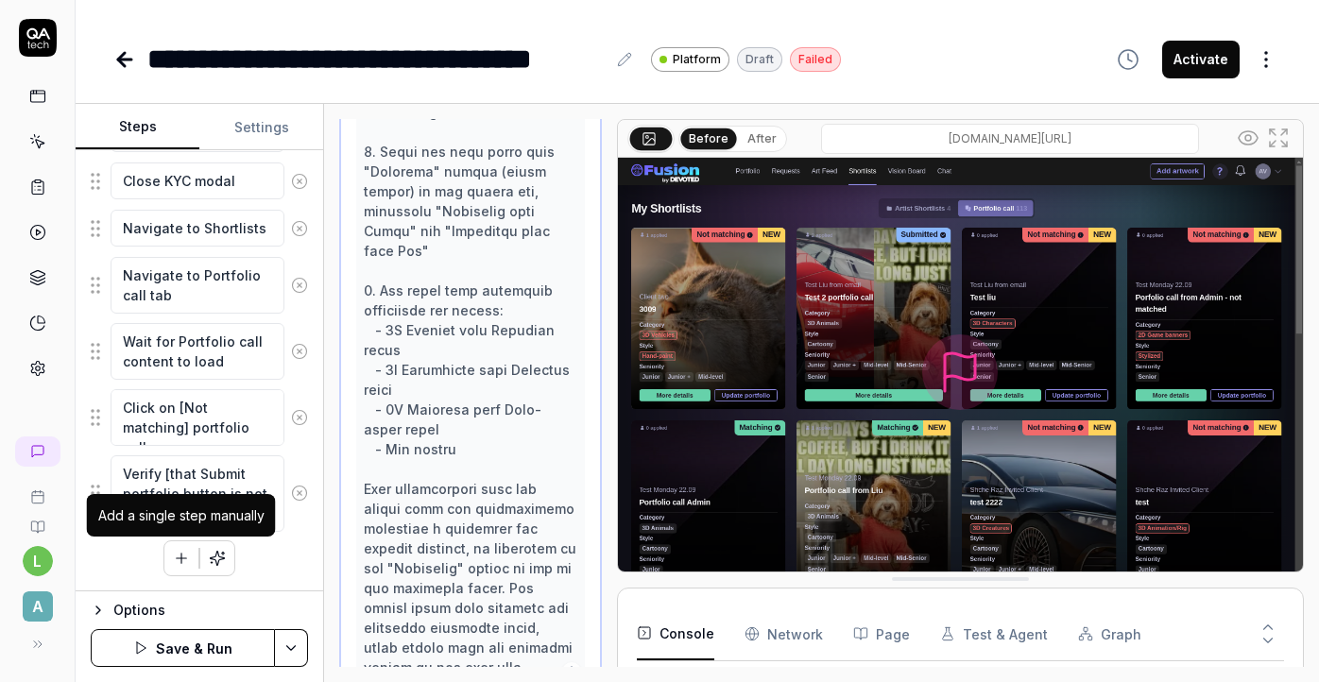
scroll to position [1254, 0]
click at [181, 550] on icon "button" at bounding box center [181, 558] width 17 height 17
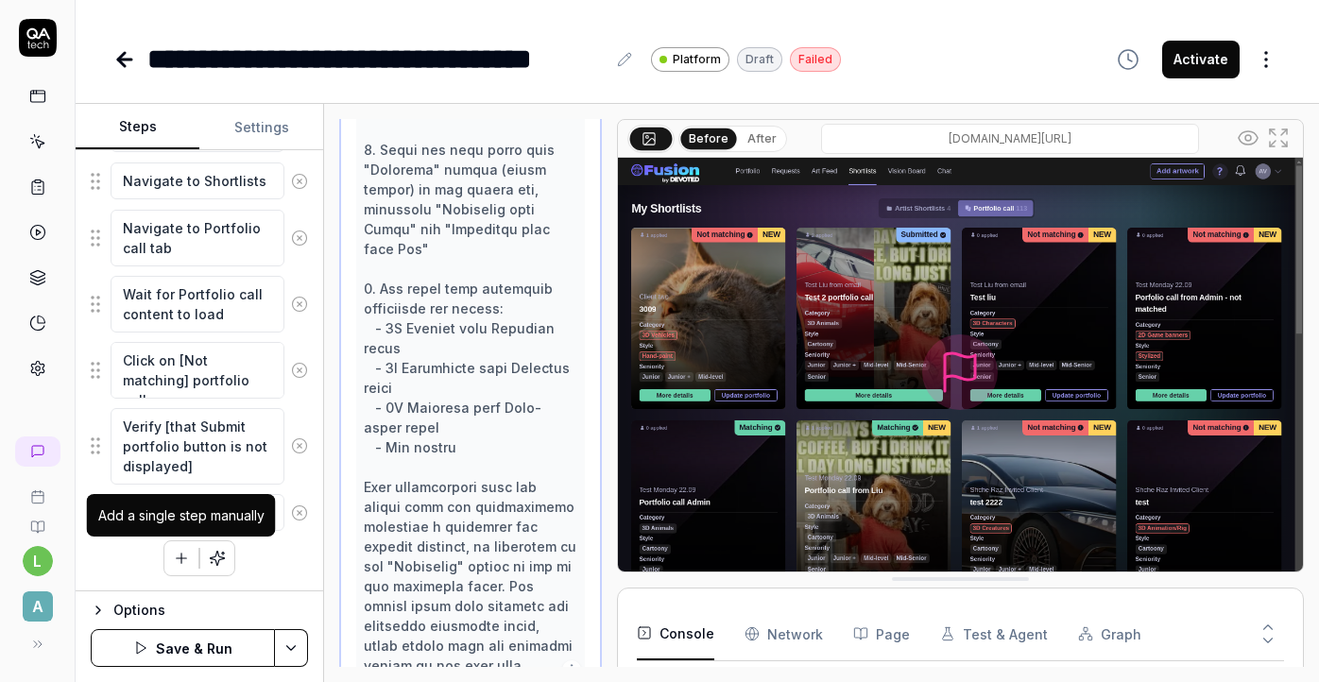
click at [177, 559] on icon "button" at bounding box center [181, 558] width 17 height 17
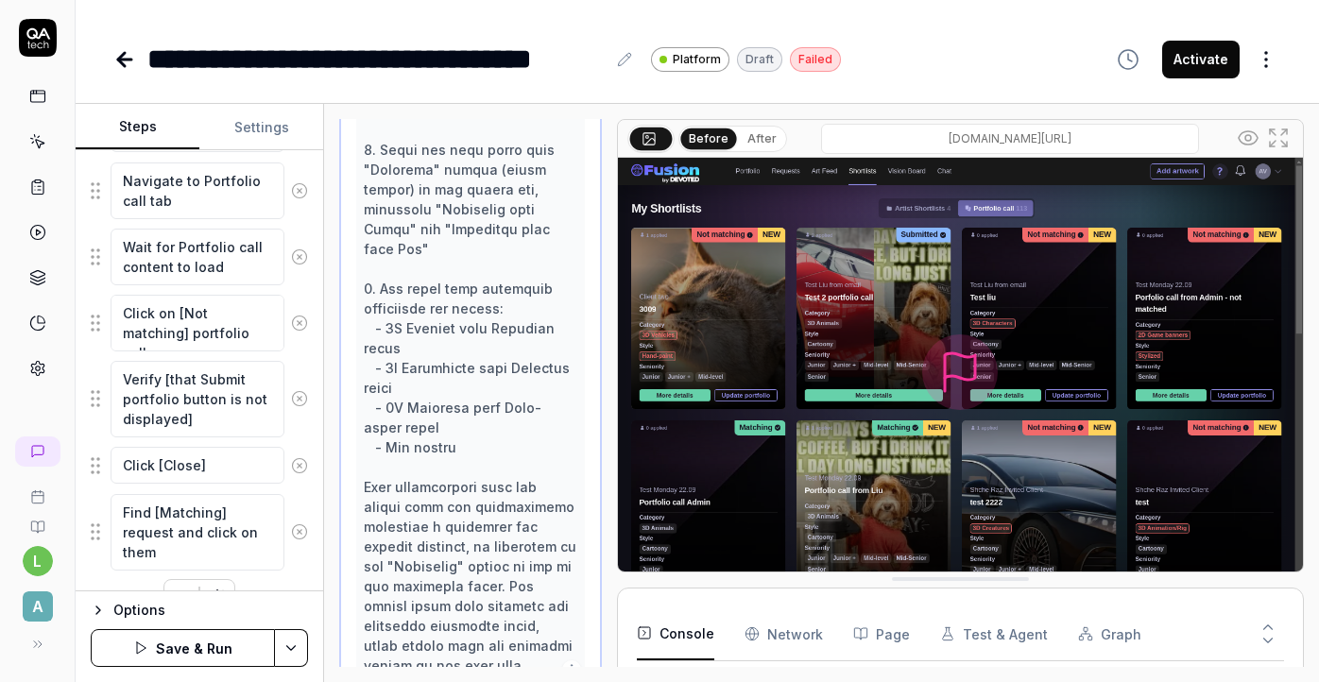
scroll to position [781, 0]
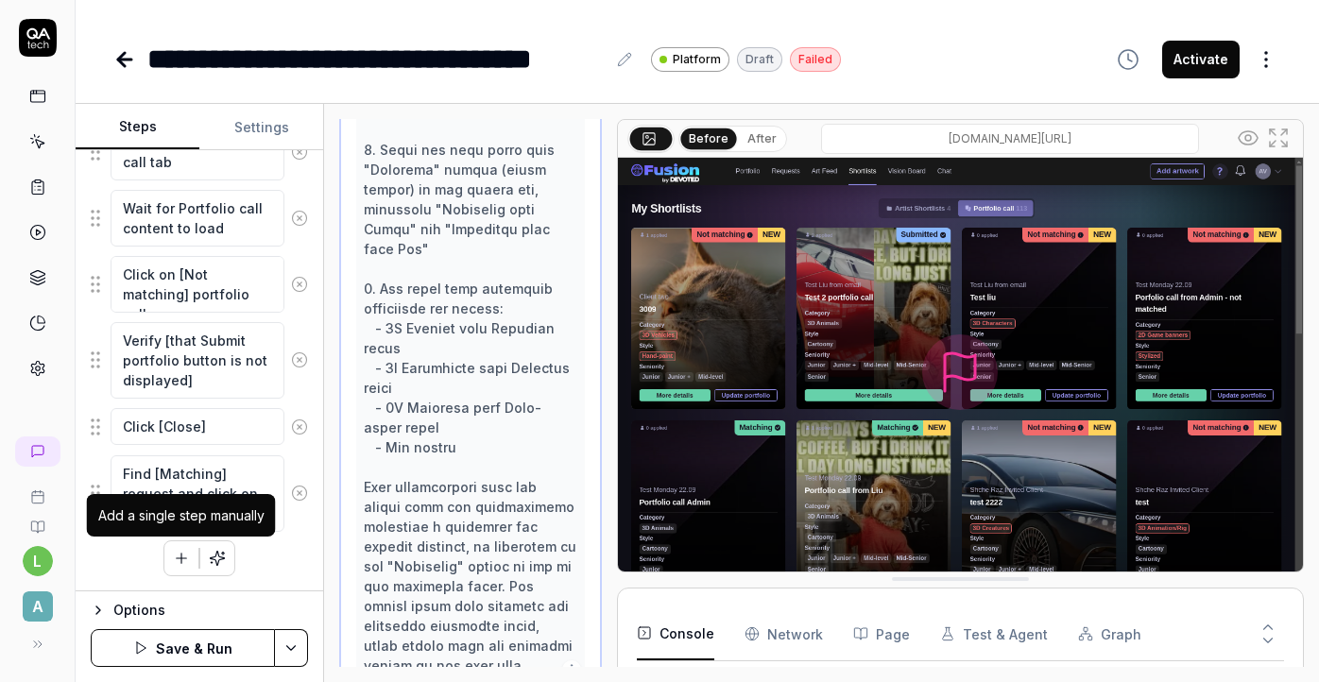
click at [183, 558] on icon "button" at bounding box center [182, 558] width 10 height 0
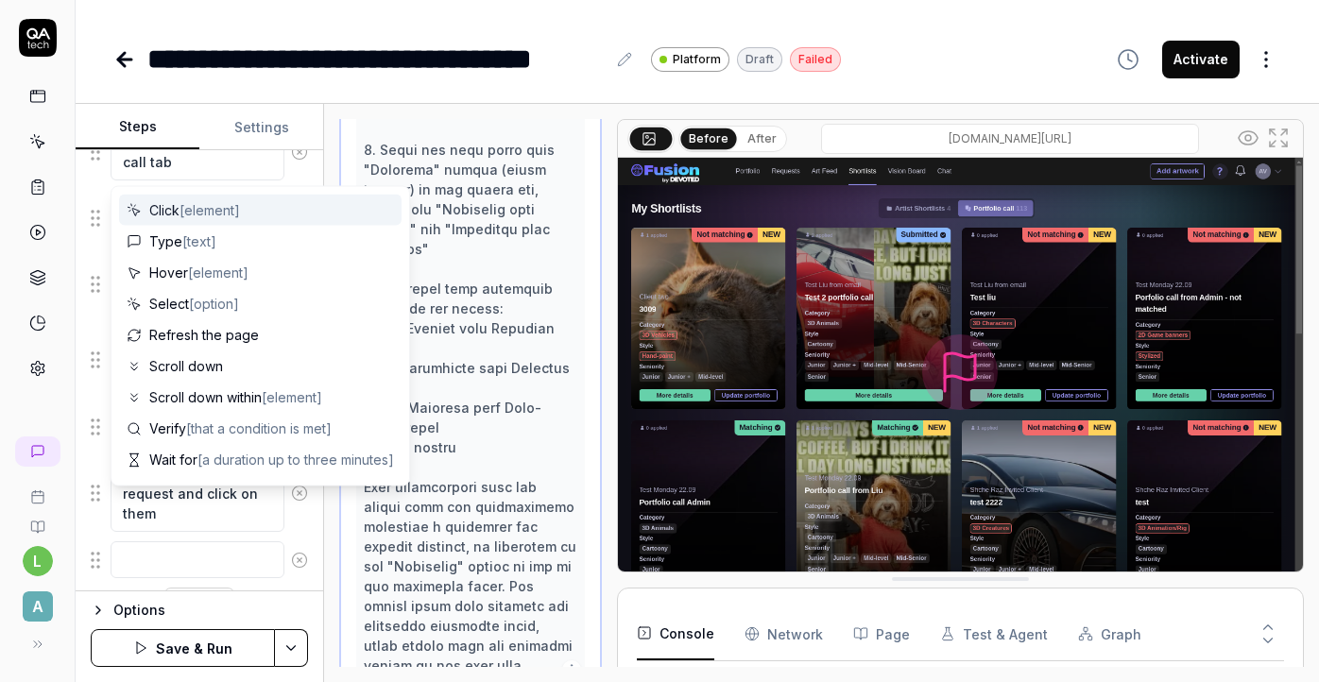
scroll to position [829, 0]
click at [191, 202] on span "[element]" at bounding box center [210, 210] width 60 height 16
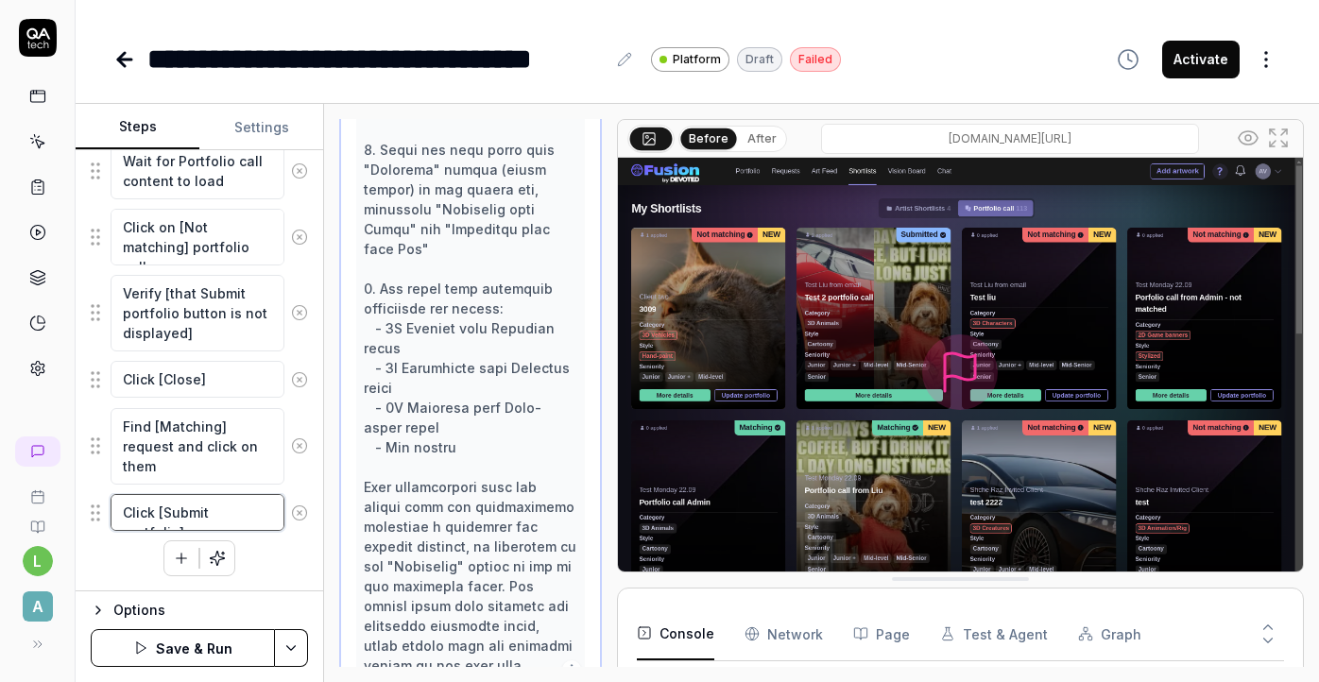
click at [272, 508] on textarea "Click [Submit portfolio]" at bounding box center [198, 512] width 174 height 37
click at [176, 576] on icon "button" at bounding box center [181, 577] width 17 height 17
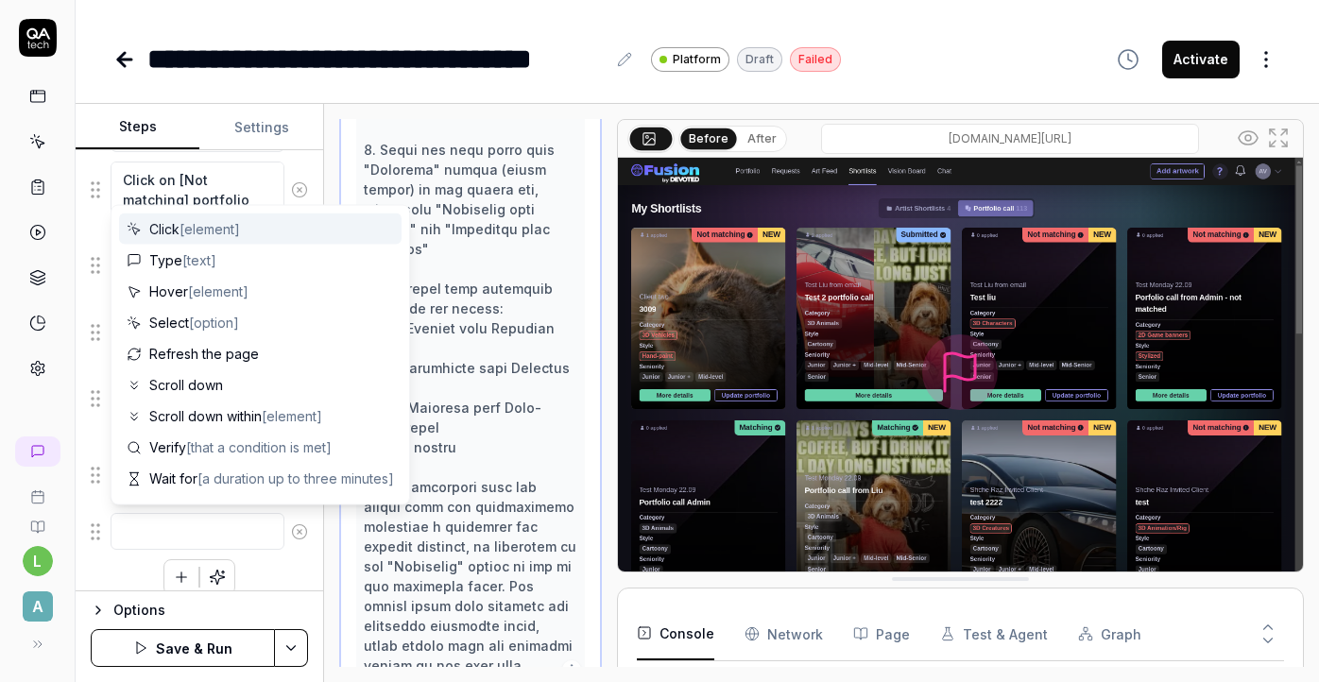
click at [166, 526] on textarea at bounding box center [198, 531] width 174 height 37
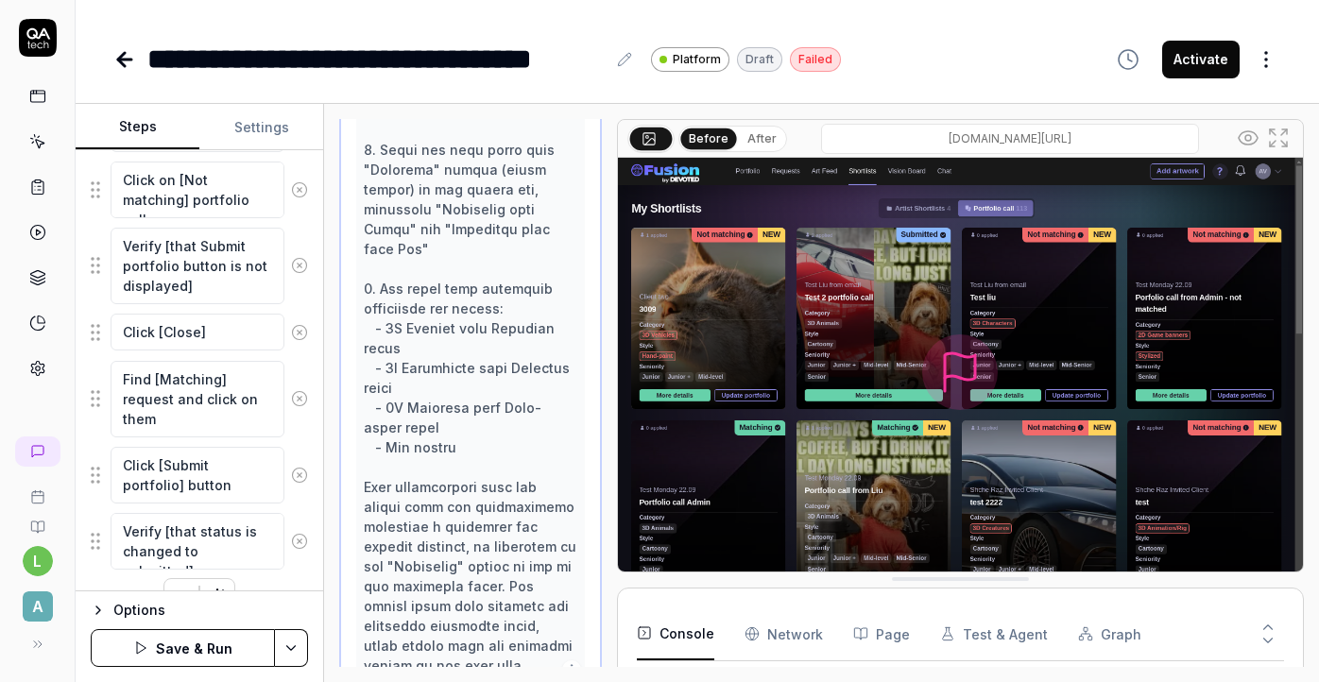
click at [199, 557] on textarea "Verify [that status is changed to submitted]" at bounding box center [198, 541] width 174 height 57
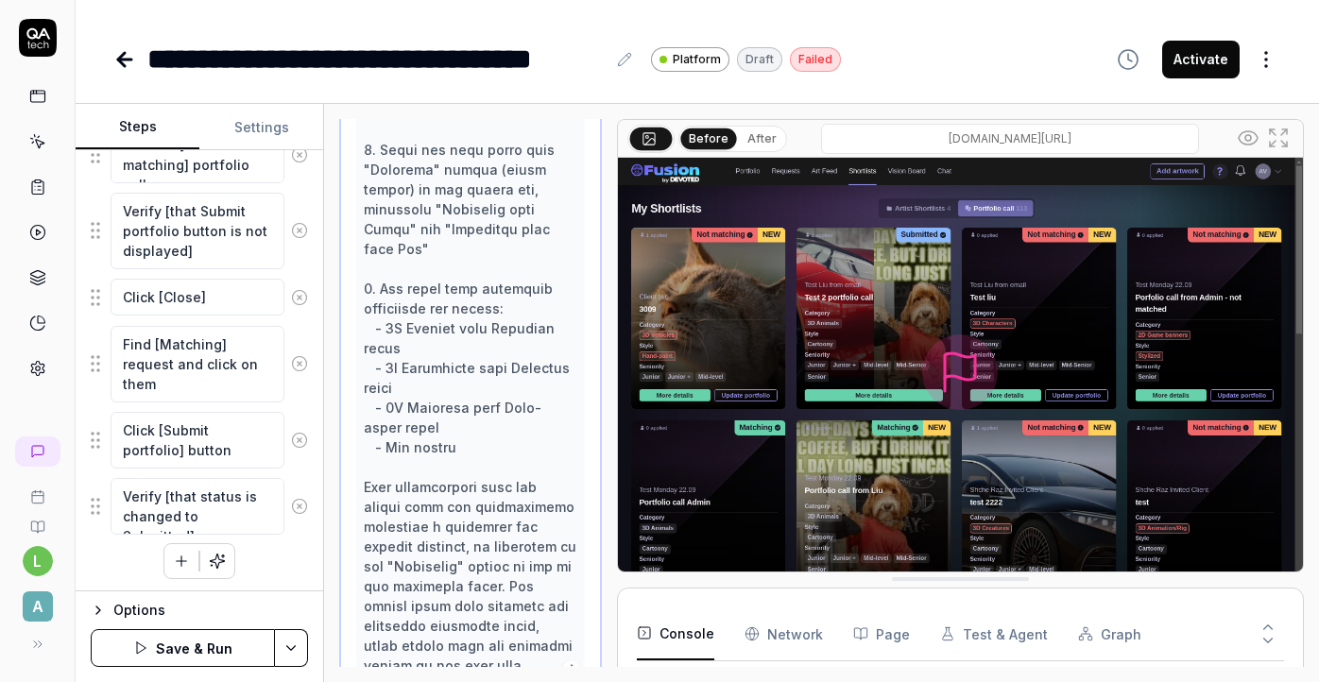
scroll to position [914, 0]
click at [219, 649] on button "Save & Run" at bounding box center [183, 648] width 184 height 38
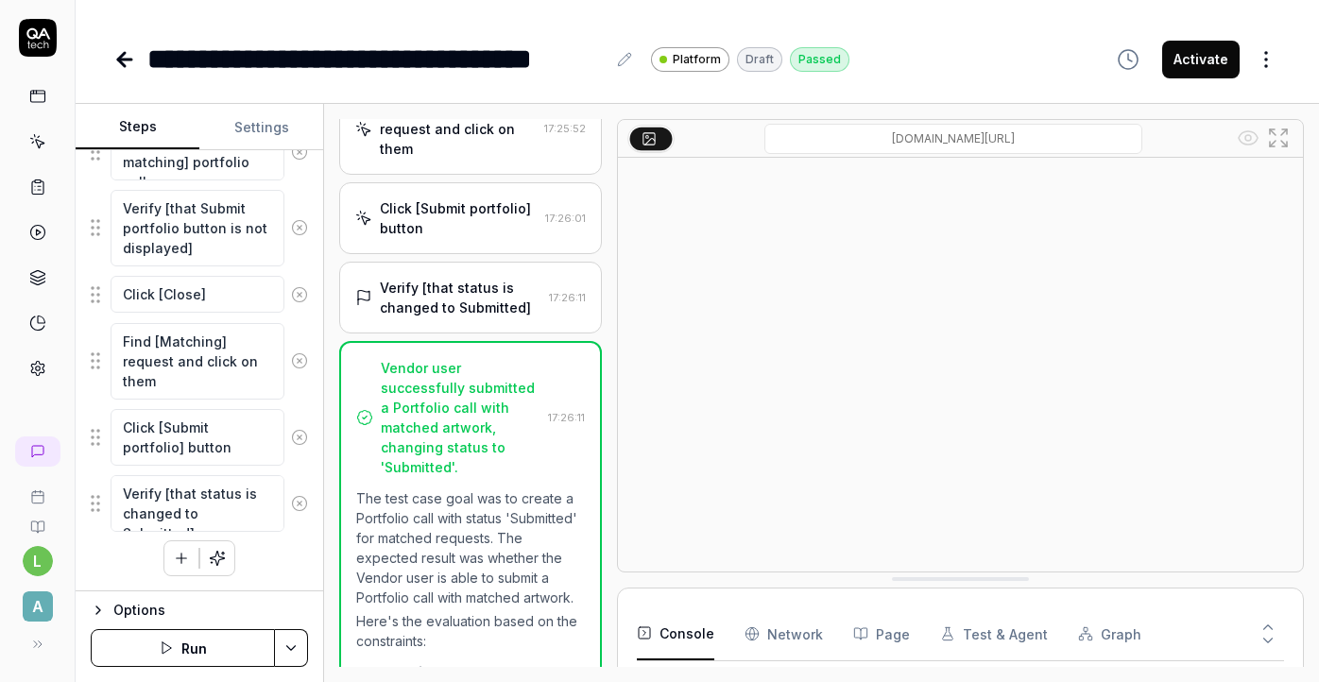
scroll to position [138, 0]
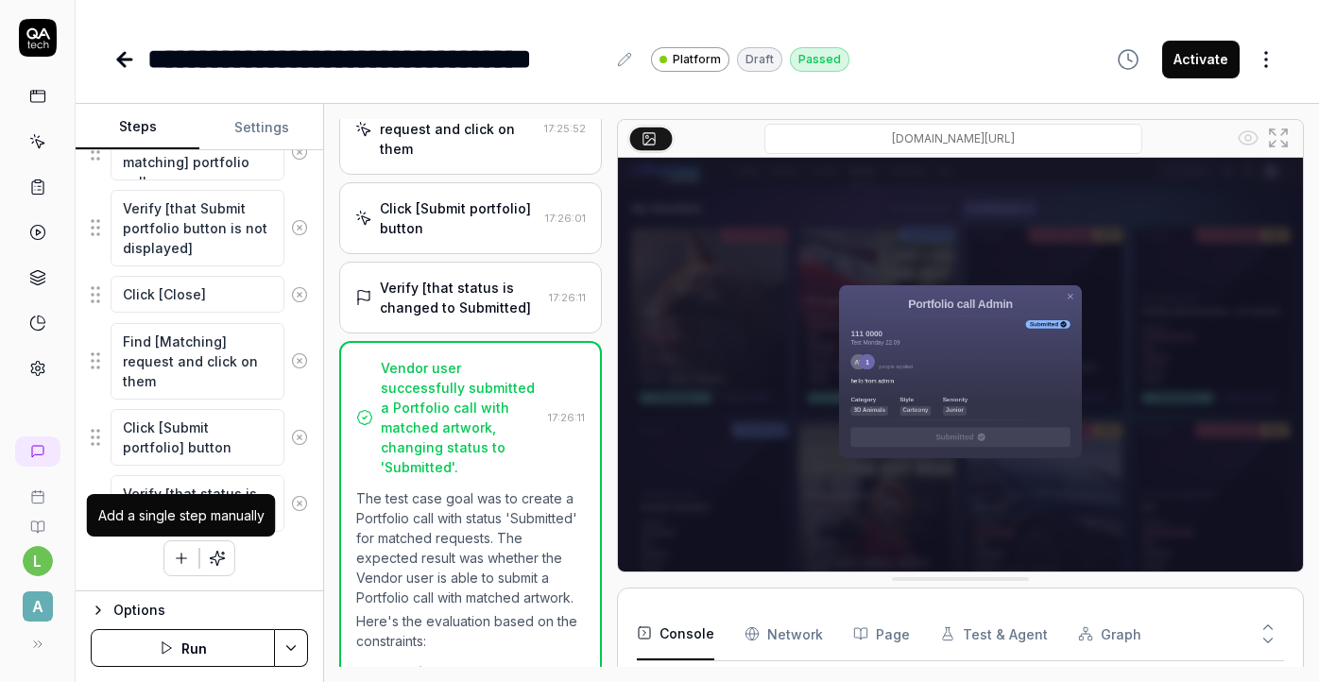
click at [178, 562] on icon "button" at bounding box center [181, 558] width 17 height 17
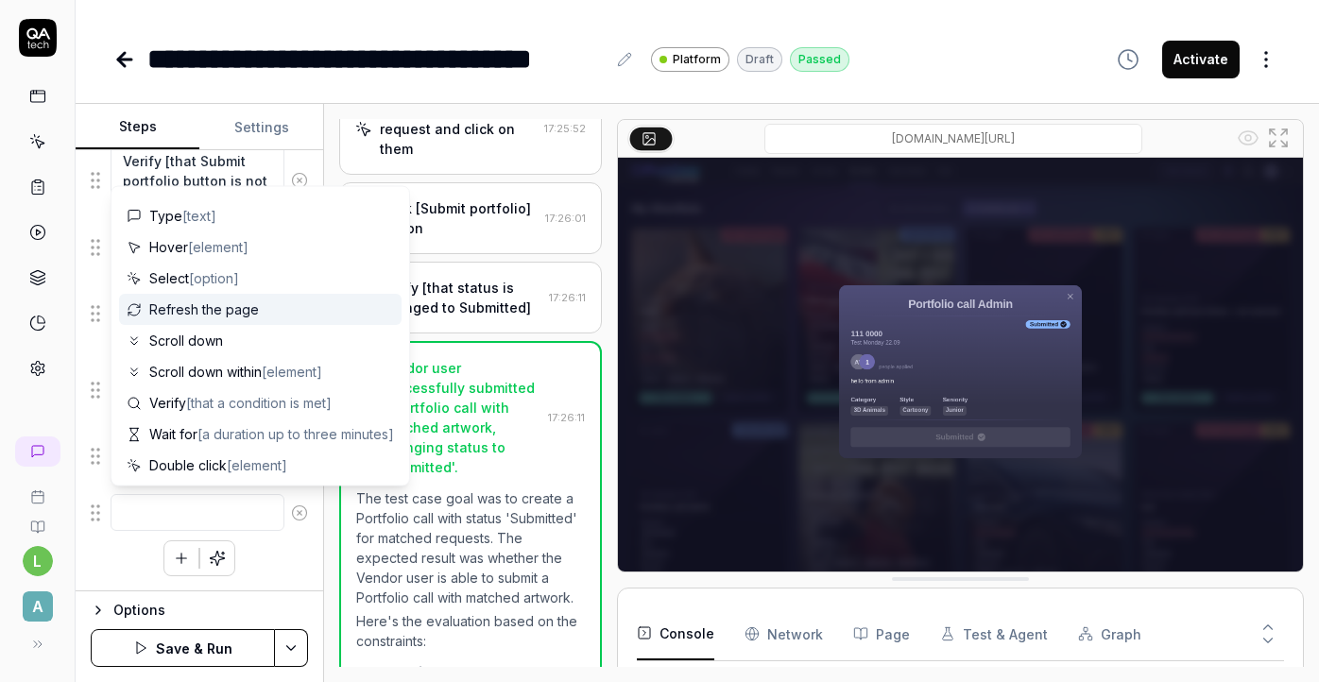
scroll to position [30, 0]
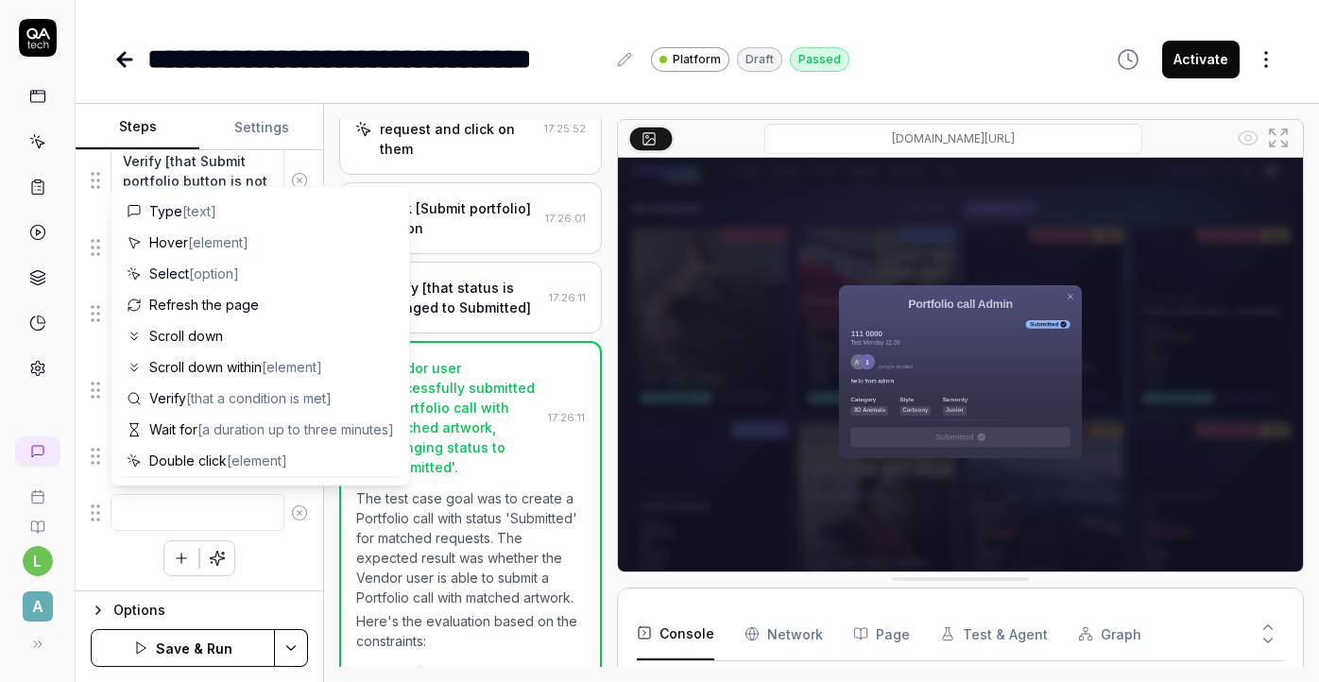
click at [204, 517] on textarea at bounding box center [198, 512] width 174 height 37
click at [117, 573] on div "Click the 'Sign in' button on the Art Feed page Enter the vendor email in the e…" at bounding box center [199, 26] width 217 height 1099
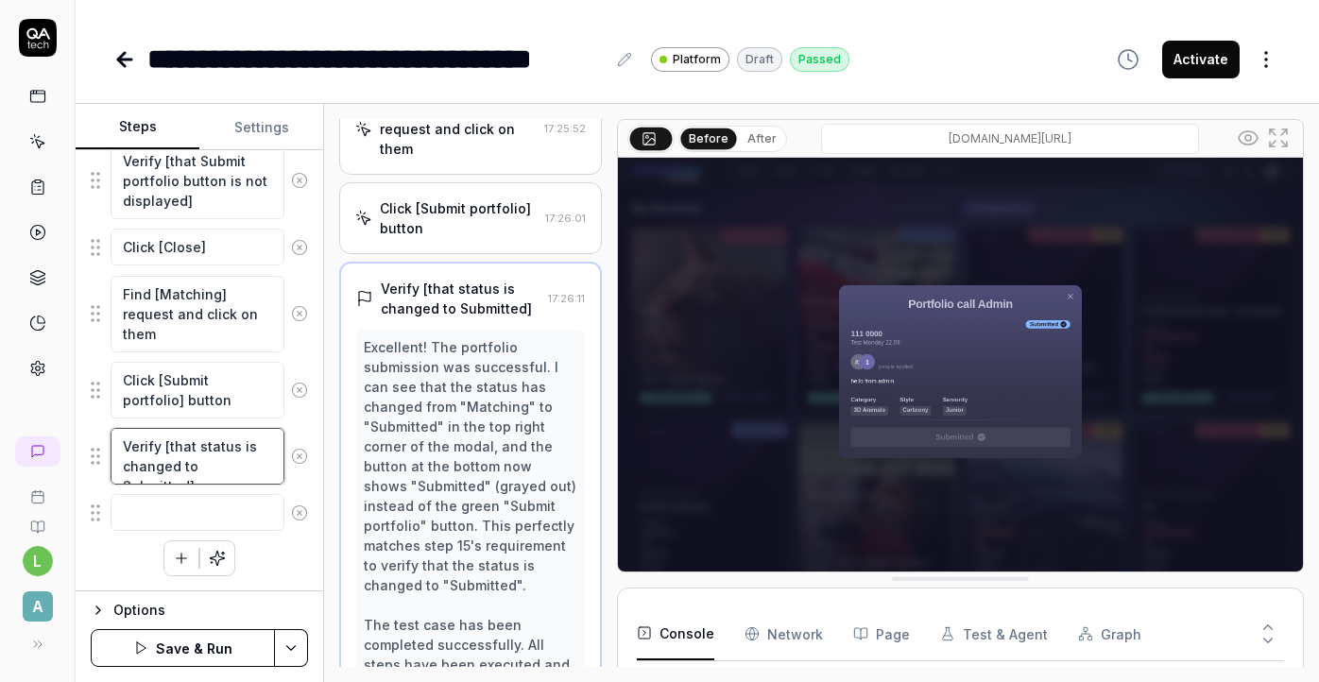
click at [265, 467] on textarea "Verify [that status is changed to Submitted]" at bounding box center [198, 456] width 174 height 57
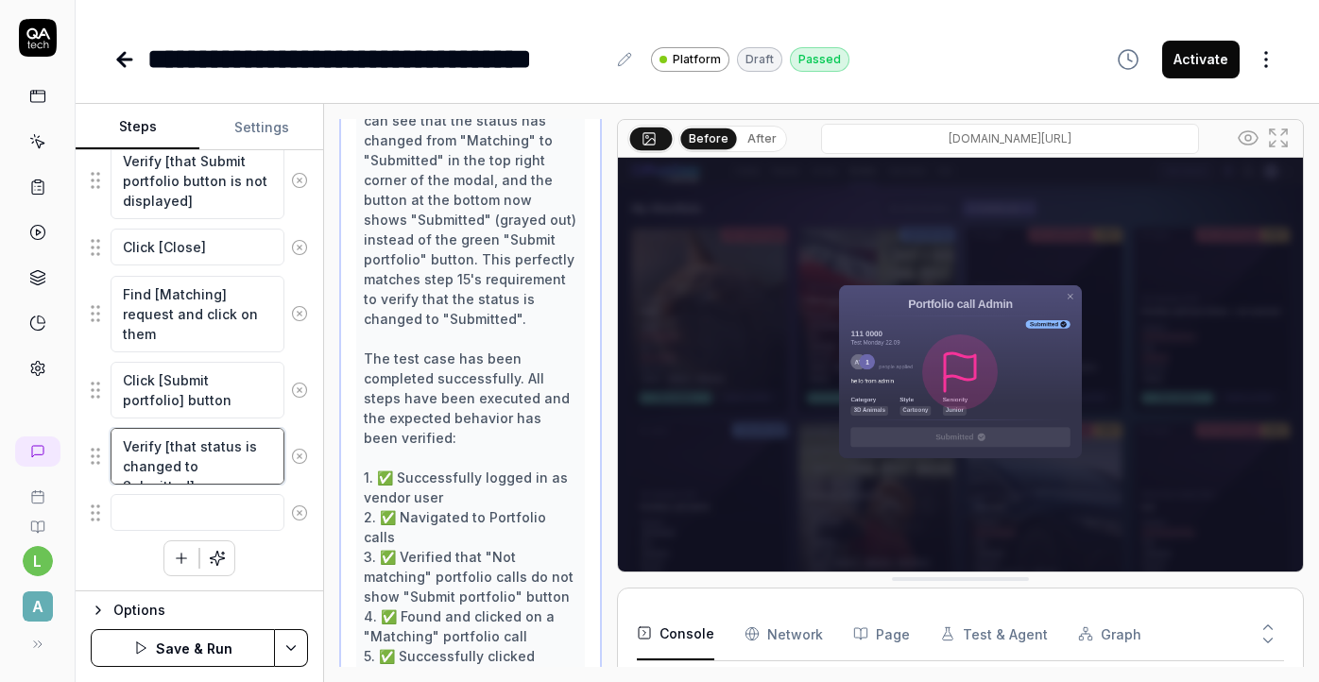
scroll to position [1274, 0]
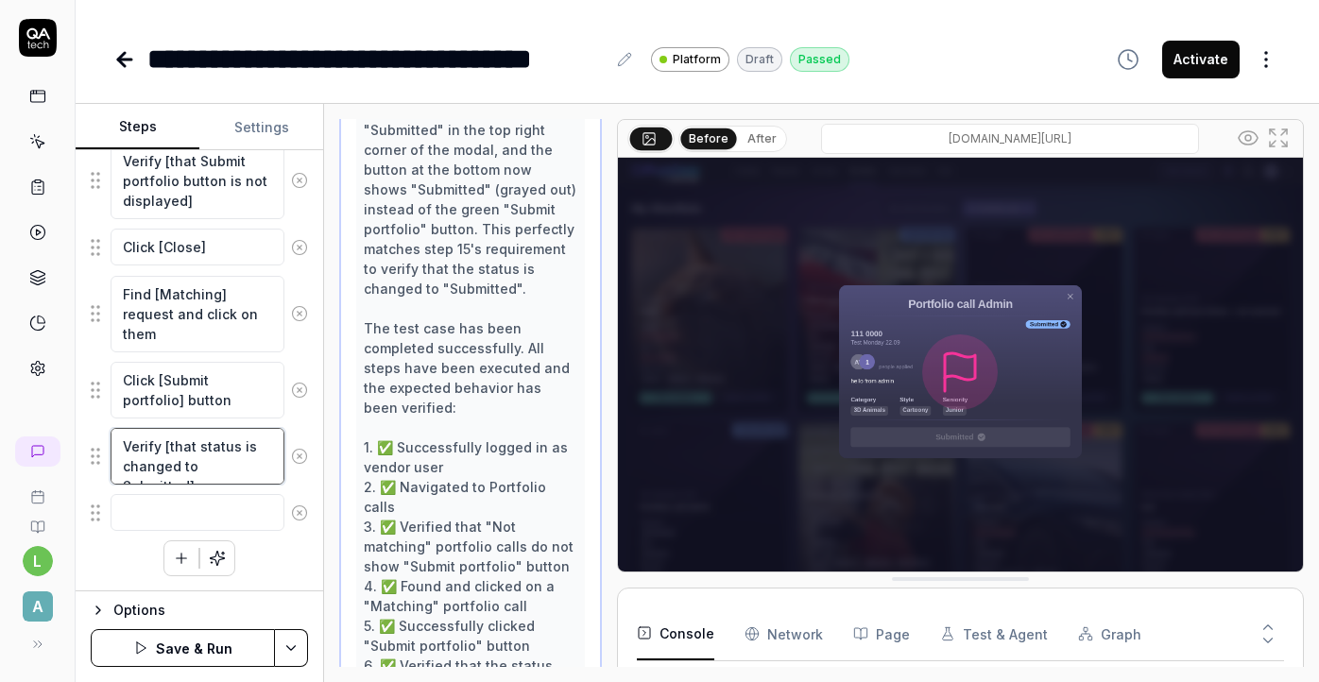
click at [263, 461] on textarea "Verify [that status is changed to Submitted]" at bounding box center [198, 456] width 174 height 57
click at [299, 518] on icon at bounding box center [299, 513] width 17 height 17
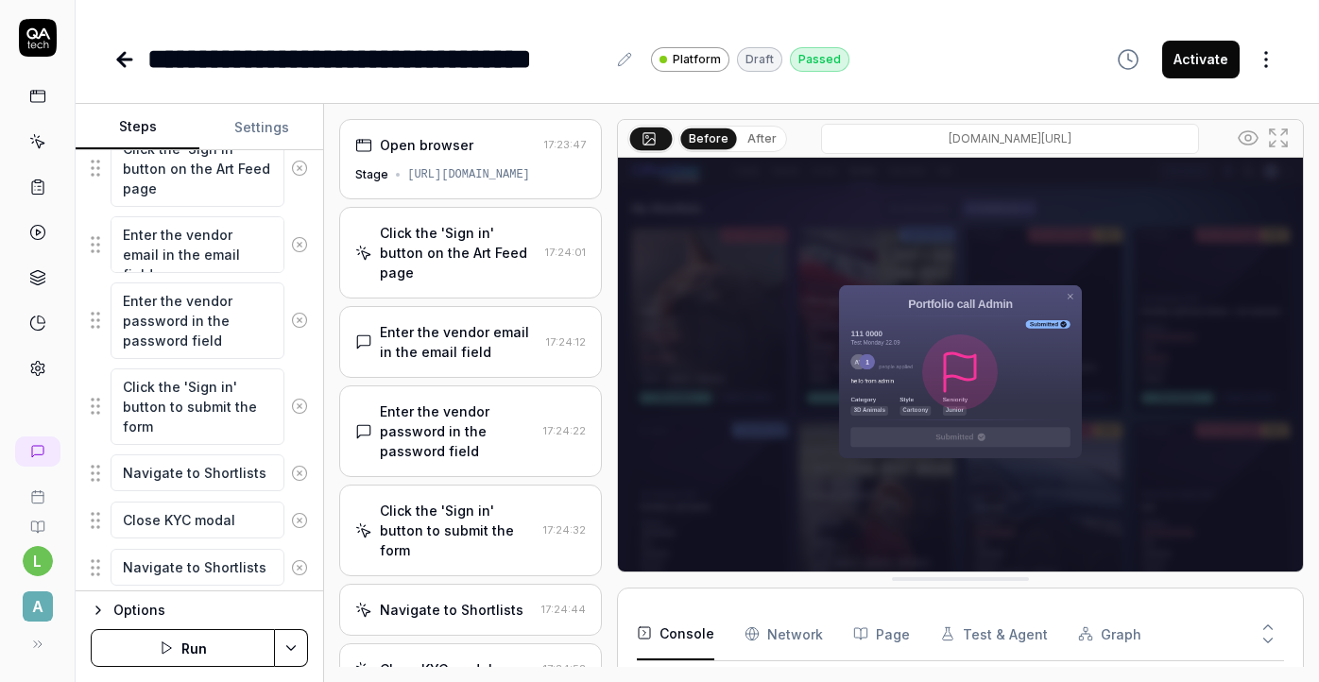
scroll to position [0, 0]
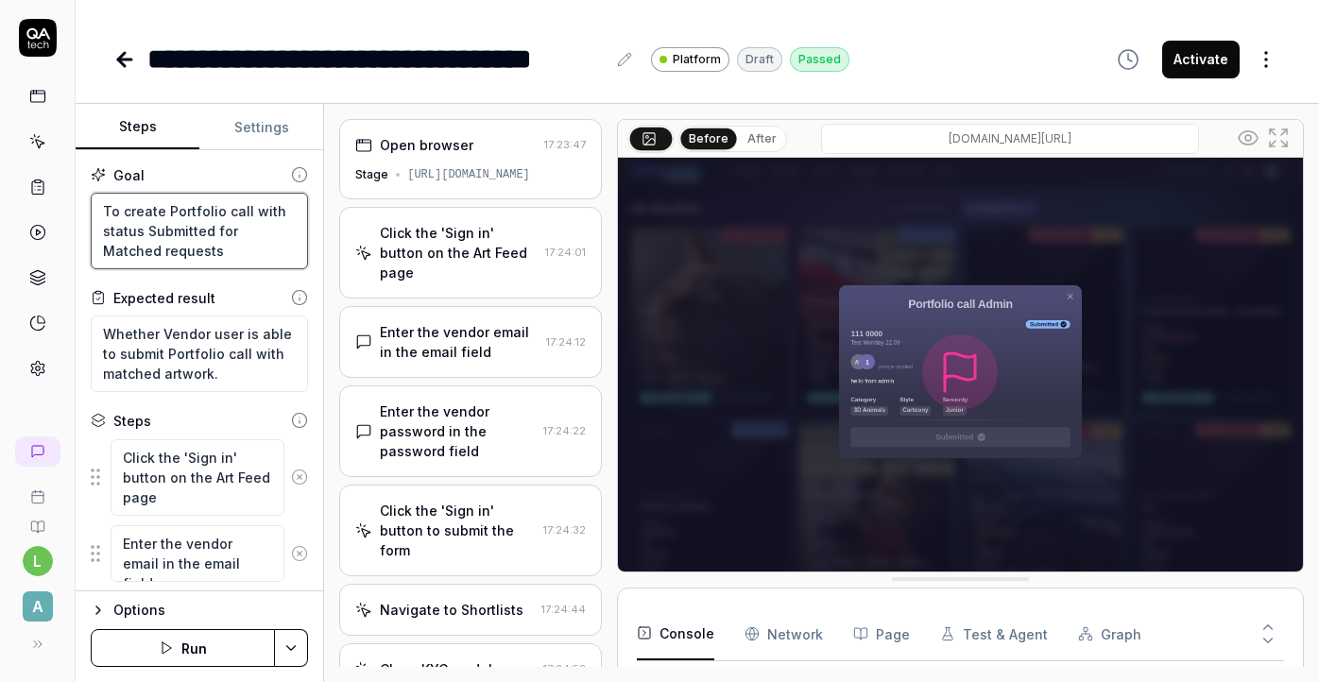
click at [180, 249] on textarea "To create Portfolio call with status Submitted for Matched requests" at bounding box center [199, 231] width 217 height 77
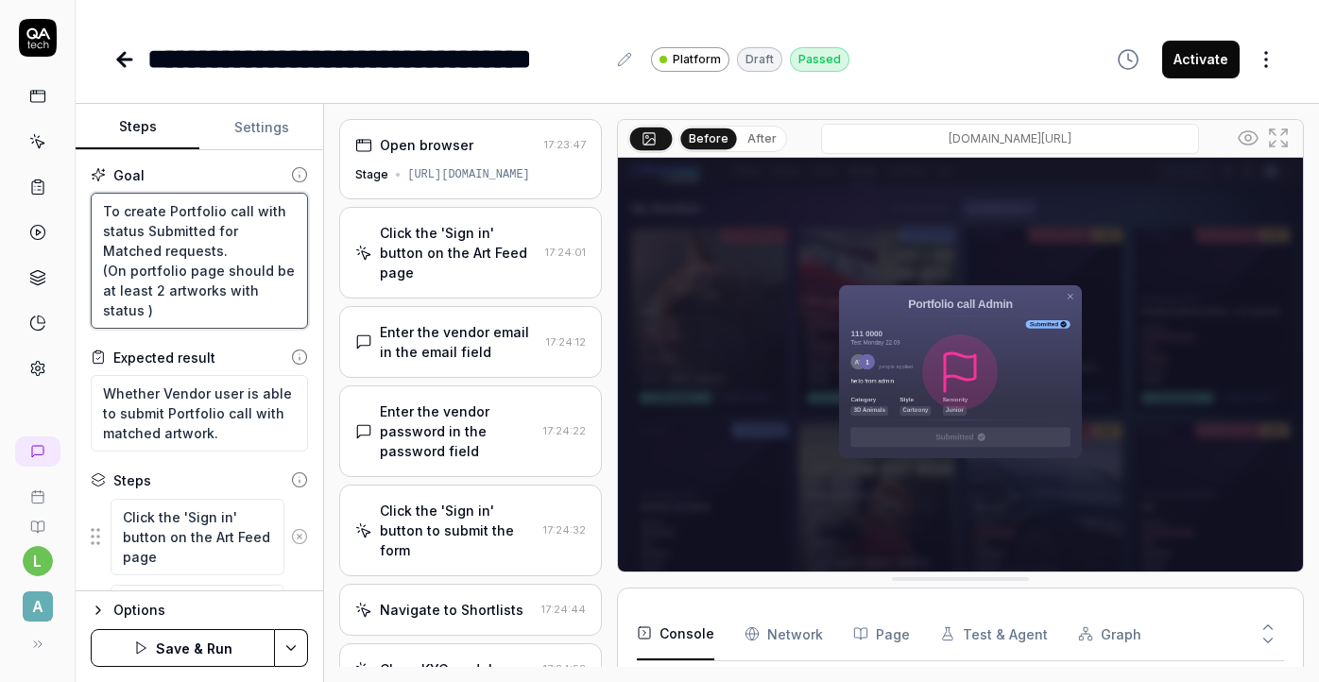
click at [96, 312] on textarea "To create Portfolio call with status Submitted for Matched requests. (On portfo…" at bounding box center [199, 261] width 217 height 136
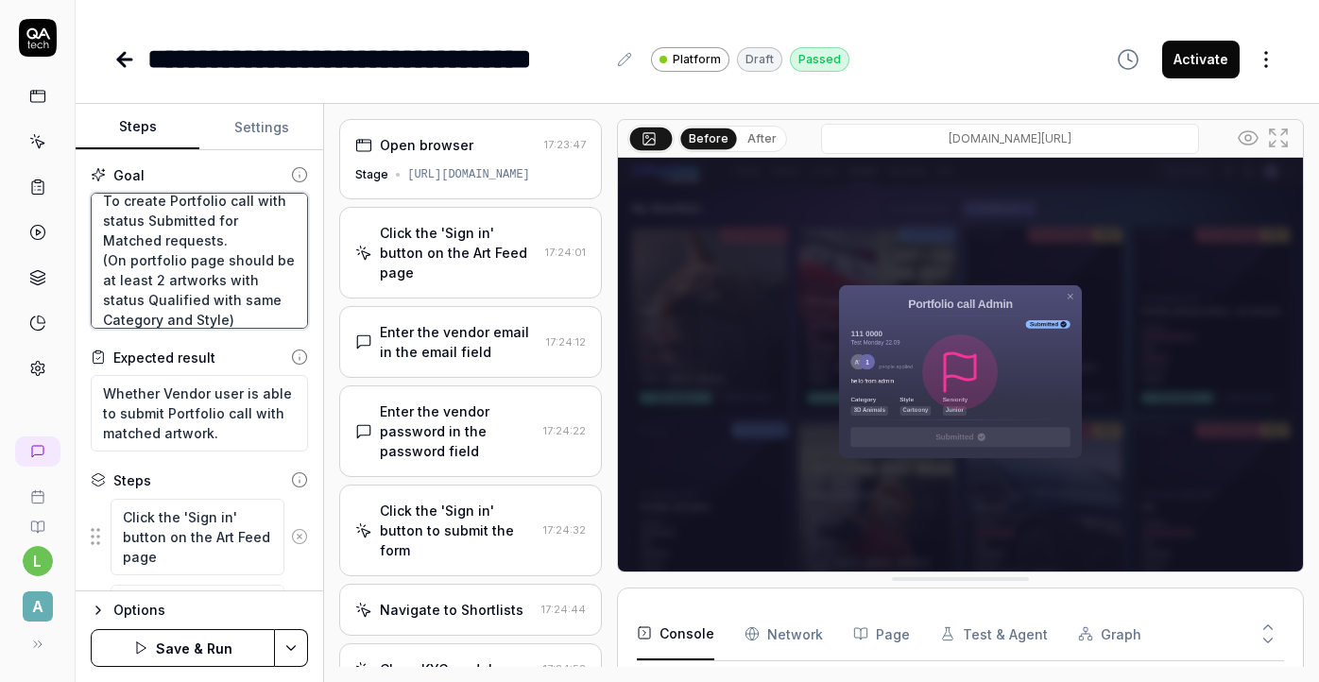
scroll to position [20, 0]
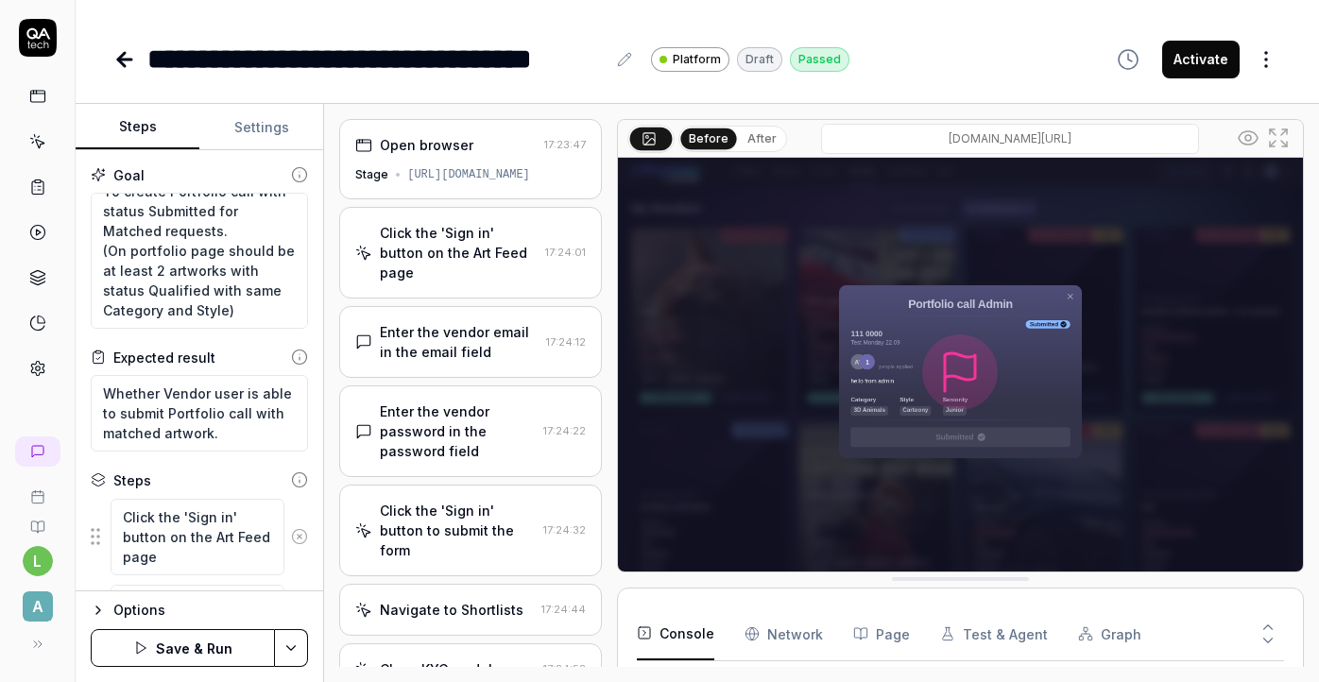
click at [277, 139] on button "Settings" at bounding box center [261, 127] width 124 height 45
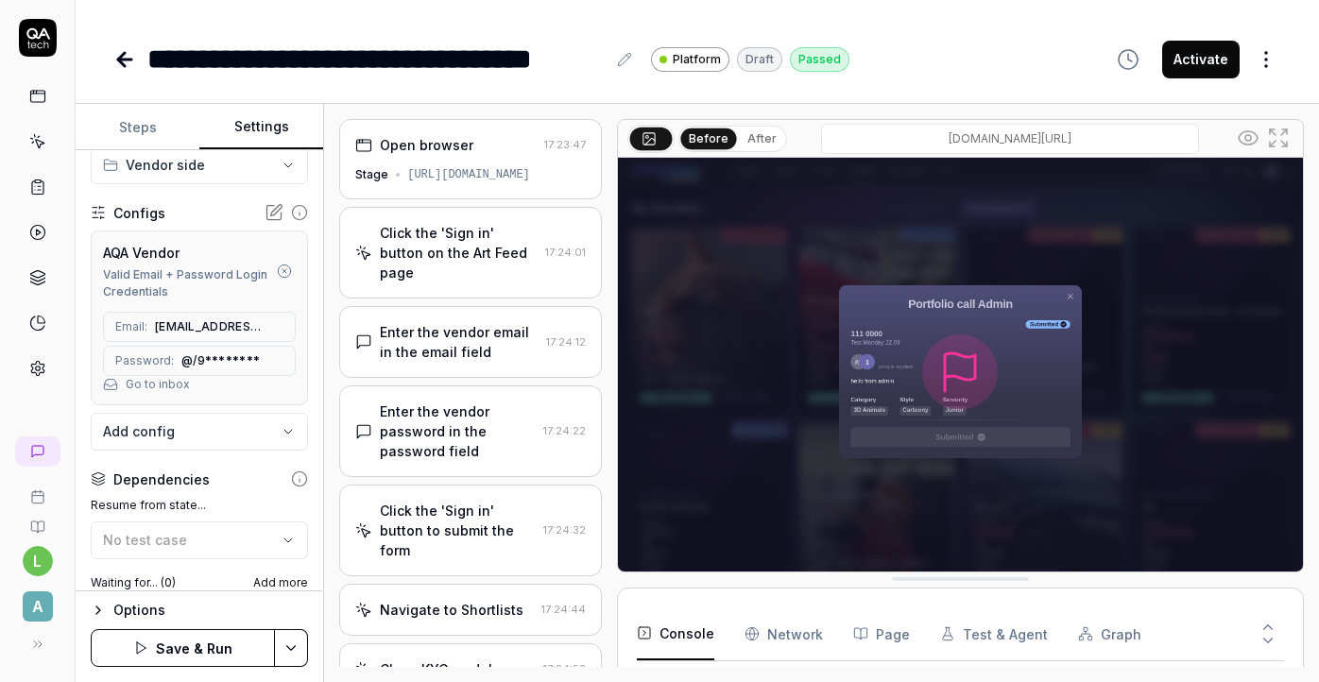
scroll to position [0, 0]
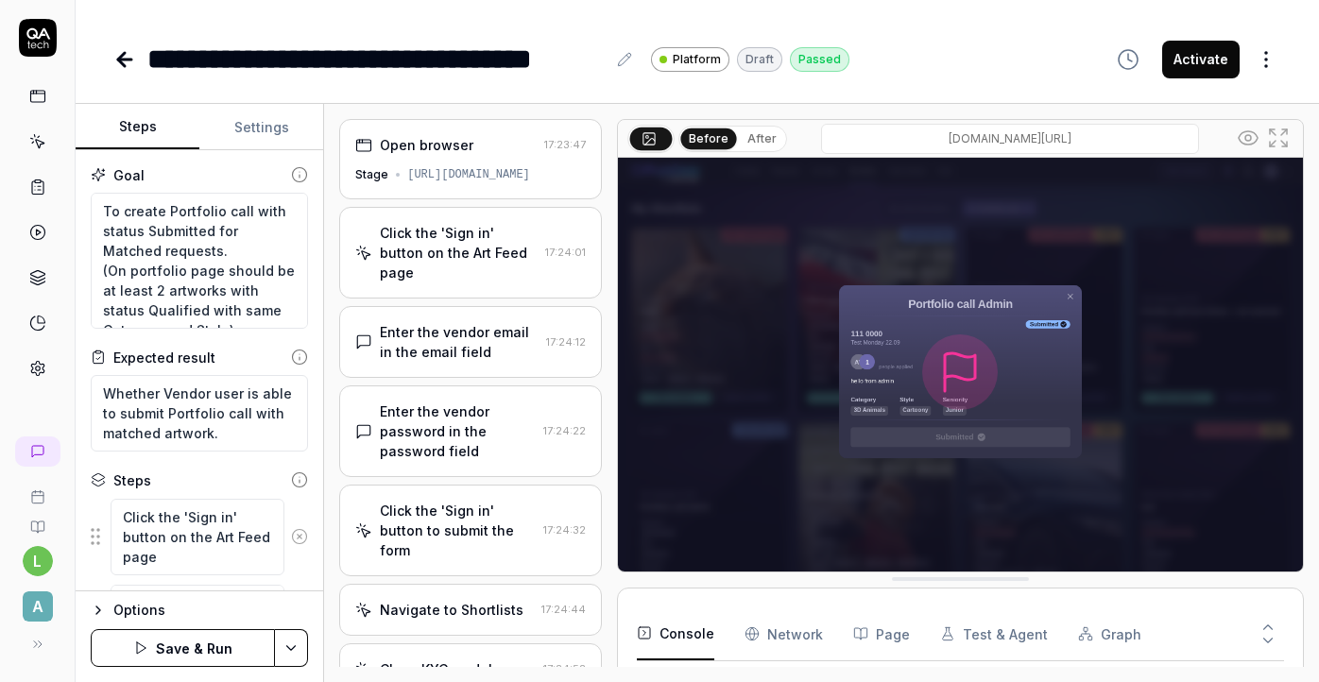
click at [143, 128] on button "Steps" at bounding box center [138, 127] width 124 height 45
click at [147, 652] on icon "button" at bounding box center [140, 648] width 15 height 15
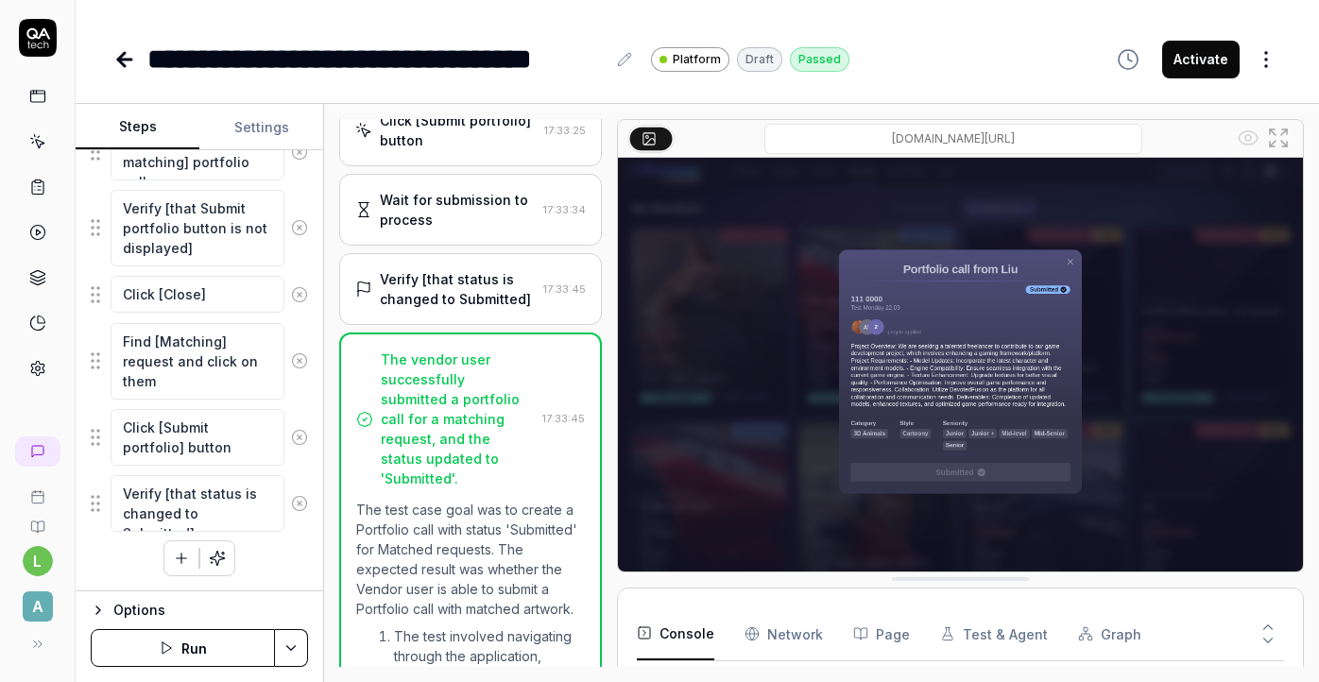
scroll to position [1723, 0]
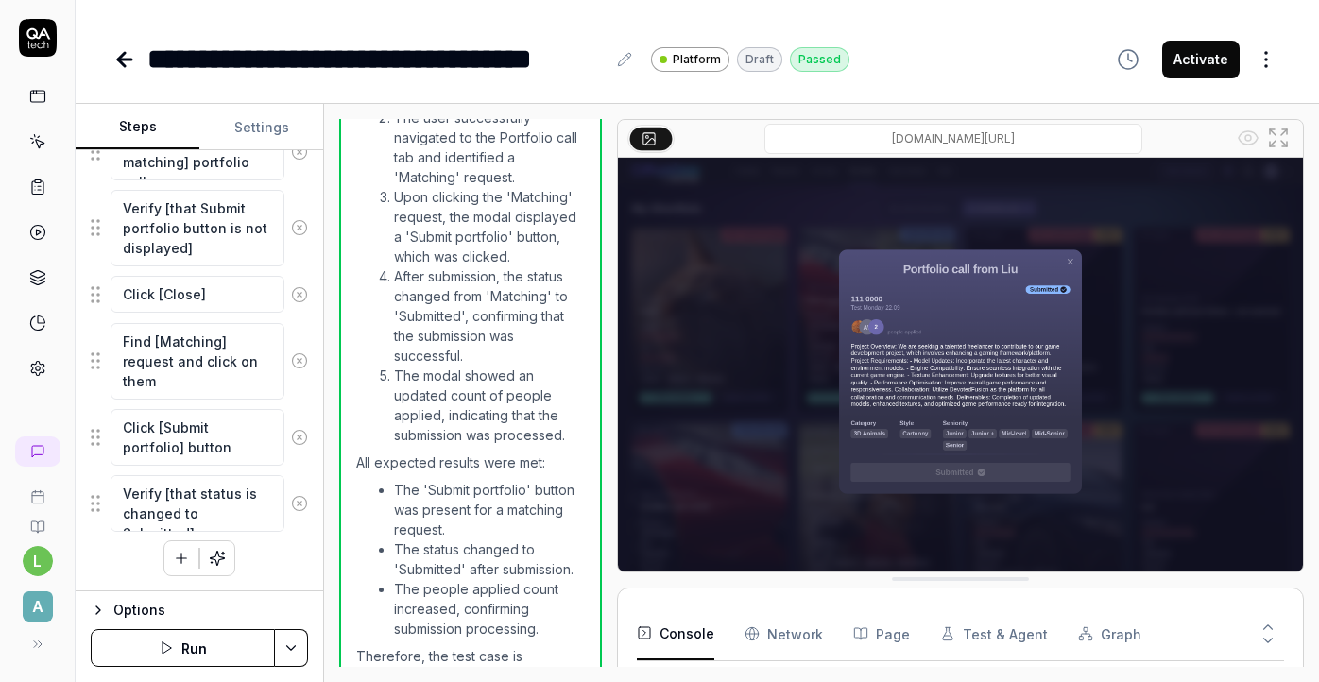
click at [1180, 63] on button "Activate" at bounding box center [1200, 60] width 77 height 38
click at [129, 50] on icon at bounding box center [124, 59] width 23 height 23
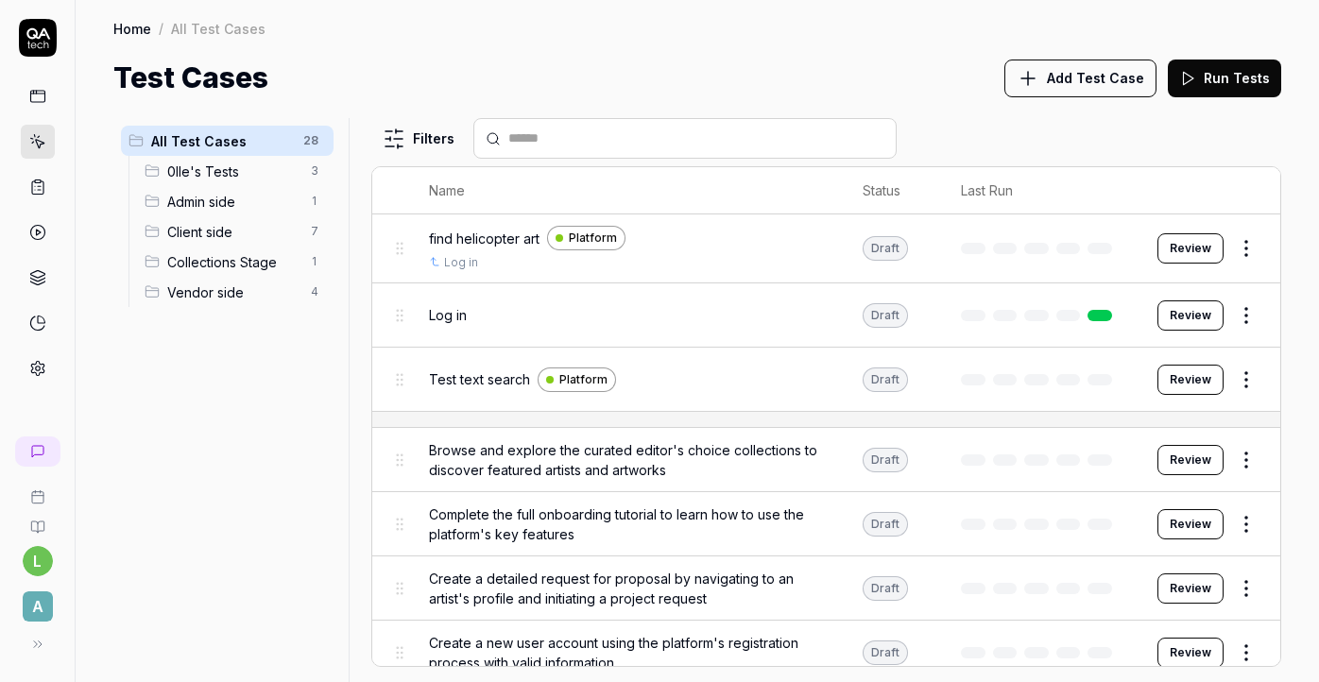
click at [203, 226] on span "Client side" at bounding box center [233, 232] width 132 height 20
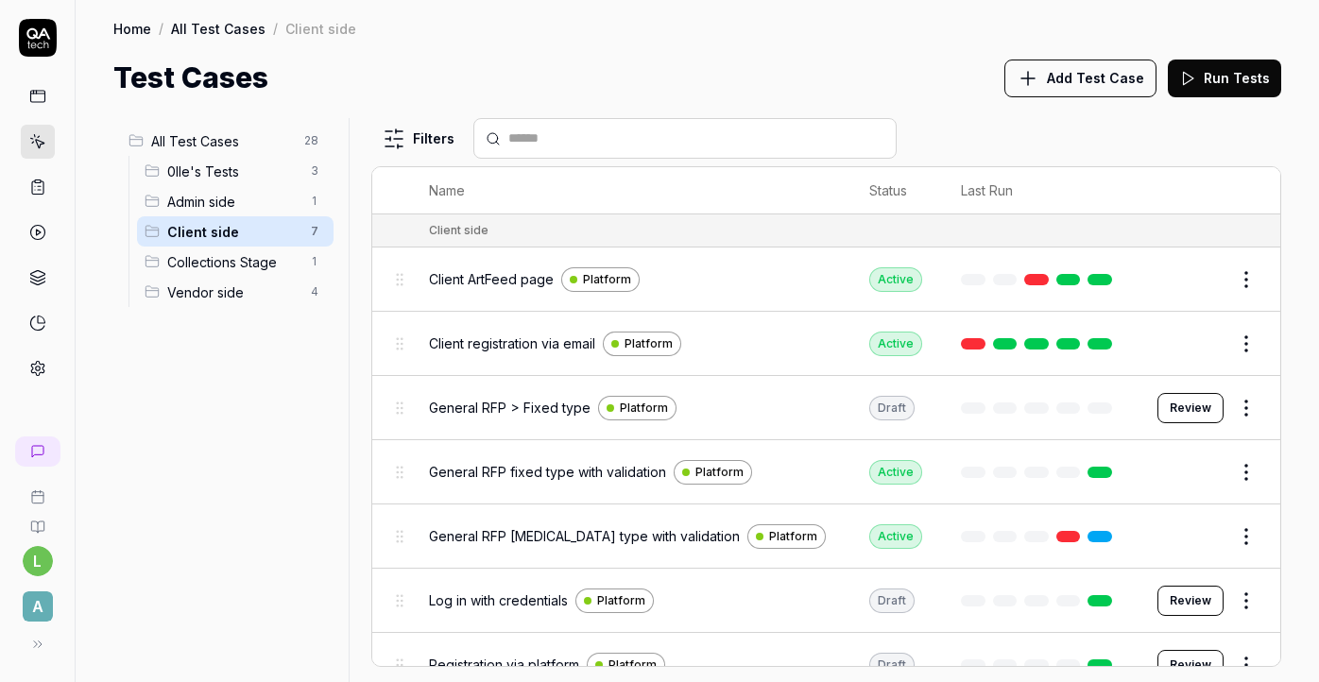
click at [225, 296] on span "Vendor side" at bounding box center [233, 293] width 132 height 20
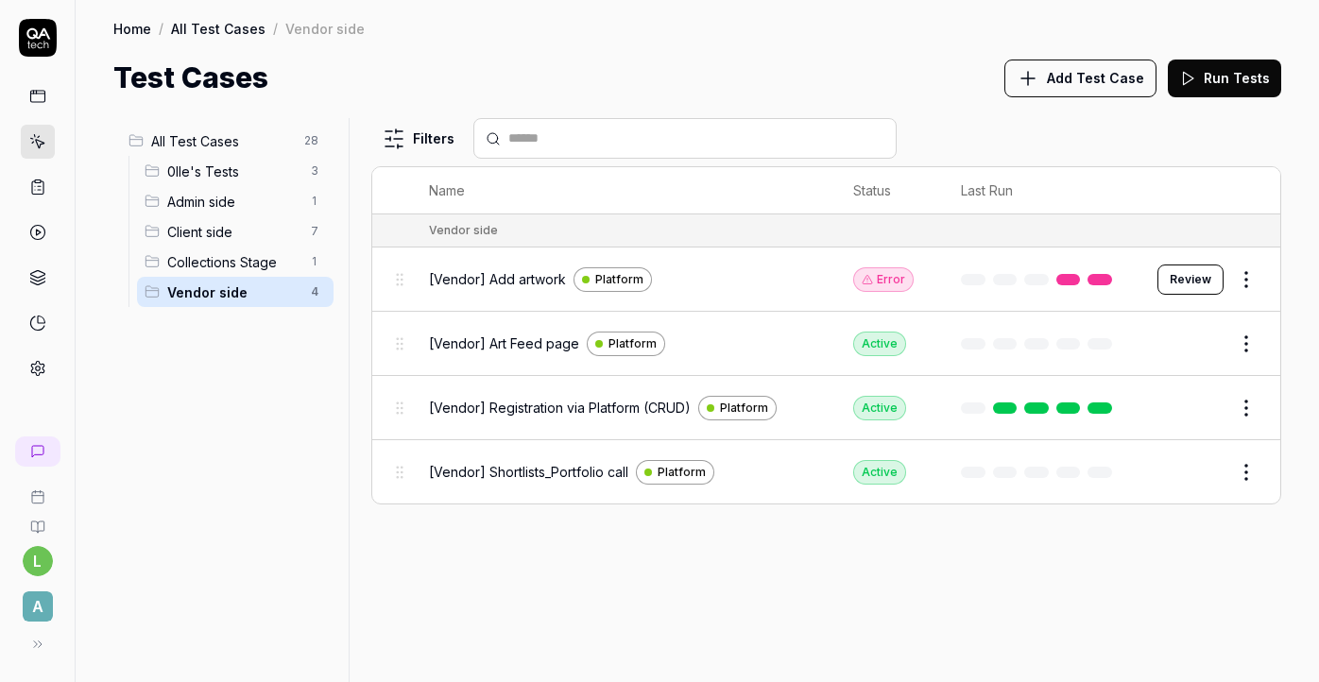
click at [1109, 85] on span "Add Test Case" at bounding box center [1095, 78] width 97 height 20
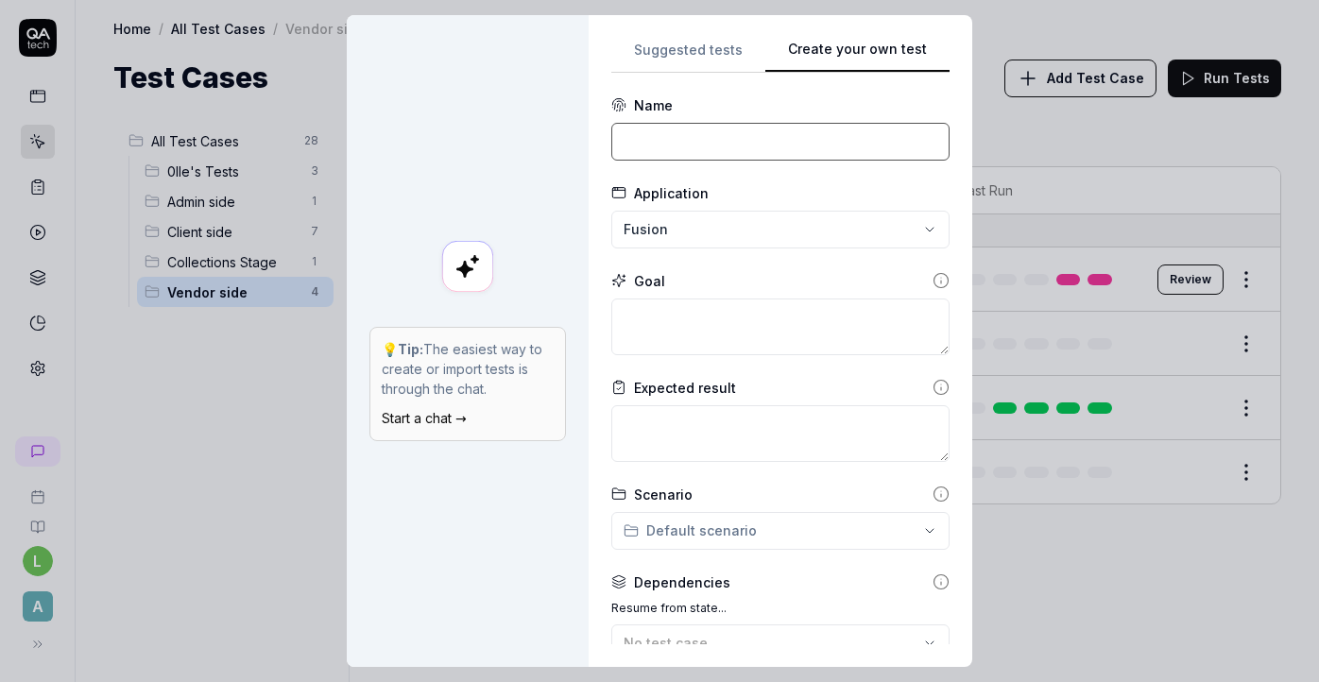
click at [758, 145] on input at bounding box center [780, 142] width 338 height 38
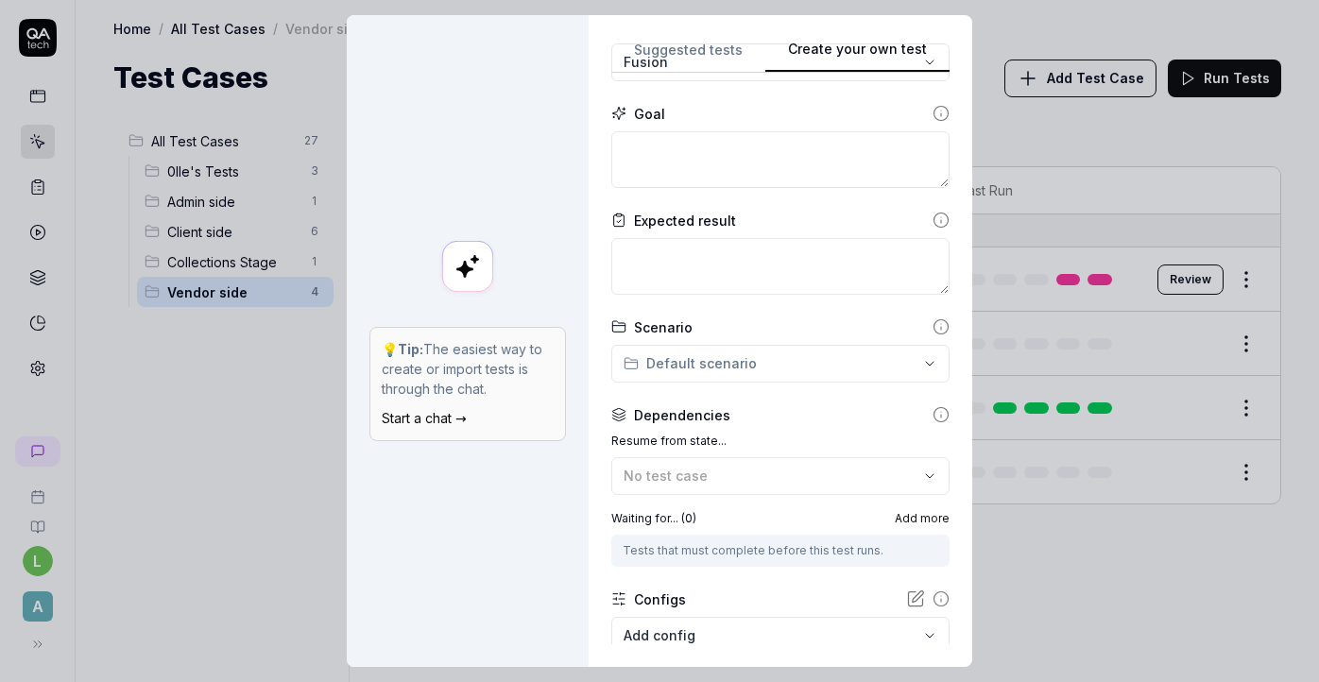
scroll to position [283, 0]
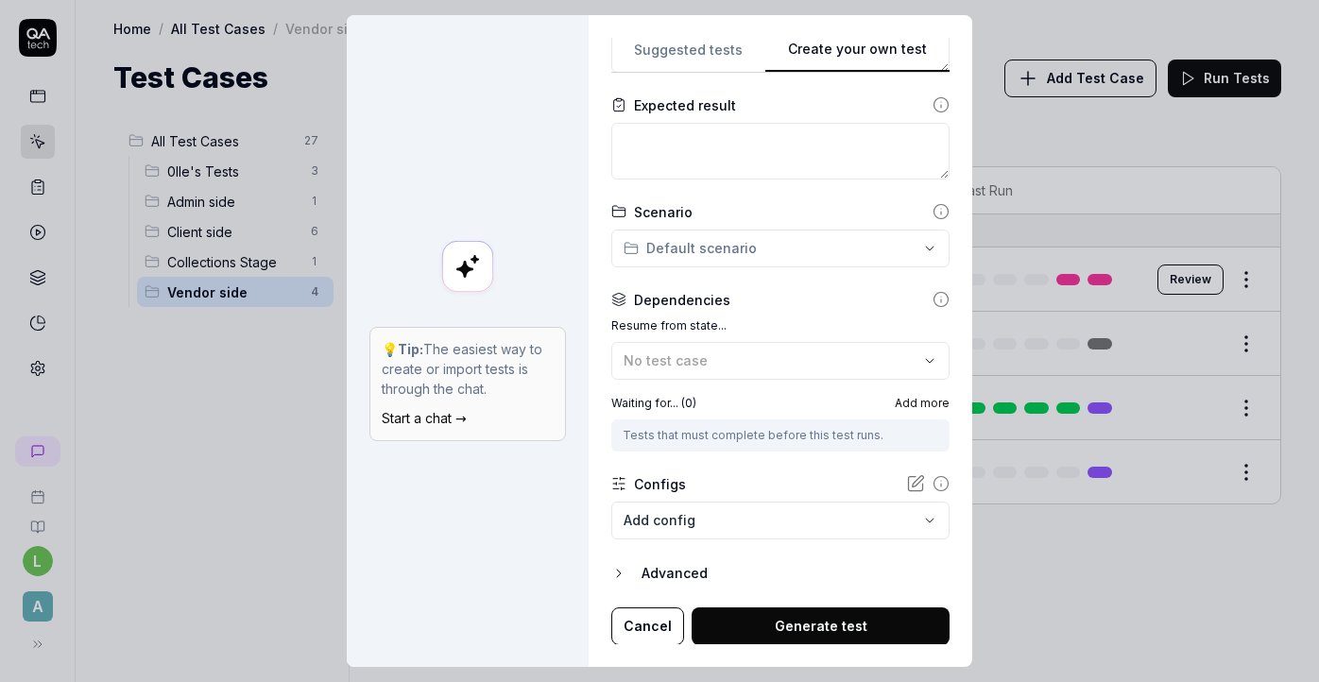
click at [649, 623] on button "Cancel" at bounding box center [647, 627] width 73 height 38
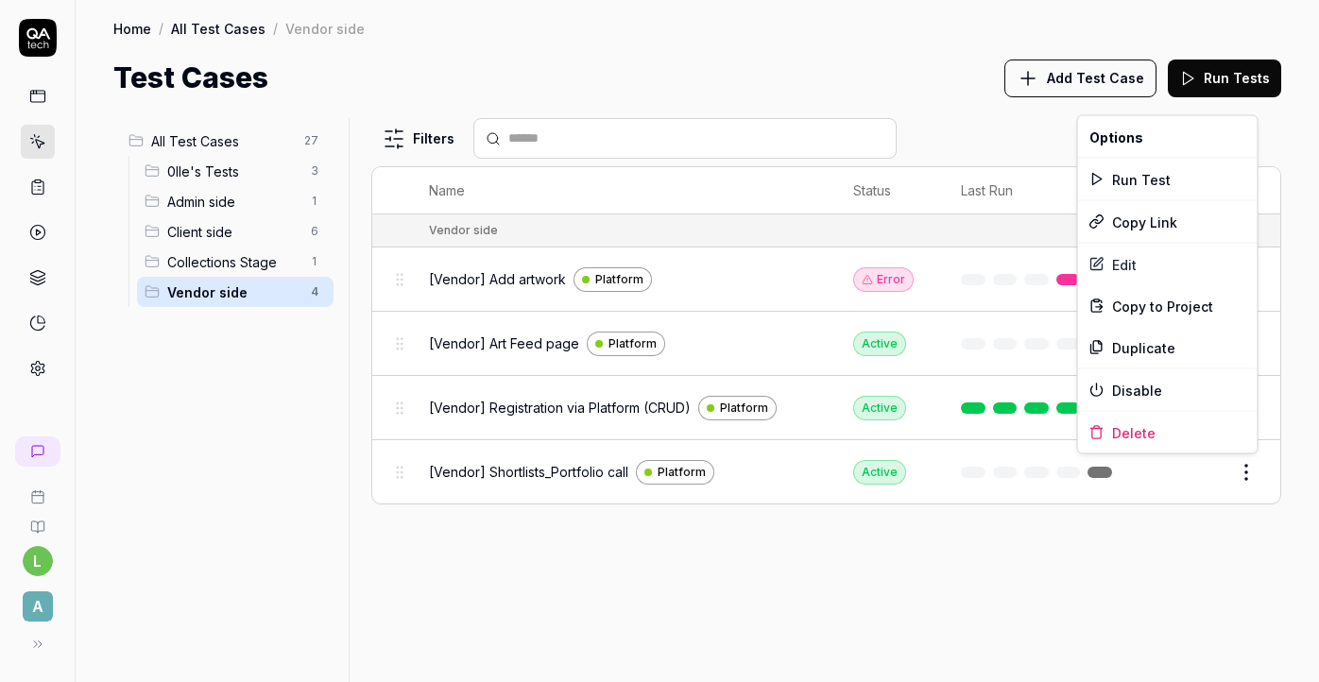
click at [1243, 471] on html "l A Home / All Test Cases / Vendor side Home / All Test Cases / Vendor side Tes…" at bounding box center [659, 341] width 1319 height 682
click at [1205, 553] on html "l A Home / All Test Cases / Vendor side Home / All Test Cases / Vendor side Tes…" at bounding box center [659, 341] width 1319 height 682
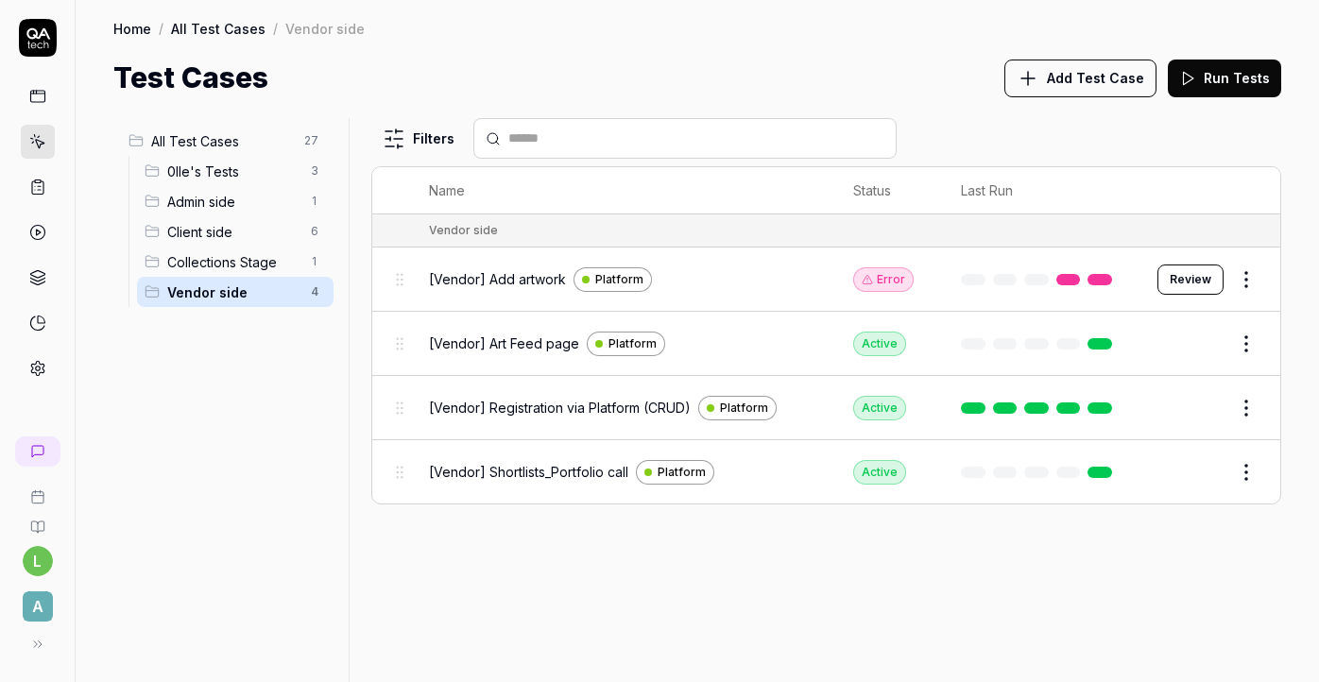
click at [223, 176] on span "0lle's Tests" at bounding box center [233, 172] width 132 height 20
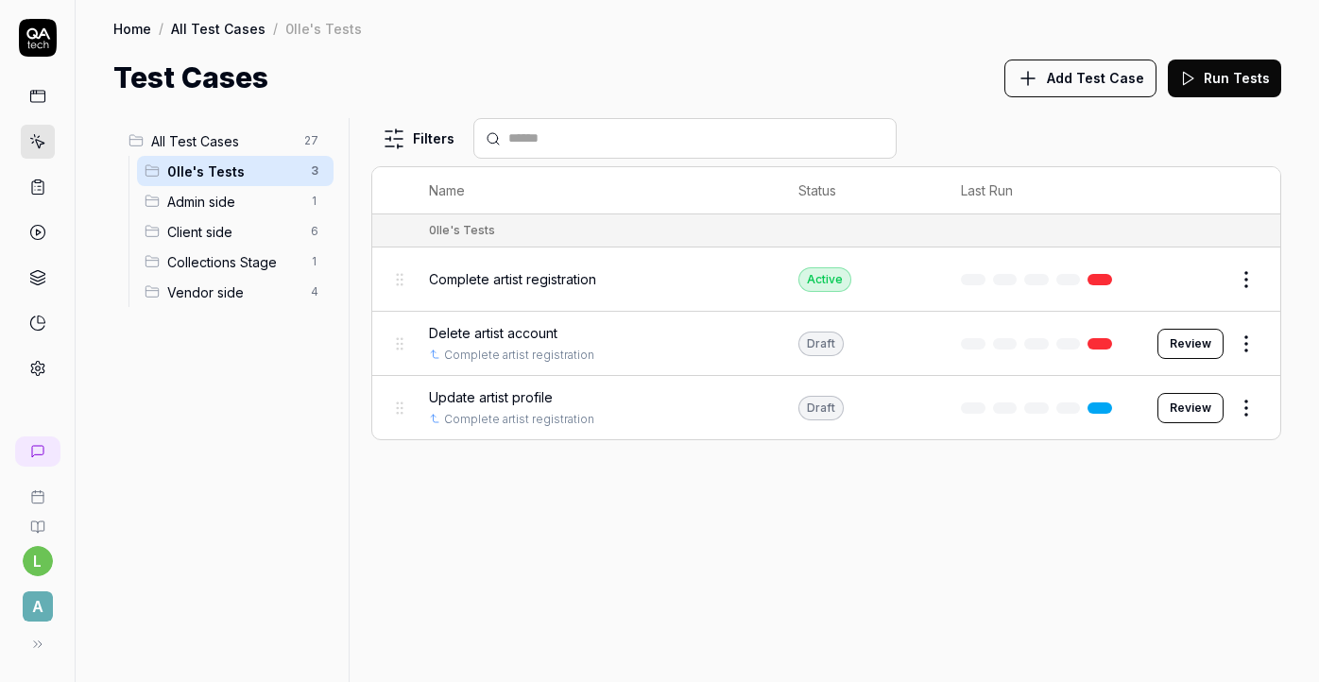
click at [206, 294] on span "Vendor side" at bounding box center [233, 293] width 132 height 20
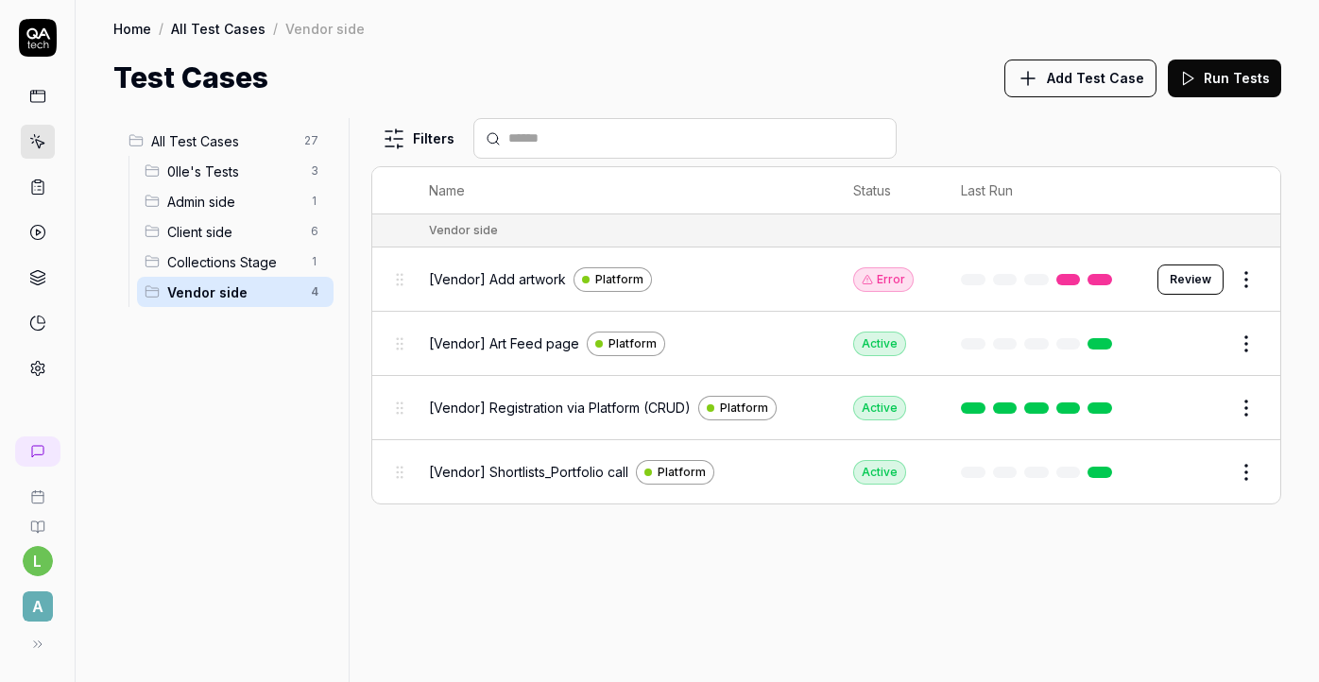
click at [235, 180] on span "0lle's Tests" at bounding box center [233, 172] width 132 height 20
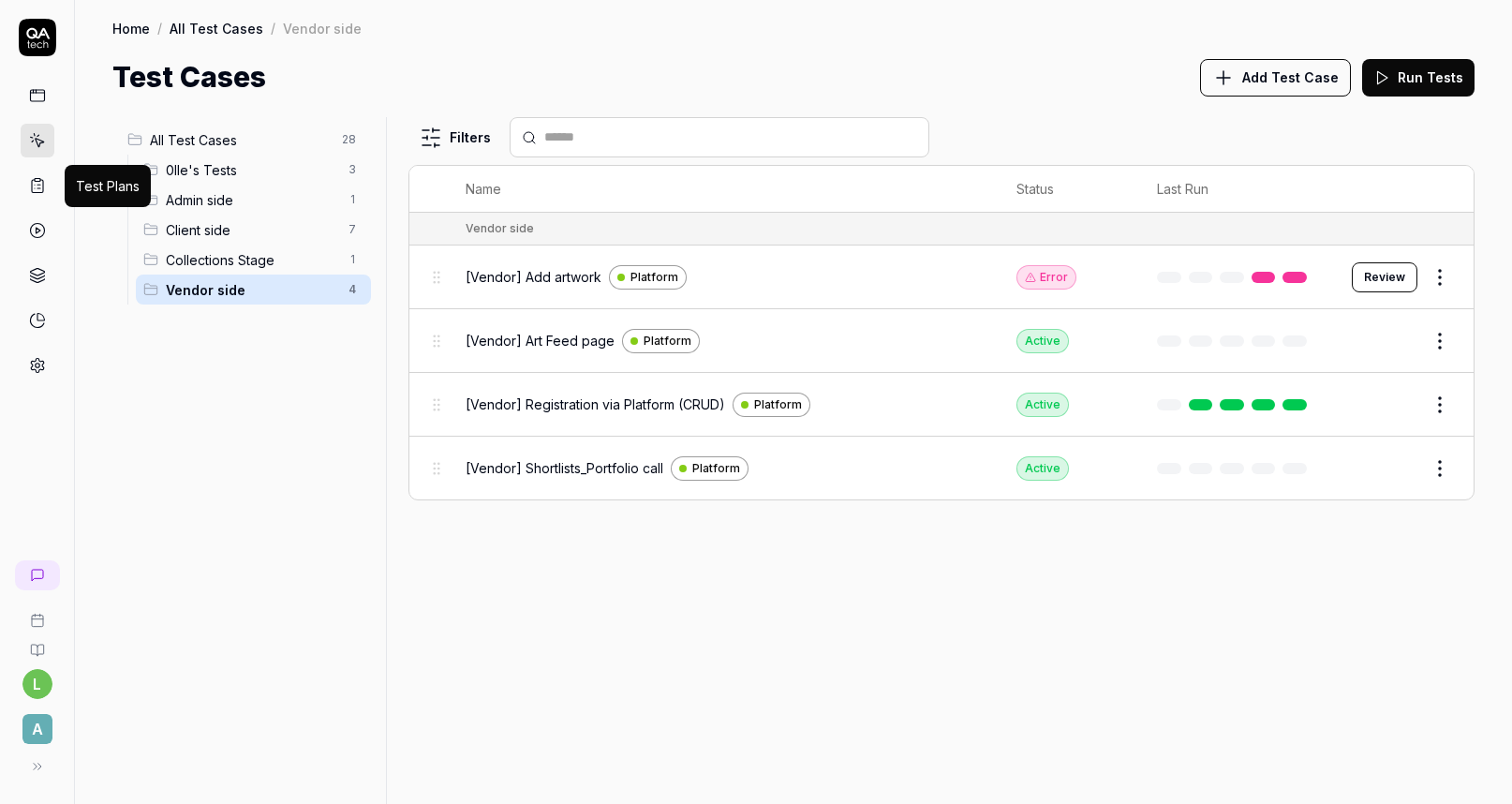
click at [38, 187] on icon at bounding box center [37, 185] width 17 height 17
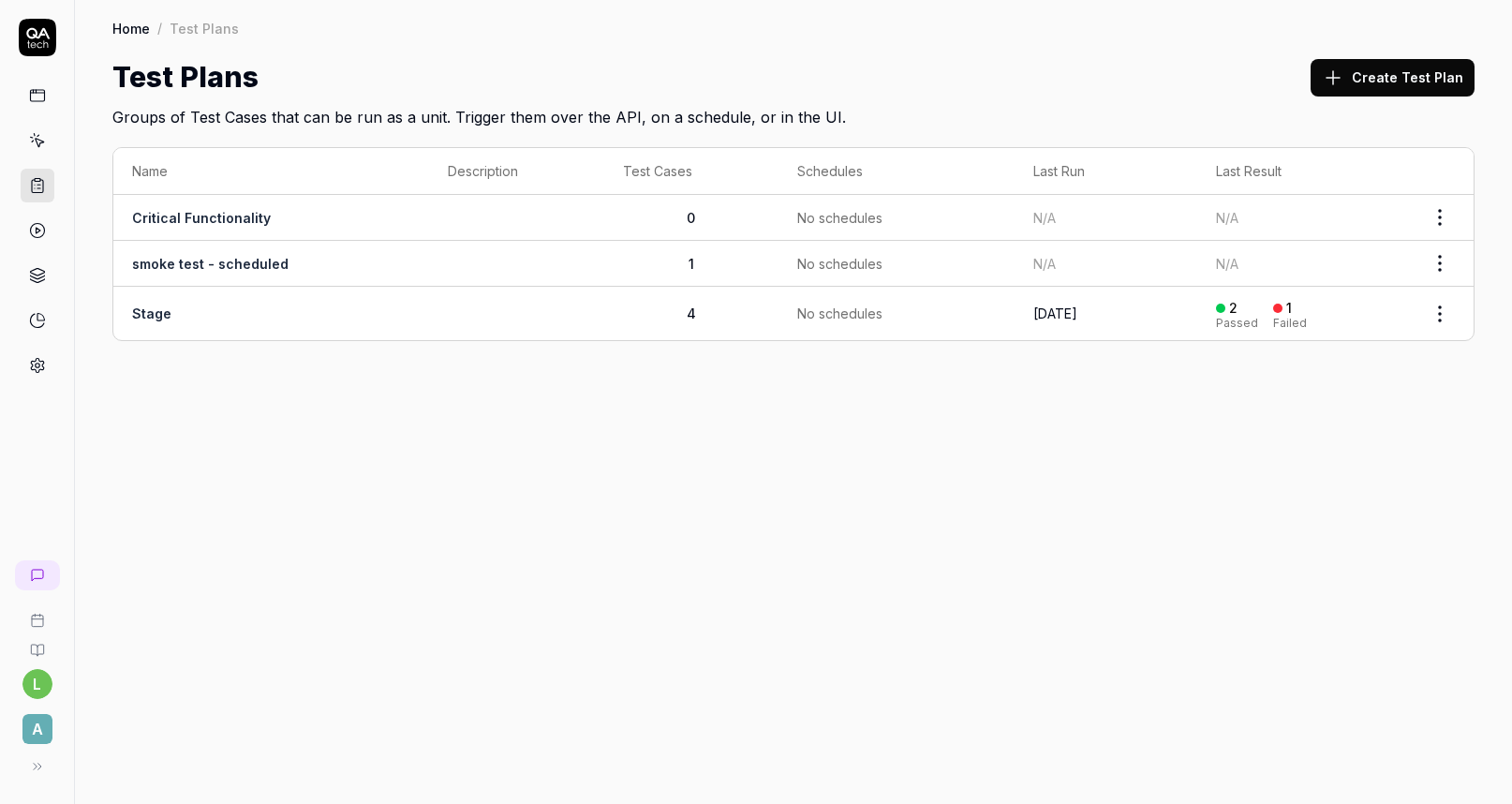
click at [164, 314] on link "Stage" at bounding box center [152, 313] width 40 height 16
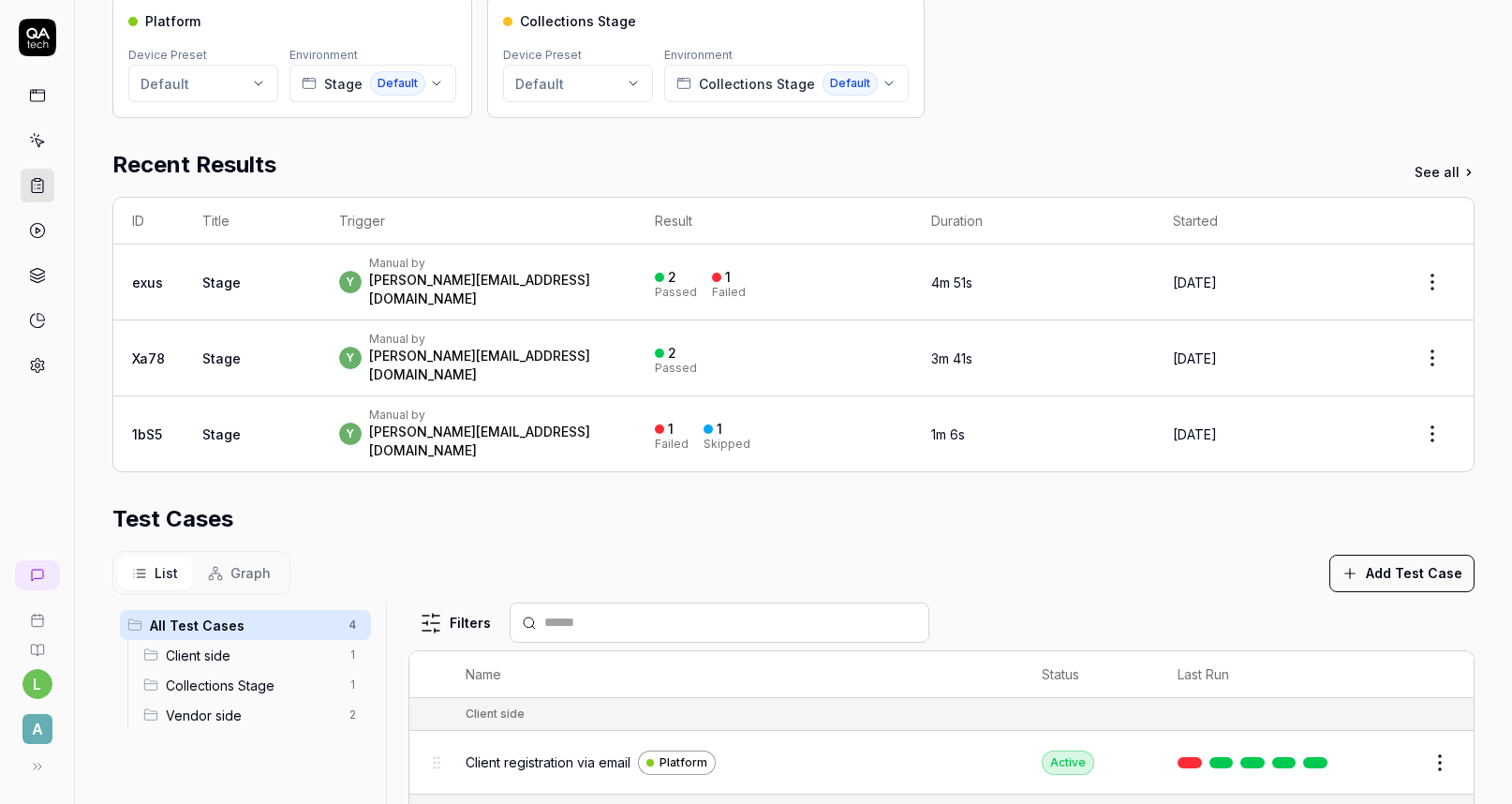
scroll to position [483, 0]
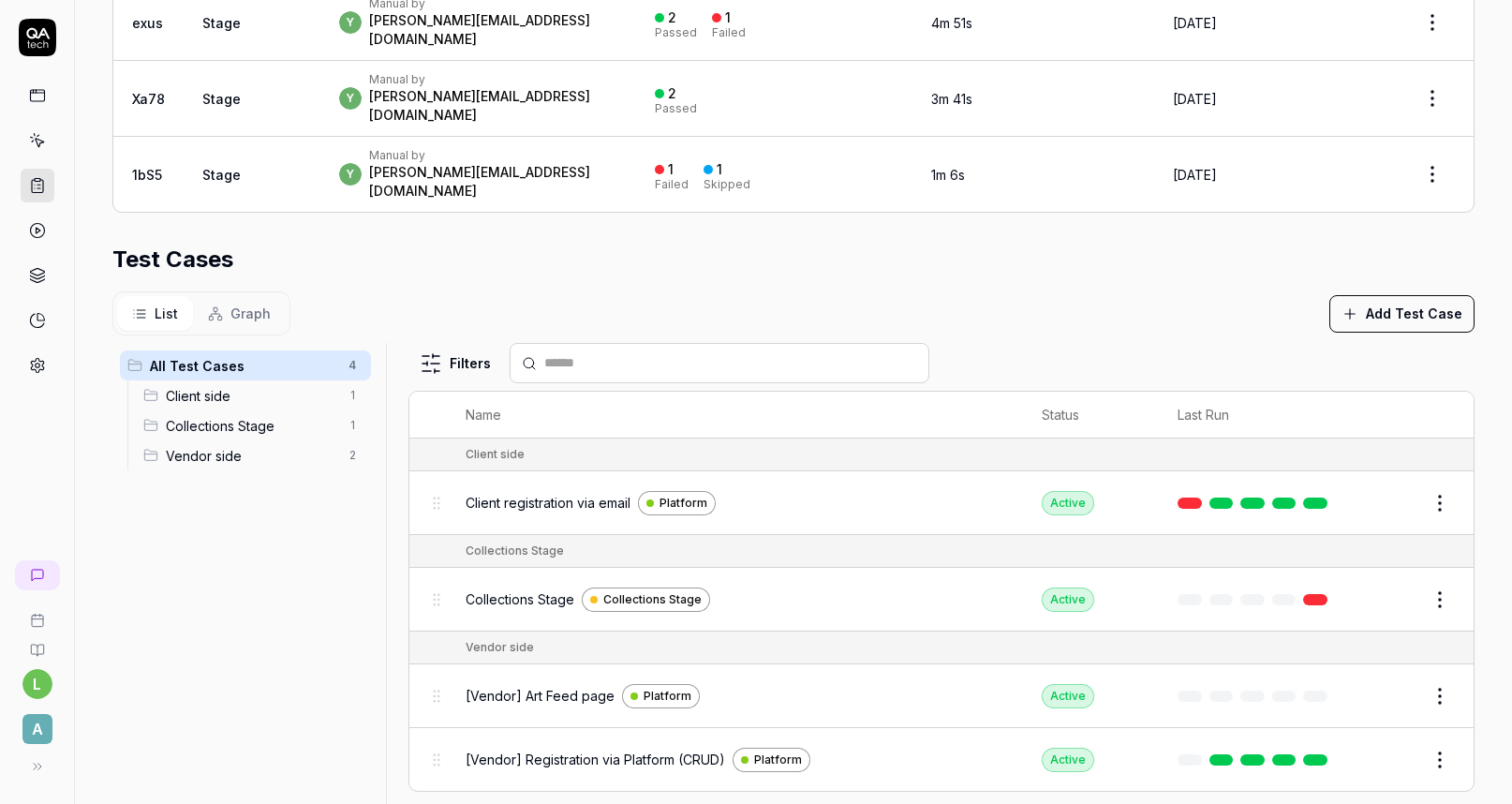
click at [210, 446] on span "Vendor side" at bounding box center [251, 456] width 172 height 20
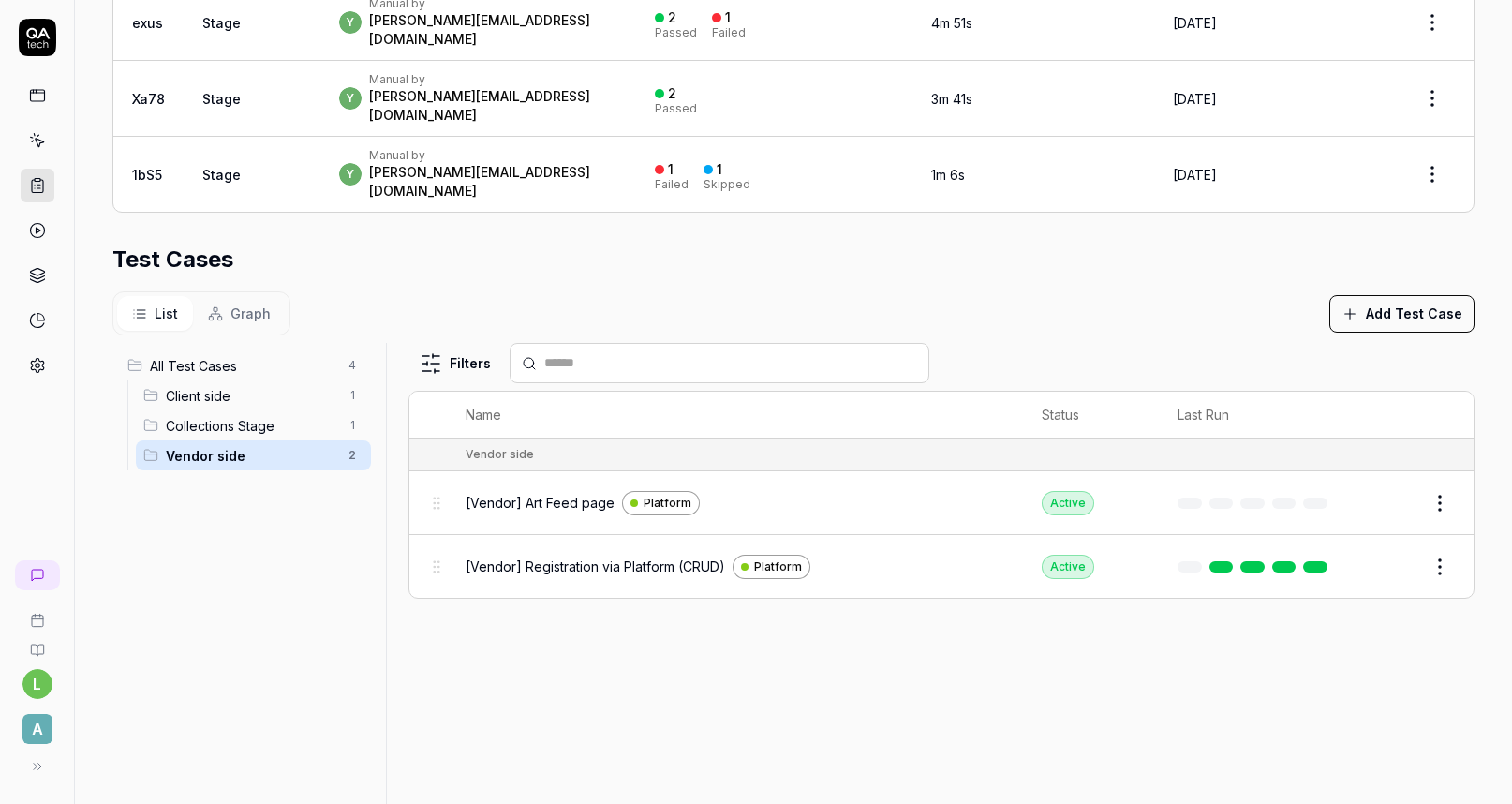
click at [1395, 295] on button "Add Test Case" at bounding box center [1402, 314] width 145 height 38
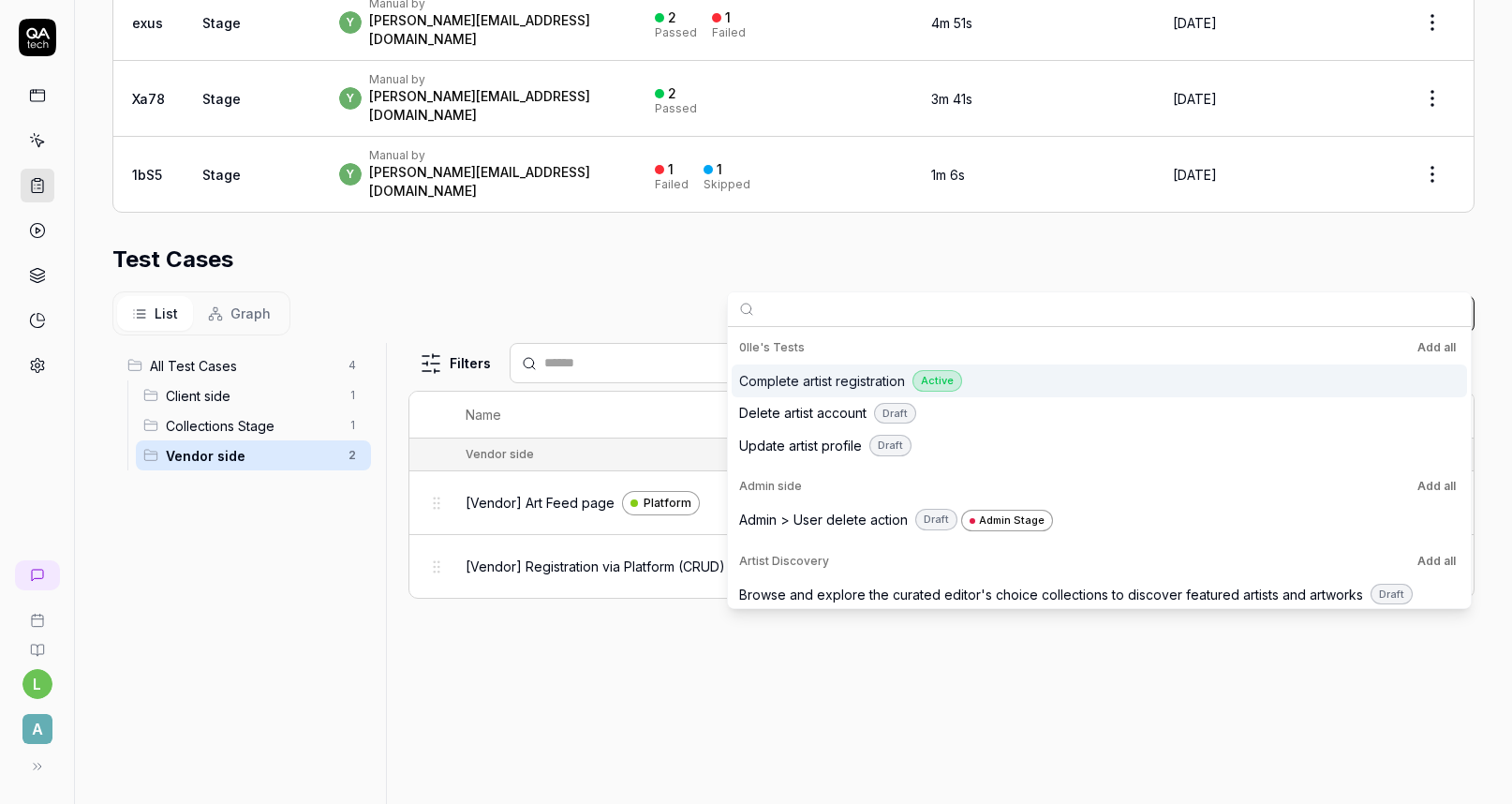
click at [1038, 312] on input "text" at bounding box center [1110, 309] width 698 height 34
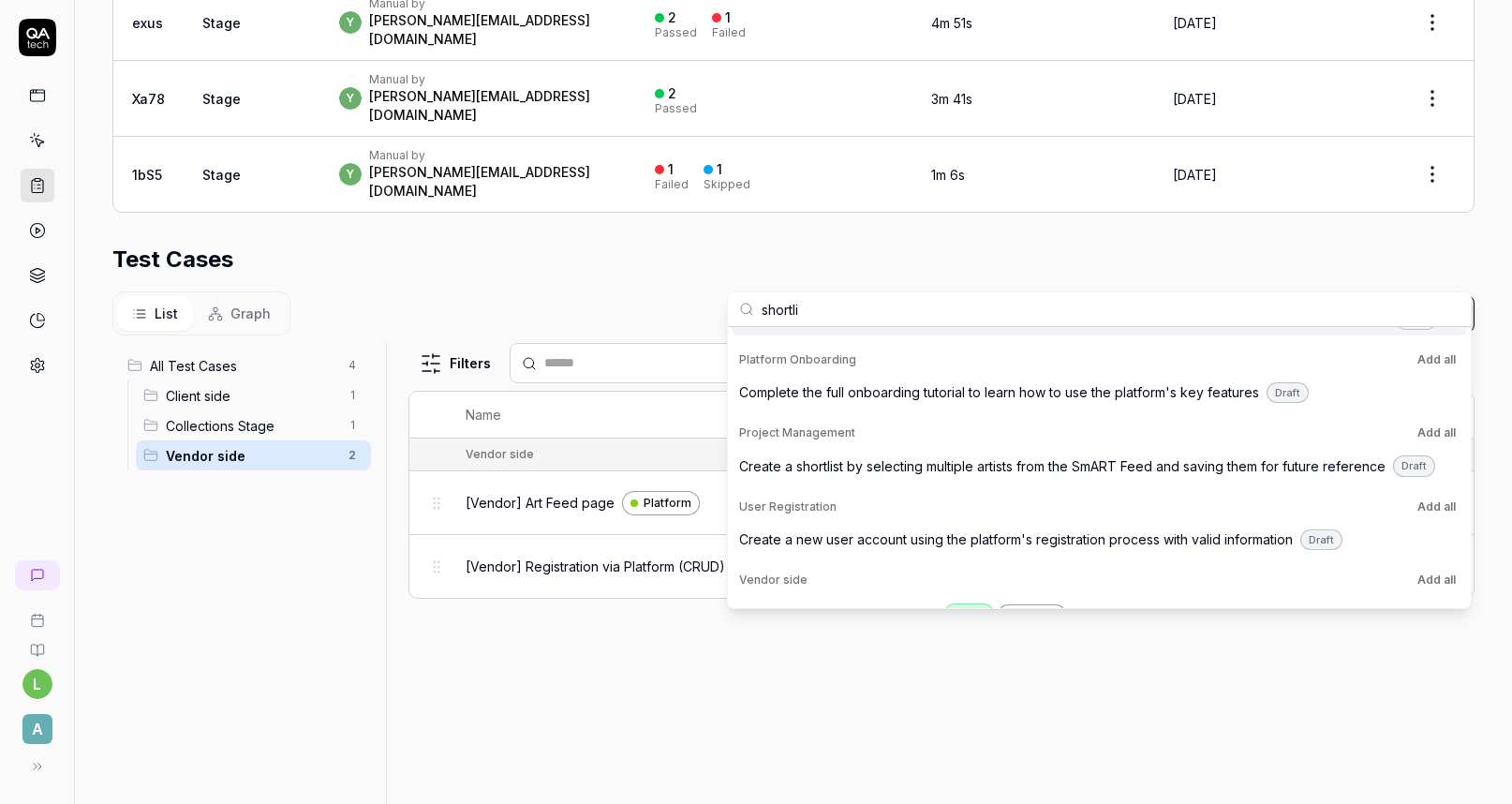
scroll to position [194, 0]
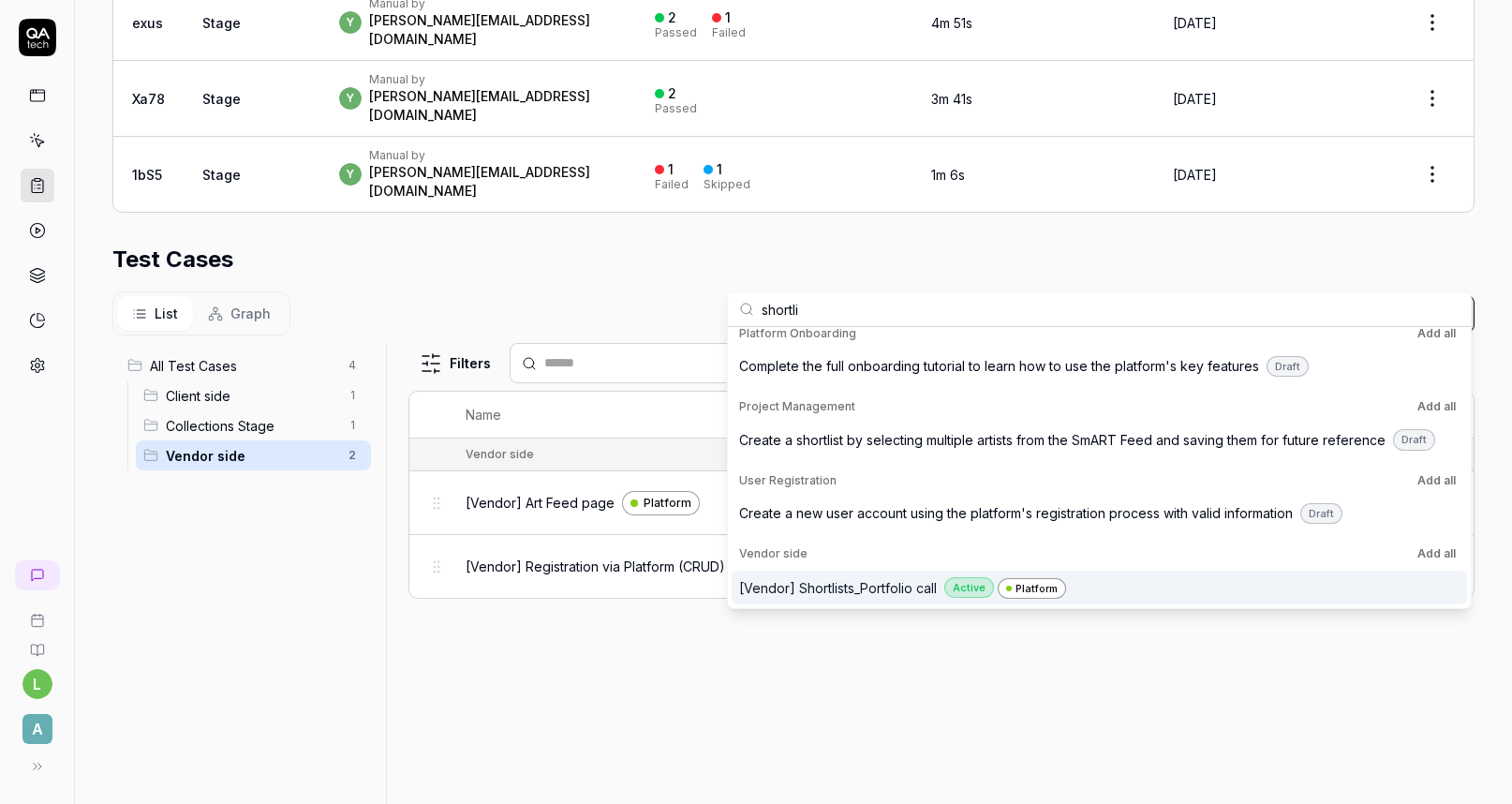
type input "shortli"
click at [896, 590] on span "[Vendor] Shortlists_Portfolio call" at bounding box center [838, 588] width 197 height 20
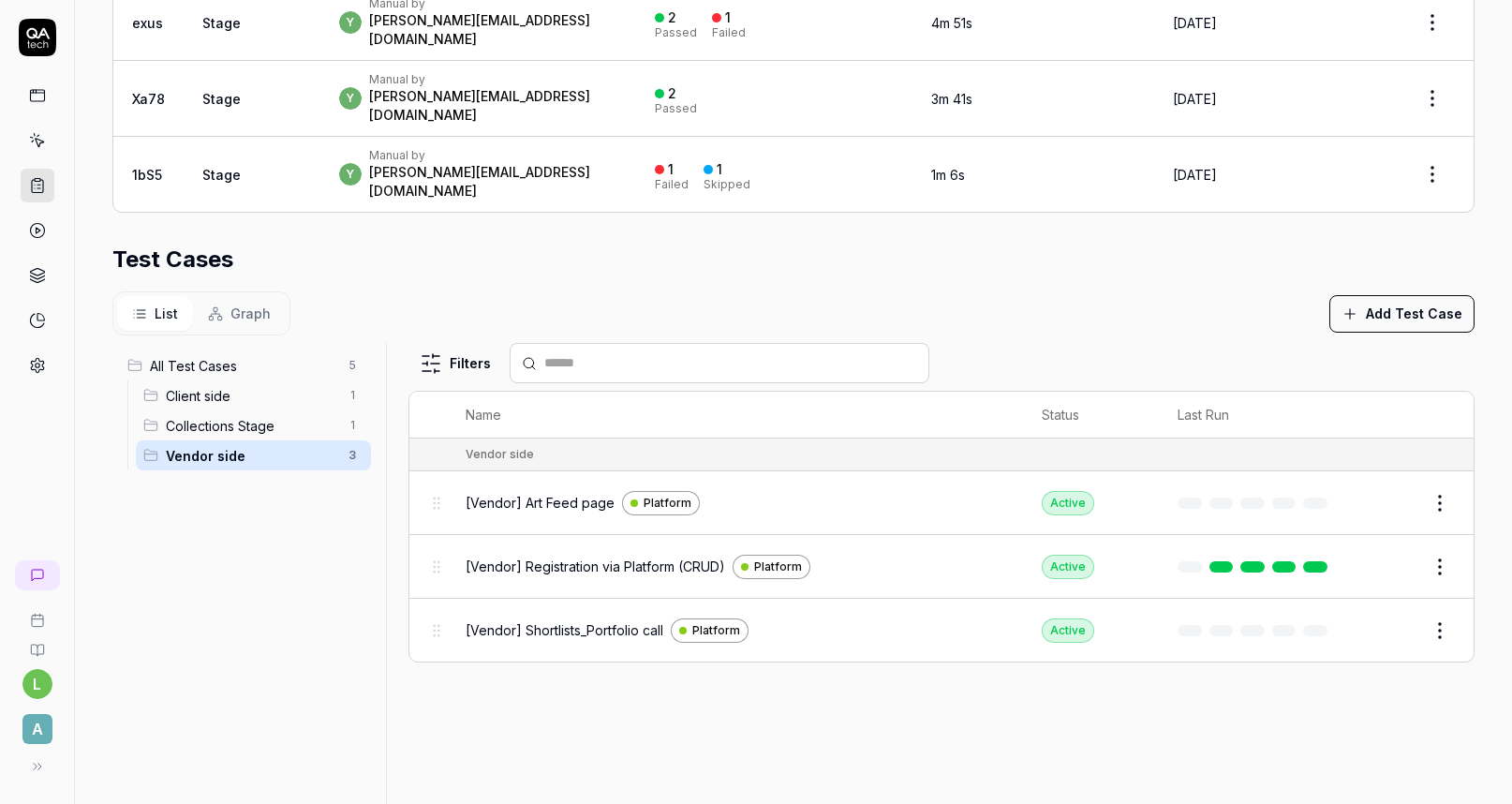
click at [850, 664] on div "Filters Name Status Last Run Vendor side [Vendor] Art Feed page Platform Active…" at bounding box center [941, 577] width 1066 height 468
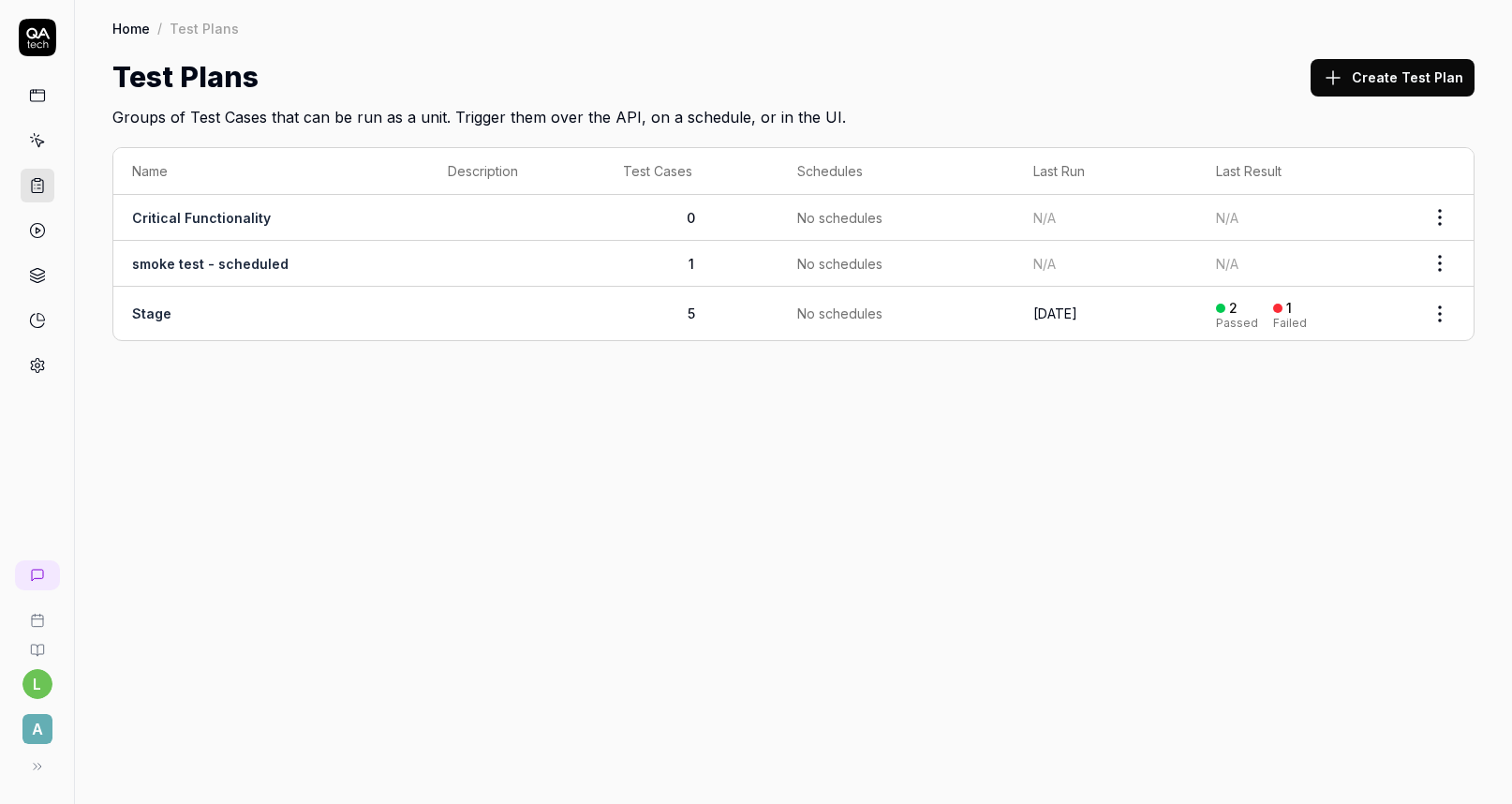
click at [729, 322] on td "5" at bounding box center [691, 313] width 174 height 54
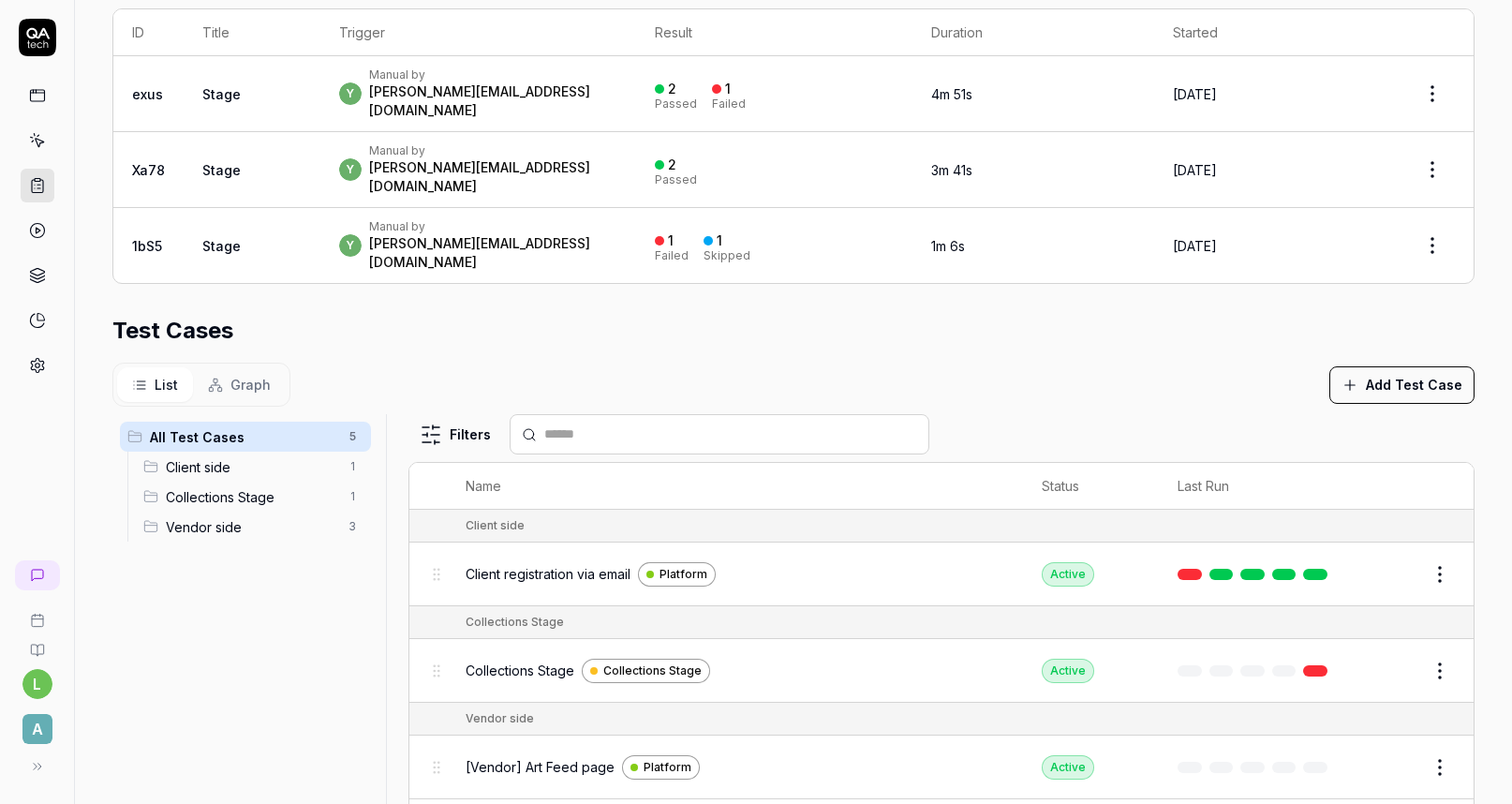
scroll to position [483, 0]
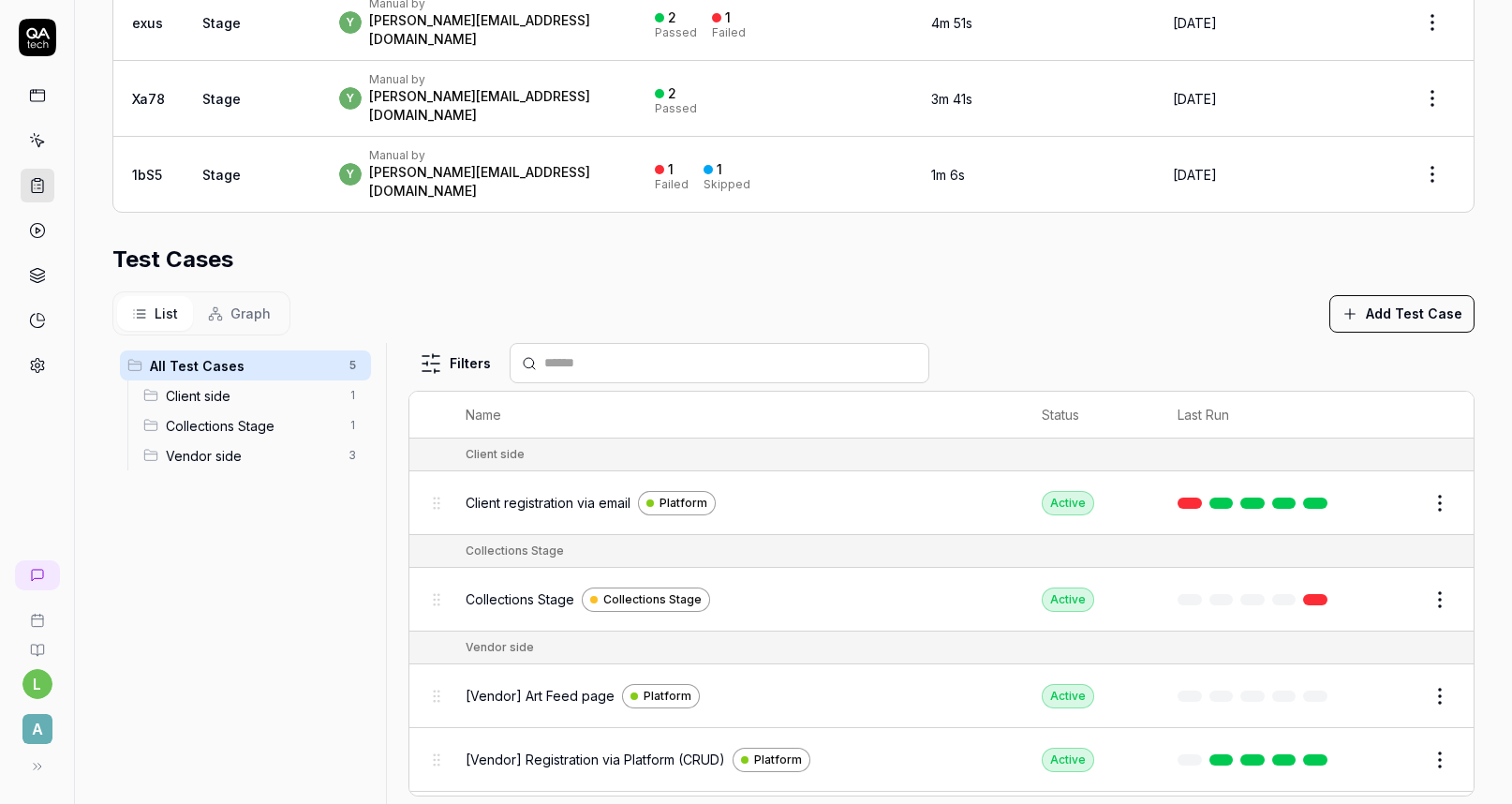
click at [235, 446] on span "Vendor side" at bounding box center [251, 456] width 172 height 20
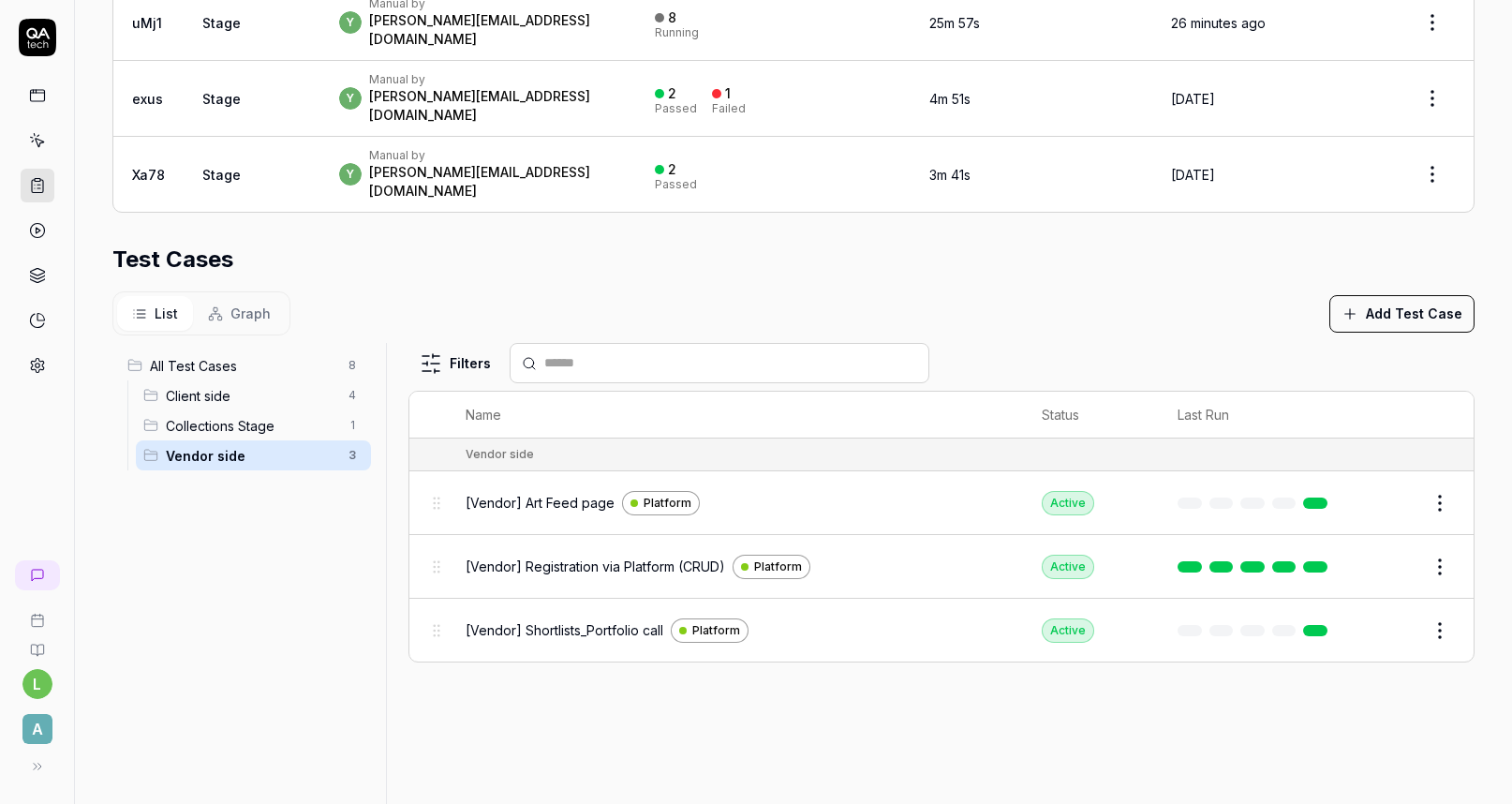
scroll to position [481, 0]
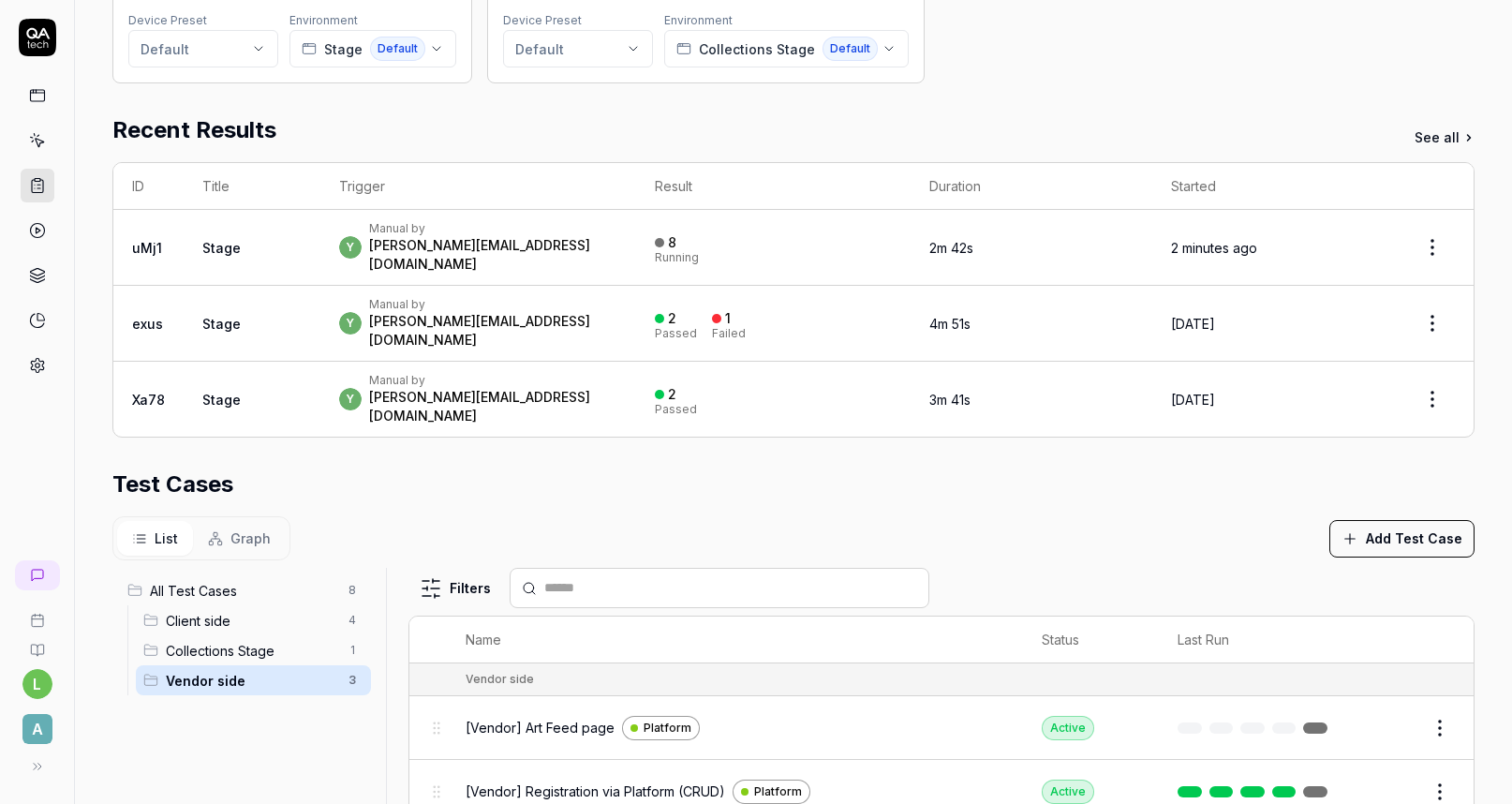
scroll to position [246, 0]
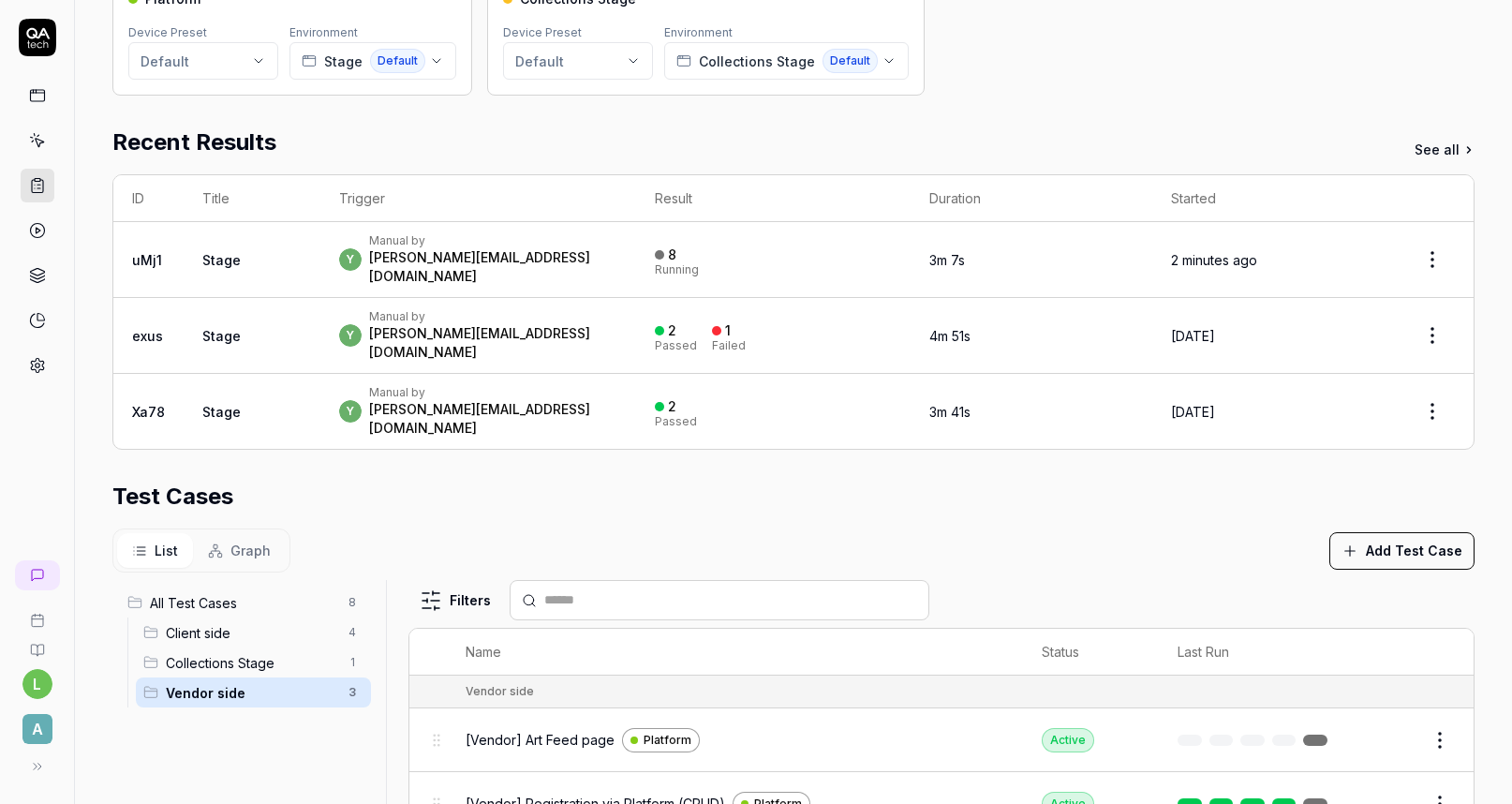
click at [212, 623] on span "Client side" at bounding box center [251, 632] width 172 height 20
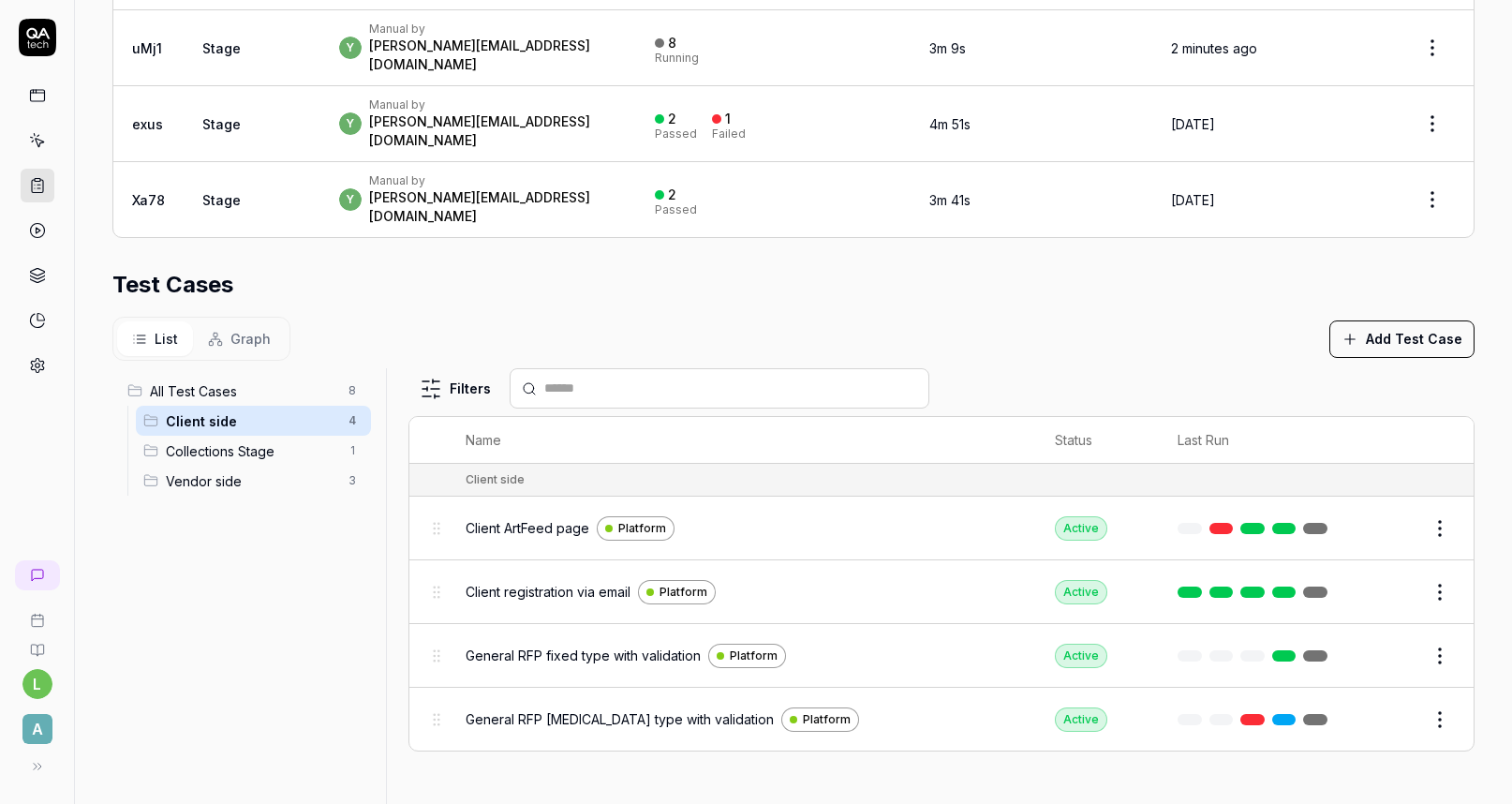
scroll to position [483, 0]
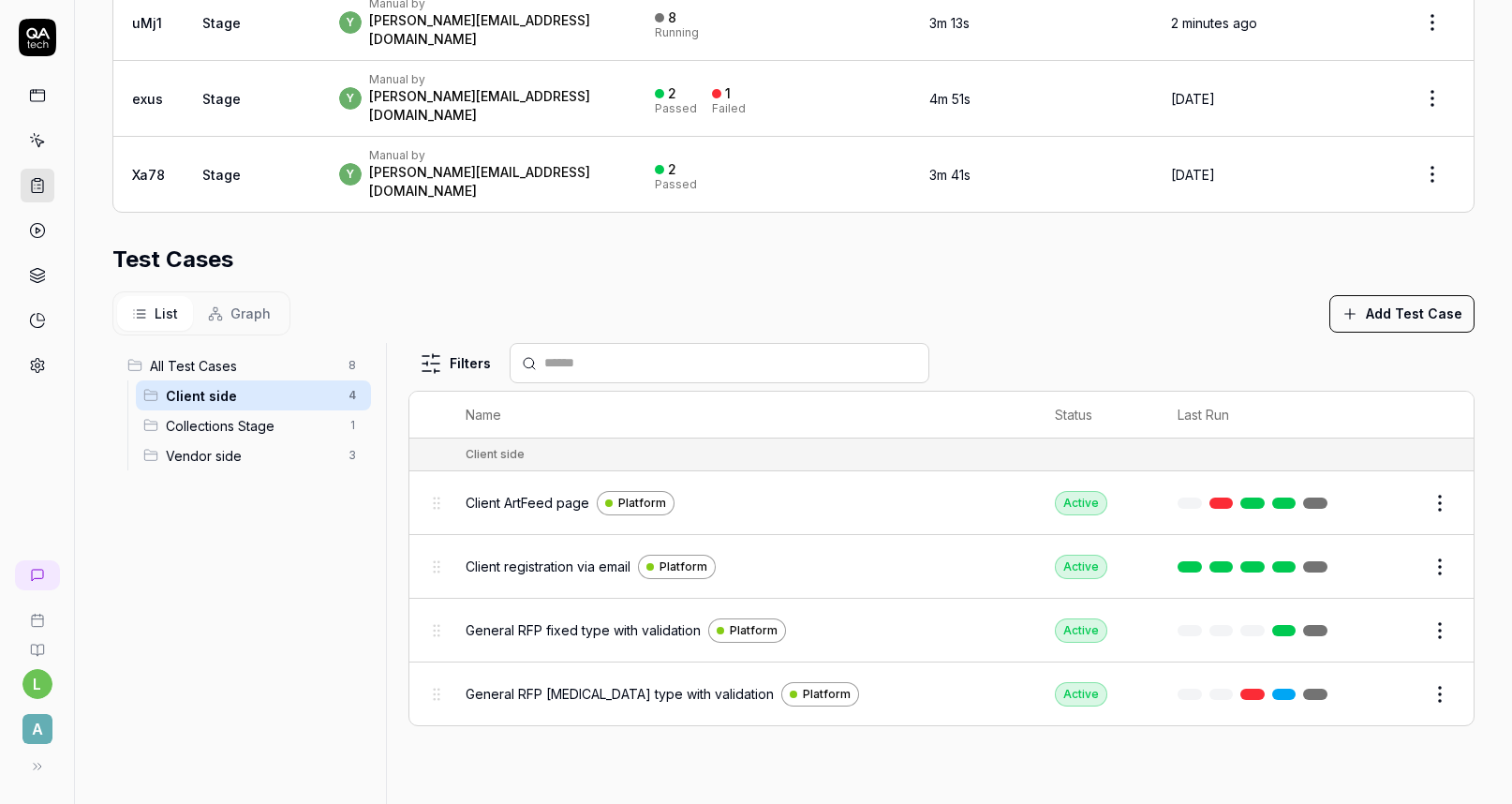
click at [225, 446] on span "Vendor side" at bounding box center [251, 456] width 172 height 20
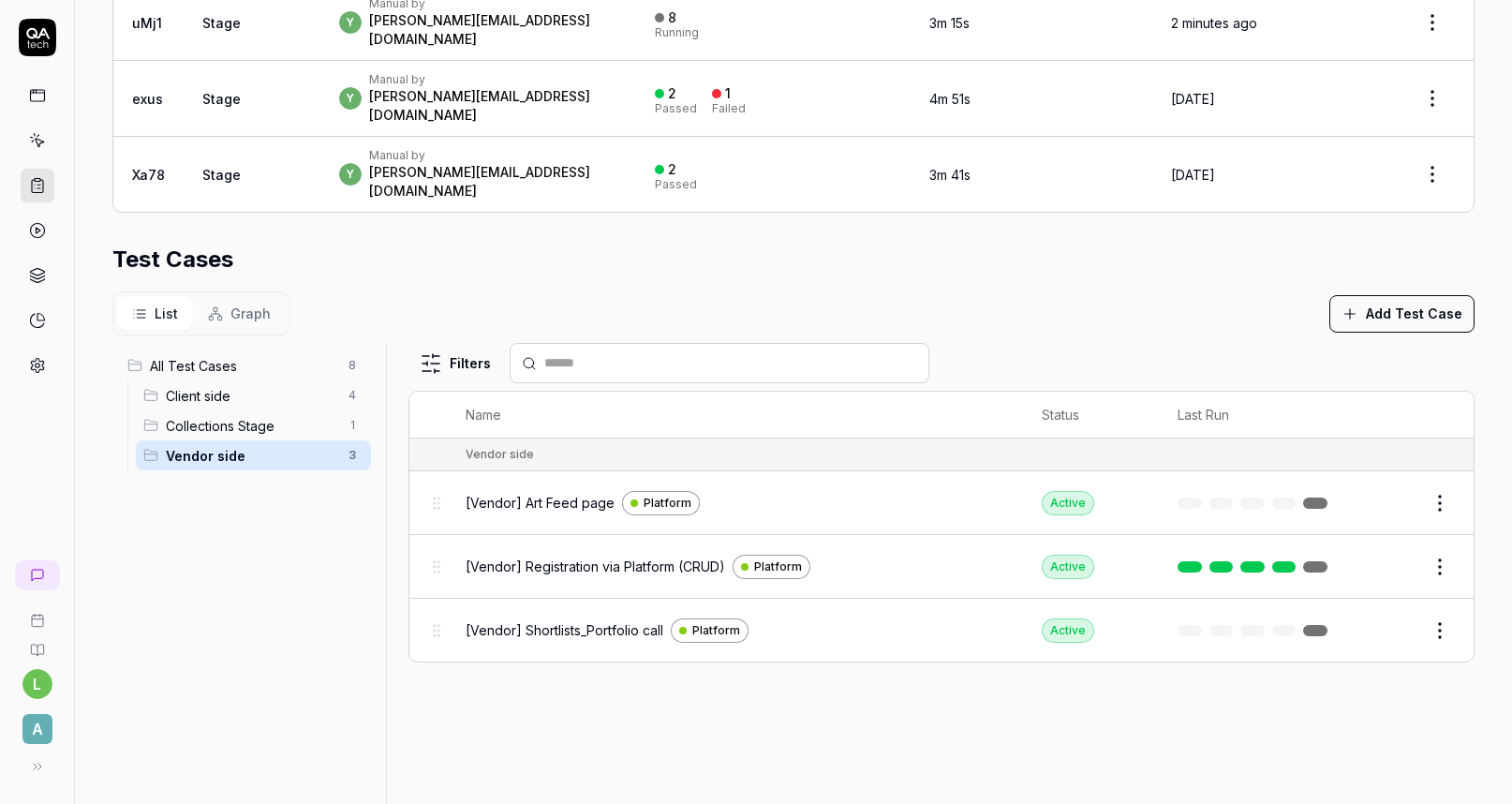
click at [206, 386] on span "Client side" at bounding box center [251, 396] width 172 height 20
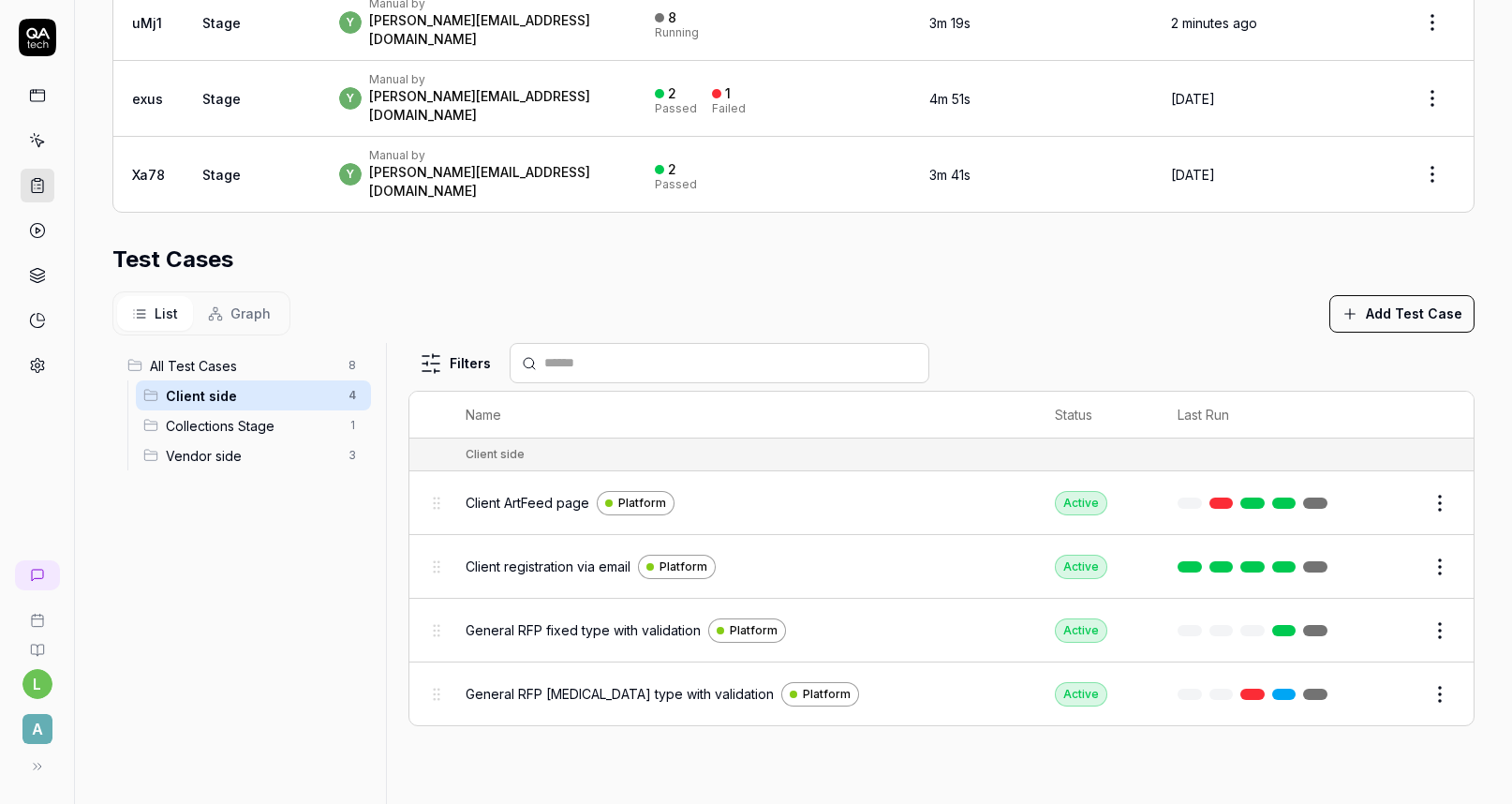
click at [208, 446] on span "Vendor side" at bounding box center [251, 456] width 172 height 20
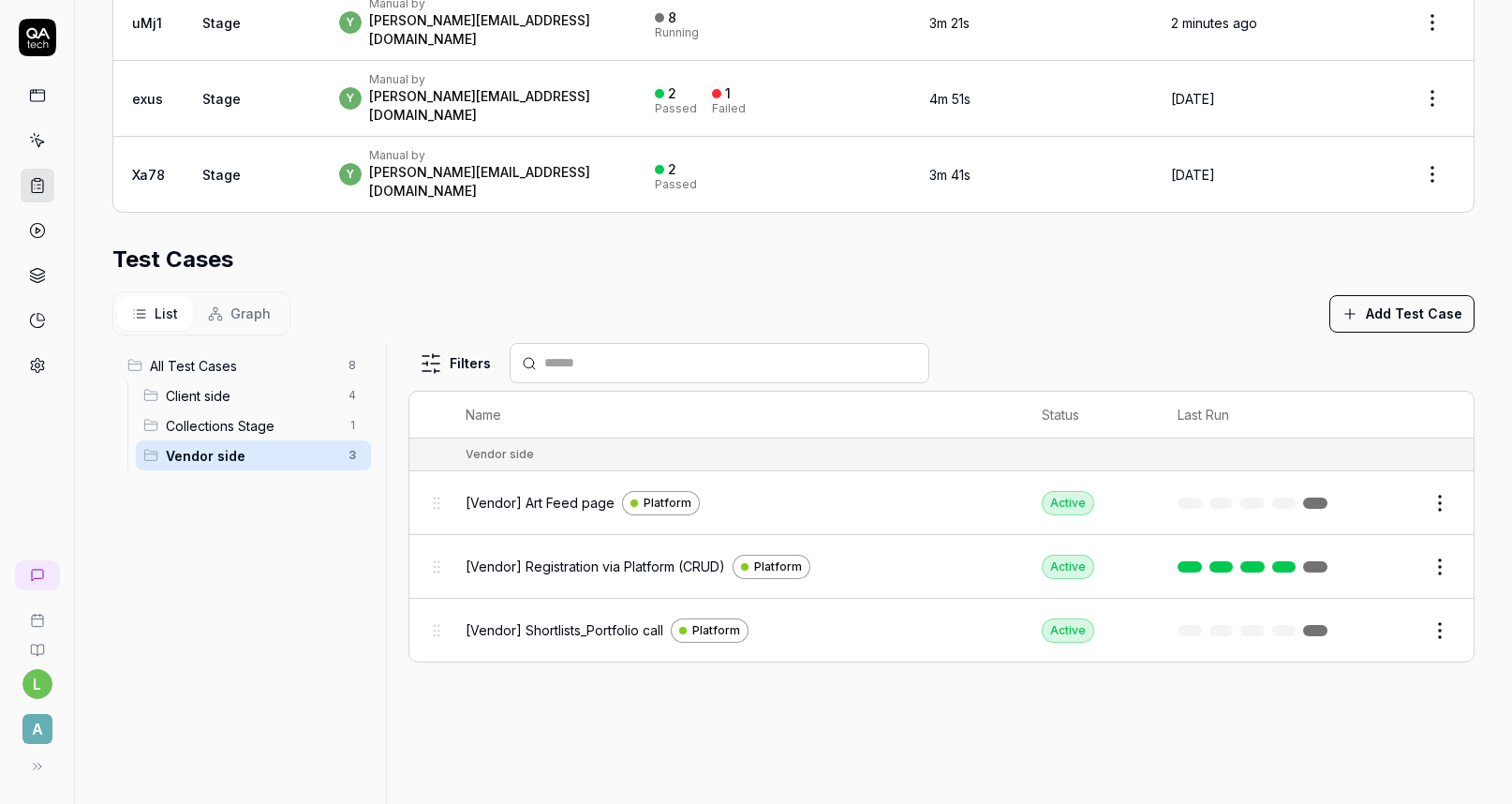
click at [203, 386] on span "Client side" at bounding box center [251, 396] width 172 height 20
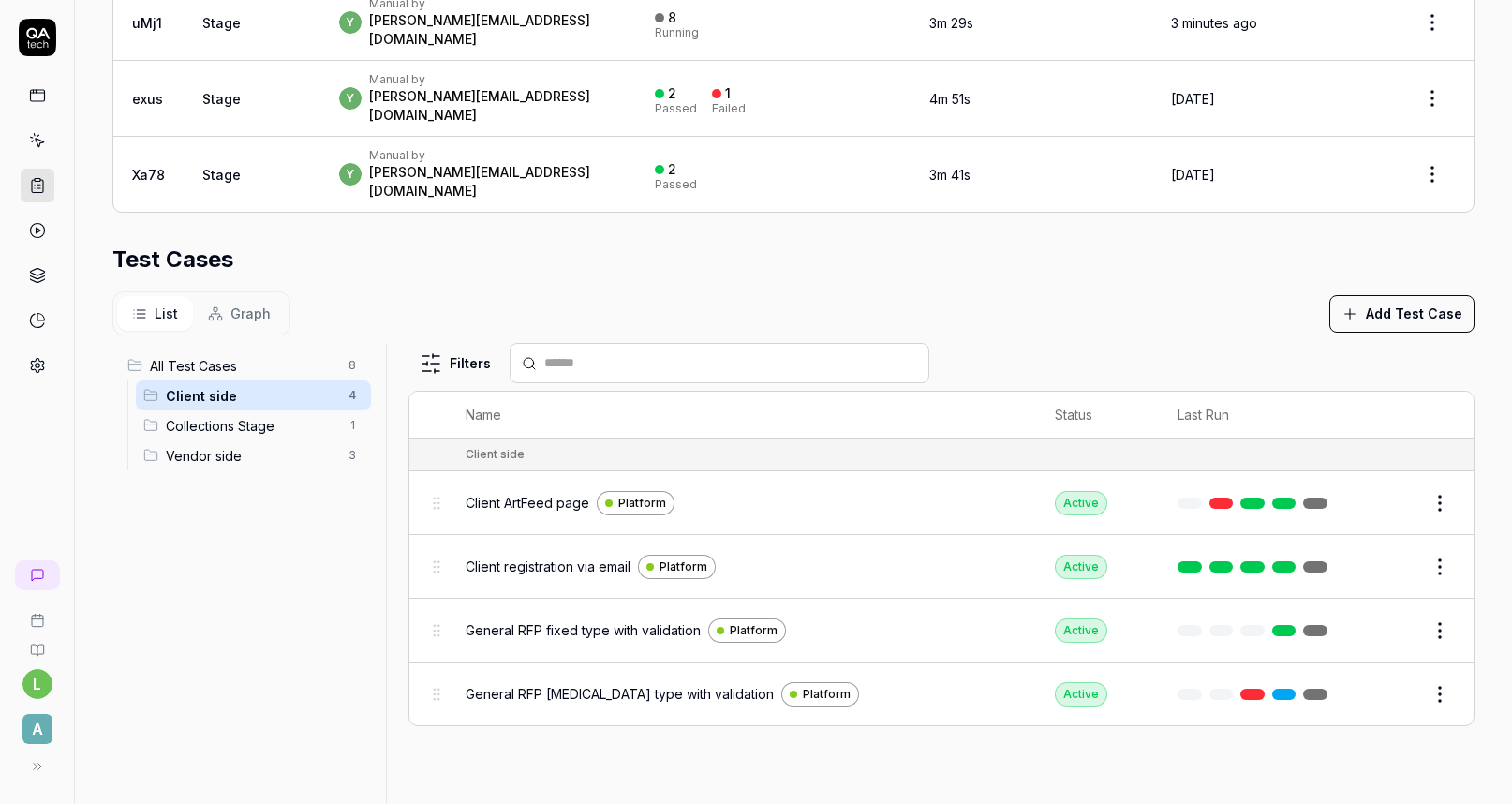
click at [211, 446] on span "Vendor side" at bounding box center [251, 456] width 172 height 20
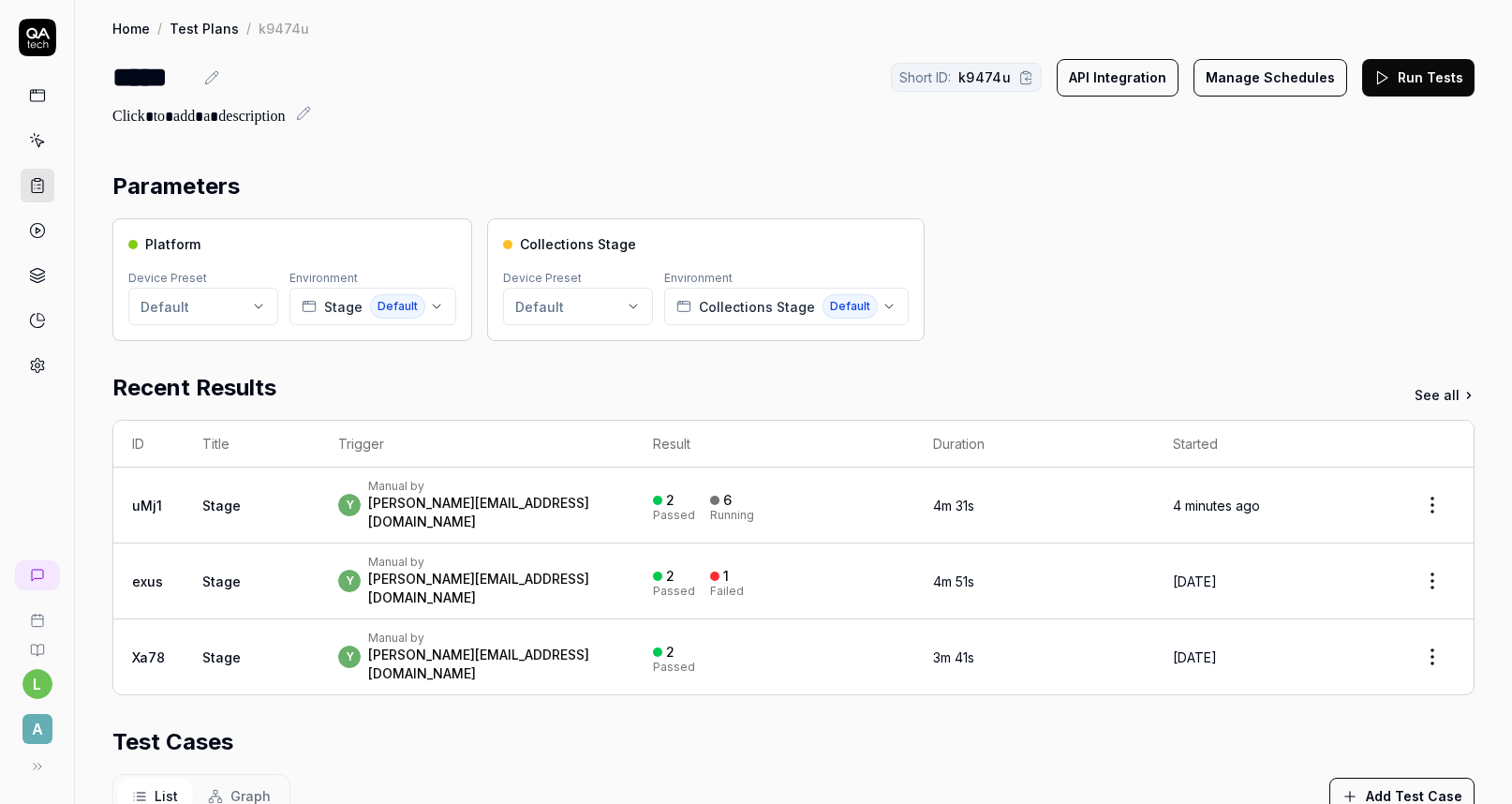
click at [484, 509] on div "[PERSON_NAME][EMAIL_ADDRESS][DOMAIN_NAME]" at bounding box center [491, 513] width 247 height 38
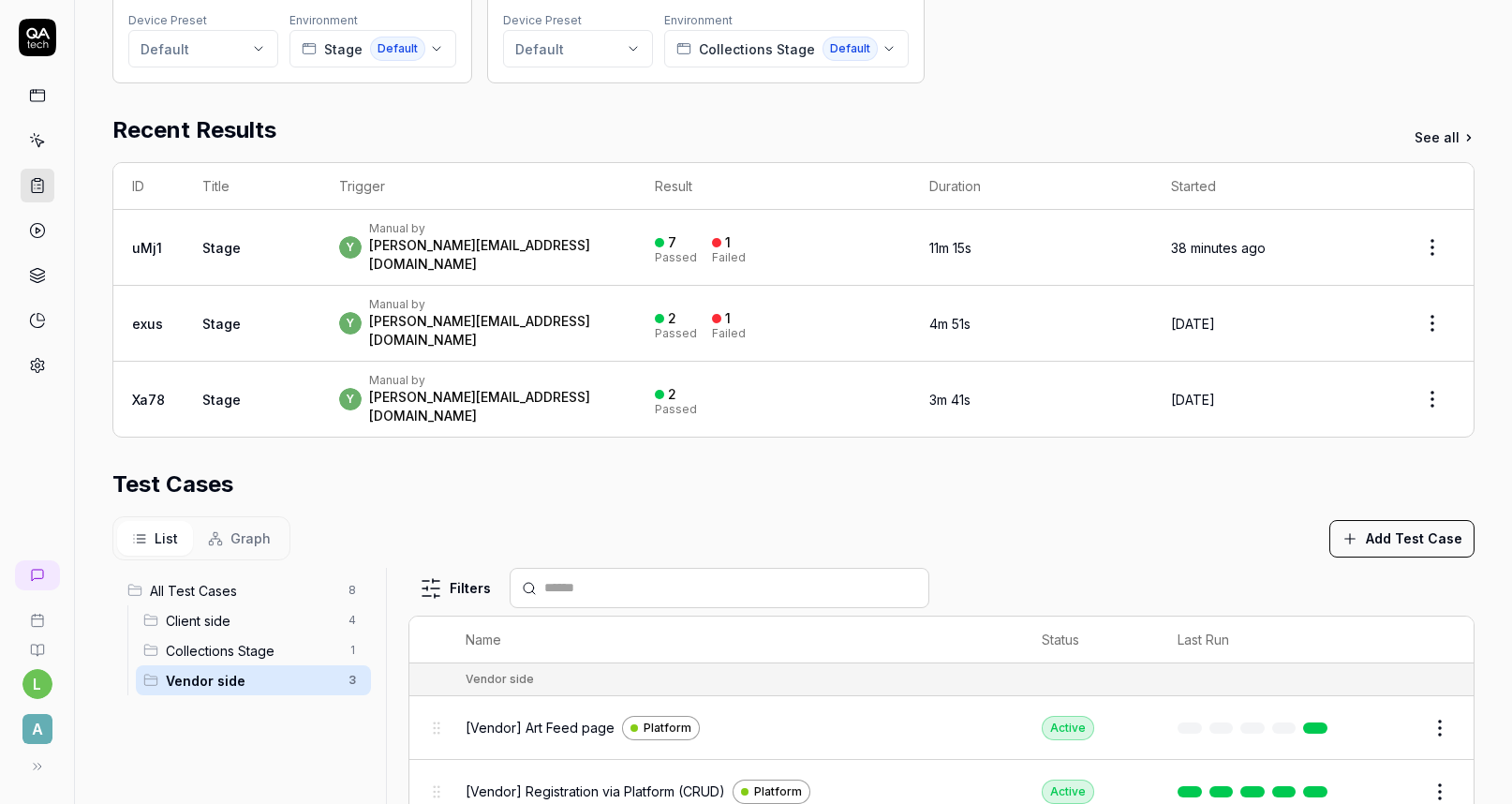
scroll to position [483, 0]
